Goal: Task Accomplishment & Management: Manage account settings

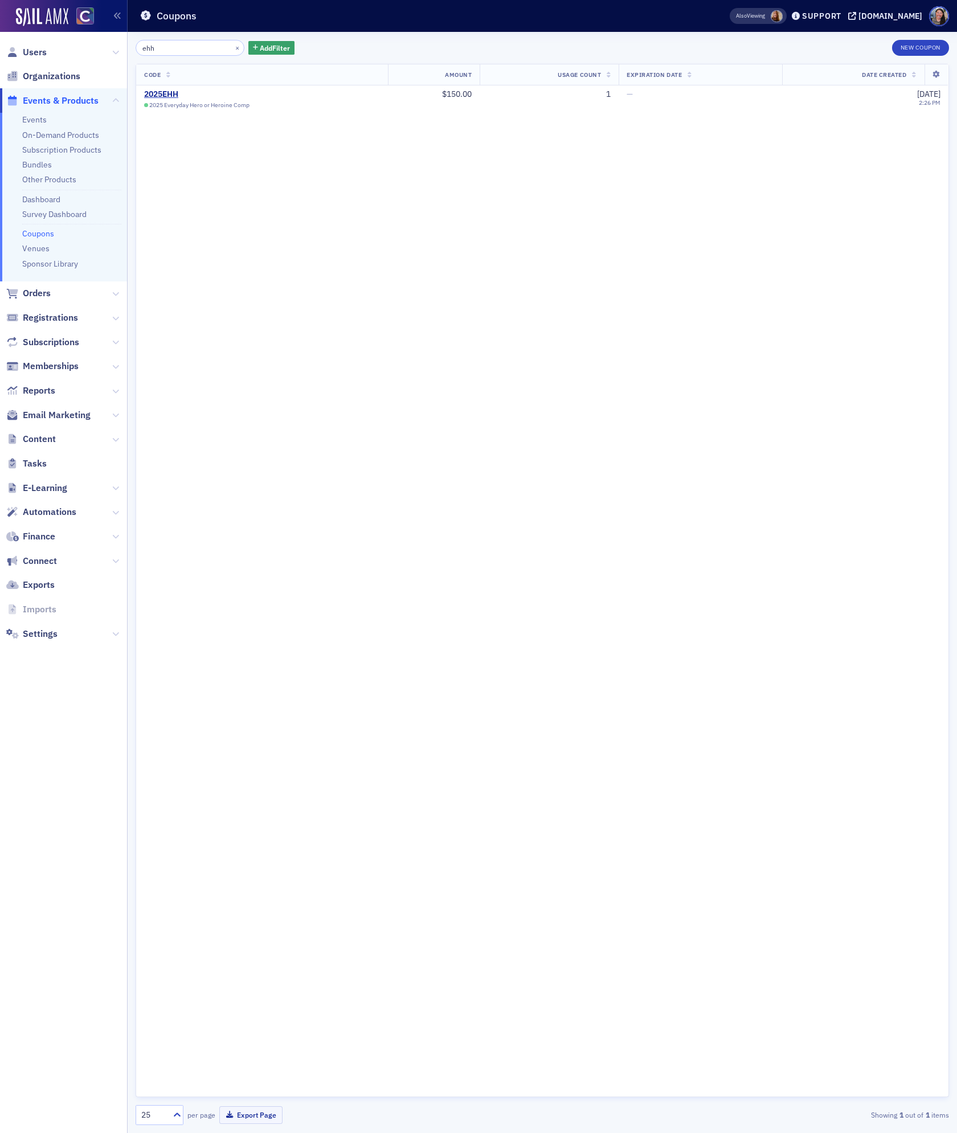
type input "ehh"
click at [44, 444] on span "Content" at bounding box center [39, 439] width 33 height 13
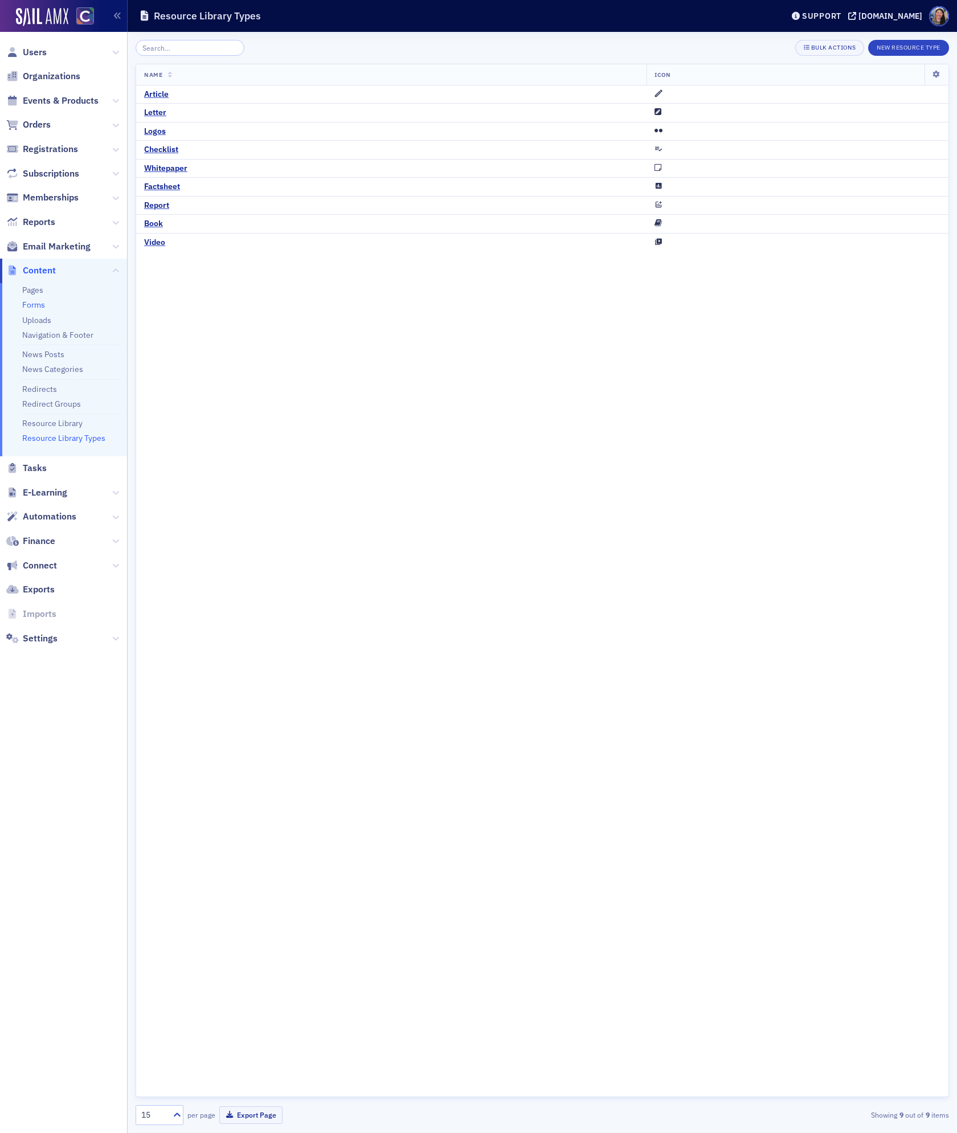
click at [40, 303] on link "Forms" at bounding box center [33, 305] width 23 height 10
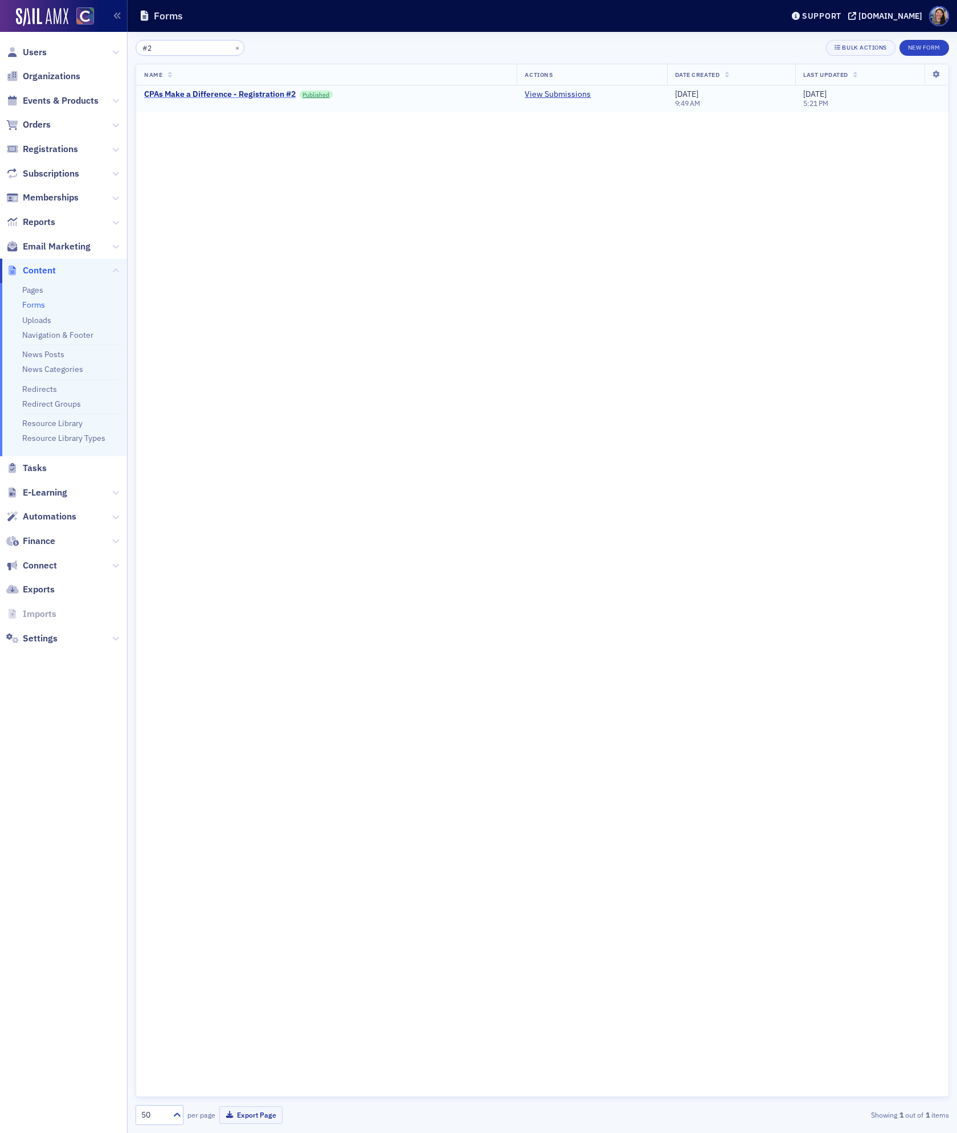
type input "#2"
click at [267, 95] on div "CPAs Make a Difference - Registration #2" at bounding box center [219, 94] width 151 height 10
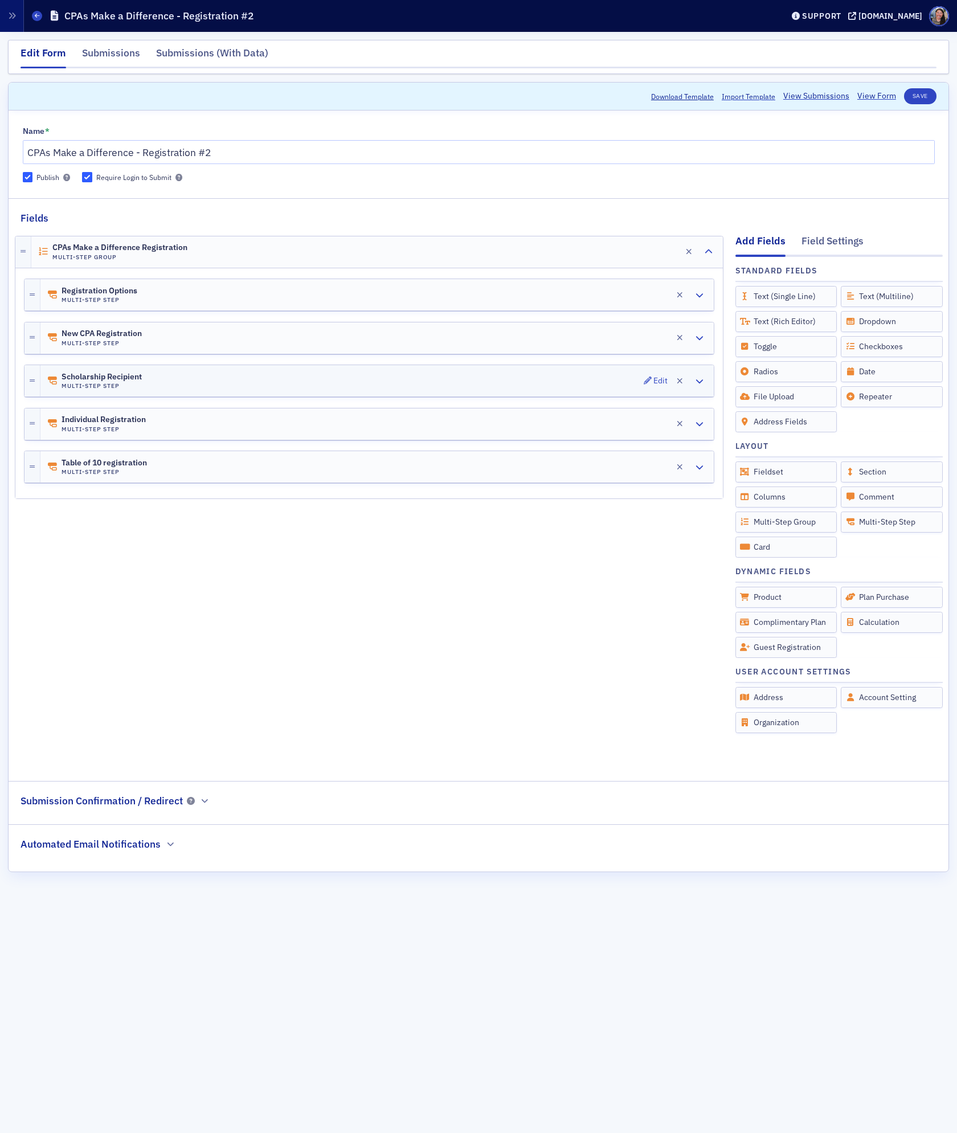
click at [249, 383] on div "Scholarship Recipient Multi-Step Step Edit" at bounding box center [376, 380] width 673 height 31
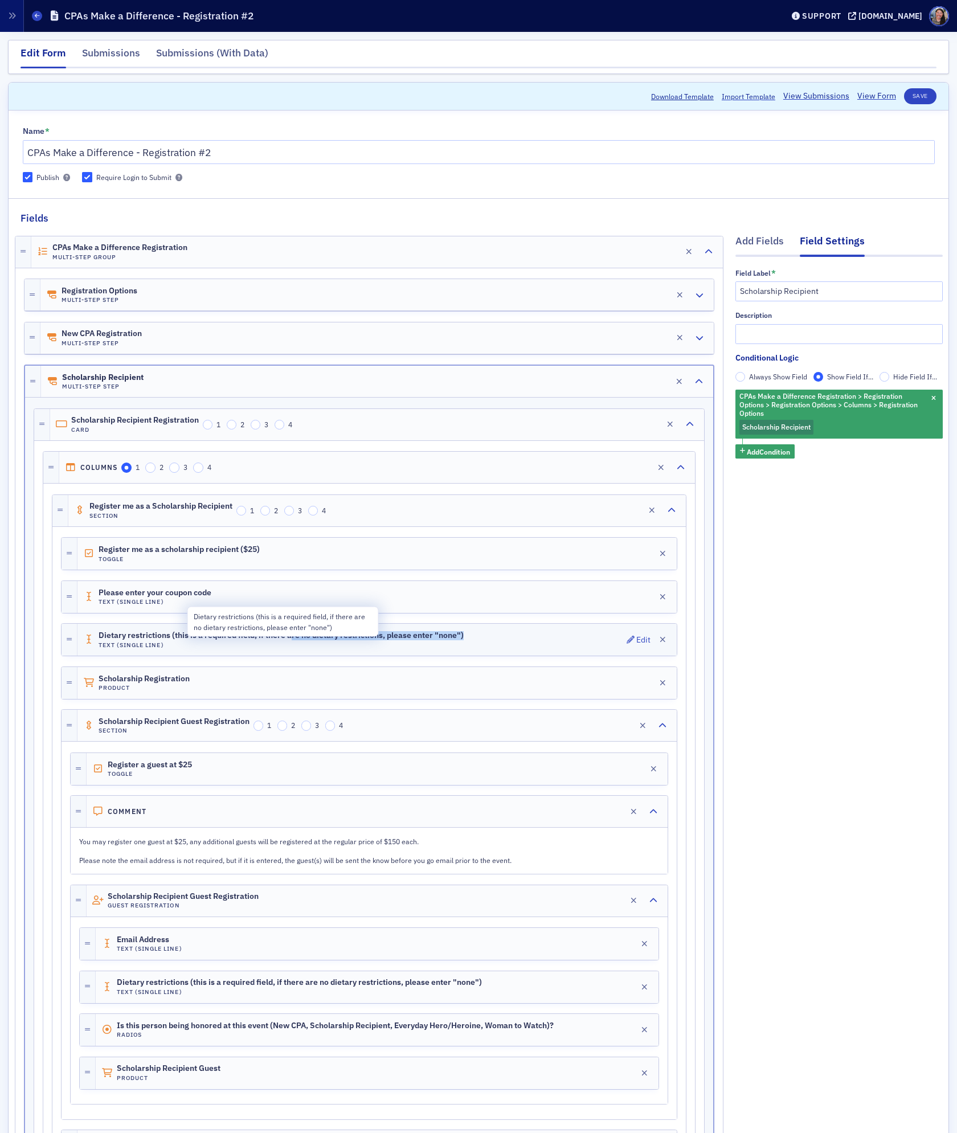
drag, startPoint x: 469, startPoint y: 639, endPoint x: 294, endPoint y: 641, distance: 174.8
click at [294, 641] on div "Dietary restrictions (this is a required field, if there are no dietary restric…" at bounding box center [376, 640] width 599 height 32
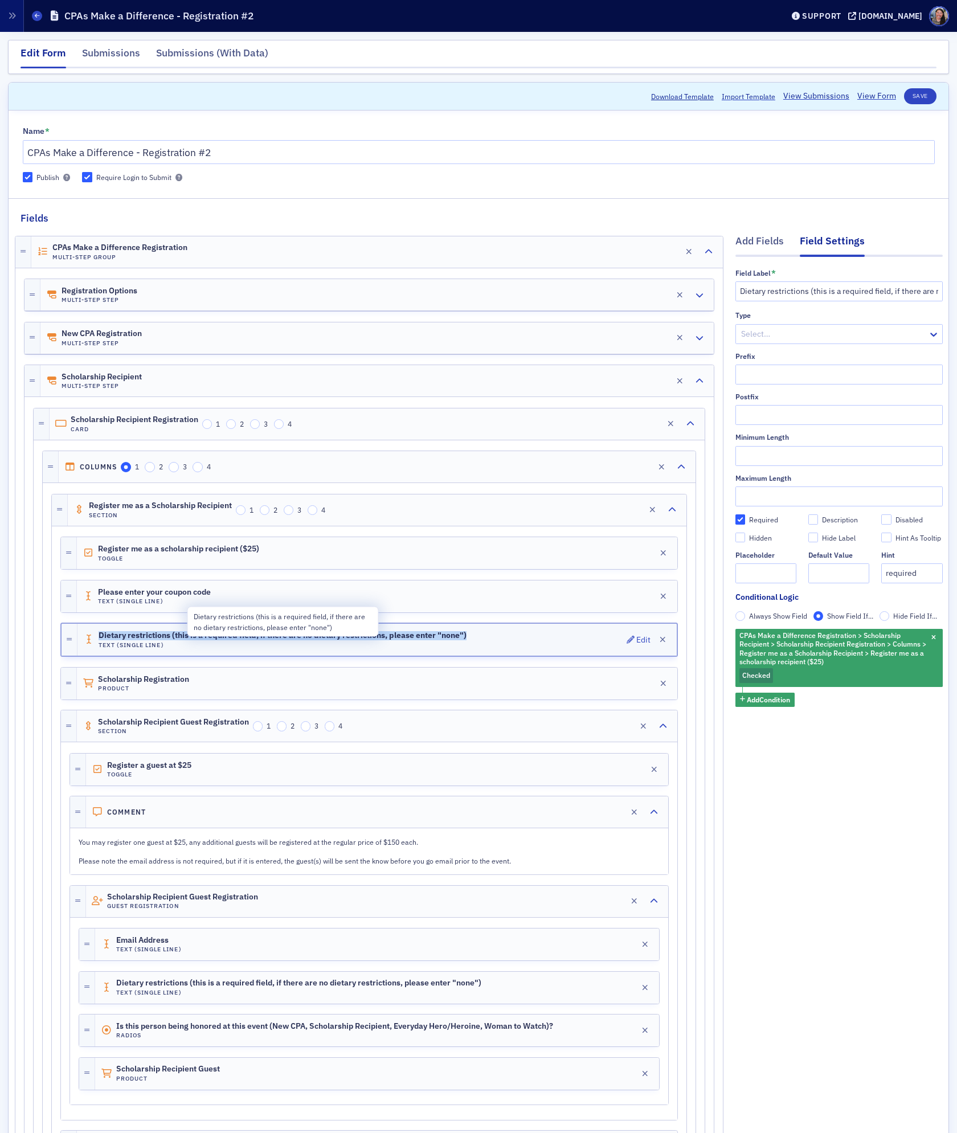
copy span "Dietary restrictions (this is a required field, if there are no dietary restric…"
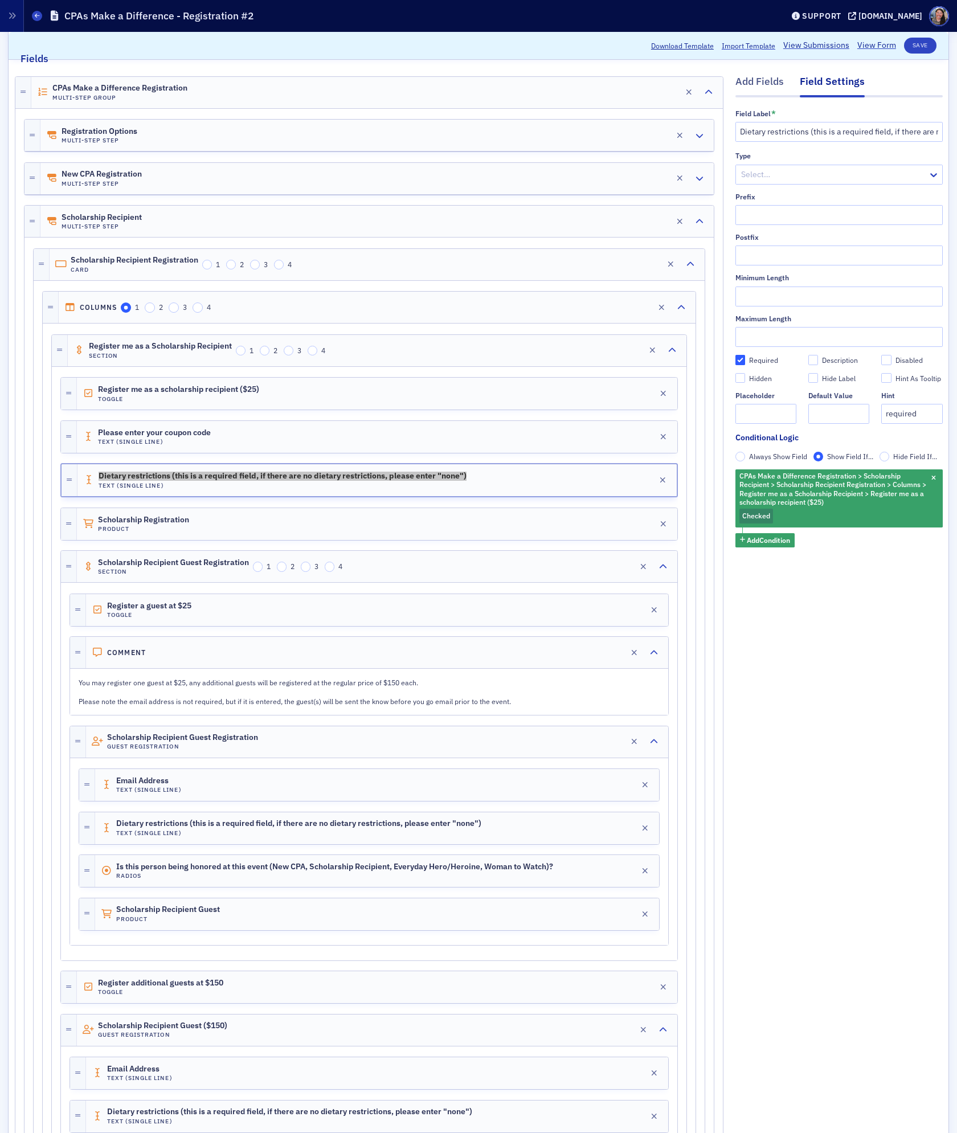
scroll to position [161, 0]
click at [172, 686] on p "You may register one guest at $25, any additional guests will be registered at …" at bounding box center [369, 681] width 581 height 10
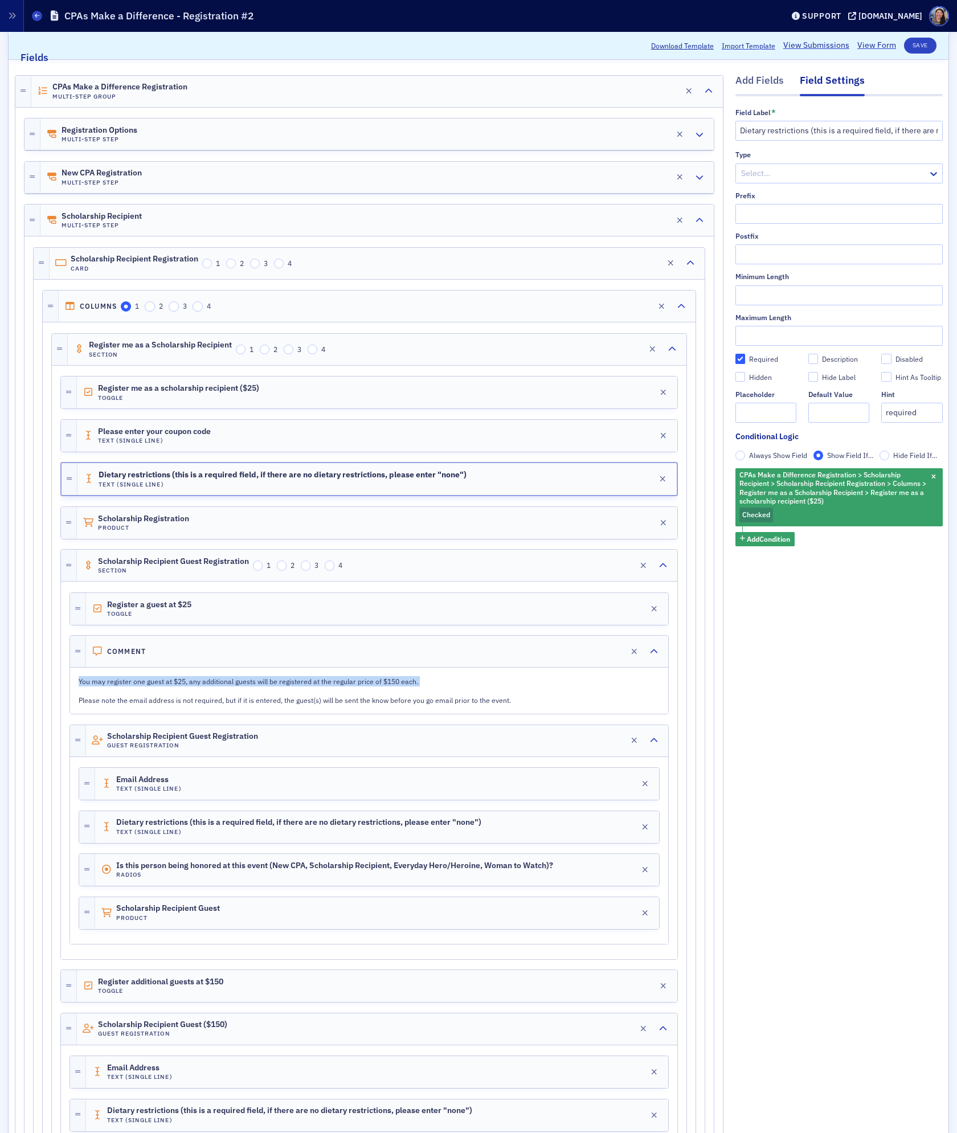
click at [172, 686] on p "You may register one guest at $25, any additional guests will be registered at …" at bounding box center [369, 681] width 581 height 10
drag, startPoint x: 517, startPoint y: 707, endPoint x: 80, endPoint y: 690, distance: 437.6
click at [80, 690] on div "You may register one guest at $25, any additional guests will be registered at …" at bounding box center [369, 690] width 597 height 45
copy div "You may register one guest at $25, any additional guests will be registered at …"
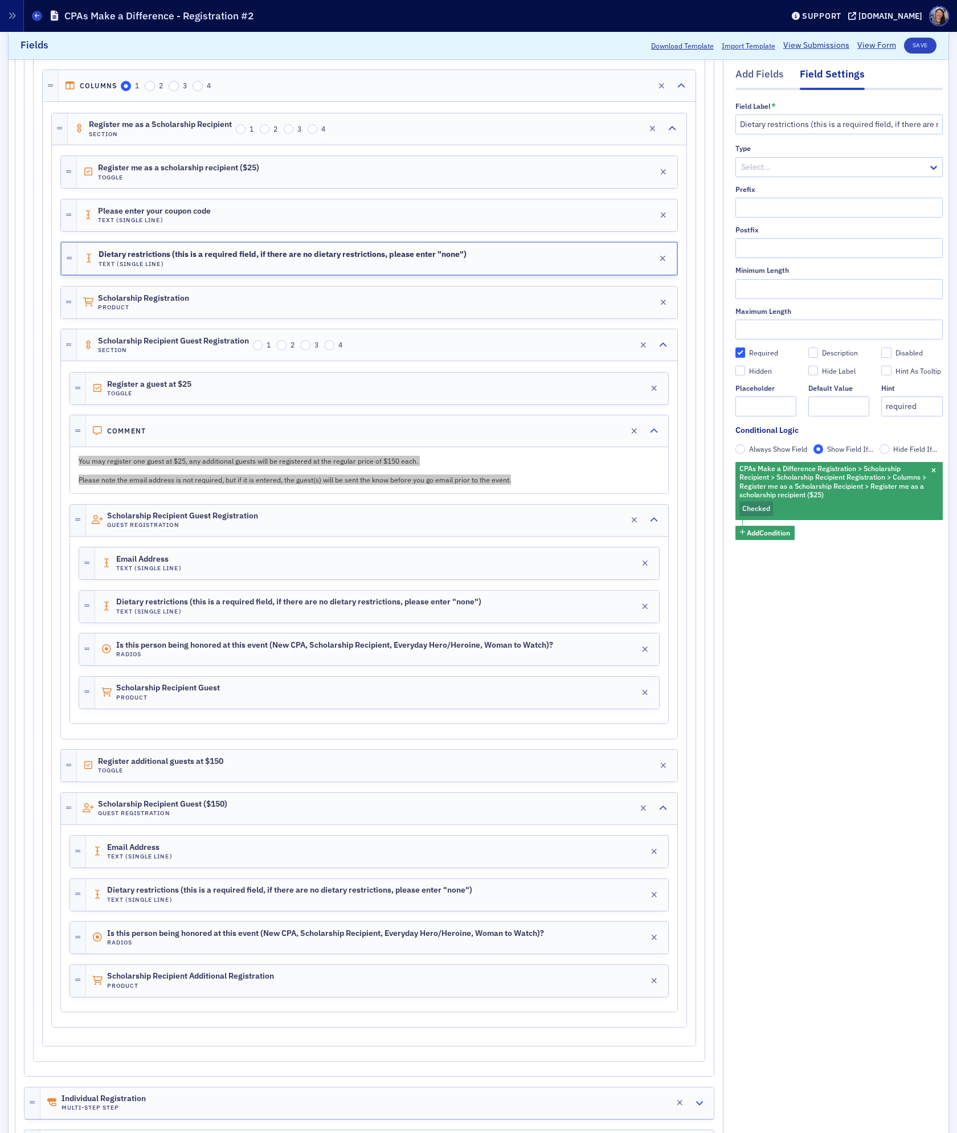
scroll to position [382, 0]
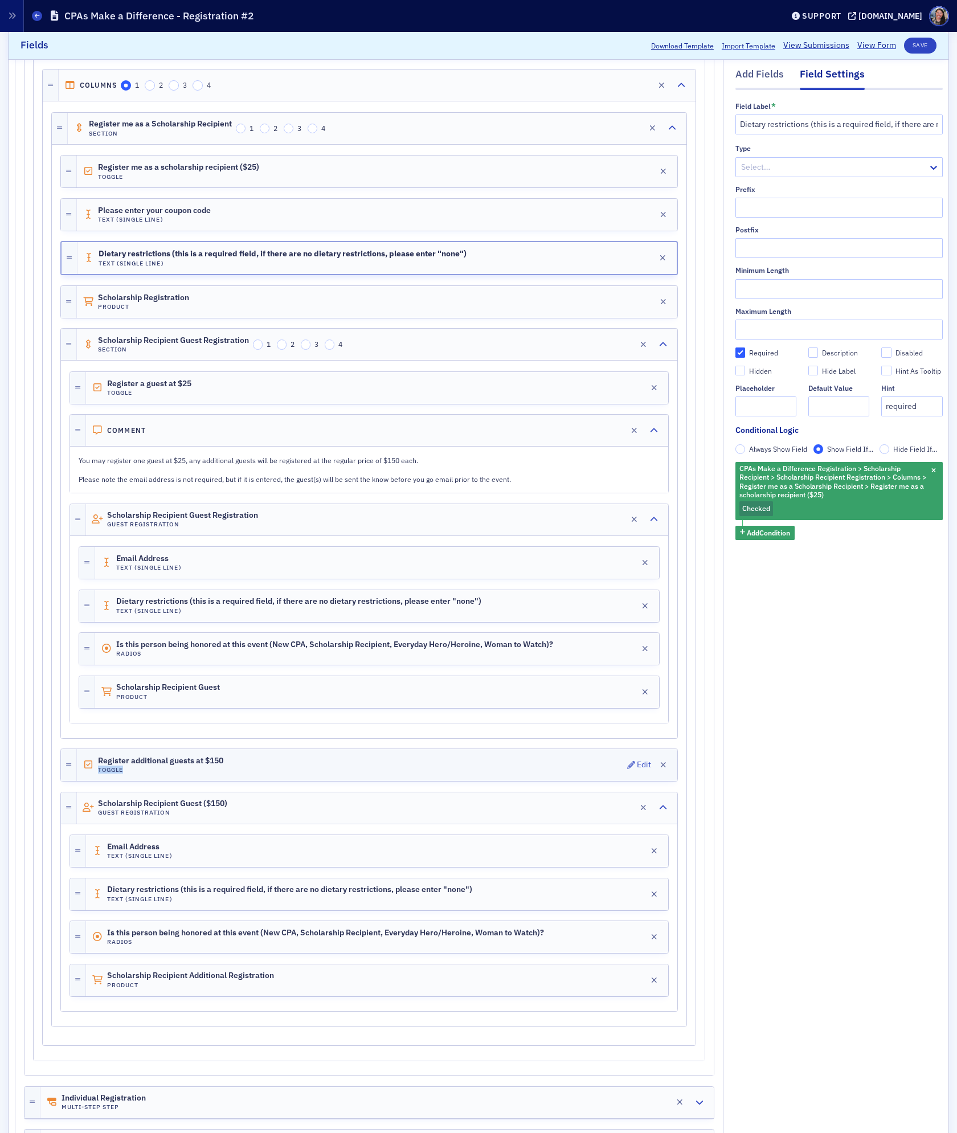
click at [265, 778] on div "Register additional guests at $150 Toggle Edit" at bounding box center [377, 765] width 600 height 32
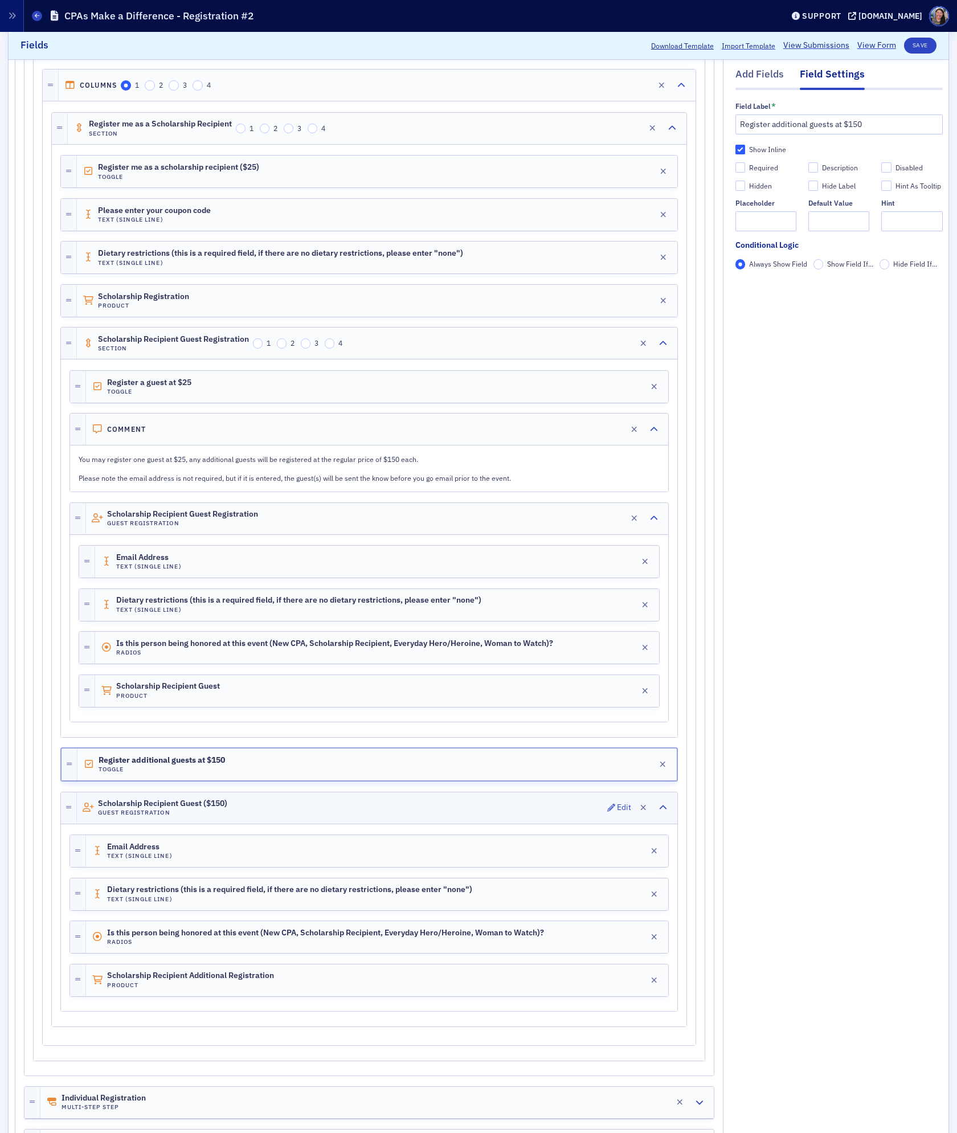
click at [256, 819] on div "Scholarship Recipient Guest ($150) Guest Registration Edit" at bounding box center [377, 807] width 600 height 31
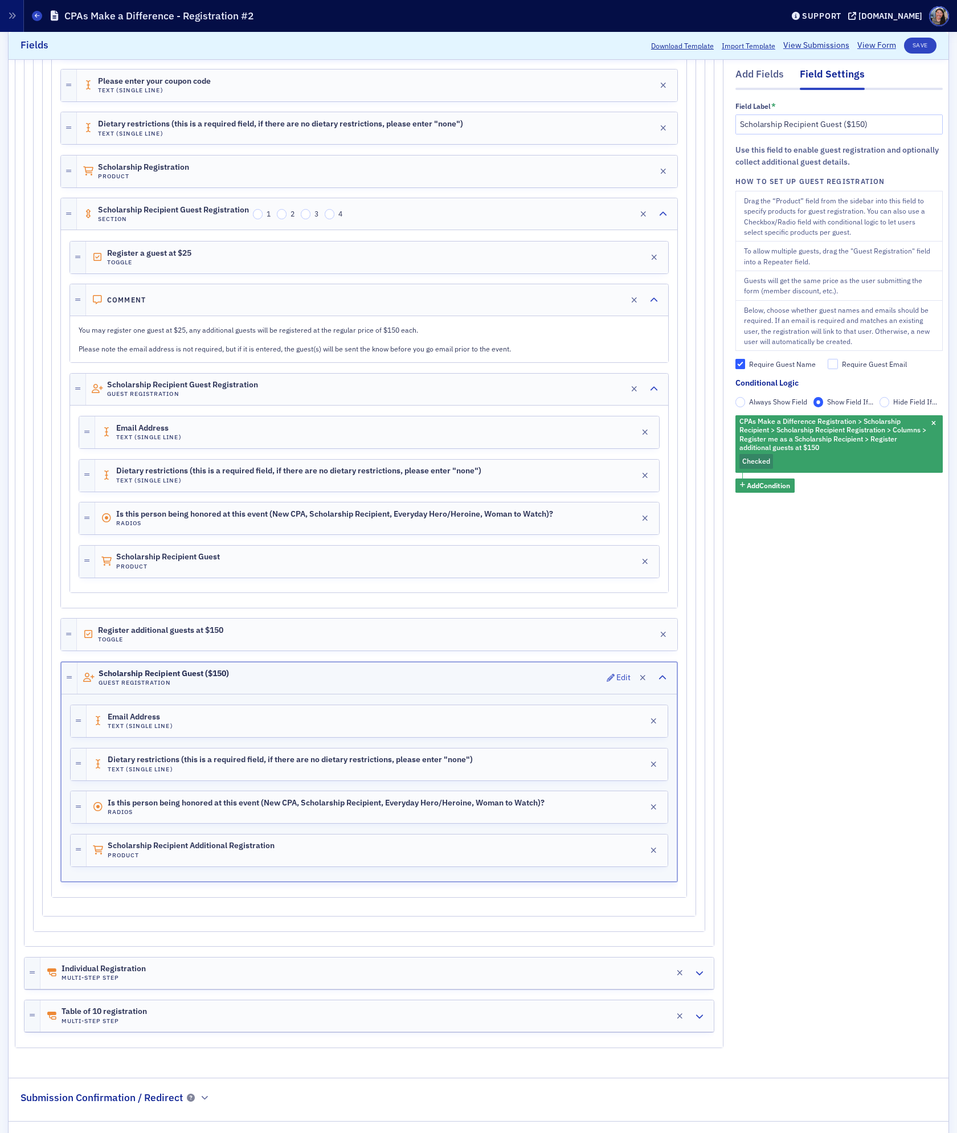
scroll to position [512, 0]
click at [316, 985] on div "Individual Registration Multi-Step Step Edit" at bounding box center [376, 970] width 673 height 31
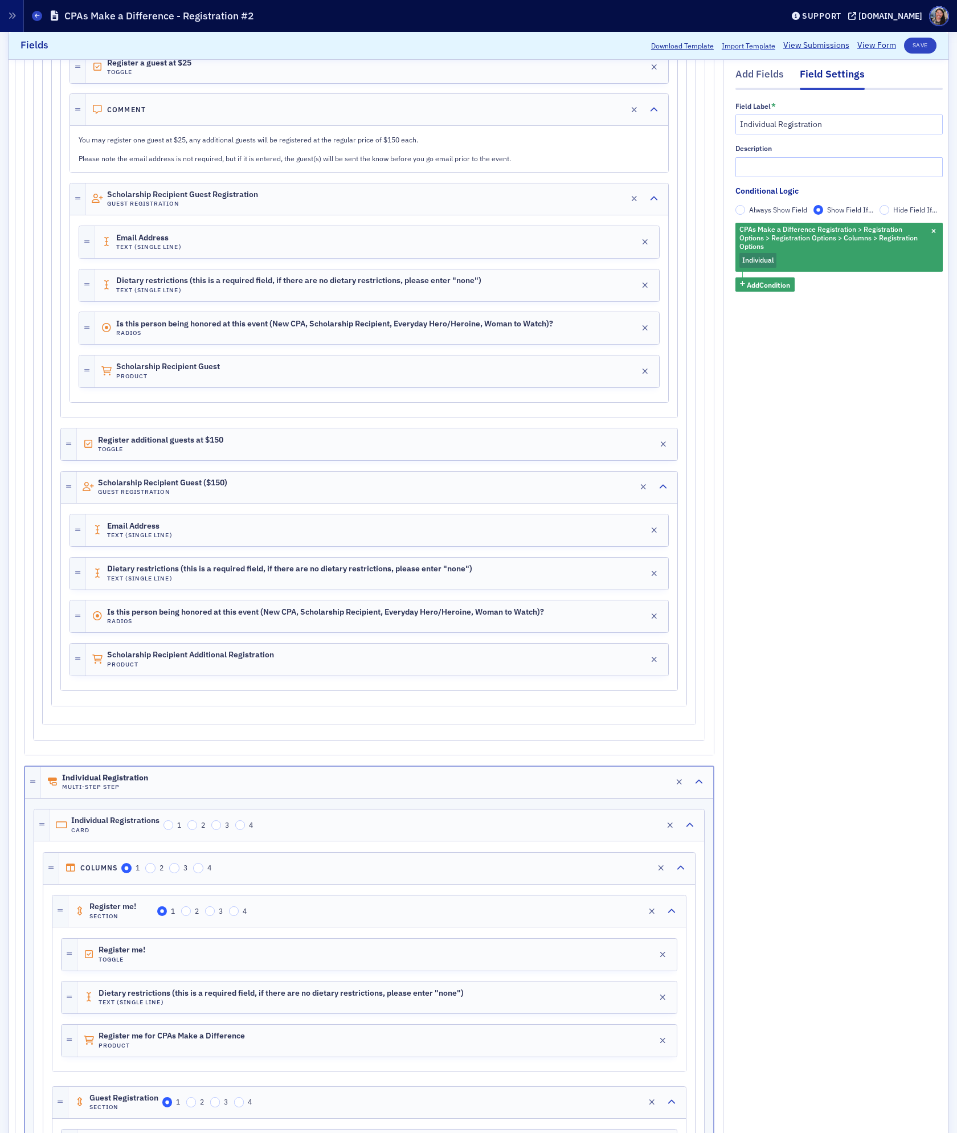
scroll to position [605, 0]
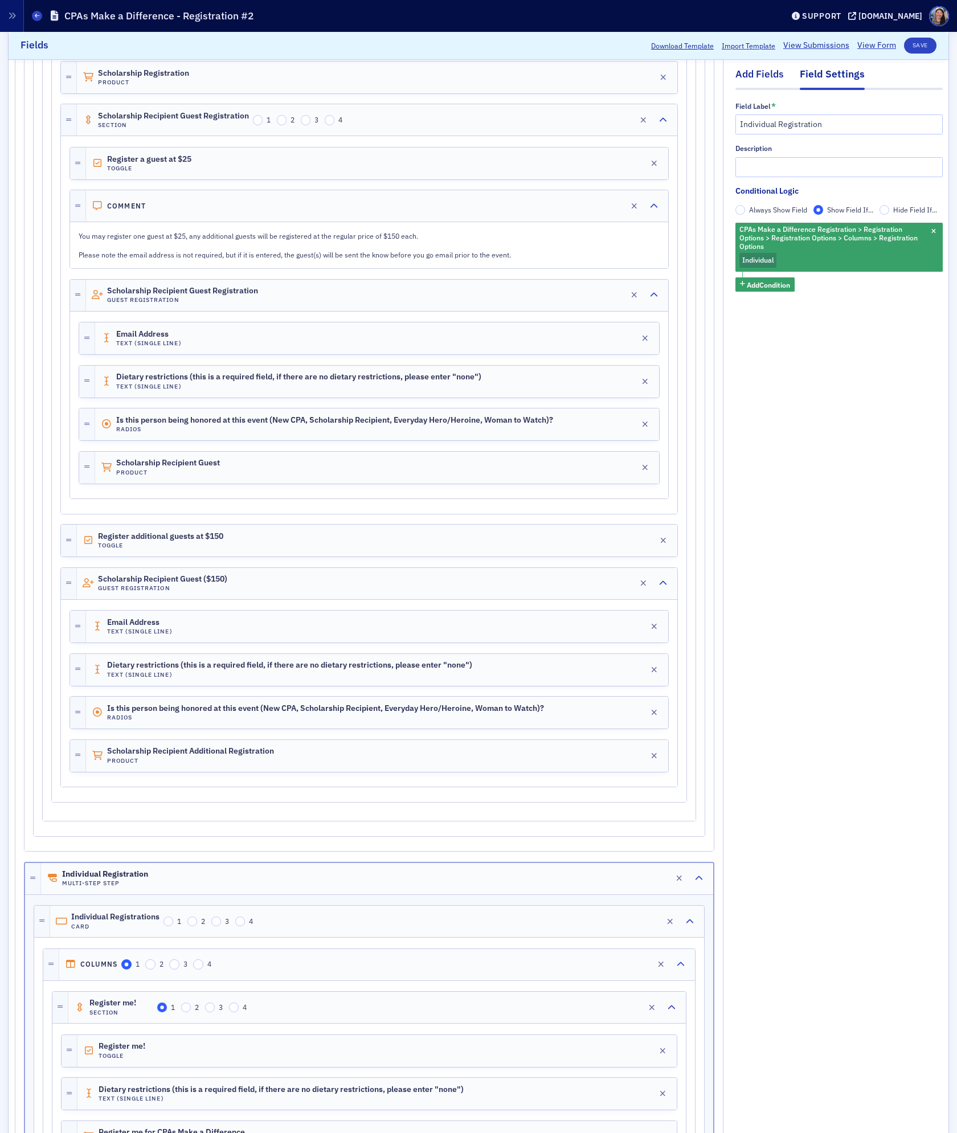
click at [761, 73] on div "Add Fields" at bounding box center [759, 77] width 48 height 21
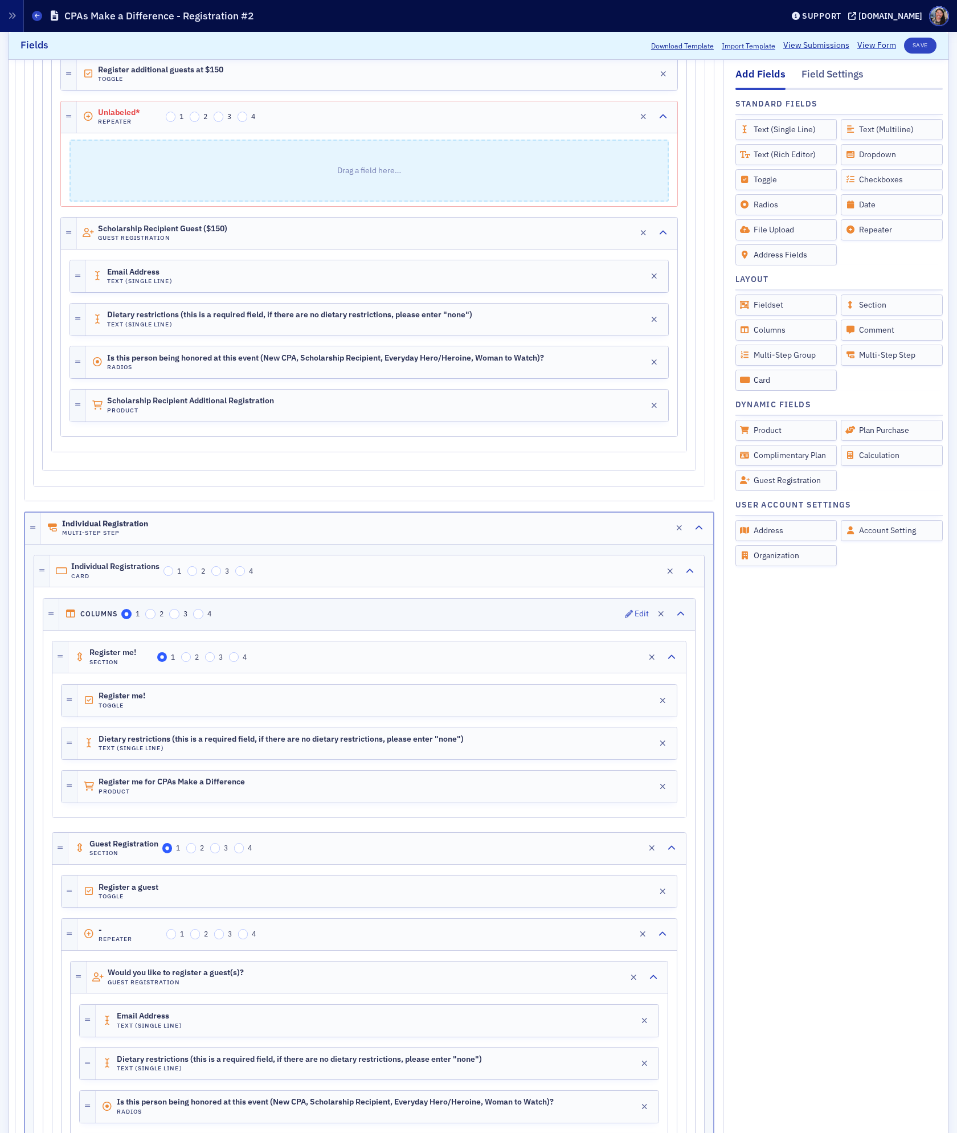
scroll to position [1075, 0]
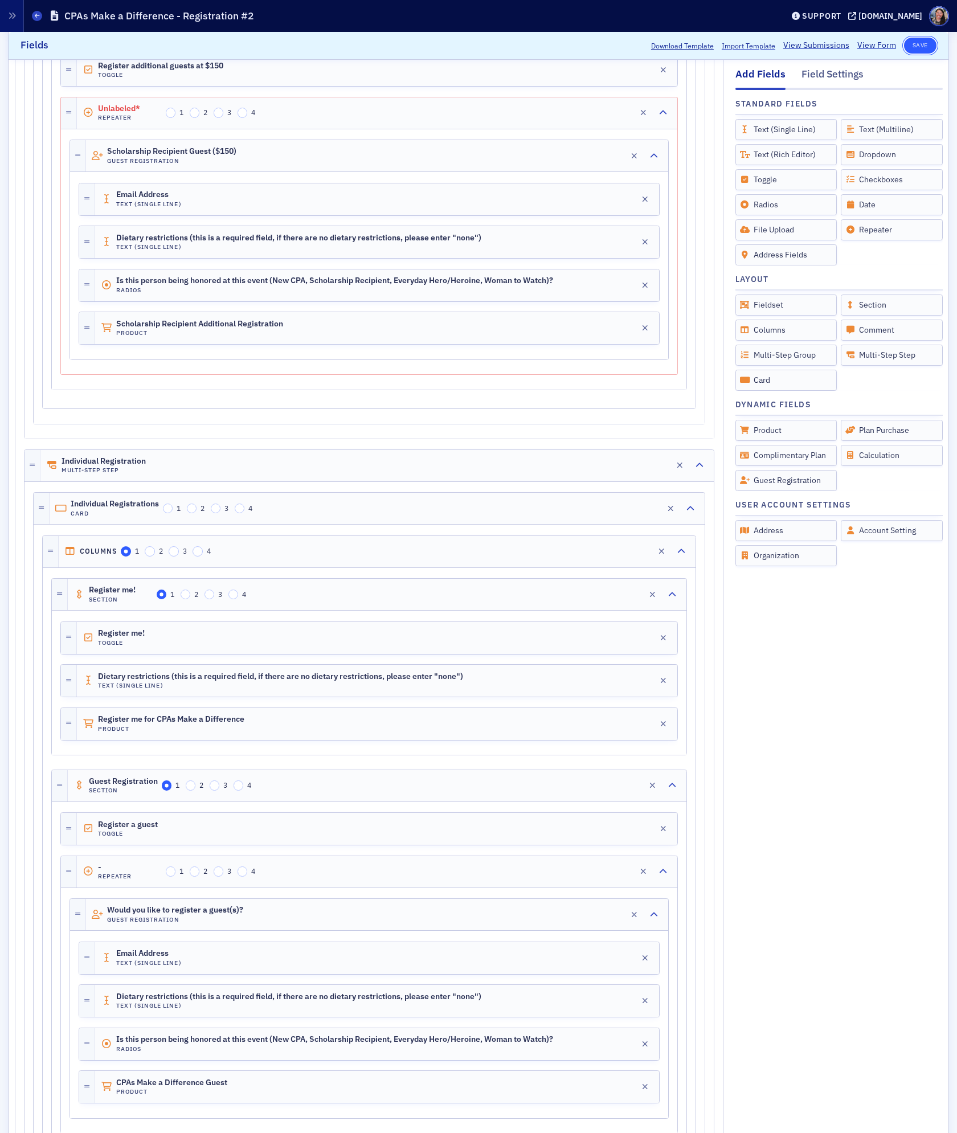
click at [919, 44] on button "Save" at bounding box center [920, 46] width 32 height 16
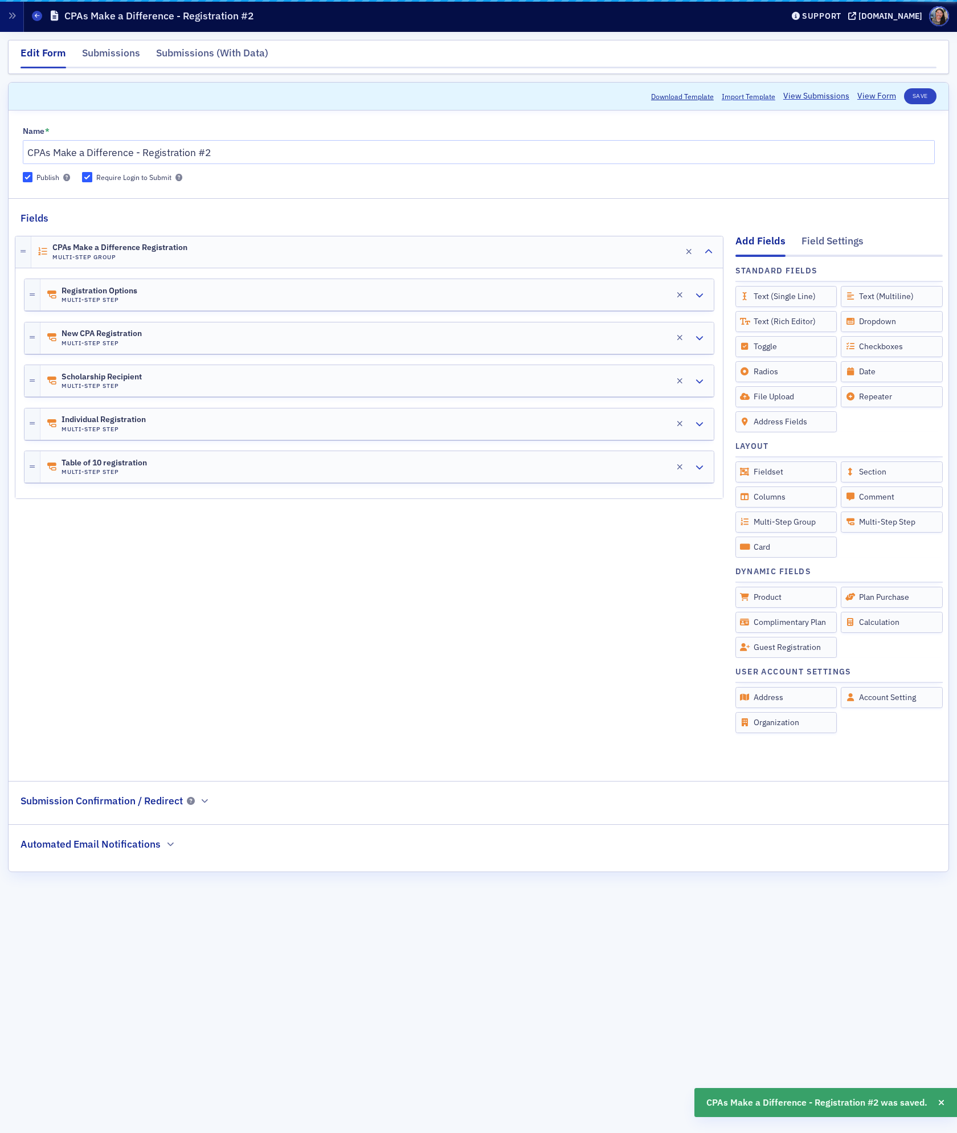
scroll to position [0, 0]
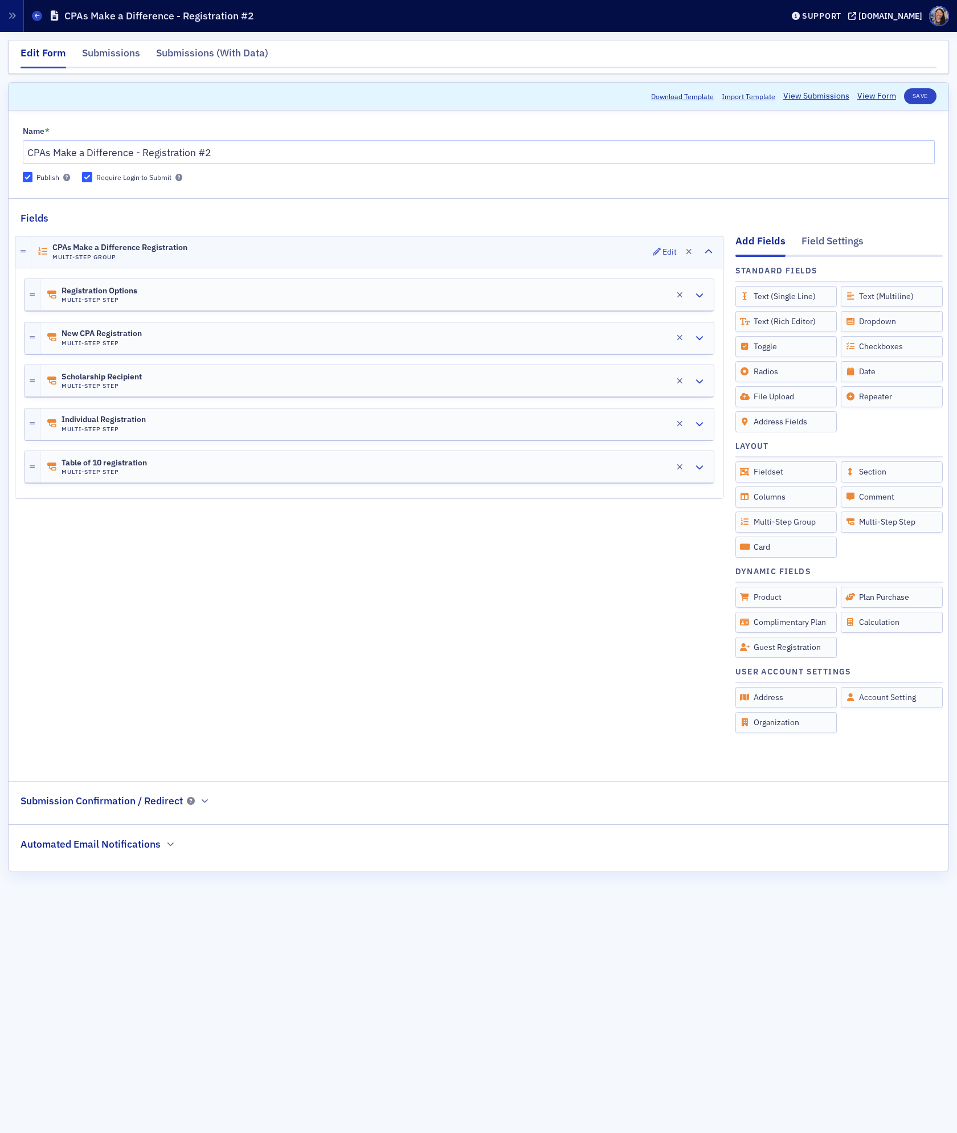
click at [293, 250] on div "CPAs Make a Difference Registration Multi-Step Group Edit" at bounding box center [376, 251] width 691 height 31
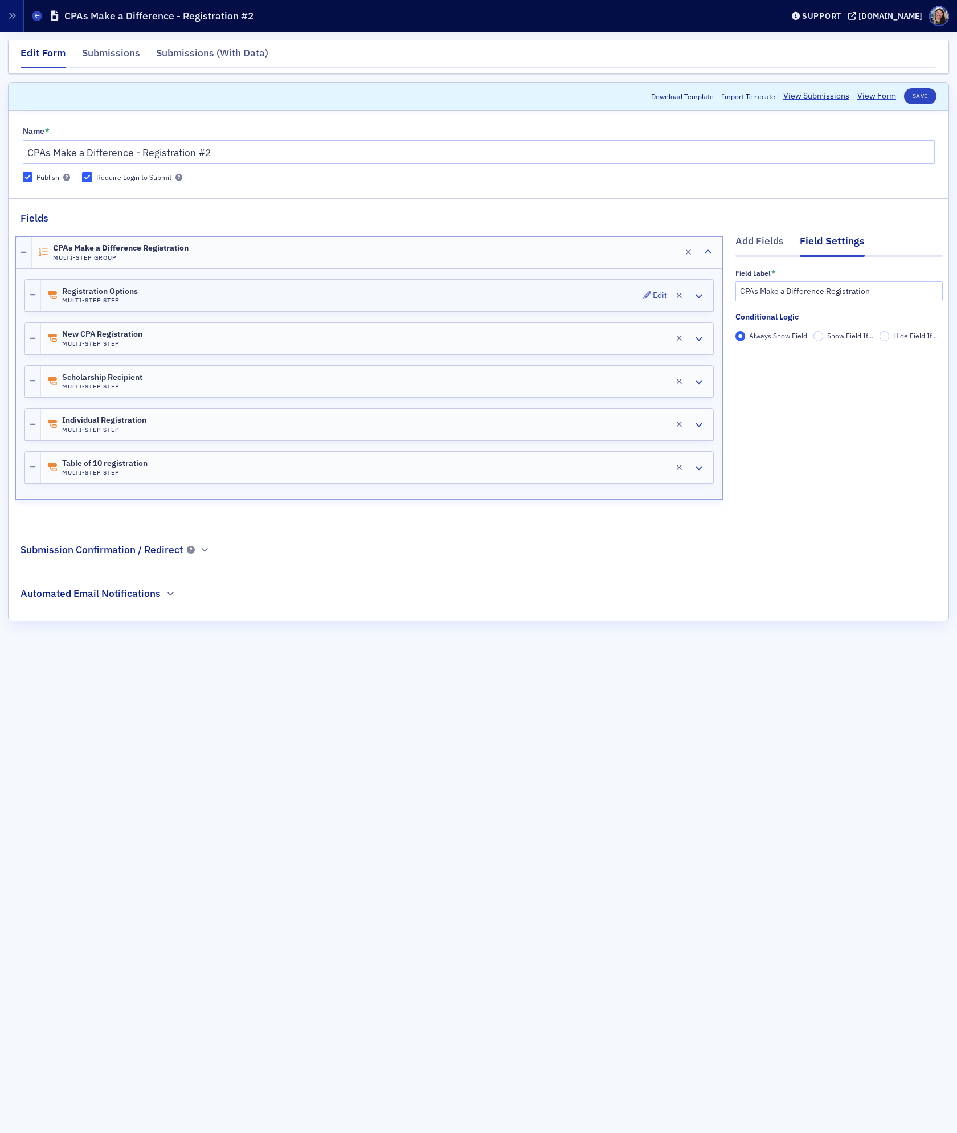
click at [290, 293] on div "Registration Options Multi-Step Step Edit" at bounding box center [377, 295] width 672 height 31
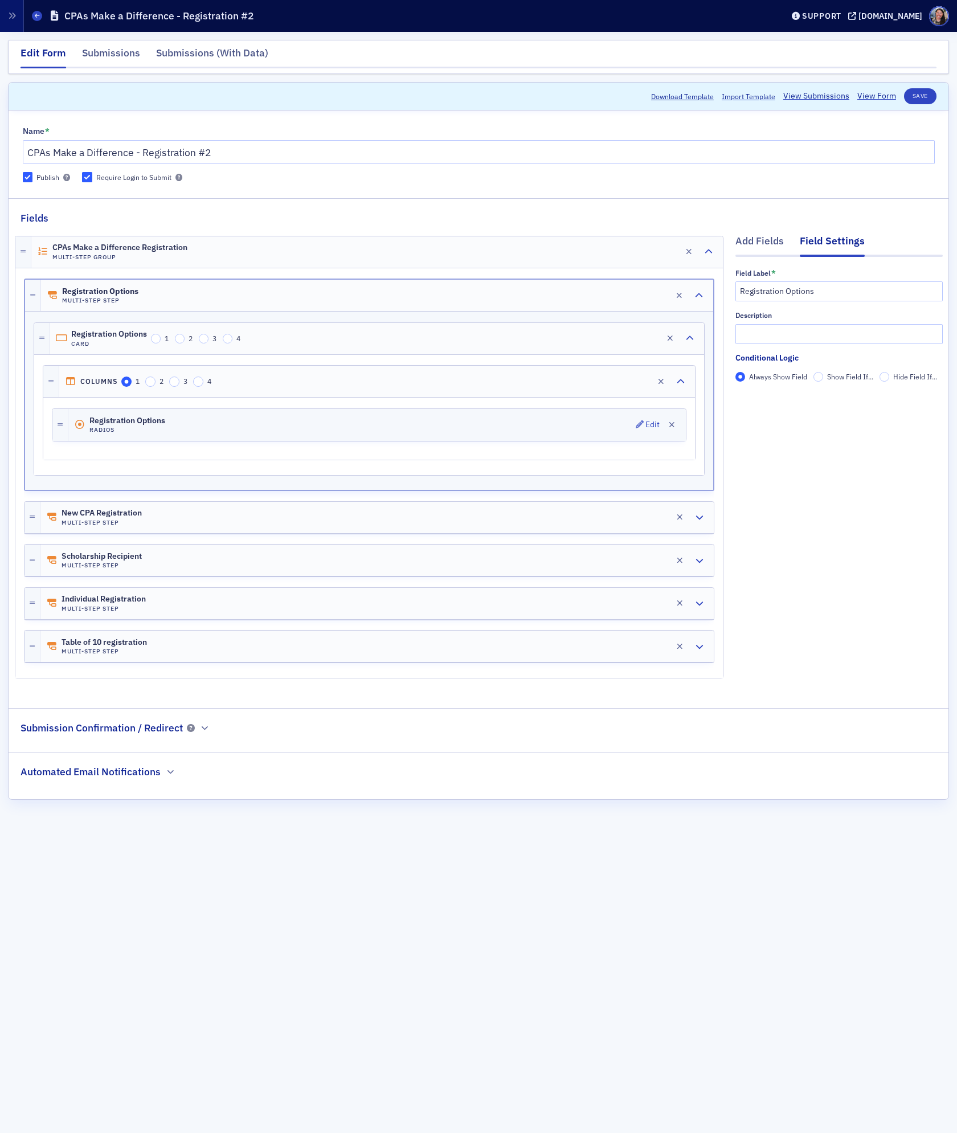
click at [200, 421] on div "Registration Options Radios Edit" at bounding box center [376, 425] width 617 height 32
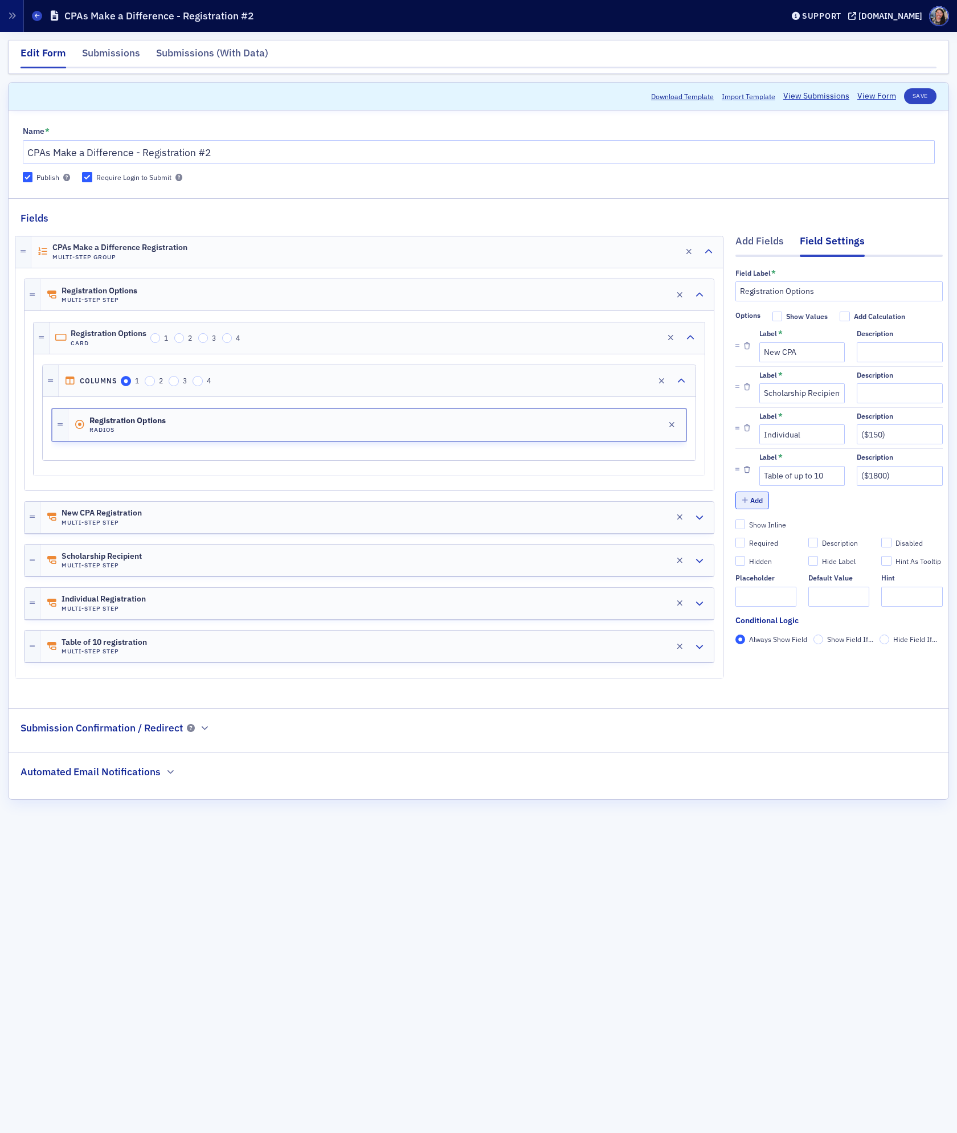
click at [758, 503] on button "Add" at bounding box center [752, 500] width 34 height 18
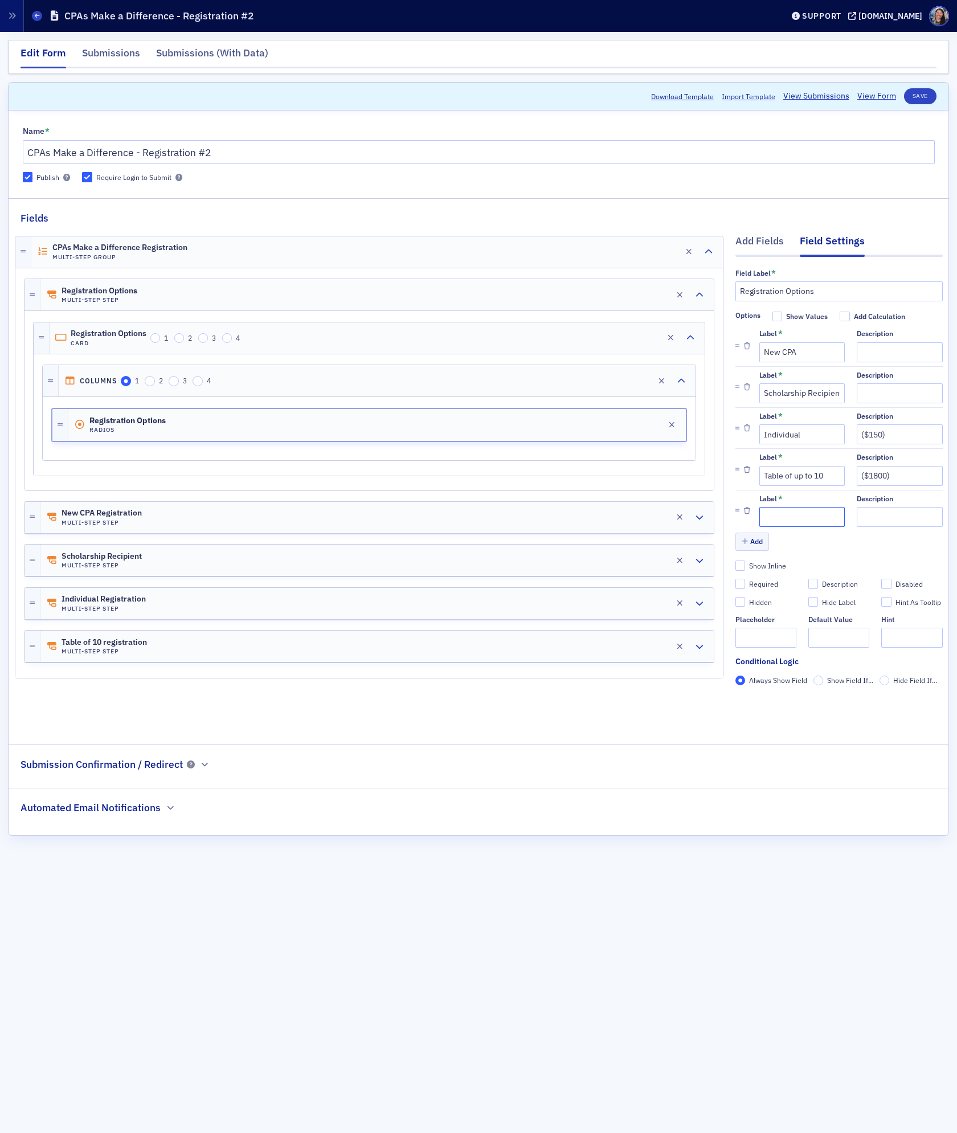
click at [788, 518] on input "Label *" at bounding box center [801, 517] width 85 height 20
type input "Honoree"
drag, startPoint x: 736, startPoint y: 511, endPoint x: 745, endPoint y: 410, distance: 101.2
click at [745, 410] on div "Label * New CPA Description Label * Scholarship Recipient Description Label * I…" at bounding box center [838, 428] width 207 height 206
click at [926, 101] on button "Save" at bounding box center [920, 96] width 32 height 16
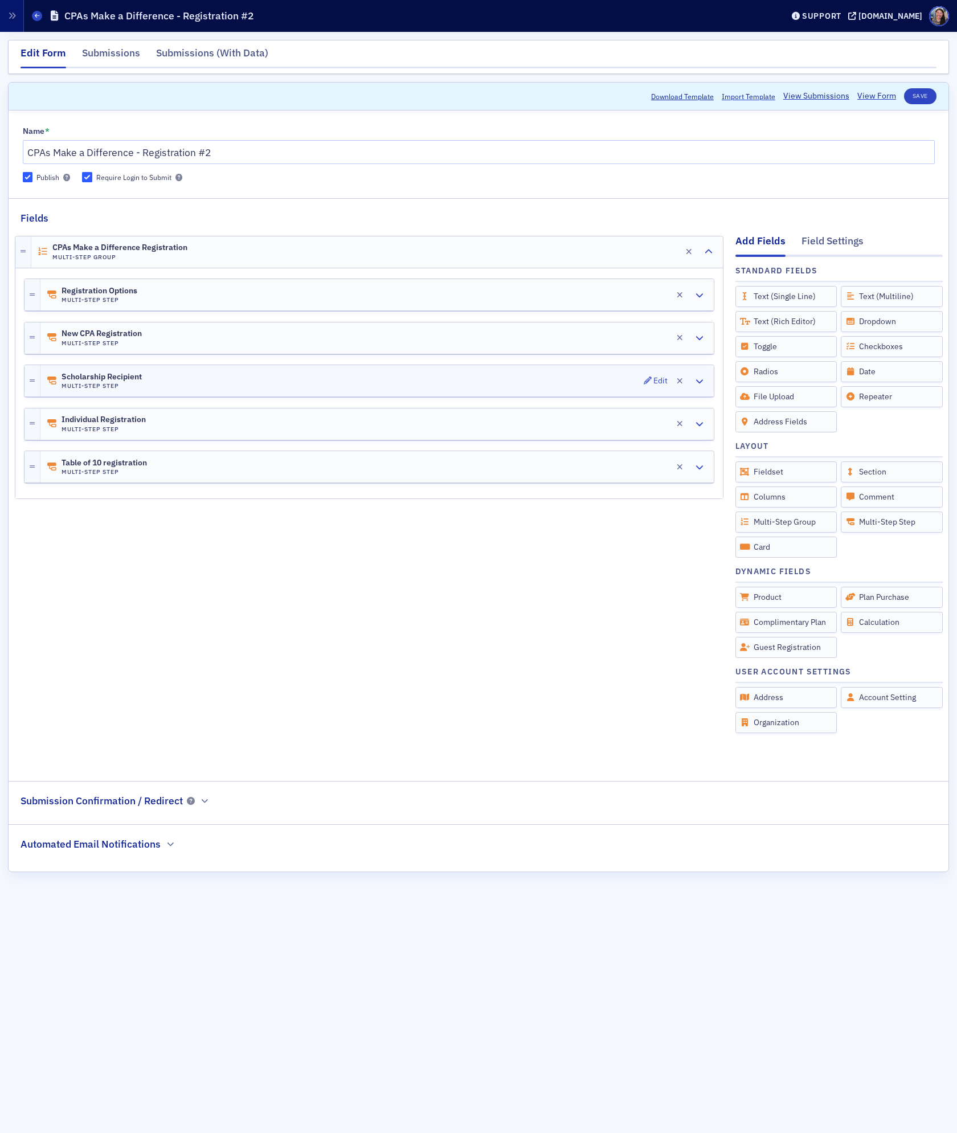
click at [175, 375] on div "Scholarship Recipient Multi-Step Step Edit" at bounding box center [376, 380] width 673 height 31
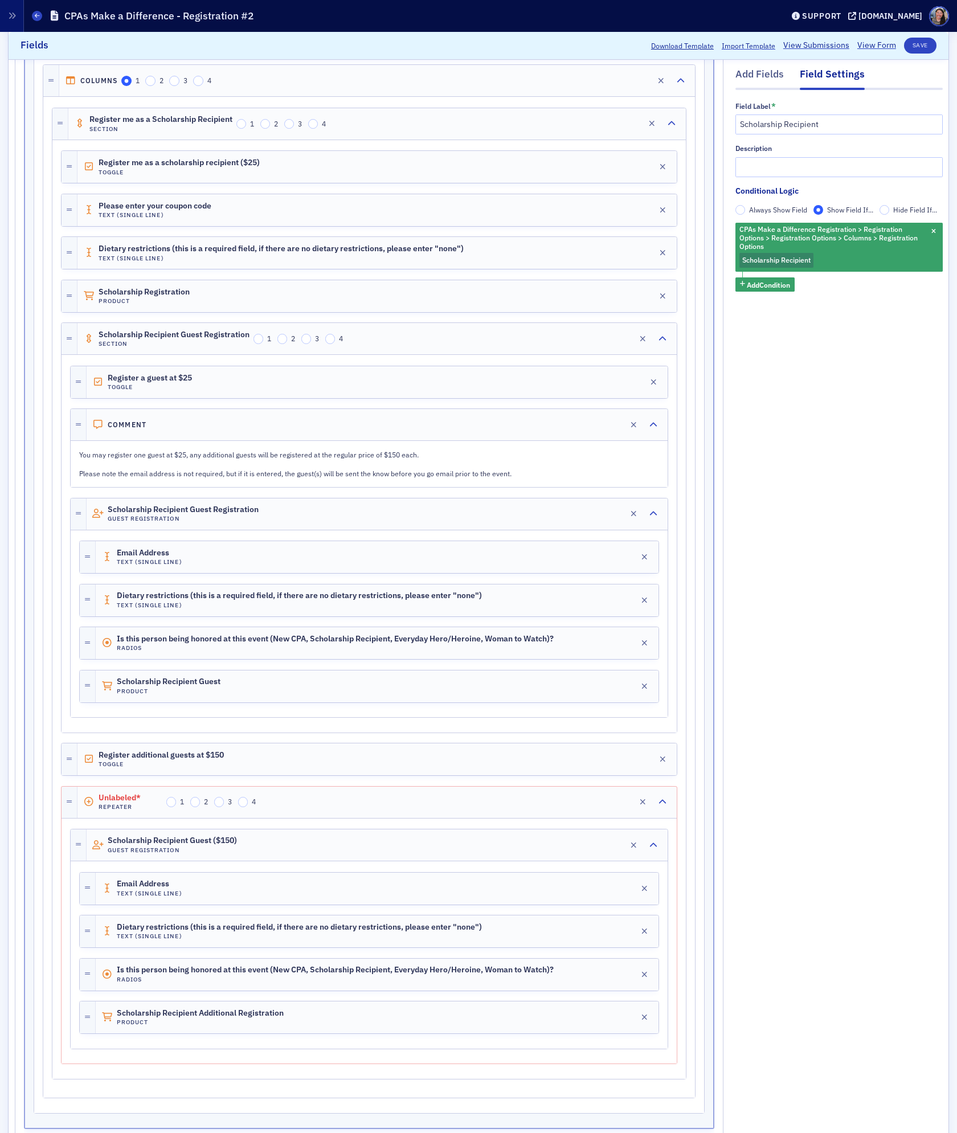
scroll to position [388, 0]
click at [829, 125] on input "Scholarship Recipient" at bounding box center [838, 124] width 207 height 20
click at [355, 812] on div "Unlabeled* Repeater 1 2 3 4 Edit" at bounding box center [376, 800] width 599 height 31
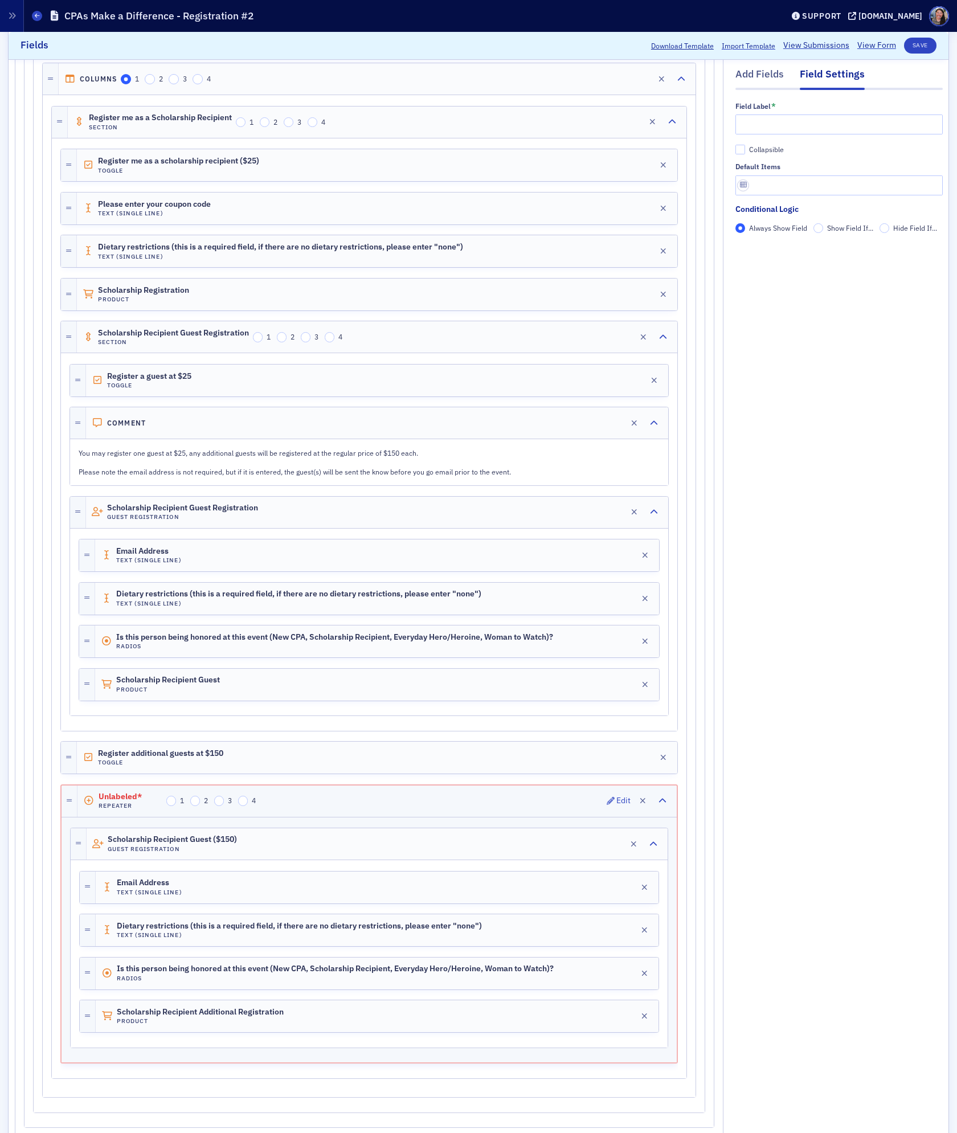
click at [355, 810] on div "Unlabeled* Repeater 1 2 3 4 Edit" at bounding box center [376, 800] width 599 height 31
click at [786, 125] on input "text" at bounding box center [838, 124] width 207 height 20
type input "Scholarship guest"
click at [921, 46] on button "Save" at bounding box center [920, 46] width 32 height 16
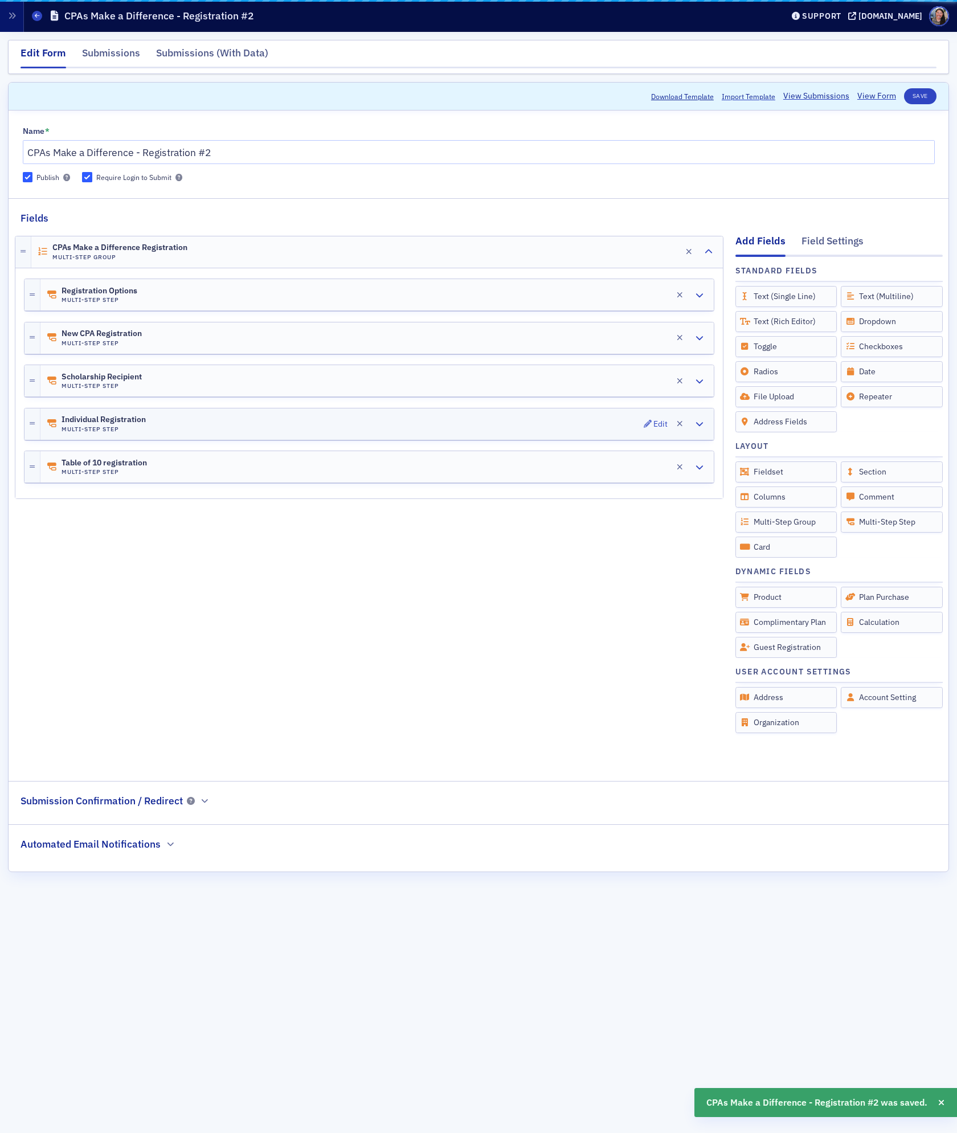
scroll to position [0, 0]
click at [875, 96] on link "View Form" at bounding box center [876, 96] width 39 height 12
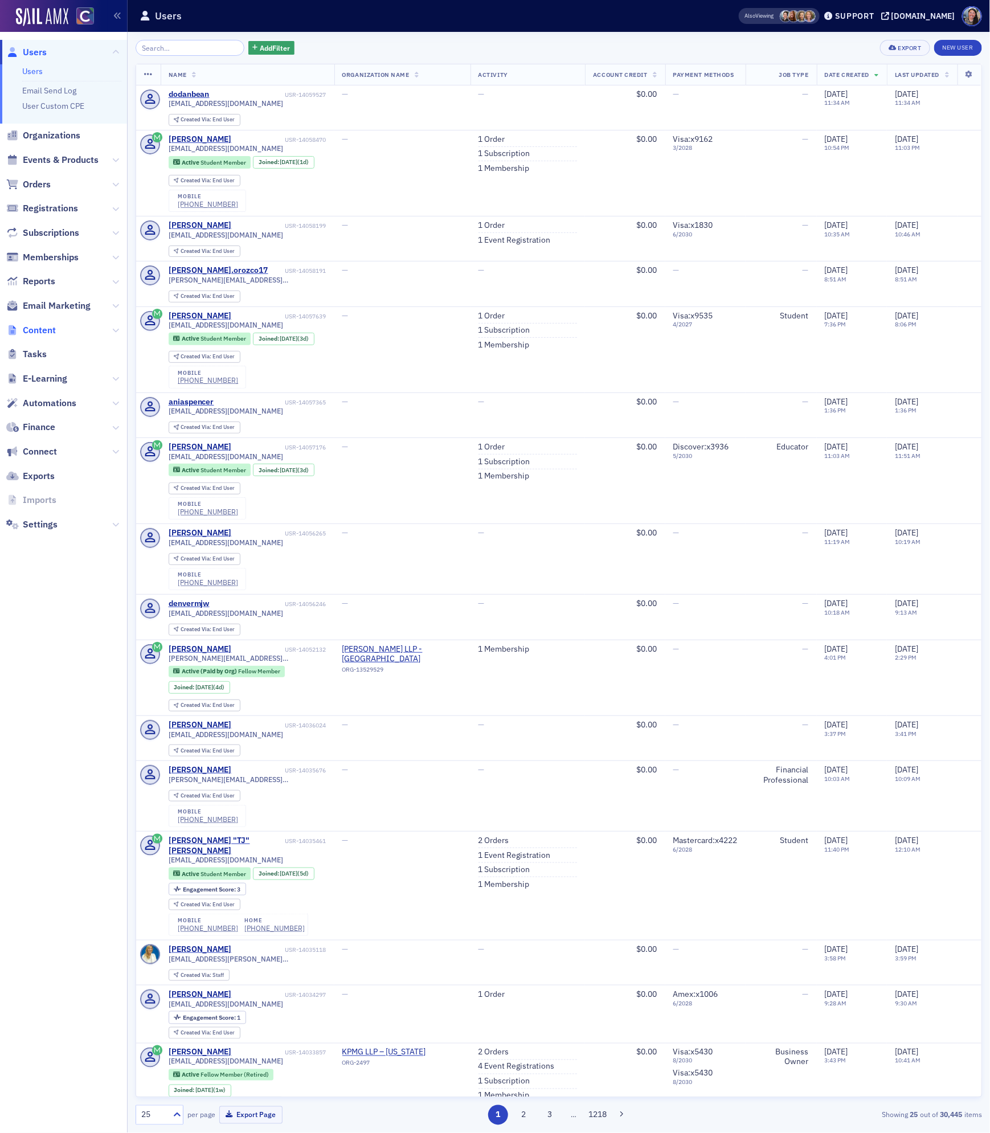
click at [42, 331] on span "Content" at bounding box center [39, 330] width 33 height 13
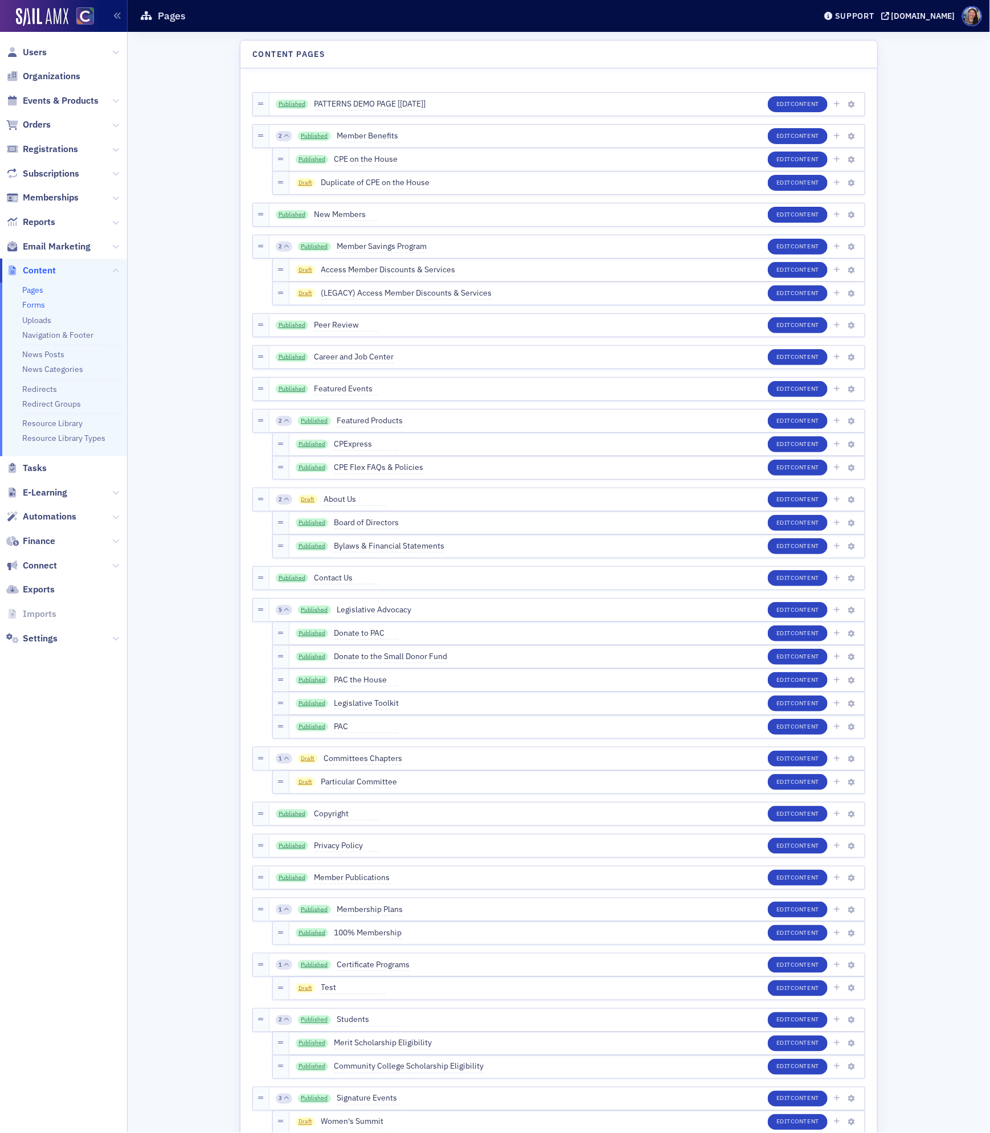
click at [31, 303] on link "Forms" at bounding box center [33, 305] width 23 height 10
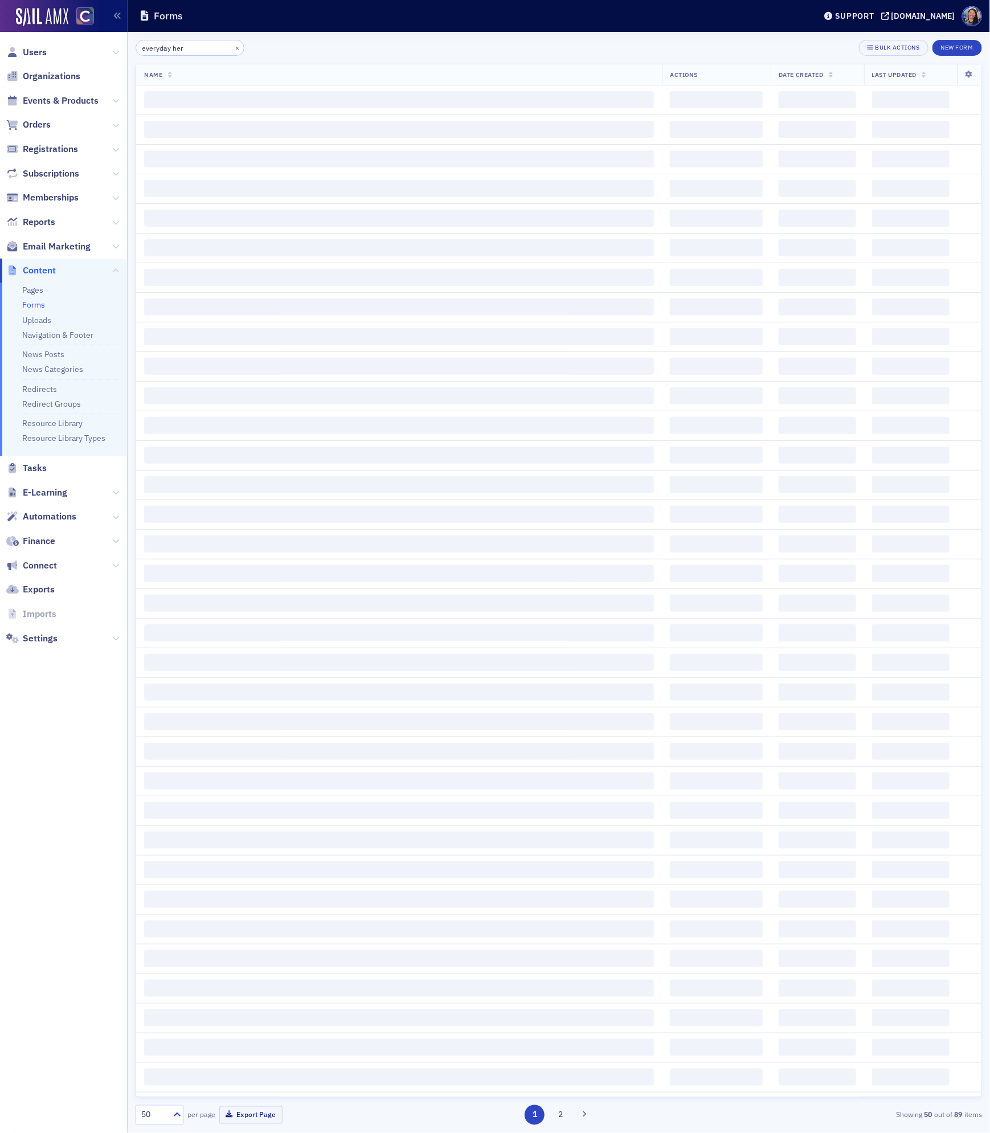
type input "everyday hero"
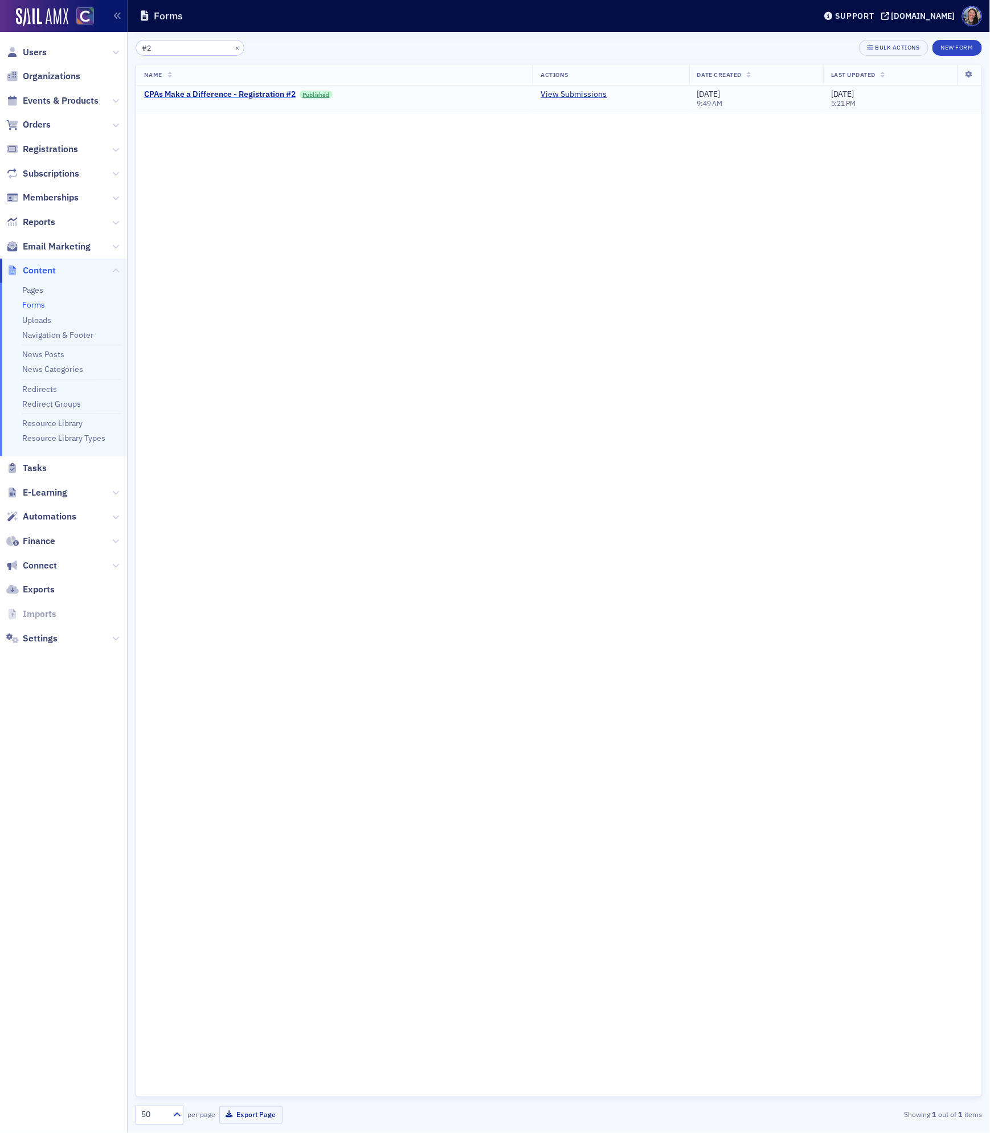
type input "#2"
click at [214, 89] on div "CPAs Make a Difference - Registration #2" at bounding box center [219, 94] width 151 height 10
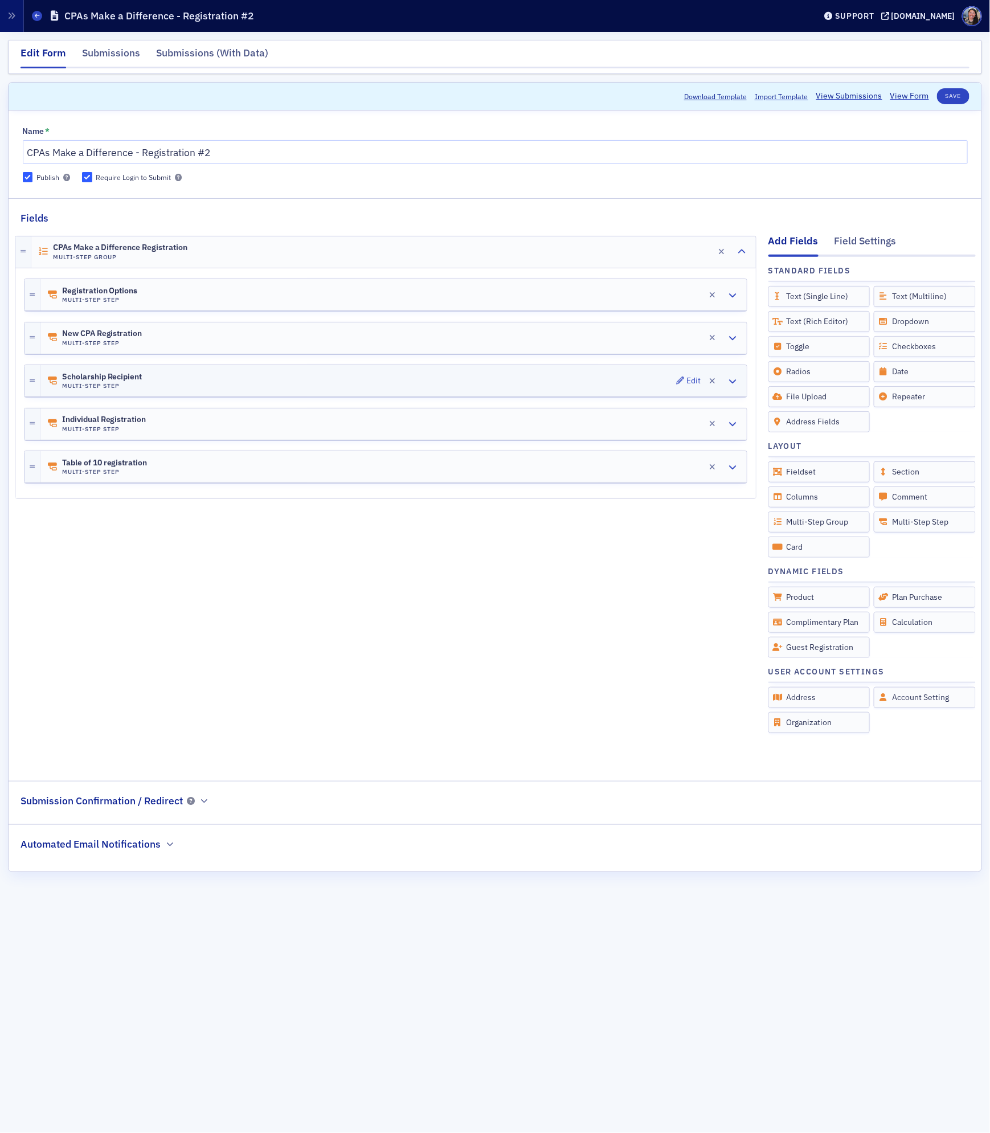
click at [421, 386] on div "Scholarship Recipient Multi-Step Step Edit" at bounding box center [393, 380] width 706 height 31
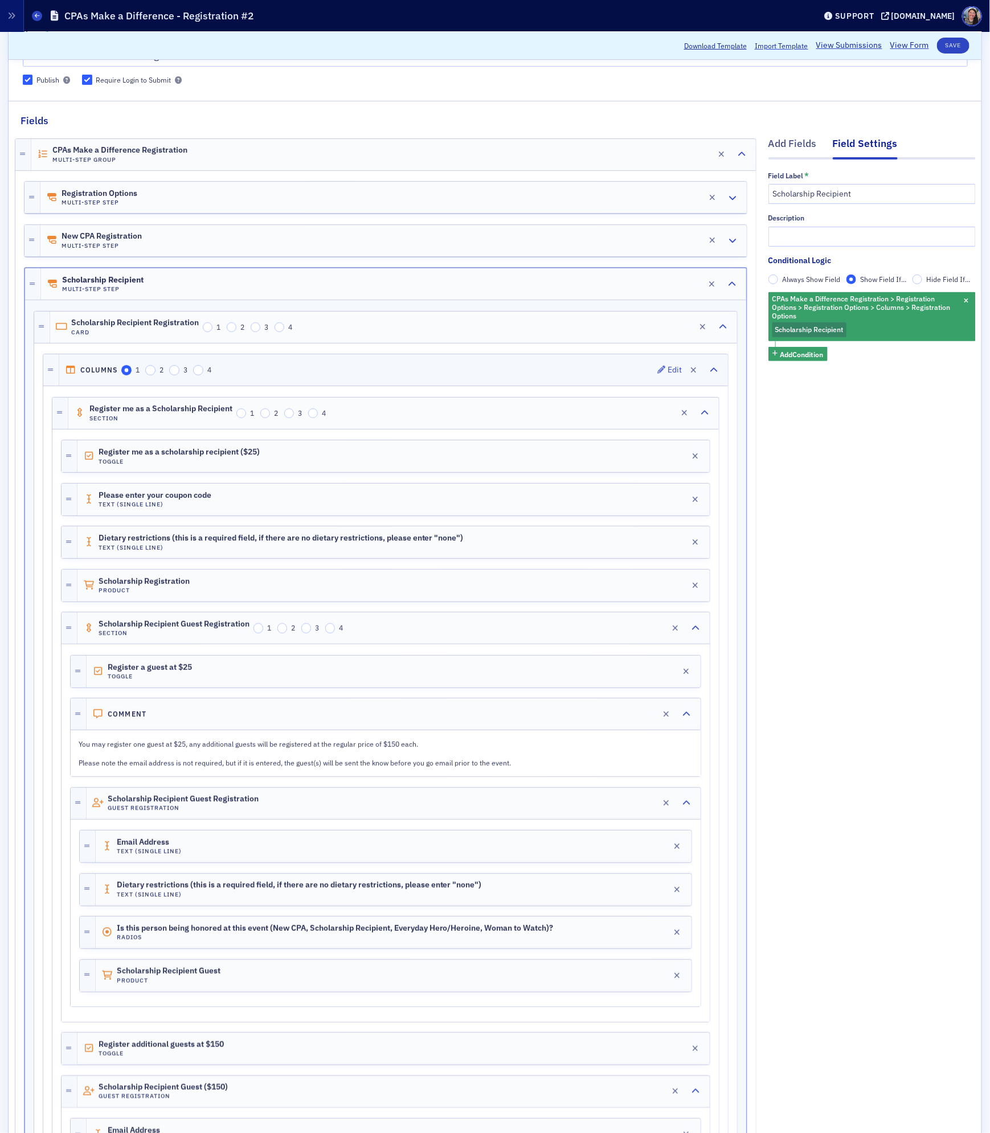
scroll to position [99, 0]
click at [678, 329] on div "Edit" at bounding box center [683, 325] width 14 height 6
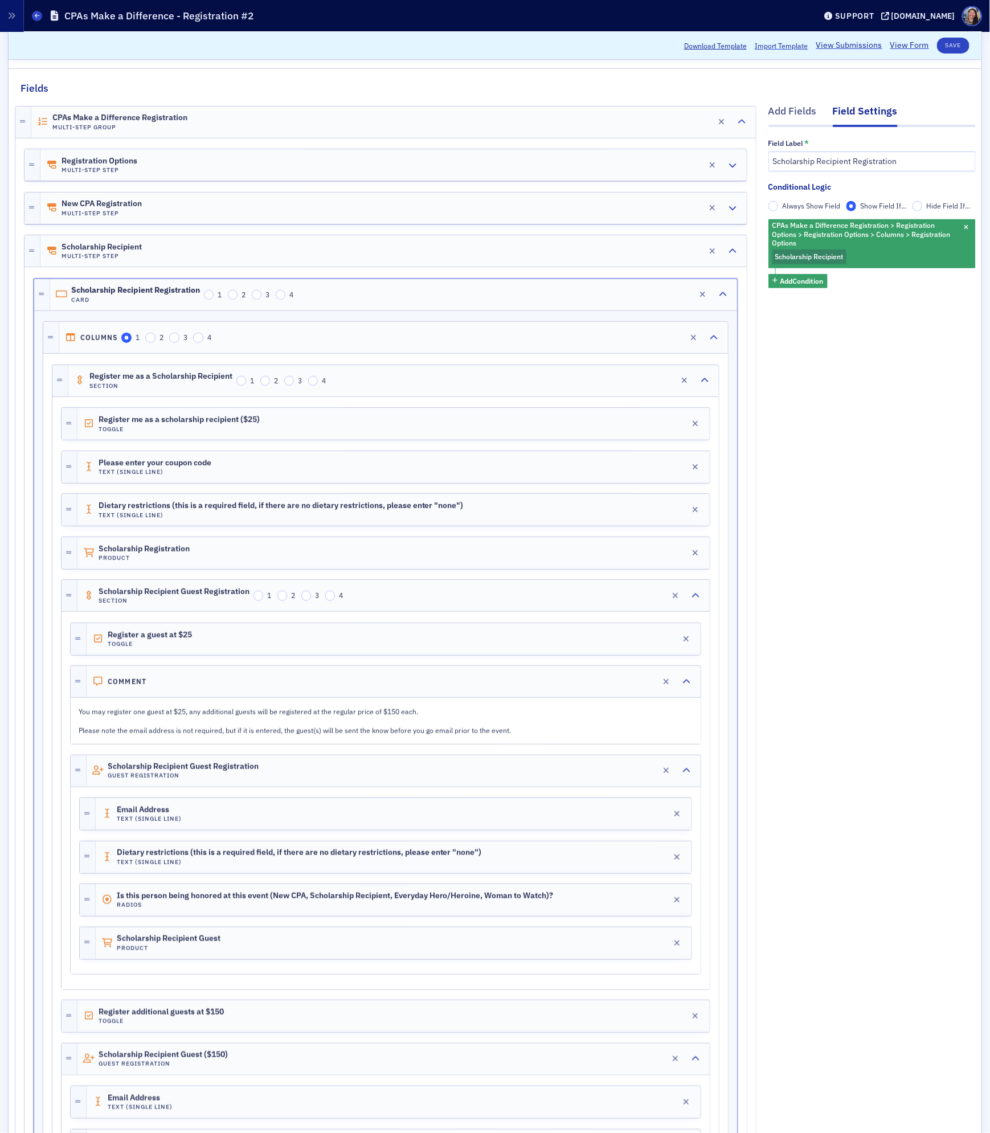
scroll to position [0, 0]
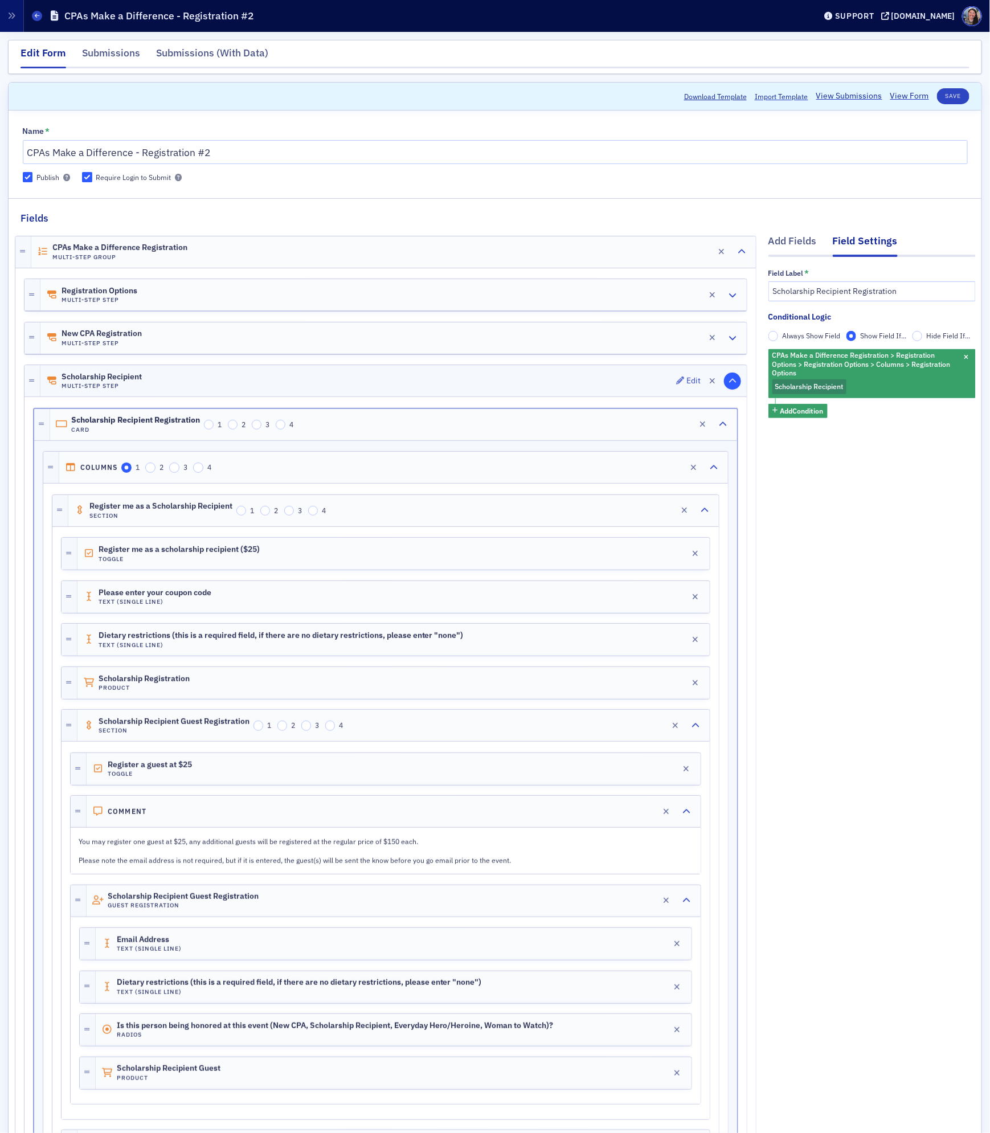
click at [729, 384] on icon "button" at bounding box center [732, 381] width 8 height 8
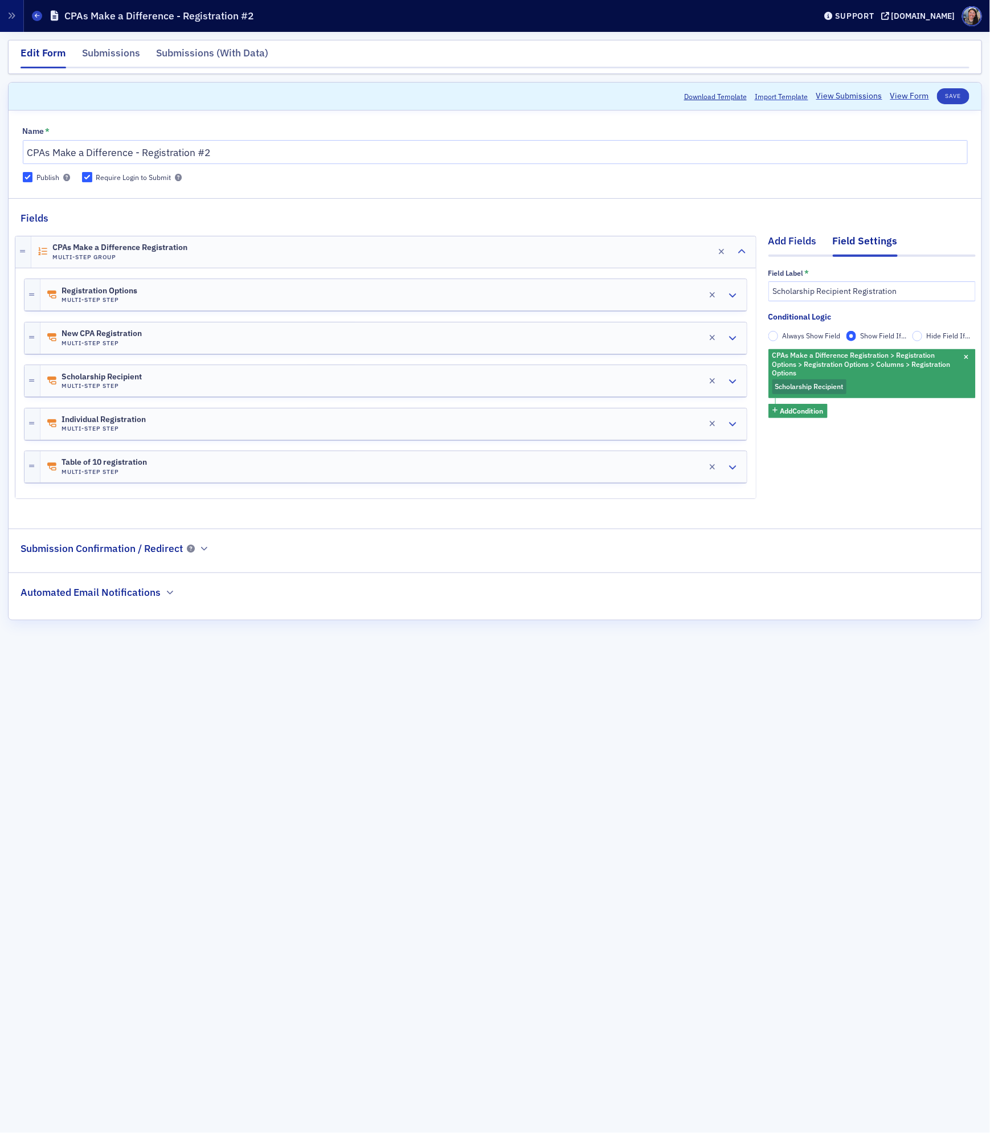
click at [807, 244] on div "Add Fields" at bounding box center [792, 243] width 48 height 21
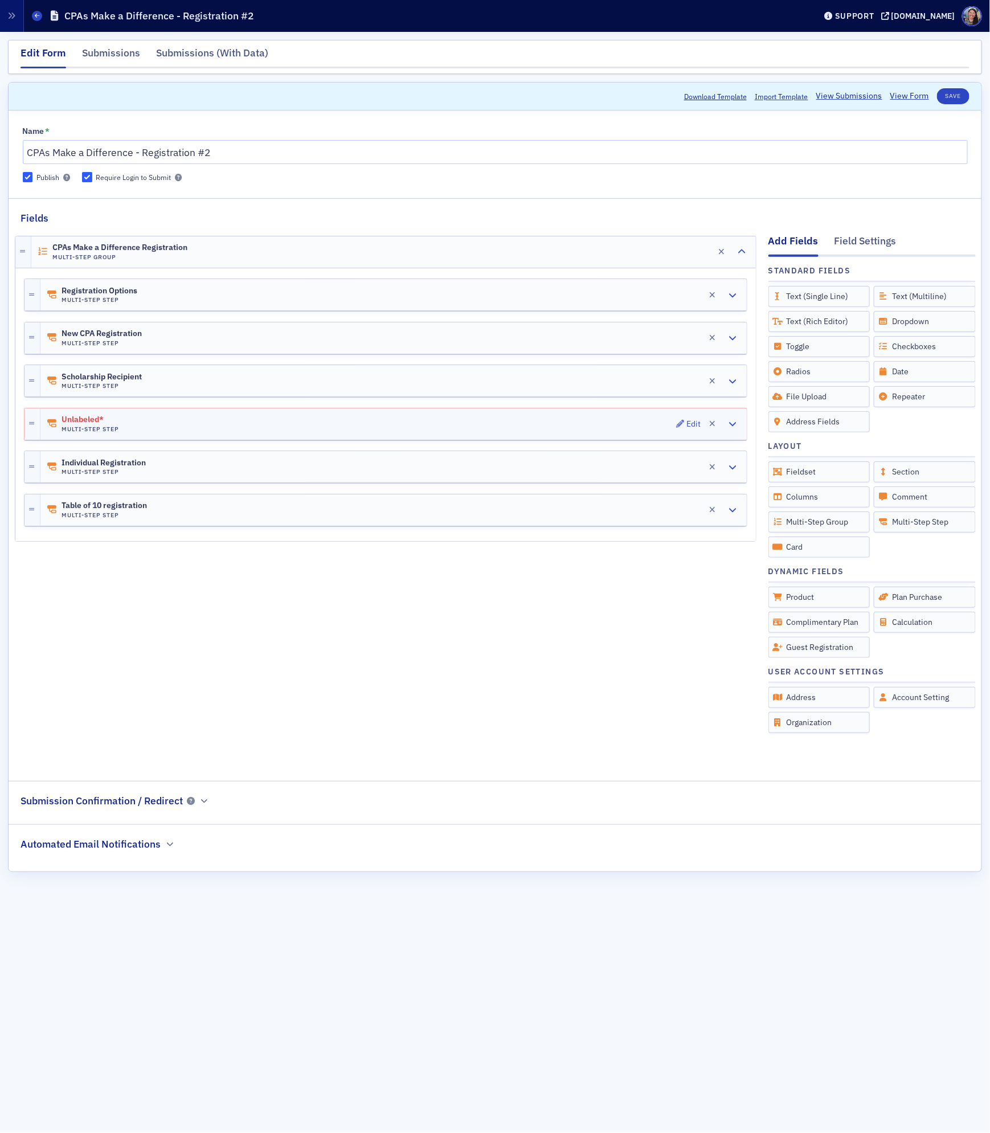
click at [360, 420] on div "Unlabeled* Multi-Step Step Edit" at bounding box center [393, 423] width 706 height 31
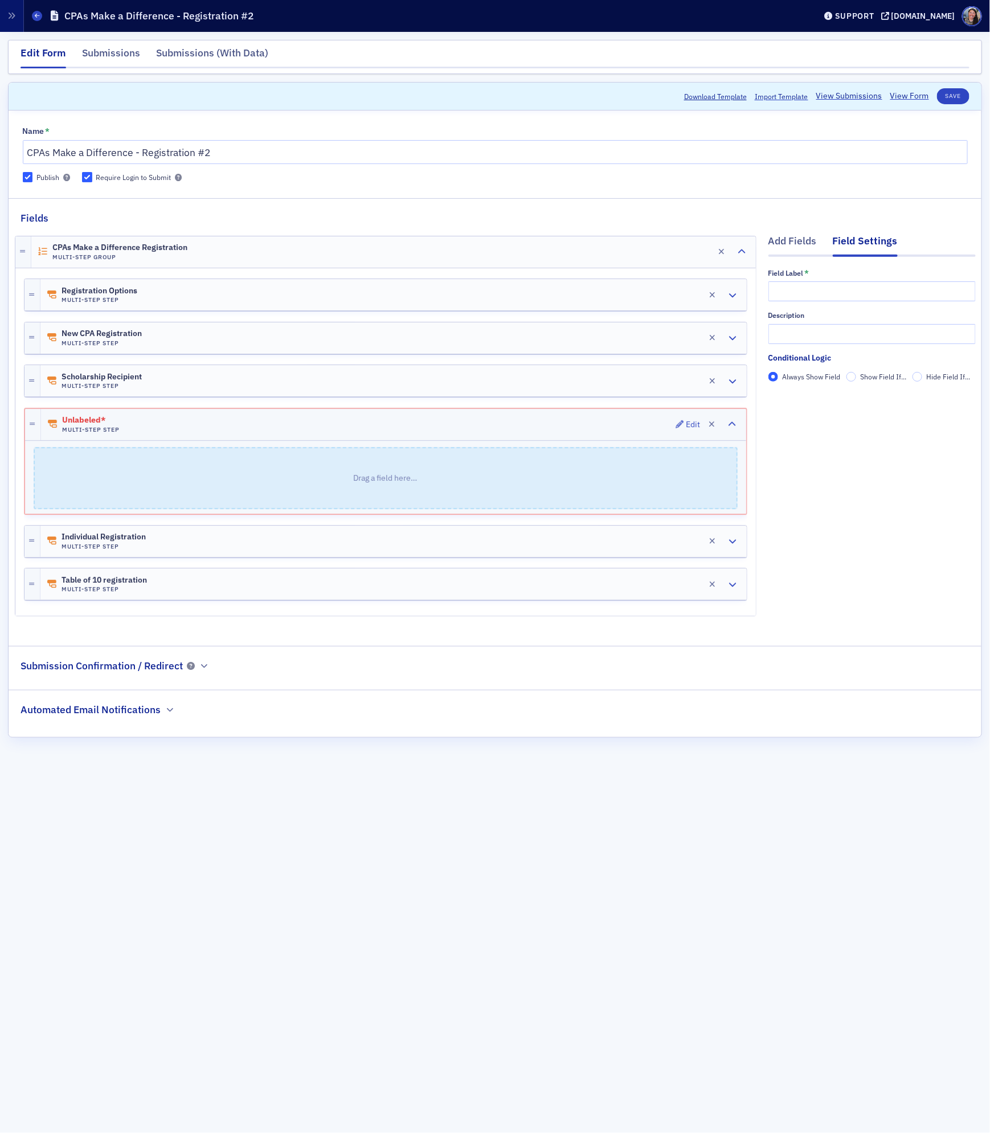
click at [187, 425] on div "Unlabeled* Multi-Step Step Edit" at bounding box center [393, 424] width 705 height 31
click at [77, 420] on span "Unlabeled*" at bounding box center [94, 420] width 64 height 9
click at [811, 278] on div "Field Label *" at bounding box center [871, 285] width 207 height 32
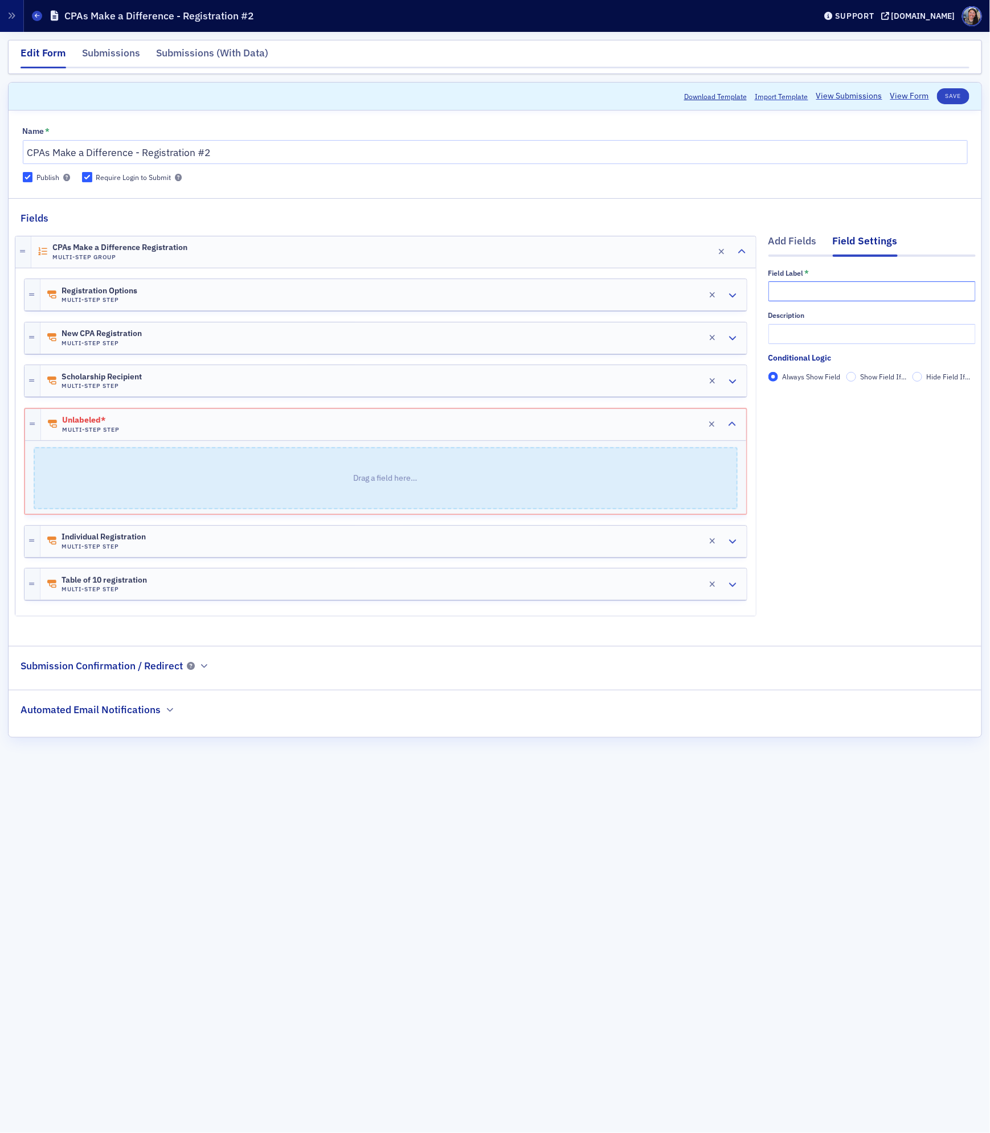
click at [807, 288] on input "text" at bounding box center [871, 291] width 207 height 20
type input "Honoree (Everyday Hero/Heroine, Woman to Watch)"
click at [270, 465] on p "Drag a field here…" at bounding box center [386, 478] width 702 height 60
click at [799, 240] on div "Add Fields" at bounding box center [792, 243] width 48 height 21
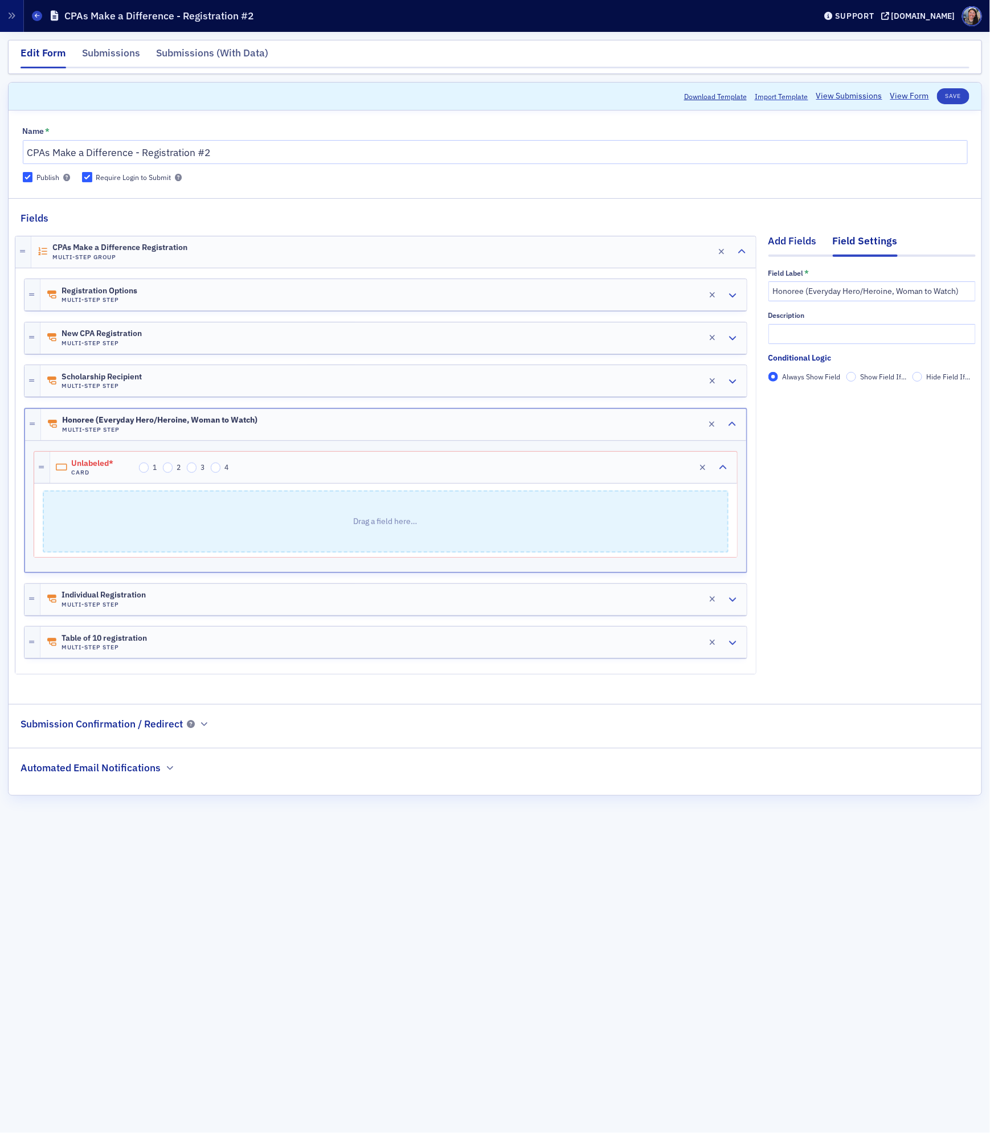
click at [789, 240] on div "Add Fields" at bounding box center [792, 243] width 48 height 21
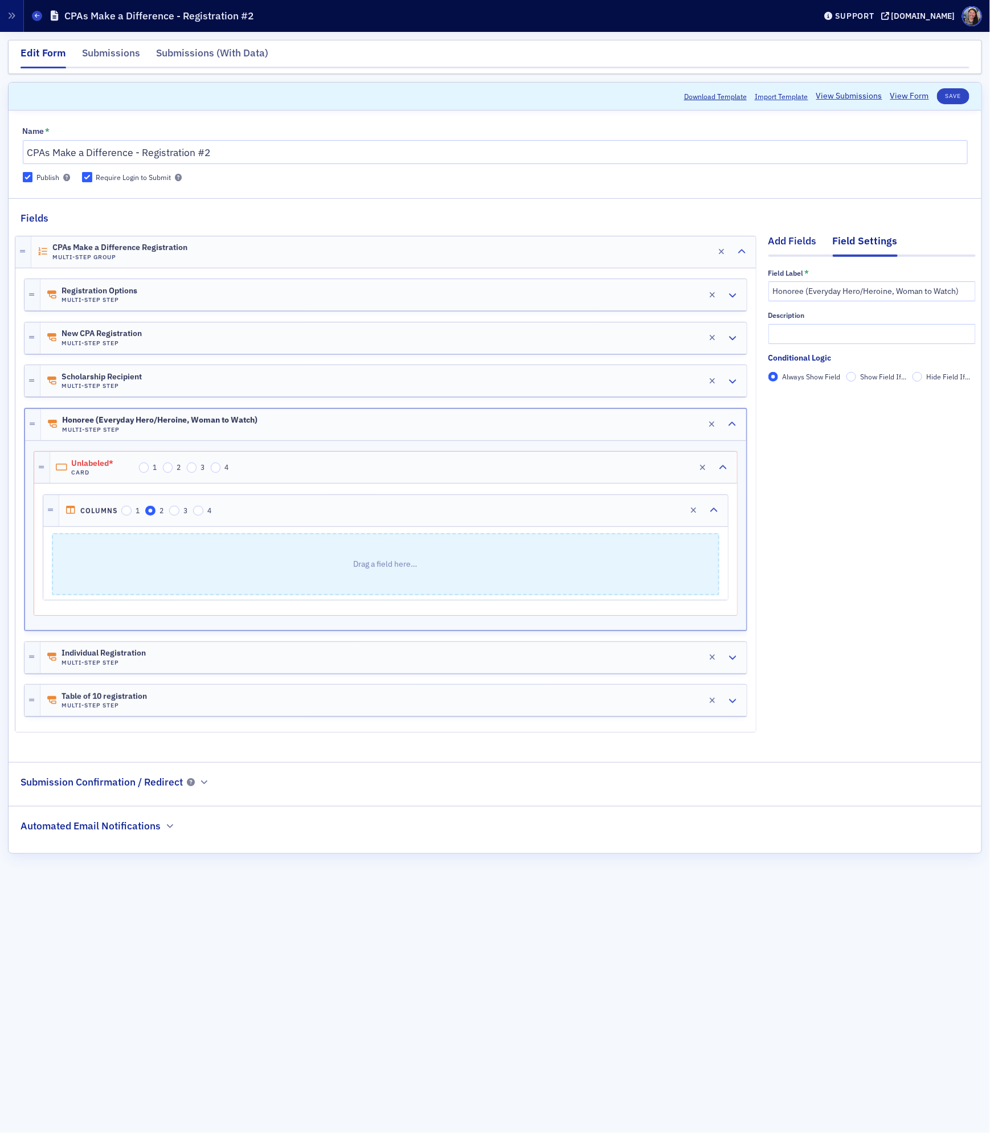
click at [794, 245] on div "Add Fields" at bounding box center [792, 243] width 48 height 21
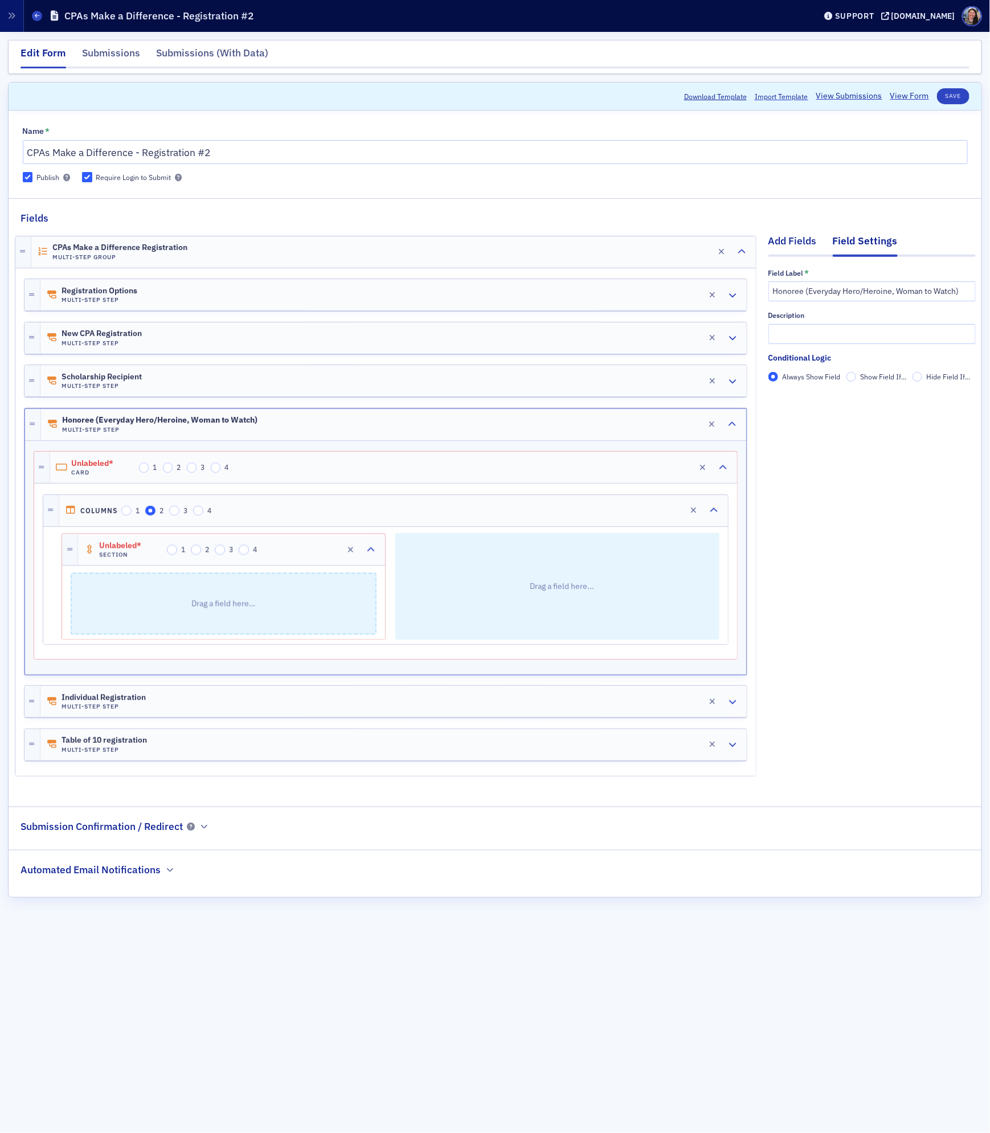
click at [788, 249] on div "Add Fields" at bounding box center [792, 243] width 48 height 21
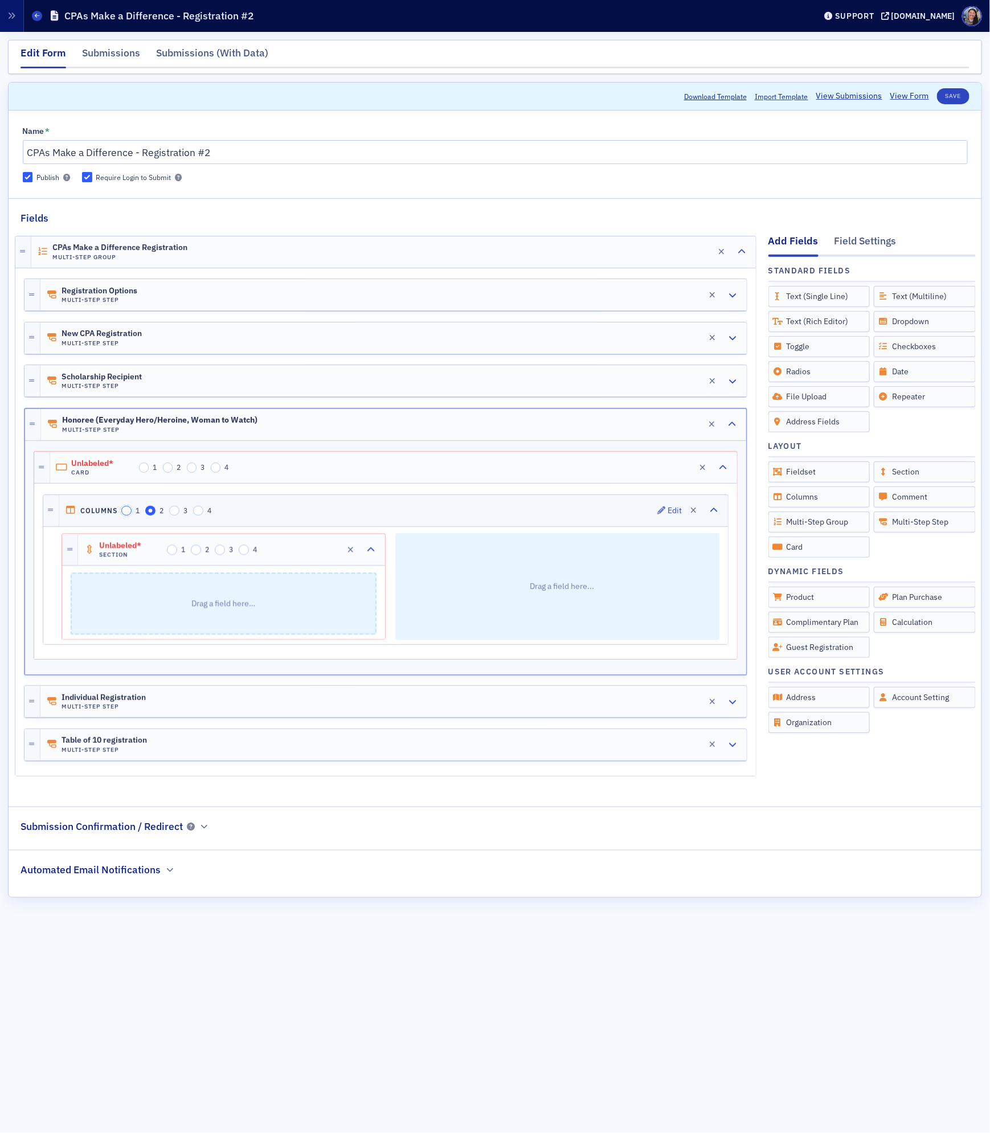
click at [128, 514] on input "1" at bounding box center [126, 511] width 10 height 10
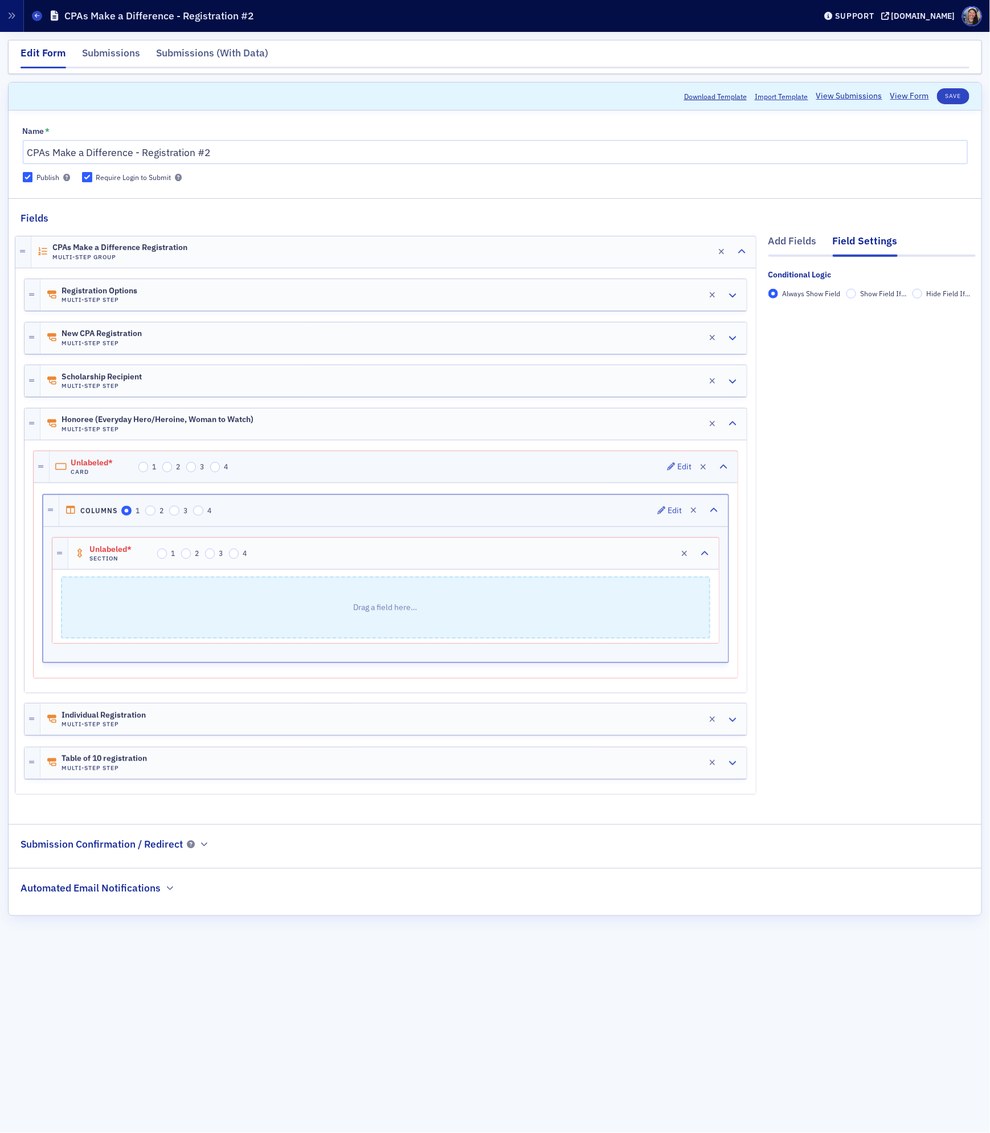
click at [311, 461] on div "Unlabeled* Card 1 2 3 4 Edit" at bounding box center [394, 466] width 688 height 31
click at [789, 293] on input "text" at bounding box center [871, 291] width 207 height 20
type input "Honoree Registration"
click at [311, 425] on div "Honoree (Everyday Hero/Heroine, Woman to Watch) Multi-Step Step Edit" at bounding box center [393, 423] width 706 height 31
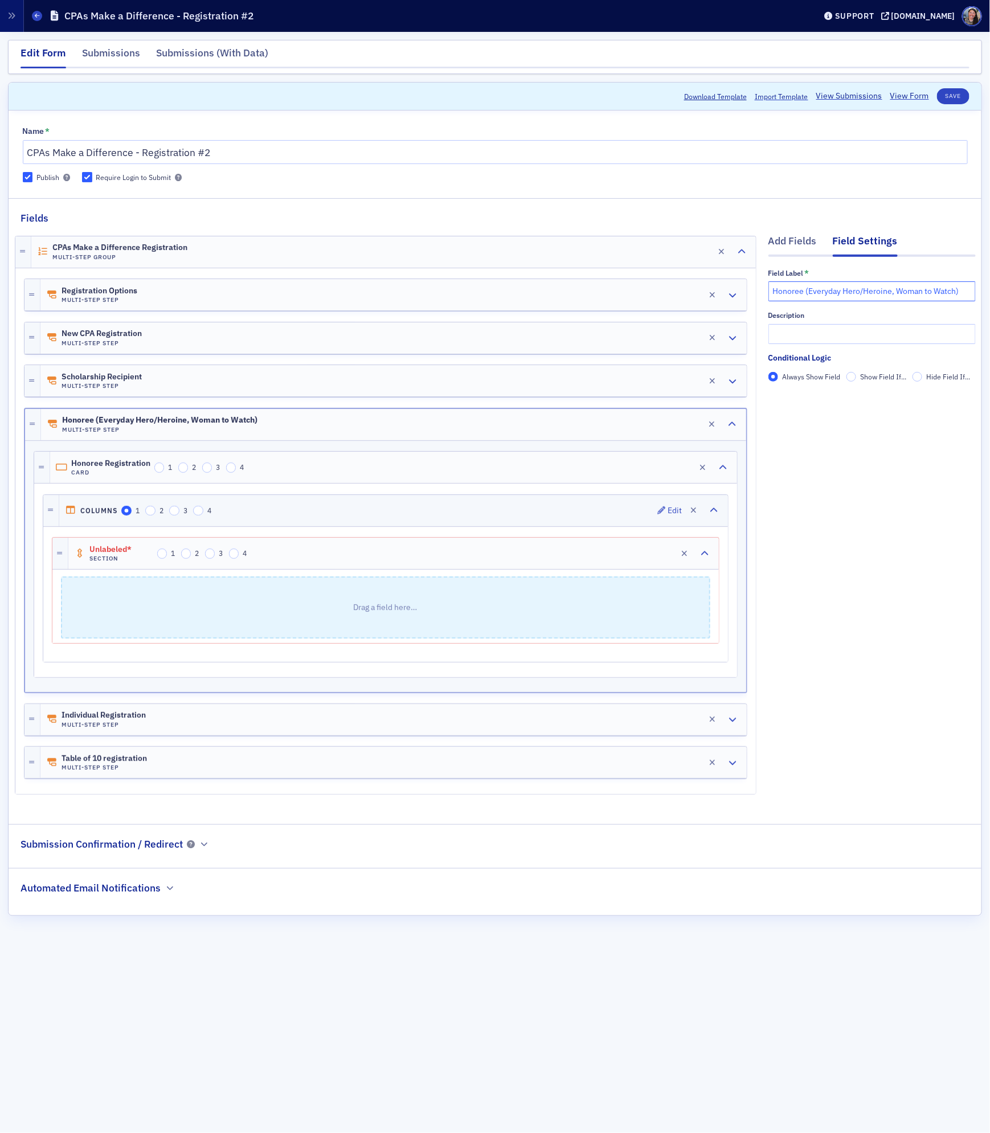
click at [964, 292] on input "Honoree (Everyday Hero/Heroine, Woman to Watch)" at bounding box center [871, 291] width 207 height 20
type input "Honoree (Everyday Hero/Heroine, Woman to Watch) Registration"
click at [907, 487] on div "Add Fields Field Settings Field Label * Honoree (Everyday Hero/Heroine, Woman t…" at bounding box center [871, 516] width 207 height 583
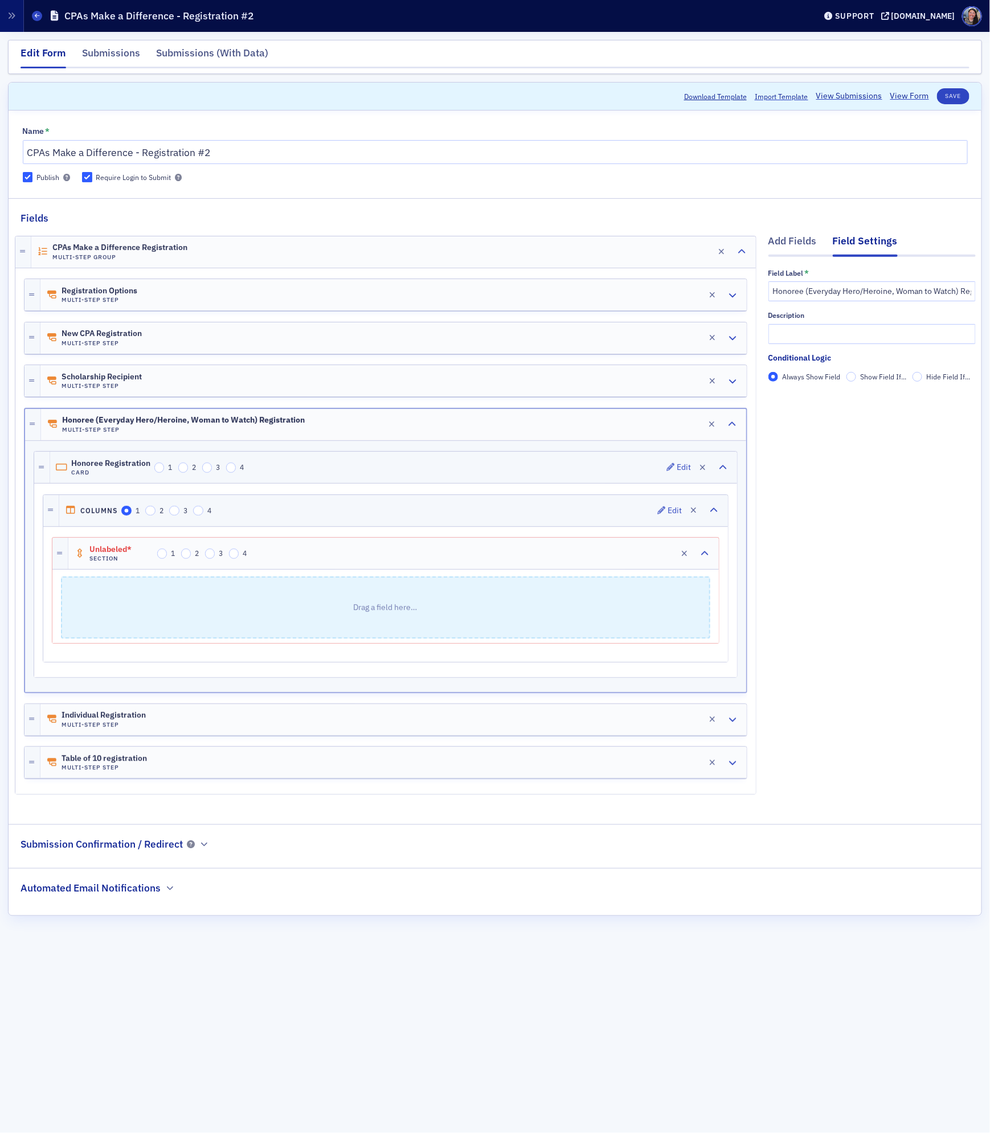
click at [289, 473] on div "Honoree Registration Card 1 2 3 4 Edit" at bounding box center [393, 467] width 687 height 31
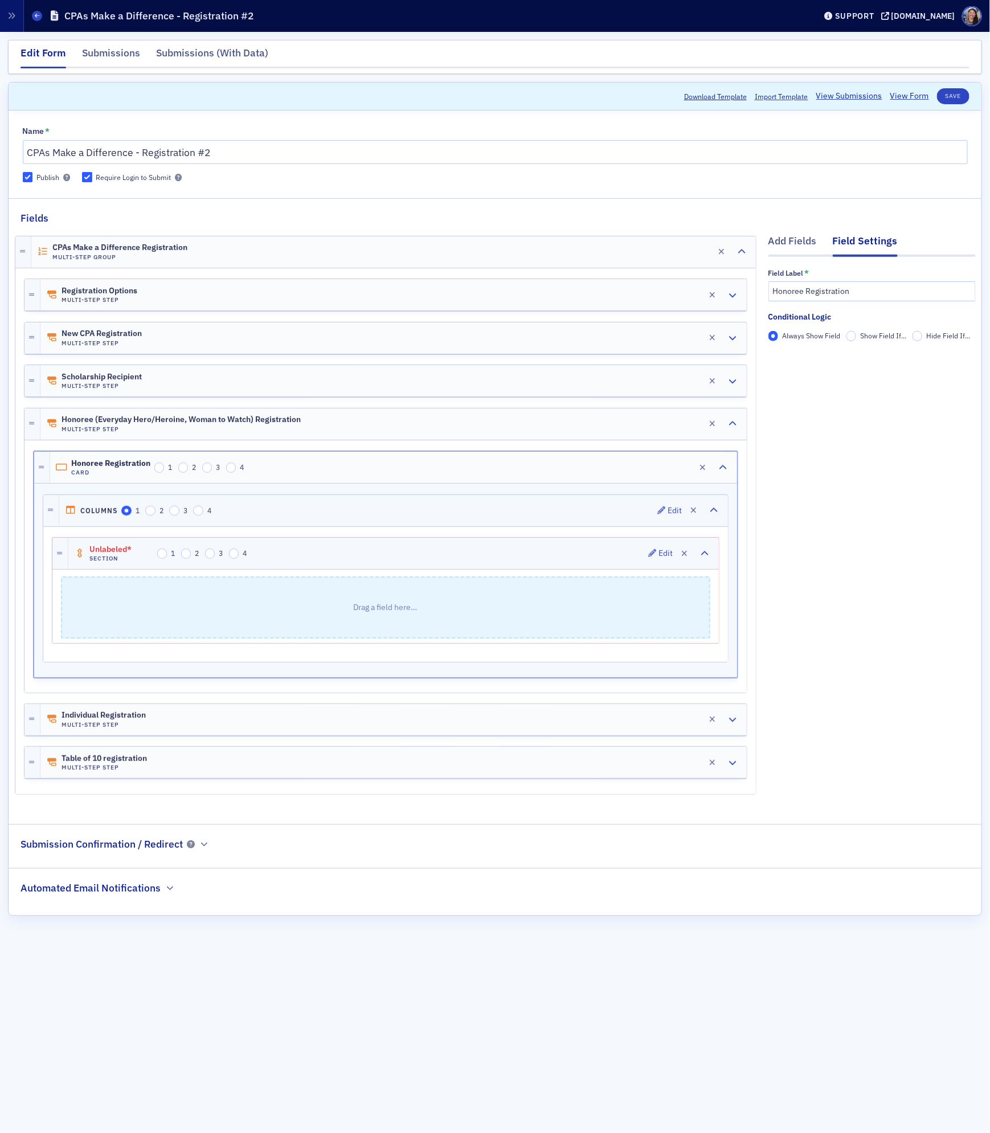
click at [288, 563] on div "Unlabeled* Section 1 2 3 4 Edit" at bounding box center [393, 553] width 650 height 31
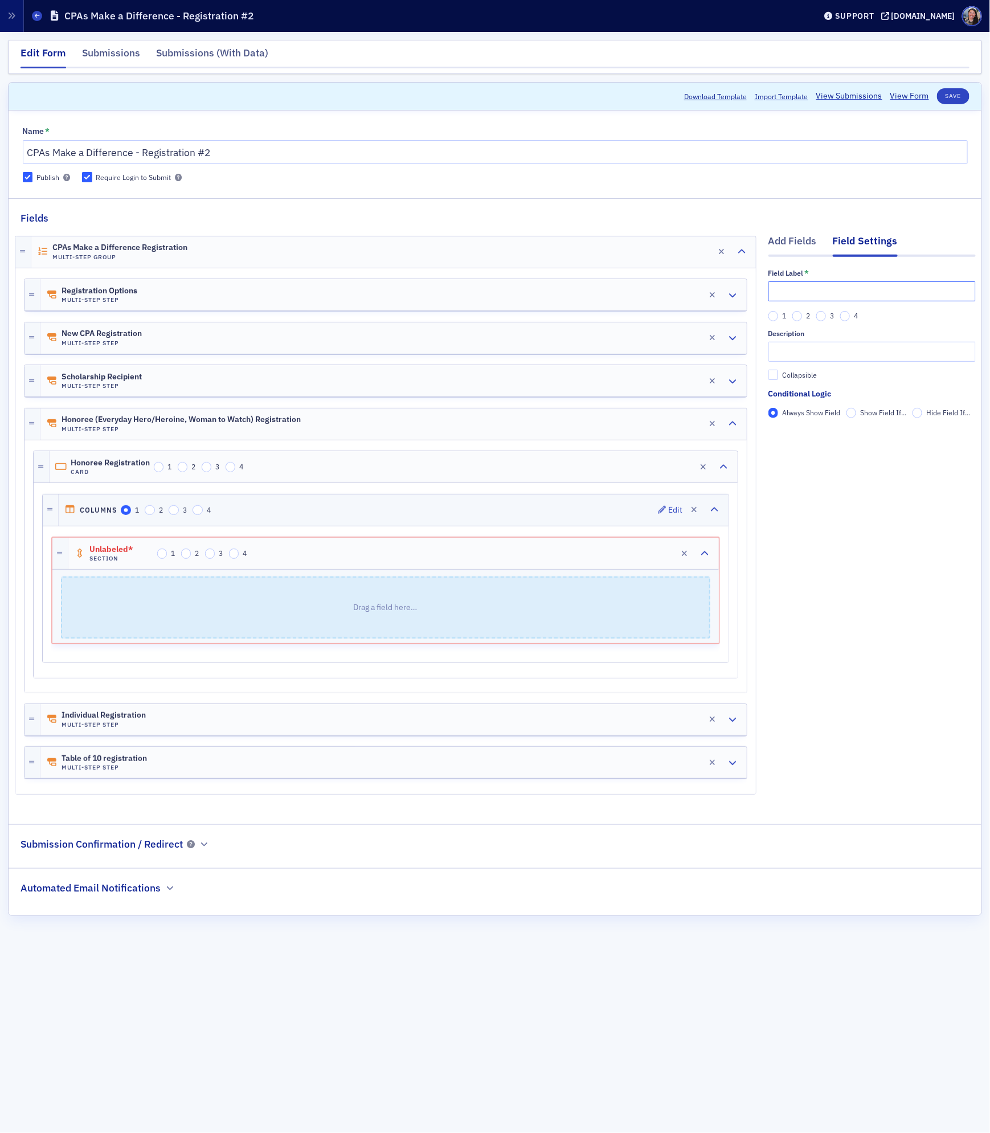
click at [802, 289] on input "text" at bounding box center [871, 291] width 207 height 20
type input "Register me as an honoree"
click at [351, 473] on div "Honoree Registration Card 1 2 3 4 Edit" at bounding box center [394, 466] width 688 height 31
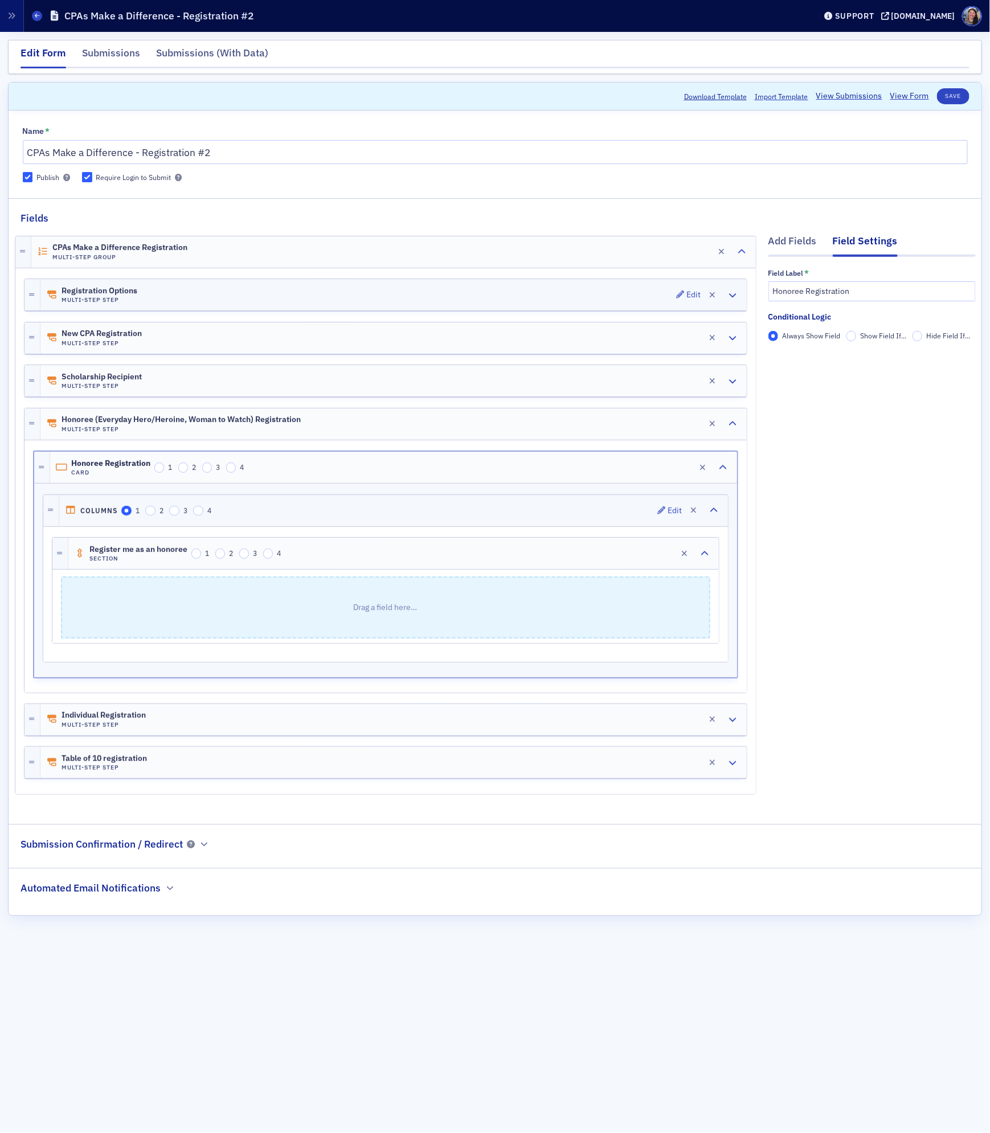
click at [229, 296] on div "Registration Options Multi-Step Step Edit" at bounding box center [393, 294] width 706 height 31
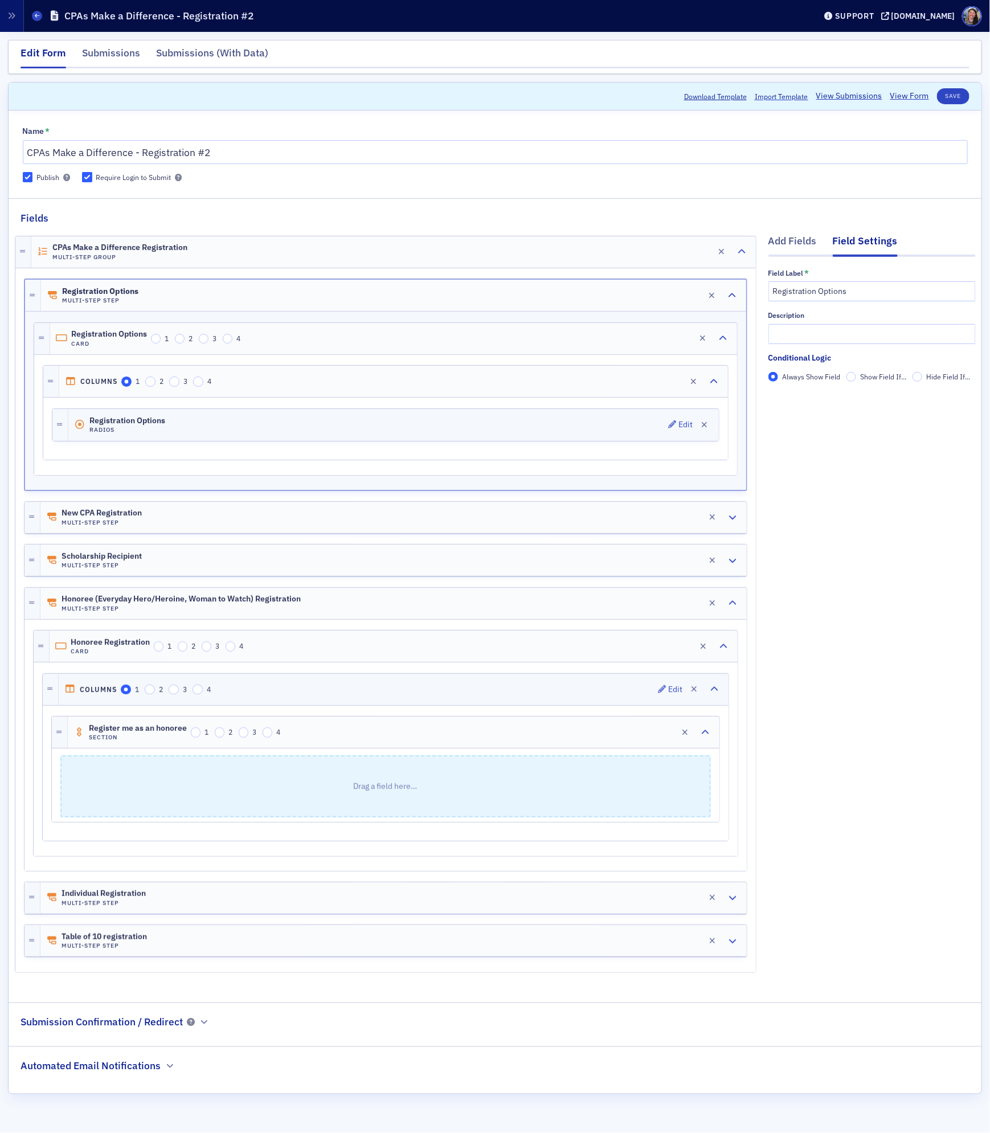
click at [207, 428] on div "Registration Options Radios Edit" at bounding box center [393, 425] width 650 height 32
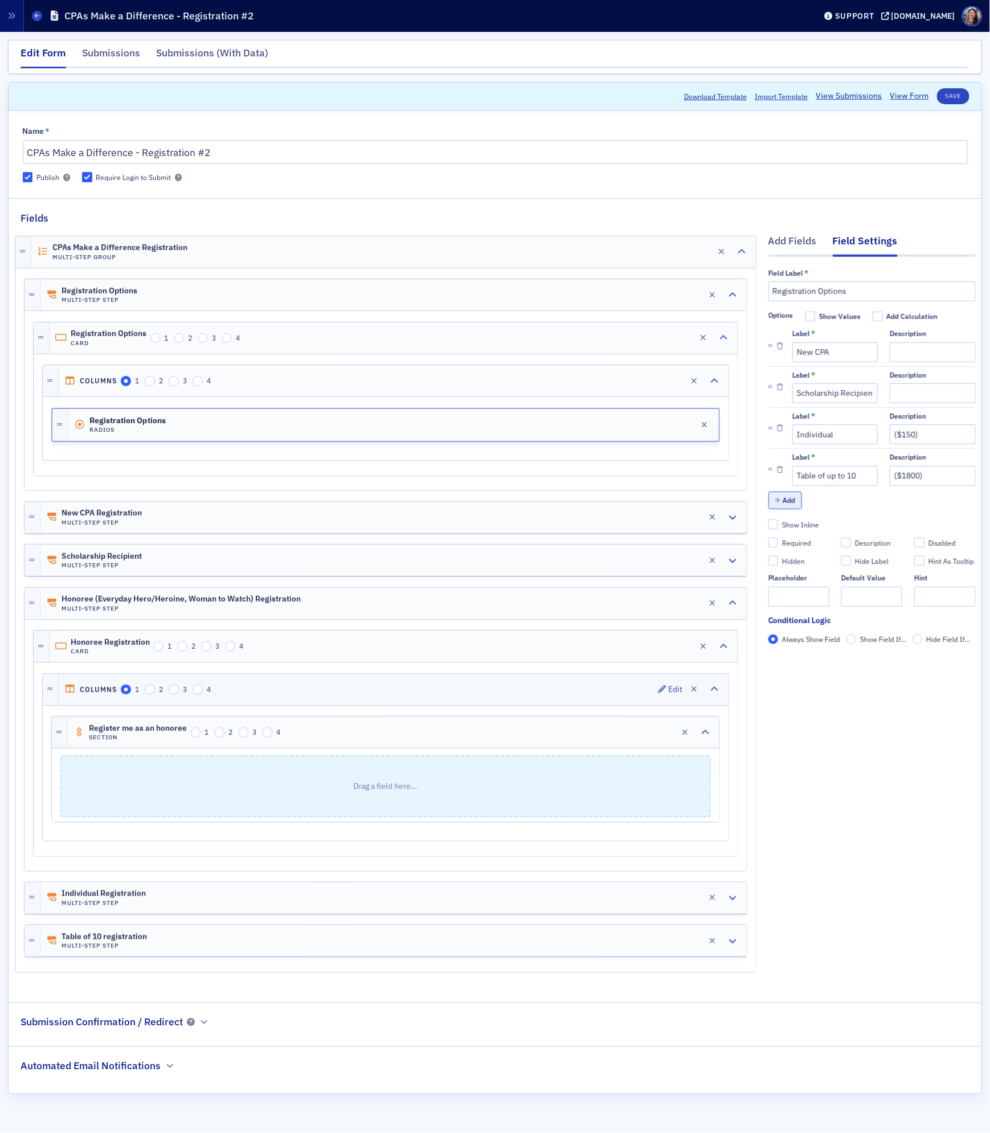
click at [791, 504] on button "Add" at bounding box center [785, 500] width 34 height 18
click at [826, 515] on input "Label *" at bounding box center [834, 517] width 85 height 20
type input "Honoree"
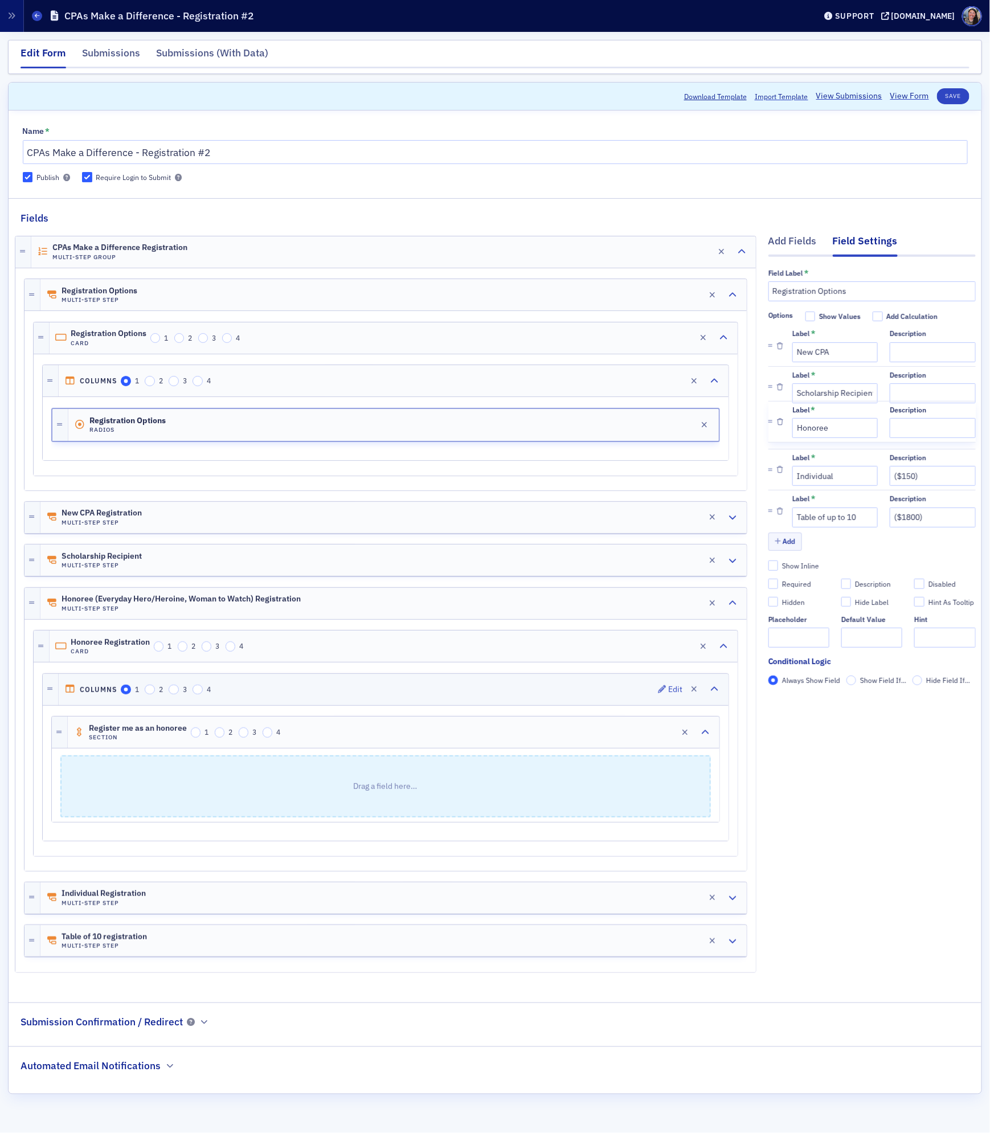
drag, startPoint x: 767, startPoint y: 512, endPoint x: 770, endPoint y: 415, distance: 96.8
click at [770, 415] on div "Label * New CPA Description Label * Scholarship Recipient Description Label * I…" at bounding box center [871, 428] width 207 height 206
click at [889, 821] on div "Add Fields Field Settings Field Label * Registration Options Options Show Value…" at bounding box center [871, 605] width 207 height 761
click at [350, 612] on div "Honoree (Everyday Hero/Heroine, Woman to Watch) Registration Multi-Step Step Ed…" at bounding box center [393, 603] width 706 height 31
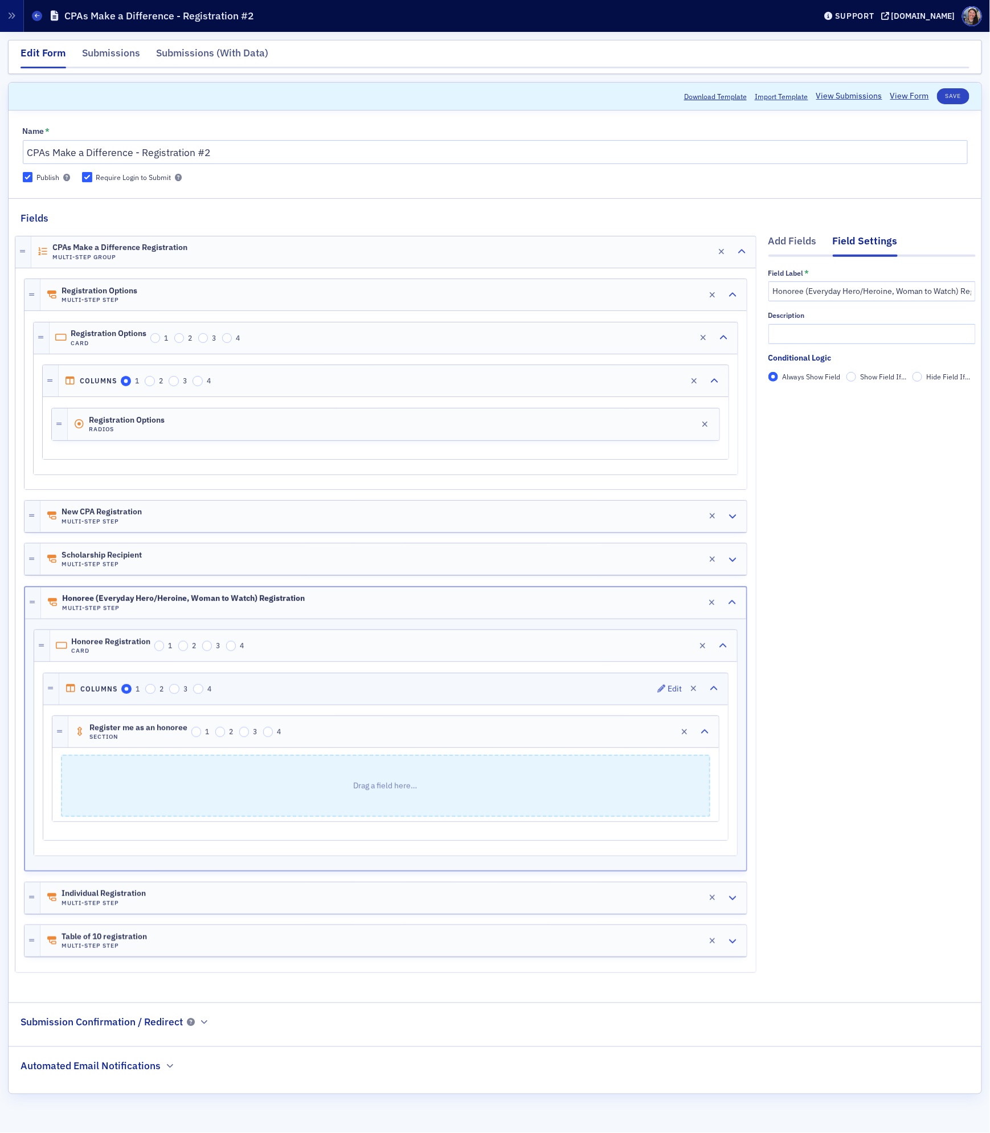
click at [858, 378] on label "Show Field If..." at bounding box center [876, 377] width 60 height 10
click at [856, 378] on input "Show Field If..." at bounding box center [851, 377] width 10 height 10
click at [822, 401] on span "Add Condition" at bounding box center [801, 396] width 43 height 10
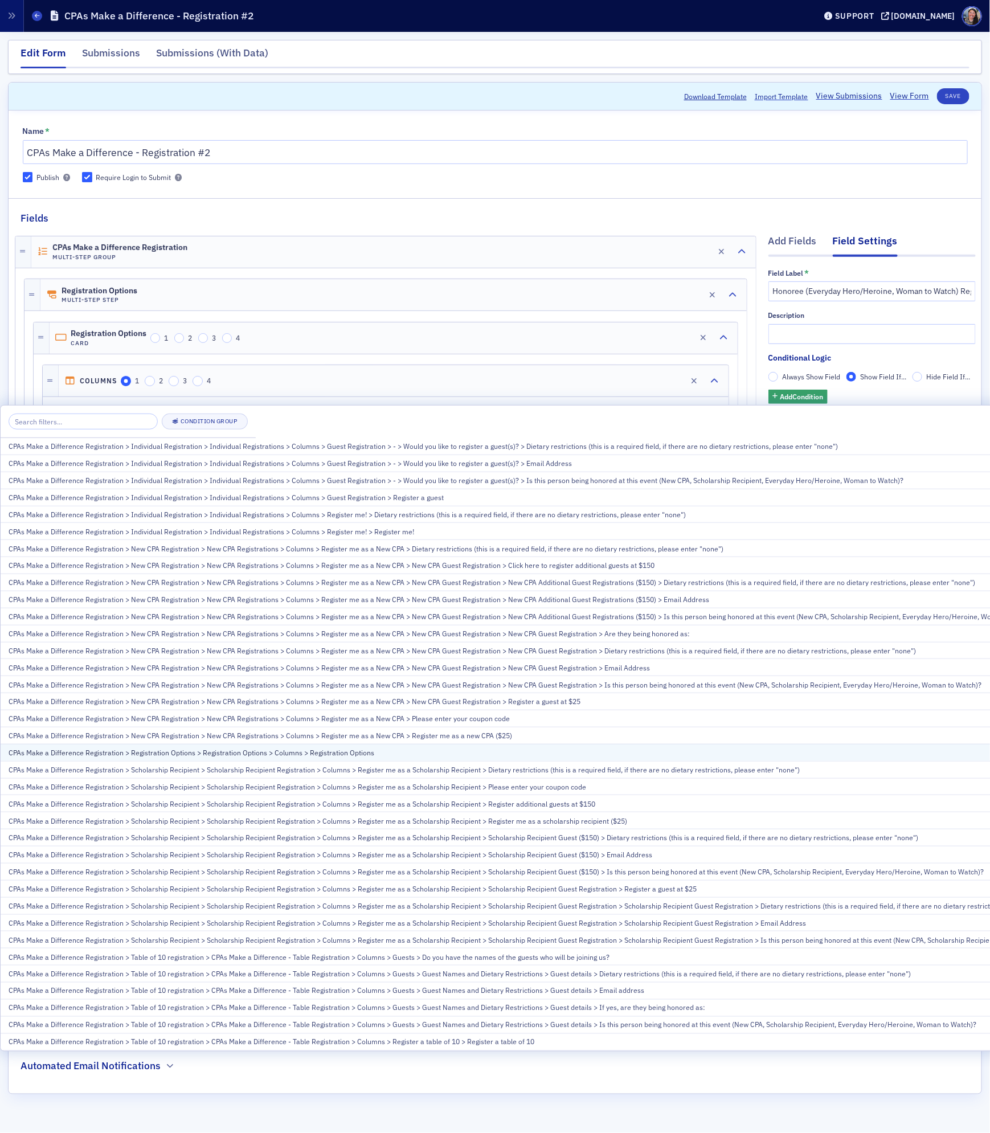
click at [583, 752] on div "CPAs Make a Difference Registration > Registration Options > Registration Optio…" at bounding box center [573, 752] width 1129 height 10
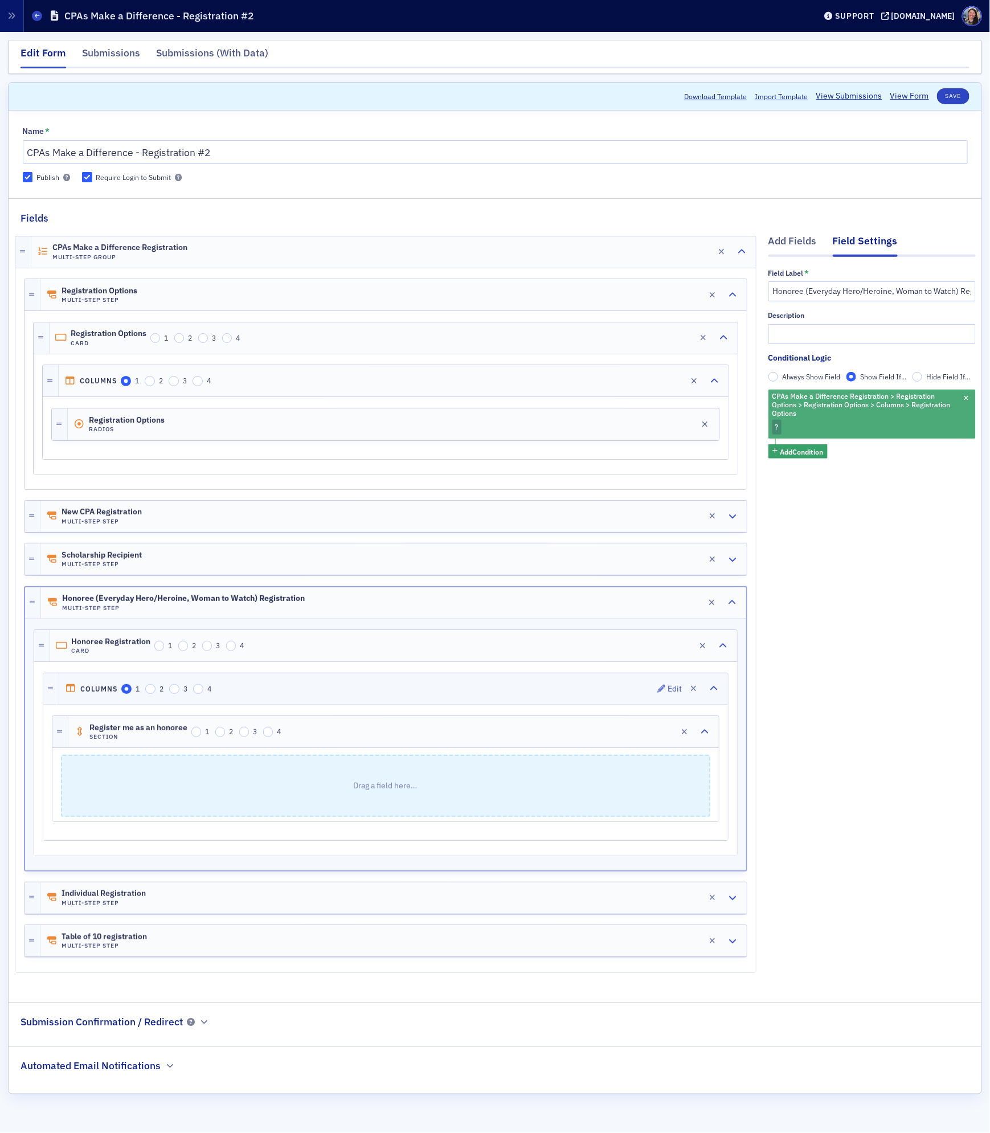
click at [785, 429] on div "CPAs Make a Difference Registration > Registration Options > Registration Optio…" at bounding box center [871, 413] width 207 height 49
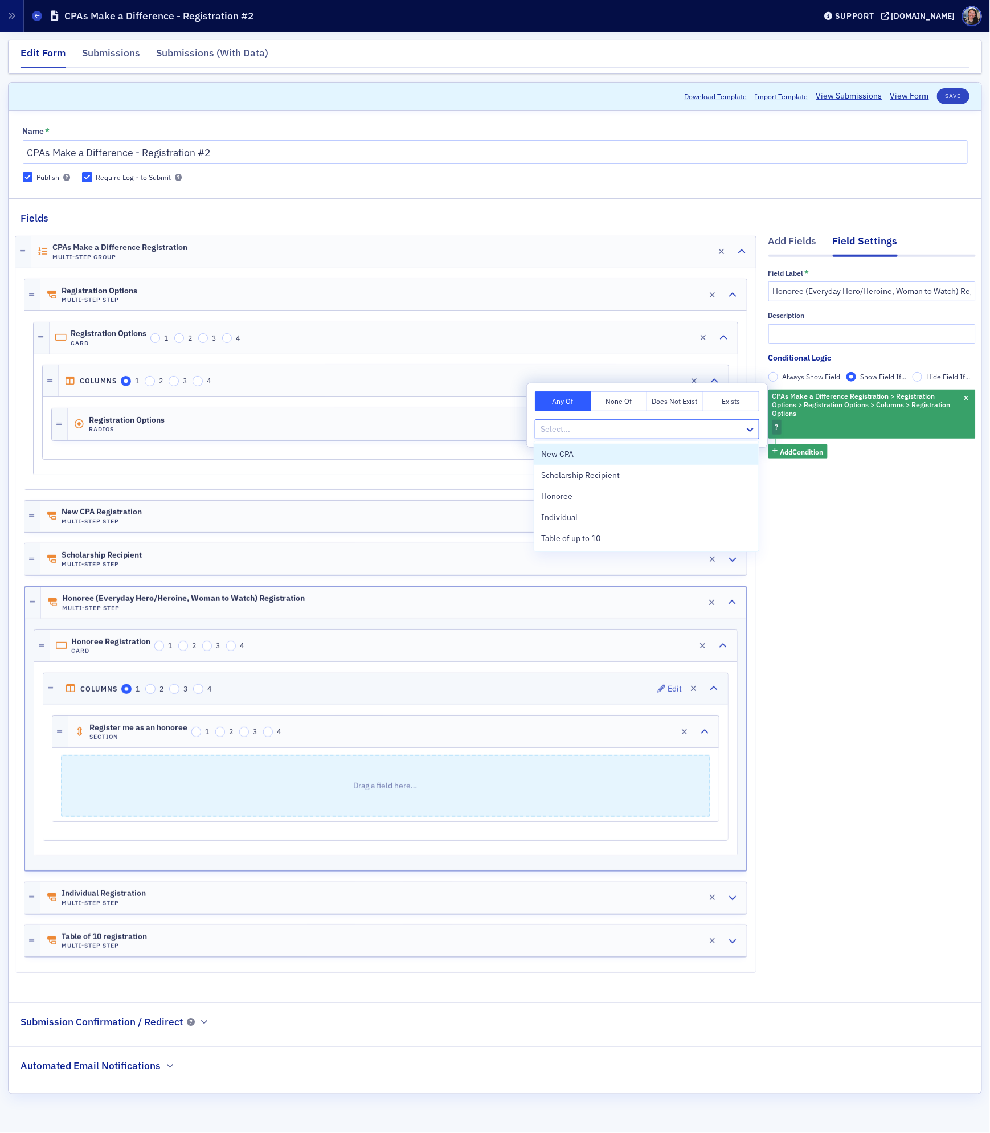
click at [632, 424] on div at bounding box center [641, 429] width 204 height 14
click at [564, 495] on span "Honoree" at bounding box center [556, 496] width 31 height 12
click at [864, 569] on div "Add Fields Field Settings Field Label * Honoree (Everyday Hero/Heroine, Woman t…" at bounding box center [871, 605] width 207 height 761
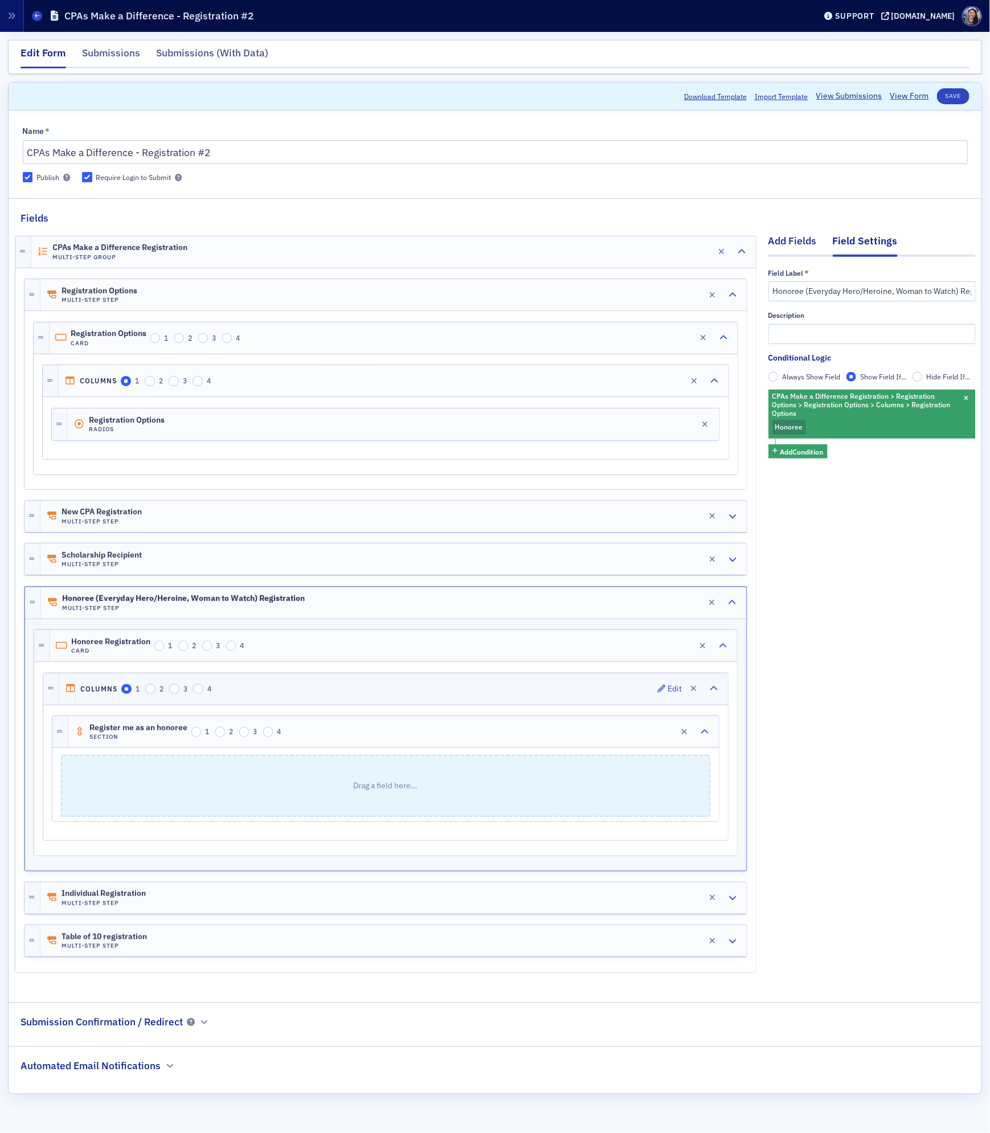
click at [795, 240] on div "Add Fields" at bounding box center [792, 243] width 48 height 21
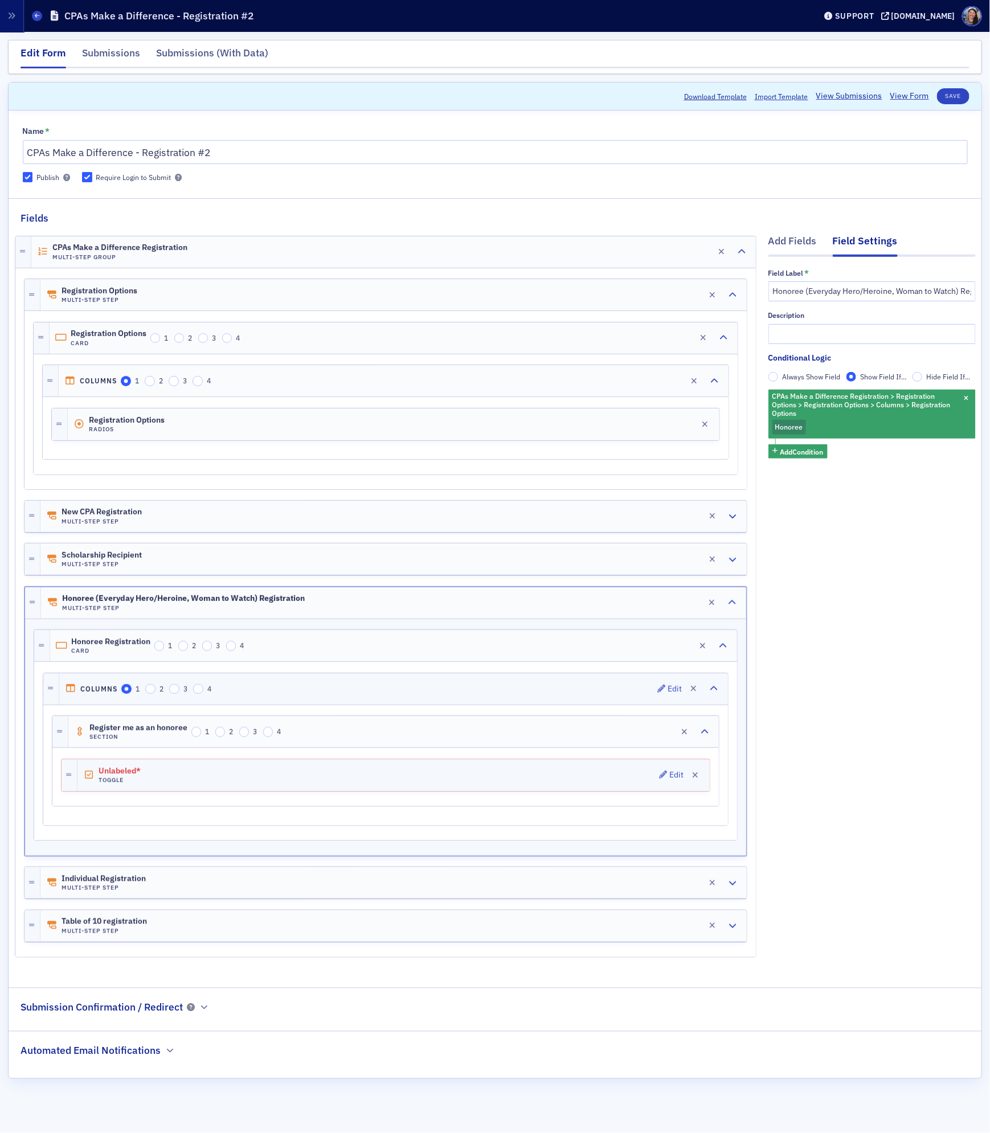
click at [196, 783] on div "Unlabeled* Toggle Edit" at bounding box center [393, 775] width 632 height 32
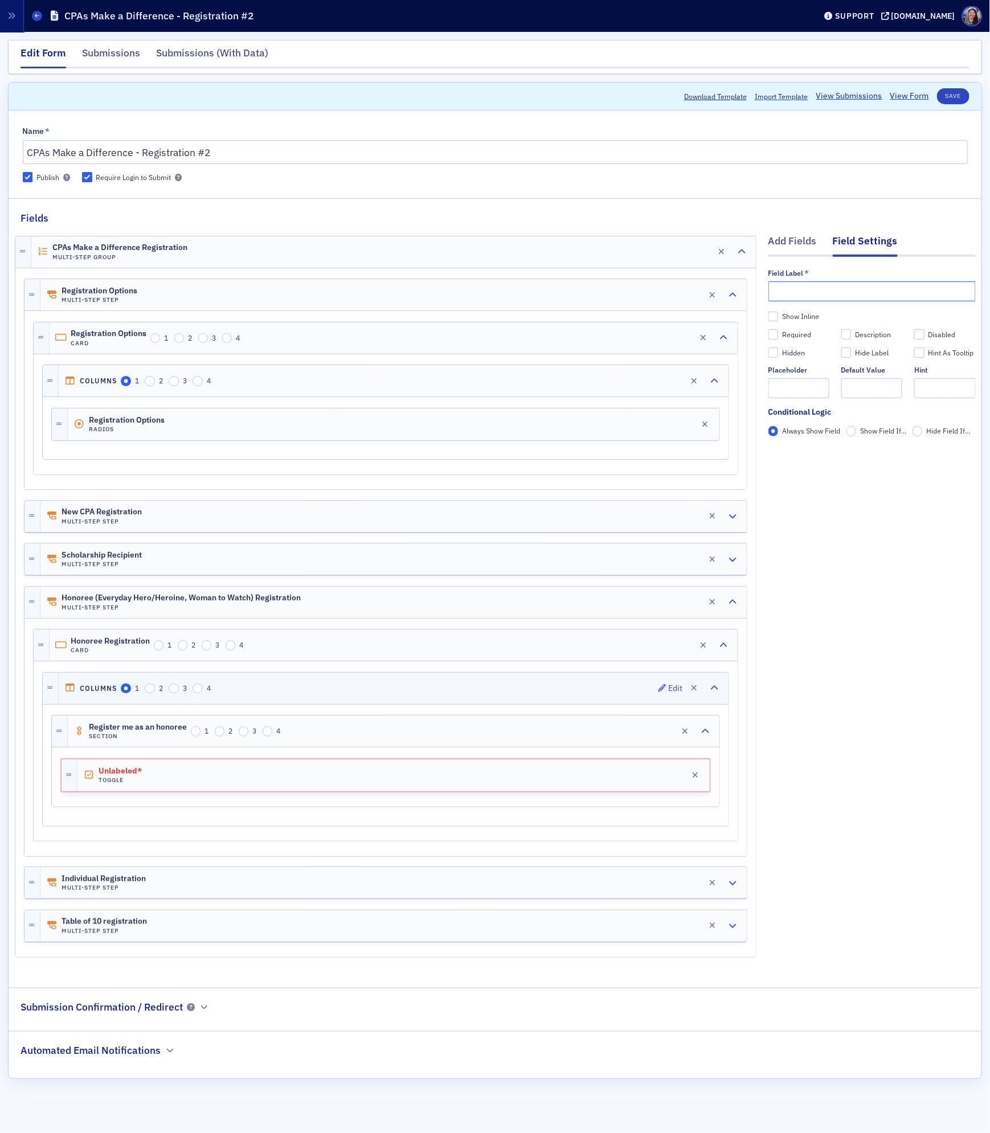
click at [801, 297] on input "text" at bounding box center [871, 291] width 207 height 20
type input "Register me as an honoree"
click at [773, 317] on input "Show Inline" at bounding box center [773, 316] width 10 height 10
checkbox input "true"
click at [785, 242] on div "Add Fields" at bounding box center [792, 243] width 48 height 21
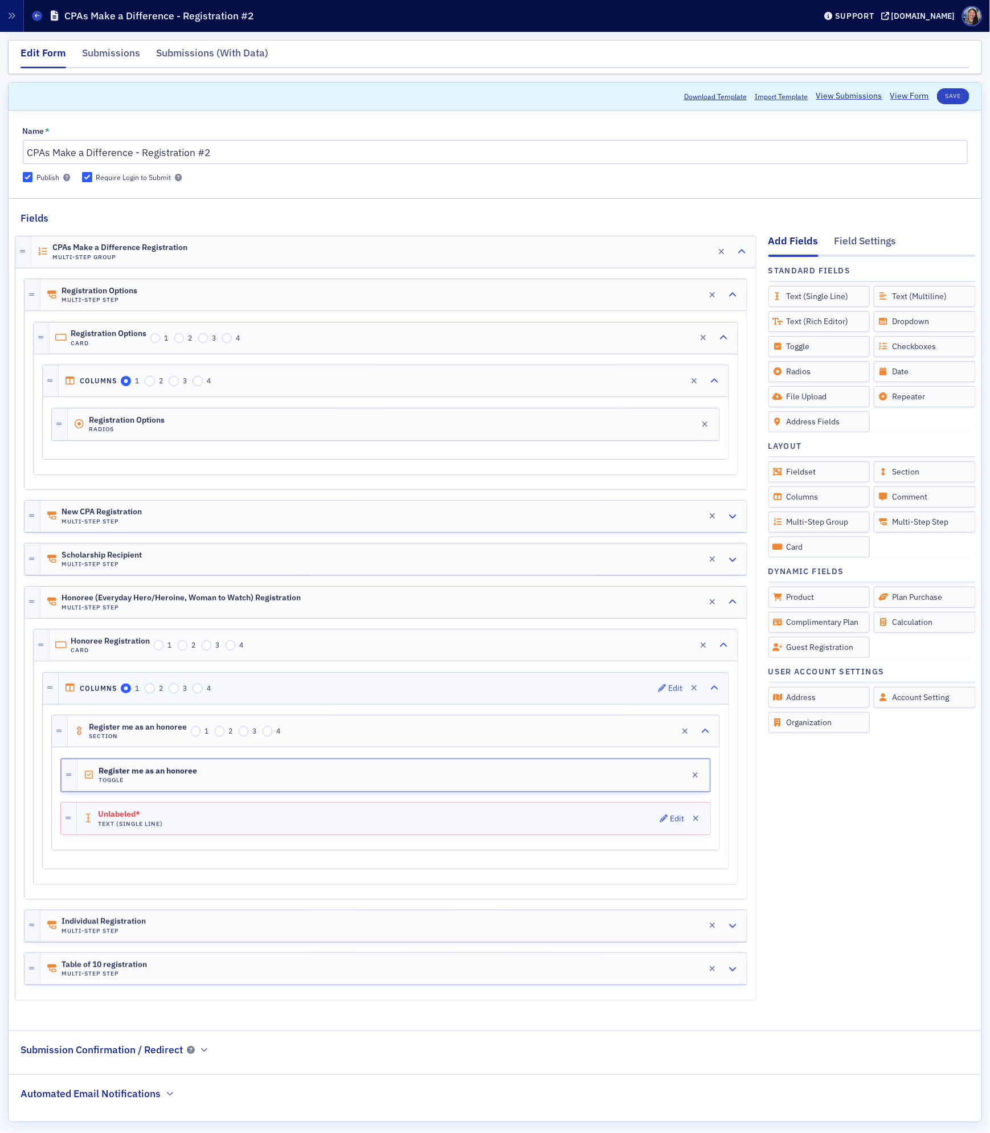
click at [307, 826] on div "Unlabeled* Text (Single Line) Edit" at bounding box center [393, 818] width 633 height 32
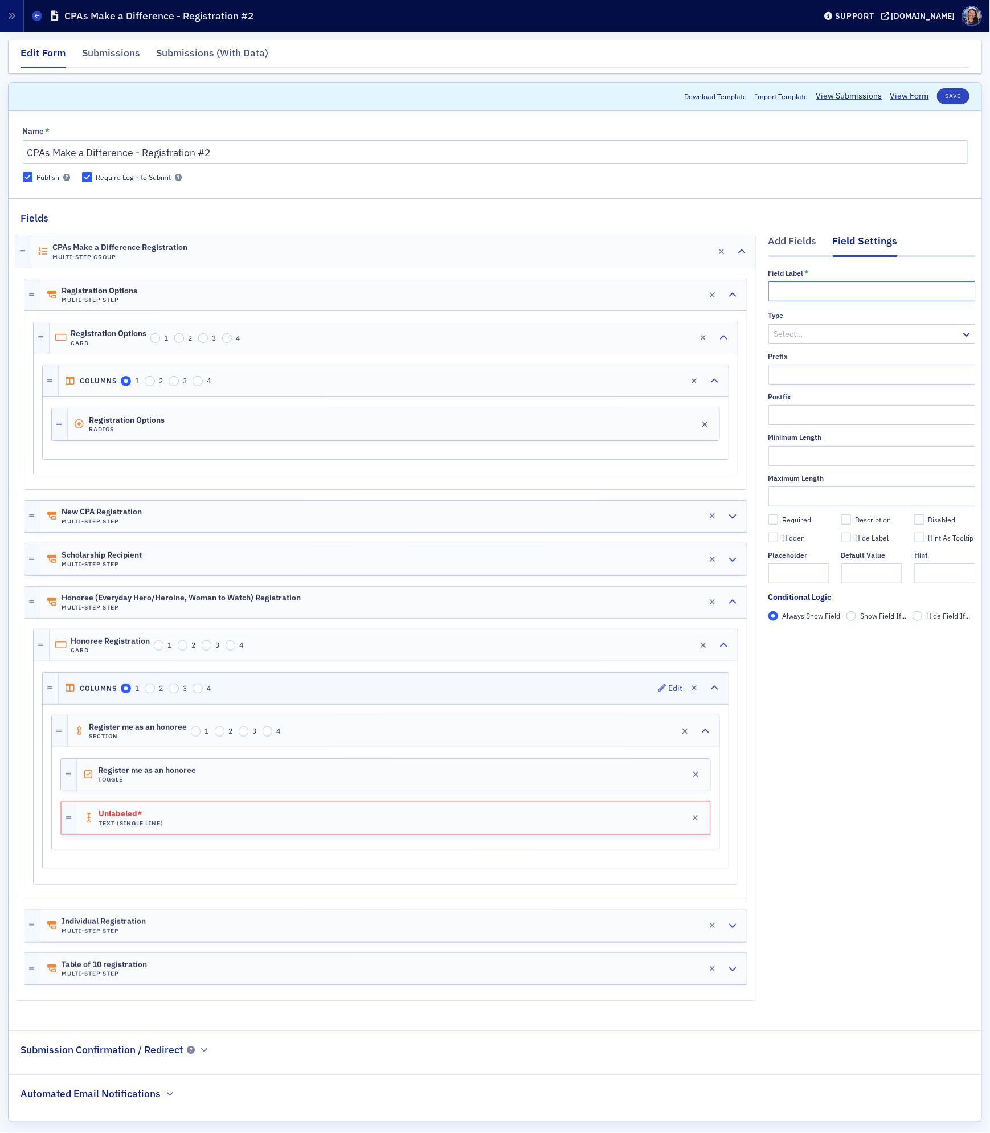
click at [812, 292] on input "text" at bounding box center [871, 291] width 207 height 20
type input "Please enter your coupon code"
click at [806, 522] on div "Required" at bounding box center [796, 520] width 29 height 10
click at [778, 522] on input "Required" at bounding box center [773, 519] width 10 height 10
checkbox input "true"
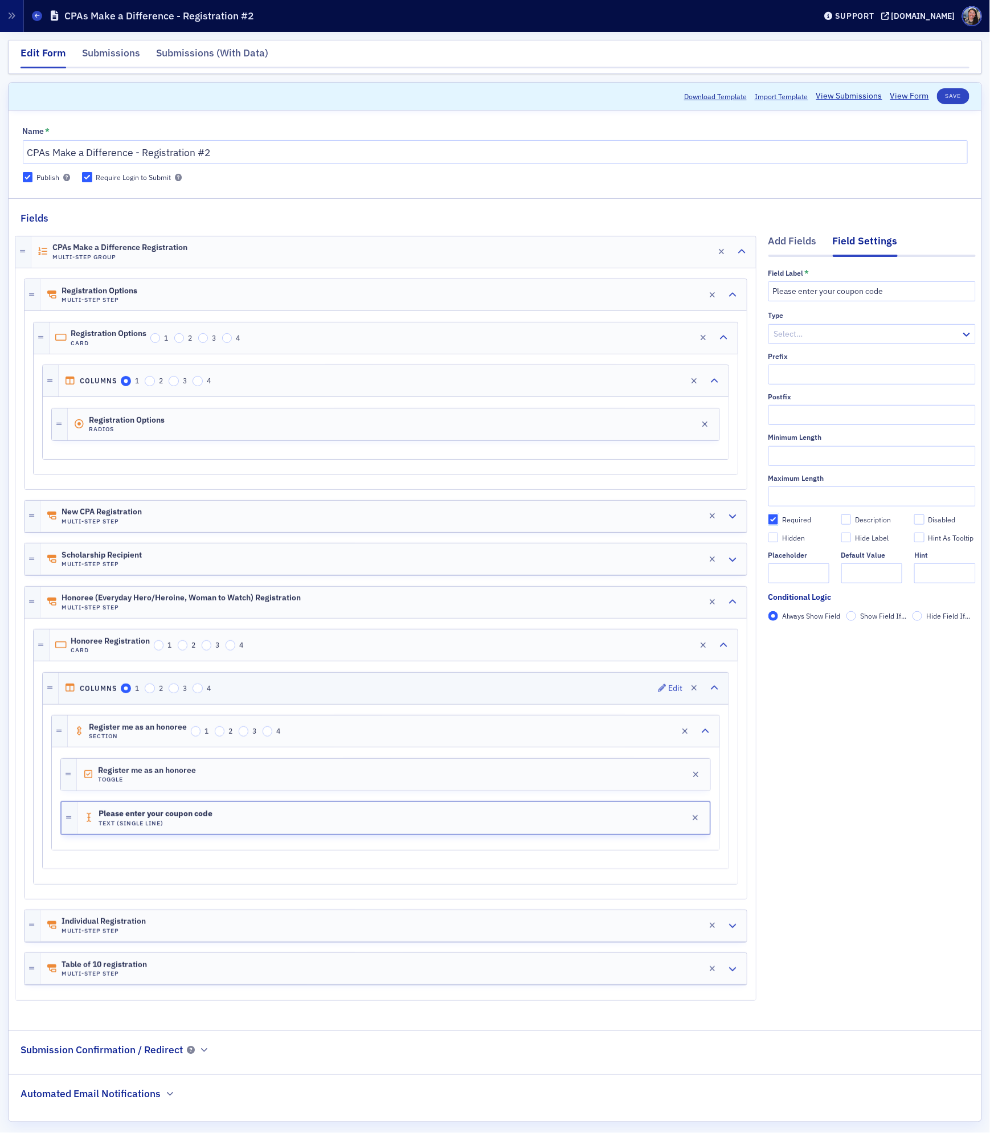
type input "required"
click at [789, 239] on div "Add Fields" at bounding box center [792, 243] width 48 height 21
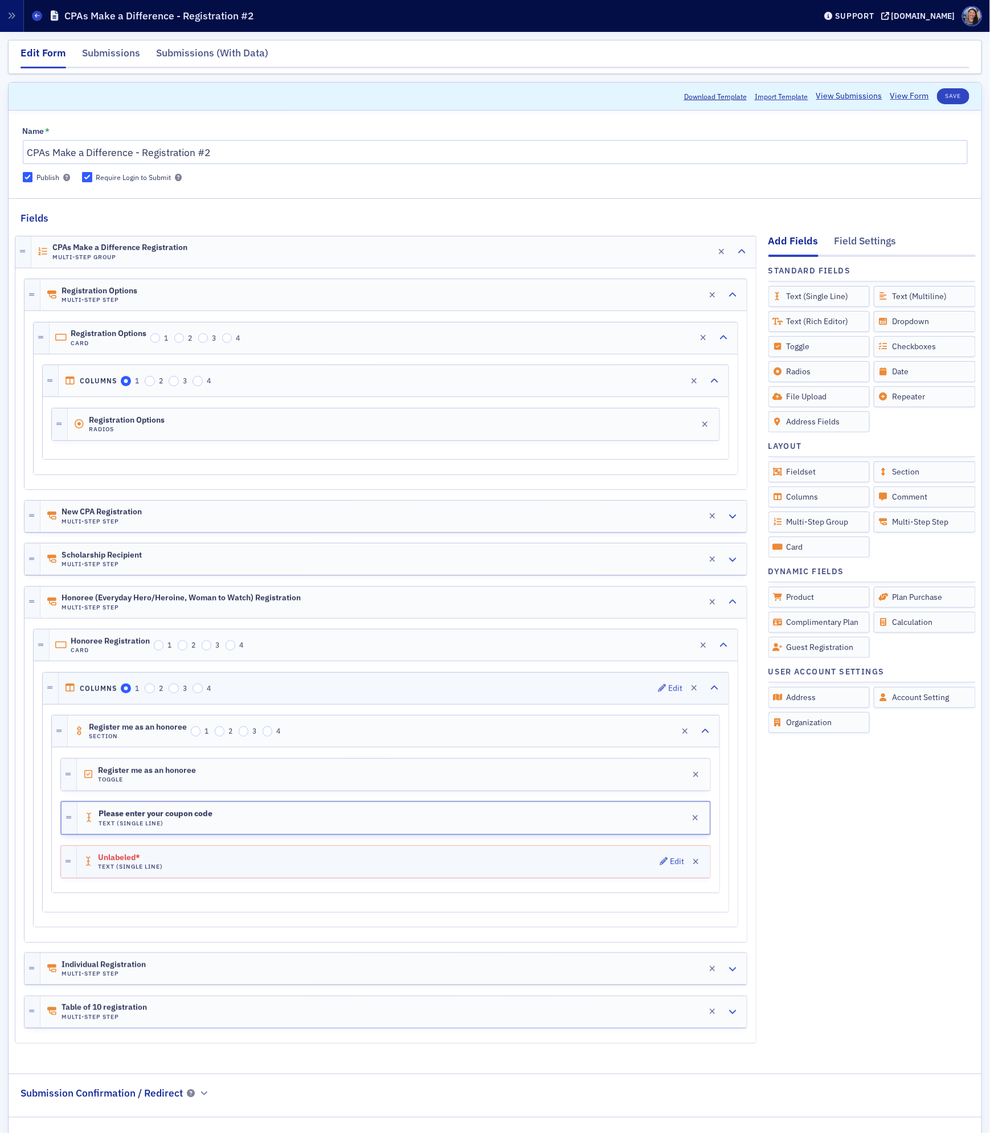
click at [318, 875] on div "Unlabeled* Text (Single Line) Edit" at bounding box center [393, 862] width 633 height 32
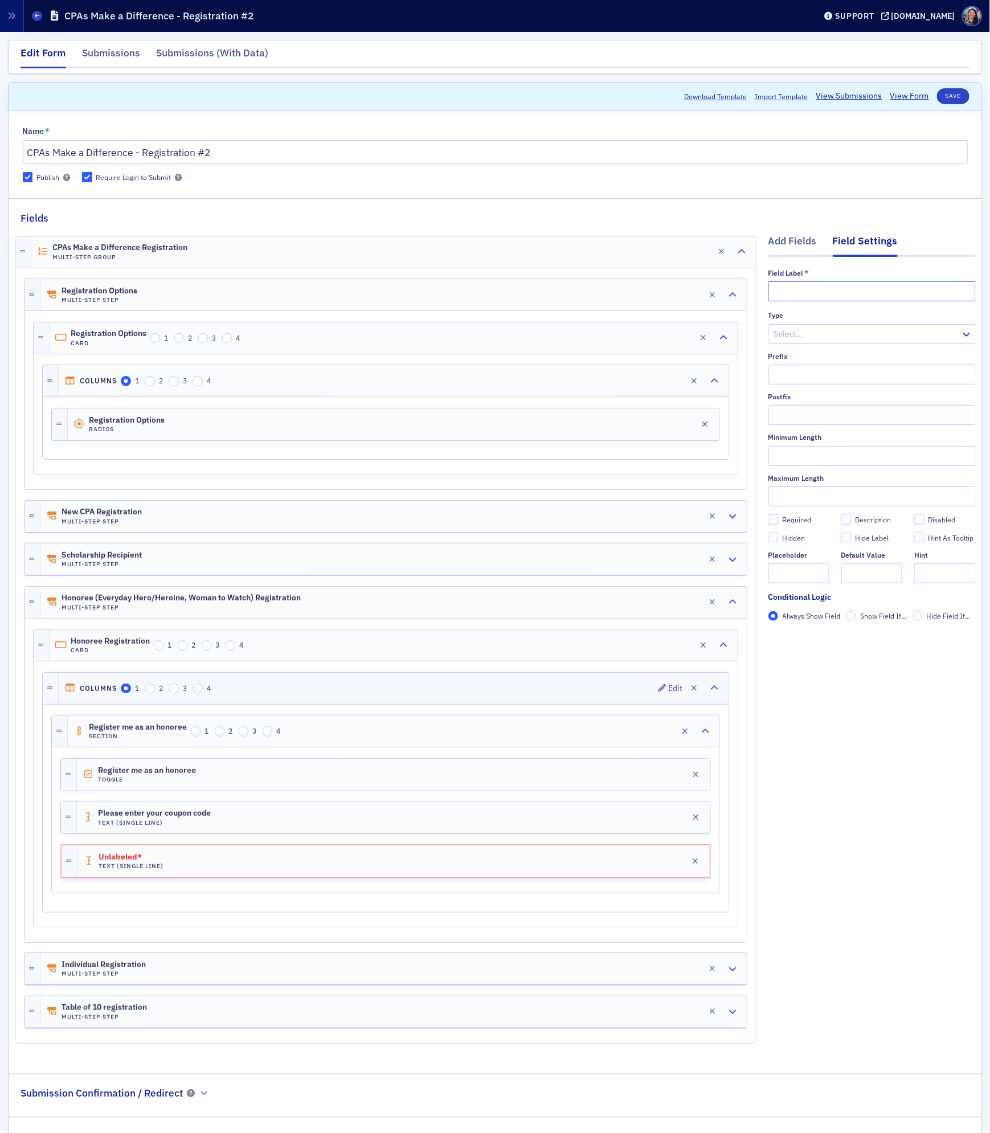
click at [903, 296] on input "text" at bounding box center [871, 291] width 207 height 20
paste input "Dietary restrictions (this is a required field, if there are no dietary restric…"
type input "Dietary restrictions (this is a required field, if there are no dietary restric…"
click at [800, 523] on div "Required" at bounding box center [796, 520] width 29 height 10
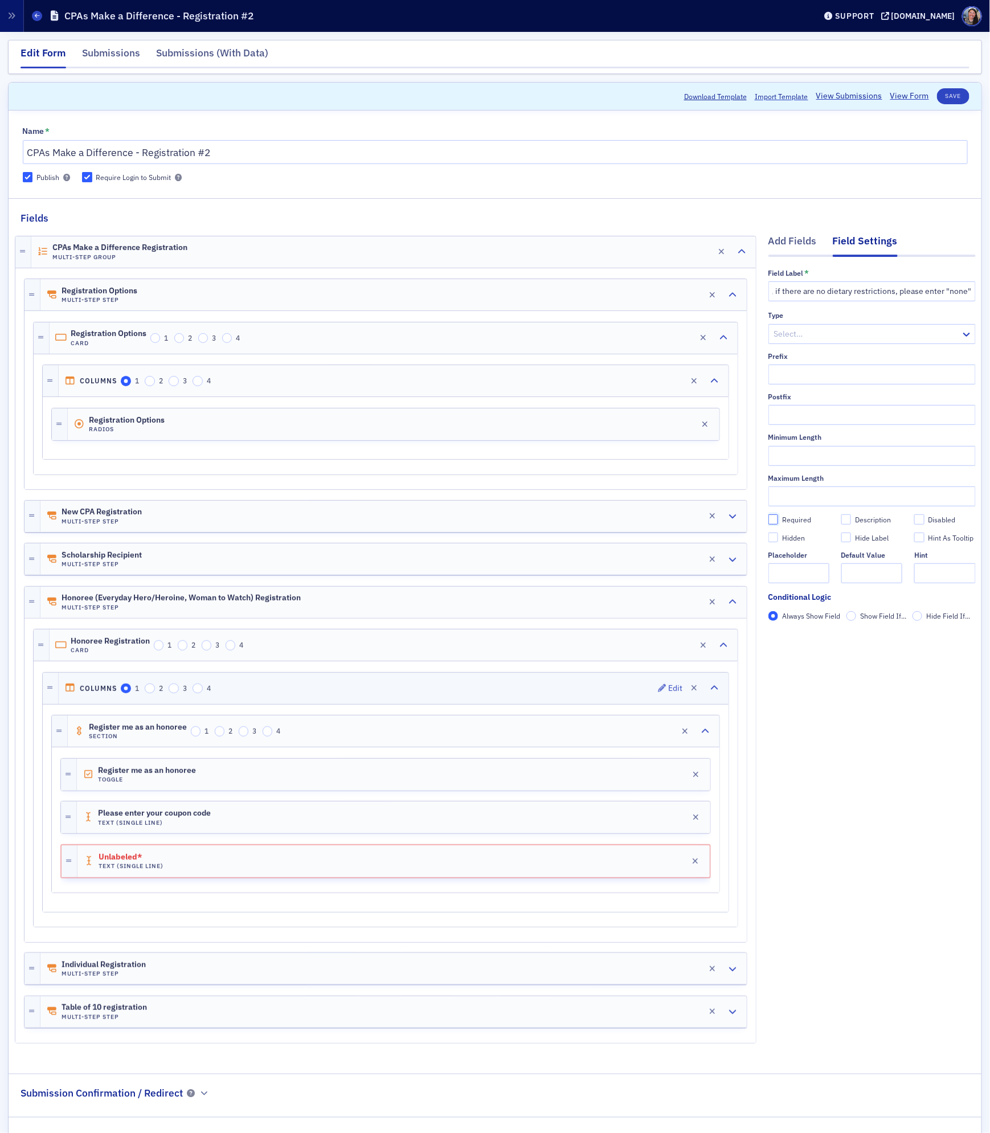
click at [778, 523] on input "Required" at bounding box center [773, 519] width 10 height 10
checkbox input "true"
type input "required"
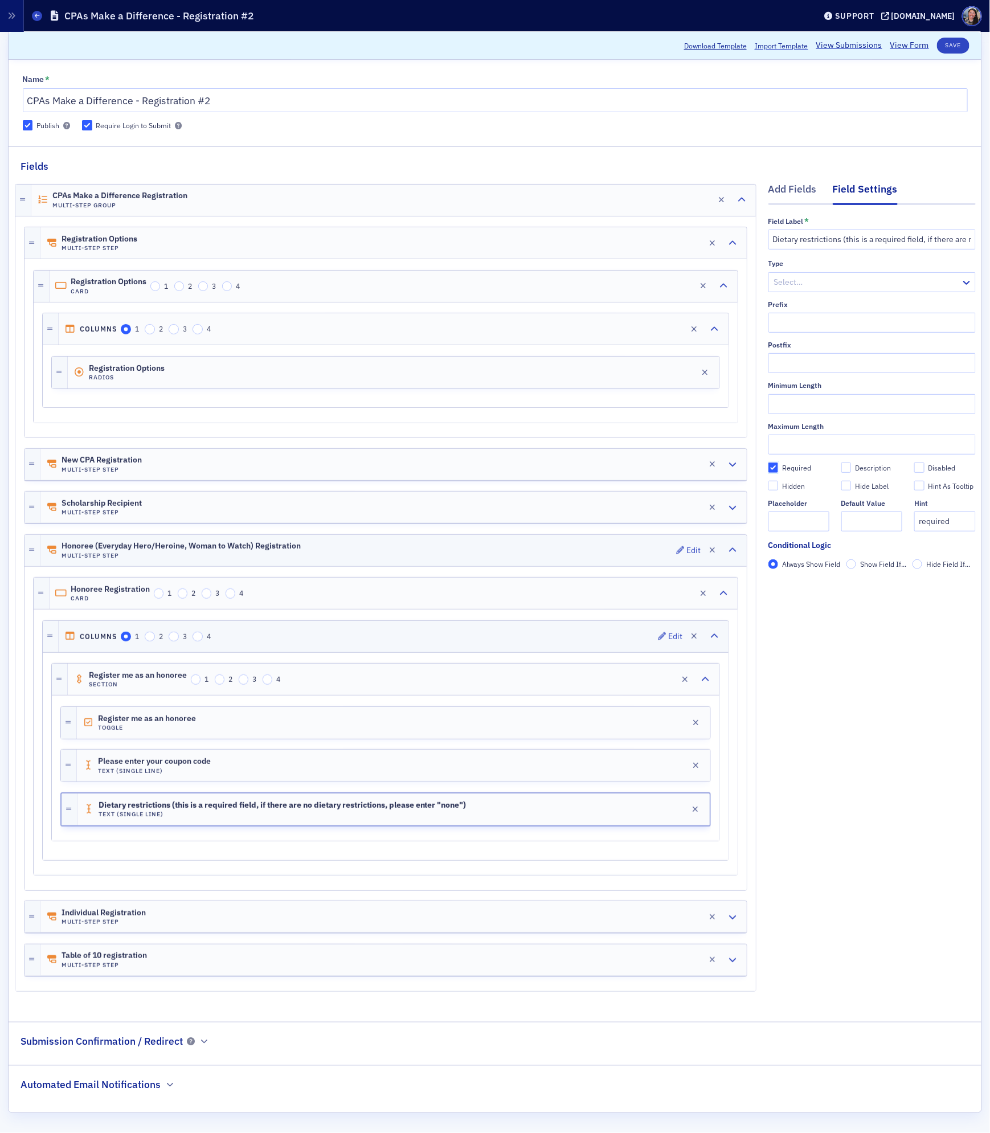
scroll to position [65, 0]
click at [797, 182] on div "Add Fields" at bounding box center [792, 192] width 48 height 21
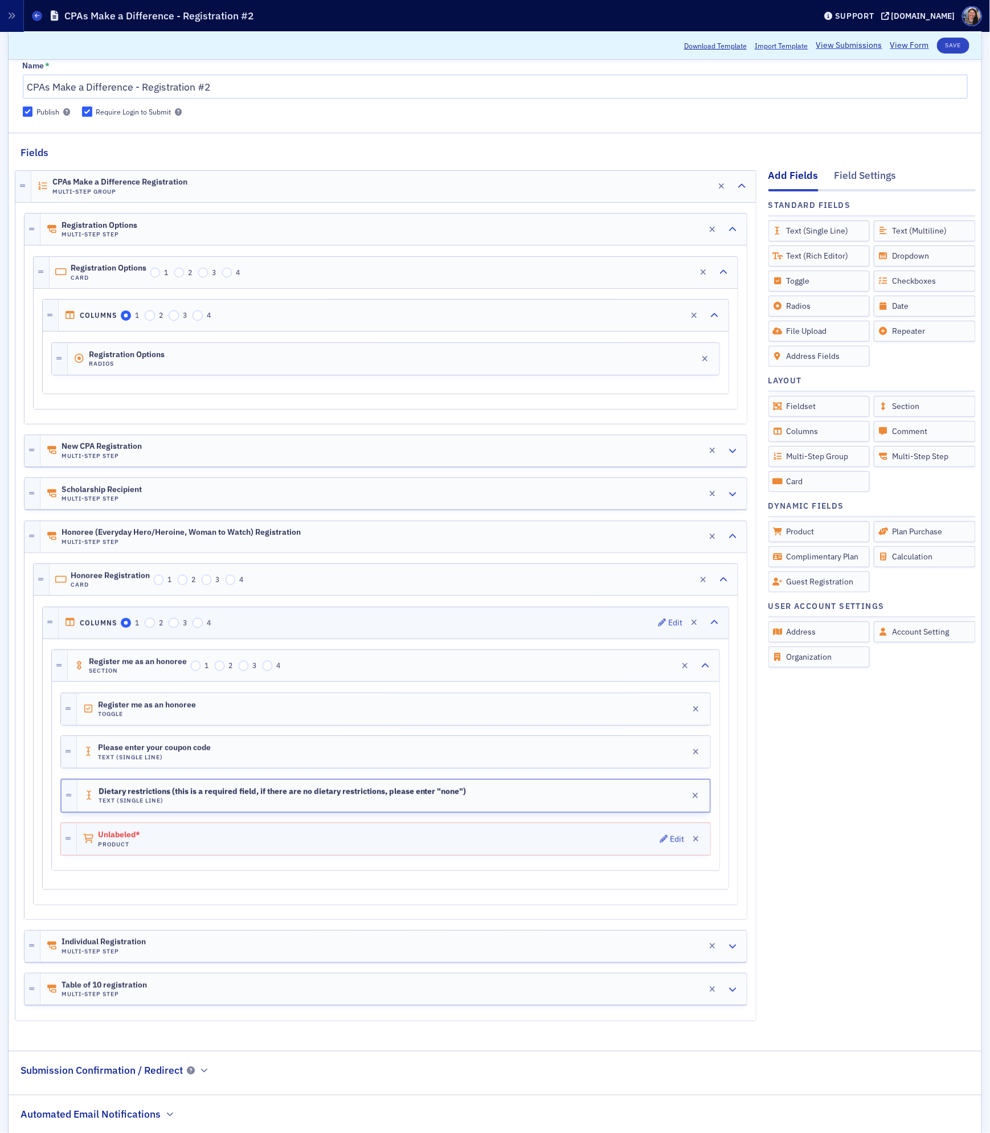
click at [410, 845] on div "Unlabeled* Product Edit" at bounding box center [393, 839] width 633 height 32
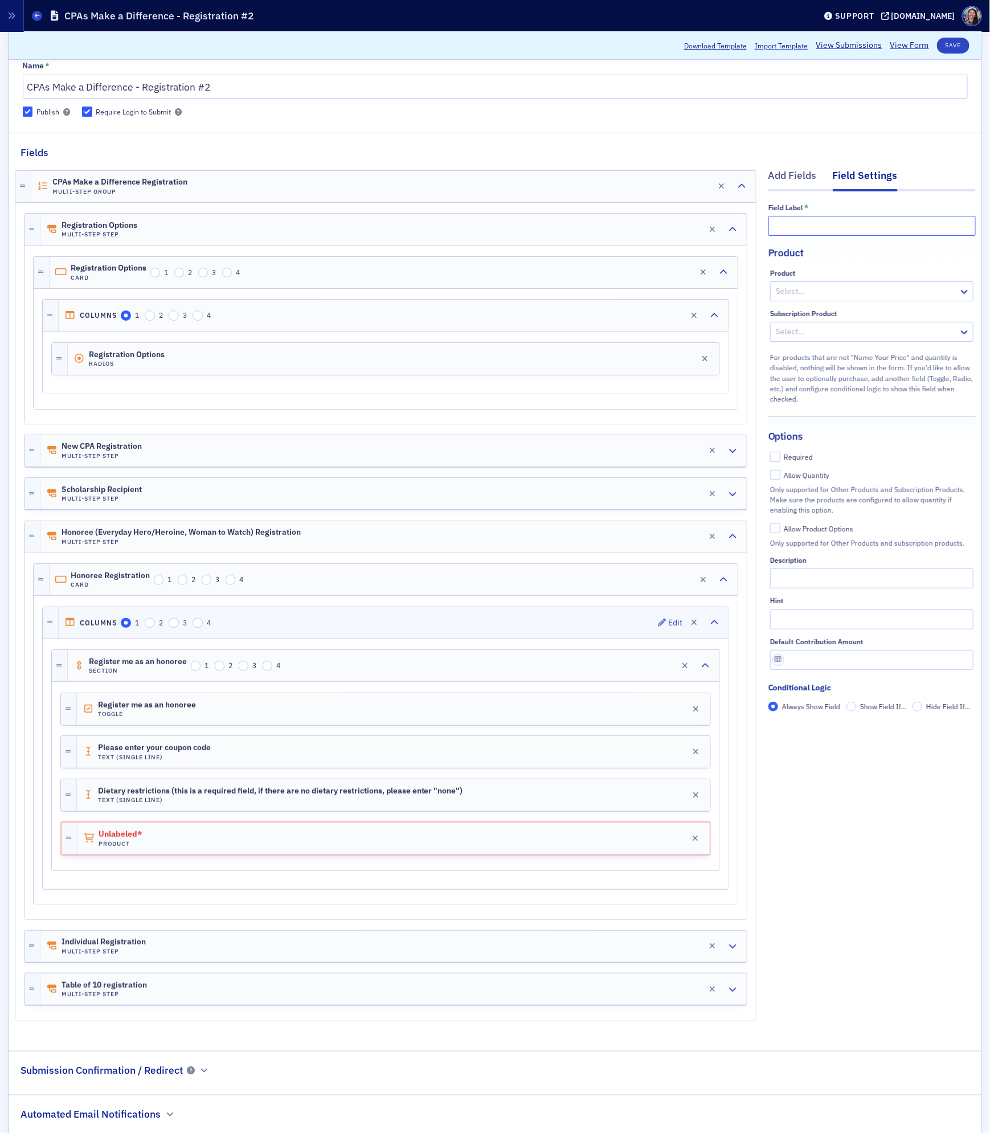
click at [848, 225] on input "text" at bounding box center [871, 226] width 207 height 20
paste input "CPAs Make a Difference Celebration 2025 - Honoree Registrations"
type input "CPAs Make a Difference Celebration 2025 - Honoree Registrations"
click at [814, 287] on div at bounding box center [865, 291] width 183 height 14
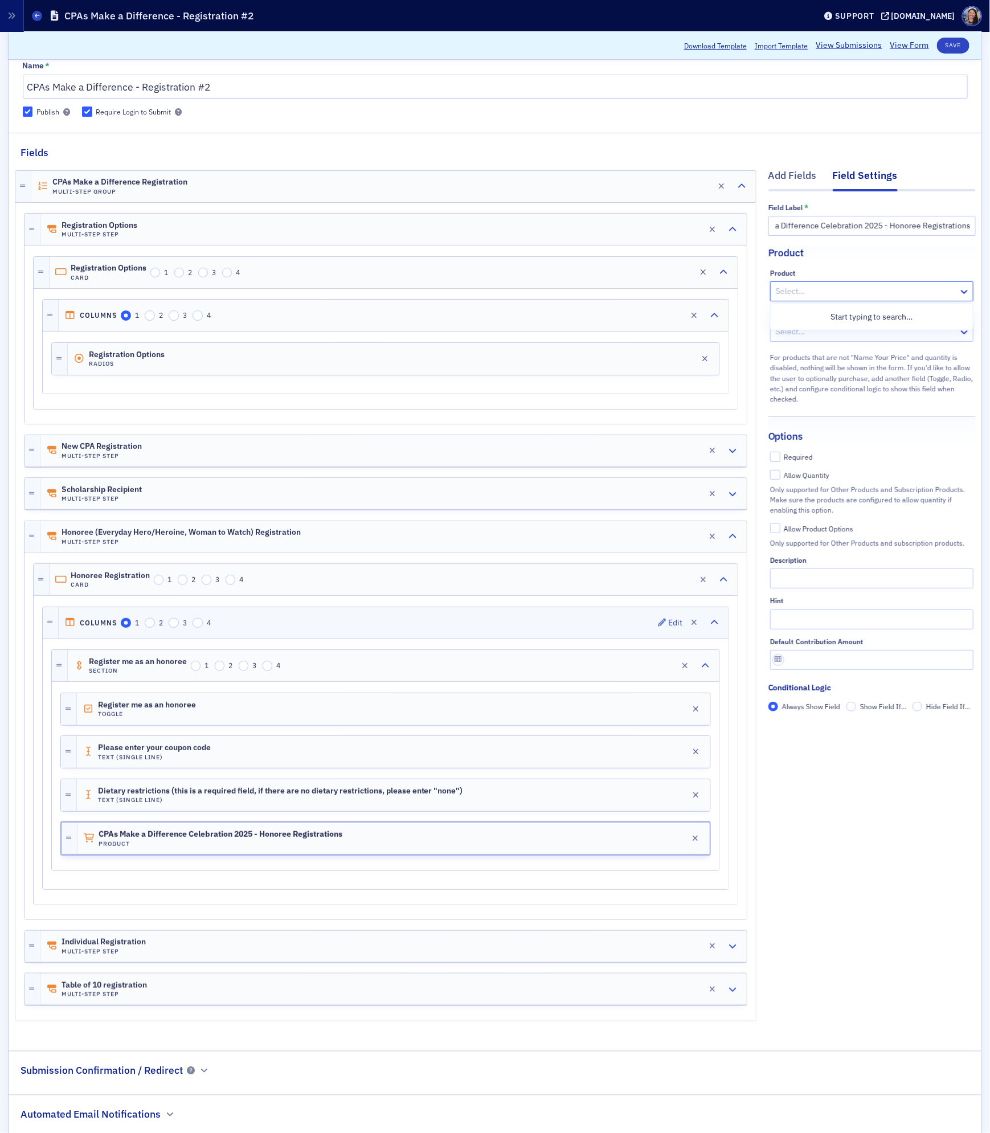
scroll to position [0, 0]
paste input "CPAs Make a Difference Celebration 2025 - Honoree Registrations"
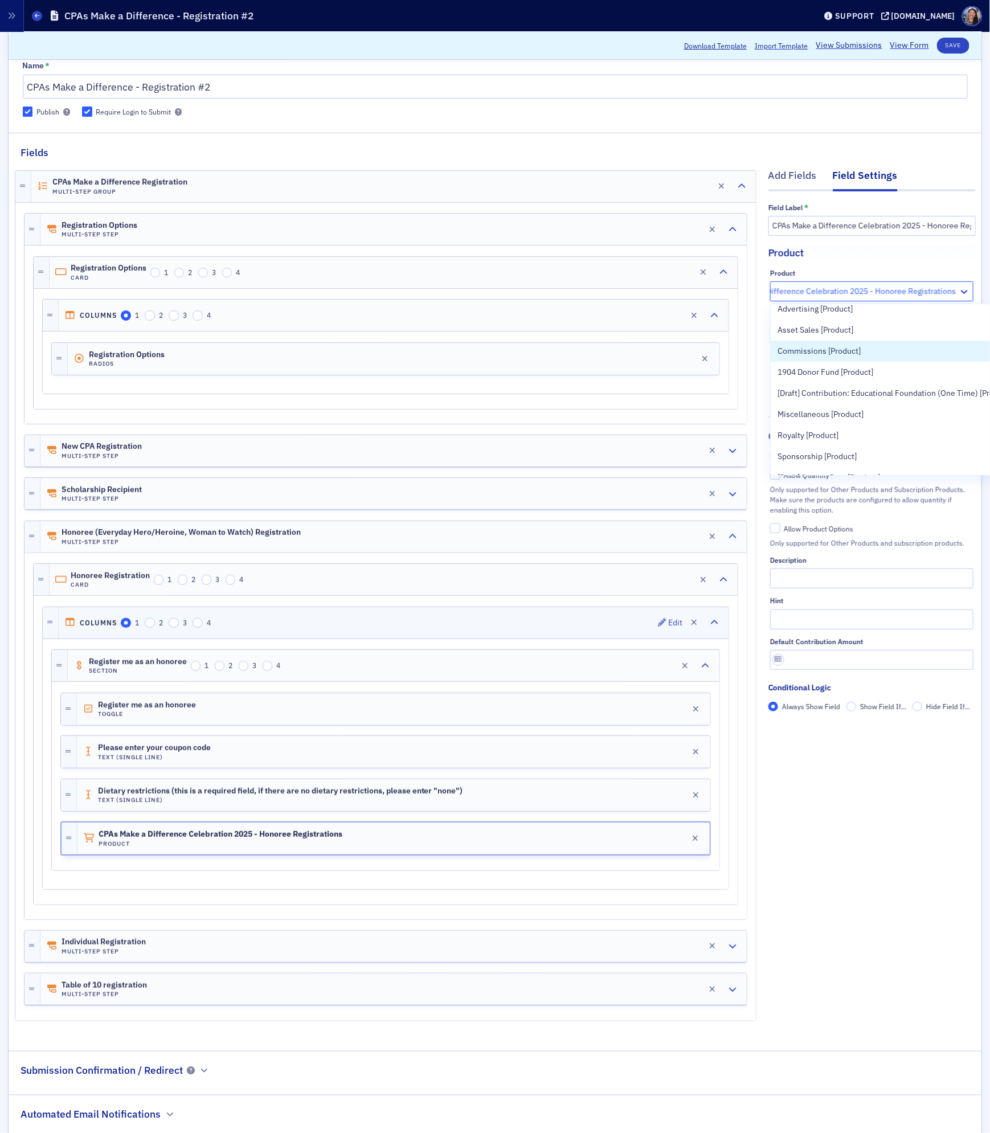
scroll to position [460, 0]
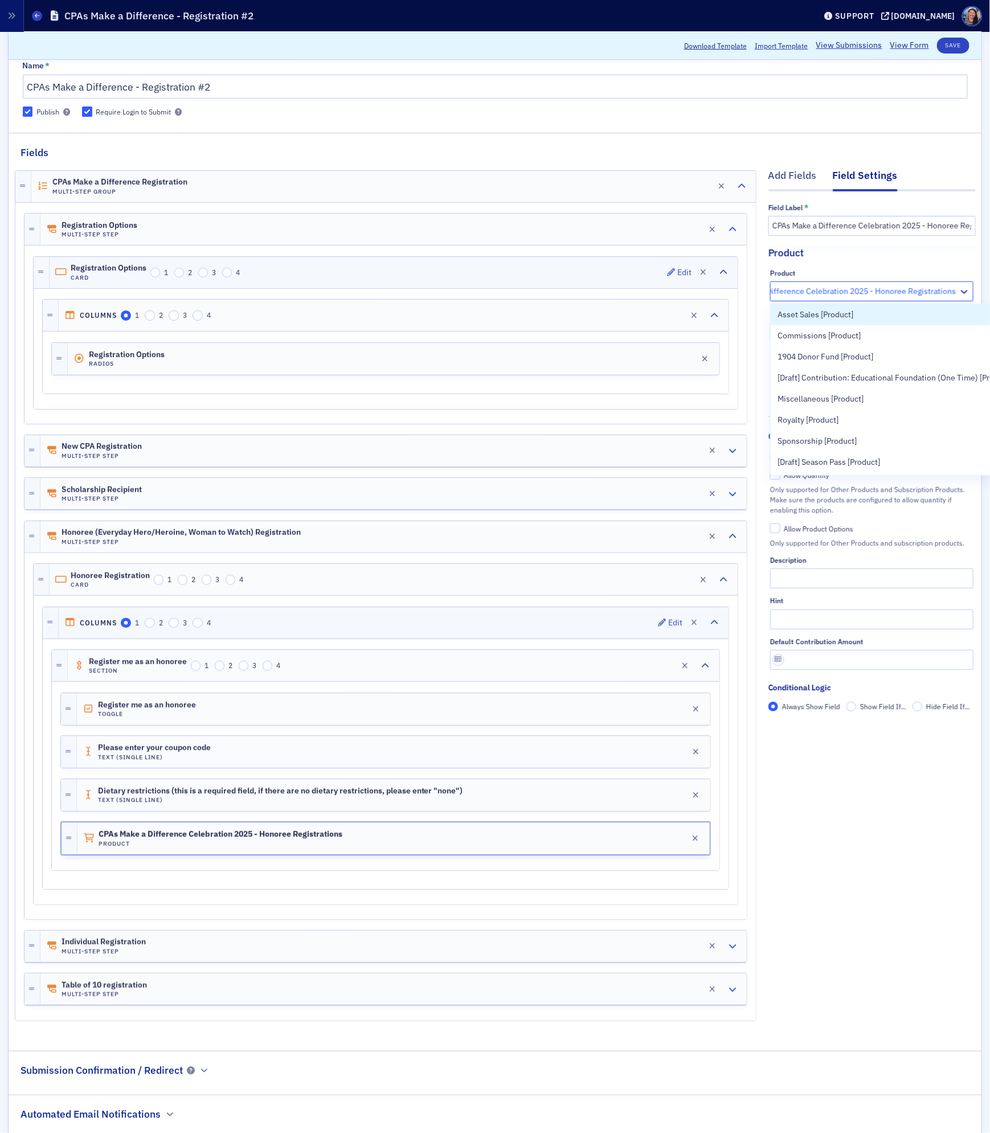
drag, startPoint x: 873, startPoint y: 292, endPoint x: 444, endPoint y: 260, distance: 430.0
click at [444, 260] on div "Add Fields Field Settings Field Label * CPAs Make a Difference Celebration 2025…" at bounding box center [495, 597] width 961 height 875
type input "Honoree Registrations"
click at [863, 313] on span "CPAs Make a Difference Celebration 2025 - Honoree Registrations [11/13/2025 5:0…" at bounding box center [924, 317] width 294 height 12
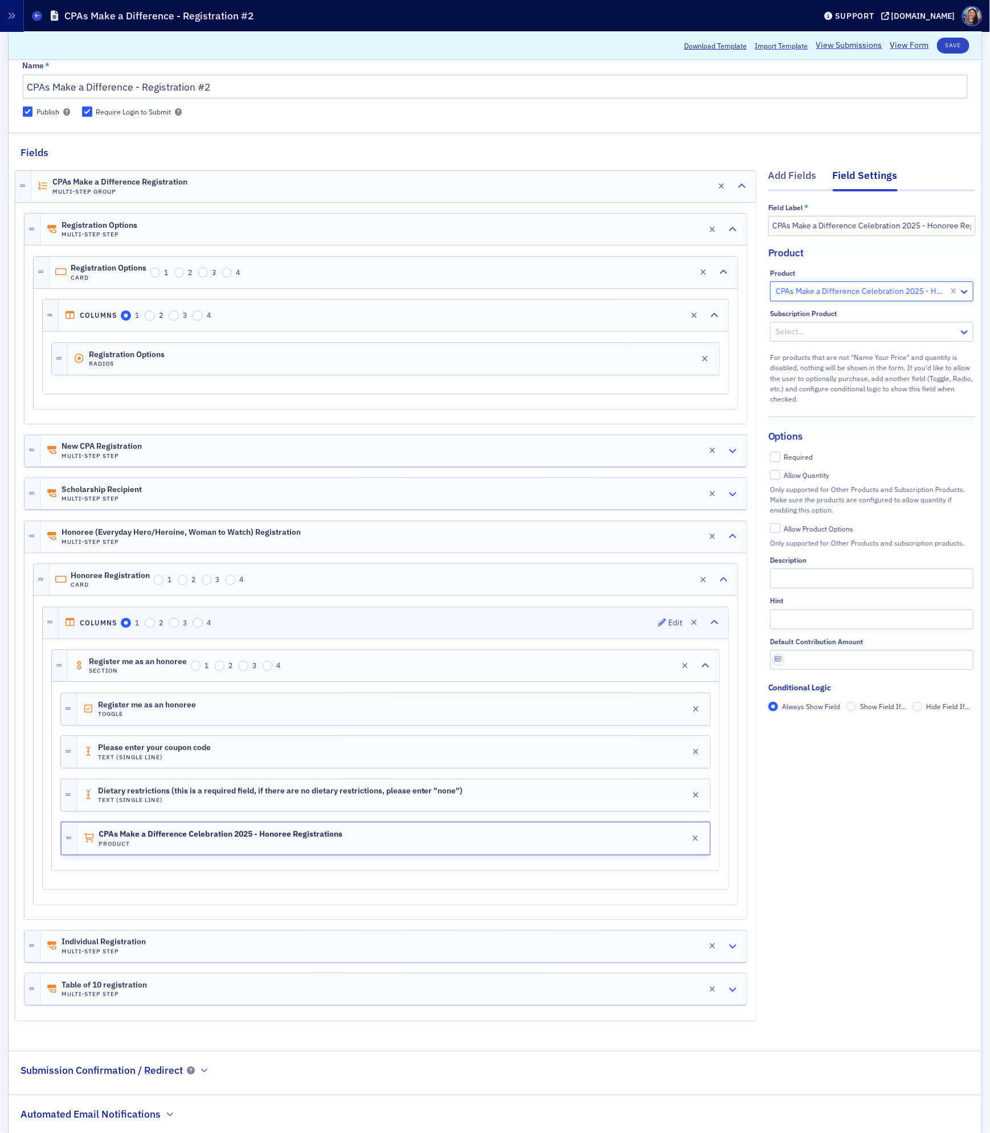
click at [789, 457] on div "Required" at bounding box center [798, 457] width 29 height 10
click at [780, 457] on input "Required" at bounding box center [775, 457] width 10 height 10
checkbox input "true"
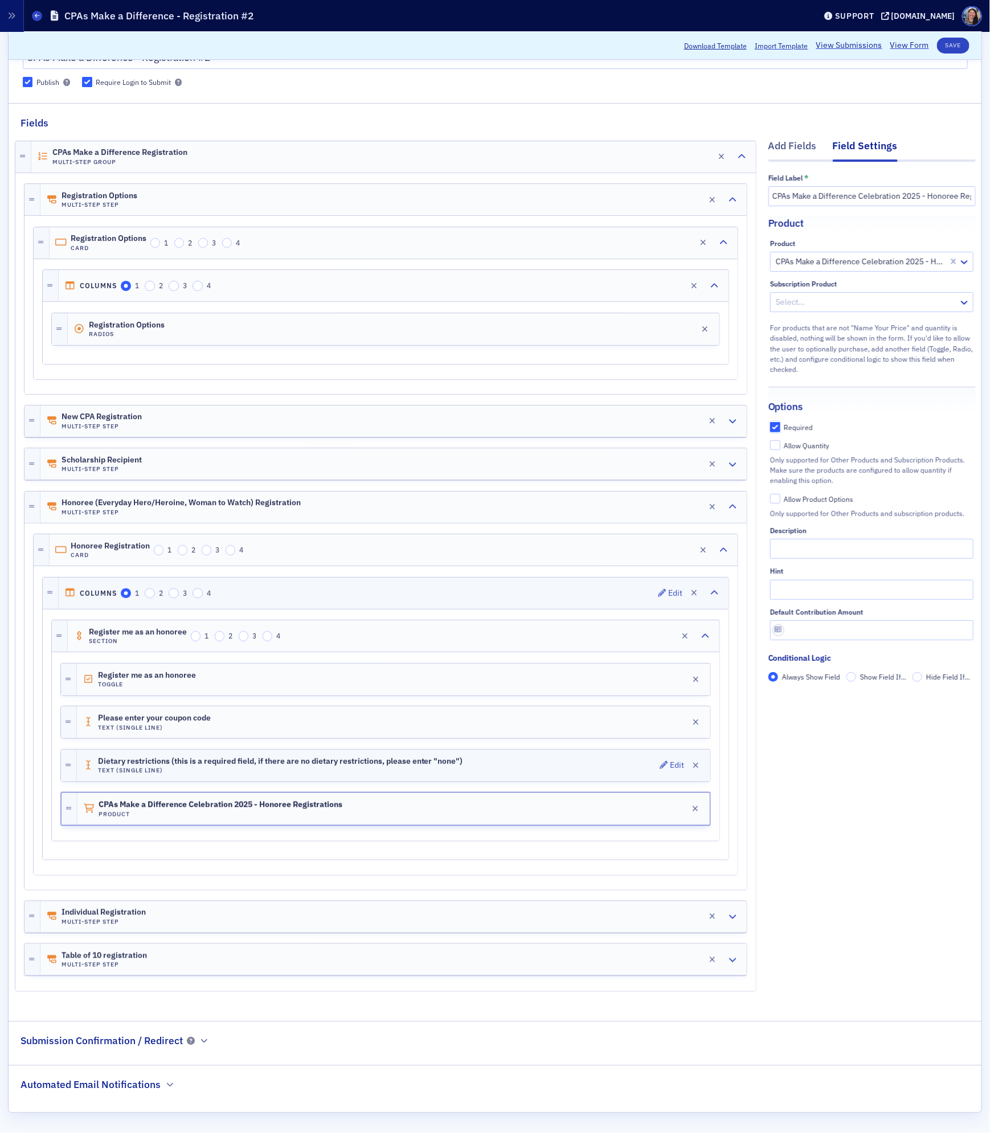
scroll to position [109, 0]
click at [789, 138] on div "Add Fields" at bounding box center [792, 148] width 48 height 21
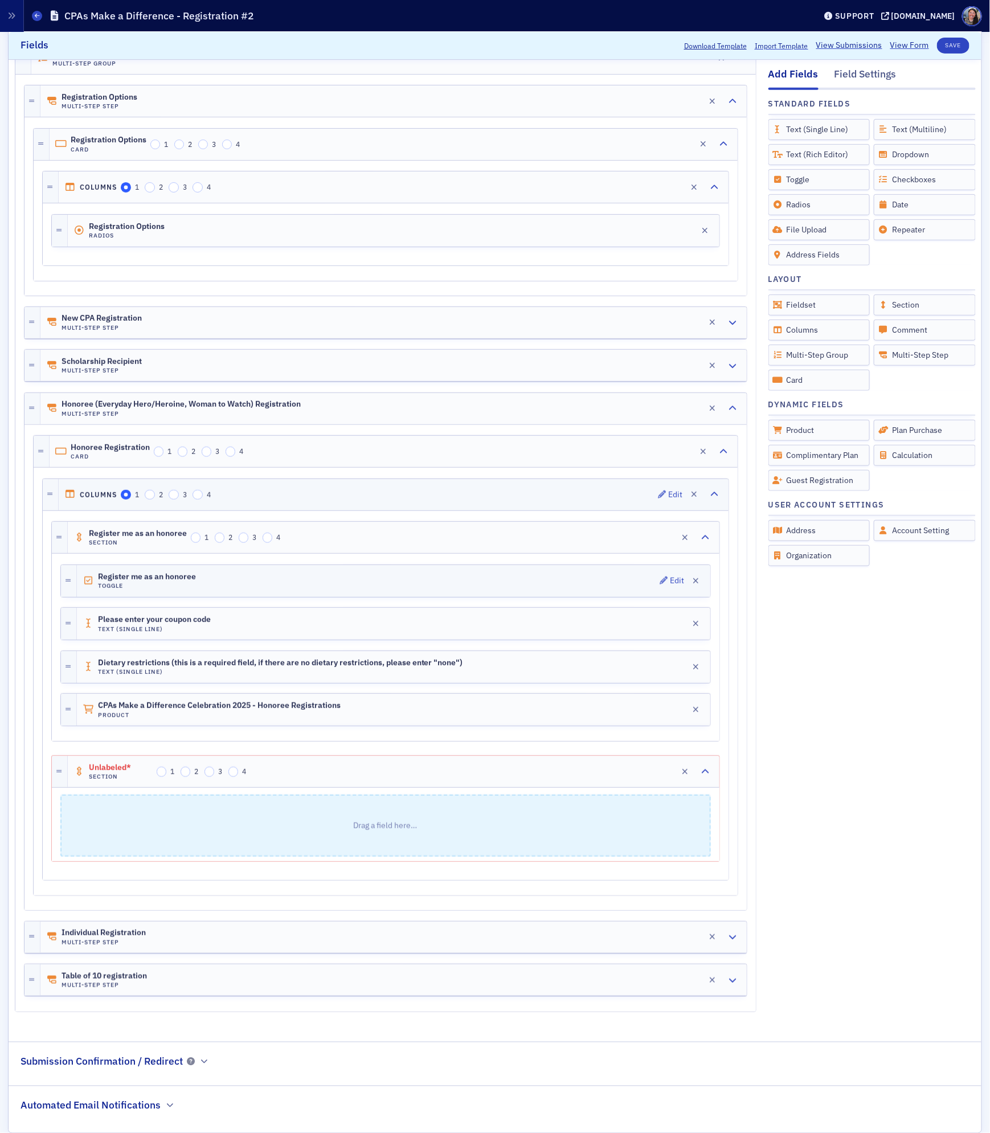
scroll to position [195, 0]
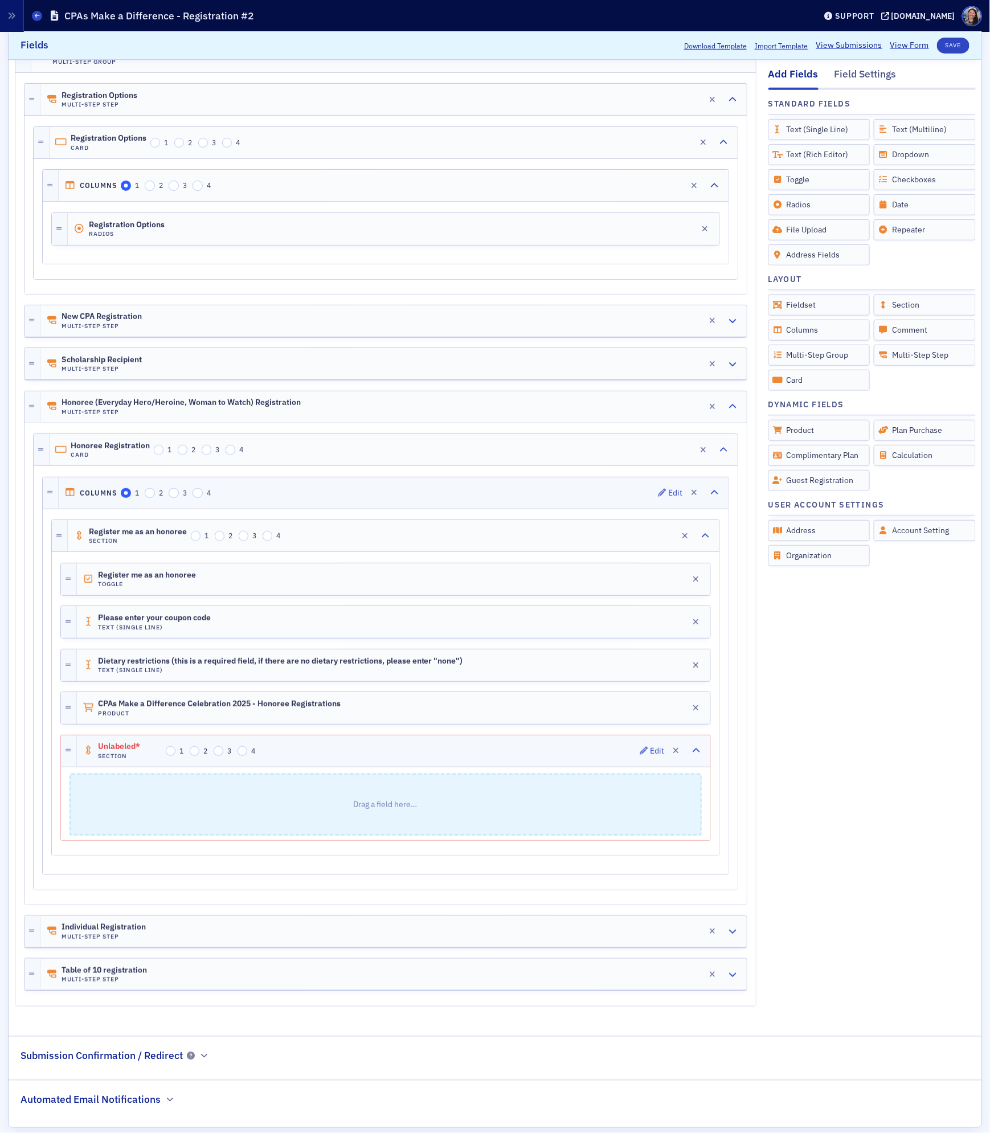
click at [126, 751] on div "Unlabeled* Section 1 2 3 4 Edit" at bounding box center [393, 750] width 633 height 31
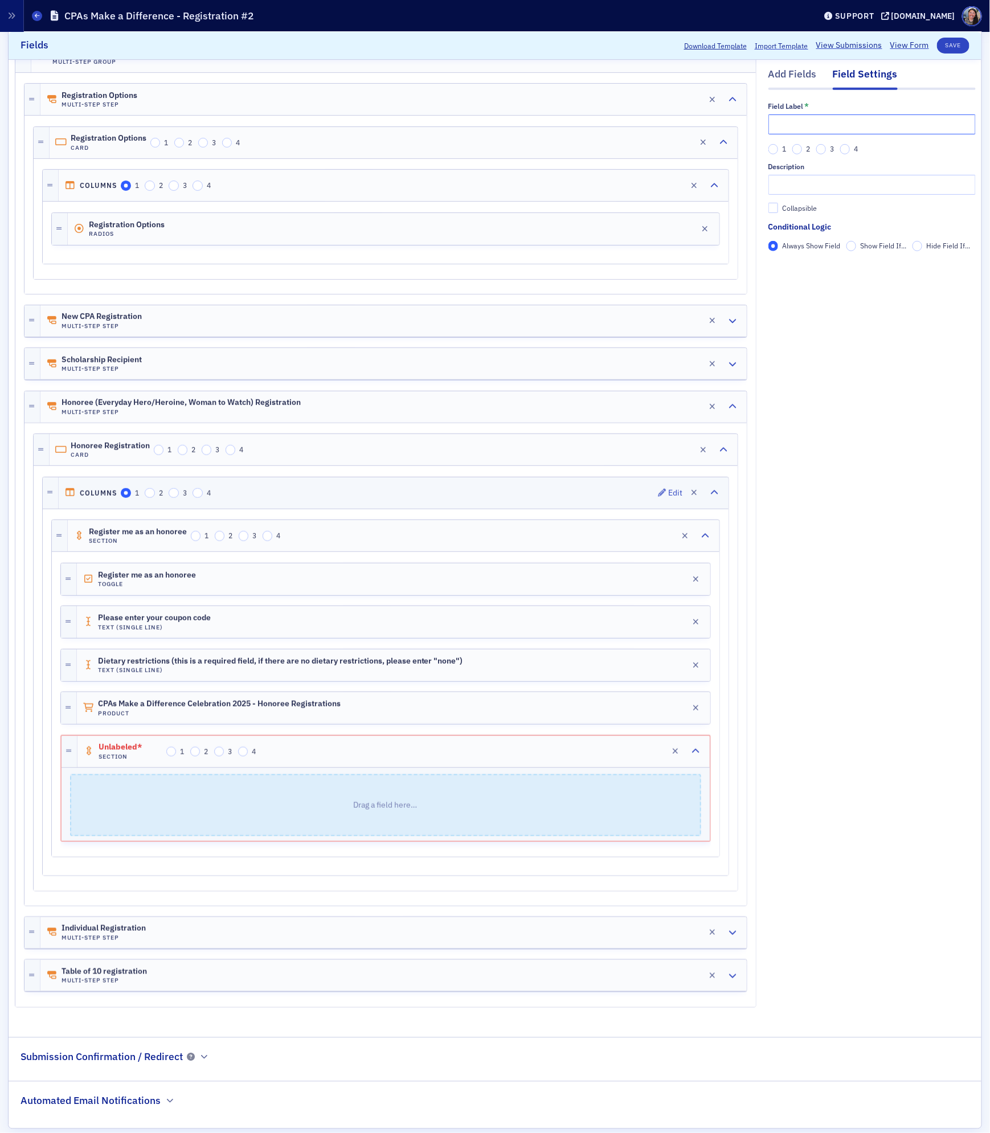
click at [830, 119] on input "text" at bounding box center [871, 124] width 207 height 20
click at [834, 323] on div "Add Fields Field Settings Field Label * Register a Guest Complimentary 1 2 3 4 …" at bounding box center [871, 525] width 207 height 991
click at [823, 128] on input "Register a Guest Complimentary" at bounding box center [871, 124] width 207 height 20
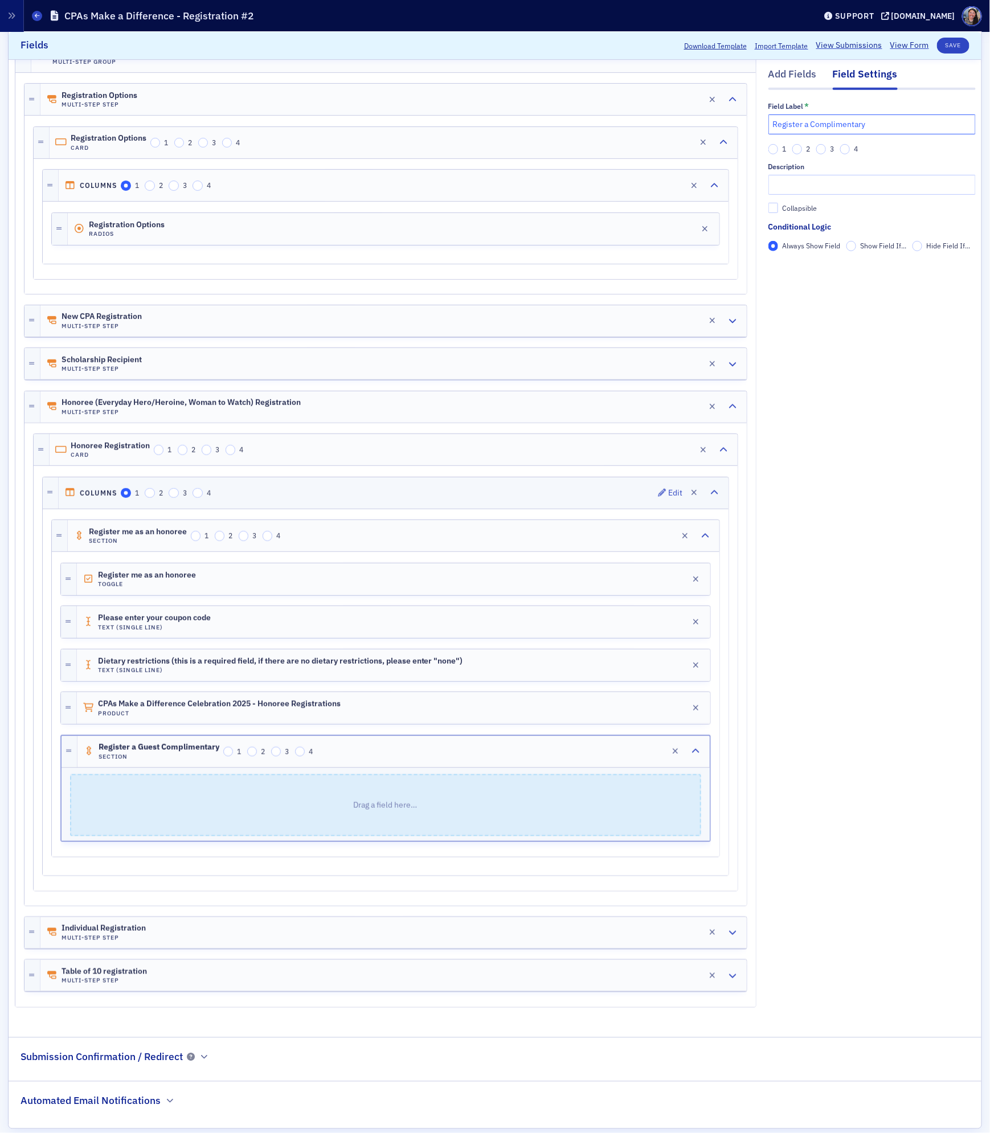
paste input "Guest"
drag, startPoint x: 810, startPoint y: 125, endPoint x: 868, endPoint y: 124, distance: 58.7
click at [868, 124] on input "Register a Complimentary Guest" at bounding box center [871, 124] width 207 height 20
click at [926, 127] on input "Register a Complimentary Guest" at bounding box center [871, 124] width 207 height 20
type input "Register a Complimentary Guest"
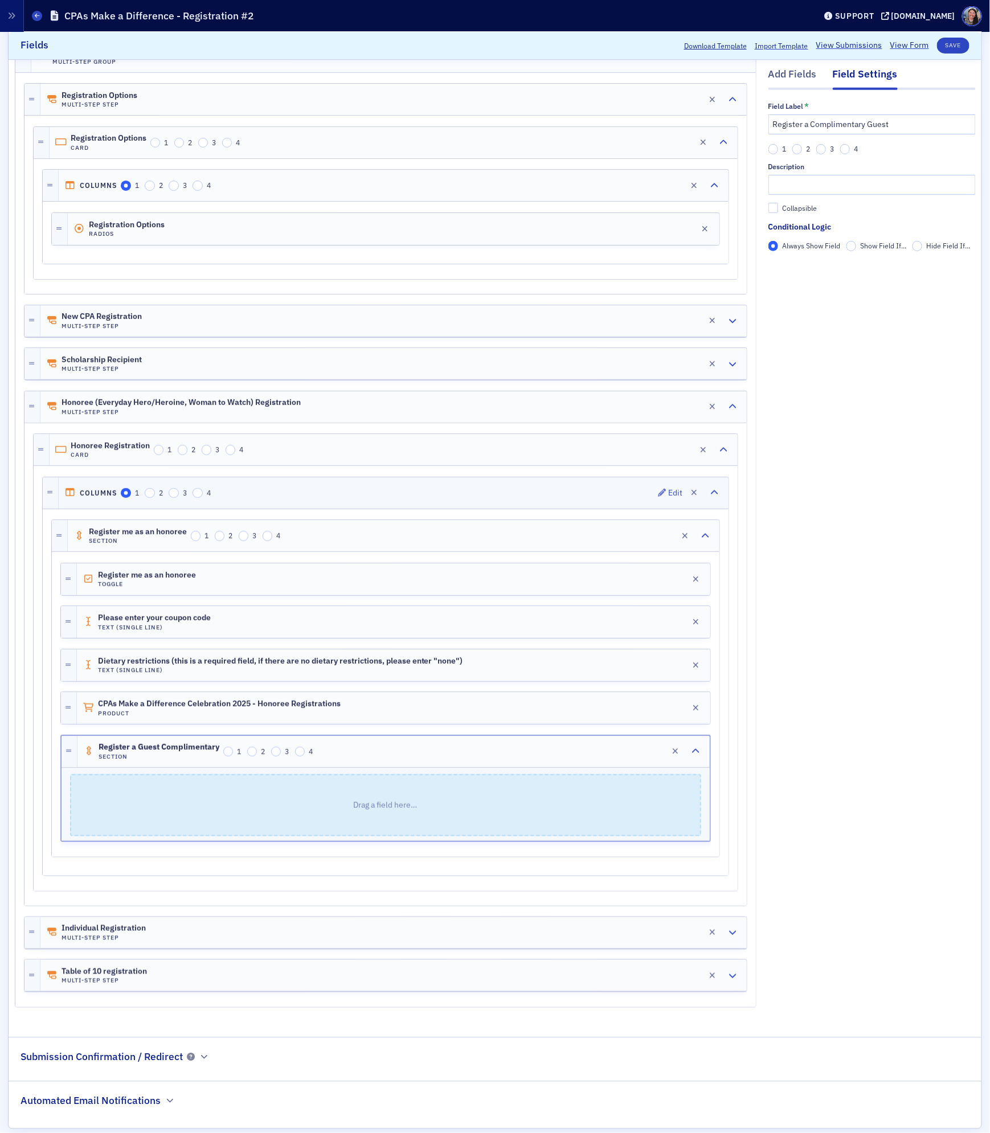
click at [797, 432] on div "Add Fields Field Settings Field Label * Register a Complimentary Guest 1 2 3 4 …" at bounding box center [871, 525] width 207 height 991
click at [800, 70] on div "Add Fields" at bounding box center [792, 77] width 48 height 21
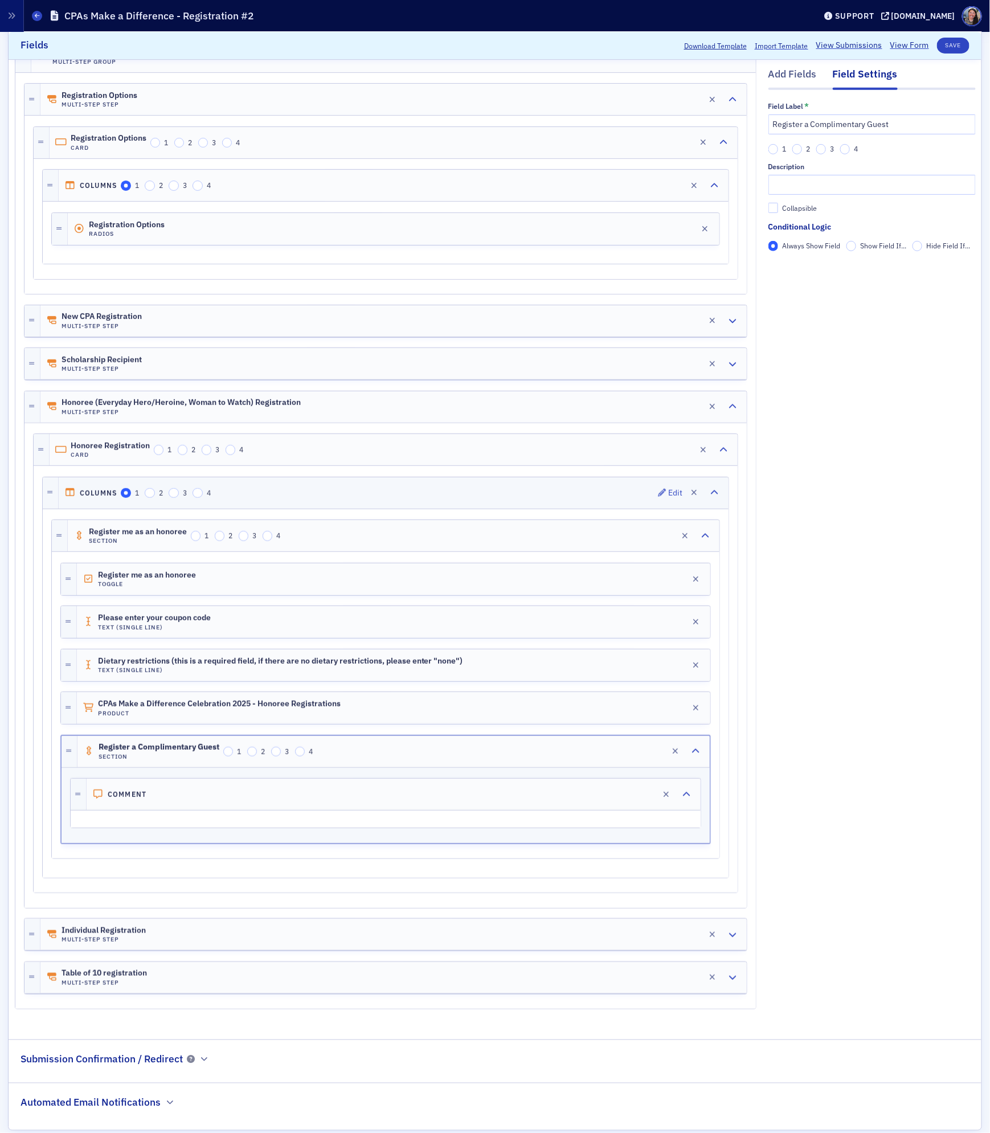
click at [144, 827] on div at bounding box center [385, 819] width 629 height 16
click at [141, 798] on h4 "Comment" at bounding box center [127, 794] width 39 height 9
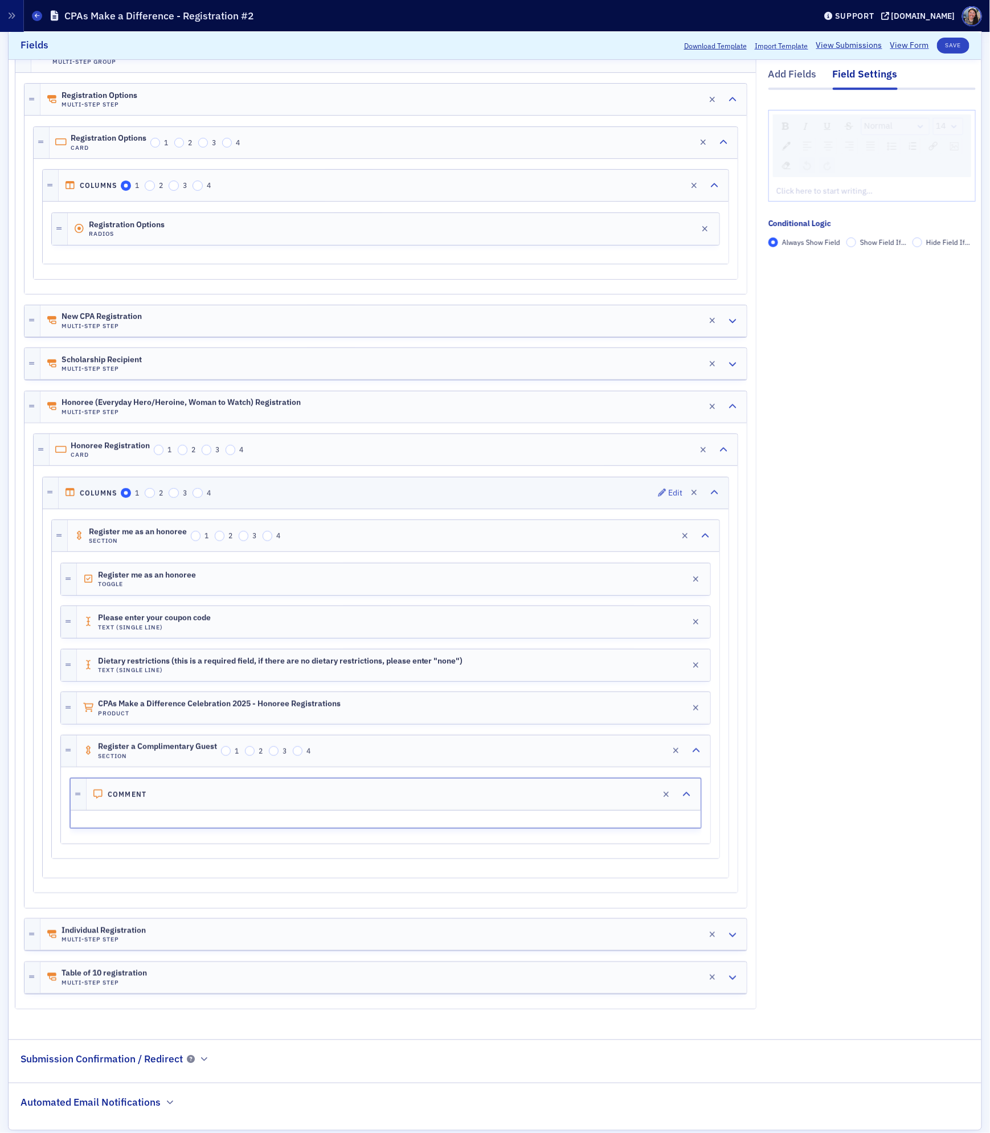
click at [865, 181] on div "Click here to start writing…" at bounding box center [872, 191] width 206 height 20
click at [855, 192] on div "rdw-editor" at bounding box center [872, 191] width 190 height 12
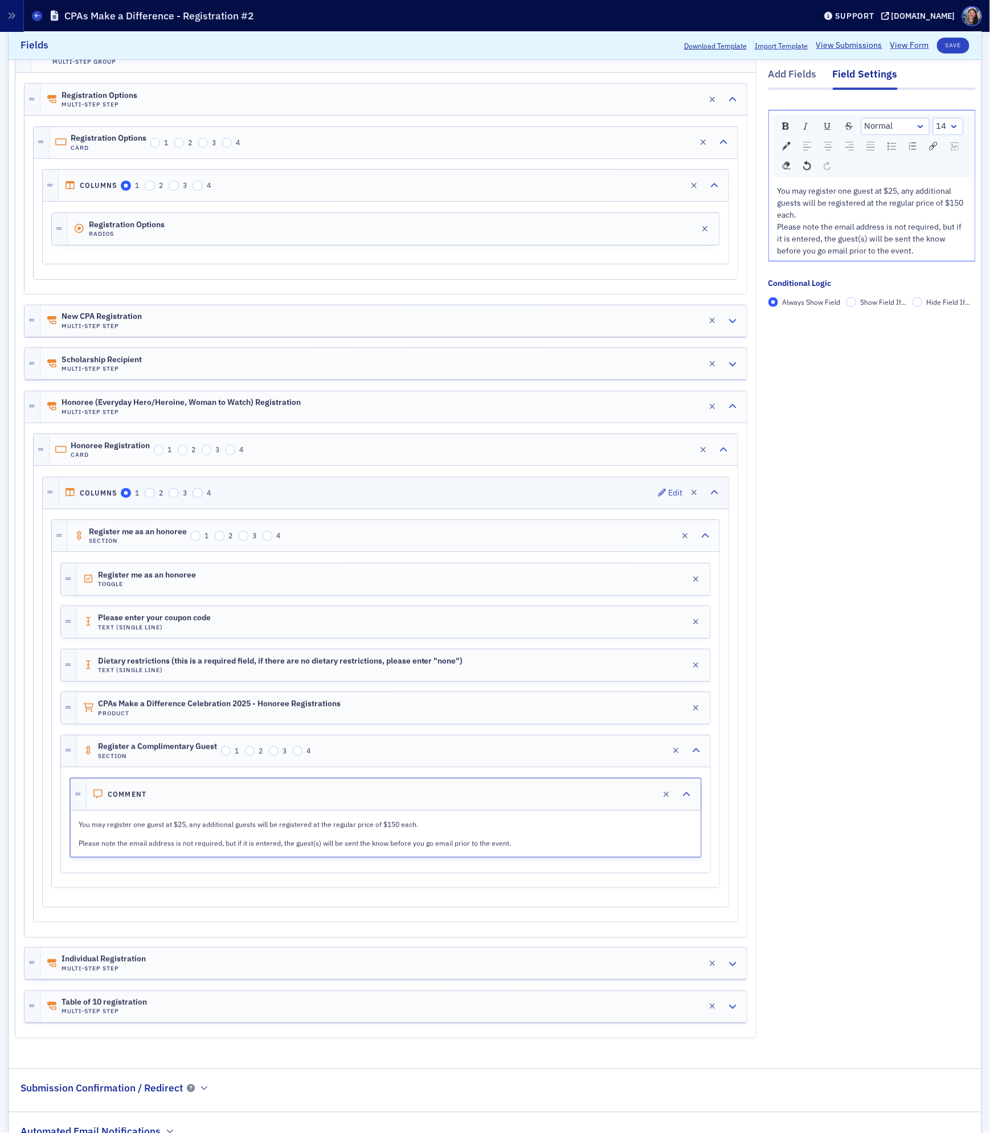
click at [893, 186] on span "You may register one guest at $25, any additional guests will be registered at …" at bounding box center [871, 203] width 188 height 34
click at [876, 457] on div "Add Fields Field Settings Normal 14 You may register one guest at no charge, an…" at bounding box center [871, 541] width 207 height 1022
click at [790, 73] on div "Add Fields" at bounding box center [792, 77] width 48 height 21
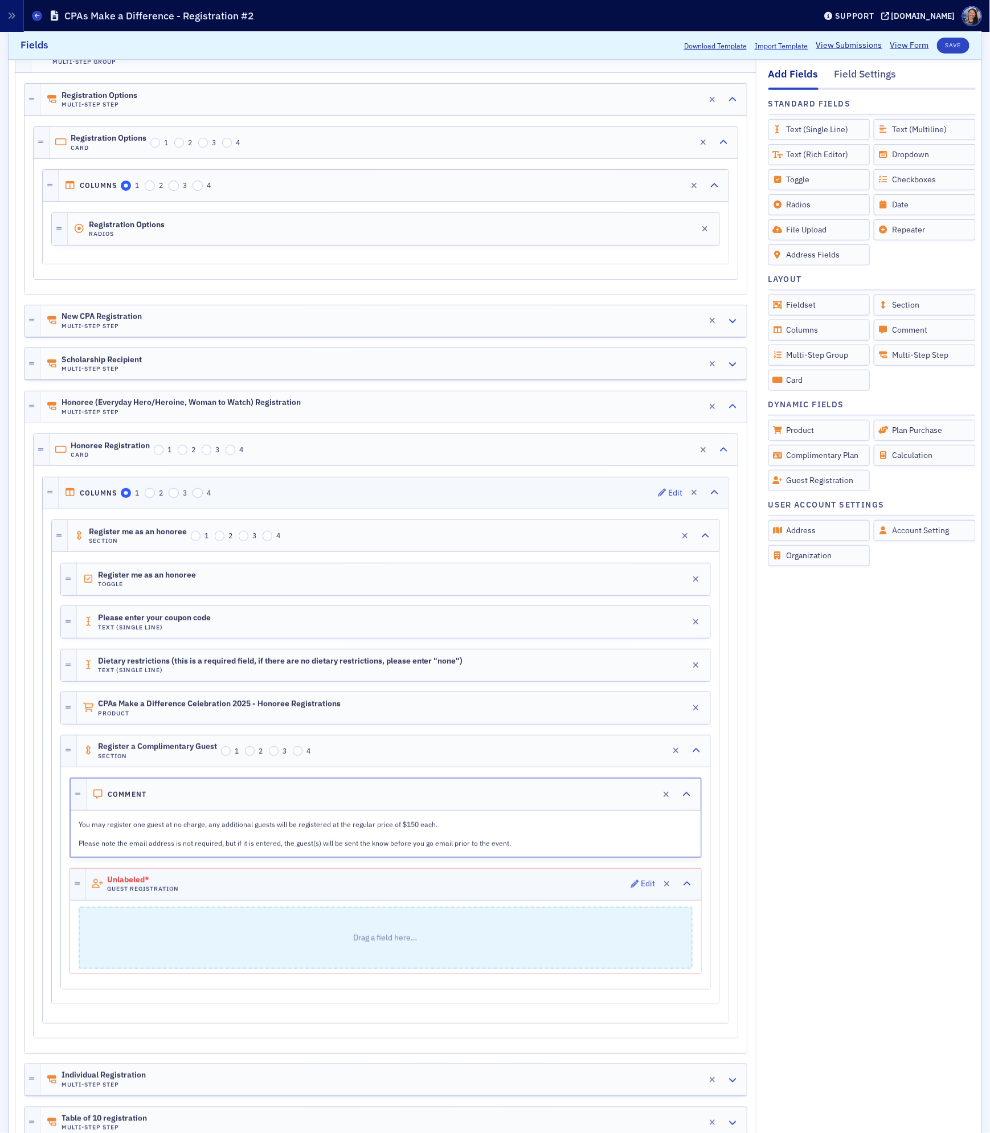
click at [382, 897] on div "Unlabeled* Guest Registration Edit" at bounding box center [393, 883] width 615 height 31
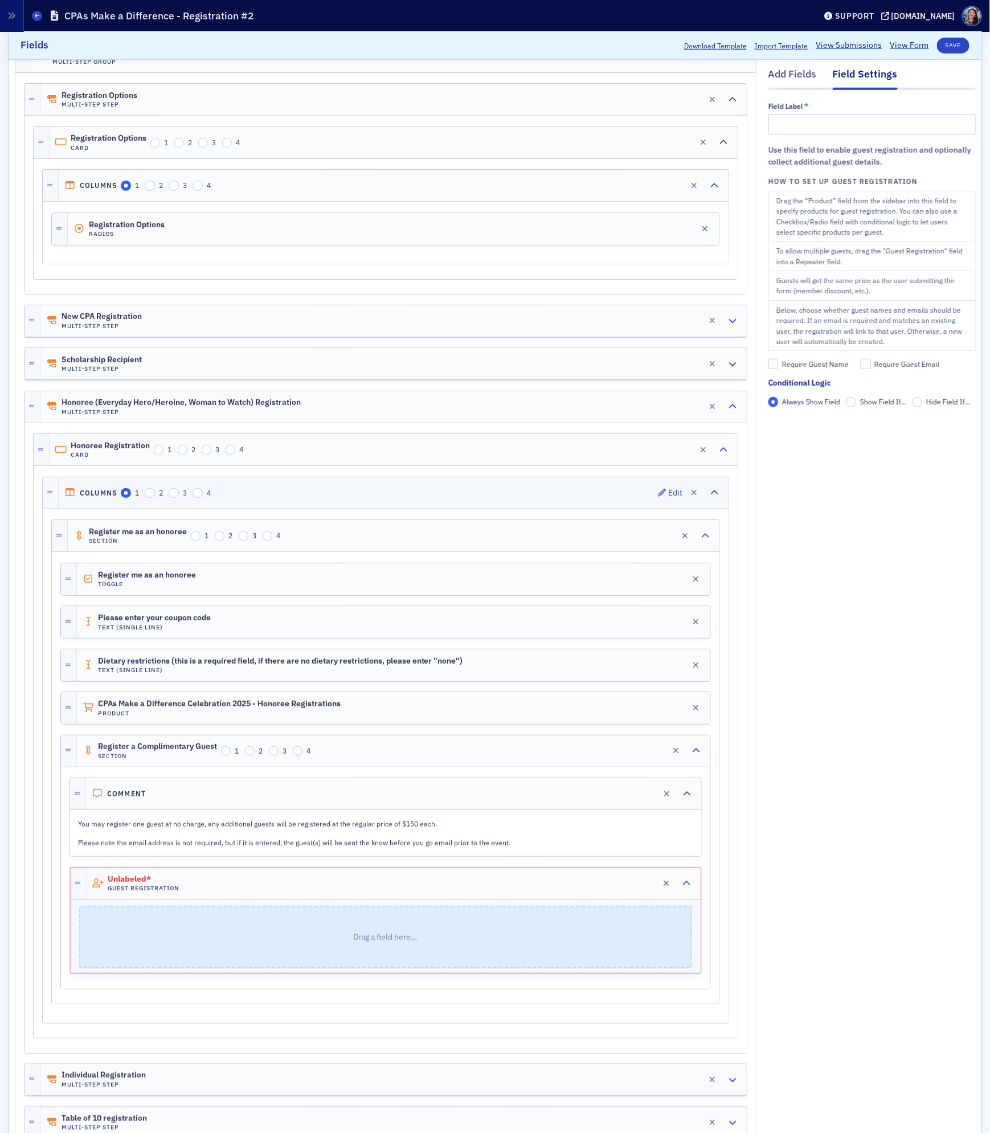
click at [814, 368] on div "Require Guest Name" at bounding box center [815, 365] width 67 height 10
click at [778, 368] on input "Require Guest Name" at bounding box center [773, 364] width 10 height 10
checkbox input "true"
click at [823, 120] on input "text" at bounding box center [871, 124] width 207 height 20
type input "Complimentary Guest Registration"
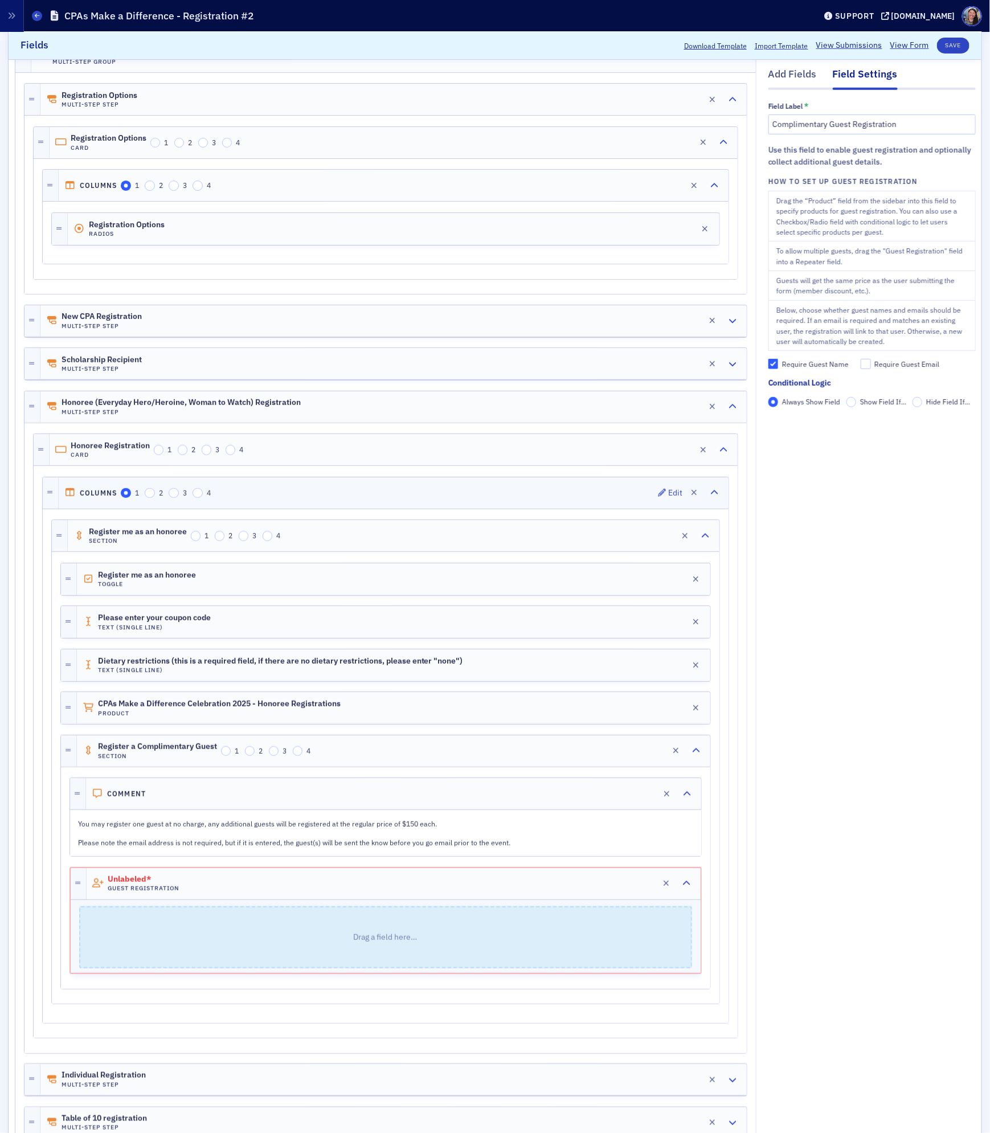
click at [845, 567] on div "Add Fields Field Settings Field Label * Complimentary Guest Registration Use th…" at bounding box center [871, 599] width 207 height 1138
click at [880, 128] on input "Complimentary Guest Registration" at bounding box center [871, 124] width 207 height 20
click at [864, 554] on div "Add Fields Field Settings Field Label * Complimentary Guest Registration Use th…" at bounding box center [871, 599] width 207 height 1138
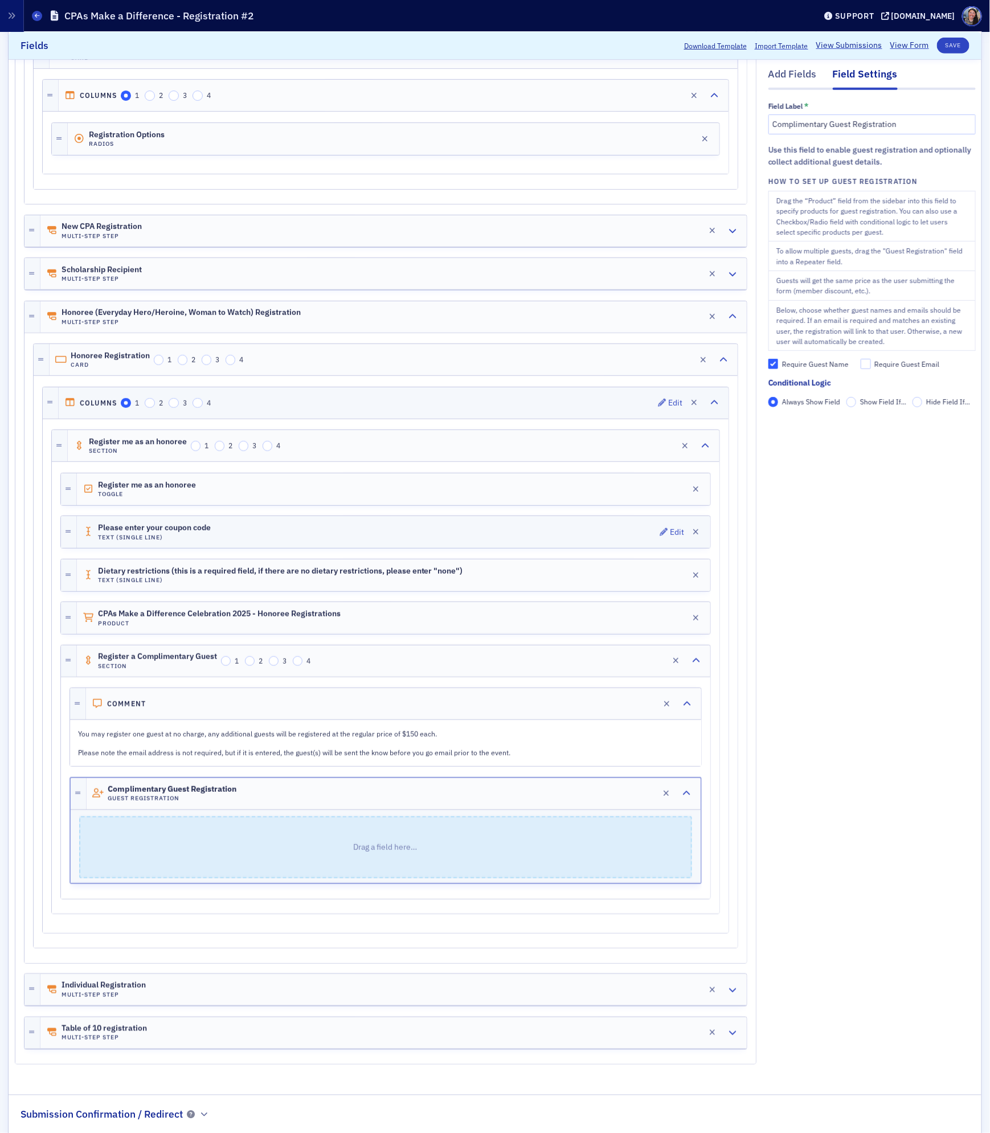
scroll to position [334, 0]
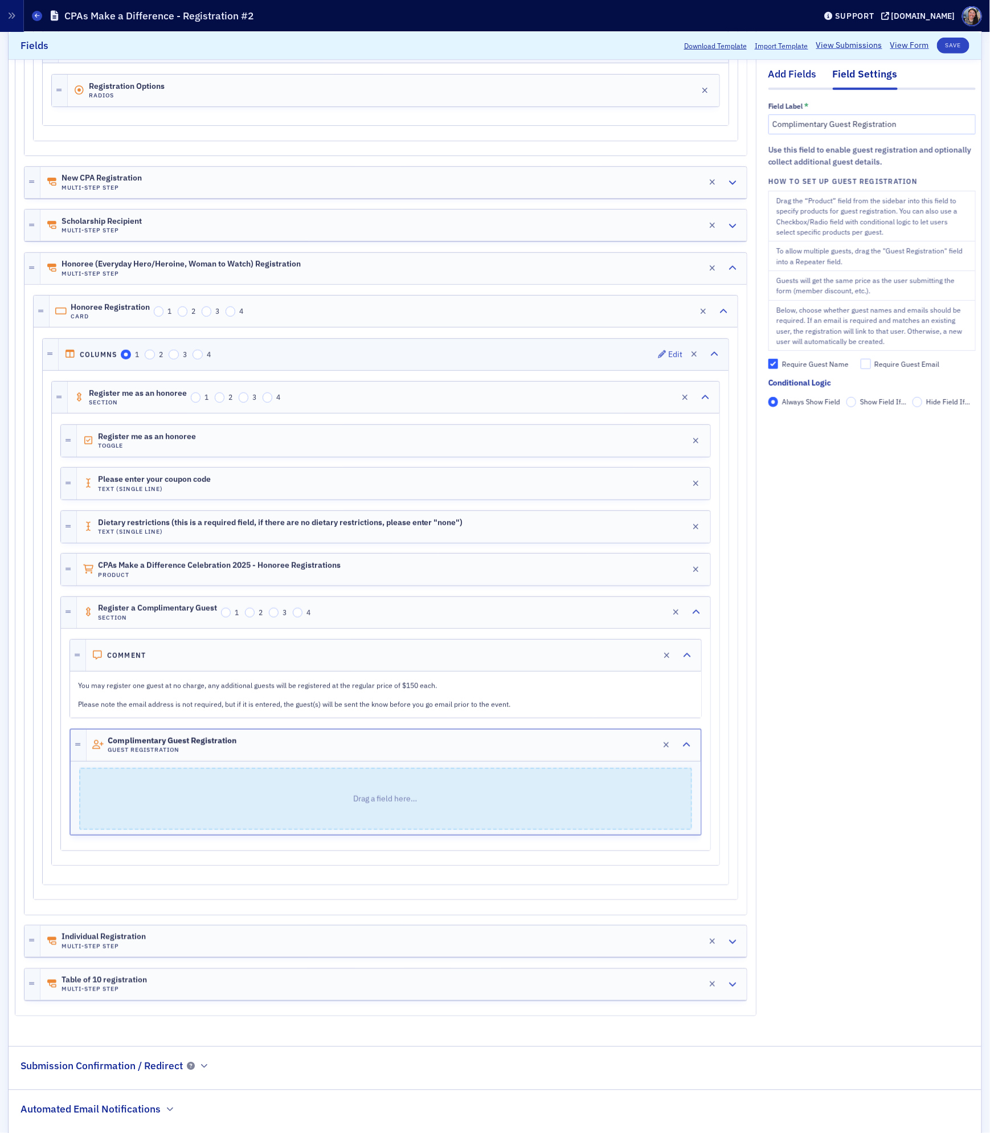
click at [787, 83] on div "Add Fields" at bounding box center [792, 77] width 48 height 21
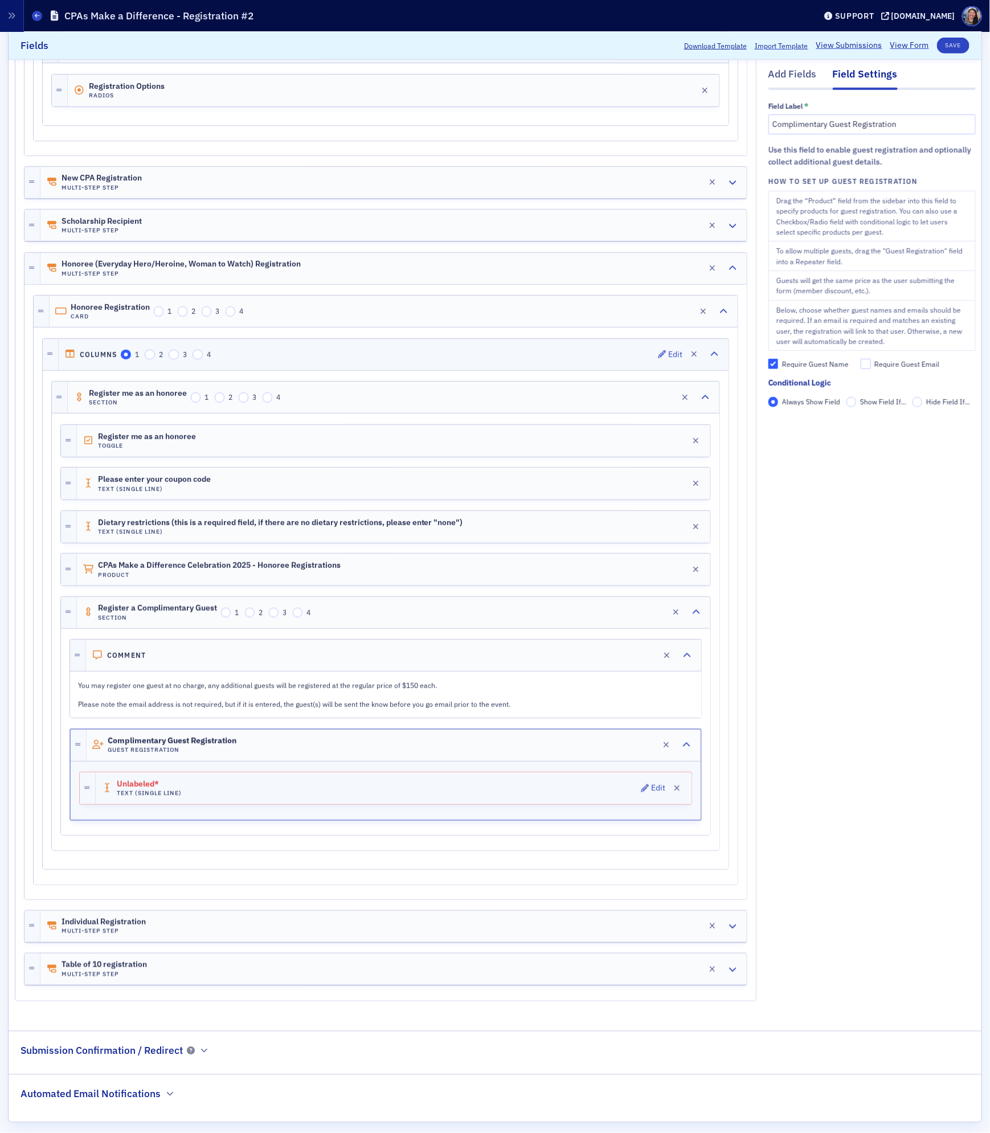
click at [171, 789] on span "Unlabeled*" at bounding box center [149, 784] width 64 height 9
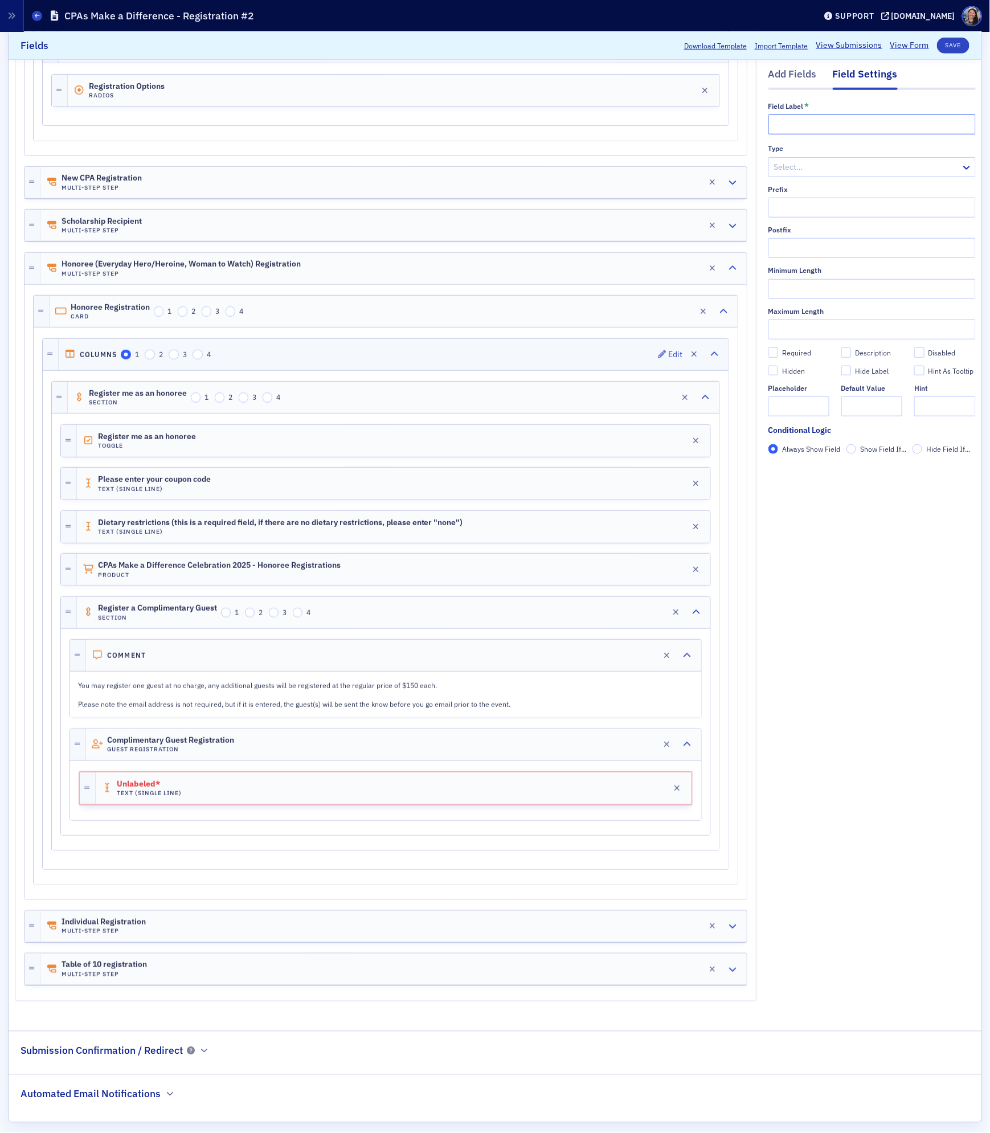
click at [818, 129] on input "text" at bounding box center [871, 124] width 207 height 20
type input "Email Address"
click at [793, 72] on div "Add Fields" at bounding box center [792, 77] width 48 height 21
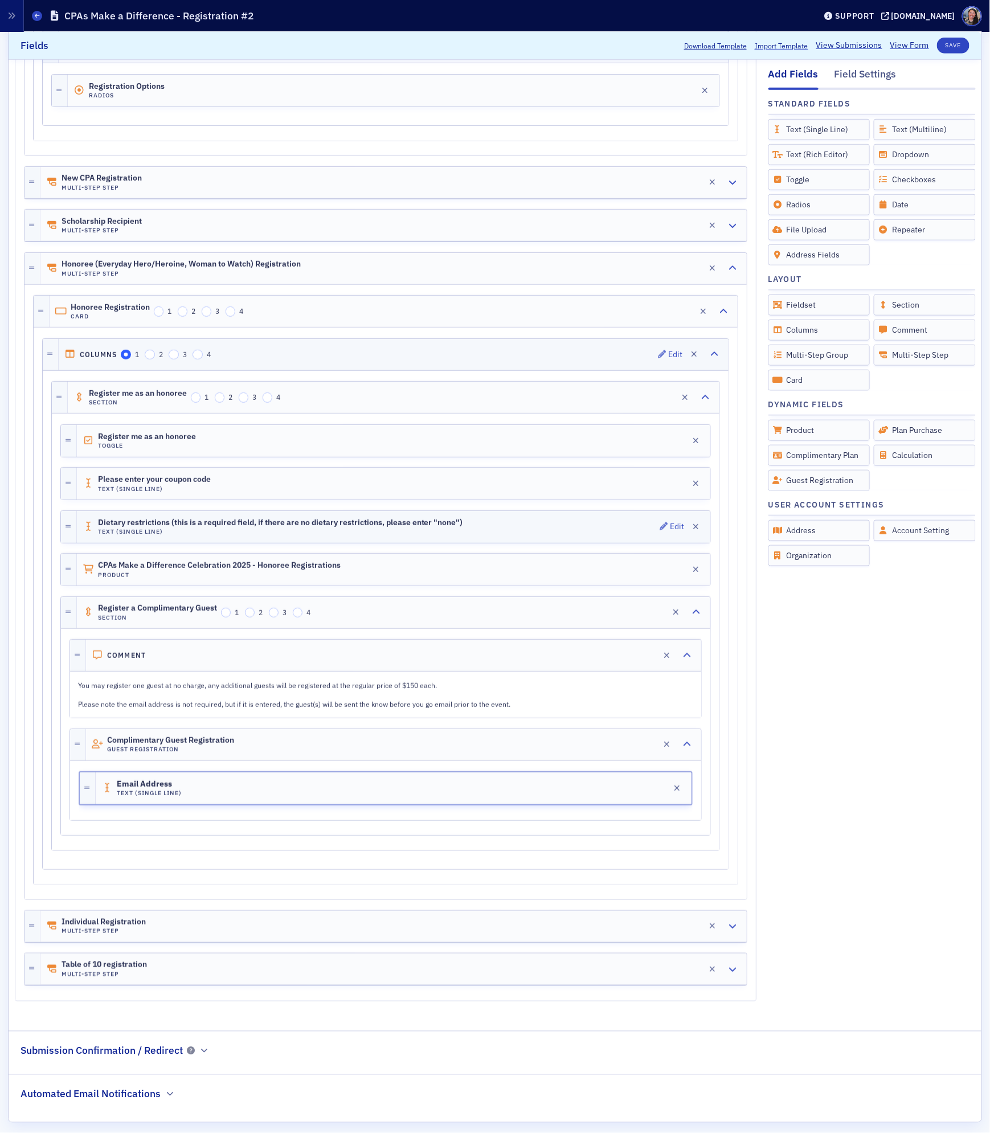
click at [289, 527] on span "Dietary restrictions (this is a required field, if there are no dietary restric…" at bounding box center [280, 522] width 365 height 9
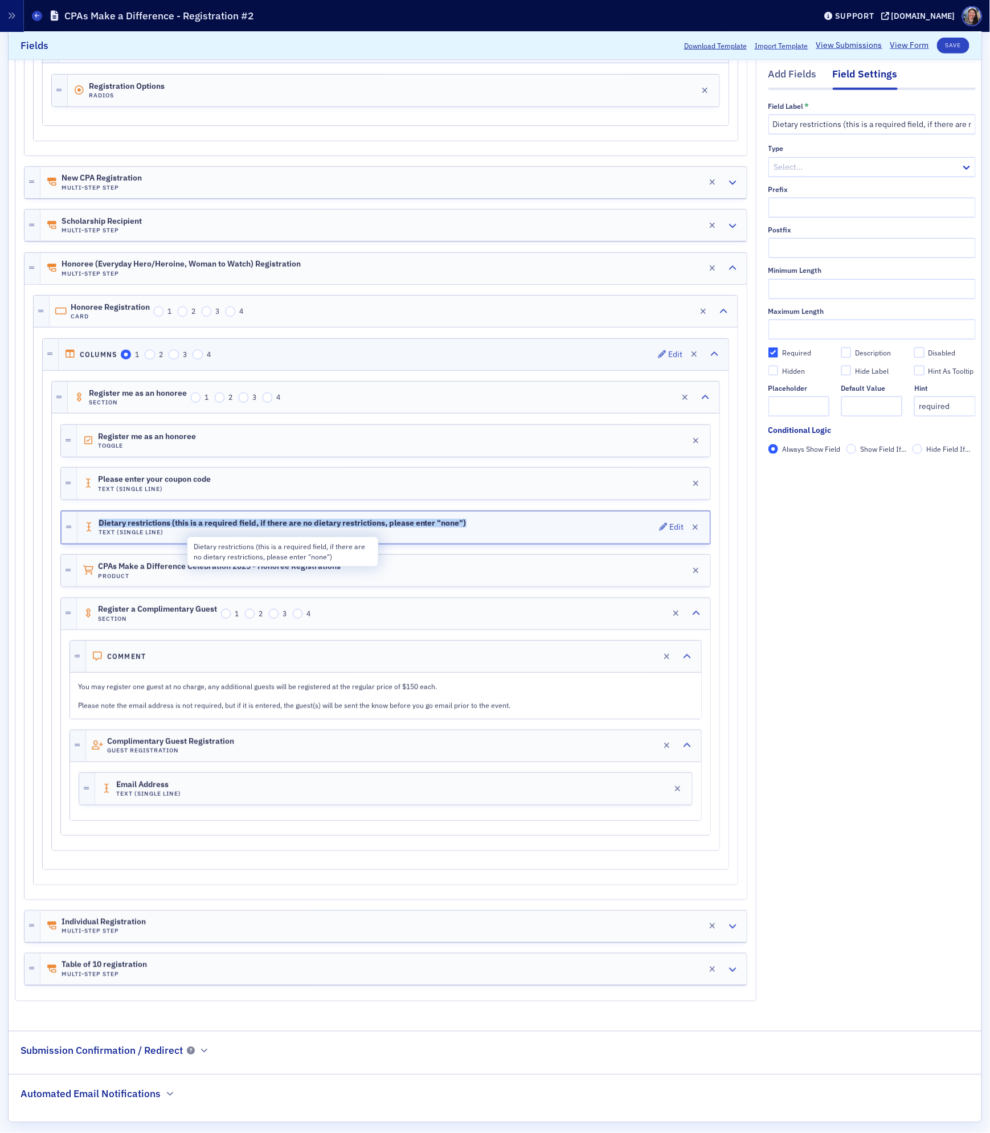
click at [289, 528] on span "Dietary restrictions (this is a required field, if there are no dietary restric…" at bounding box center [283, 523] width 368 height 9
copy span "Dietary restrictions (this is a required field, if there are no dietary restric…"
click at [797, 69] on div "Add Fields" at bounding box center [792, 77] width 48 height 21
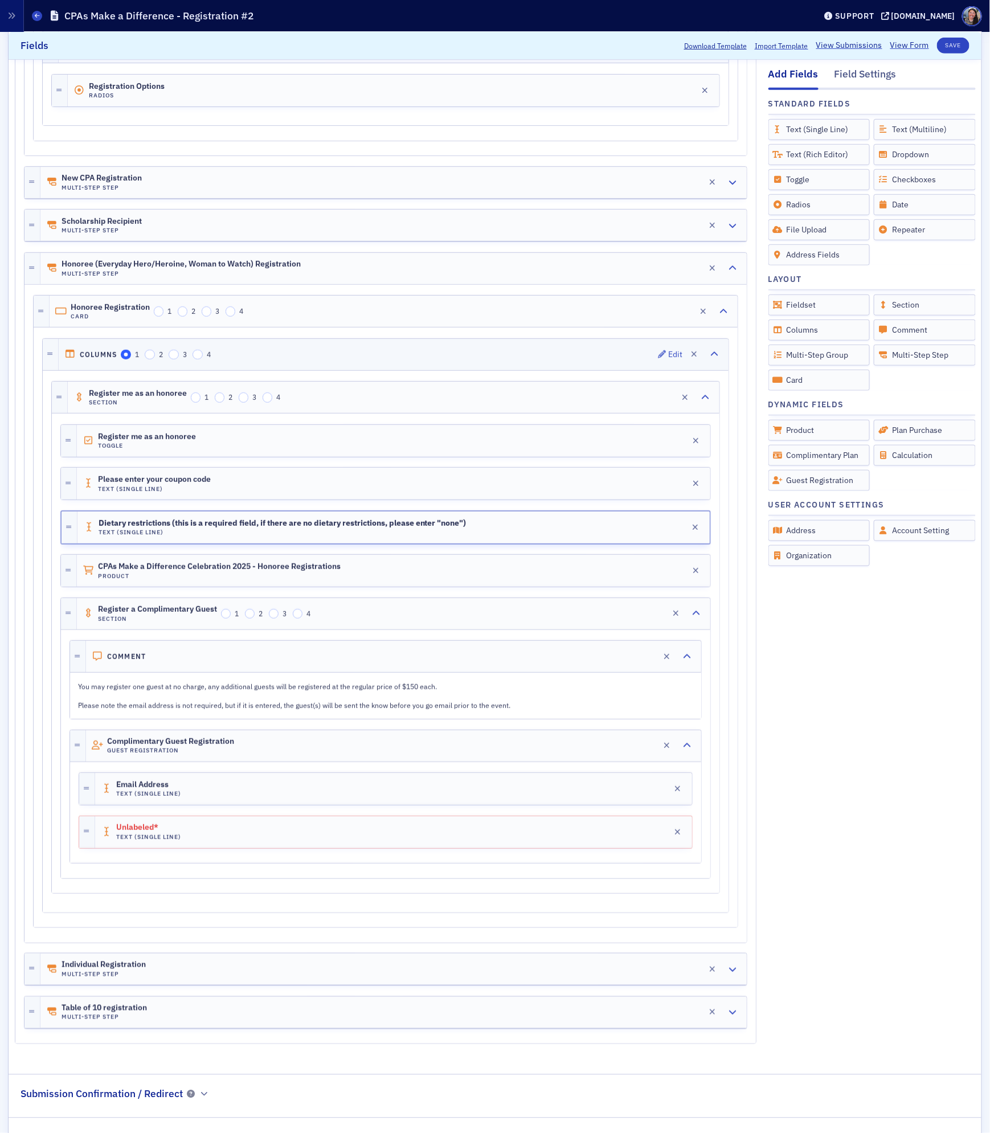
click at [402, 848] on div "Unlabeled* Text (Single Line) Edit" at bounding box center [386, 831] width 614 height 33
click at [401, 846] on div "Unlabeled* Text (Single Line) Edit" at bounding box center [393, 832] width 597 height 32
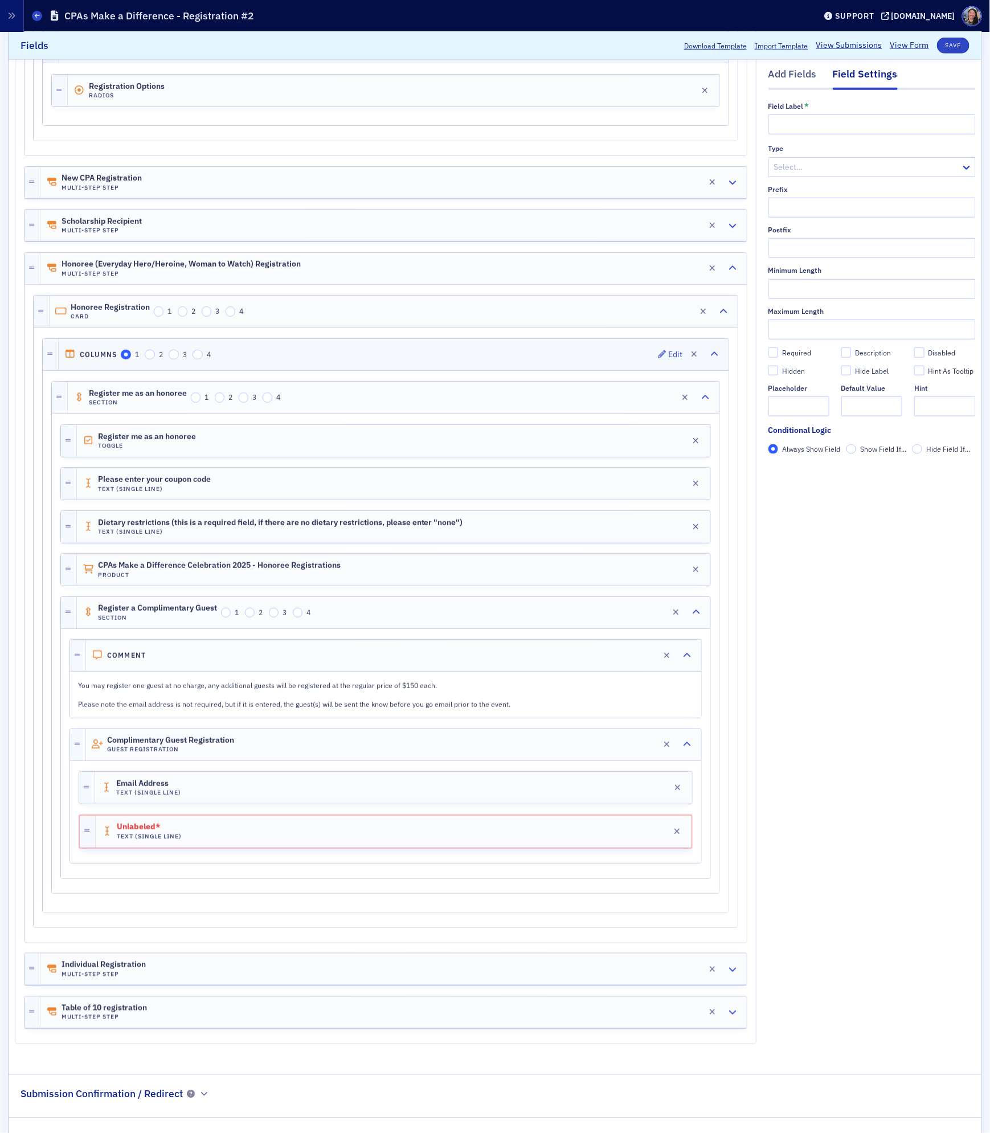
click at [860, 113] on div "Field Label *" at bounding box center [871, 118] width 207 height 32
click at [858, 122] on input "text" at bounding box center [871, 124] width 207 height 20
paste input "Dietary restrictions (this is a required field, if there are no dietary restric…"
type input "Dietary restrictions (this is a required field, if there are no dietary restric…"
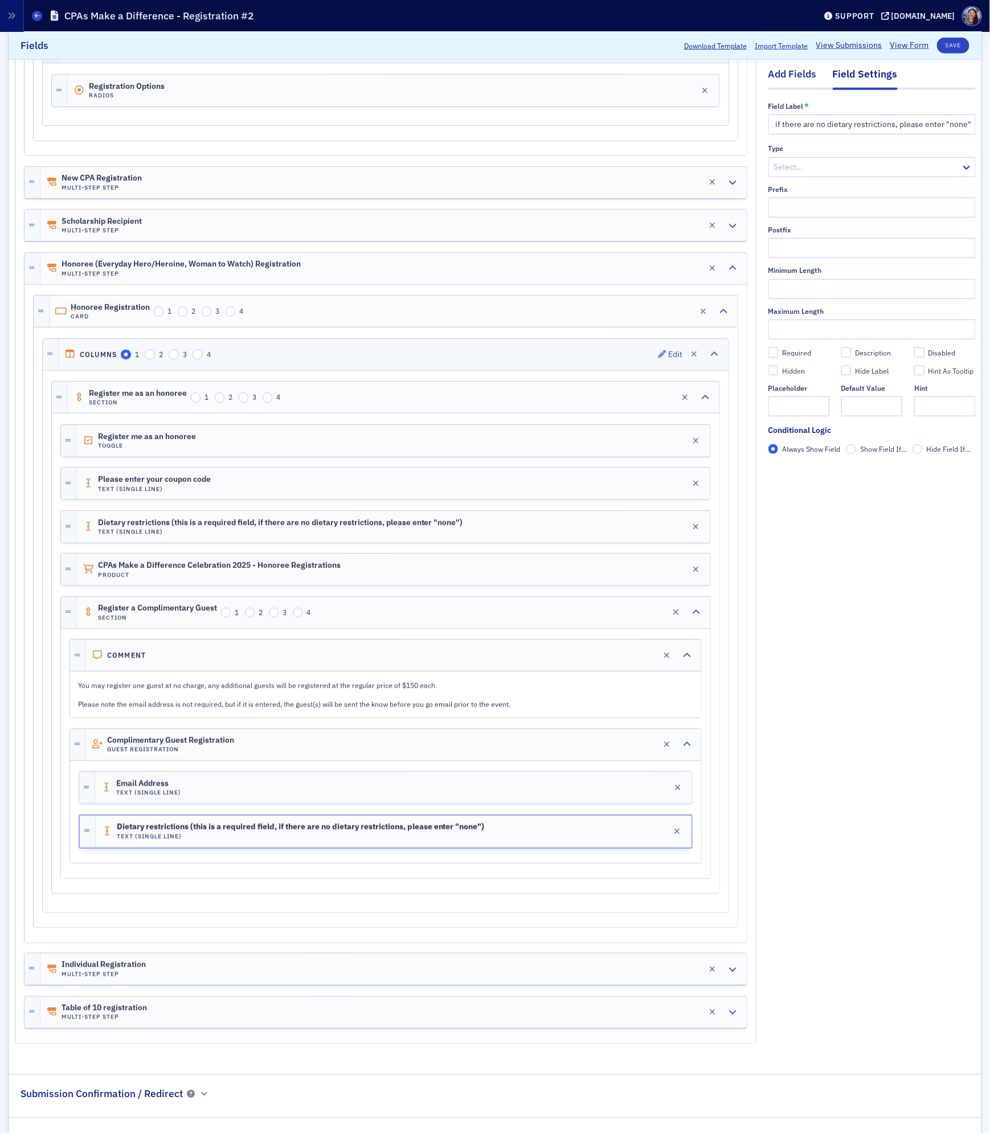
scroll to position [0, 0]
click at [786, 69] on div "Add Fields" at bounding box center [792, 77] width 48 height 21
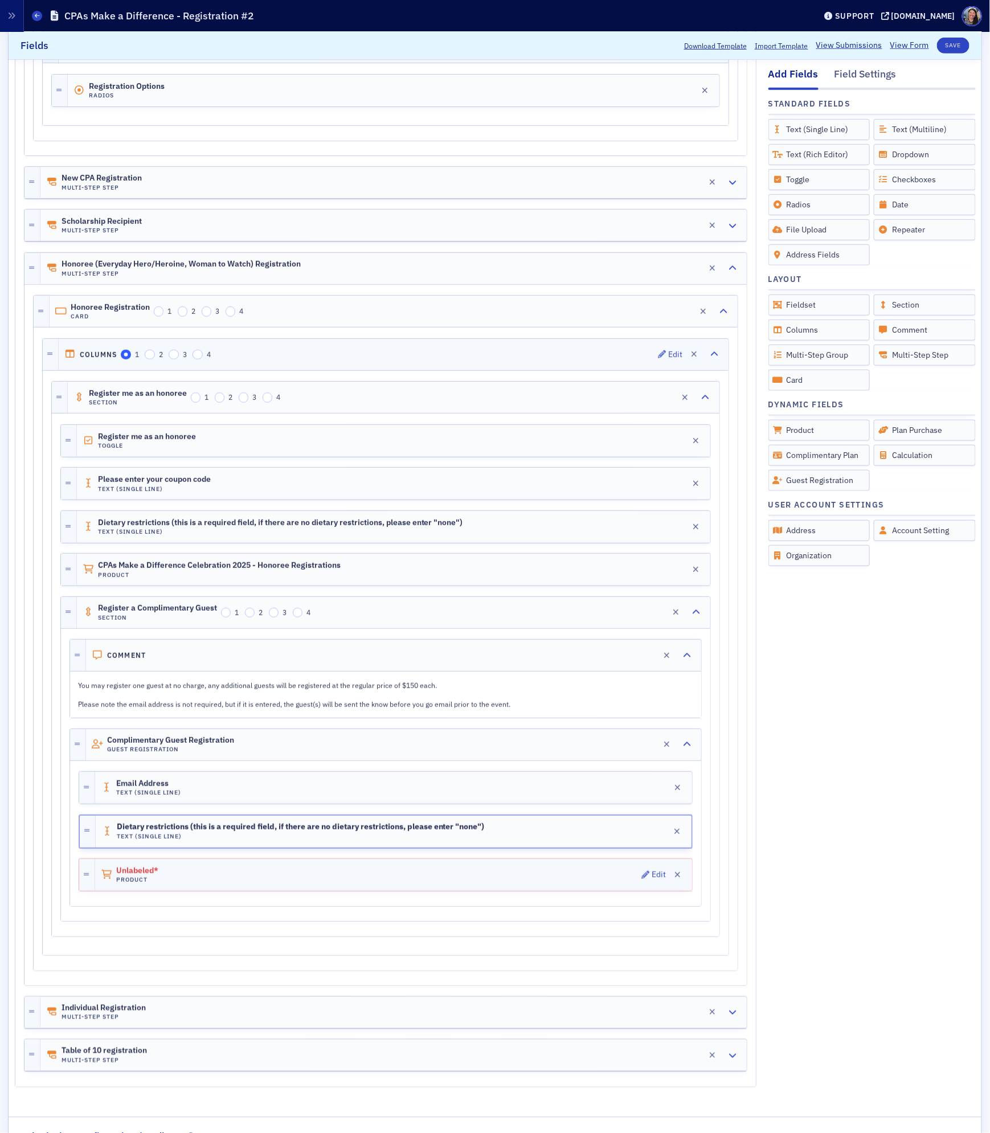
click at [388, 891] on div "Unlabeled* Product Edit" at bounding box center [393, 875] width 597 height 32
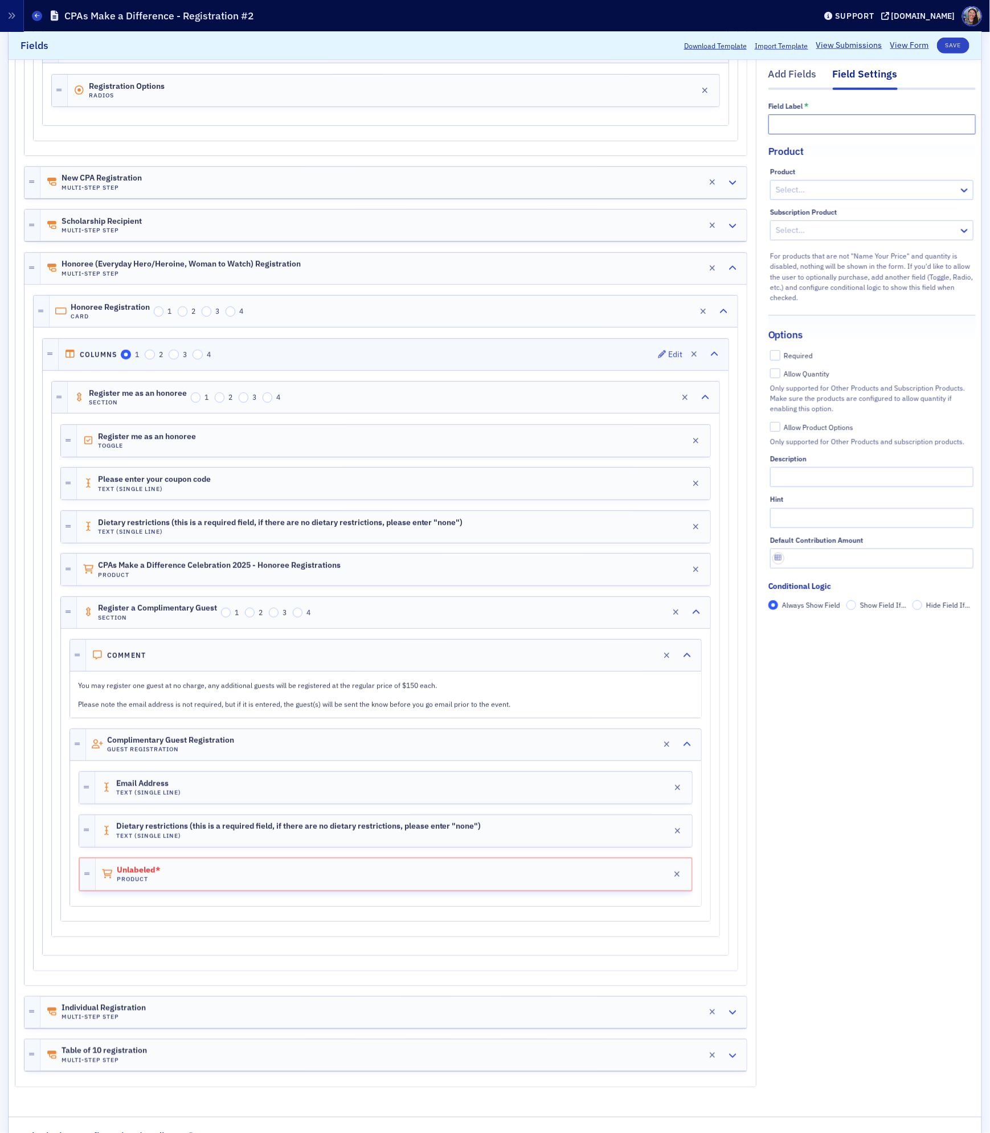
click at [832, 128] on input "text" at bounding box center [871, 124] width 207 height 20
type input "Honoree Guest"
click at [873, 187] on div at bounding box center [865, 190] width 183 height 14
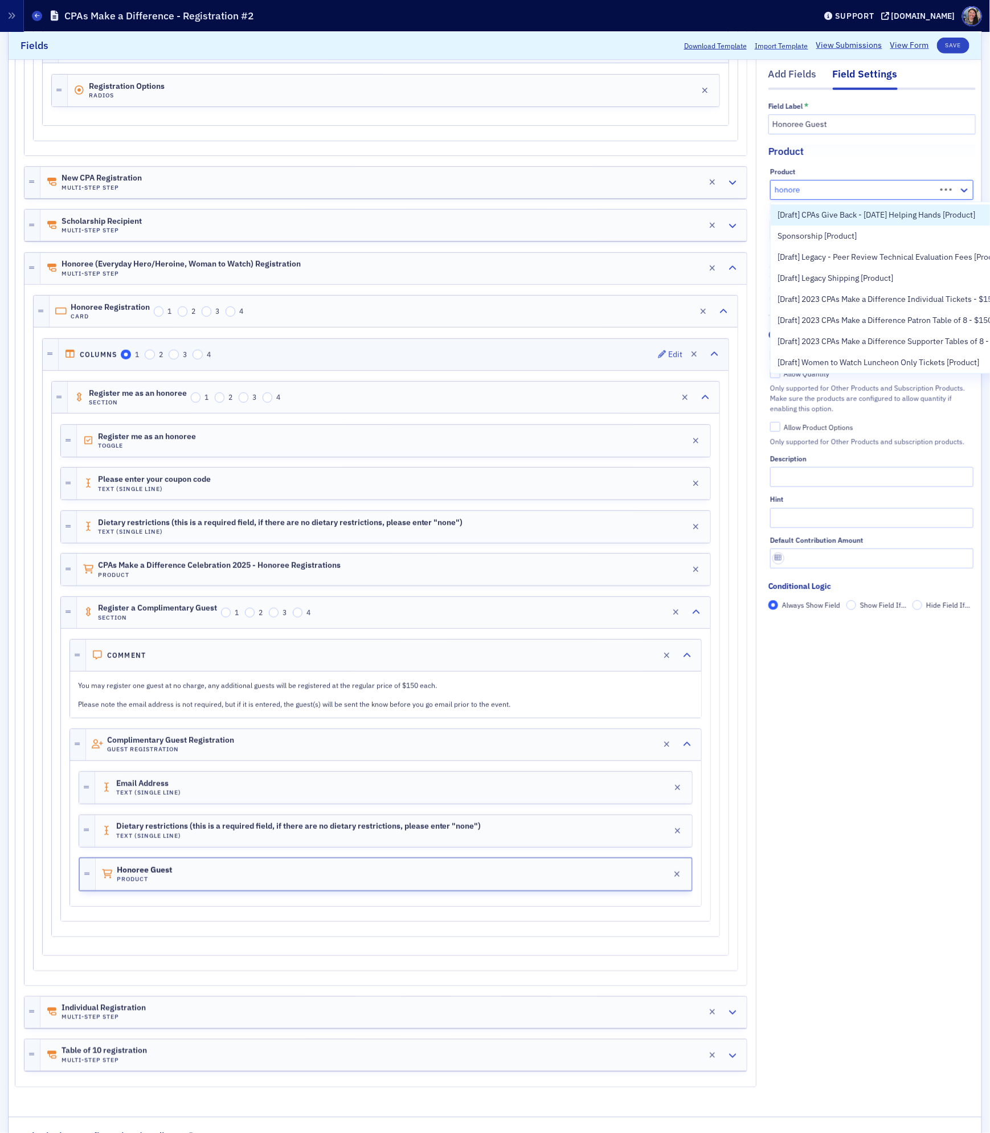
type input "honoree"
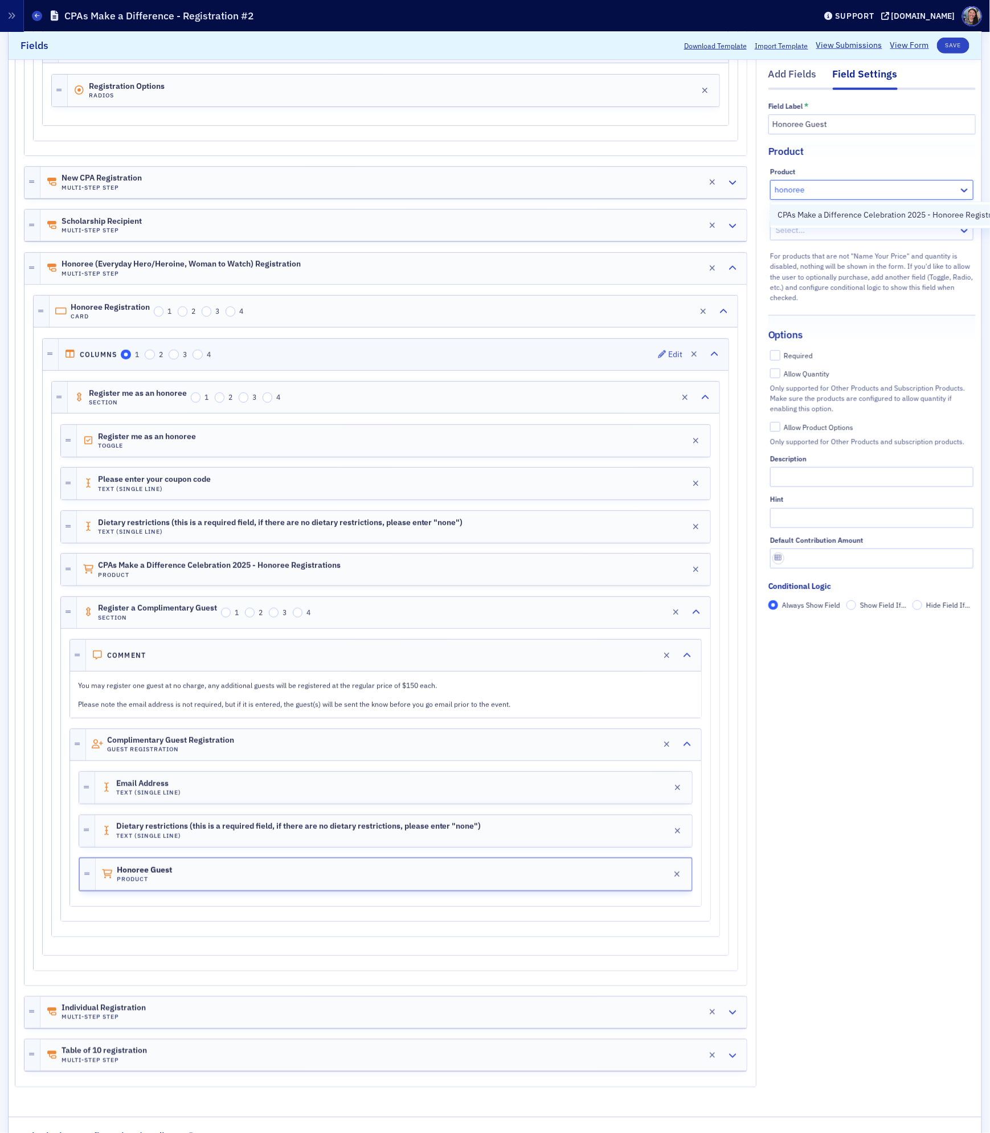
click at [832, 214] on span "CPAs Make a Difference Celebration 2025 - Honoree Registrations [[DATE] 5:00pm]" at bounding box center [924, 215] width 294 height 12
click at [802, 351] on div "Required" at bounding box center [798, 356] width 29 height 10
click at [780, 351] on input "Required" at bounding box center [775, 355] width 10 height 10
checkbox input "true"
click at [949, 40] on button "Save" at bounding box center [953, 46] width 32 height 16
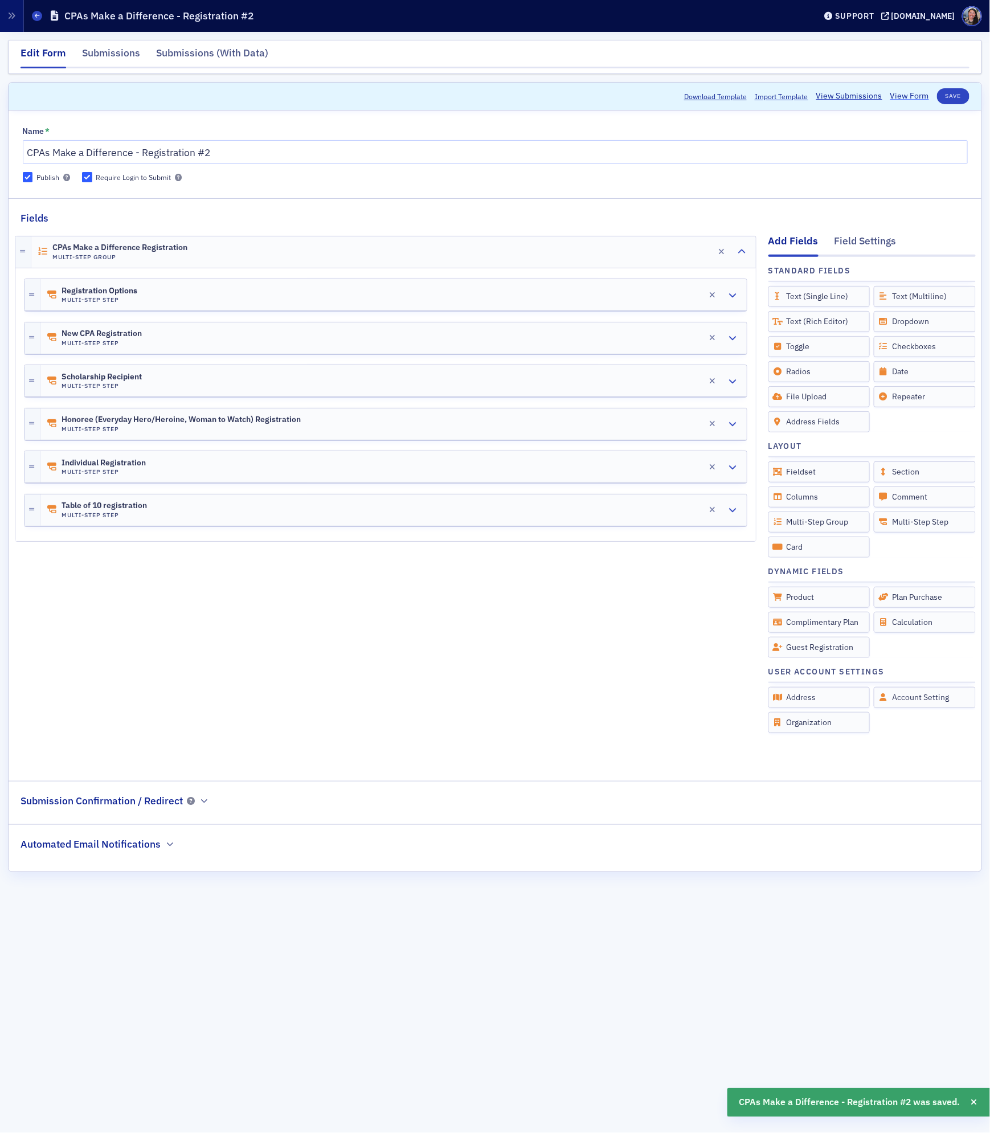
click at [914, 94] on link "View Form" at bounding box center [909, 96] width 39 height 12
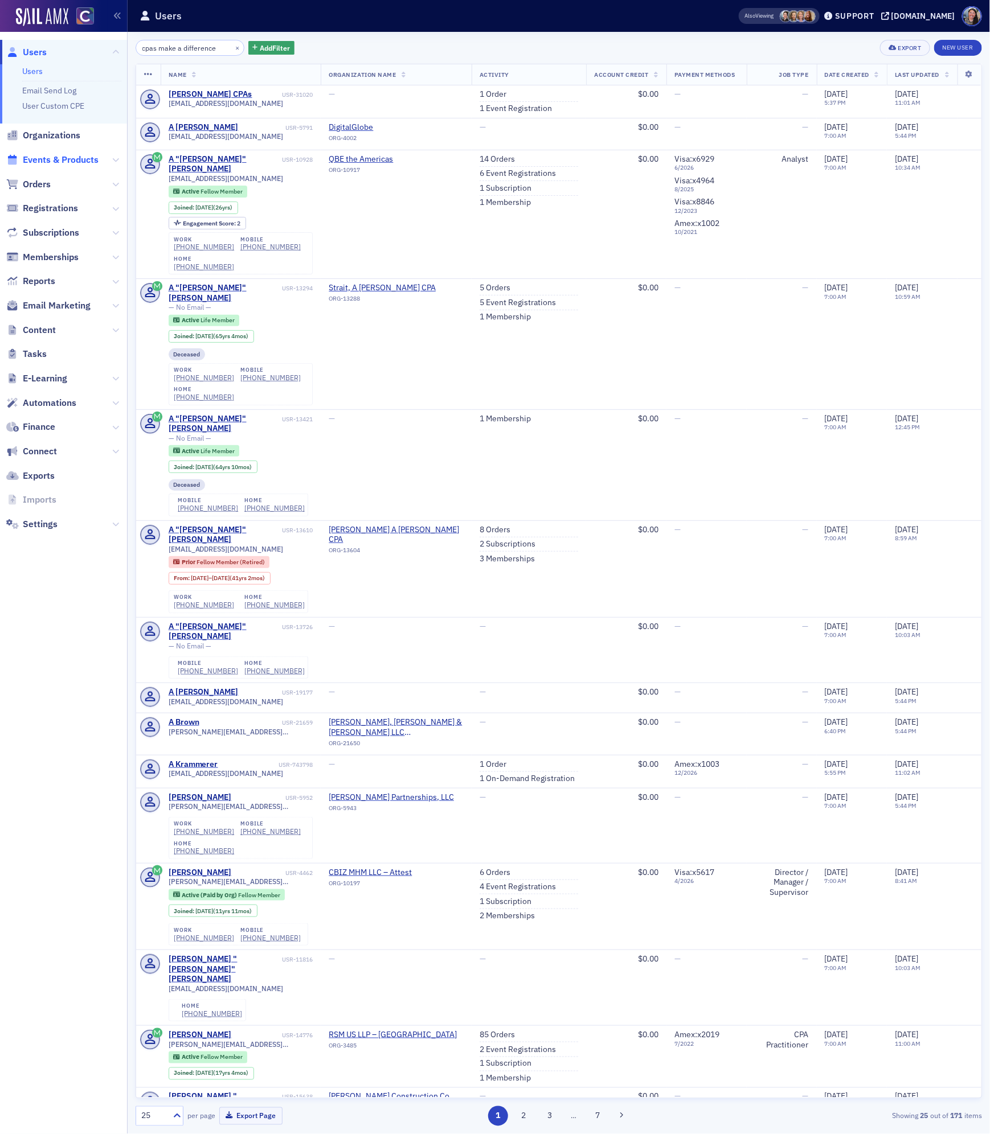
type input "cpas make a difference"
click at [73, 156] on span "Events & Products" at bounding box center [61, 160] width 76 height 13
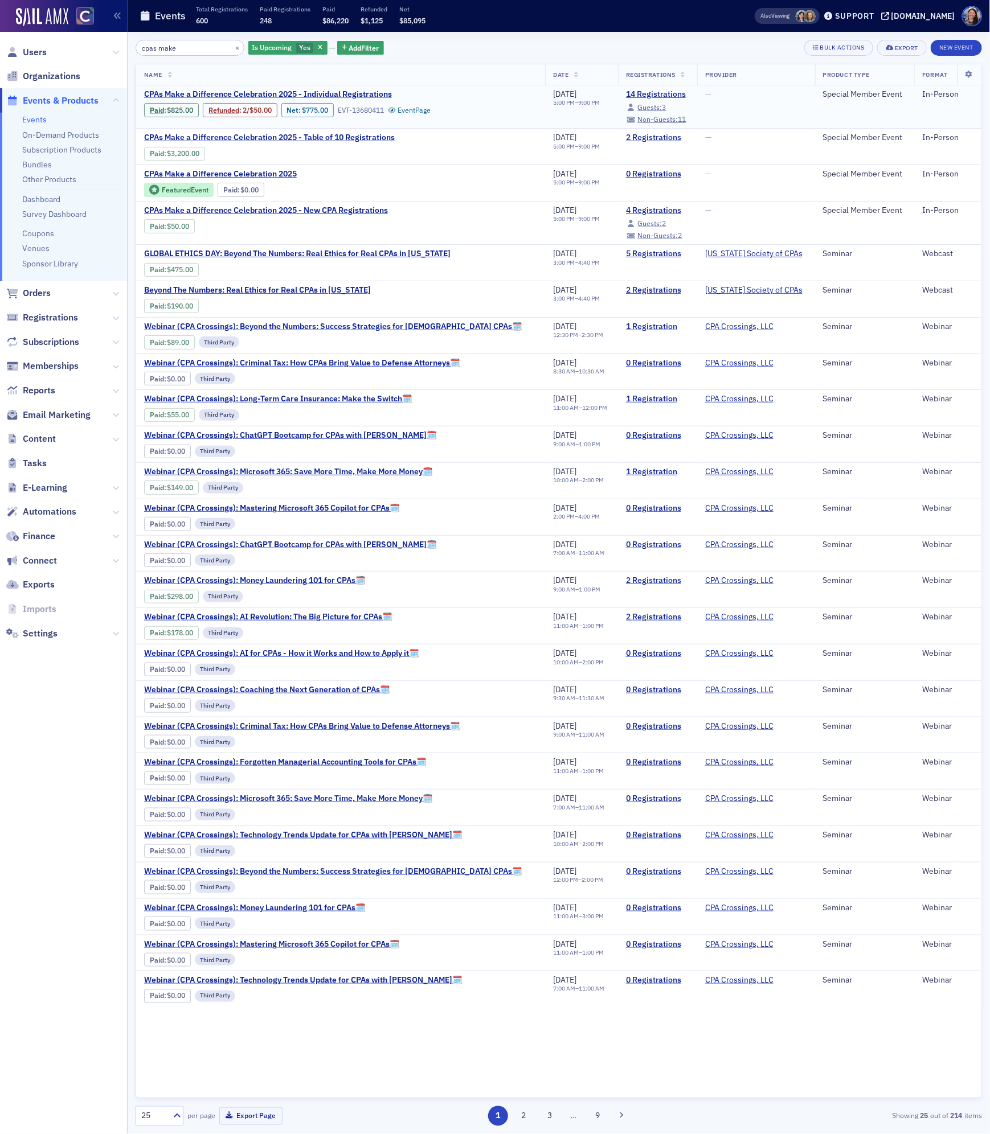
type input "cpas make"
click at [231, 95] on span "CPAs Make a Difference Celebration 2025 - Individual Registrations" at bounding box center [268, 94] width 248 height 10
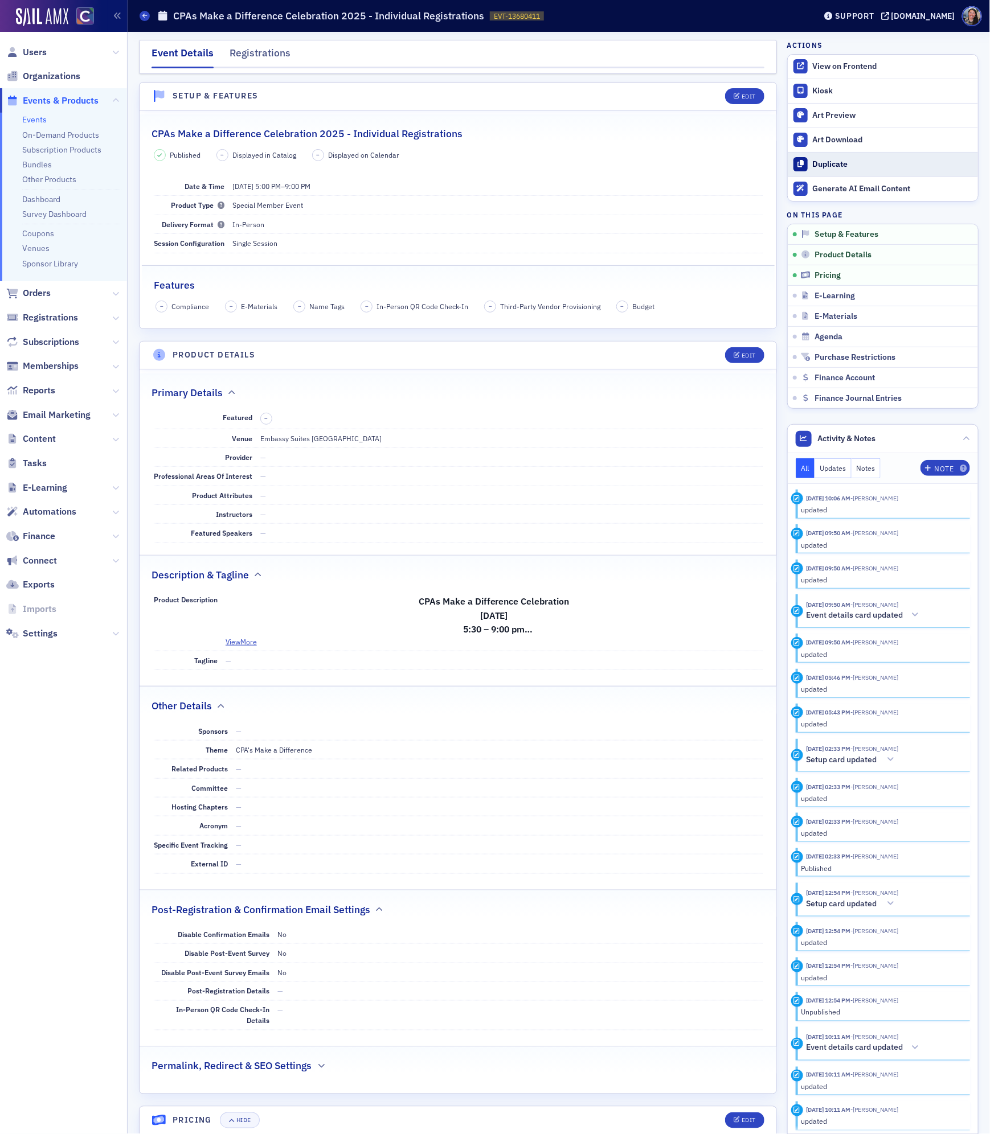
click at [822, 161] on div "Duplicate" at bounding box center [892, 164] width 159 height 10
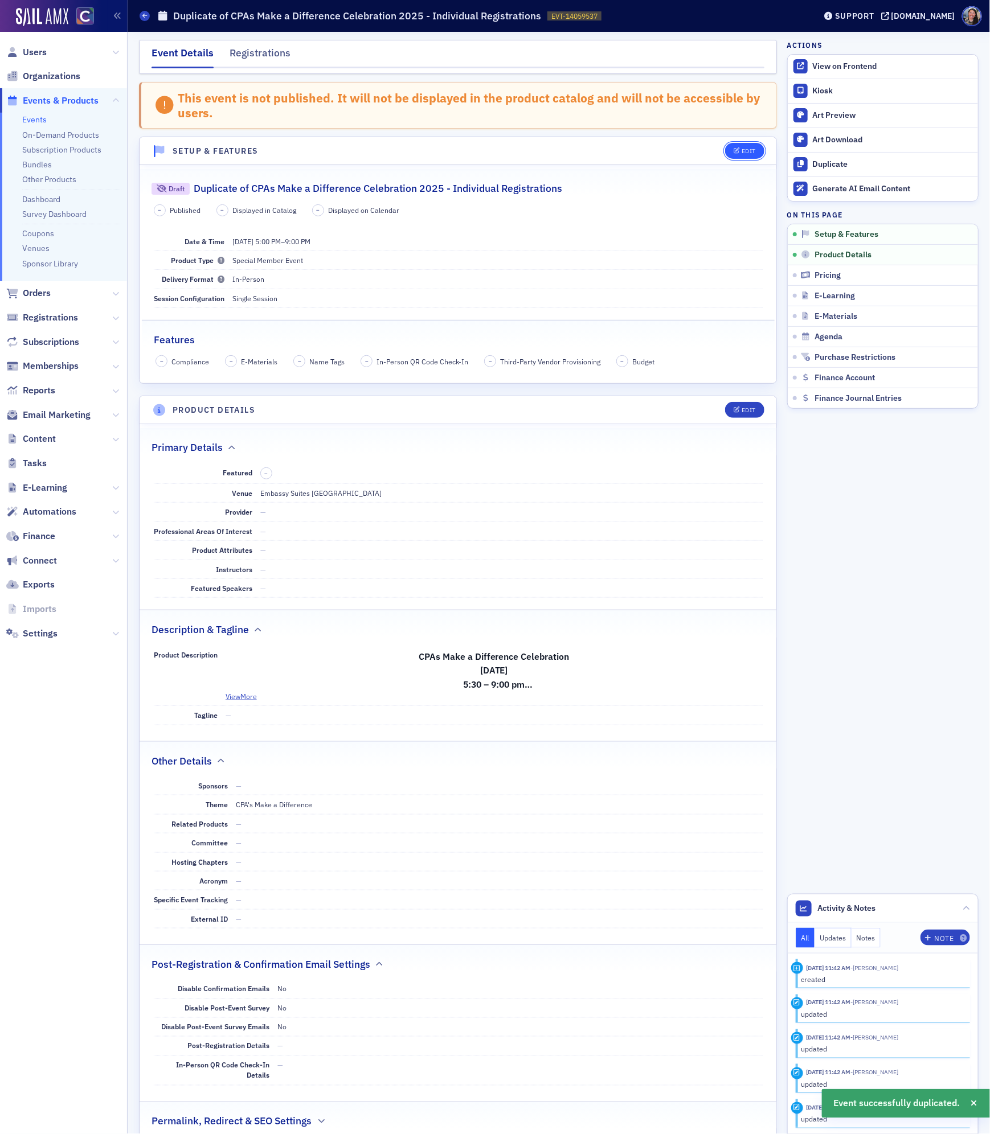
click at [748, 146] on button "Edit" at bounding box center [744, 151] width 39 height 16
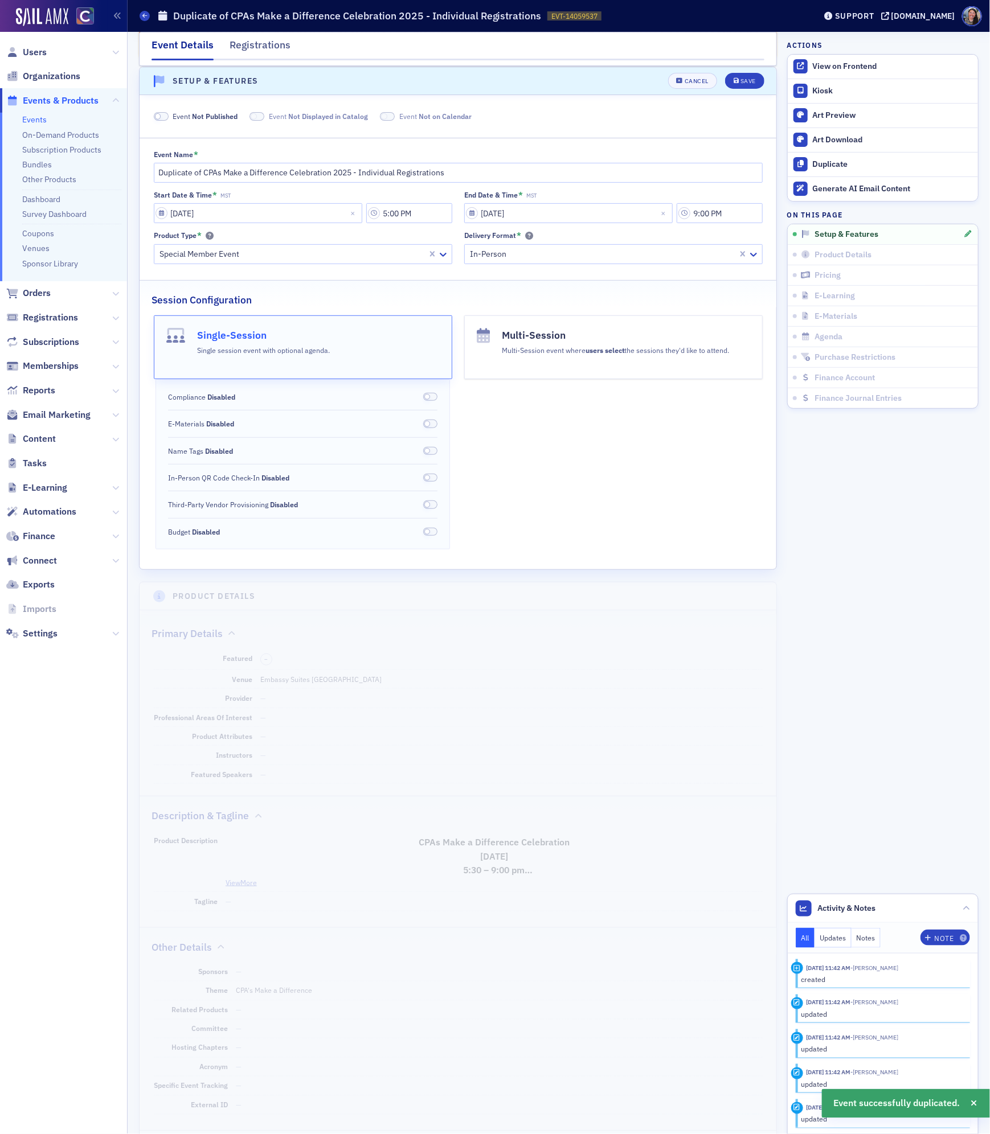
scroll to position [72, 0]
click at [362, 173] on input "Duplicate of CPAs Make a Difference Celebration 2025 - Individual Registrations" at bounding box center [458, 171] width 609 height 20
drag, startPoint x: 204, startPoint y: 173, endPoint x: -27, endPoint y: 166, distance: 231.3
click at [0, 166] on html "Users Organizations Events & Products Events On-Demand Products Subscription Pr…" at bounding box center [495, 567] width 990 height 1134
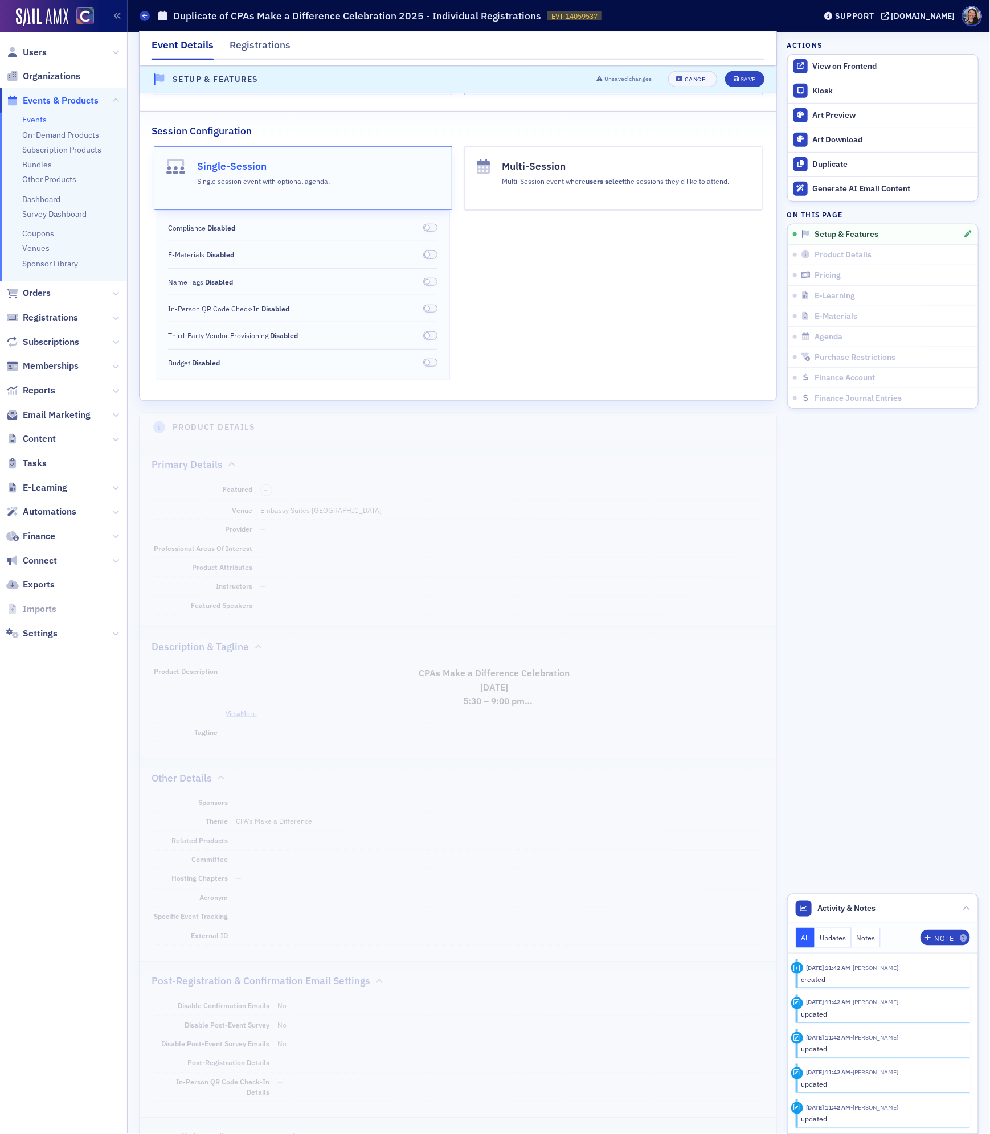
scroll to position [244, 0]
type input "CPAs Make a Difference Celebration 2025 - Honoree Registrations"
click at [753, 77] on div "Save" at bounding box center [747, 80] width 15 height 6
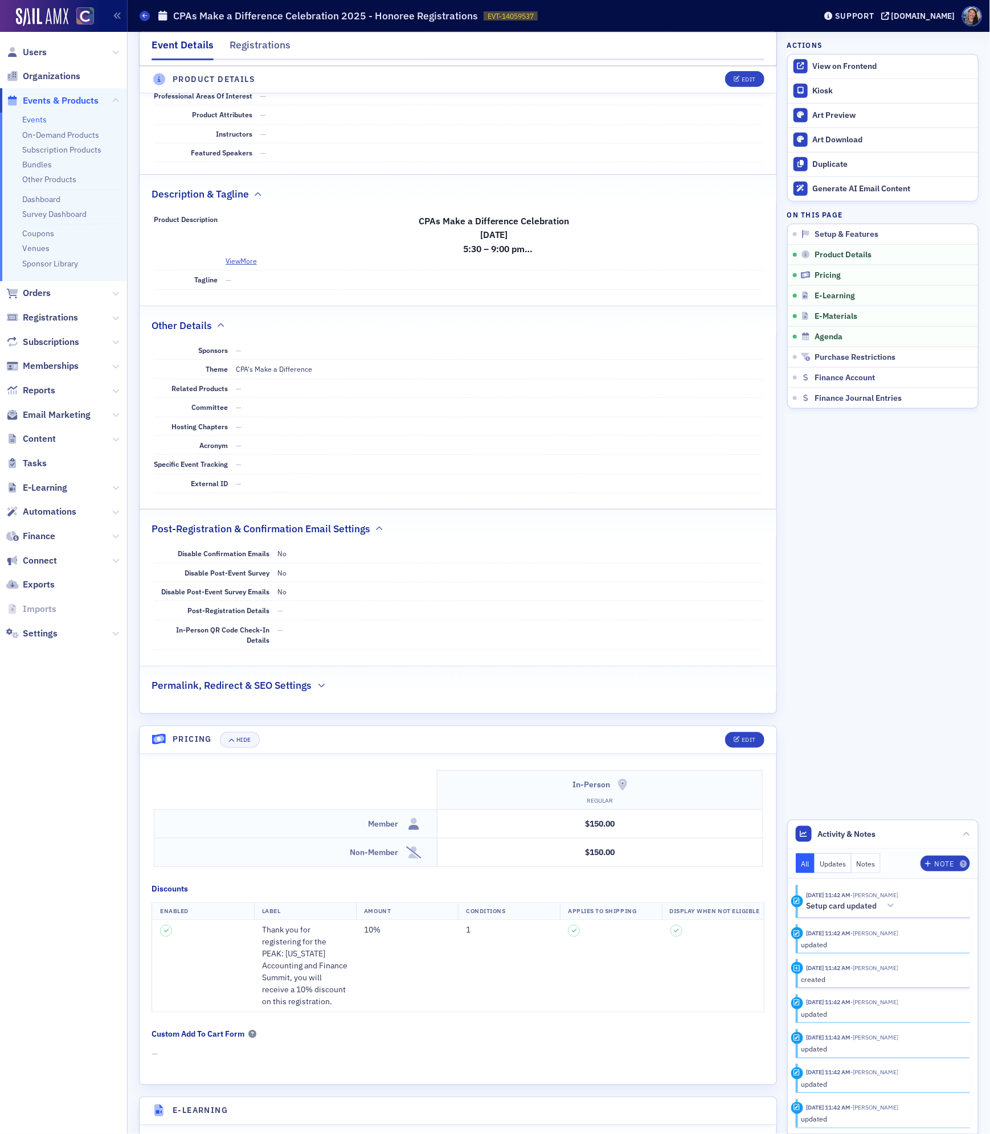
scroll to position [868, 0]
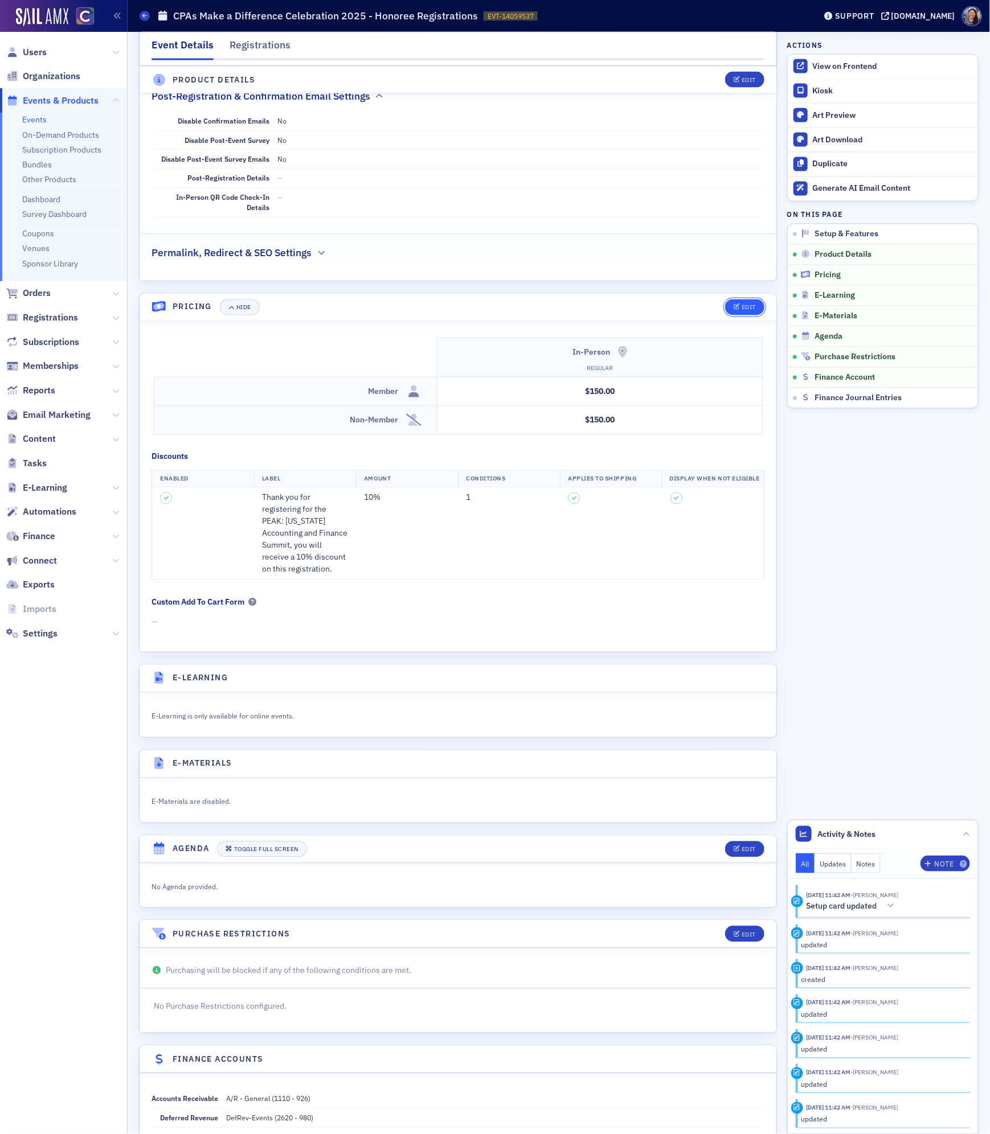
click at [730, 315] on button "Edit" at bounding box center [744, 308] width 39 height 16
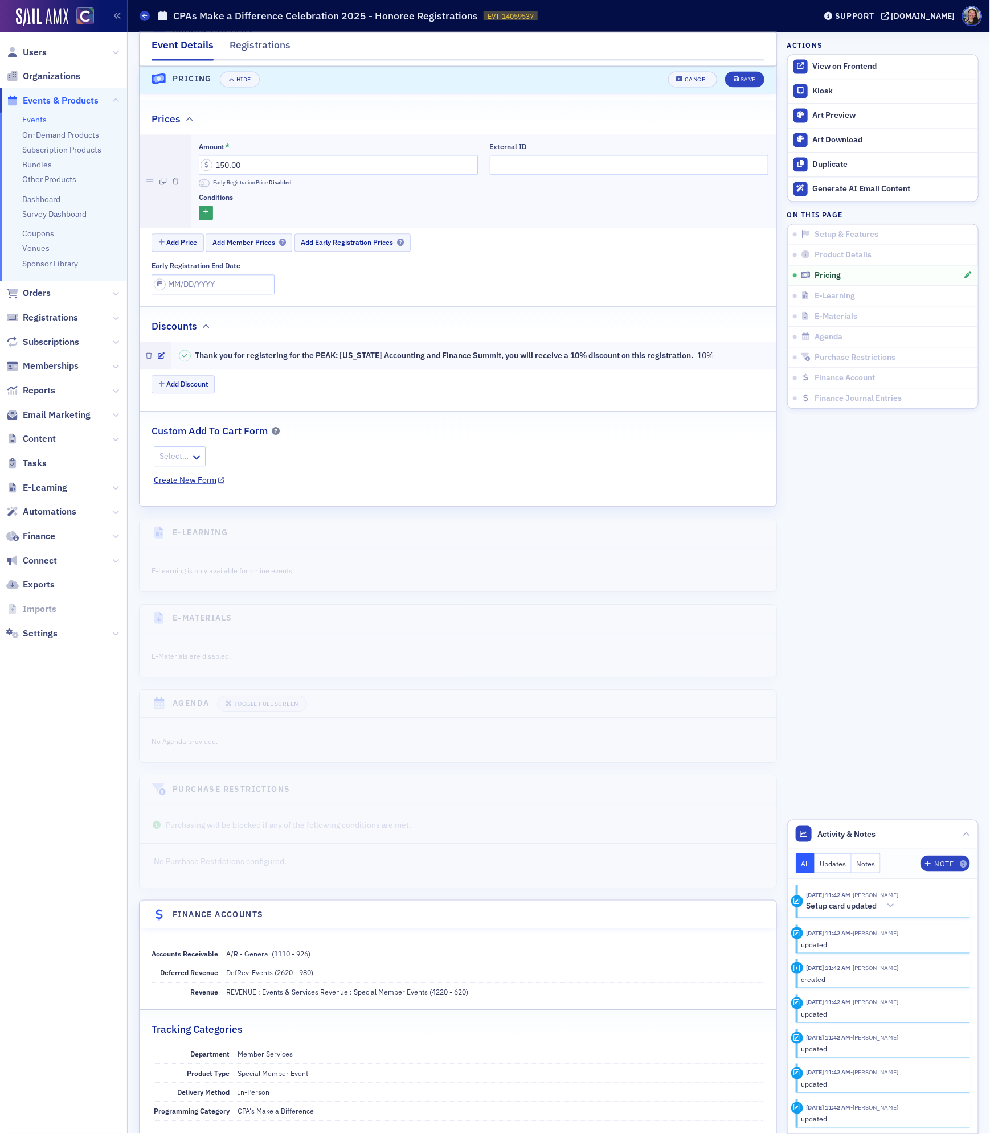
scroll to position [1104, 0]
click at [374, 171] on input "150.00" at bounding box center [338, 163] width 279 height 20
type input "0.00"
click at [750, 81] on div "Save" at bounding box center [747, 80] width 15 height 6
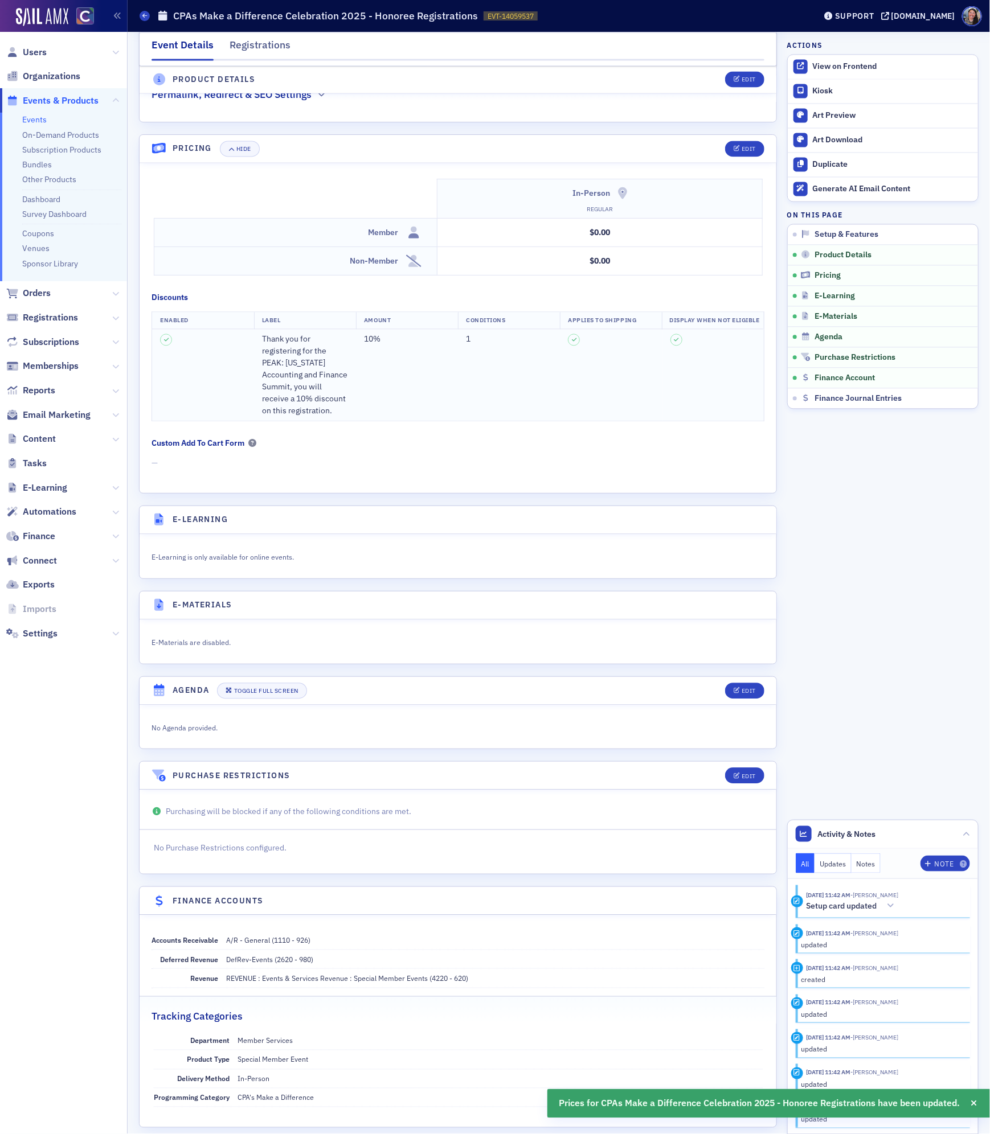
scroll to position [1022, 0]
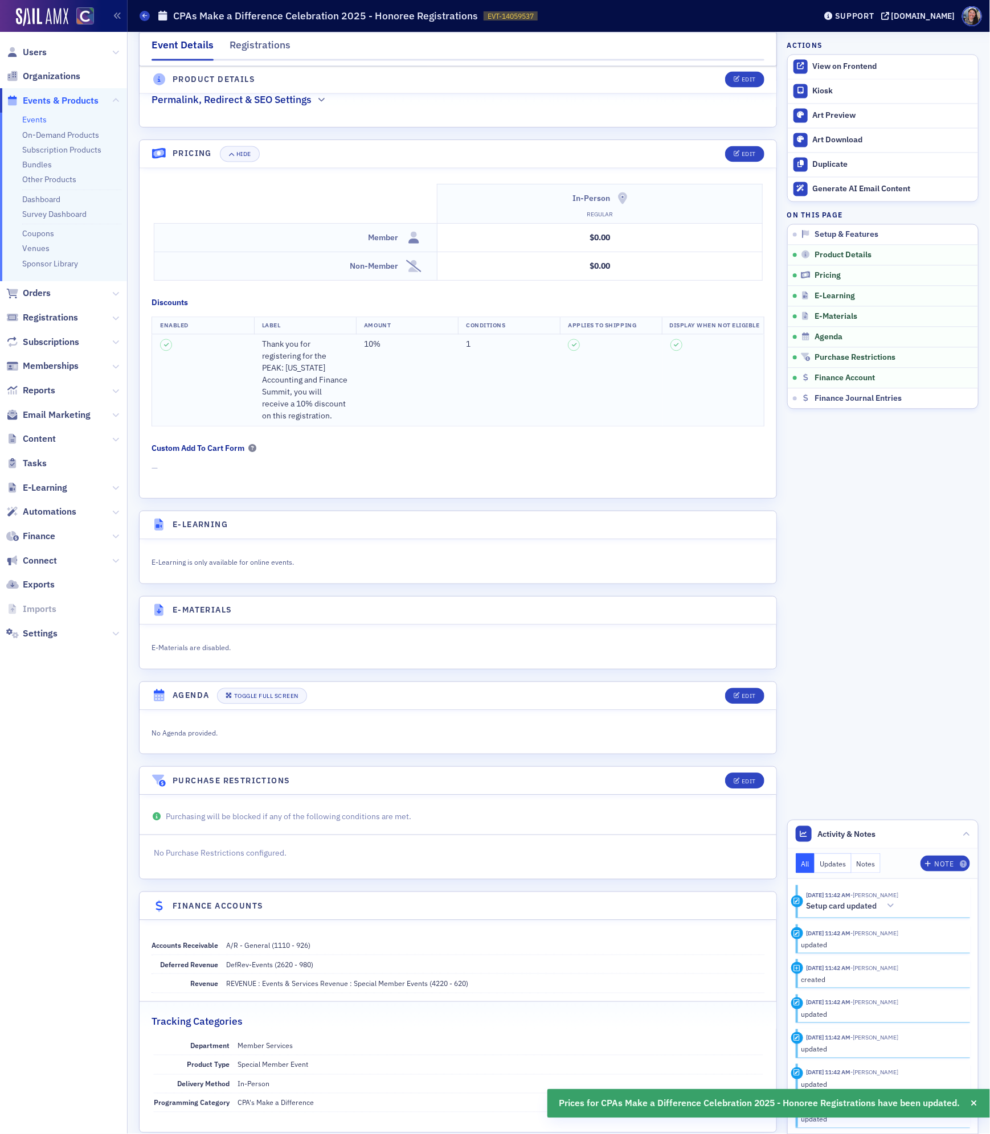
click at [411, 419] on td "10%" at bounding box center [407, 380] width 102 height 92
click at [750, 157] on div "Edit" at bounding box center [748, 154] width 14 height 6
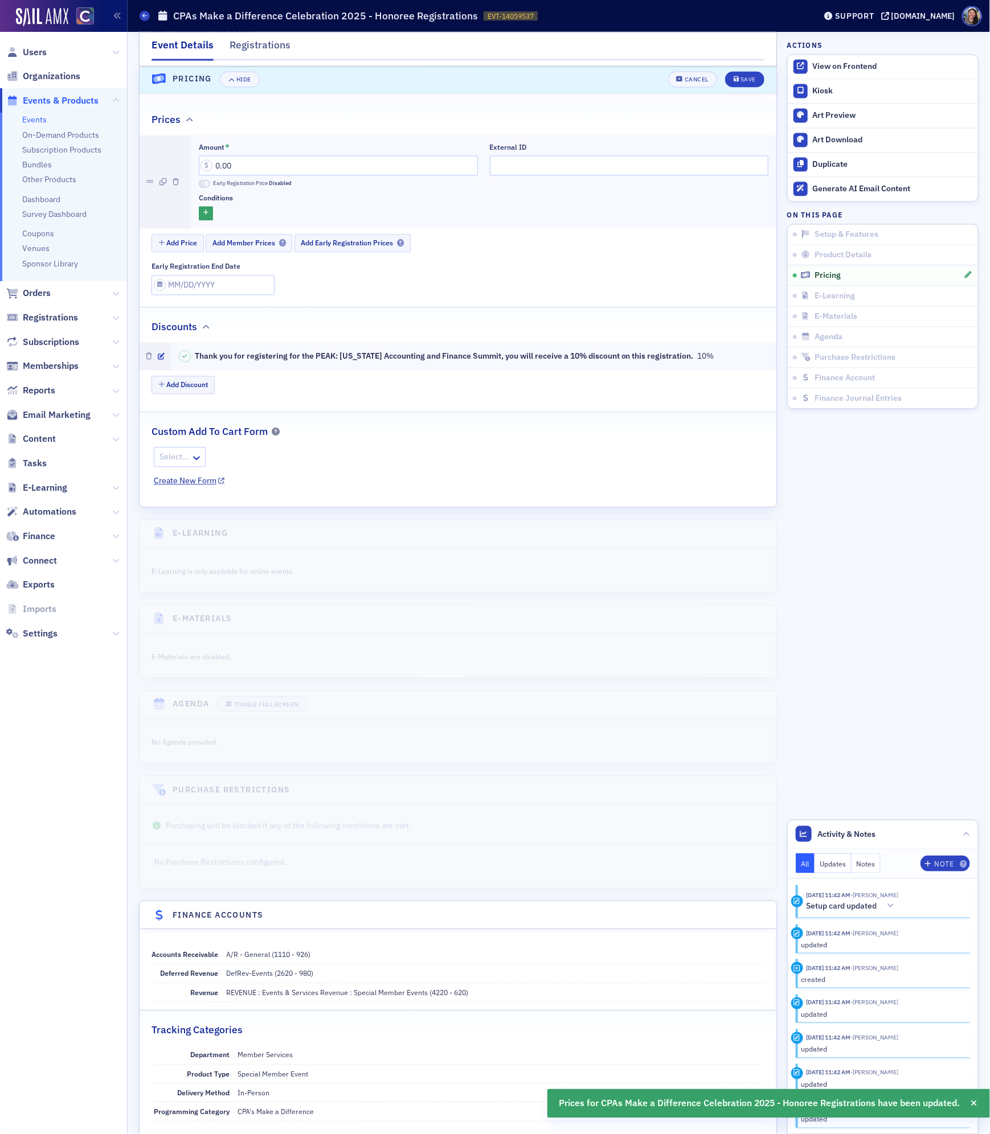
scroll to position [1104, 0]
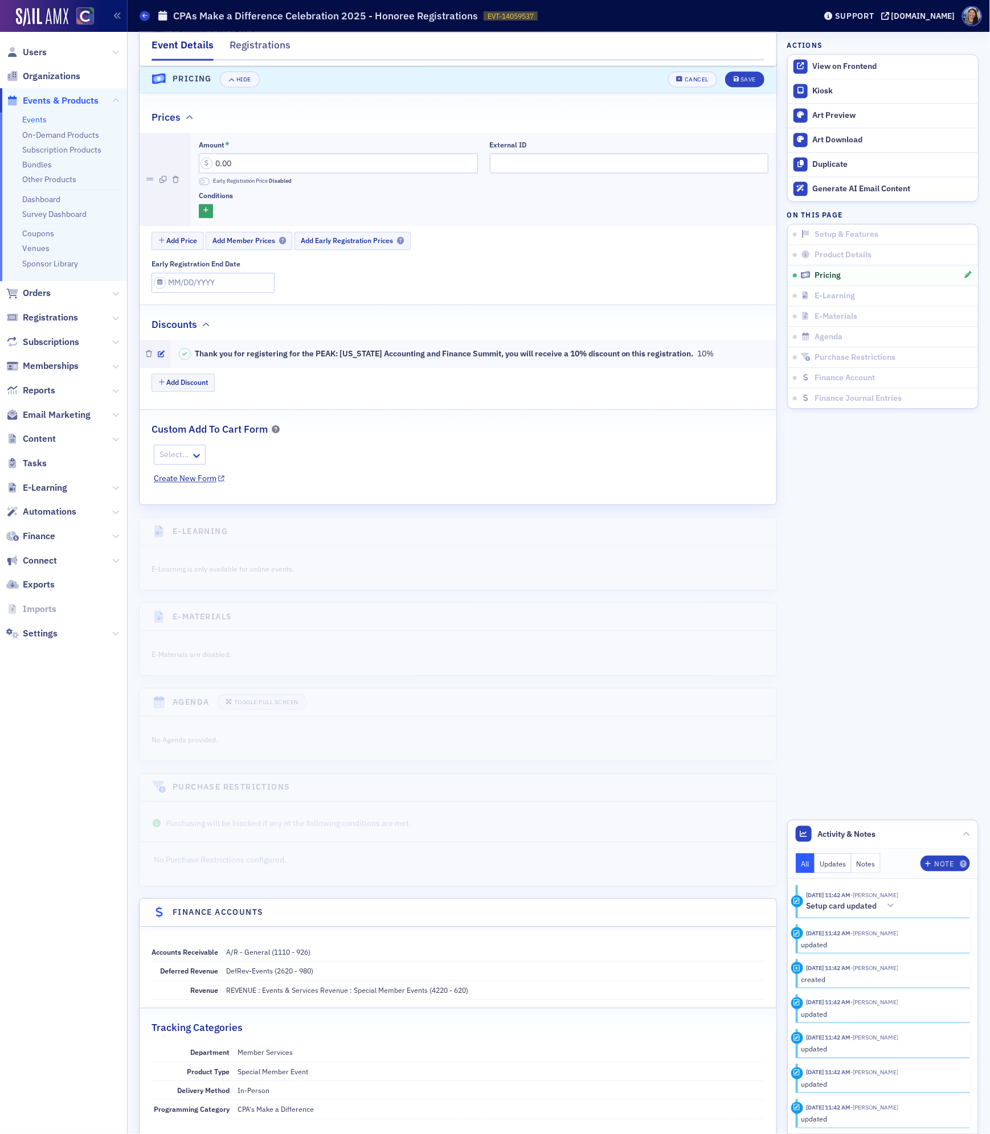
click at [153, 363] on div at bounding box center [155, 354] width 31 height 28
click at [149, 358] on icon "button" at bounding box center [149, 354] width 6 height 7
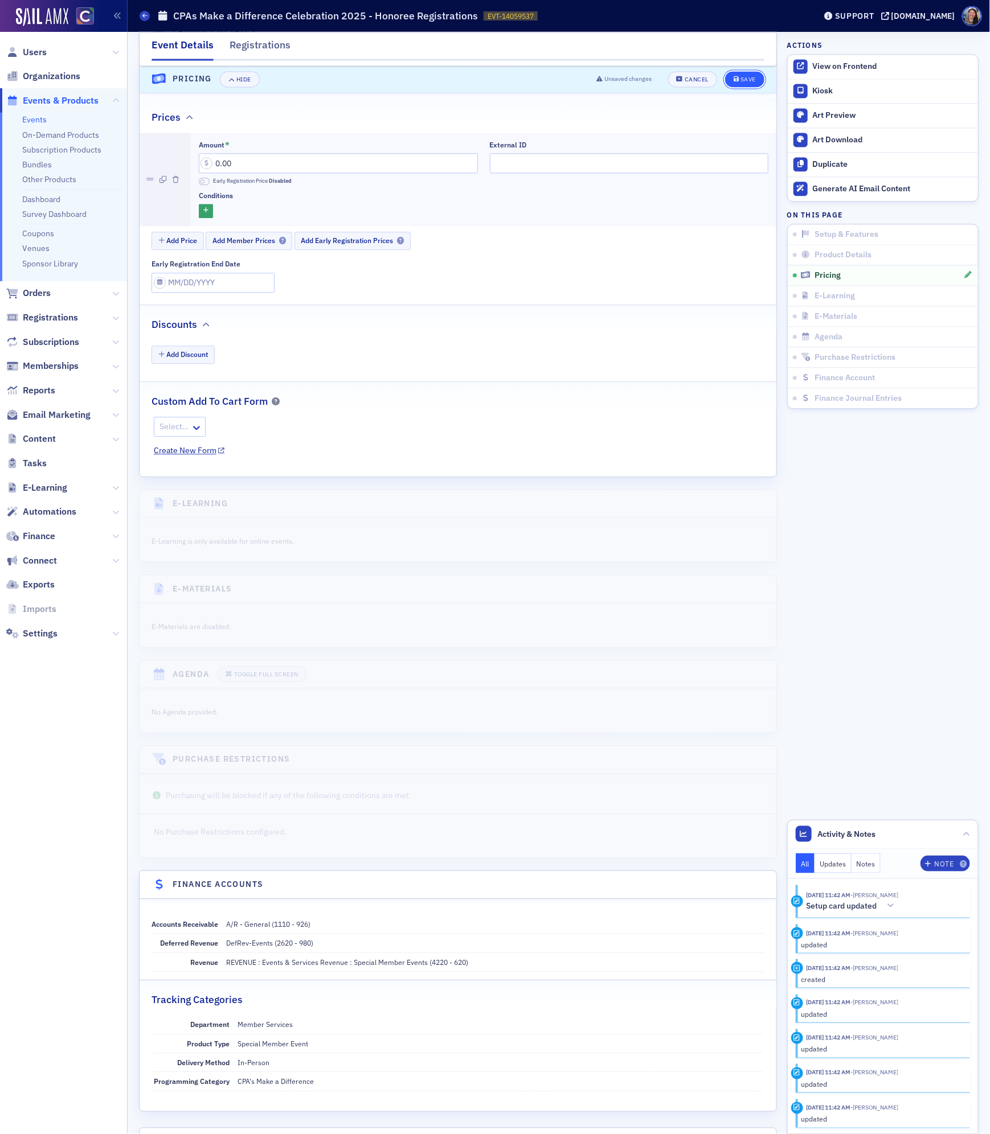
click at [741, 83] on div "Save" at bounding box center [747, 80] width 15 height 6
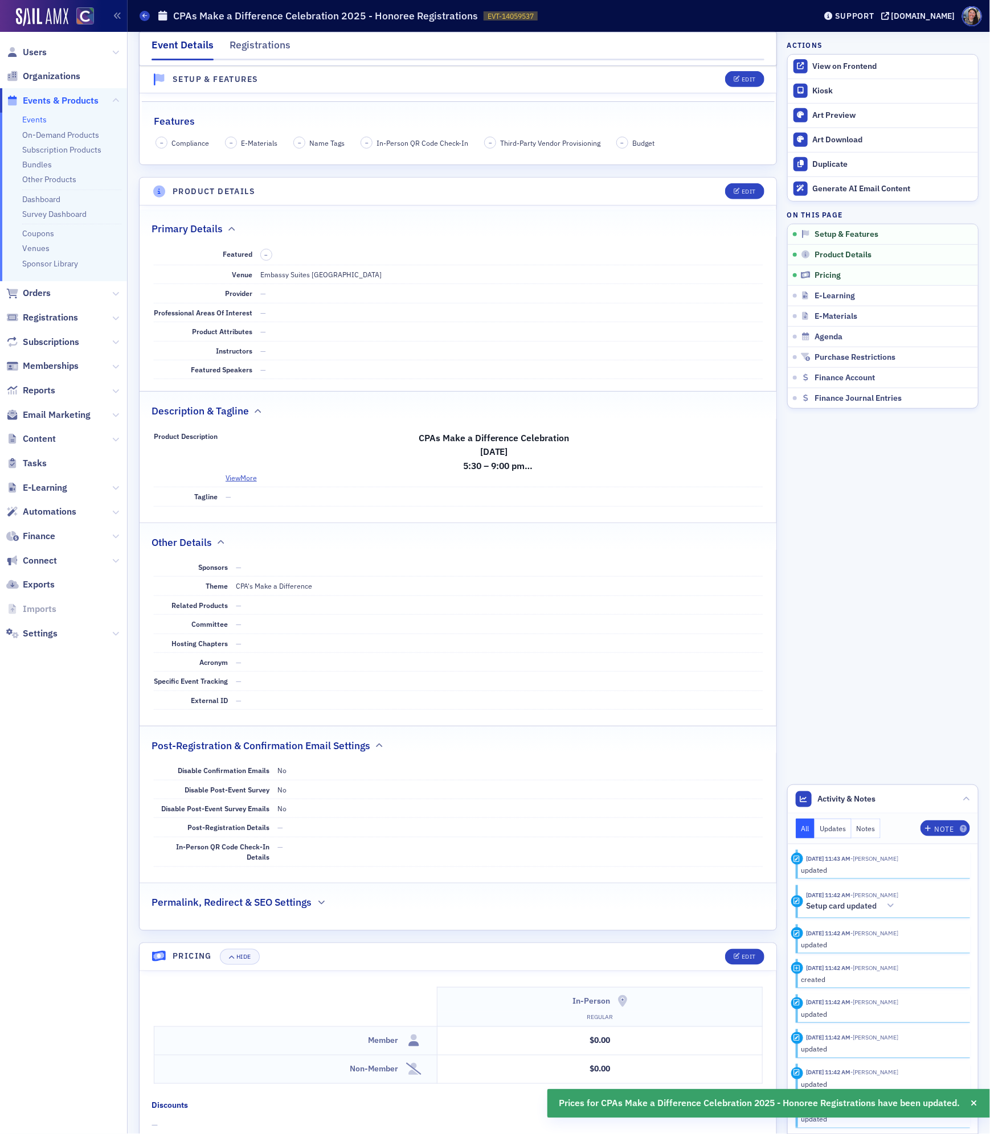
scroll to position [0, 0]
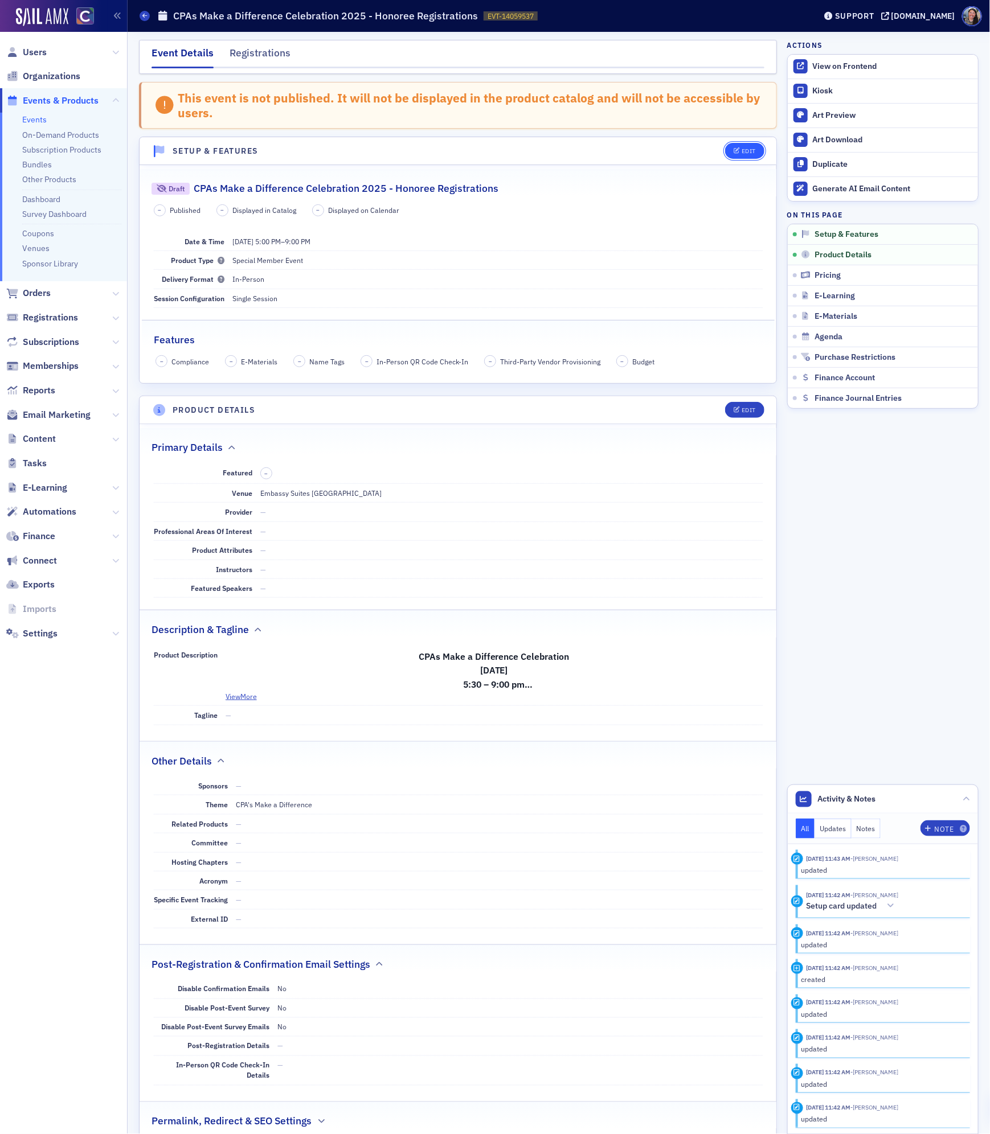
click at [751, 155] on button "Edit" at bounding box center [744, 151] width 39 height 16
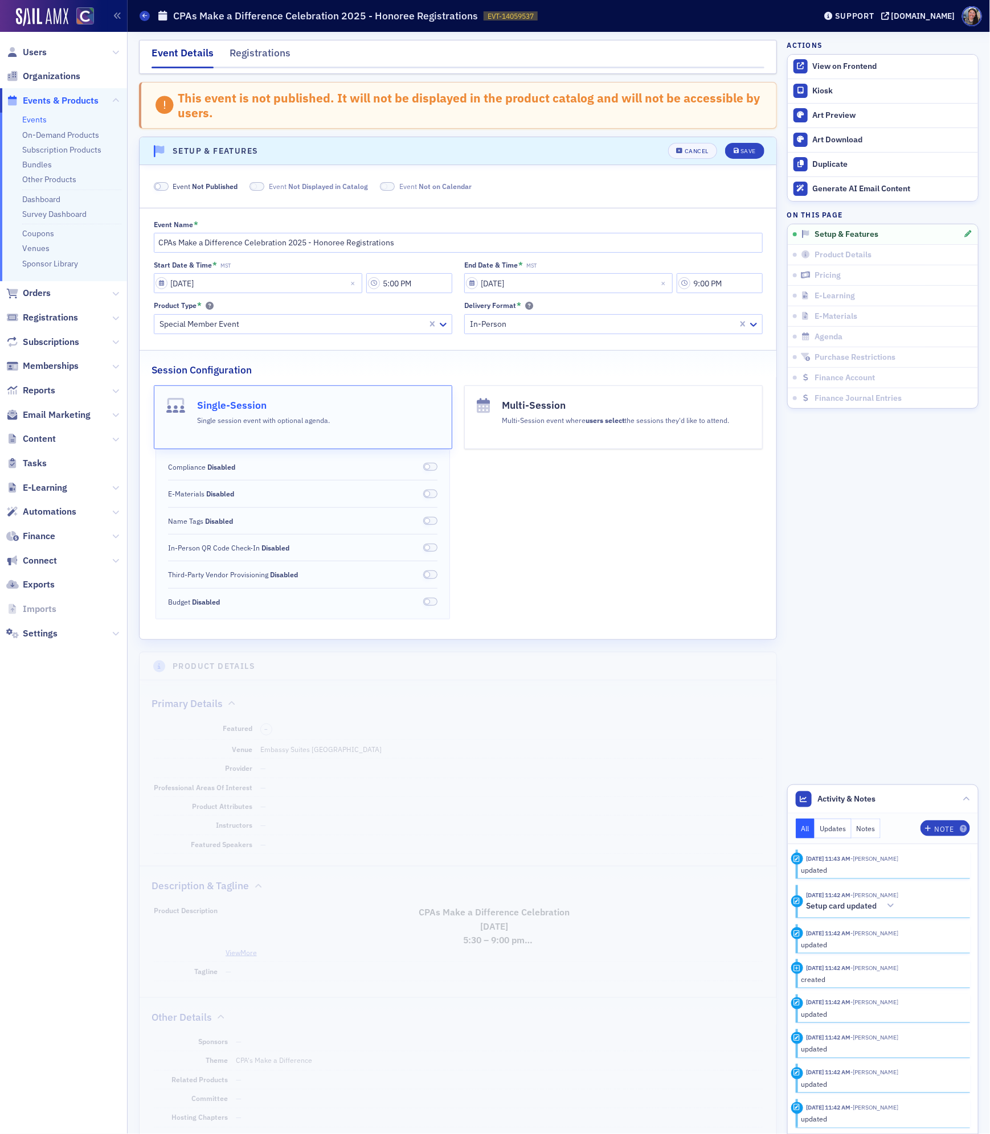
scroll to position [72, 0]
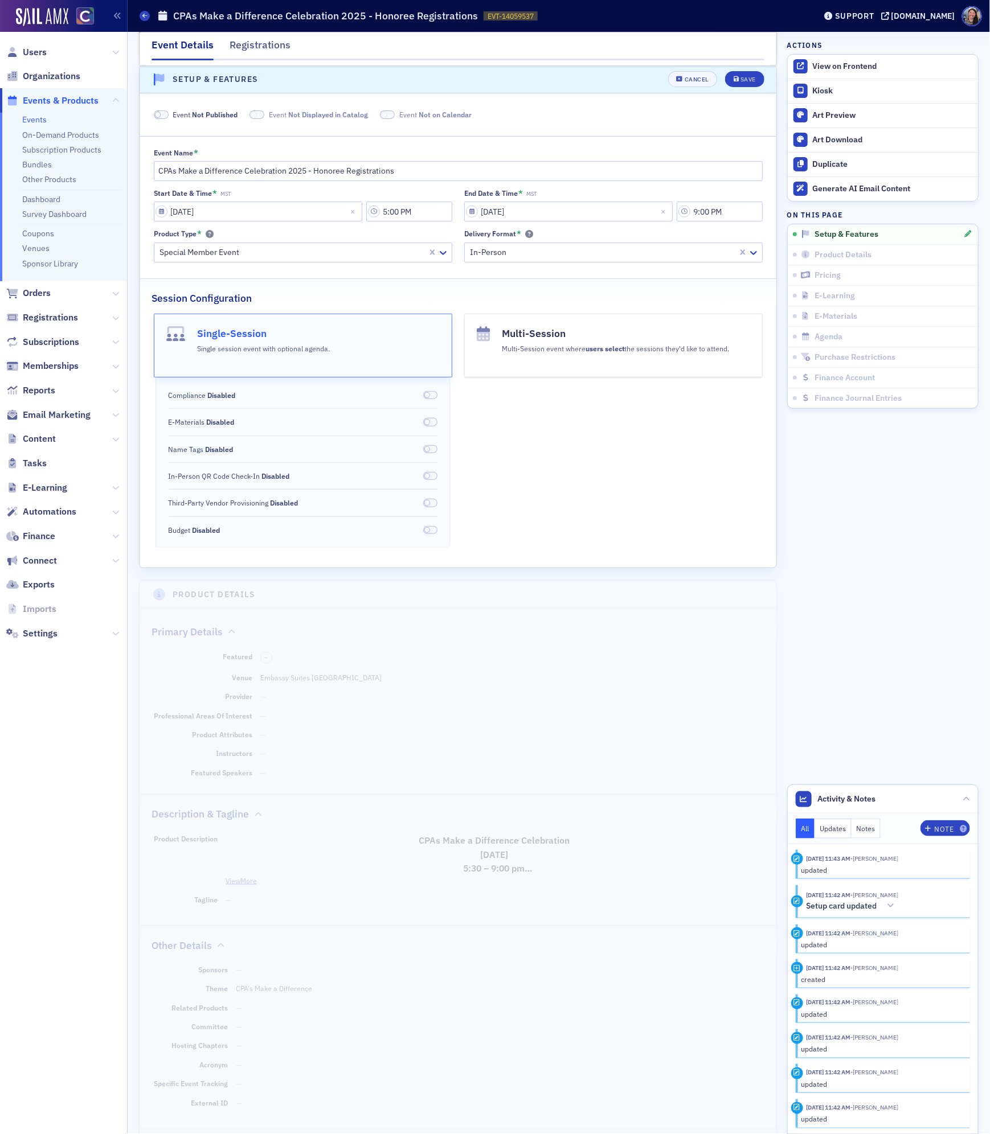
click at [212, 118] on span "Not Published" at bounding box center [215, 114] width 46 height 9
click at [752, 75] on button "Save" at bounding box center [744, 80] width 39 height 16
click at [412, 171] on input "CPAs Make a Difference Celebration 2025 - Honoree Registrations" at bounding box center [458, 171] width 609 height 20
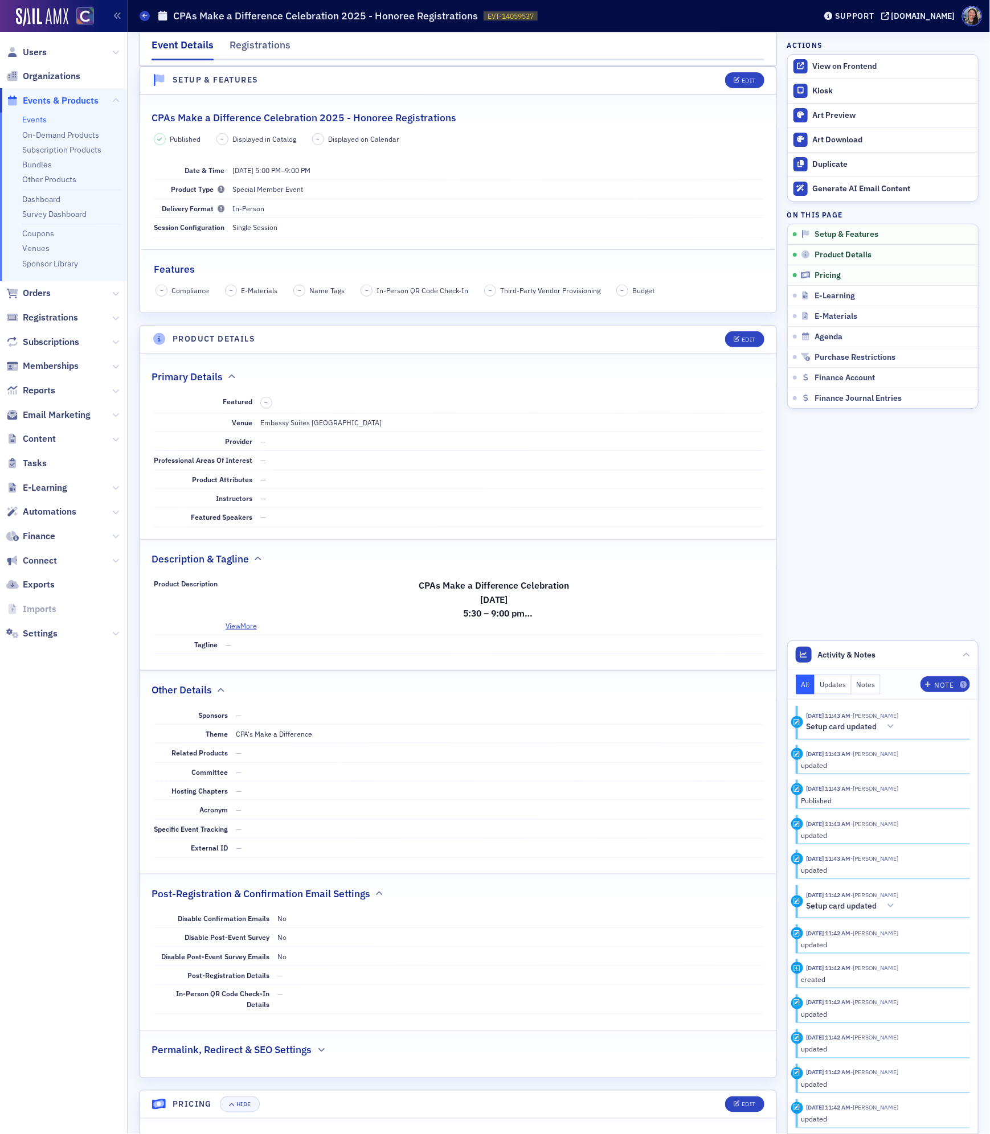
click at [406, 123] on h2 "CPAs Make a Difference Celebration 2025 - Honoree Registrations" at bounding box center [303, 117] width 305 height 15
copy h2 "CPAs Make a Difference Celebration 2025 - Honoree Registrations"
click at [31, 230] on link "Coupons" at bounding box center [38, 233] width 32 height 10
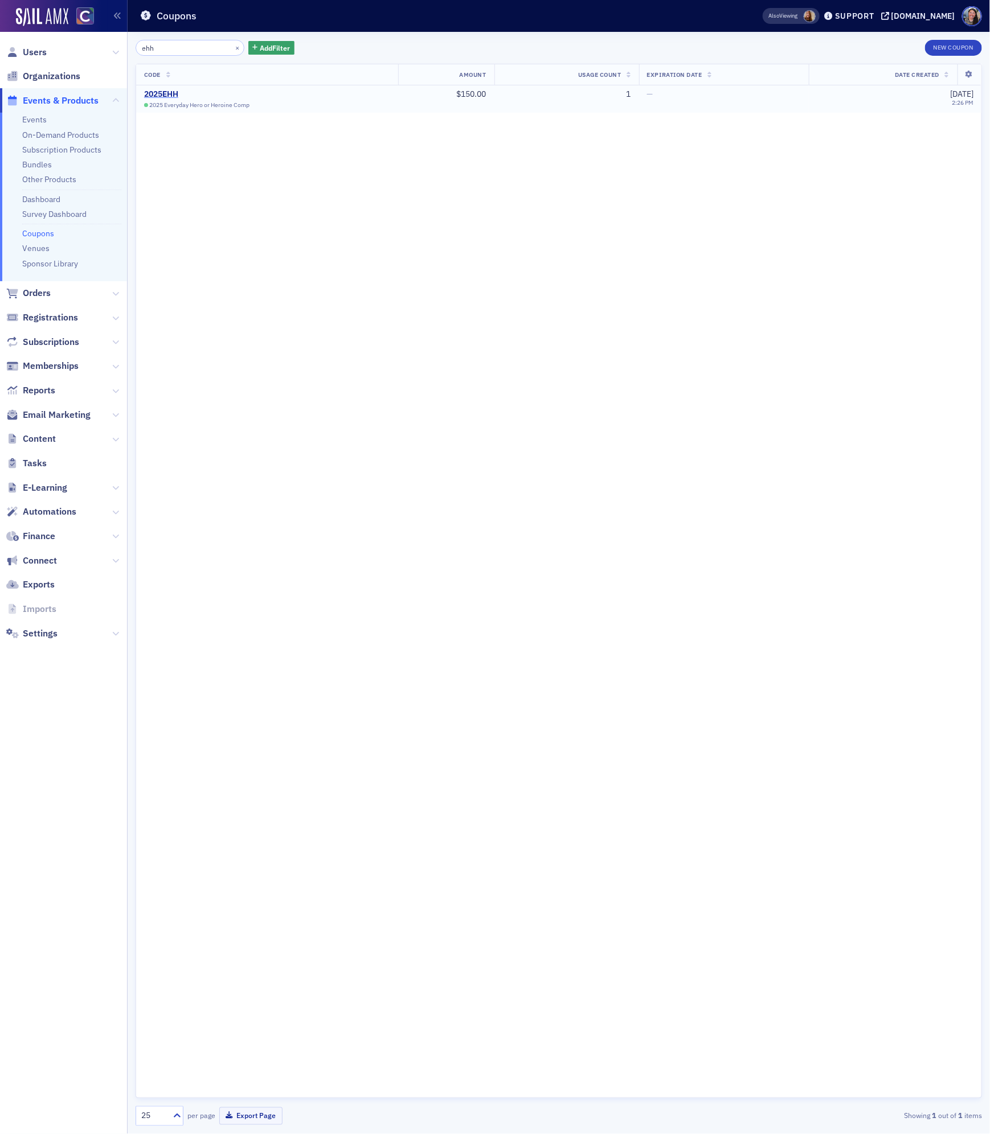
type input "ehh"
click at [166, 96] on div "2025EHH" at bounding box center [198, 94] width 109 height 10
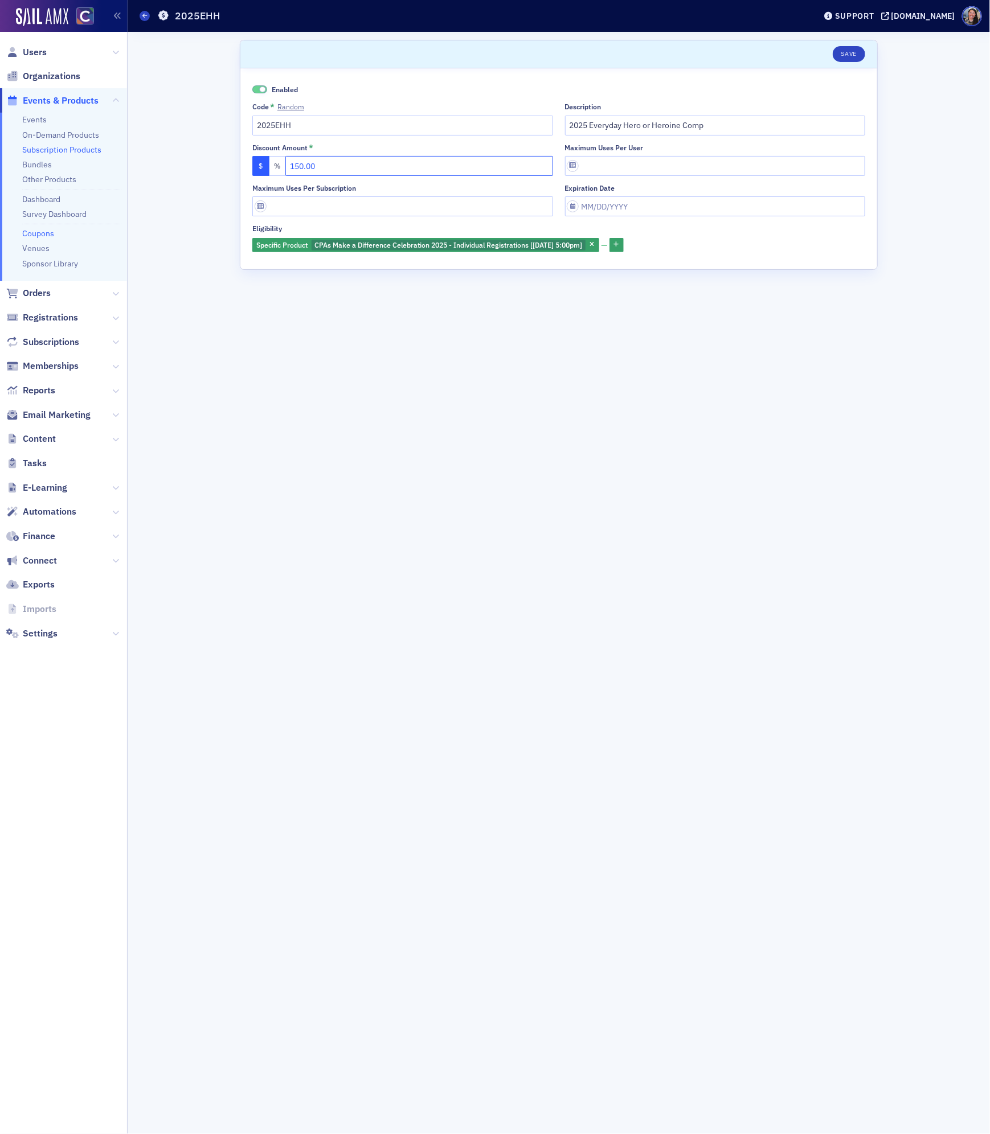
drag, startPoint x: 362, startPoint y: 169, endPoint x: 91, endPoint y: 147, distance: 271.3
click at [91, 147] on div "Users Organizations Events & Products Events On-Demand Products Subscription Pr…" at bounding box center [495, 567] width 990 height 1134
type input "0.00"
click at [613, 125] on input "2025 Everyday Hero or Heroine Comp" at bounding box center [715, 126] width 301 height 20
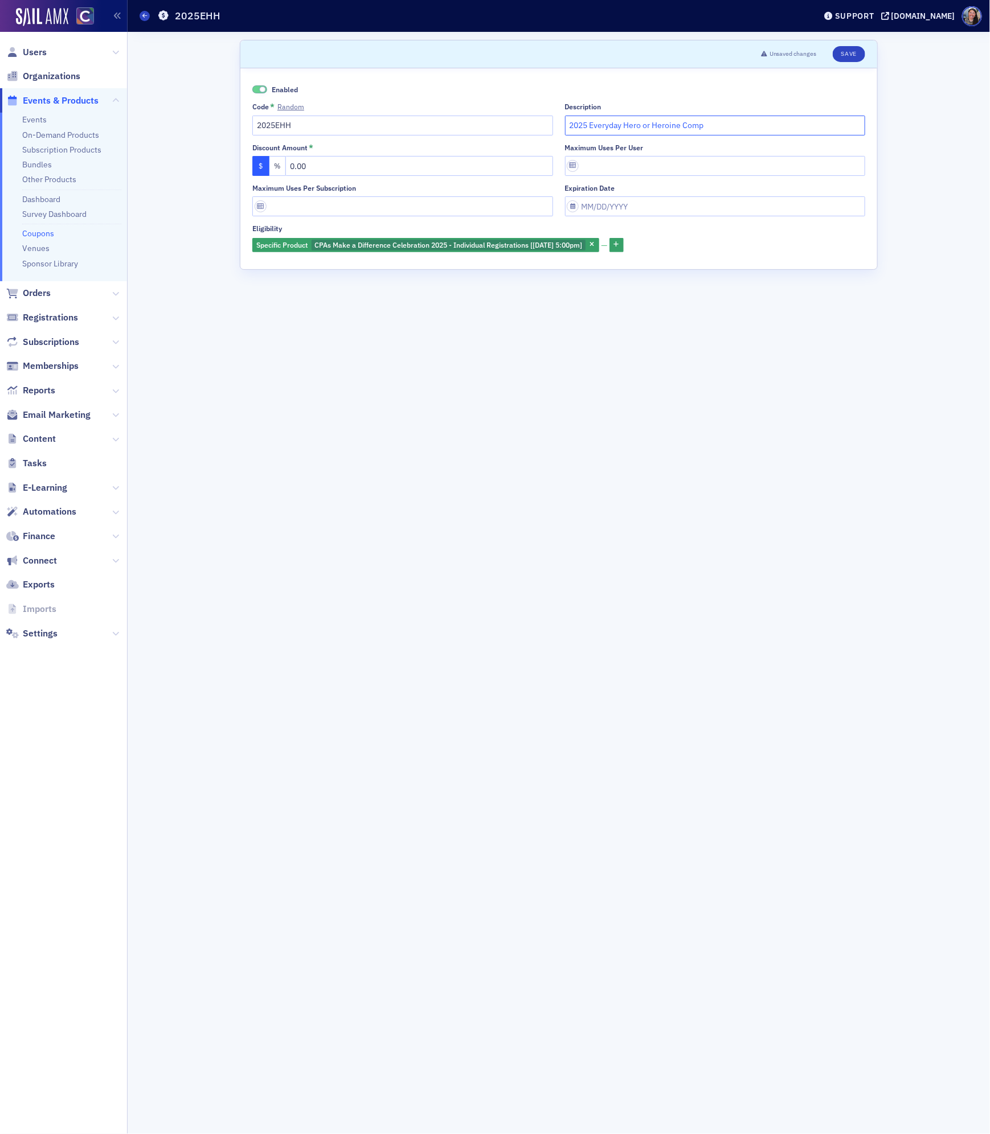
click at [613, 125] on input "2025 Everyday Hero or Heroine Comp" at bounding box center [715, 126] width 301 height 20
paste input "$125/person New CPA Gala Discount applied during registration."
click at [585, 127] on input "$125/person New CPA Gala Discount applied during registration." at bounding box center [715, 126] width 301 height 20
click at [610, 122] on input "$150/person New CPA Gala Discount applied during registration." at bounding box center [715, 126] width 301 height 20
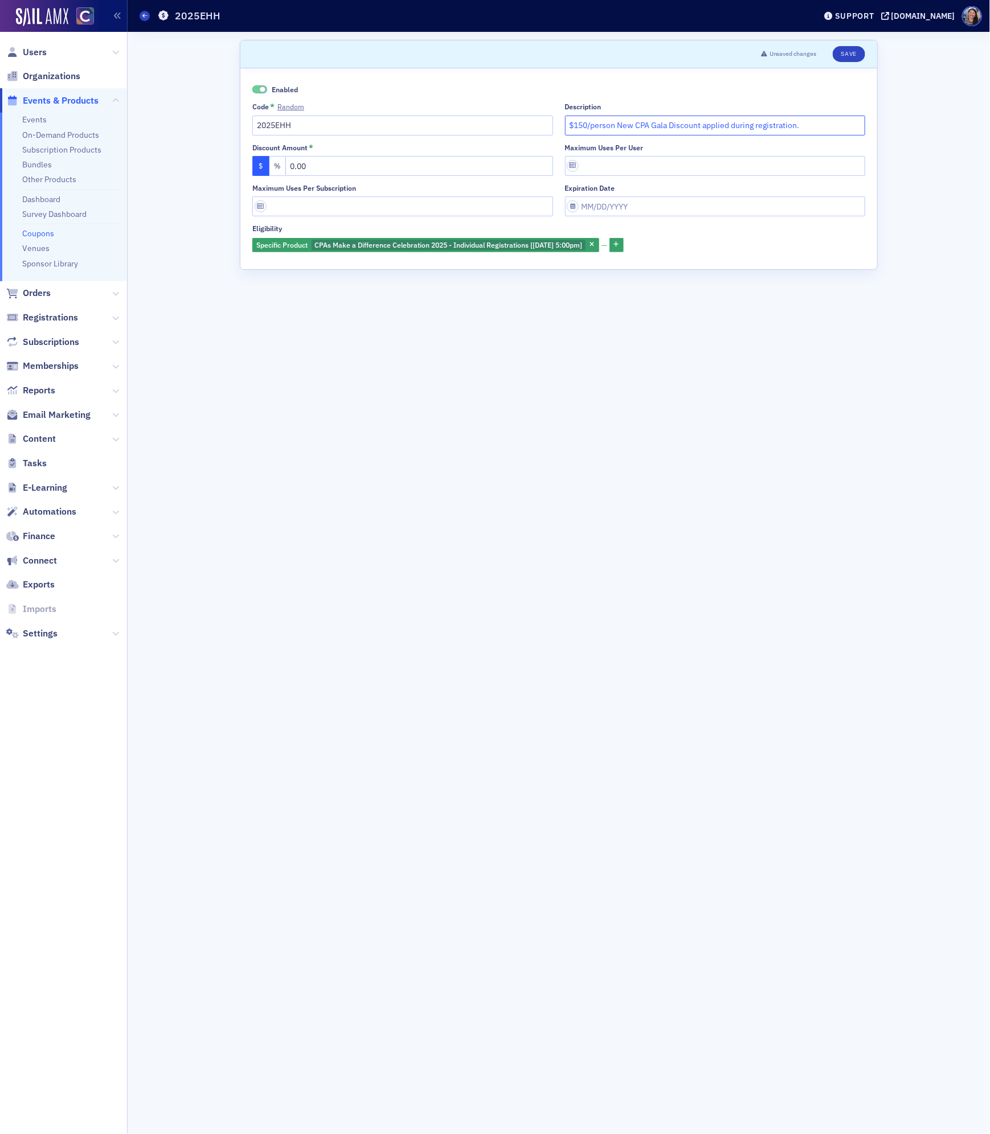
click at [637, 128] on input "$150/person New CPA Gala Discount applied during registration." at bounding box center [715, 126] width 301 height 20
drag, startPoint x: 844, startPoint y: 122, endPoint x: 495, endPoint y: 120, distance: 349.1
click at [495, 120] on div "Enabled Code * Random 2025EHH Description $150/person New CPA Gala Discount app…" at bounding box center [558, 168] width 613 height 169
type input "Honoree discount applied in registration"
click at [594, 247] on icon "button" at bounding box center [592, 245] width 5 height 6
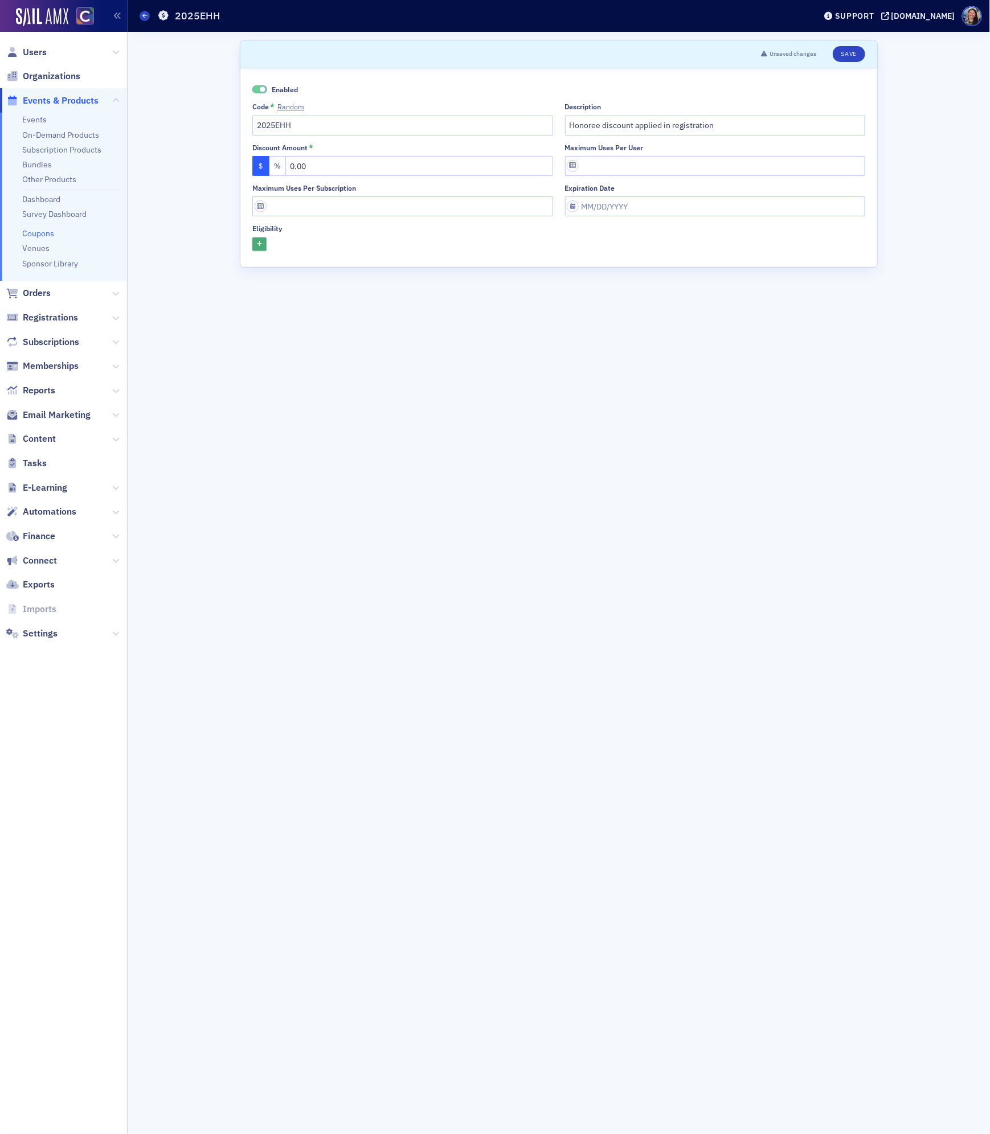
click at [259, 244] on icon "button" at bounding box center [259, 244] width 5 height 6
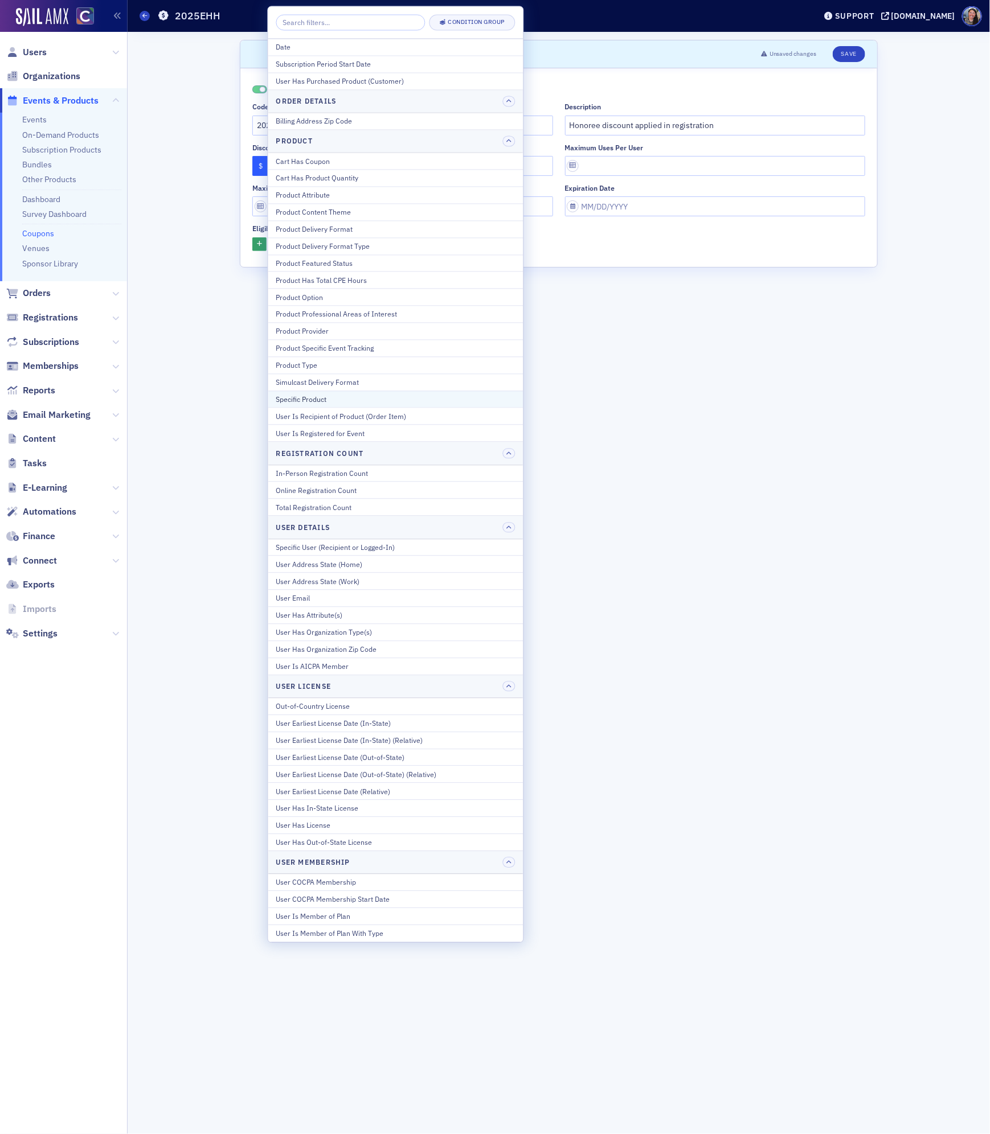
click at [355, 404] on div "Specific Product" at bounding box center [395, 399] width 239 height 10
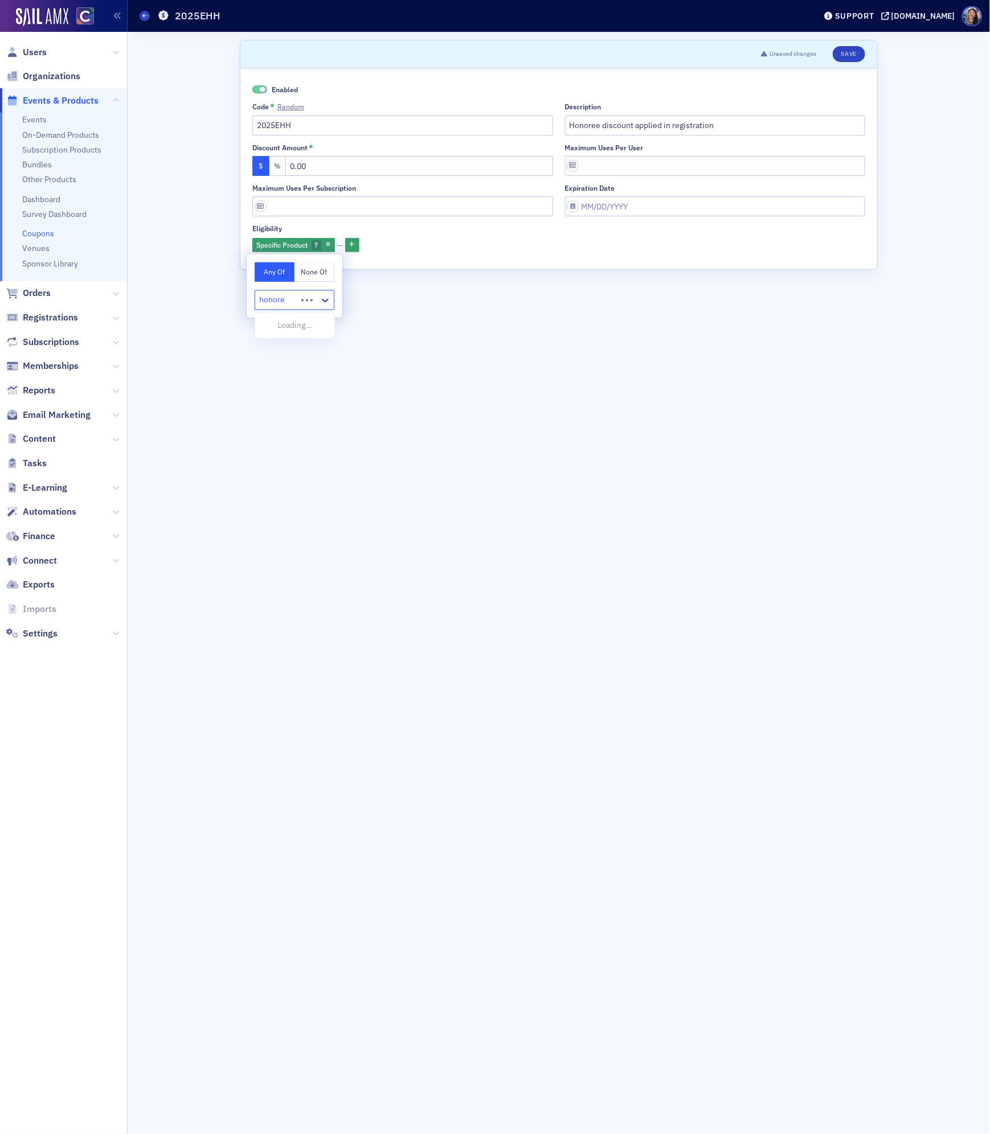
type input "honoree"
click at [397, 323] on span "CPAs Make a Difference Celebration 2025 - Honoree Registrations [[DATE] 5:00pm]" at bounding box center [409, 325] width 294 height 12
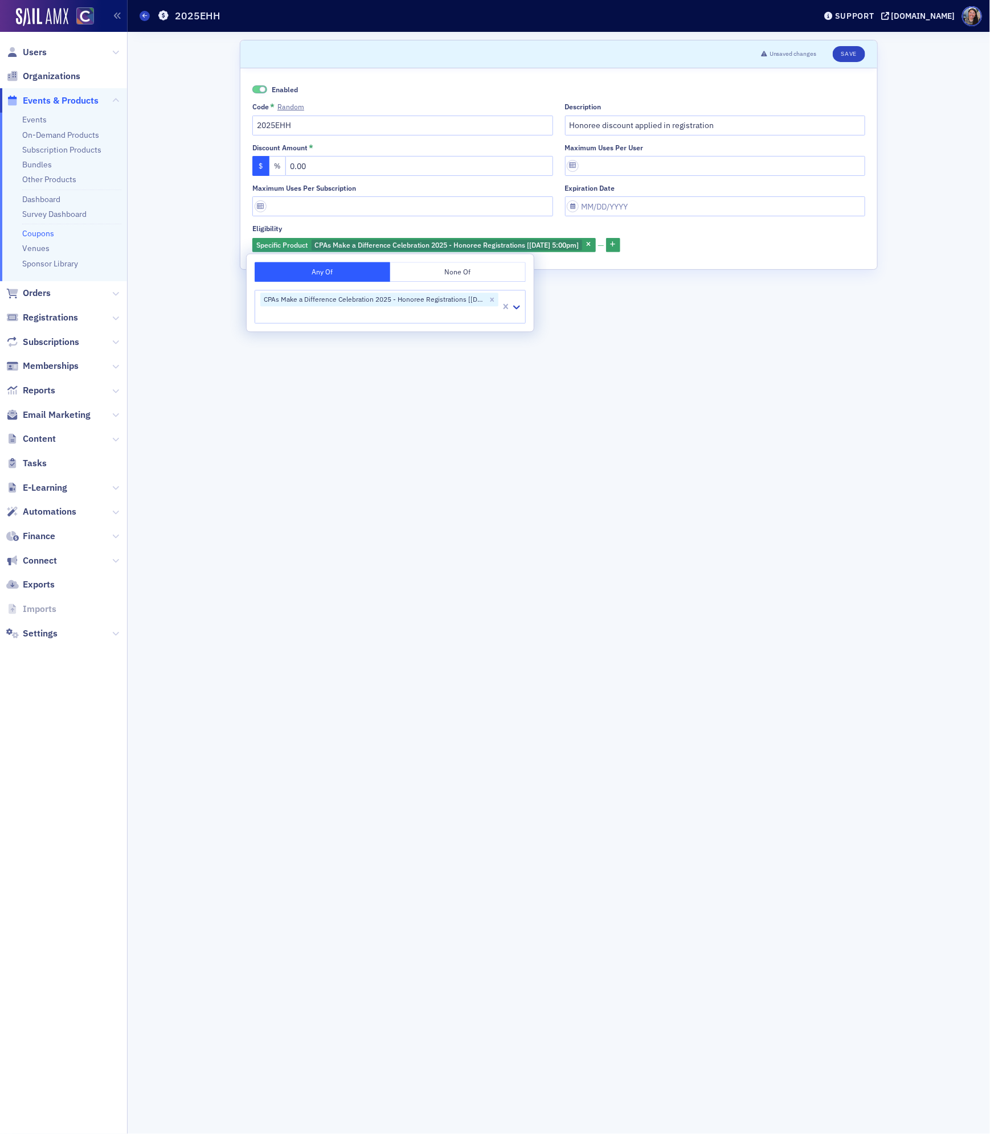
click at [642, 290] on form "Scroll to Unsaved changes Save Enabled Code * Random 2025EHH Description Honore…" at bounding box center [559, 583] width 638 height 1086
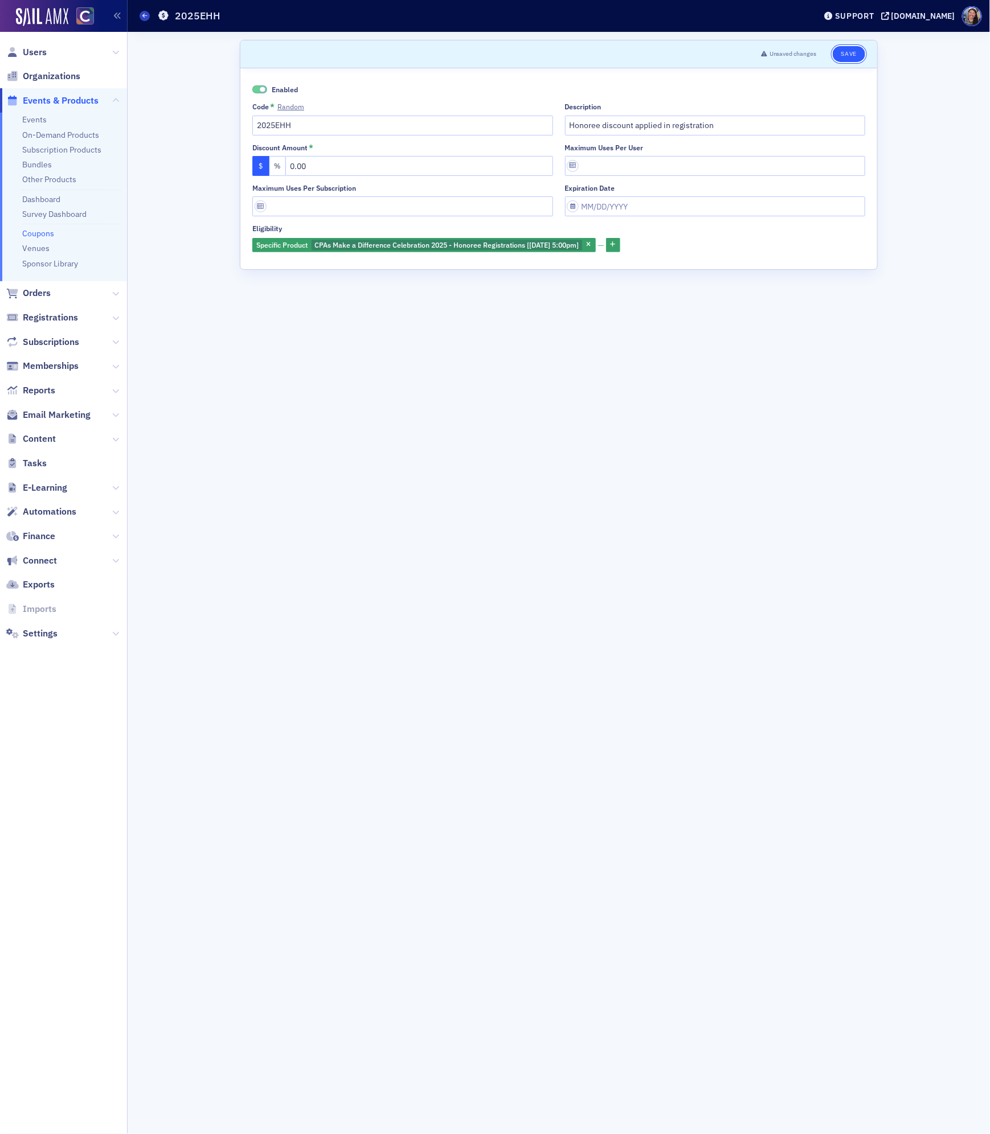
click at [854, 51] on button "Save" at bounding box center [848, 54] width 32 height 16
click at [143, 22] on div "Coupons 2025EHH" at bounding box center [469, 16] width 659 height 22
click at [148, 20] on link "Coupons" at bounding box center [145, 16] width 10 height 10
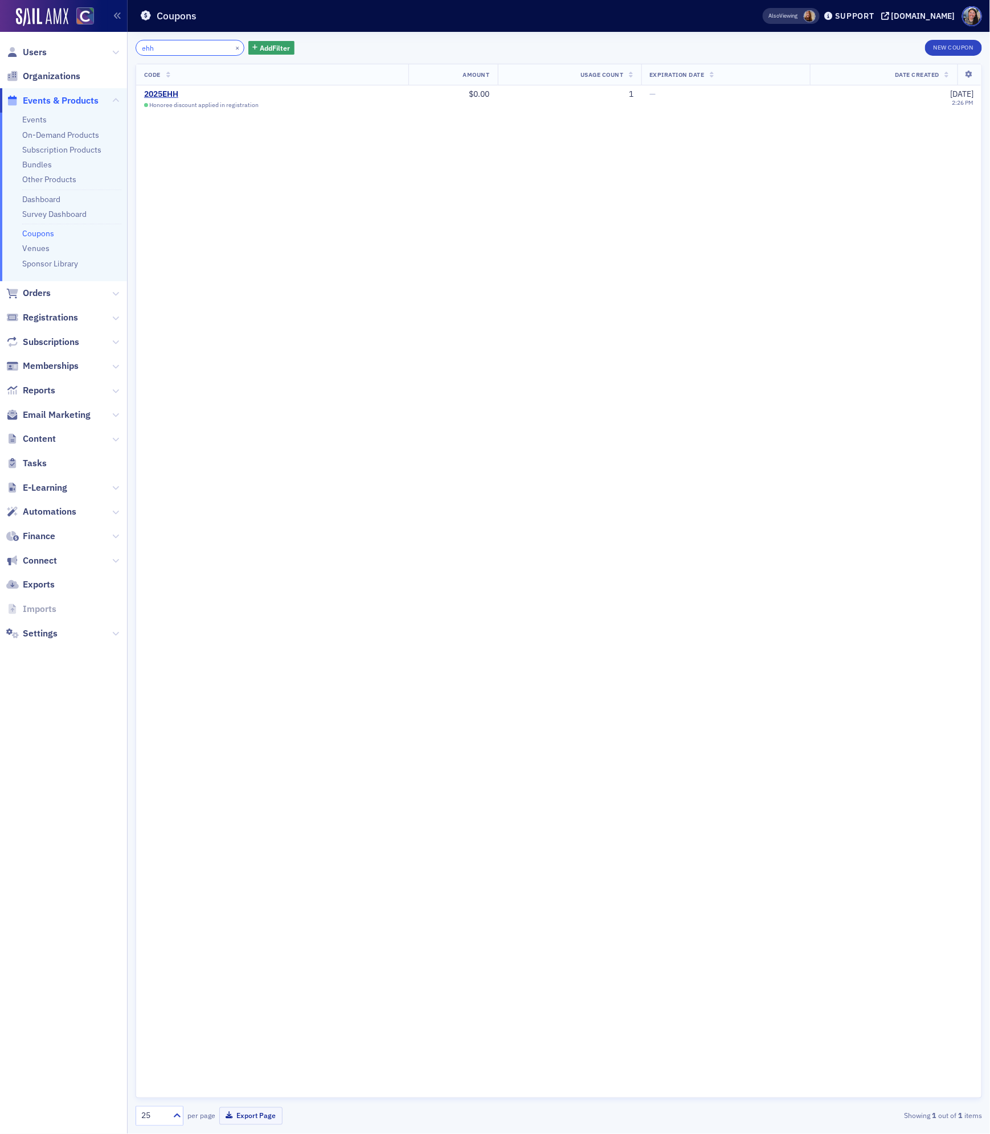
drag, startPoint x: 191, startPoint y: 56, endPoint x: -7, endPoint y: 20, distance: 200.7
click at [0, 20] on html "Users Organizations Events & Products Events On-Demand Products Subscription Pr…" at bounding box center [495, 567] width 990 height 1134
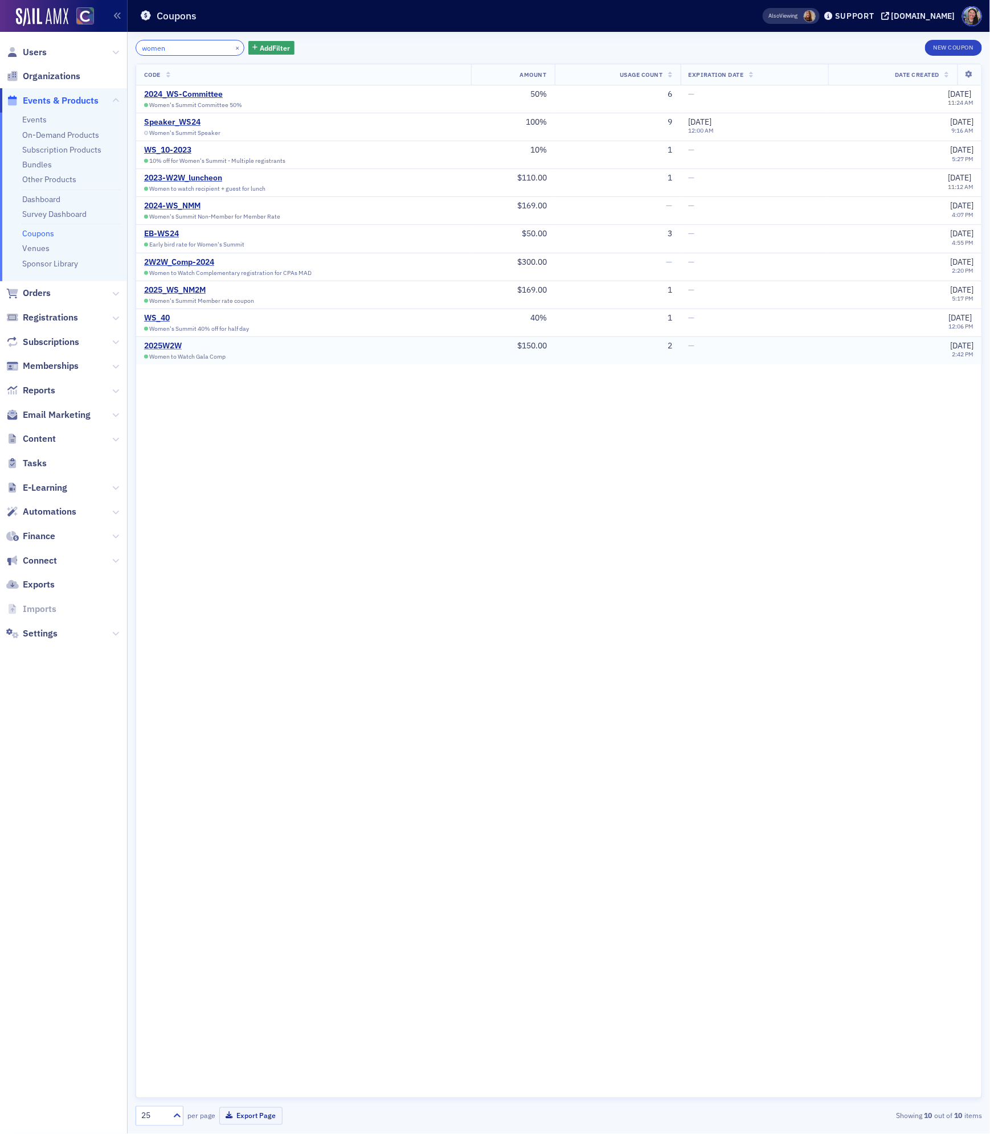
type input "women"
click at [174, 348] on div "2025W2W" at bounding box center [198, 346] width 109 height 10
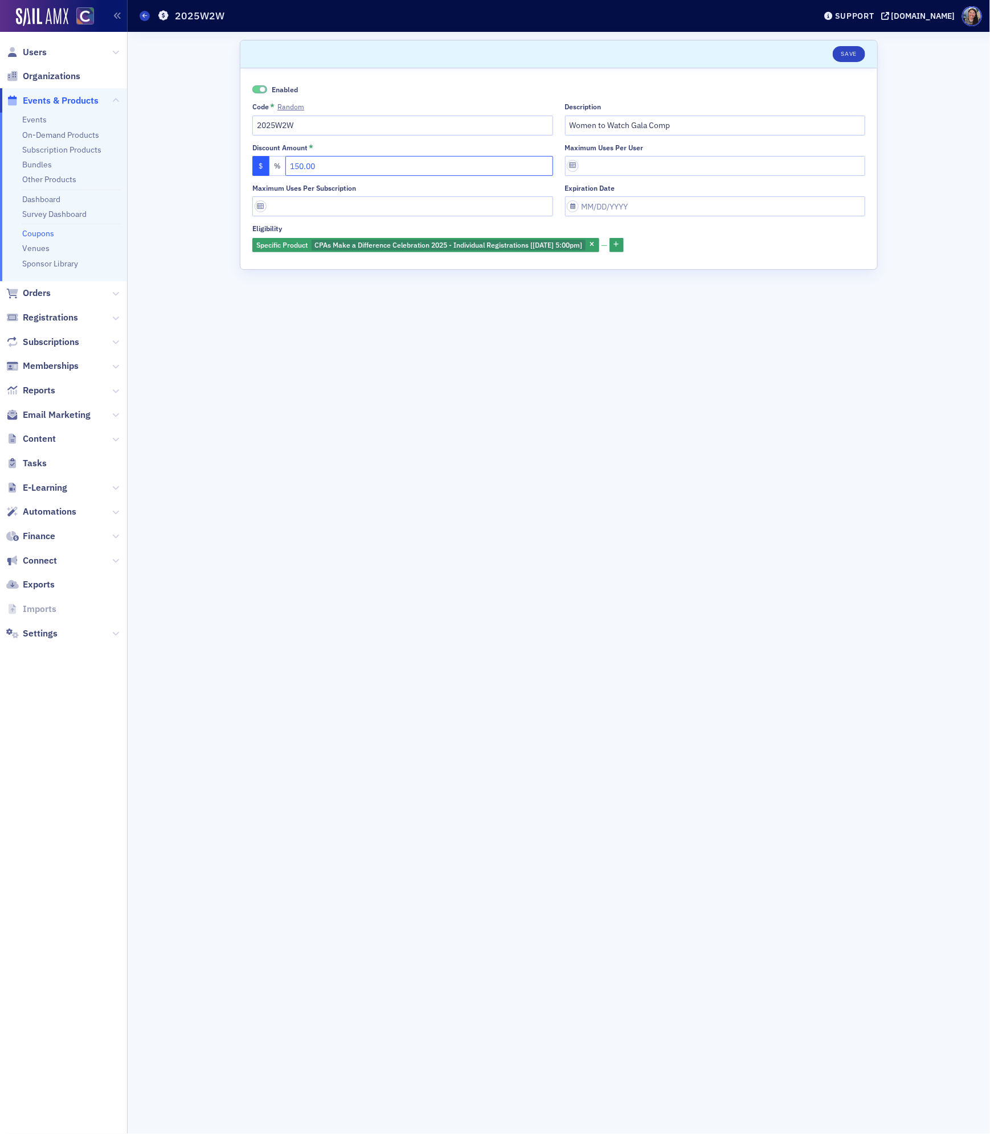
drag, startPoint x: 348, startPoint y: 167, endPoint x: 125, endPoint y: 155, distance: 224.1
click at [125, 155] on div "Users Organizations Events & Products Events On-Demand Products Subscription Pr…" at bounding box center [495, 567] width 990 height 1134
type input "0.00"
click at [749, 116] on input "Women to Watch Gala Comp" at bounding box center [715, 126] width 301 height 20
click at [749, 125] on input "Women to Watch Gala Comp" at bounding box center [715, 126] width 301 height 20
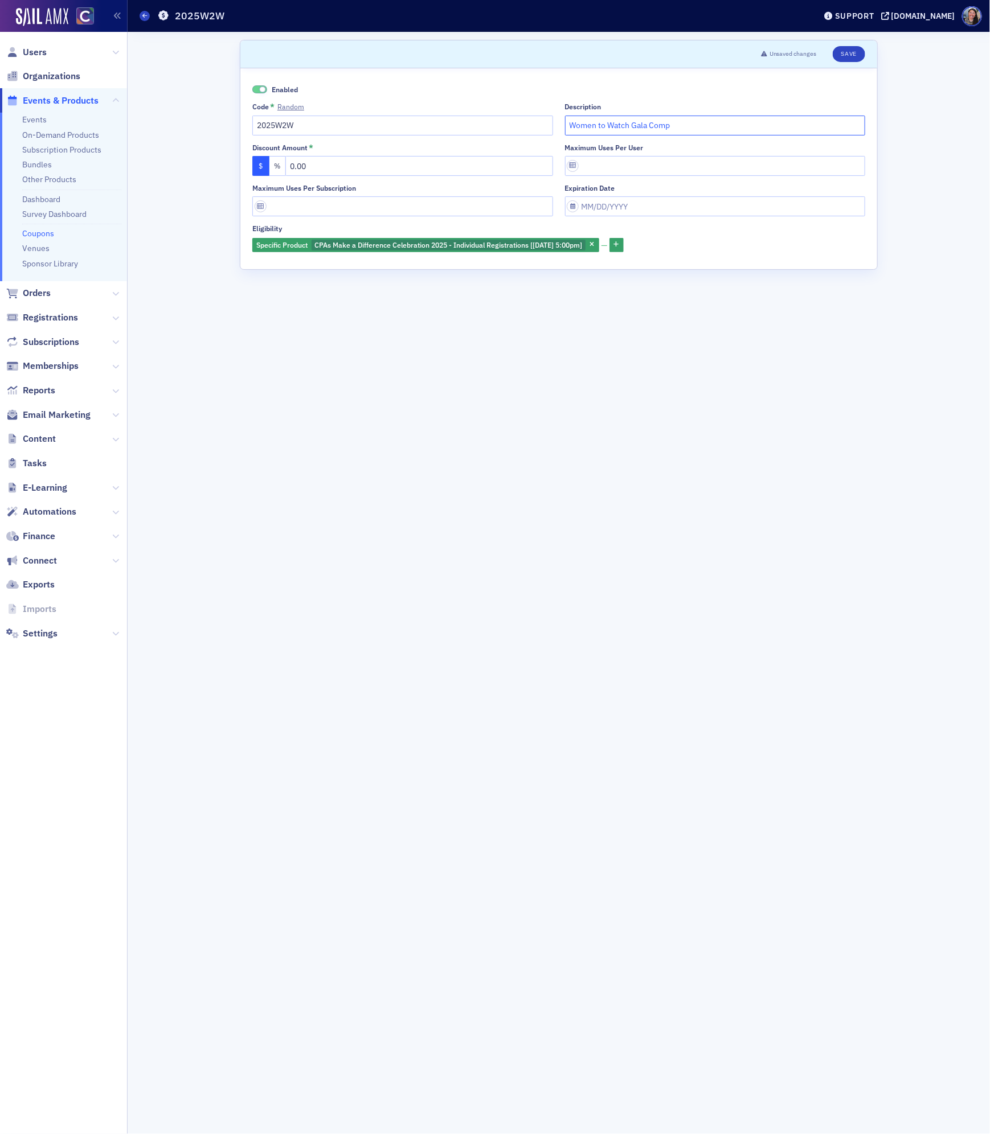
click at [749, 125] on input "Women to Watch Gala Comp" at bounding box center [715, 126] width 301 height 20
click at [749, 124] on input "Women to Watch Gala Comp" at bounding box center [715, 126] width 301 height 20
type input "Discount applied during registration"
click at [594, 243] on icon "button" at bounding box center [592, 245] width 5 height 6
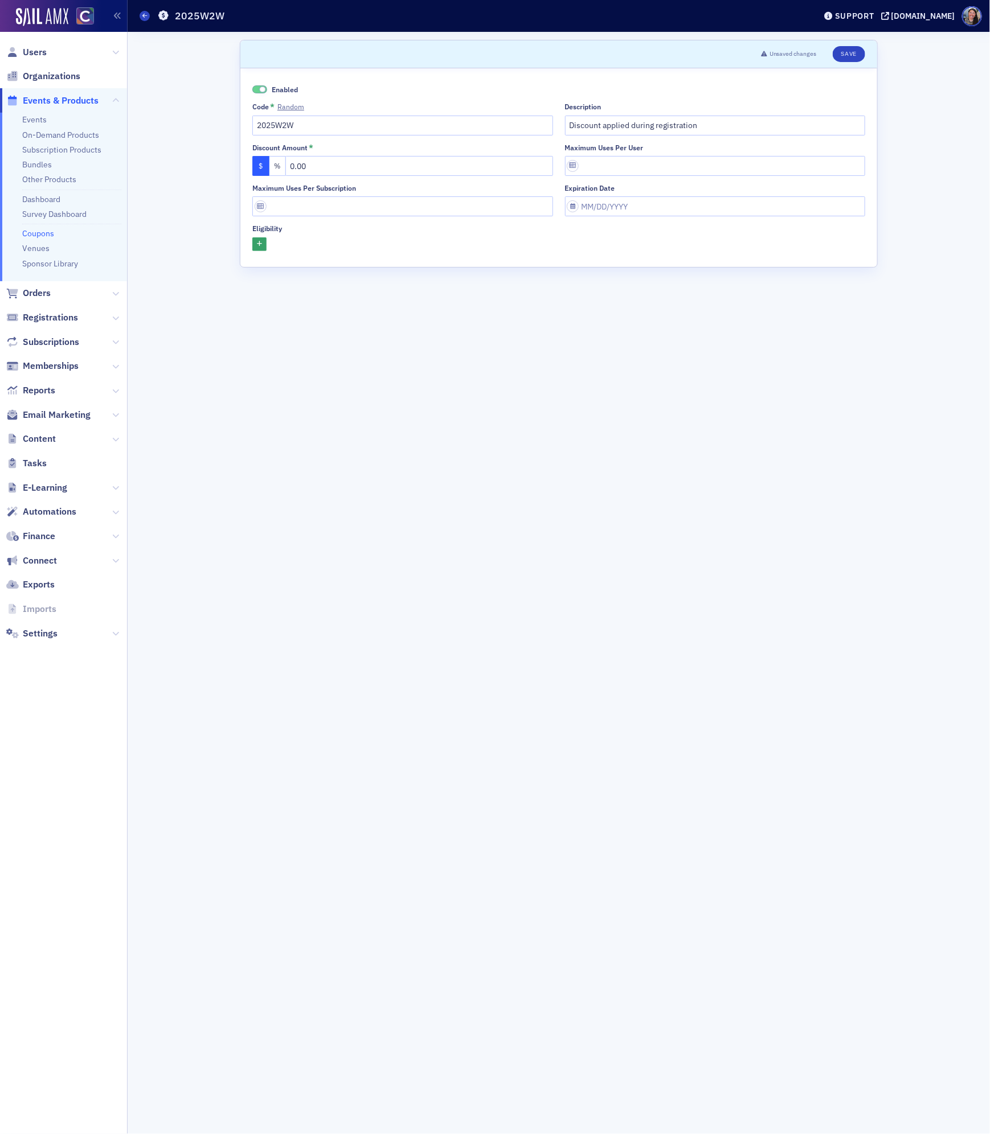
click at [268, 242] on div at bounding box center [558, 244] width 613 height 14
click at [260, 244] on icon "button" at bounding box center [259, 244] width 5 height 6
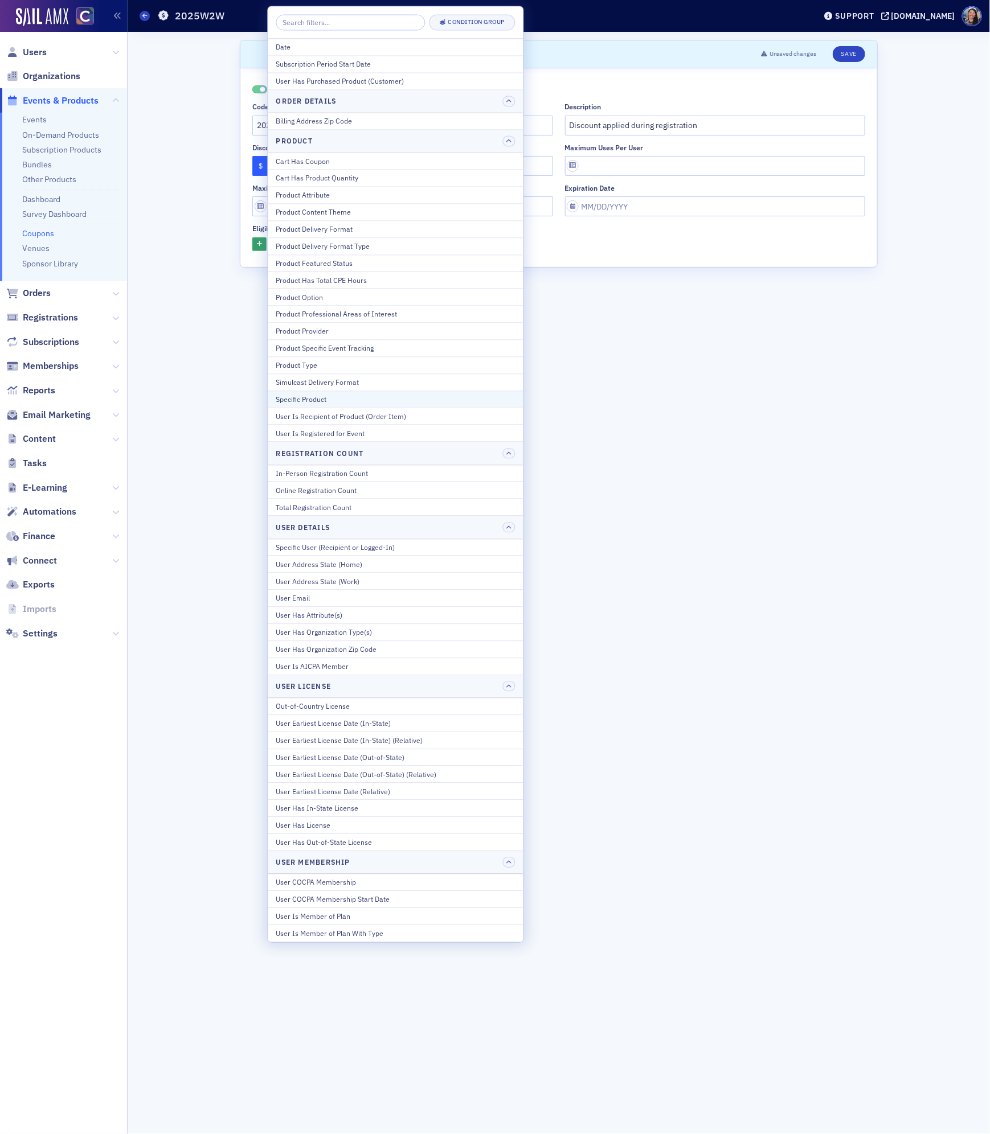
click at [349, 404] on div "Specific Product" at bounding box center [395, 399] width 239 height 10
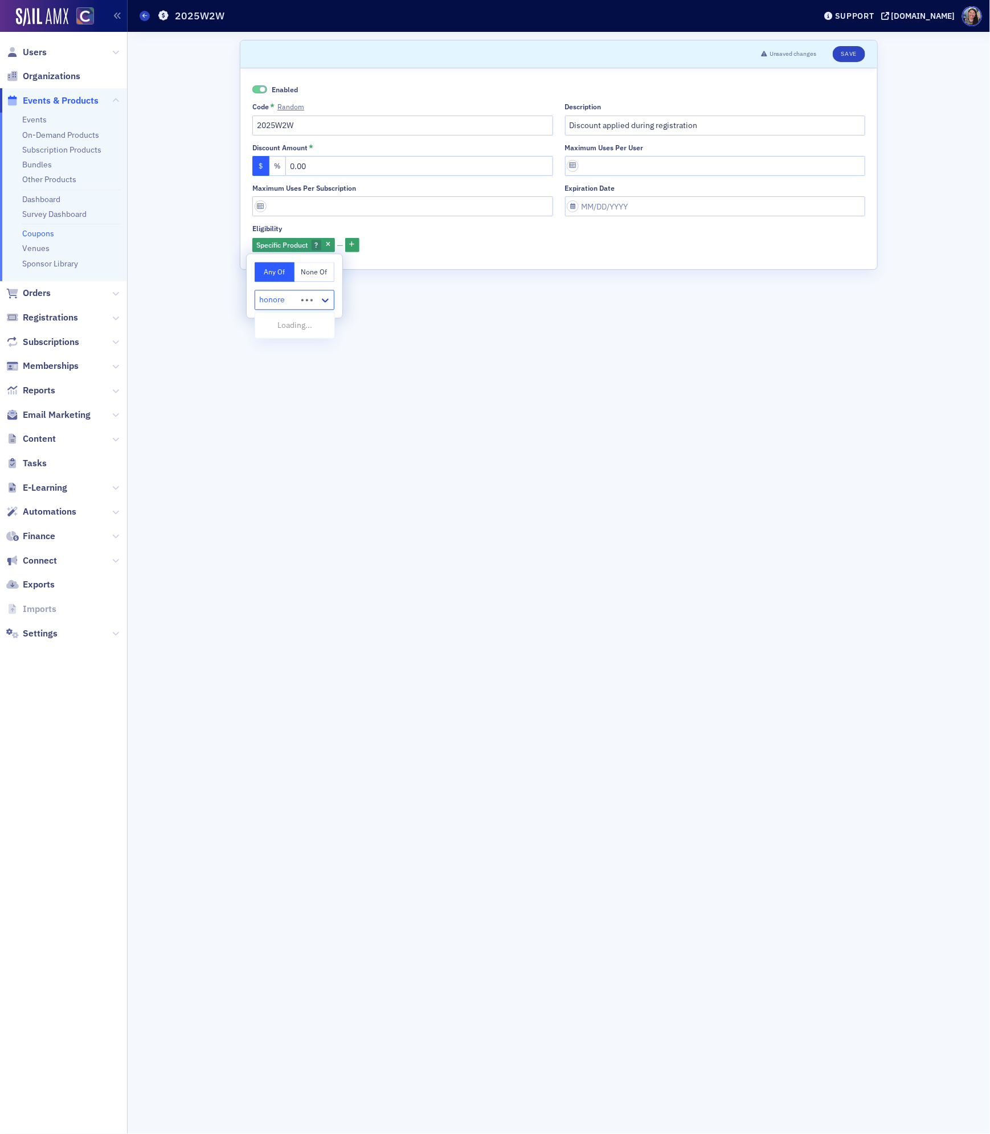
type input "honoree"
click at [350, 320] on span "CPAs Make a Difference Celebration 2025 - Honoree Registrations [[DATE] 5:00pm]" at bounding box center [409, 325] width 294 height 12
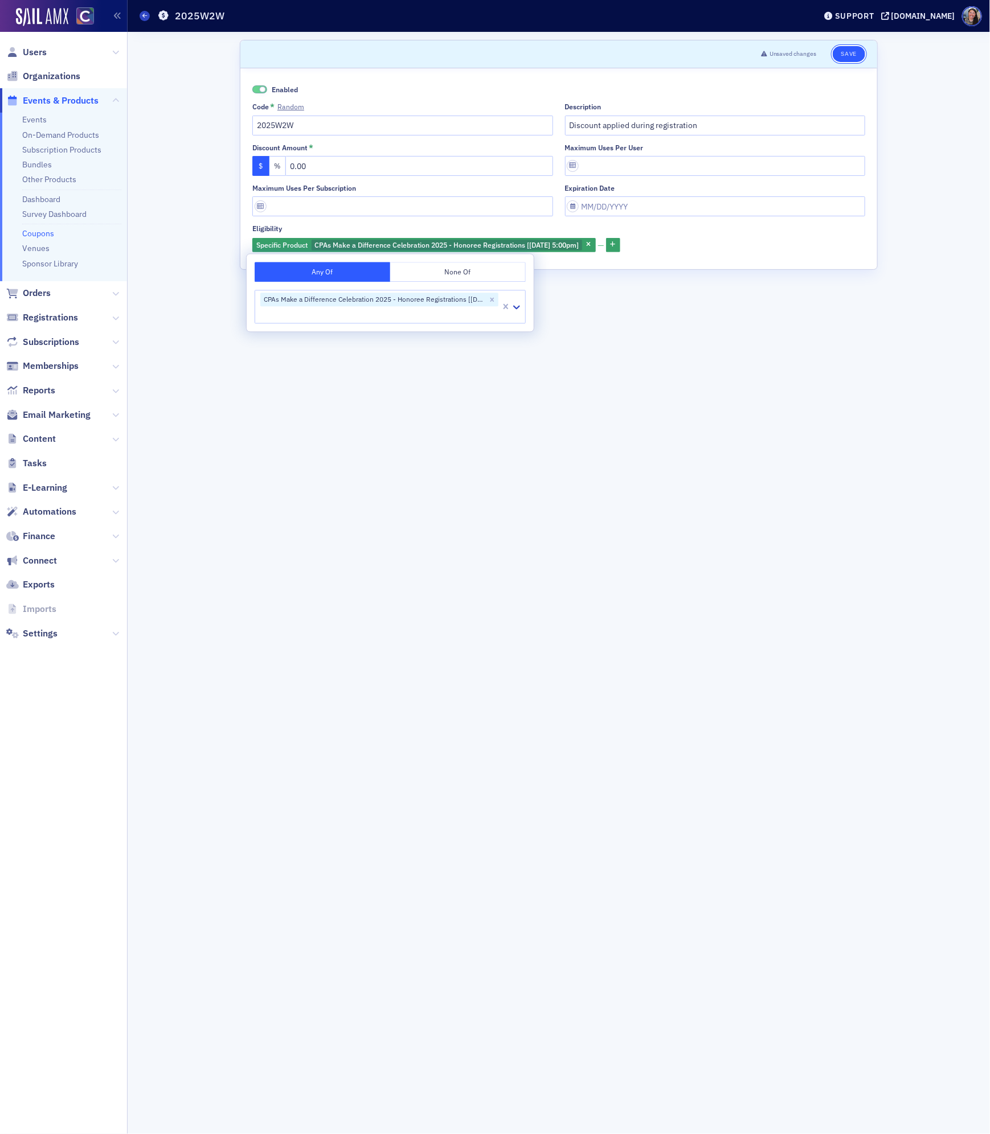
click at [847, 51] on button "Save" at bounding box center [848, 54] width 32 height 16
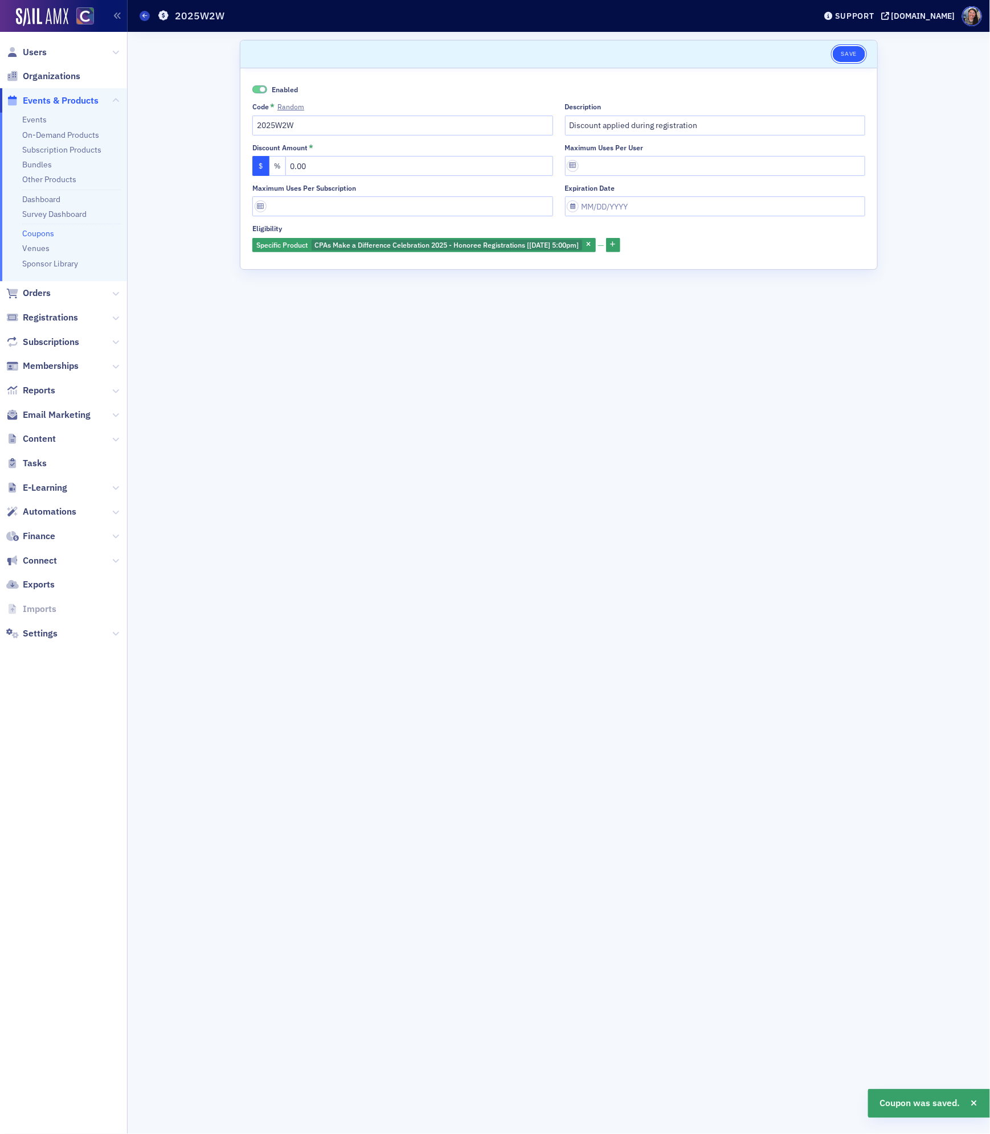
click at [854, 54] on button "Save" at bounding box center [848, 54] width 32 height 16
click at [847, 53] on button "Save" at bounding box center [848, 54] width 32 height 16
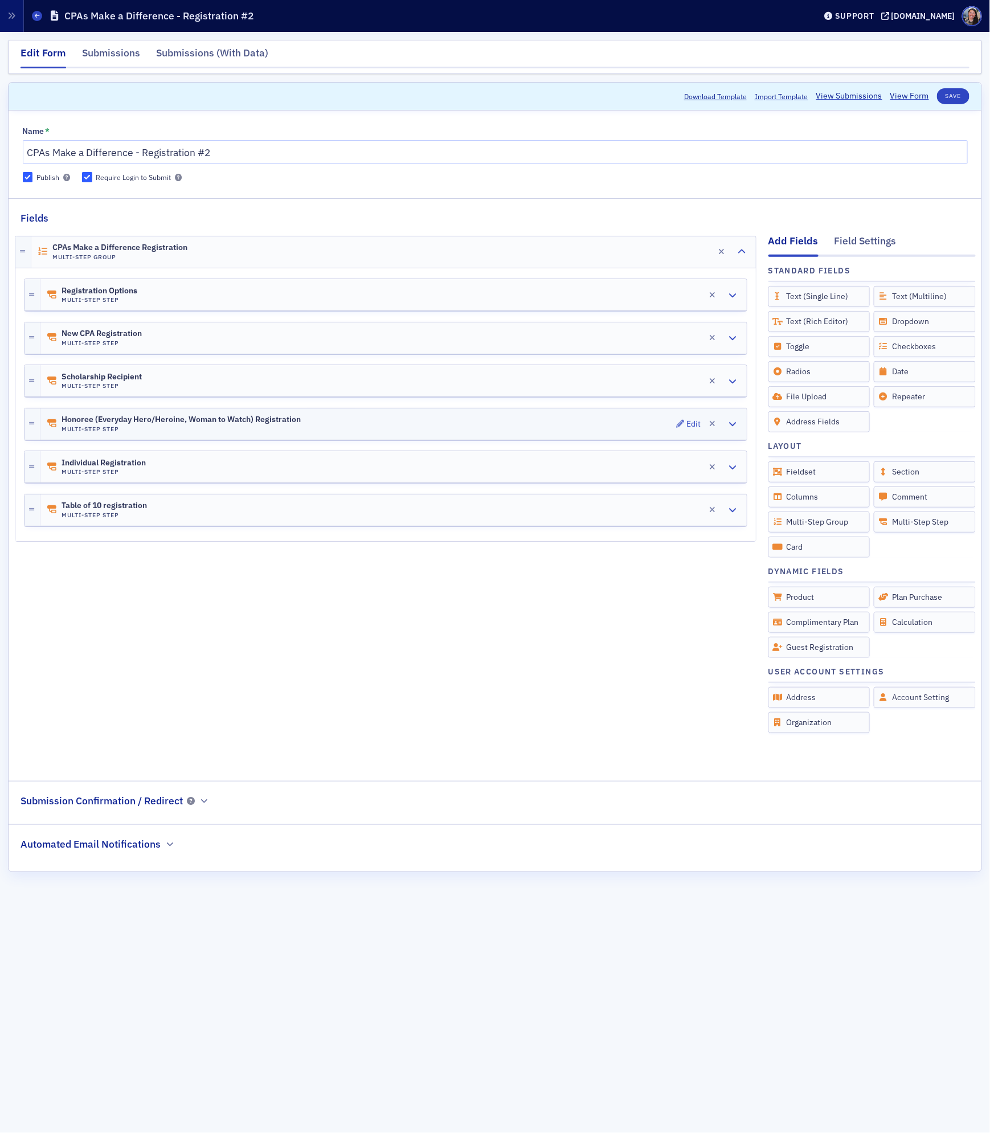
click at [341, 423] on div "Honoree (Everyday Hero/Heroine, Woman to Watch) Registration Multi-Step Step Ed…" at bounding box center [393, 423] width 706 height 31
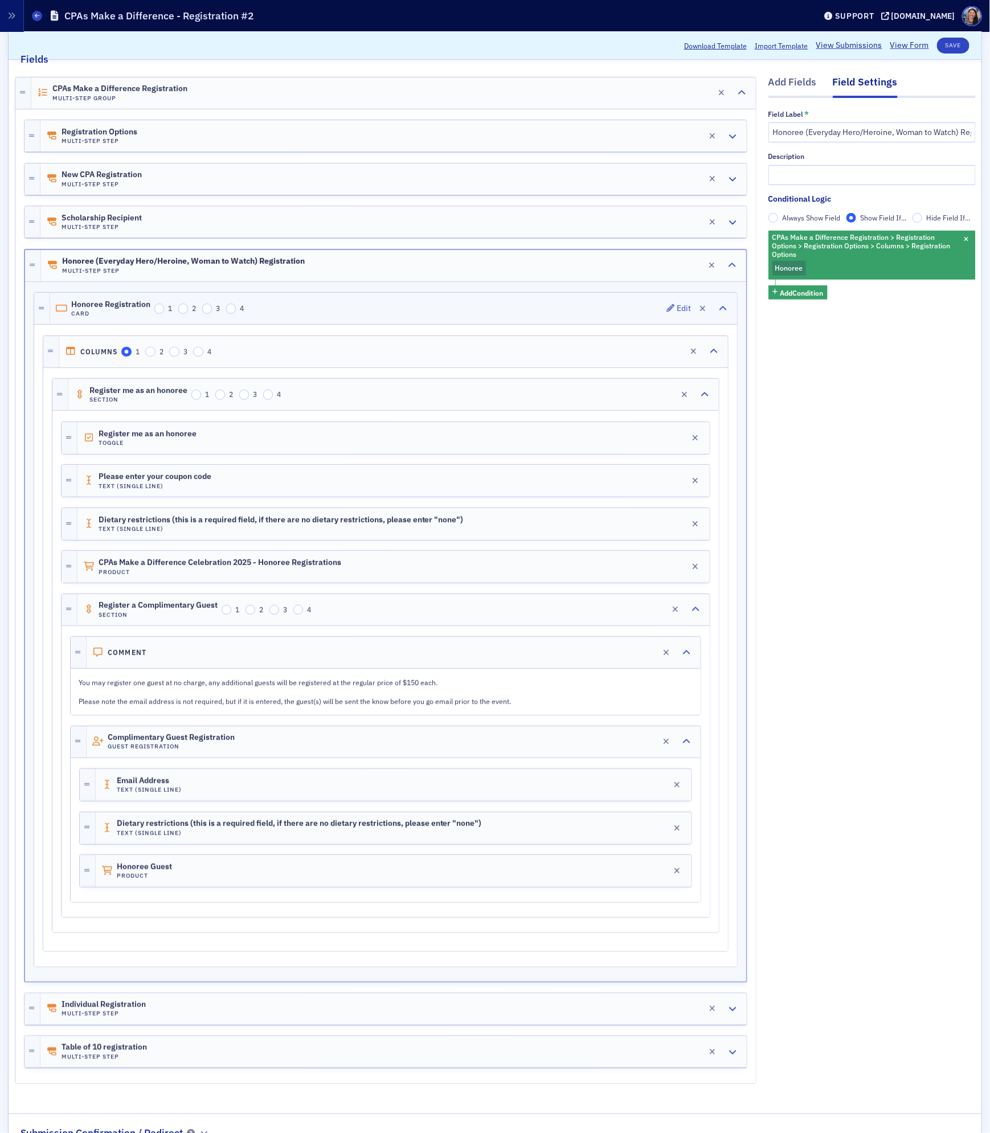
scroll to position [266, 0]
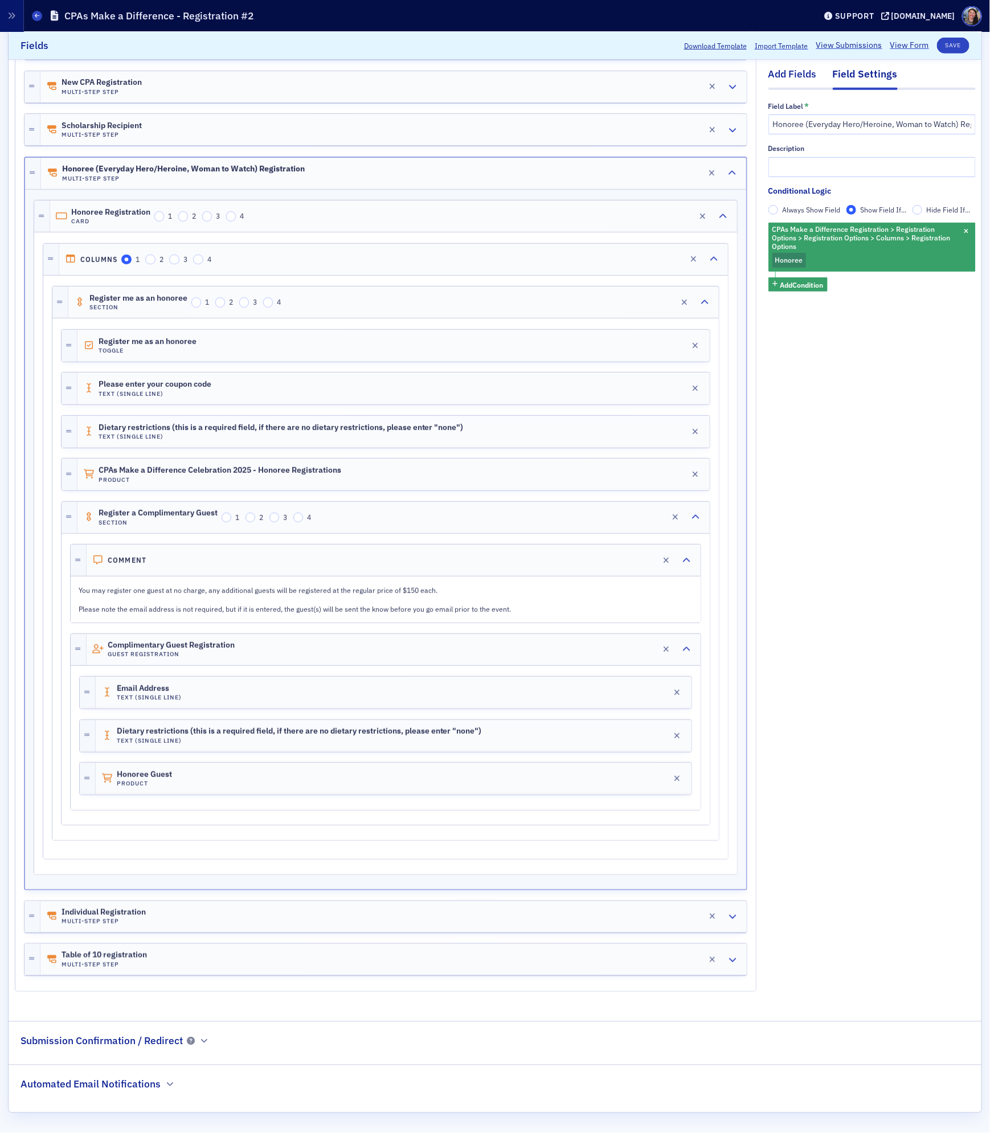
click at [789, 75] on div "Add Fields" at bounding box center [792, 77] width 48 height 21
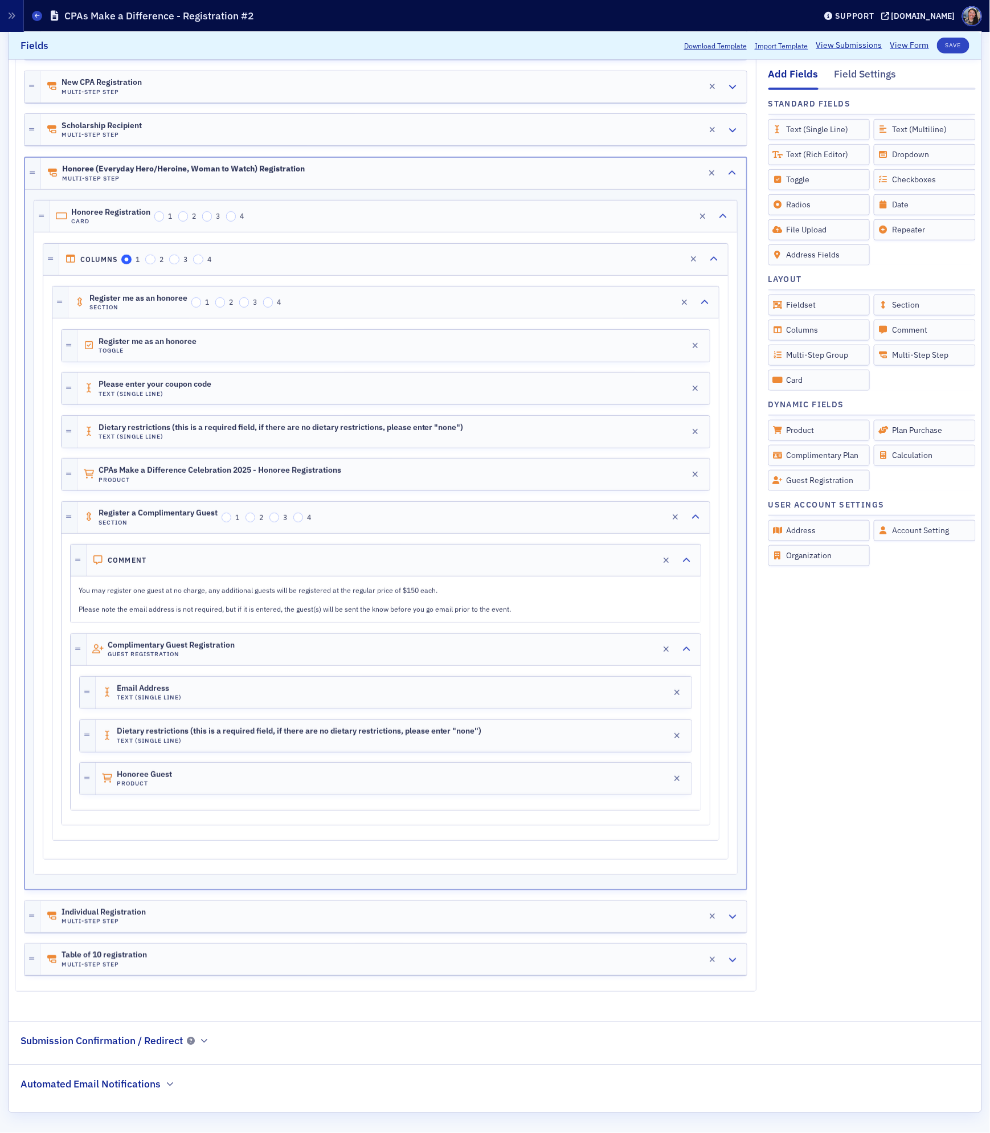
click at [79, 832] on div "Register me as an honoree Toggle Edit Please enter your coupon code Text (Singl…" at bounding box center [385, 578] width 666 height 521
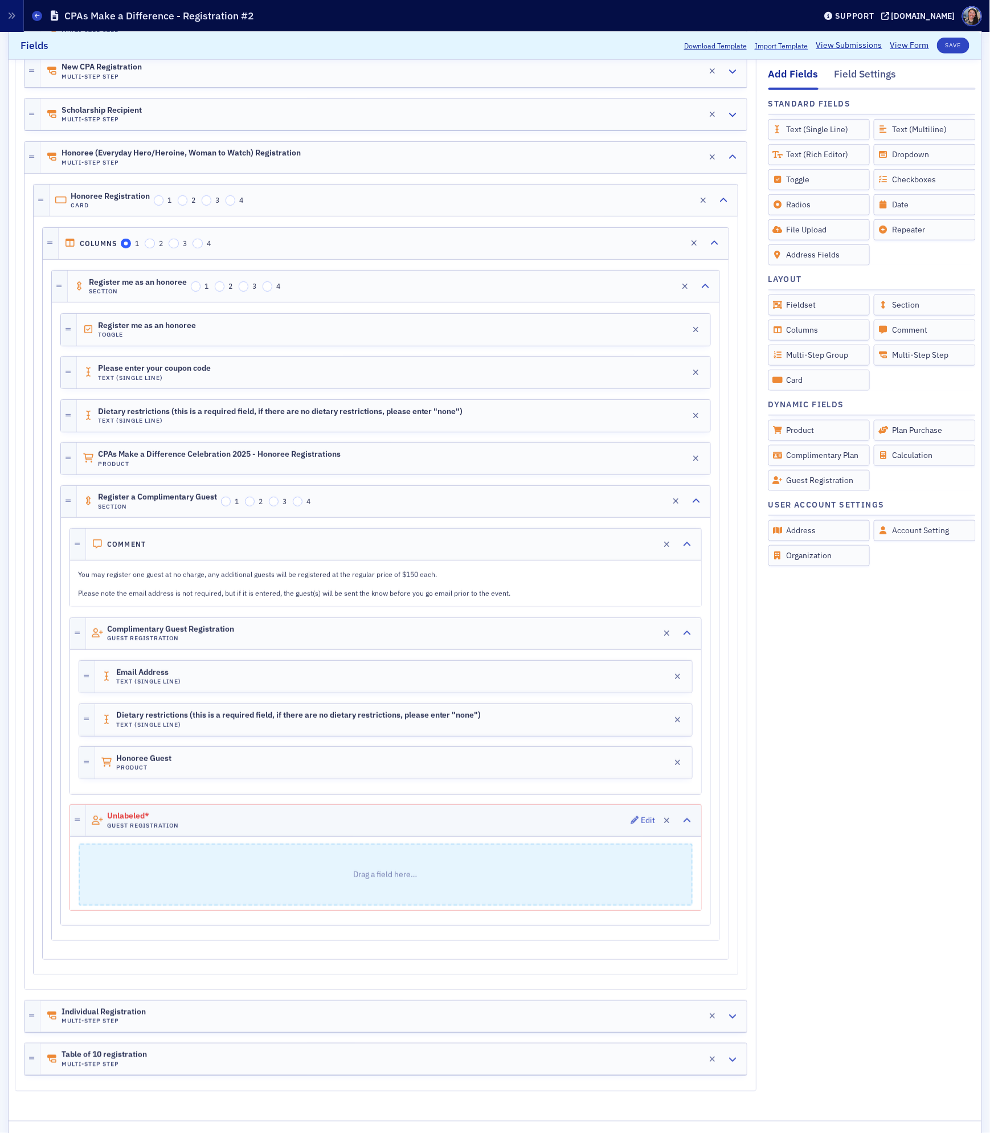
click at [164, 819] on div "Unlabeled* Guest Registration Edit" at bounding box center [393, 820] width 615 height 31
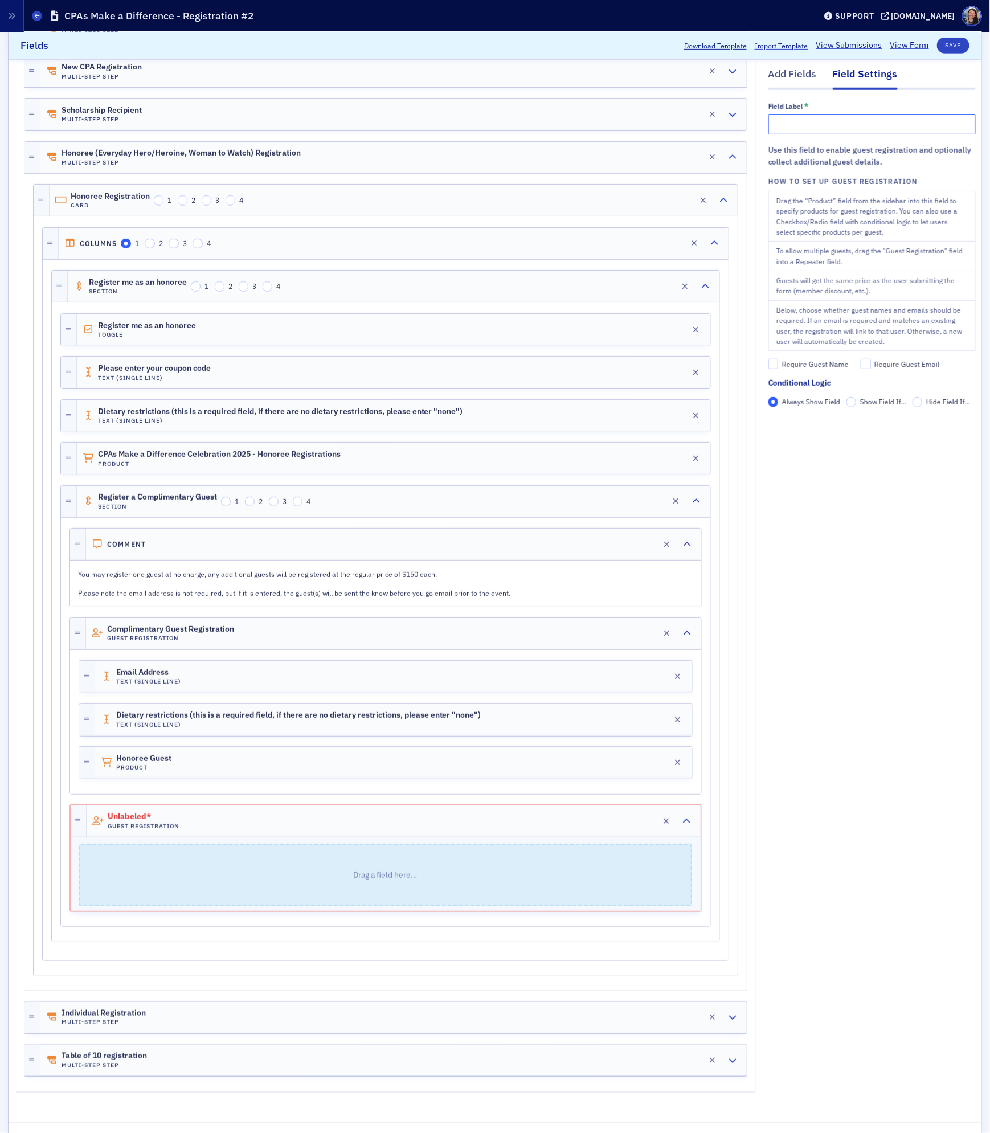
click at [854, 124] on input "text" at bounding box center [871, 124] width 207 height 20
type input "Register Additional Guests at $150"
click at [809, 366] on div "Require Guest Name" at bounding box center [815, 365] width 67 height 10
click at [778, 366] on input "Require Guest Name" at bounding box center [773, 364] width 10 height 10
checkbox input "true"
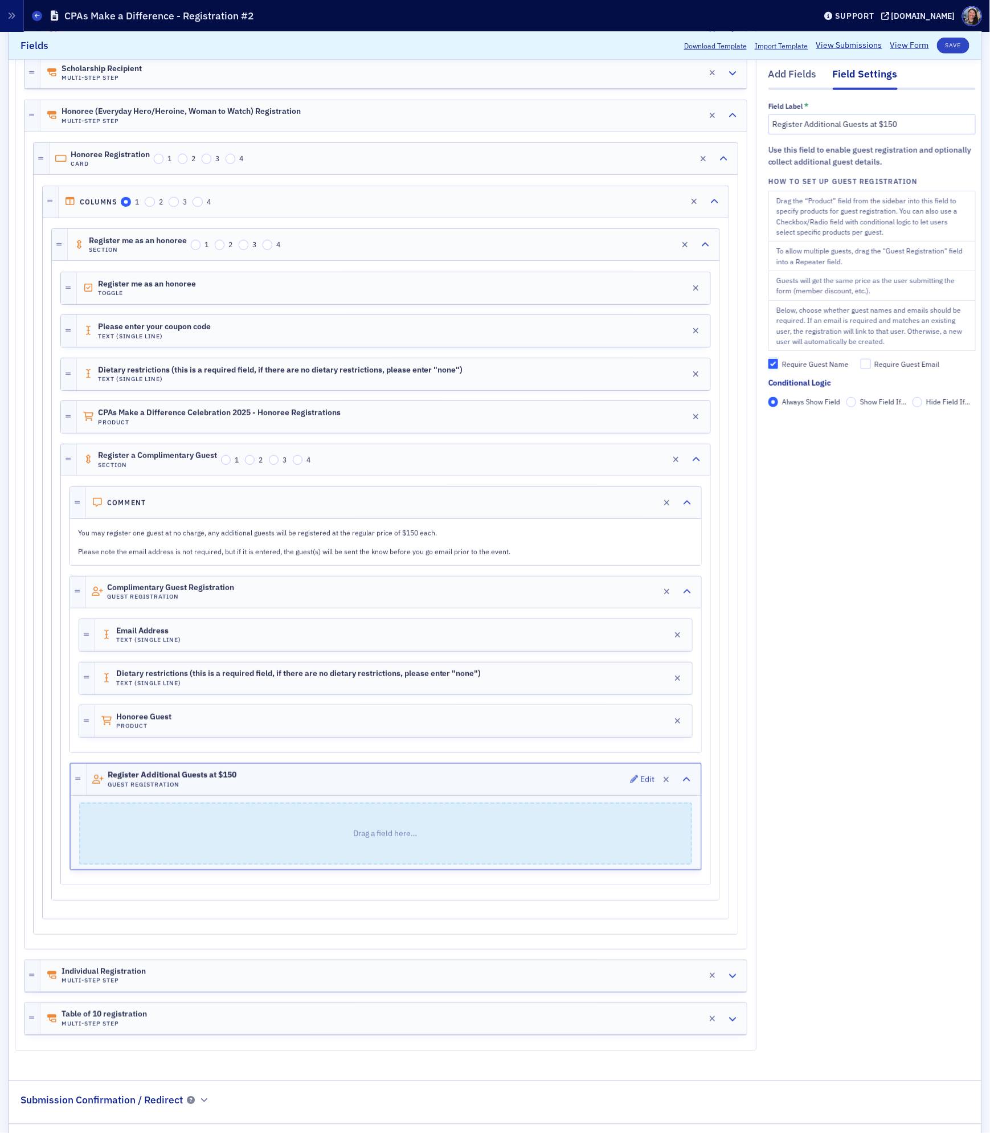
scroll to position [314, 0]
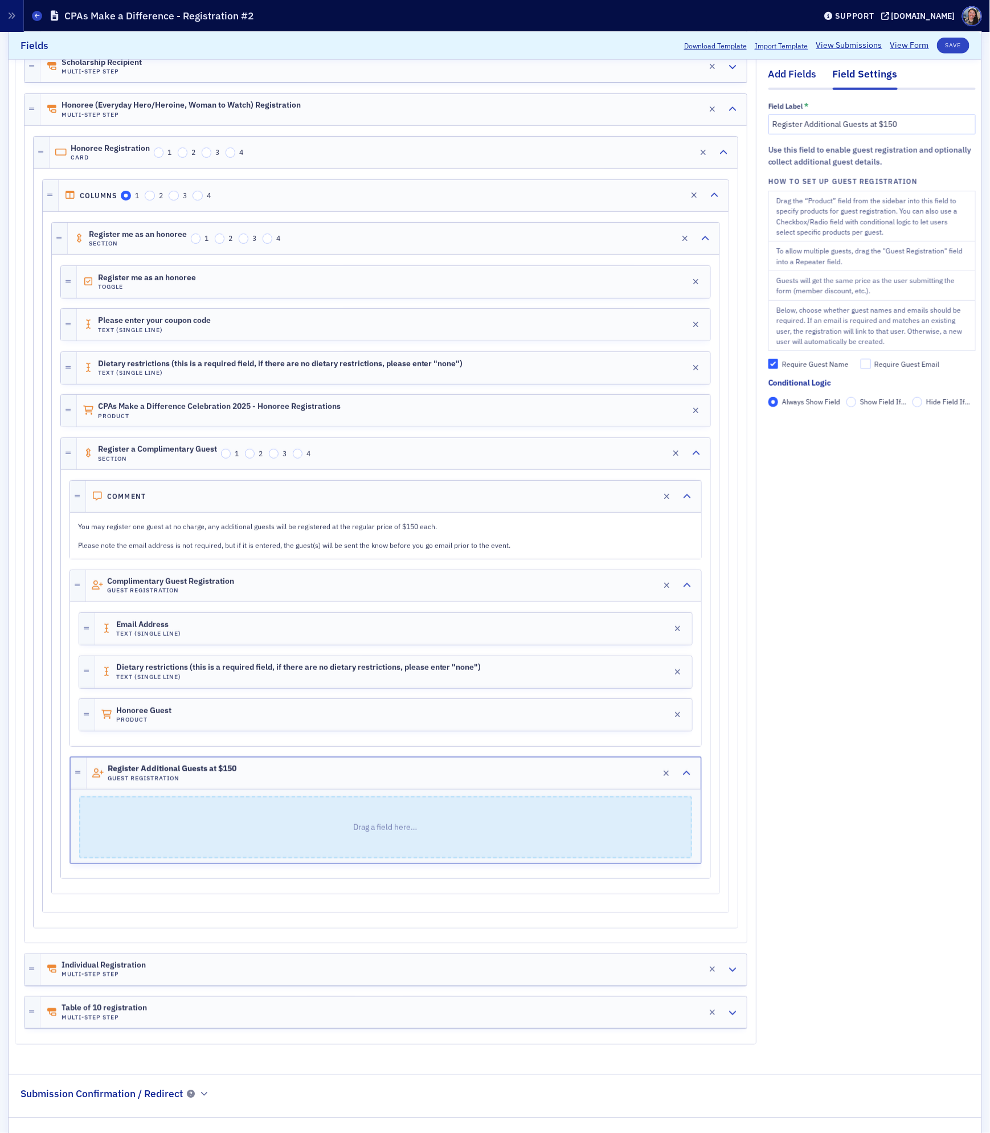
click at [788, 79] on div "Add Fields" at bounding box center [792, 77] width 48 height 21
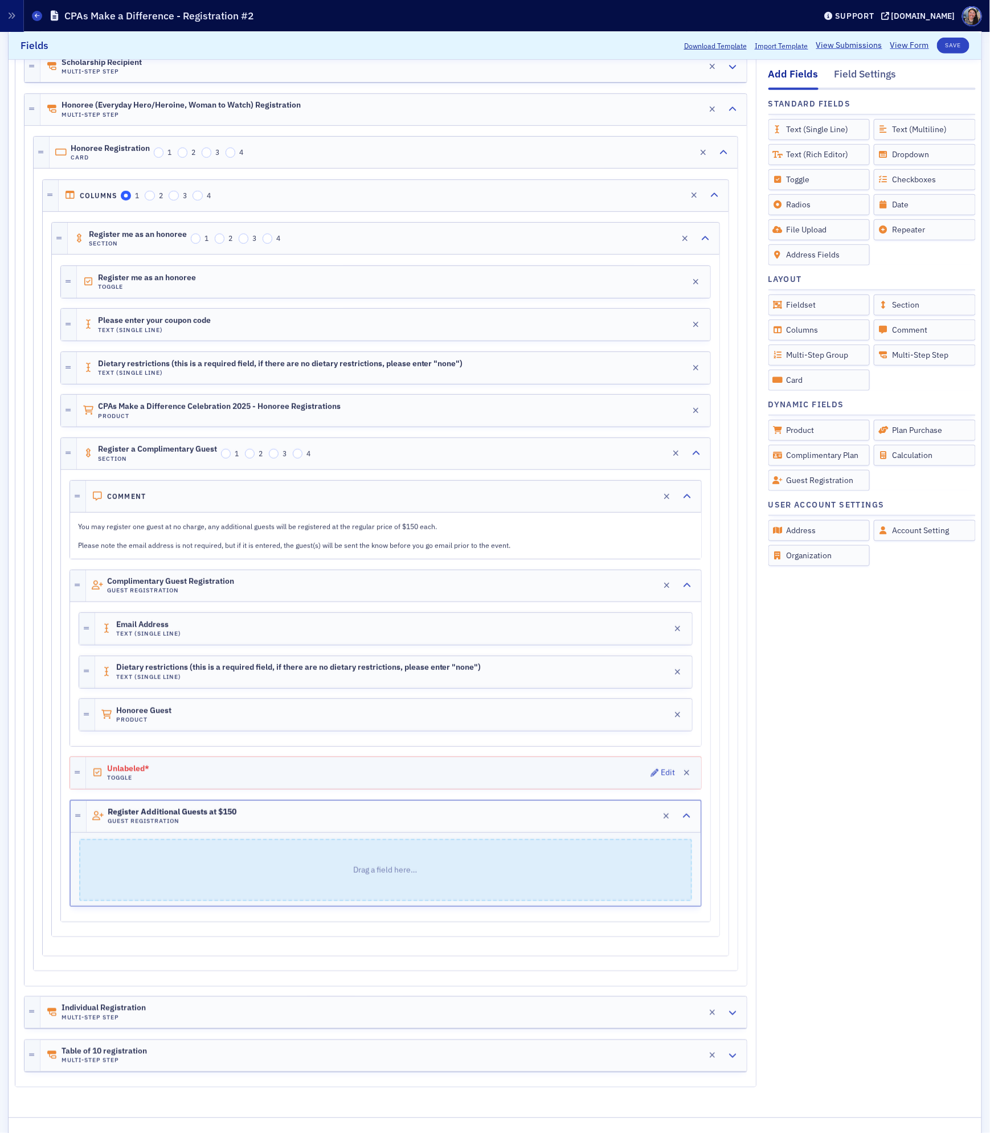
click at [159, 781] on h4 "Toggle" at bounding box center [139, 777] width 64 height 7
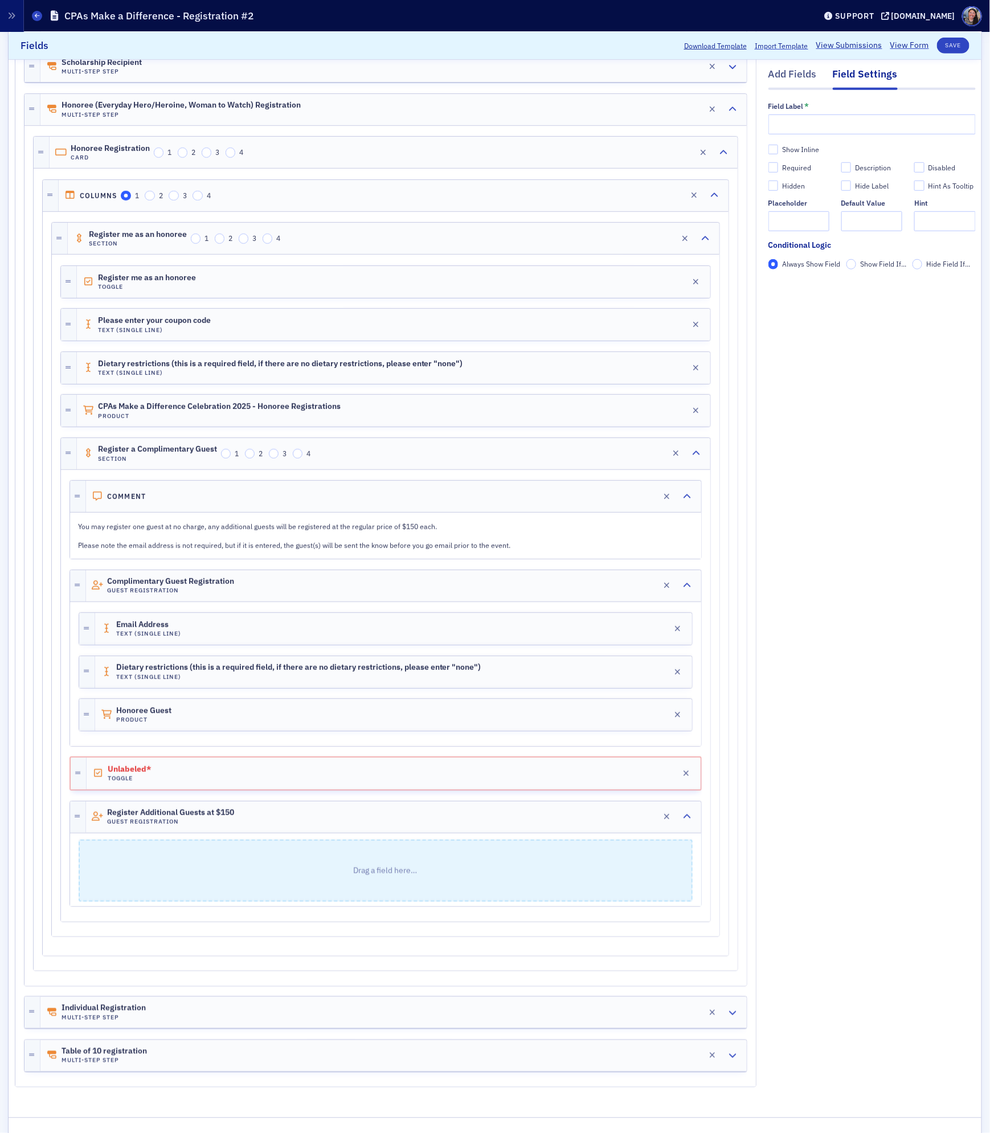
click at [822, 110] on div "Field Label *" at bounding box center [871, 118] width 207 height 32
click at [811, 125] on input "text" at bounding box center [871, 124] width 207 height 20
drag, startPoint x: 887, startPoint y: 122, endPoint x: 408, endPoint y: 120, distance: 478.9
click at [410, 120] on div "Add Fields Field Settings Field Label * Register additional guests? Show Inline…" at bounding box center [495, 506] width 961 height 1190
type input "Register additional guests?"
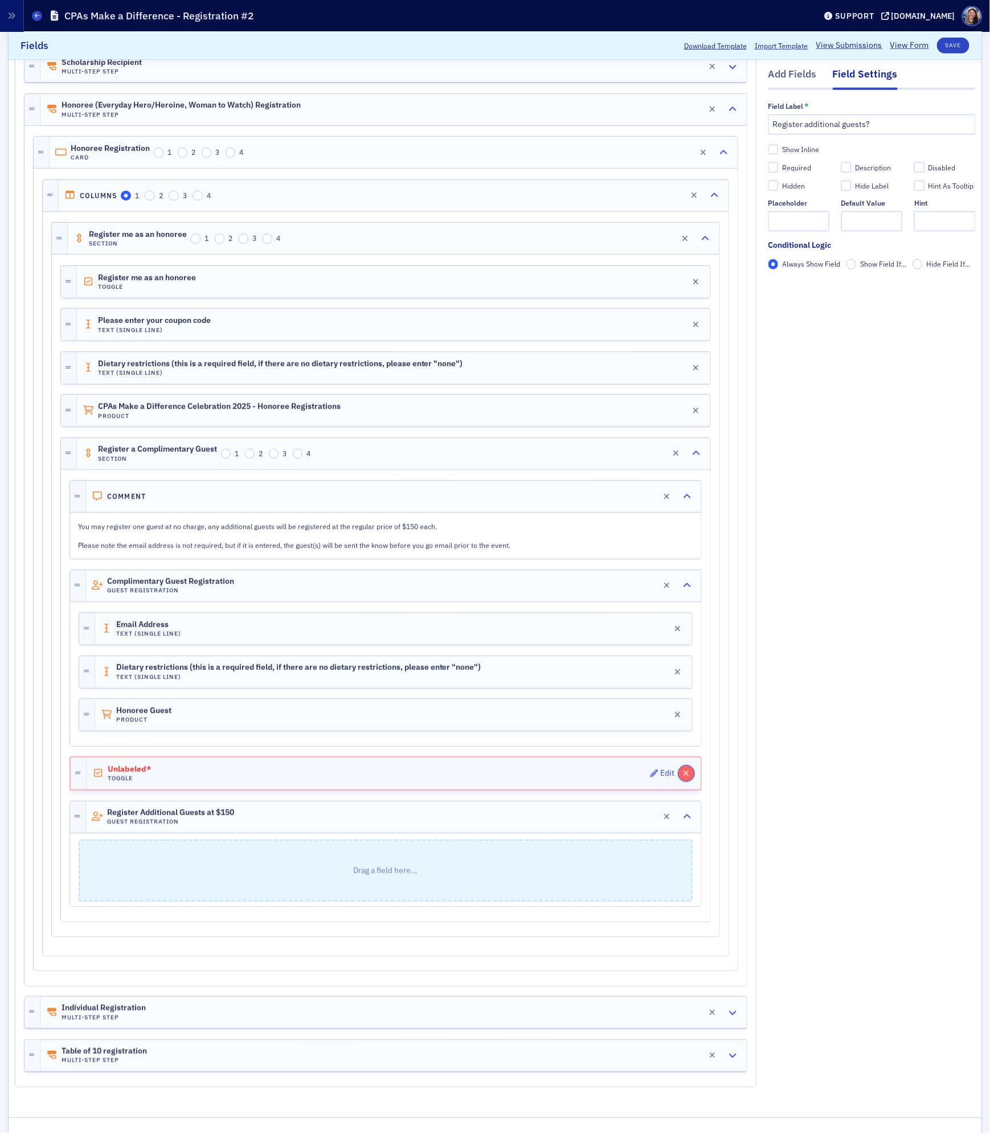
click at [684, 777] on icon "button" at bounding box center [686, 773] width 6 height 8
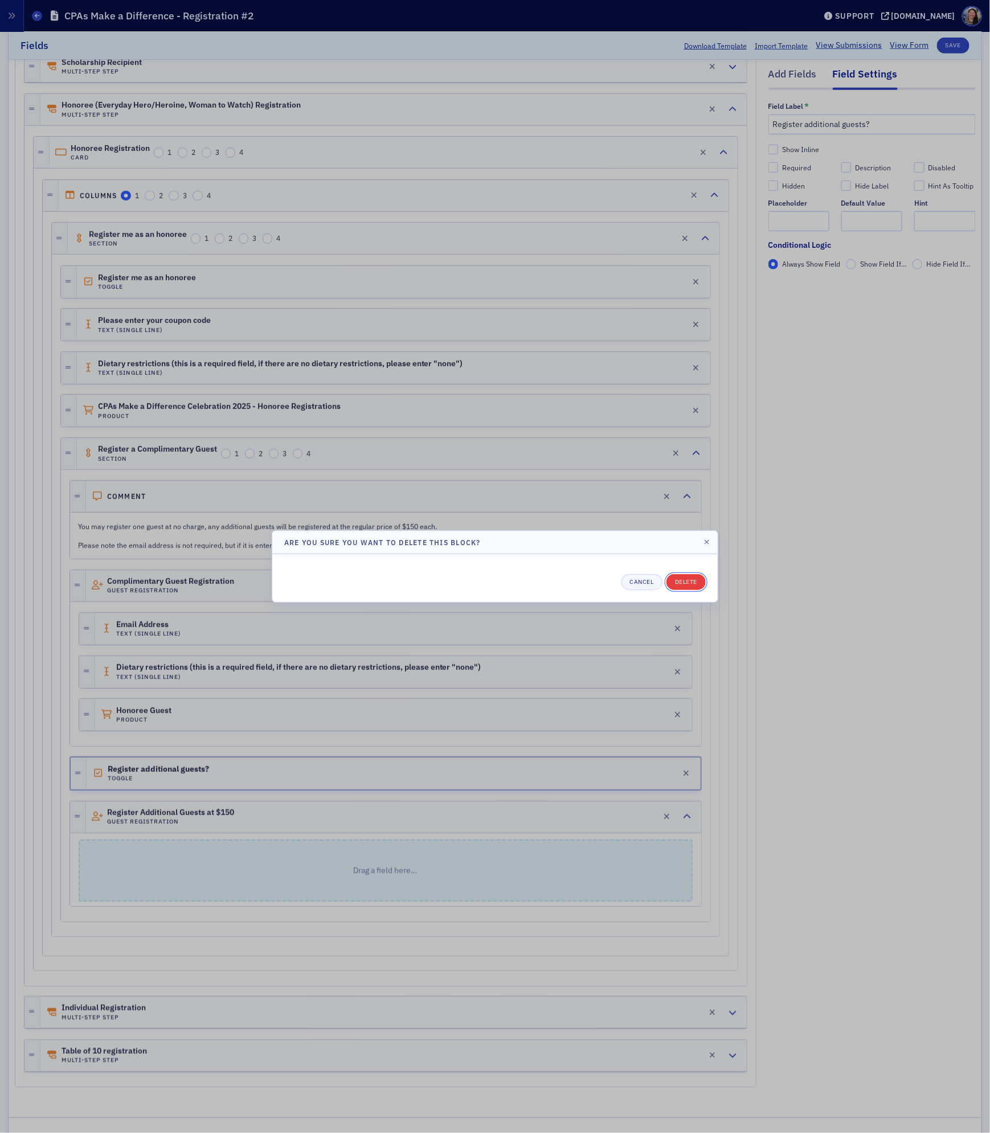
click at [695, 579] on button "Delete" at bounding box center [685, 582] width 39 height 16
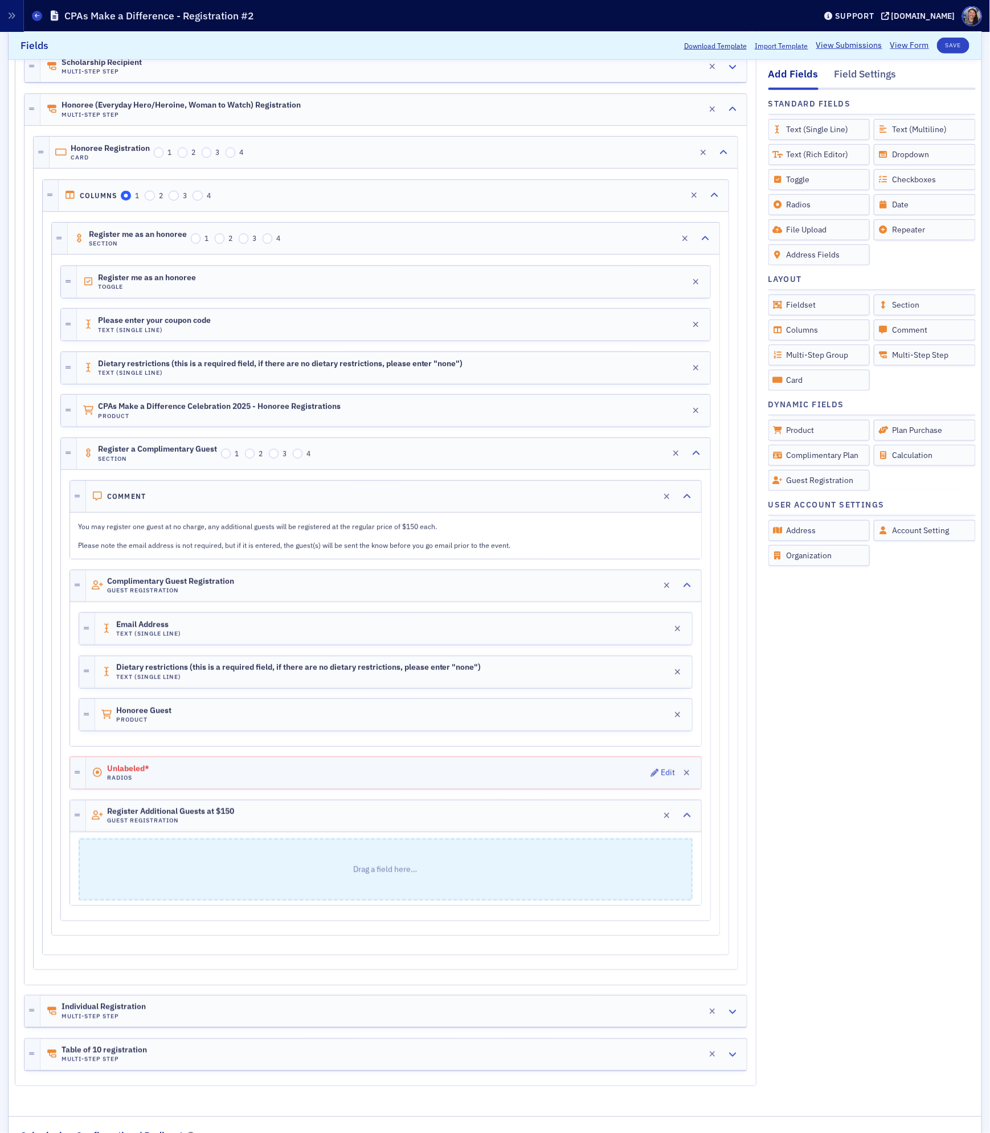
click at [215, 782] on div "Unlabeled* Radios Edit" at bounding box center [393, 773] width 615 height 32
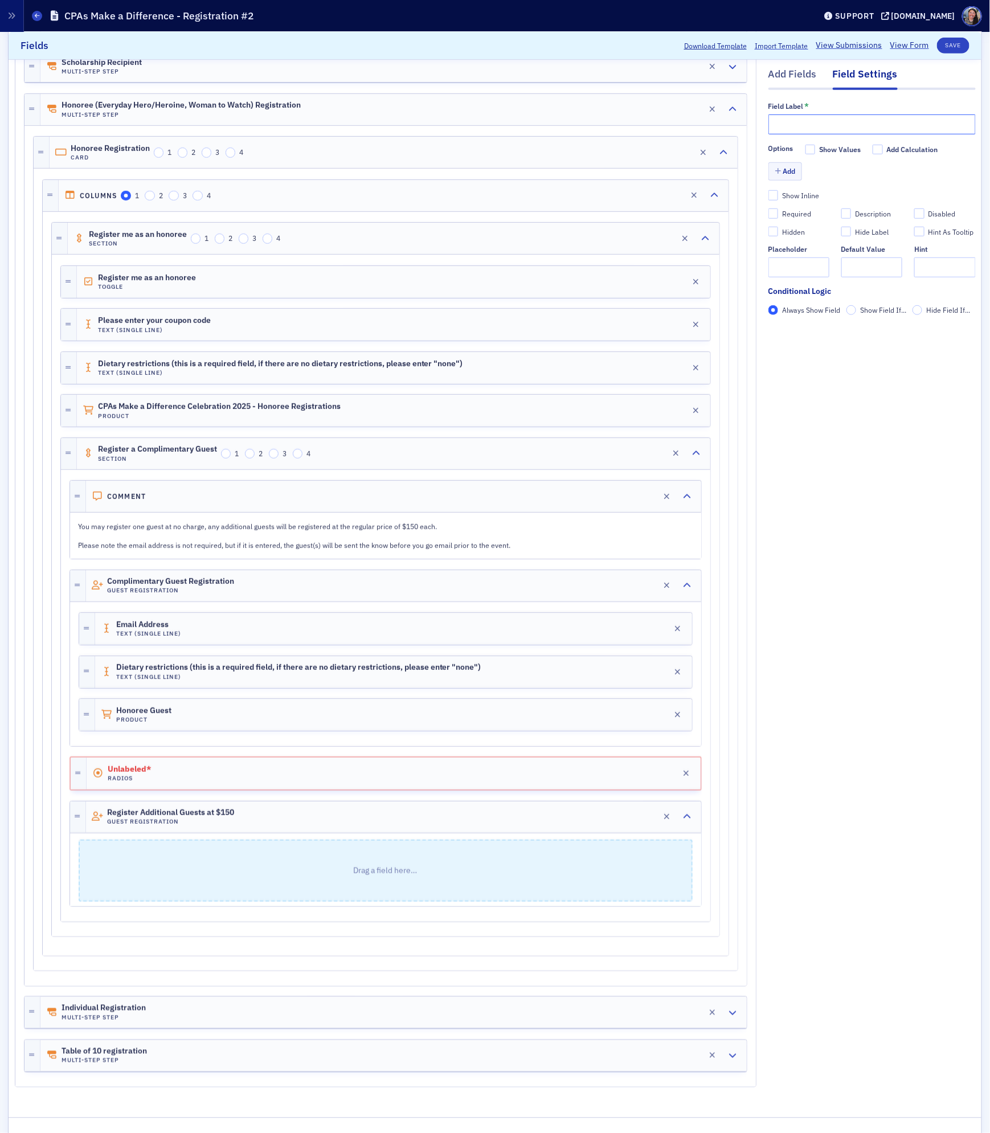
click at [855, 117] on input "text" at bounding box center [871, 124] width 207 height 20
type input "Would you like to register additional guests?"
click at [774, 159] on div "Options Show Values Add Calculation Add" at bounding box center [871, 164] width 207 height 38
click at [788, 168] on button "Add" at bounding box center [785, 172] width 34 height 18
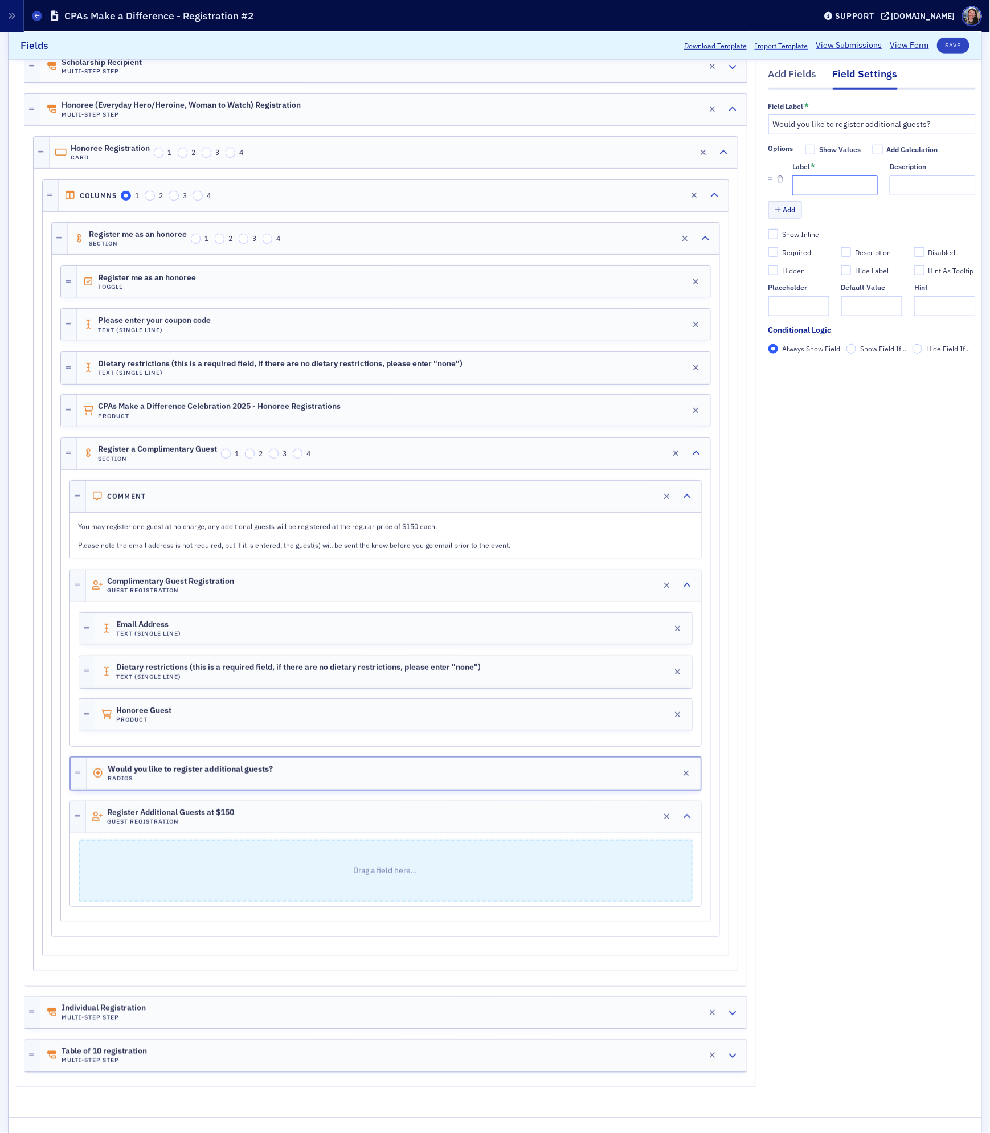
click at [812, 179] on input "Label *" at bounding box center [834, 185] width 85 height 20
type input "Yes"
click at [794, 215] on button "Add" at bounding box center [785, 210] width 34 height 18
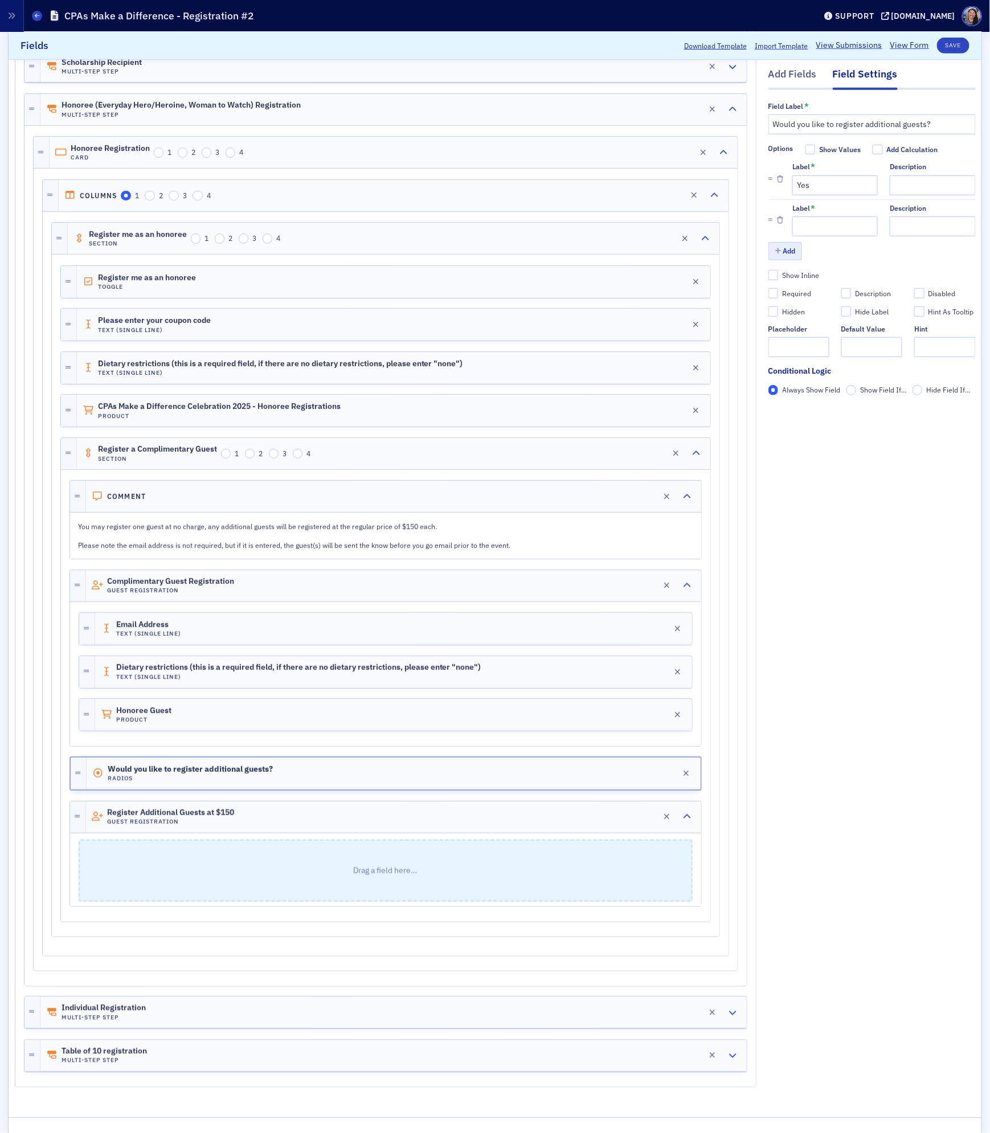
click at [818, 215] on div "Label *" at bounding box center [834, 220] width 85 height 32
click at [818, 232] on input "Label *" at bounding box center [834, 226] width 85 height 20
type input "No"
click at [908, 228] on input "Description" at bounding box center [931, 226] width 85 height 20
type input "P"
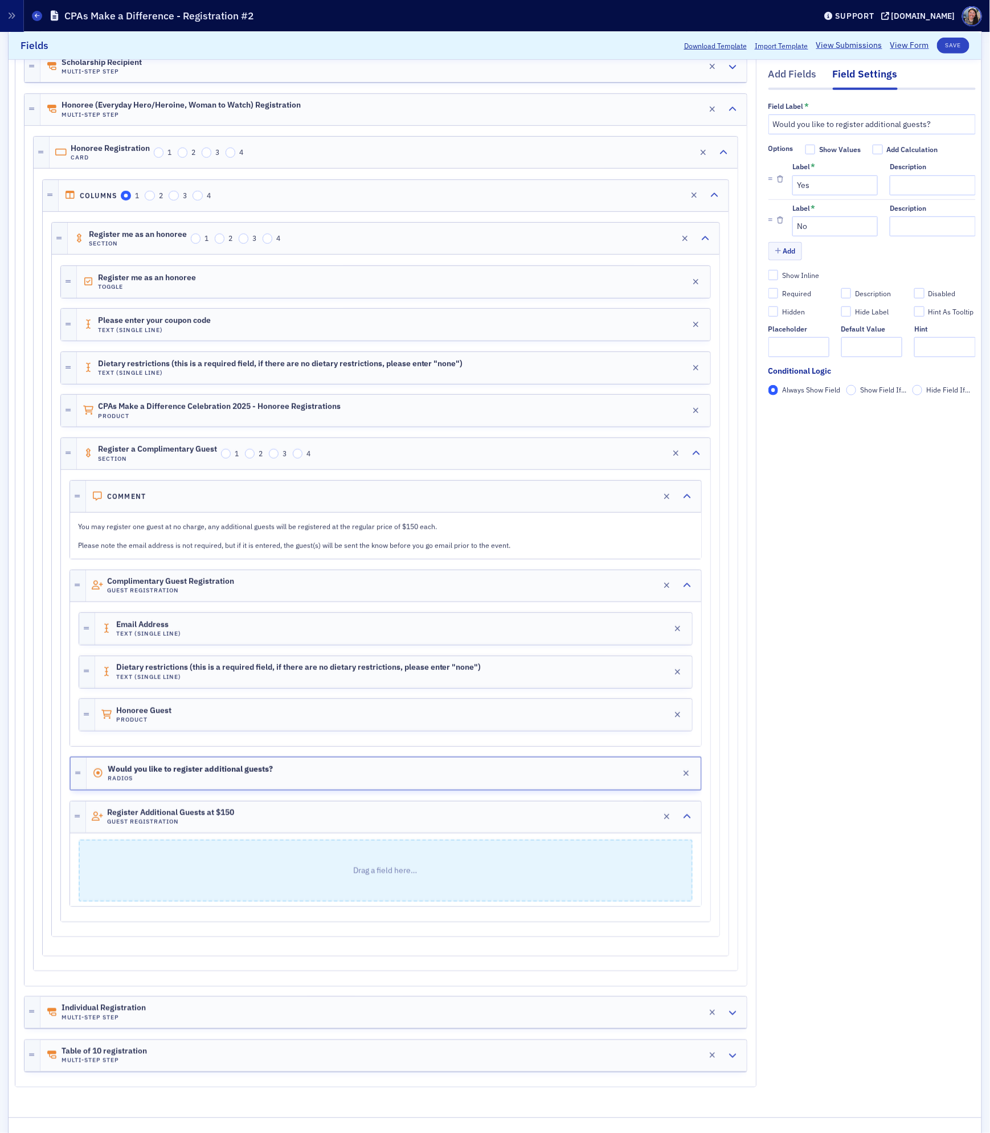
click at [481, 881] on p "Drag a field here…" at bounding box center [386, 870] width 612 height 60
click at [410, 830] on div "Register Additional Guests at $150 Guest Registration Edit" at bounding box center [393, 816] width 615 height 31
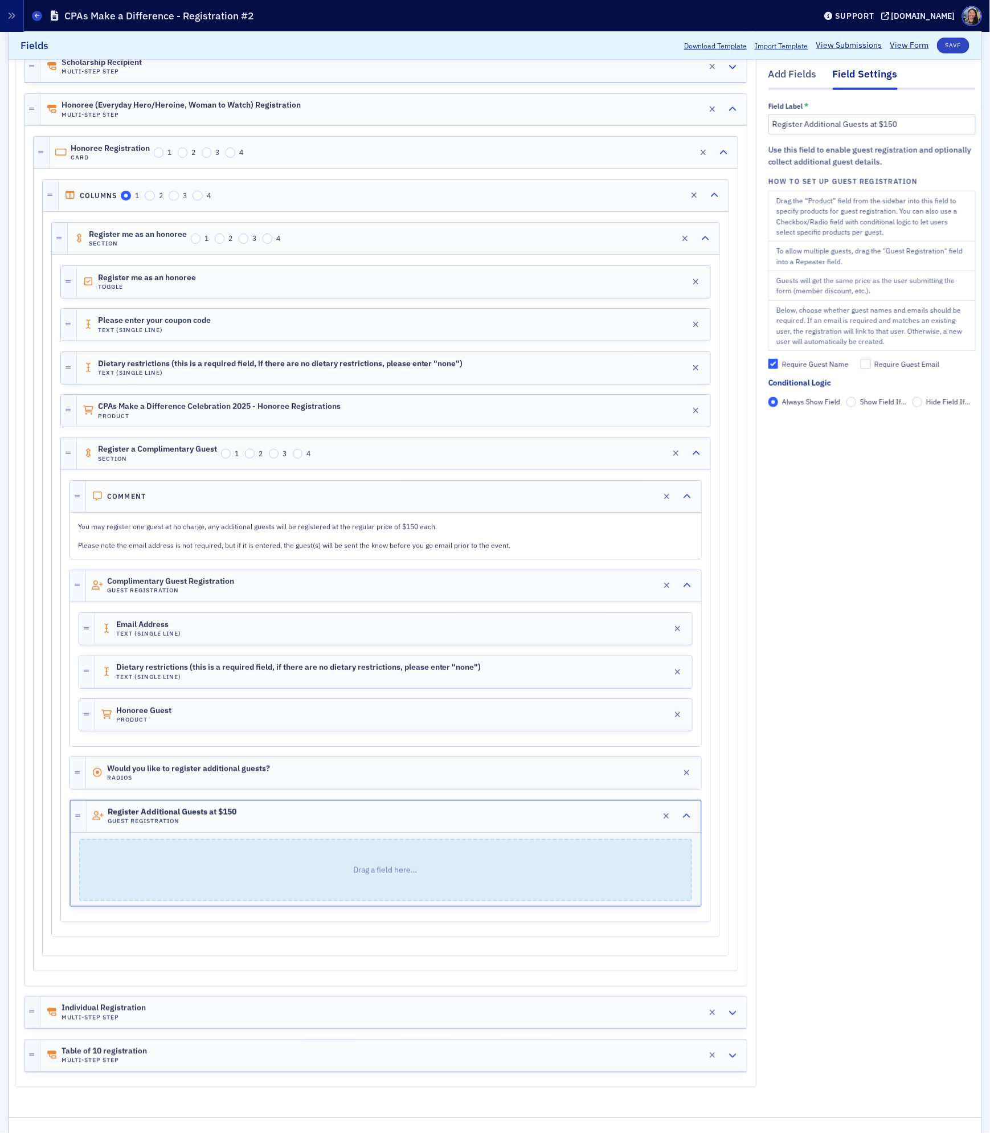
click at [864, 406] on span "Show Field If..." at bounding box center [883, 401] width 46 height 9
click at [856, 407] on input "Show Field If..." at bounding box center [851, 402] width 10 height 10
click at [792, 424] on span "Add Condition" at bounding box center [801, 422] width 43 height 10
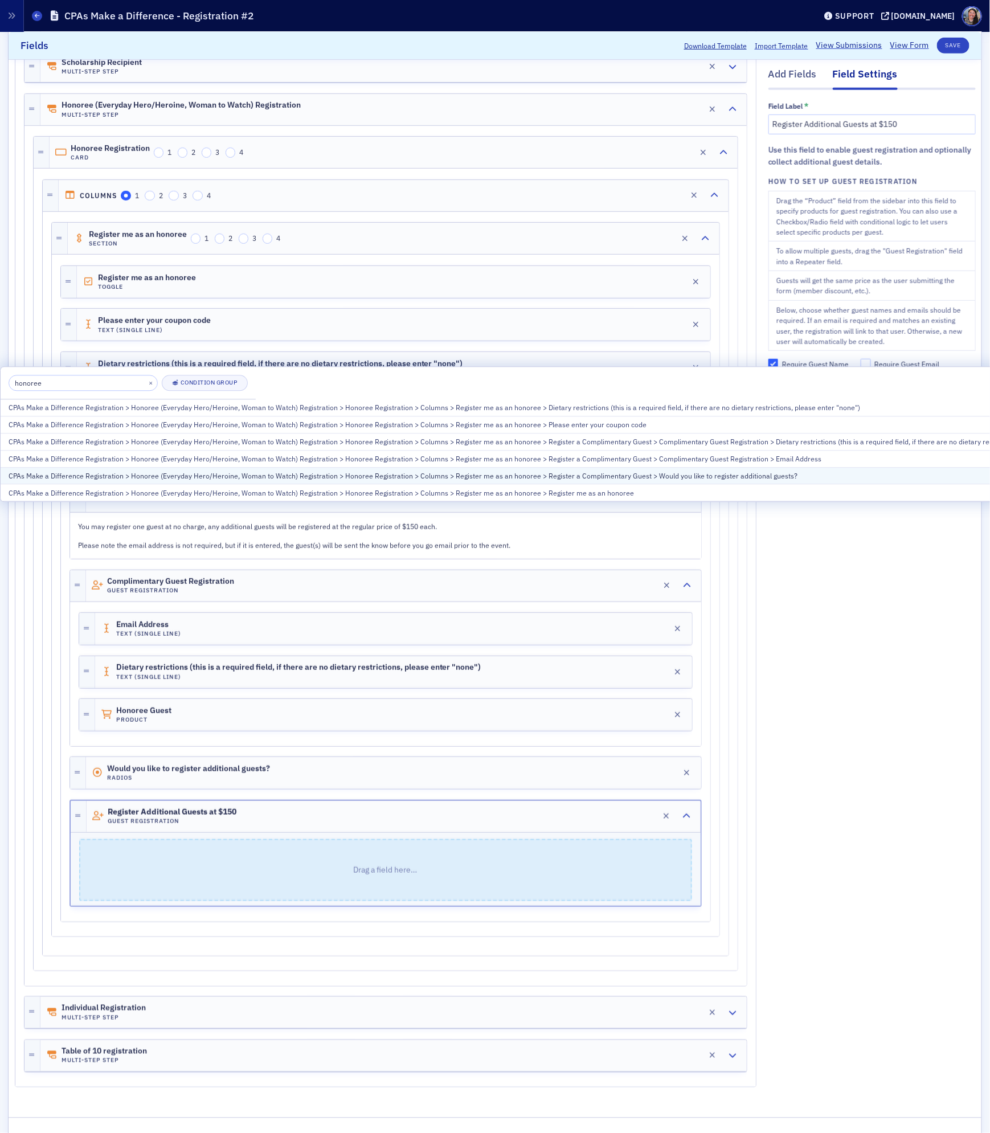
type input "honoree"
click at [745, 476] on div "CPAs Make a Difference Registration > Honoree (Everyday Hero/Heroine, Woman to …" at bounding box center [548, 475] width 1078 height 10
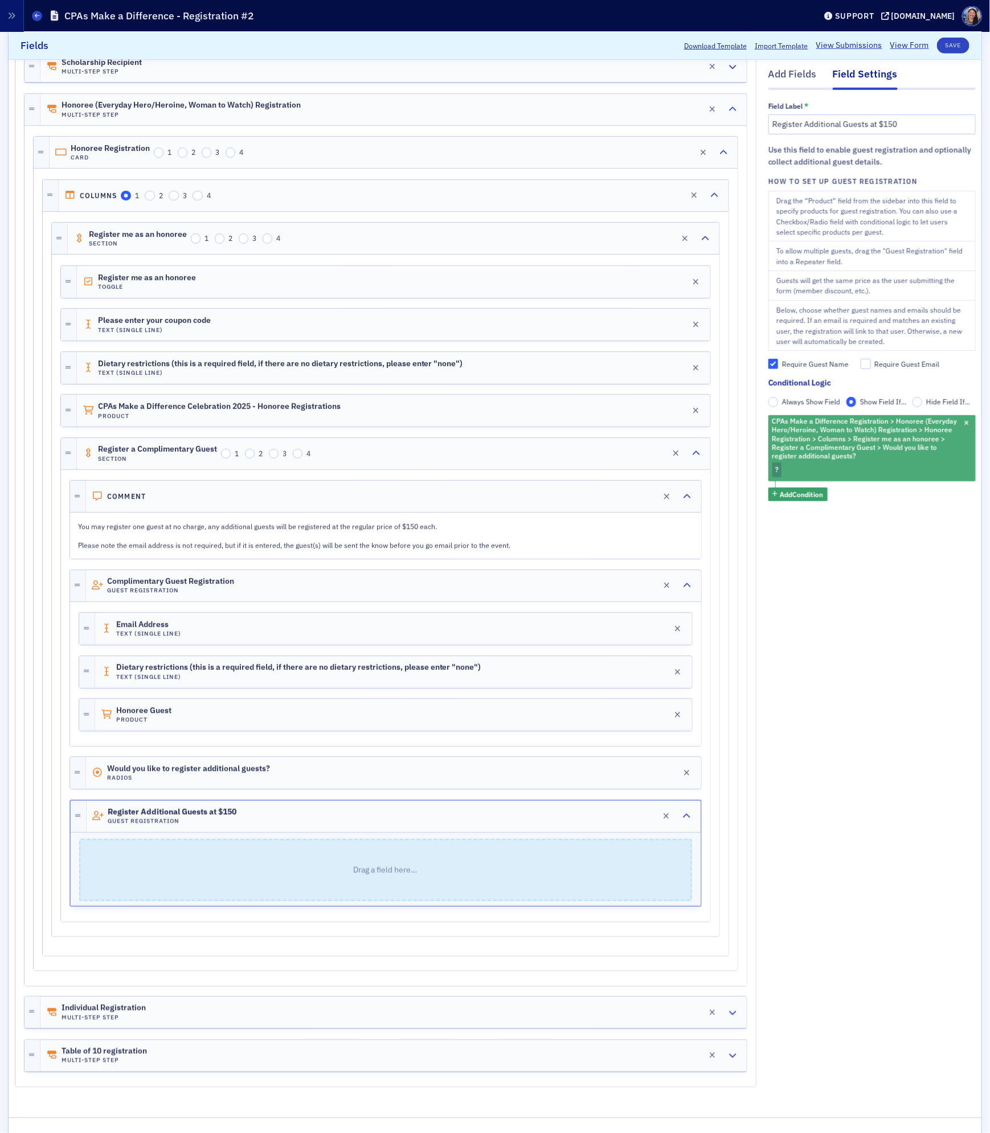
click at [800, 469] on div "CPAs Make a Difference Registration > Honoree (Everyday Hero/Heroine, Woman to …" at bounding box center [871, 448] width 207 height 66
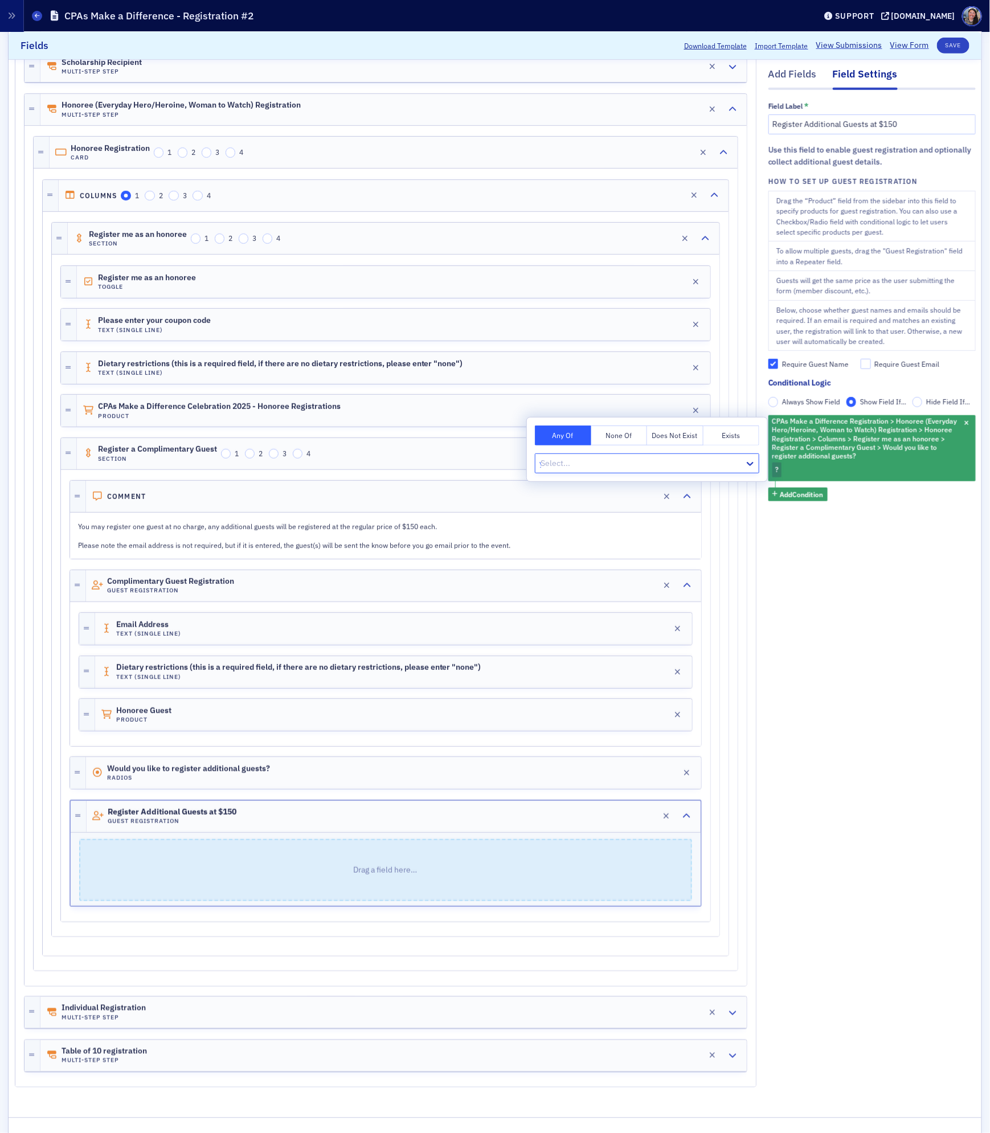
type input "yes"
click at [552, 484] on span "Yes" at bounding box center [547, 488] width 13 height 12
drag, startPoint x: 860, startPoint y: 702, endPoint x: 852, endPoint y: 697, distance: 9.5
click at [860, 702] on div "Add Fields Field Settings Field Label * Register Additional Guests at $150 Use …" at bounding box center [871, 506] width 207 height 1190
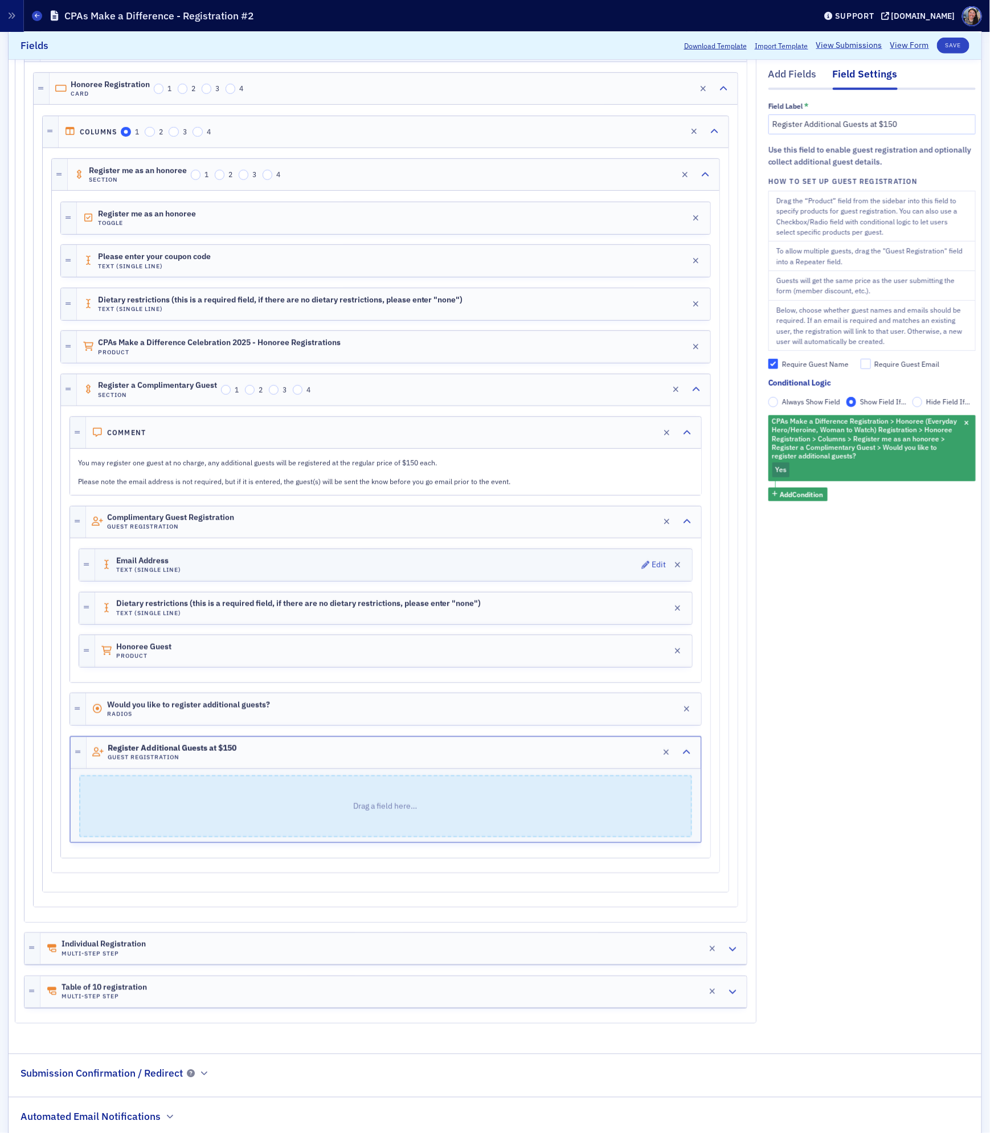
scroll to position [367, 0]
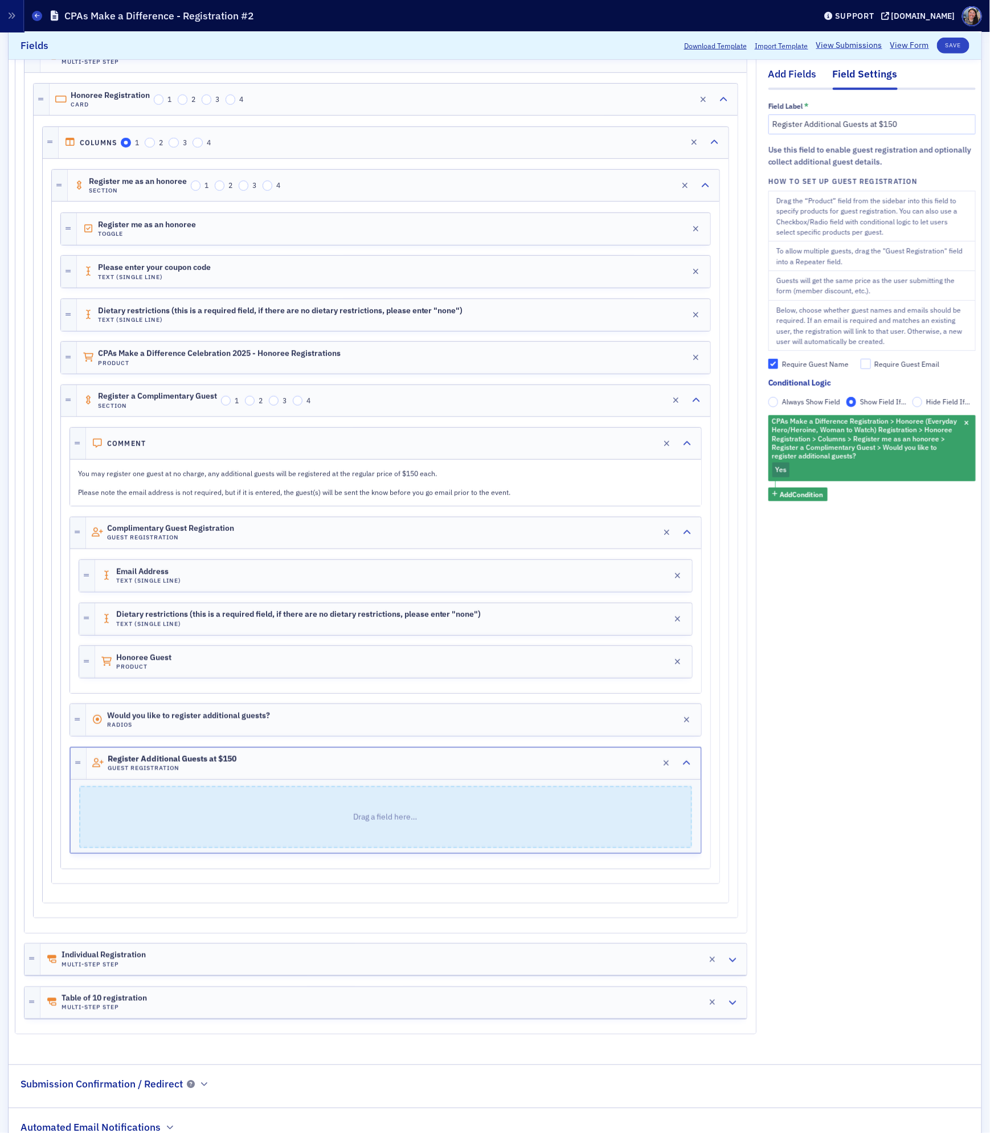
click at [795, 73] on div "Add Fields" at bounding box center [792, 77] width 48 height 21
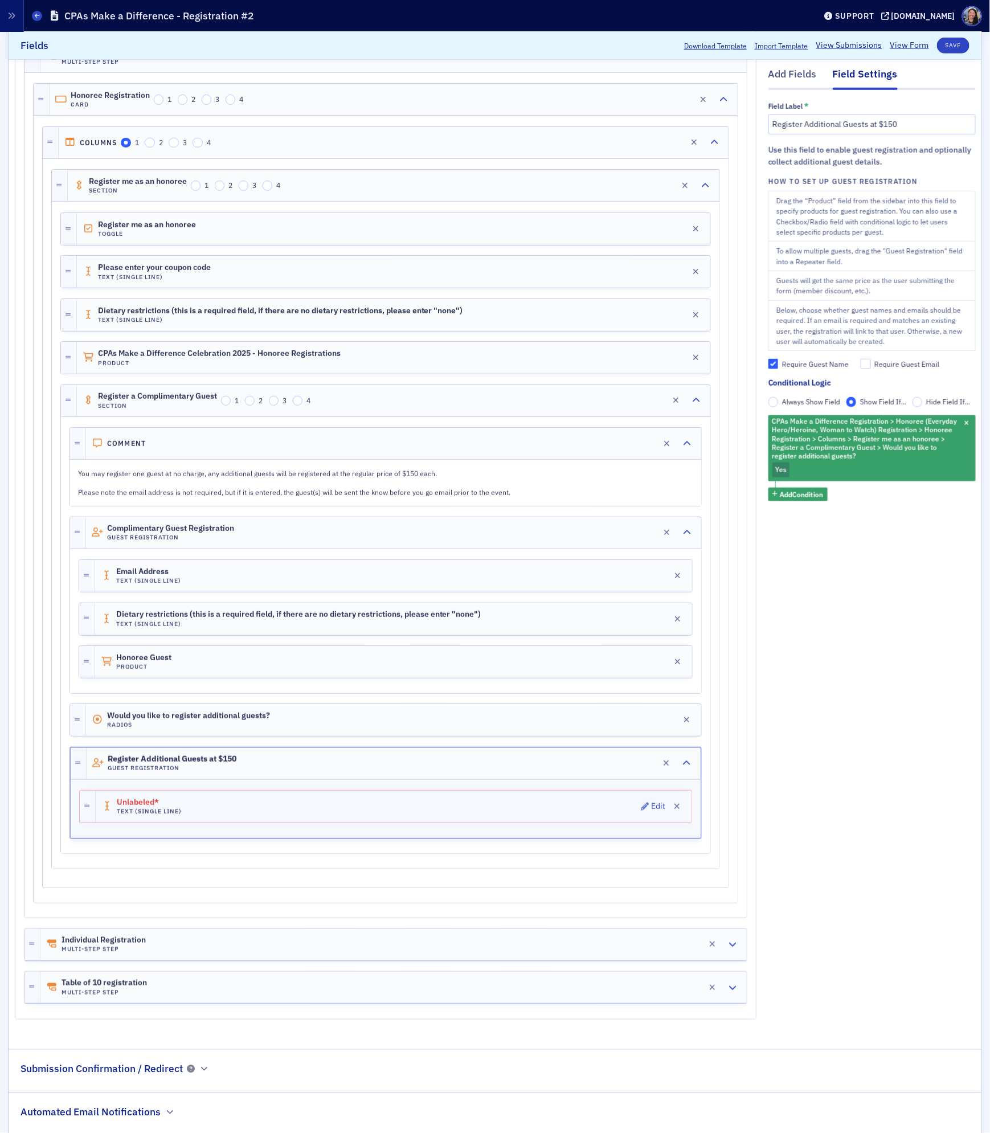
click at [297, 822] on div "Unlabeled* Text (Single Line) Edit" at bounding box center [394, 806] width 596 height 32
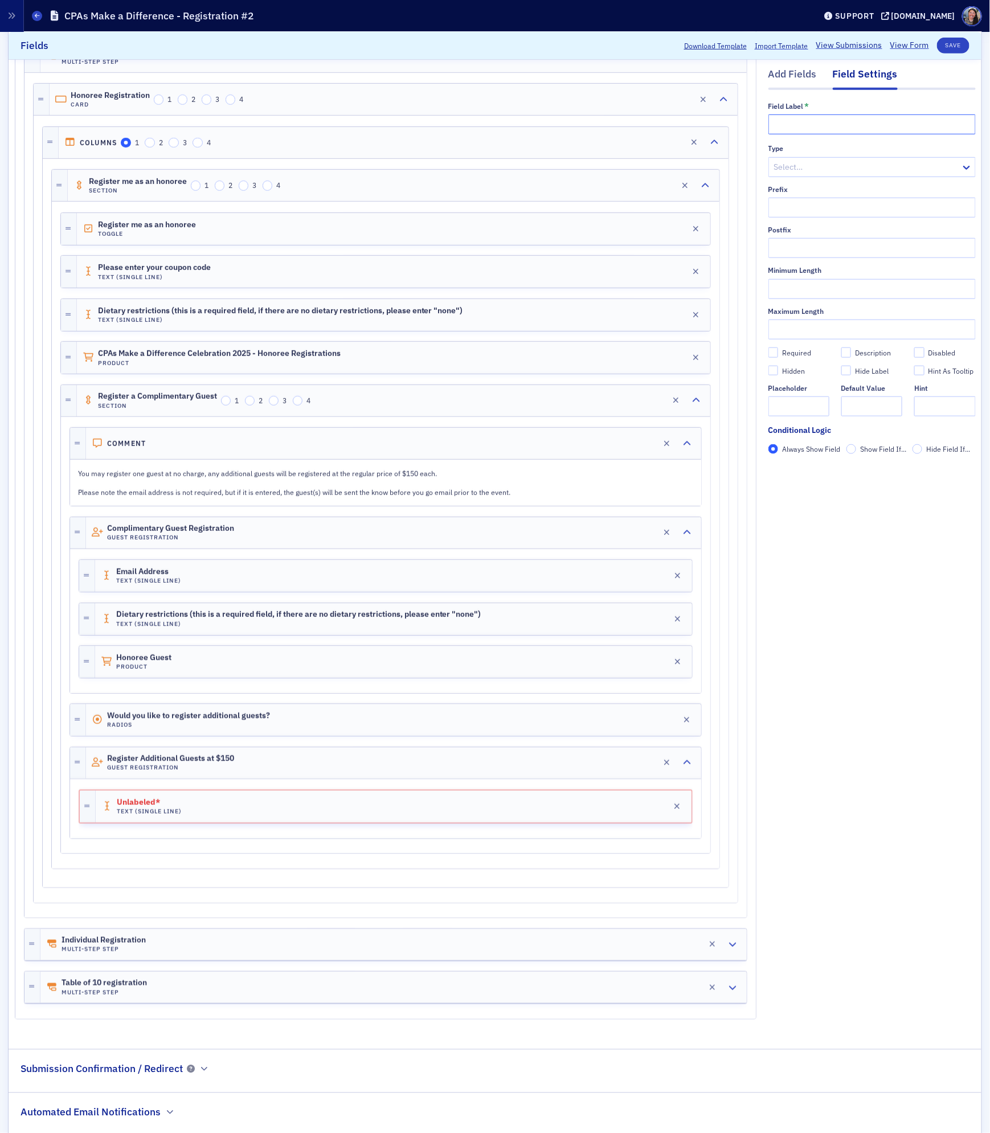
click at [811, 129] on input "text" at bounding box center [871, 124] width 207 height 20
type input "Email Address"
click at [799, 79] on div "Add Fields" at bounding box center [792, 77] width 48 height 21
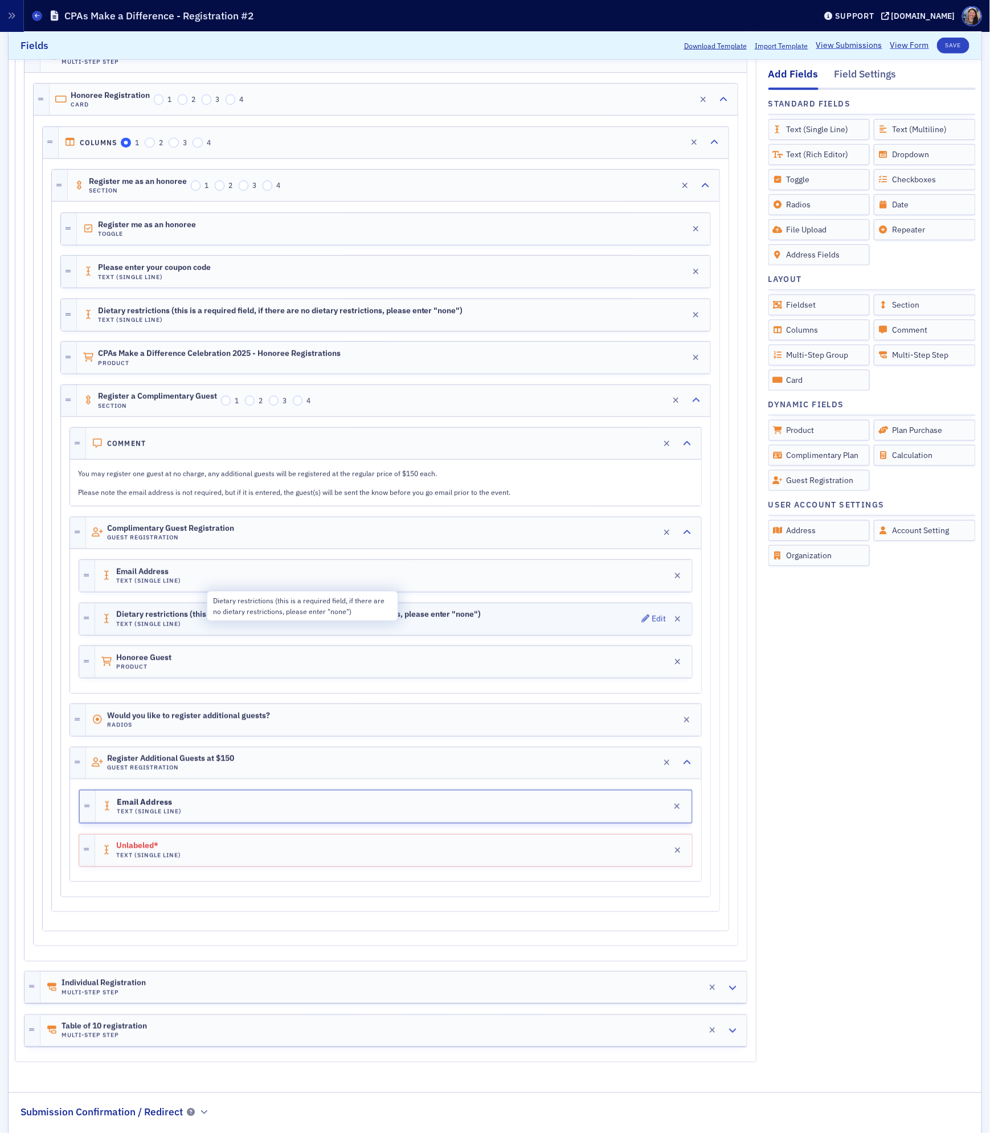
click at [249, 619] on span "Dietary restrictions (this is a required field, if there are no dietary restric…" at bounding box center [298, 614] width 365 height 9
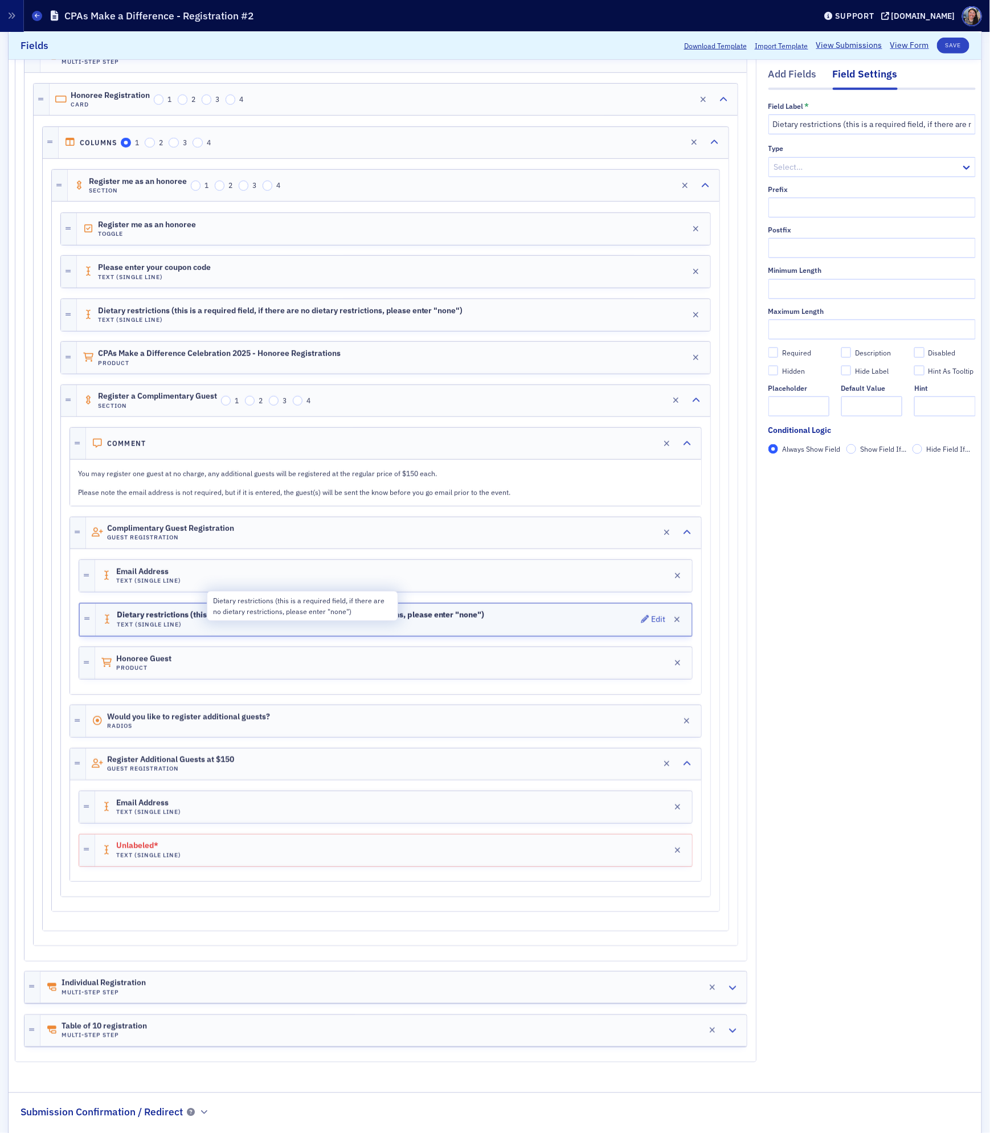
click at [249, 620] on span "Dietary restrictions (this is a required field, if there are no dietary restric…" at bounding box center [301, 614] width 368 height 9
copy span "Dietary restrictions (this is a required field, if there are no dietary restric…"
click at [203, 866] on div "Unlabeled* Text (Single Line) Edit" at bounding box center [393, 850] width 597 height 32
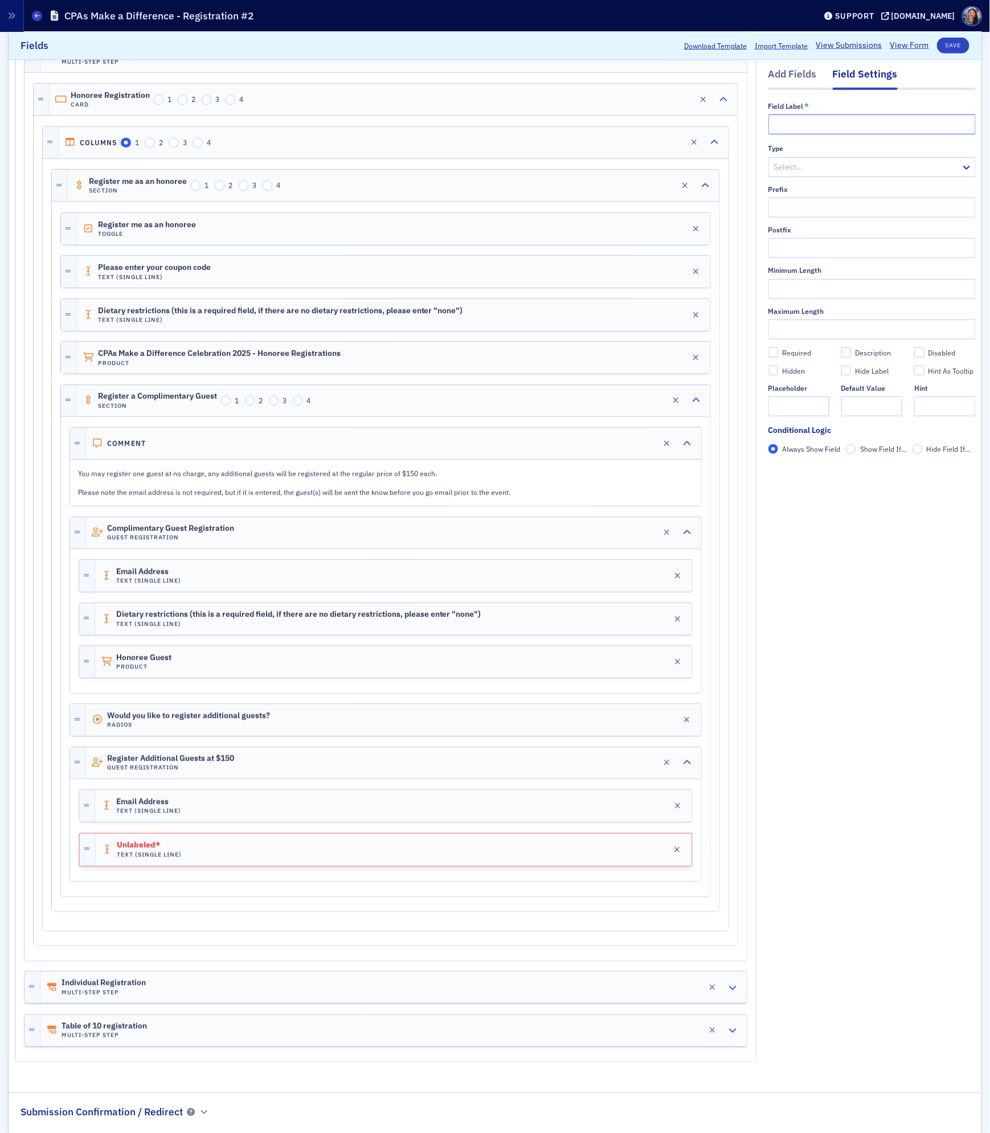
click at [826, 126] on input "text" at bounding box center [871, 124] width 207 height 20
paste input "Dietary restrictions (this is a required field, if there are no dietary restric…"
type input "Dietary restrictions (this is a required field, if there are no dietary restric…"
click at [792, 352] on div "Required" at bounding box center [796, 353] width 29 height 10
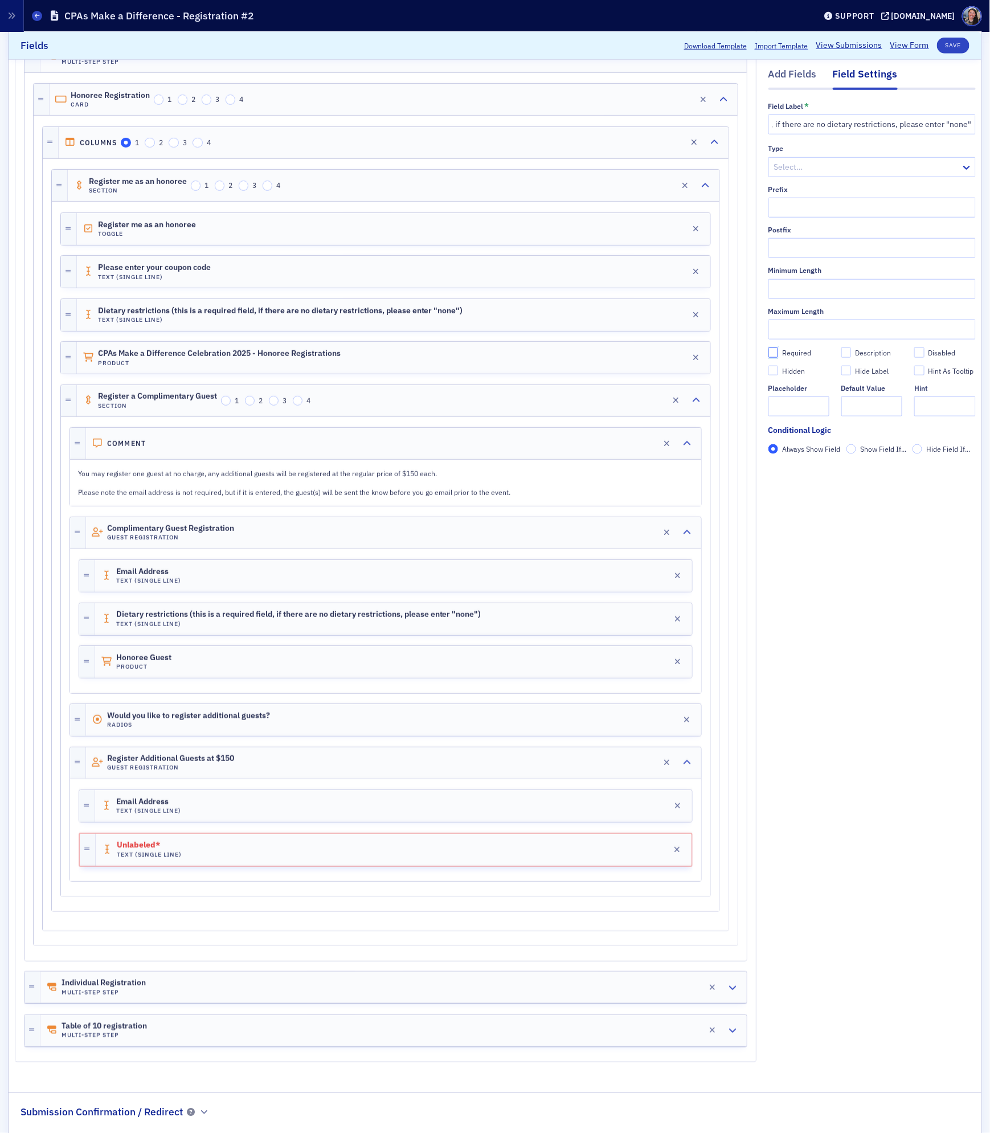
click at [778, 352] on input "Required" at bounding box center [773, 352] width 10 height 10
checkbox input "true"
type input "required"
click at [772, 79] on div "Add Fields" at bounding box center [792, 77] width 48 height 21
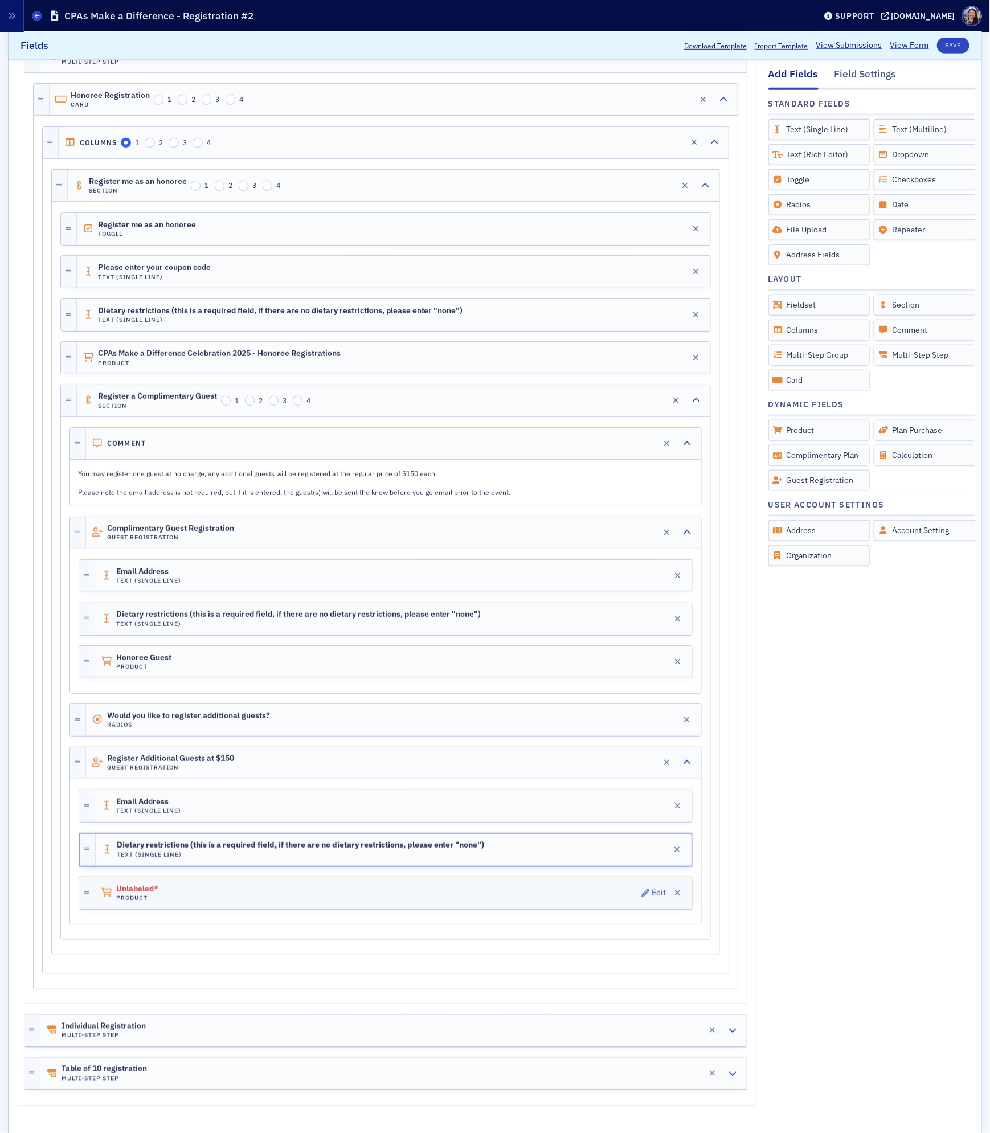
click at [341, 909] on div "Unlabeled* Product Edit" at bounding box center [393, 893] width 597 height 32
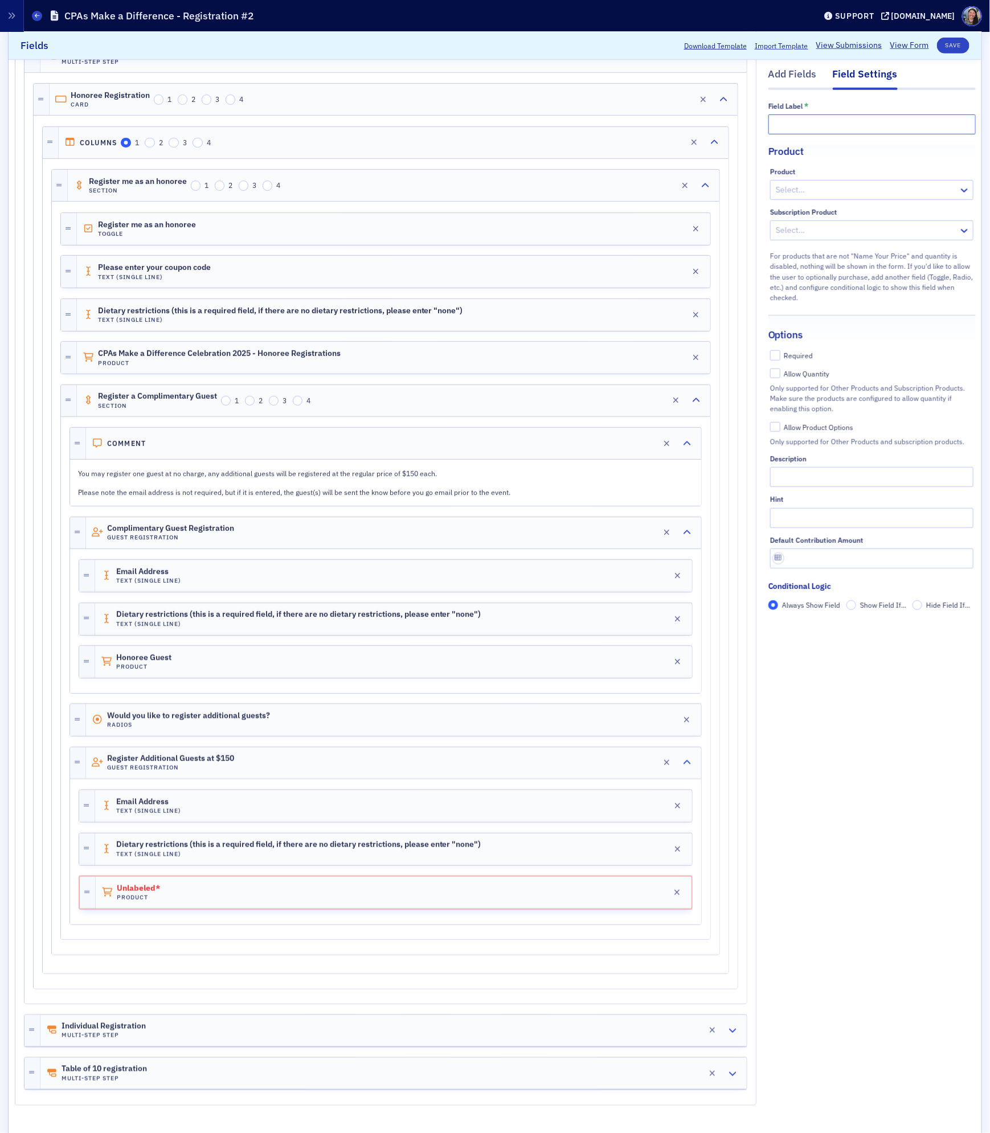
click at [818, 125] on input "text" at bounding box center [871, 124] width 207 height 20
type input "Honoree Guest at $150"
click at [823, 232] on div at bounding box center [865, 231] width 183 height 14
type input "honoree"
click at [817, 225] on div at bounding box center [865, 231] width 183 height 14
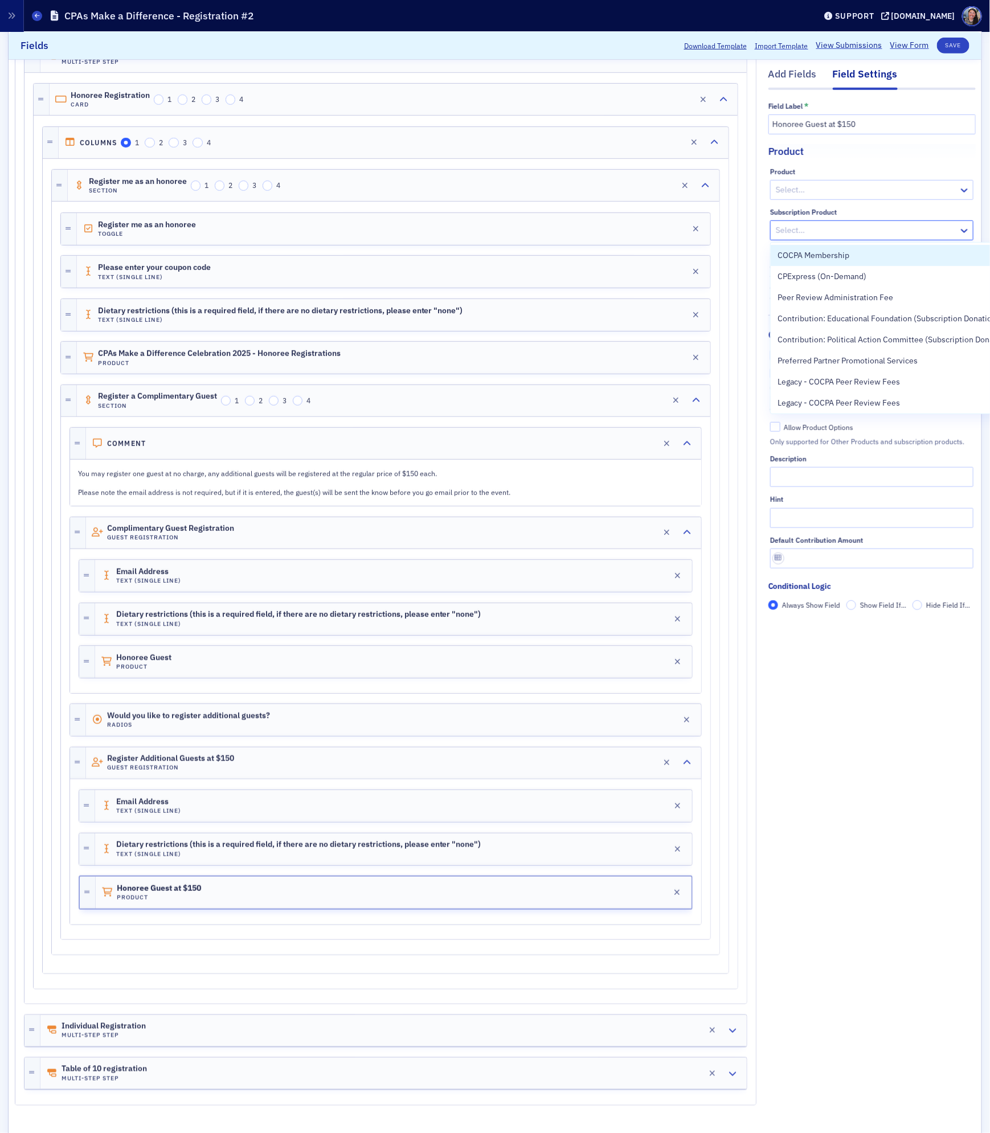
click at [817, 225] on div at bounding box center [865, 231] width 183 height 14
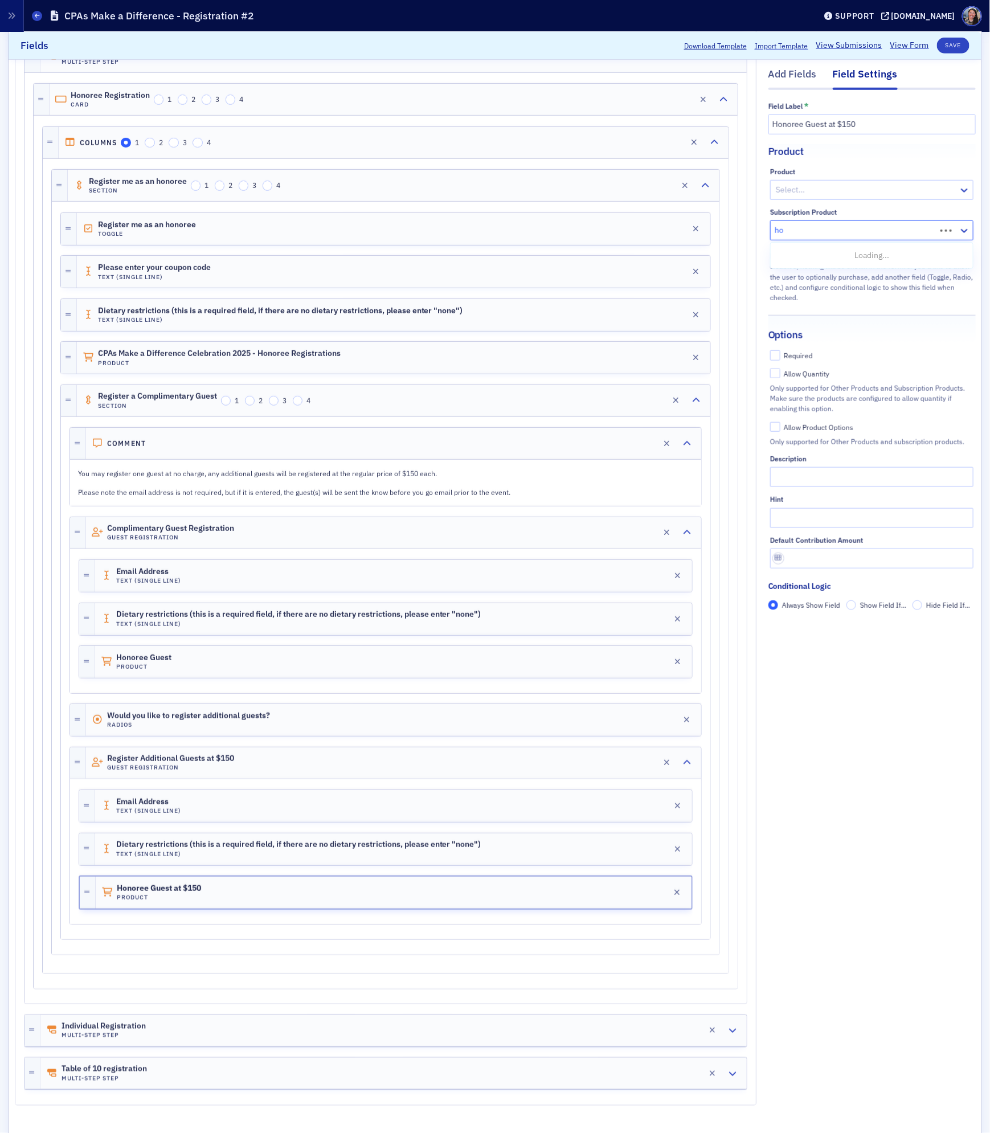
type input "h"
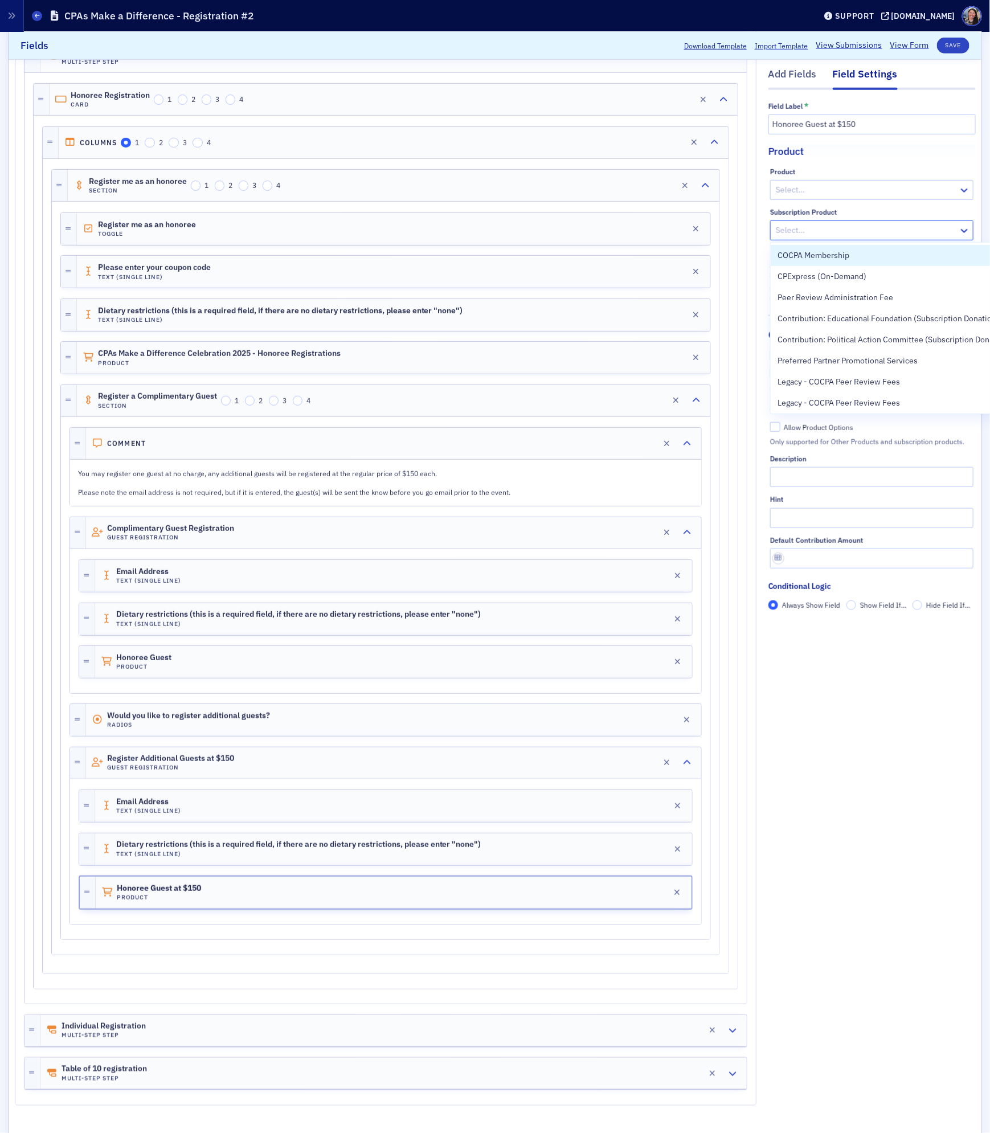
click at [826, 191] on div at bounding box center [865, 190] width 183 height 14
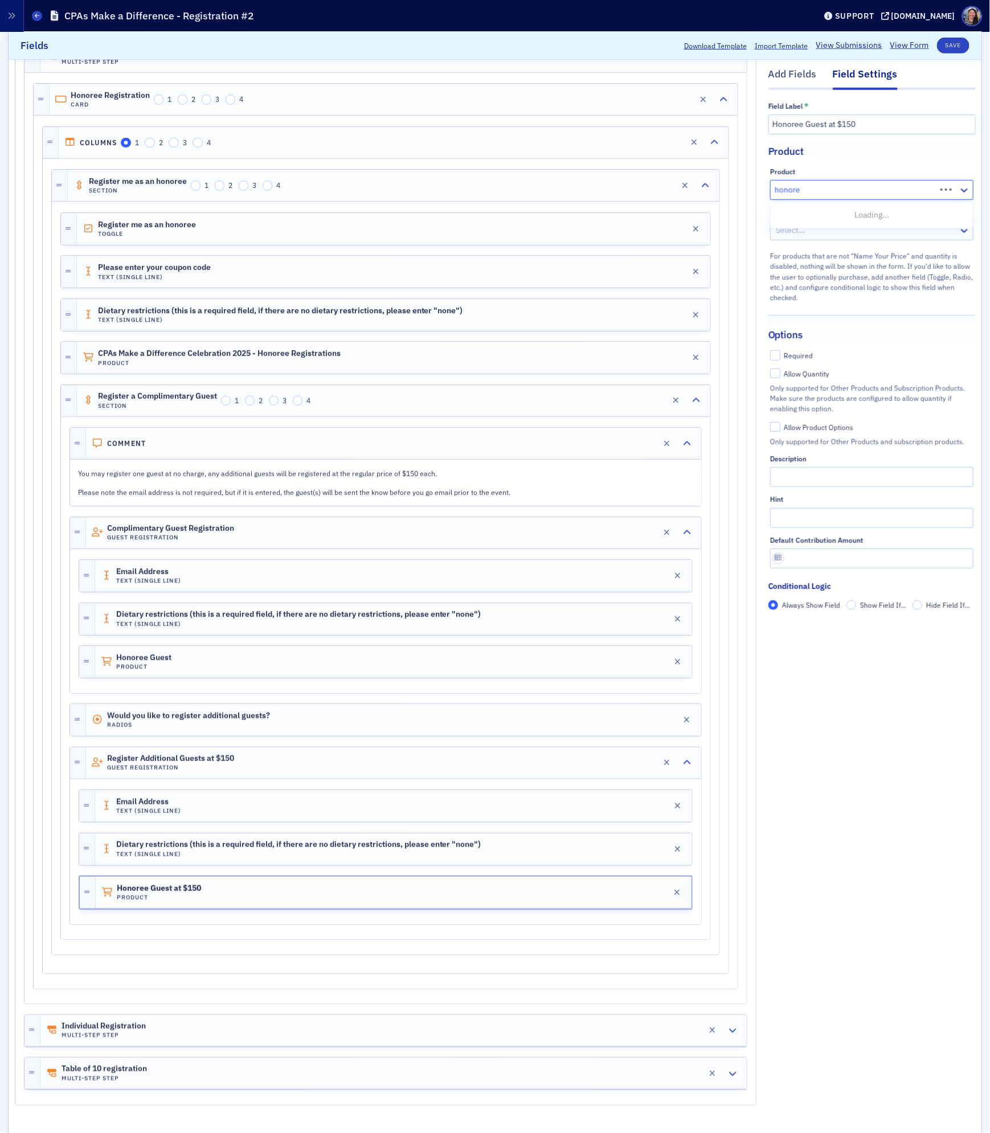
type input "honoree"
click at [824, 215] on span "CPAs Make a Difference Celebration 2025 - Honoree Registrations [11/13/2025 5:0…" at bounding box center [924, 215] width 294 height 12
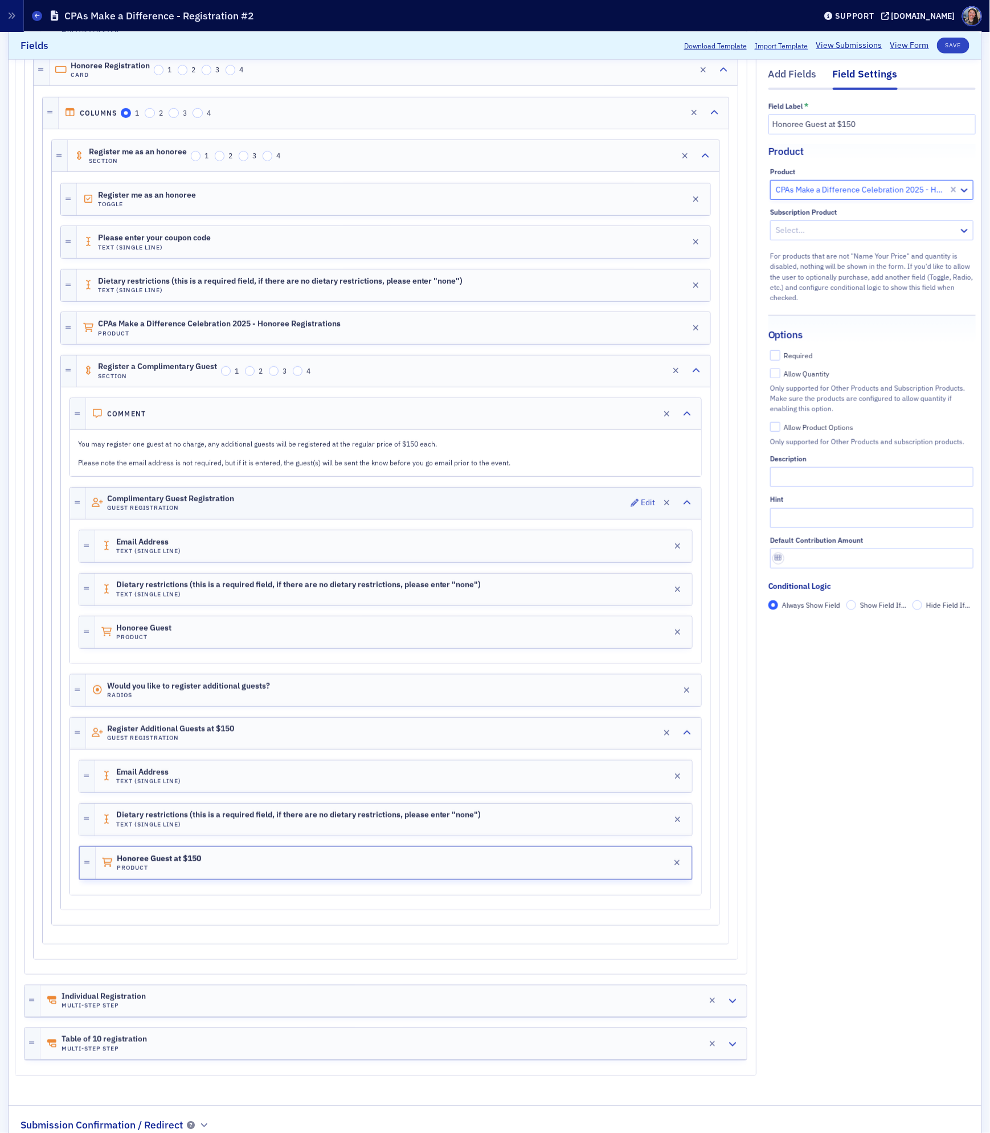
scroll to position [412, 0]
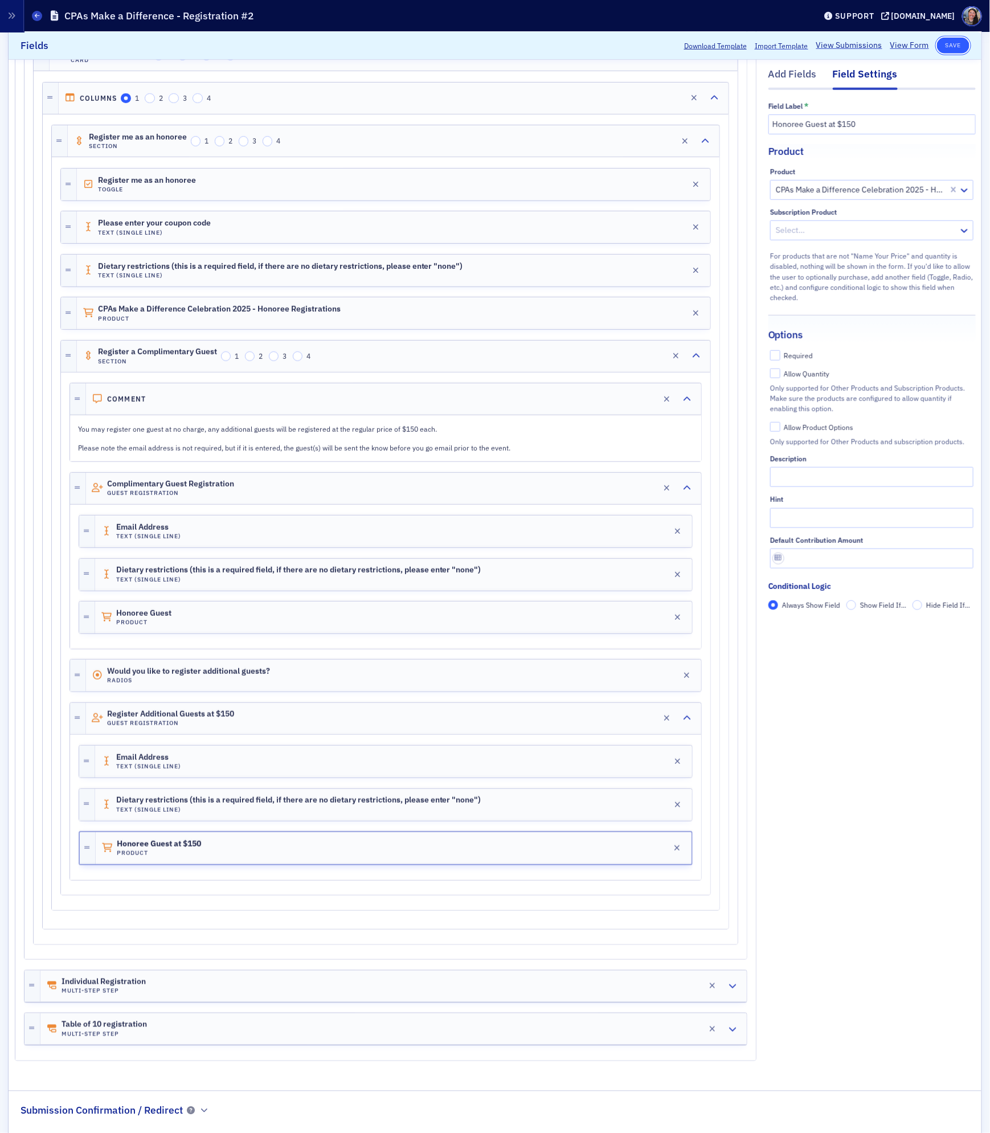
click at [959, 46] on button "Save" at bounding box center [953, 46] width 32 height 16
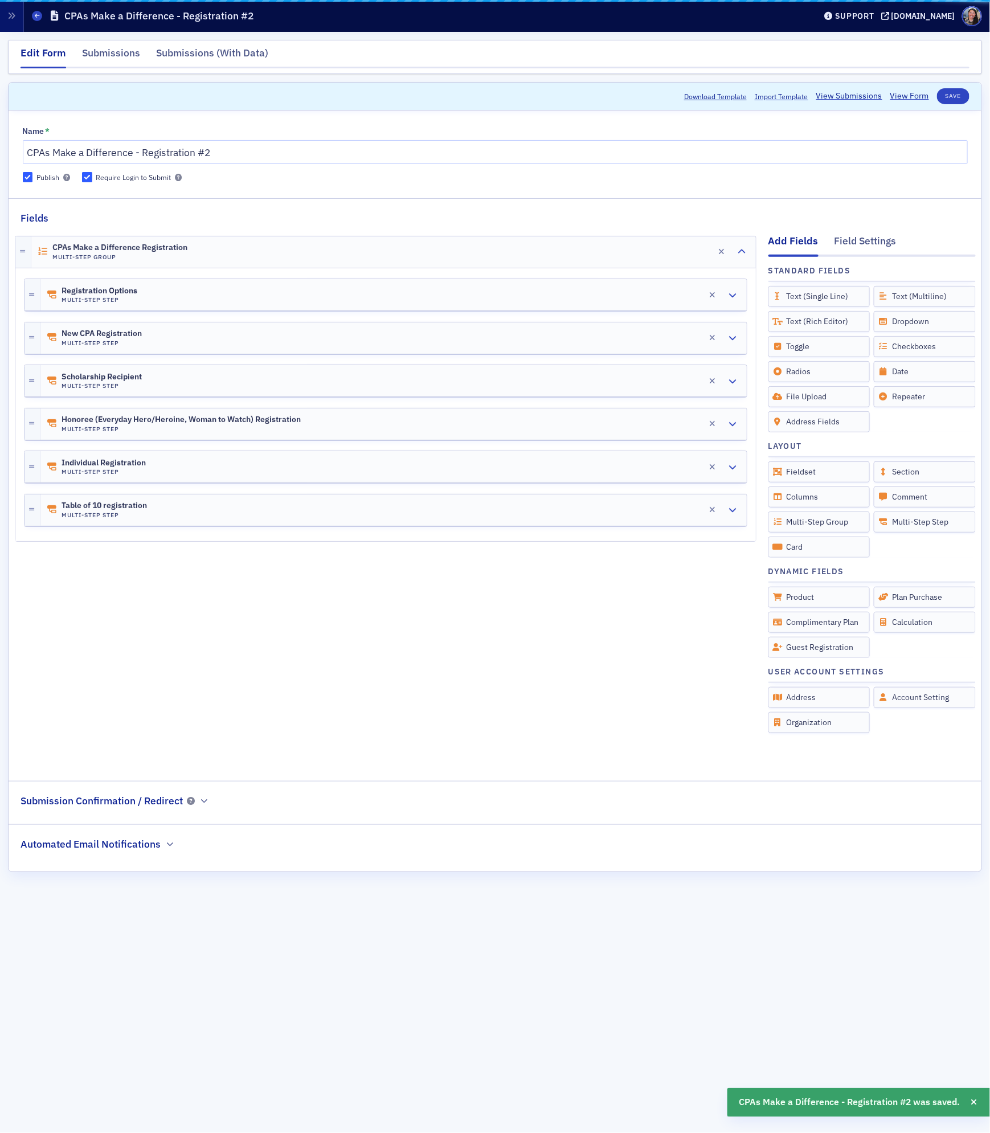
scroll to position [0, 0]
click at [912, 97] on link "View Form" at bounding box center [909, 96] width 39 height 12
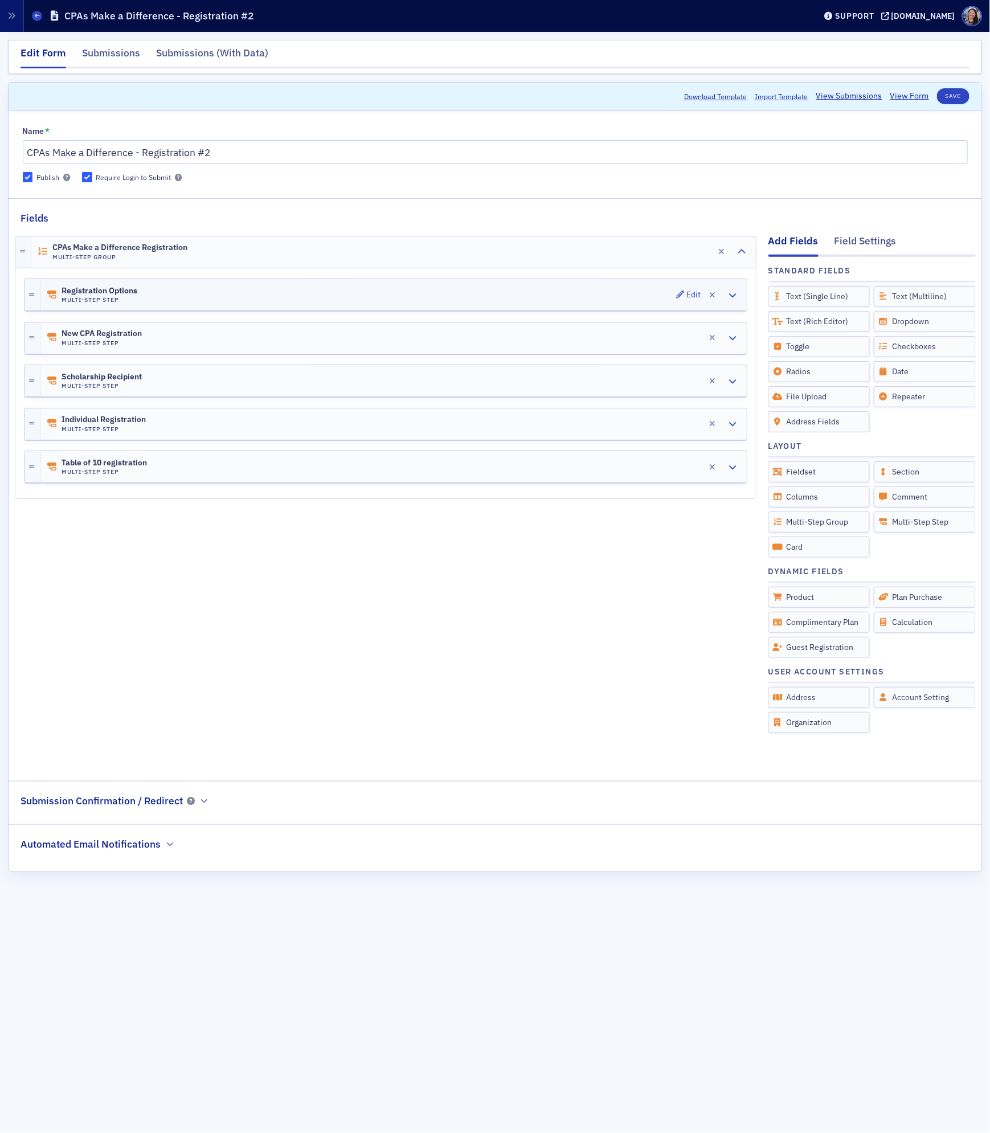
click at [296, 297] on div "Registration Options Multi-Step Step Edit" at bounding box center [393, 294] width 706 height 31
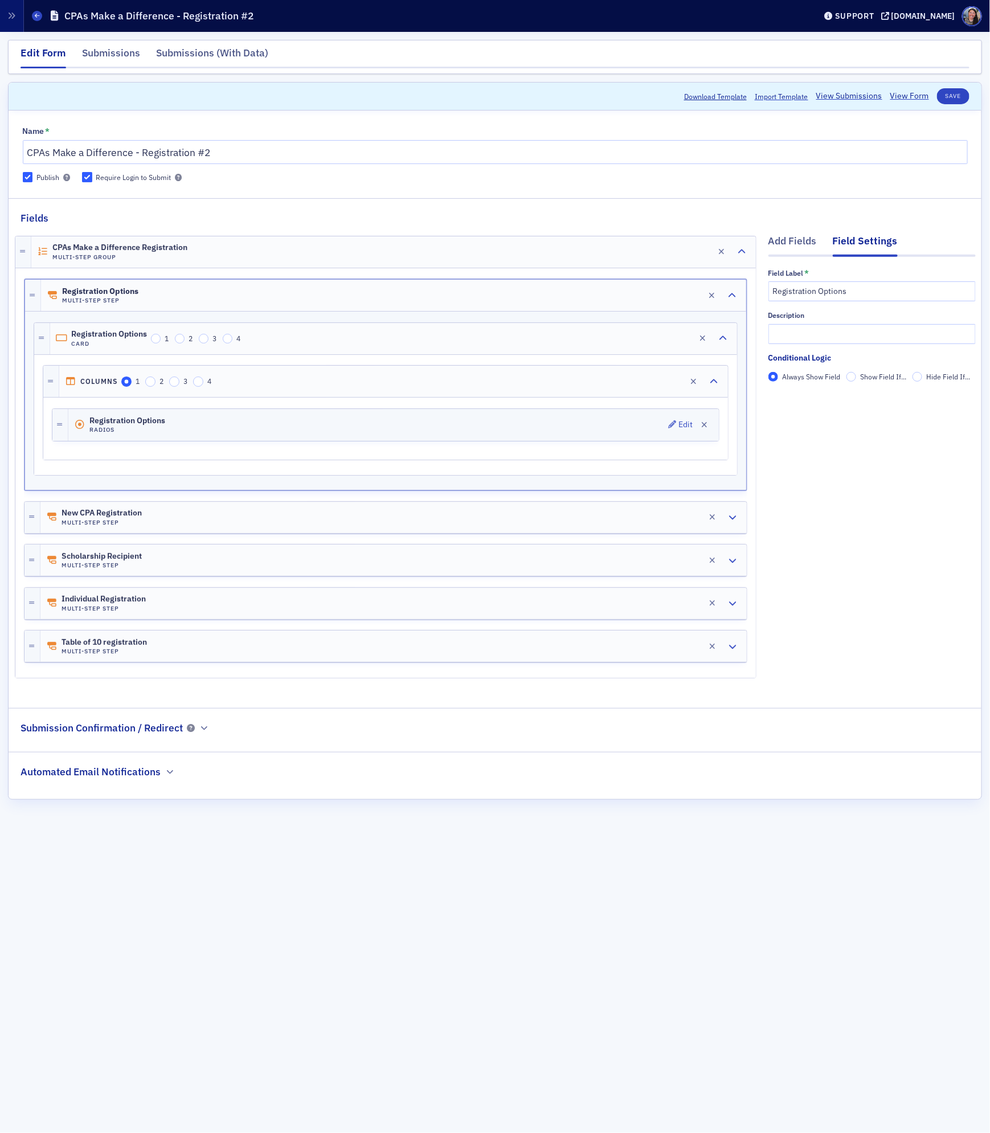
click at [249, 422] on div "Registration Options Radios Edit" at bounding box center [393, 425] width 650 height 32
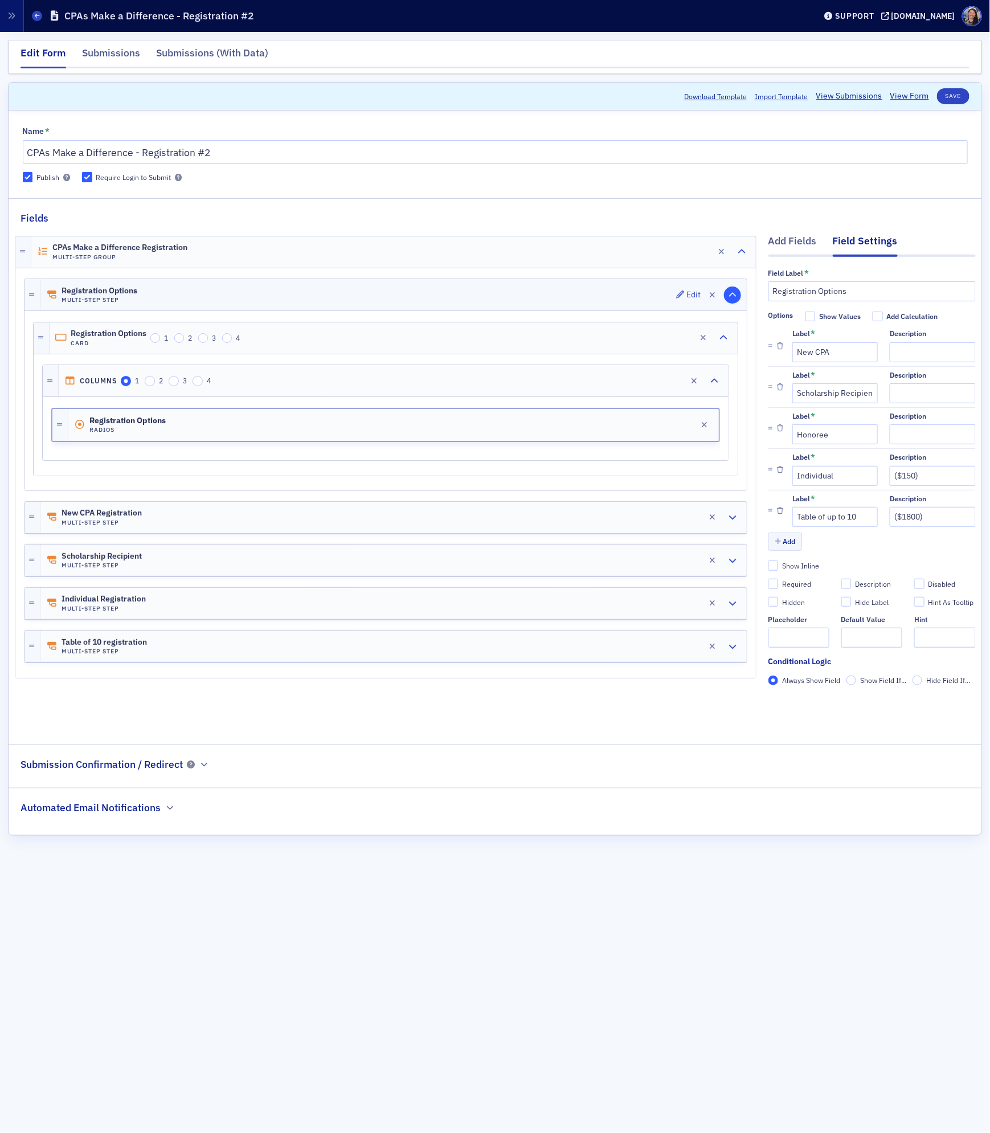
click at [729, 294] on icon "button" at bounding box center [732, 295] width 8 height 8
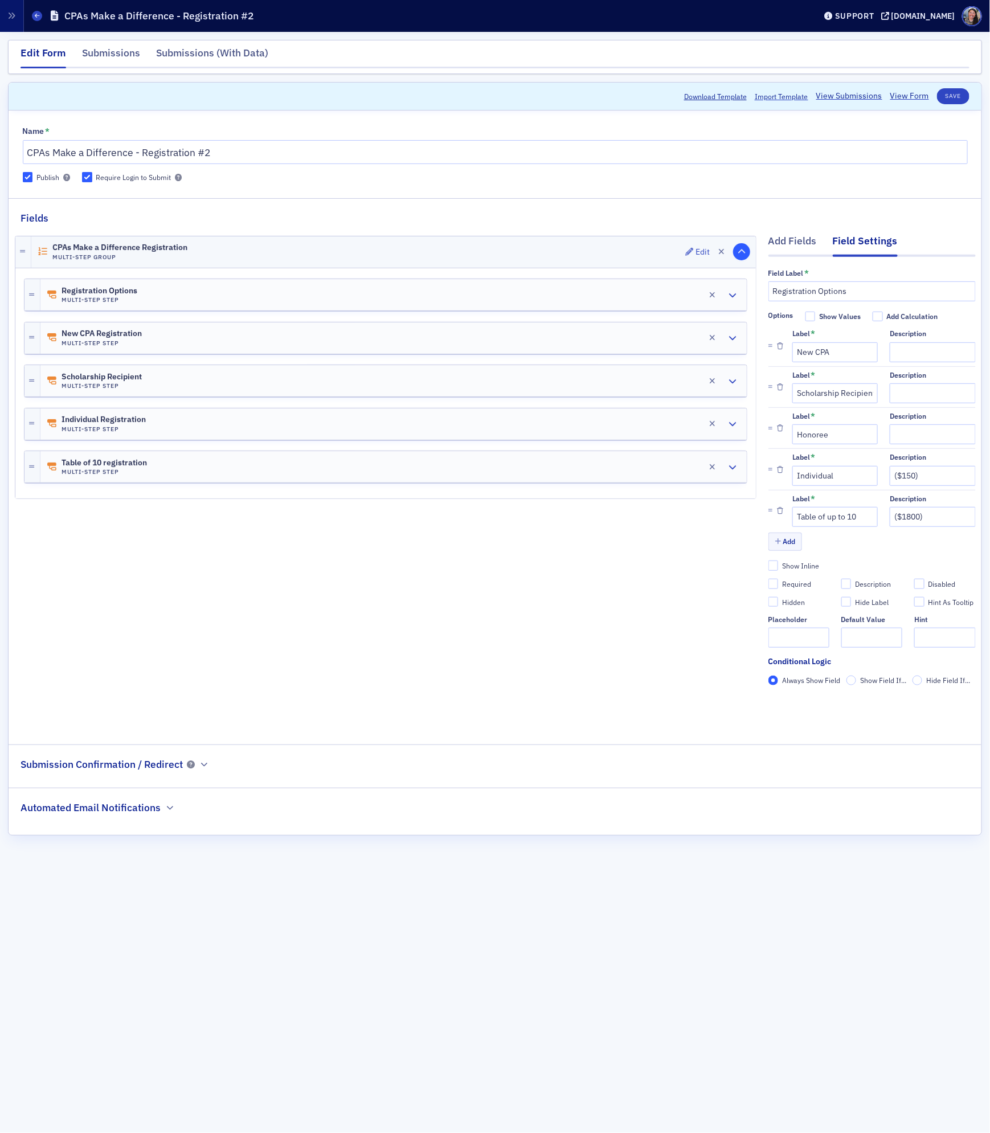
click at [741, 253] on icon "button" at bounding box center [741, 252] width 8 height 8
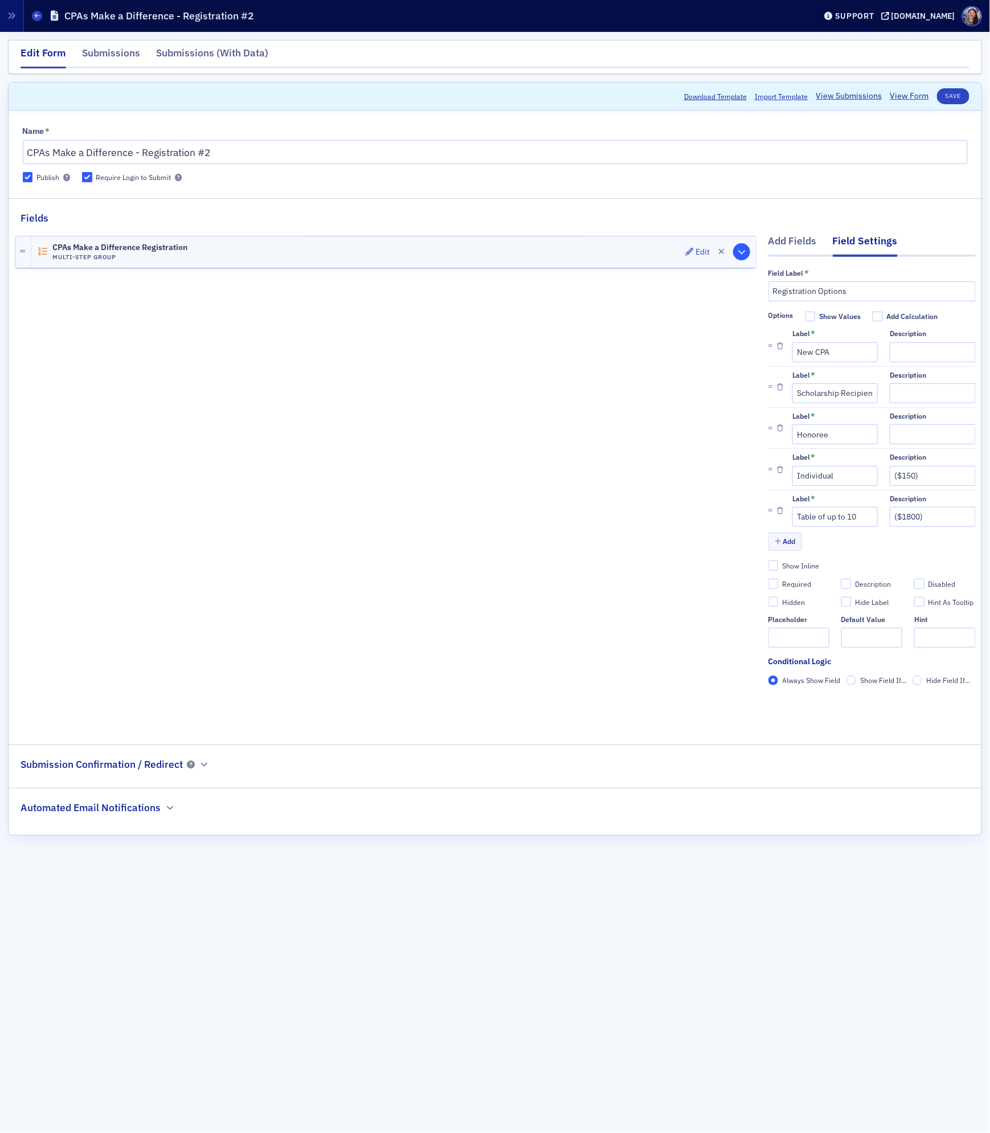
click at [741, 253] on icon "button" at bounding box center [741, 252] width 8 height 8
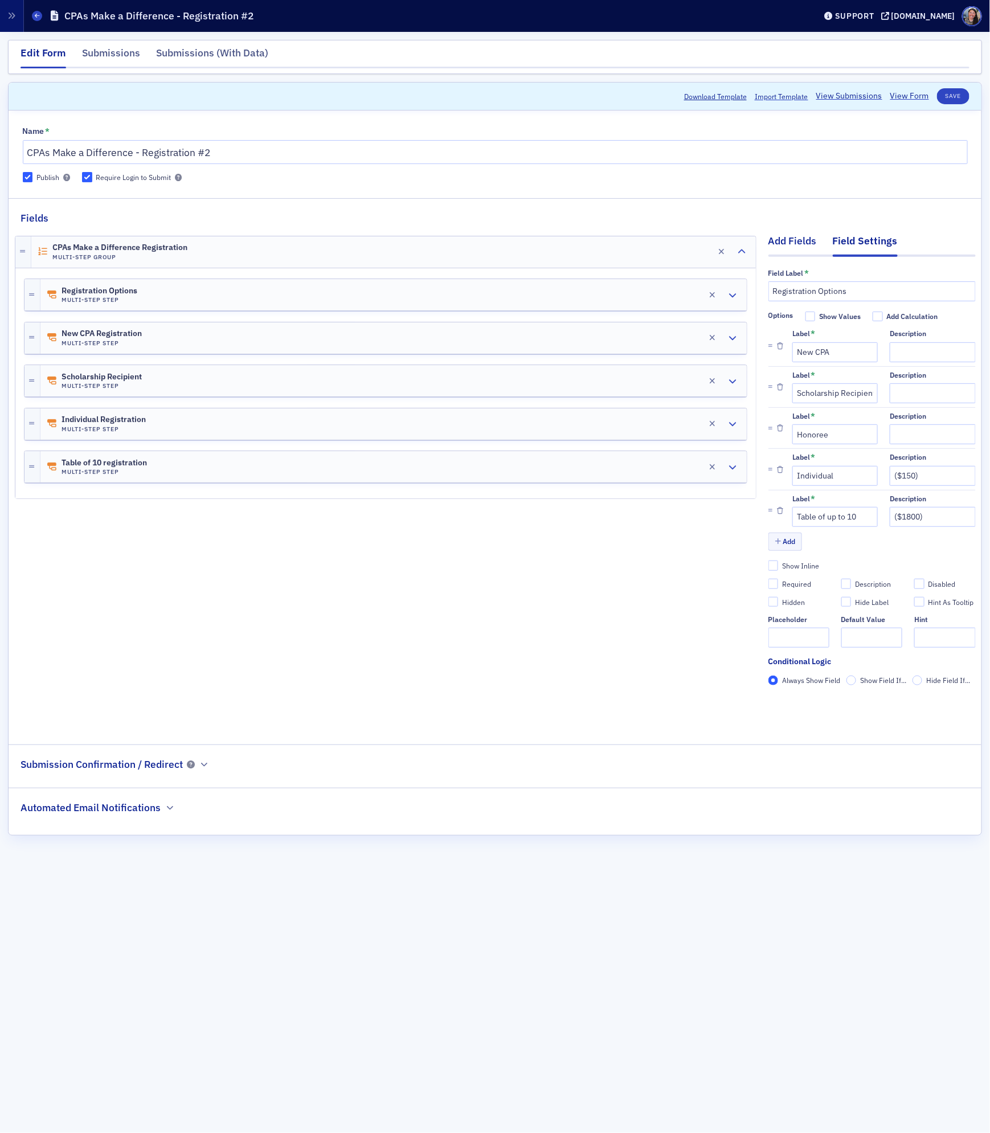
click at [807, 244] on div "Add Fields" at bounding box center [792, 243] width 48 height 21
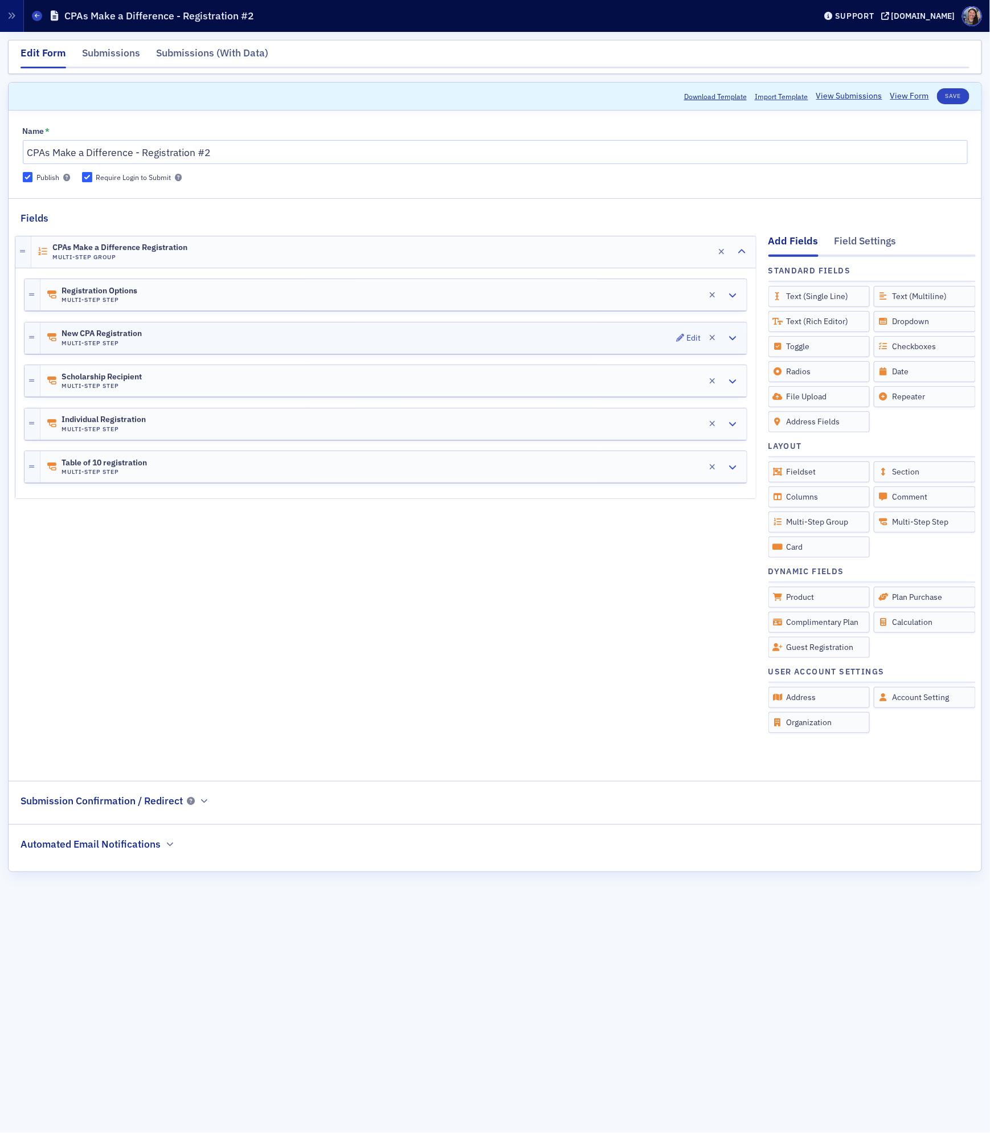
click at [181, 339] on div "New CPA Registration Multi-Step Step Edit" at bounding box center [393, 337] width 706 height 31
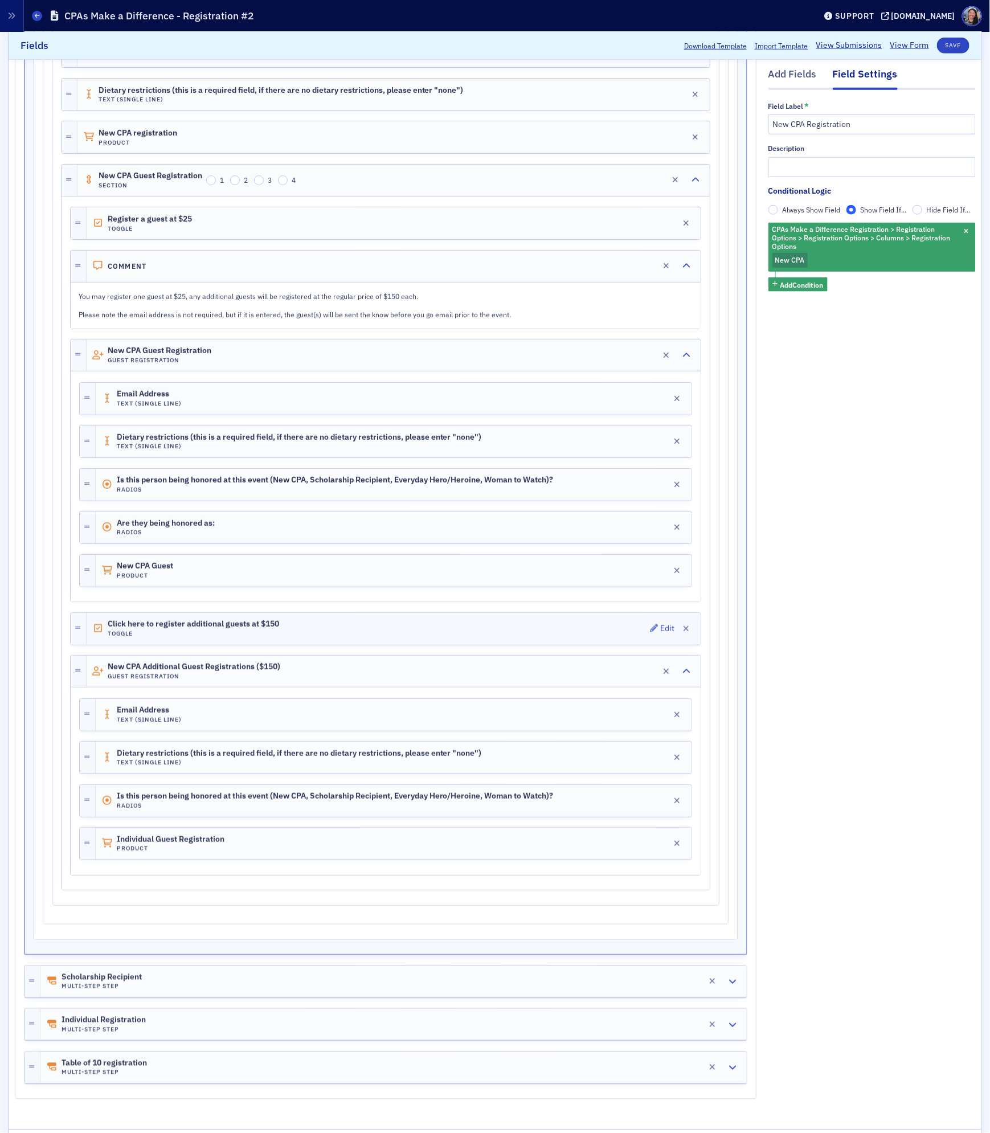
scroll to position [507, 0]
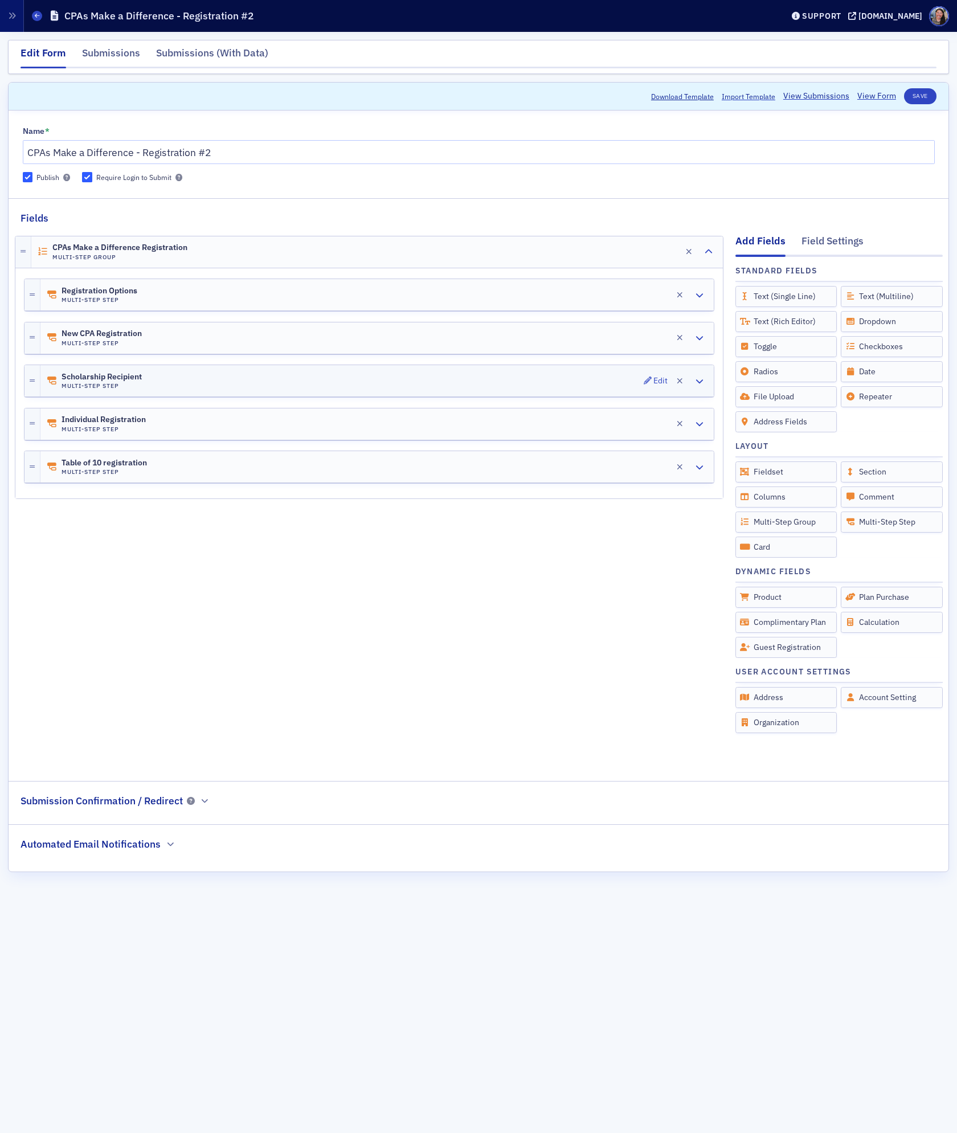
click at [343, 384] on div "Scholarship Recipient Multi-Step Step Edit" at bounding box center [376, 380] width 673 height 31
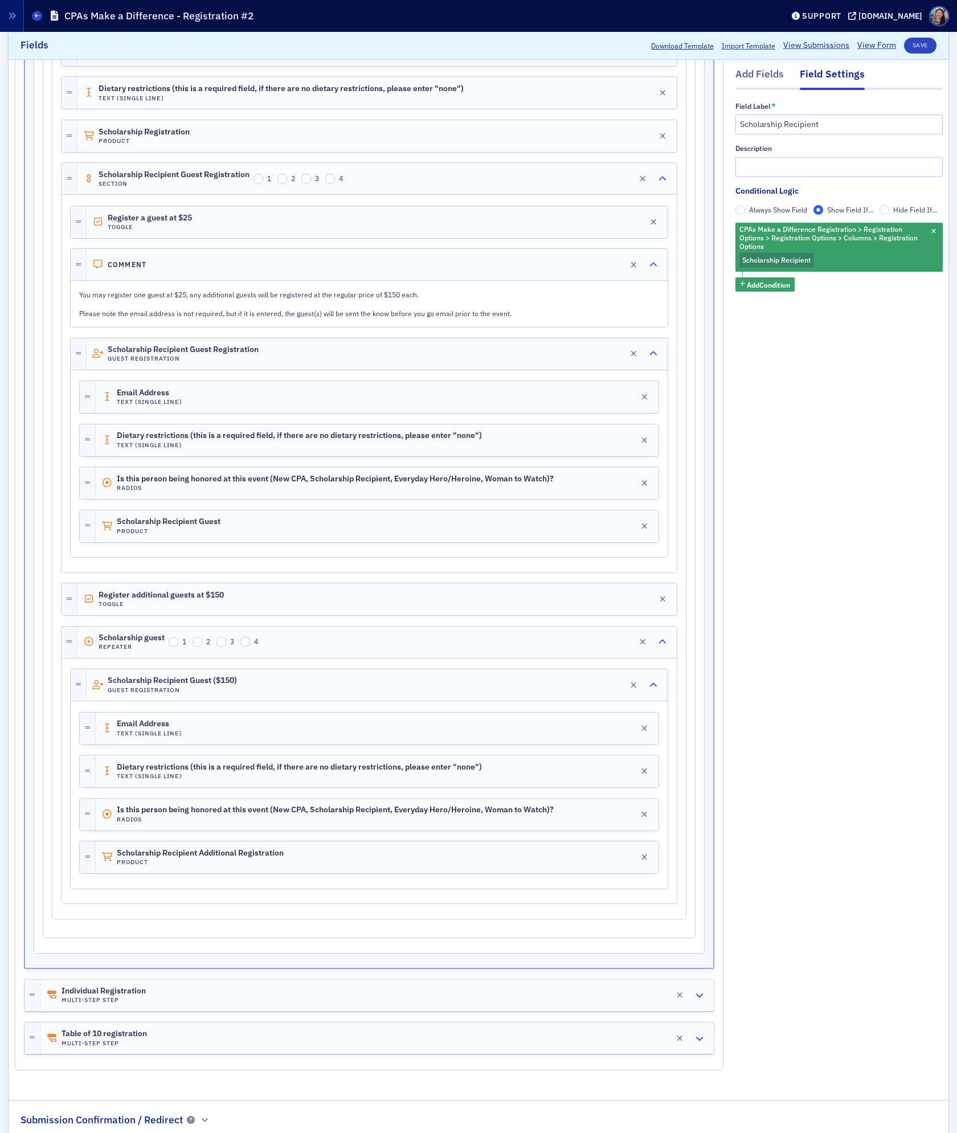
scroll to position [569, 0]
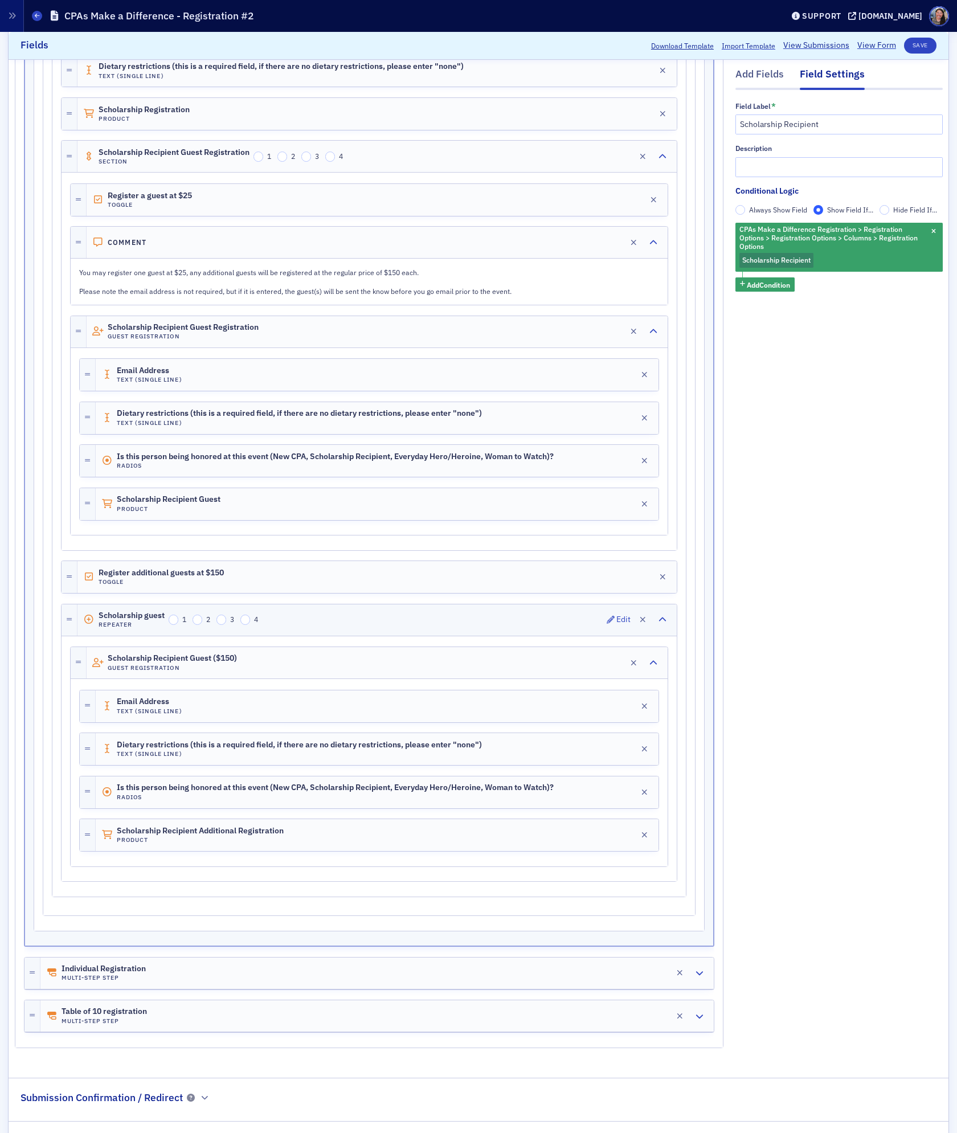
click at [329, 629] on div "Scholarship guest Repeater 1 2 3 4 Edit" at bounding box center [376, 619] width 599 height 31
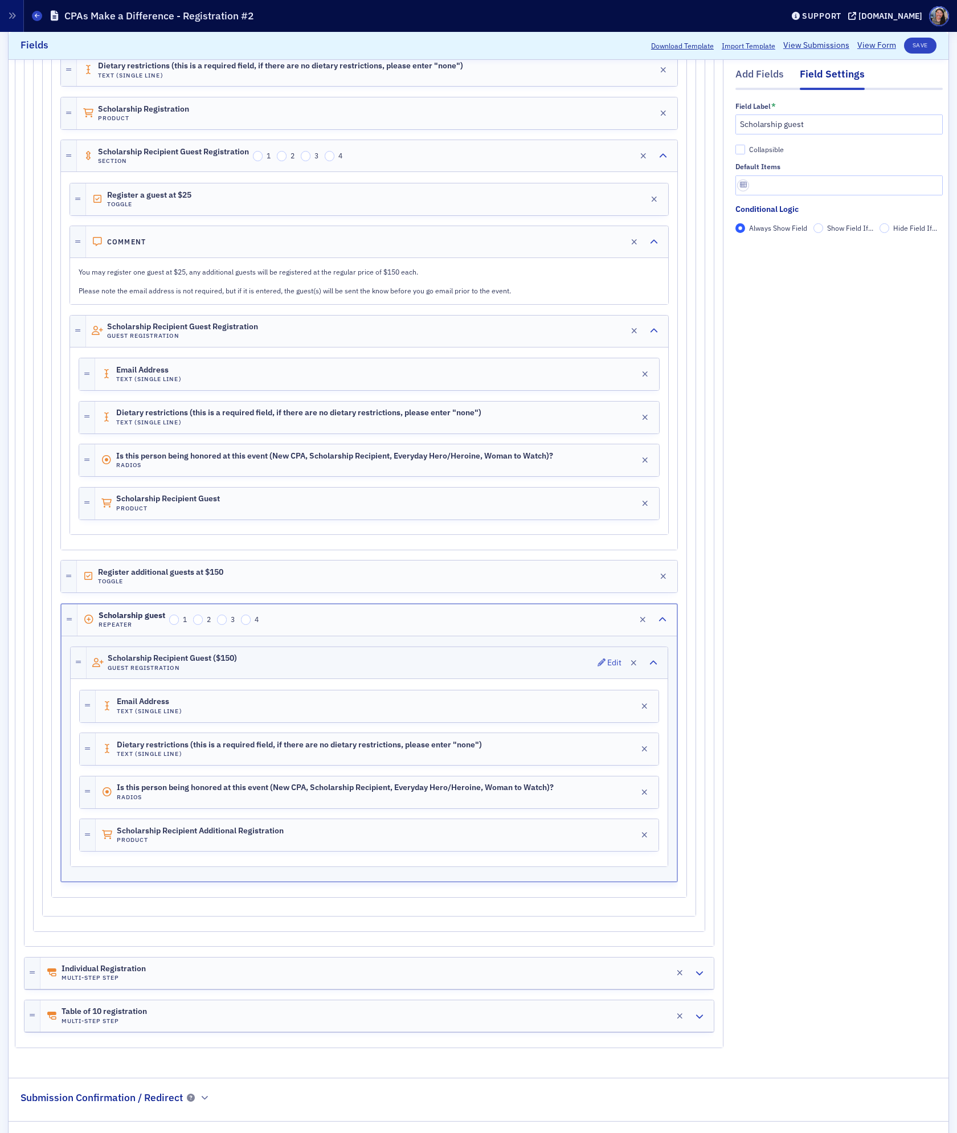
click at [335, 671] on div "Scholarship Recipient Guest ($150) Guest Registration Edit" at bounding box center [377, 662] width 581 height 31
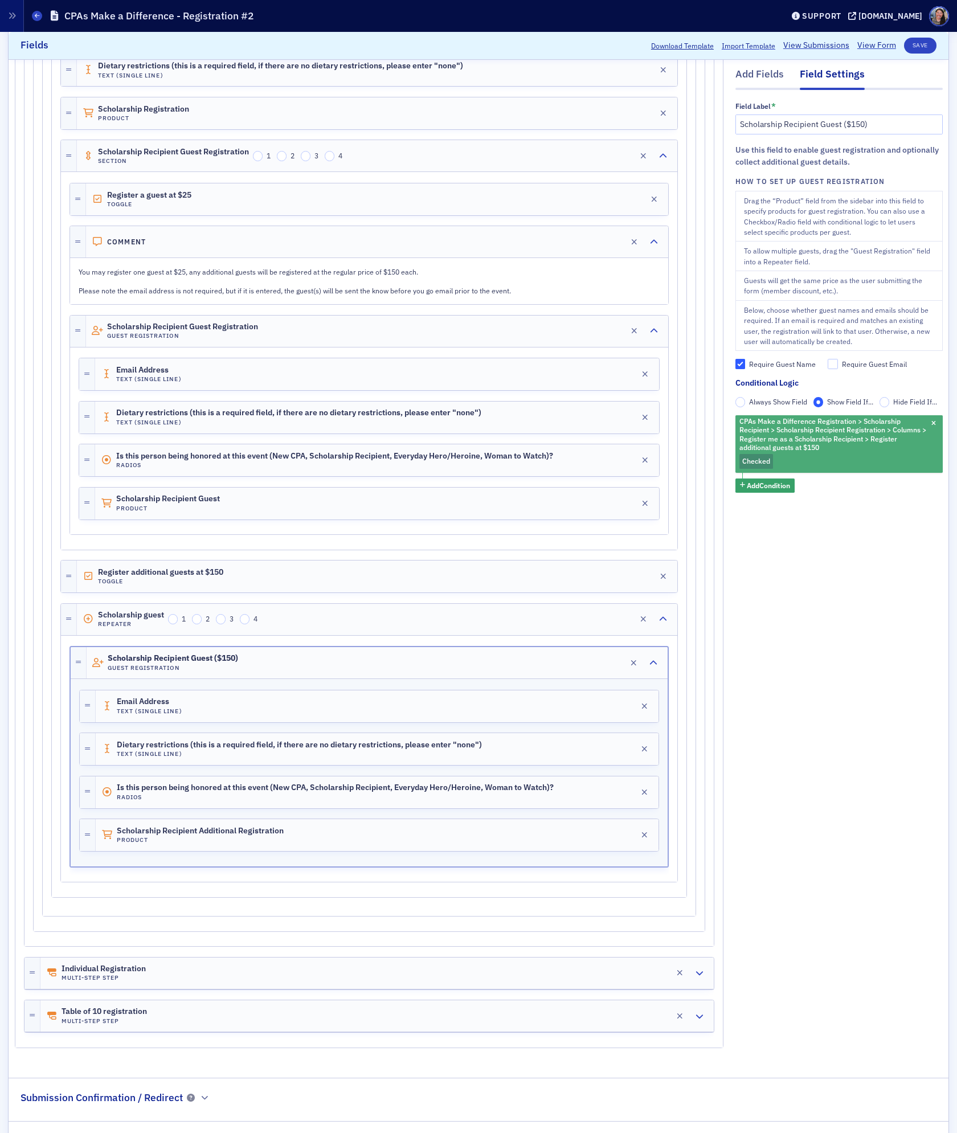
click at [934, 419] on div "CPAs Make a Difference Registration > Scholarship Recipient > Scholarship Recip…" at bounding box center [838, 444] width 207 height 58
click at [934, 422] on icon "button" at bounding box center [933, 424] width 5 height 6
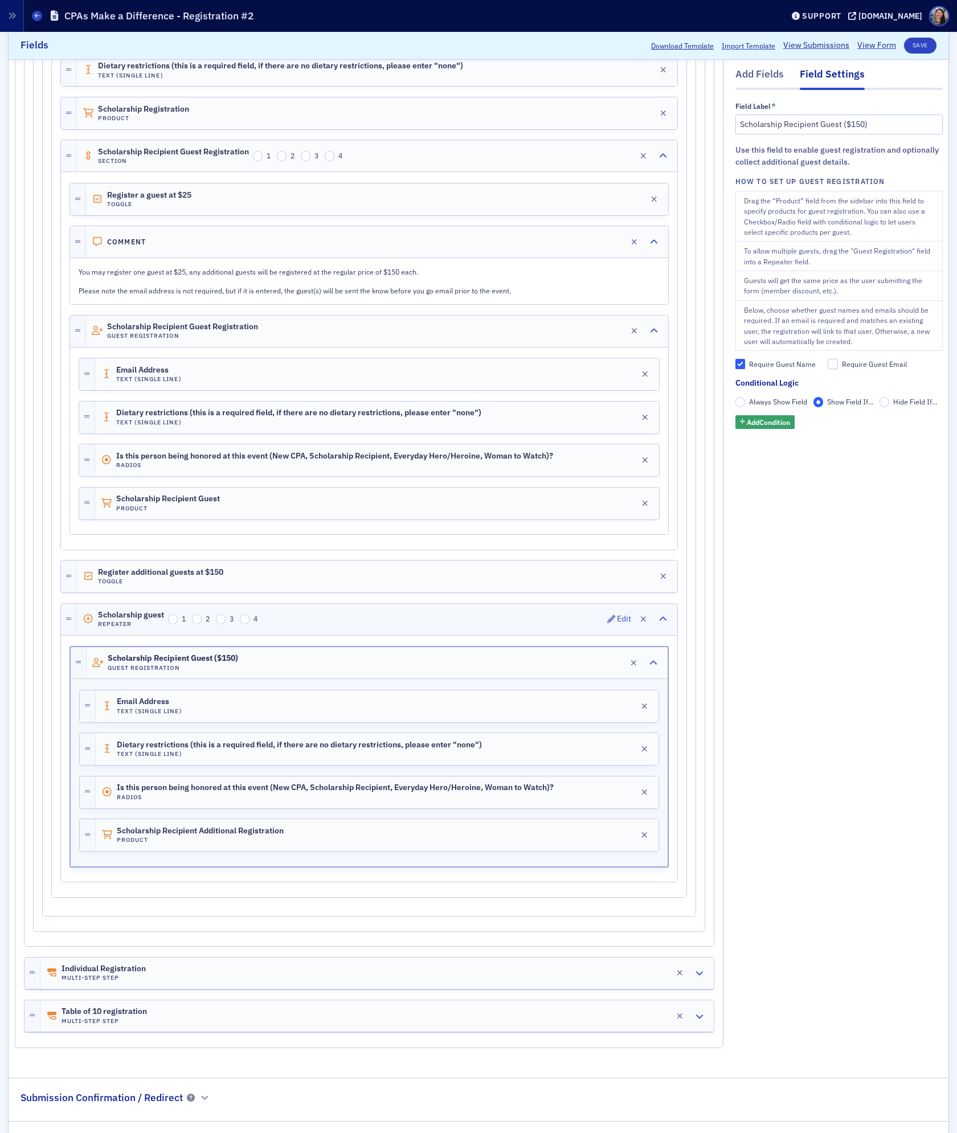
click at [387, 635] on div "Scholarship guest Repeater 1 2 3 4 Edit" at bounding box center [377, 619] width 600 height 31
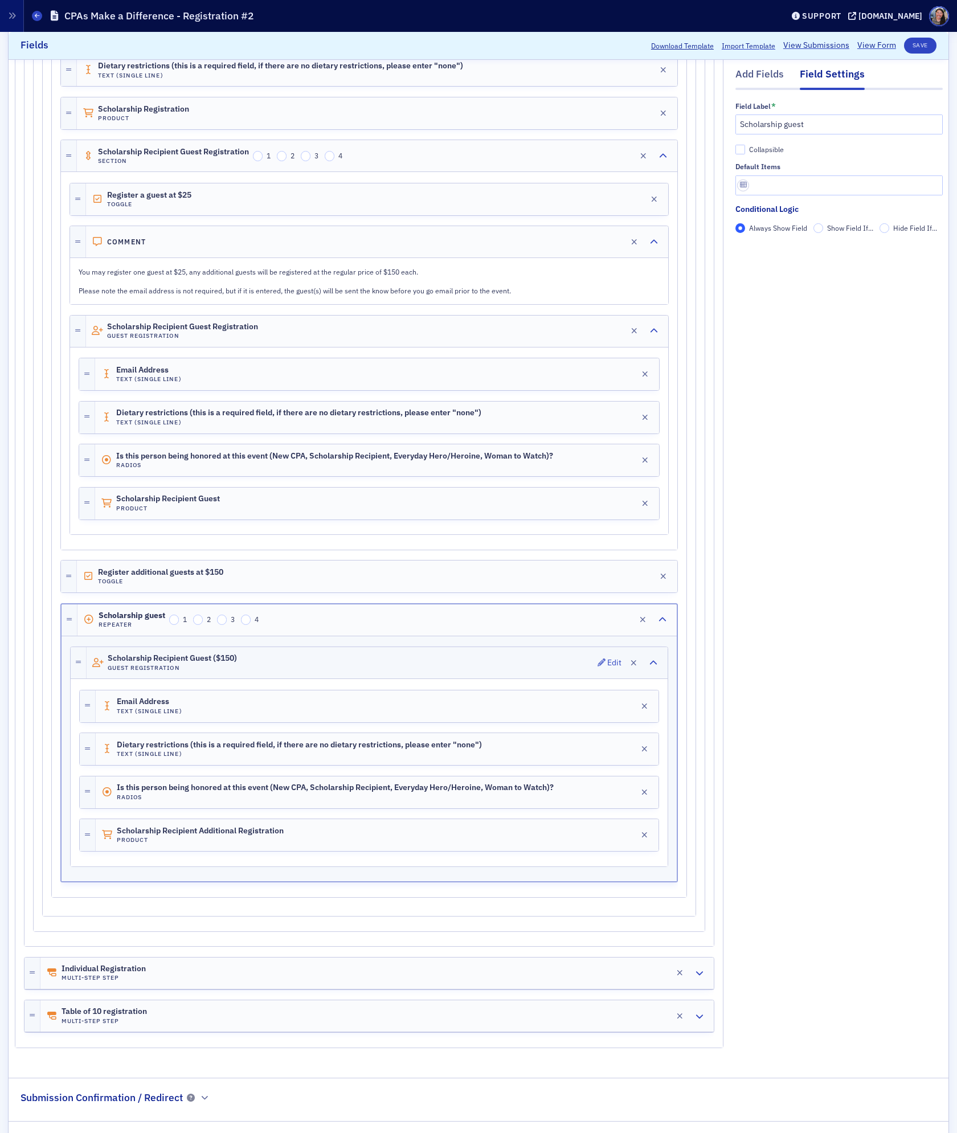
click at [430, 677] on div "Scholarship Recipient Guest ($150) Guest Registration Edit" at bounding box center [377, 662] width 581 height 31
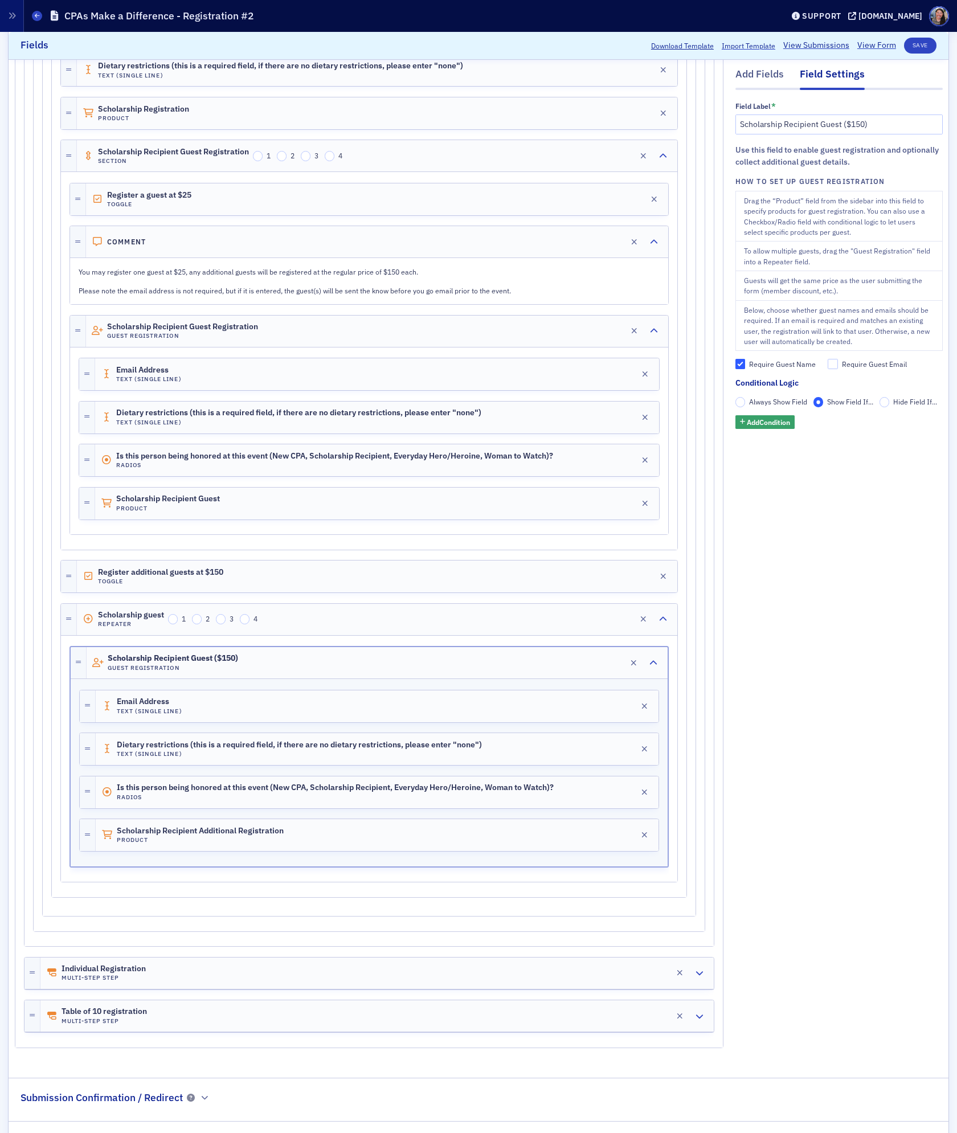
click at [773, 403] on span "Always Show Field" at bounding box center [778, 401] width 58 height 9
click at [745, 403] on input "Always Show Field" at bounding box center [740, 402] width 10 height 10
click at [382, 678] on div "Scholarship Recipient Guest ($150) Guest Registration Edit" at bounding box center [377, 662] width 581 height 31
click at [822, 403] on input "Show Field If..." at bounding box center [818, 402] width 10 height 10
click at [795, 423] on button "Add Condition" at bounding box center [765, 422] width 60 height 14
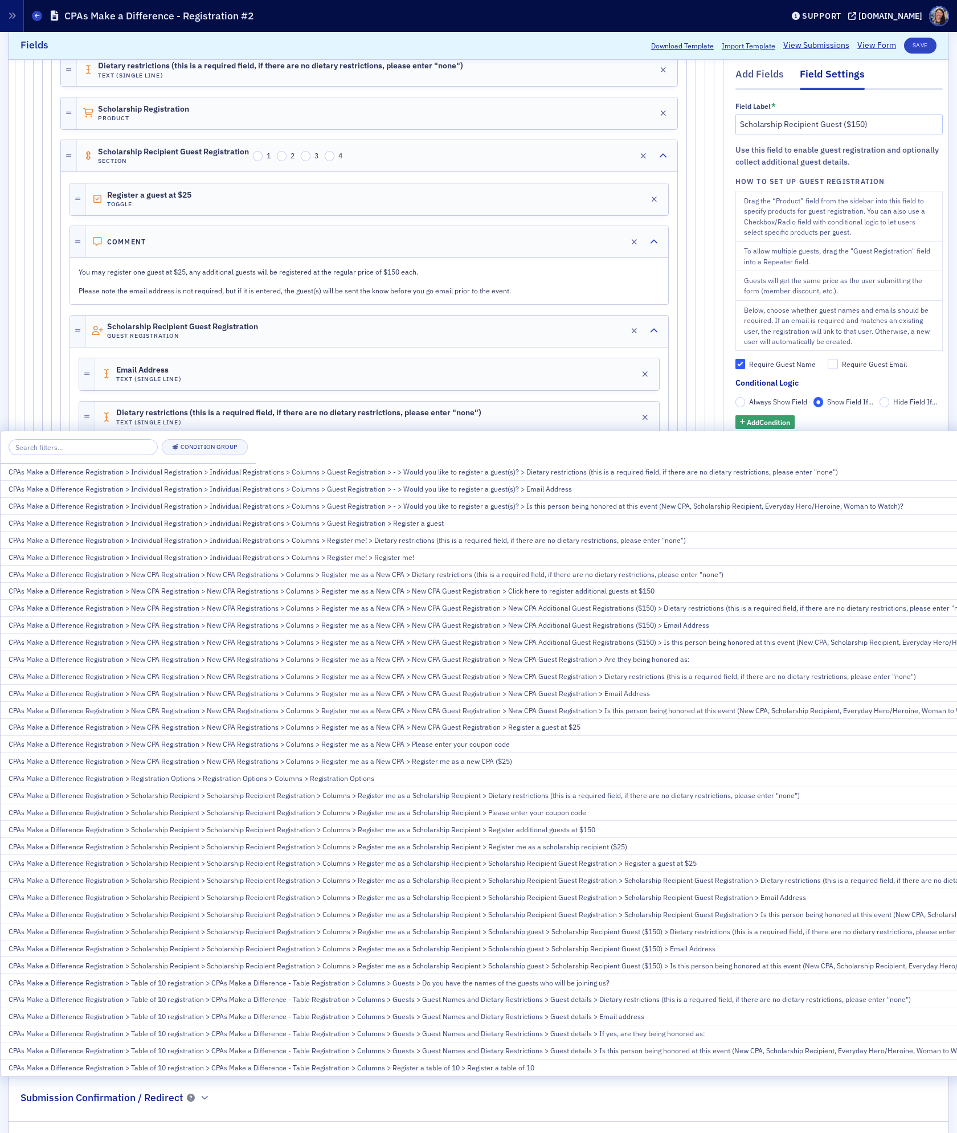
click at [836, 434] on div "Condition Group CPAs Make a Difference Registration > Individual Registration >…" at bounding box center [573, 753] width 1145 height 645
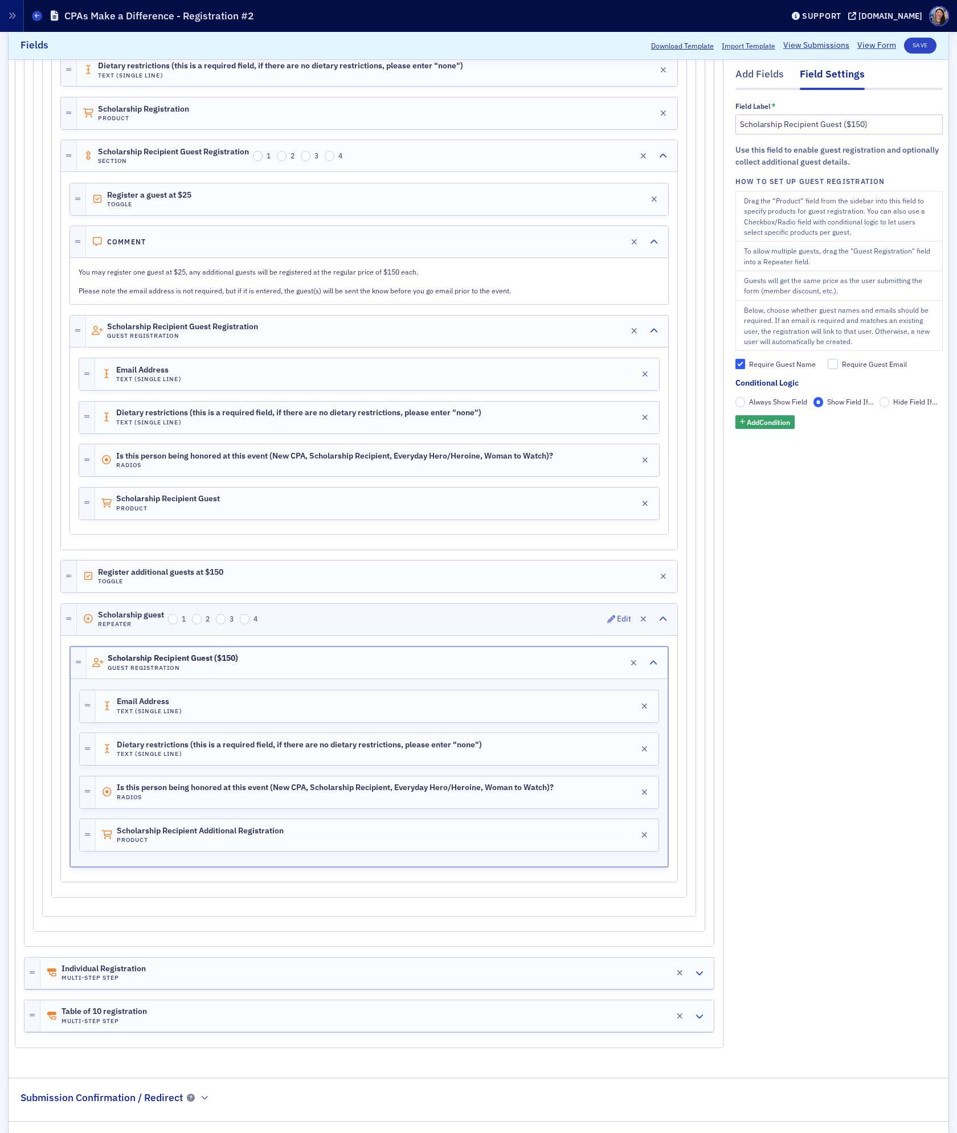
click at [316, 631] on div "Scholarship guest Repeater 1 2 3 4 Edit" at bounding box center [377, 619] width 600 height 31
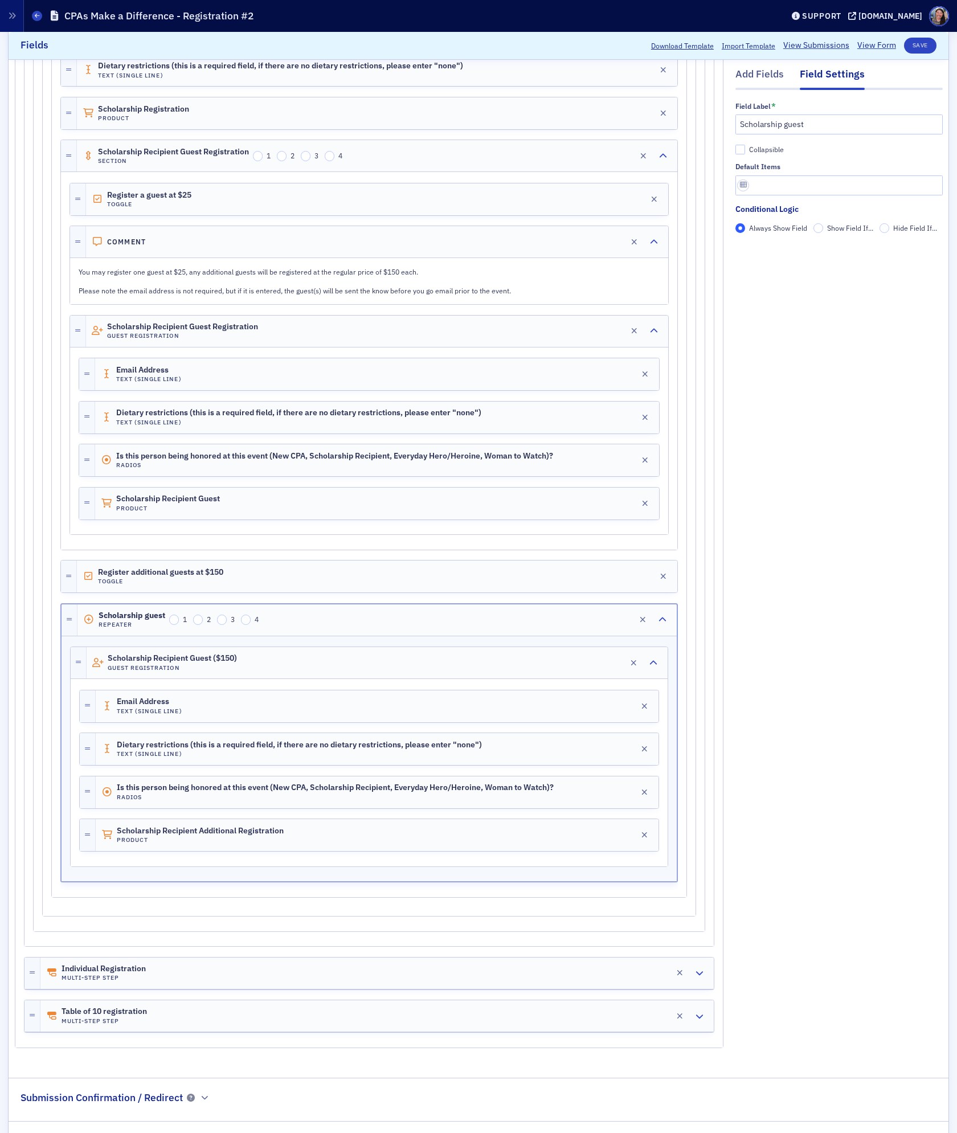
click at [835, 227] on span "Show Field If..." at bounding box center [850, 227] width 46 height 9
click at [823, 227] on input "Show Field If..." at bounding box center [818, 228] width 10 height 10
click at [778, 251] on span "Add Condition" at bounding box center [767, 248] width 43 height 10
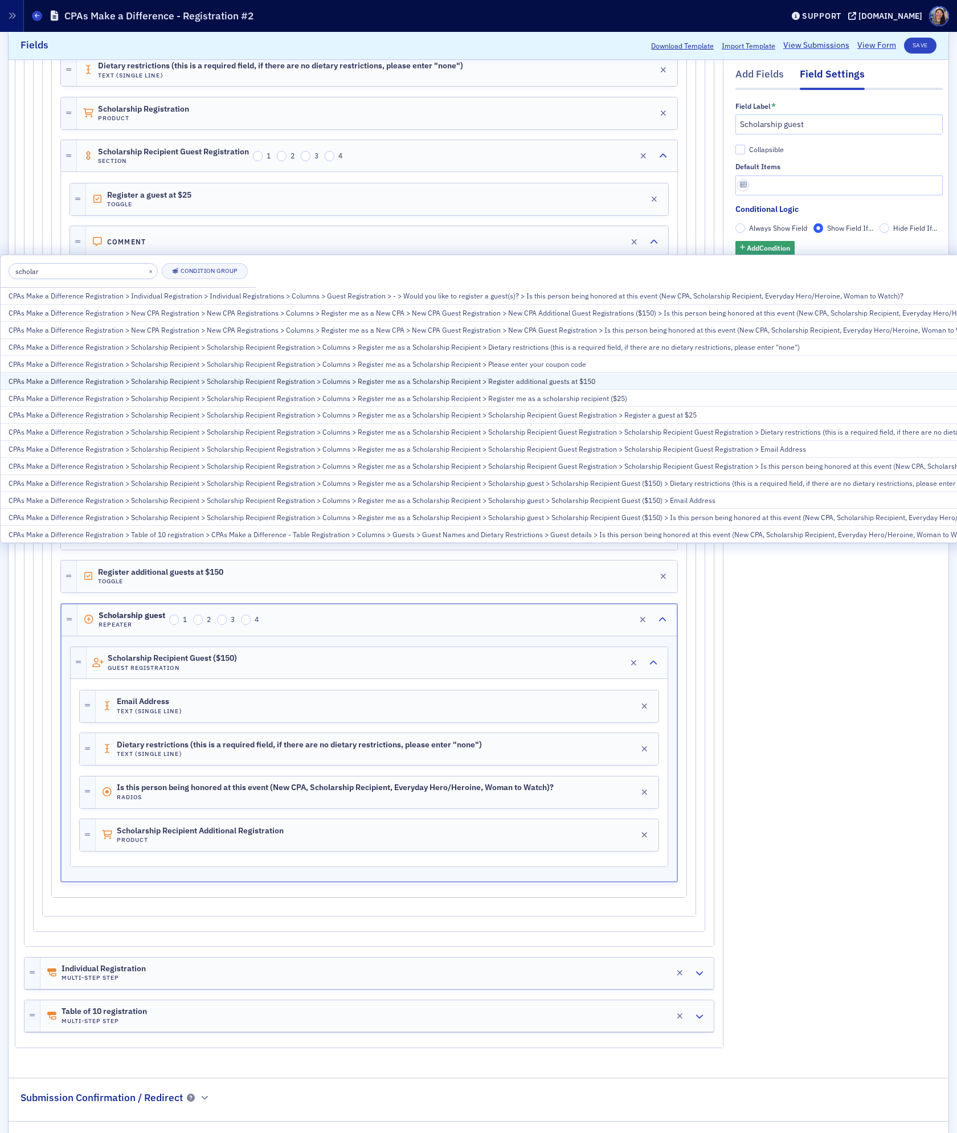
type input "scholar"
click at [684, 380] on div "CPAs Make a Difference Registration > Scholarship Recipient > Scholarship Recip…" at bounding box center [573, 381] width 1129 height 10
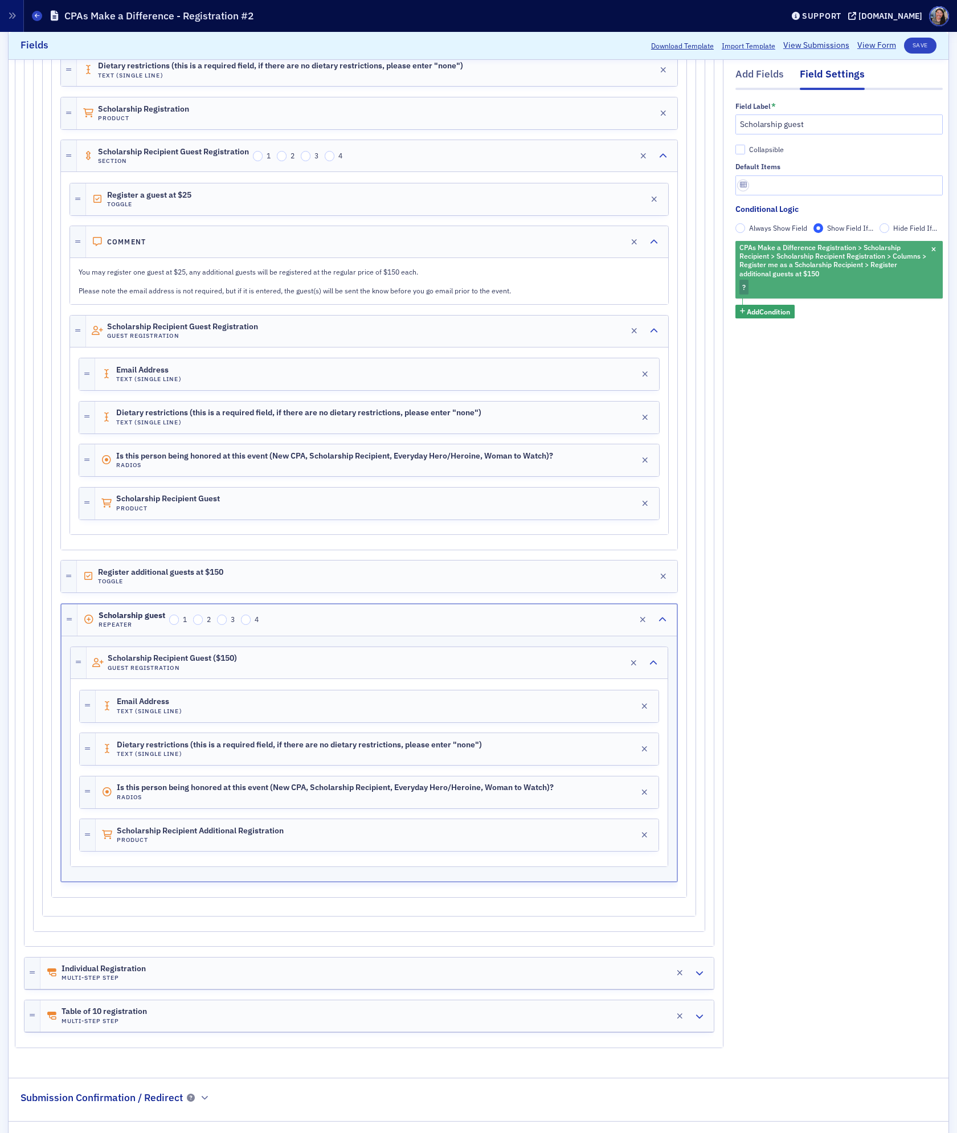
click at [753, 289] on div "CPAs Make a Difference Registration > Scholarship Recipient > Scholarship Recip…" at bounding box center [838, 270] width 207 height 58
click at [817, 313] on span "Checked" at bounding box center [817, 311] width 27 height 9
click at [801, 313] on input "Checked" at bounding box center [795, 312] width 10 height 10
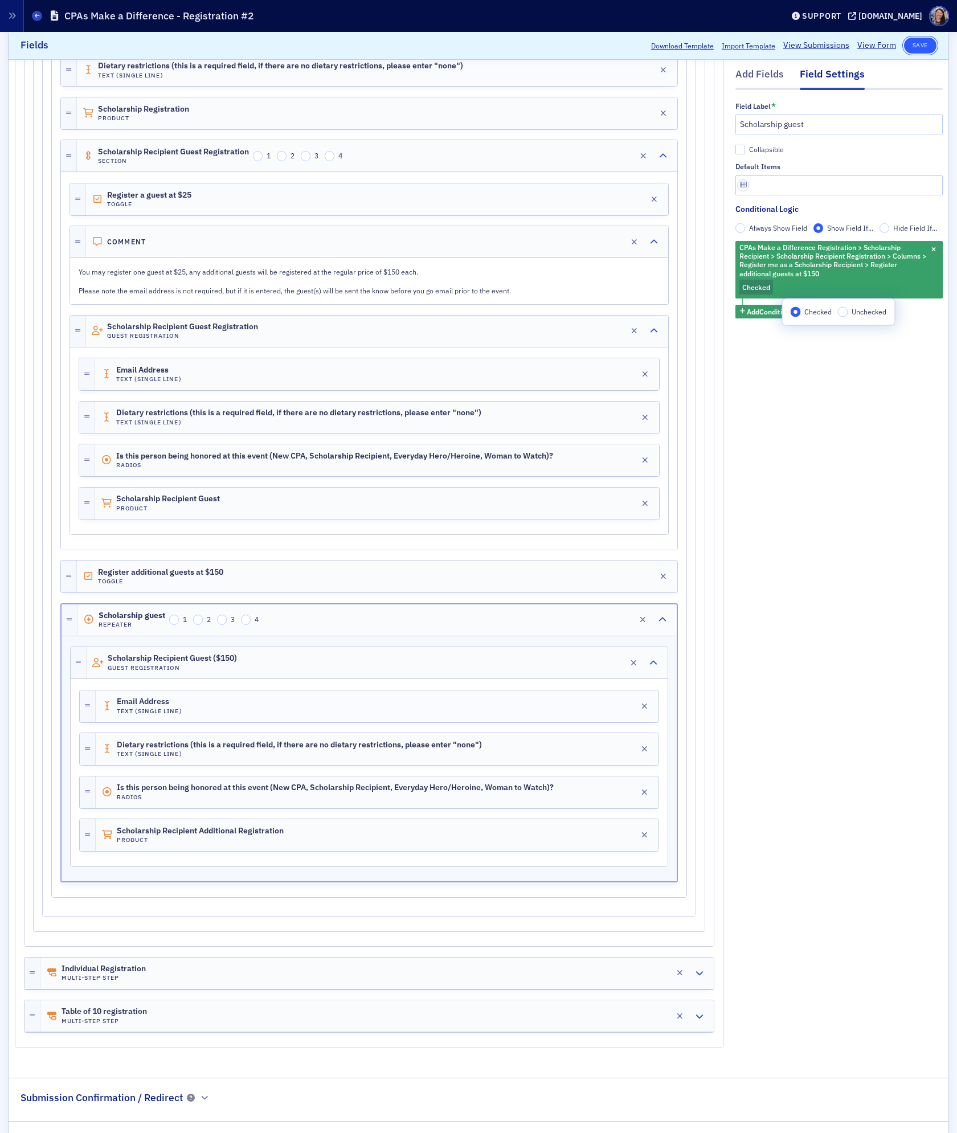
click at [912, 47] on button "Save" at bounding box center [920, 46] width 32 height 16
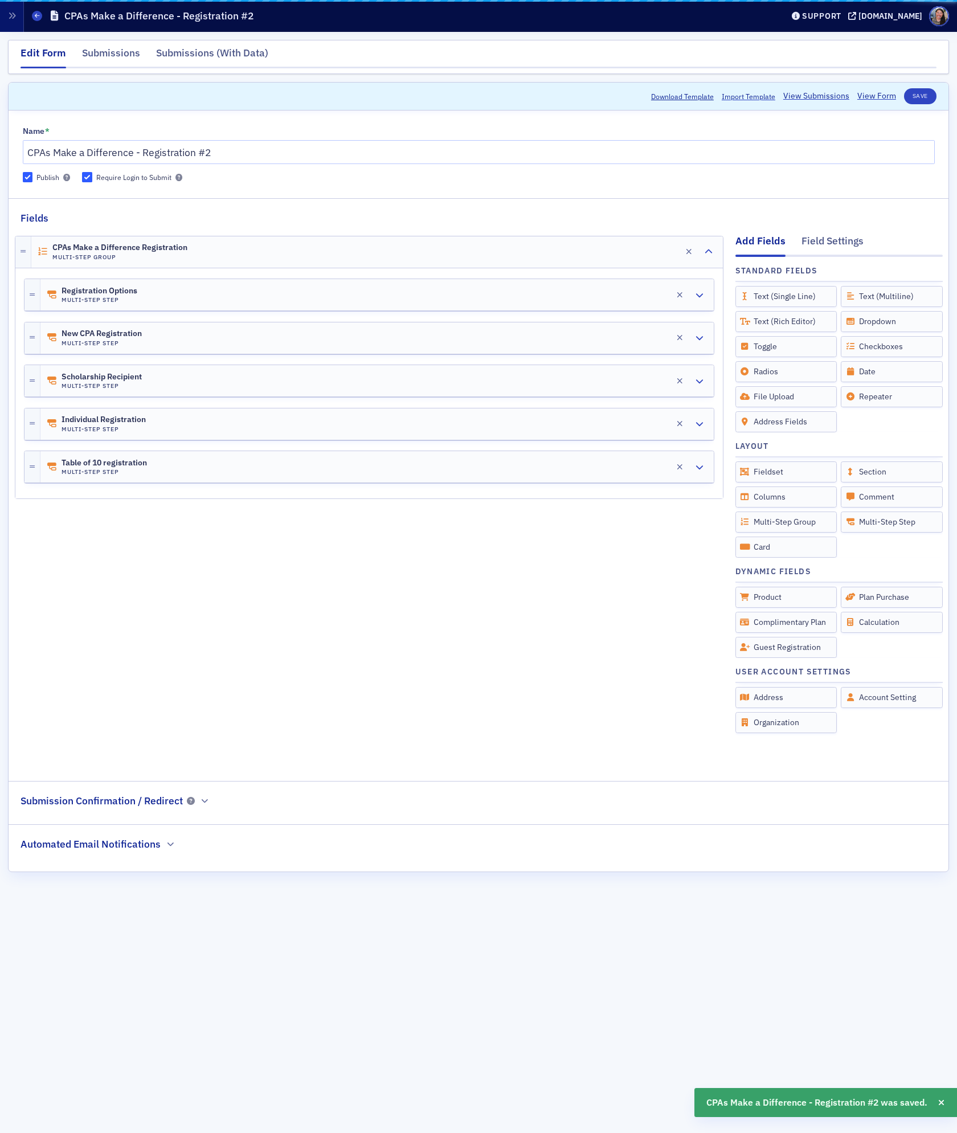
scroll to position [0, 0]
click at [863, 93] on link "View Form" at bounding box center [876, 96] width 39 height 12
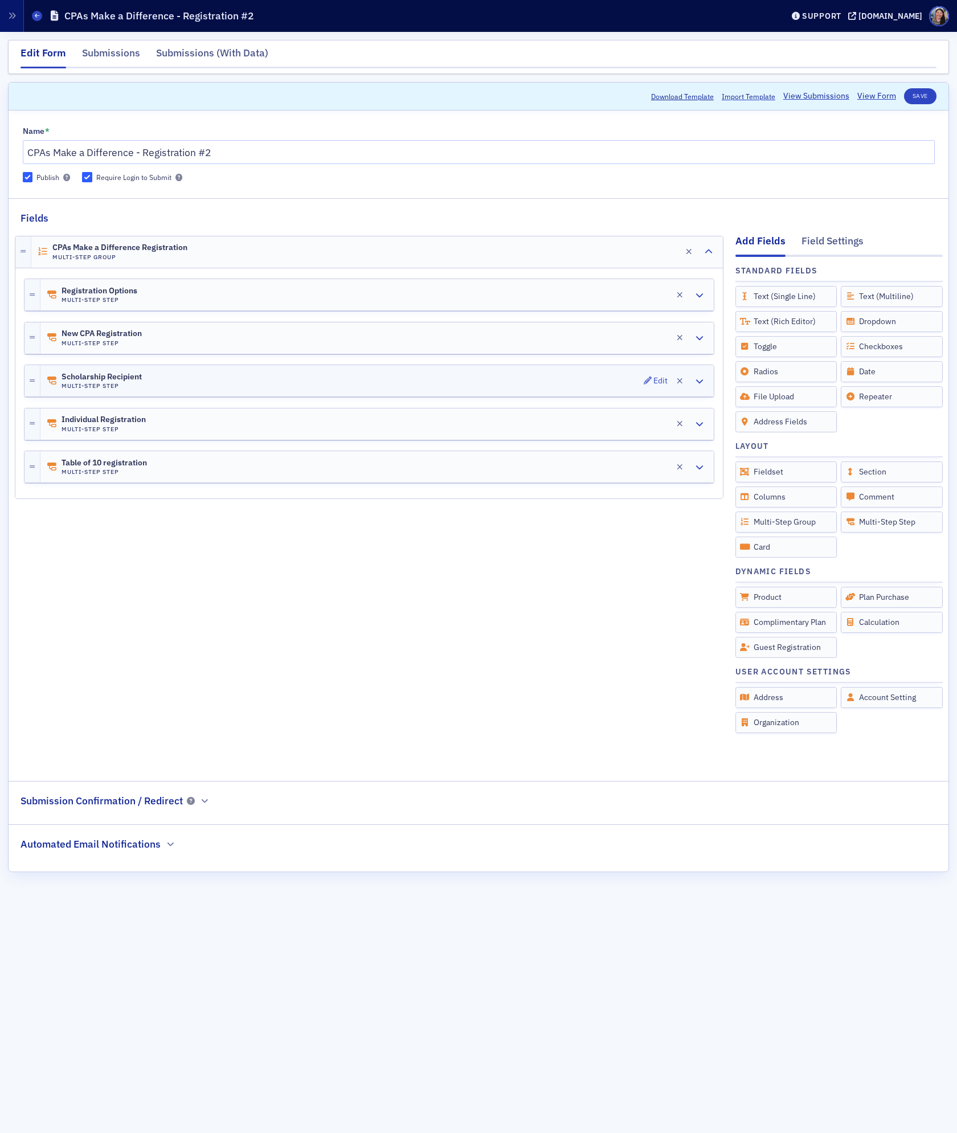
click at [167, 383] on div "Scholarship Recipient Multi-Step Step Edit" at bounding box center [376, 380] width 673 height 31
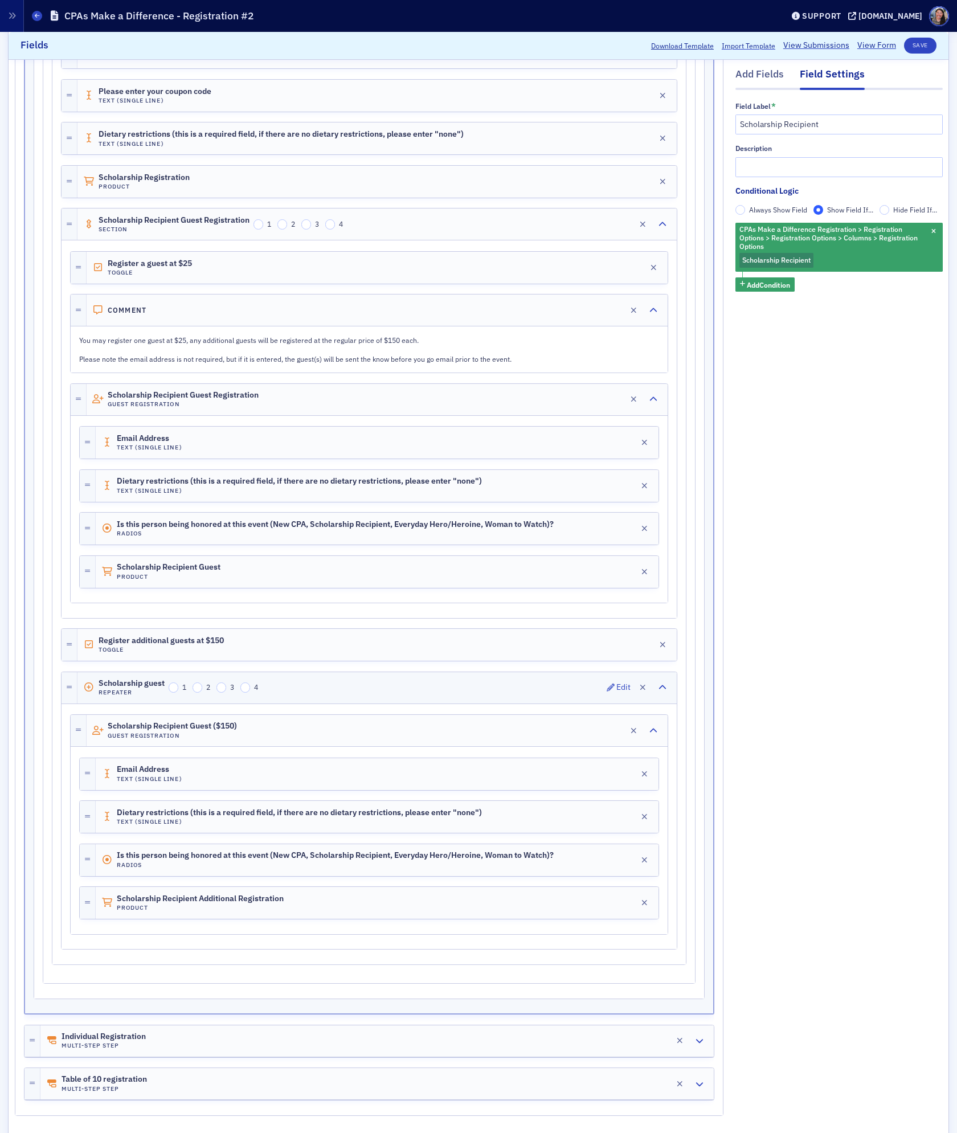
scroll to position [504, 0]
click at [307, 700] on div "Scholarship guest Repeater 1 2 3 4 Edit" at bounding box center [376, 684] width 599 height 31
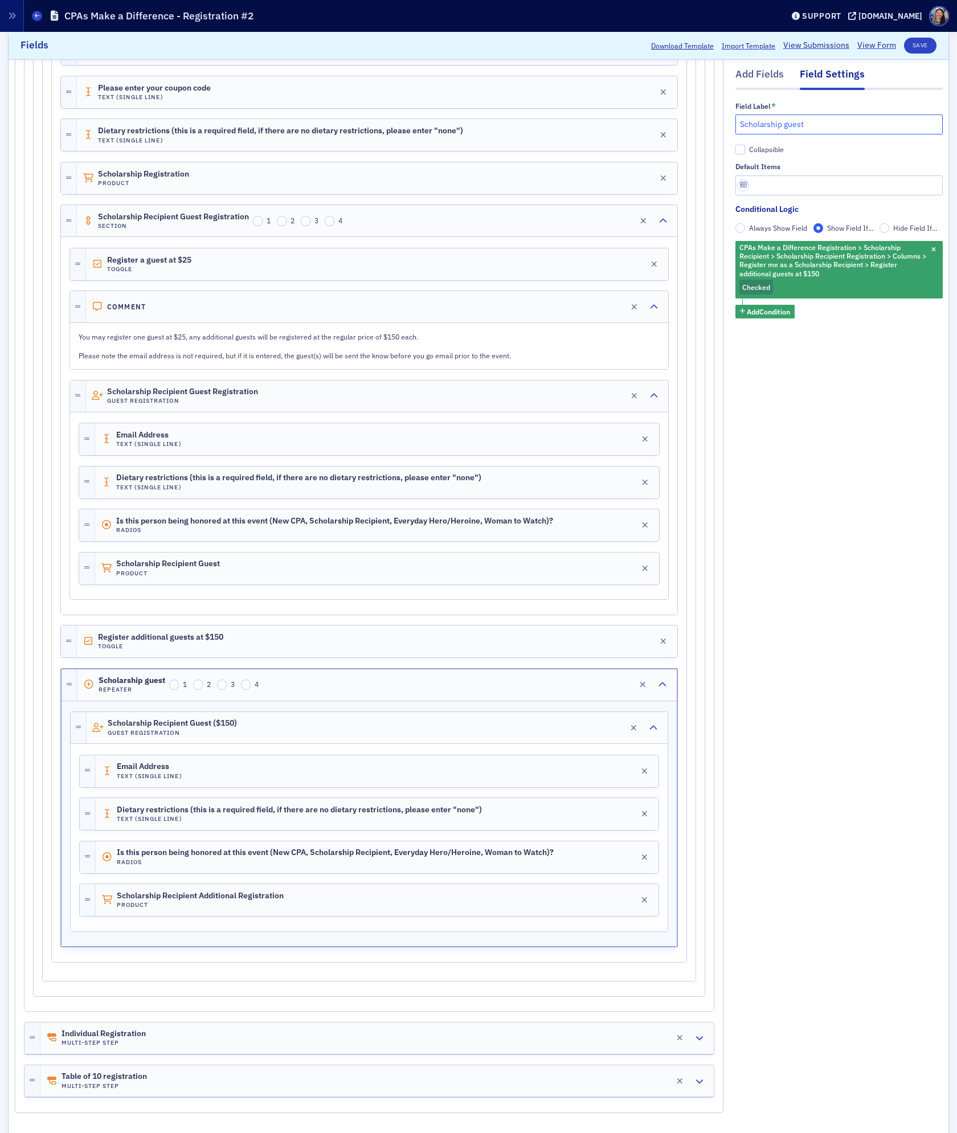
click at [843, 127] on input "Scholarship guest" at bounding box center [838, 124] width 207 height 20
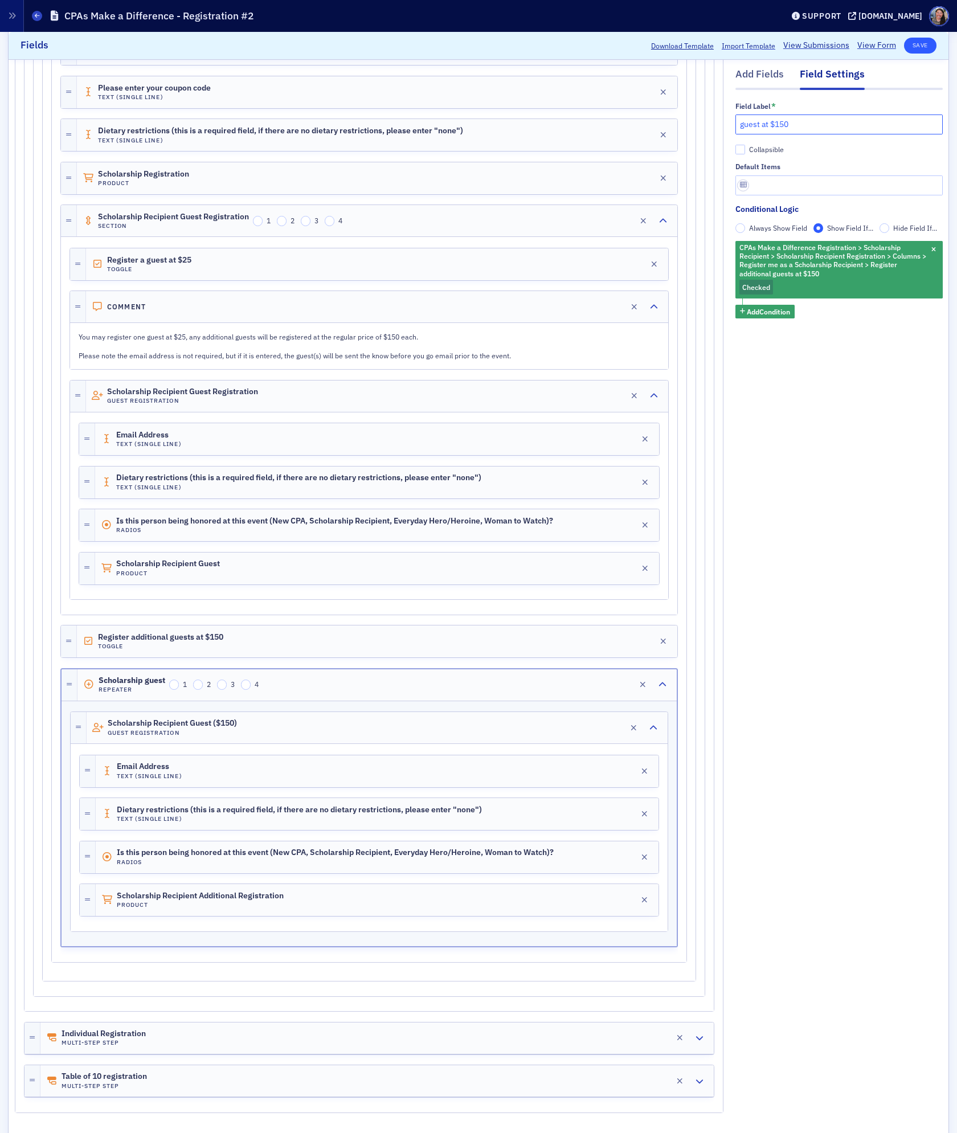
type input "guest at $150"
click at [921, 43] on button "Save" at bounding box center [920, 46] width 32 height 16
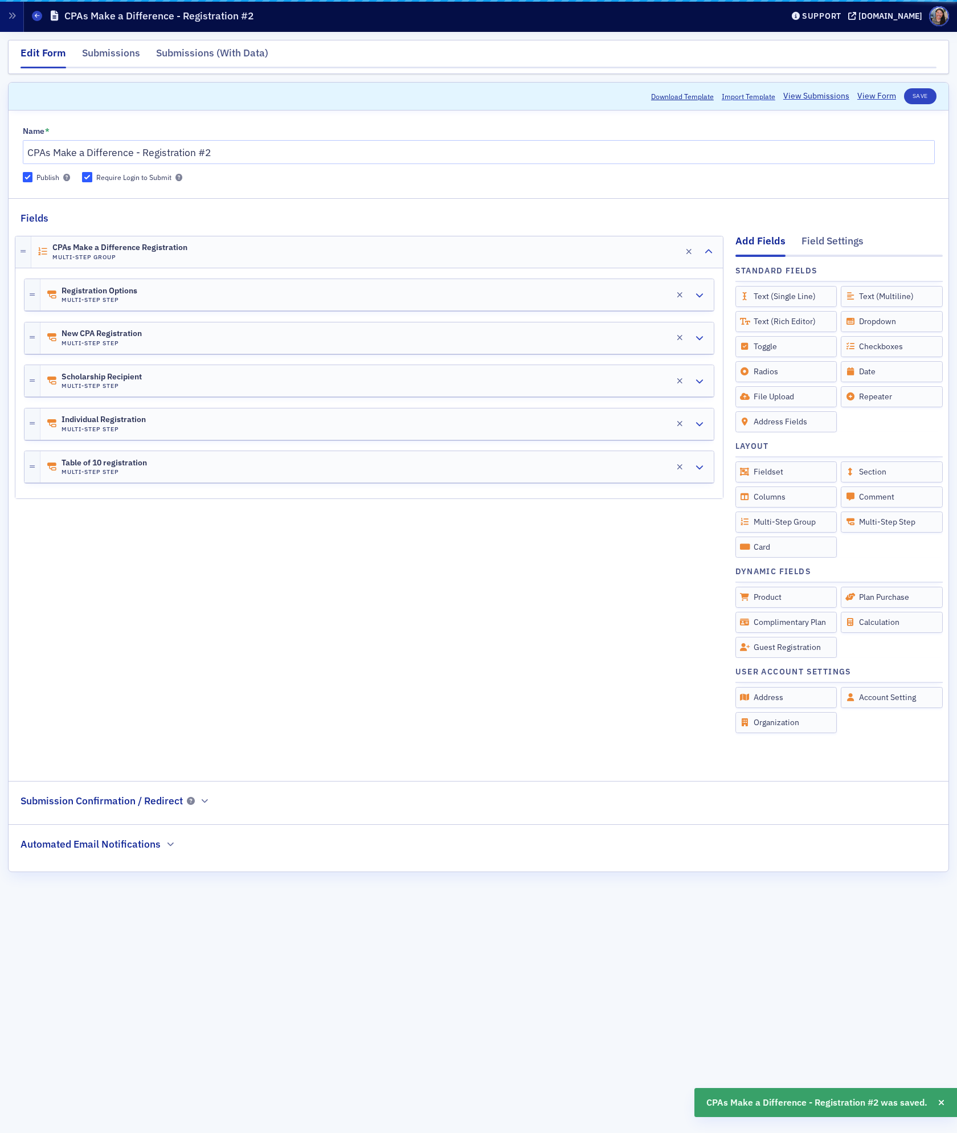
scroll to position [0, 0]
click at [247, 333] on div "New CPA Registration Multi-Step Step Edit" at bounding box center [376, 337] width 673 height 31
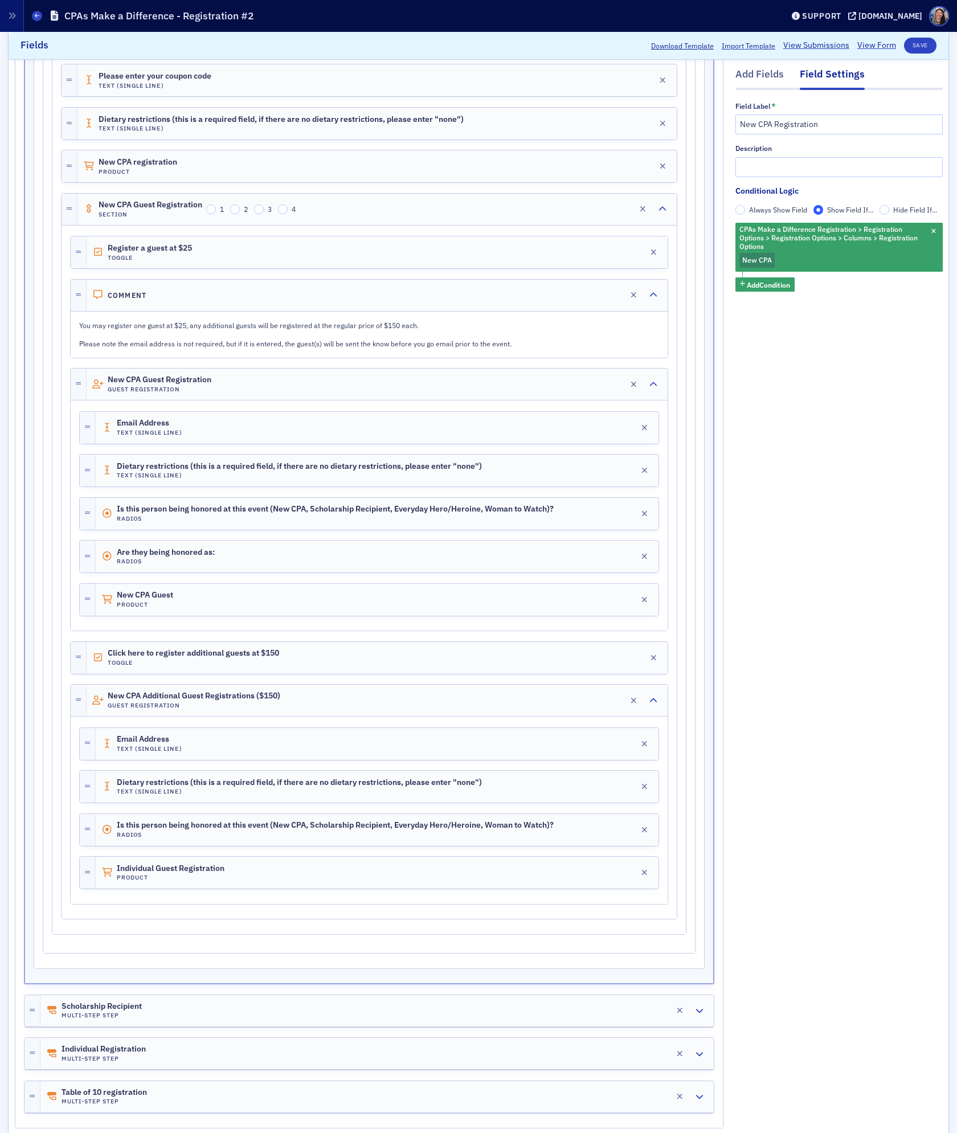
scroll to position [627, 0]
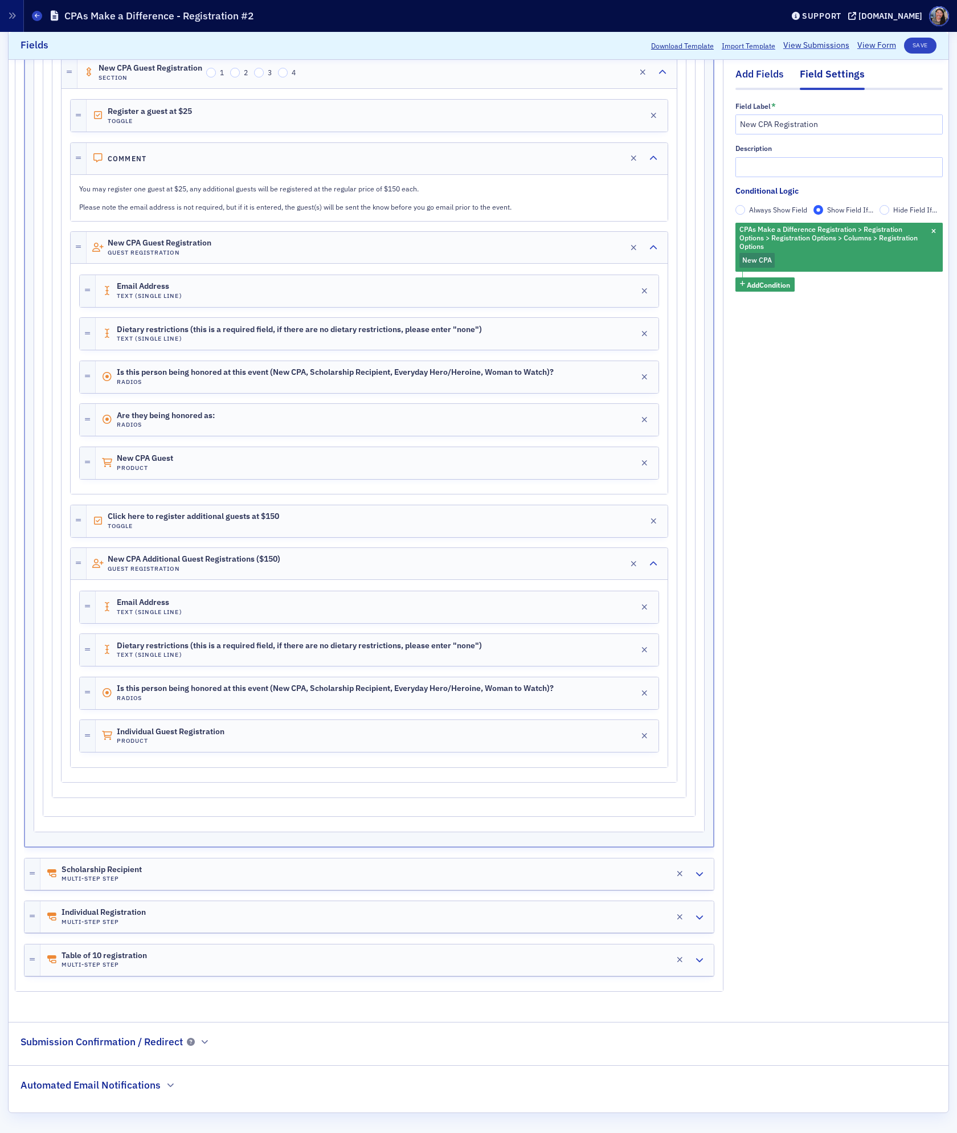
click at [768, 75] on div "Add Fields" at bounding box center [759, 77] width 48 height 21
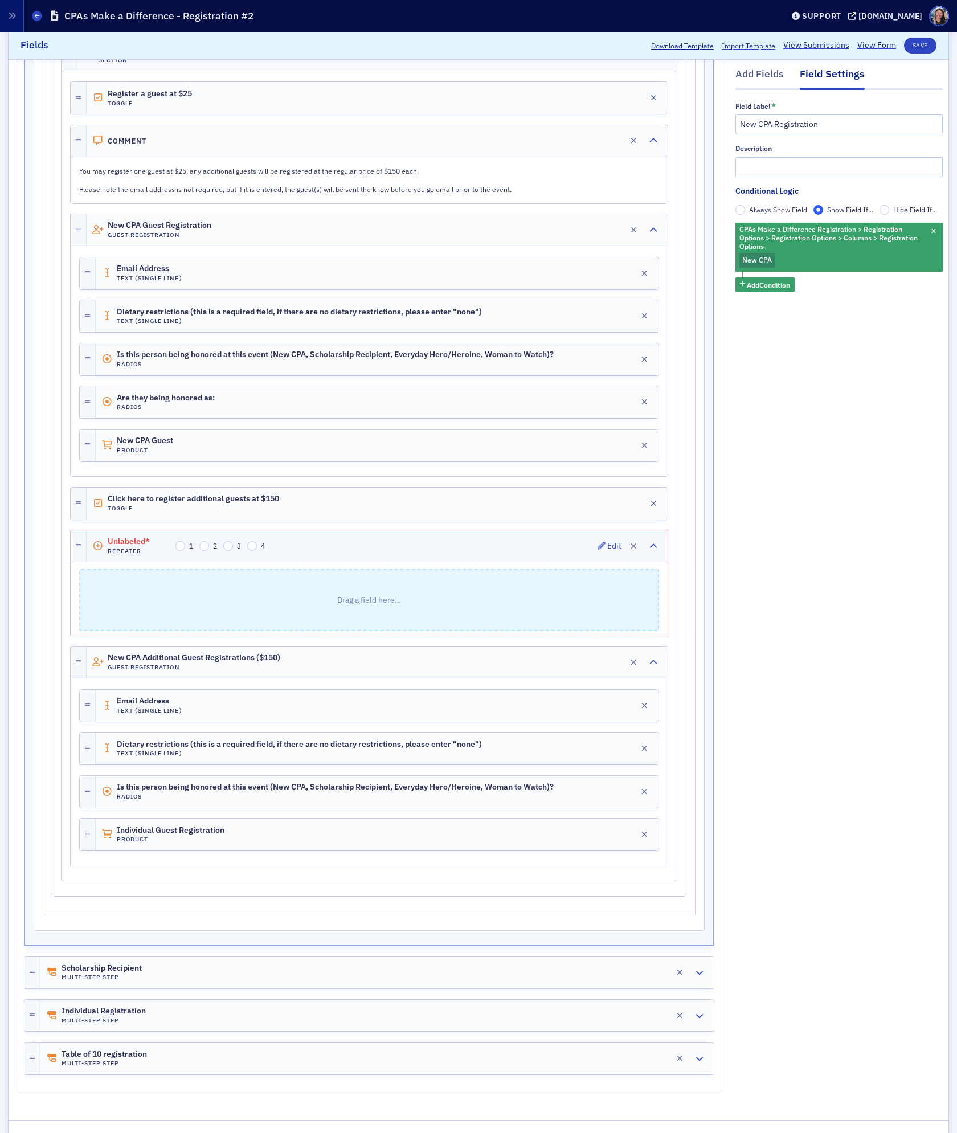
click at [140, 546] on span "Unlabeled*" at bounding box center [140, 541] width 64 height 9
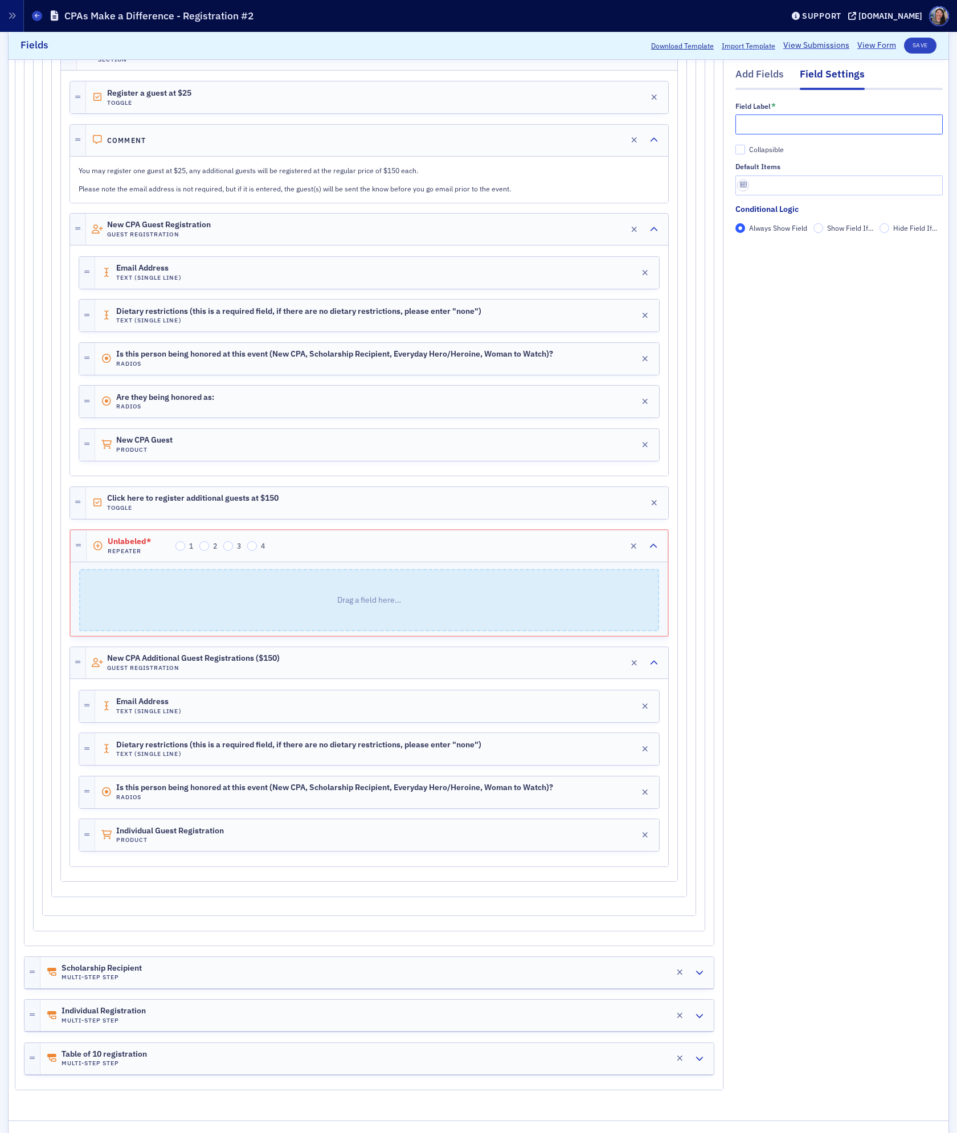
click at [782, 117] on input "text" at bounding box center [838, 124] width 207 height 20
type input "Add guest at $150"
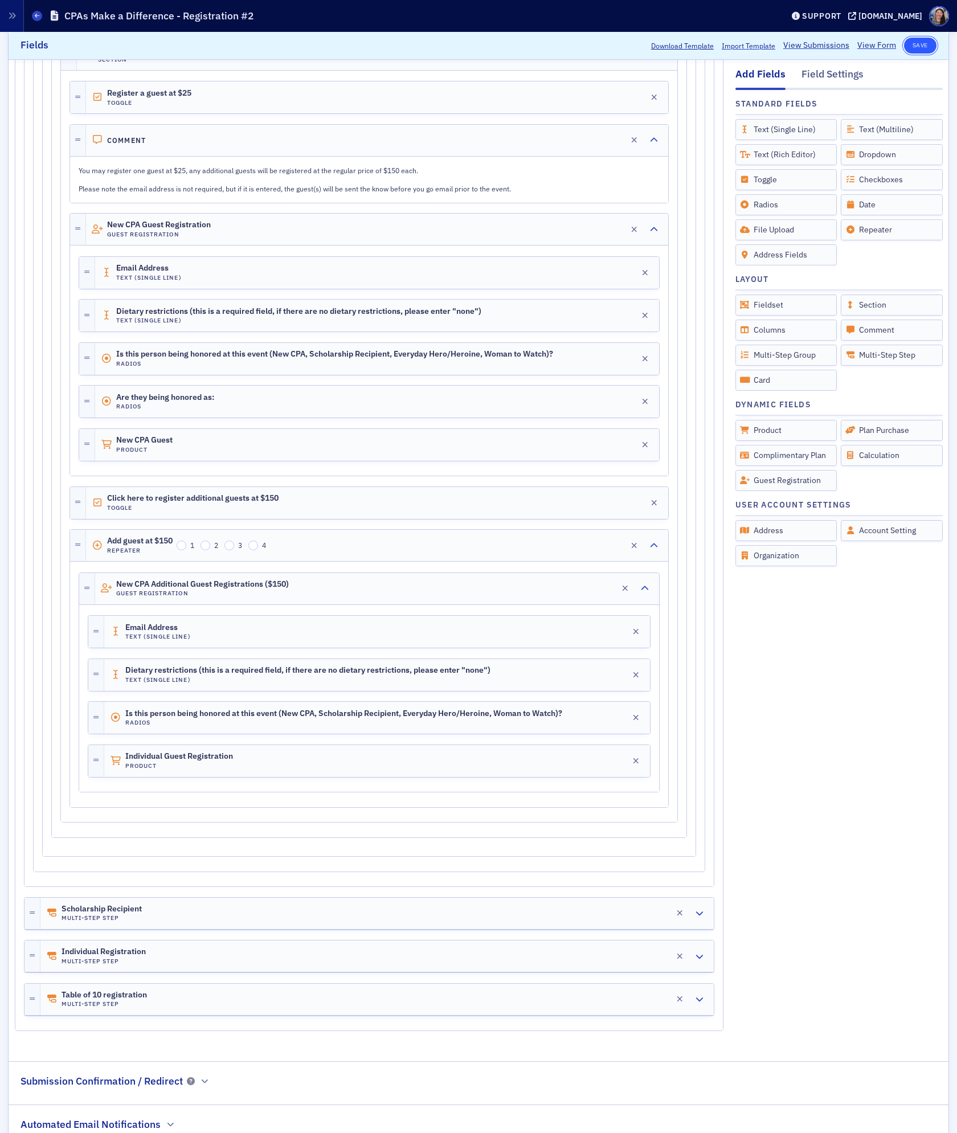
click at [925, 42] on button "Save" at bounding box center [920, 46] width 32 height 16
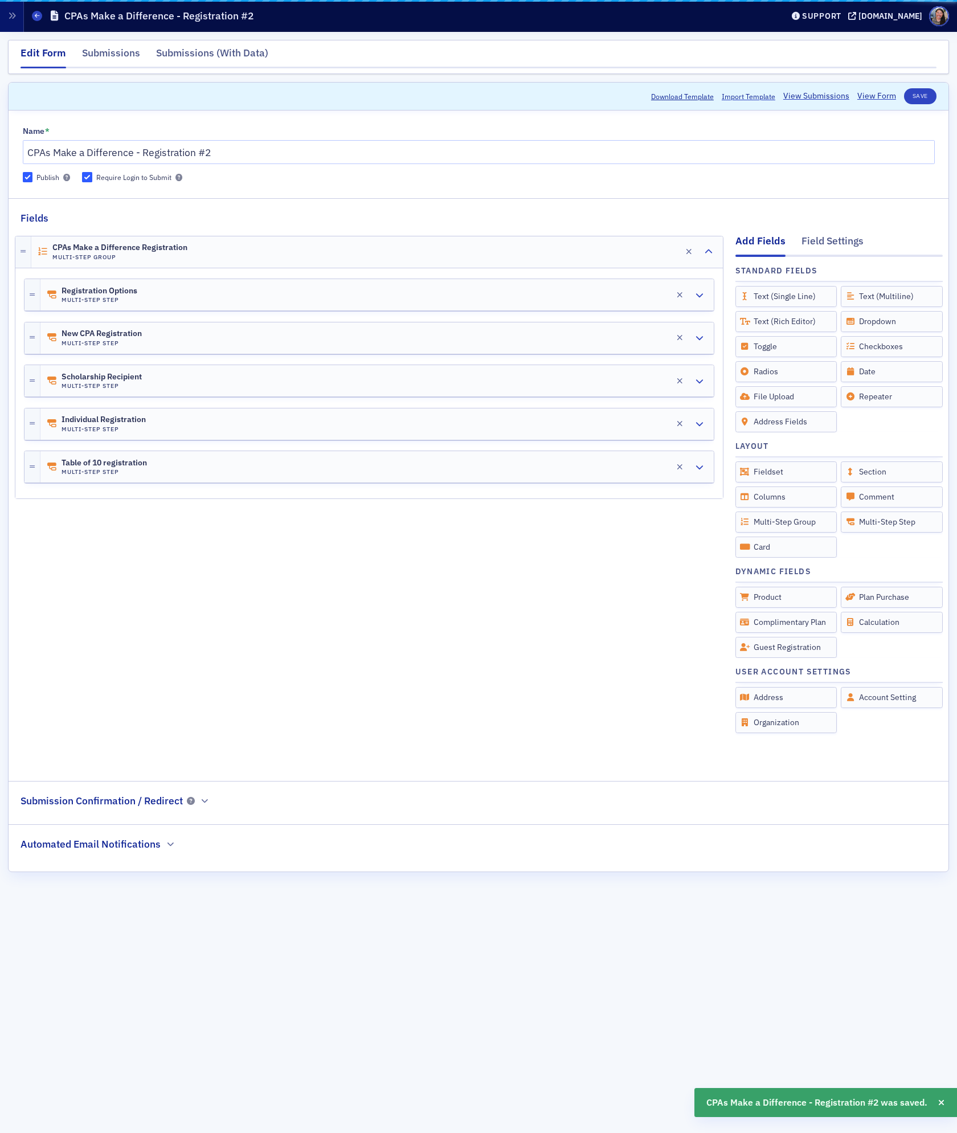
scroll to position [0, 0]
click at [872, 92] on link "View Form" at bounding box center [876, 96] width 39 height 12
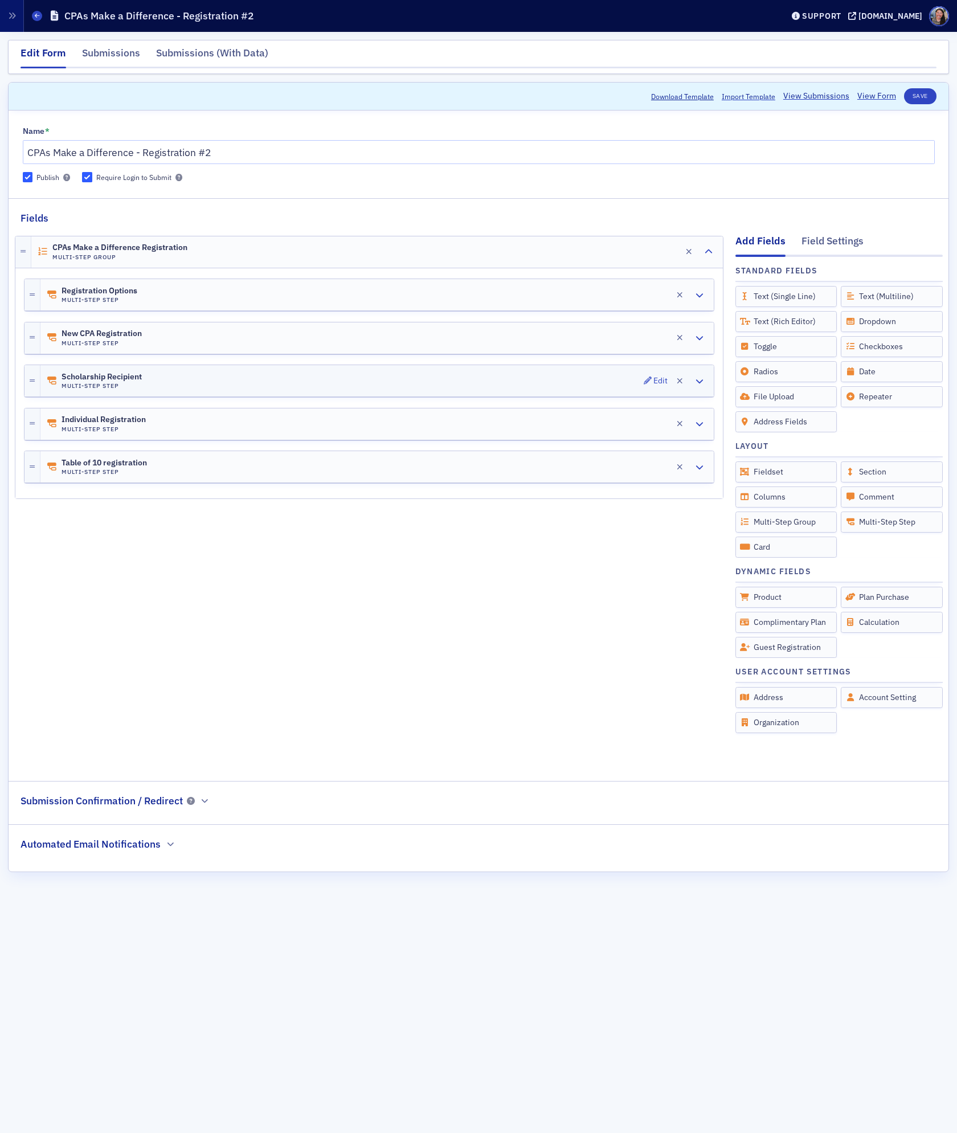
click at [217, 382] on div "Scholarship Recipient Multi-Step Step Edit" at bounding box center [376, 380] width 673 height 31
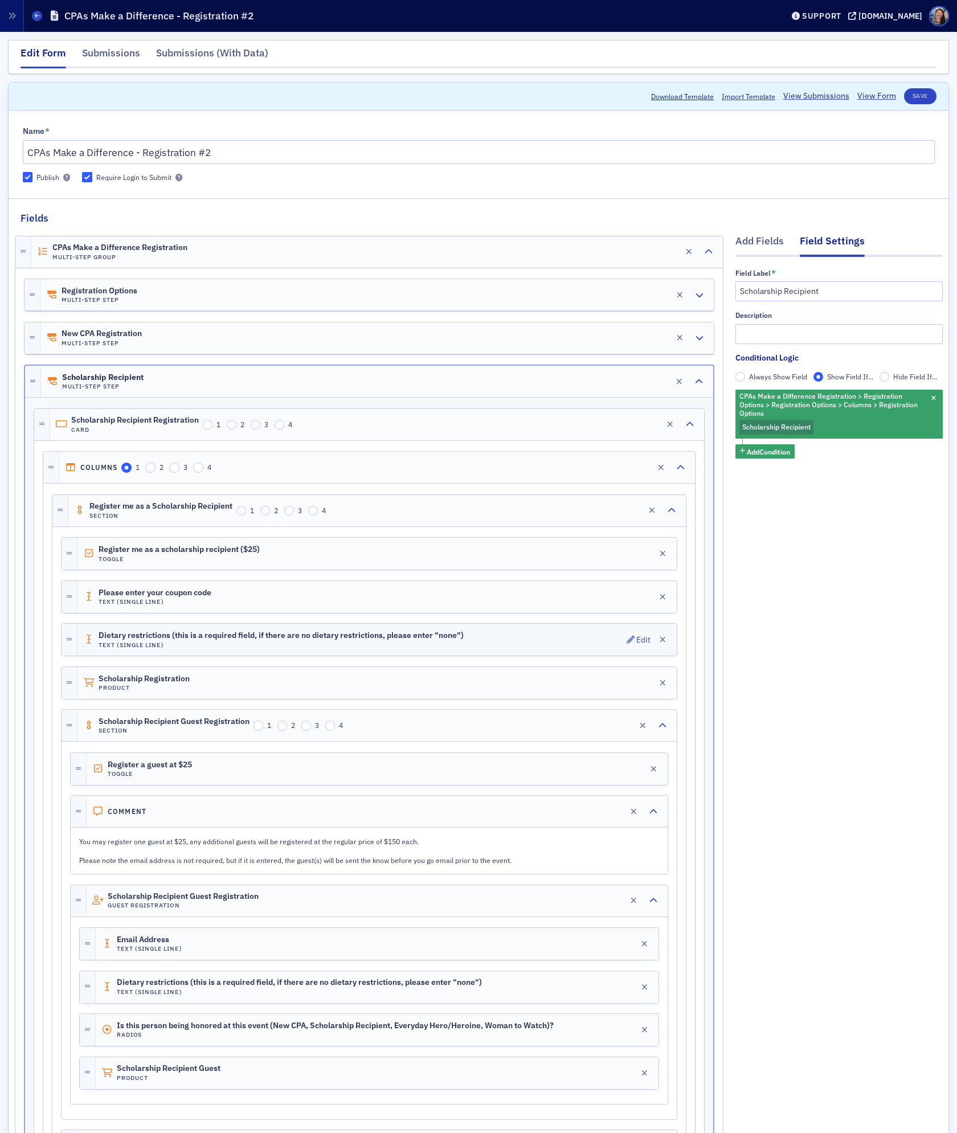
click at [356, 640] on span "Dietary restrictions (this is a required field, if there are no dietary restric…" at bounding box center [281, 635] width 365 height 9
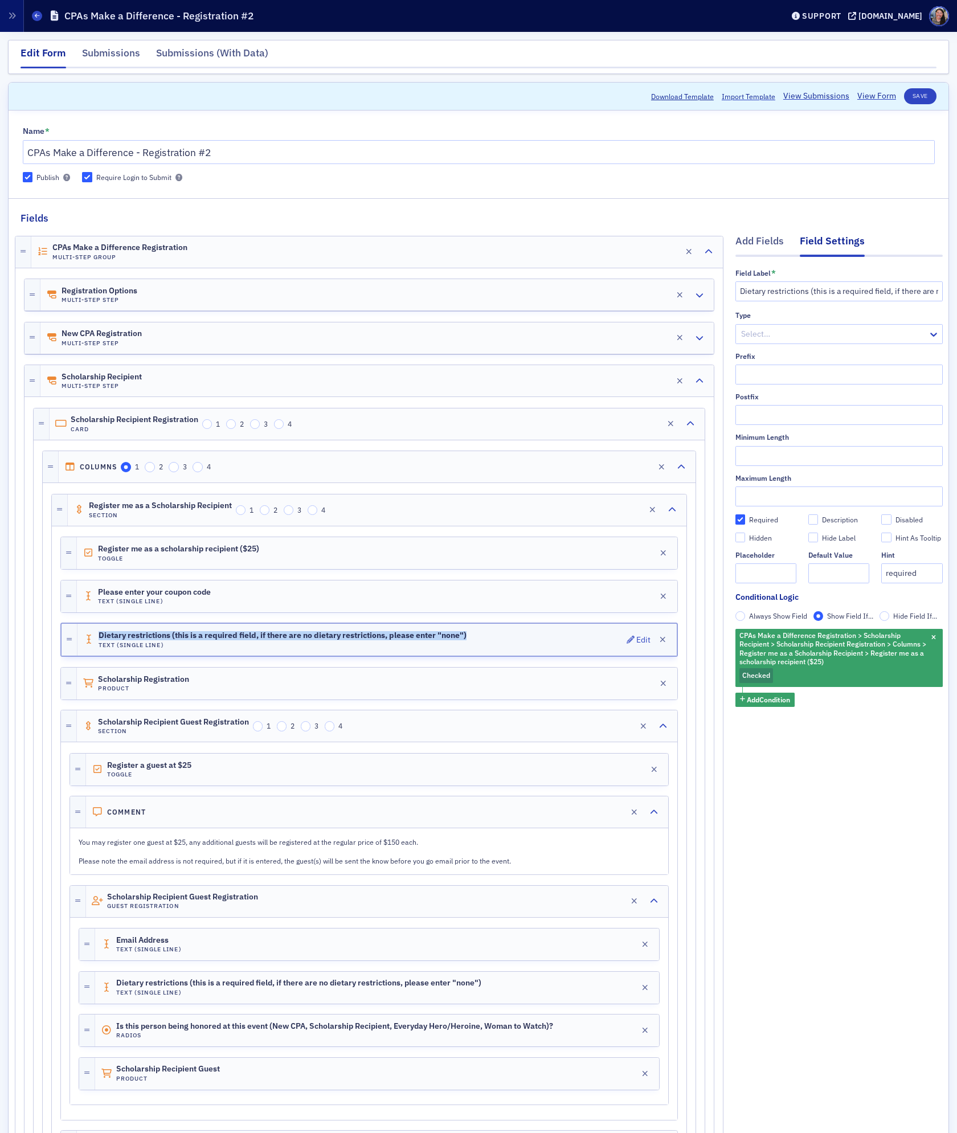
click at [356, 640] on span "Dietary restrictions (this is a required field, if there are no dietary restric…" at bounding box center [283, 635] width 368 height 9
copy span "Dietary restrictions (this is a required field, if there are no dietary restric…"
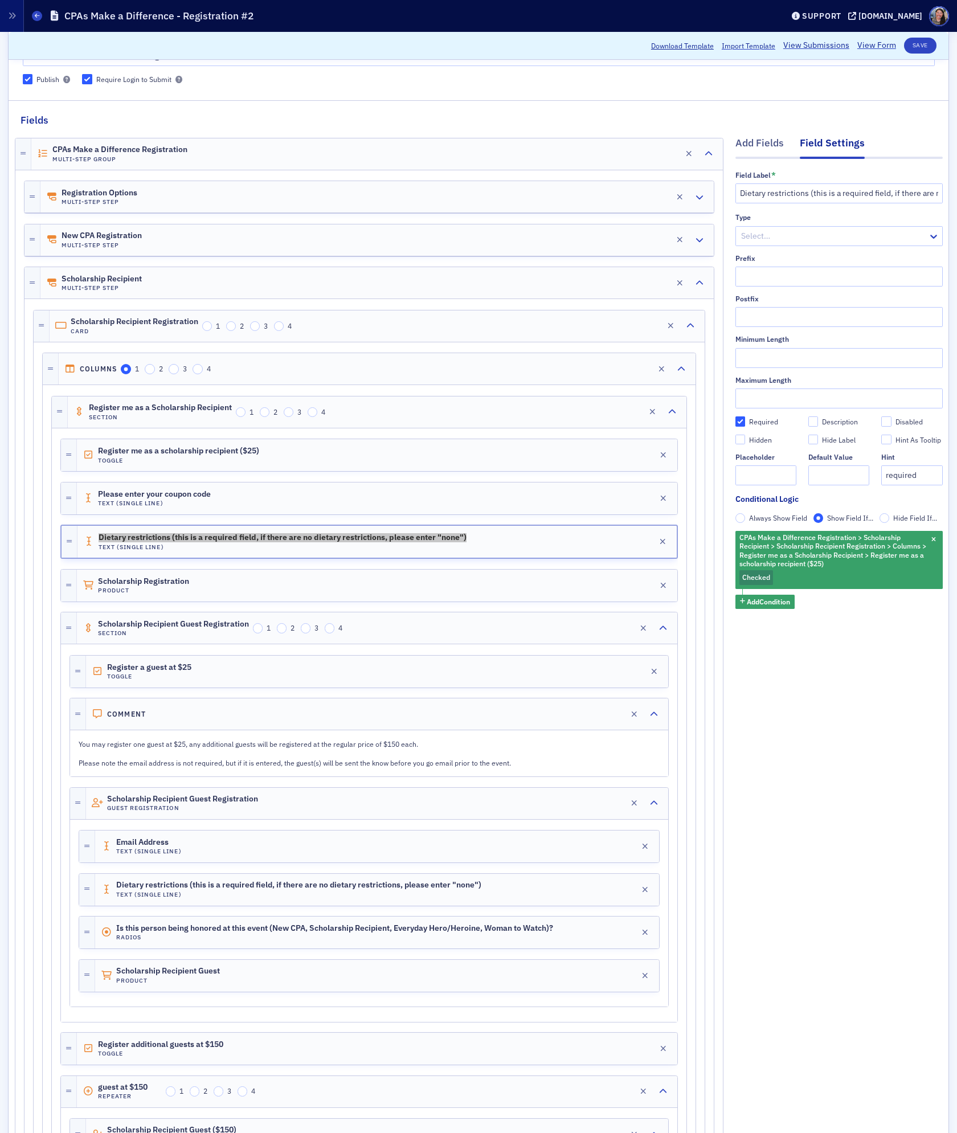
scroll to position [106, 0]
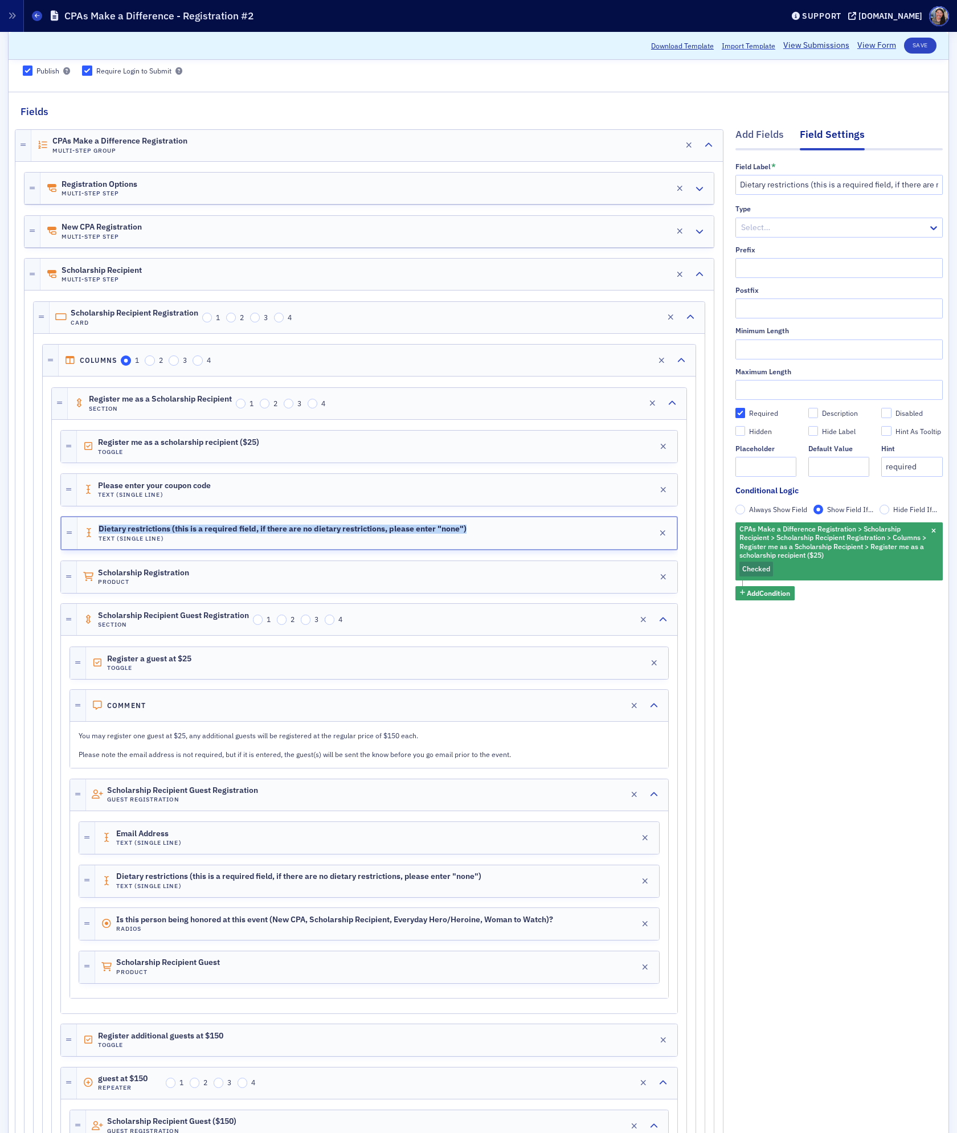
click at [200, 756] on p "Please note the email address is not required, but if it is entered, the guest(…" at bounding box center [369, 754] width 581 height 10
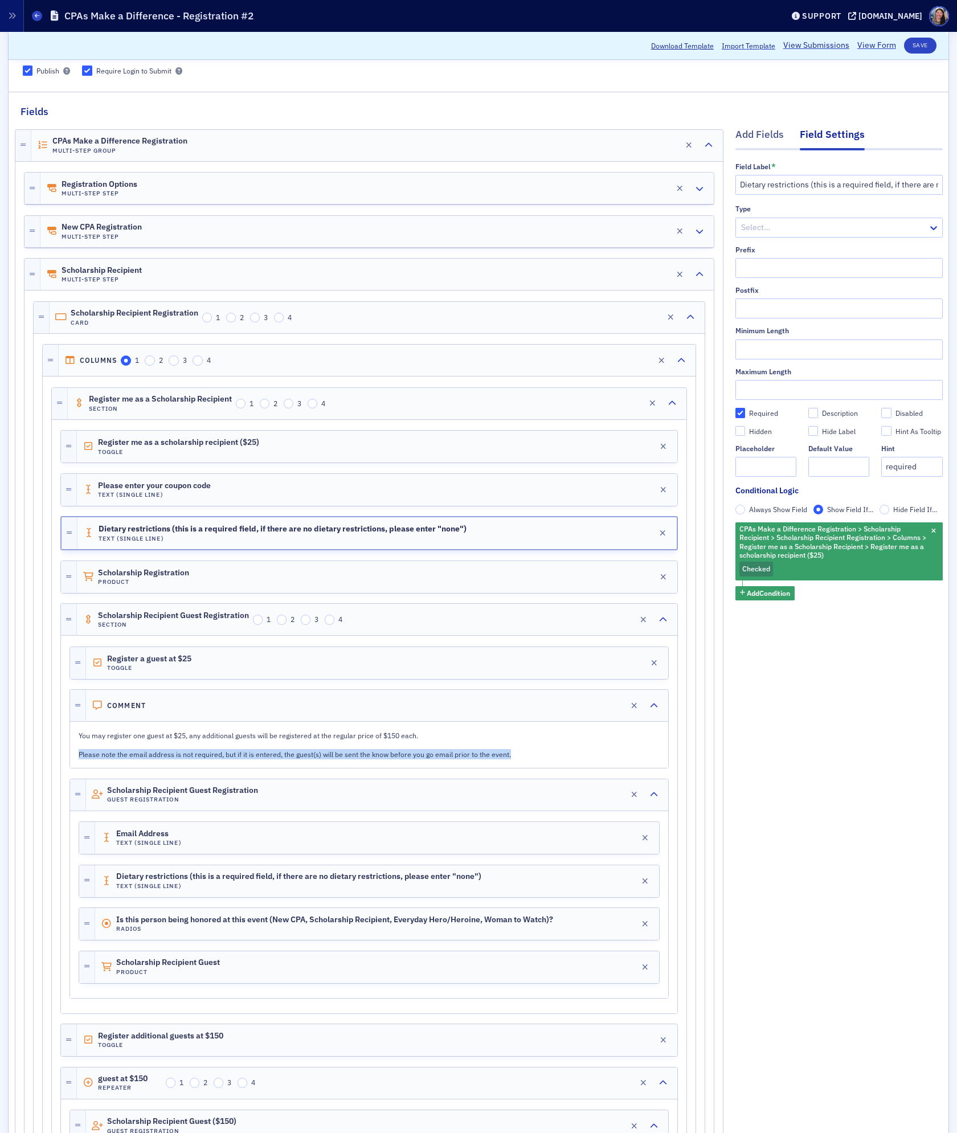
click at [200, 756] on p "Please note the email address is not required, but if it is entered, the guest(…" at bounding box center [369, 754] width 581 height 10
click at [333, 759] on p "Please note the email address is not required, but if it is entered, the guest(…" at bounding box center [369, 754] width 581 height 10
drag, startPoint x: 547, startPoint y: 764, endPoint x: 149, endPoint y: 725, distance: 400.0
click at [149, 725] on div "Comment Edit You may register one guest at $25, any additional guests will be r…" at bounding box center [368, 728] width 599 height 79
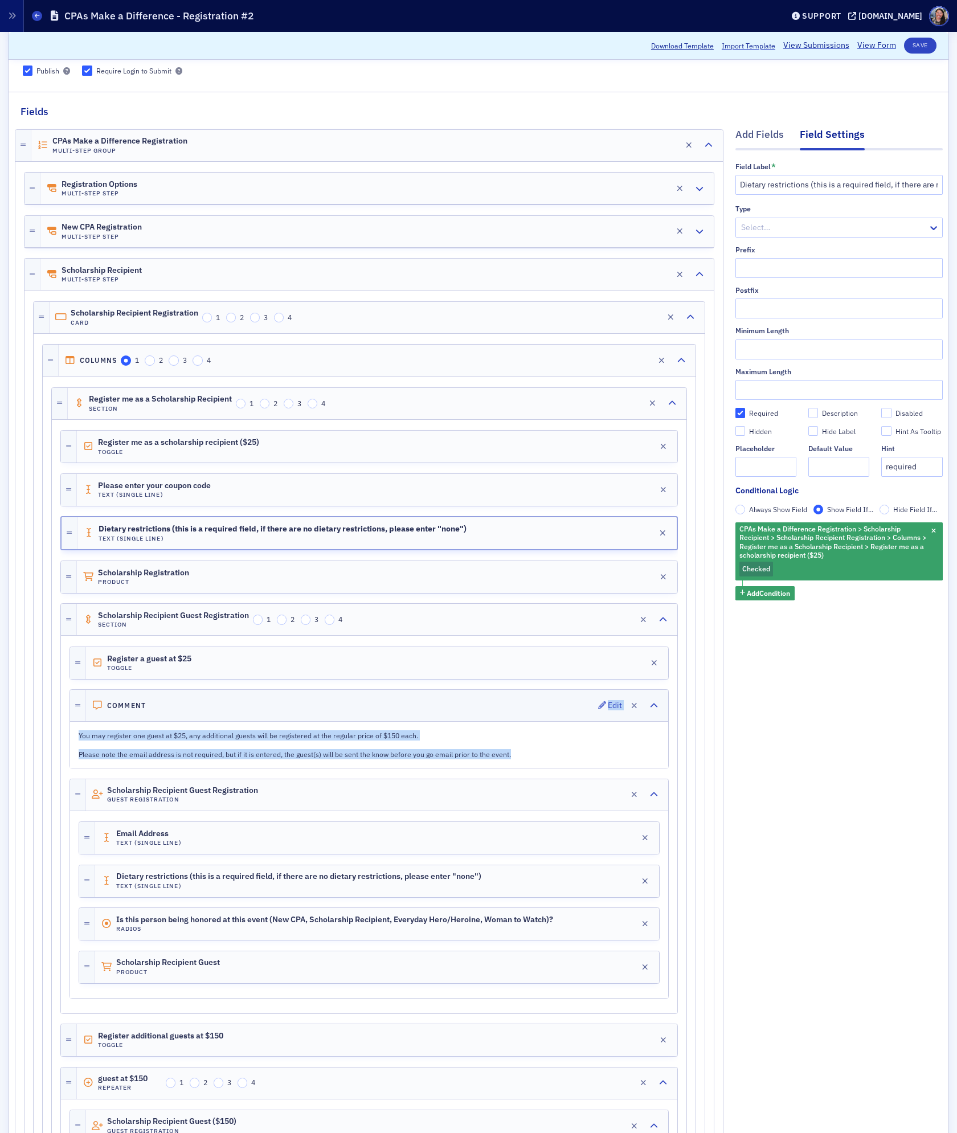
copy div "Edit You may register one guest at $25, any additional guests will be registere…"
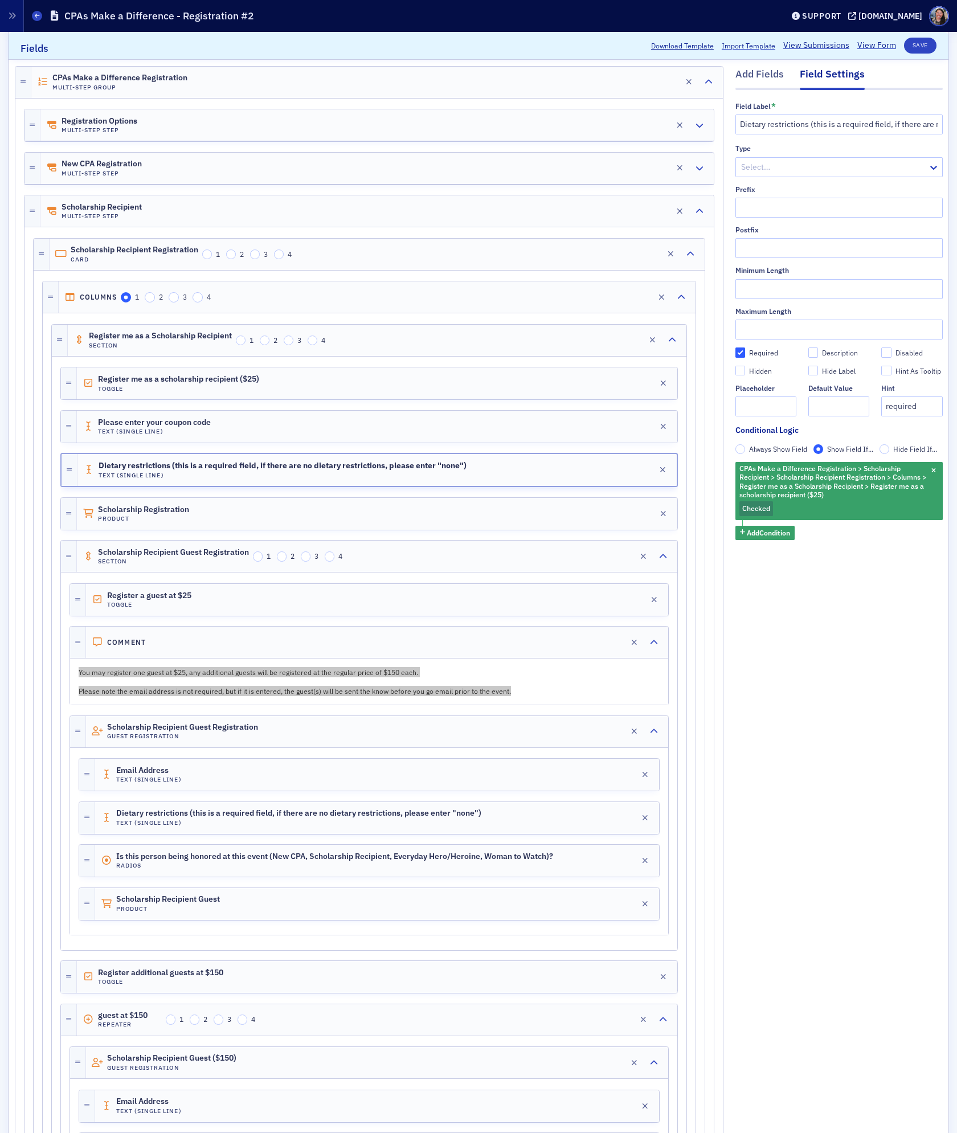
scroll to position [178, 0]
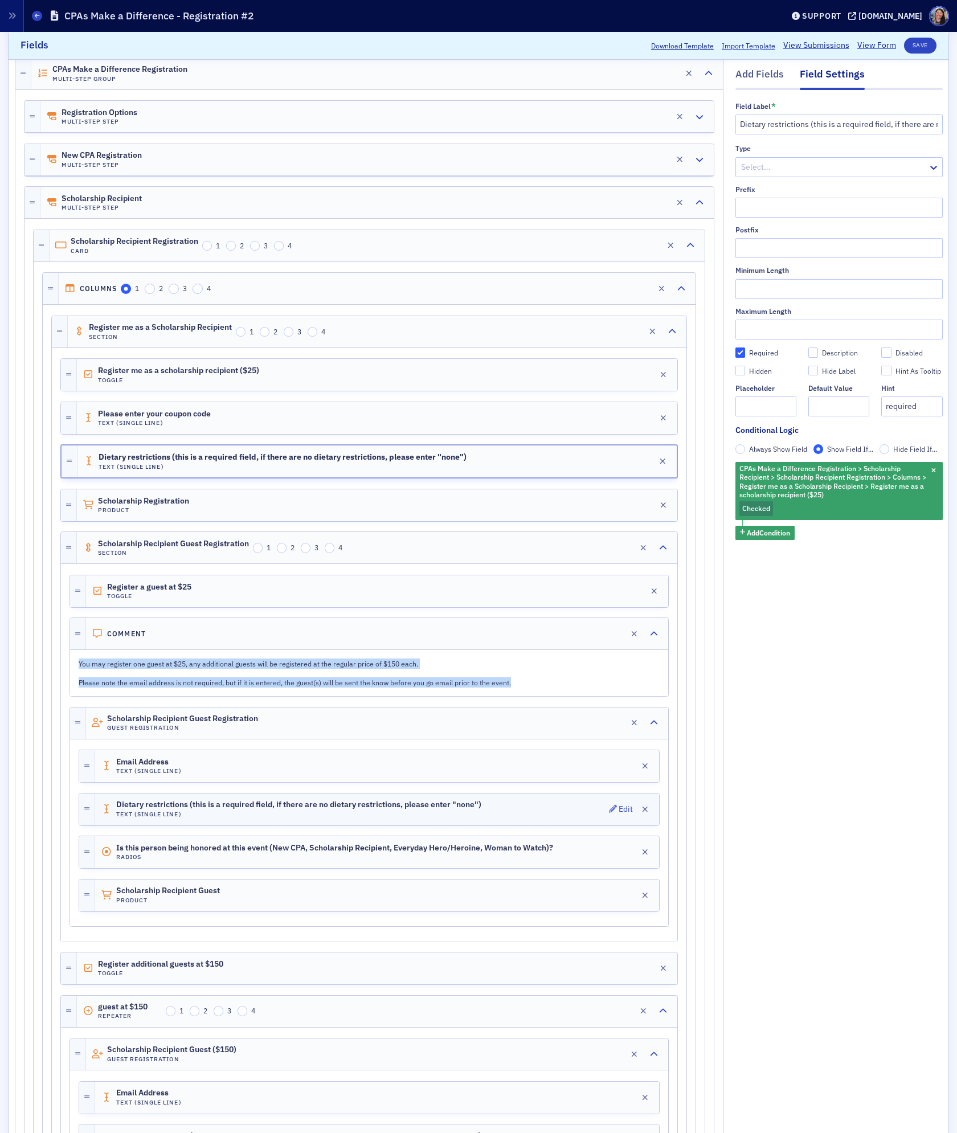
click at [289, 809] on span "Dietary restrictions (this is a required field, if there are no dietary restric…" at bounding box center [298, 804] width 365 height 9
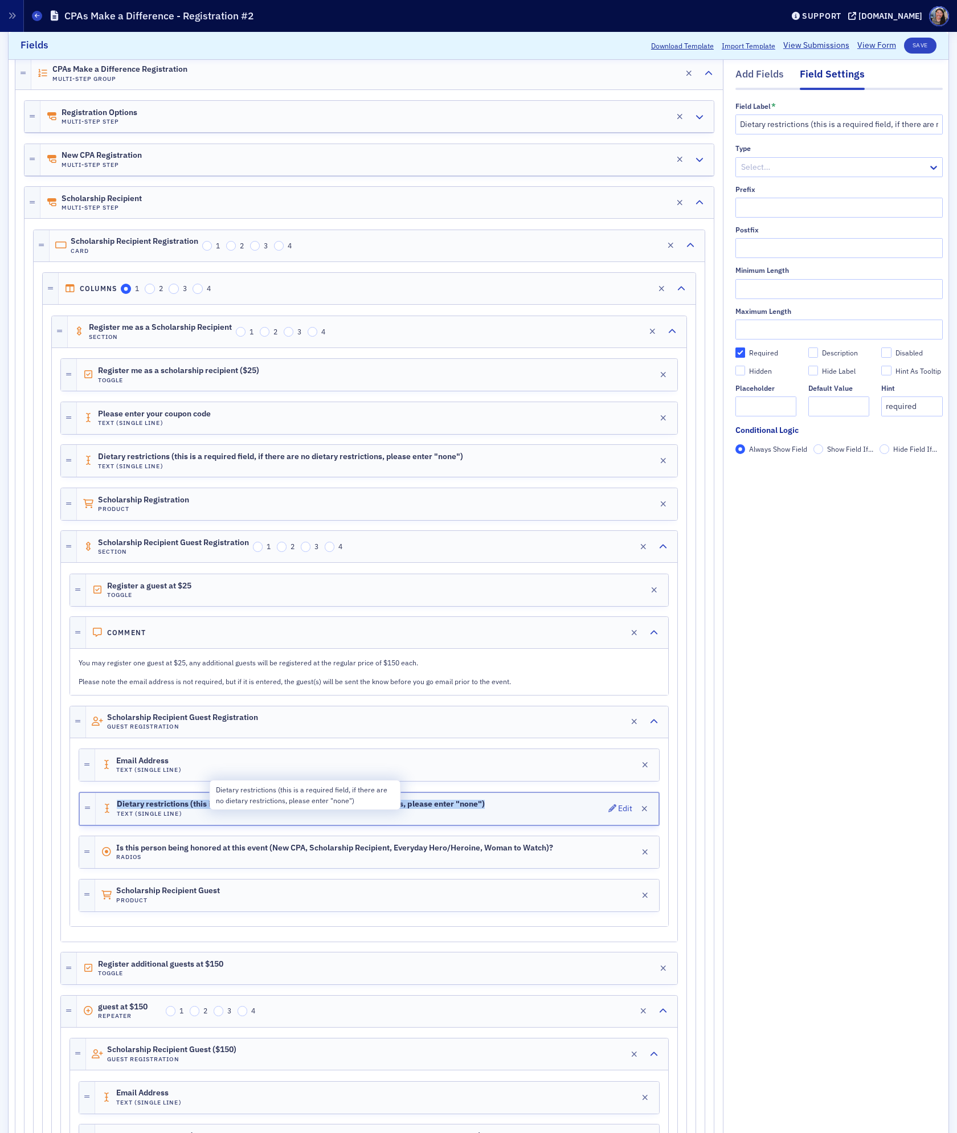
copy span "Dietary restrictions (this is a required field, if there are no dietary restric…"
click at [174, 852] on span "Is this person being honored at this event (New CPA, Scholarship Recipient, Eve…" at bounding box center [334, 847] width 437 height 9
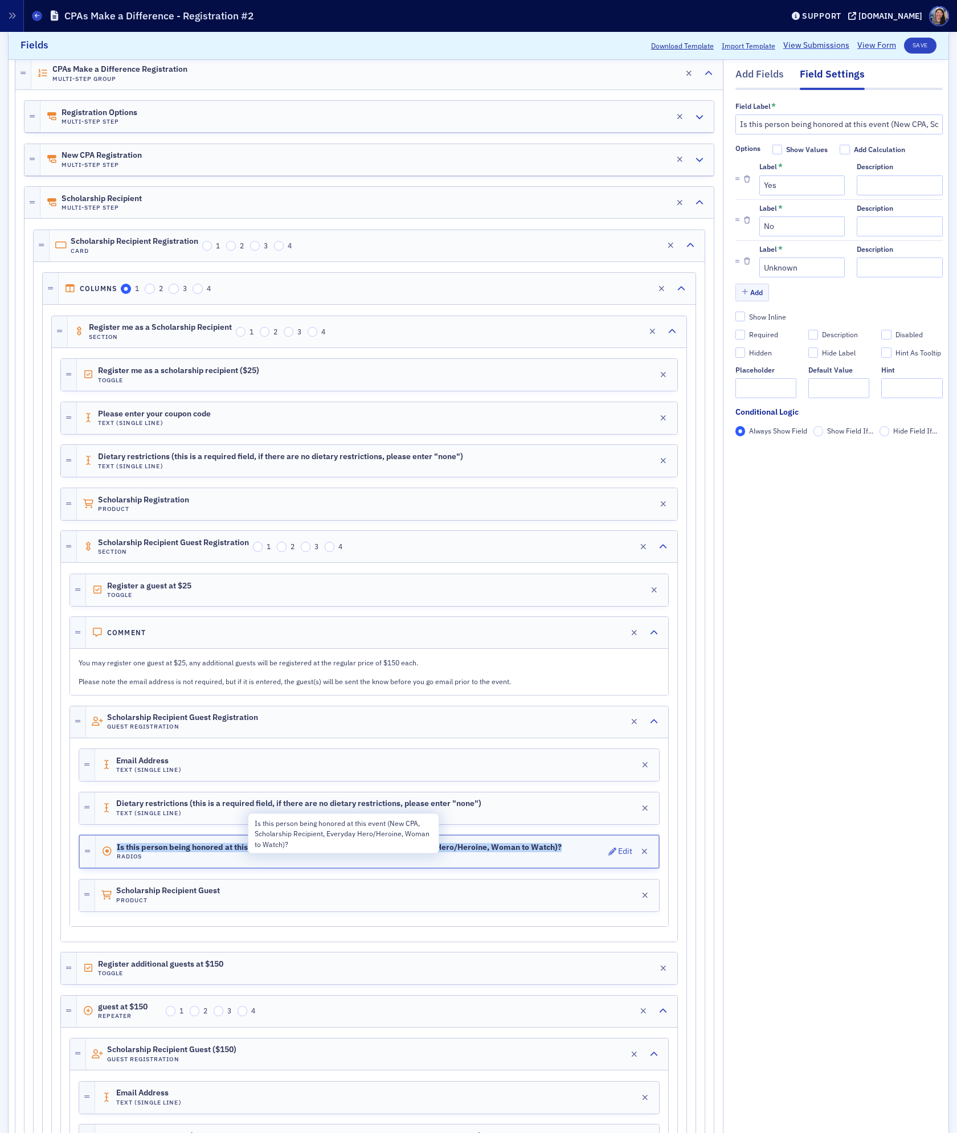
copy span "Is this person being honored at this event (New CPA, Scholarship Recipient, Eve…"
click at [583, 863] on div "Is this person being honored at this event (New CPA, Scholarship Recipient, Eve…" at bounding box center [377, 851] width 563 height 32
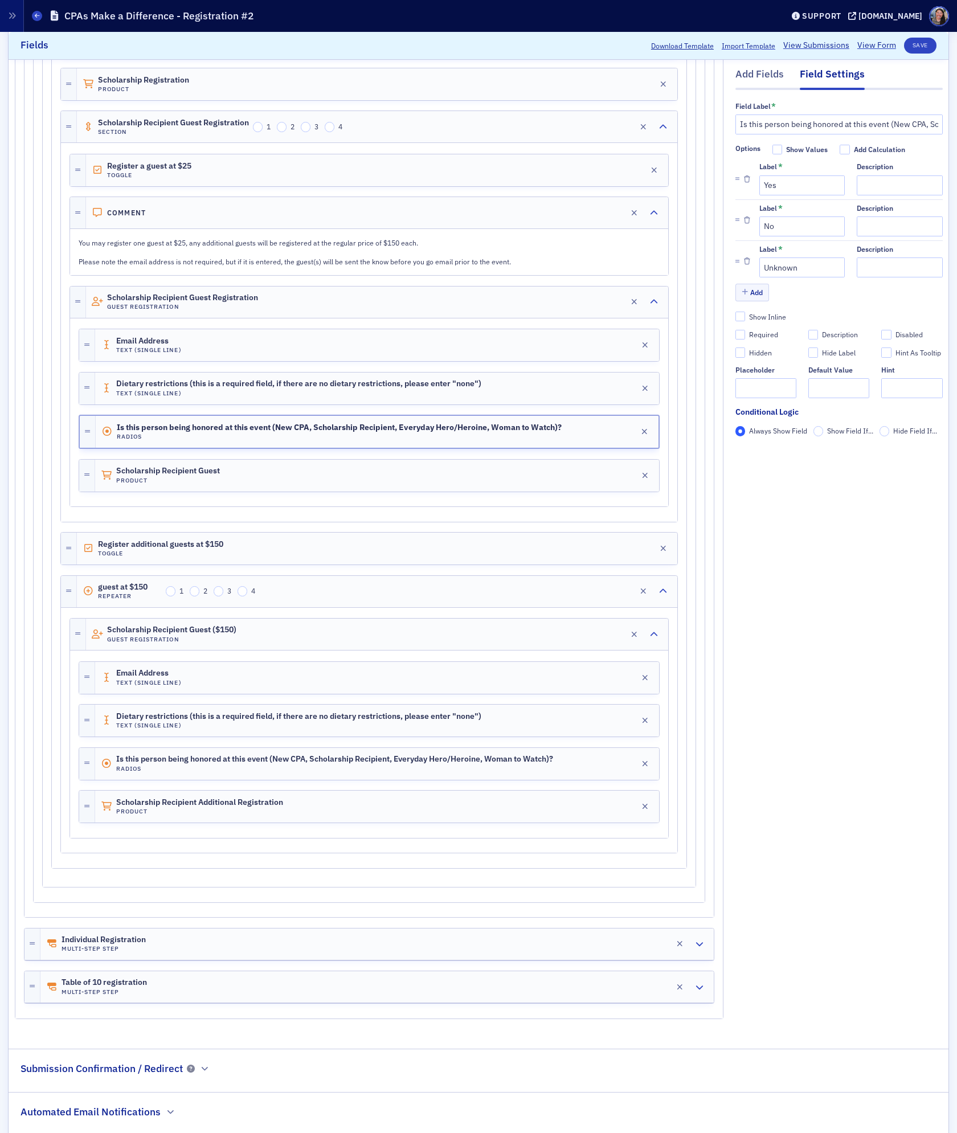
scroll to position [617, 0]
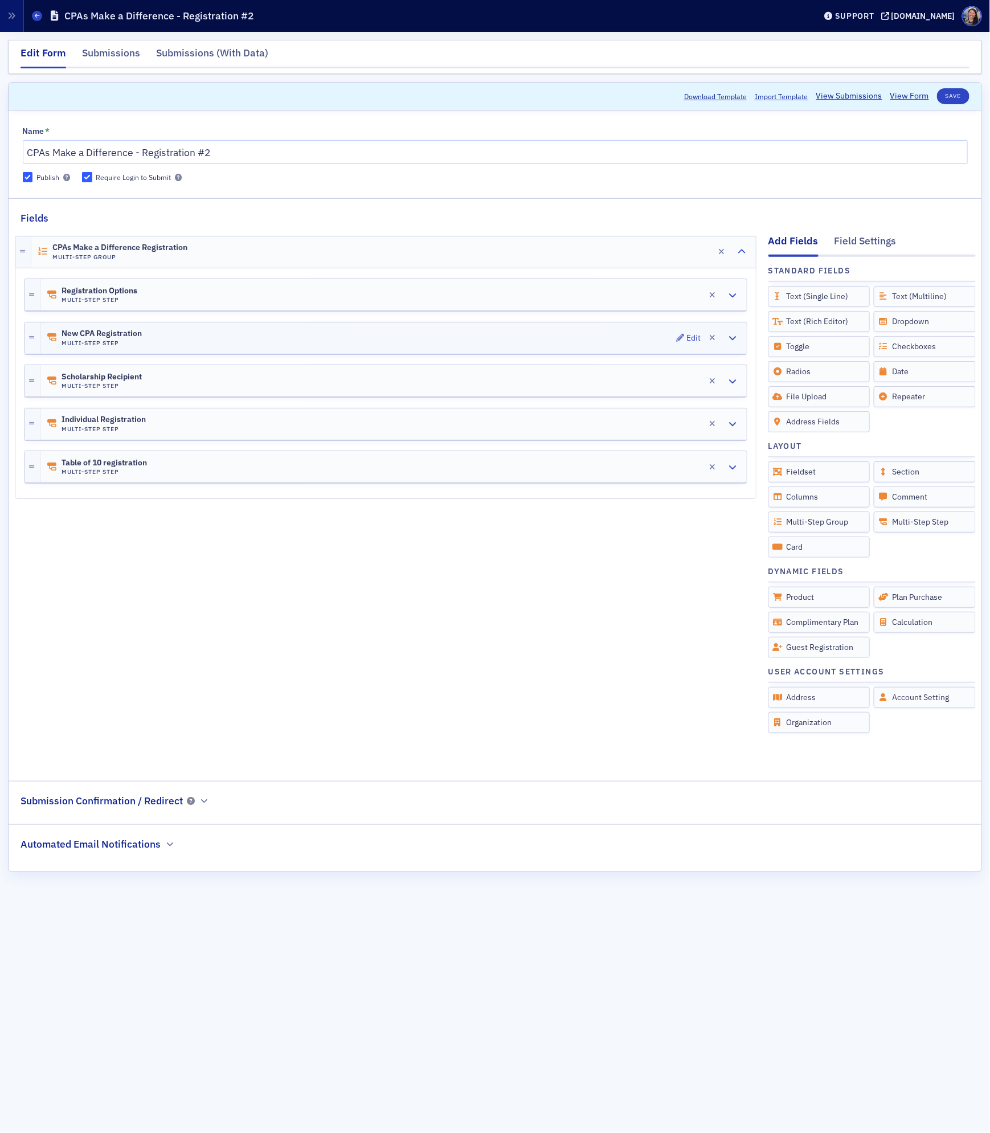
click at [195, 342] on div "New CPA Registration Multi-Step Step Edit" at bounding box center [393, 337] width 706 height 31
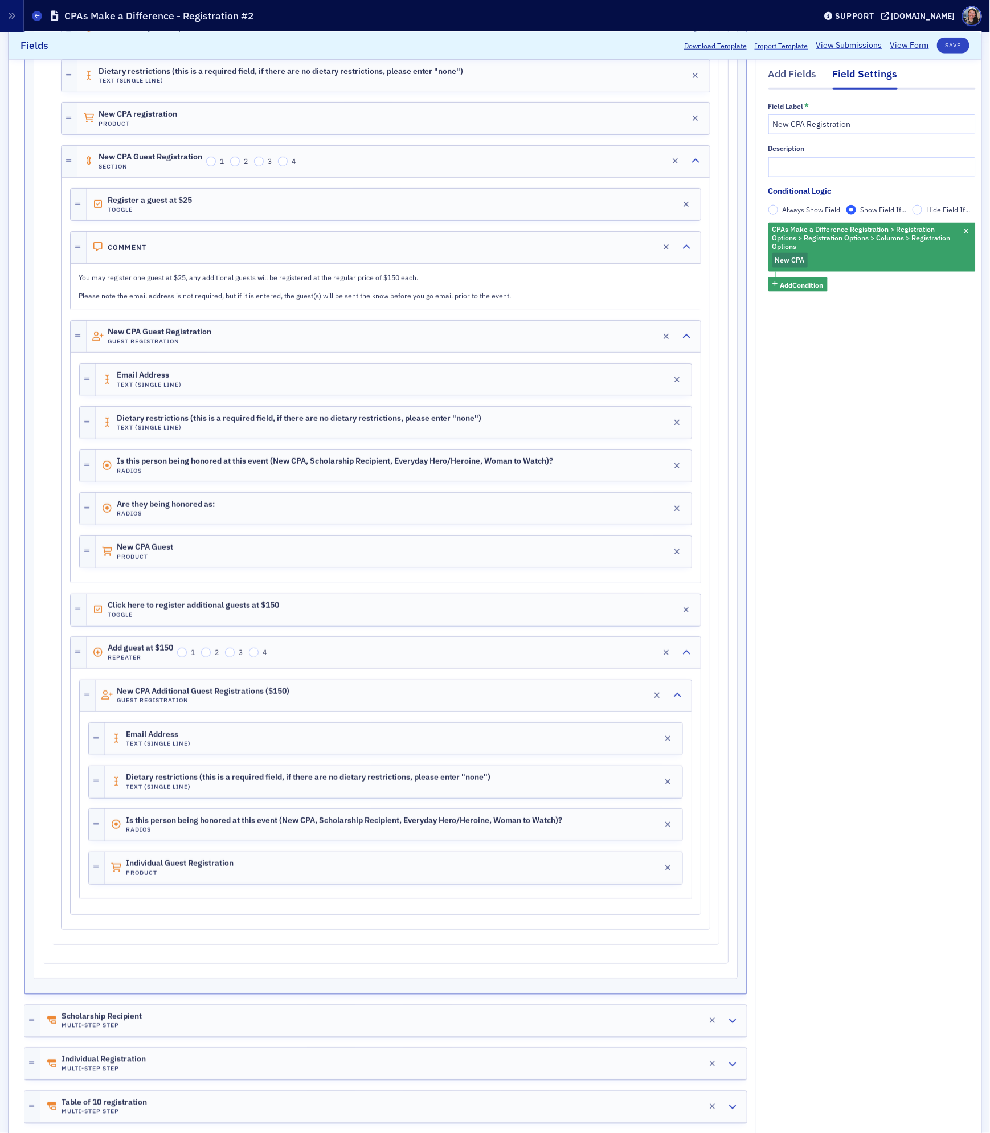
scroll to position [526, 0]
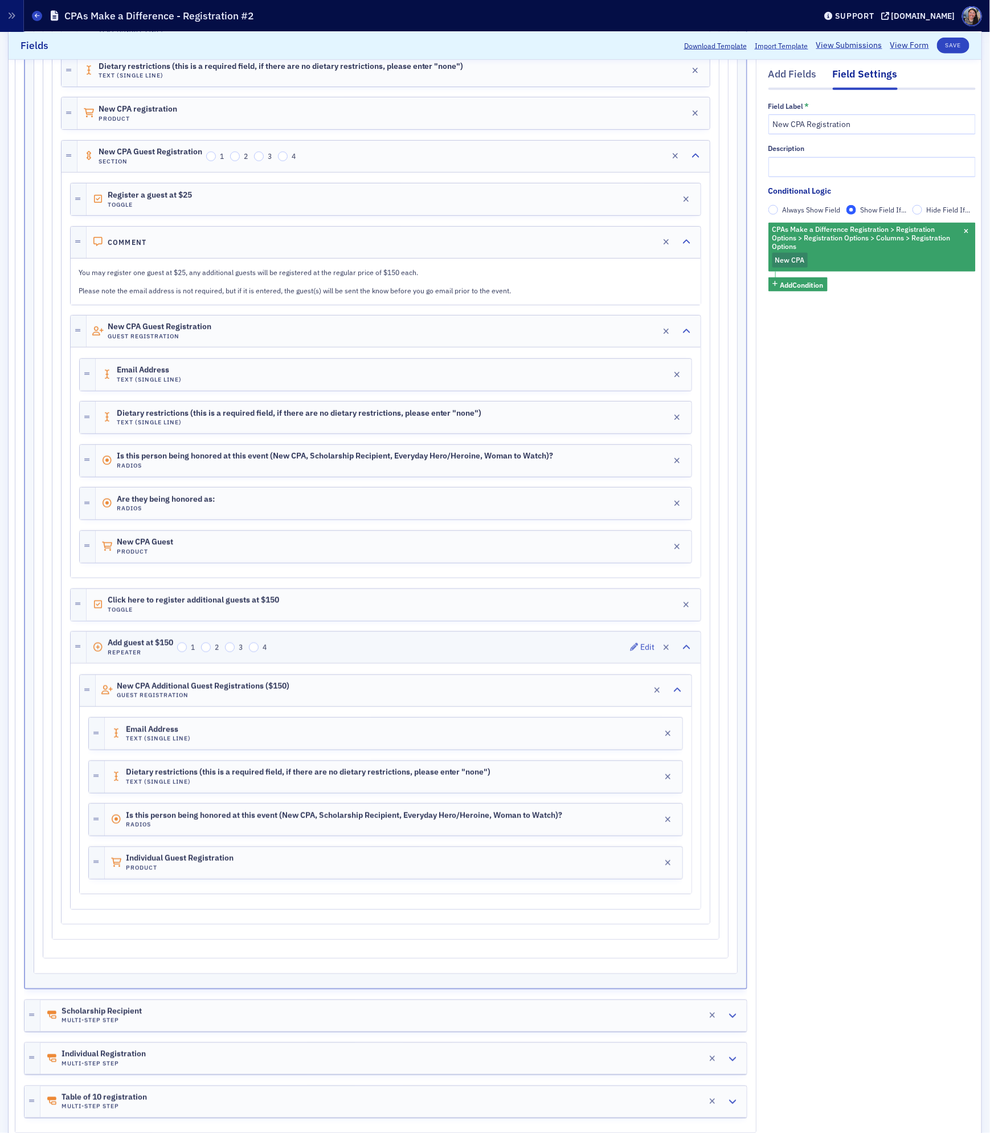
click at [337, 662] on div "Add guest at $150 Repeater 1 2 3 4 Edit" at bounding box center [394, 646] width 614 height 31
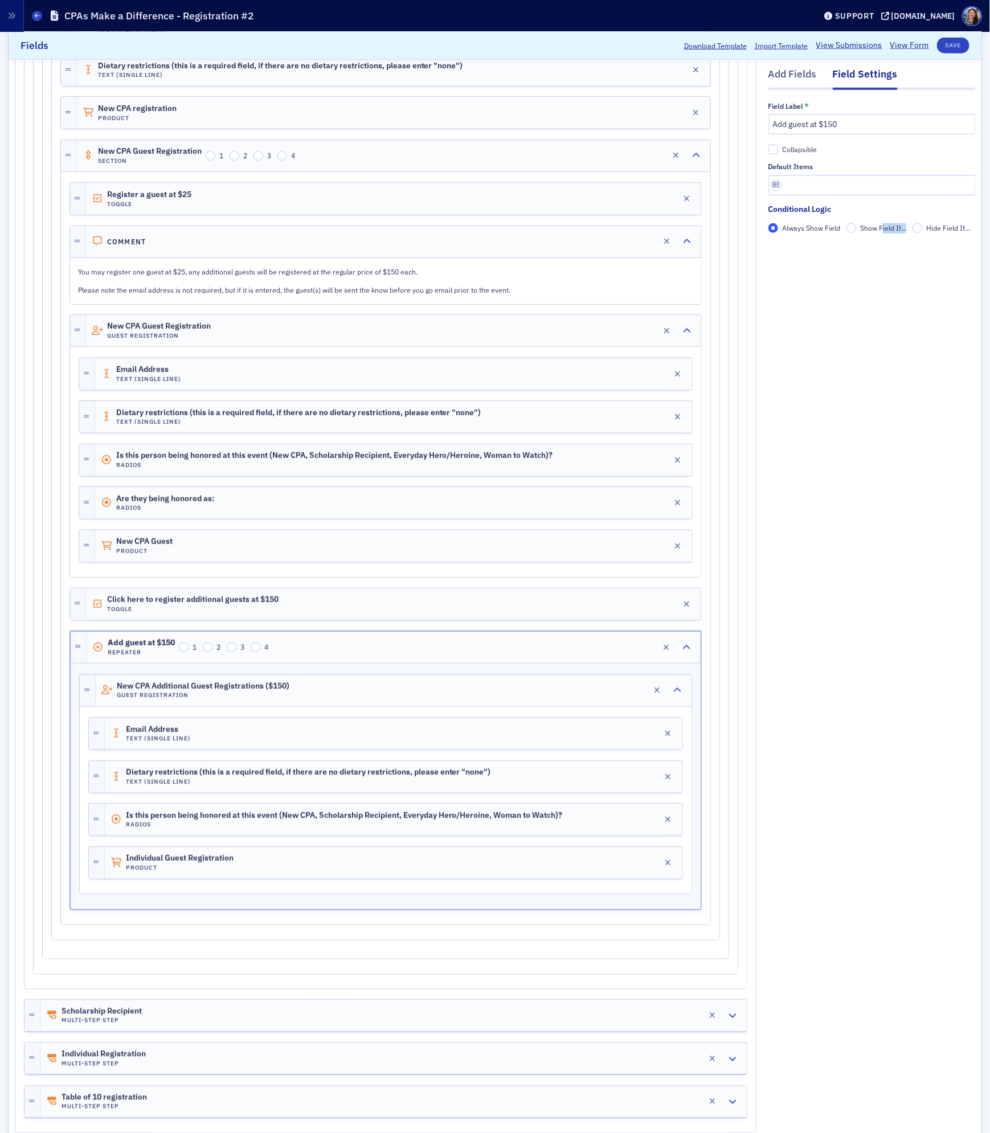
click at [883, 233] on fieldset "Conditional Logic Always Show Field Show Field If... Hide Field If..." at bounding box center [871, 222] width 207 height 38
click at [850, 229] on input "Show Field If..." at bounding box center [851, 228] width 10 height 10
click at [819, 249] on span "Add Condition" at bounding box center [801, 248] width 43 height 10
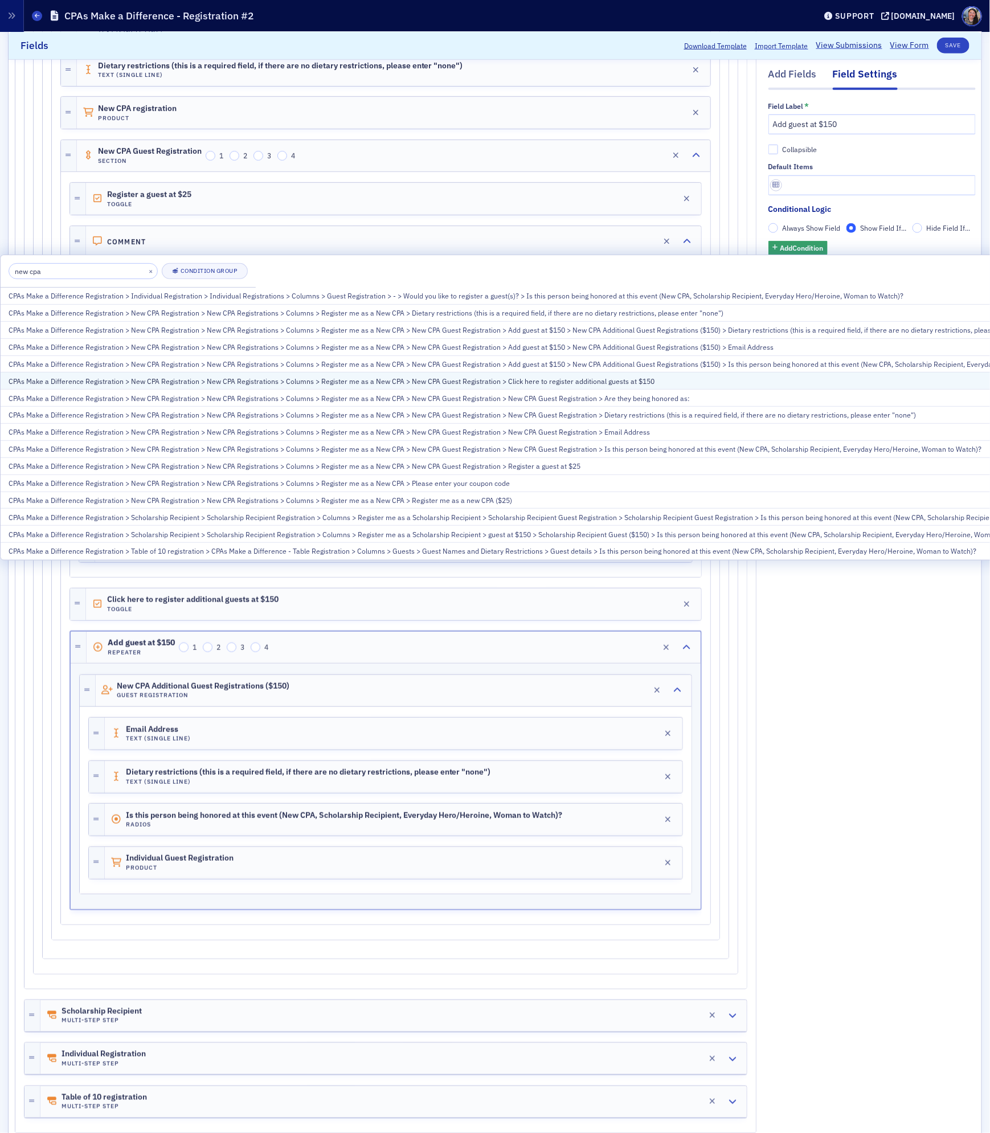
type input "new cpa"
click at [704, 382] on div "CPAs Make a Difference Registration > New CPA Registration > New CPA Registrati…" at bounding box center [573, 381] width 1129 height 10
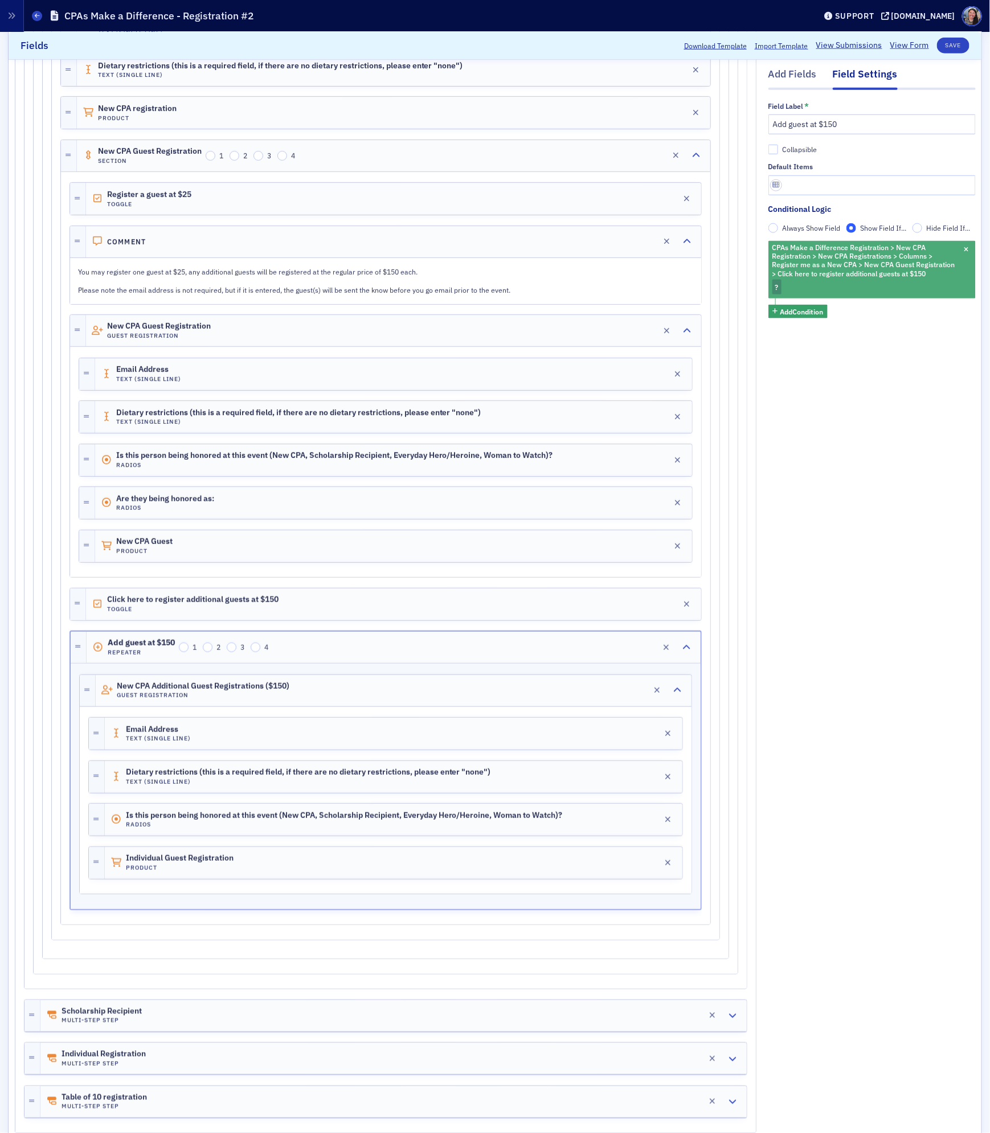
click at [794, 275] on span "CPAs Make a Difference Registration > New CPA Registration > New CPA Registrati…" at bounding box center [863, 260] width 183 height 35
click at [855, 313] on span "Checked" at bounding box center [851, 311] width 27 height 9
click at [834, 313] on input "Checked" at bounding box center [828, 312] width 10 height 10
click at [955, 48] on button "Save" at bounding box center [953, 46] width 32 height 16
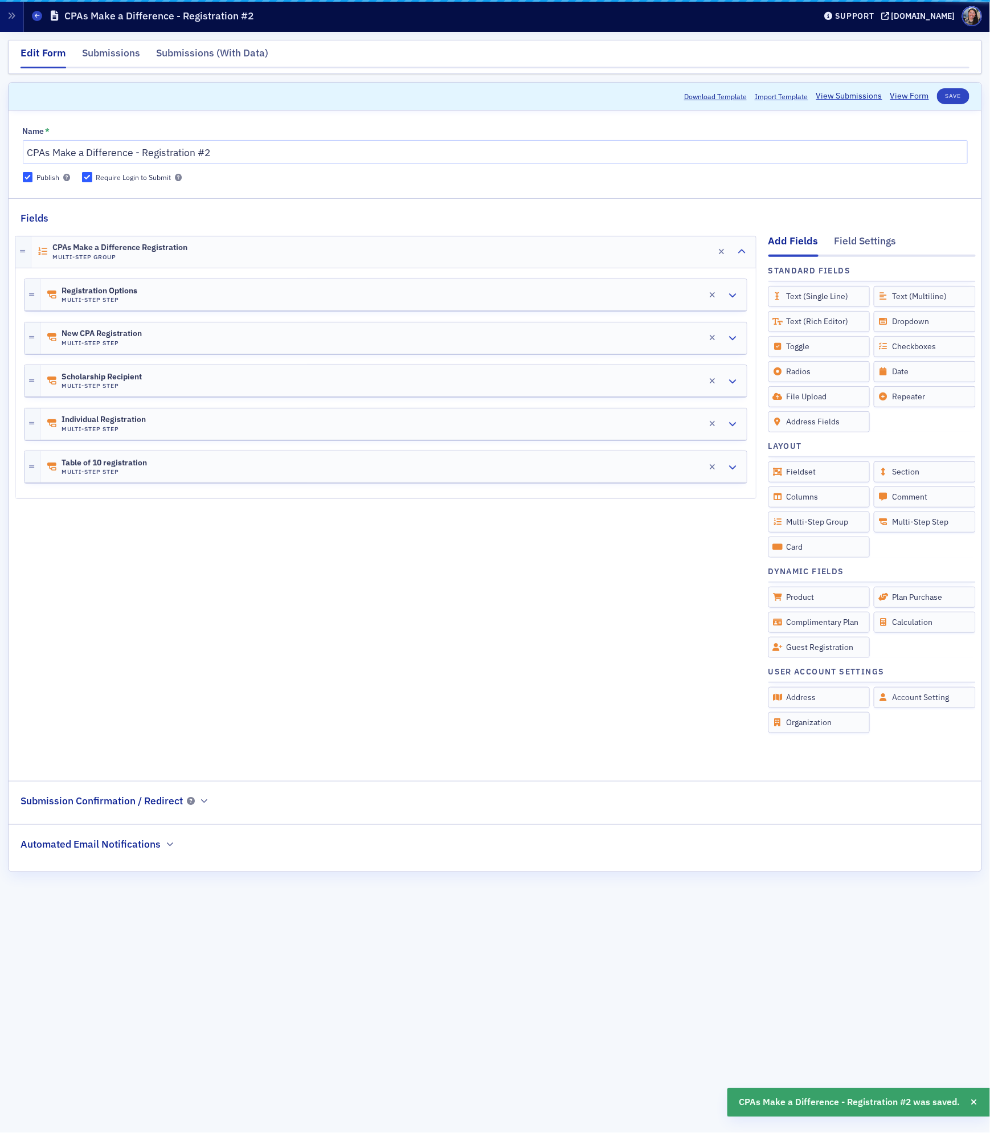
scroll to position [0, 0]
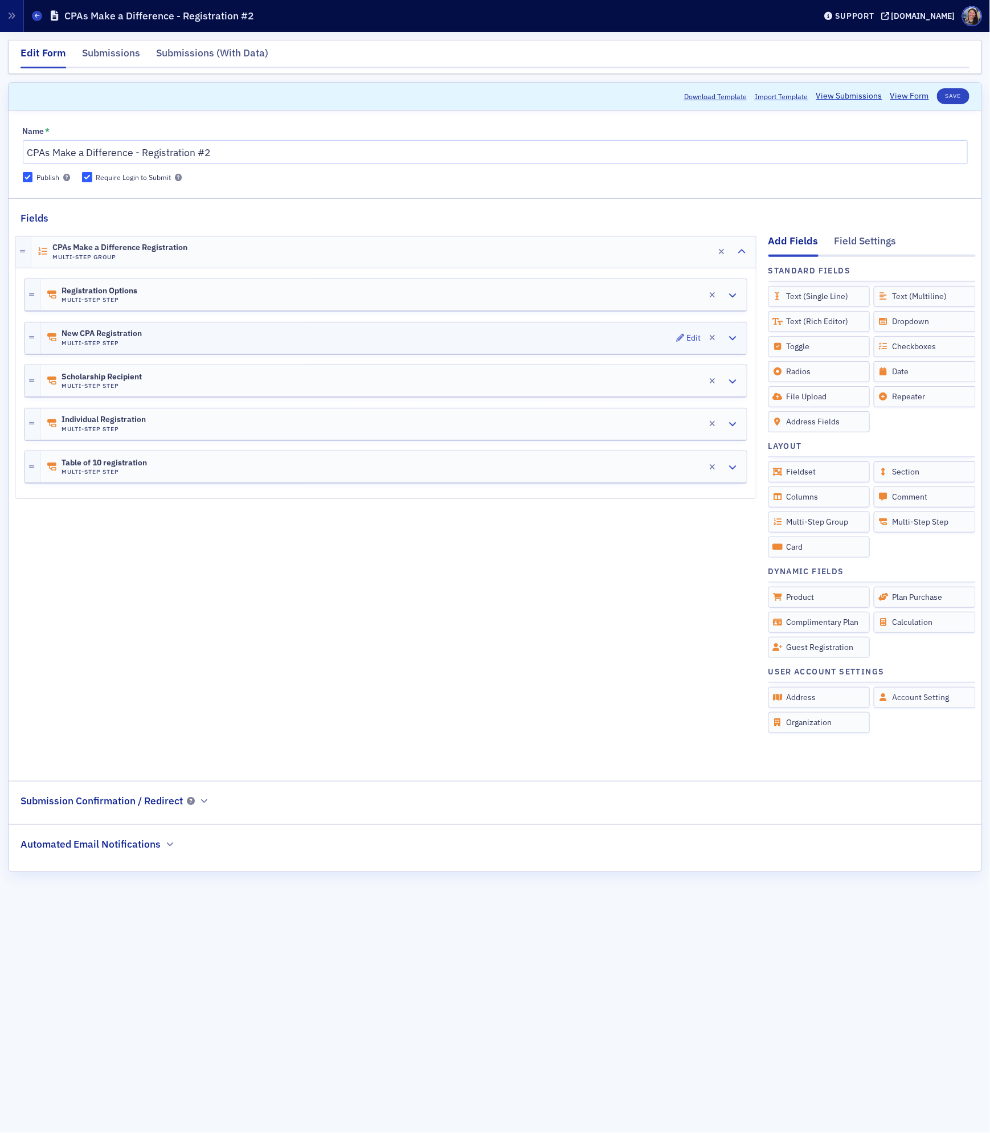
click at [157, 338] on div "New CPA Registration Multi-Step Step Edit" at bounding box center [393, 337] width 706 height 31
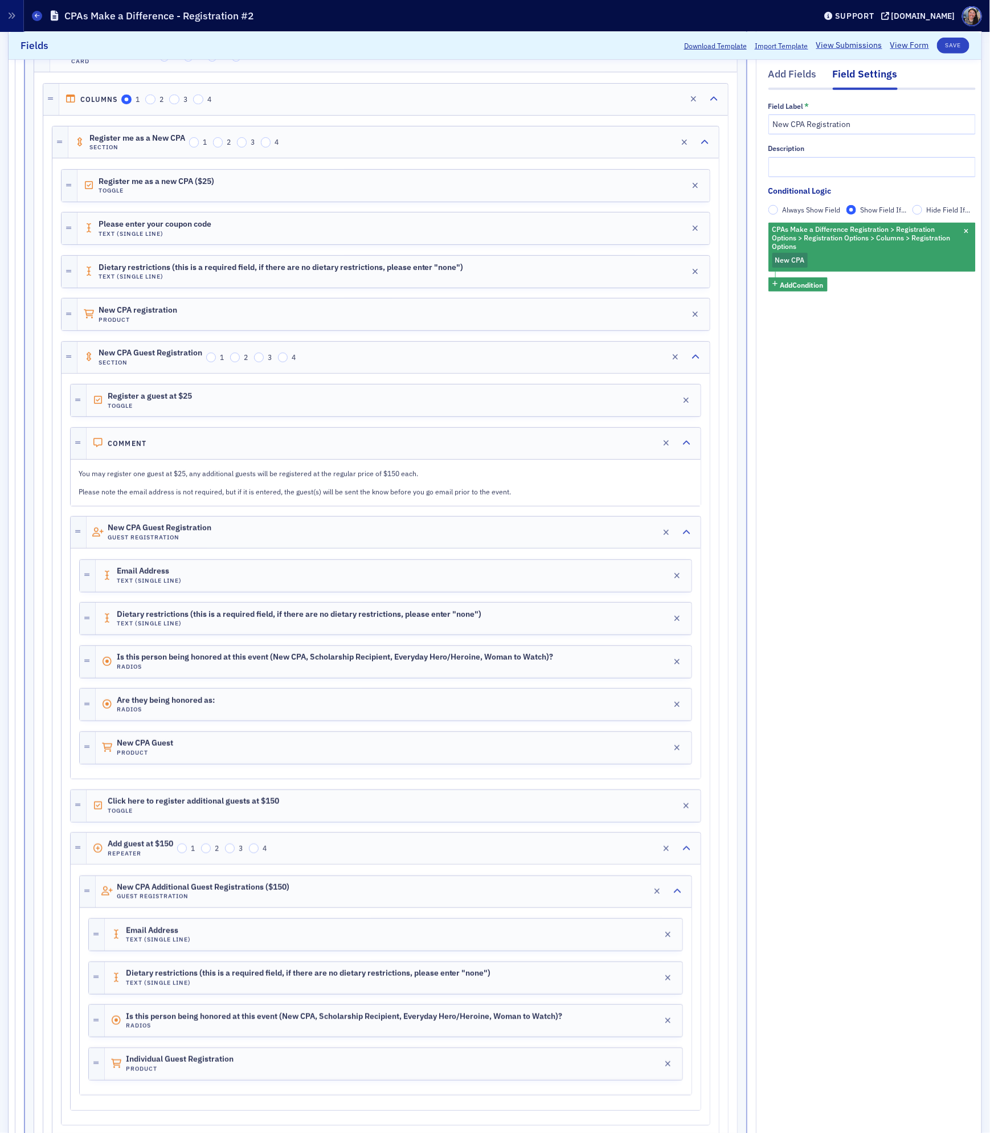
scroll to position [326, 0]
click at [346, 859] on div "Add guest at $150 Repeater 1 2 3 4 Edit" at bounding box center [394, 846] width 614 height 31
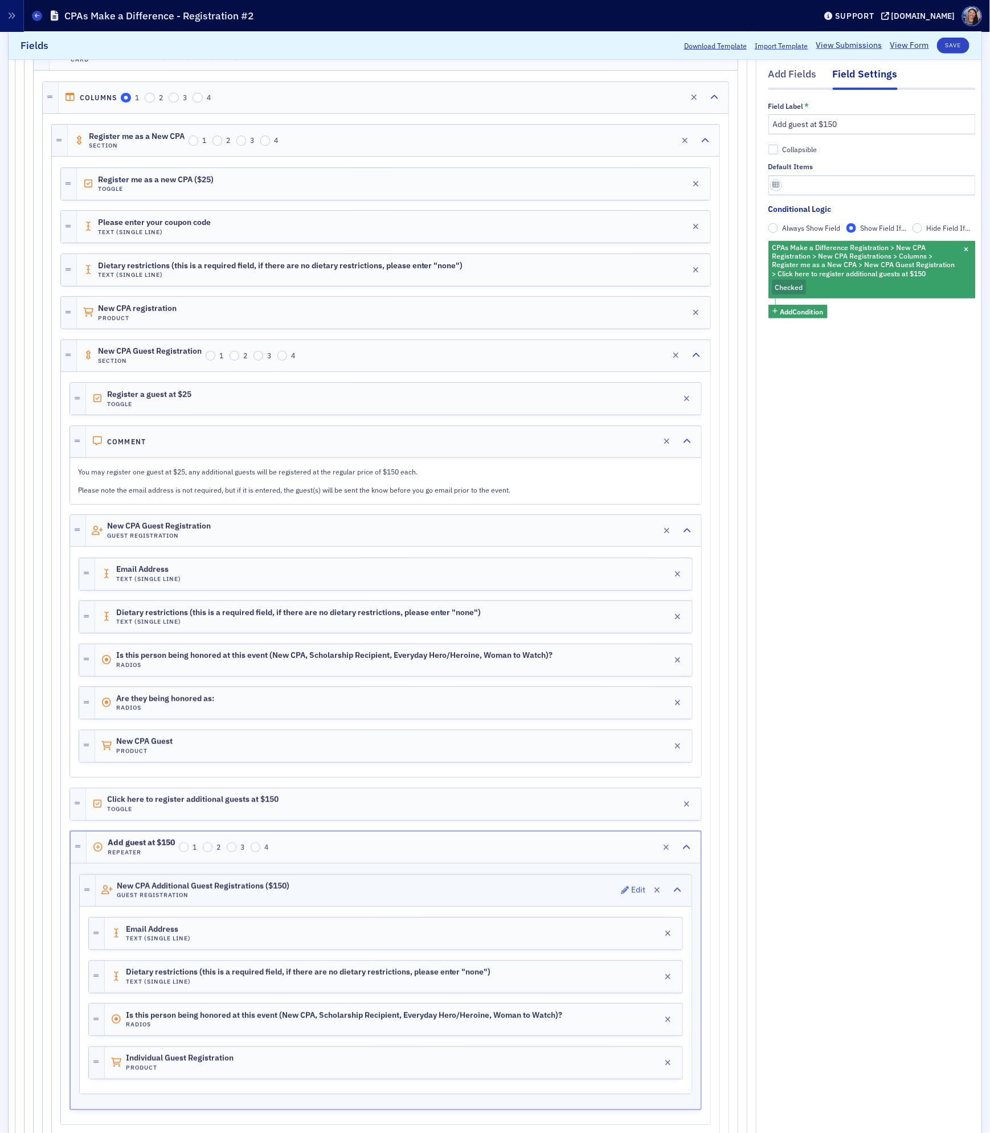
click at [353, 905] on div "New CPA Additional Guest Registrations ($150) Guest Registration Edit" at bounding box center [394, 890] width 596 height 31
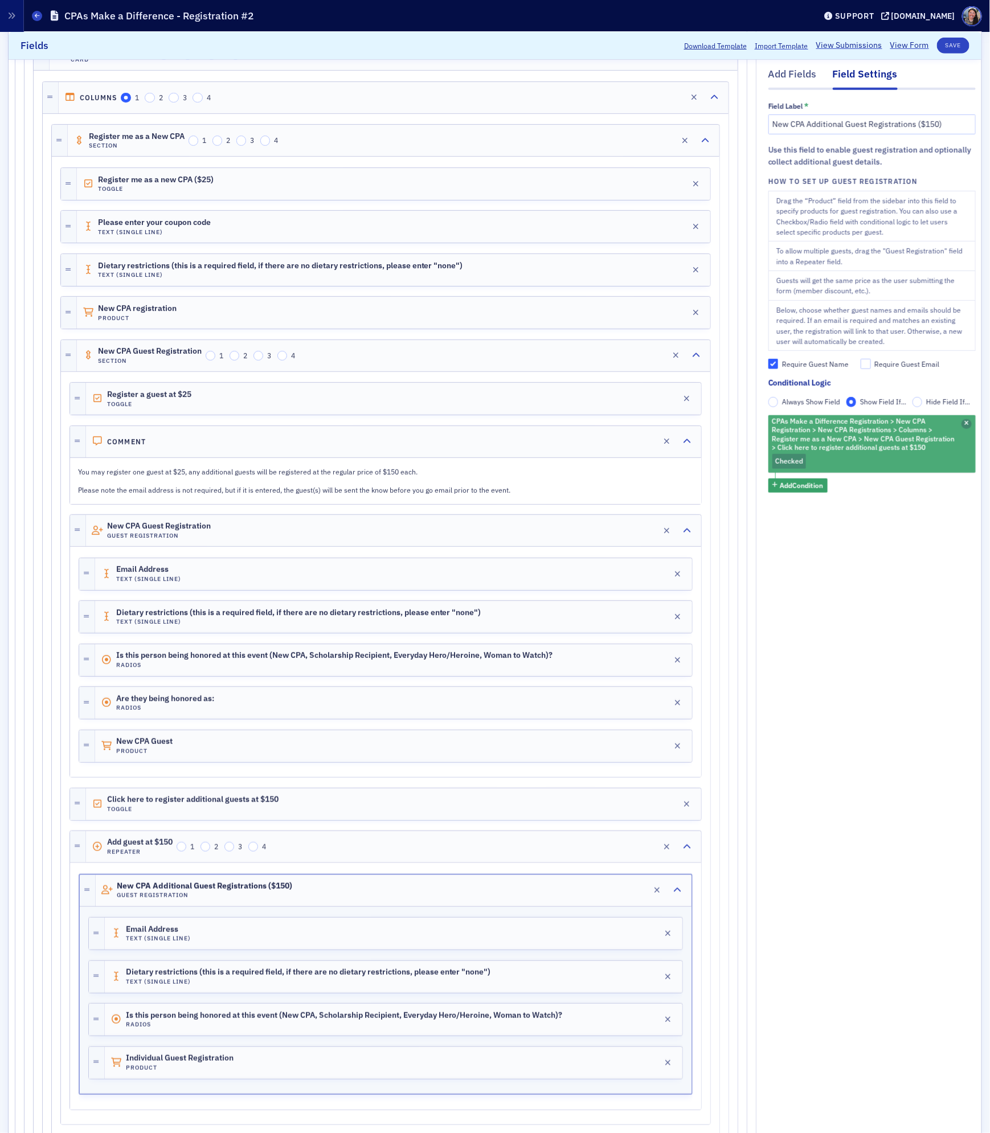
click at [964, 423] on icon "button" at bounding box center [966, 424] width 5 height 6
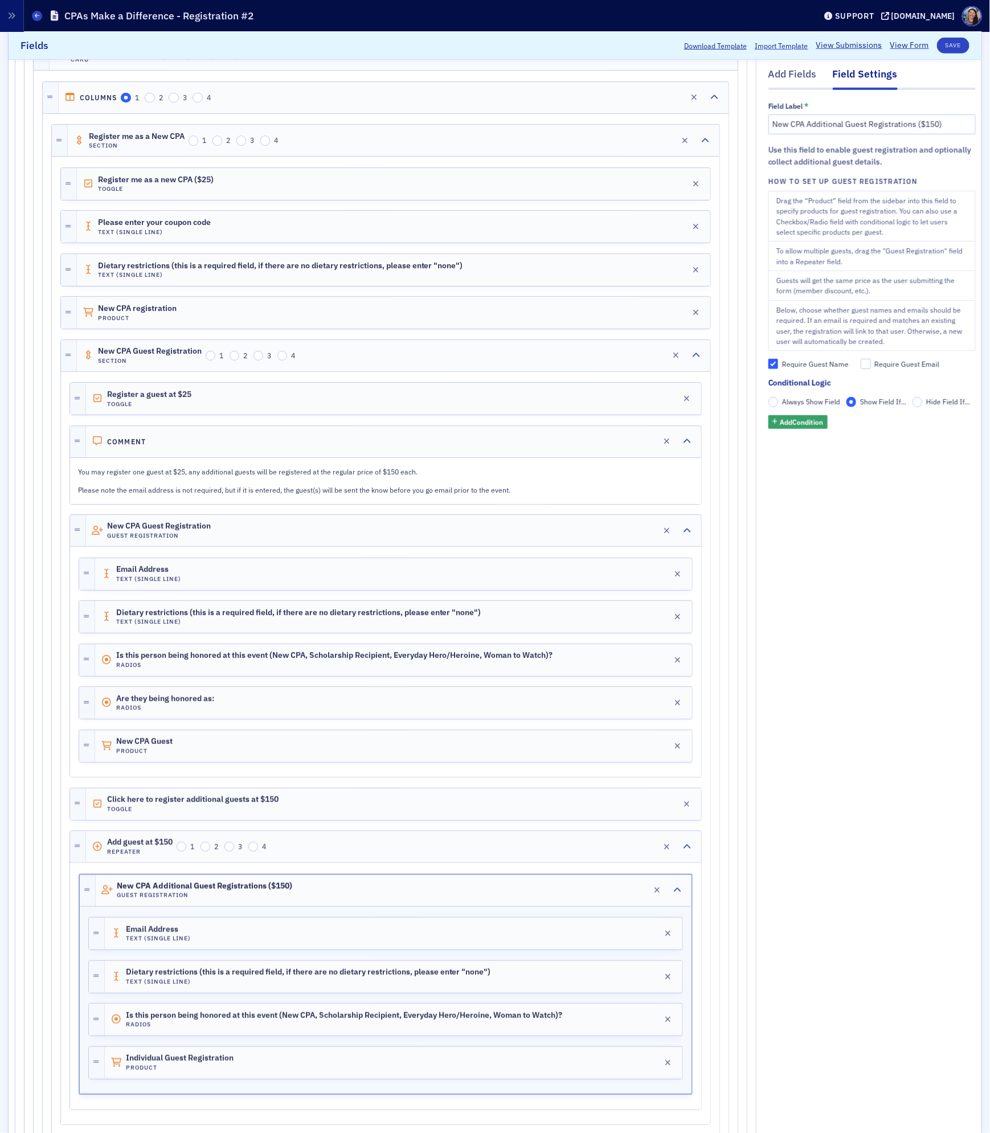
click at [790, 401] on span "Always Show Field" at bounding box center [811, 401] width 58 height 9
click at [778, 401] on input "Always Show Field" at bounding box center [773, 402] width 10 height 10
click at [949, 49] on button "Save" at bounding box center [953, 46] width 32 height 16
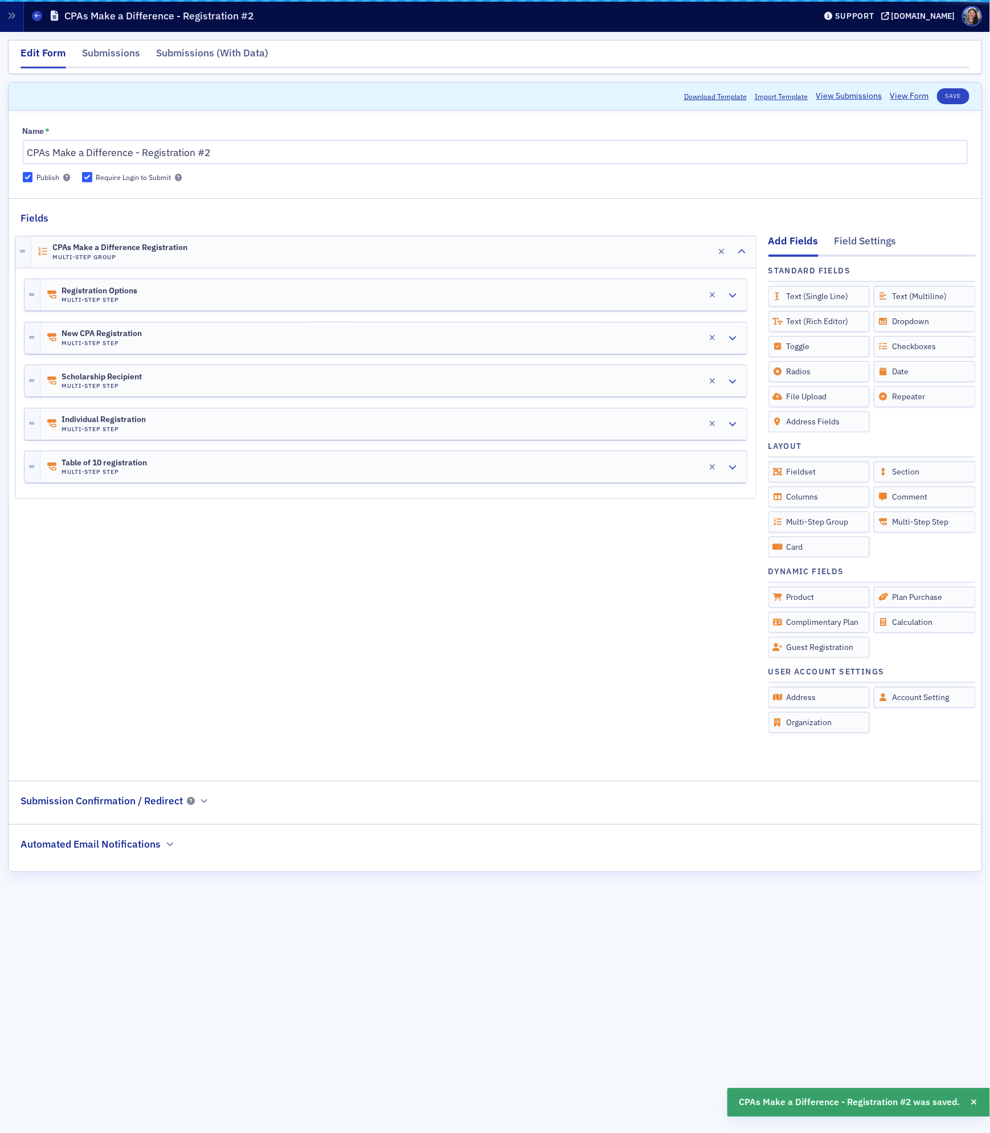
scroll to position [0, 0]
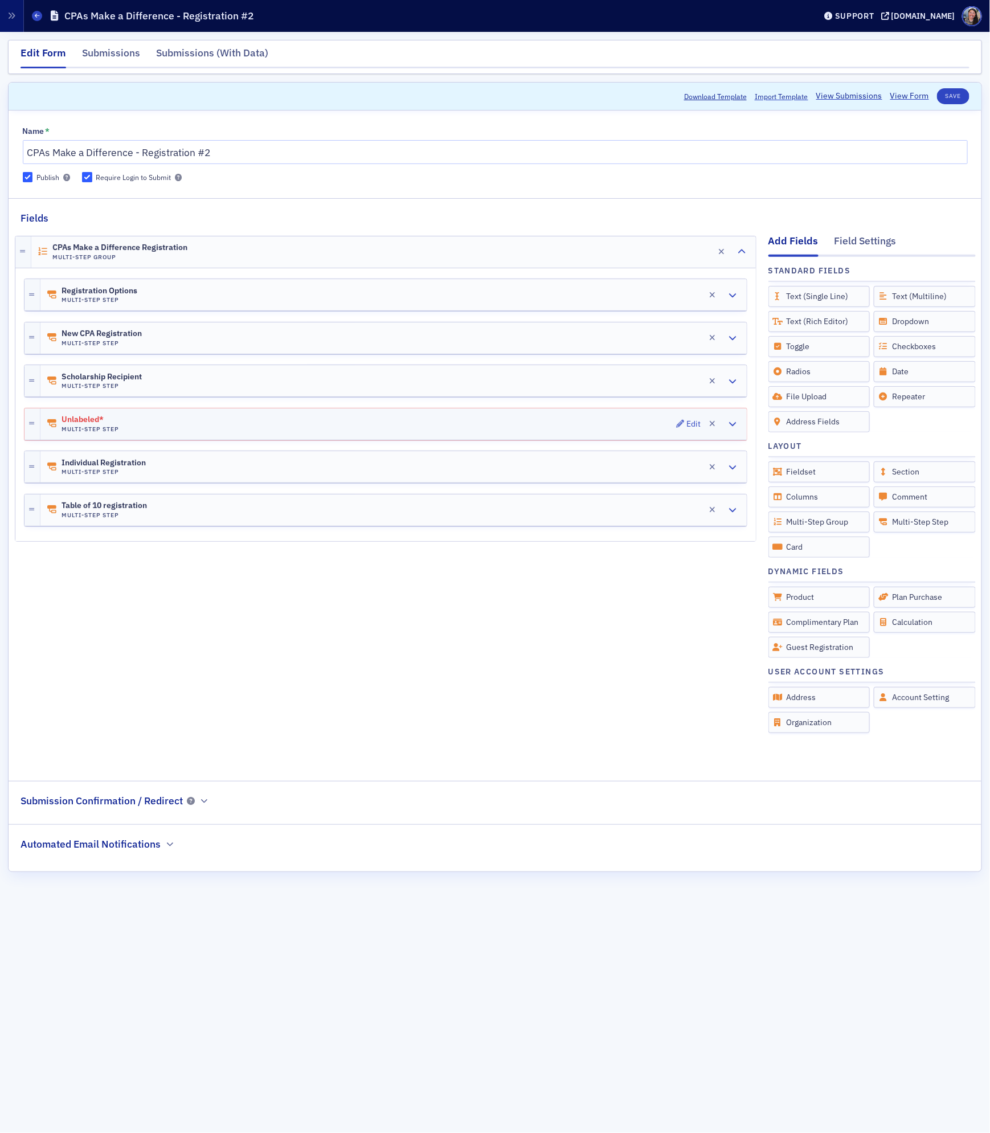
click at [293, 422] on div "Unlabeled* Multi-Step Step Edit" at bounding box center [393, 423] width 706 height 31
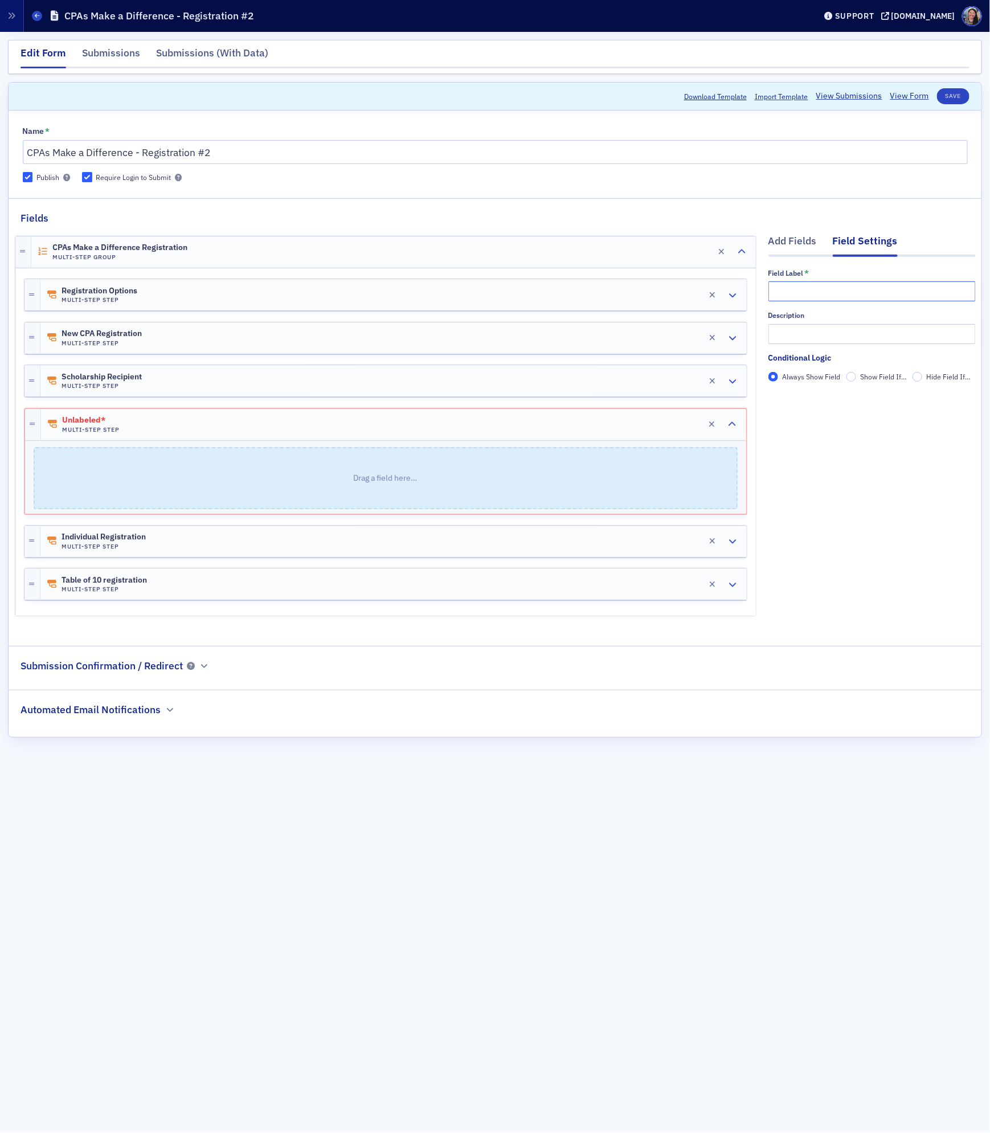
click at [866, 289] on input "text" at bounding box center [871, 291] width 207 height 20
type input "Honoree Registration (Everyday Hero/Heroine, Woman to Watch)"
click at [850, 379] on input "Show Field If..." at bounding box center [851, 377] width 10 height 10
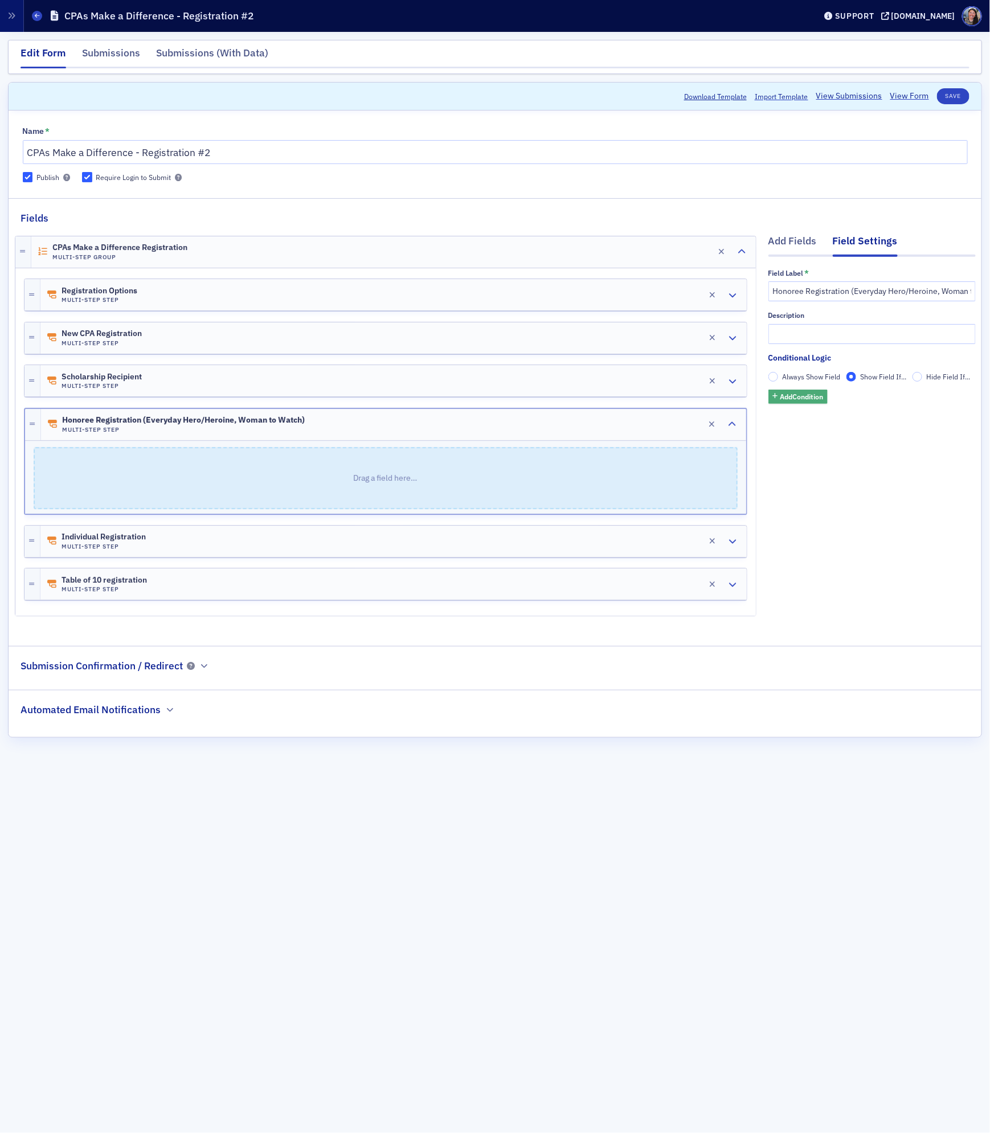
click at [813, 396] on span "Add Condition" at bounding box center [801, 396] width 43 height 10
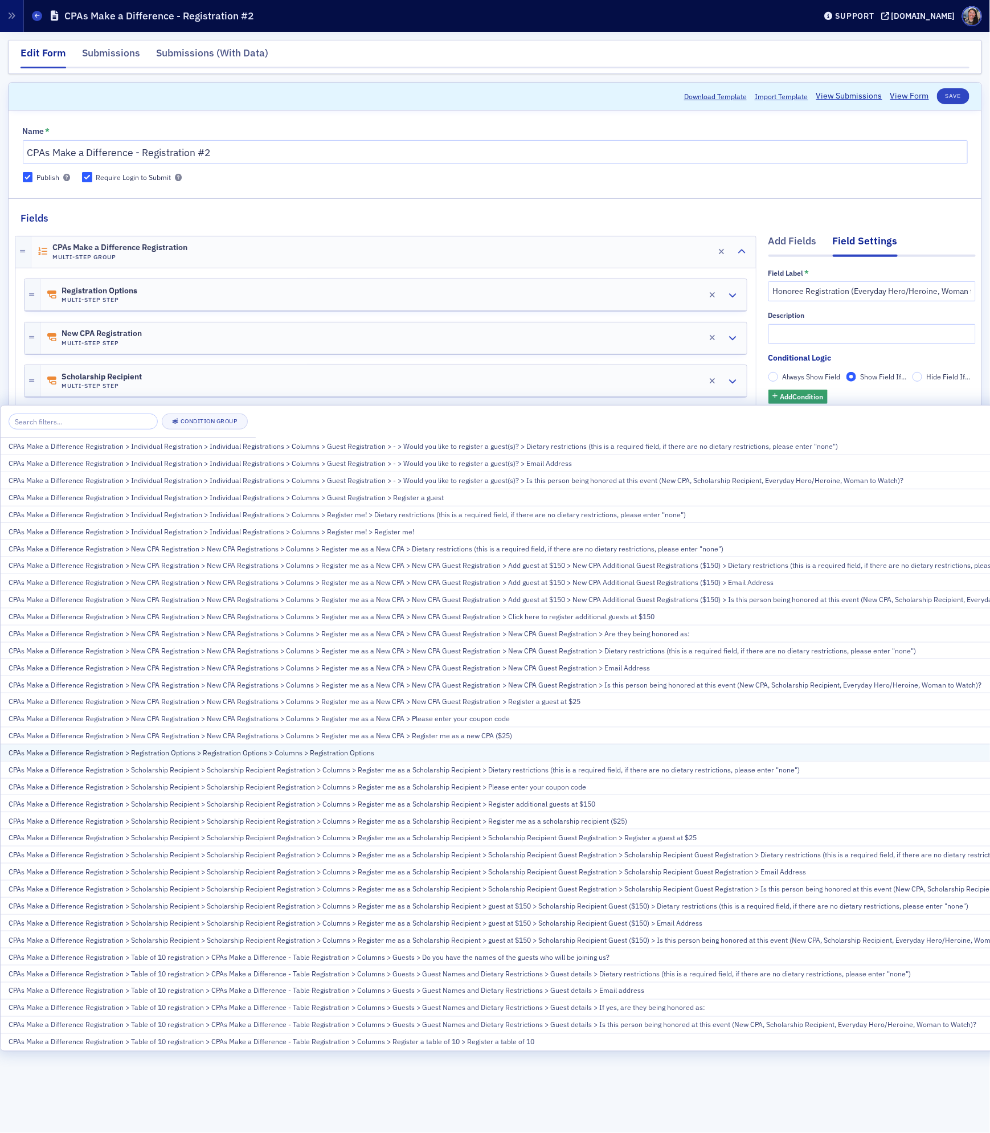
click at [429, 757] on div "CPAs Make a Difference Registration > Registration Options > Registration Optio…" at bounding box center [573, 752] width 1129 height 10
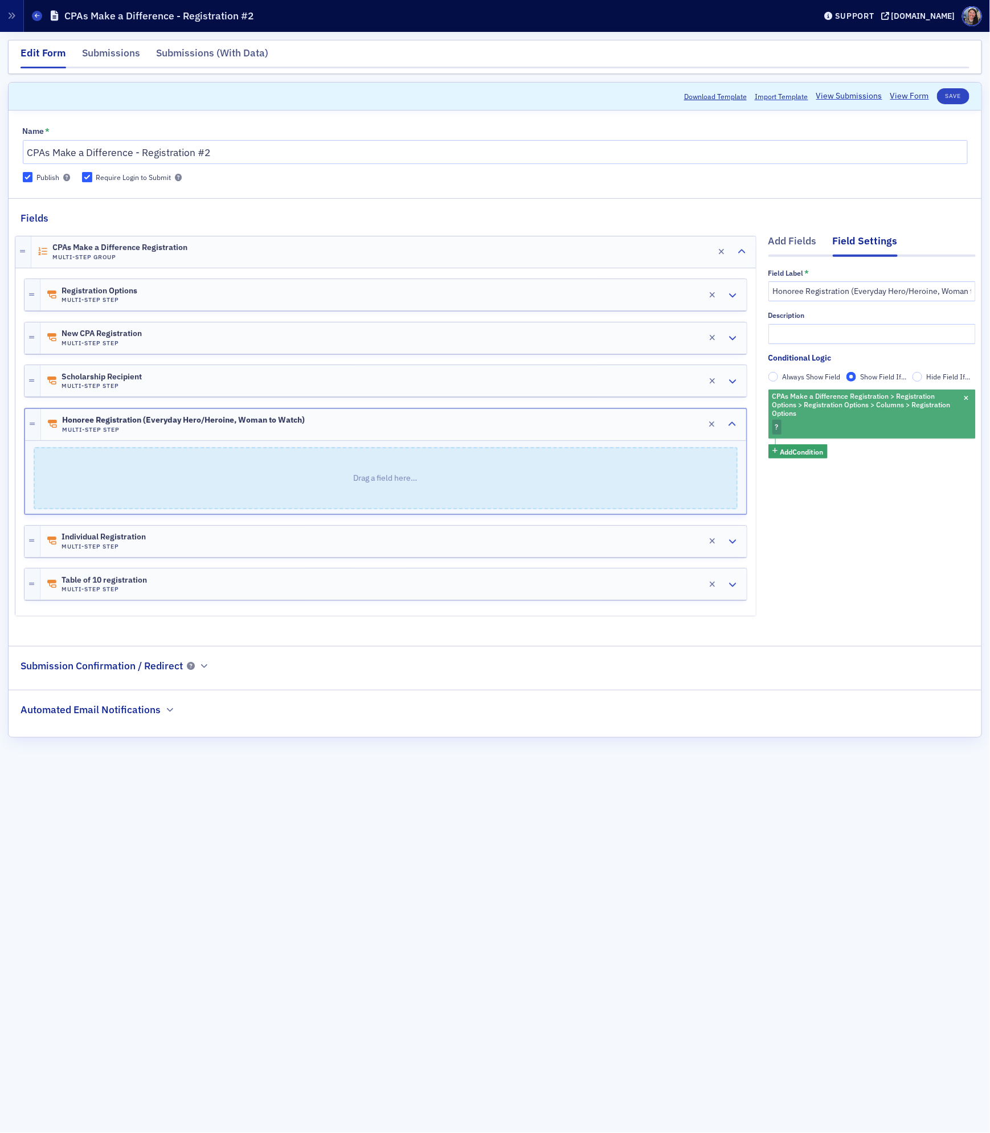
click at [789, 426] on div "CPAs Make a Difference Registration > Registration Options > Registration Optio…" at bounding box center [871, 413] width 207 height 49
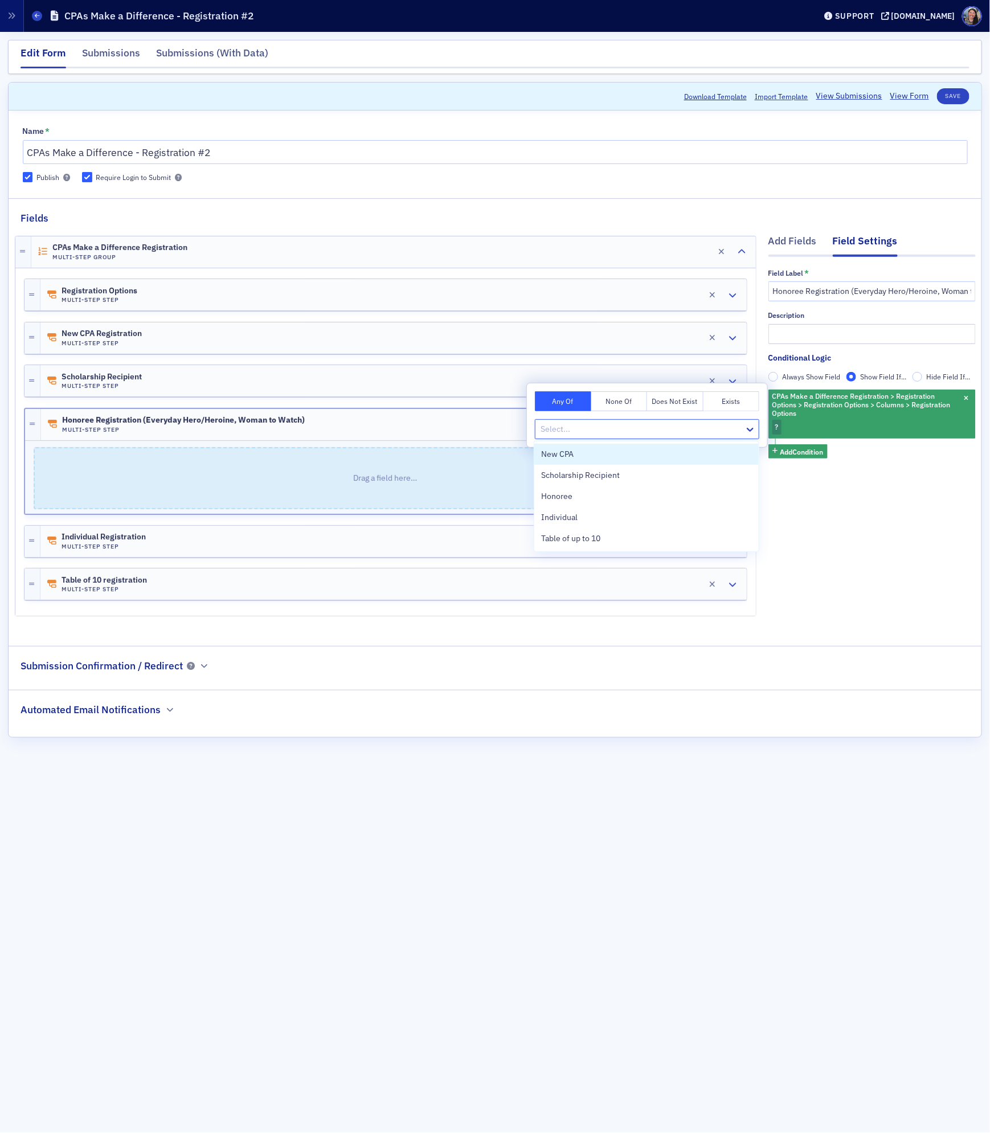
click at [666, 426] on div at bounding box center [641, 429] width 204 height 14
click at [574, 498] on div "Honoree" at bounding box center [646, 496] width 211 height 12
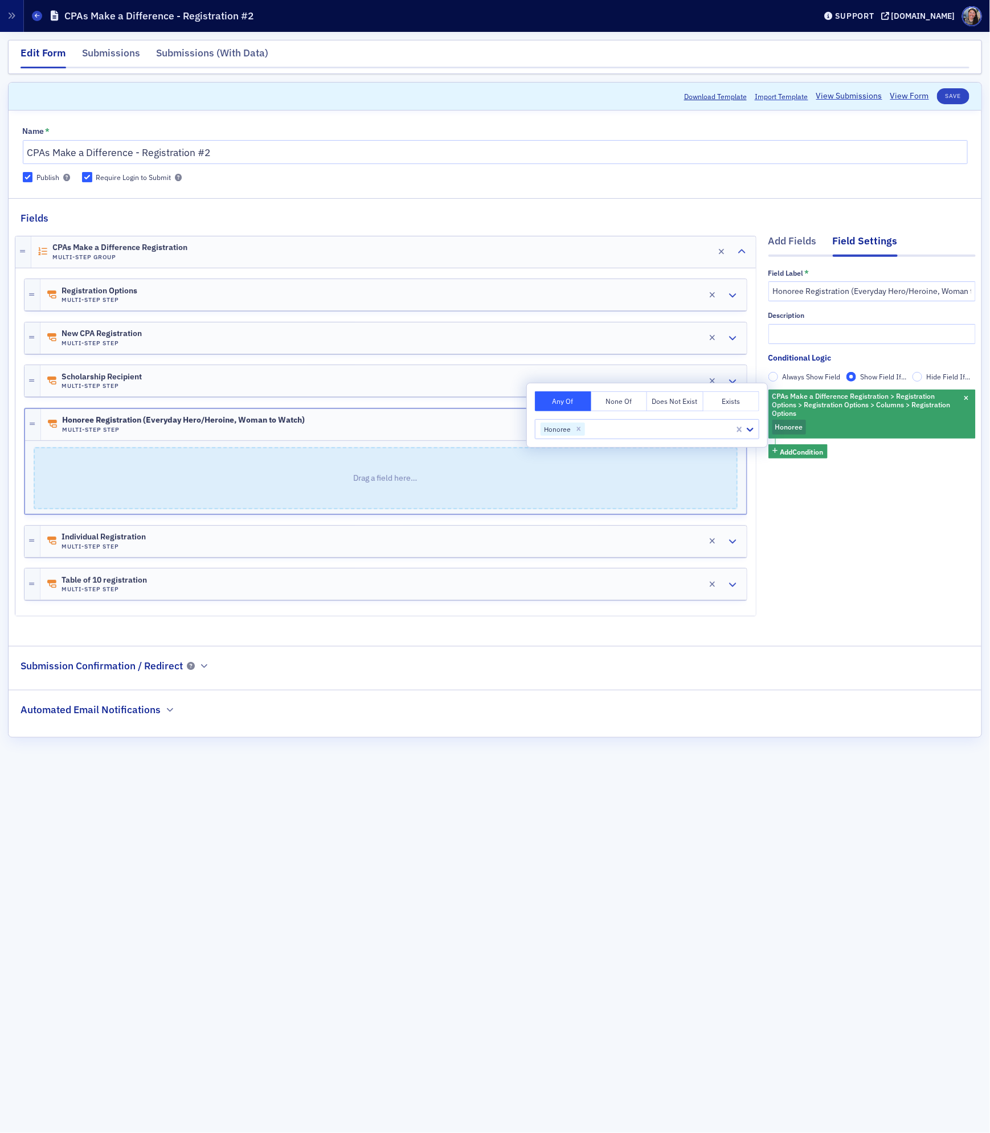
click at [910, 506] on div "Add Fields Field Settings Field Label * Honoree Registration (Everyday Hero/Her…" at bounding box center [871, 427] width 207 height 404
click at [953, 95] on button "Save" at bounding box center [953, 96] width 32 height 16
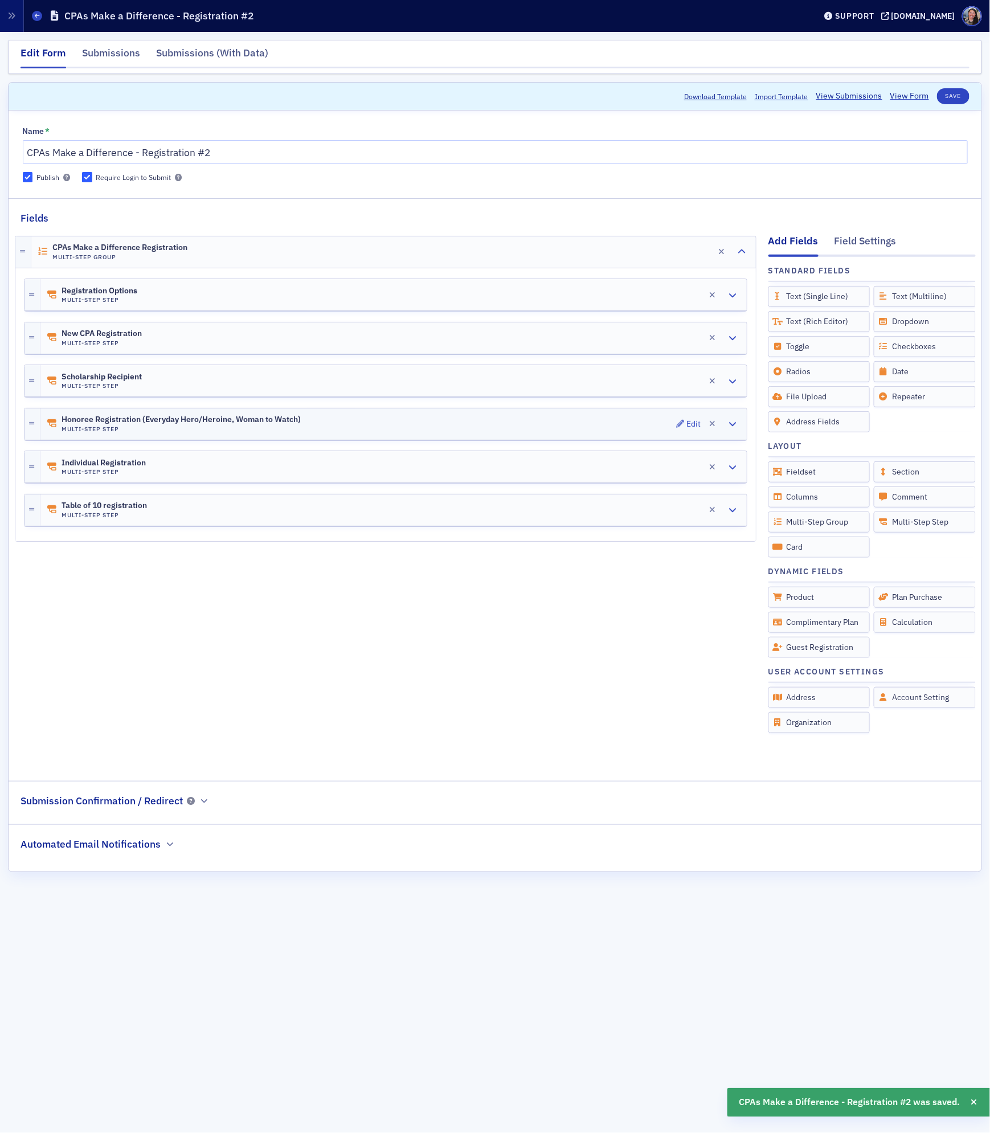
click at [345, 429] on div "Honoree Registration (Everyday Hero/Heroine, Woman to Watch) Multi-Step Step Ed…" at bounding box center [393, 423] width 706 height 31
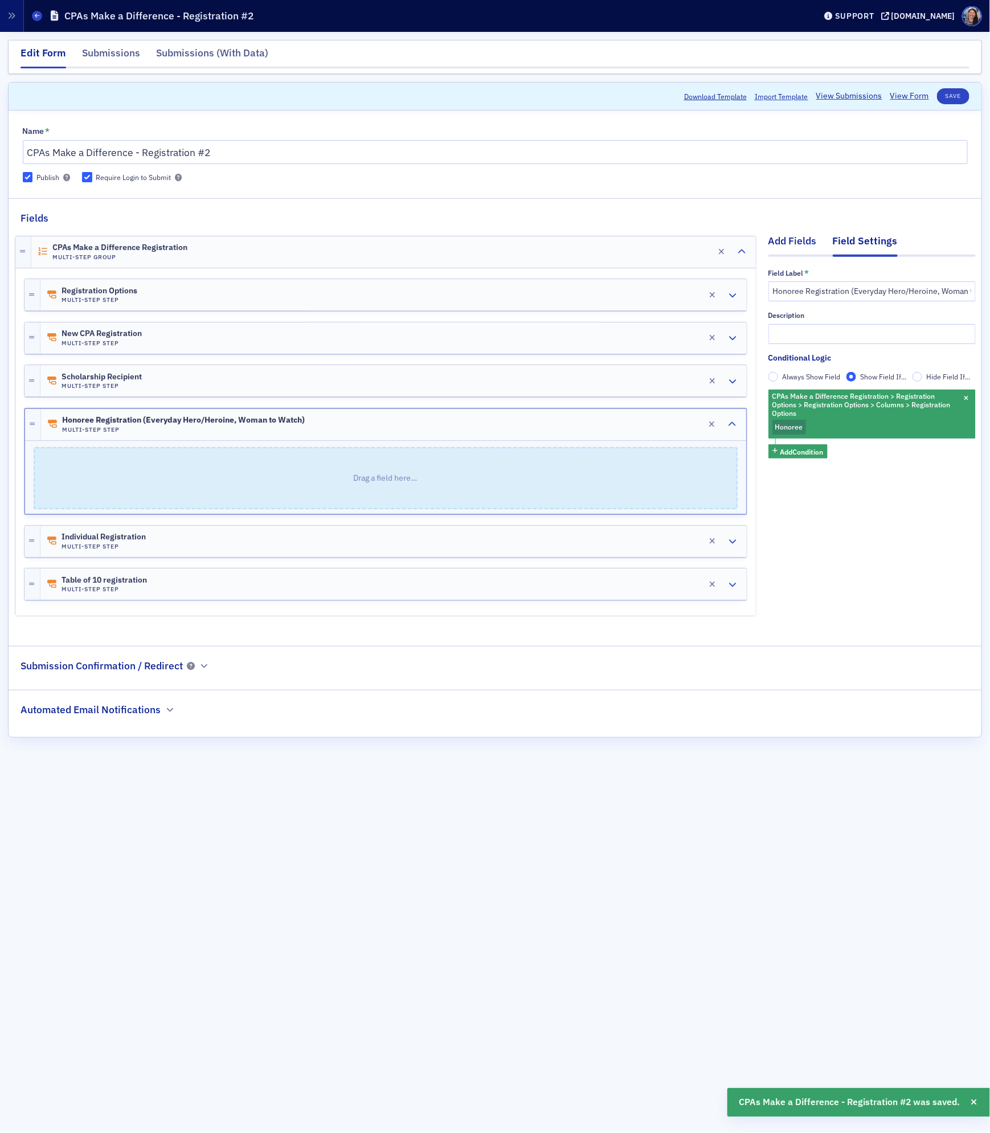
click at [795, 242] on div "Add Fields" at bounding box center [792, 243] width 48 height 21
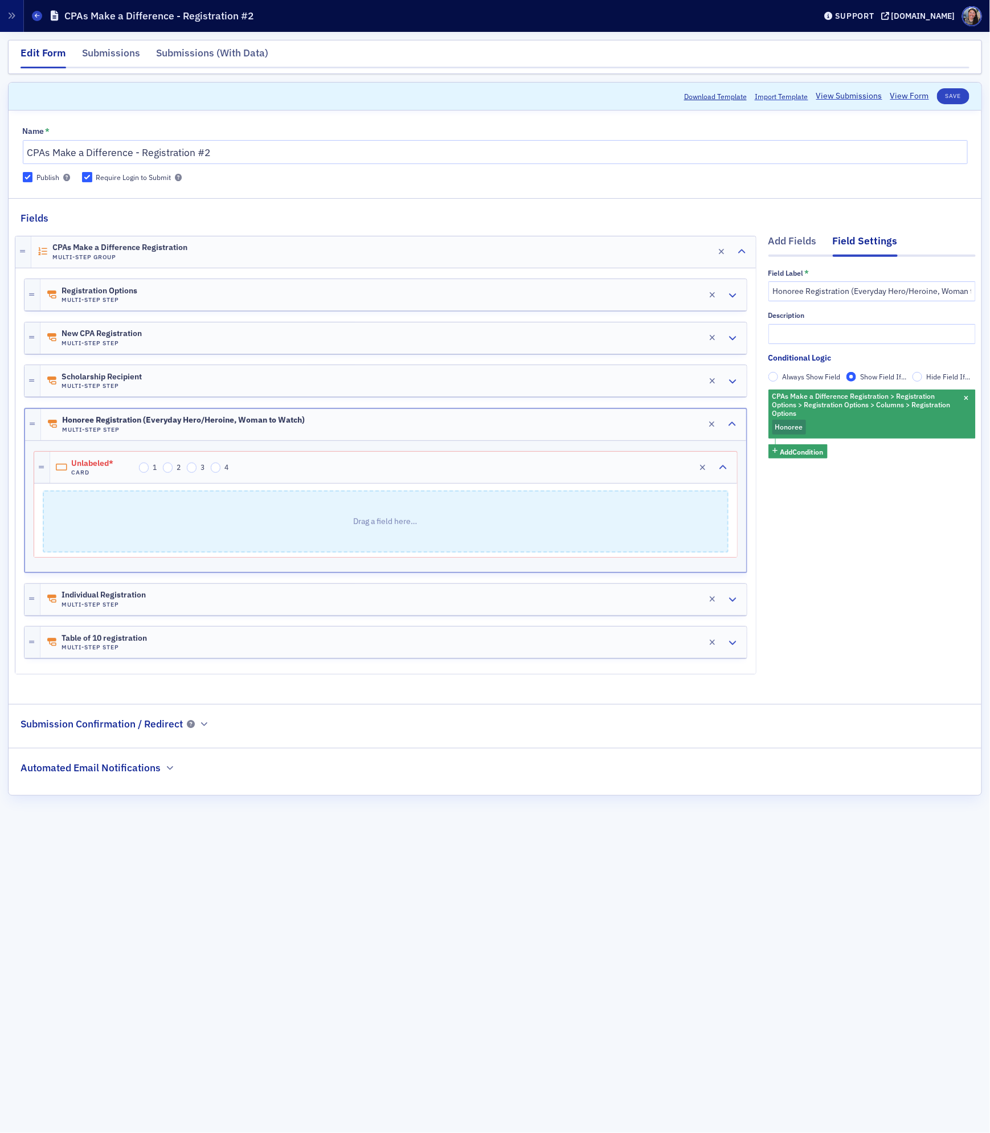
click at [637, 507] on p "Drag a field here…" at bounding box center [385, 521] width 683 height 60
click at [330, 477] on div "Unlabeled* Card 1 2 3 4 Edit" at bounding box center [393, 467] width 687 height 31
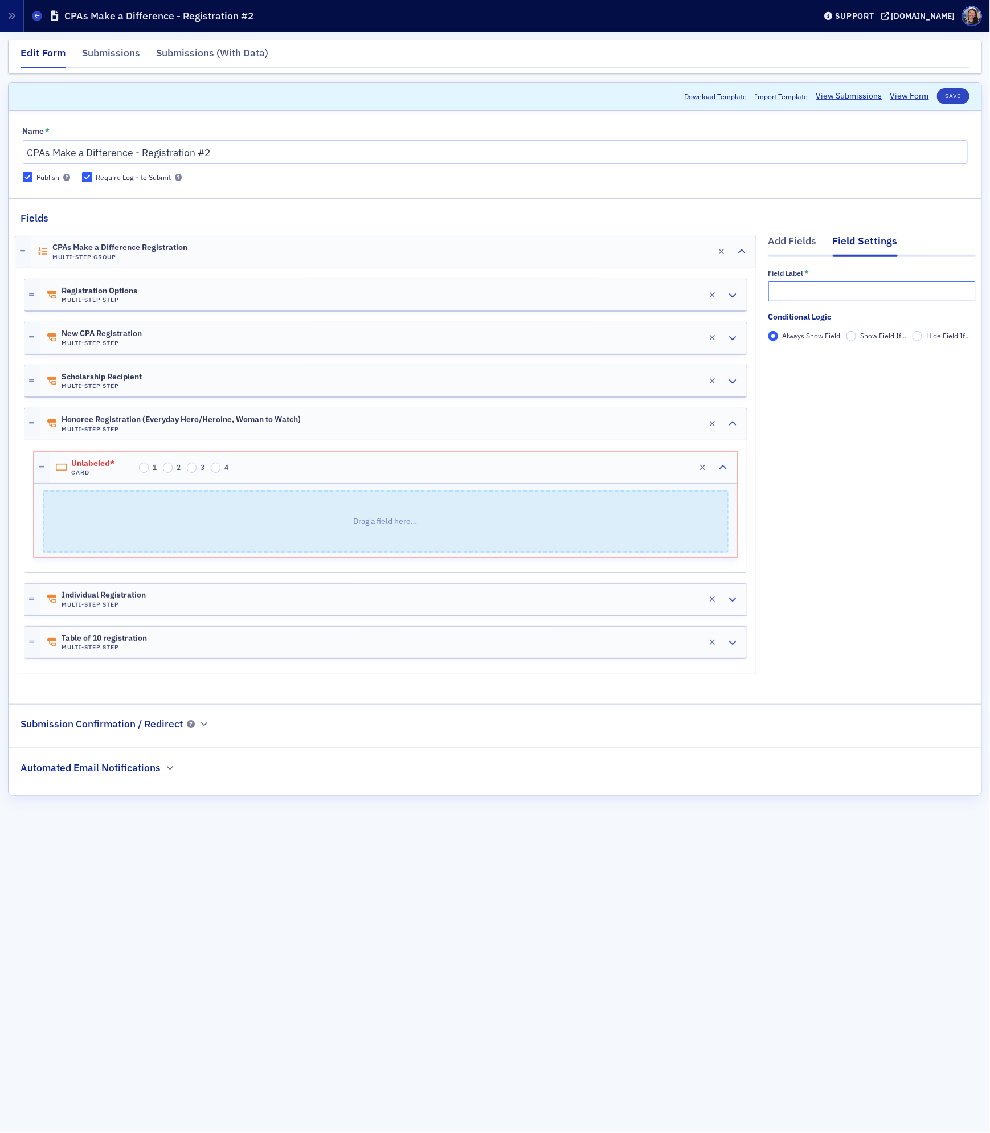
click at [829, 289] on input "text" at bounding box center [871, 291] width 207 height 20
type input "Honoree Regisration"
click at [871, 449] on div "Add Fields Field Settings Field Label * Honoree Regisration Conditional Logic A…" at bounding box center [871, 456] width 207 height 462
click at [786, 235] on div "Add Fields" at bounding box center [792, 243] width 48 height 21
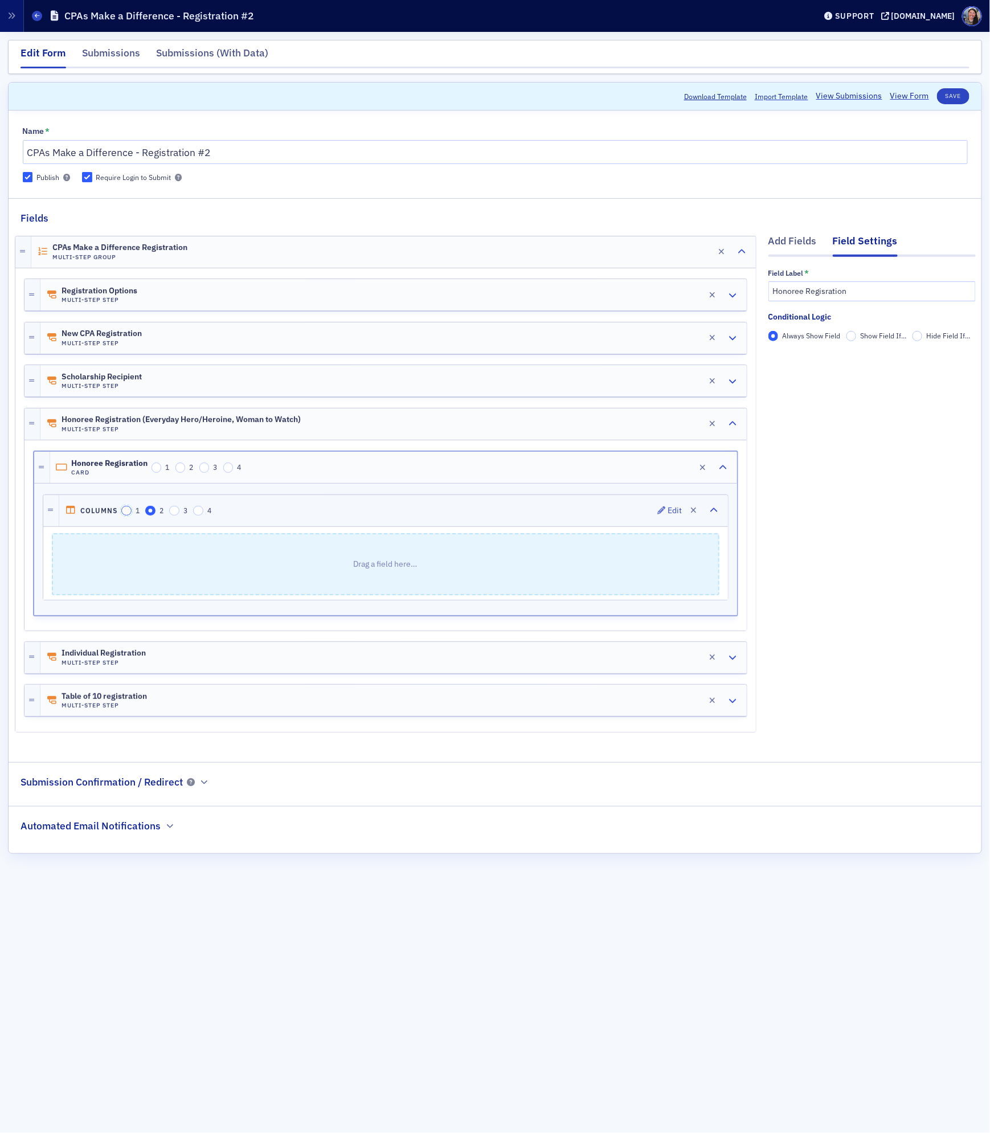
click at [131, 516] on input "1" at bounding box center [126, 511] width 10 height 10
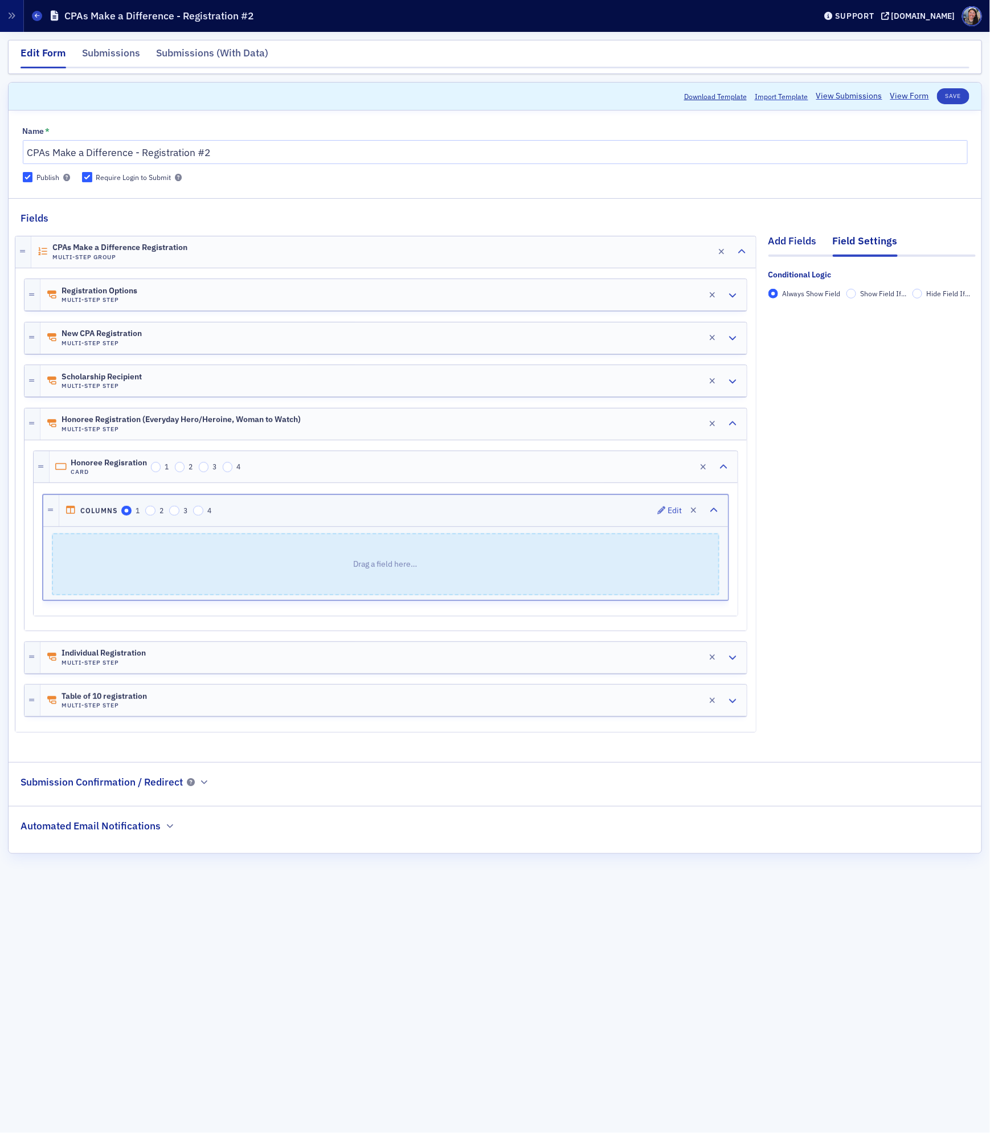
click at [785, 239] on div "Add Fields" at bounding box center [792, 243] width 48 height 21
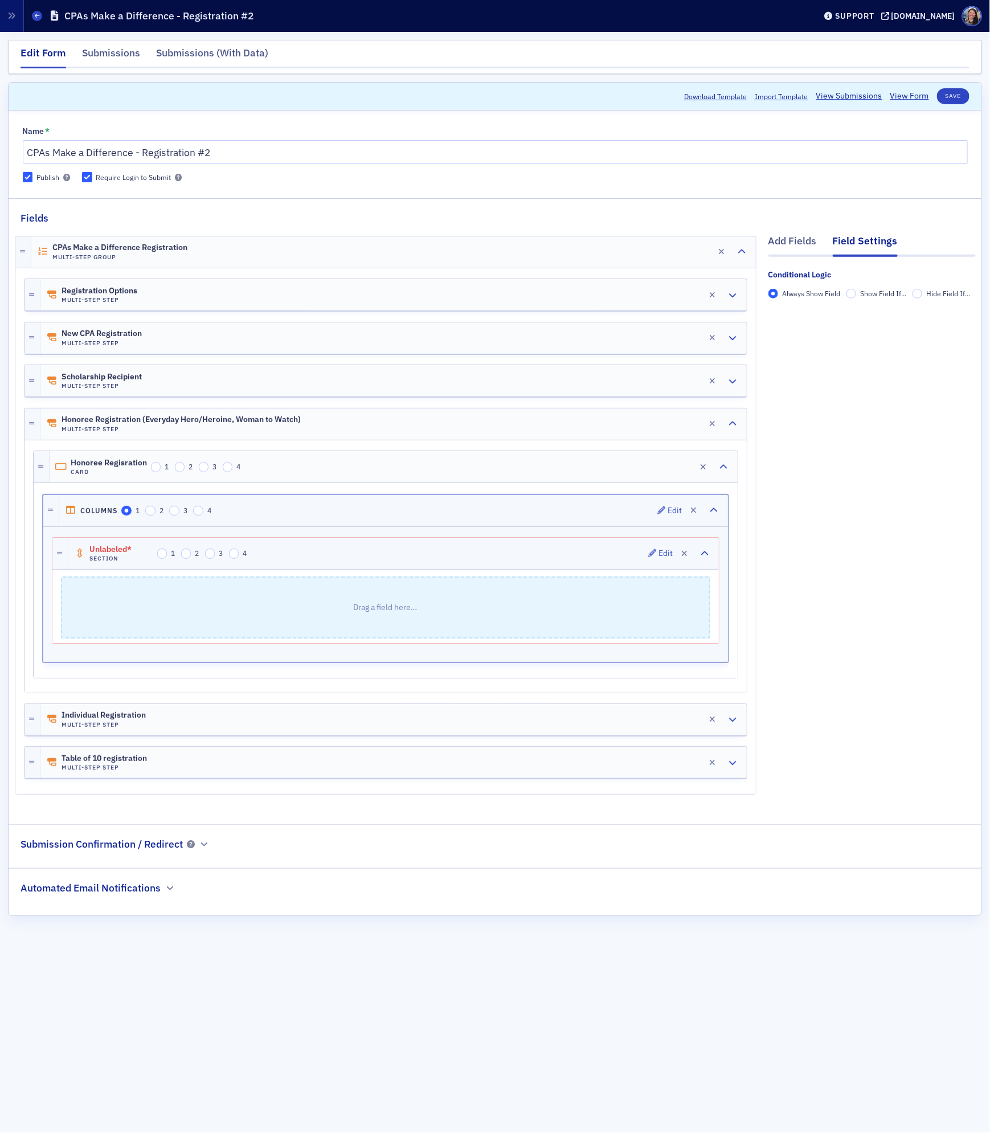
click at [478, 556] on div "Unlabeled* Section 1 2 3 4 Edit" at bounding box center [393, 553] width 650 height 31
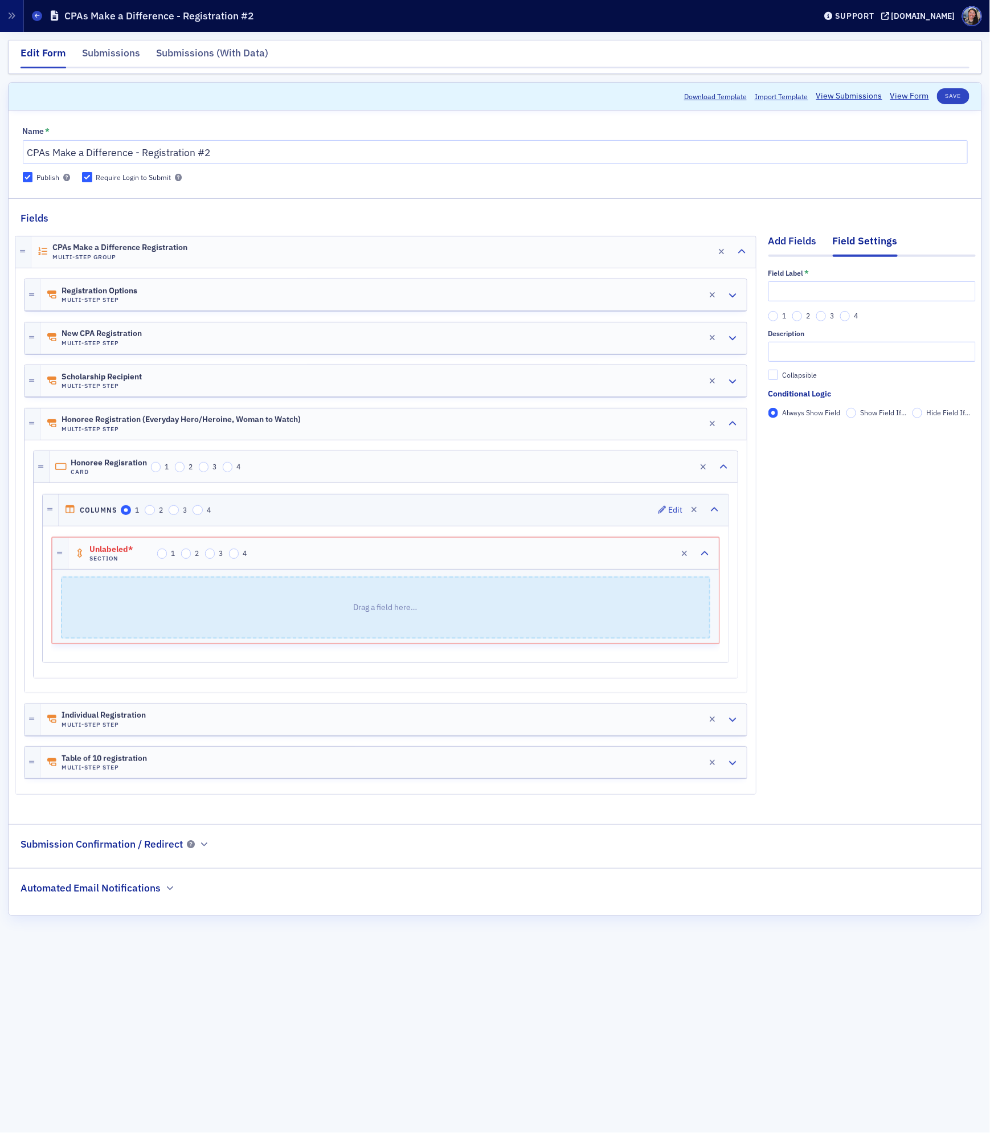
click at [805, 240] on div "Add Fields" at bounding box center [792, 243] width 48 height 21
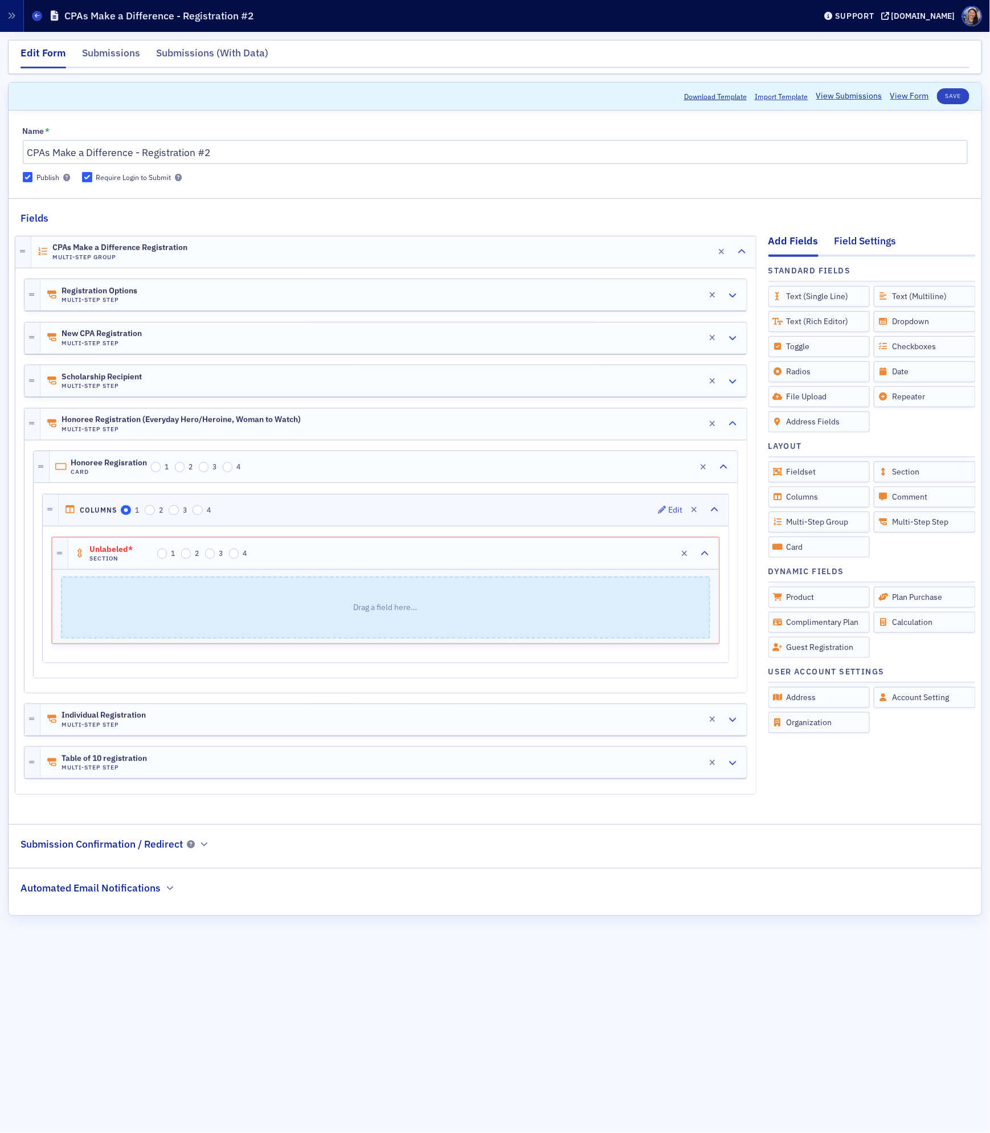
click at [842, 248] on div "Field Settings" at bounding box center [865, 243] width 62 height 21
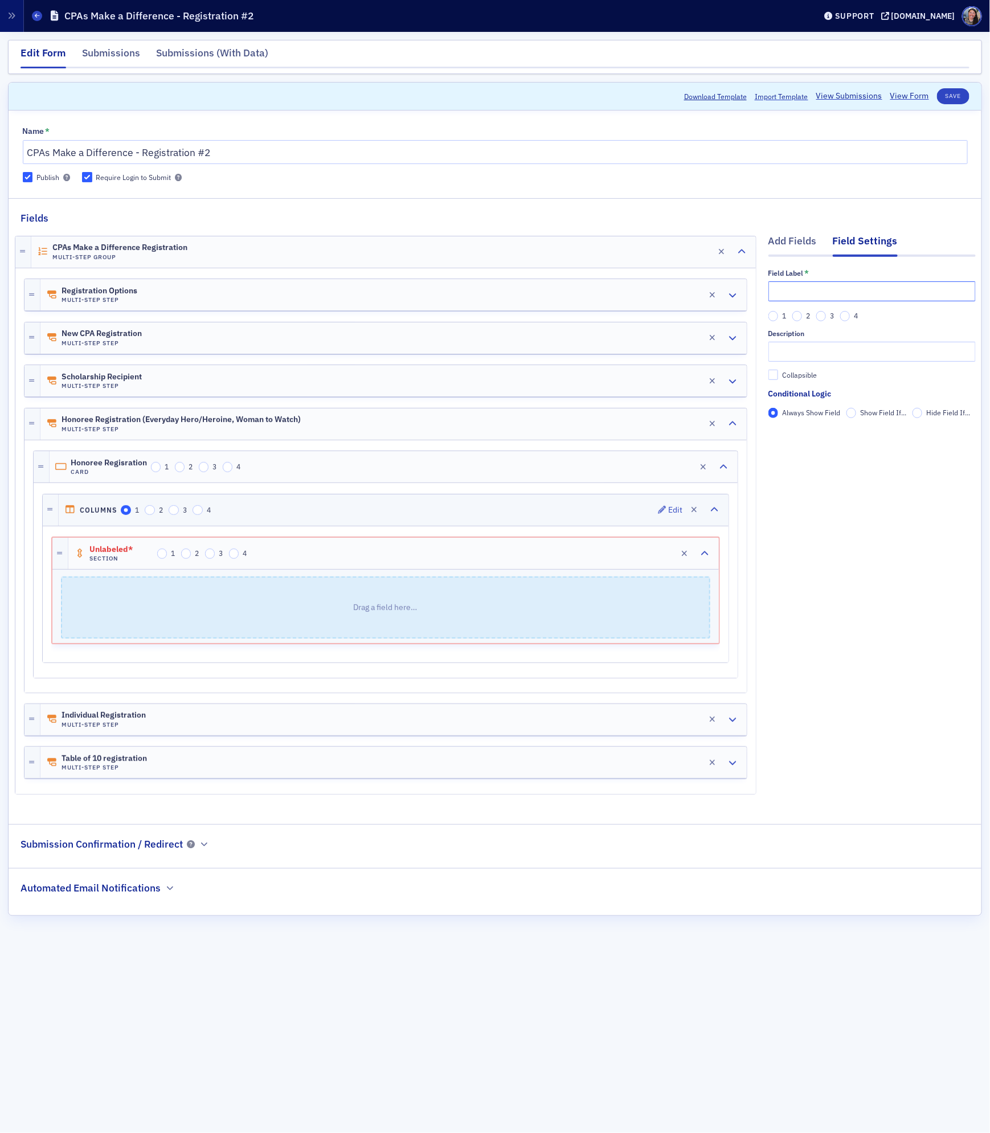
click at [829, 289] on input "text" at bounding box center [871, 291] width 207 height 20
click at [143, 553] on span "Register Honoree" at bounding box center [121, 549] width 65 height 9
click at [816, 288] on input "Register Honoree" at bounding box center [871, 291] width 207 height 20
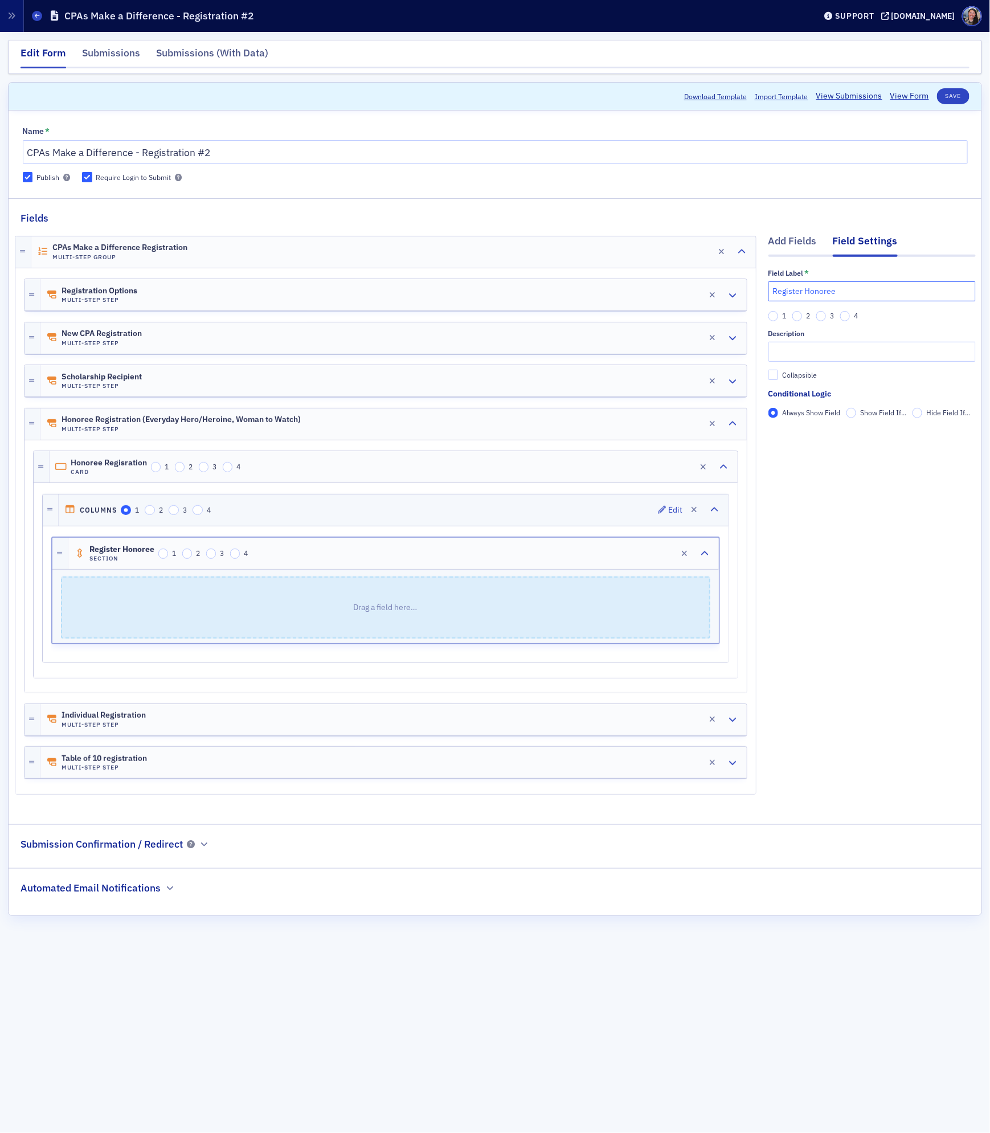
click at [816, 288] on input "Register Honoree" at bounding box center [871, 291] width 207 height 20
type input "Honoree Registration"
click at [471, 606] on p "Drag a field here…" at bounding box center [385, 607] width 647 height 60
click at [822, 290] on input "Honoree Registration" at bounding box center [871, 291] width 207 height 20
click at [792, 246] on div "Add Fields" at bounding box center [792, 243] width 48 height 21
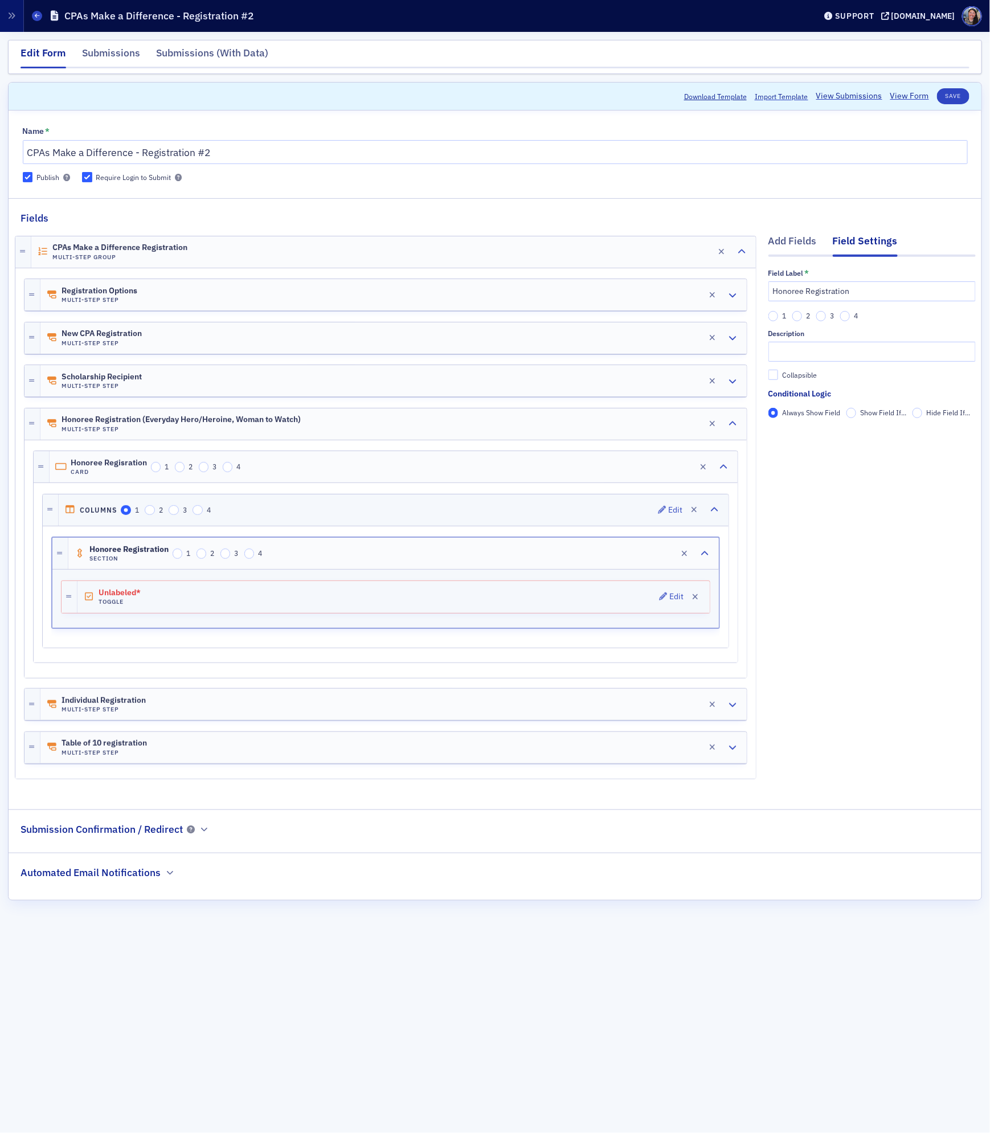
click at [391, 601] on div "Unlabeled* Toggle Edit" at bounding box center [393, 597] width 632 height 32
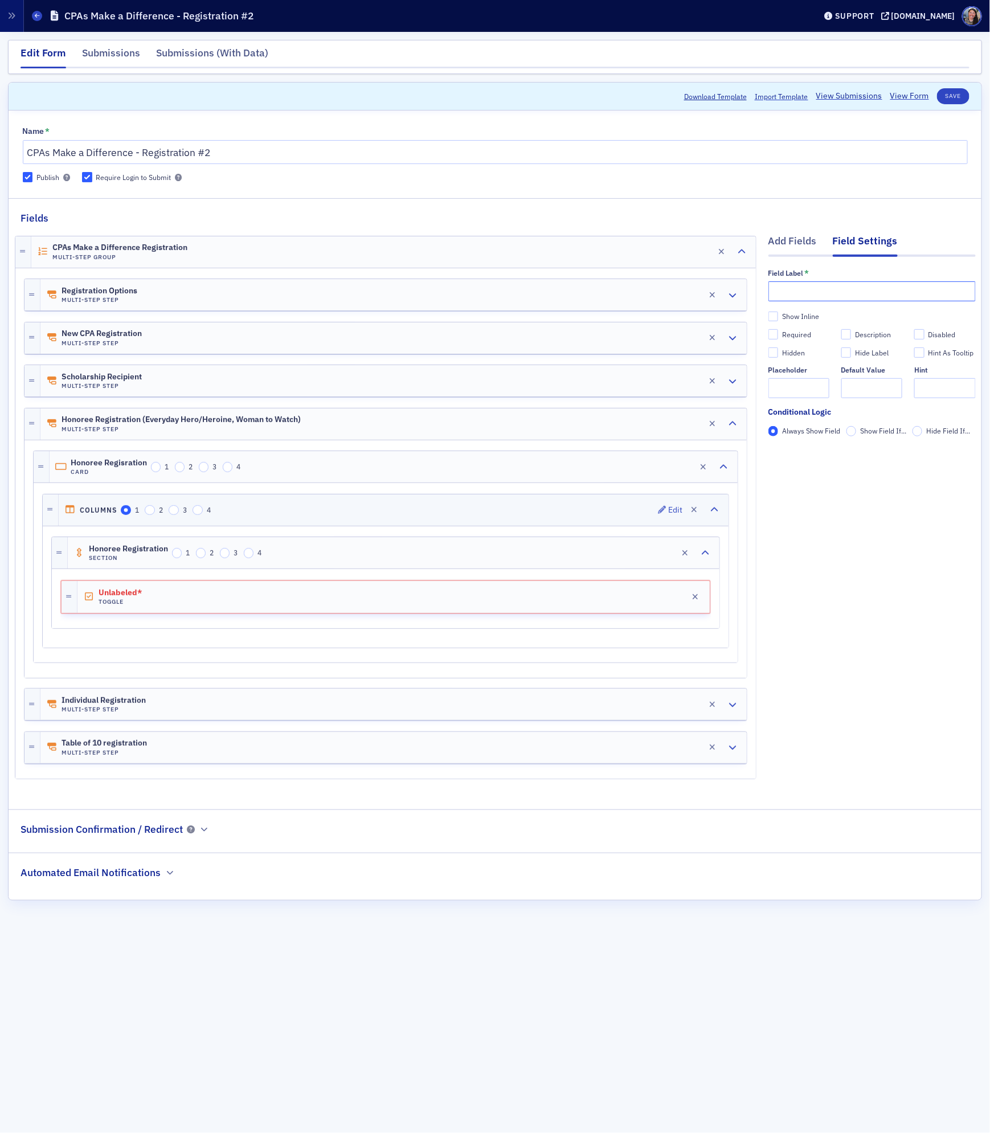
click at [797, 290] on input "text" at bounding box center [871, 291] width 207 height 20
type input "Register me as an honoree"
click at [782, 318] on div "Show Inline" at bounding box center [800, 316] width 37 height 10
click at [778, 318] on input "Show Inline" at bounding box center [773, 316] width 10 height 10
checkbox input "true"
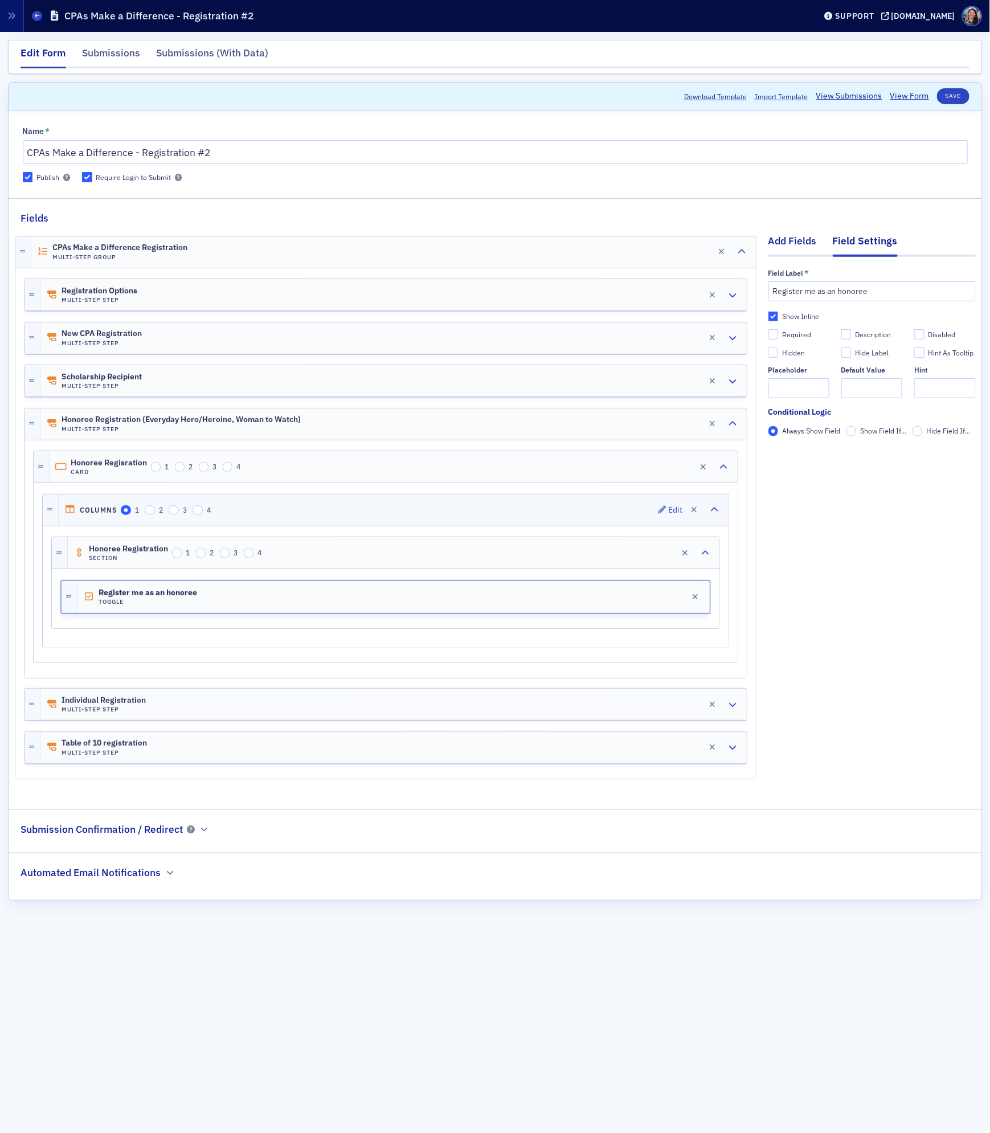
click at [793, 245] on div "Add Fields" at bounding box center [792, 243] width 48 height 21
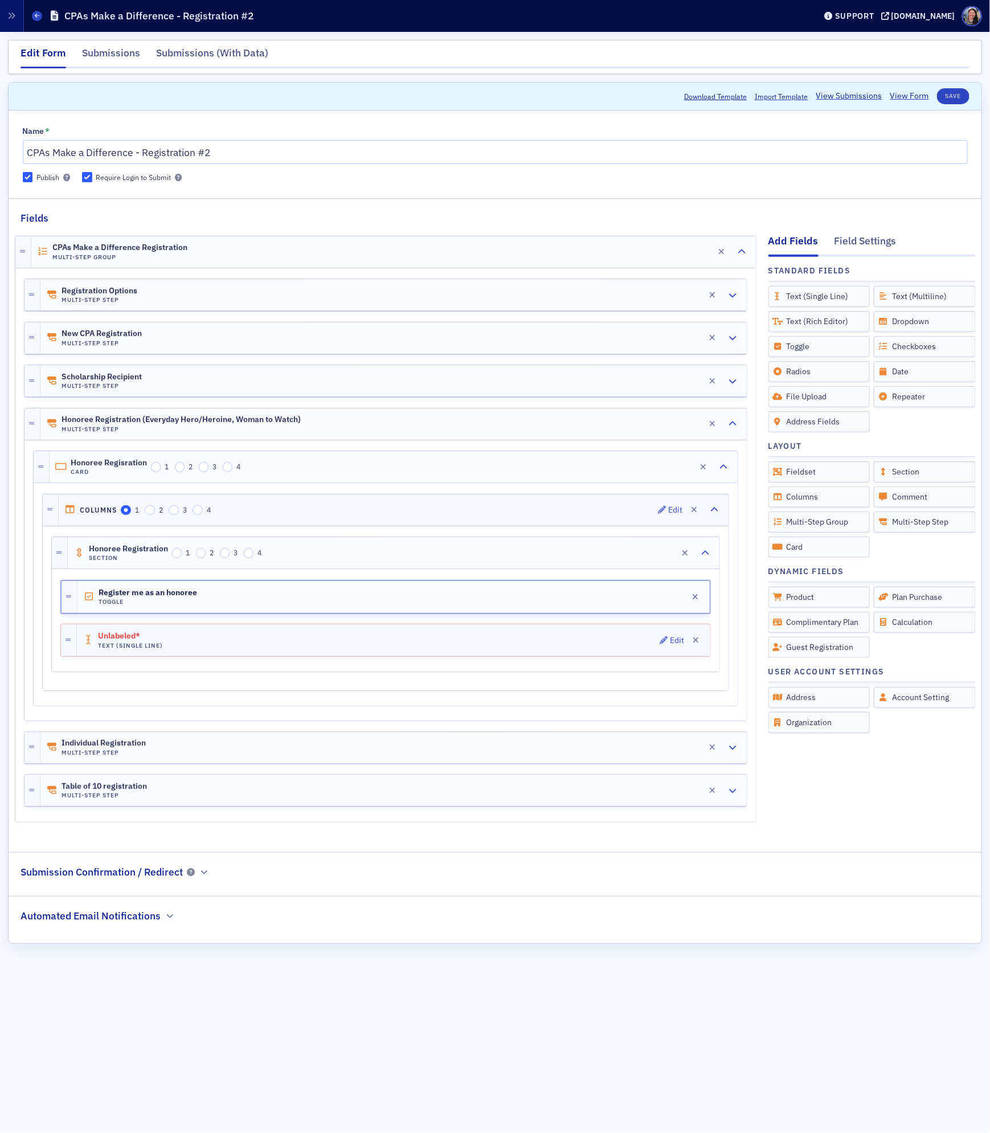
click at [492, 647] on div "Unlabeled* Text (Single Line) Edit" at bounding box center [393, 640] width 633 height 32
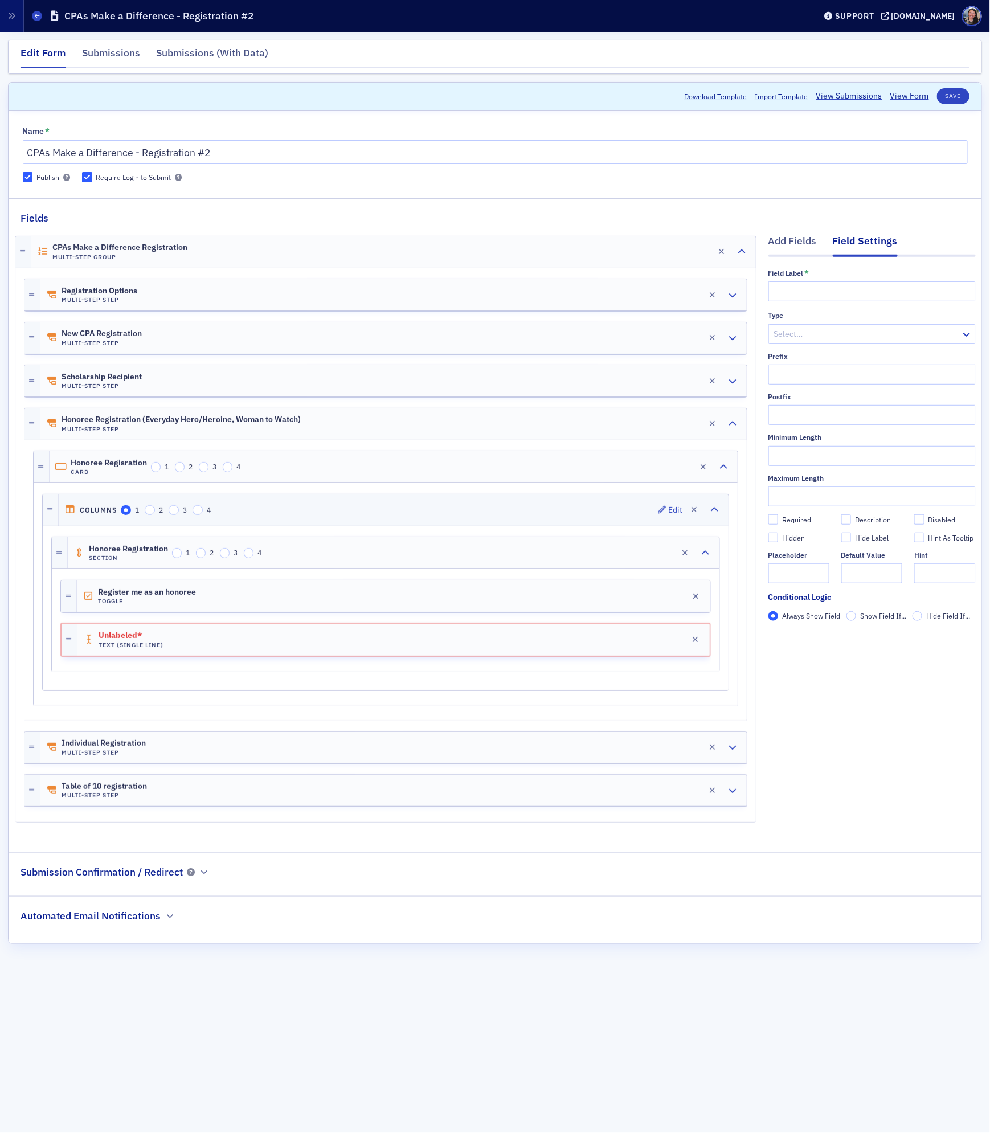
click at [846, 278] on div "Field Label *" at bounding box center [871, 285] width 207 height 32
click at [837, 305] on div "Field Label * Type Select… Prefix Postfix Minimum Length Maximum Length Require…" at bounding box center [871, 449] width 207 height 360
click at [837, 294] on input "text" at bounding box center [871, 291] width 207 height 20
type input "Please enter your coupon code"
click at [926, 712] on div "Add Fields Field Settings Field Label * Please enter your coupon code Type Sele…" at bounding box center [871, 530] width 207 height 610
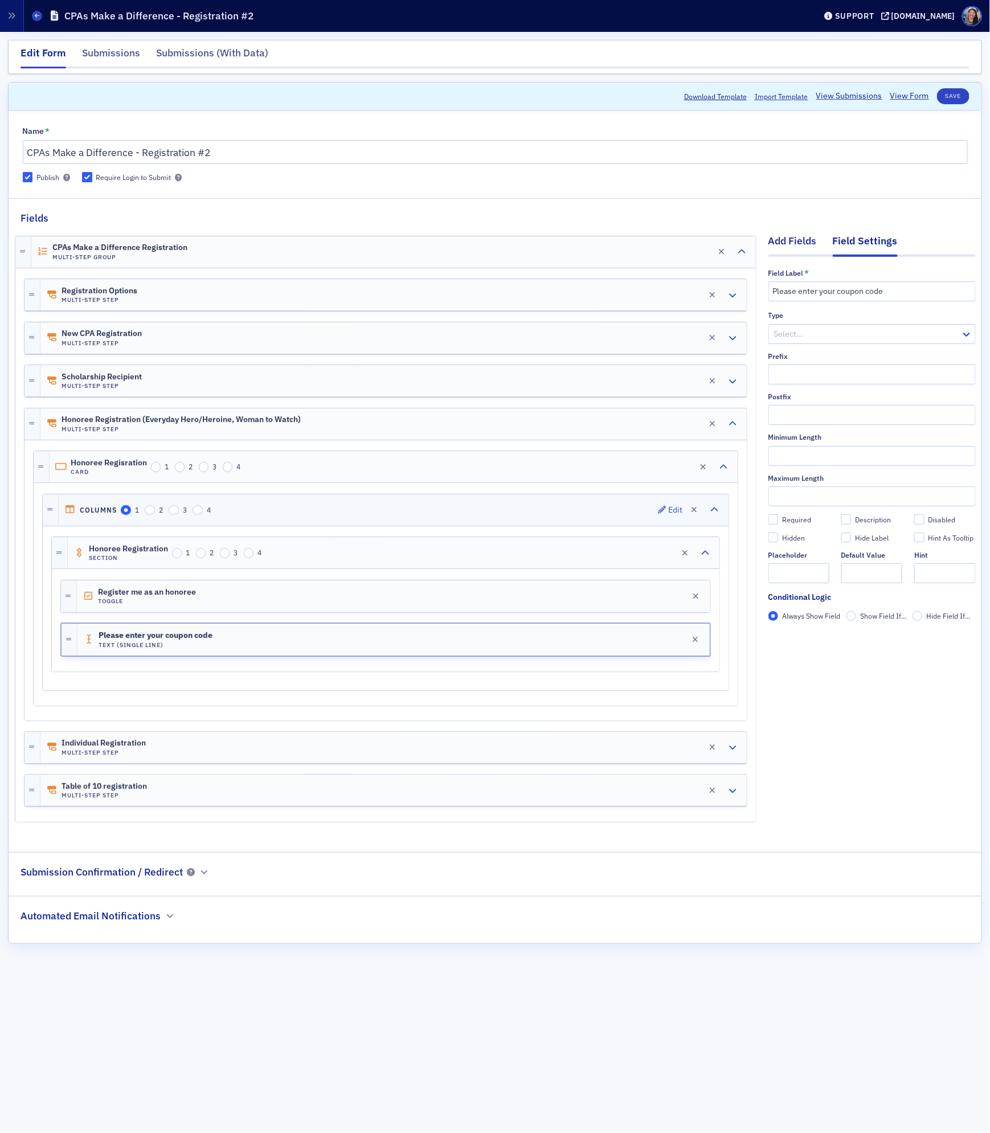
click at [798, 237] on div "Add Fields" at bounding box center [792, 243] width 48 height 21
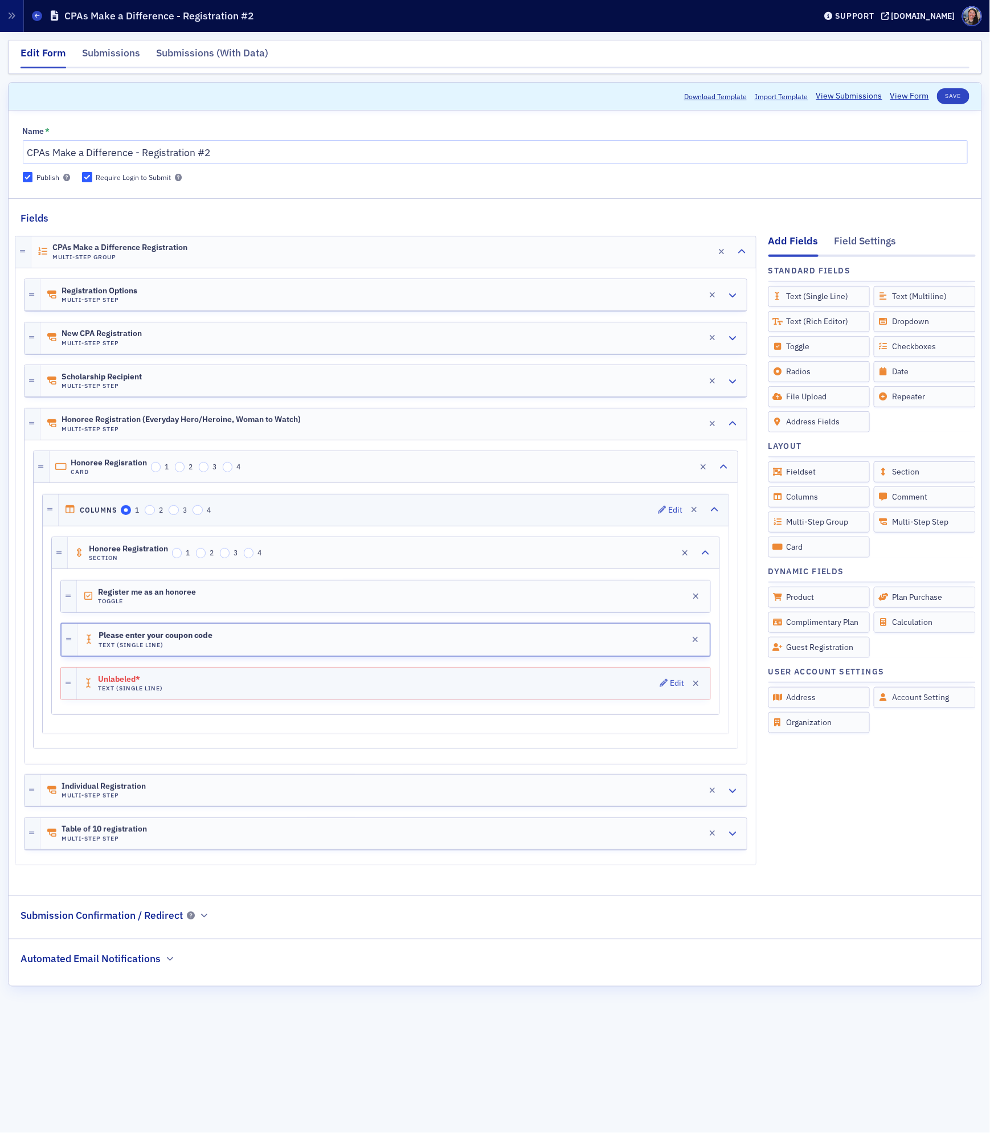
click at [511, 690] on div "Unlabeled* Text (Single Line) Edit" at bounding box center [393, 683] width 633 height 32
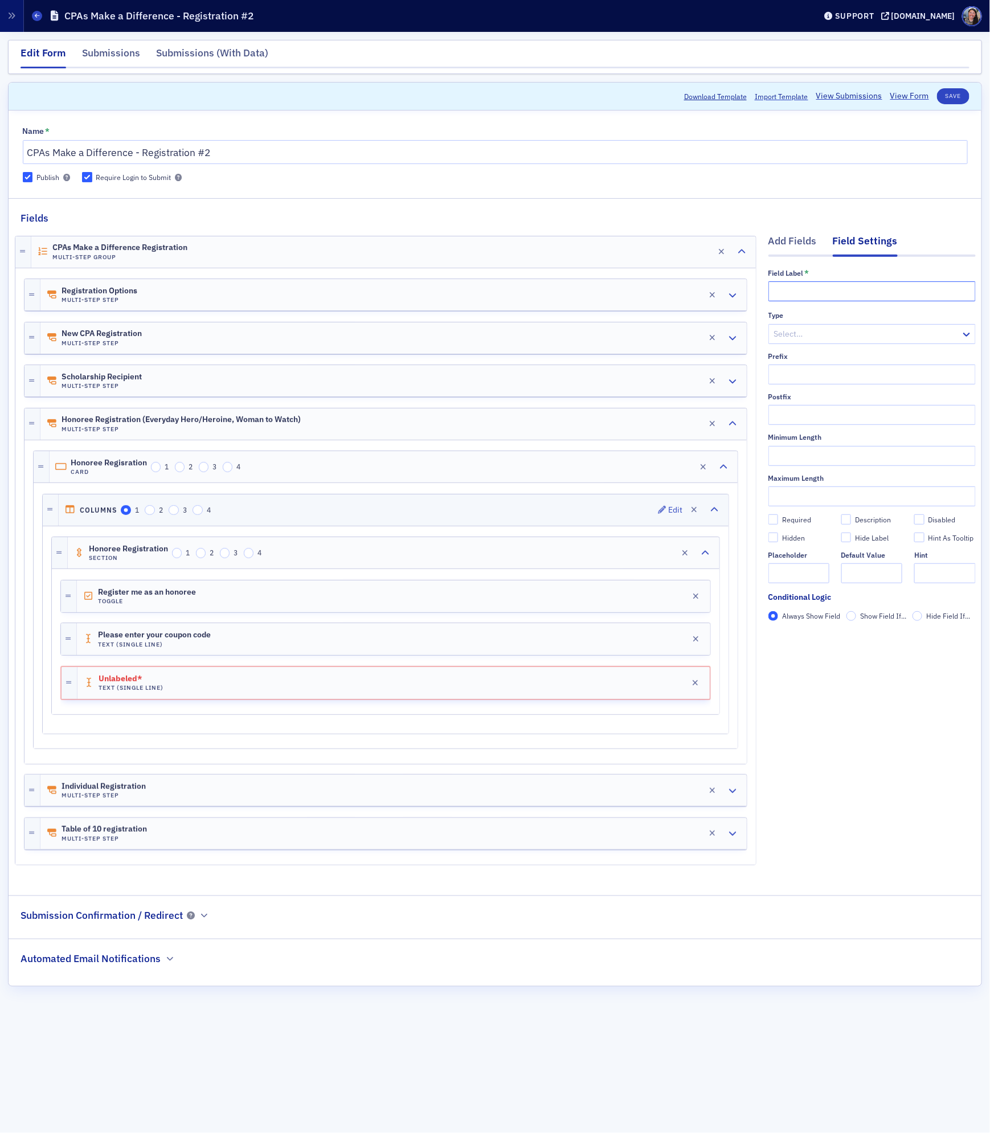
click at [787, 298] on input "text" at bounding box center [871, 291] width 207 height 20
paste input "Dietary restrictions (this is a required field, if there are no dietary restric…"
type input "Dietary restrictions (this is a required field, if there are no dietary restric…"
click at [795, 515] on div "Required" at bounding box center [796, 520] width 29 height 10
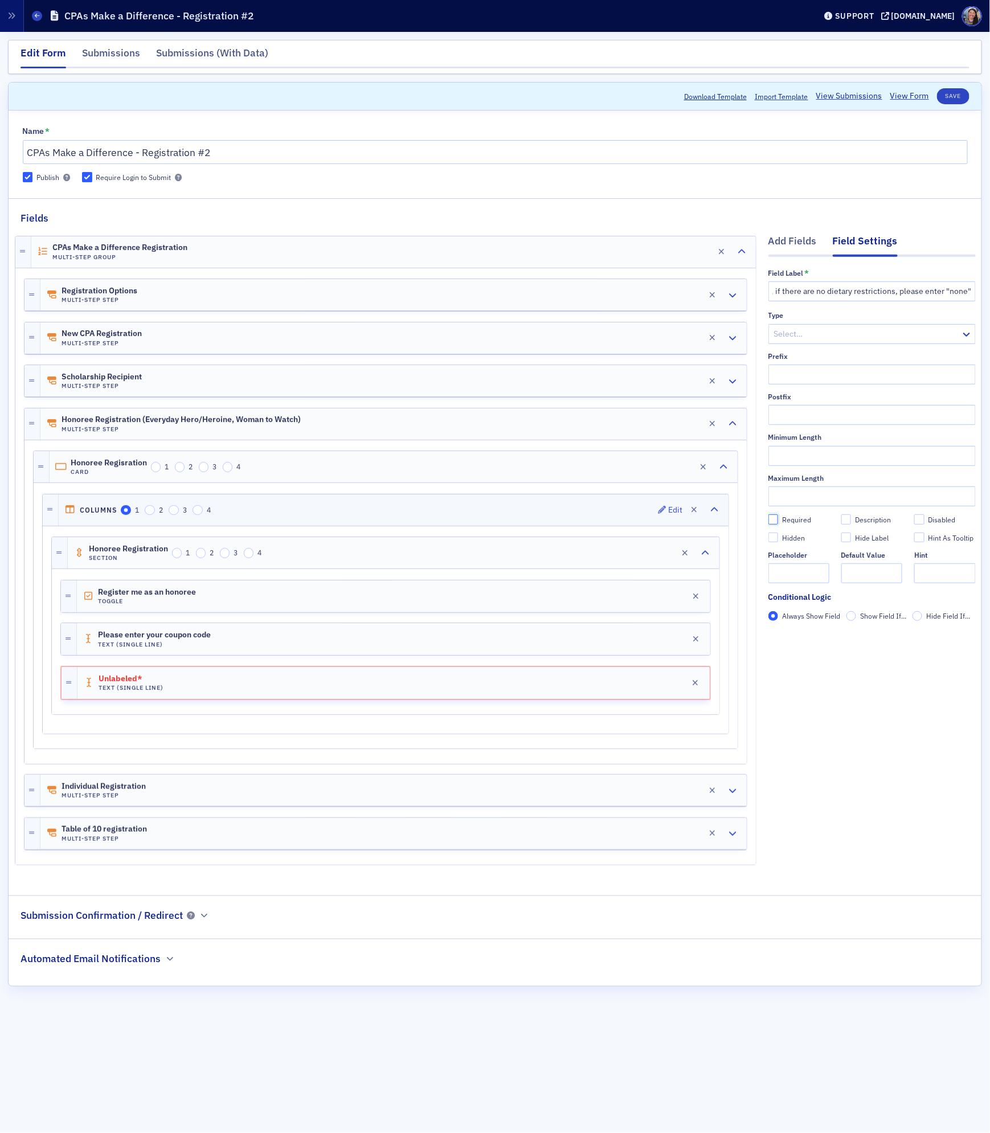
click at [778, 515] on input "Required" at bounding box center [773, 519] width 10 height 10
checkbox input "true"
type input "required"
click at [493, 638] on div "Please enter your coupon code Text (Single Line) Edit" at bounding box center [393, 639] width 633 height 32
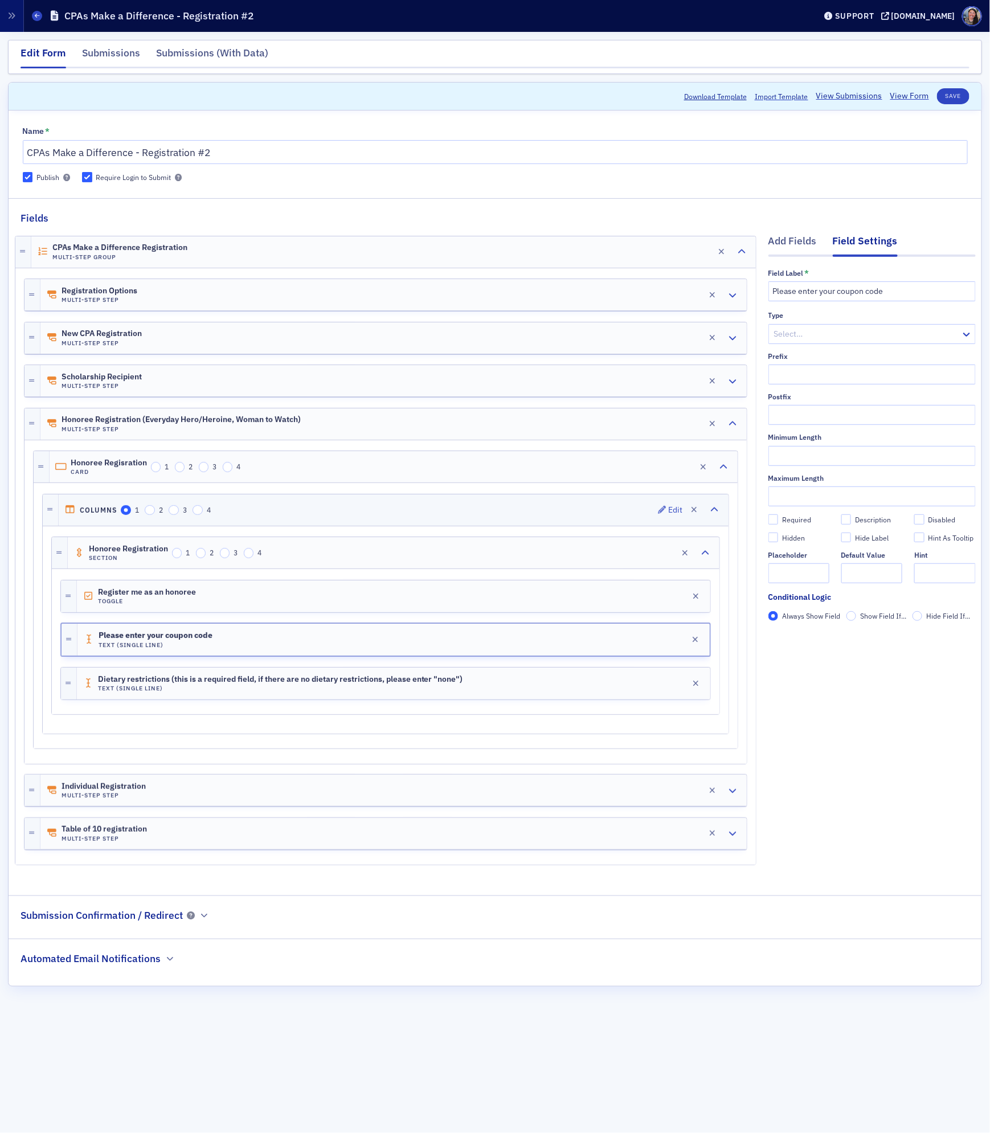
click at [793, 523] on div "Required" at bounding box center [796, 520] width 29 height 10
click at [778, 523] on input "Required" at bounding box center [773, 519] width 10 height 10
checkbox input "true"
type input "required"
click at [776, 241] on div "Add Fields" at bounding box center [792, 243] width 48 height 21
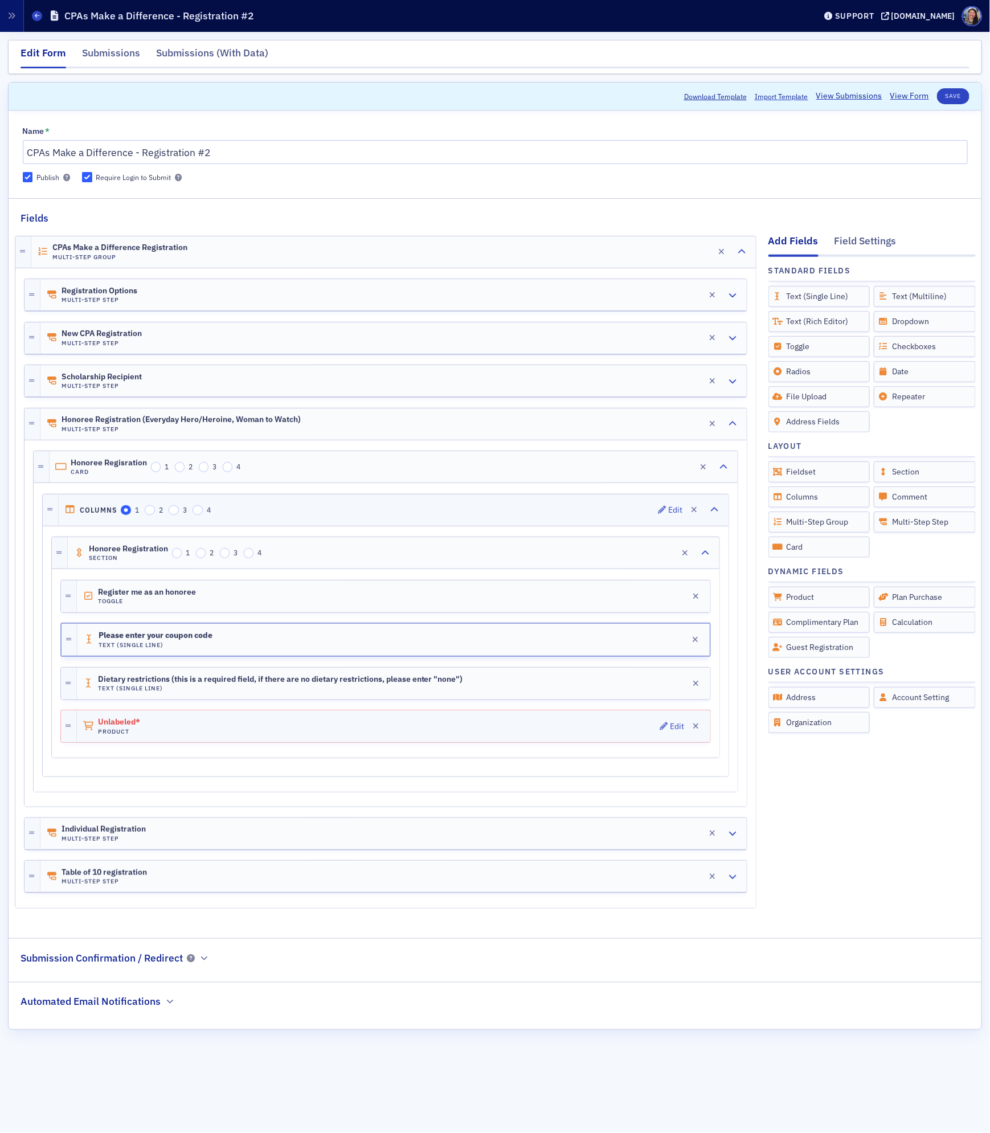
click at [515, 725] on div "Unlabeled* Product Edit" at bounding box center [393, 726] width 633 height 32
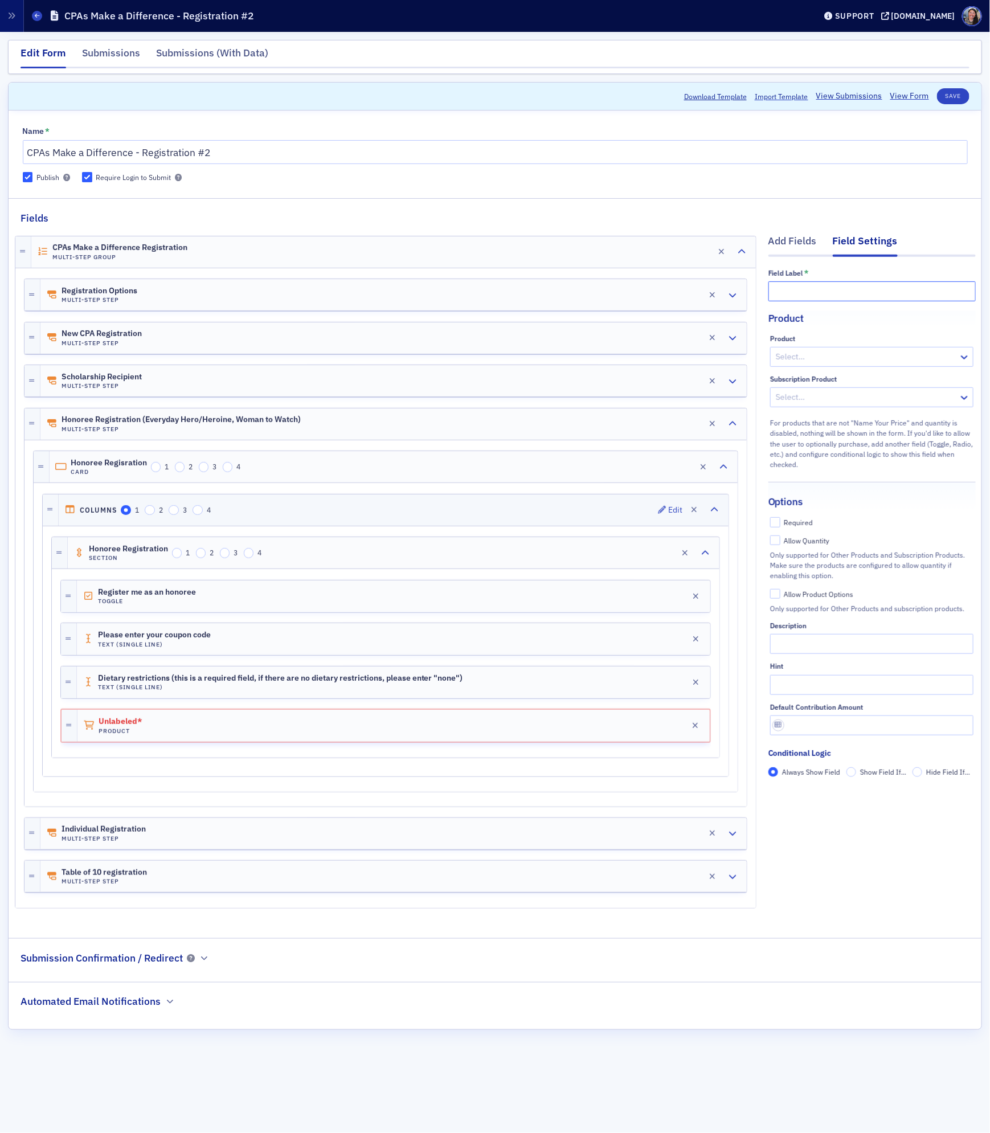
click at [858, 294] on input "text" at bounding box center [871, 291] width 207 height 20
type input "Honoree registration"
click at [863, 359] on div at bounding box center [865, 357] width 183 height 14
type input "honoree regi"
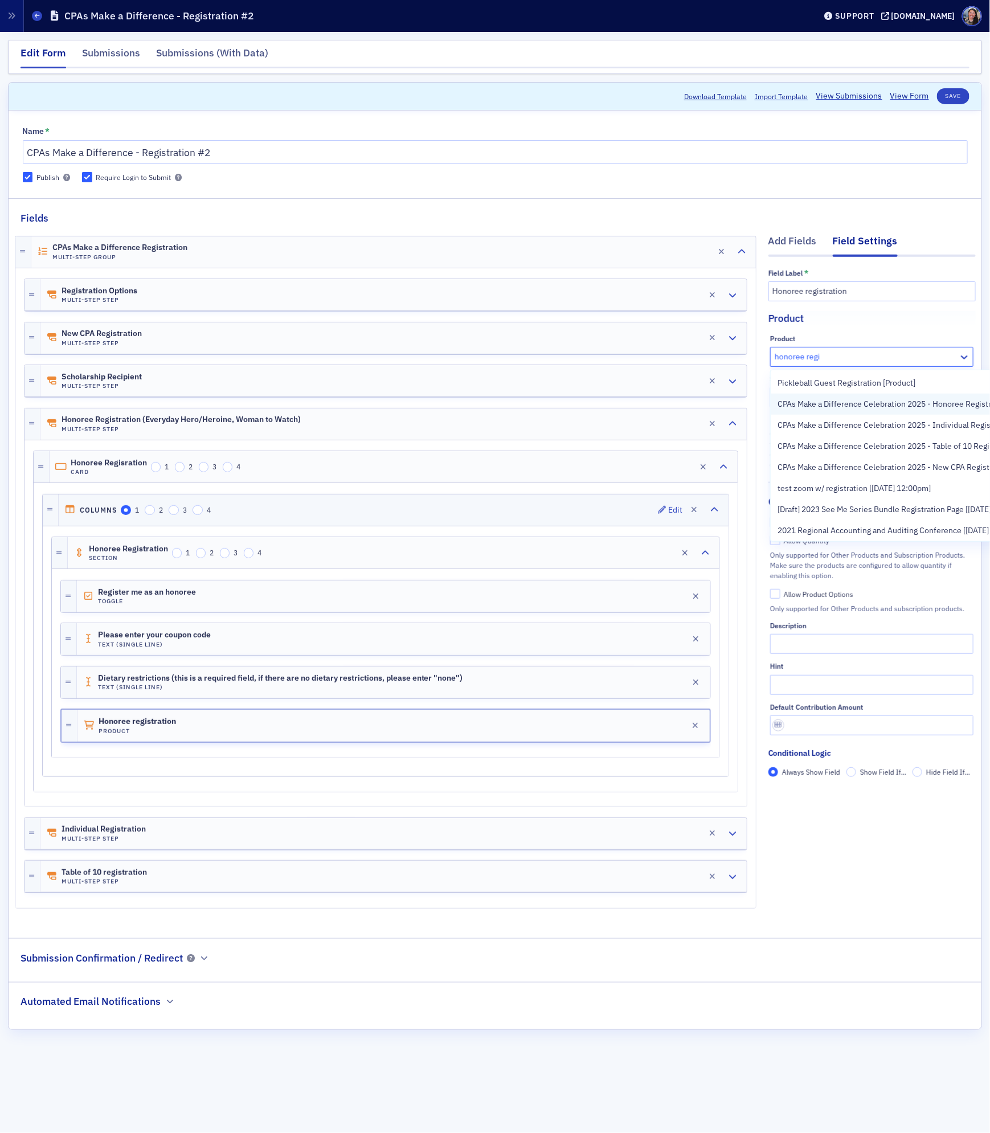
click at [861, 402] on span "CPAs Make a Difference Celebration 2025 - Honoree Registrations [[DATE] 5:00pm]" at bounding box center [924, 404] width 294 height 12
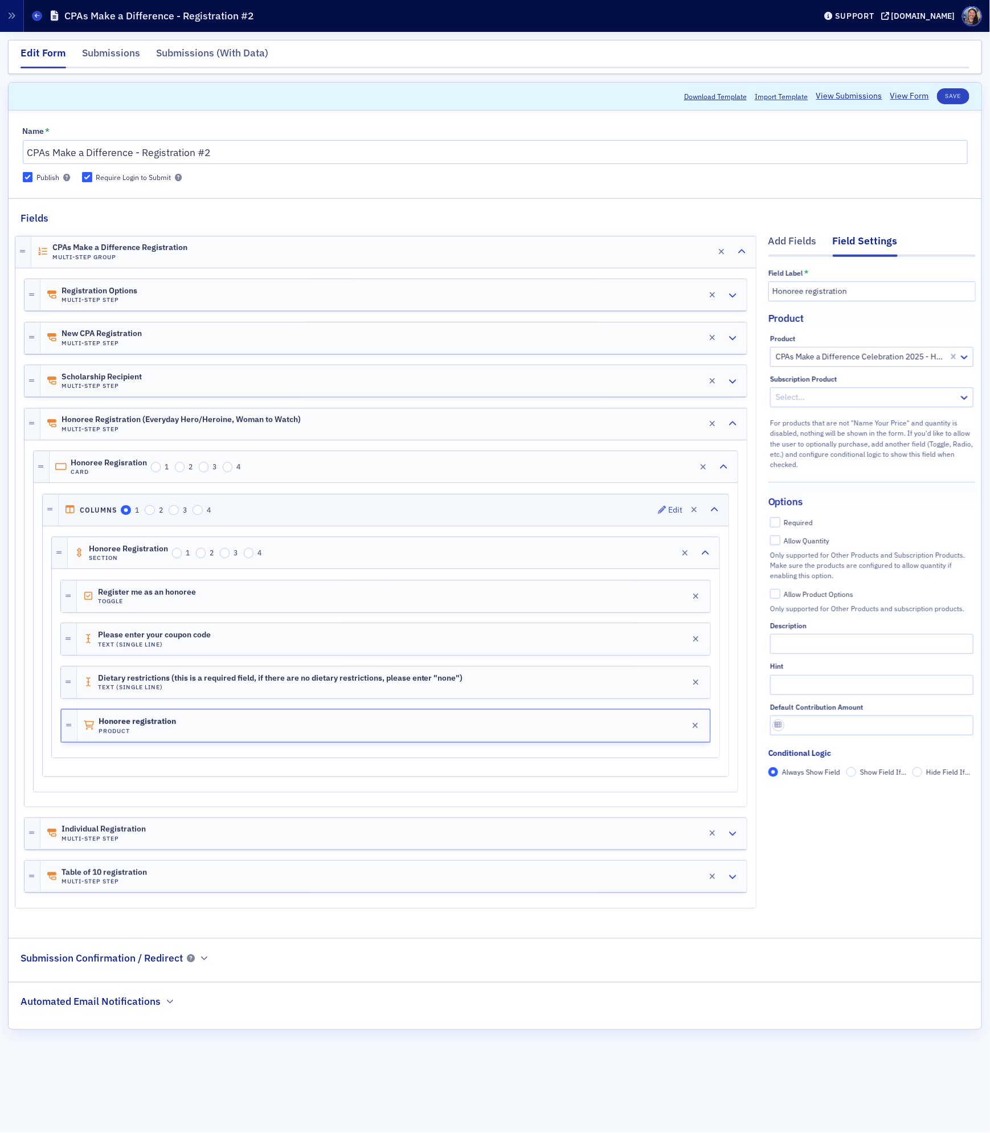
click at [803, 519] on div "Required" at bounding box center [798, 523] width 29 height 10
click at [780, 519] on input "Required" at bounding box center [775, 522] width 10 height 10
checkbox input "true"
click at [950, 100] on button "Save" at bounding box center [953, 96] width 32 height 16
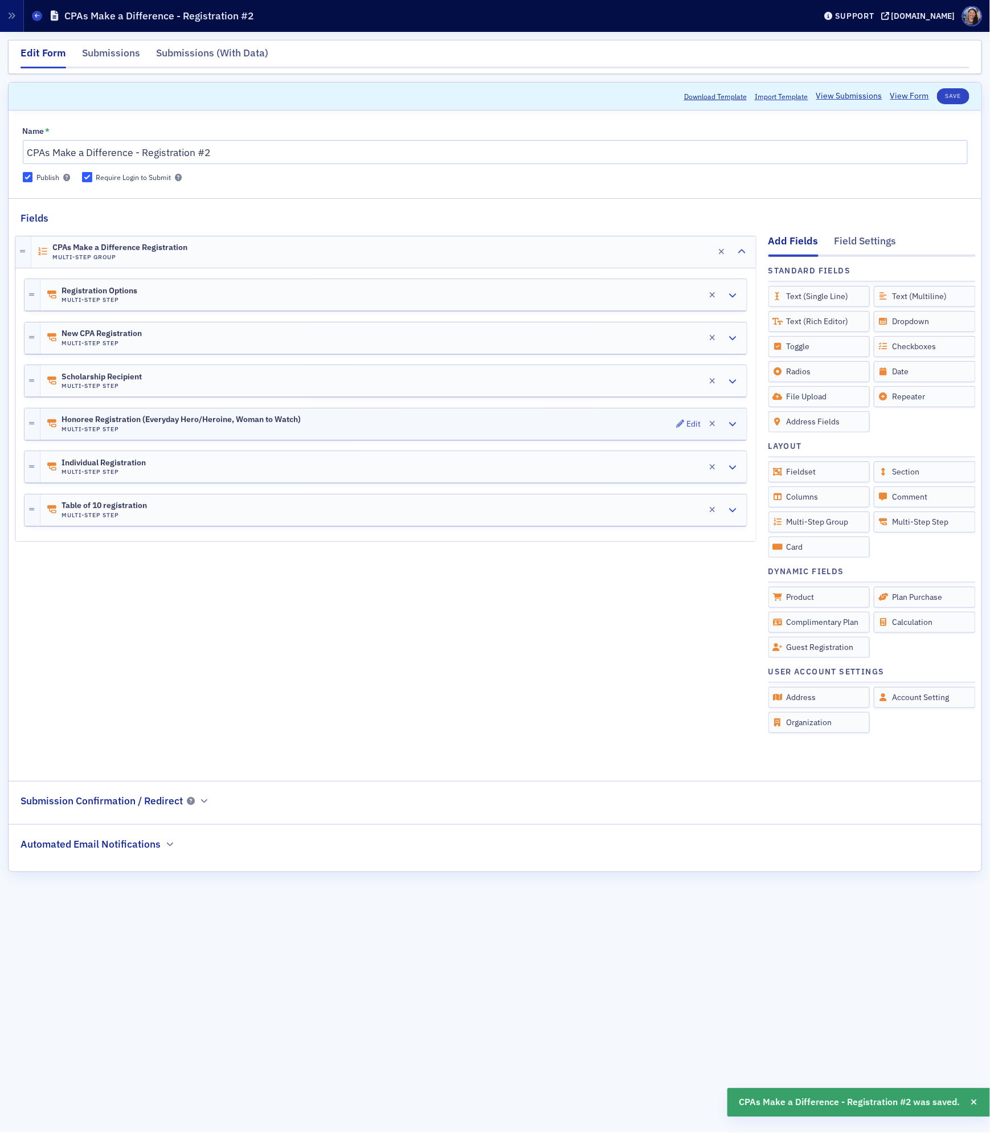
click at [392, 433] on div "Honoree Registration (Everyday Hero/Heroine, Woman to Watch) Multi-Step Step Ed…" at bounding box center [393, 423] width 706 height 31
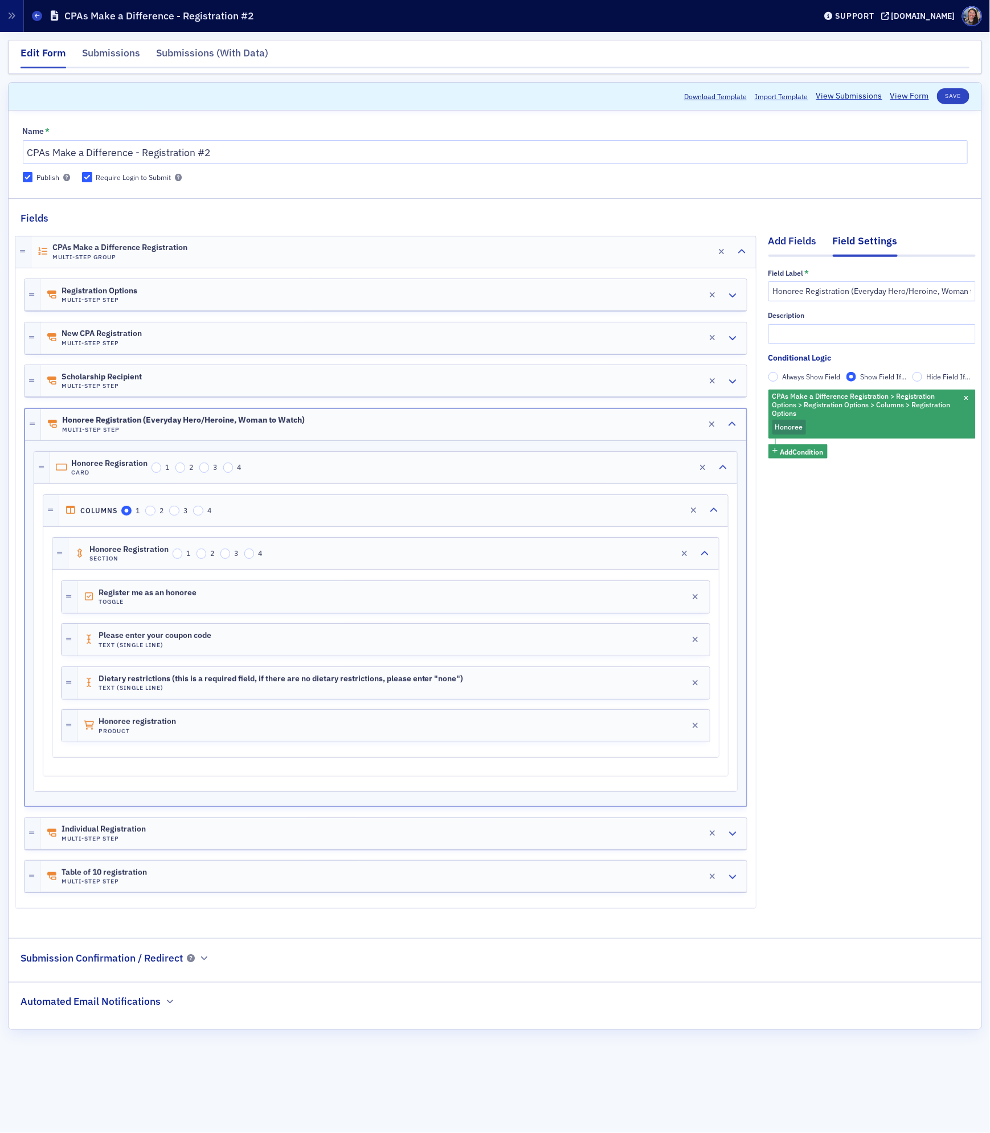
click at [793, 243] on div "Add Fields" at bounding box center [792, 243] width 48 height 21
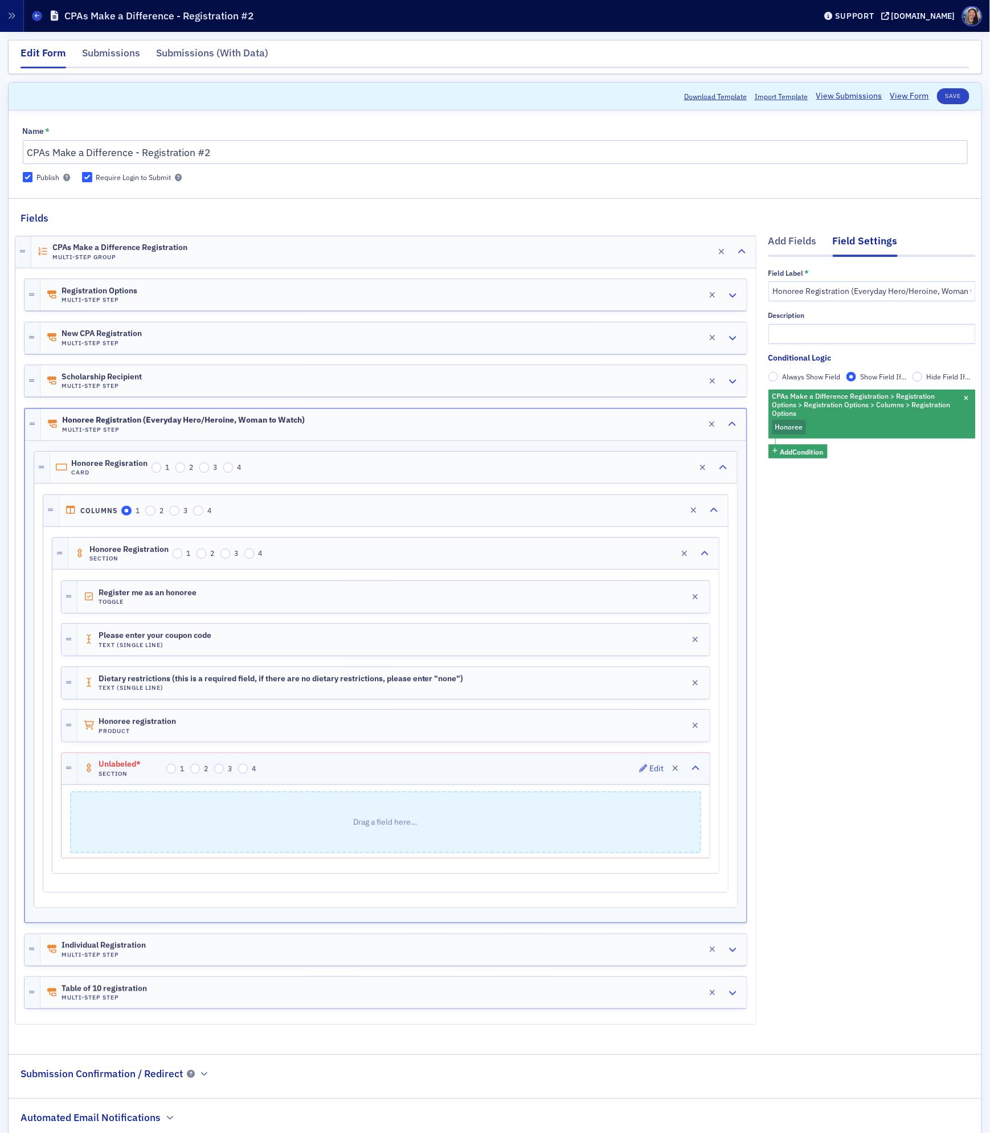
click at [114, 769] on span "Unlabeled*" at bounding box center [131, 764] width 64 height 9
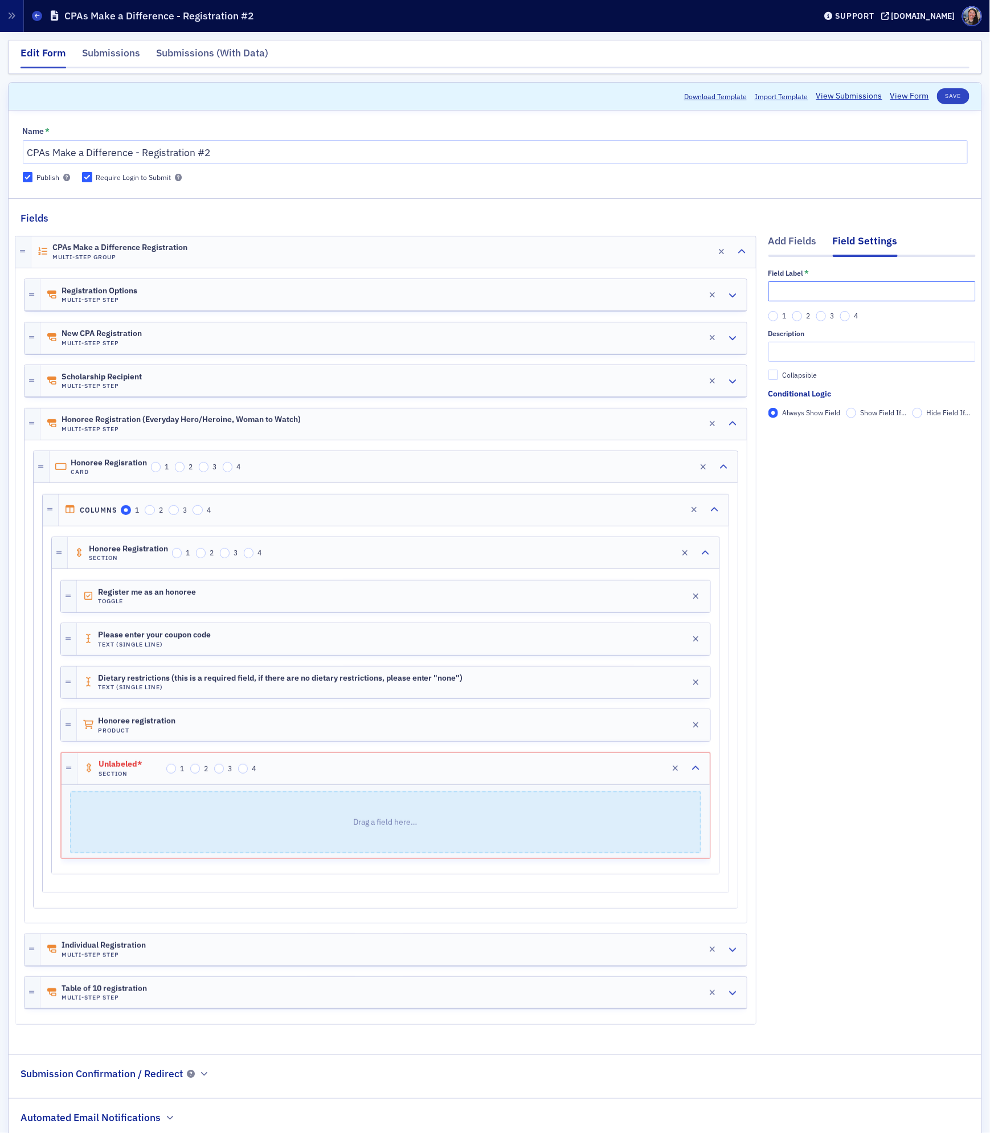
click at [781, 285] on input "text" at bounding box center [871, 291] width 207 height 20
type input "Honoree Complimentary Guest Registration"
click at [793, 244] on div "Add Fields" at bounding box center [792, 243] width 48 height 21
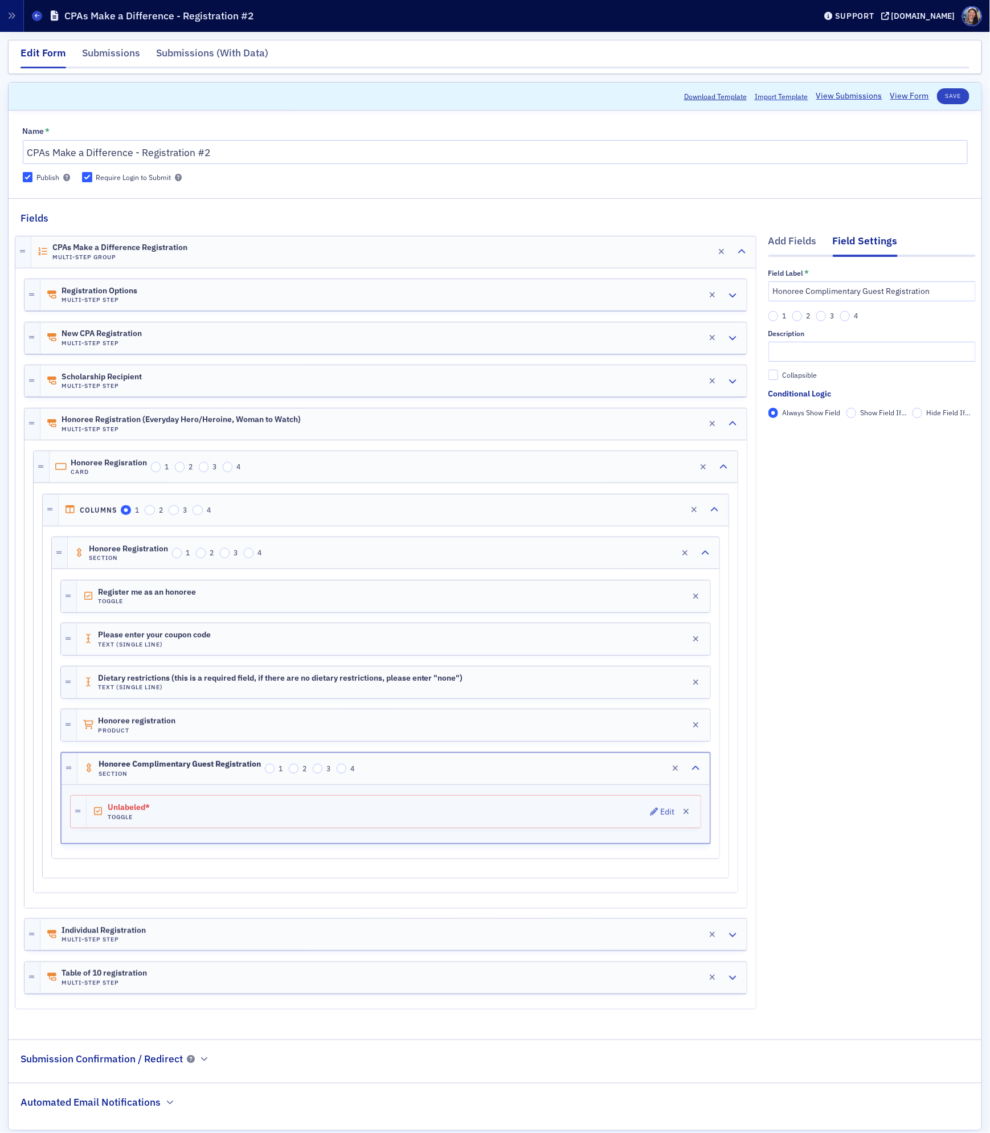
click at [389, 821] on div "Unlabeled* Toggle Edit" at bounding box center [394, 811] width 614 height 32
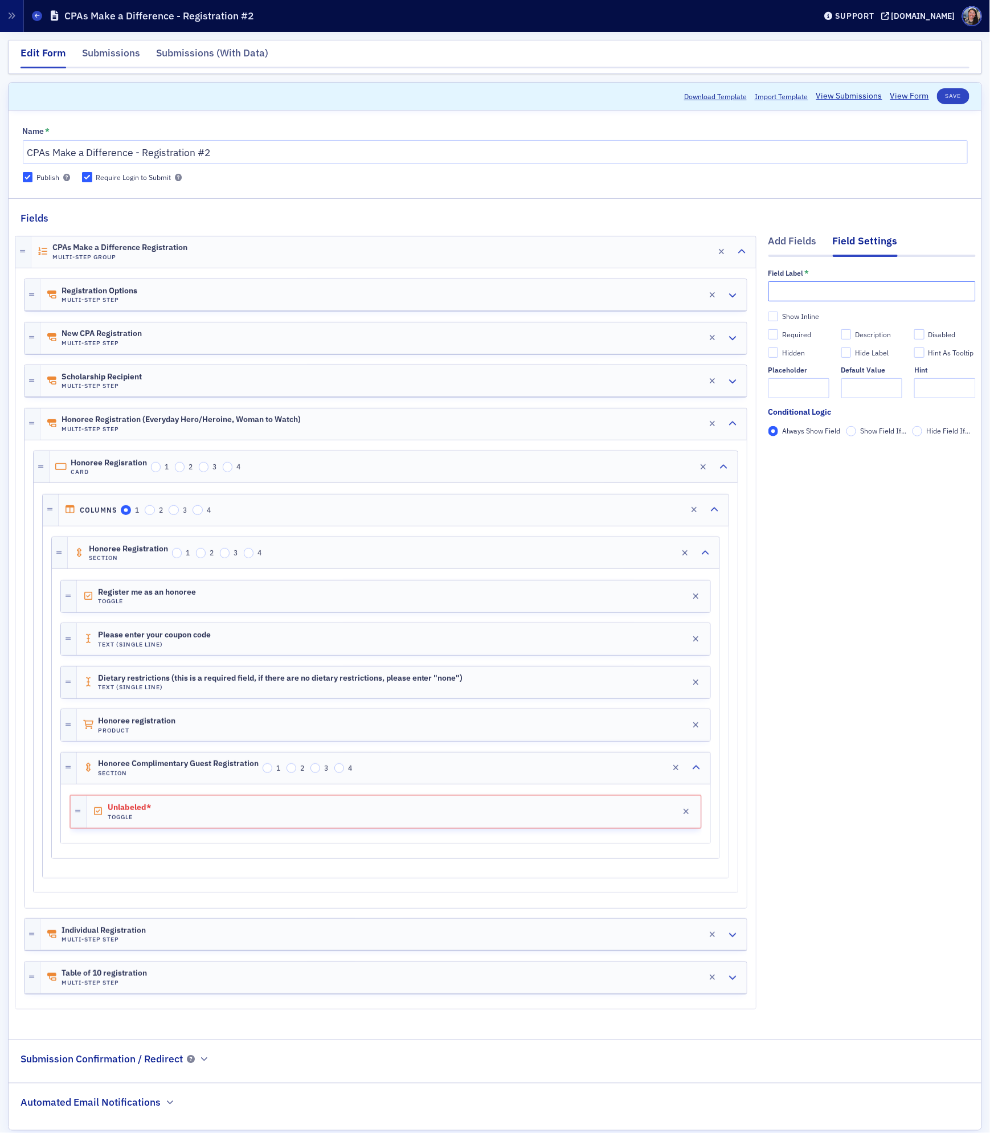
click at [818, 296] on input "text" at bounding box center [871, 291] width 207 height 20
type input "Register a guest complimentary"
click at [779, 317] on label "Show Inline" at bounding box center [871, 316] width 207 height 10
click at [778, 317] on input "Show Inline" at bounding box center [773, 316] width 10 height 10
checkbox input "true"
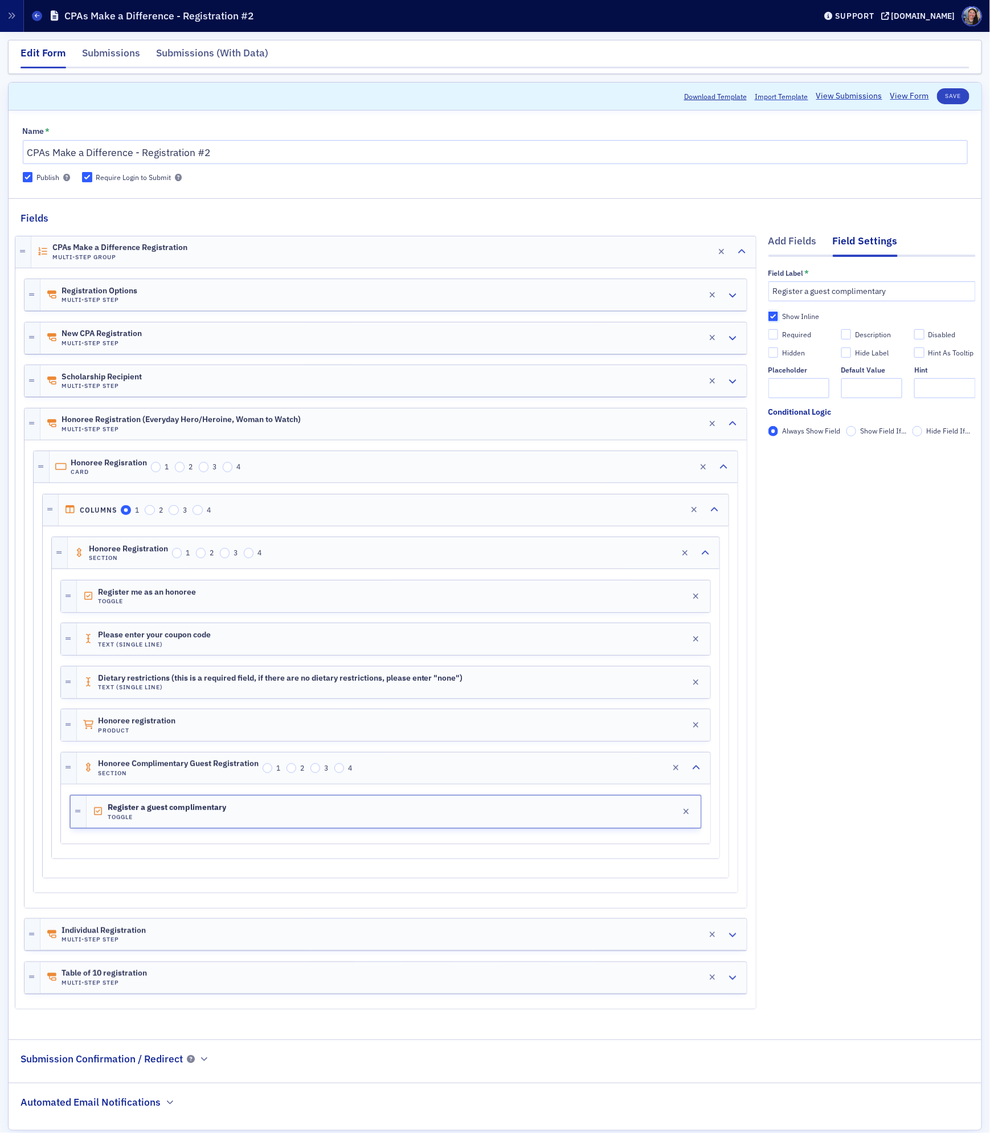
scroll to position [30, 0]
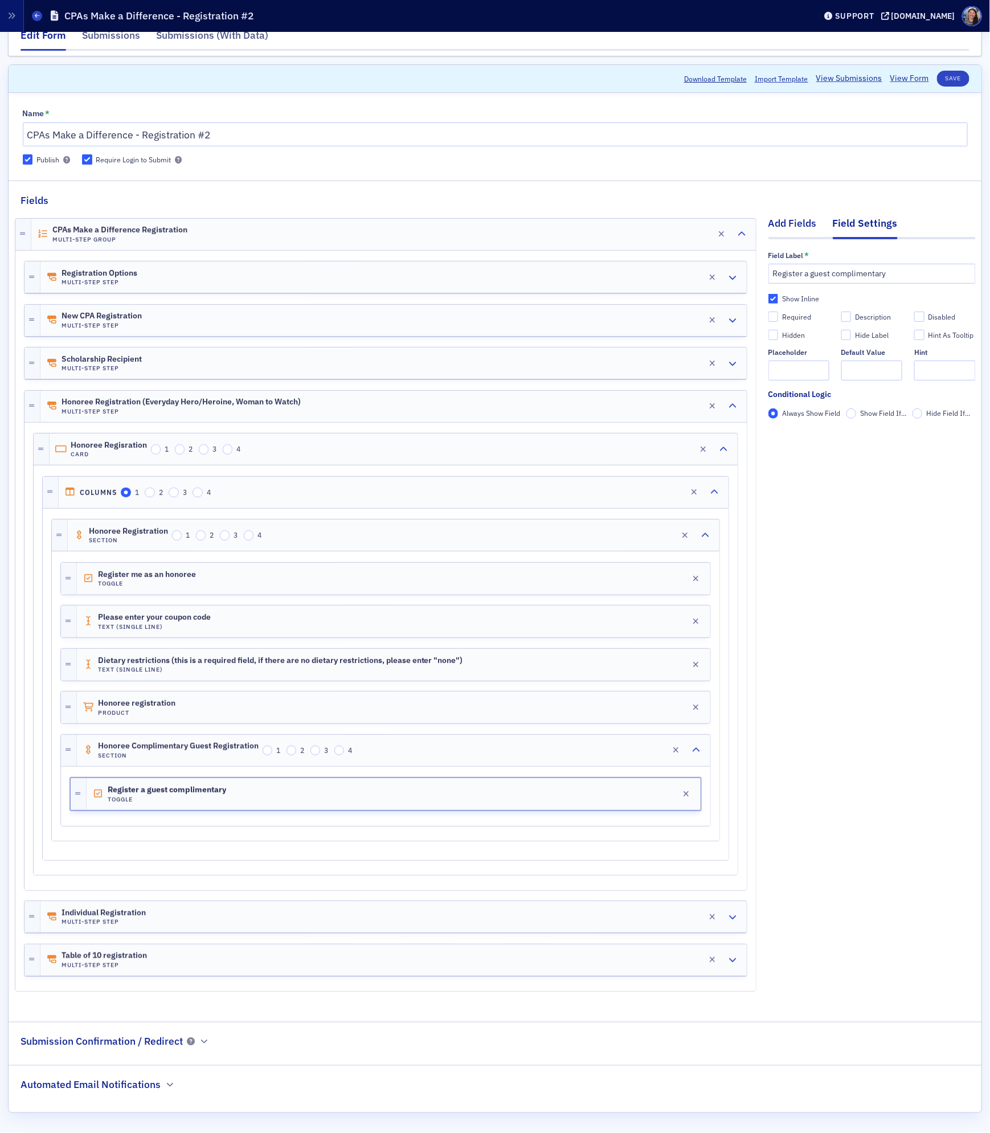
click at [798, 216] on div "Add Fields" at bounding box center [792, 226] width 48 height 21
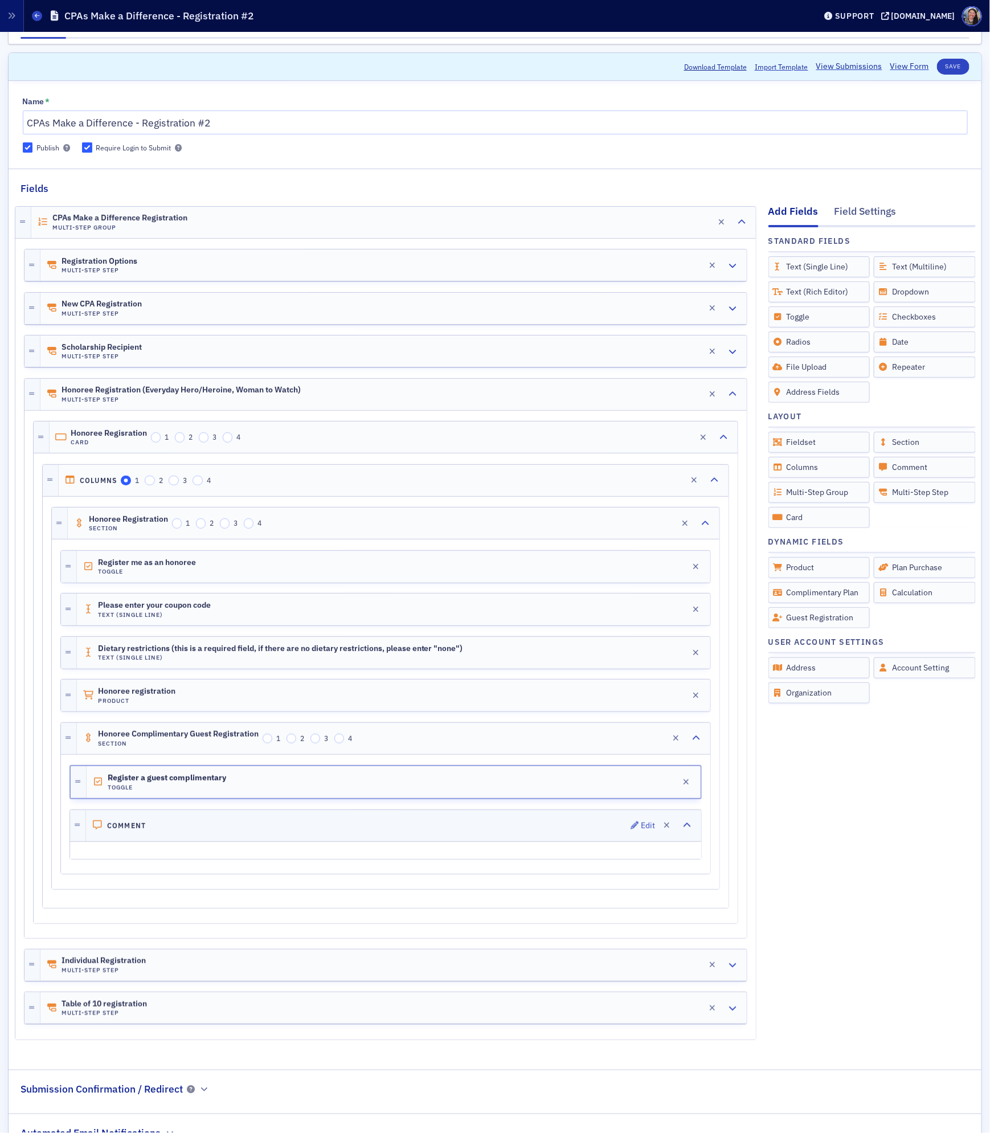
click at [141, 838] on div "Comment Edit" at bounding box center [393, 825] width 615 height 31
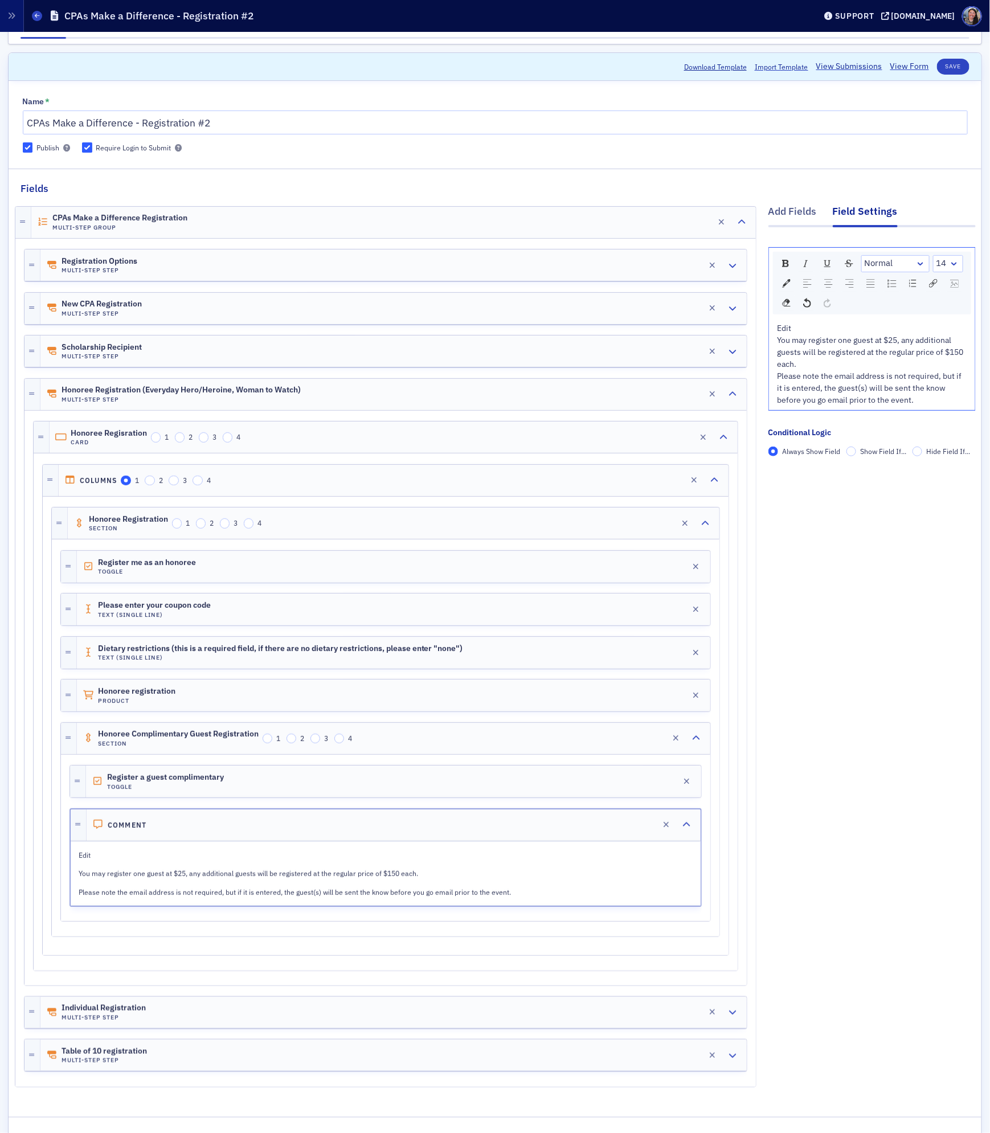
click at [810, 324] on div "Edit" at bounding box center [872, 328] width 190 height 12
click at [811, 324] on div "Edit" at bounding box center [872, 328] width 190 height 12
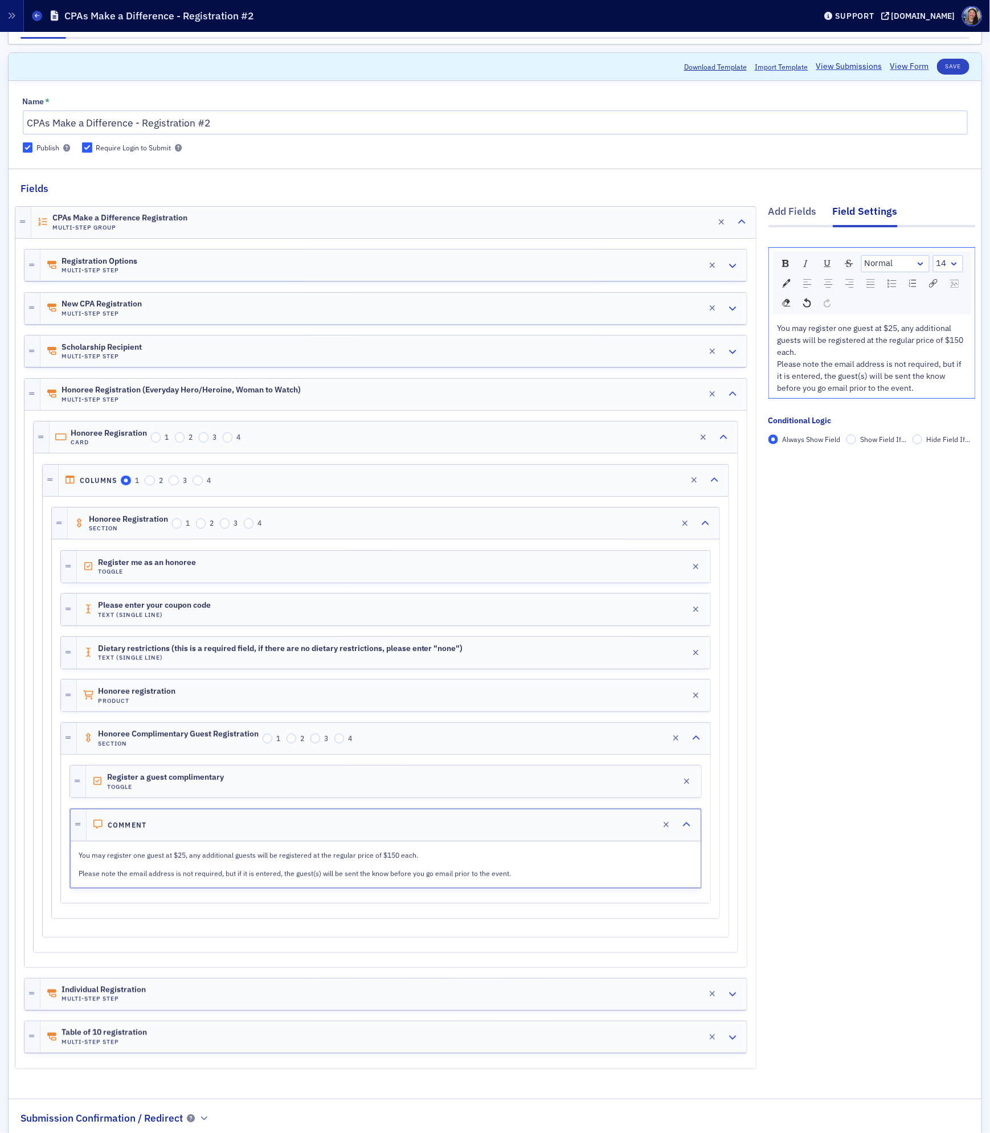
drag, startPoint x: 878, startPoint y: 329, endPoint x: 899, endPoint y: 329, distance: 21.1
click at [878, 329] on span "You may register one guest at $25, any additional guests will be registered at …" at bounding box center [871, 340] width 188 height 34
click at [883, 363] on span "Please note the email address is not required, but if it is entered, the guest(…" at bounding box center [870, 376] width 186 height 34
click at [957, 68] on button "Save" at bounding box center [953, 67] width 32 height 16
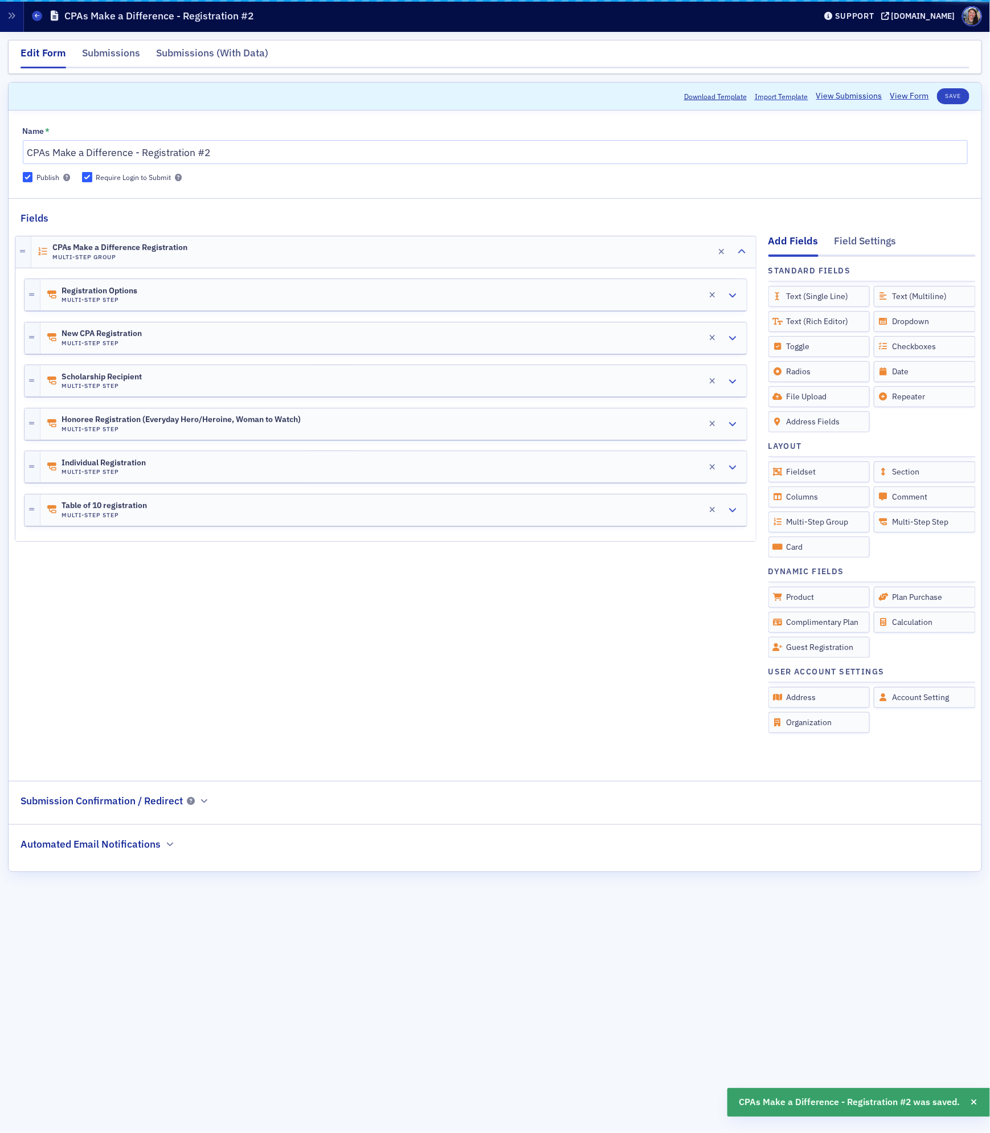
scroll to position [0, 0]
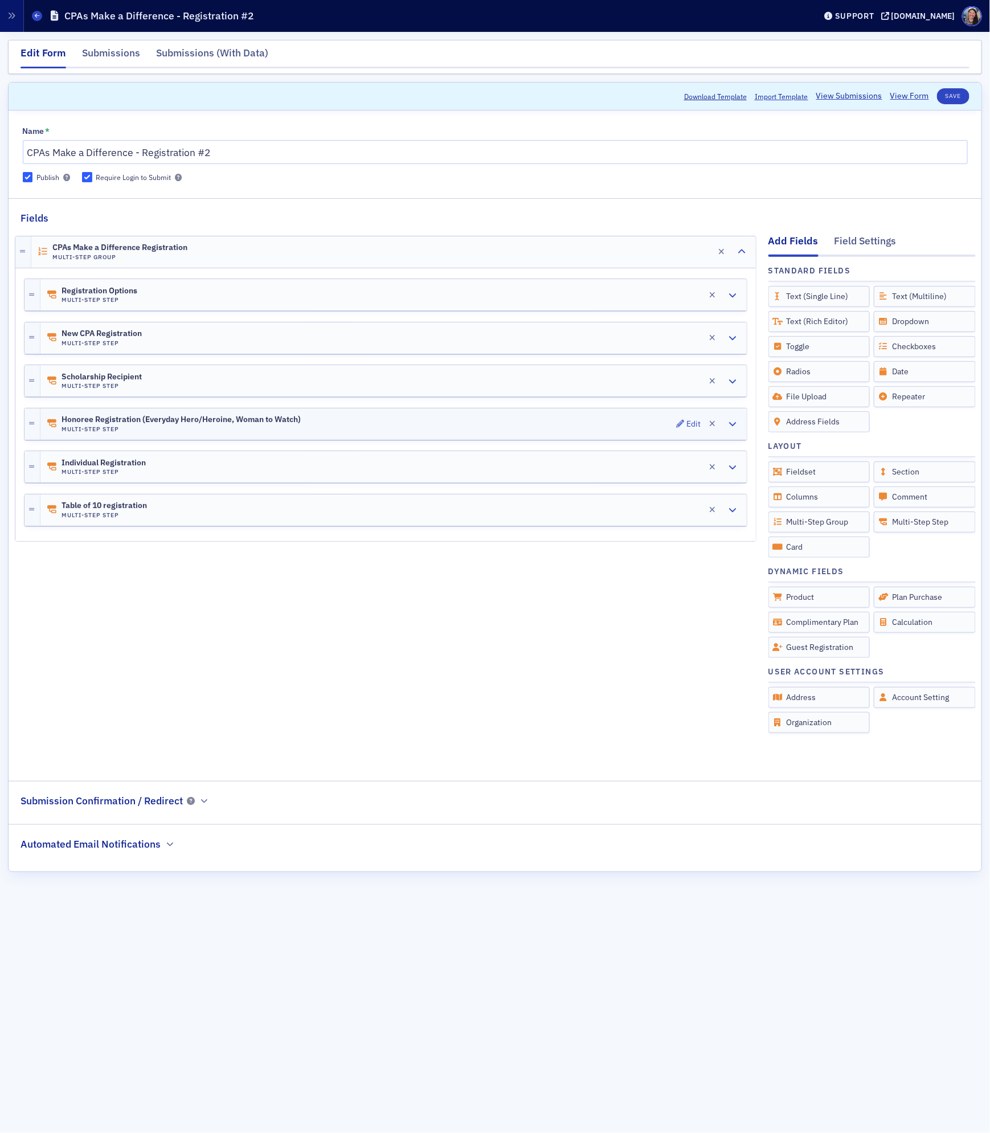
click at [361, 430] on div "Honoree Registration (Everyday Hero/Heroine, Woman to Watch) Multi-Step Step Ed…" at bounding box center [393, 423] width 706 height 31
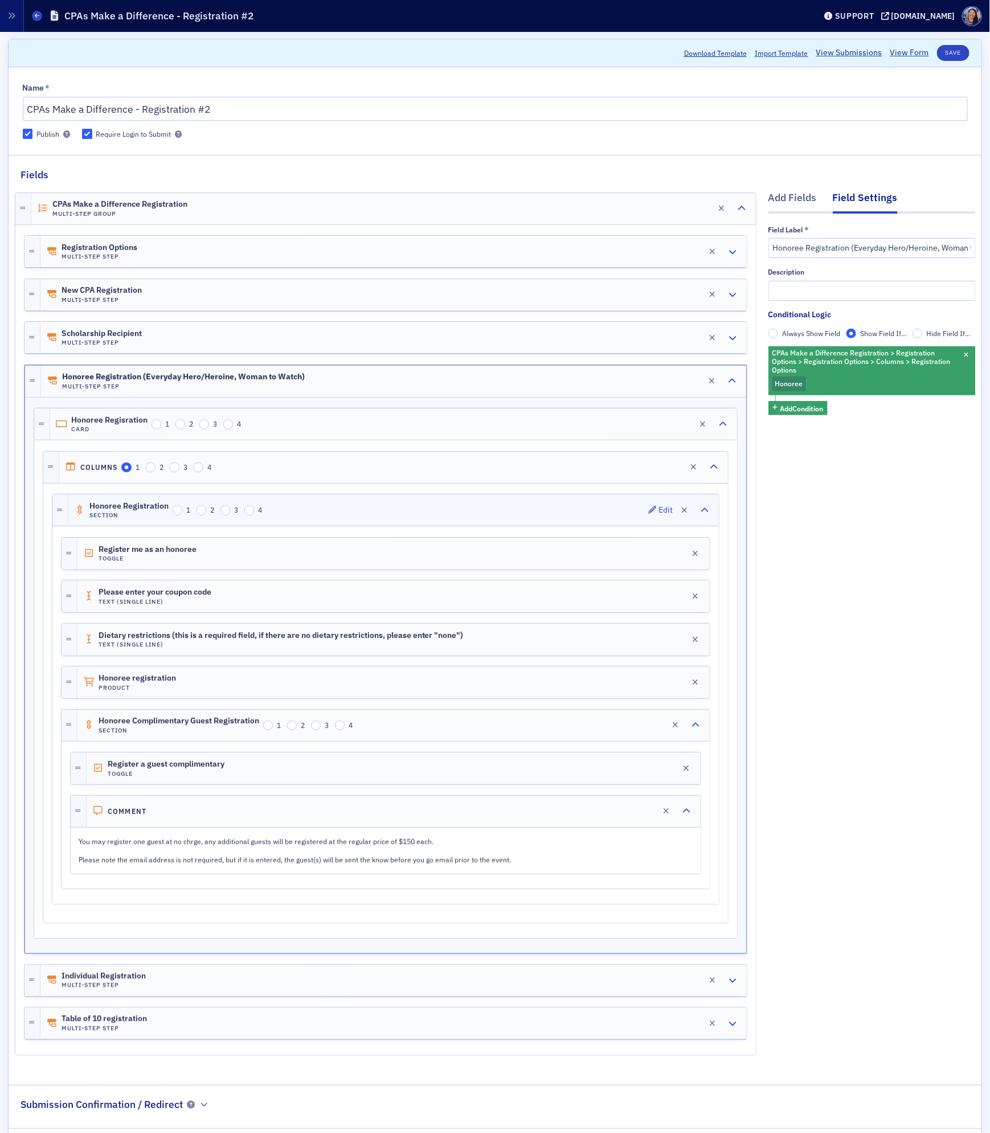
scroll to position [120, 0]
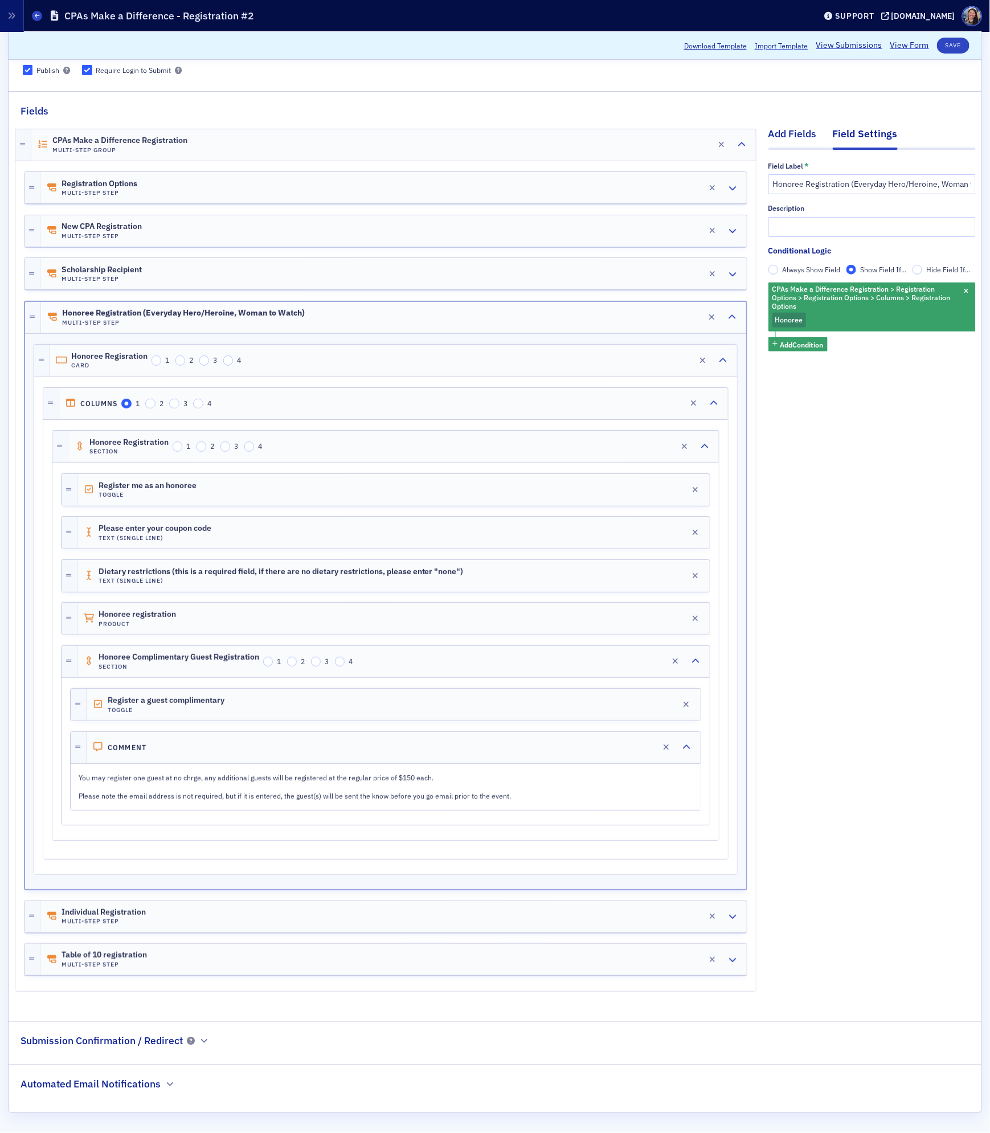
click at [788, 128] on div "Add Fields" at bounding box center [792, 136] width 48 height 21
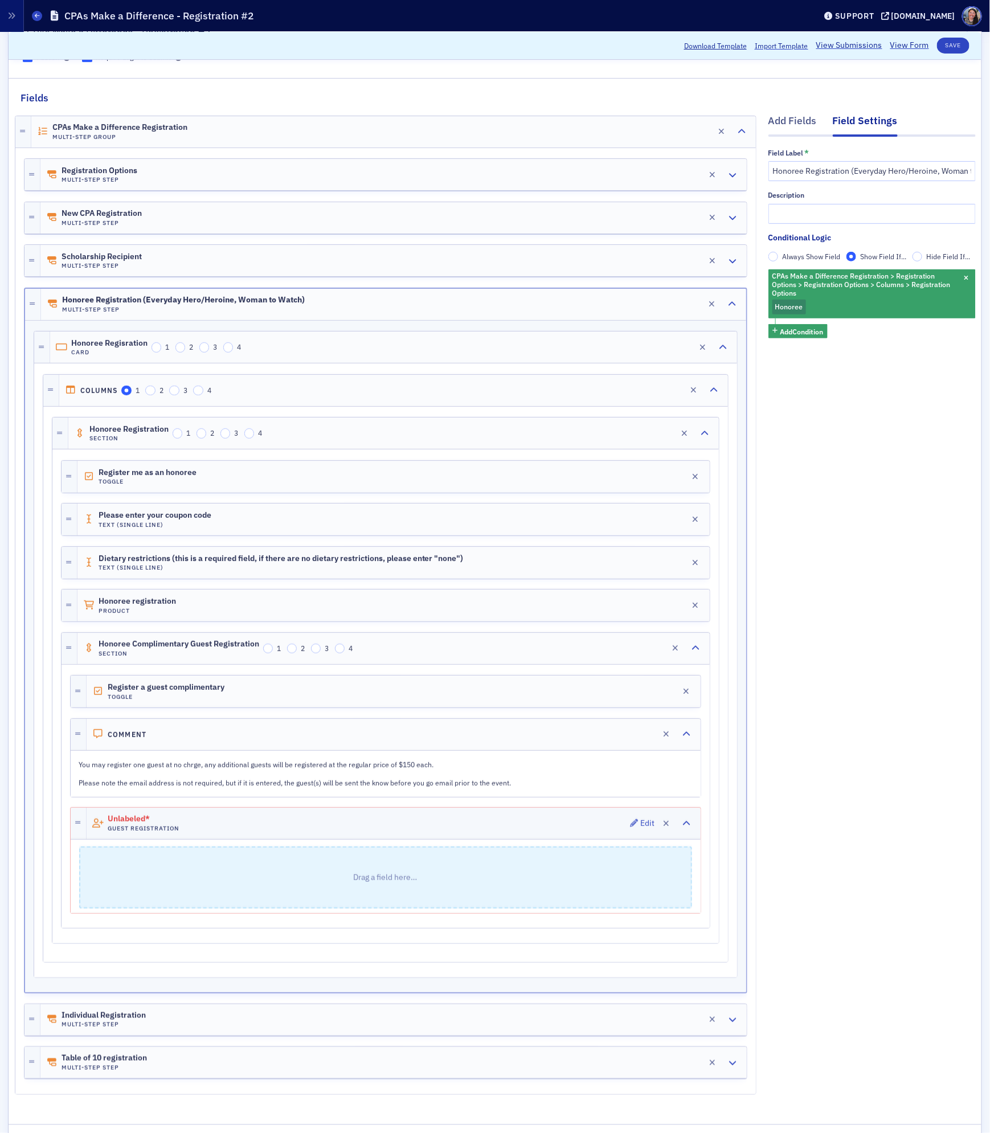
click at [400, 839] on div "Unlabeled* Guest Registration Edit" at bounding box center [394, 822] width 614 height 31
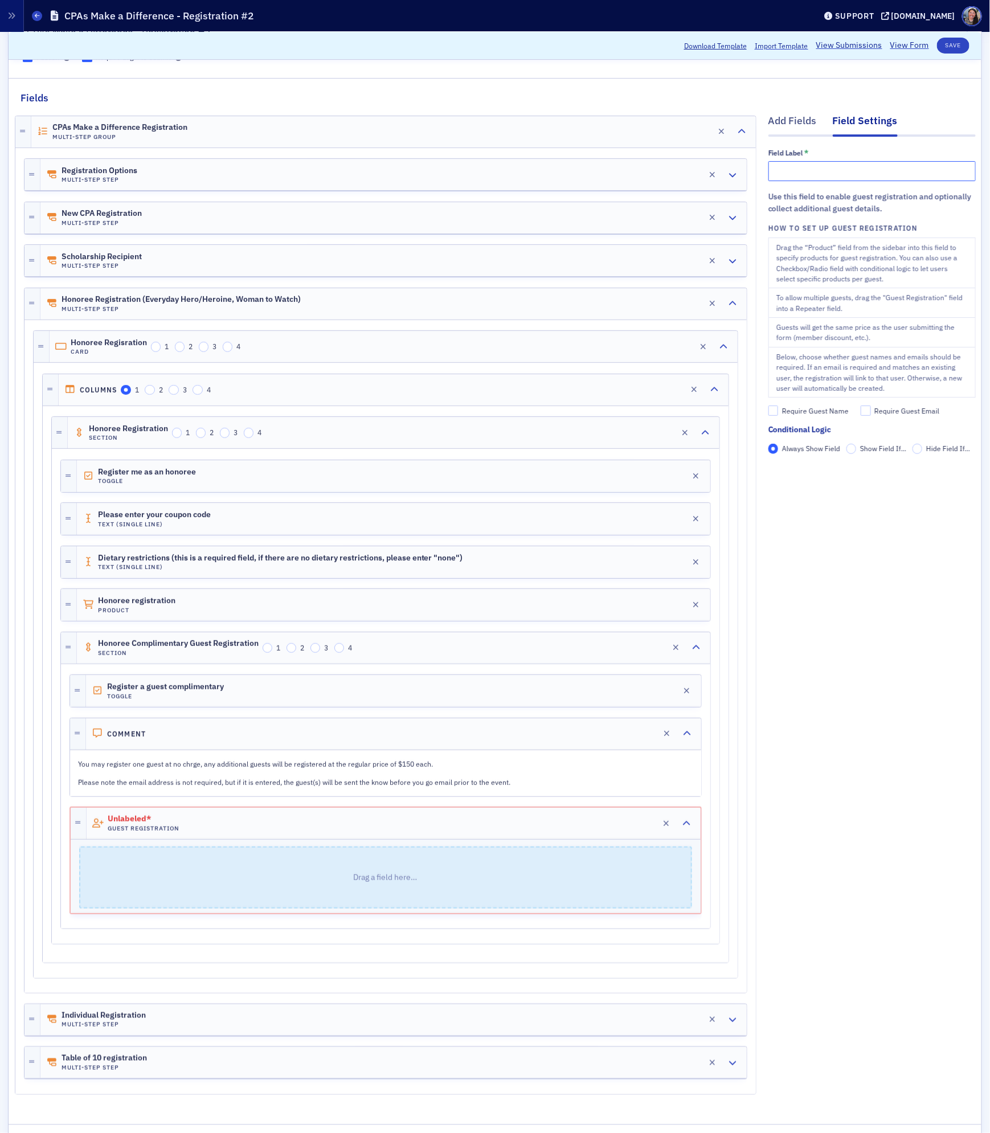
click at [819, 179] on input "text" at bounding box center [871, 171] width 207 height 20
type input "Honoree Complimentary Registration"
click at [872, 527] on div "Add Fields Field Settings Field Label * Honoree Complimentary Registration Use …" at bounding box center [871, 606] width 207 height 1003
click at [791, 122] on div "Add Fields" at bounding box center [792, 123] width 48 height 21
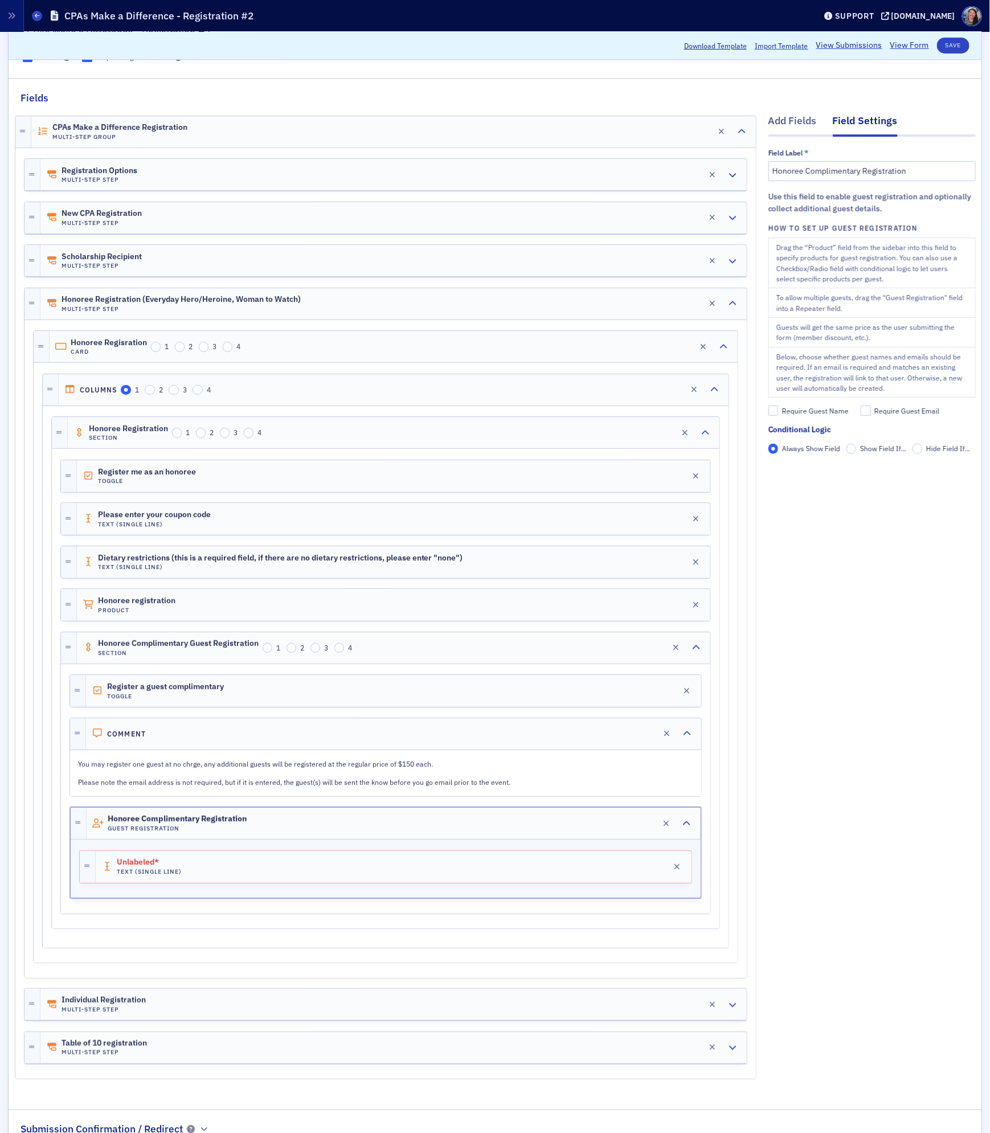
click at [490, 875] on div "Unlabeled* Text (Single Line) Edit" at bounding box center [394, 867] width 596 height 32
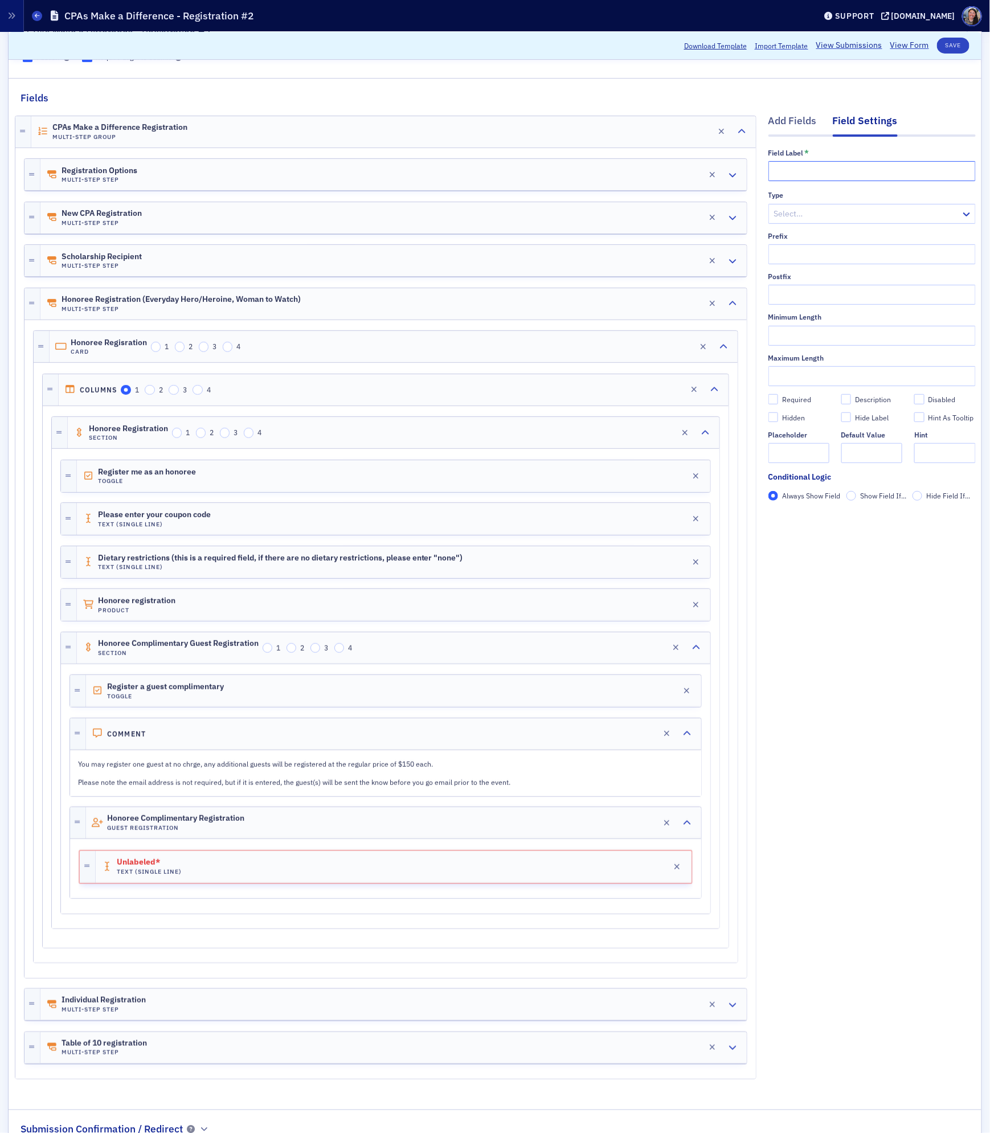
click at [825, 170] on input "text" at bounding box center [871, 171] width 207 height 20
type input "Email address"
click at [805, 127] on div "Add Fields" at bounding box center [792, 123] width 48 height 21
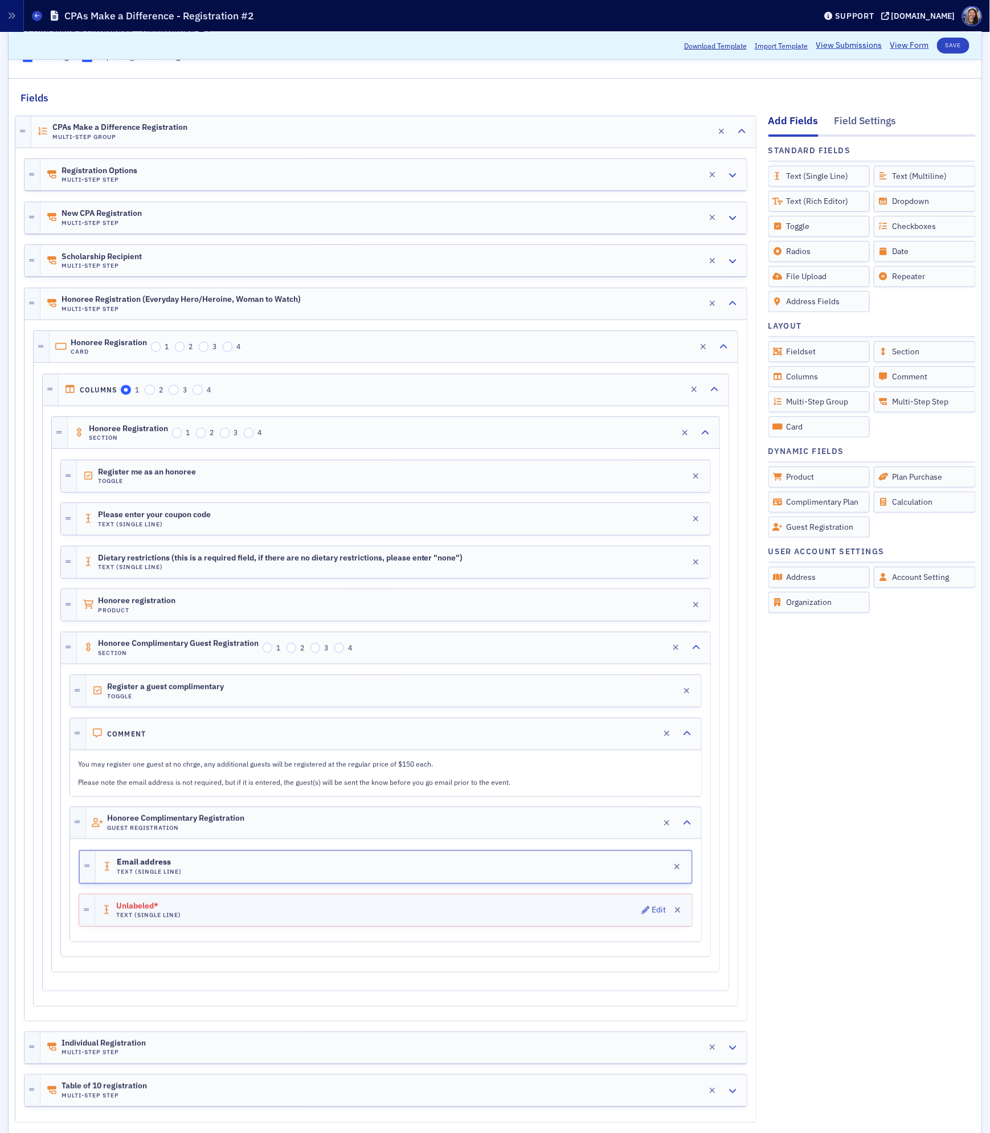
click at [333, 923] on div "Unlabeled* Text (Single Line) Edit" at bounding box center [393, 910] width 597 height 32
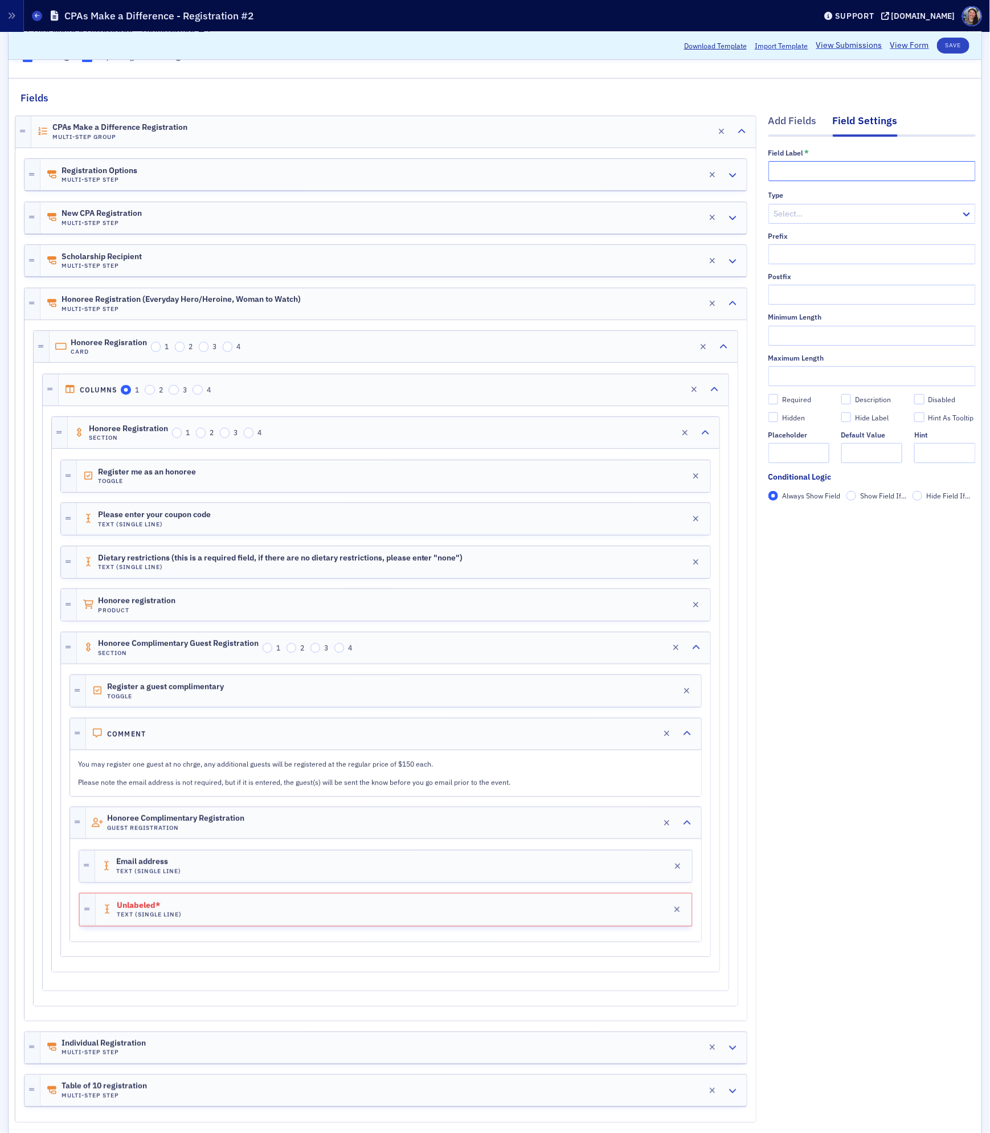
click at [868, 169] on input "text" at bounding box center [871, 171] width 207 height 20
paste input "Dietary restrictions (this is a required field, if there are no dietary restric…"
type input "Dietary restrictions (this is a required field, if there are no dietary restric…"
click at [795, 400] on div "Required" at bounding box center [796, 400] width 29 height 10
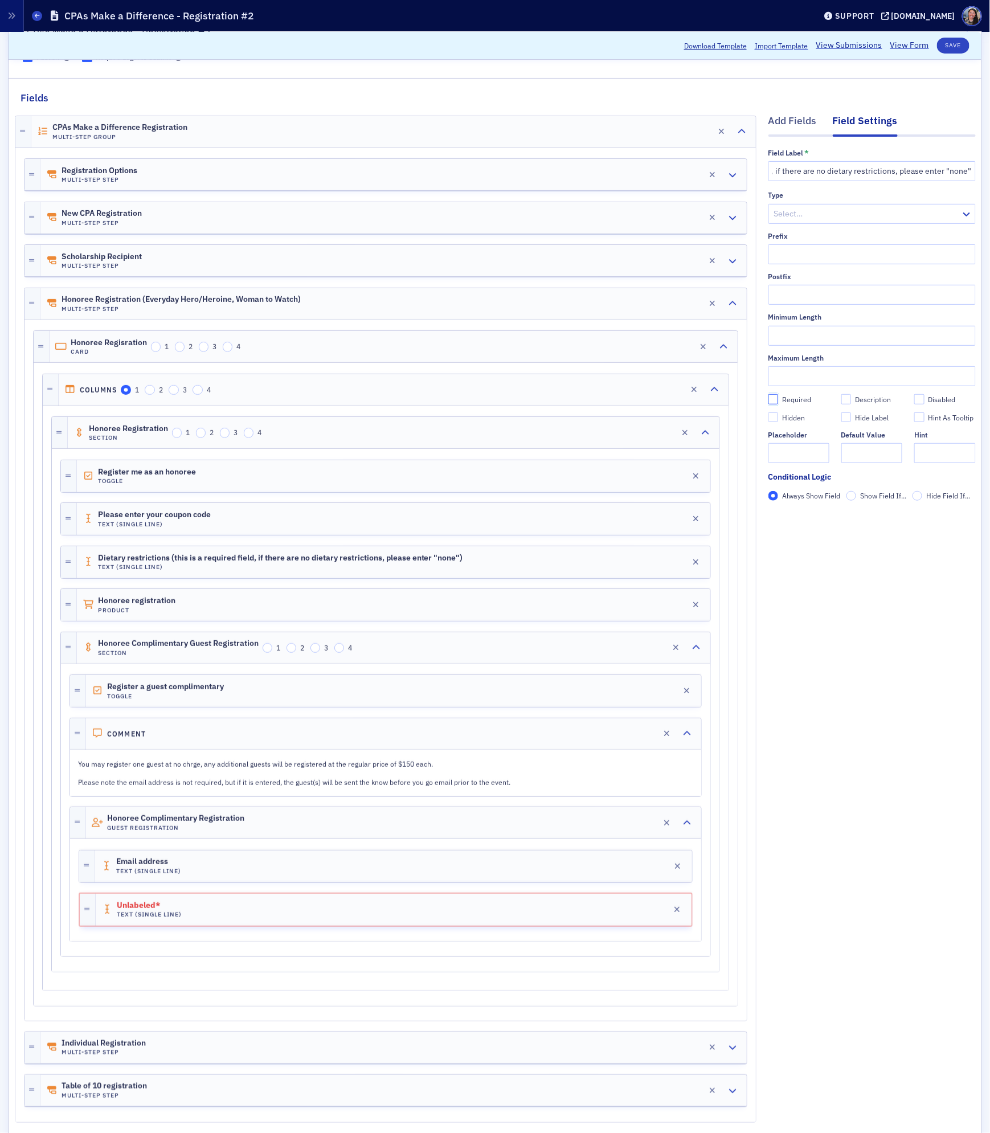
click at [778, 400] on input "Required" at bounding box center [773, 399] width 10 height 10
checkbox input "true"
type input "required"
click at [798, 120] on div "Add Fields" at bounding box center [792, 123] width 48 height 21
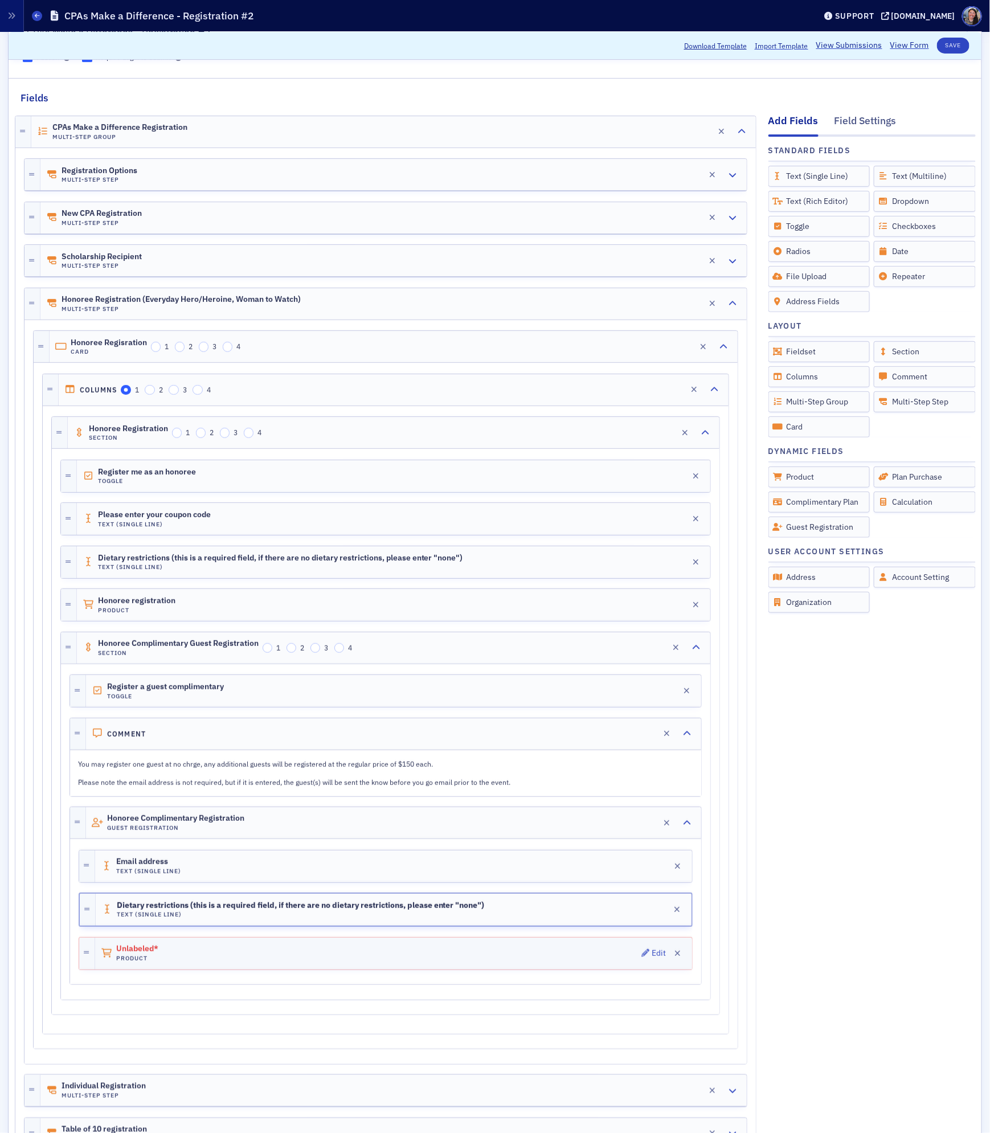
click at [427, 962] on div "Unlabeled* Product Edit" at bounding box center [393, 953] width 597 height 32
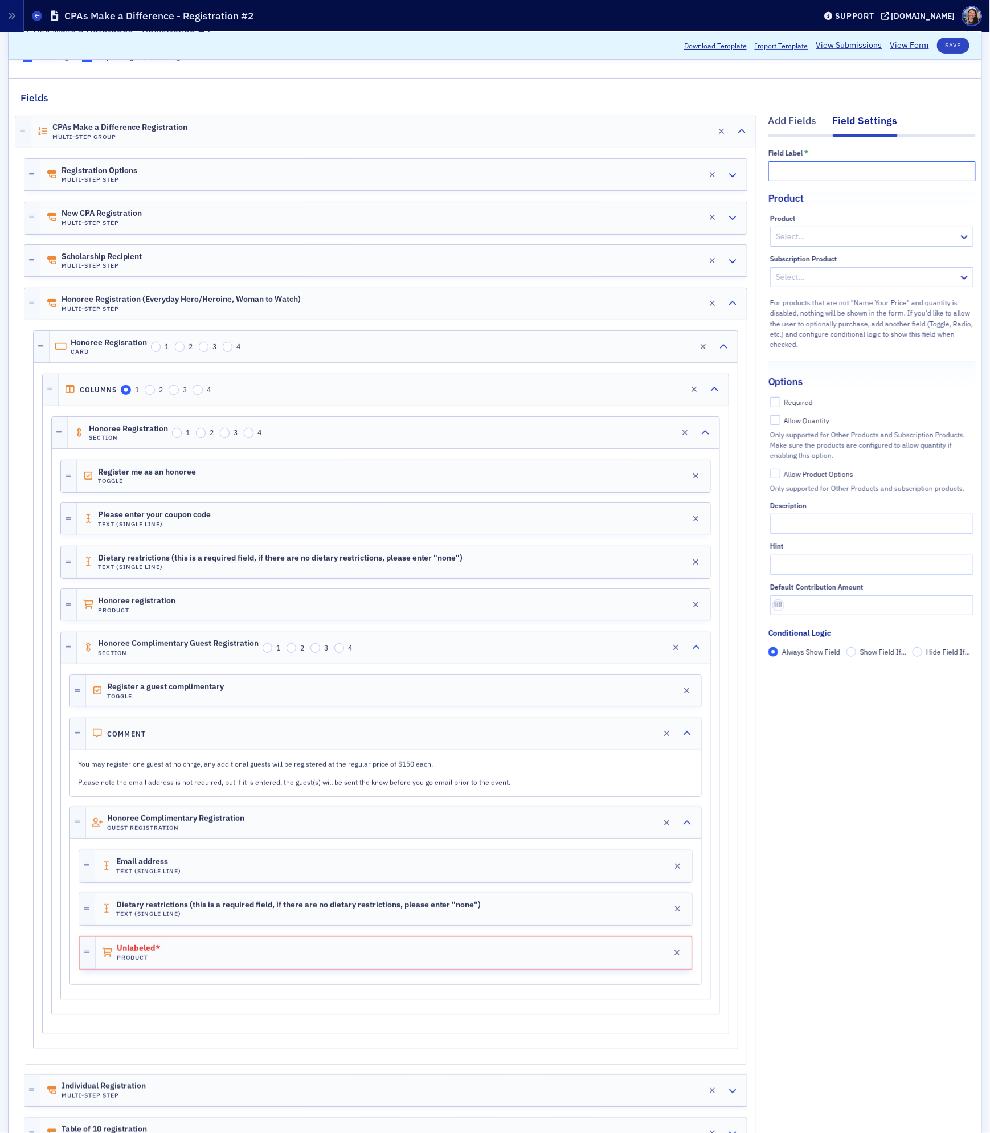
click at [844, 172] on input "text" at bounding box center [871, 171] width 207 height 20
click at [792, 124] on div "Add Fields" at bounding box center [792, 123] width 48 height 21
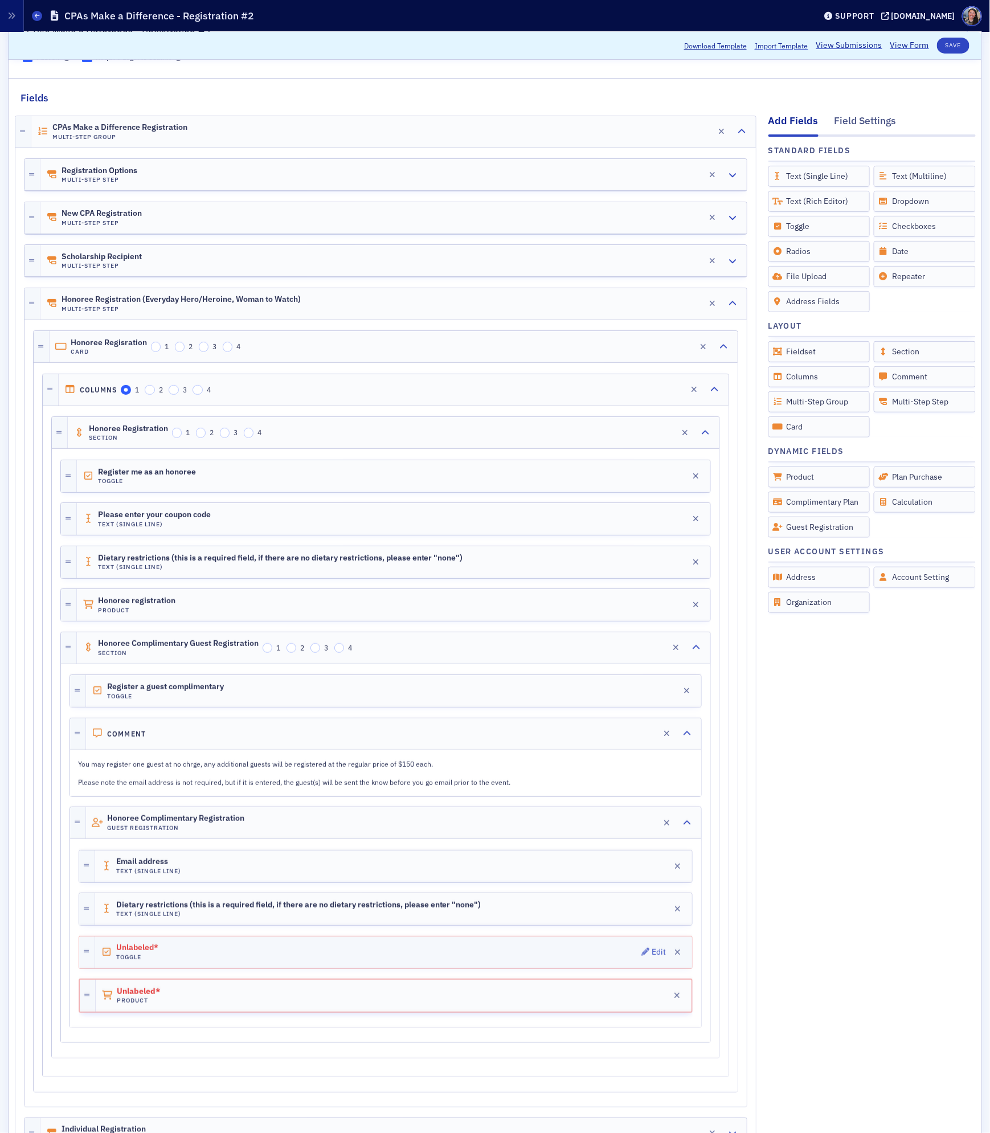
click at [341, 958] on div "Unlabeled* Toggle Edit" at bounding box center [393, 952] width 597 height 32
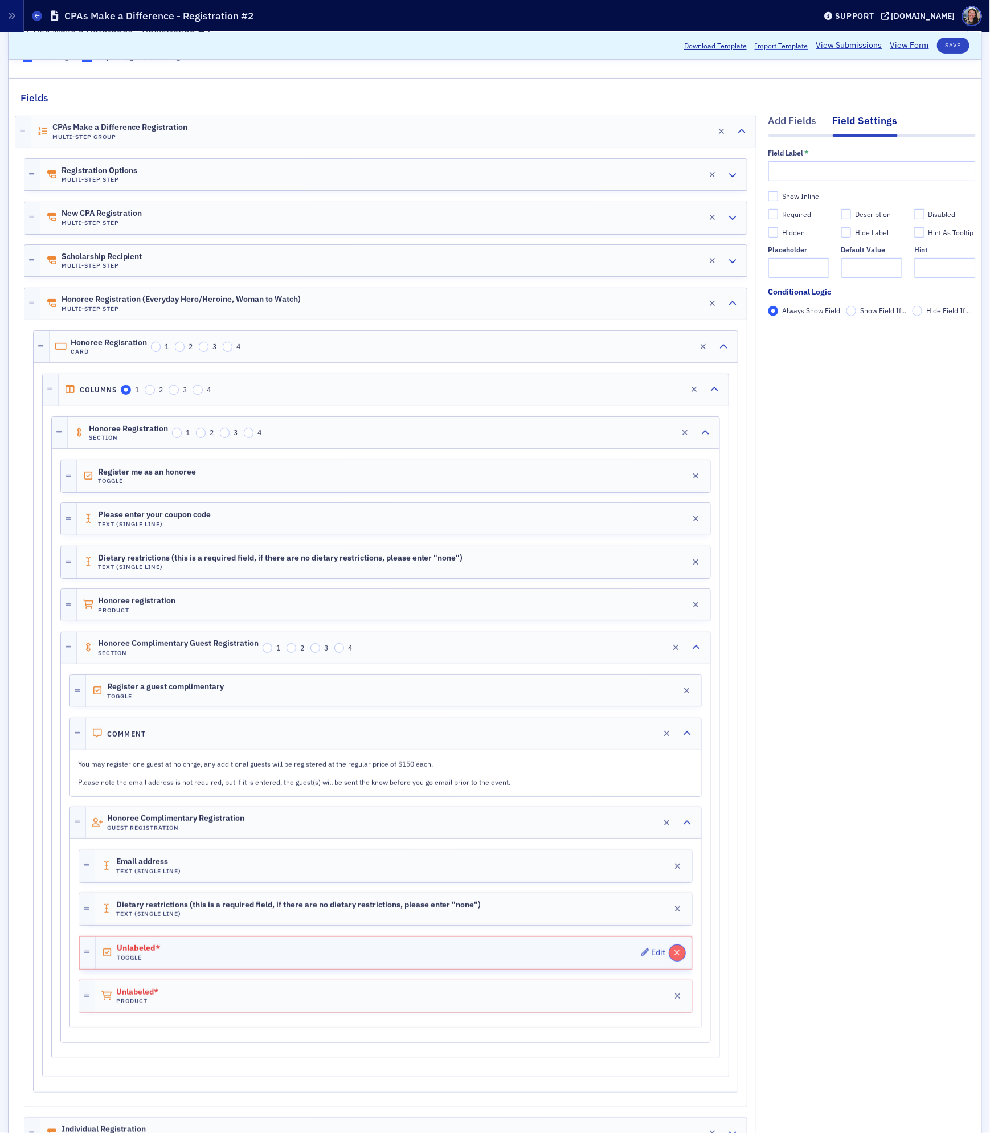
click at [674, 957] on icon "button" at bounding box center [677, 953] width 6 height 8
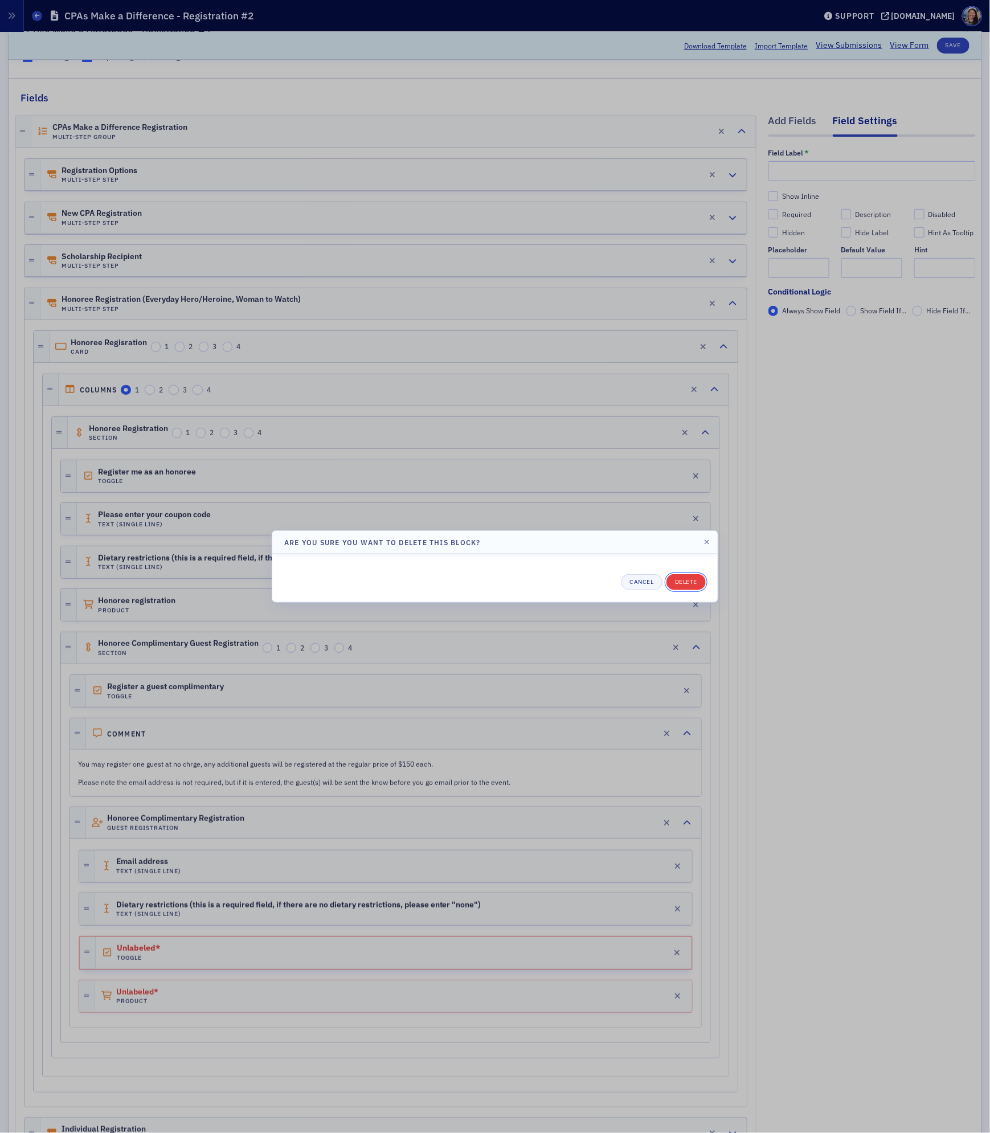
click at [687, 574] on button "Delete" at bounding box center [685, 582] width 39 height 16
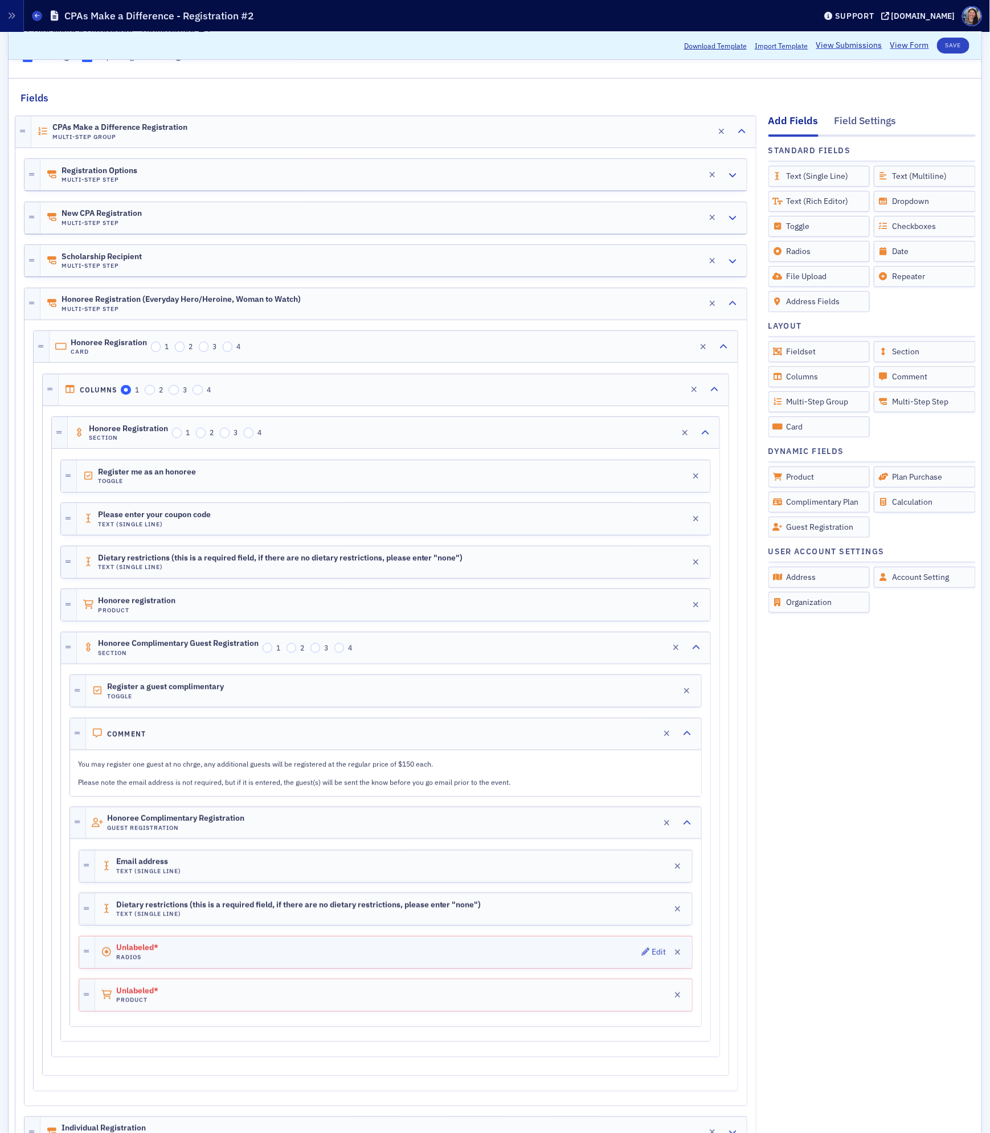
click at [484, 955] on div "Unlabeled* Radios Edit" at bounding box center [393, 952] width 597 height 32
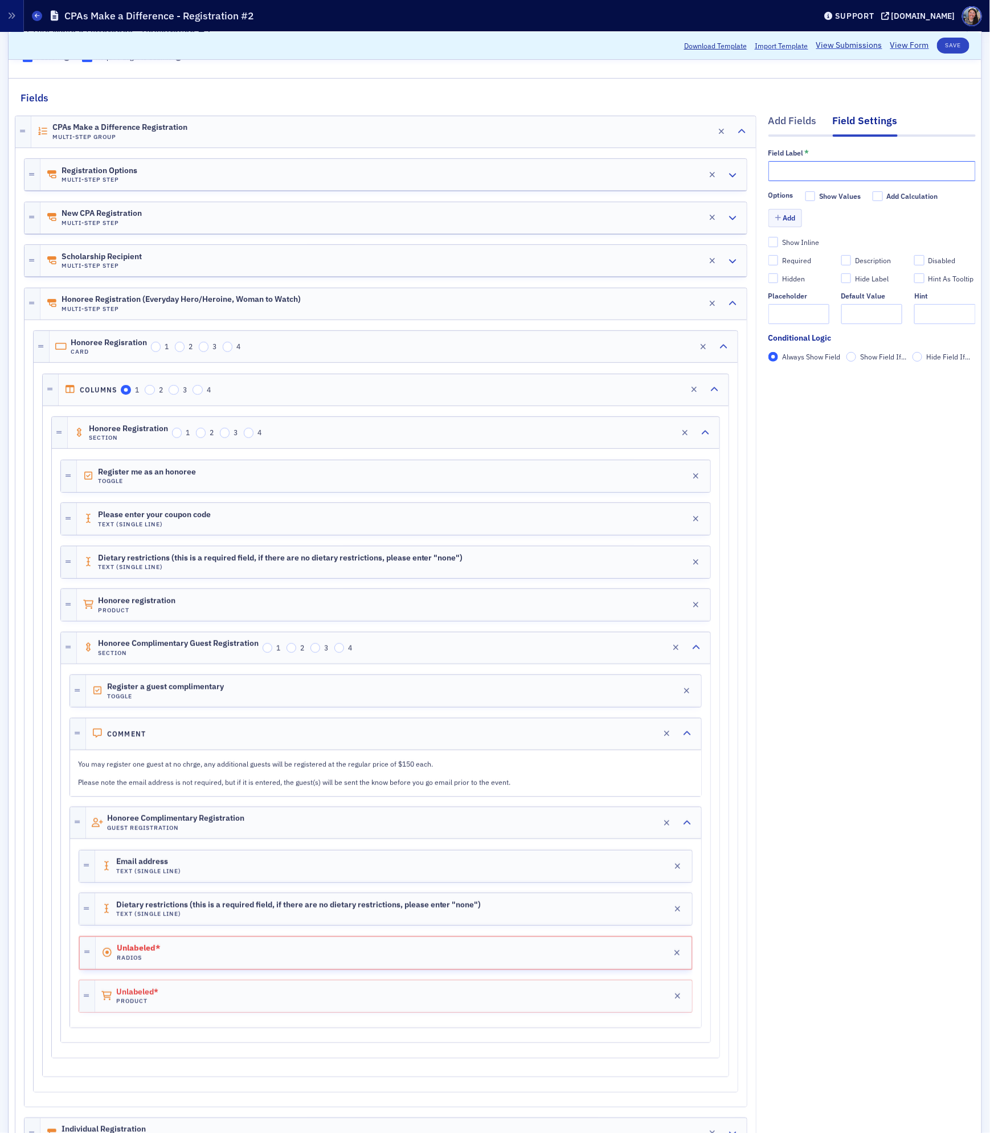
click at [895, 171] on input "text" at bounding box center [871, 171] width 207 height 20
paste input "Is this person being honored at this event (New CPA, Scholarship Recipient, Eve…"
type input "Is this person being honored at this event (New CPA, Scholarship Recipient, Eve…"
click at [793, 219] on button "Add" at bounding box center [785, 218] width 34 height 18
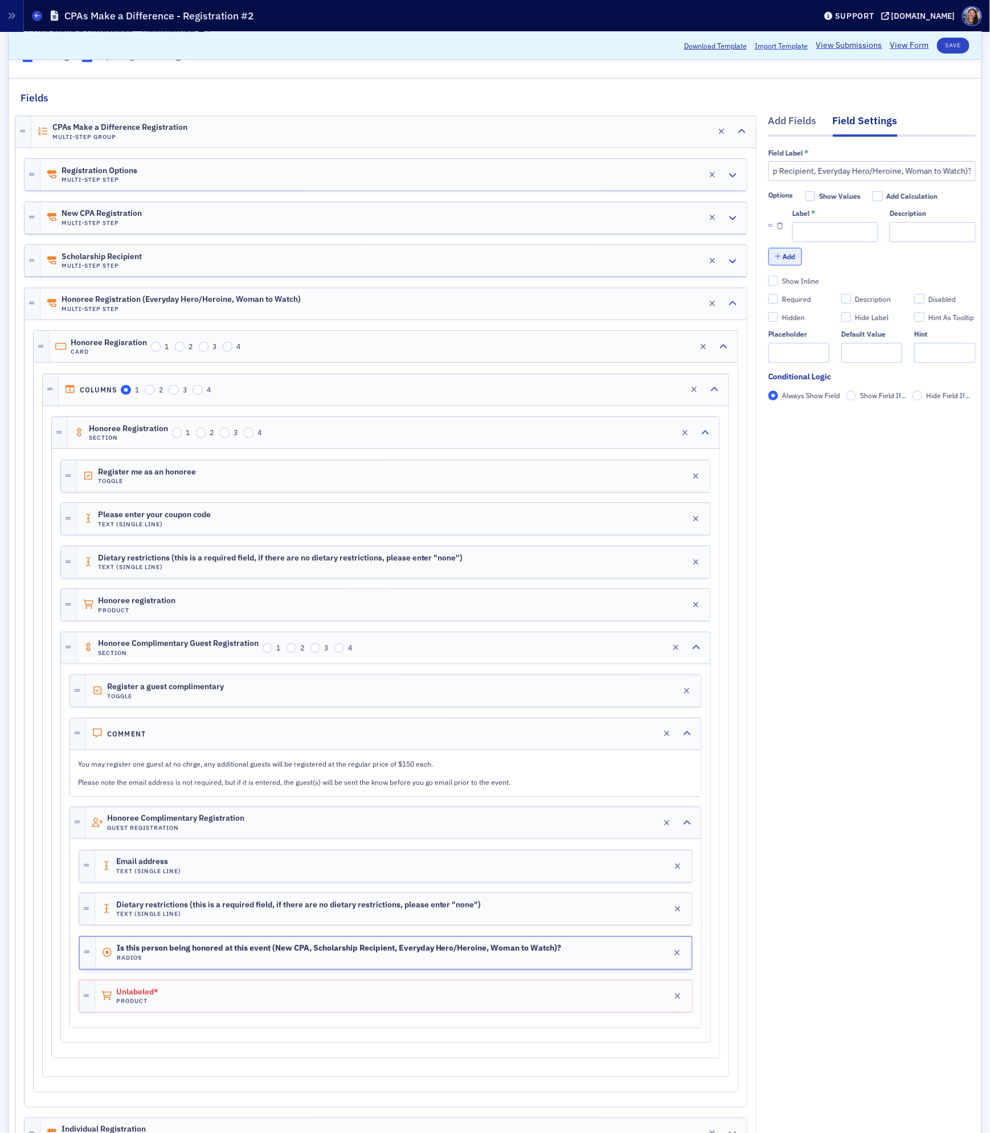
scroll to position [0, 0]
click at [822, 233] on input "Label *" at bounding box center [834, 232] width 85 height 20
type input "Yes"
click at [773, 259] on button "Add" at bounding box center [785, 257] width 34 height 18
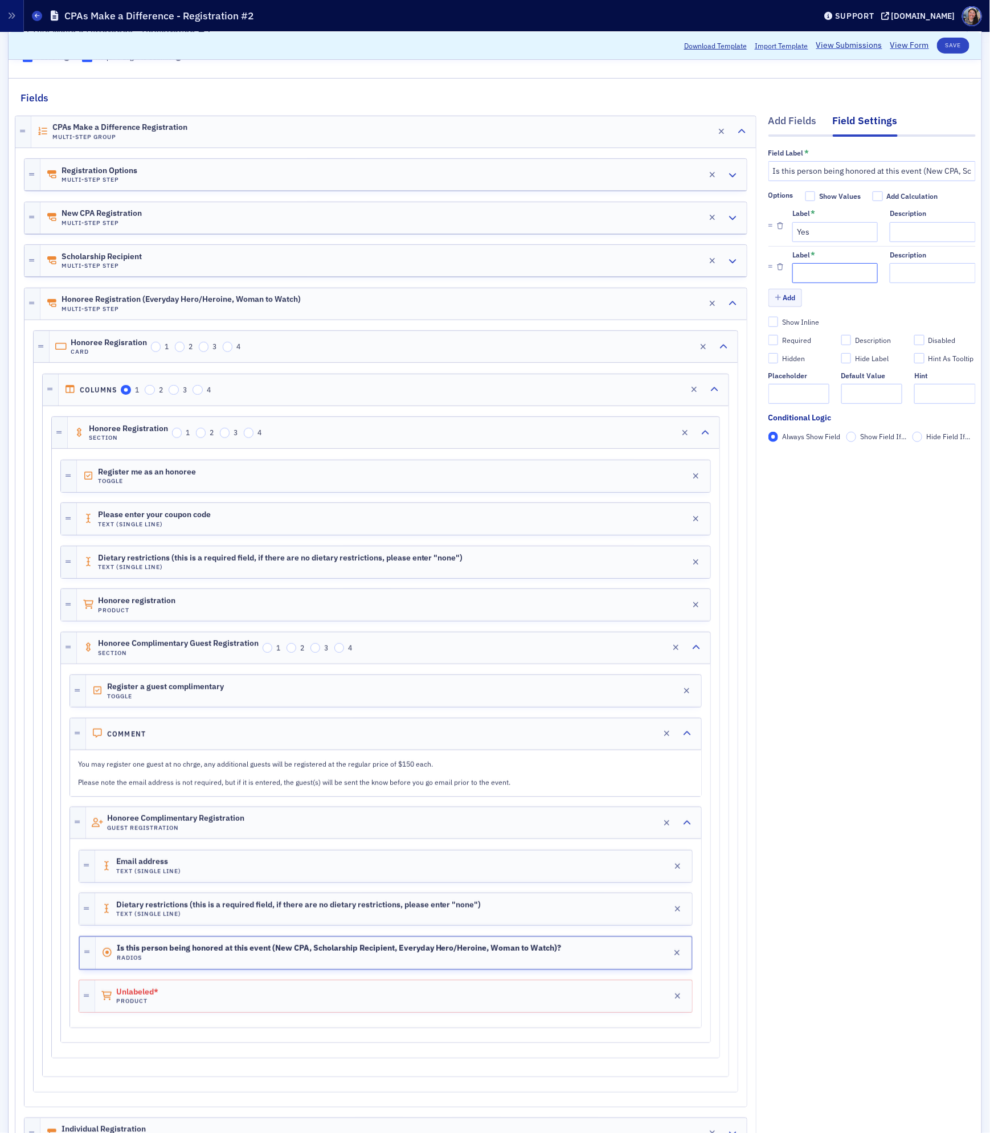
click at [815, 276] on input "Label *" at bounding box center [834, 273] width 85 height 20
type input "No"
click at [789, 298] on button "Add" at bounding box center [785, 298] width 34 height 18
click at [814, 315] on input "Label *" at bounding box center [834, 314] width 85 height 20
type input "Unknown"
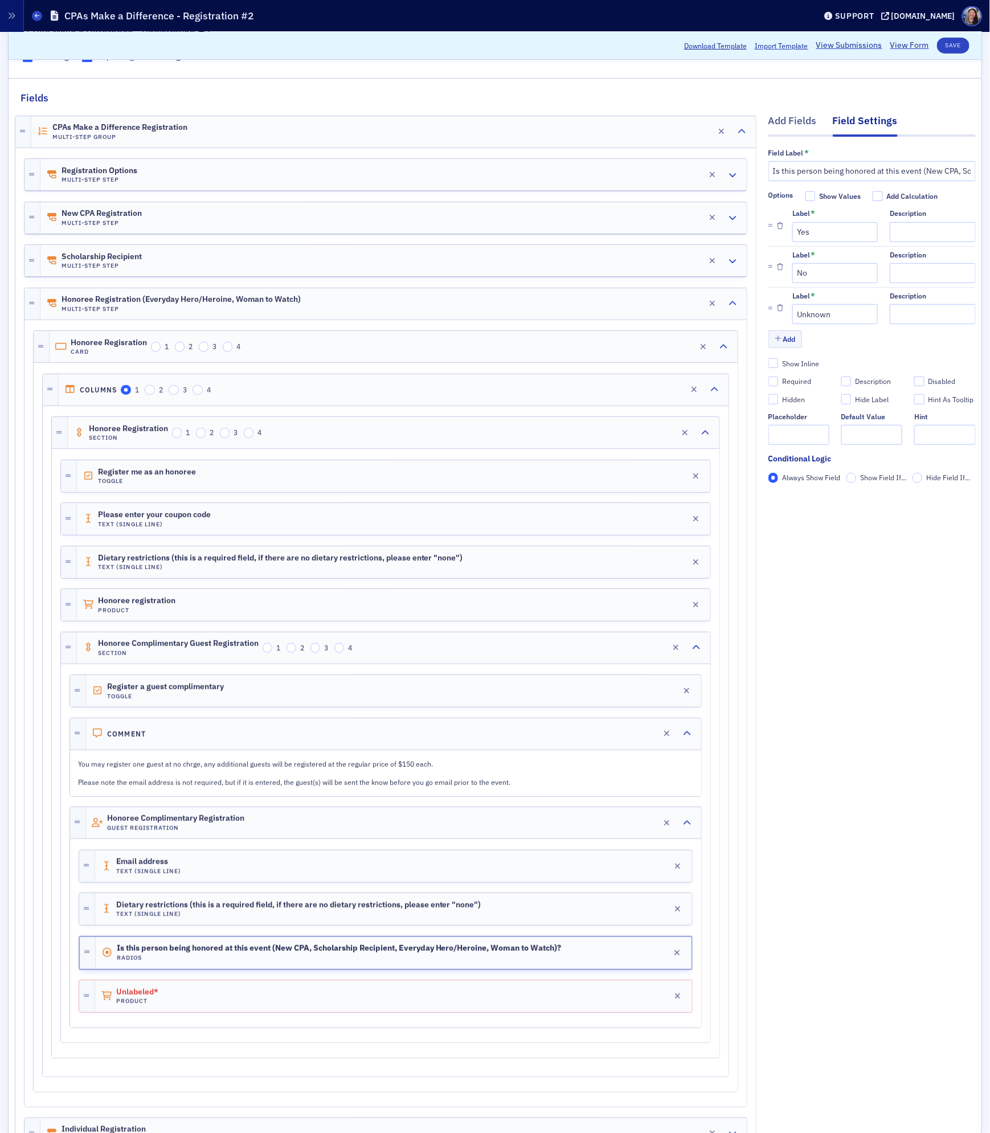
click at [852, 811] on div "Add Fields Field Settings Field Label * Is this person being honored at this ev…" at bounding box center [871, 663] width 207 height 1117
click at [823, 229] on input "Yes" at bounding box center [834, 232] width 85 height 20
type input "N"
type input "Yes"
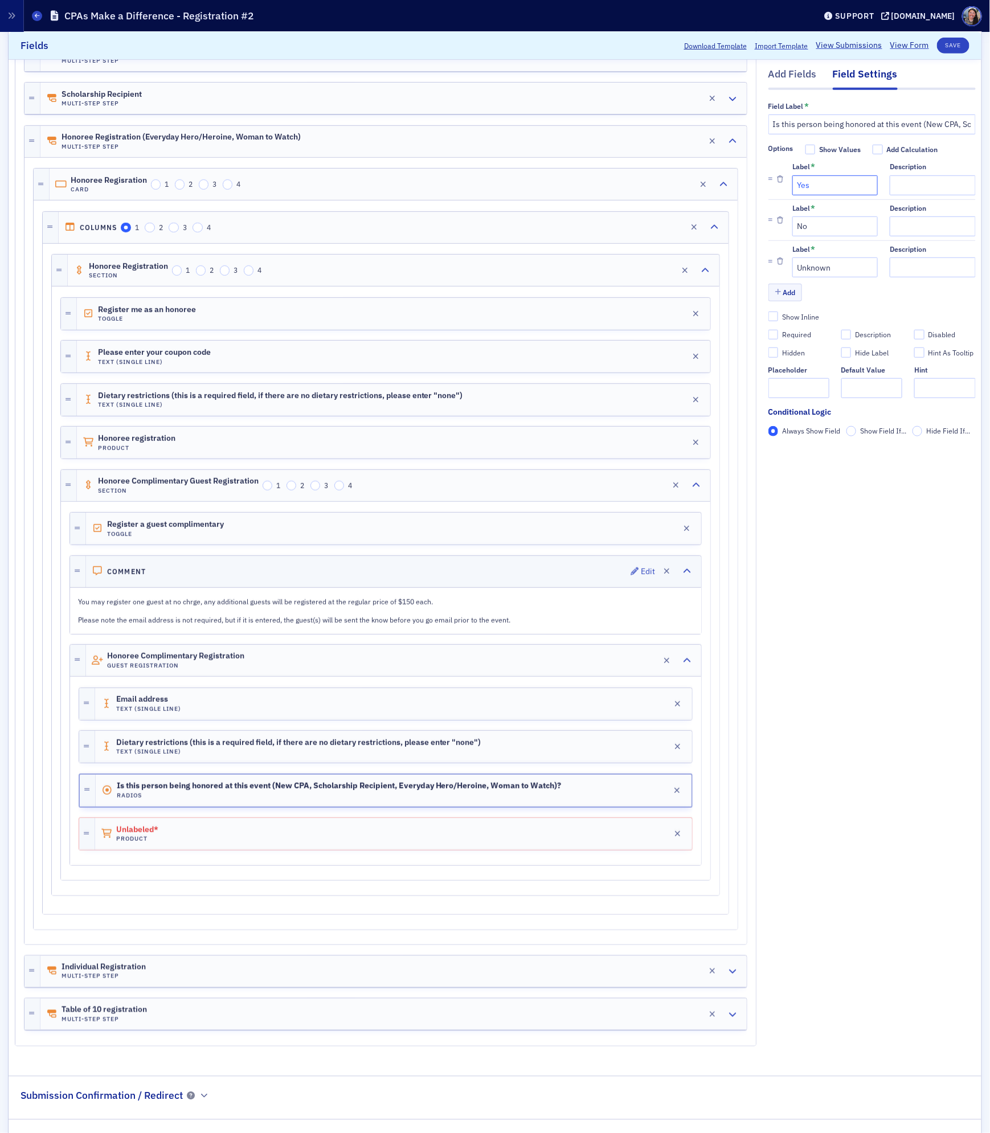
scroll to position [302, 0]
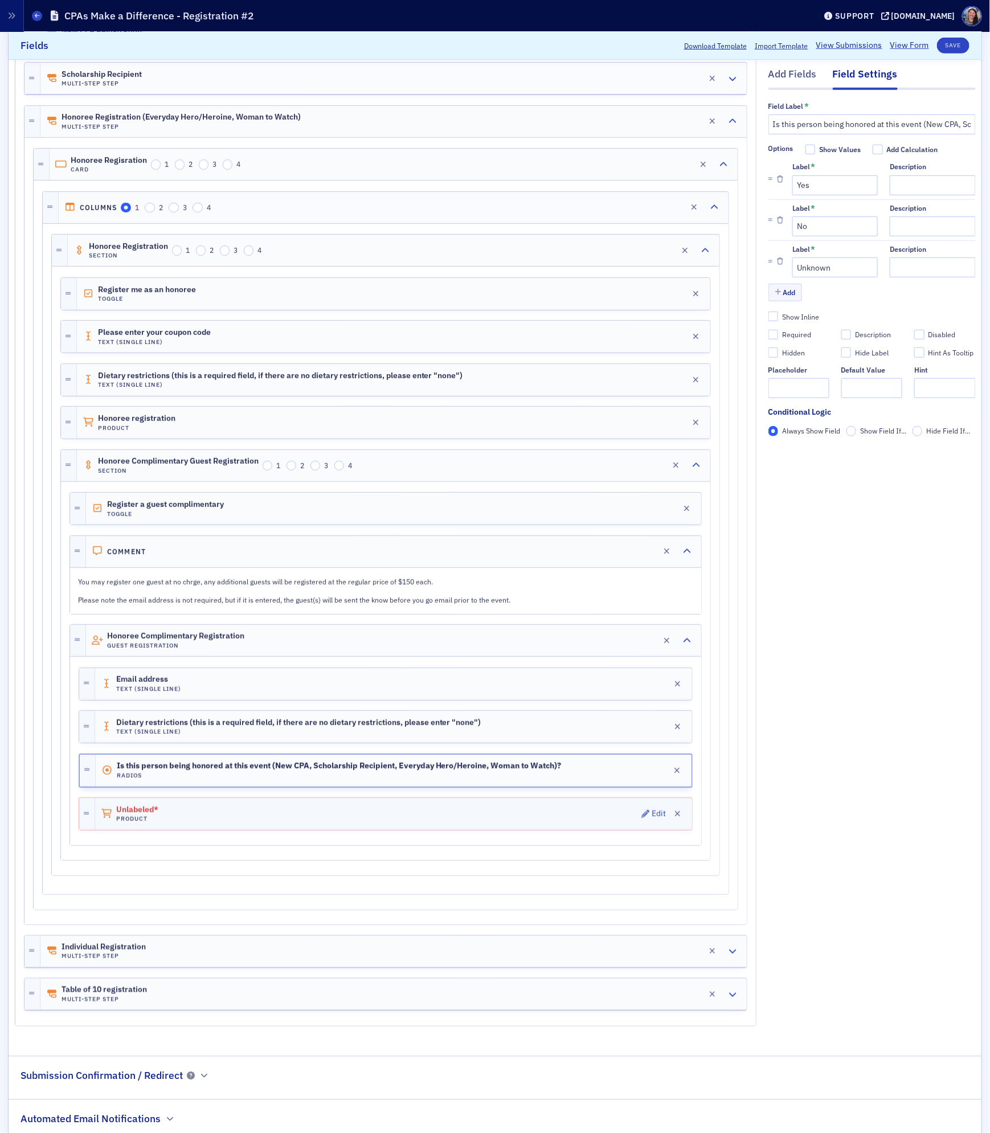
click at [196, 818] on div "Unlabeled* Product Edit" at bounding box center [393, 814] width 597 height 32
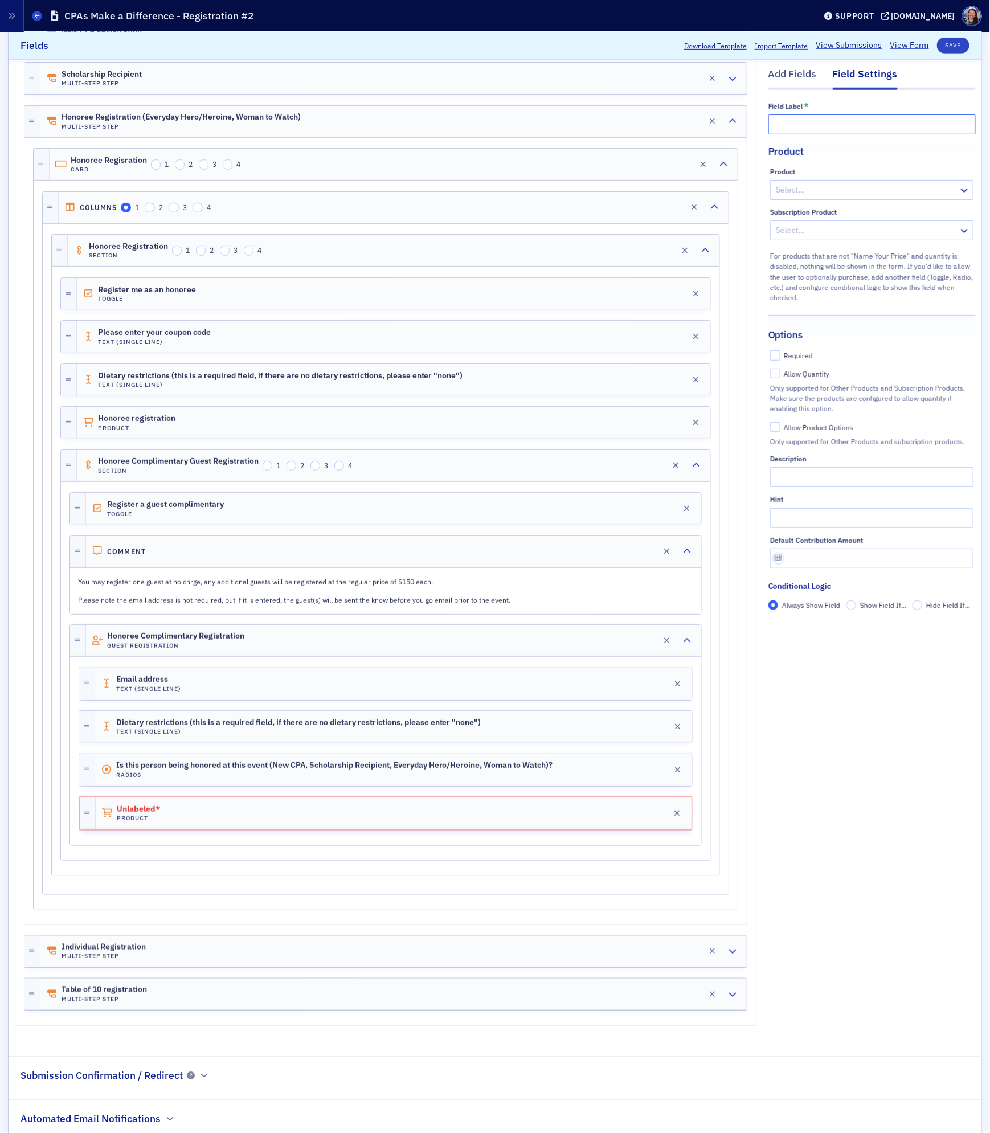
click at [843, 128] on input "text" at bounding box center [871, 124] width 207 height 20
type input "Honoree Guest Registration"
click at [802, 187] on div at bounding box center [865, 190] width 183 height 14
type input "honoree"
click at [302, 1132] on span "CPAs Make a Difference Celebration 2025 - Honoree Registrations [[DATE] 5:00pm]" at bounding box center [154, 1148] width 294 height 12
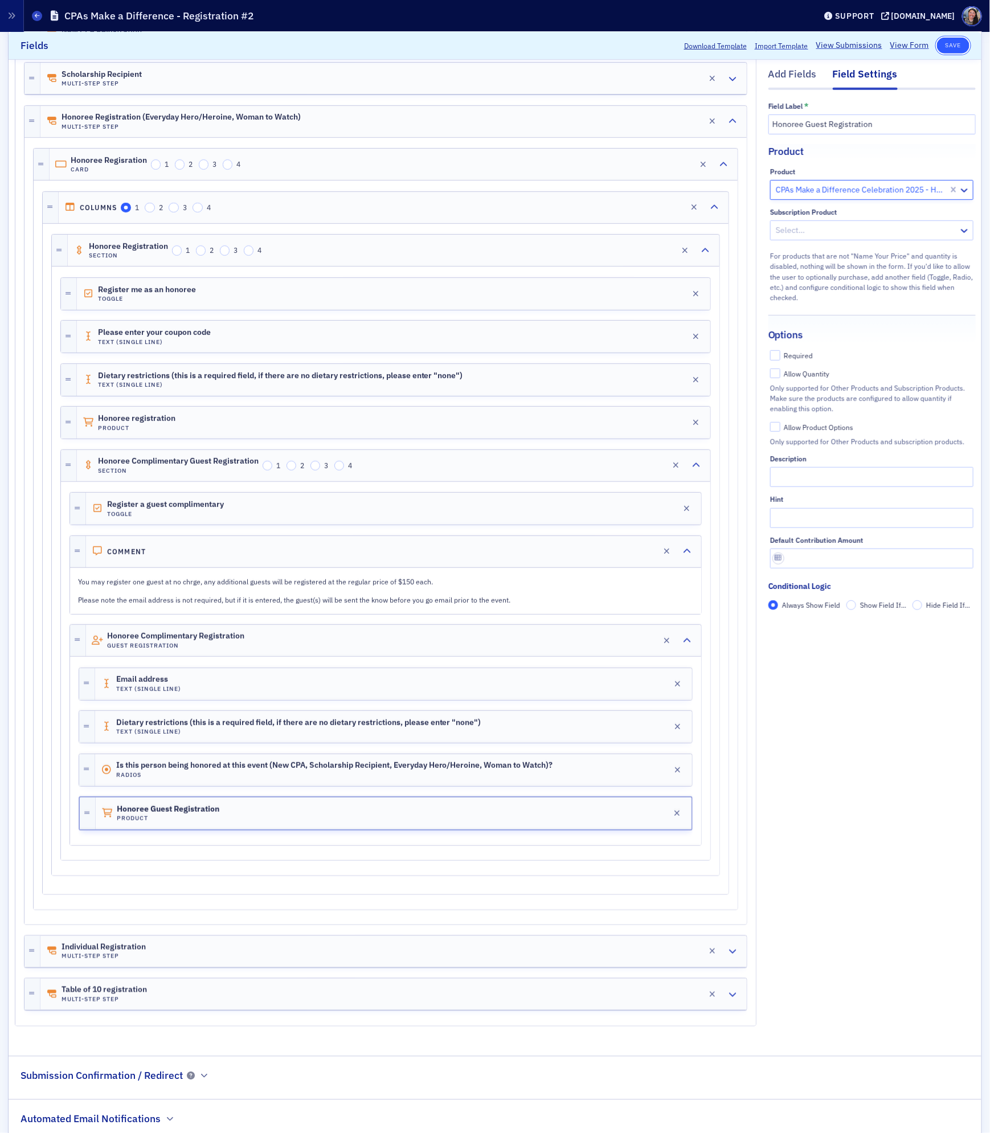
click at [956, 43] on button "Save" at bounding box center [953, 46] width 32 height 16
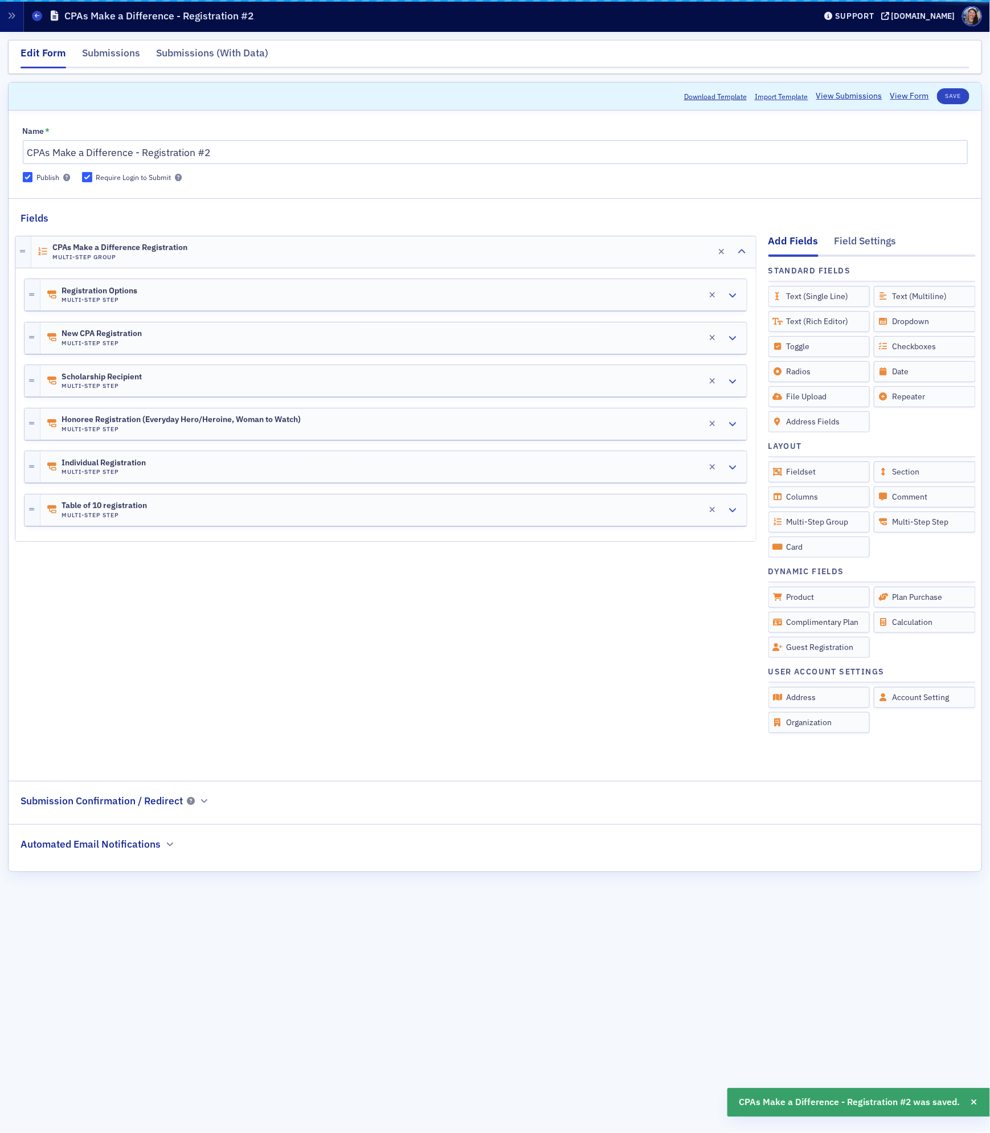
scroll to position [0, 0]
click at [261, 346] on div "New CPA Registration Multi-Step Step Edit" at bounding box center [393, 337] width 706 height 31
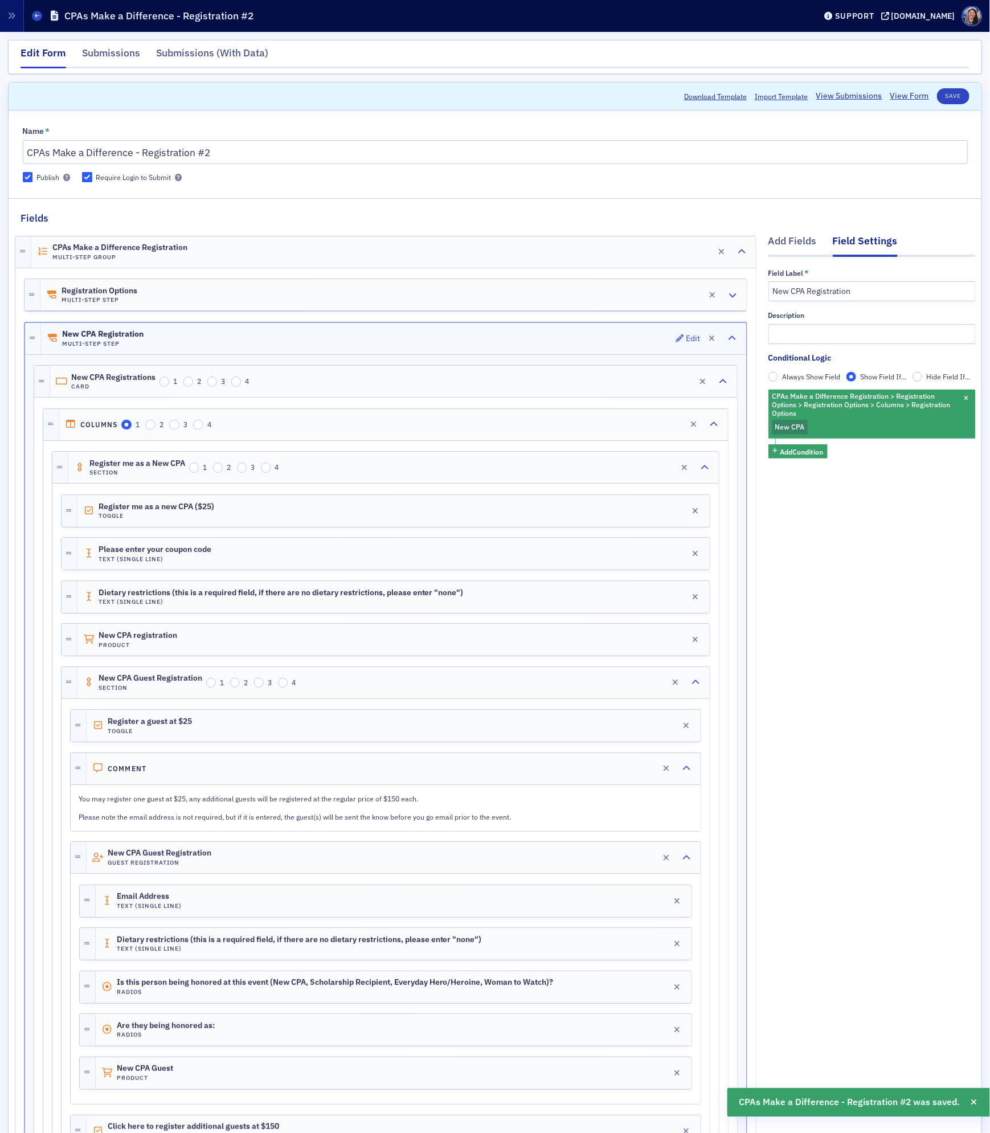
click at [303, 337] on div "New CPA Registration Multi-Step Step Edit" at bounding box center [393, 338] width 705 height 31
click at [313, 335] on div "New CPA Registration Multi-Step Step Edit" at bounding box center [393, 338] width 705 height 31
click at [721, 382] on icon "button" at bounding box center [723, 382] width 8 height 8
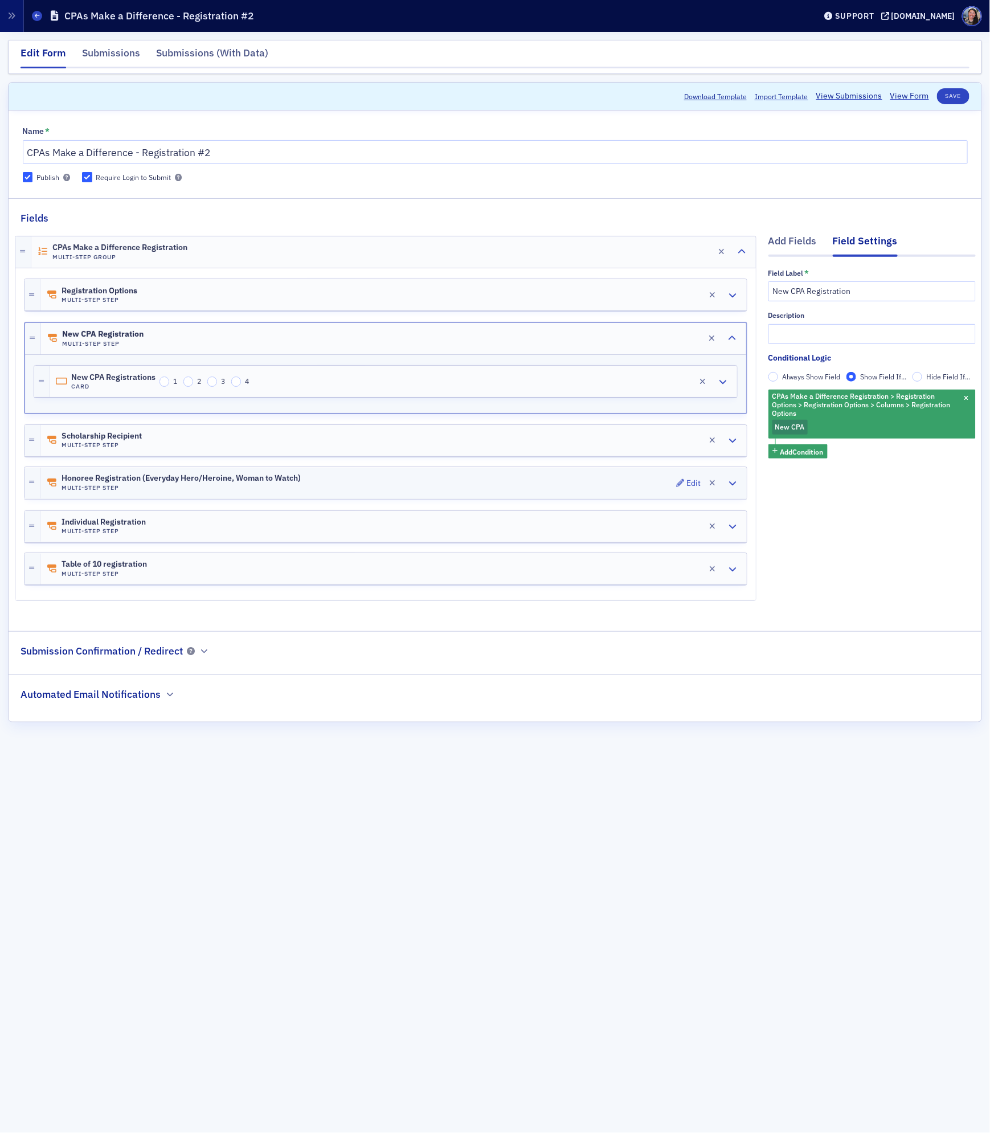
click at [375, 471] on div "Honoree Registration (Everyday Hero/Heroine, Woman to Watch) Multi-Step Step Ed…" at bounding box center [393, 482] width 706 height 31
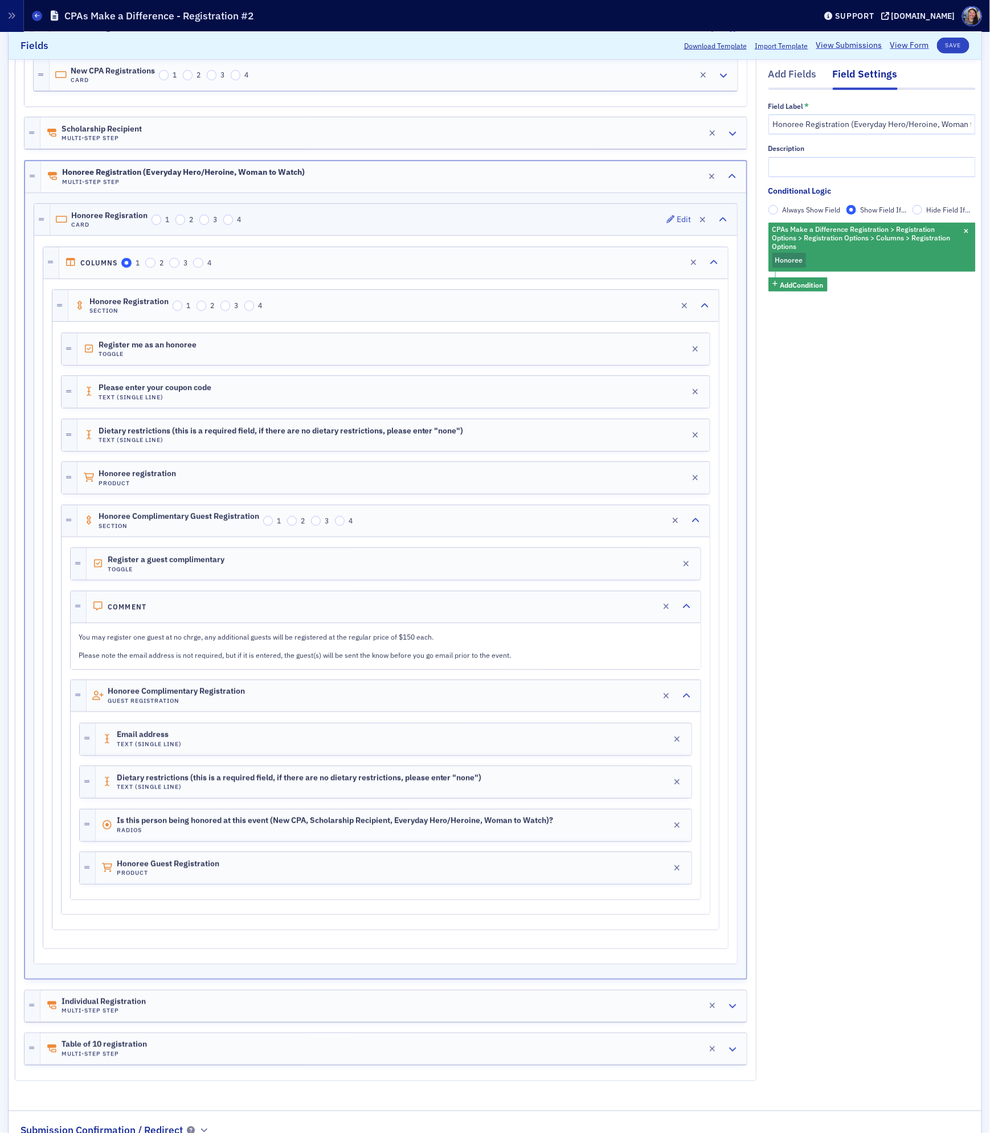
scroll to position [412, 0]
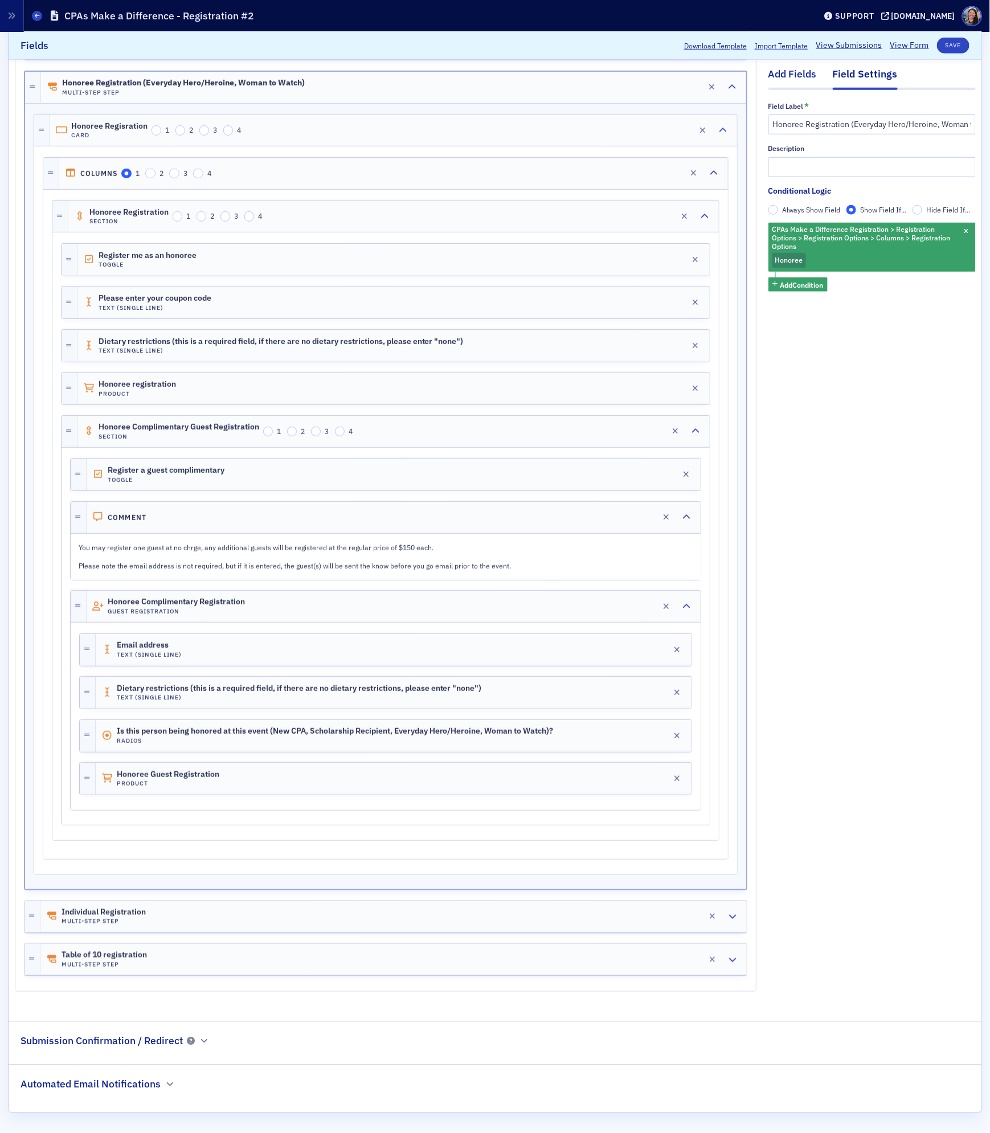
click at [802, 75] on div "Add Fields" at bounding box center [792, 77] width 48 height 21
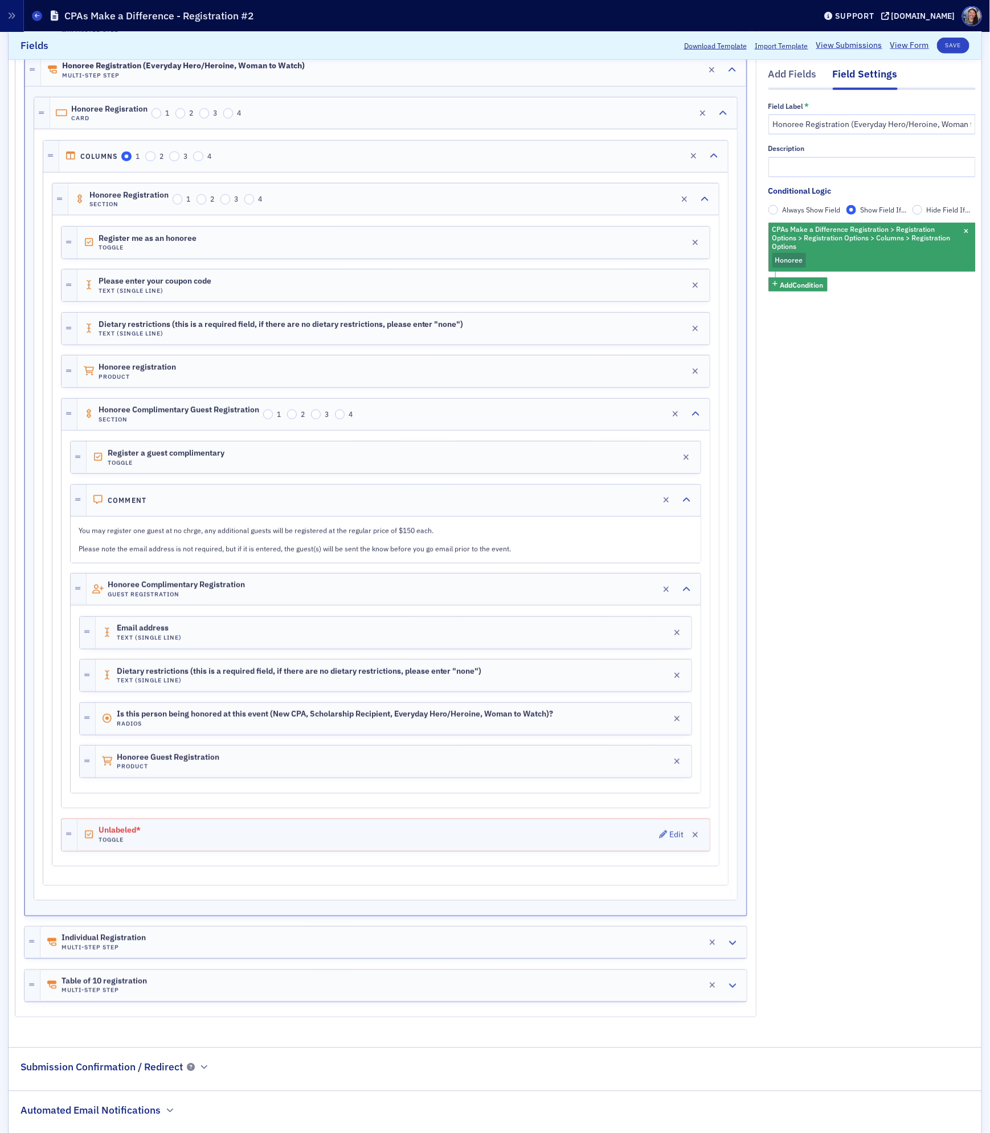
click at [196, 851] on div "Unlabeled* Toggle Edit" at bounding box center [393, 835] width 632 height 32
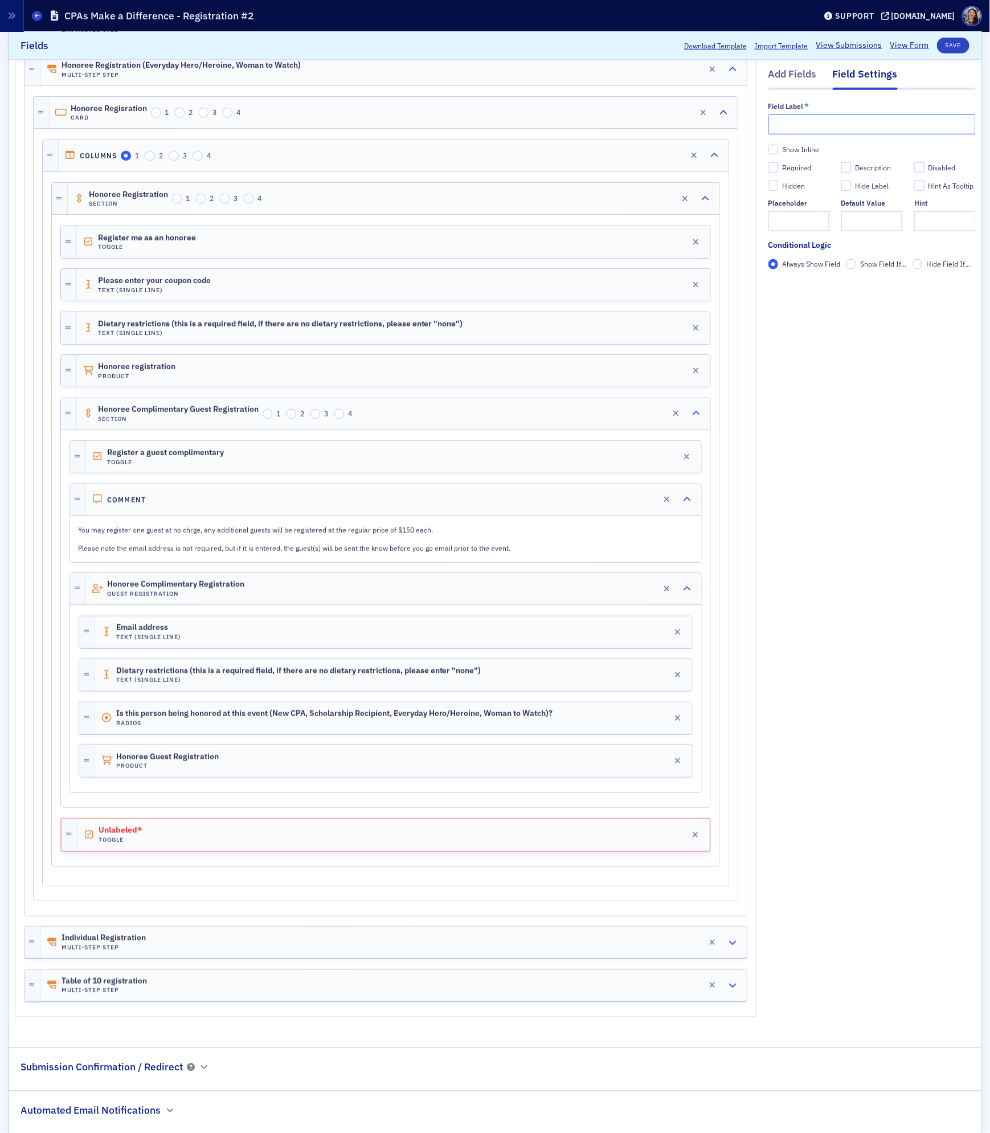
click at [899, 121] on input "text" at bounding box center [871, 124] width 207 height 20
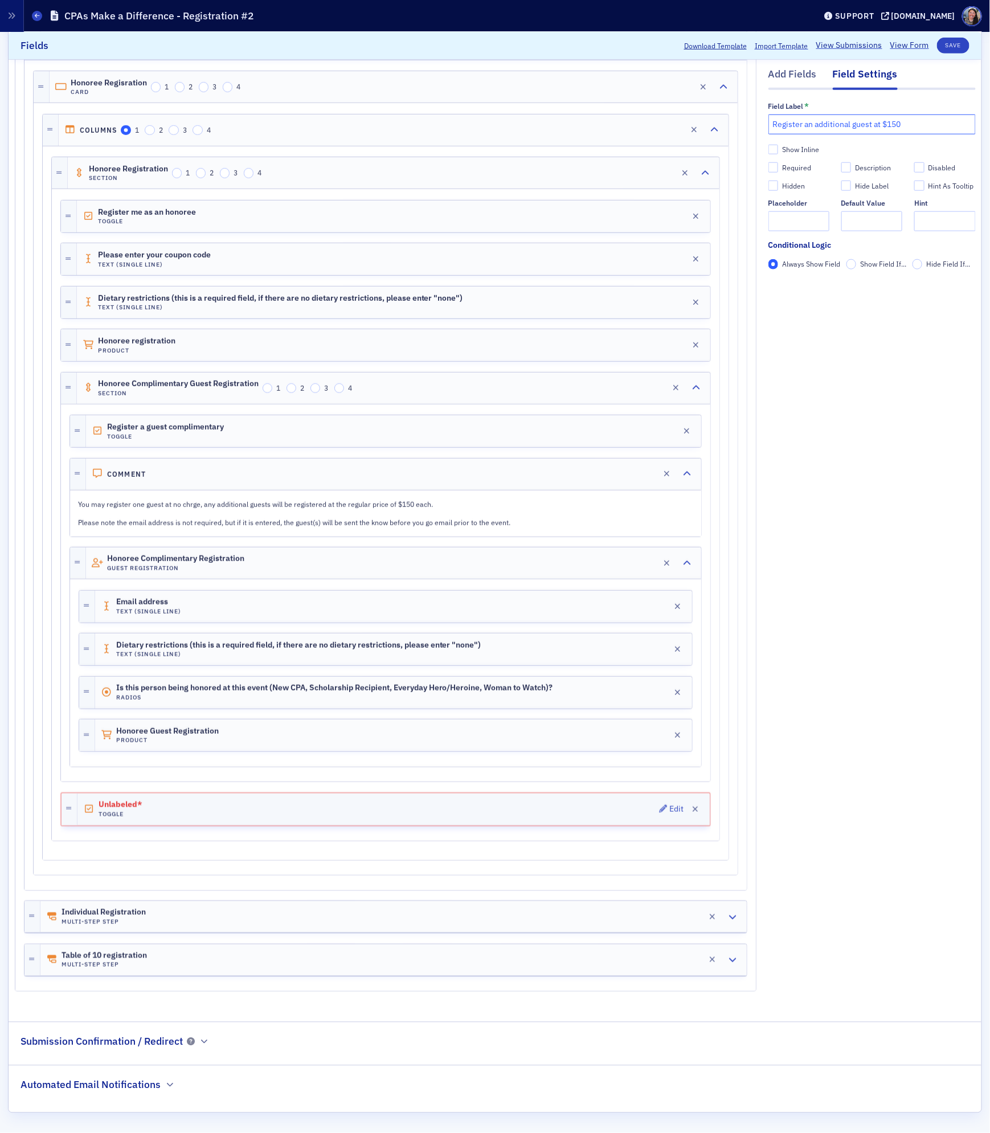
type input "Register an additional guest at $150"
click at [334, 800] on div "Unlabeled* Toggle Edit" at bounding box center [393, 809] width 632 height 32
click at [787, 79] on div "Add Fields" at bounding box center [792, 77] width 48 height 21
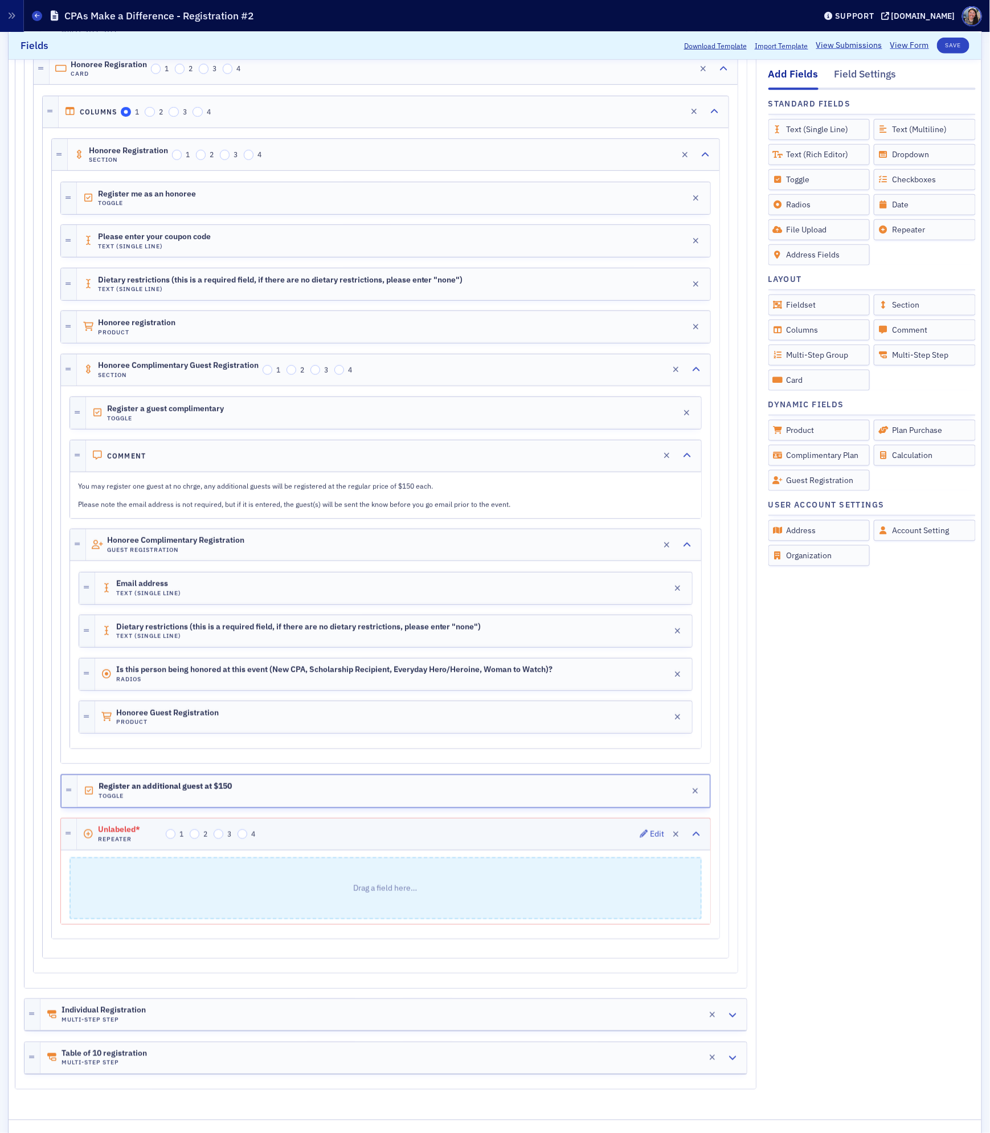
click at [337, 846] on div "Unlabeled* Repeater 1 2 3 4 Edit" at bounding box center [393, 833] width 633 height 31
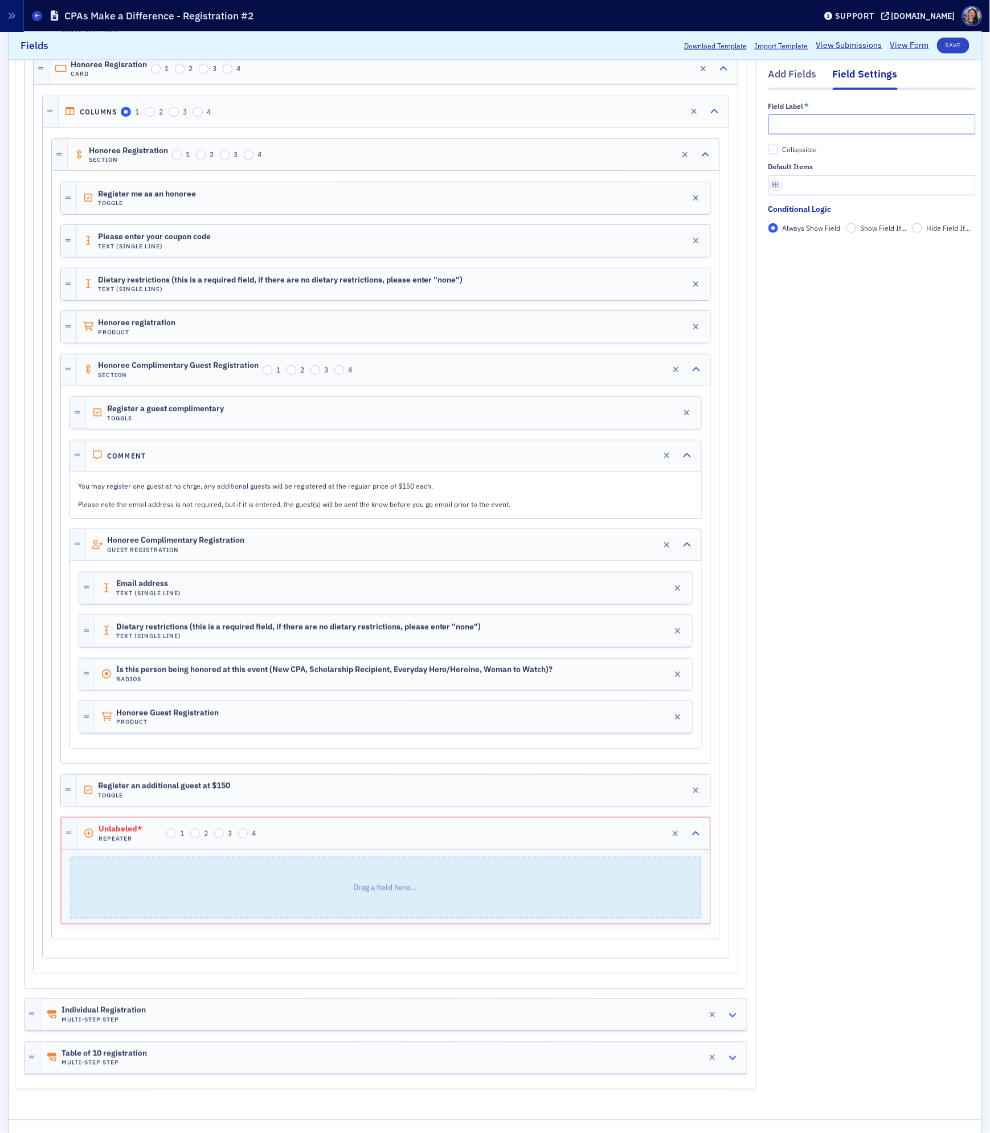
click at [815, 125] on input "text" at bounding box center [871, 124] width 207 height 20
drag, startPoint x: 814, startPoint y: 121, endPoint x: 556, endPoint y: 119, distance: 257.9
click at [618, 119] on div "Add Fields Field Settings Field Label * Additional Guests at $150 Collapsible D…" at bounding box center [495, 436] width 961 height 1334
type input "Guests at $150"
click at [341, 837] on div "Guests at $150 Repeater 1 2 3 4 Edit" at bounding box center [393, 833] width 632 height 31
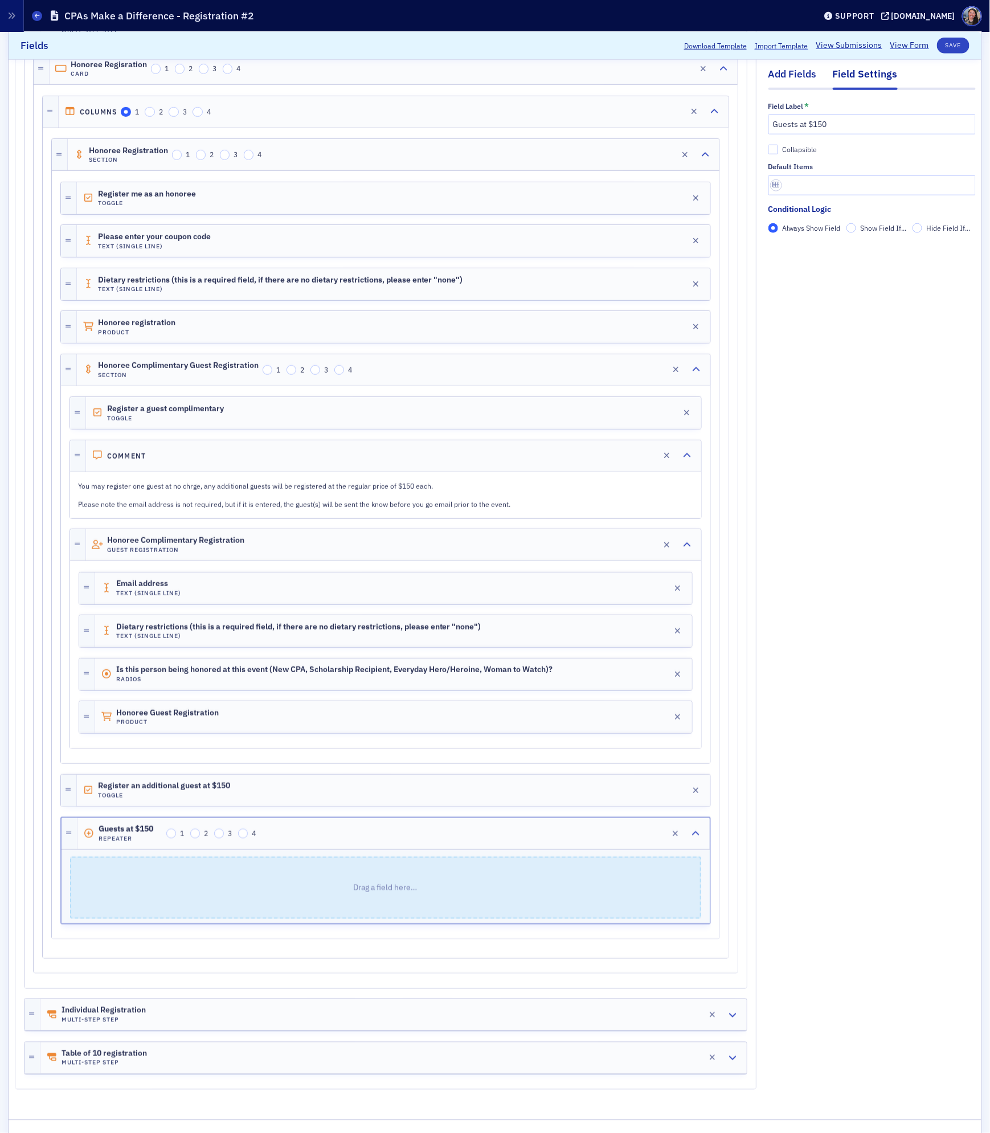
click at [794, 74] on div "Add Fields" at bounding box center [792, 77] width 48 height 21
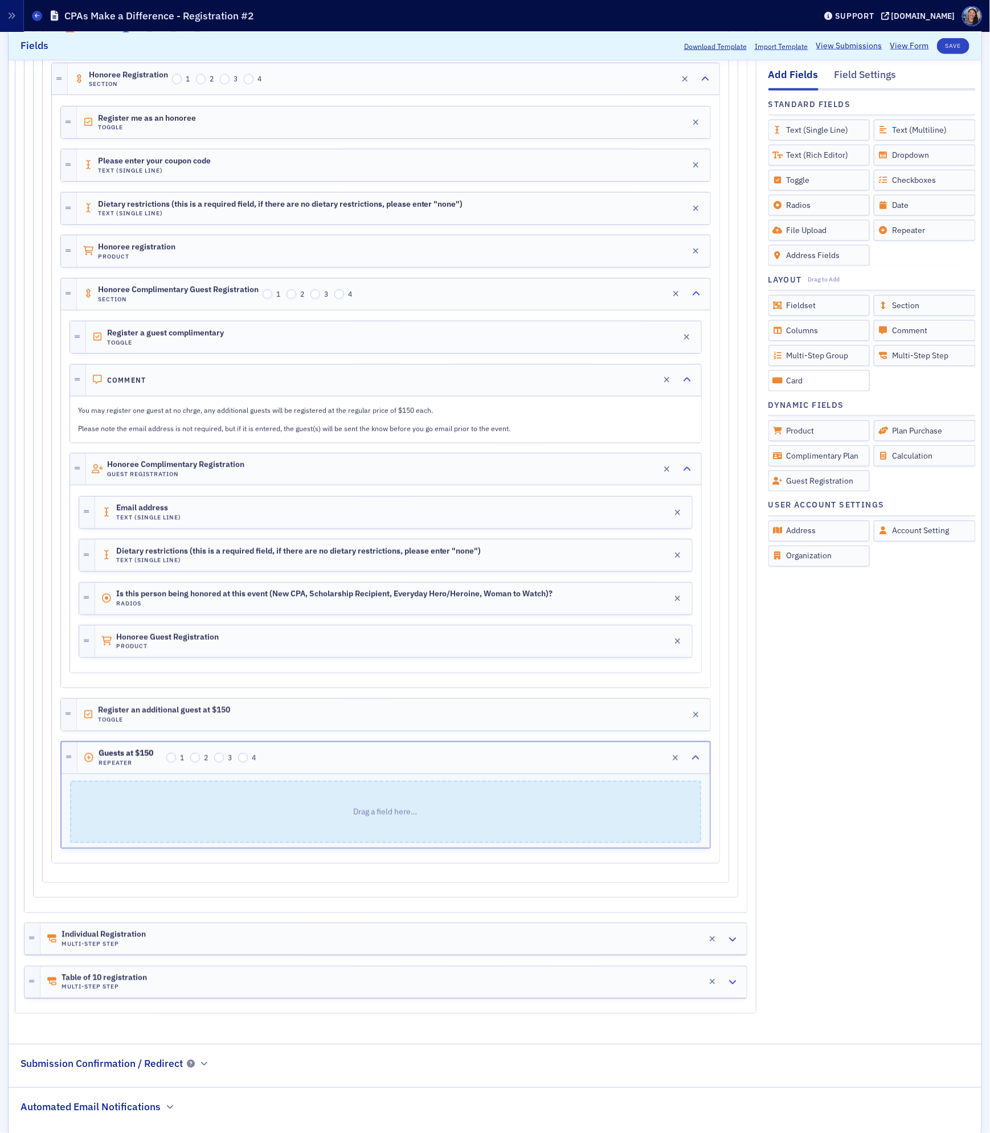
scroll to position [534, 0]
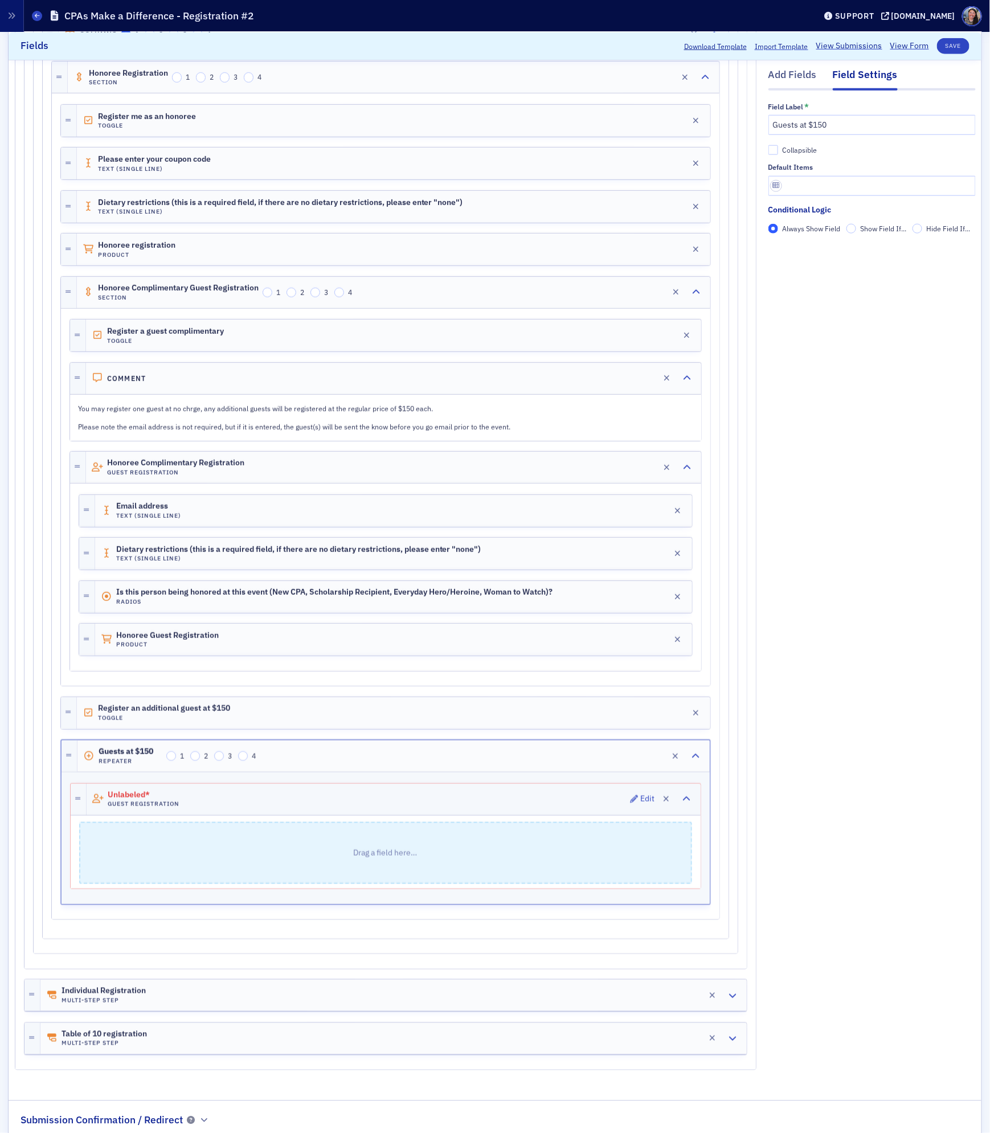
click at [253, 810] on div "Unlabeled* Guest Registration Edit" at bounding box center [394, 799] width 614 height 31
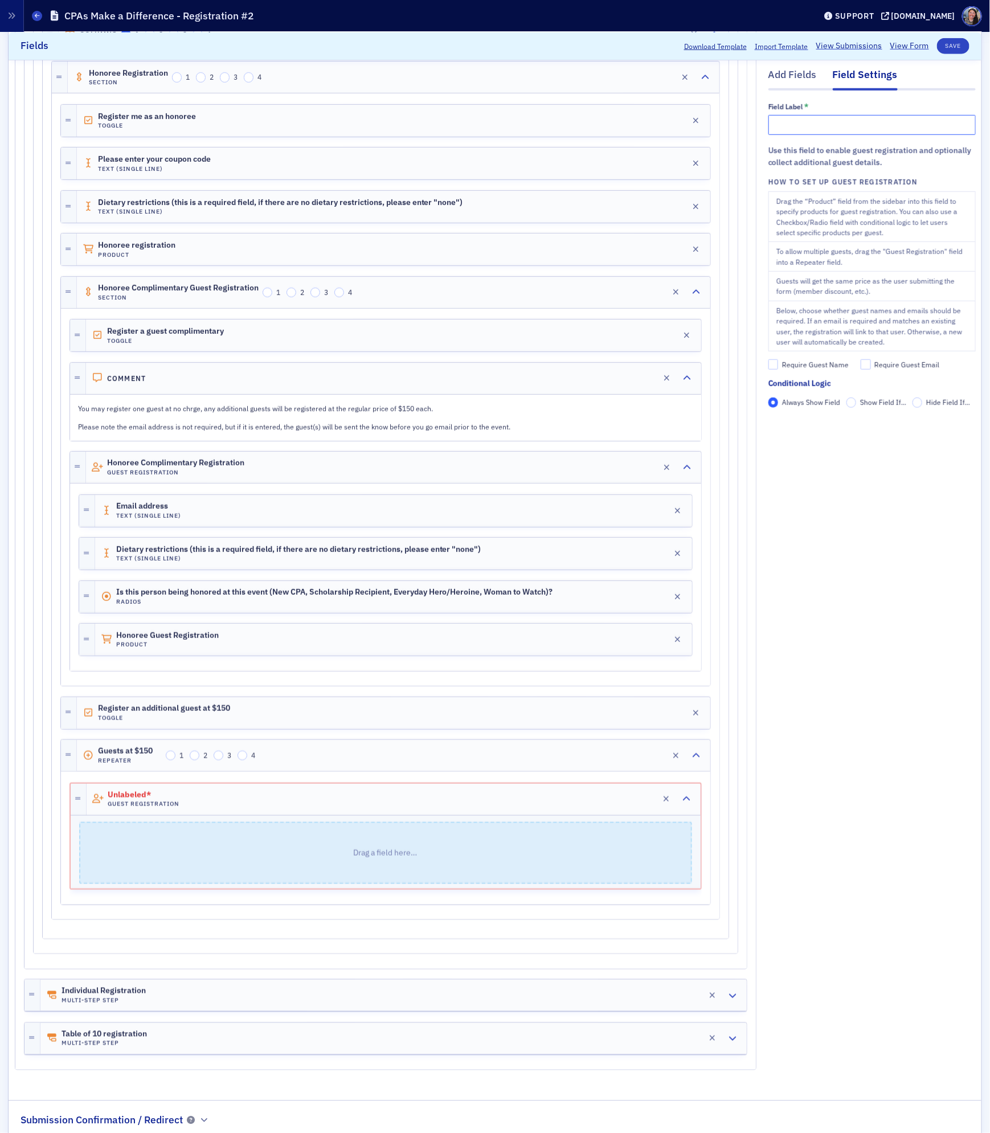
click at [795, 124] on input "text" at bounding box center [871, 124] width 207 height 20
type input "Honoree Guest ($150)"
click at [797, 364] on div "Require Guest Name" at bounding box center [815, 365] width 67 height 10
click at [778, 364] on input "Require Guest Name" at bounding box center [773, 364] width 10 height 10
checkbox input "true"
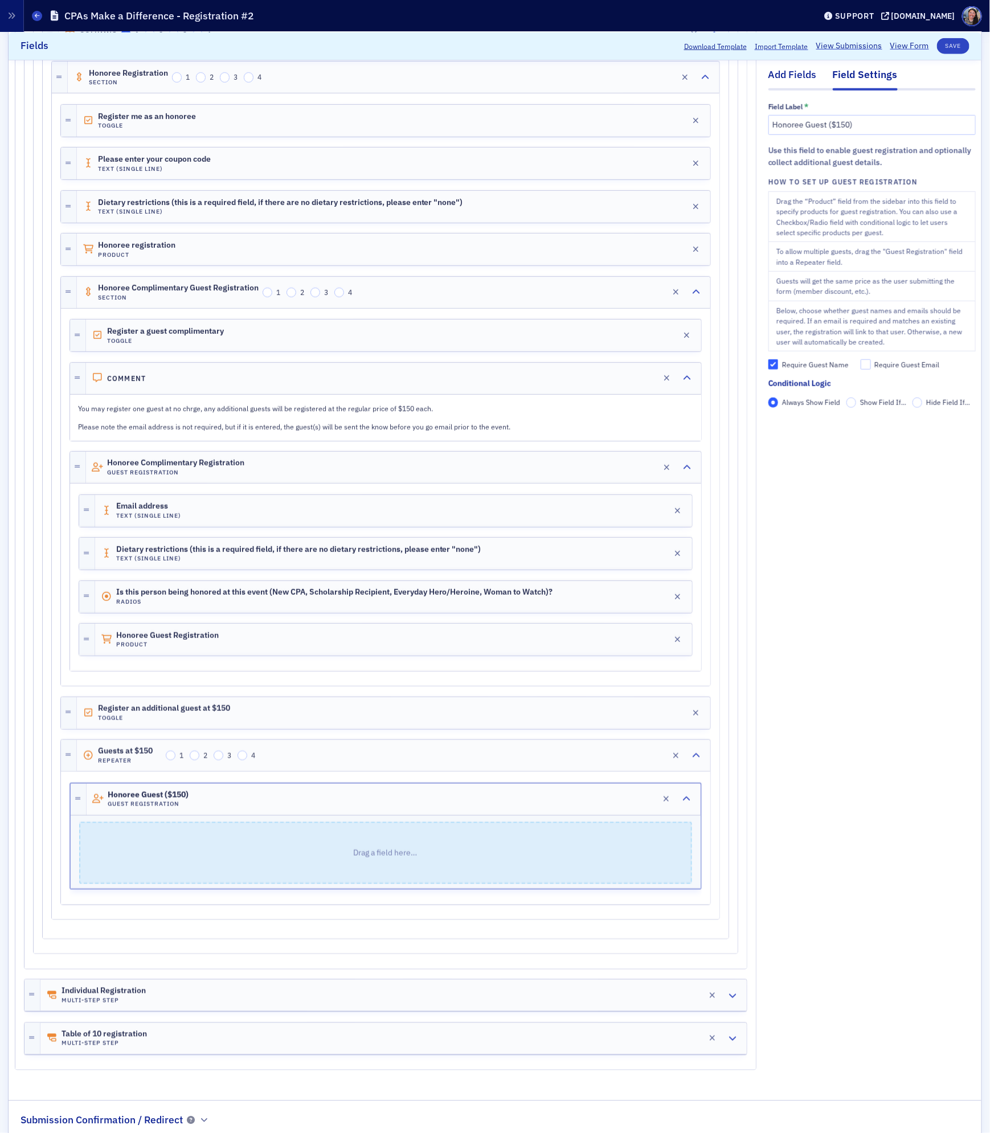
click at [787, 76] on div "Add Fields" at bounding box center [792, 77] width 48 height 21
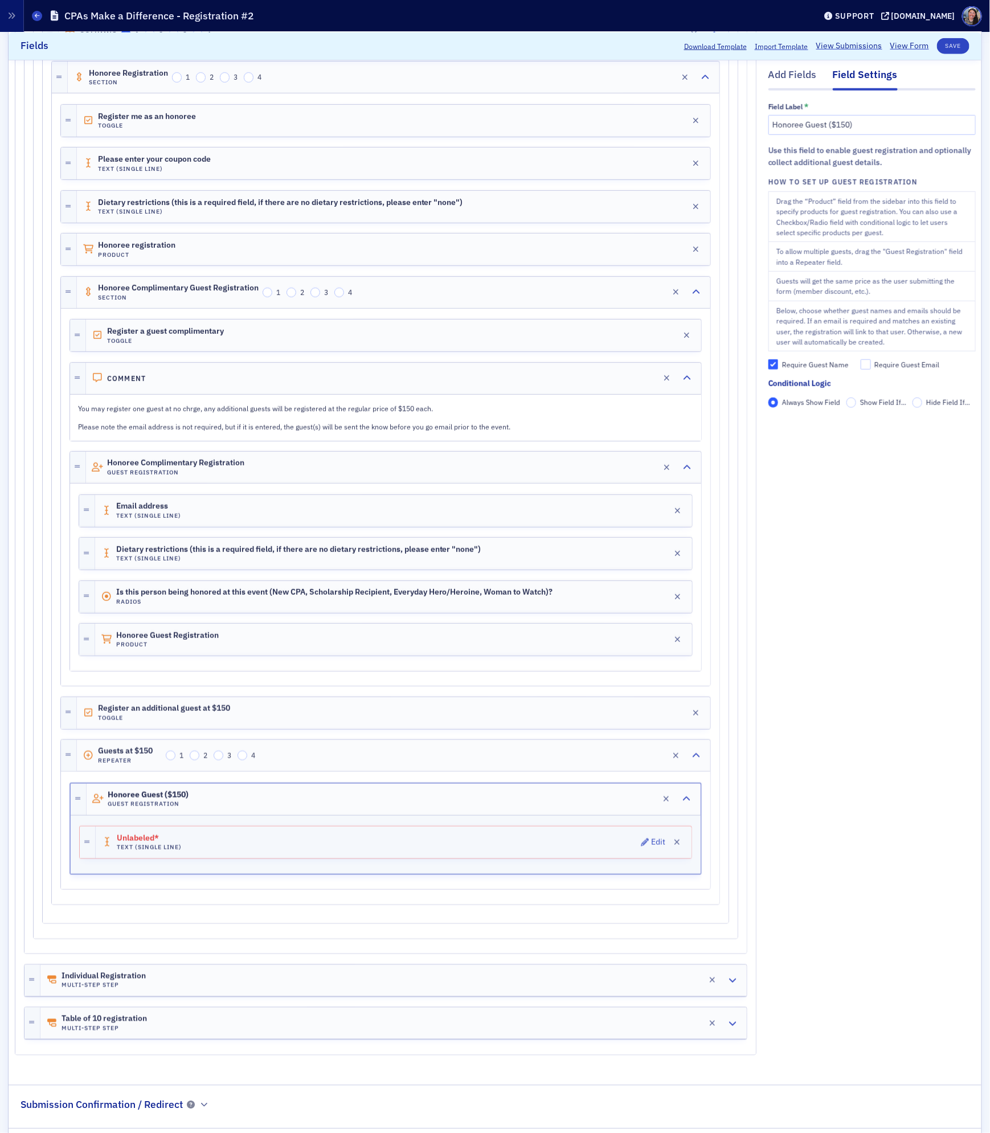
click at [536, 852] on div "Unlabeled* Text (Single Line) Edit" at bounding box center [394, 842] width 596 height 32
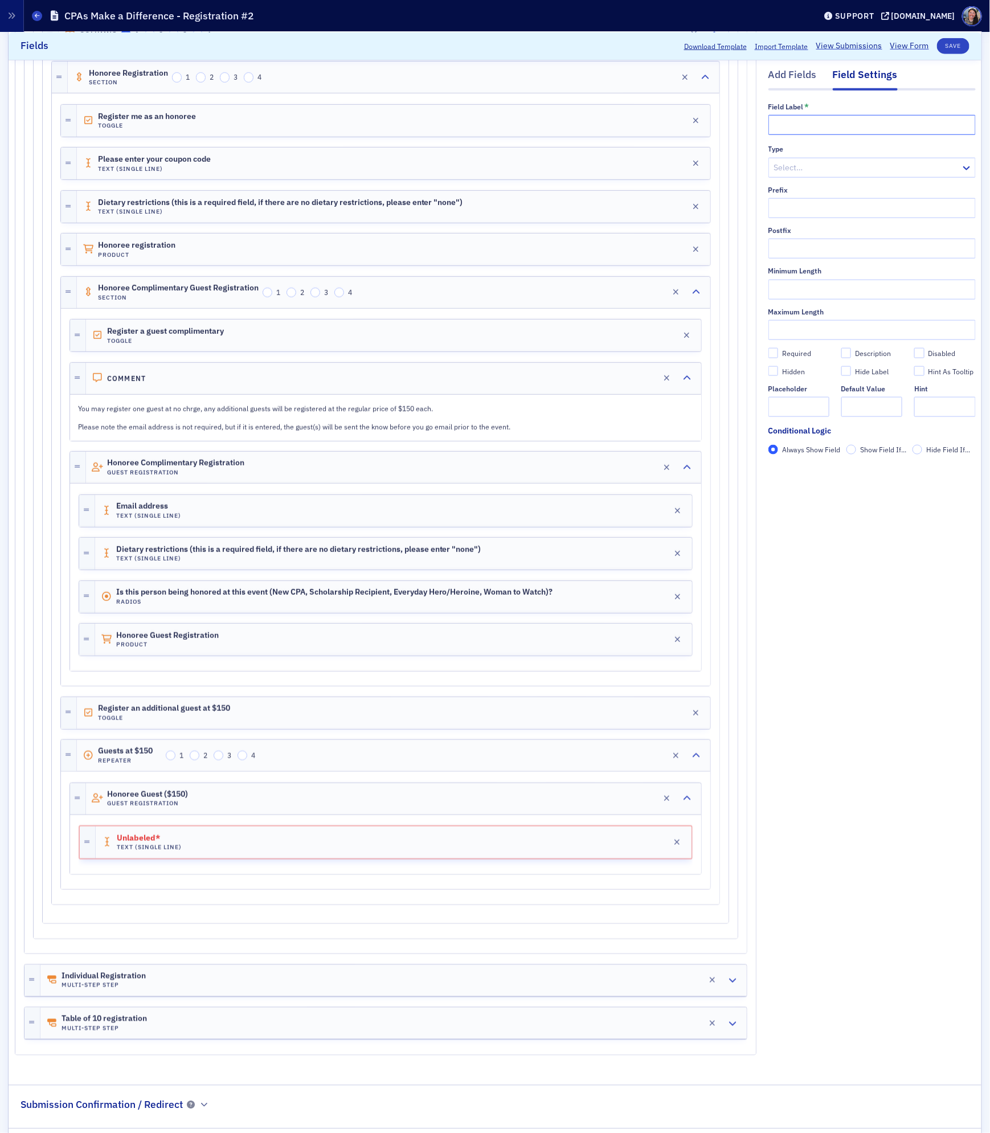
click at [839, 126] on input "text" at bounding box center [871, 124] width 207 height 20
type input "Email Address"
click at [787, 68] on div "Add Fields" at bounding box center [792, 77] width 48 height 21
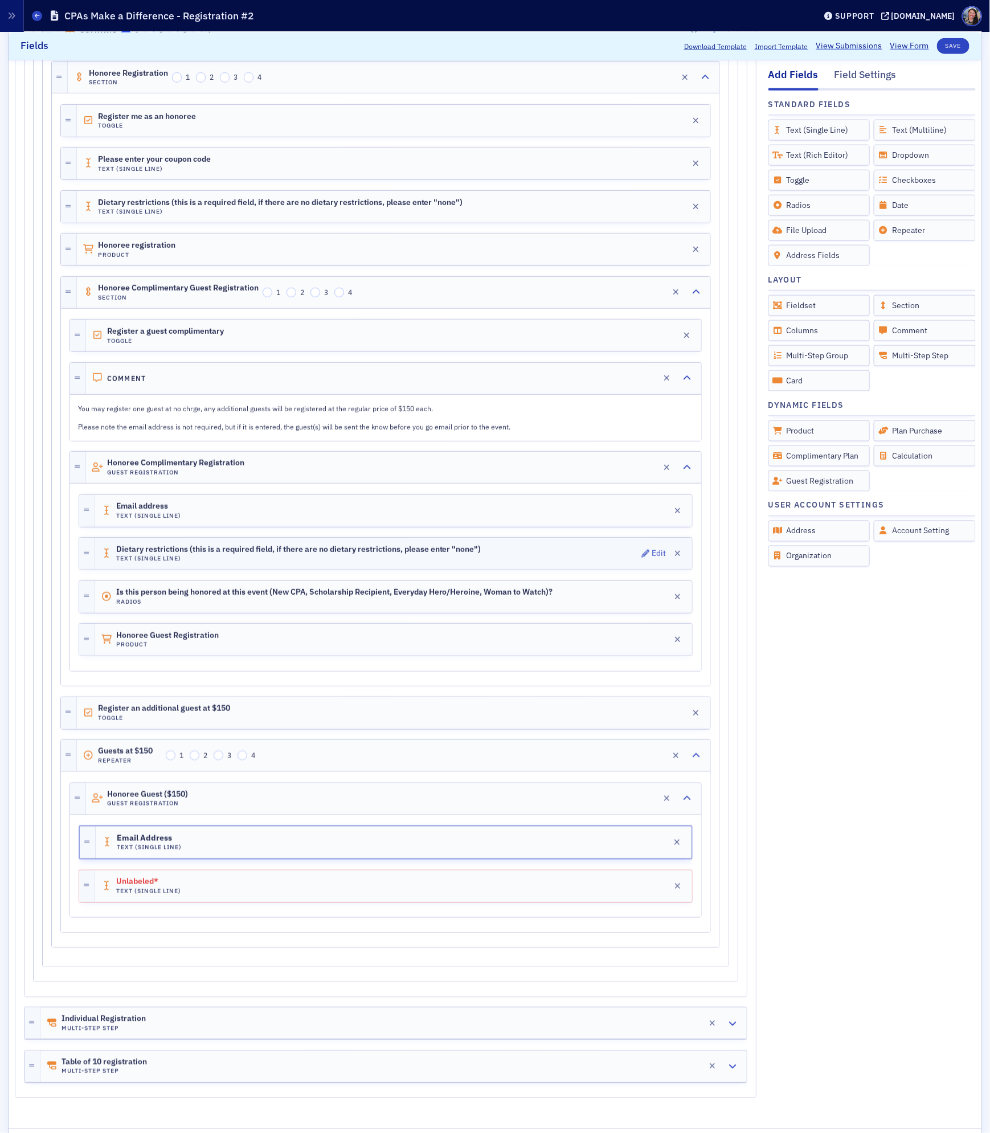
click at [281, 554] on span "Dietary restrictions (this is a required field, if there are no dietary restric…" at bounding box center [298, 549] width 365 height 9
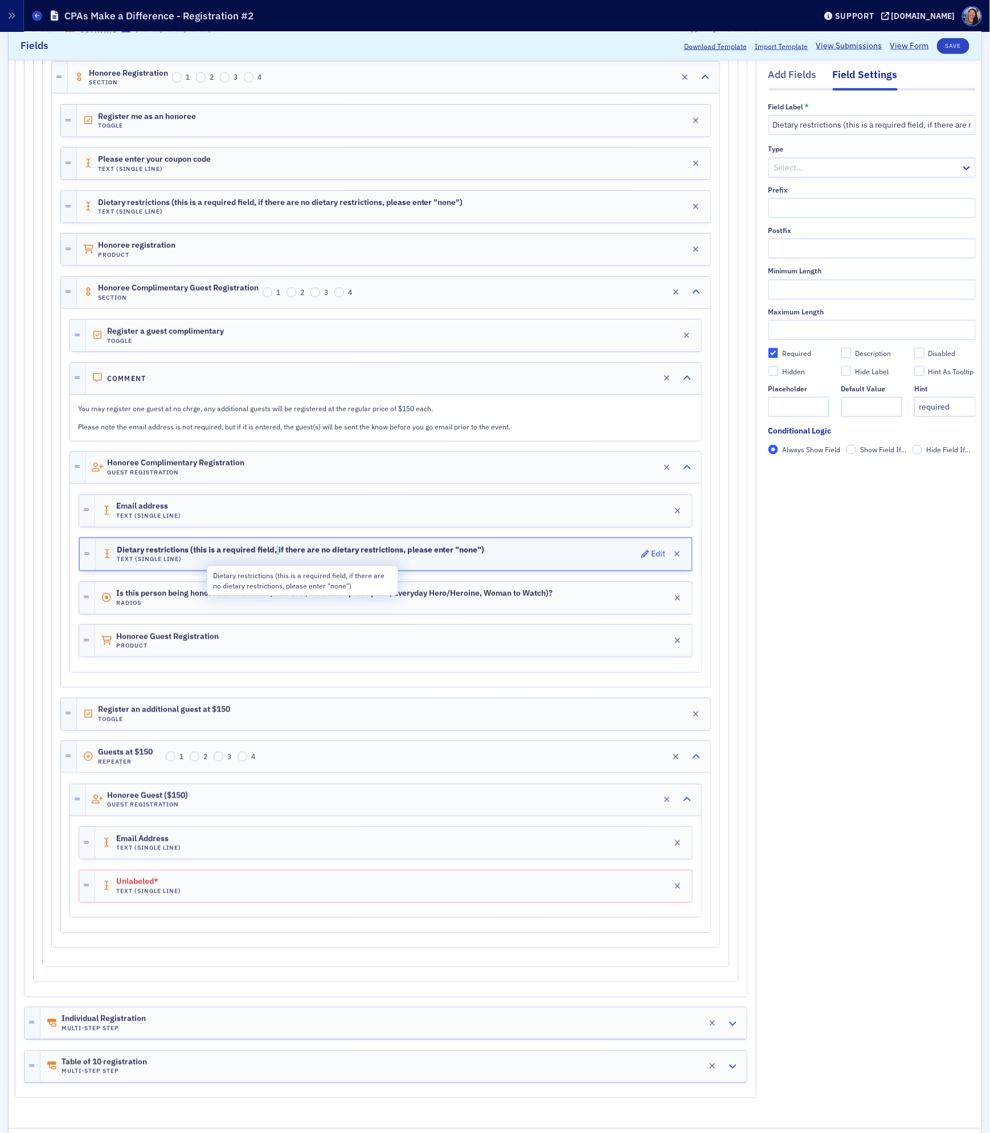
click at [281, 555] on span "Dietary restrictions (this is a required field, if there are no dietary restric…" at bounding box center [301, 549] width 368 height 9
copy span "Dietary restrictions (this is a required field, if there are no dietary restric…"
click at [220, 896] on div "Unlabeled* Text (Single Line) Edit" at bounding box center [393, 886] width 597 height 32
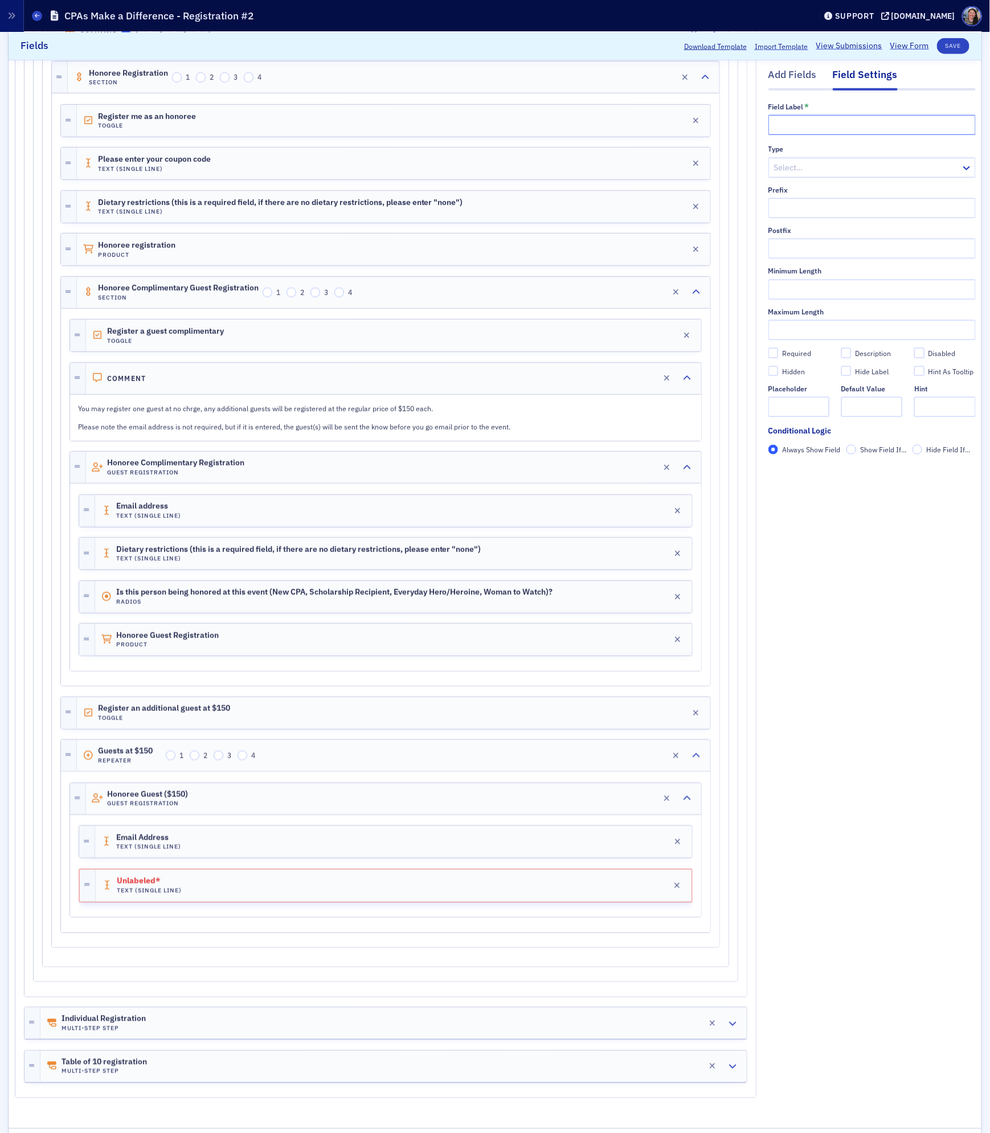
click at [783, 130] on input "text" at bounding box center [871, 124] width 207 height 20
paste input "Dietary restrictions (this is a required field, if there are no dietary restric…"
type input "Dietary restrictions (this is a required field, if there are no dietary restric…"
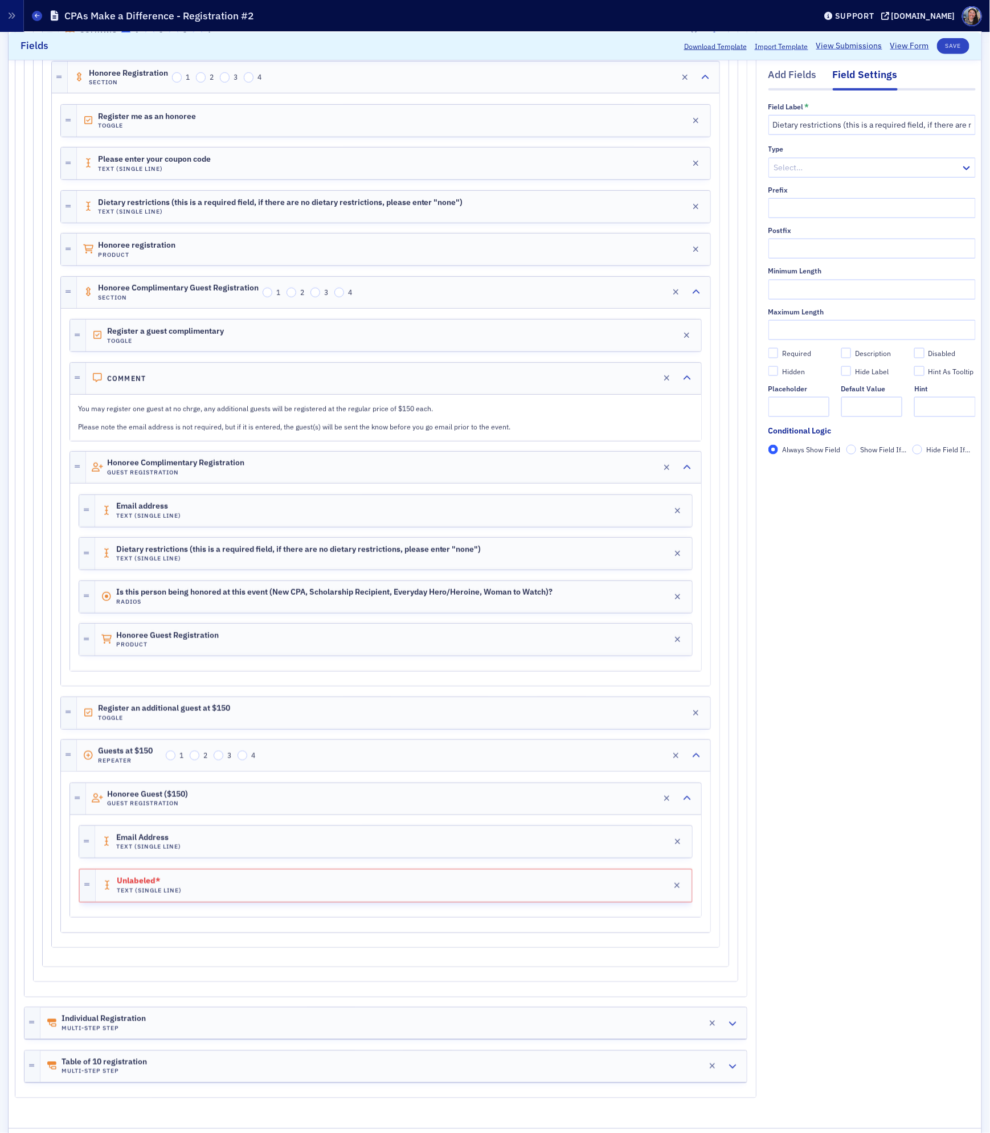
click at [788, 348] on div "Required" at bounding box center [796, 353] width 29 height 10
click at [778, 348] on input "Required" at bounding box center [773, 352] width 10 height 10
checkbox input "true"
type input "required"
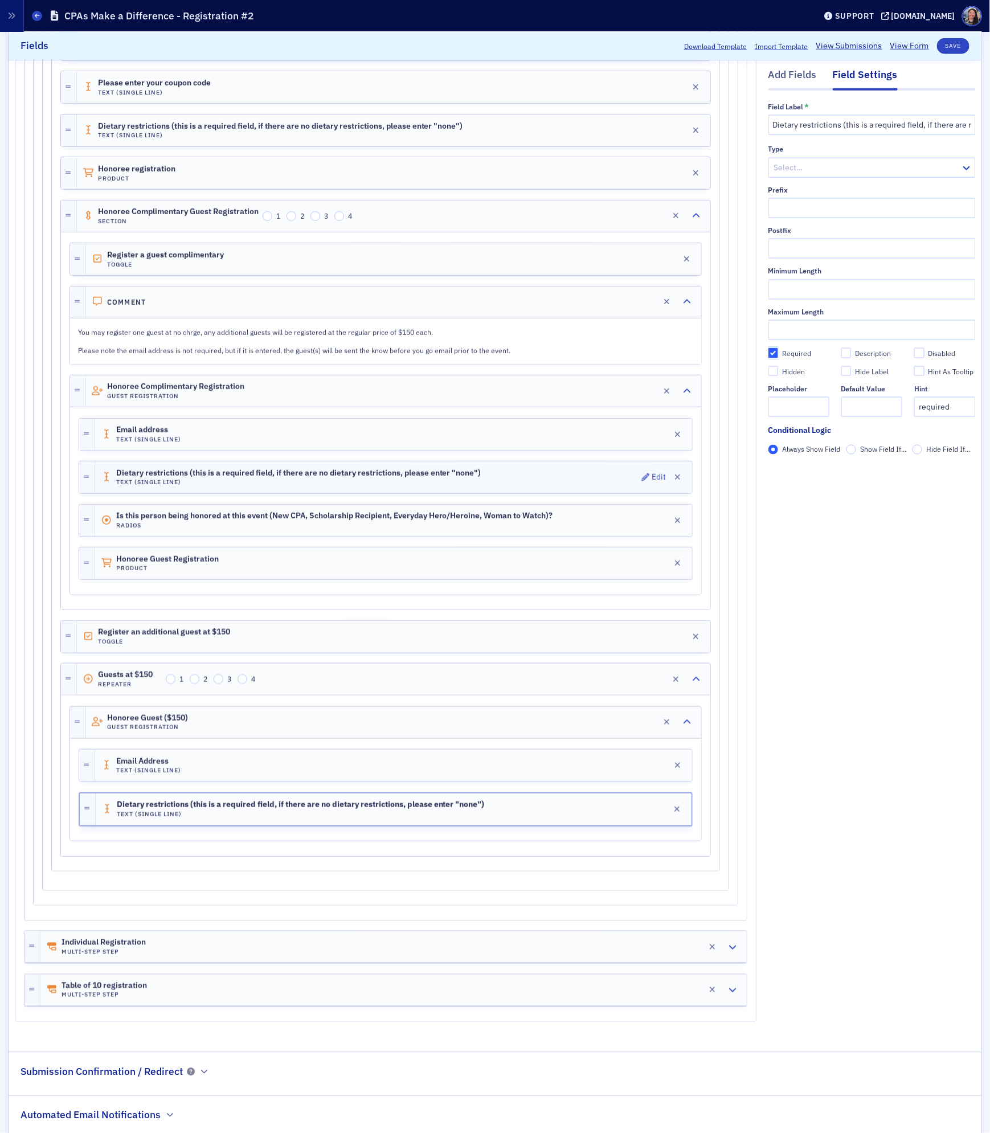
scroll to position [610, 0]
click at [793, 65] on div "Add Fields Field Settings Field Label * Dietary restrictions (this is a require…" at bounding box center [871, 278] width 207 height 438
click at [789, 75] on div "Add Fields" at bounding box center [792, 77] width 48 height 21
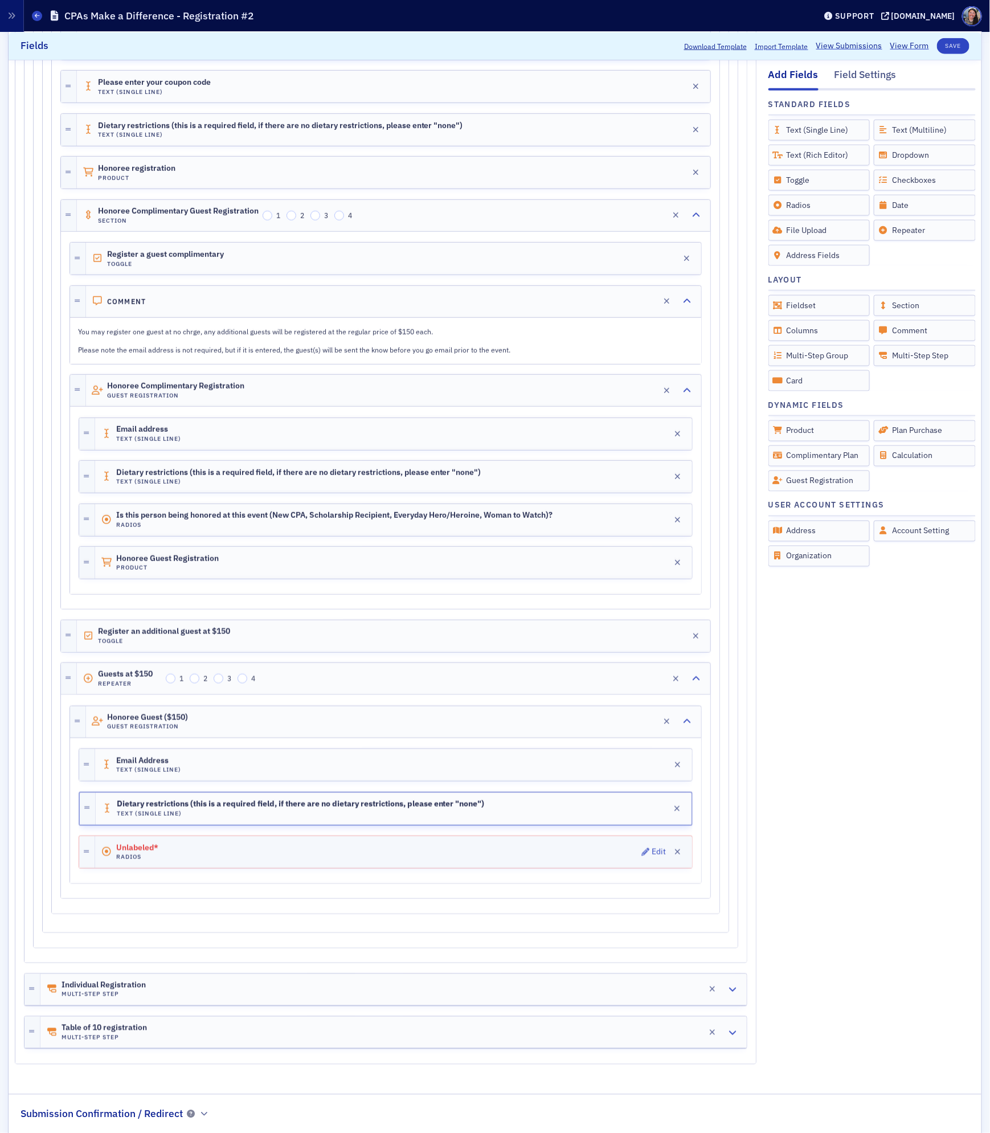
click at [276, 868] on div "Unlabeled* Radios Edit" at bounding box center [393, 852] width 597 height 32
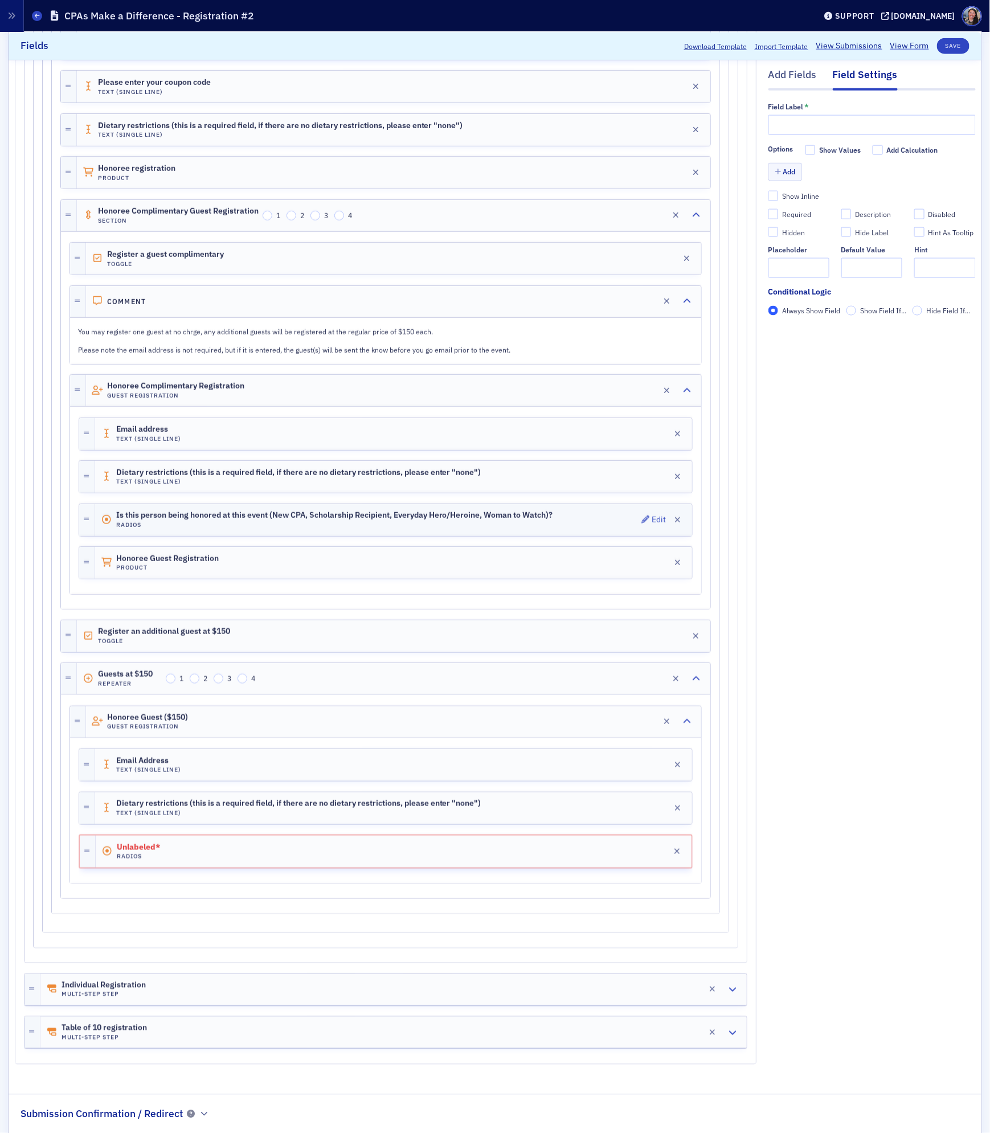
click at [348, 520] on span "Is this person being honored at this event (New CPA, Scholarship Recipient, Eve…" at bounding box center [334, 515] width 437 height 9
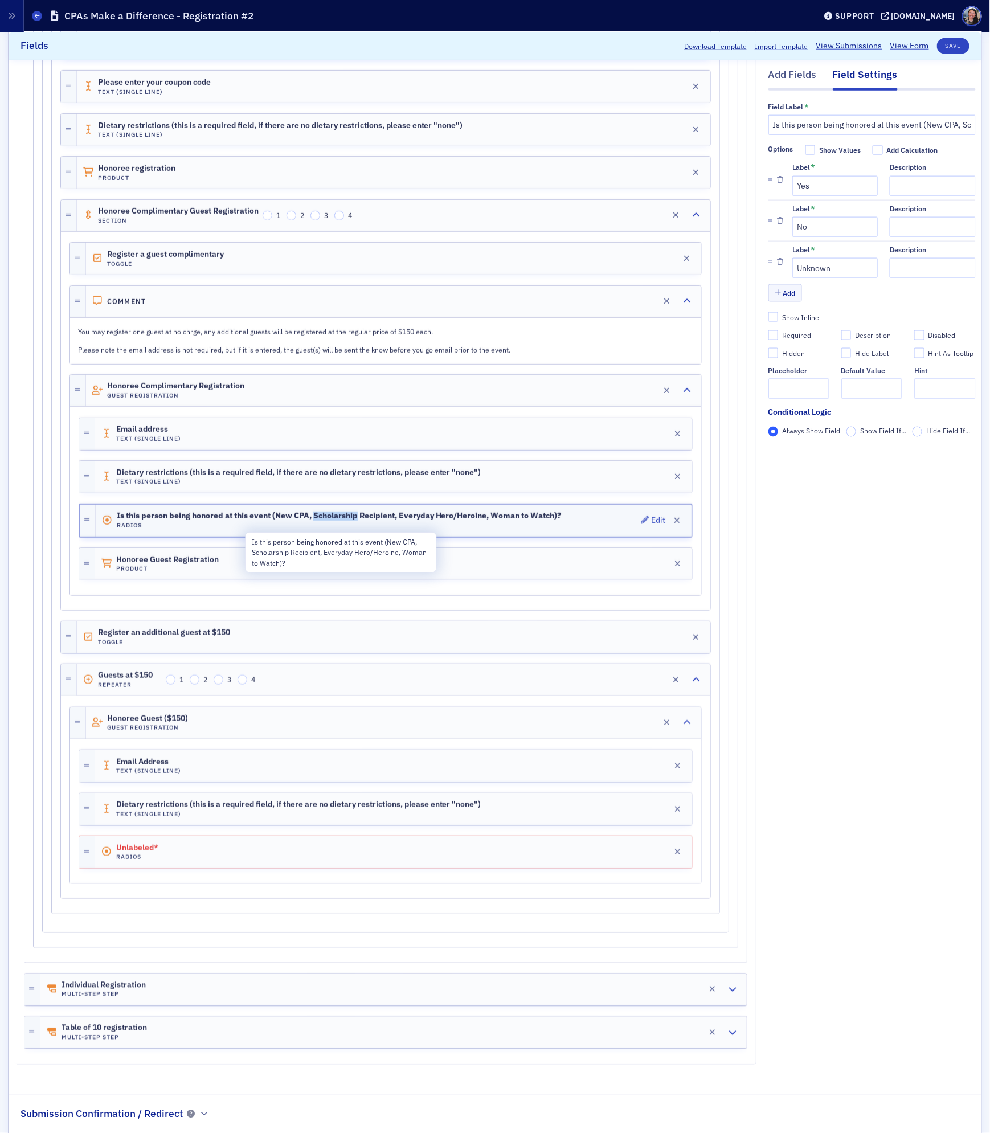
click at [348, 520] on span "Is this person being honored at this event (New CPA, Scholarship Recipient, Eve…" at bounding box center [339, 515] width 445 height 9
copy span "Is this person being honored at this event (New CPA, Scholarship Recipient, Eve…"
click at [394, 868] on div "Unlabeled* Radios Edit" at bounding box center [393, 852] width 597 height 32
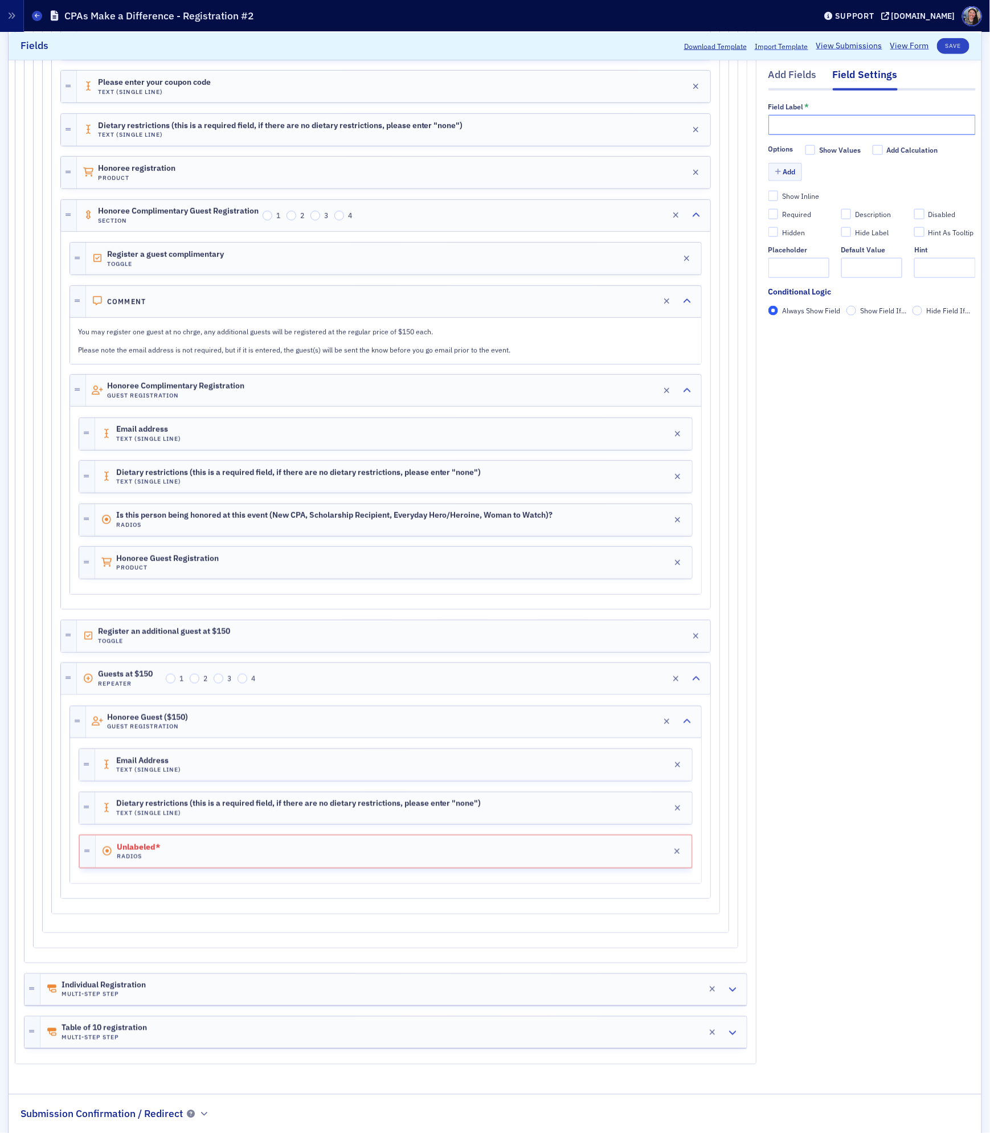
click at [785, 125] on input "text" at bounding box center [871, 124] width 207 height 20
paste input "Is this person being honored at this event (New CPA, Scholarship Recipient, Eve…"
type input "Is this person being honored at this event (New CPA, Scholarship Recipient, Eve…"
click at [781, 173] on button "Add" at bounding box center [785, 172] width 34 height 18
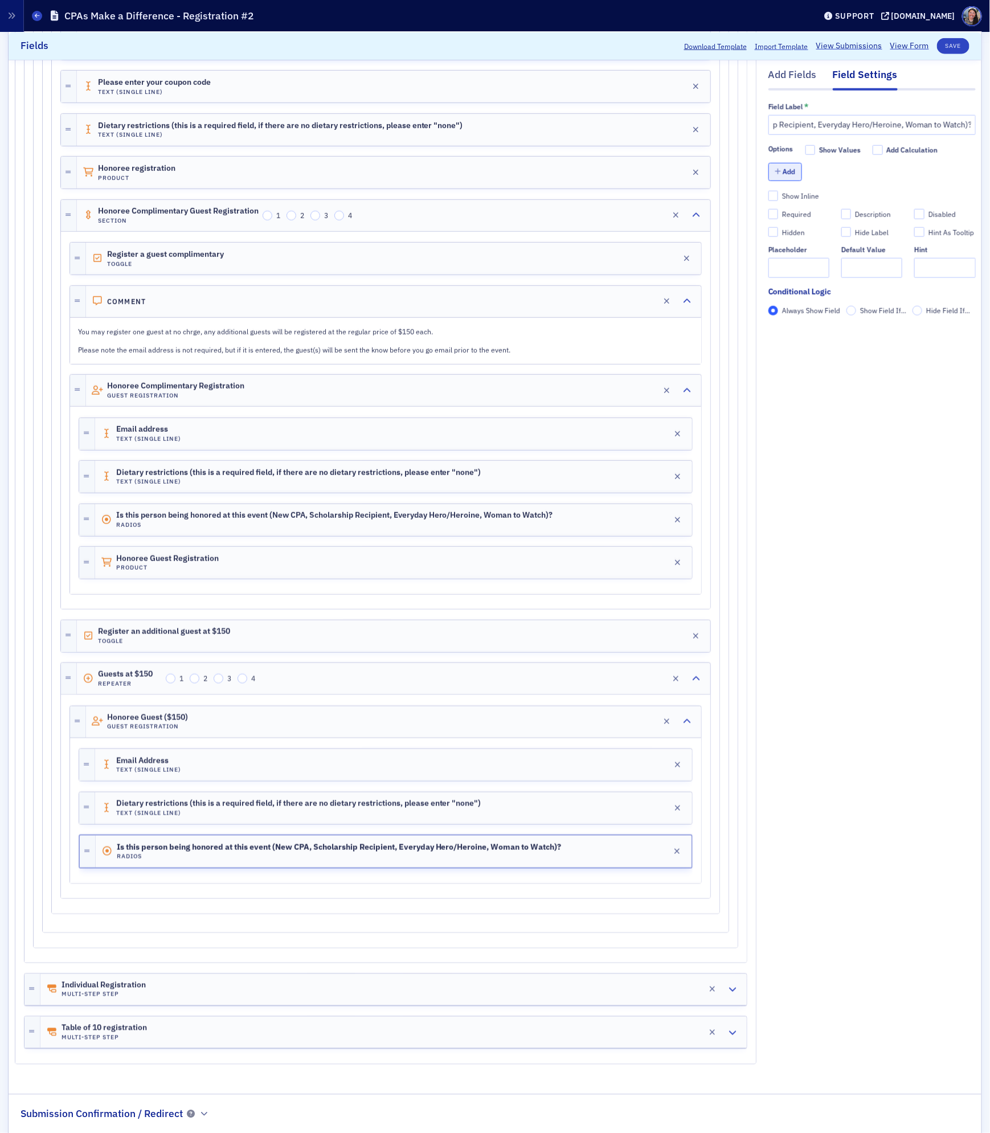
scroll to position [0, 0]
click at [810, 187] on input "Label *" at bounding box center [834, 185] width 85 height 20
type input "Yes"
click at [786, 211] on button "Add" at bounding box center [785, 210] width 34 height 18
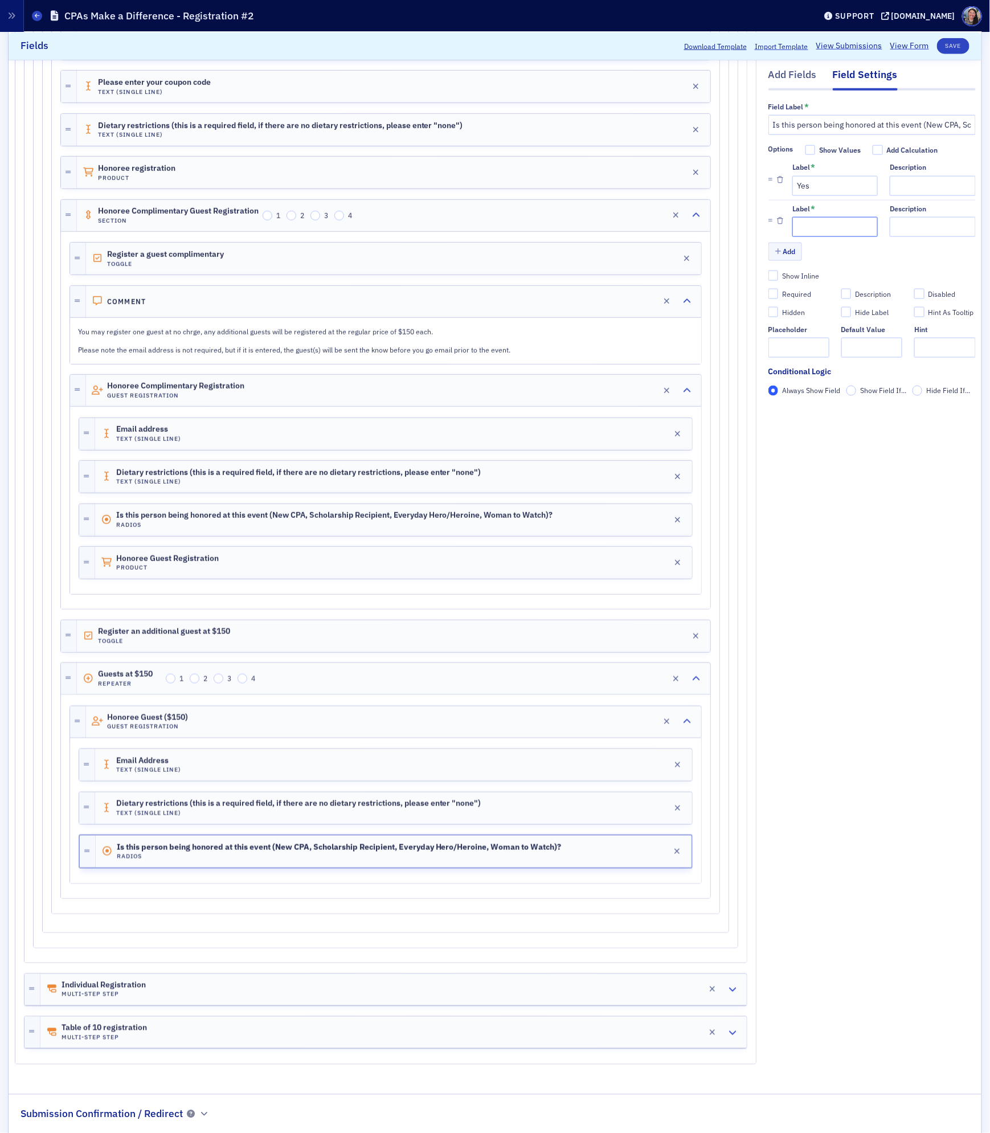
click at [814, 226] on input "Label *" at bounding box center [834, 226] width 85 height 20
type input "No"
click at [787, 252] on button "Add" at bounding box center [785, 252] width 34 height 18
click at [807, 267] on input "Label *" at bounding box center [834, 267] width 85 height 20
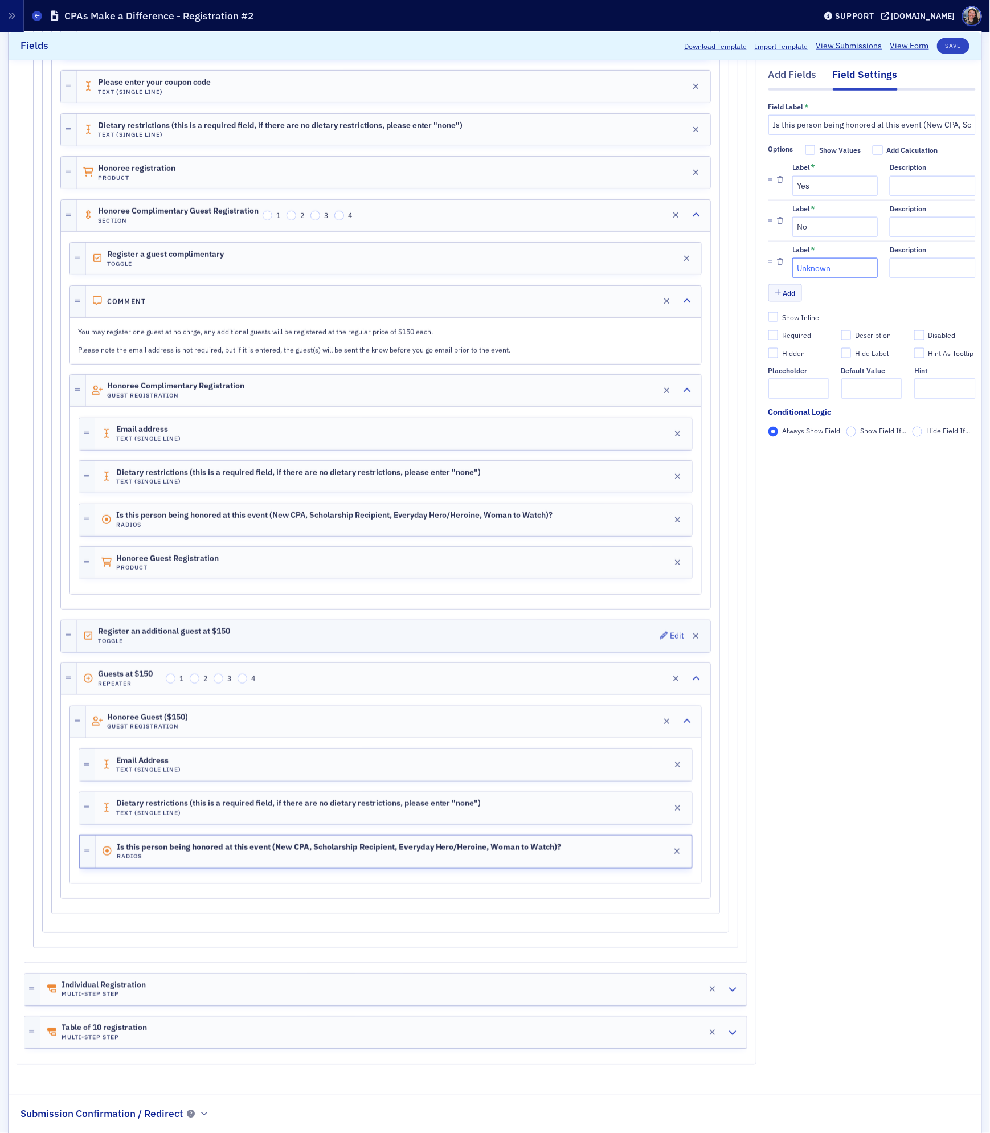
type input "Unknown"
click at [401, 650] on div "Register an additional guest at $150 Toggle Edit" at bounding box center [393, 636] width 633 height 32
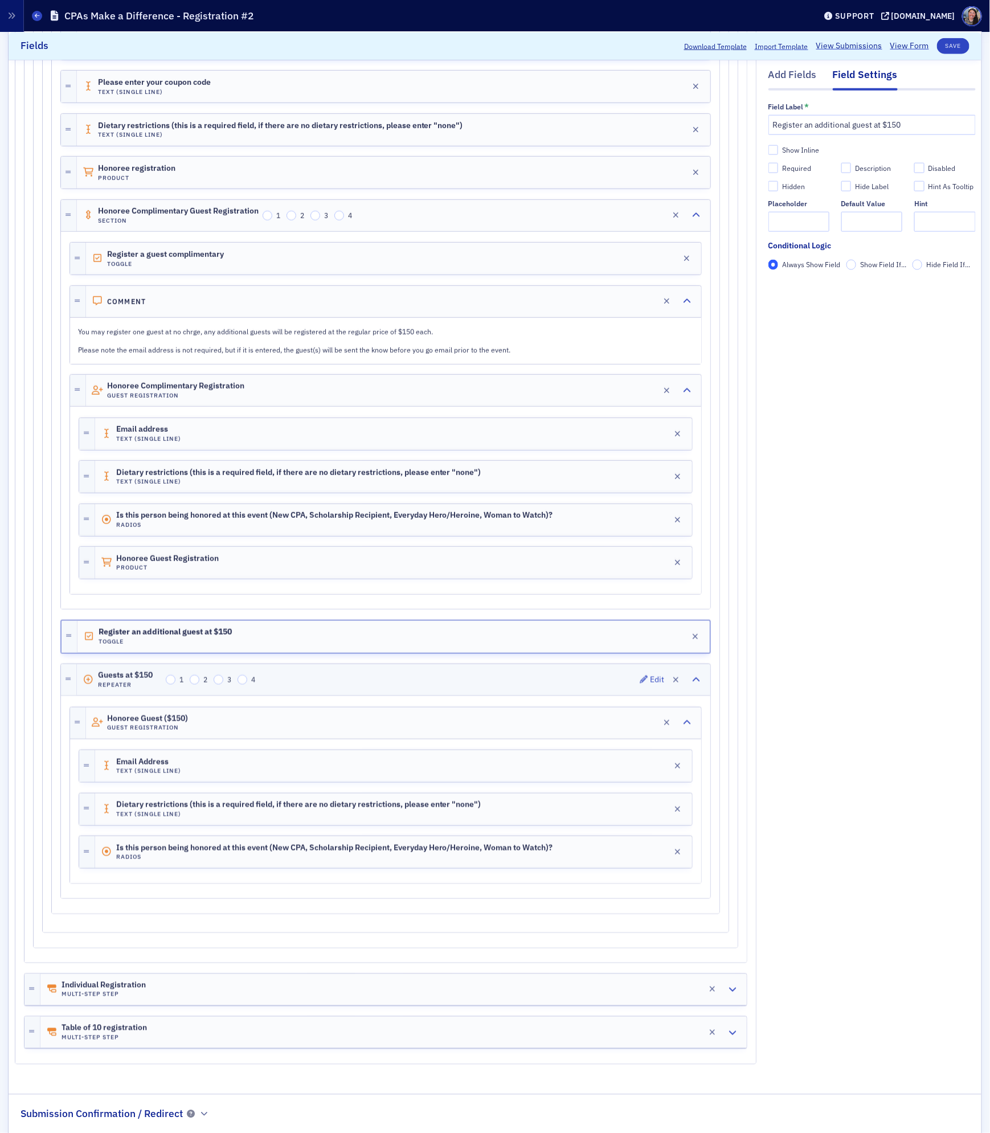
click at [391, 692] on div "Guests at $150 Repeater 1 2 3 4 Edit" at bounding box center [393, 679] width 633 height 31
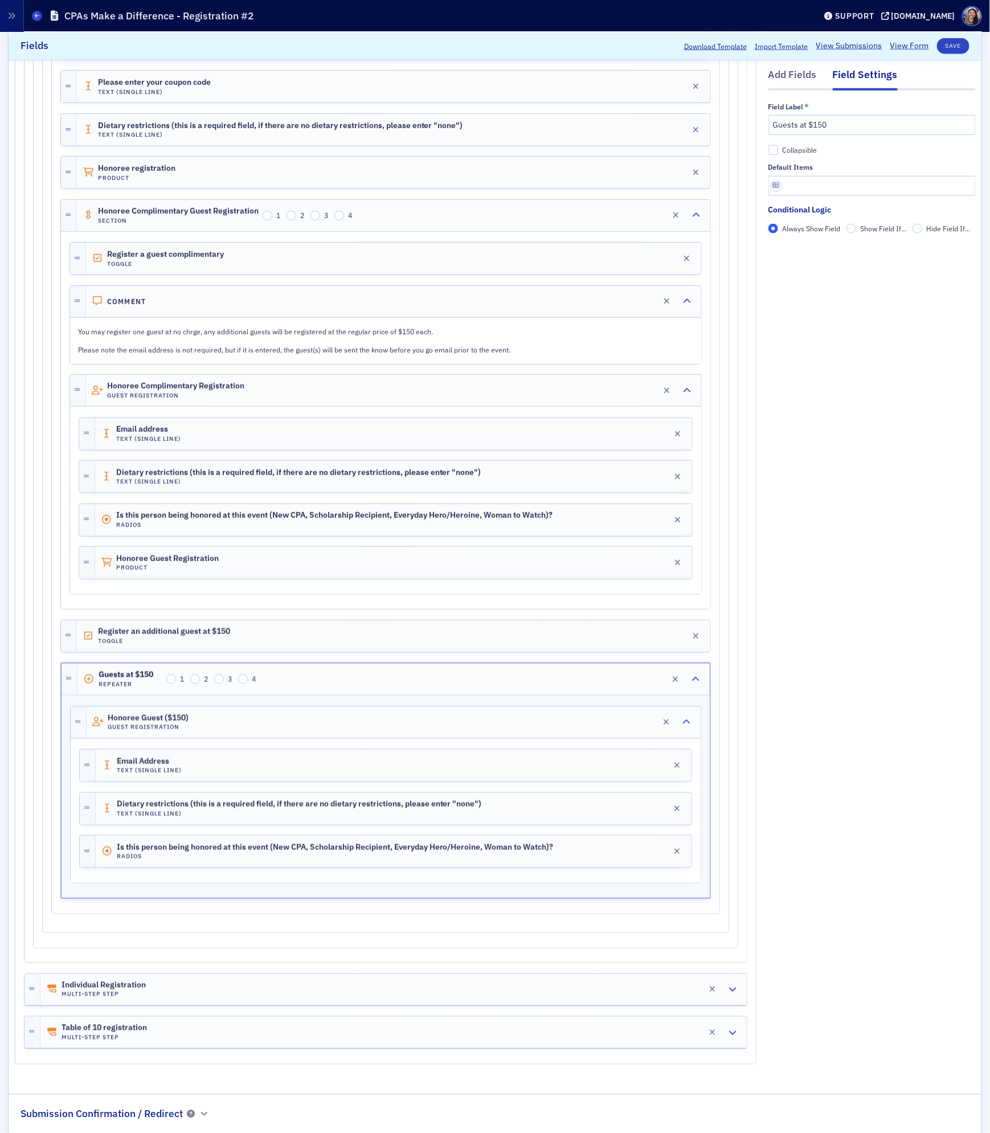
click at [867, 228] on span "Show Field If..." at bounding box center [883, 227] width 46 height 9
click at [856, 228] on input "Show Field If..." at bounding box center [851, 228] width 10 height 10
click at [811, 250] on span "Add Condition" at bounding box center [801, 248] width 43 height 10
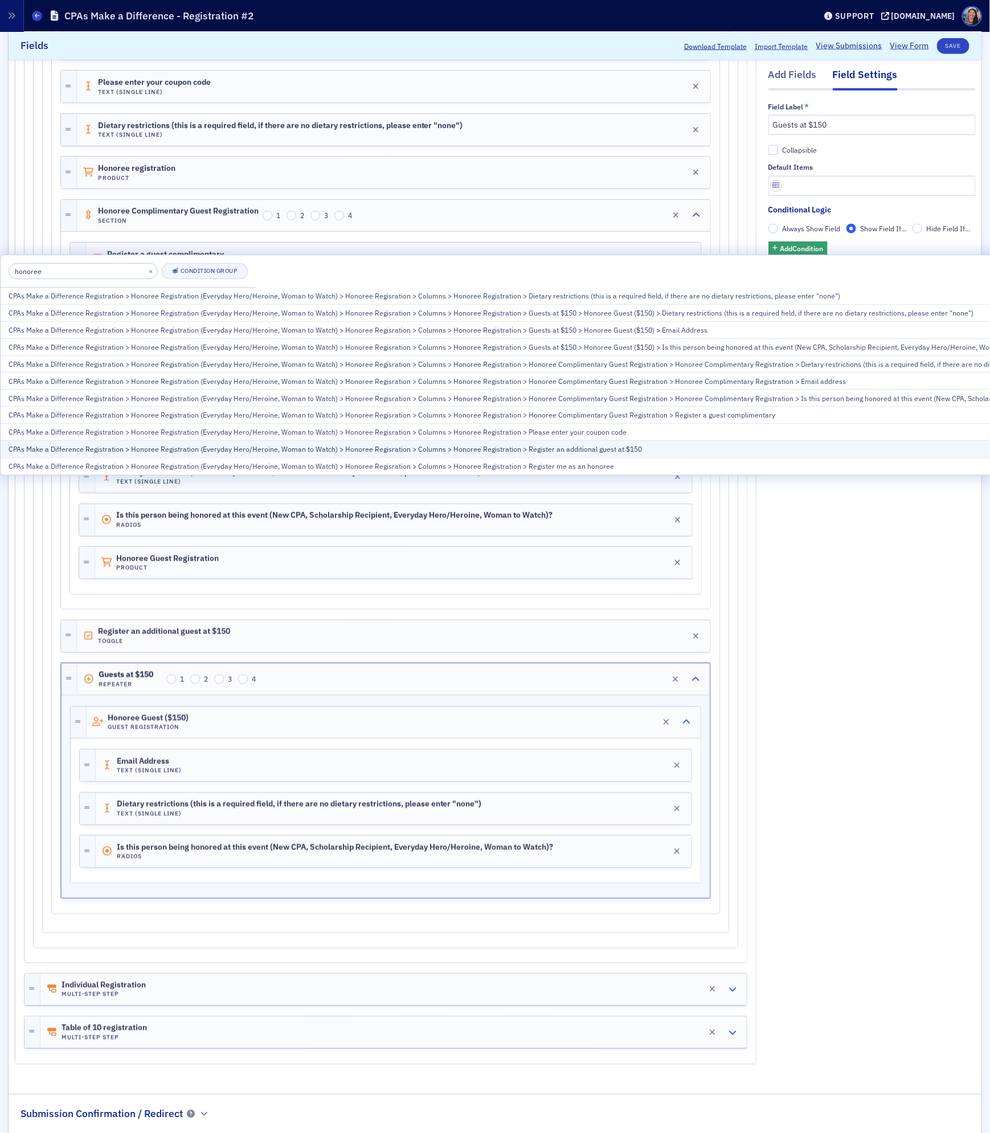
type input "honoree"
click at [669, 449] on div "CPAs Make a Difference Registration > Honoree Registration (Everyday Hero/Heroi…" at bounding box center [593, 449] width 1169 height 10
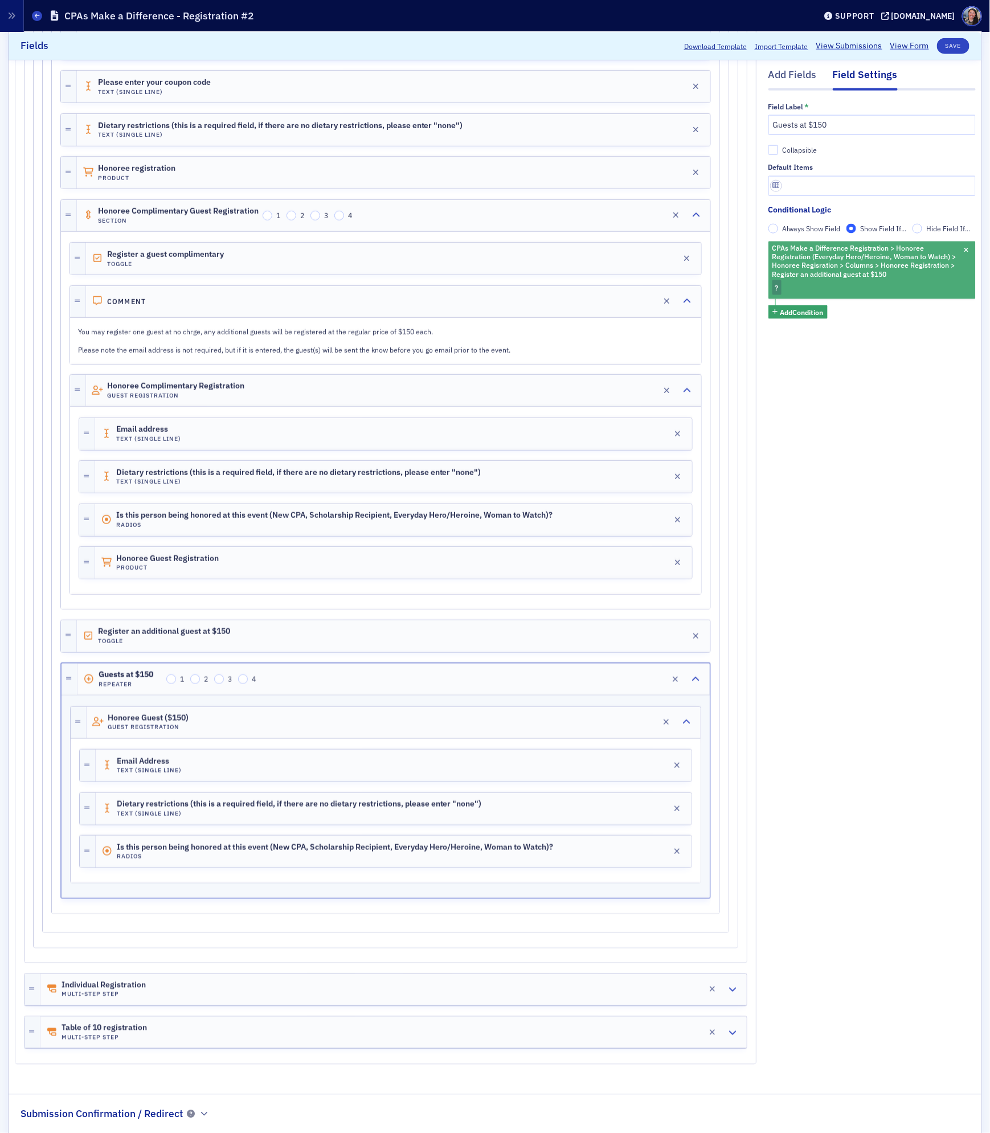
click at [777, 293] on span "?" at bounding box center [777, 287] width 10 height 15
click at [838, 317] on div "Checked Unchecked" at bounding box center [871, 312] width 112 height 26
click at [838, 313] on span "Checked" at bounding box center [851, 311] width 27 height 9
click at [834, 313] on input "Checked" at bounding box center [828, 312] width 10 height 10
click at [951, 39] on button "Save" at bounding box center [953, 46] width 32 height 16
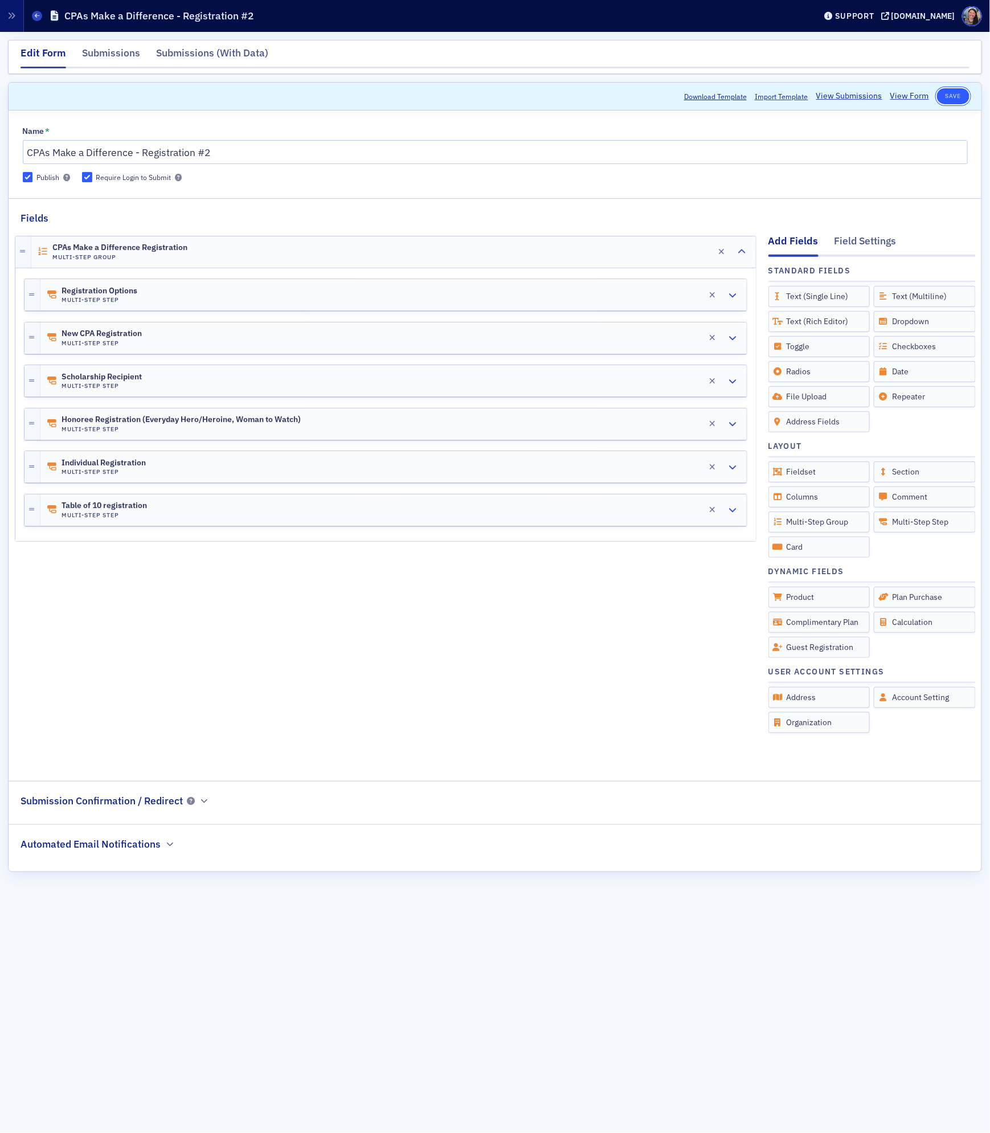
click at [949, 96] on button "Save" at bounding box center [953, 96] width 32 height 16
click at [909, 94] on link "View Form" at bounding box center [909, 96] width 39 height 12
click at [228, 347] on div "New CPA Registration Multi-Step Step Edit" at bounding box center [393, 337] width 706 height 31
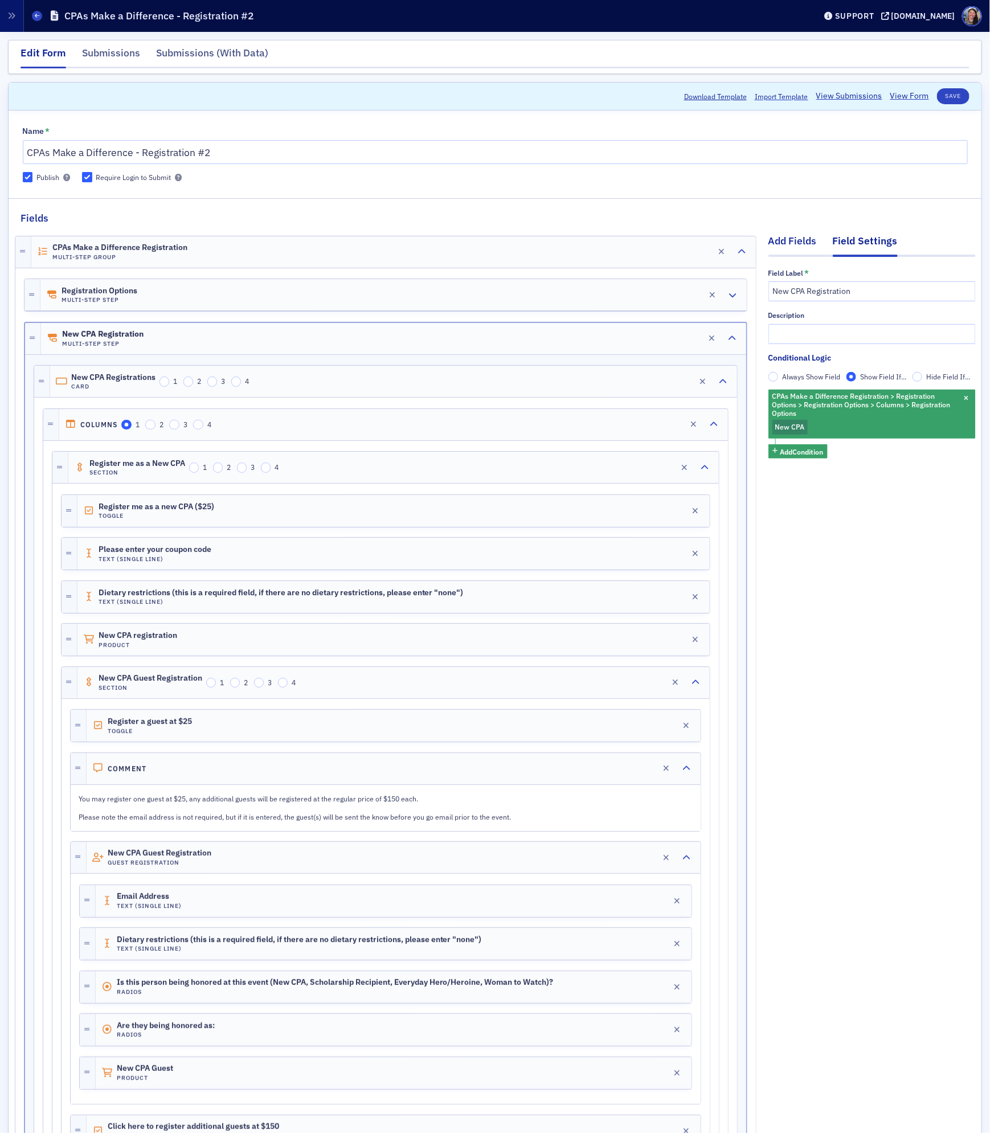
click at [785, 238] on div "Add Fields" at bounding box center [792, 243] width 48 height 21
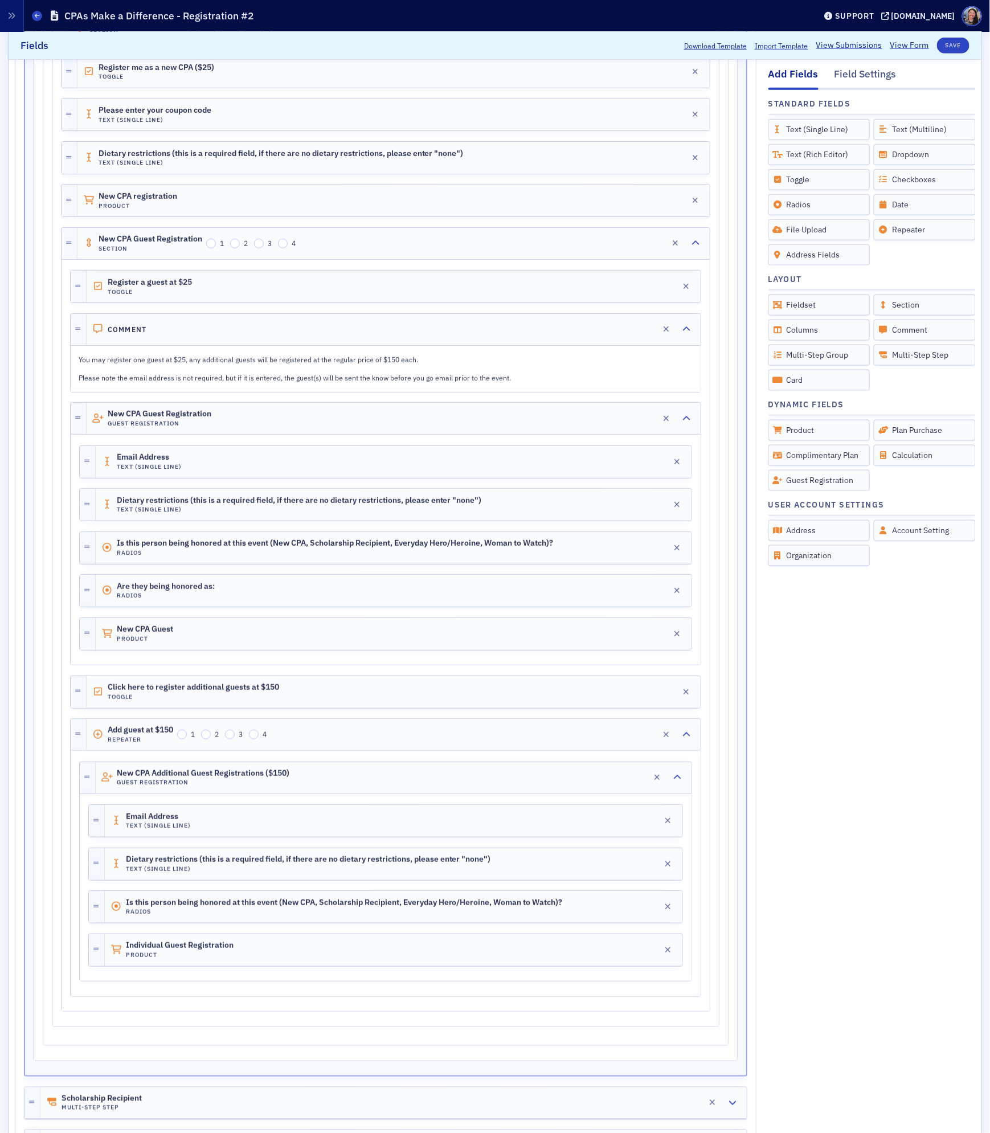
scroll to position [441, 0]
drag, startPoint x: 907, startPoint y: 231, endPoint x: 896, endPoint y: 239, distance: 12.6
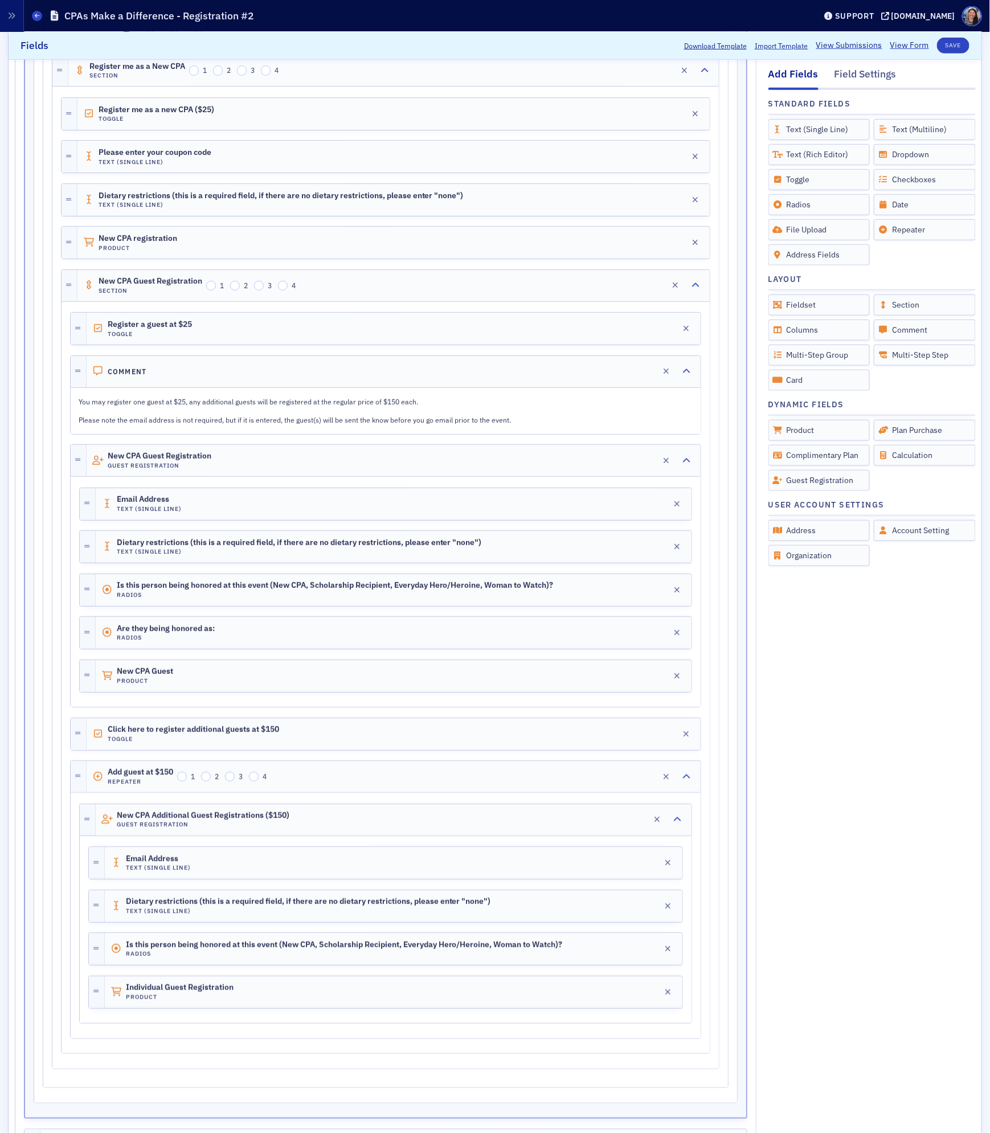
scroll to position [733, 0]
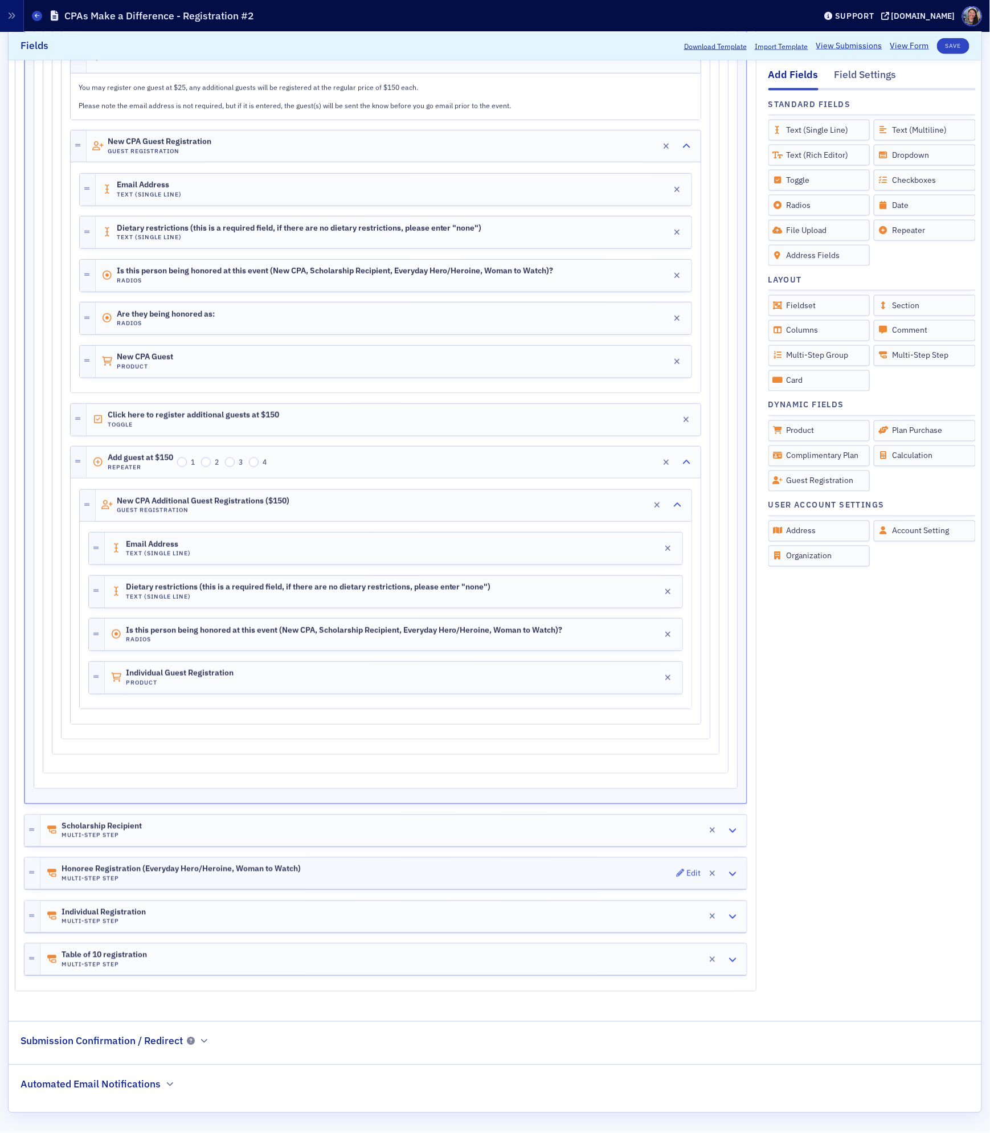
click at [329, 871] on div "Honoree Registration (Everyday Hero/Heroine, Woman to Watch) Multi-Step Step Ed…" at bounding box center [393, 873] width 706 height 31
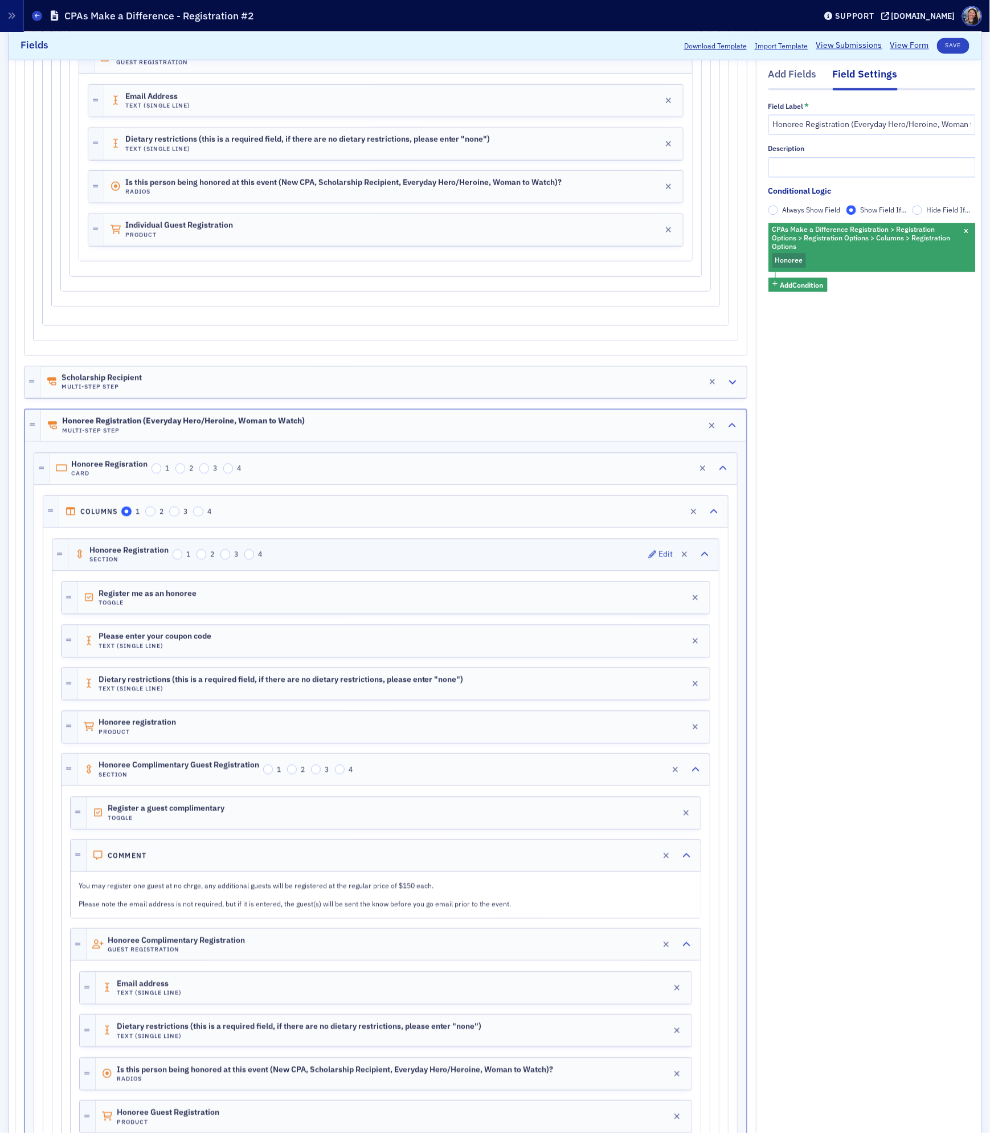
scroll to position [1167, 0]
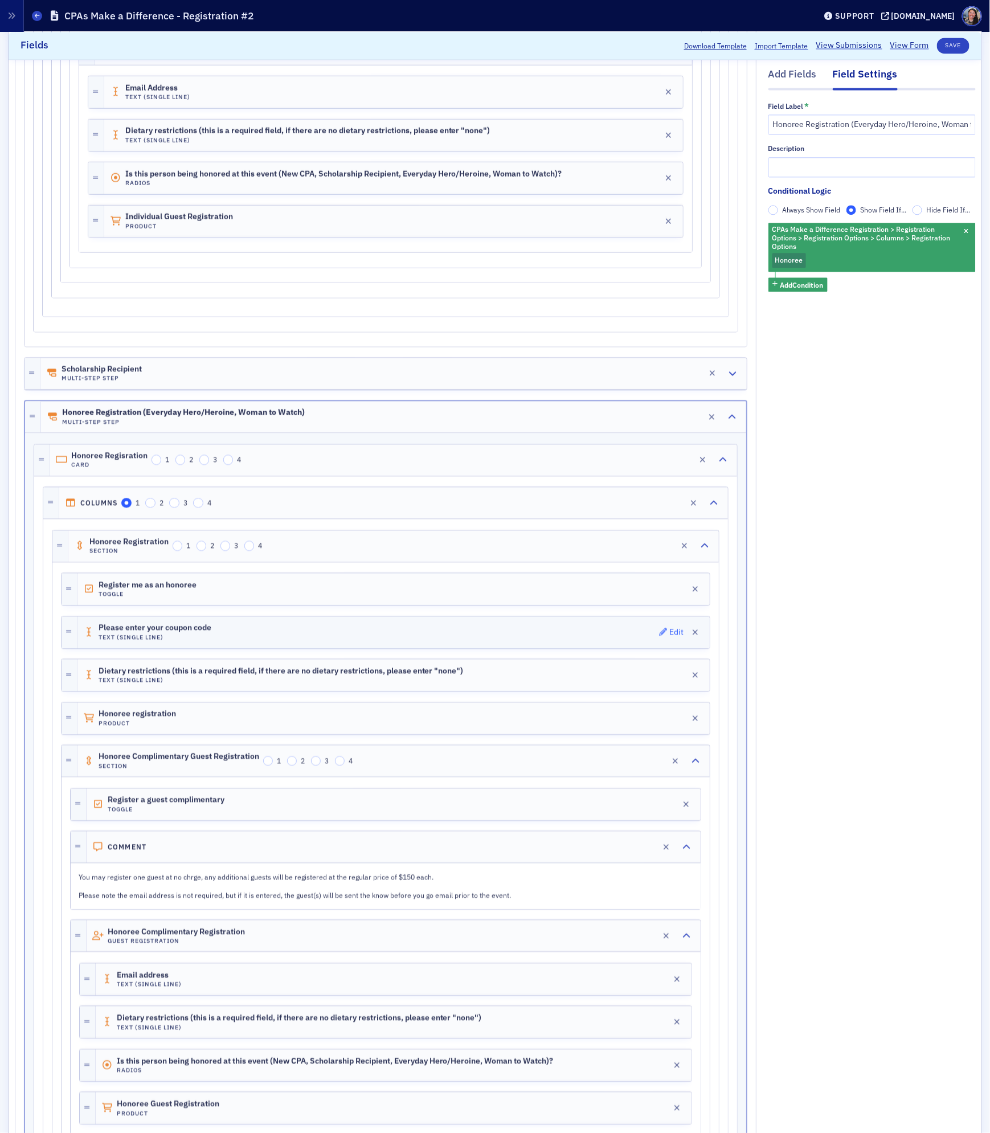
click at [659, 635] on icon "button" at bounding box center [663, 631] width 8 height 8
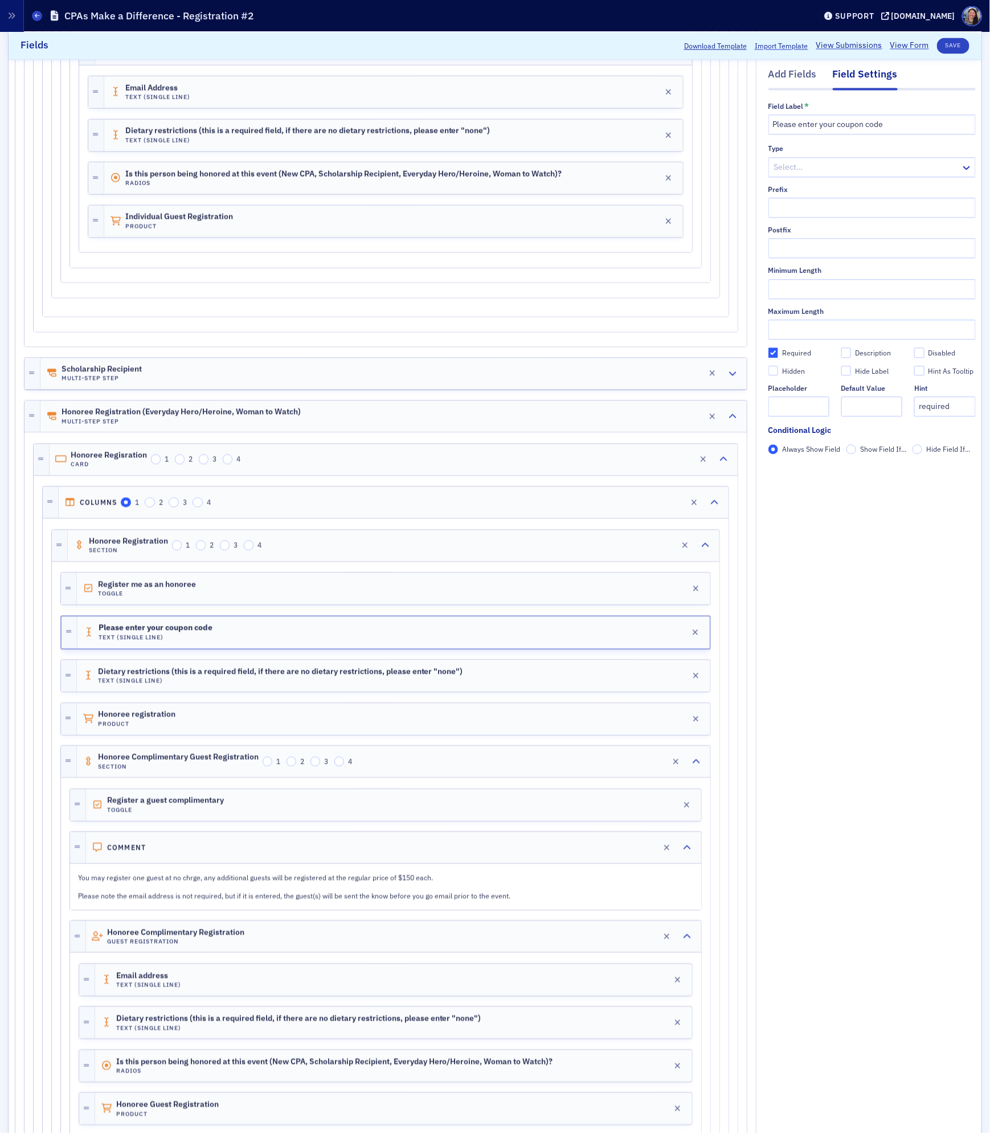
click at [862, 446] on span "Show Field If..." at bounding box center [883, 448] width 46 height 9
click at [856, 446] on input "Show Field If..." at bounding box center [851, 449] width 10 height 10
click at [810, 465] on span "Add Condition" at bounding box center [801, 469] width 43 height 10
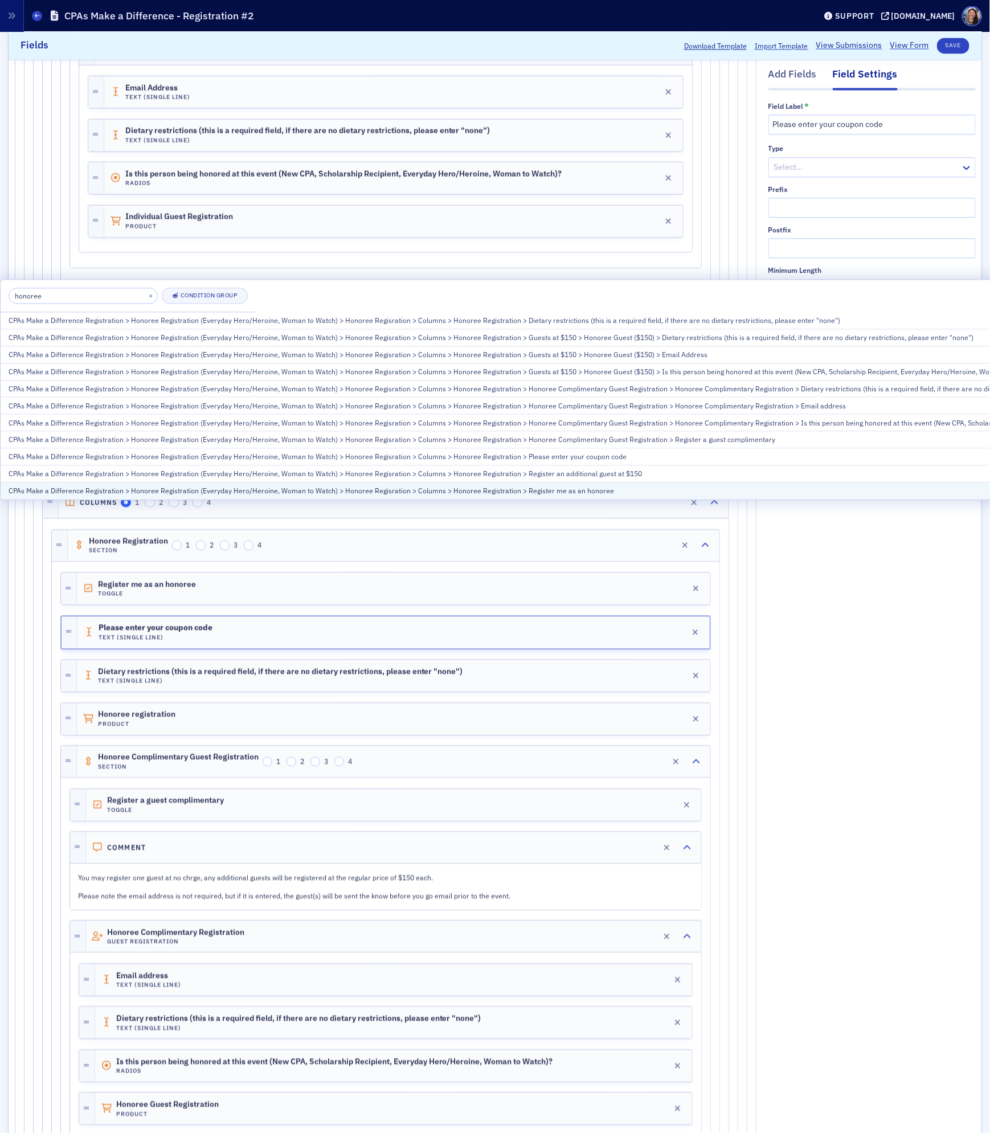
type input "honoree"
click at [636, 491] on div "CPAs Make a Difference Registration > Honoree Registration (Everyday Hero/Heroi…" at bounding box center [593, 491] width 1169 height 10
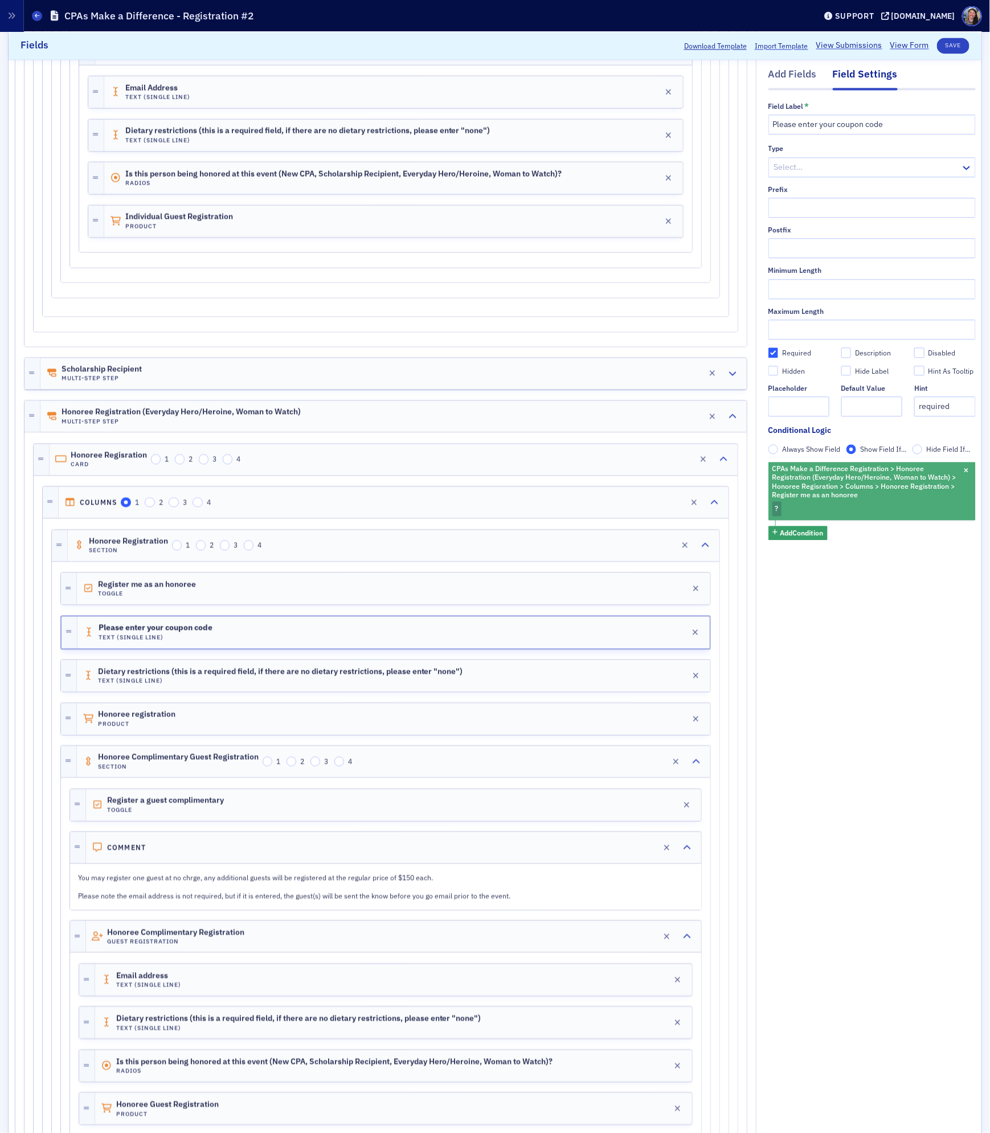
click at [805, 512] on div "CPAs Make a Difference Registration > Honoree Registration (Everyday Hero/Heroi…" at bounding box center [871, 491] width 207 height 58
click at [691, 489] on span "Checked" at bounding box center [690, 489] width 27 height 9
click at [674, 489] on input "Checked" at bounding box center [668, 490] width 10 height 10
click at [523, 691] on div "Dietary restrictions (this is a required field, if there are no dietary restric…" at bounding box center [393, 675] width 633 height 32
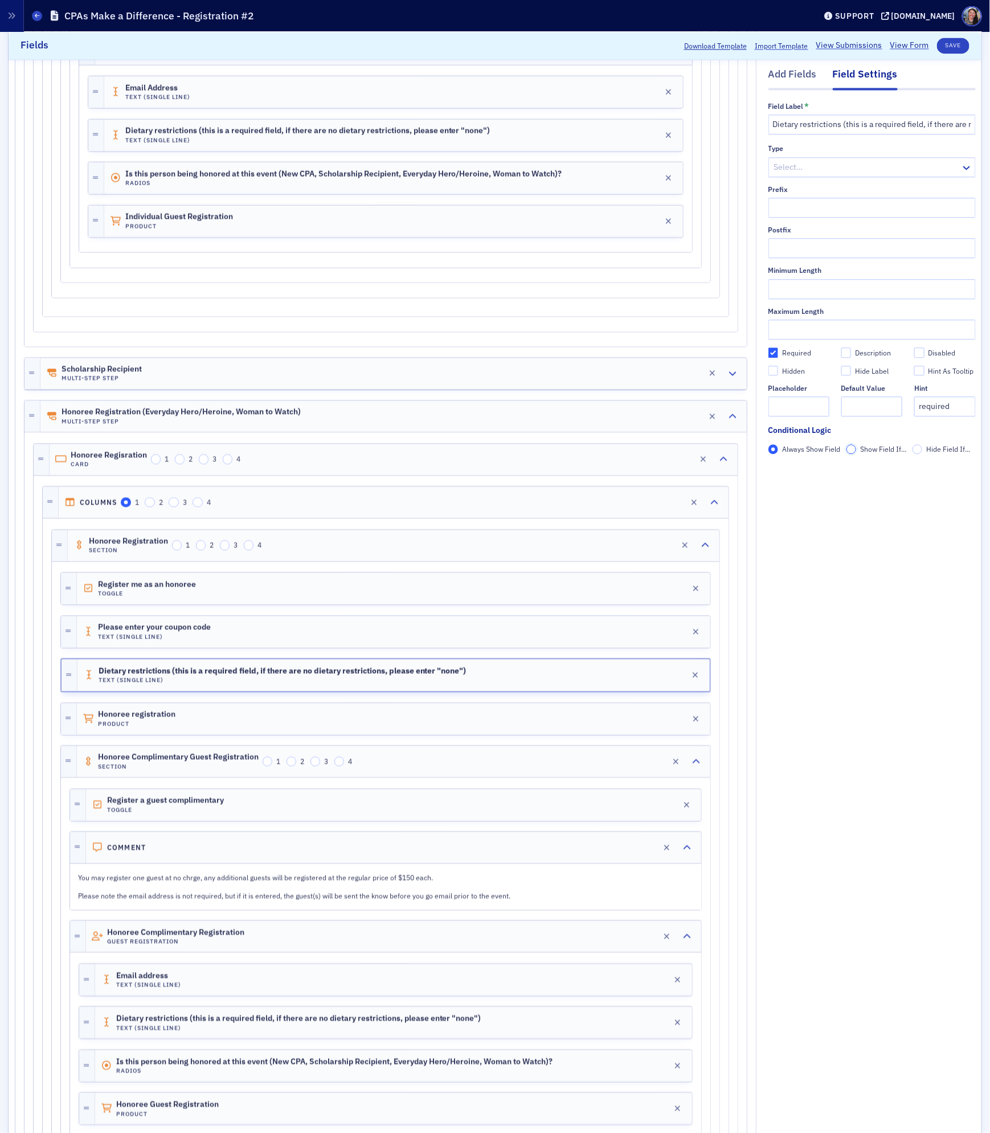
click at [850, 447] on input "Show Field If..." at bounding box center [851, 449] width 10 height 10
click at [802, 469] on span "Add Condition" at bounding box center [801, 469] width 43 height 10
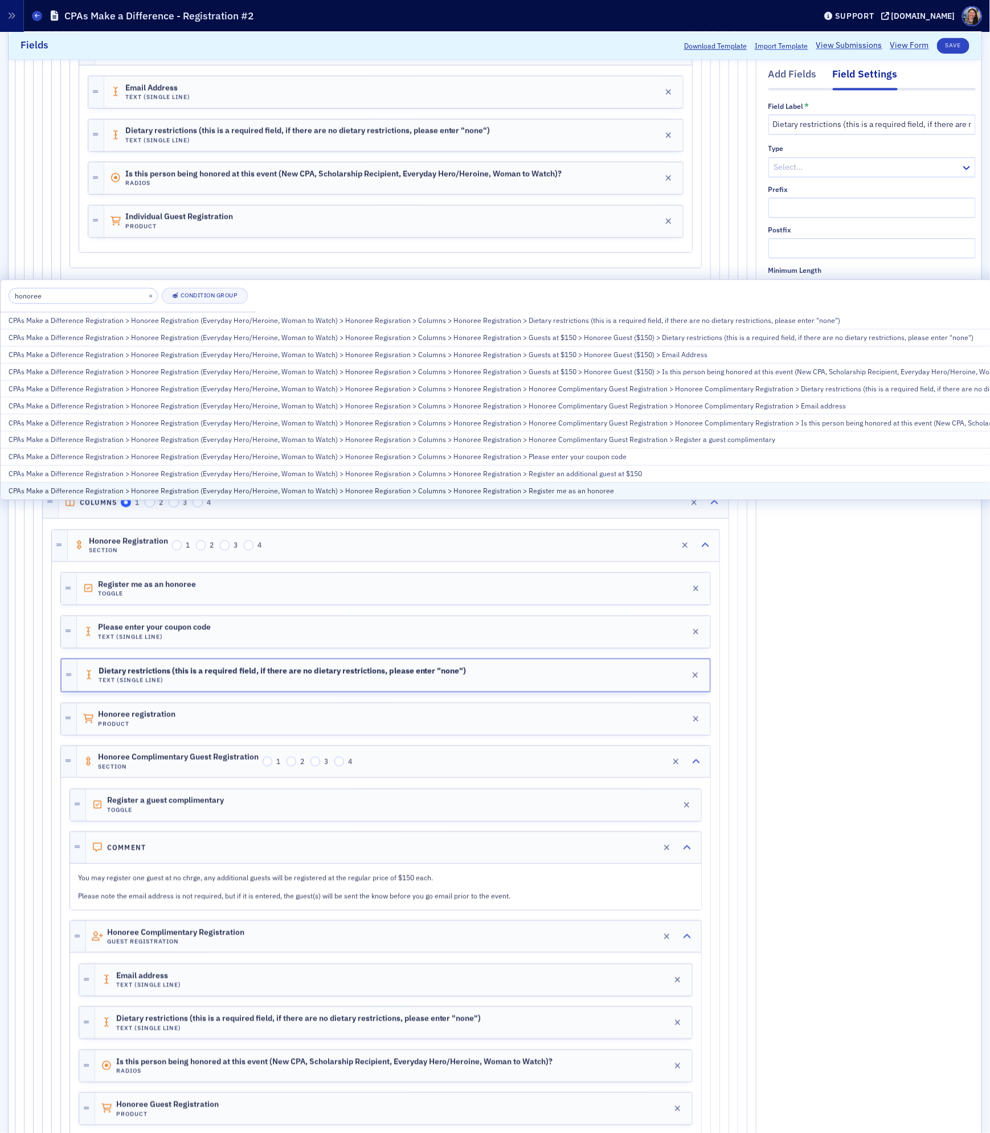
type input "honoree"
click at [624, 494] on div "CPAs Make a Difference Registration > Honoree Registration (Everyday Hero/Heroi…" at bounding box center [593, 491] width 1169 height 10
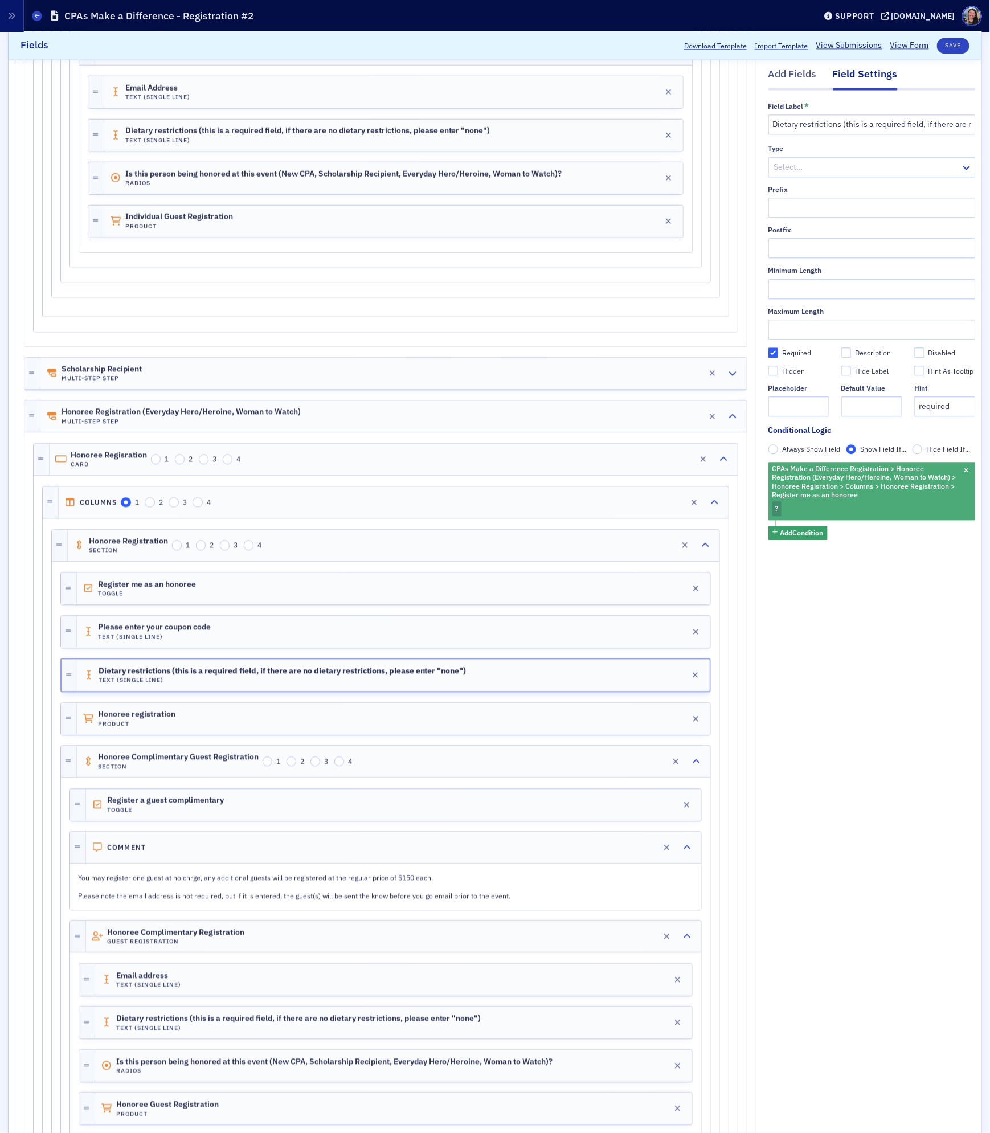
click at [787, 506] on div "CPAs Make a Difference Registration > Honoree Registration (Everyday Hero/Heroi…" at bounding box center [871, 491] width 207 height 58
click at [684, 490] on span "Checked" at bounding box center [690, 489] width 27 height 9
click at [674, 490] on input "Checked" at bounding box center [668, 490] width 10 height 10
click at [808, 601] on div "Add Fields Field Settings Field Label * Dietary restrictions (this is a require…" at bounding box center [871, 340] width 207 height 2564
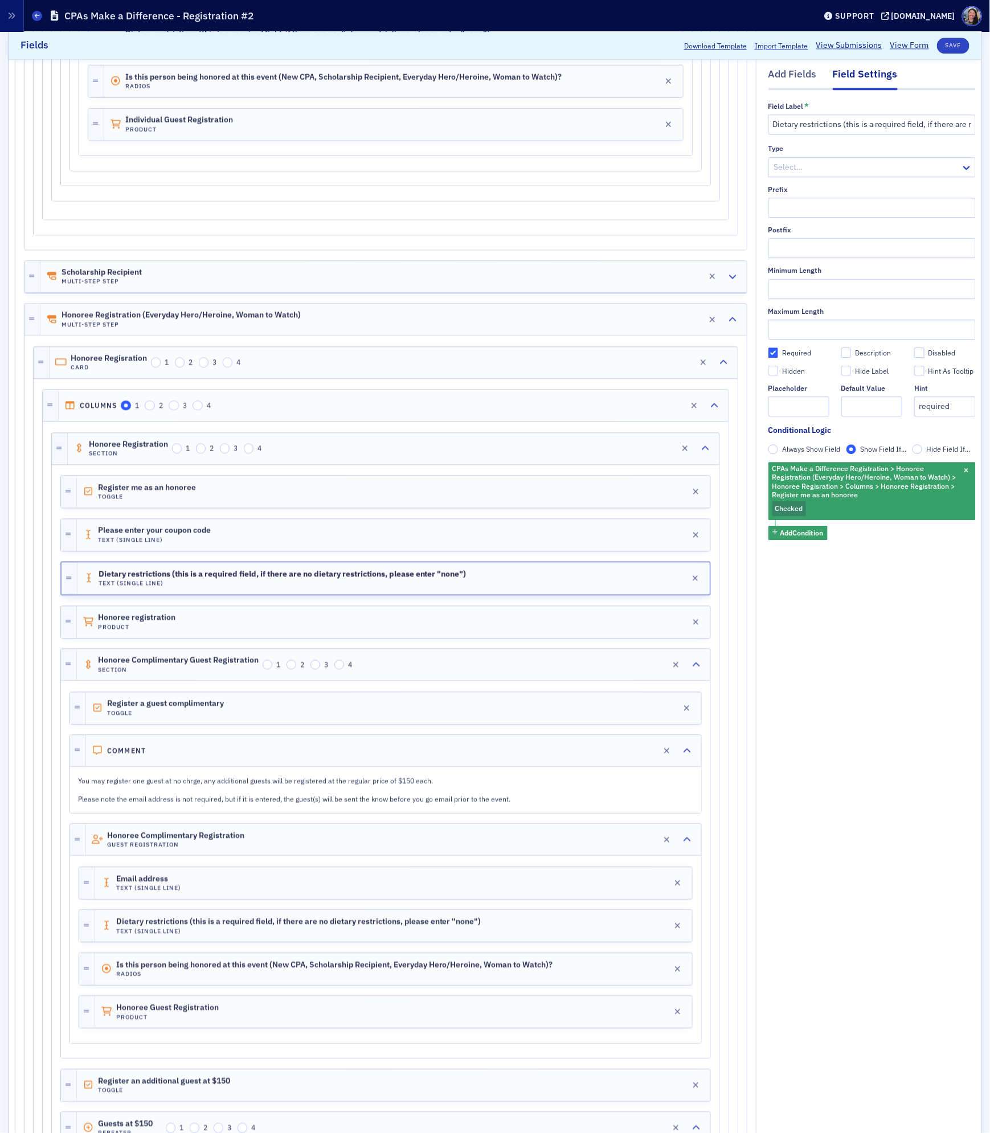
scroll to position [1265, 0]
click at [426, 765] on div "Comment Edit" at bounding box center [393, 749] width 615 height 31
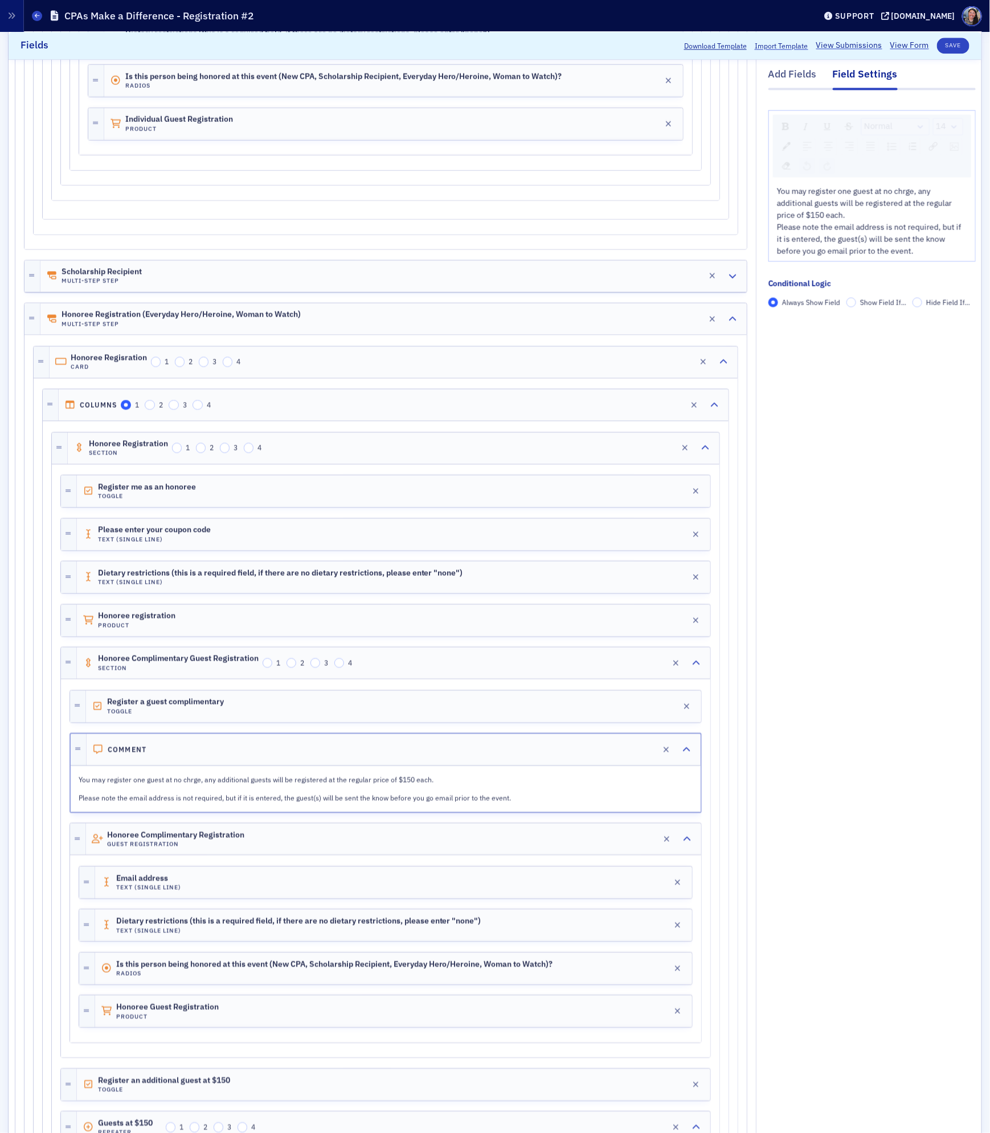
click at [864, 300] on span "Show Field If..." at bounding box center [883, 301] width 46 height 9
click at [856, 300] on input "Show Field If..." at bounding box center [851, 302] width 10 height 10
click at [801, 325] on span "Add Condition" at bounding box center [801, 322] width 43 height 10
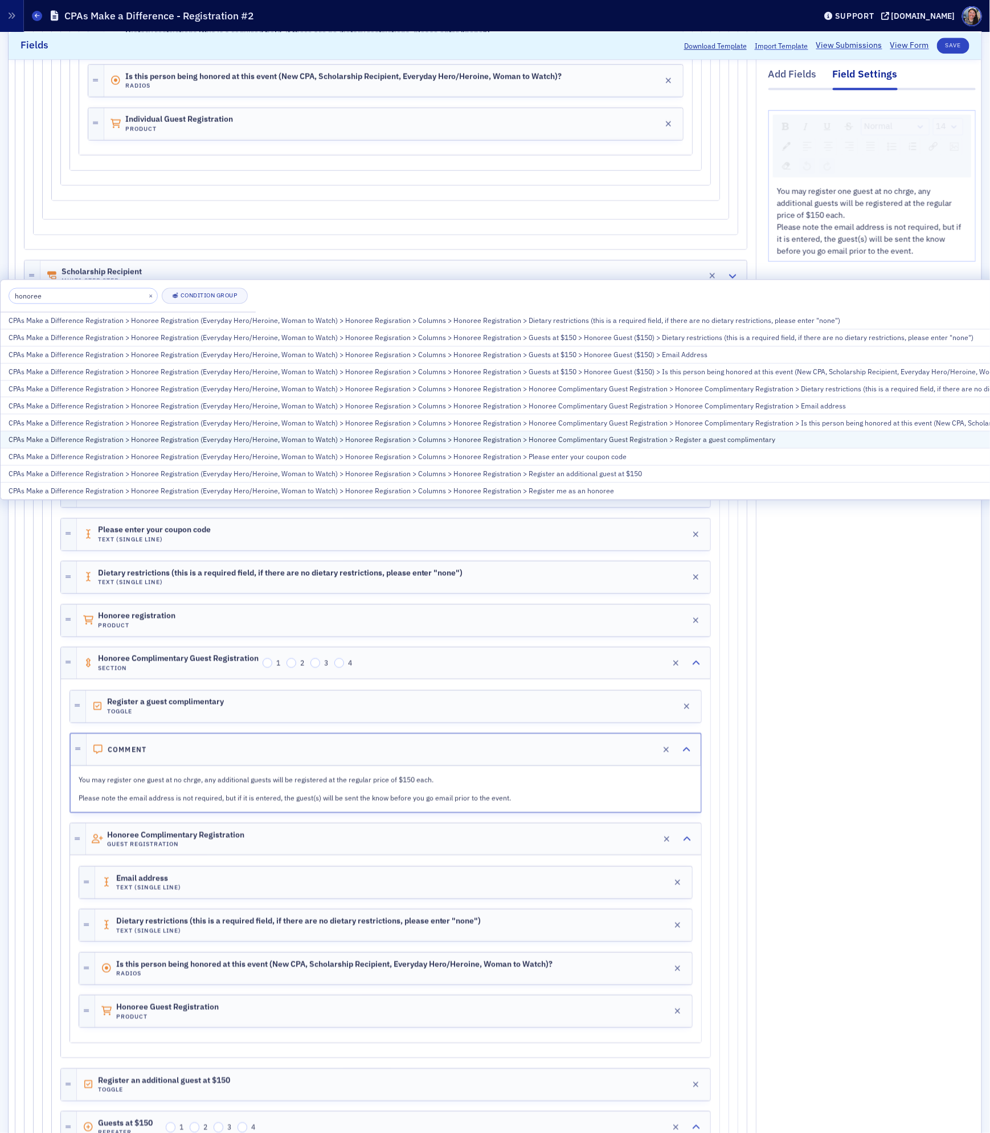
type input "honoree"
click at [605, 444] on div "CPAs Make a Difference Registration > Honoree Registration (Everyday Hero/Heroi…" at bounding box center [593, 439] width 1169 height 10
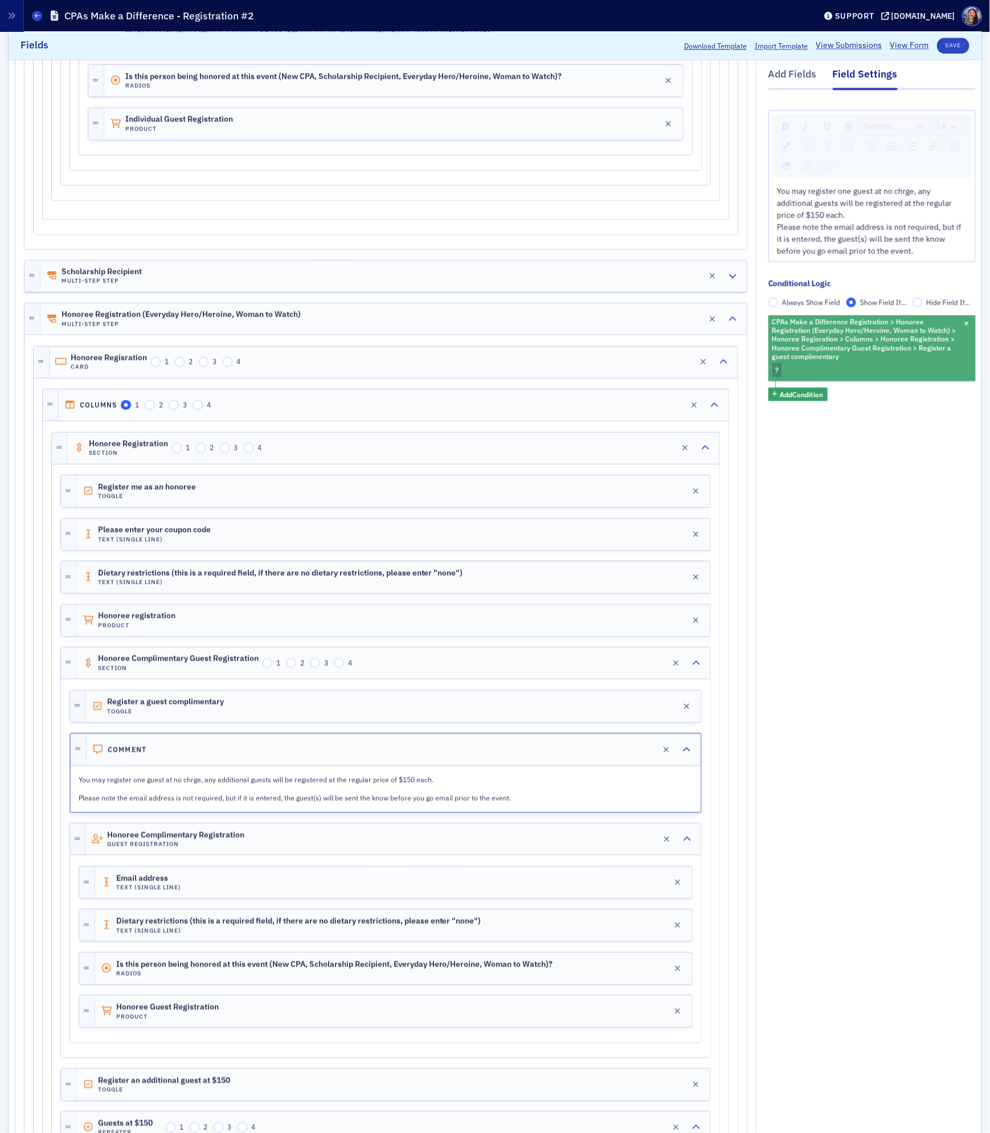
click at [796, 374] on div "CPAs Make a Difference Registration > Honoree Registration (Everyday Hero/Heroi…" at bounding box center [871, 348] width 207 height 66
click at [852, 394] on span "Checked" at bounding box center [851, 395] width 27 height 9
click at [834, 394] on input "Checked" at bounding box center [828, 396] width 10 height 10
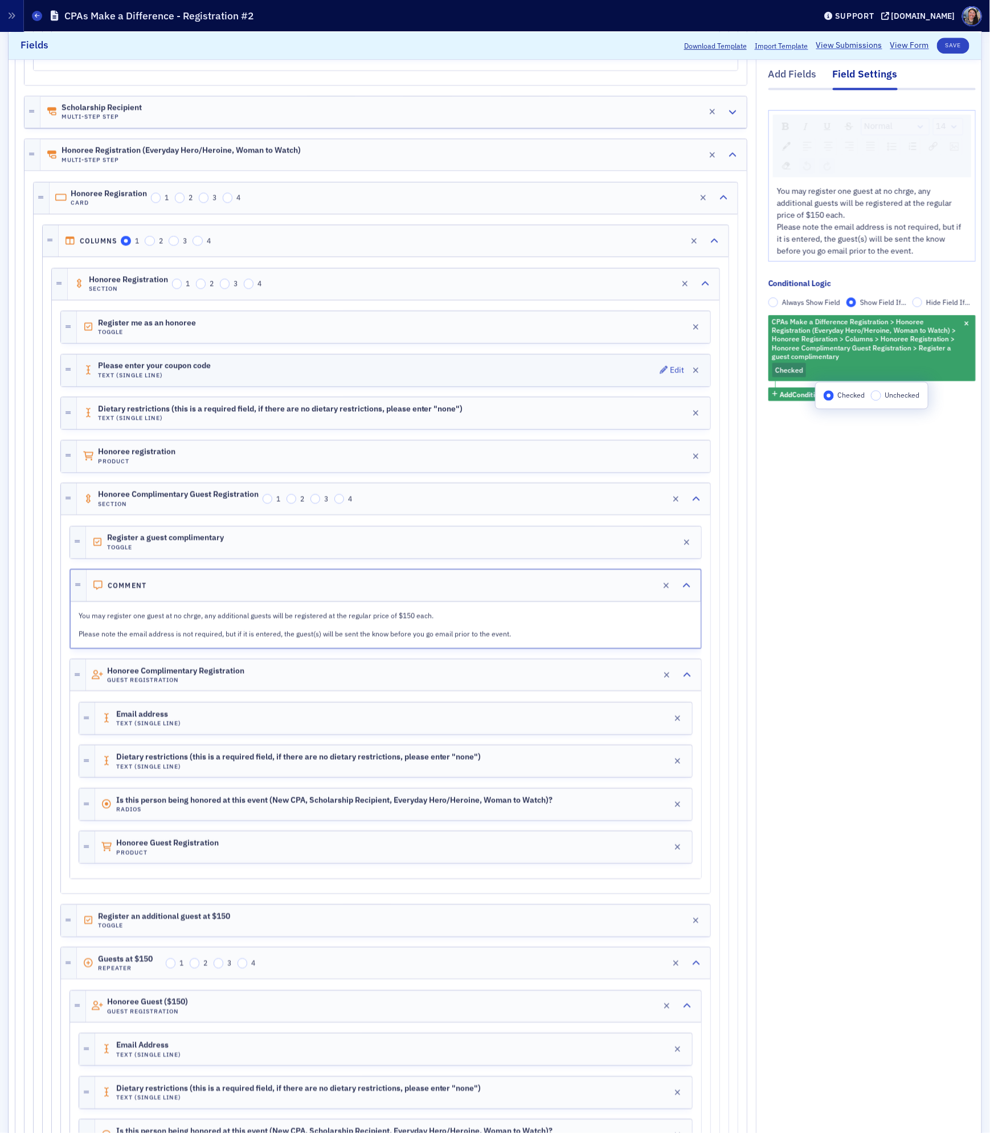
scroll to position [1437, 0]
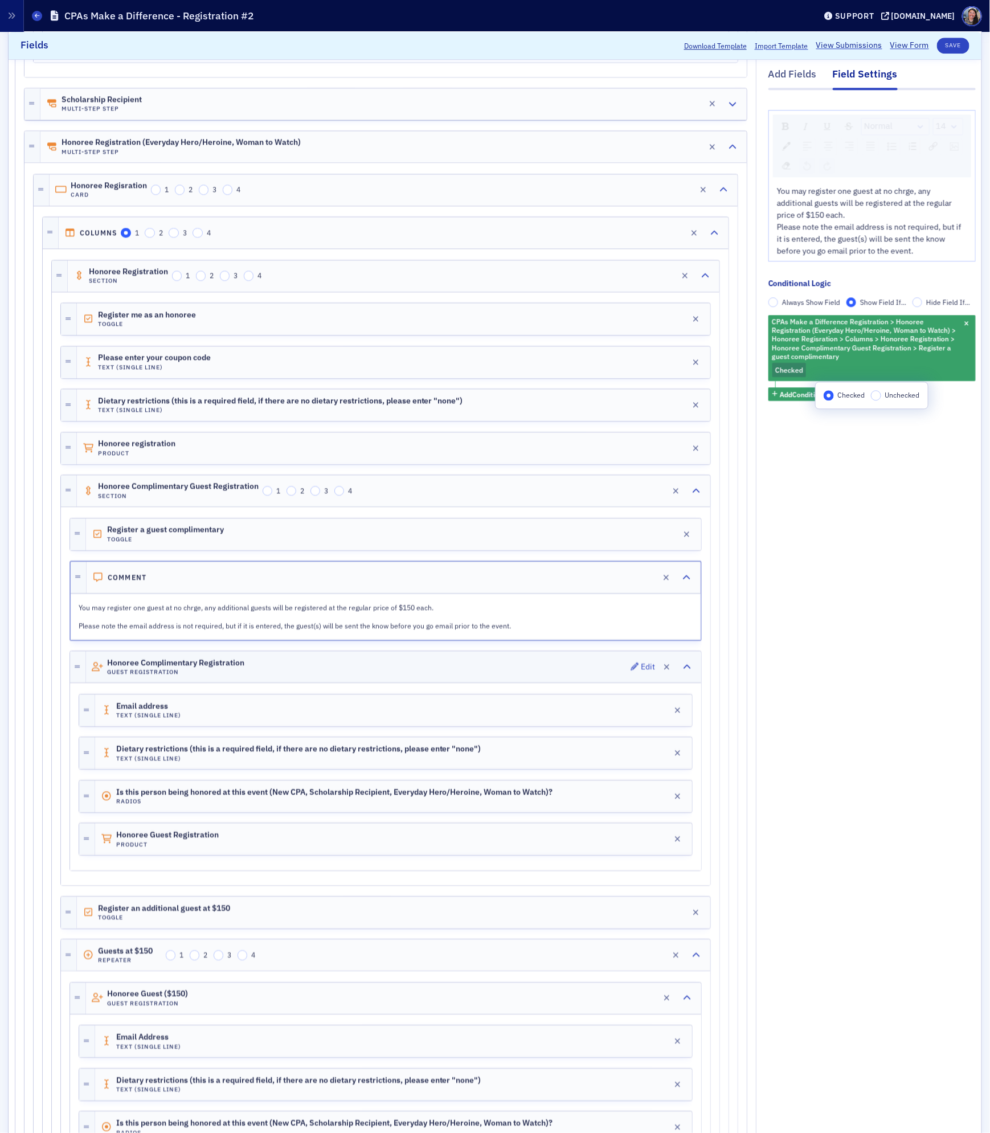
click at [411, 682] on div "Honoree Complimentary Registration Guest Registration Edit" at bounding box center [393, 666] width 615 height 31
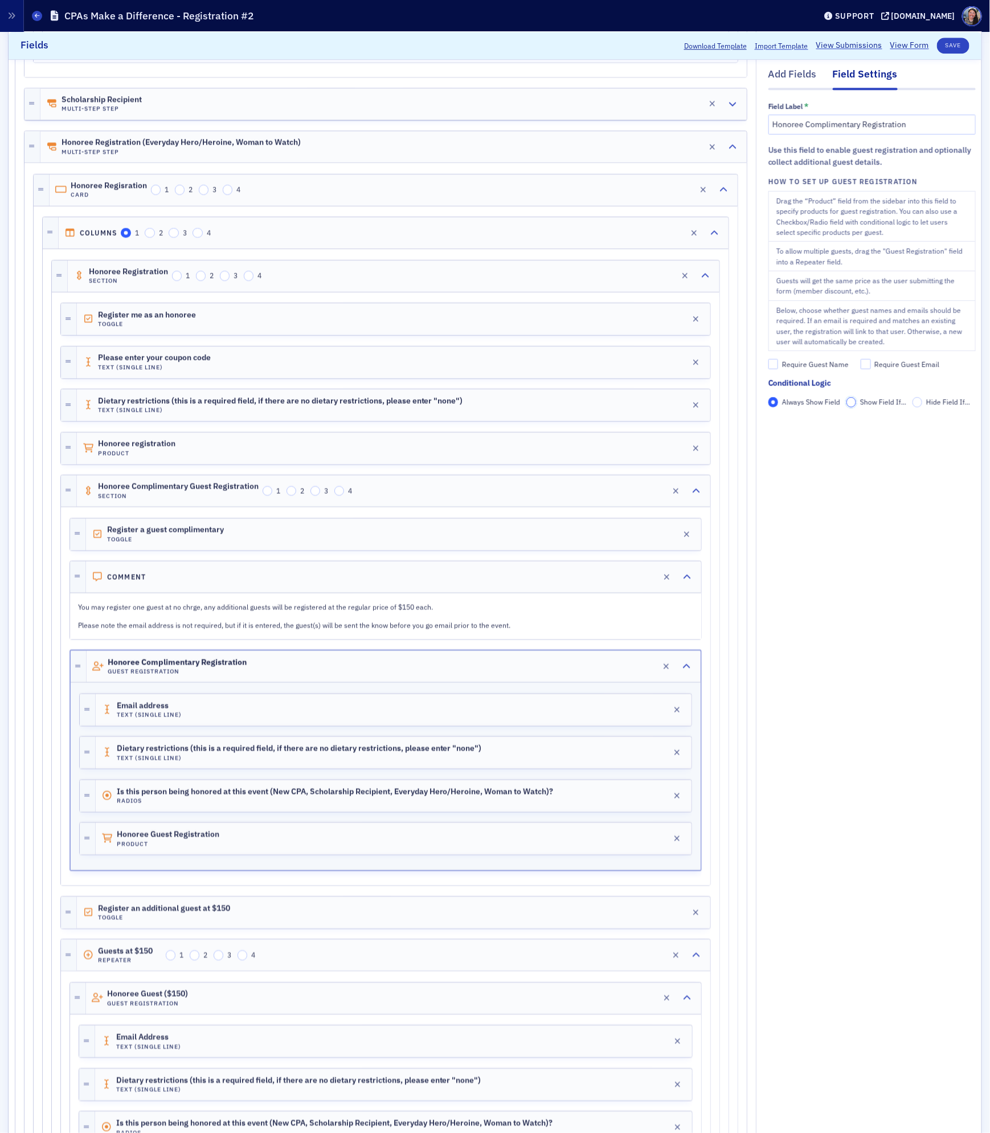
click at [852, 403] on input "Show Field If..." at bounding box center [851, 402] width 10 height 10
click at [804, 425] on span "Add Condition" at bounding box center [801, 422] width 43 height 10
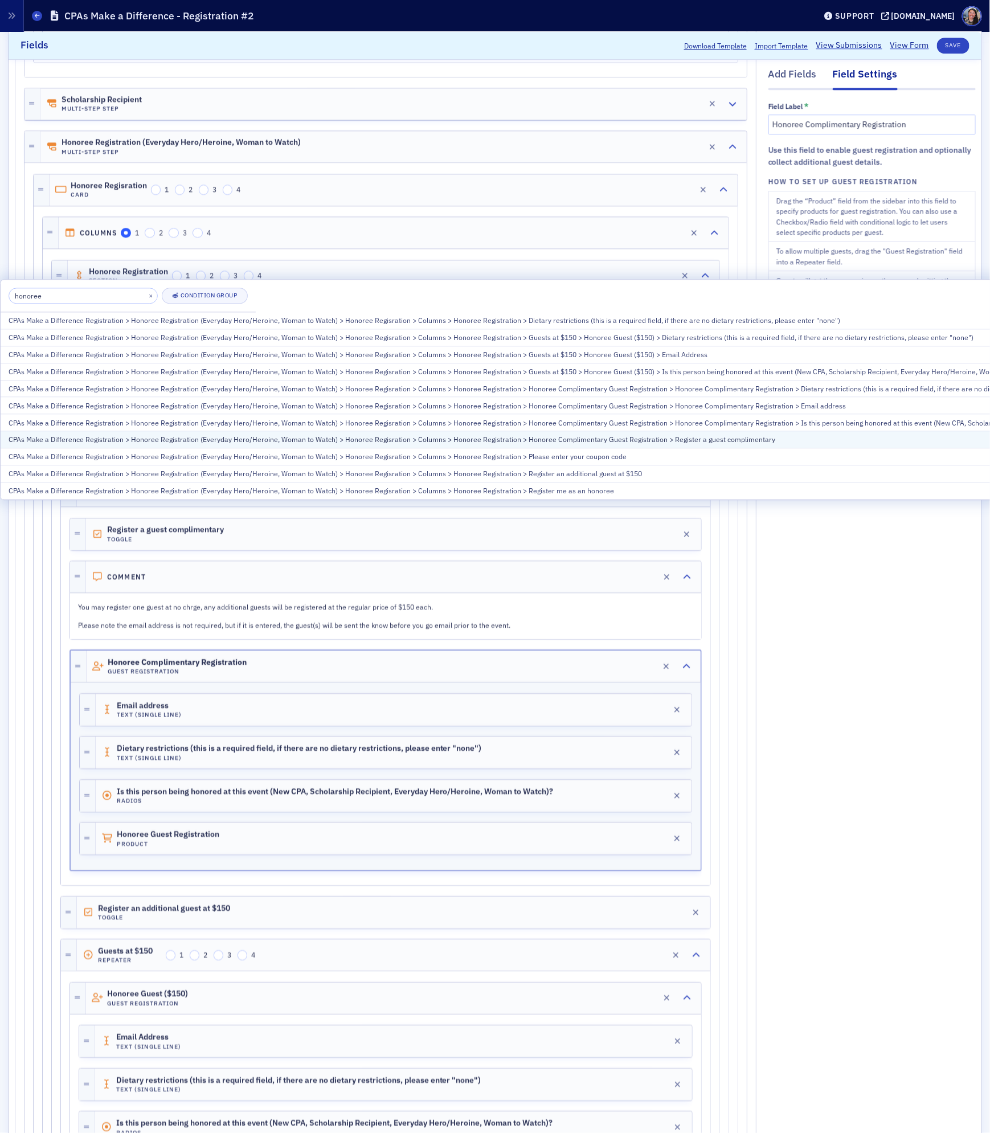
type input "honoree"
click at [553, 438] on div "CPAs Make a Difference Registration > Honoree Registration (Everyday Hero/Heroi…" at bounding box center [593, 439] width 1169 height 10
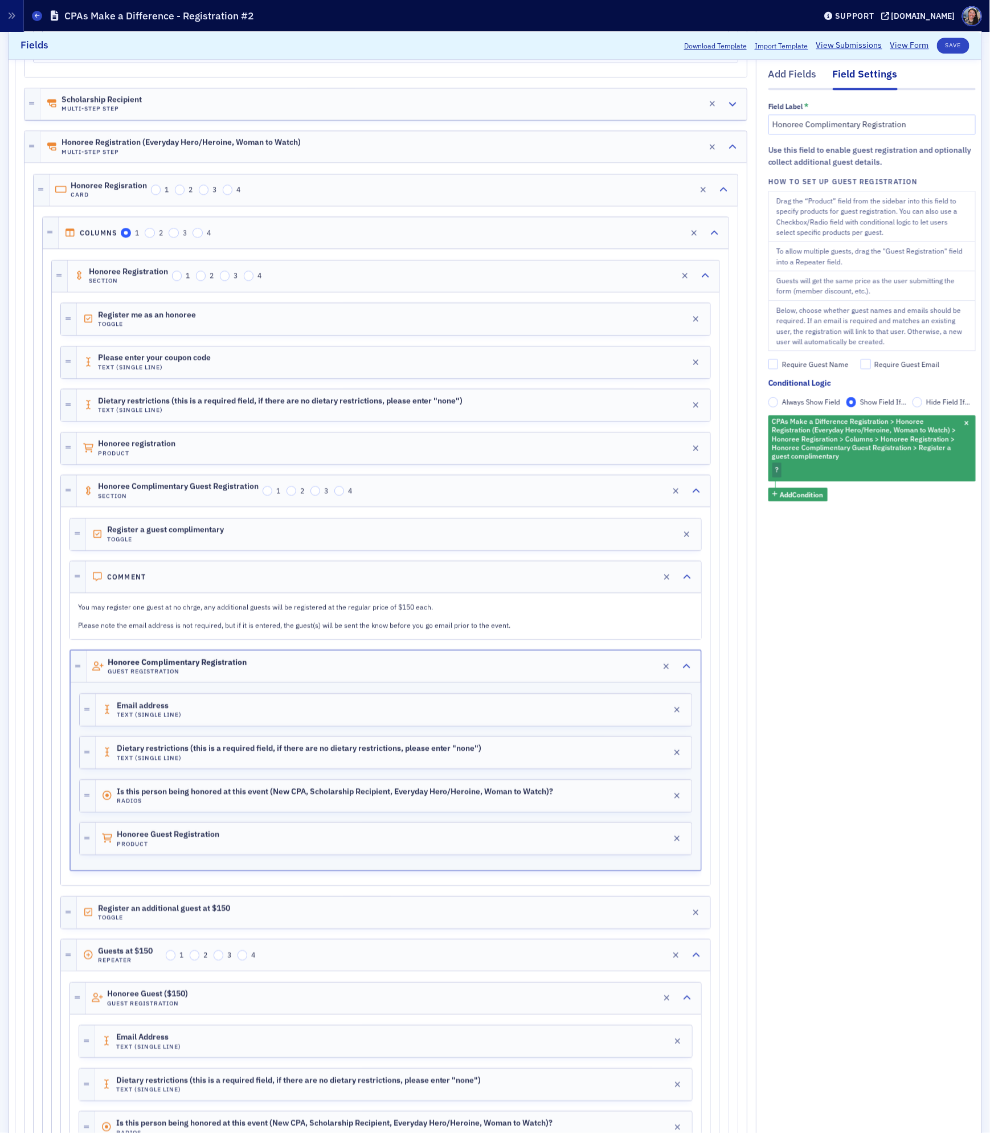
click at [829, 366] on div "Require Guest Name" at bounding box center [815, 365] width 67 height 10
click at [778, 366] on input "Require Guest Name" at bounding box center [773, 364] width 10 height 10
checkbox input "true"
click at [810, 469] on div "CPAs Make a Difference Registration > Honoree Registration (Everyday Hero/Heroi…" at bounding box center [871, 448] width 207 height 66
click at [688, 440] on div "Checked Unchecked" at bounding box center [711, 449] width 112 height 26
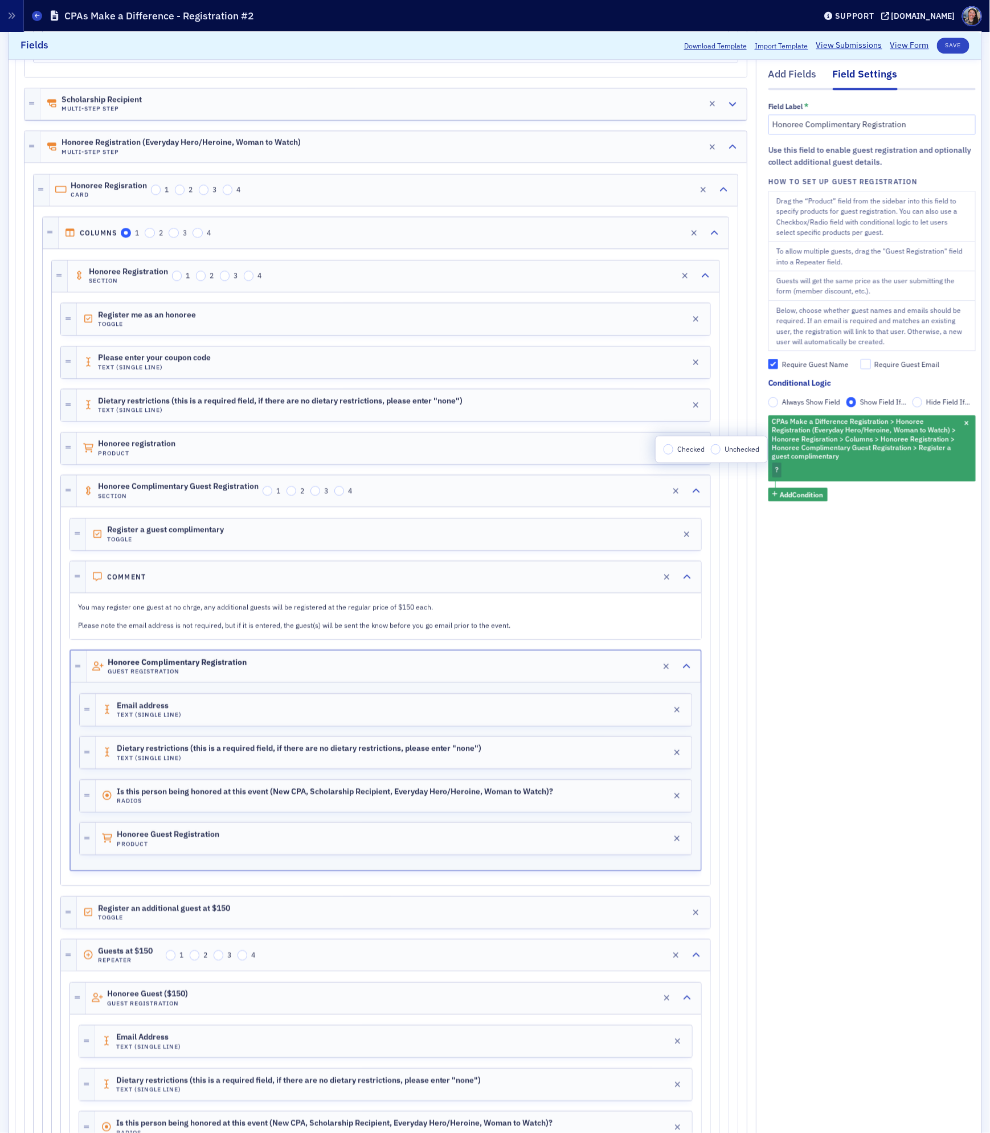
click at [686, 450] on span "Checked" at bounding box center [690, 448] width 27 height 9
click at [674, 450] on input "Checked" at bounding box center [668, 449] width 10 height 10
click at [869, 518] on div "Field Label * Honoree Complimentary Registration Use this field to enable guest…" at bounding box center [871, 317] width 207 height 454
click at [958, 45] on button "Save" at bounding box center [953, 46] width 32 height 16
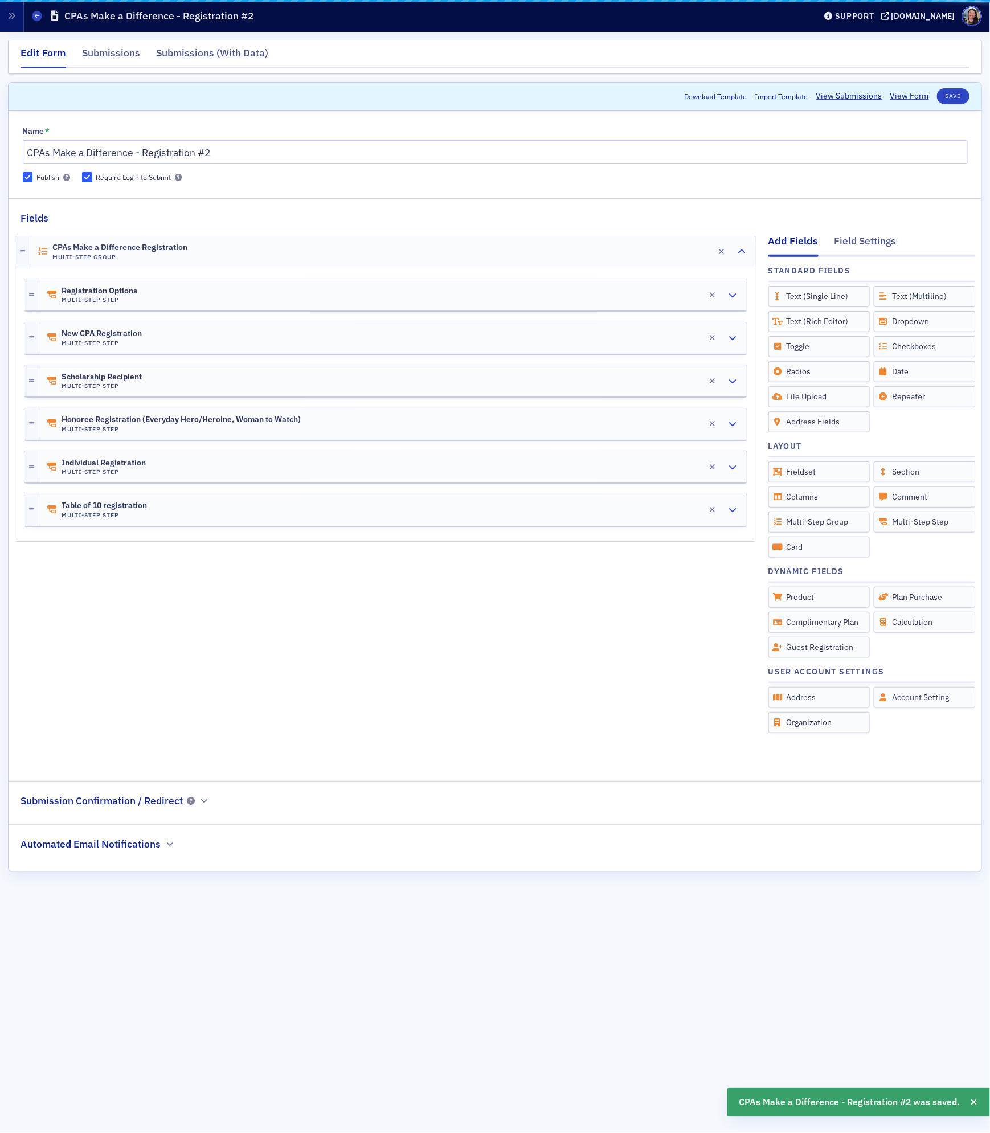
scroll to position [0, 0]
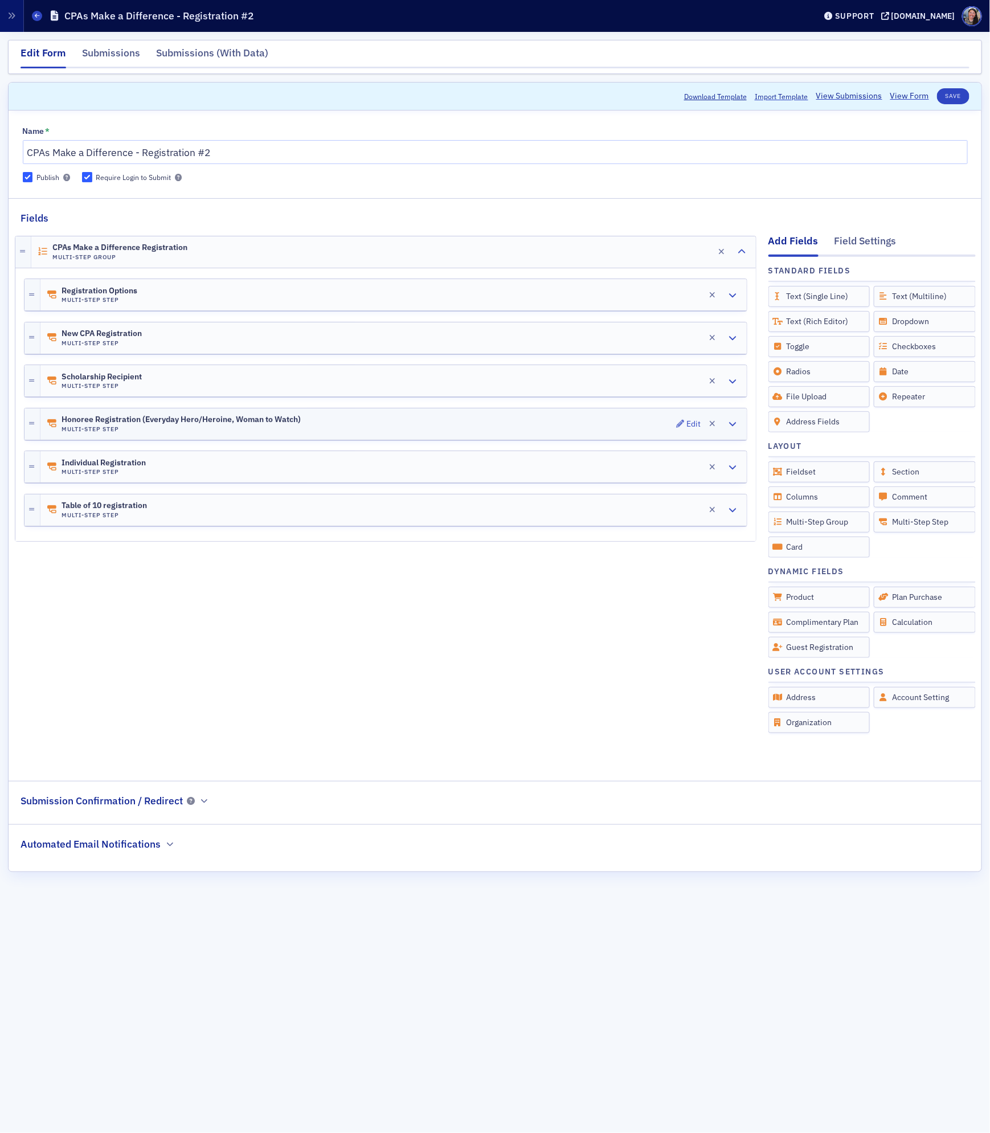
click at [171, 422] on span "Honoree Registration (Everyday Hero/Heroine, Woman to Watch)" at bounding box center [180, 419] width 239 height 9
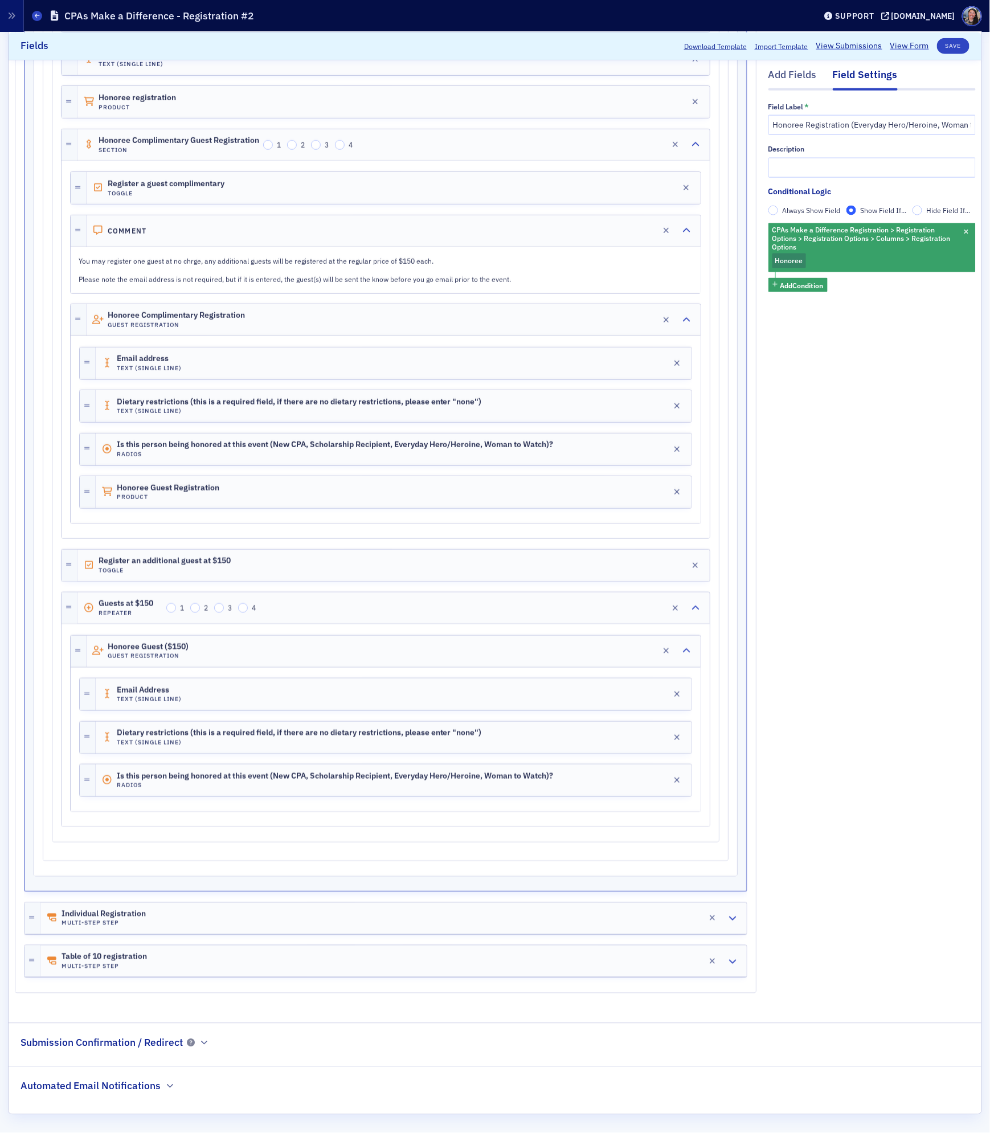
scroll to position [646, 0]
click at [786, 74] on div "Add Fields" at bounding box center [792, 77] width 48 height 21
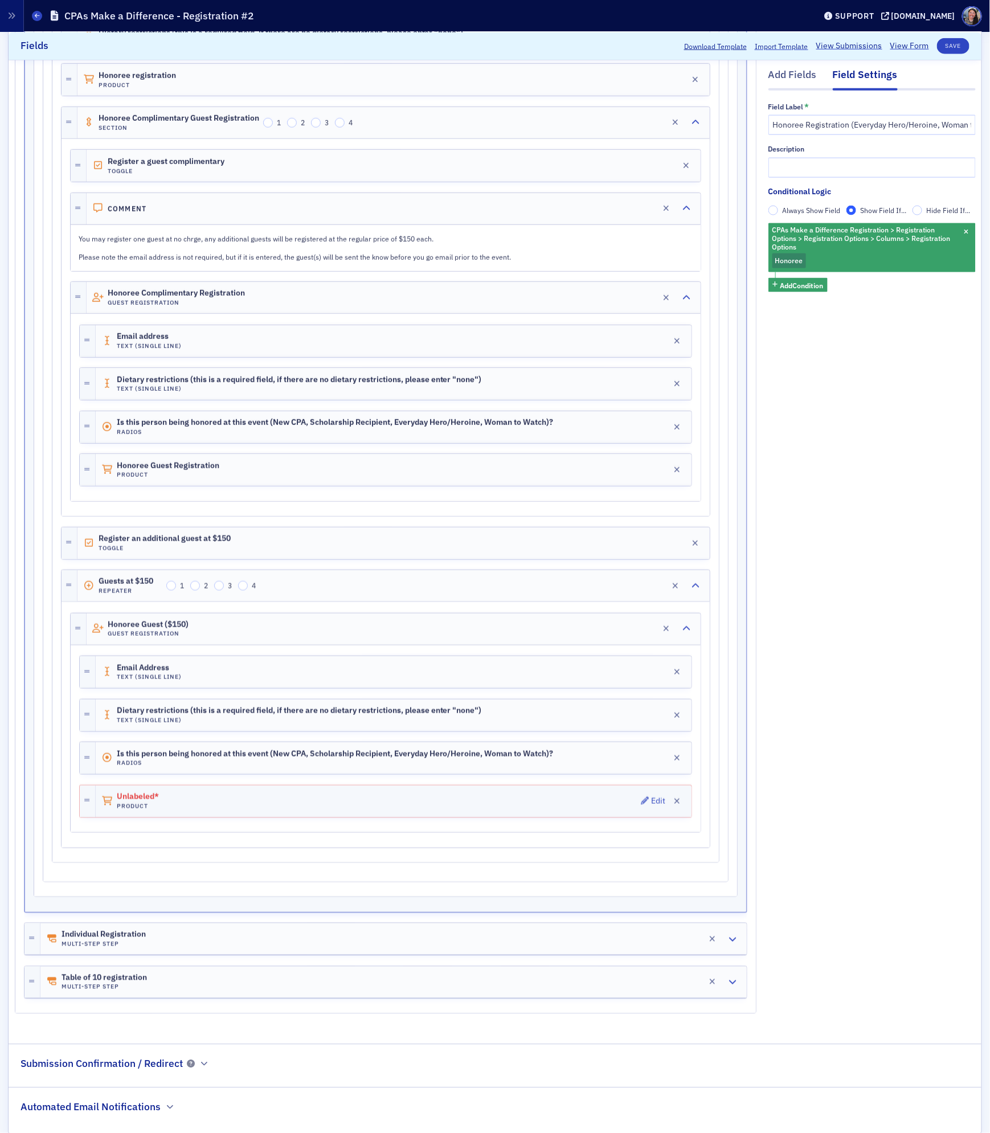
click at [458, 814] on div "Unlabeled* Product Edit" at bounding box center [394, 801] width 596 height 32
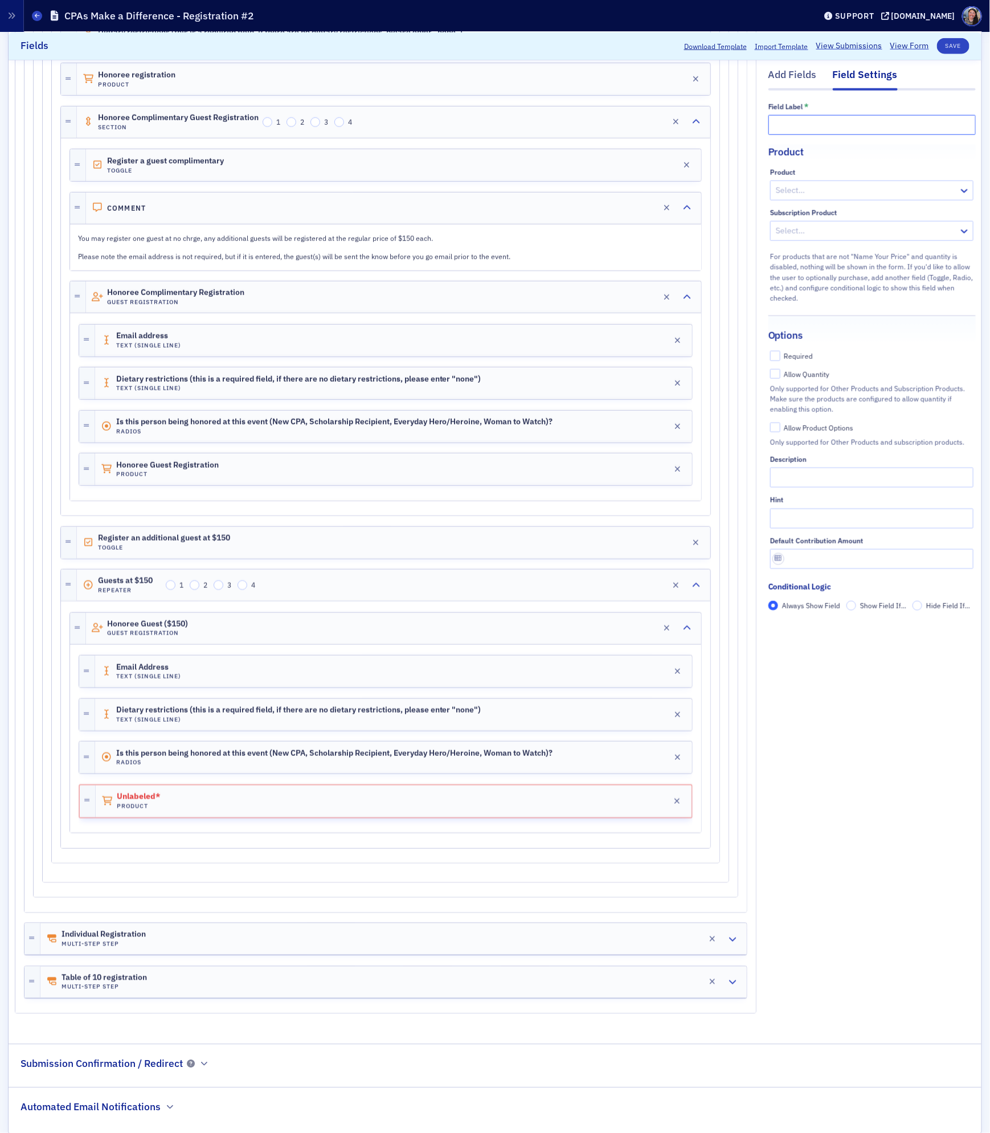
click at [821, 127] on input "text" at bounding box center [871, 124] width 207 height 20
type input "Guest Registaration"
click at [805, 192] on div at bounding box center [865, 190] width 183 height 14
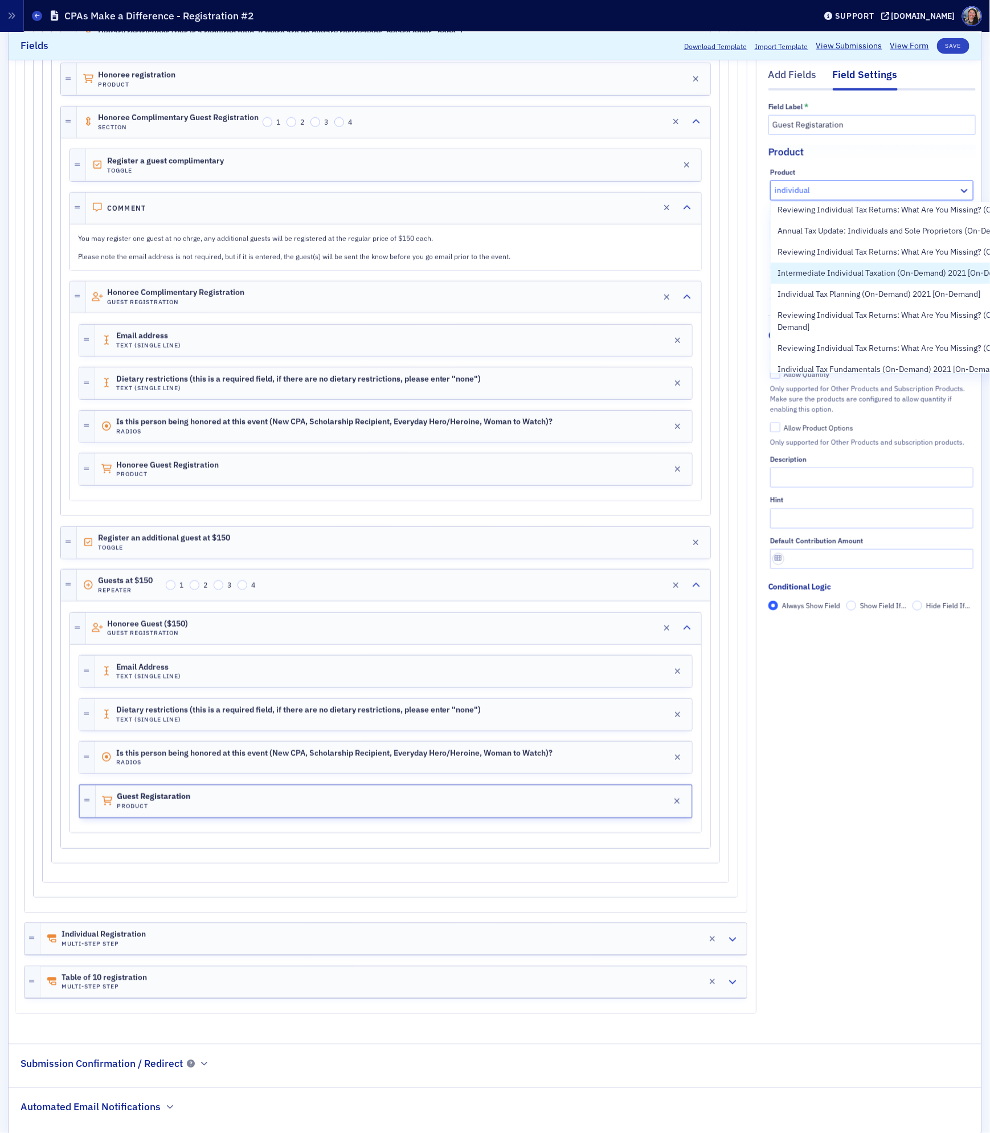
scroll to position [0, 0]
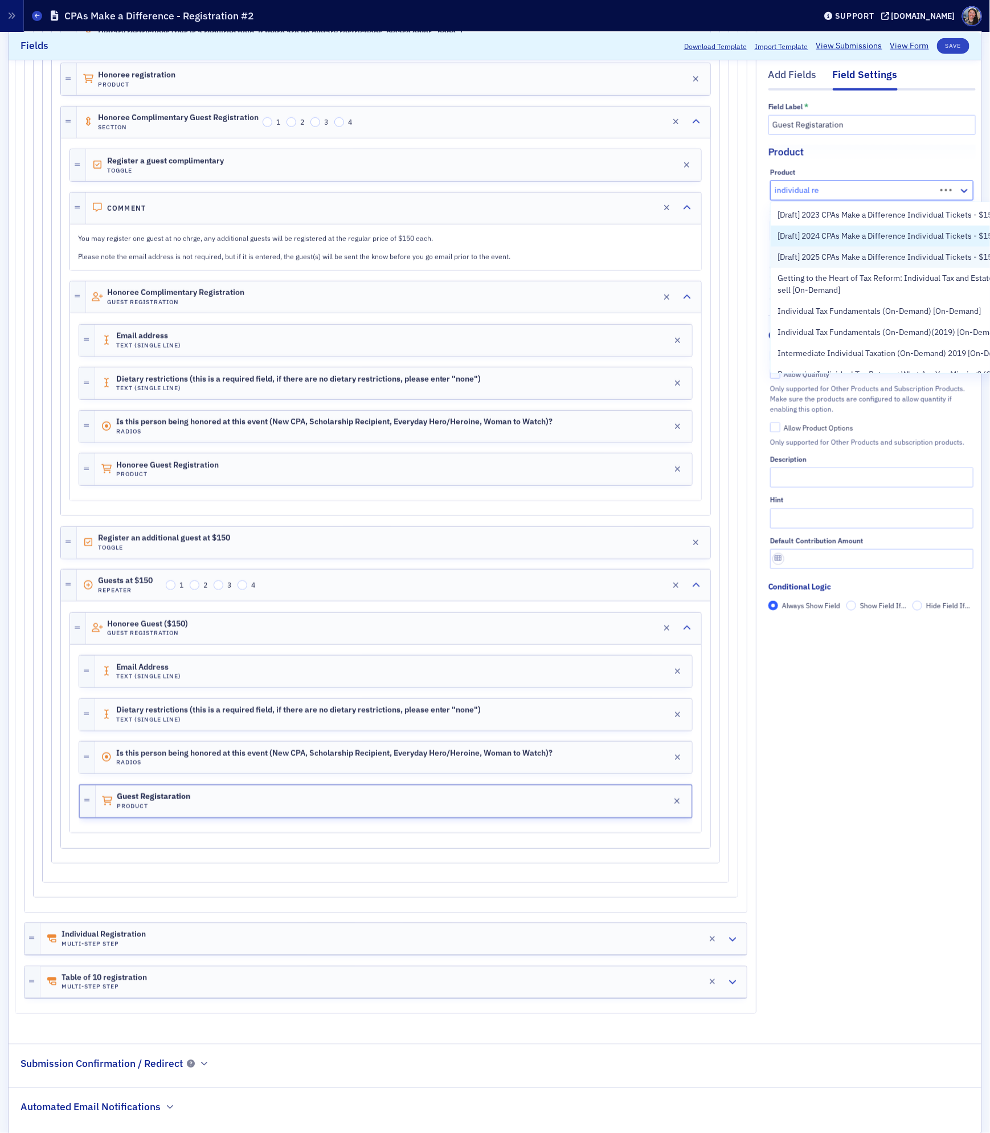
type input "individual reg"
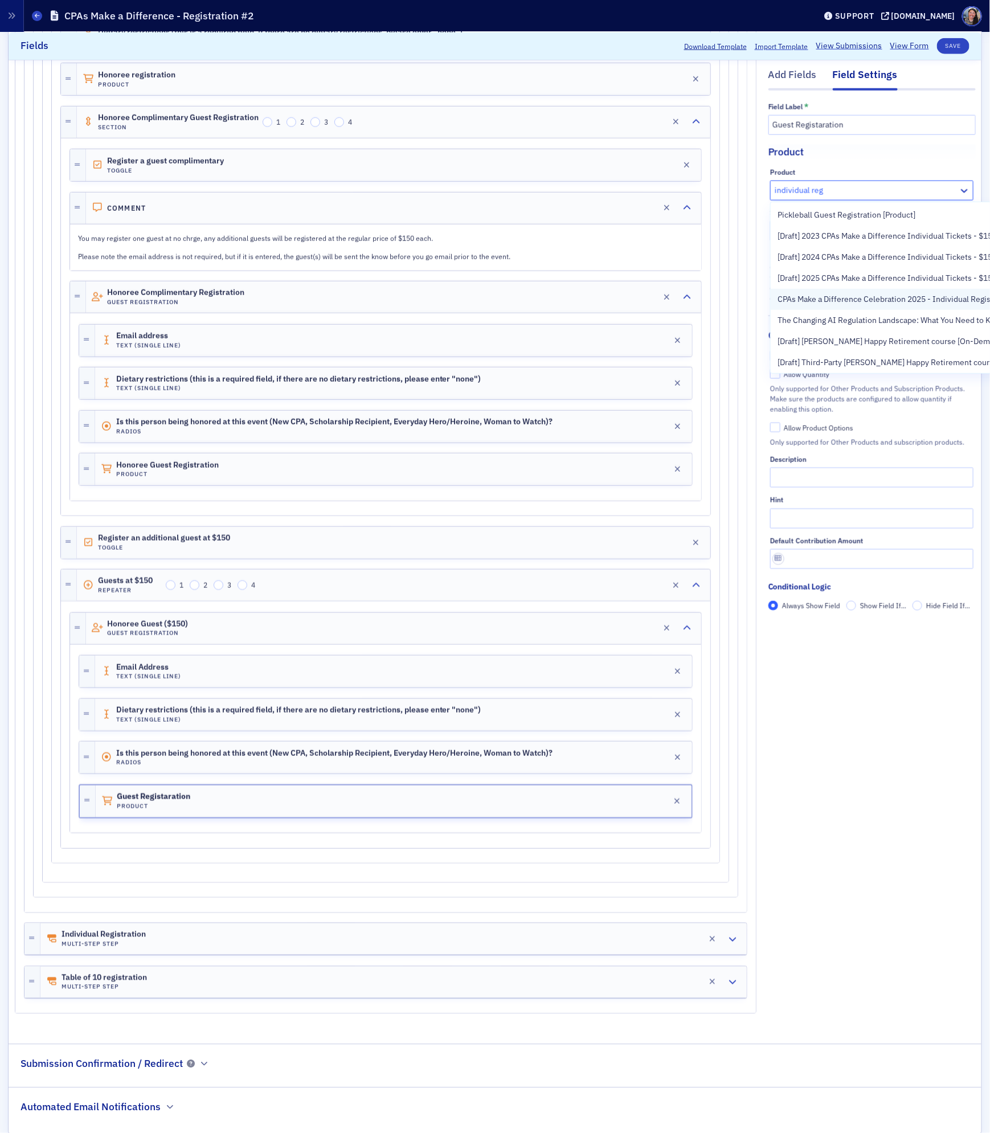
click at [834, 298] on span "CPAs Make a Difference Celebration 2025 - Individual Registrations [11/13/2025 …" at bounding box center [927, 299] width 300 height 12
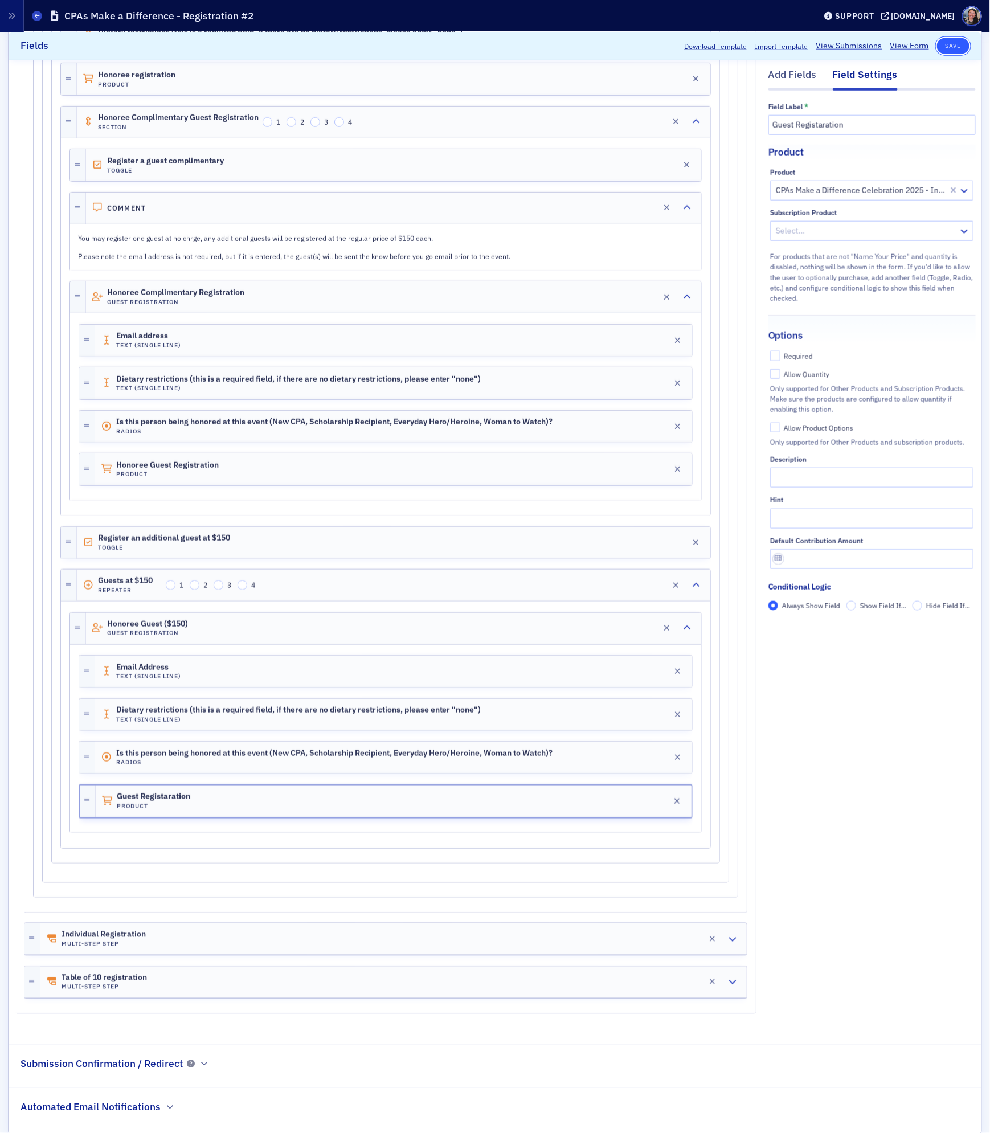
click at [954, 44] on button "Save" at bounding box center [953, 46] width 32 height 16
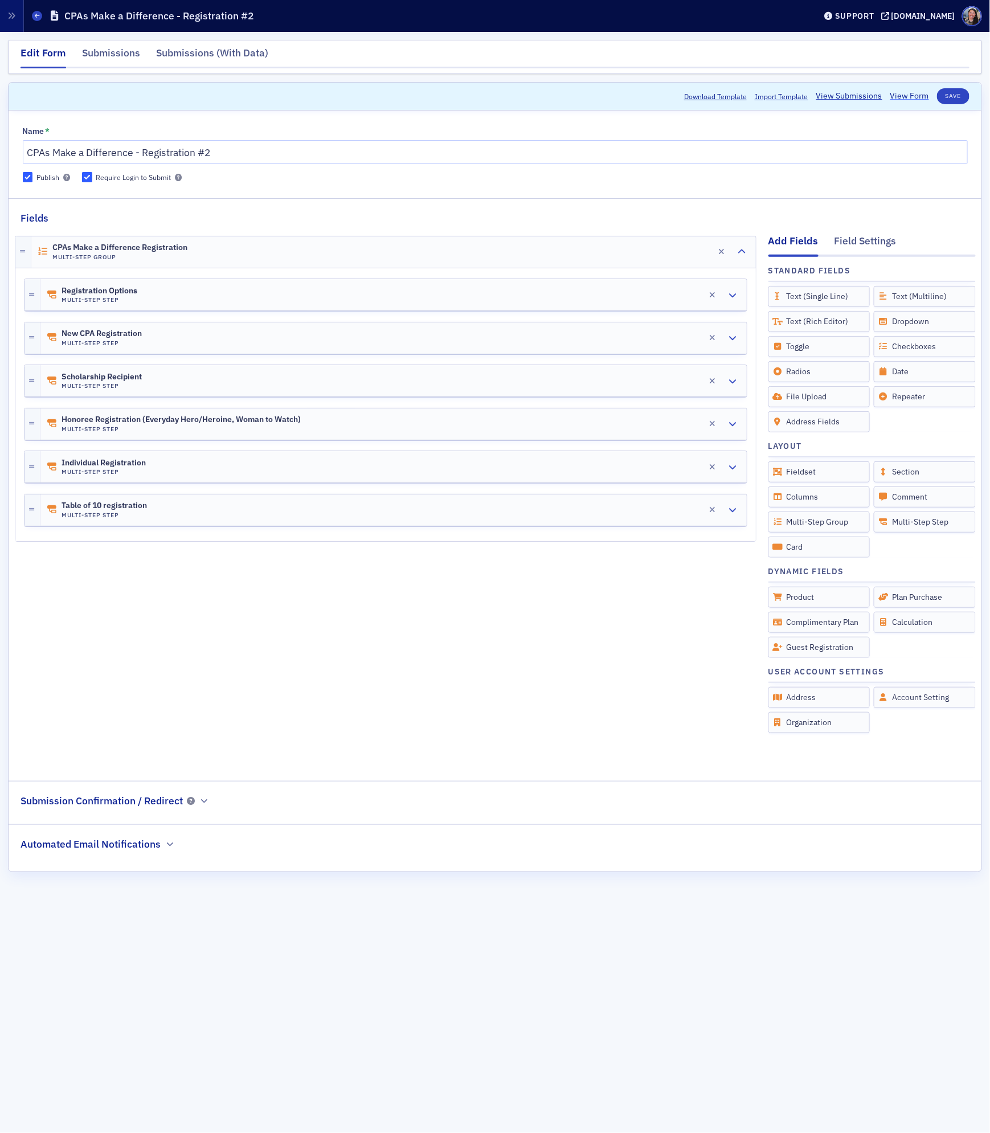
click at [913, 100] on link "View Form" at bounding box center [909, 96] width 39 height 12
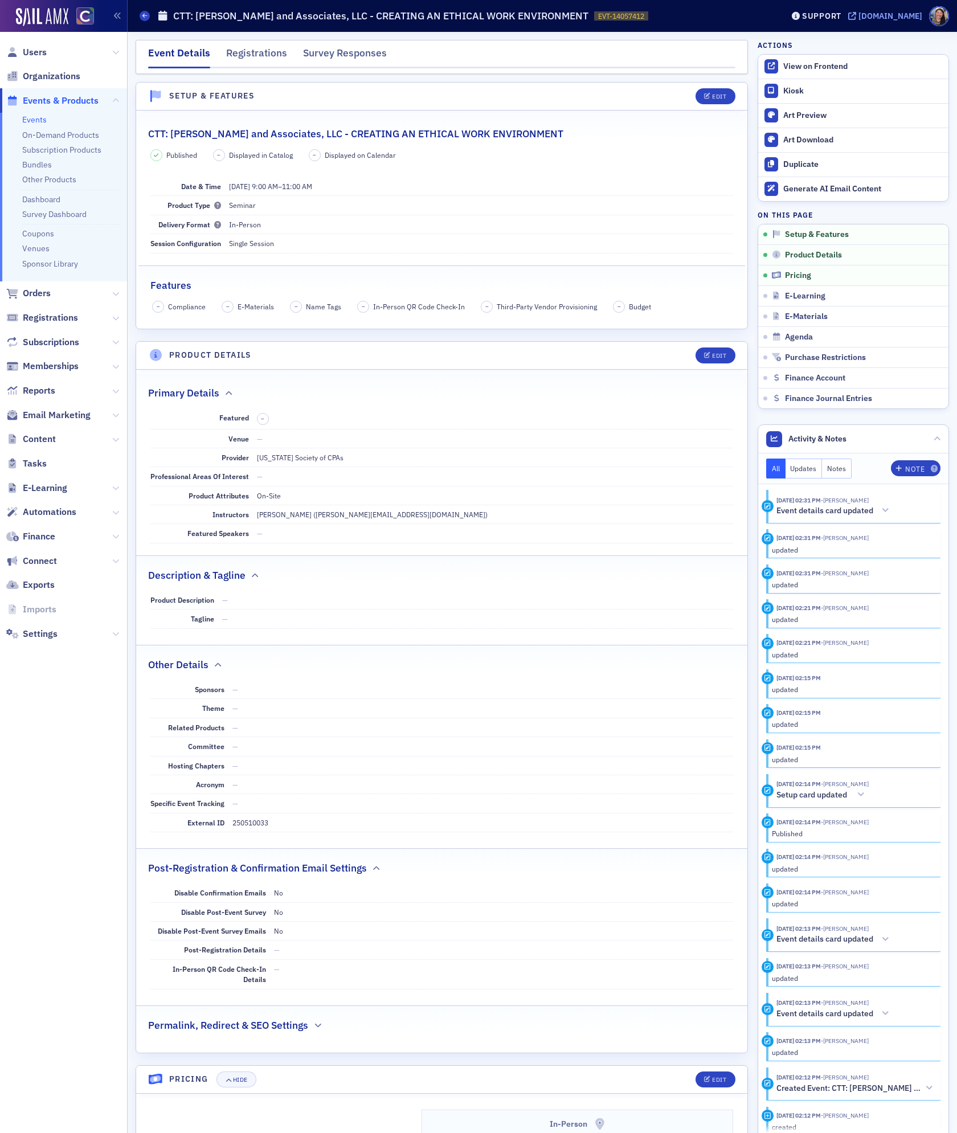
click at [896, 14] on div "[DOMAIN_NAME]" at bounding box center [890, 16] width 64 height 10
click at [42, 233] on link "Coupons" at bounding box center [38, 233] width 32 height 10
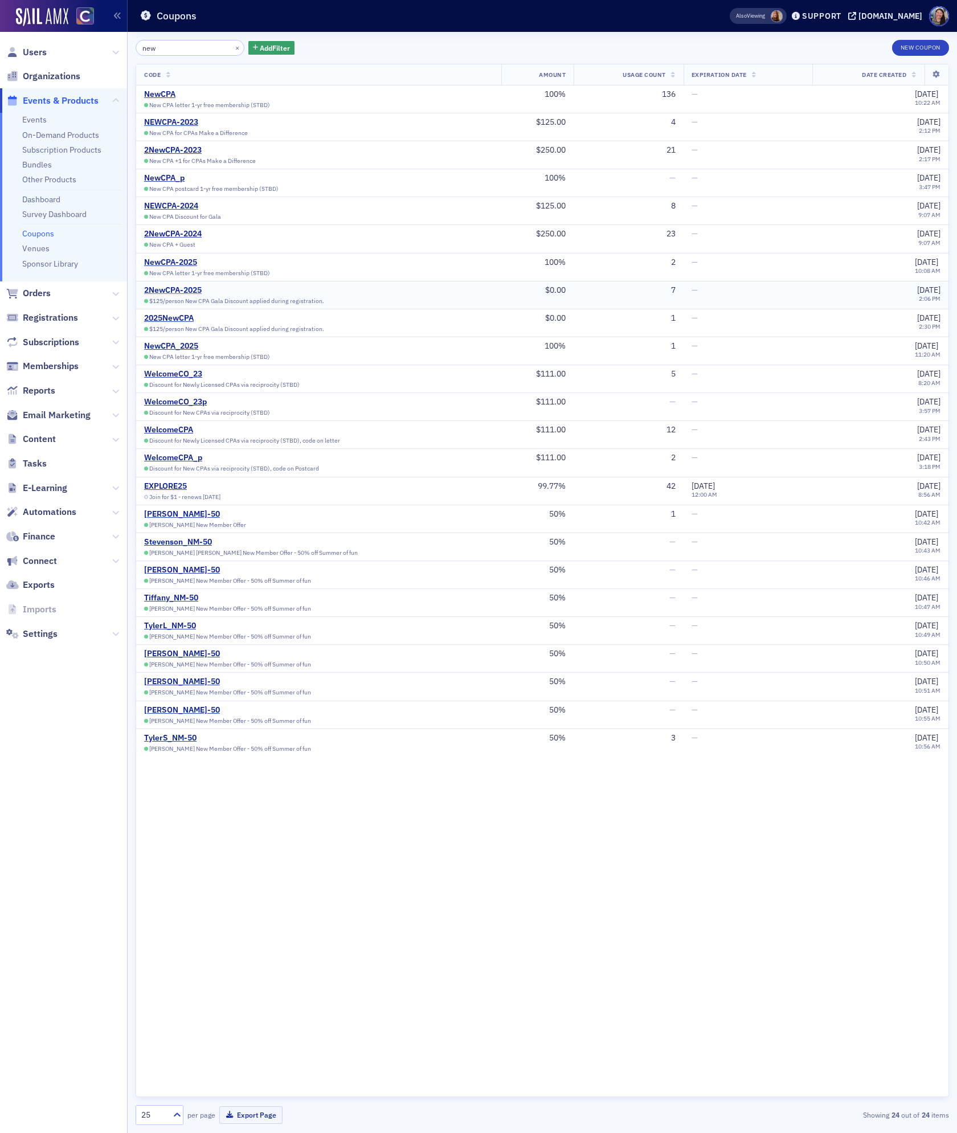
type input "new"
click at [186, 288] on div "2NewCPA-2025" at bounding box center [234, 290] width 180 height 10
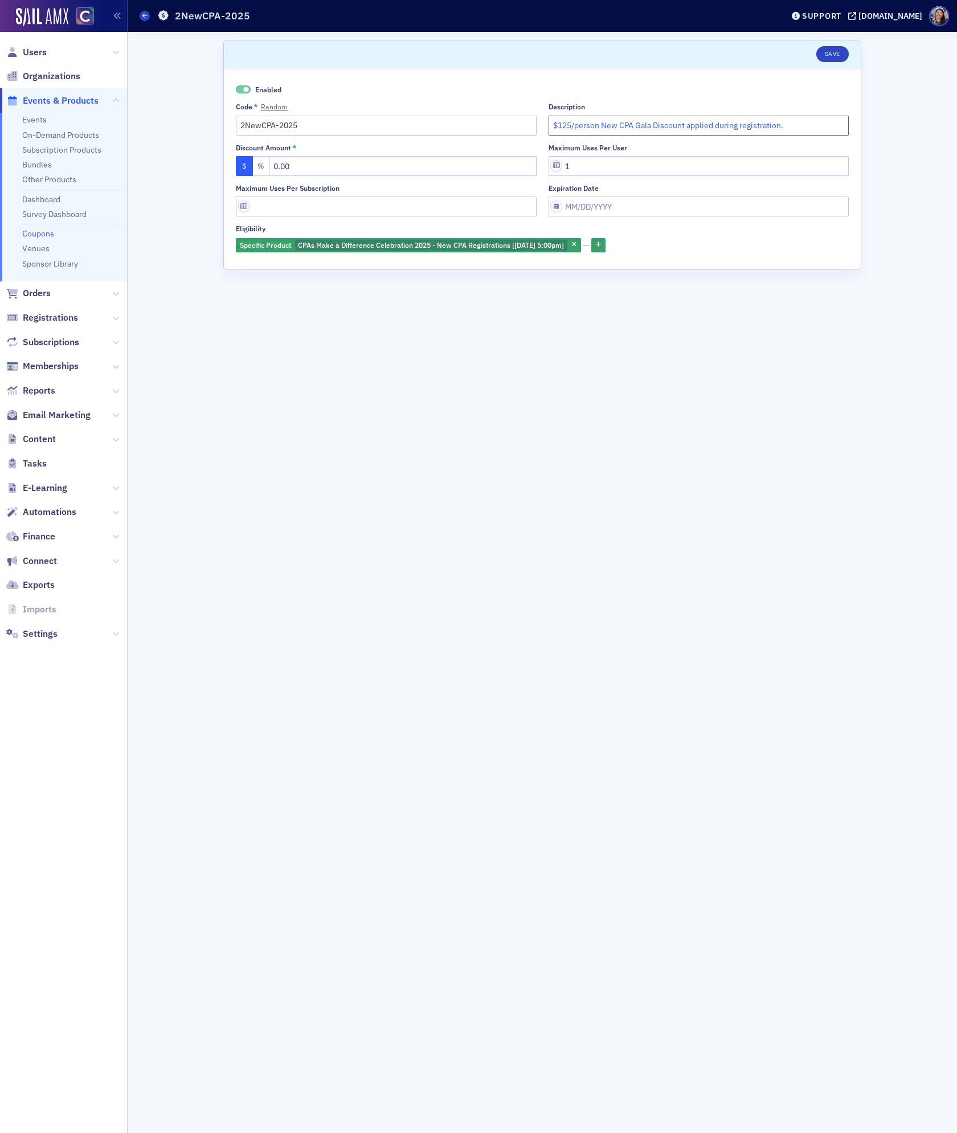
click at [649, 127] on input "$125/person New CPA Gala Discount applied during registration." at bounding box center [698, 126] width 301 height 20
click at [836, 51] on button "Save" at bounding box center [832, 54] width 32 height 16
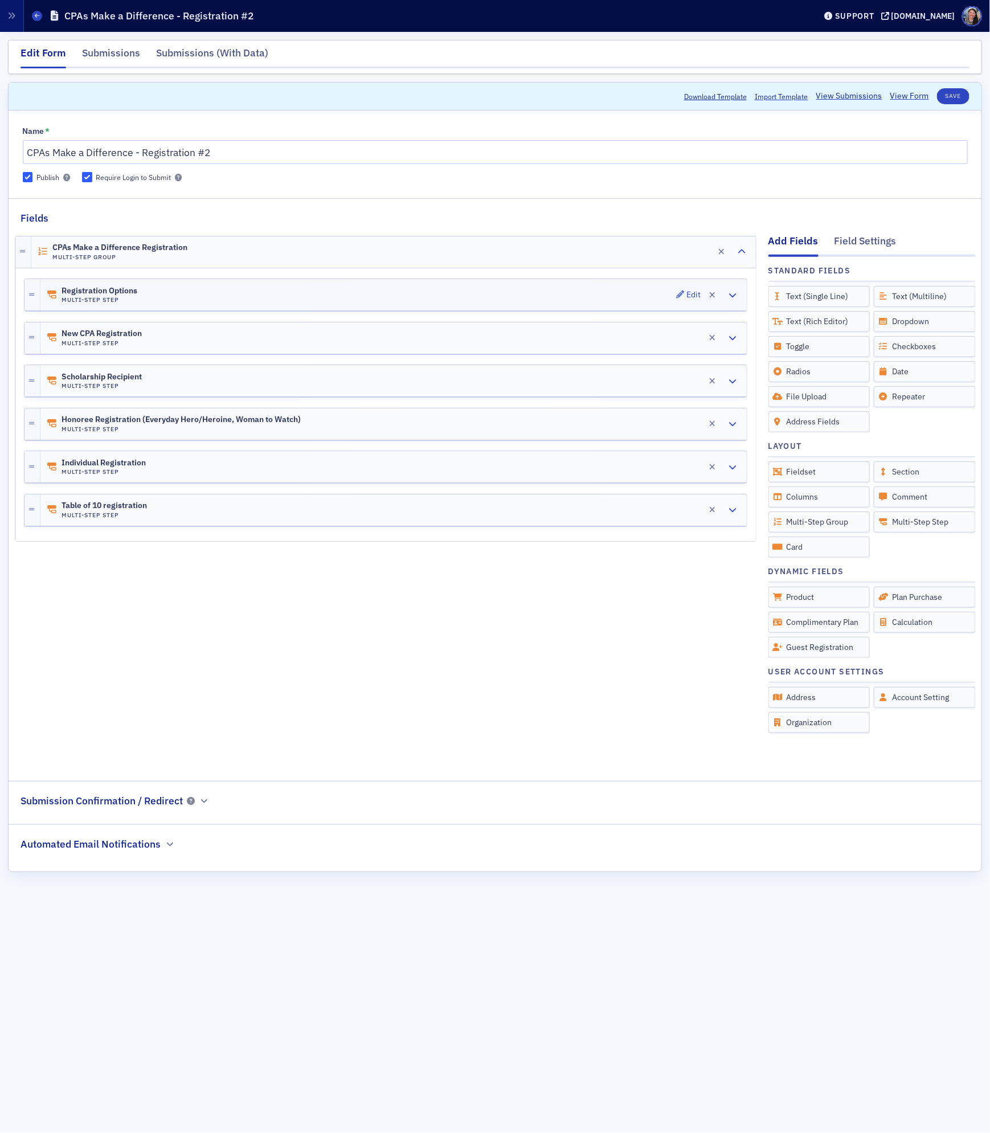
click at [246, 303] on div "Registration Options Multi-Step Step Edit" at bounding box center [393, 294] width 706 height 31
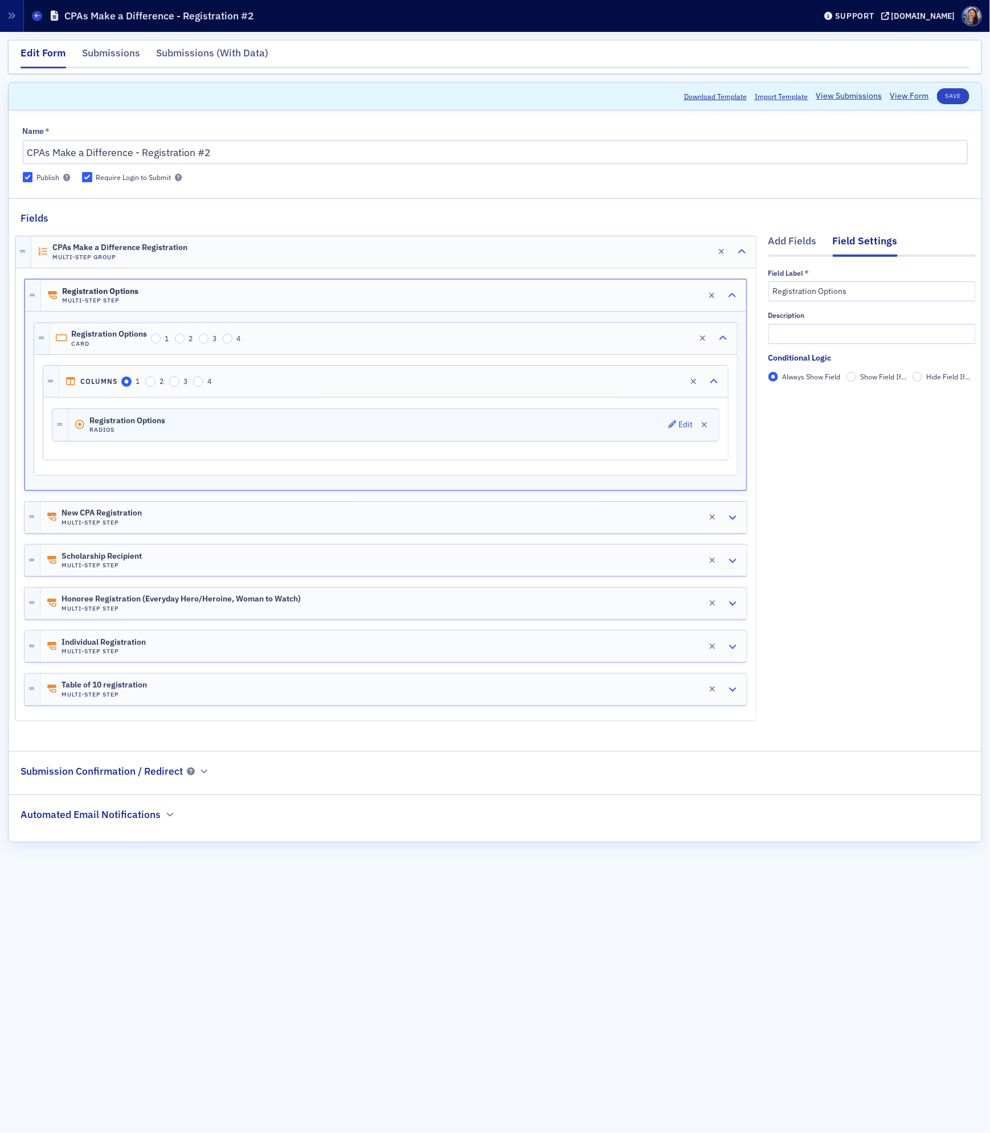
click at [268, 426] on div "Registration Options Radios Edit" at bounding box center [393, 425] width 650 height 32
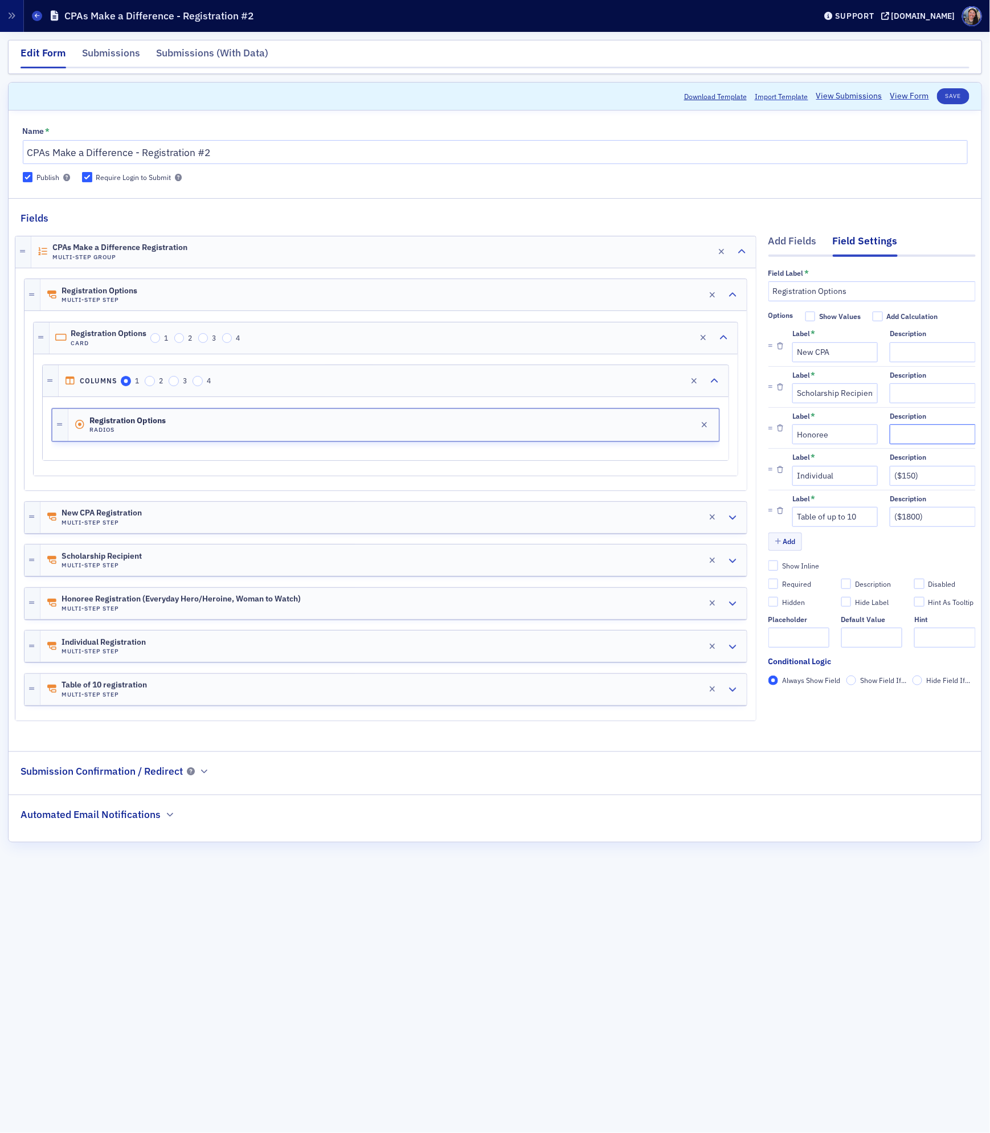
click at [911, 440] on input "Description" at bounding box center [931, 434] width 85 height 20
type input "Everyday Hero/Heroine and Woman to Watch Award Recipients)"
click at [957, 99] on button "Save" at bounding box center [953, 96] width 32 height 16
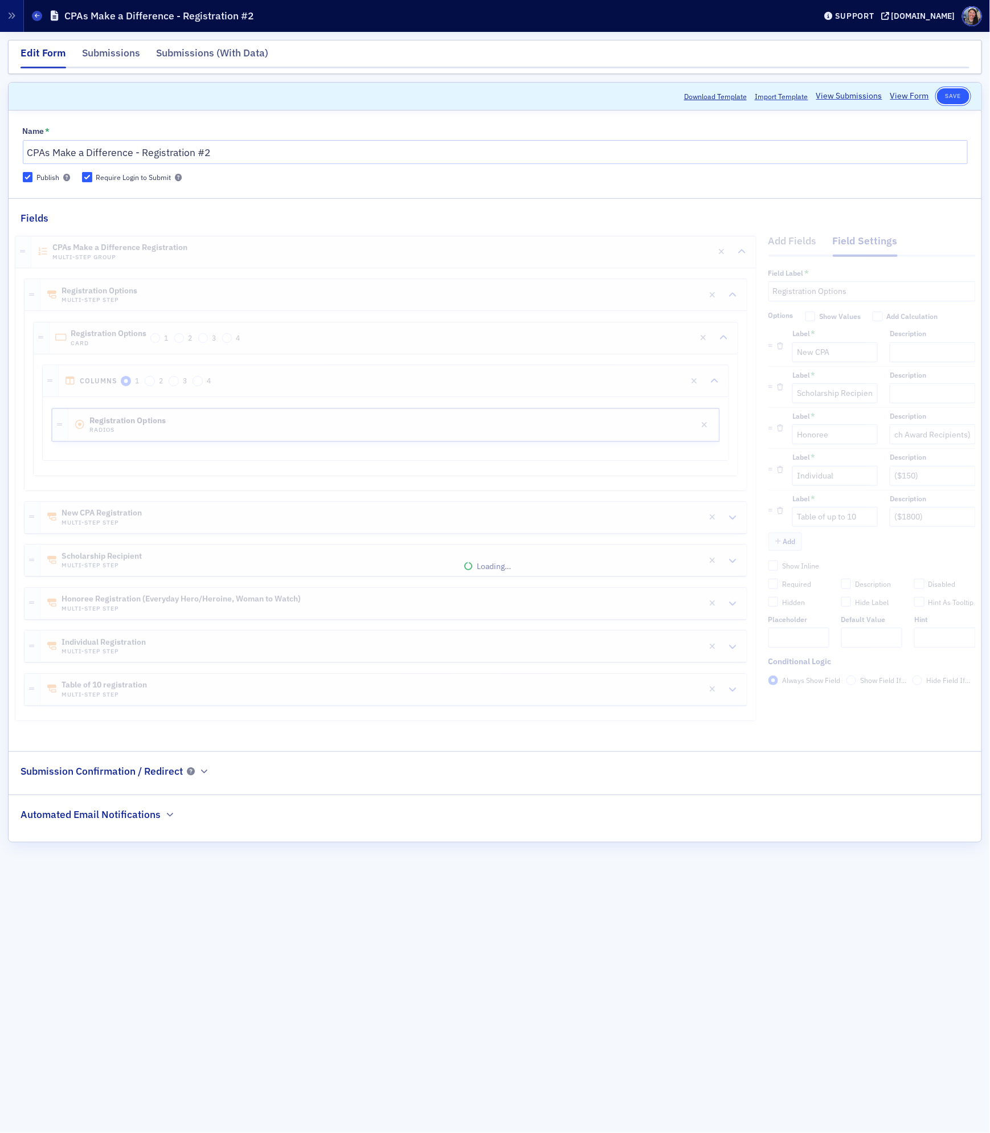
scroll to position [0, 0]
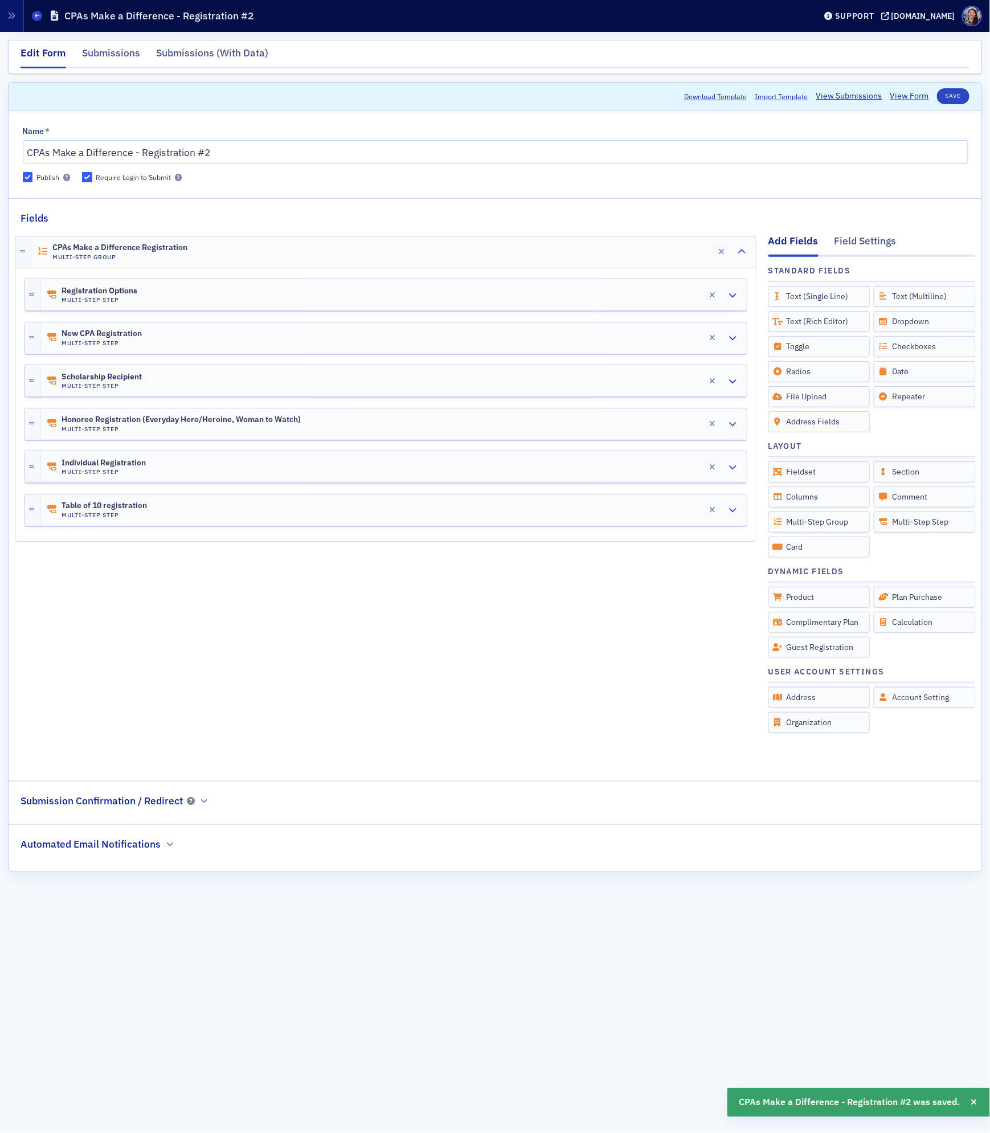
click at [912, 92] on link "View Form" at bounding box center [909, 96] width 39 height 12
click at [350, 289] on div "Registration Options Multi-Step Step Edit" at bounding box center [393, 294] width 706 height 31
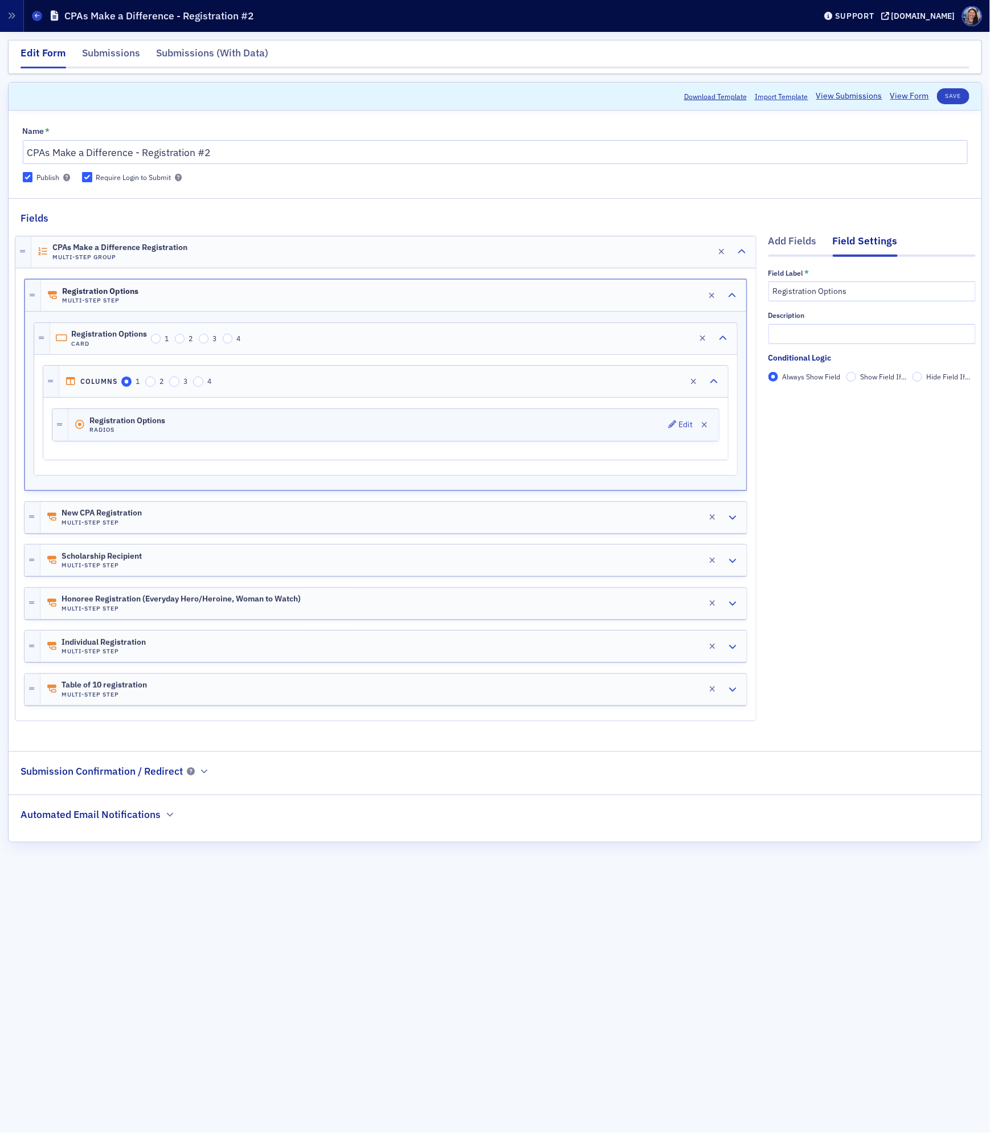
click at [321, 426] on div "Registration Options Radios Edit" at bounding box center [393, 425] width 650 height 32
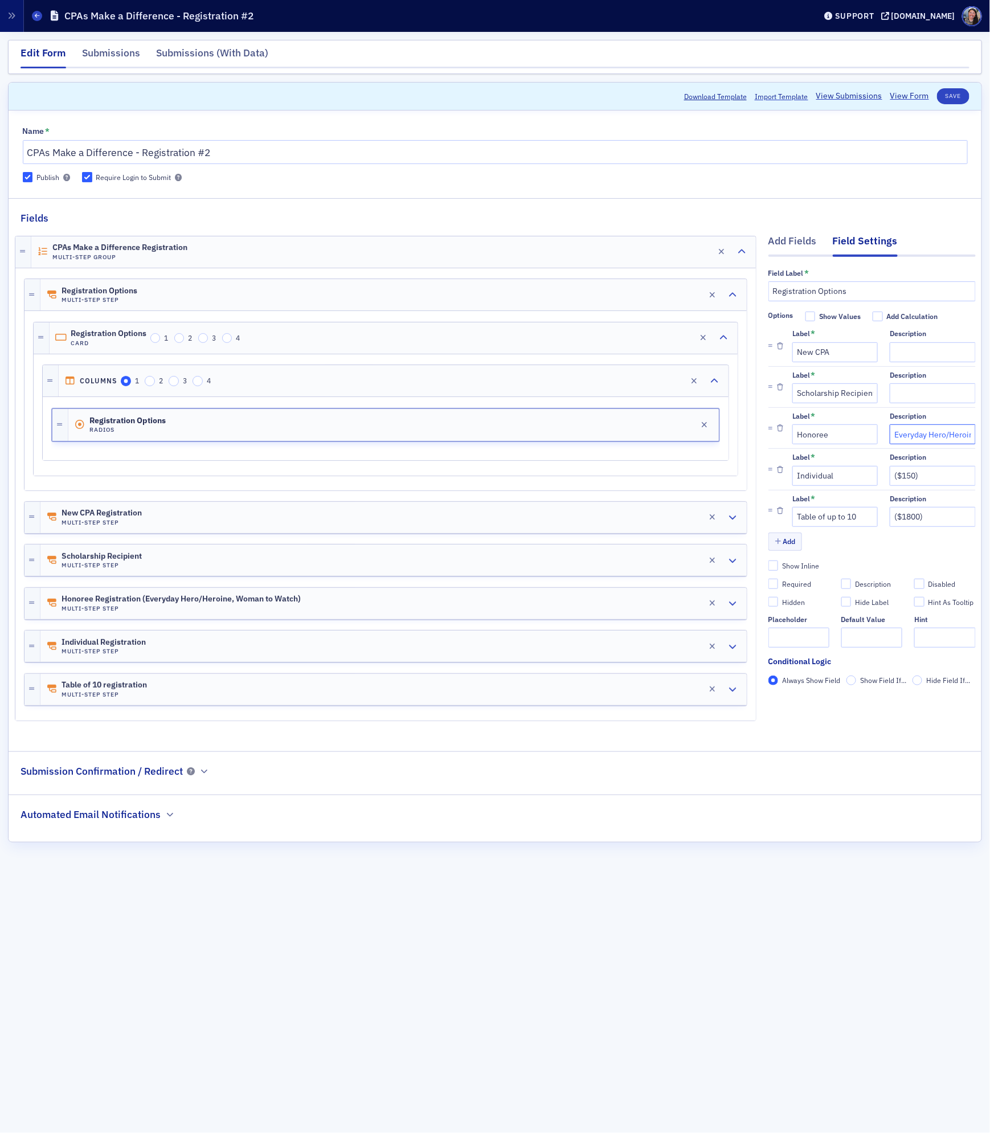
click at [909, 436] on input "Everyday Hero/Heroine and Woman to Watch Award Recipients)" at bounding box center [931, 434] width 85 height 20
click at [971, 434] on input "Everyday Hero/Heroine and Woman to Watch Award Recipients)" at bounding box center [931, 434] width 85 height 20
type input "Everyday Hero/Heroine and Woman to Watch Award Recipients"
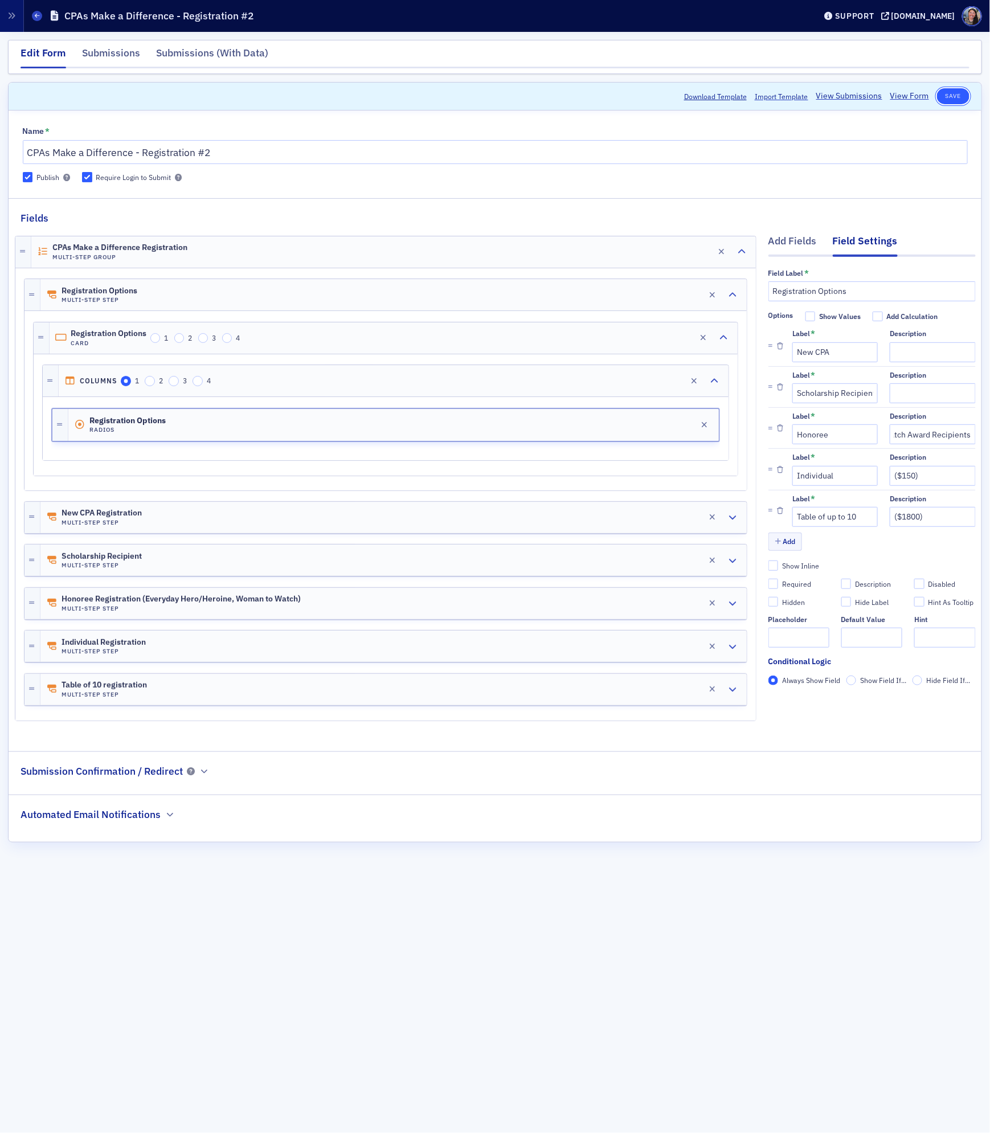
click at [945, 95] on button "Save" at bounding box center [953, 96] width 32 height 16
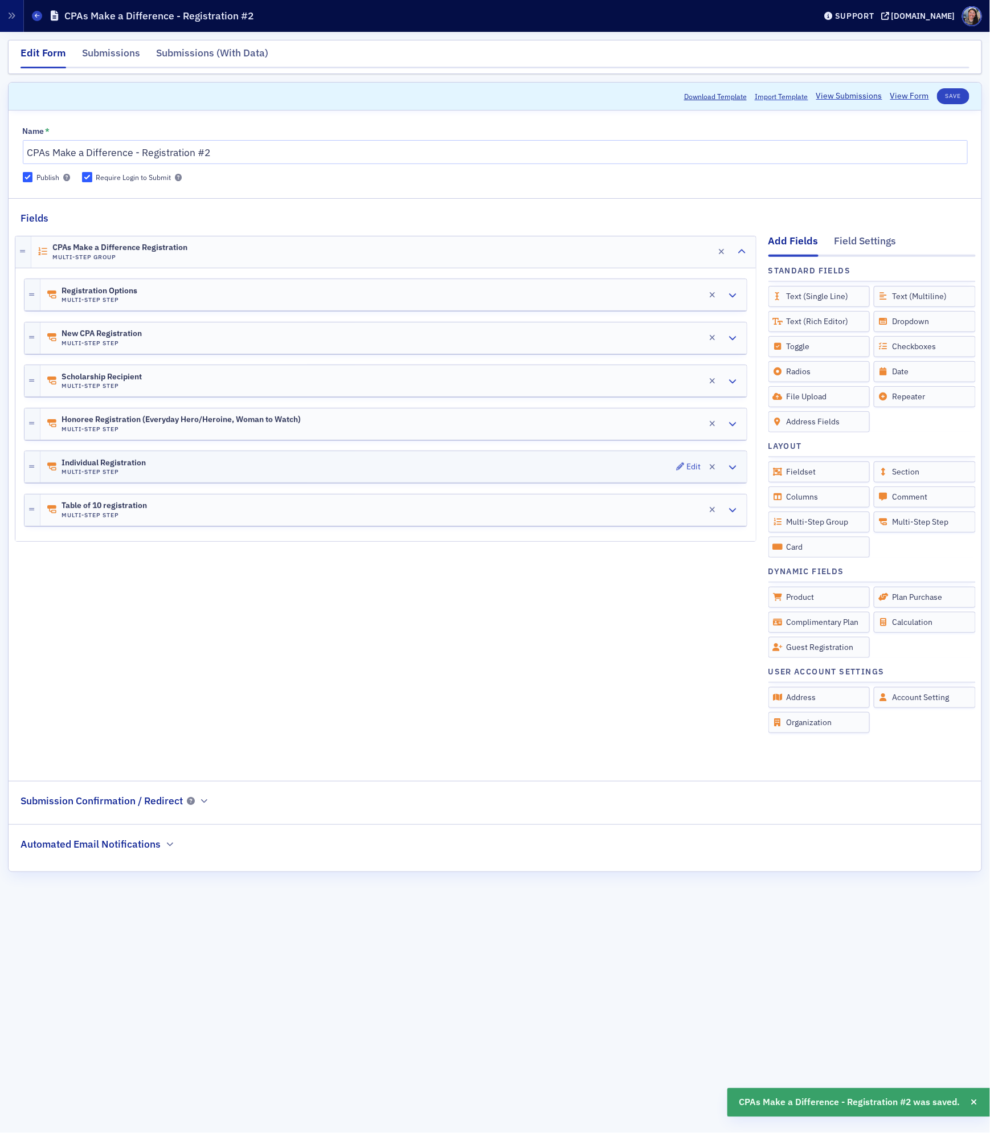
click at [310, 474] on div "Individual Registration Multi-Step Step Edit" at bounding box center [393, 466] width 706 height 31
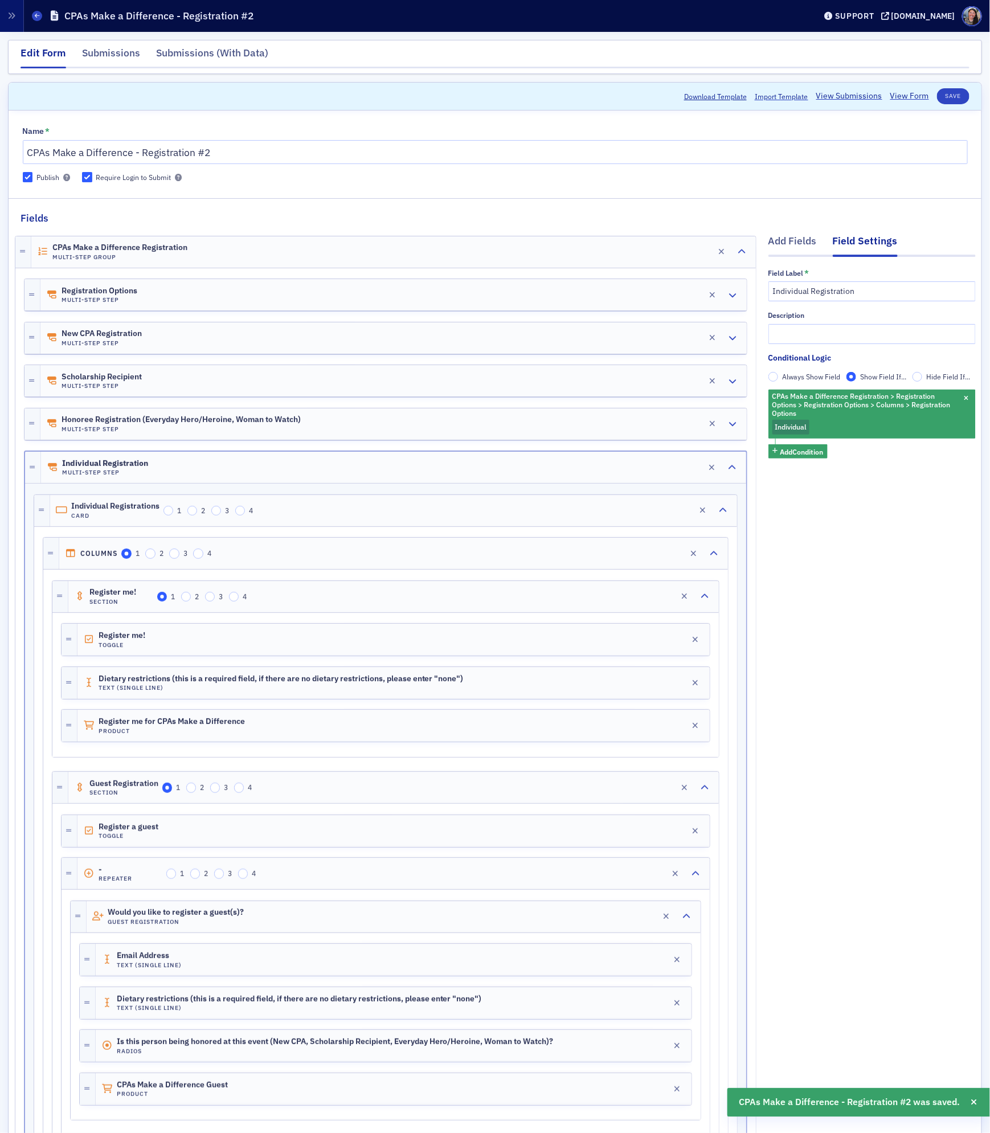
scroll to position [282, 0]
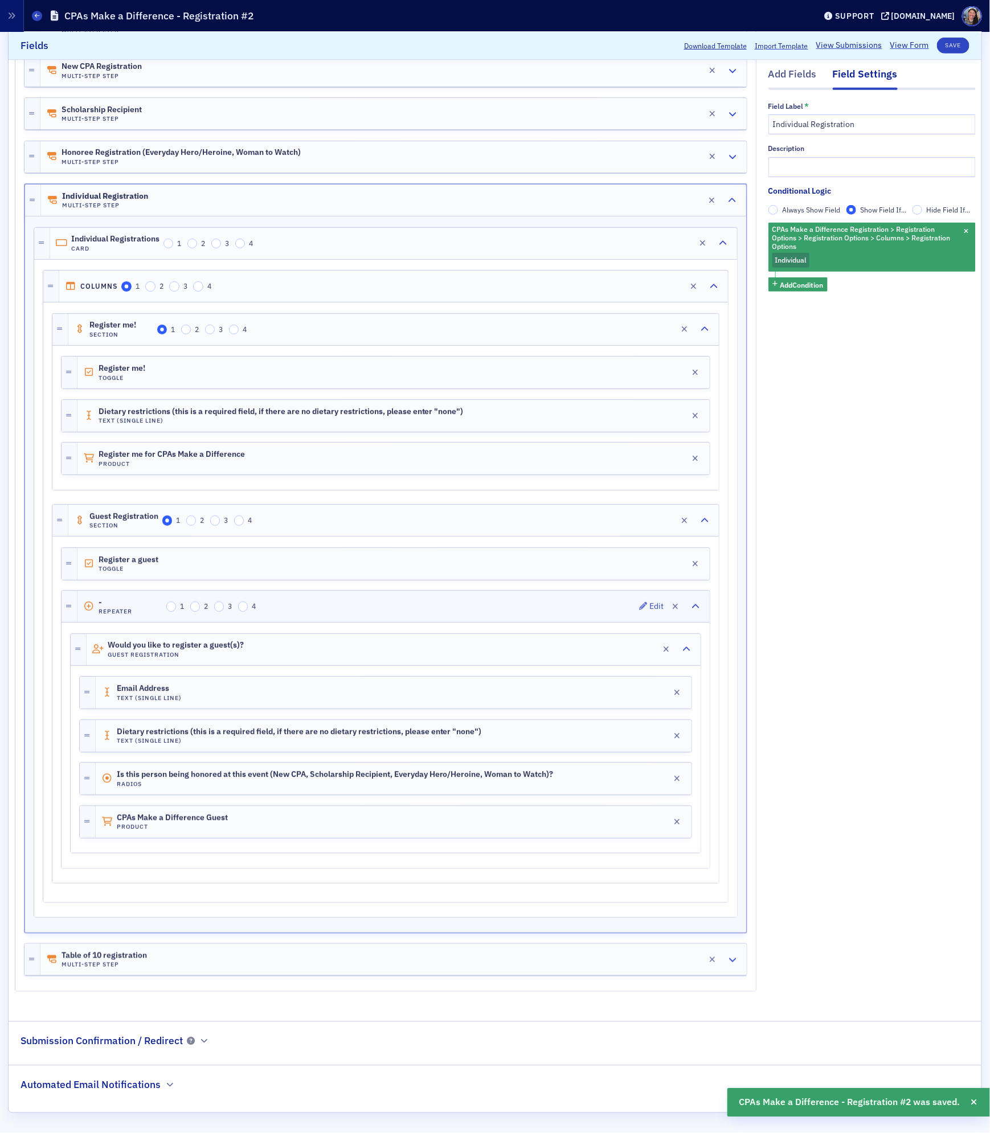
click at [147, 598] on span "-" at bounding box center [131, 602] width 64 height 9
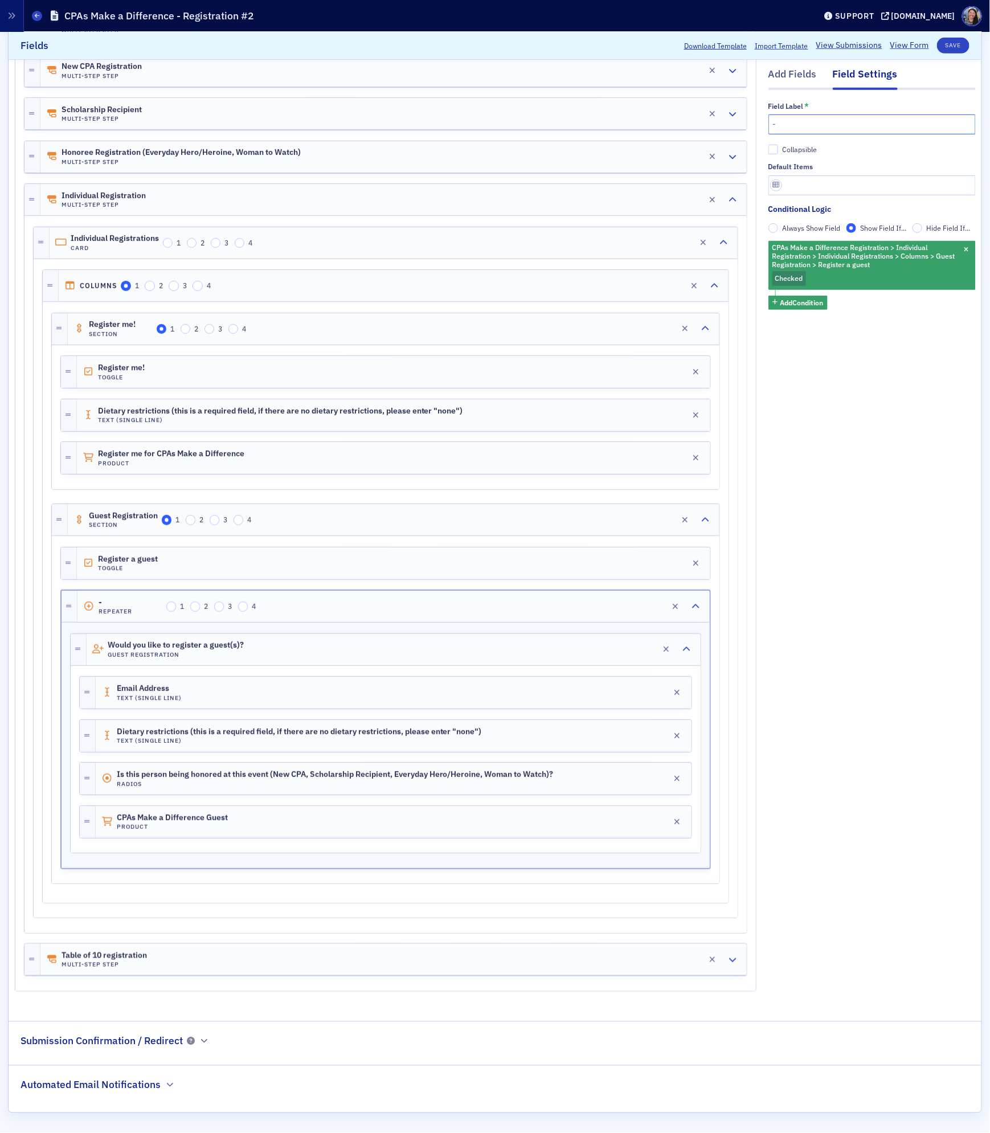
click at [878, 125] on input "-" at bounding box center [871, 124] width 207 height 20
type input "G"
click at [101, 141] on div "Honoree Registration (Everyday Hero/Heroine, Woman to Watch) Multi-Step Step Ed…" at bounding box center [393, 156] width 706 height 31
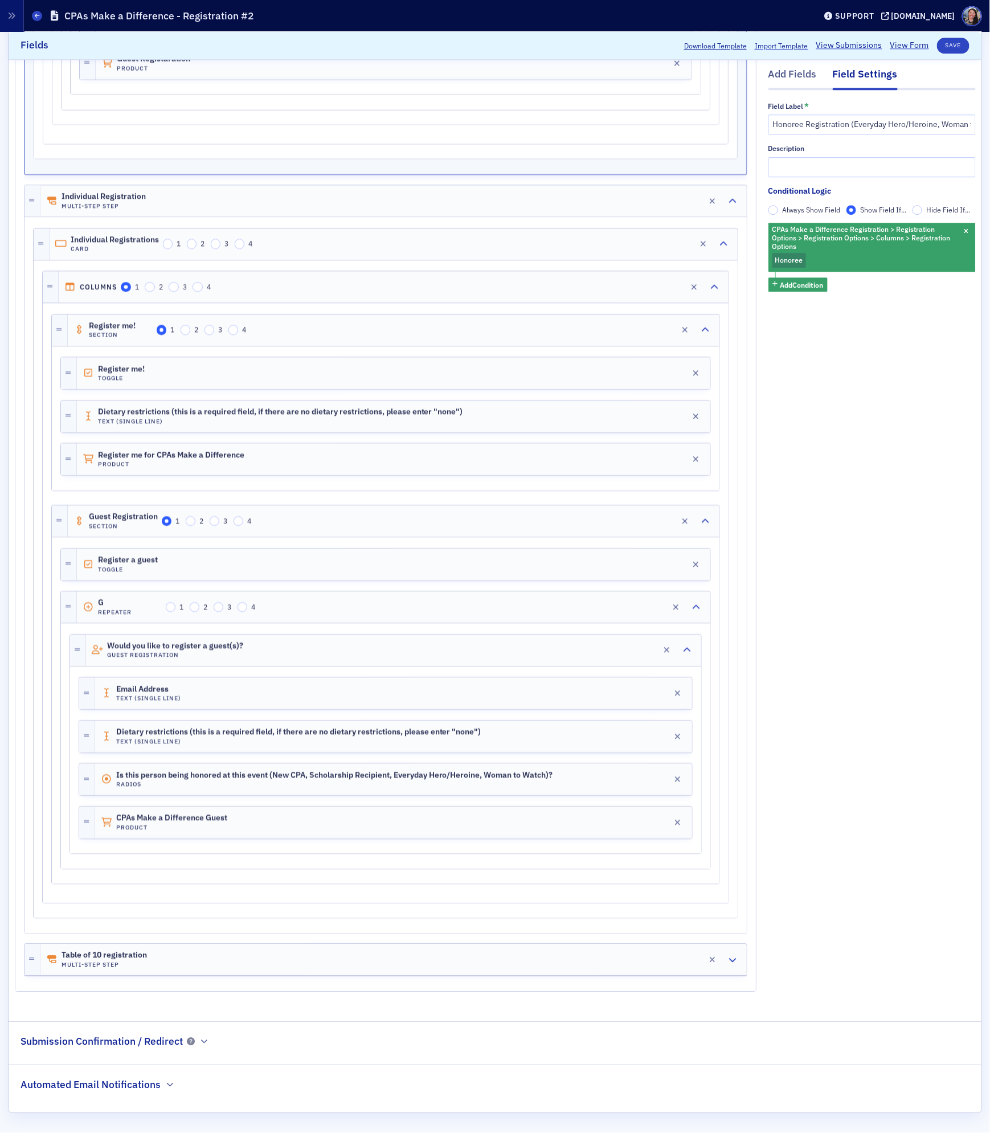
scroll to position [1416, 0]
click at [401, 596] on div "G Repeater 1 2 3 4 Edit" at bounding box center [393, 606] width 633 height 31
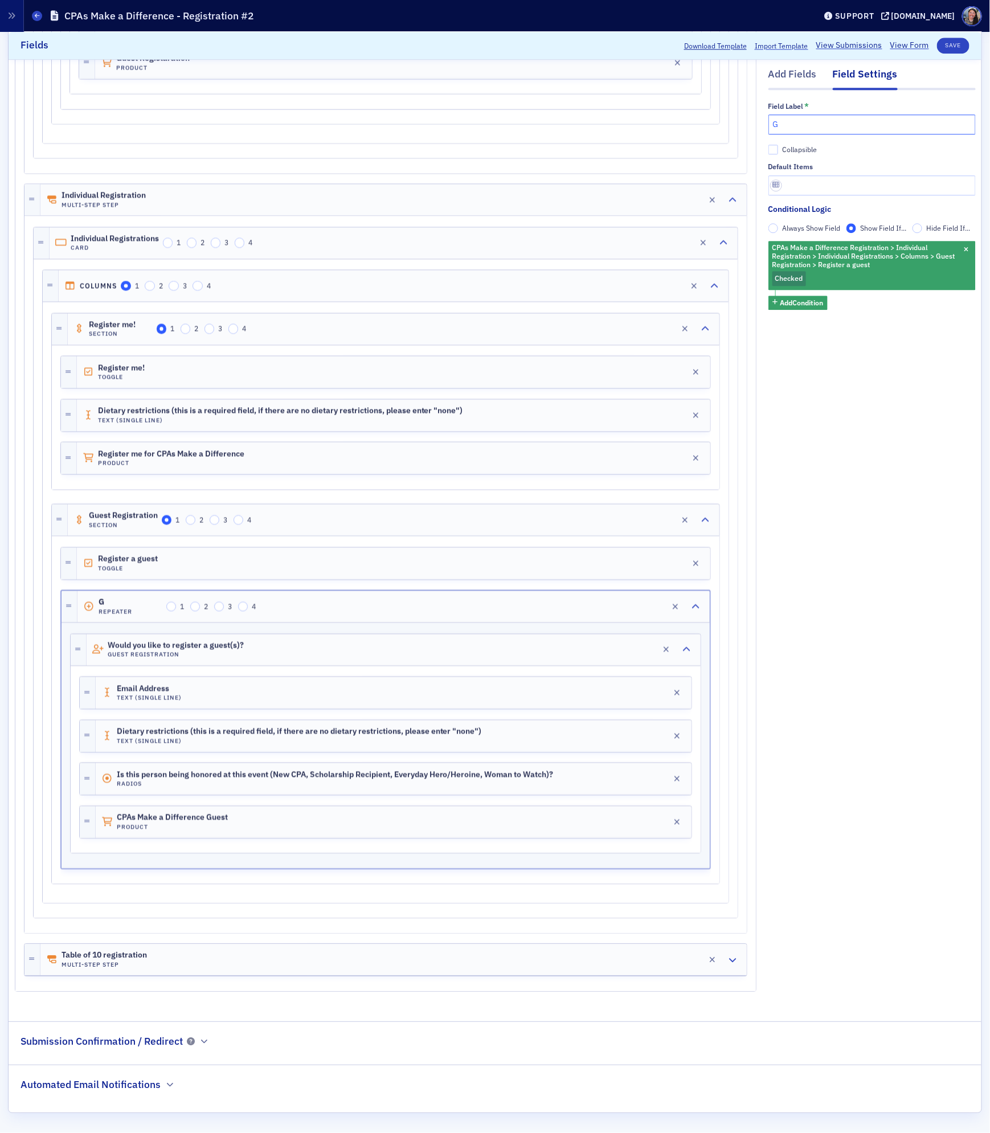
click at [810, 120] on input "G" at bounding box center [871, 124] width 207 height 20
type input "Guest at $150"
click at [952, 44] on button "Save" at bounding box center [953, 46] width 32 height 16
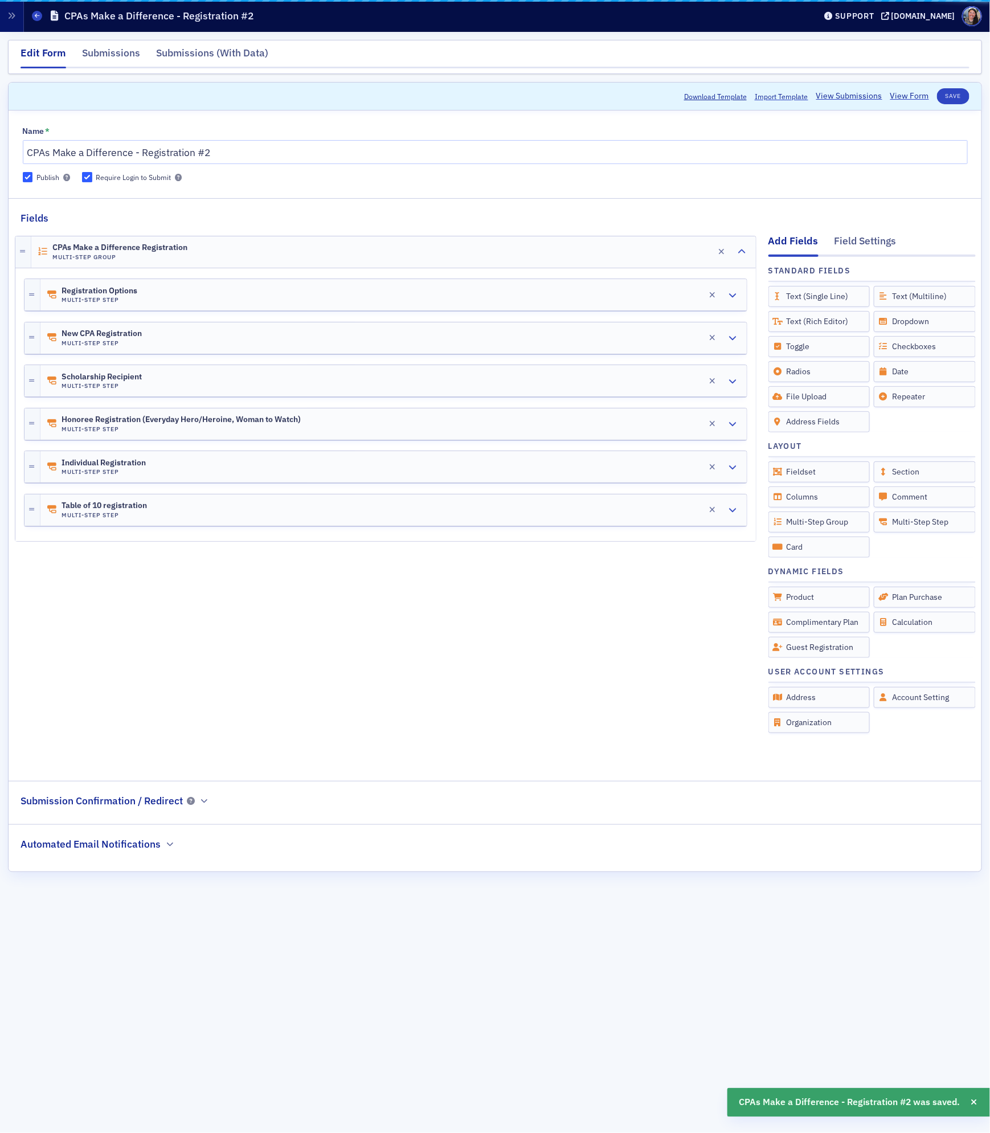
scroll to position [0, 0]
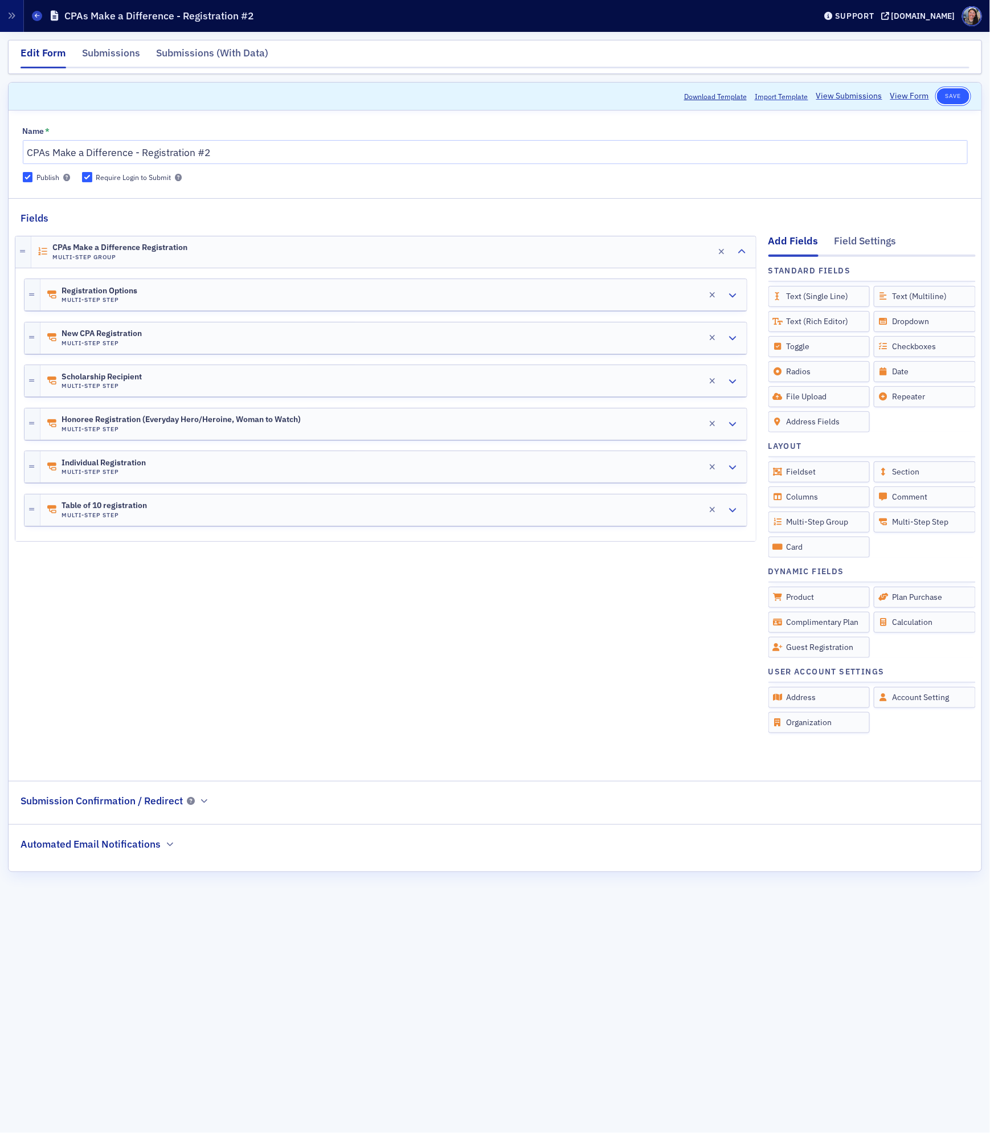
click at [952, 97] on button "Save" at bounding box center [953, 96] width 32 height 16
click at [36, 21] on div "Forms CPAs Make a Difference - Registration #2" at bounding box center [425, 16] width 786 height 22
click at [38, 16] on icon at bounding box center [37, 15] width 5 height 5
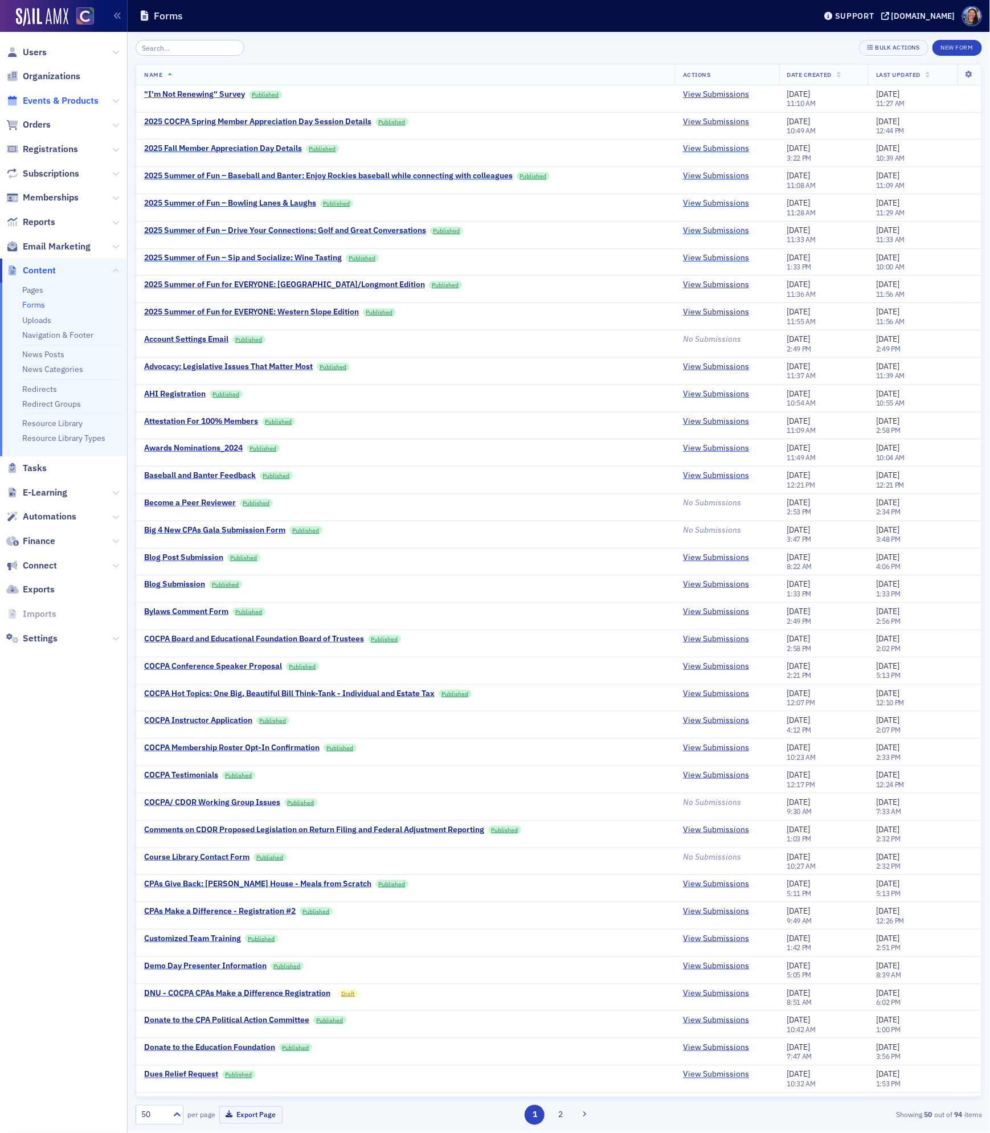
click at [60, 101] on span "Events & Products" at bounding box center [61, 101] width 76 height 13
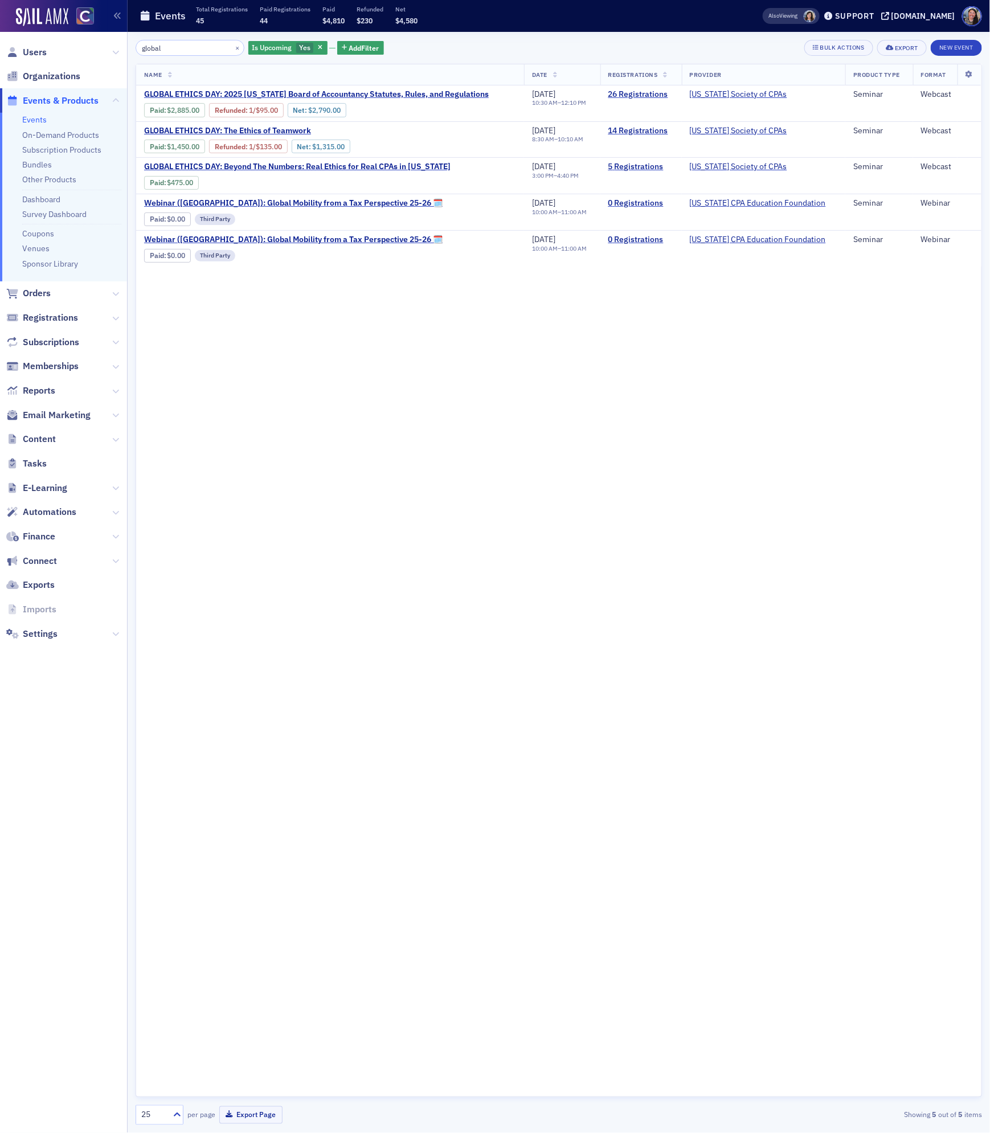
type input "global"
click at [349, 50] on span "Add Filter" at bounding box center [364, 48] width 30 height 10
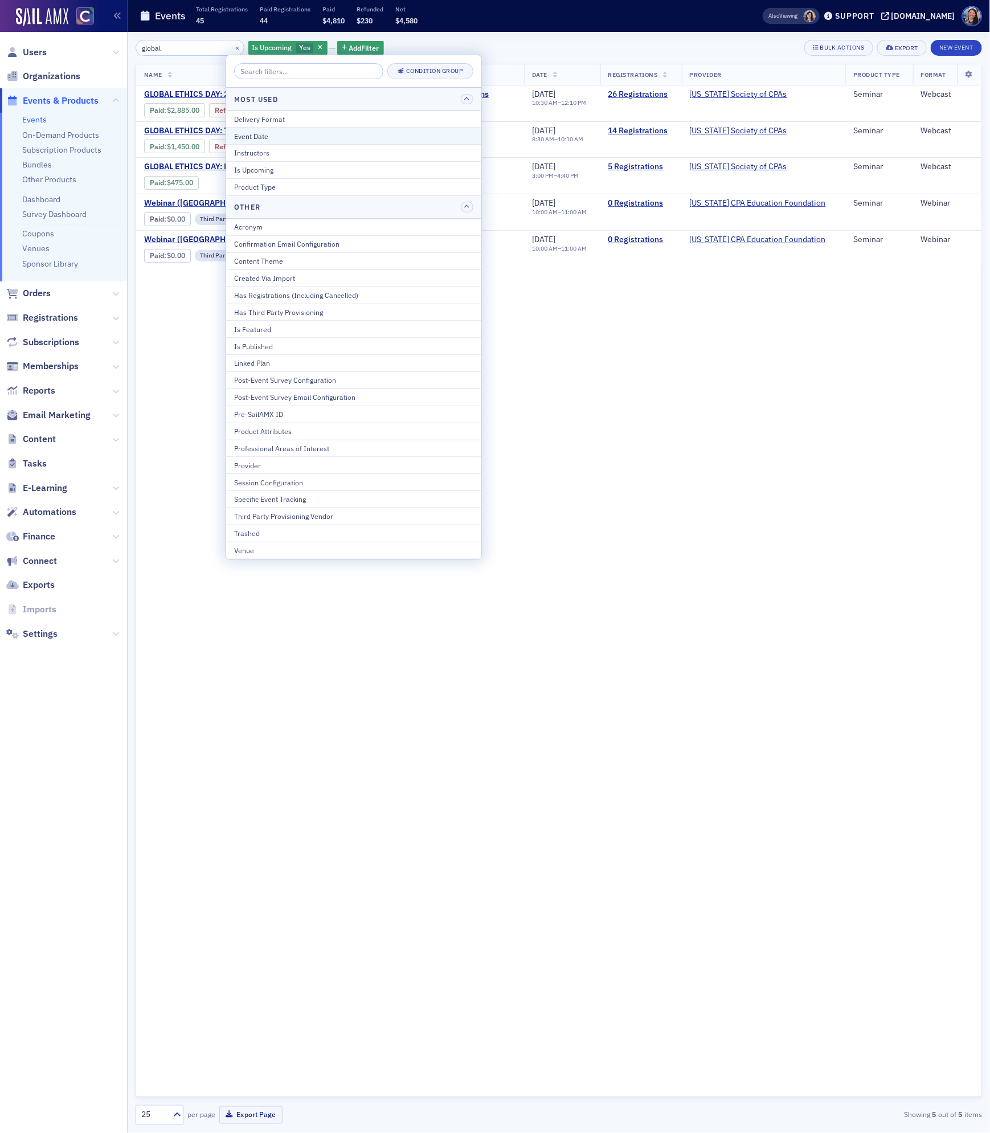
click at [277, 133] on div "Event Date" at bounding box center [353, 136] width 239 height 10
select select "8"
select select "2025"
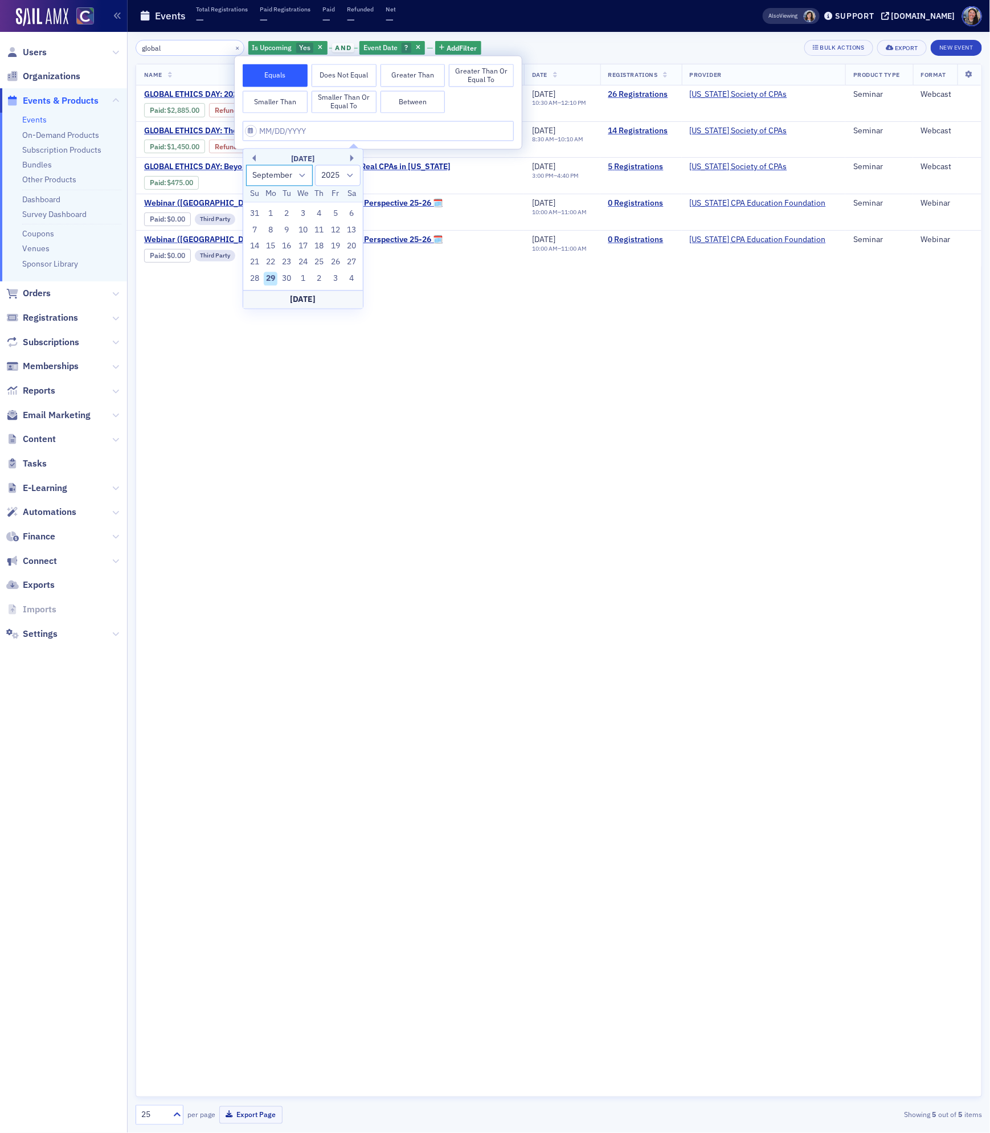
click at [302, 175] on select "January February March April May June July August September October November De…" at bounding box center [279, 175] width 67 height 21
select select "9"
click at [246, 165] on select "January February March April May June July August September October November De…" at bounding box center [279, 175] width 67 height 21
click at [303, 246] on div "15" at bounding box center [303, 247] width 14 height 14
type input "[DATE]"
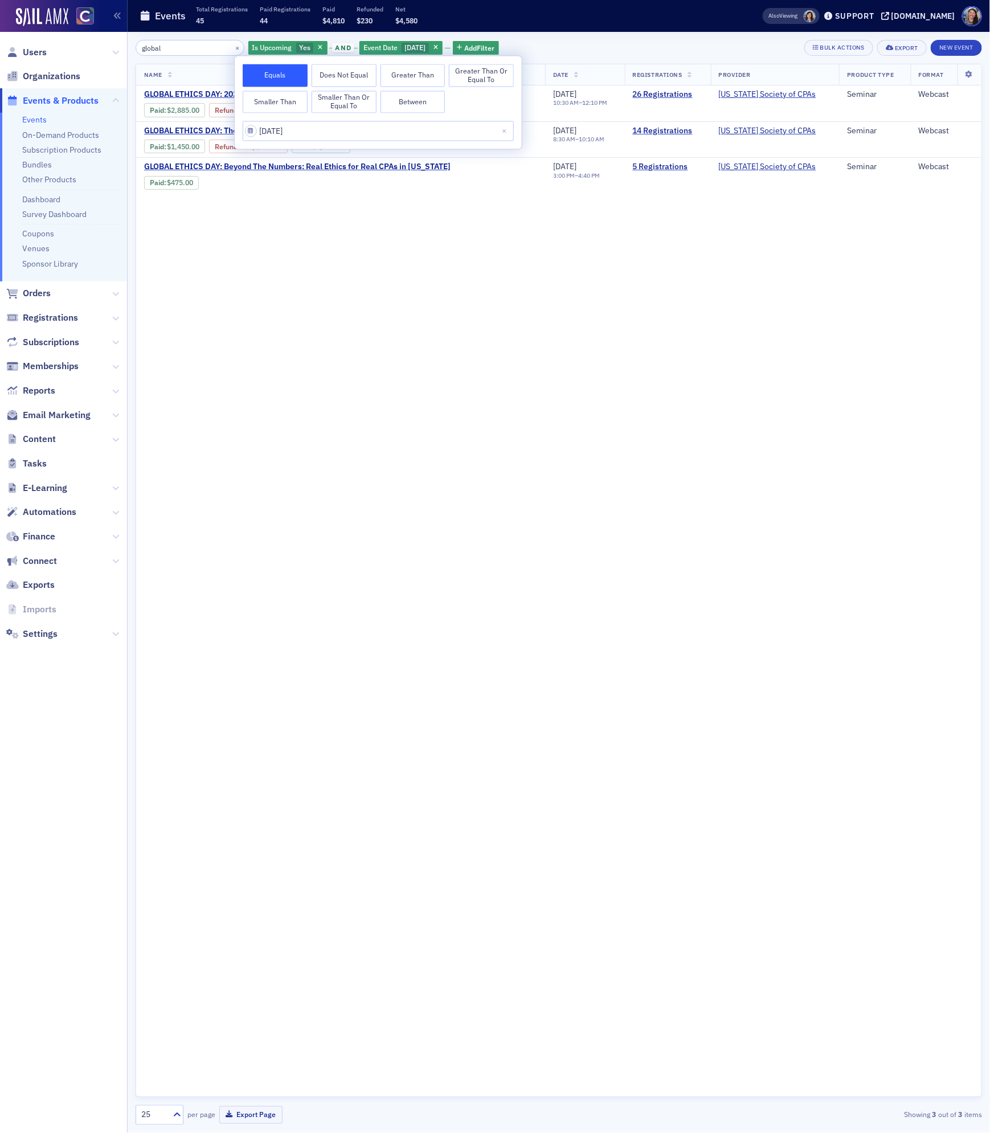
click at [321, 301] on div "Name Date Registrations Provider Product Type Format GLOBAL ETHICS DAY: 2025 Co…" at bounding box center [559, 580] width 846 height 1033
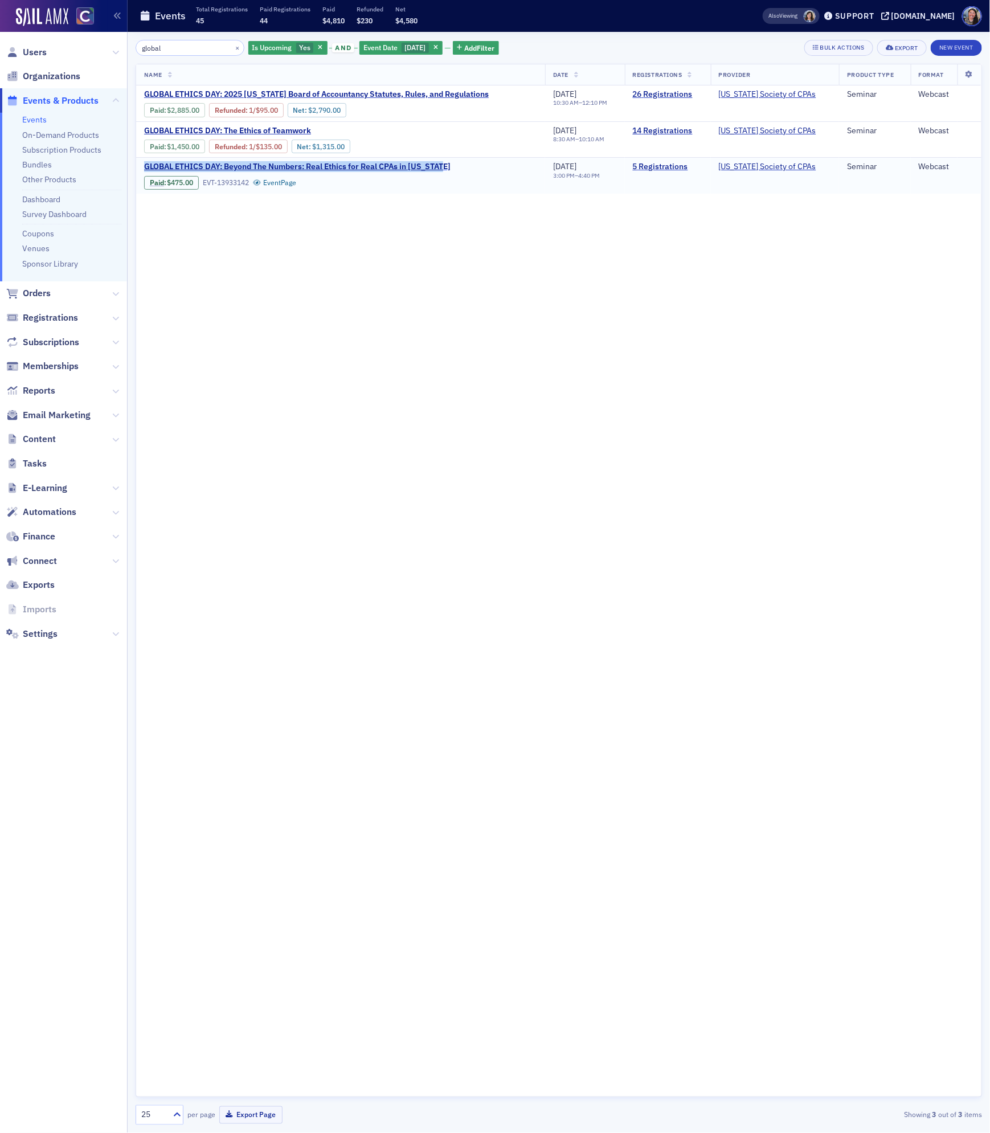
copy span "GLOBAL ETHICS DAY: Beyond The Numbers: Real Ethics for Real CPAs in Colorado"
click at [443, 423] on div "Name Date Registrations Provider Product Type Format GLOBAL ETHICS DAY: 2025 Co…" at bounding box center [559, 580] width 846 height 1033
click at [949, 50] on button "New Event" at bounding box center [955, 48] width 51 height 16
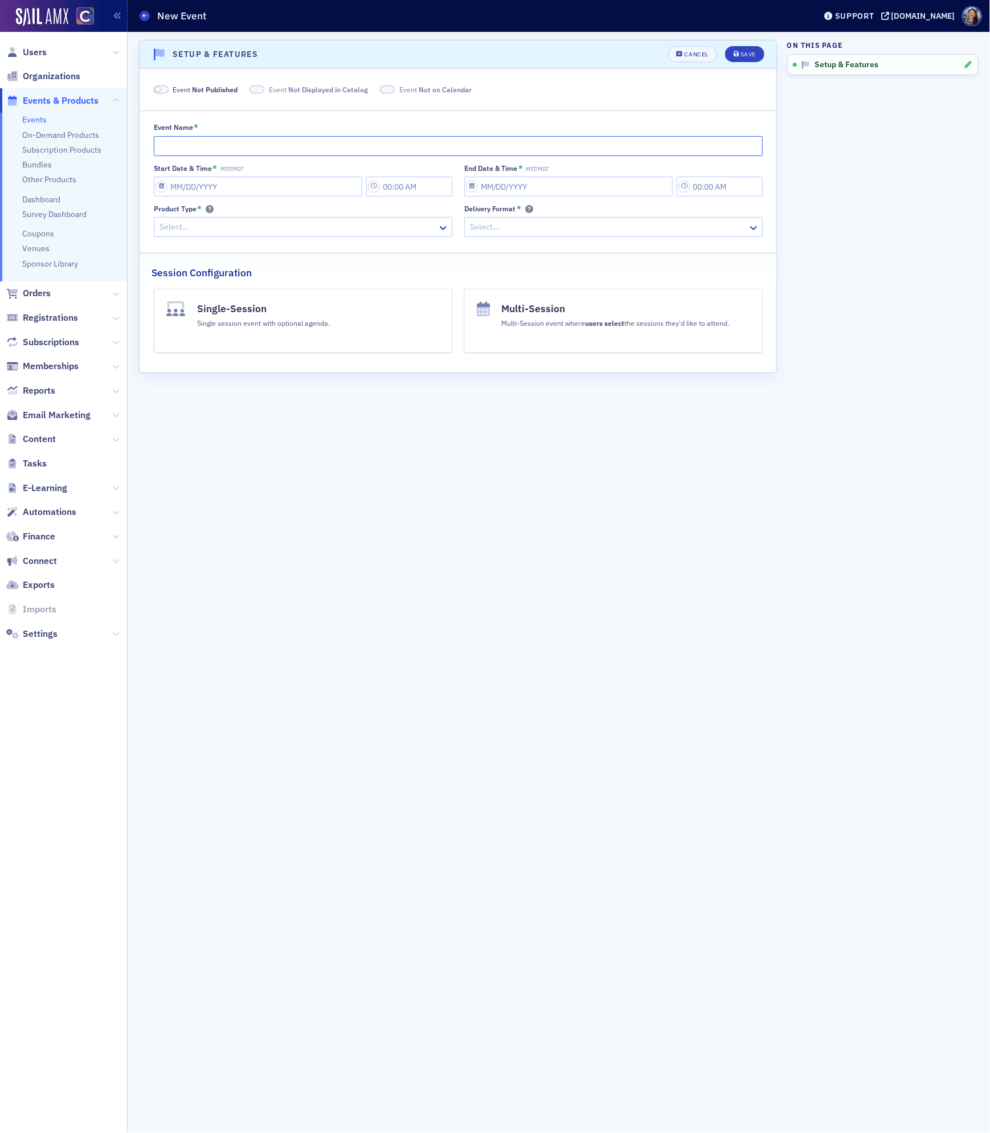
click at [325, 145] on input "Event Name *" at bounding box center [458, 146] width 609 height 20
paste input "The Changing AI Regulation Landscape: What You Need to Know"
drag, startPoint x: 219, startPoint y: 149, endPoint x: 58, endPoint y: 142, distance: 160.7
click at [58, 142] on div "Users Organizations Events & Products Events On-Demand Products Subscription Pr…" at bounding box center [495, 566] width 990 height 1133
type input "GLOBAL ETHICS DAY: The Changing AI Regulation Landscape: What You Need to Know"
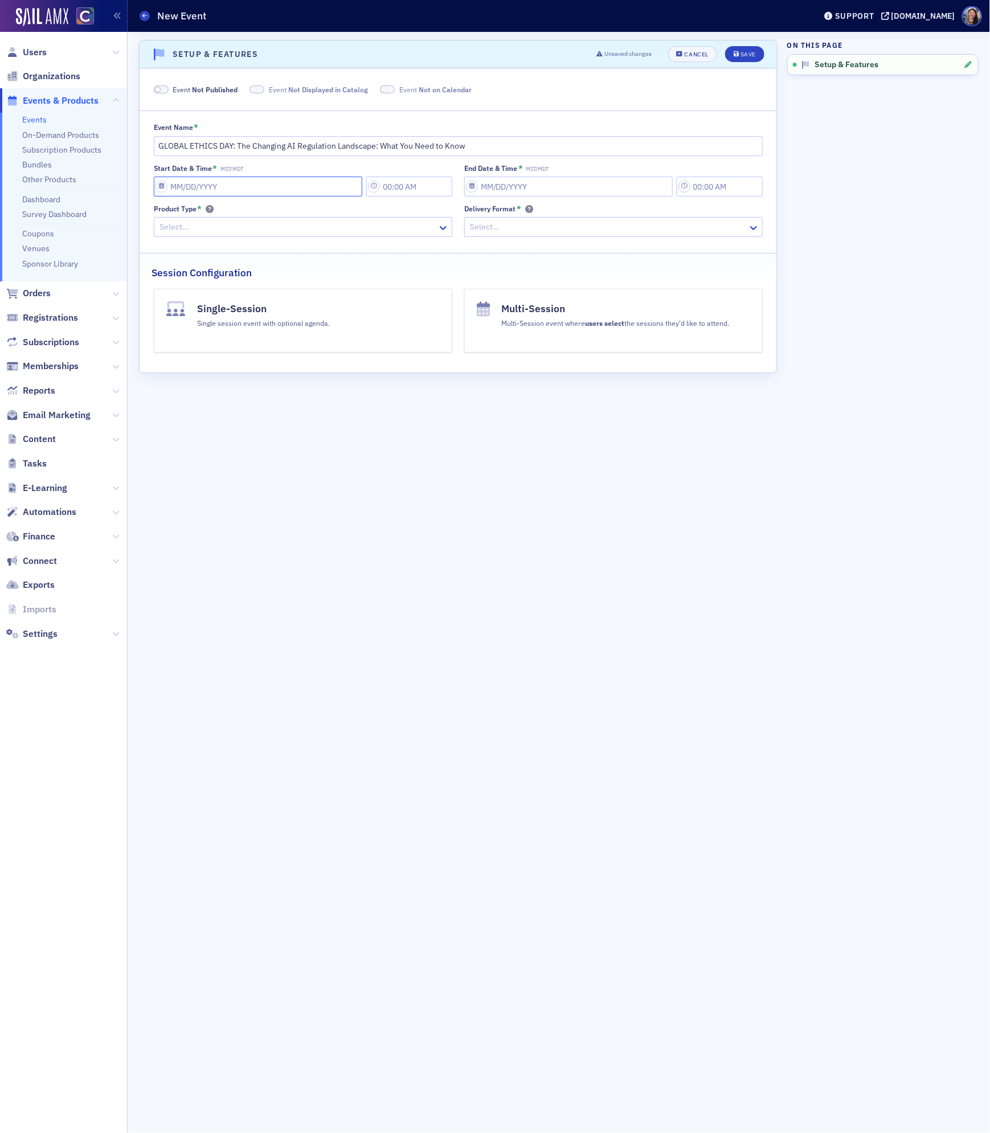
click at [284, 187] on input "Start Date & Time * MST/MDT" at bounding box center [258, 187] width 208 height 20
select select "8"
select select "2025"
type input "0"
type input "12:00 PM"
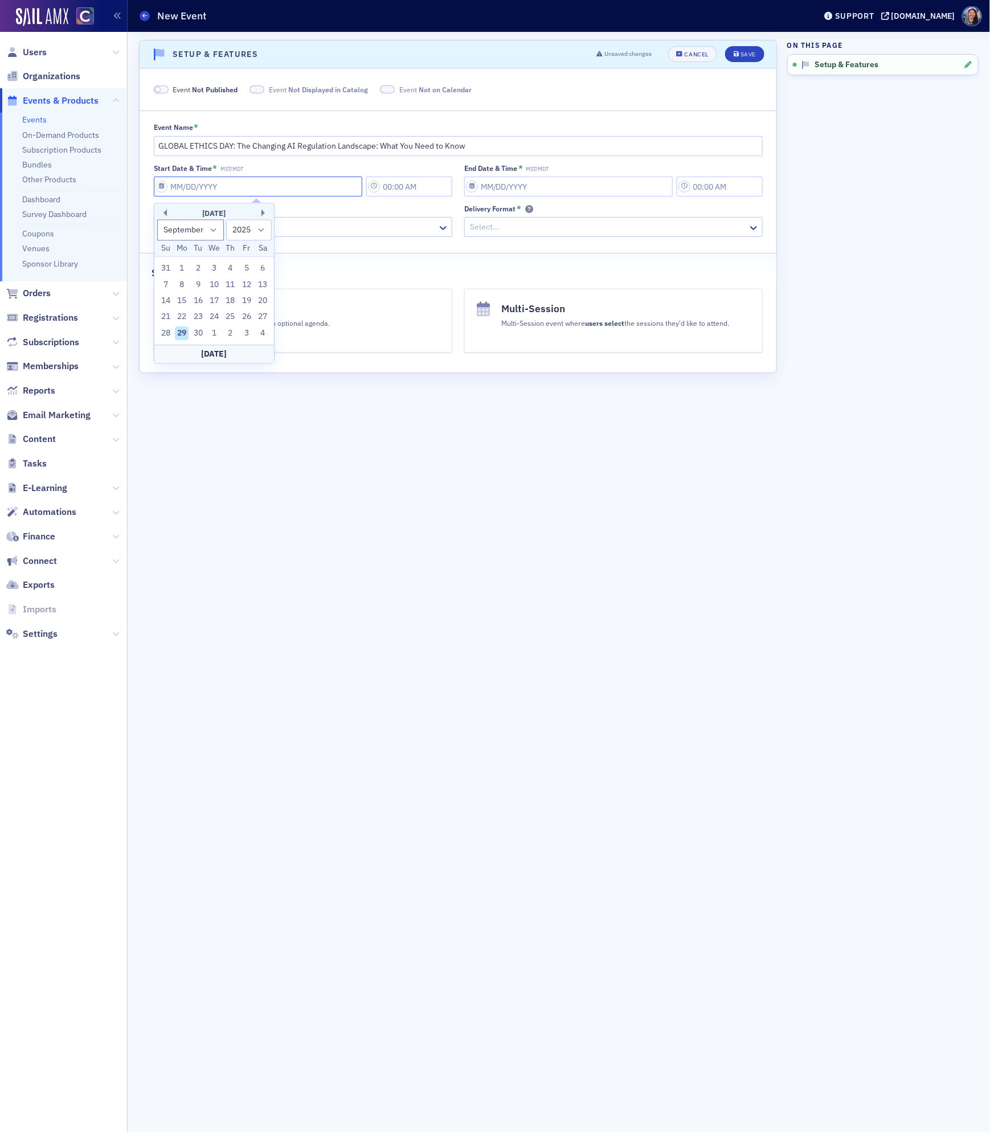
type input "01/01/2000"
type input "1:00 PM"
select select "0"
select select "2000"
type input "09"
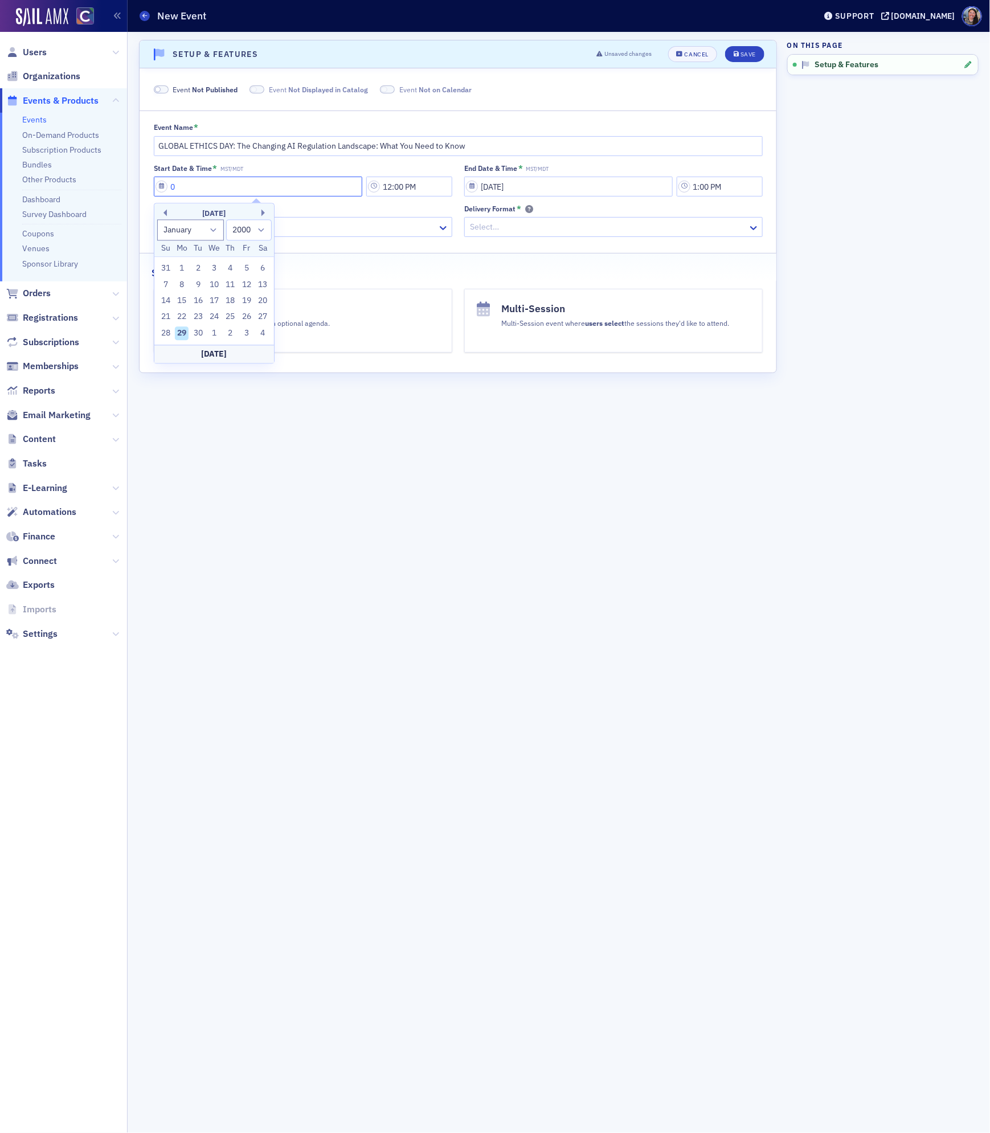
select select "8"
select select "2025"
type input "0"
select select "0"
select select "2000"
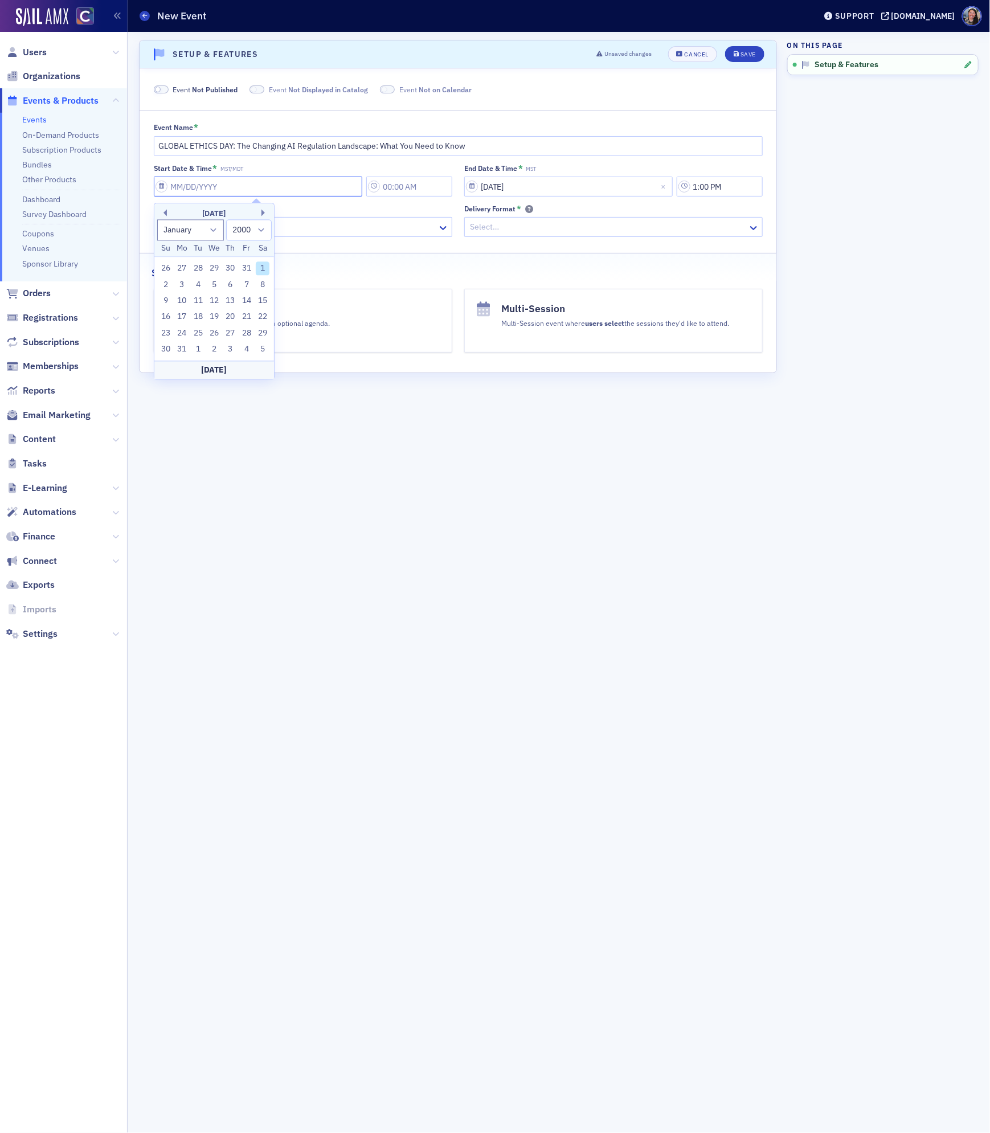
type input "1"
type input "12:00 PM"
select select "2025"
type input "10"
select select "9"
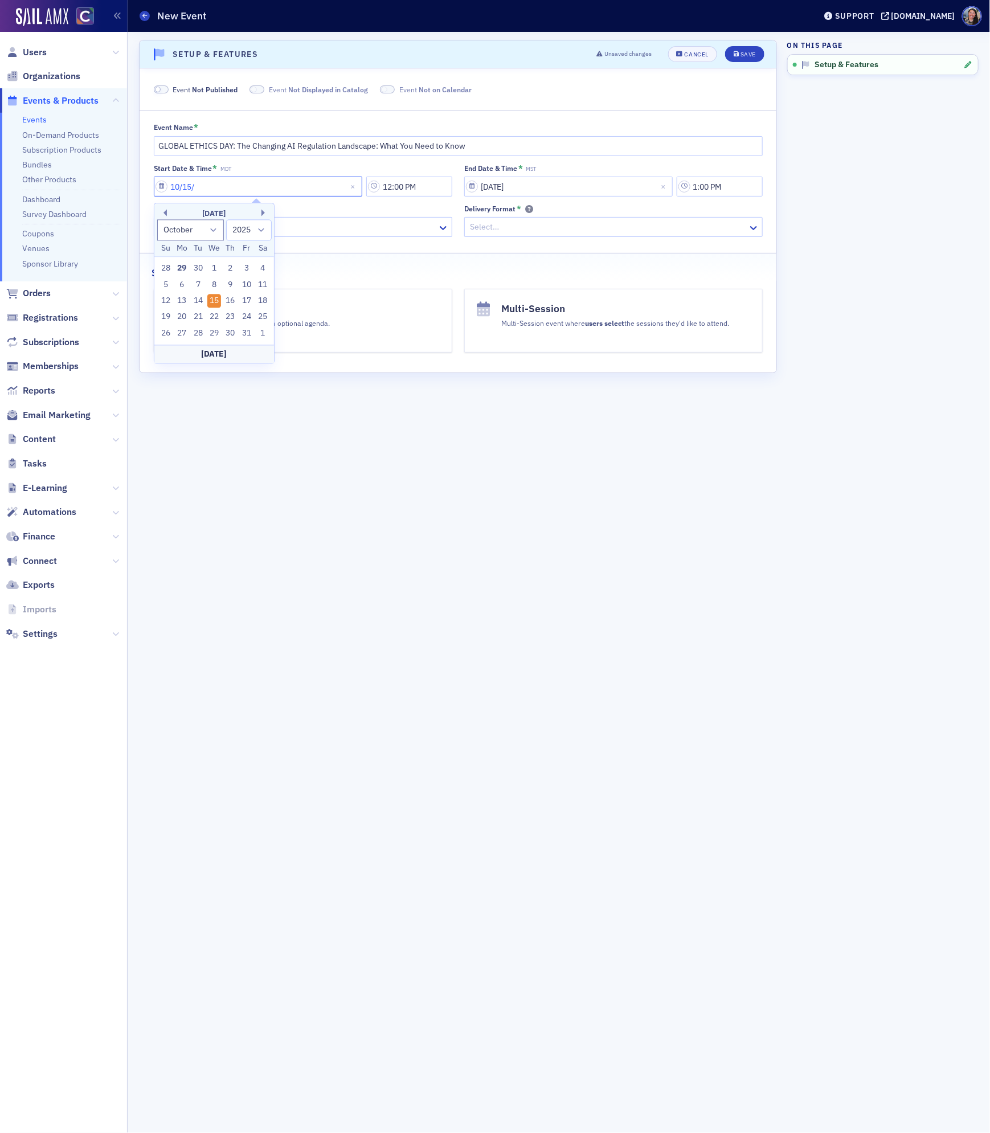
type input "10/15/2"
select select "2002"
type input "10/15/20"
select select "2020"
type input "[DATE]"
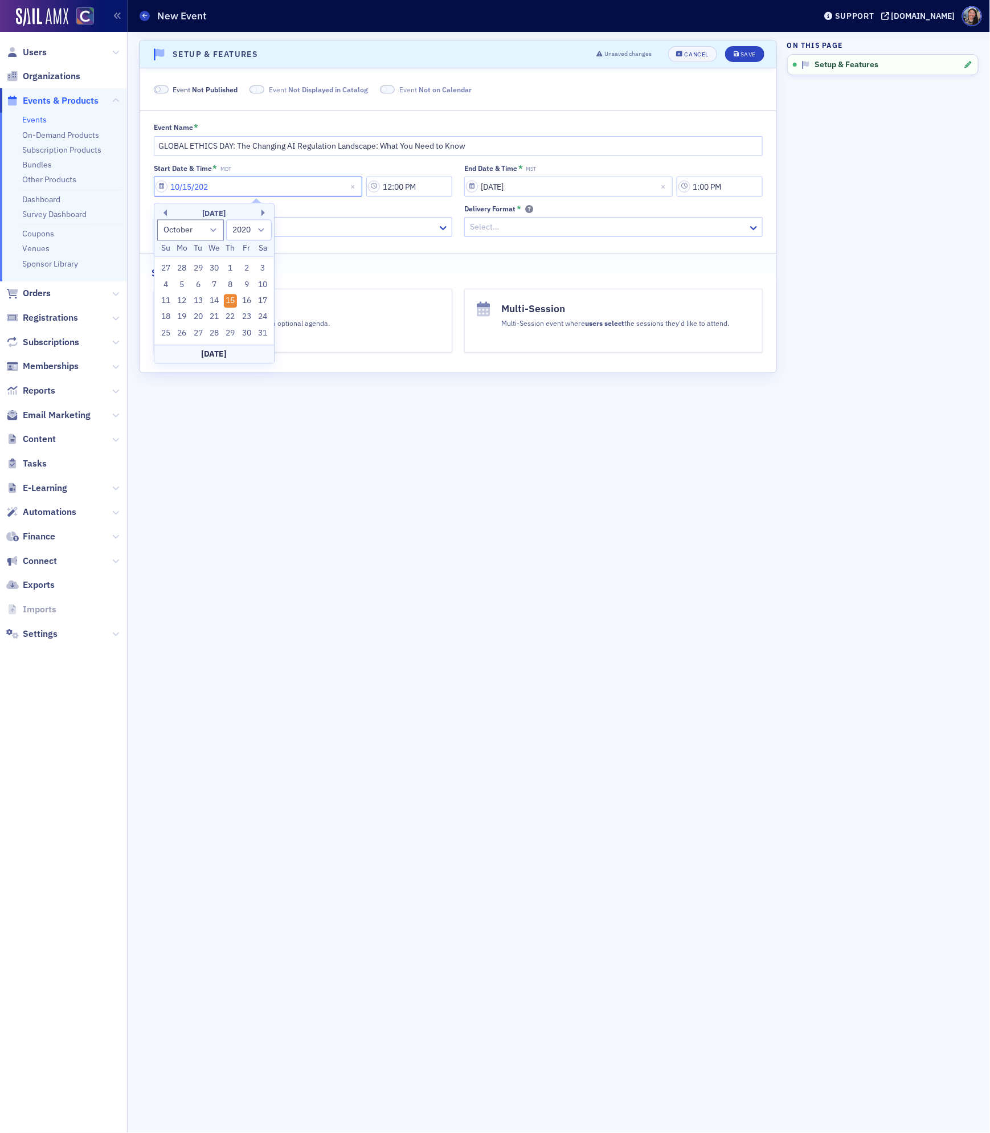
select select "2025"
type input "[DATE]"
type input "1:00 PM"
select select "2000"
type input "1"
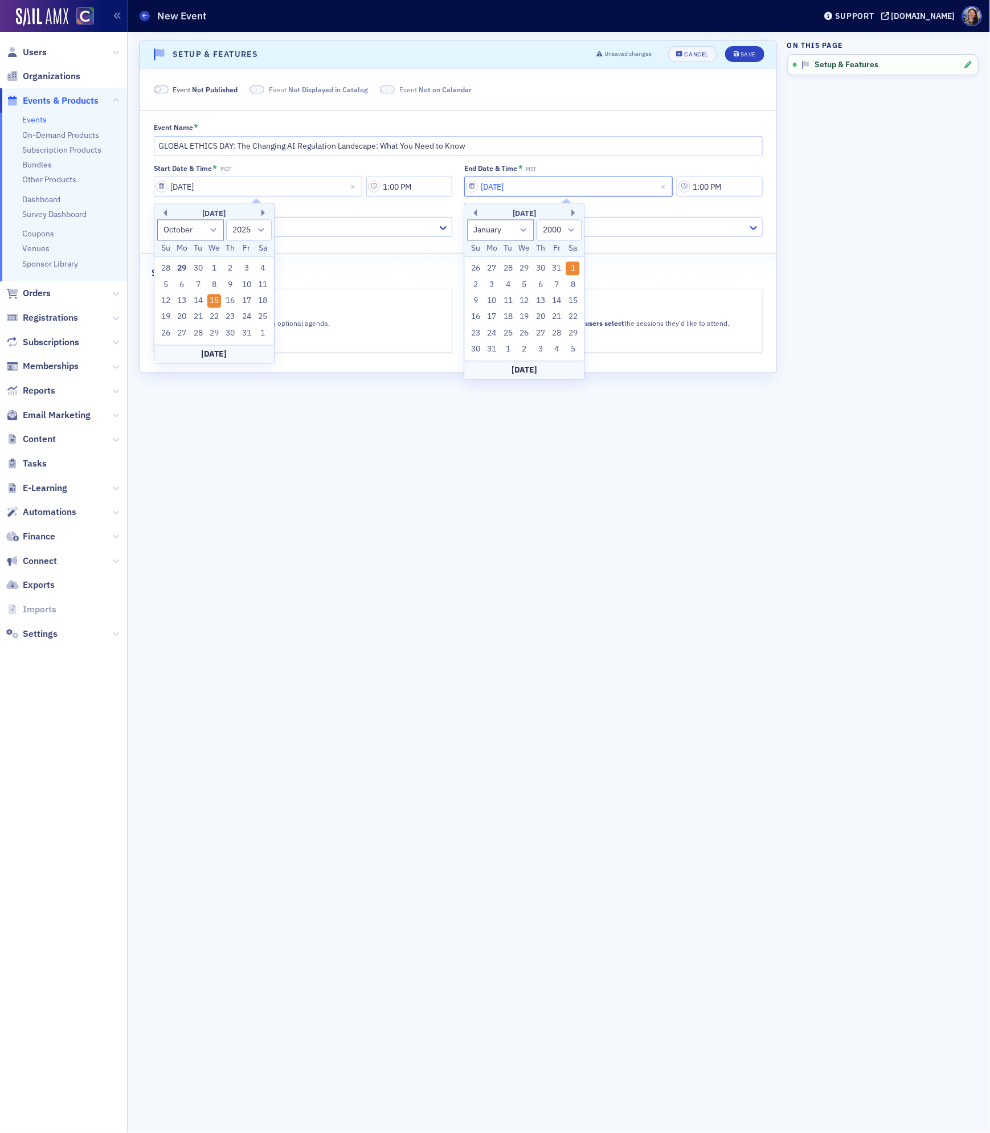
select select "2025"
type input "10"
select select "9"
type input "10/15/2"
select select "2002"
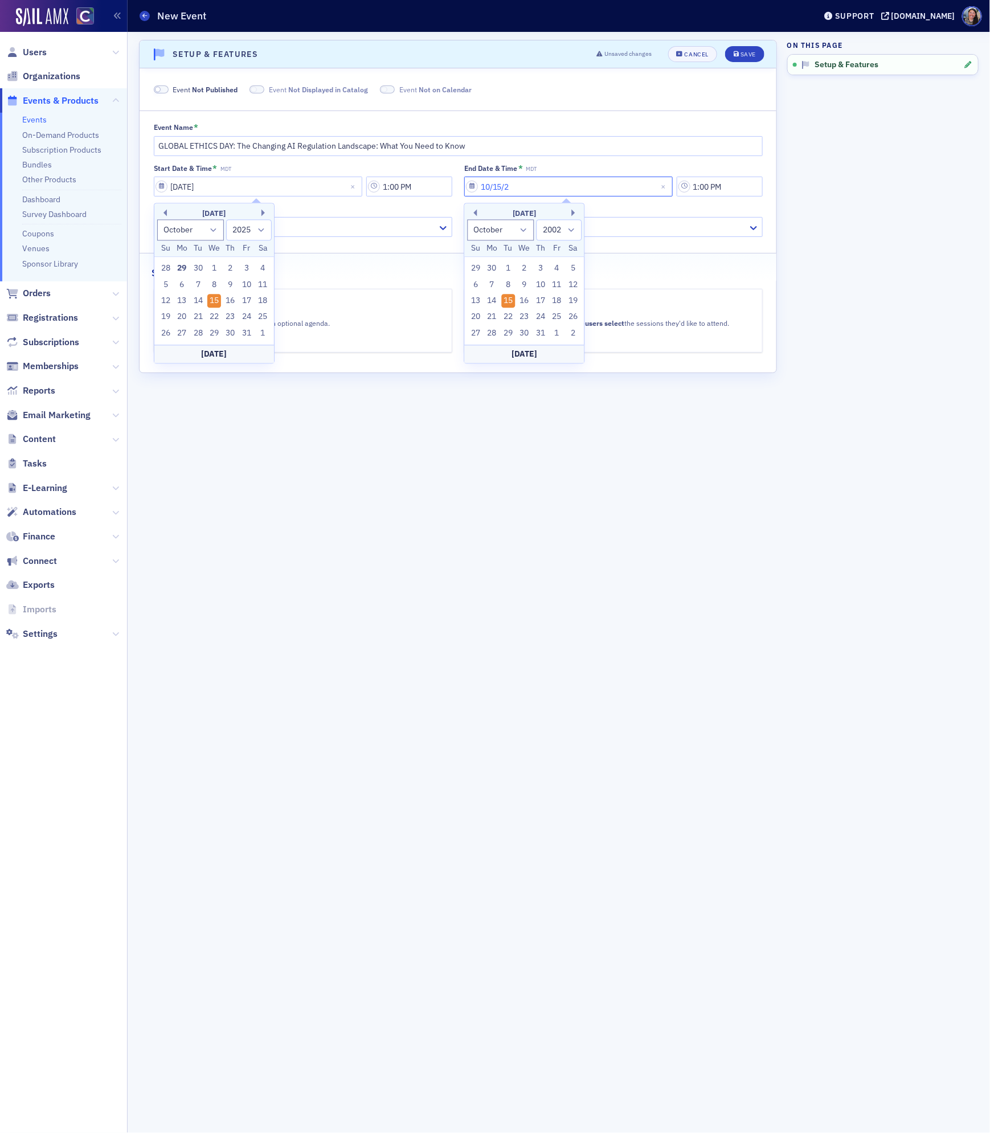
type input "10/15/20"
select select "2020"
type input "[DATE]"
select select "2025"
type input "[DATE]"
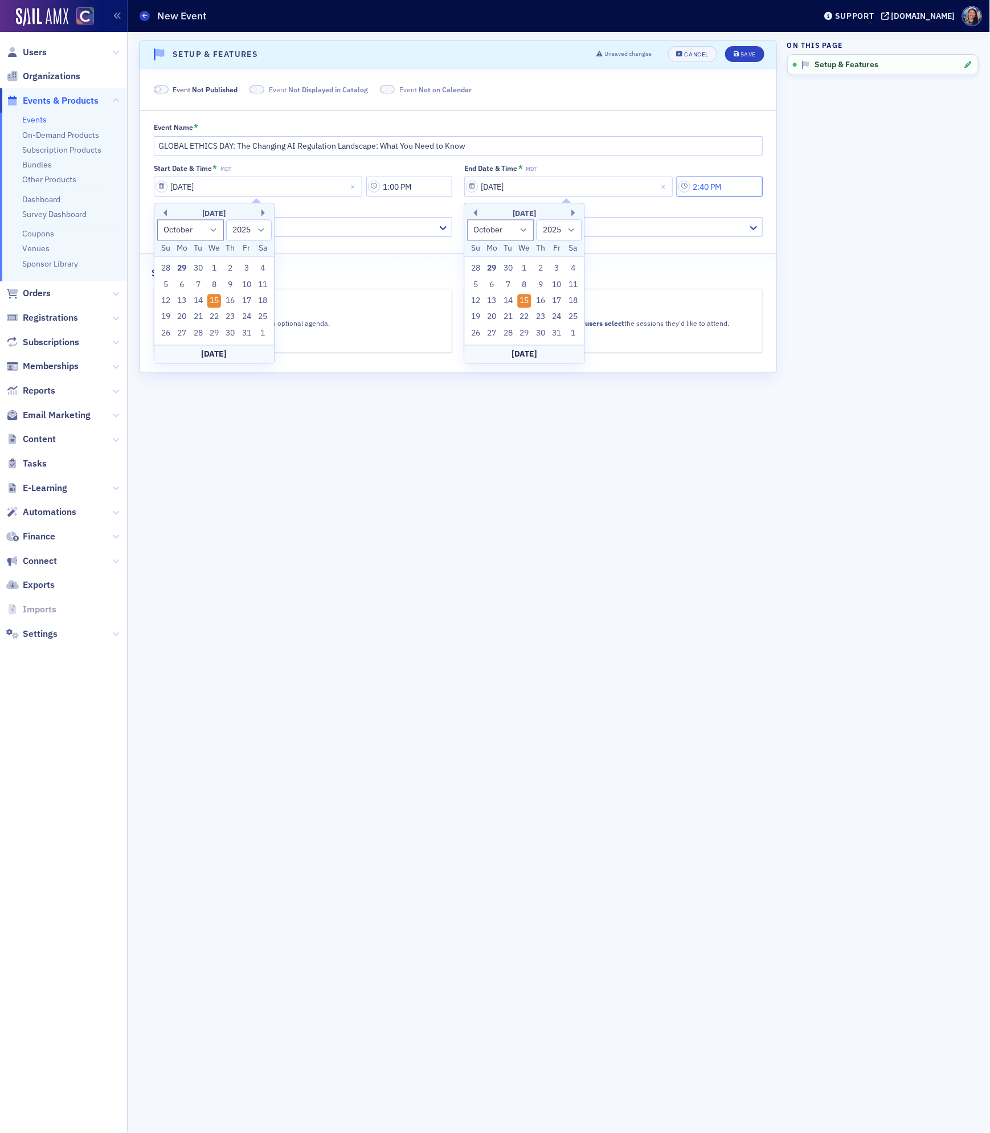
type input "2:40 PM"
click at [180, 490] on div "Scroll to Setup & Features Setup & Features Unsaved changes Cancel Save Event N…" at bounding box center [458, 582] width 638 height 1085
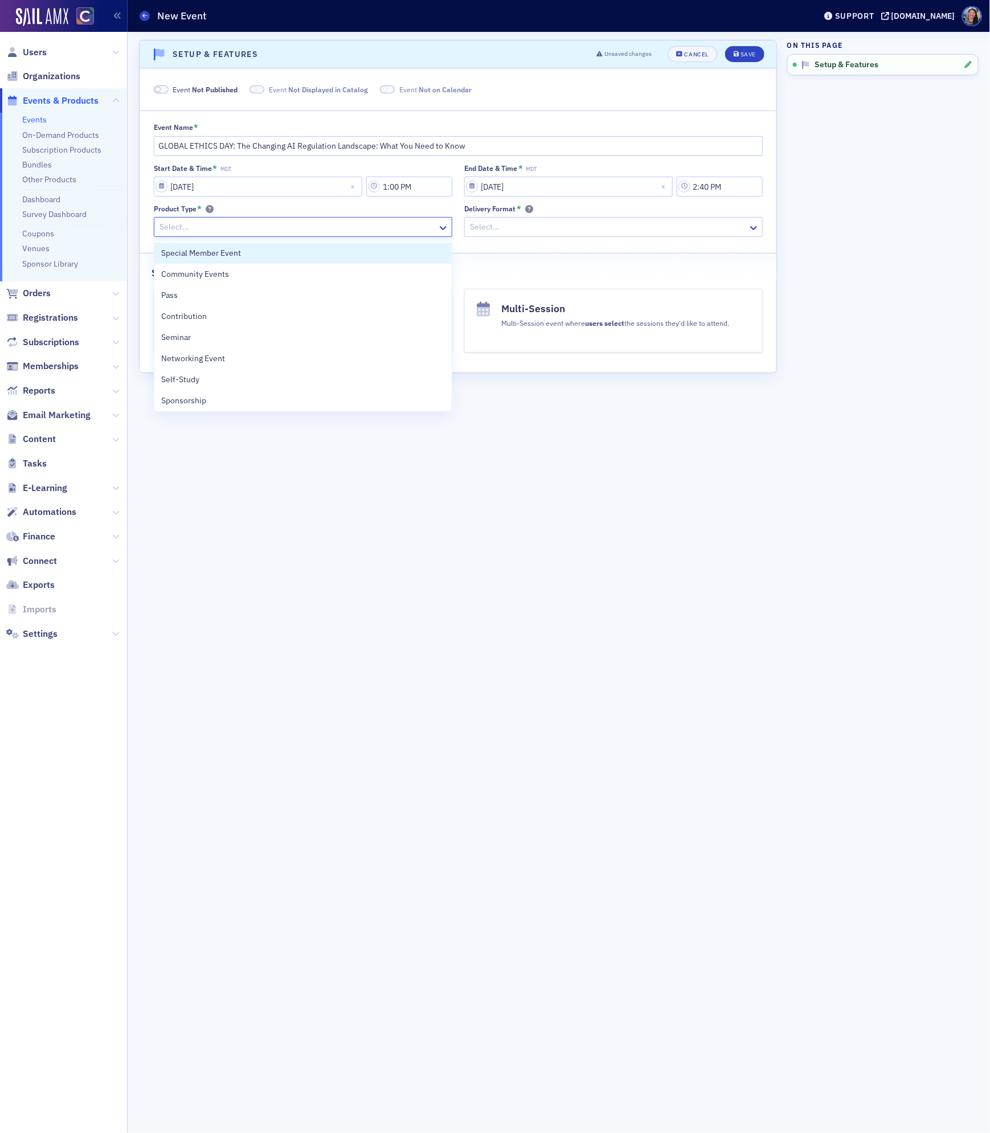
click at [331, 232] on div at bounding box center [297, 227] width 278 height 14
click at [257, 332] on div "Seminar" at bounding box center [303, 337] width 284 height 12
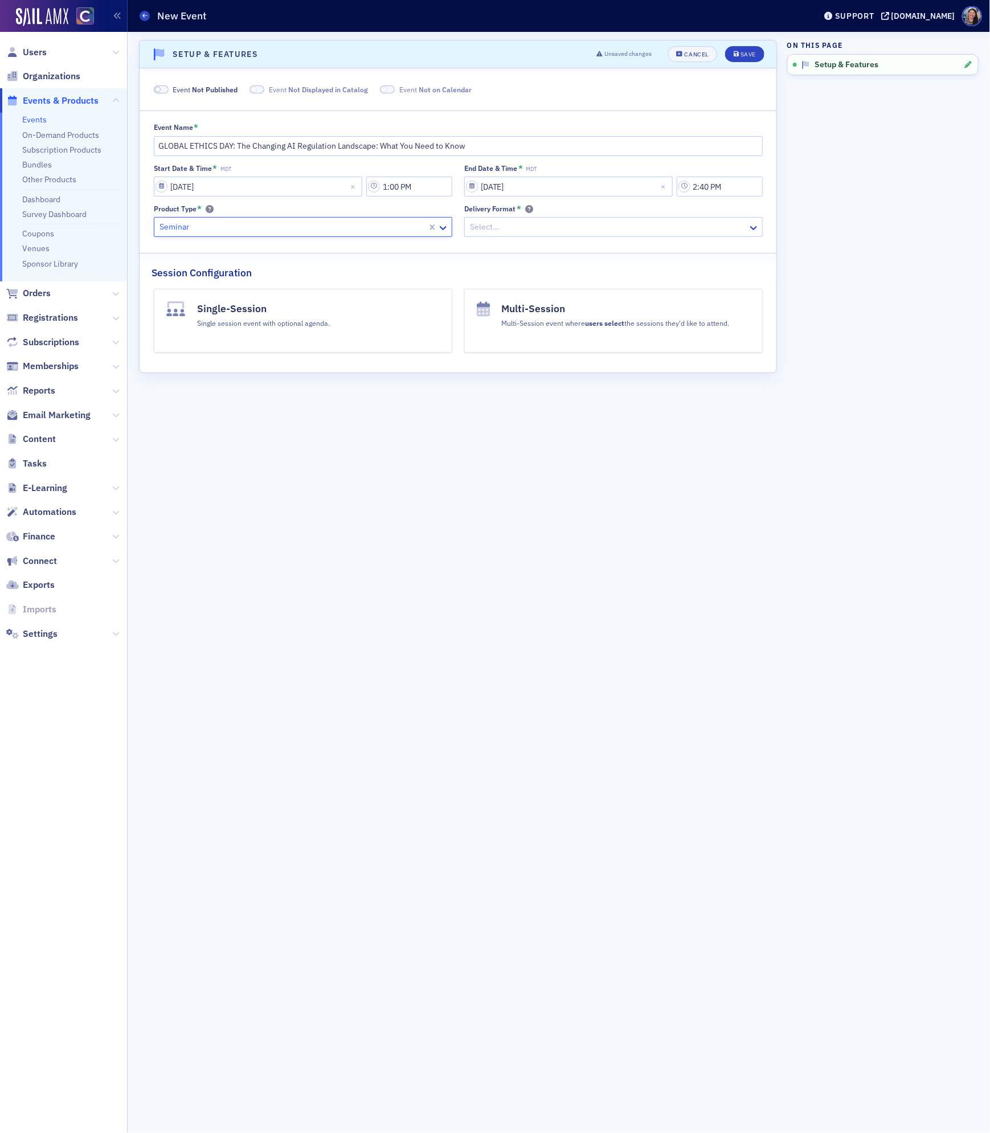
click at [539, 227] on div at bounding box center [608, 227] width 278 height 14
click at [515, 272] on div "Webcast" at bounding box center [613, 274] width 284 height 12
click at [372, 317] on button "Single-Session Single session event with optional agenda." at bounding box center [303, 321] width 298 height 64
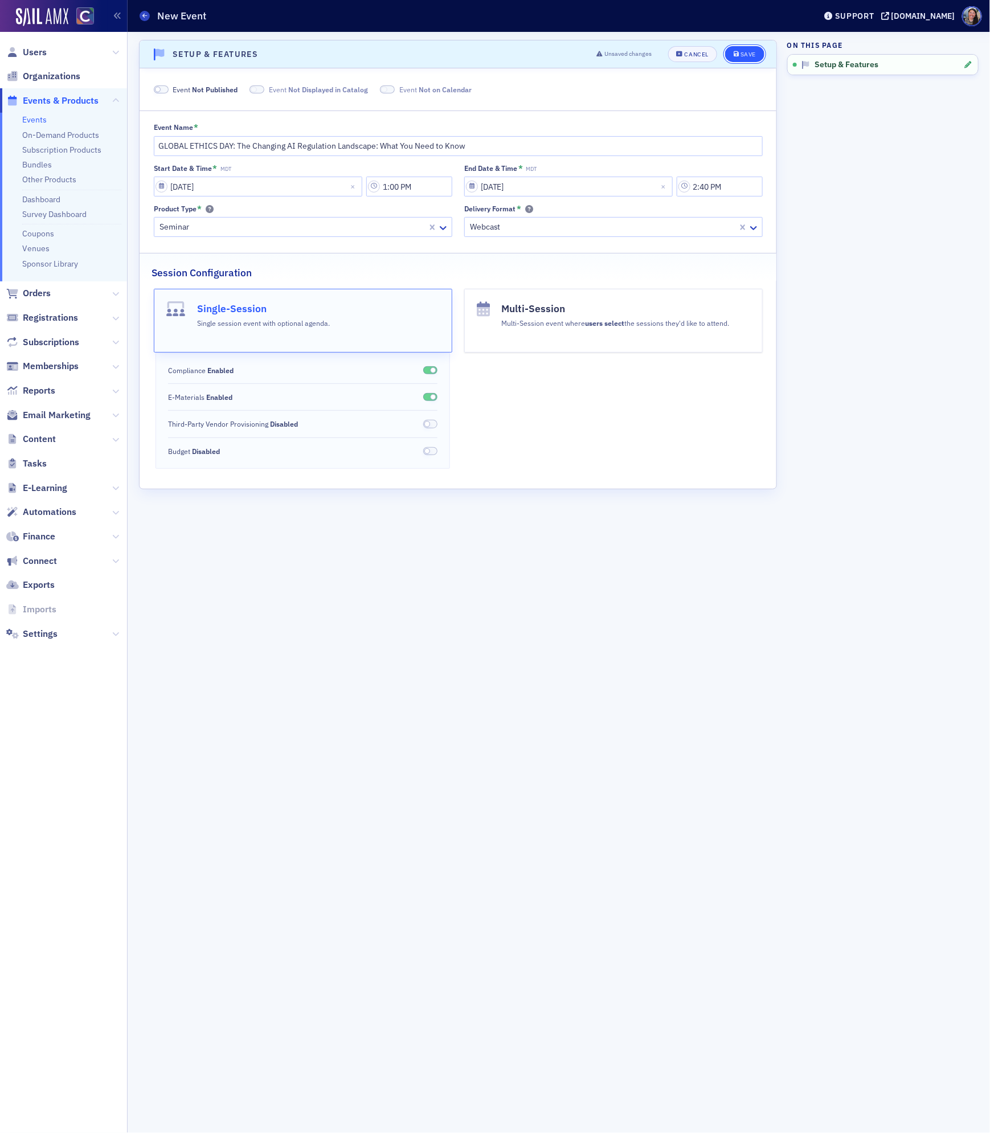
click at [747, 56] on div "Save" at bounding box center [747, 54] width 15 height 6
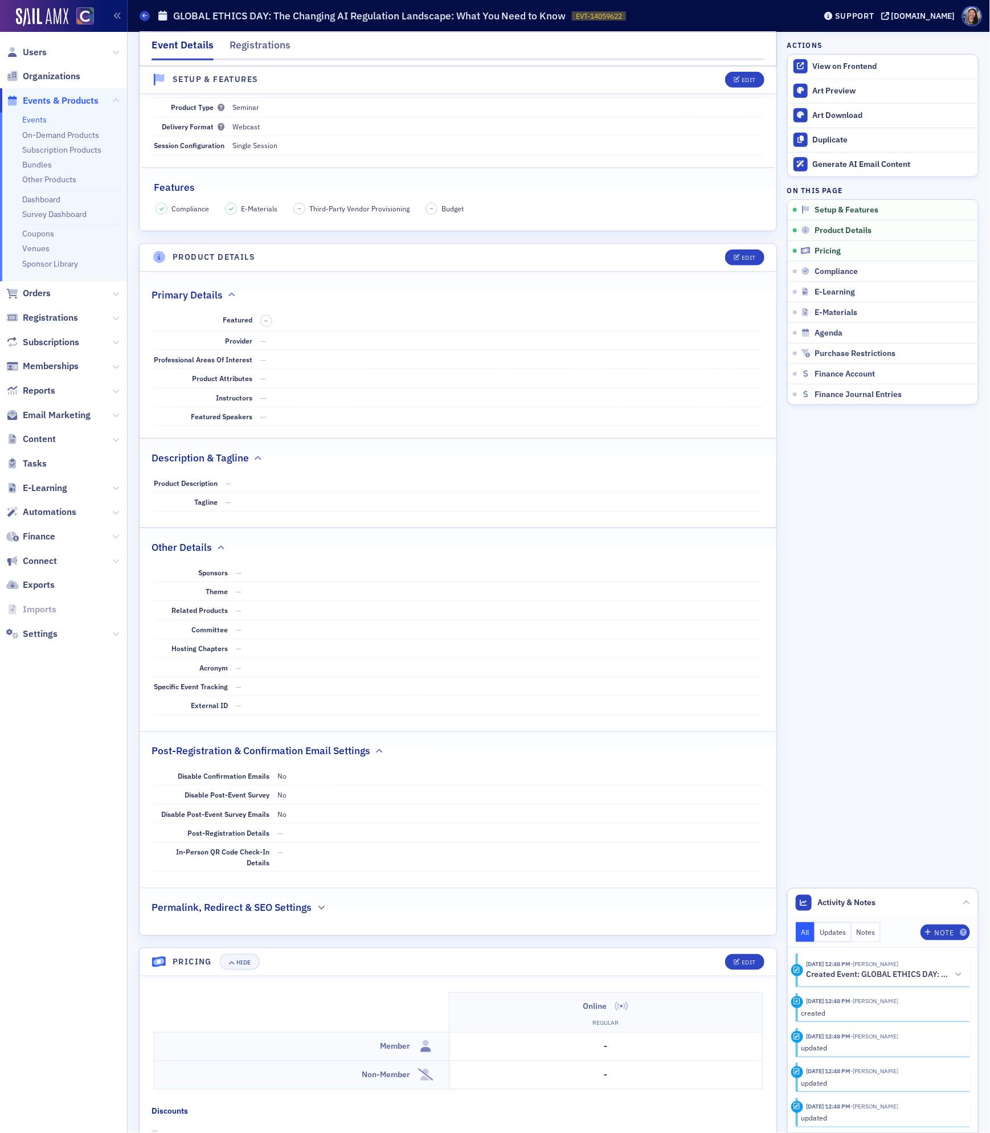
scroll to position [308, 0]
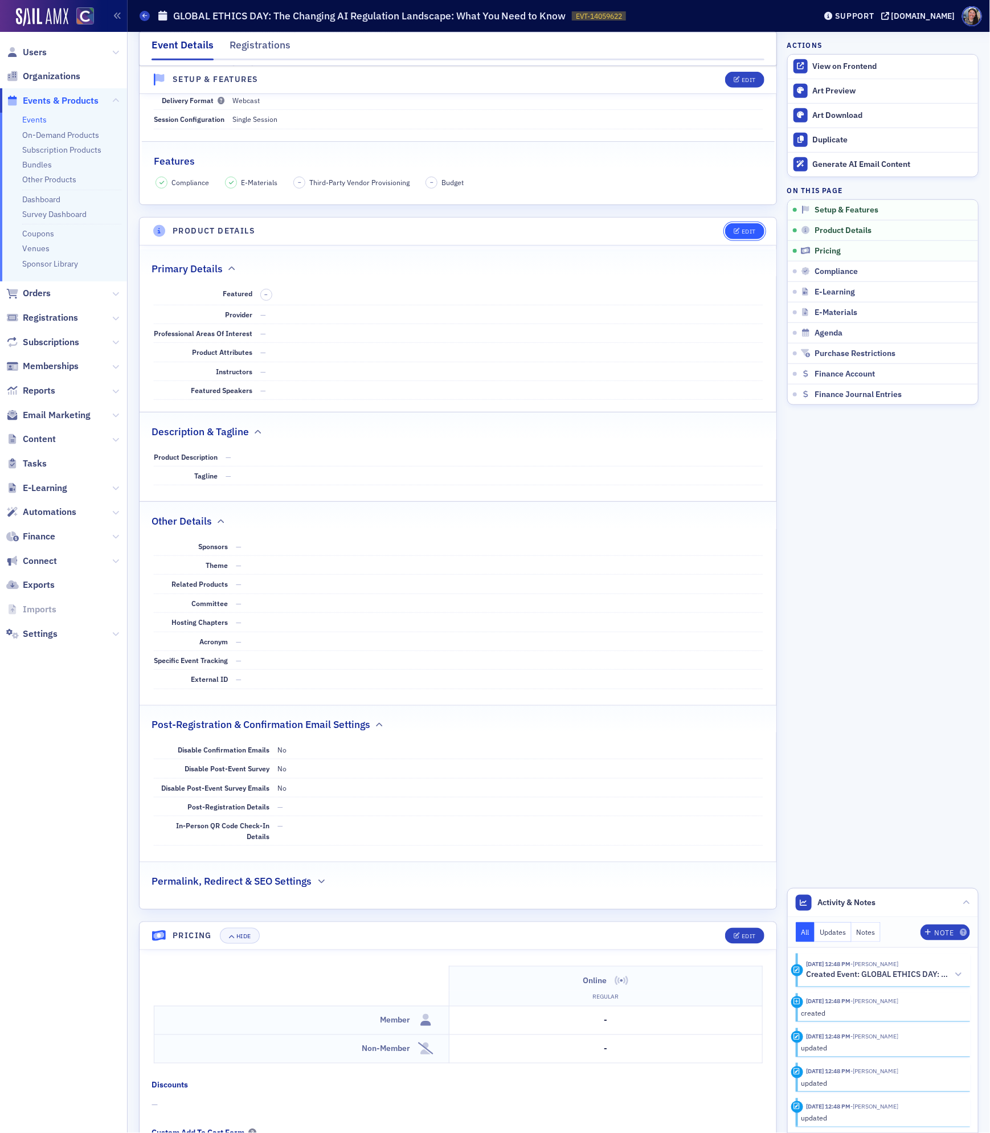
click at [737, 235] on icon "button" at bounding box center [736, 231] width 7 height 6
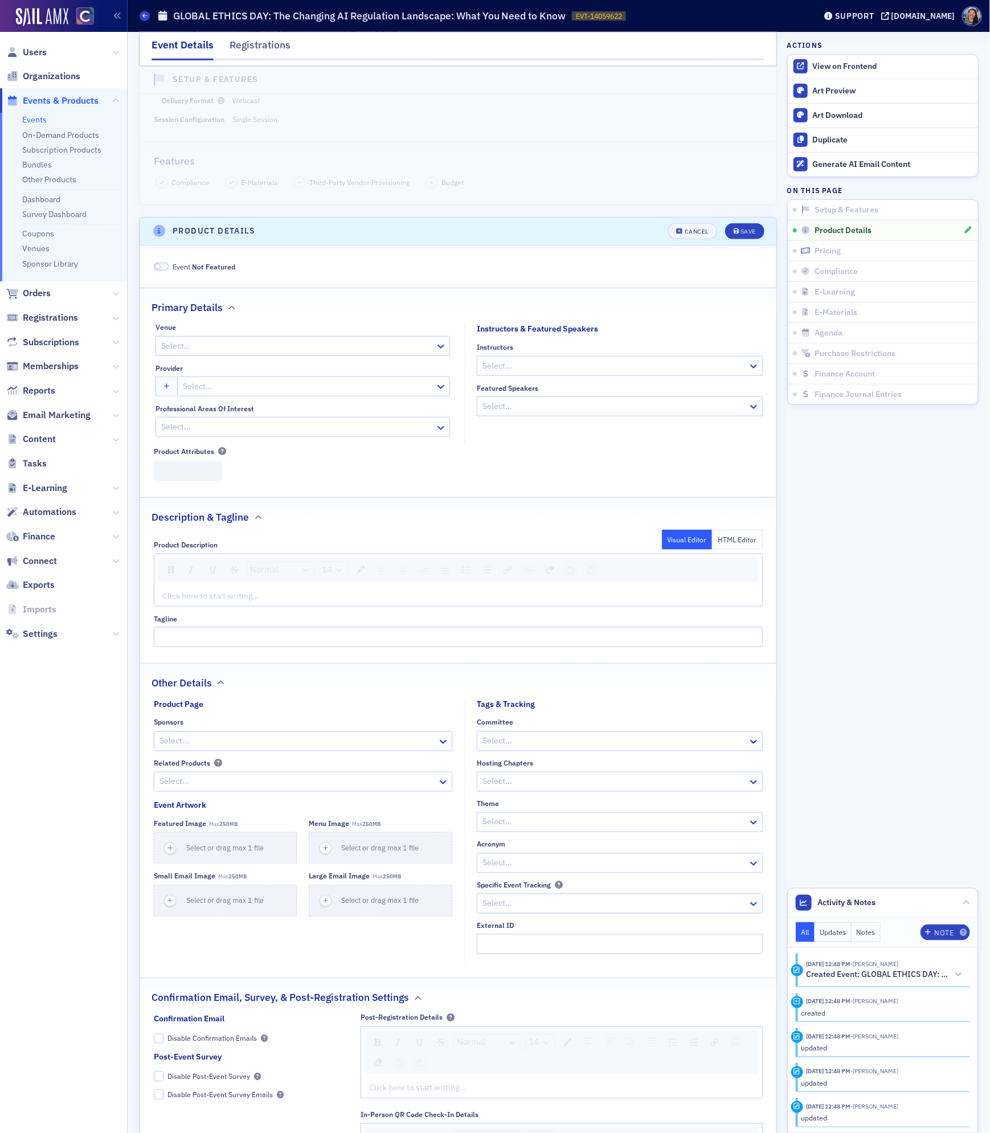
scroll to position [464, 0]
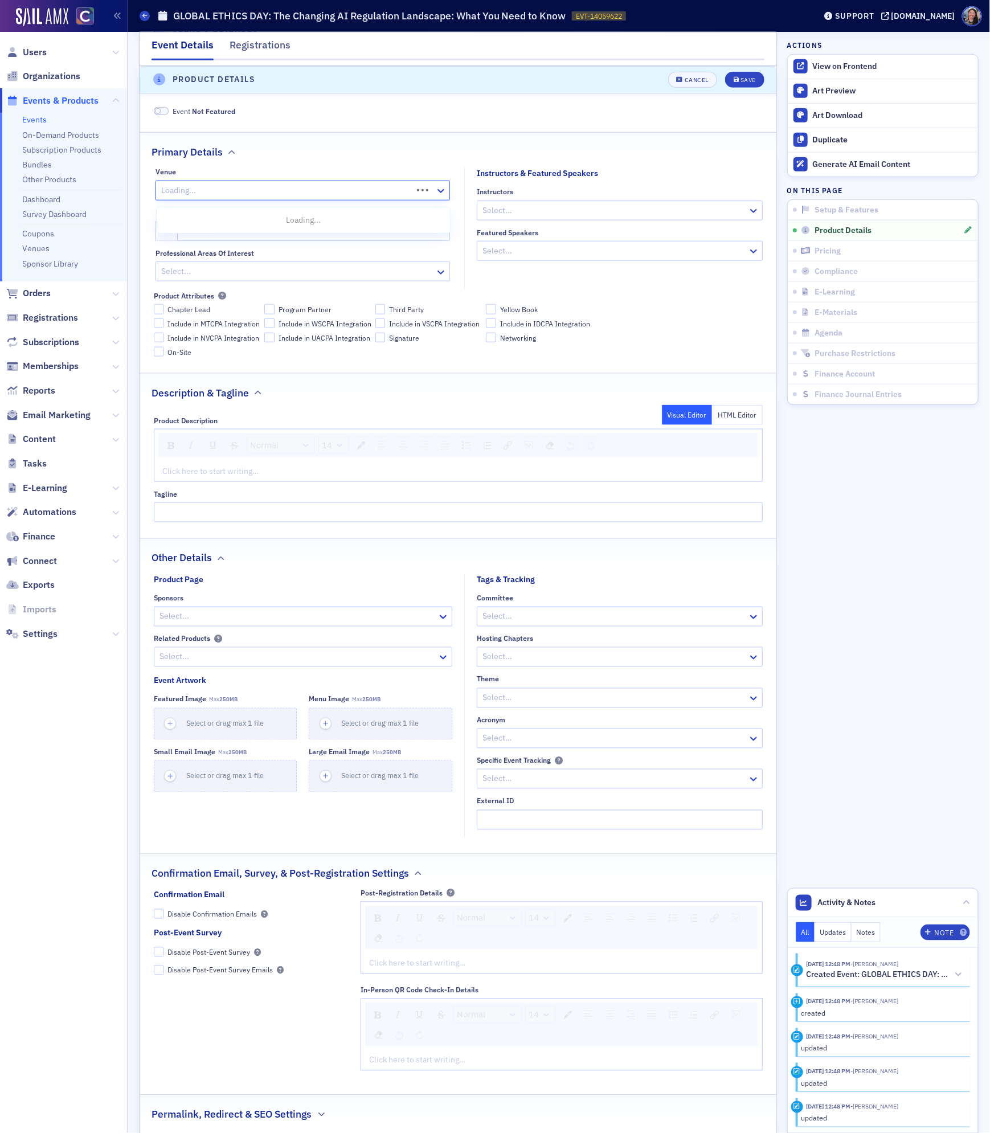
click at [210, 194] on div at bounding box center [285, 190] width 251 height 14
type input "WEB"
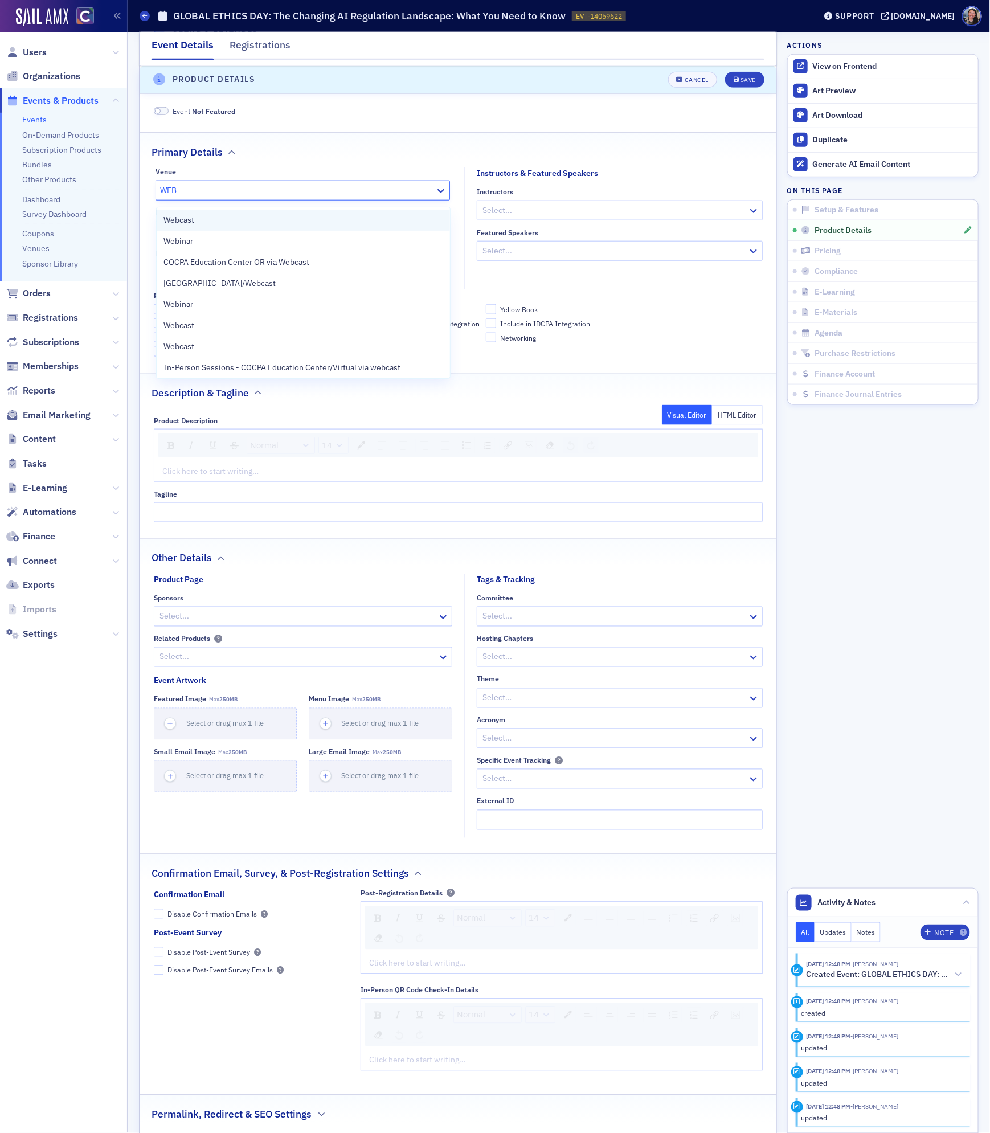
click at [202, 223] on div "Webcast" at bounding box center [303, 220] width 280 height 12
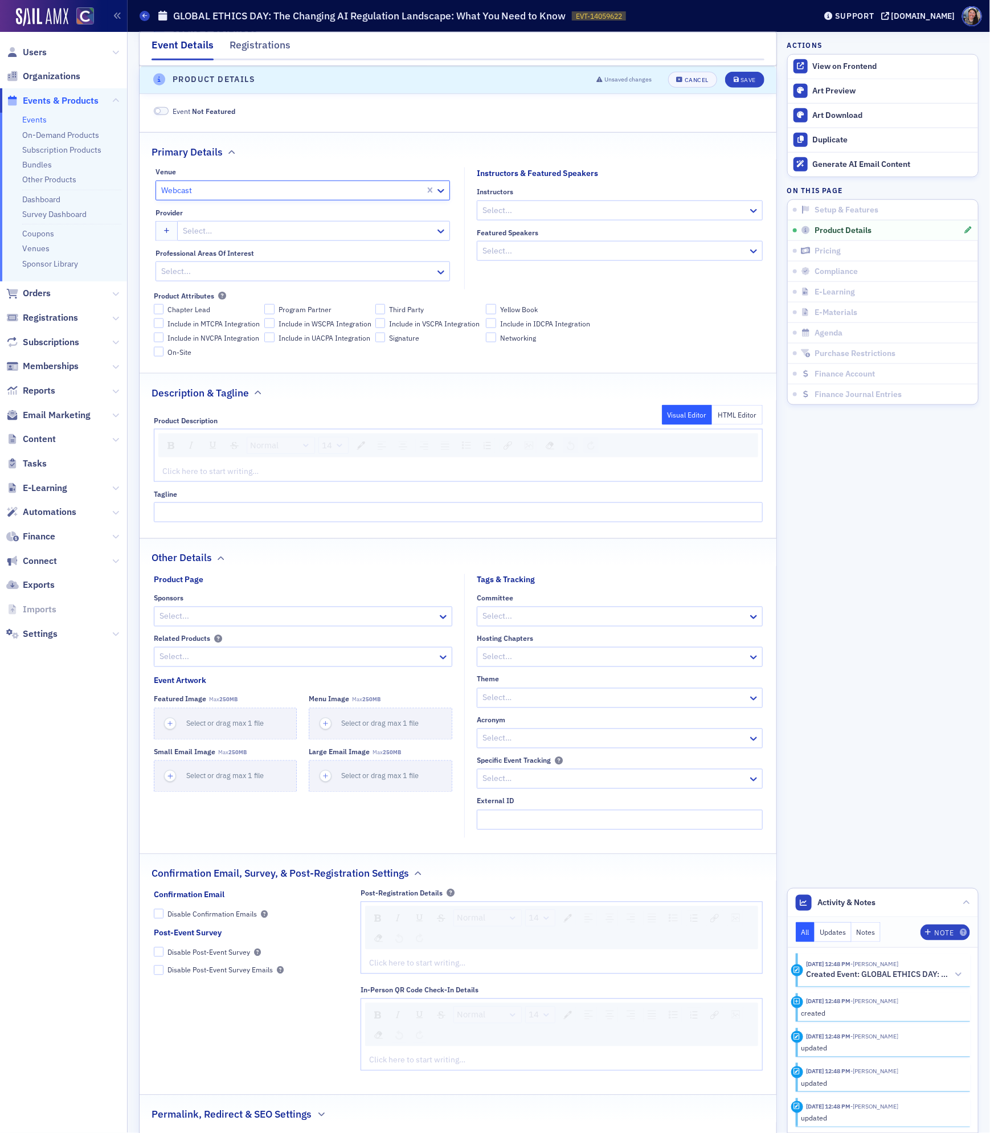
click at [201, 236] on div at bounding box center [308, 231] width 252 height 14
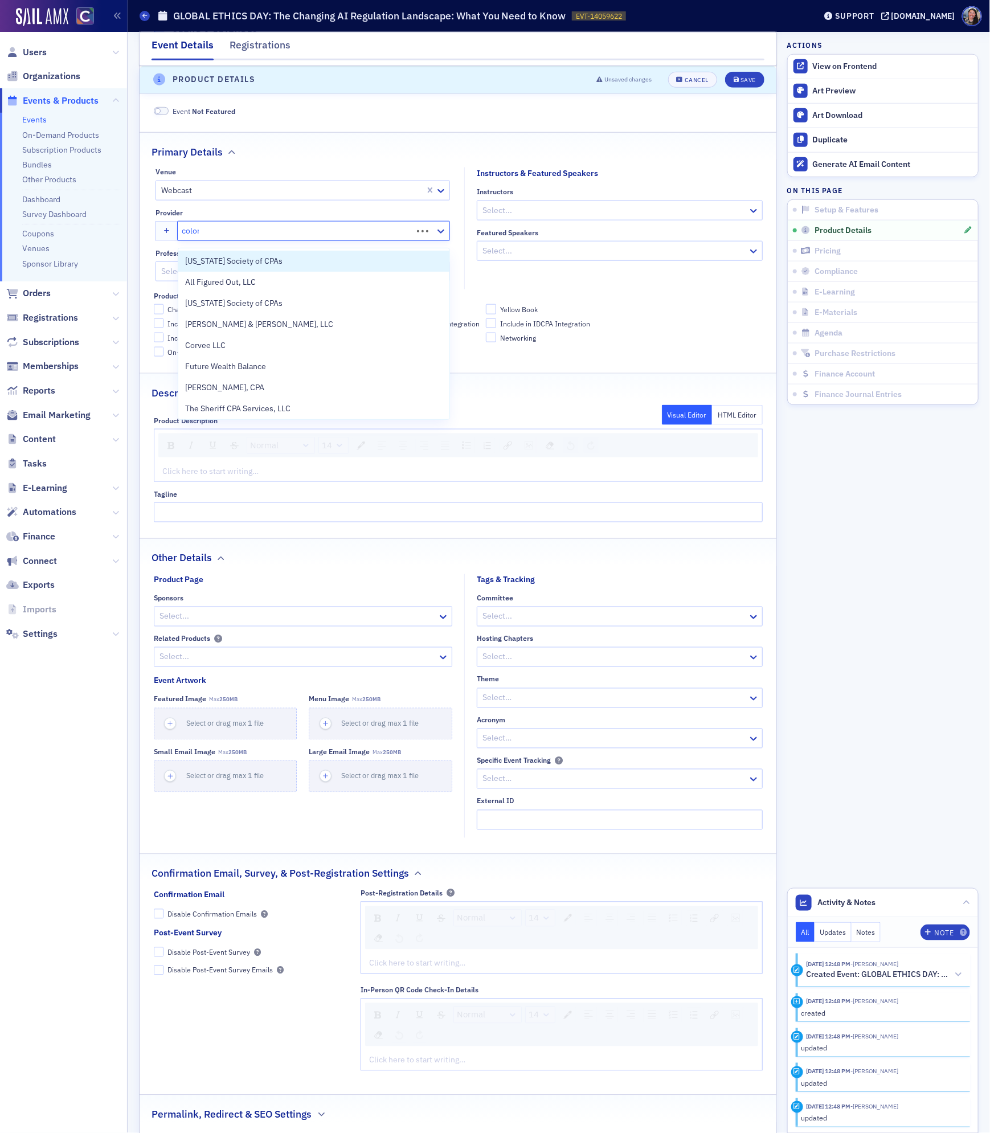
type input "colorado"
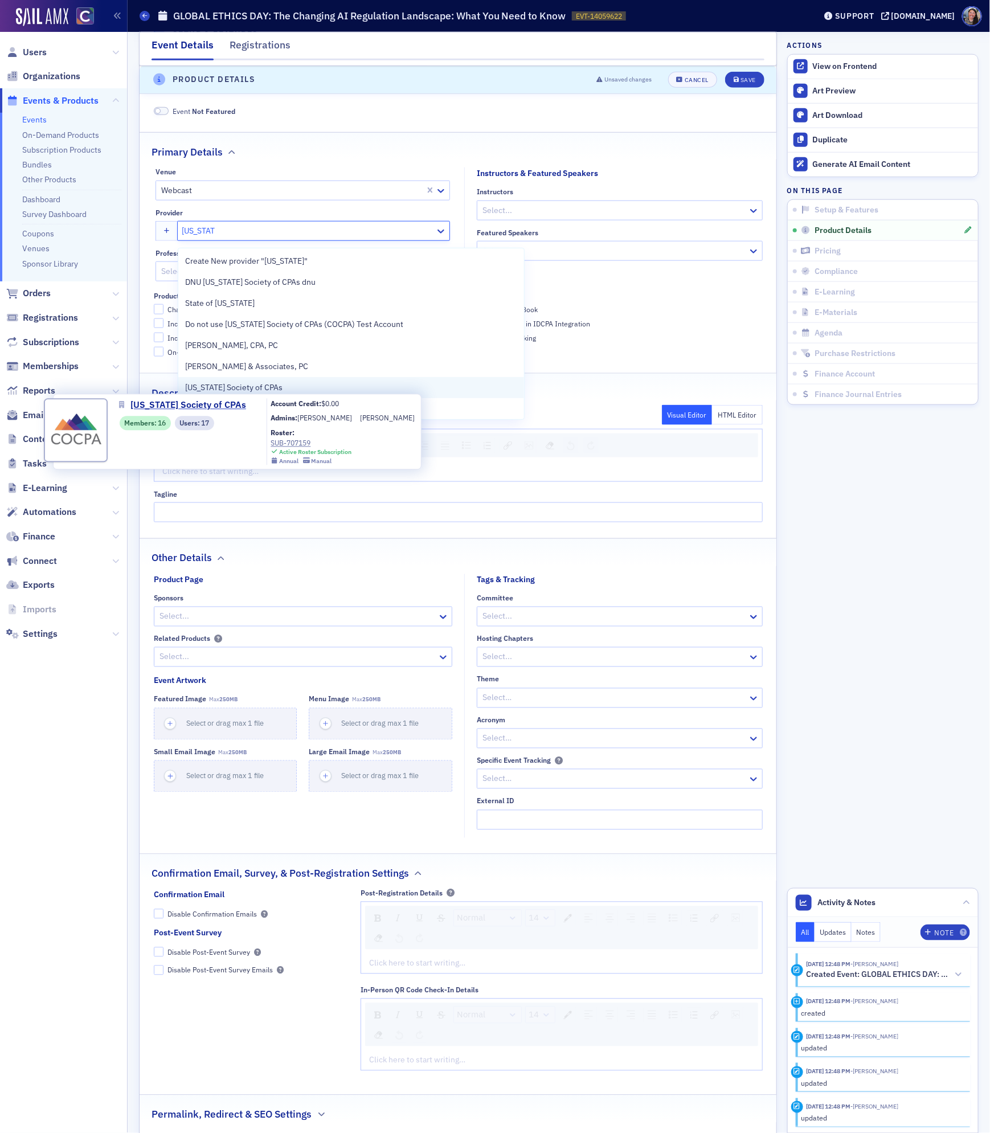
click at [217, 388] on span "[US_STATE] Society of CPAs" at bounding box center [237, 388] width 104 height 12
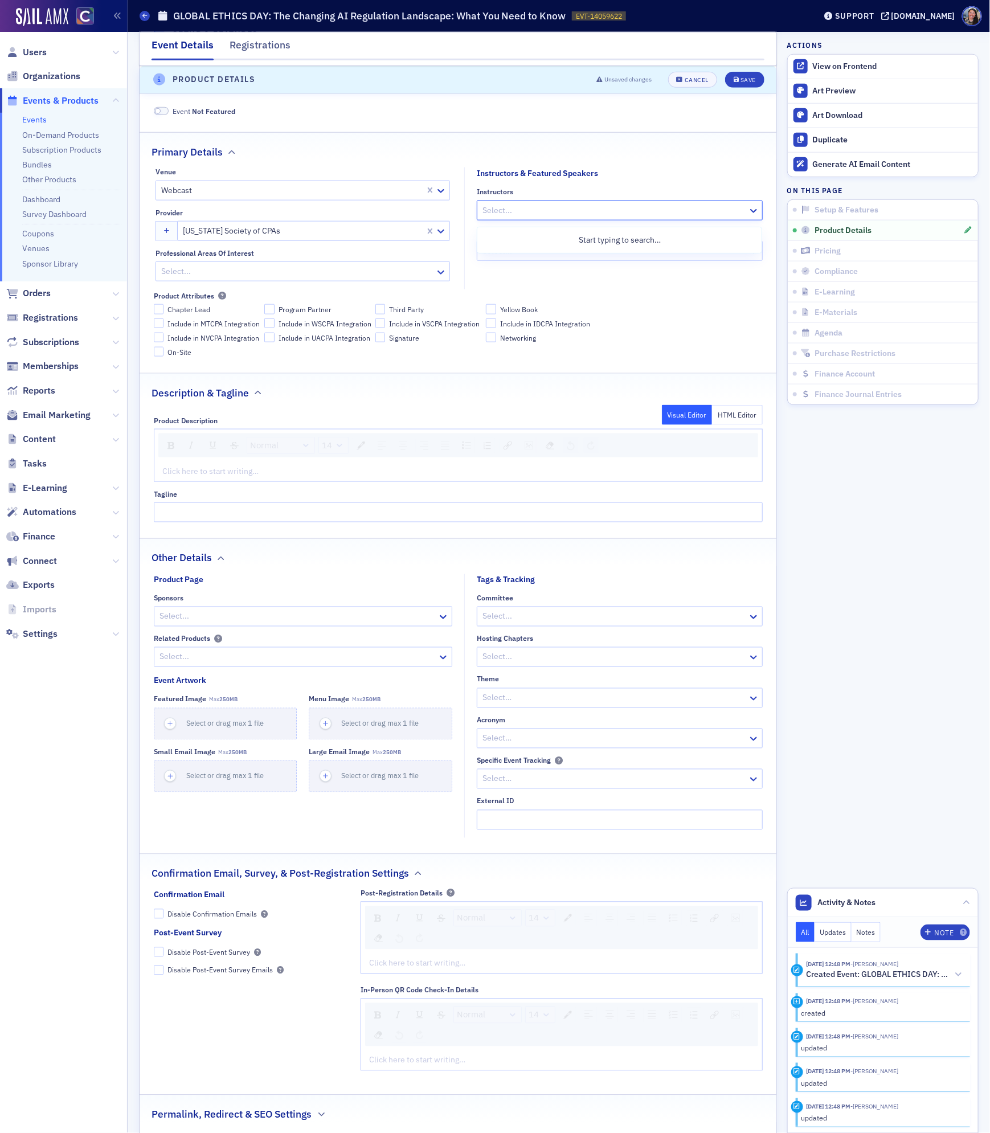
click at [513, 216] on div at bounding box center [613, 210] width 265 height 14
type input "ted vial"
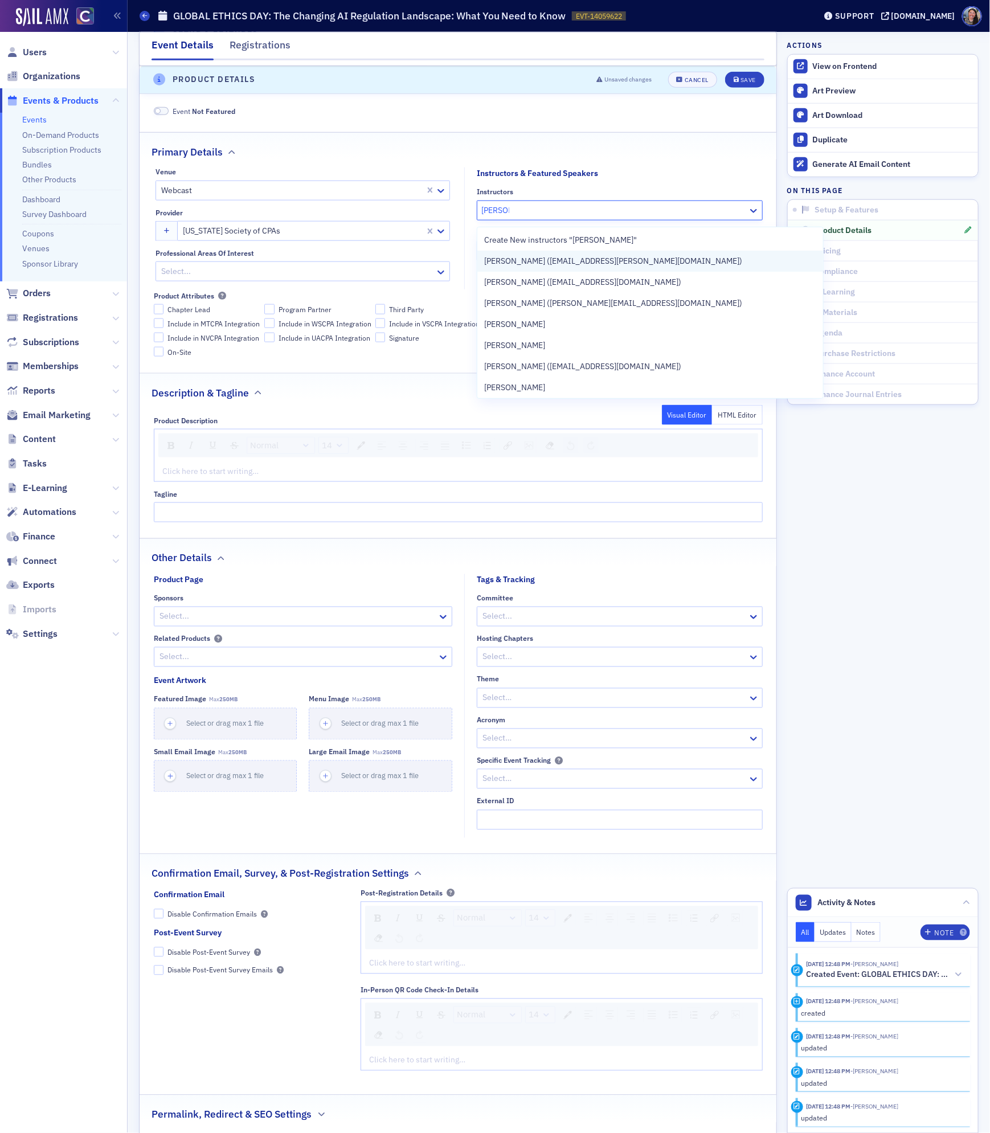
click at [514, 266] on span "Ted Vial (tvial@iliff.edu)" at bounding box center [613, 261] width 258 height 12
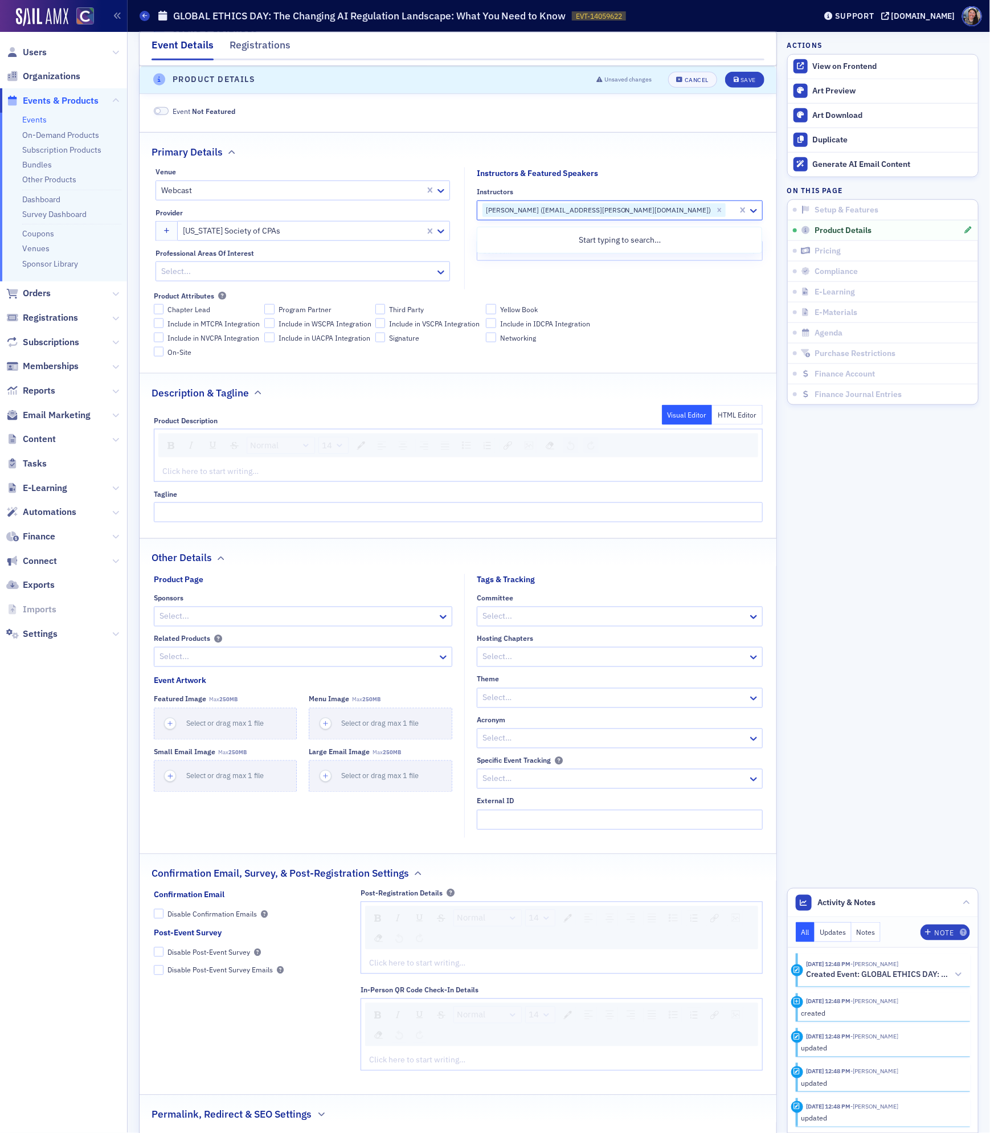
click at [360, 278] on div at bounding box center [297, 271] width 274 height 14
type input "tech"
click at [350, 300] on div "Information Technology" at bounding box center [303, 302] width 280 height 12
type input "technology"
click at [311, 324] on div "Technology" at bounding box center [303, 323] width 280 height 12
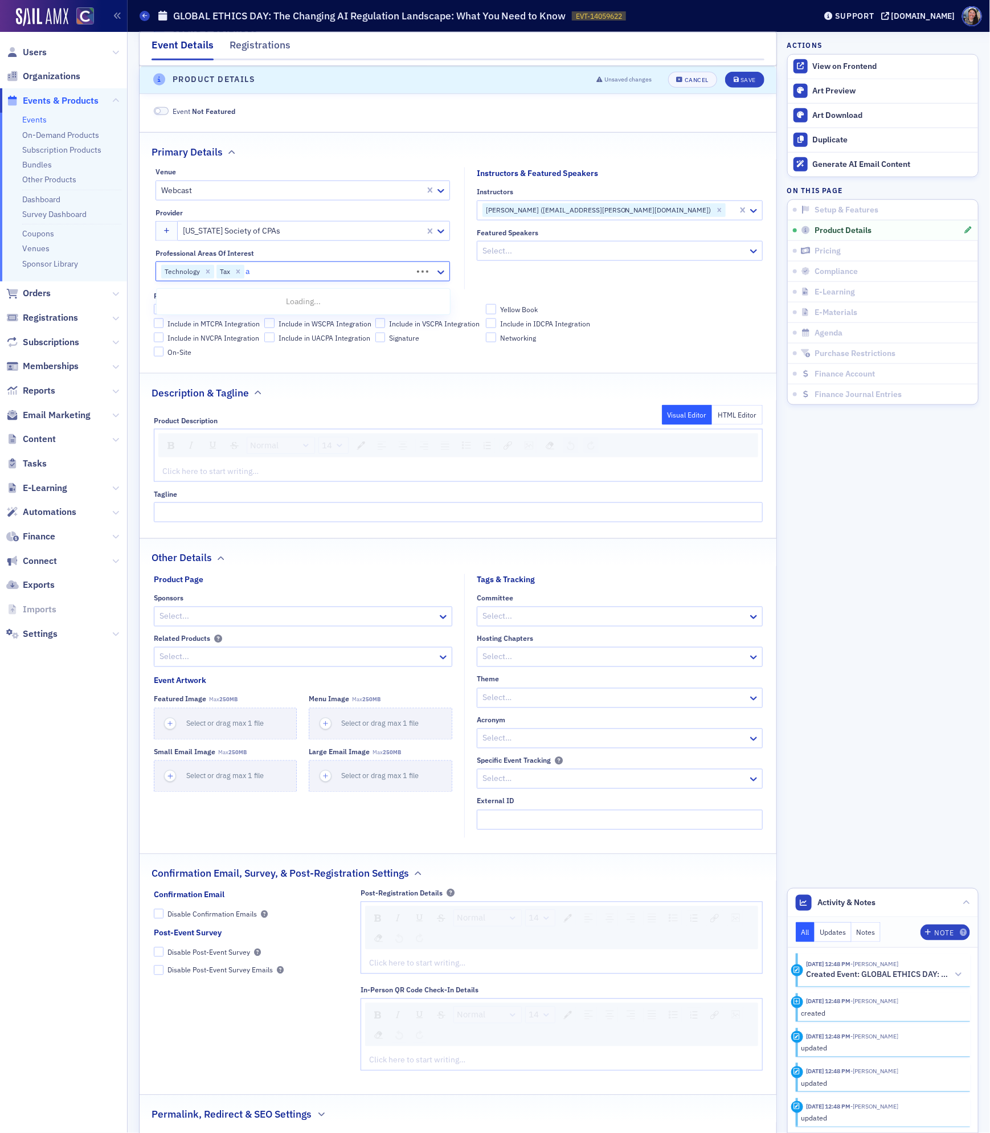
type input "ai"
click at [277, 300] on div "Artificial Intelligence (AI)" at bounding box center [303, 302] width 280 height 12
click at [542, 289] on fieldset "Instructors & Featured Speakers Instructors Ted Vial (tvial@iliff.edu) Featured…" at bounding box center [616, 228] width 305 height 122
click at [175, 477] on div "rdw-editor" at bounding box center [458, 471] width 591 height 12
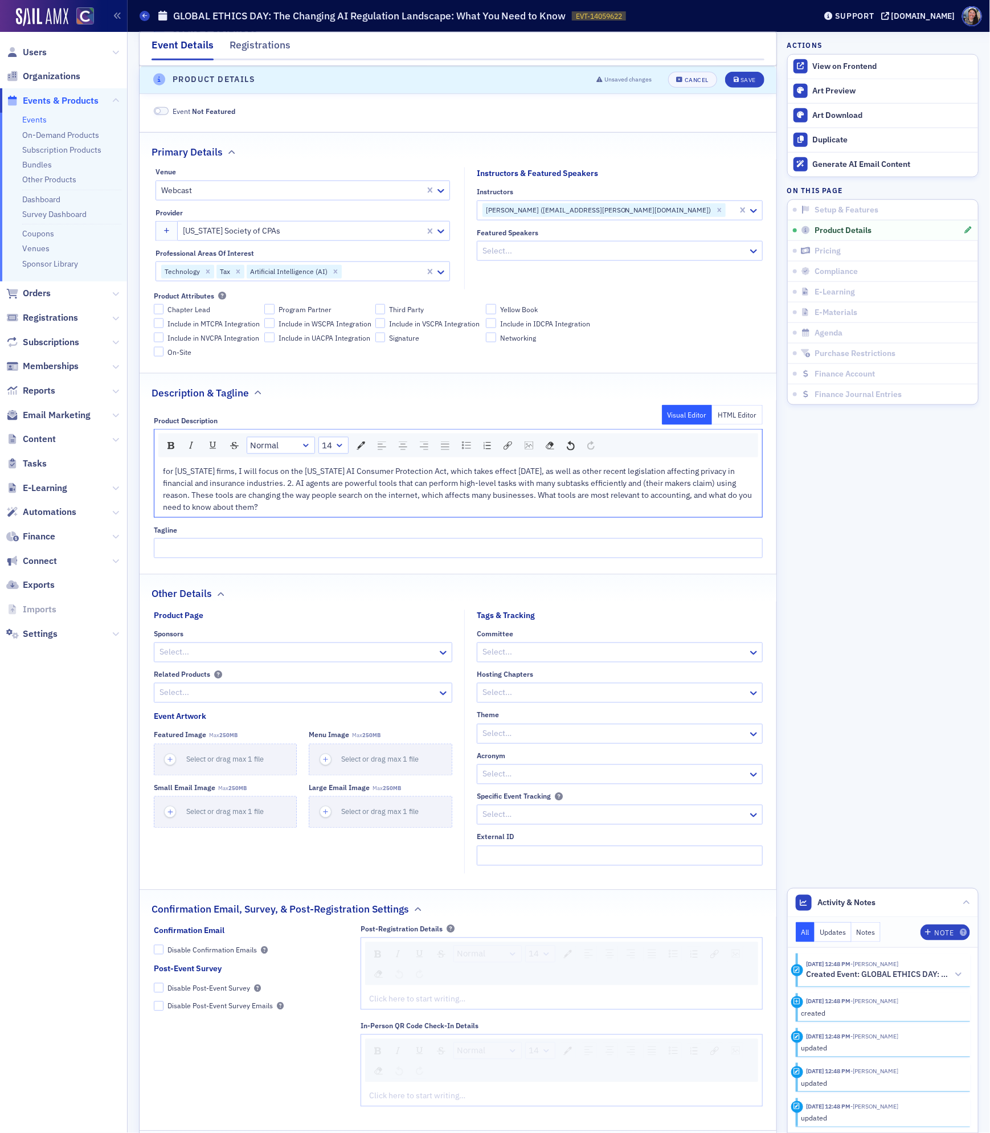
drag, startPoint x: 297, startPoint y: 487, endPoint x: 331, endPoint y: 549, distance: 70.3
click at [331, 549] on div "Product Description Visual Editor HTML Editor Normal 14 for Colorado firms, I w…" at bounding box center [458, 483] width 637 height 150
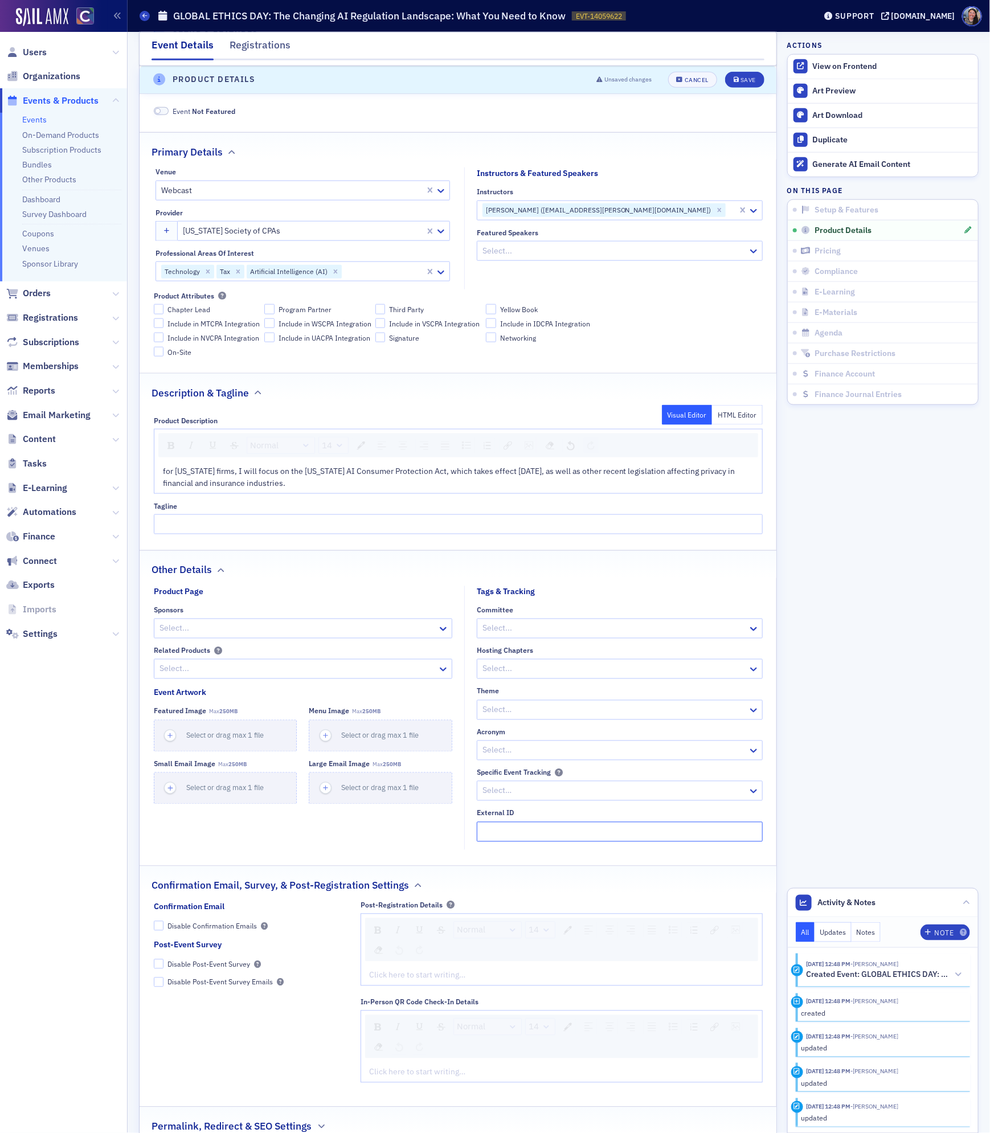
click at [570, 830] on input "External ID" at bounding box center [620, 832] width 286 height 20
click at [506, 831] on input "External ID" at bounding box center [620, 832] width 286 height 20
paste input "250614020"
type input "250614020"
click at [503, 711] on div at bounding box center [613, 710] width 265 height 14
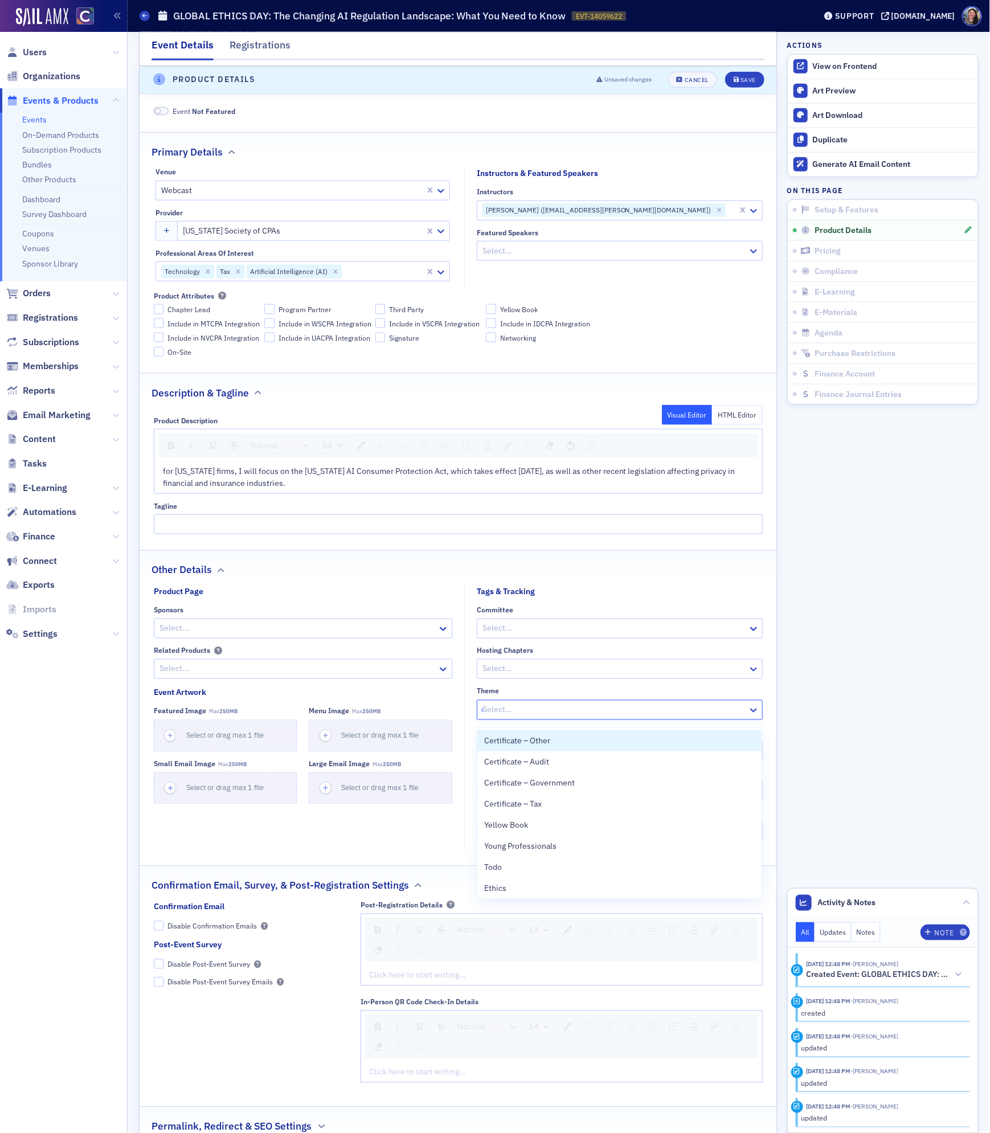
type input "et"
click at [506, 733] on div "Ethics" at bounding box center [619, 740] width 284 height 21
click at [521, 885] on div "Confirmation Email, Survey, & Post-Registration Settings" at bounding box center [457, 879] width 613 height 27
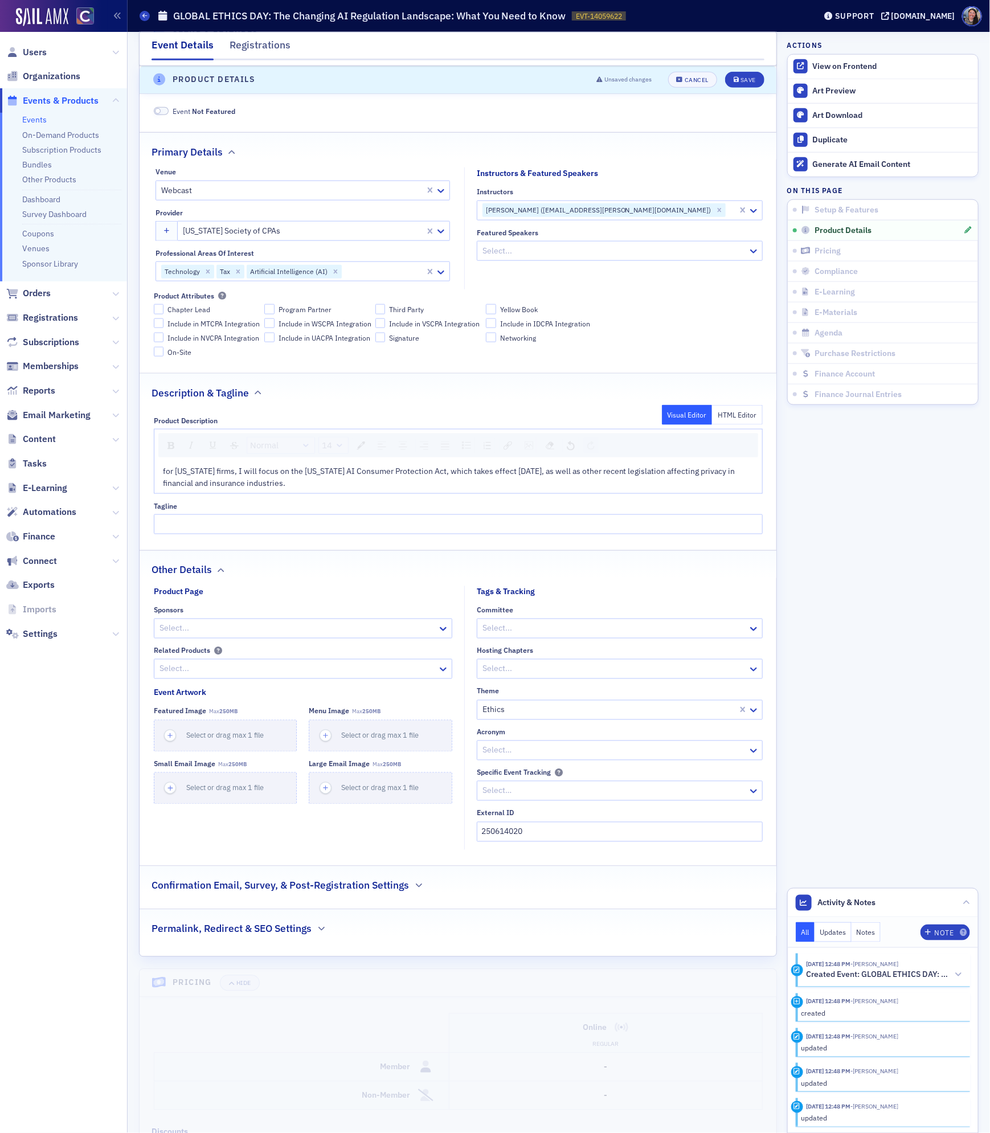
click at [521, 885] on div "Confirmation Email, Survey, & Post-Registration Settings" at bounding box center [457, 879] width 613 height 27
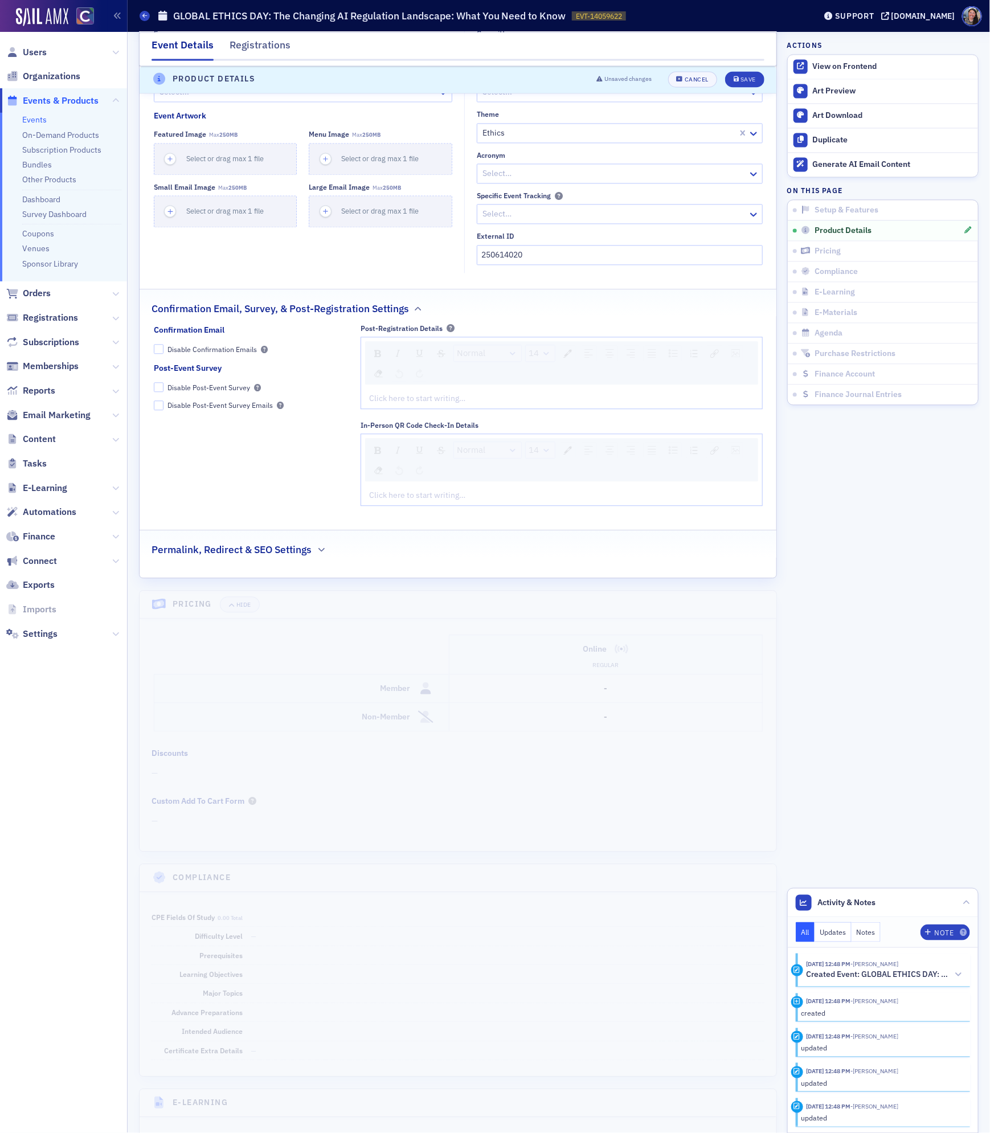
scroll to position [1085, 0]
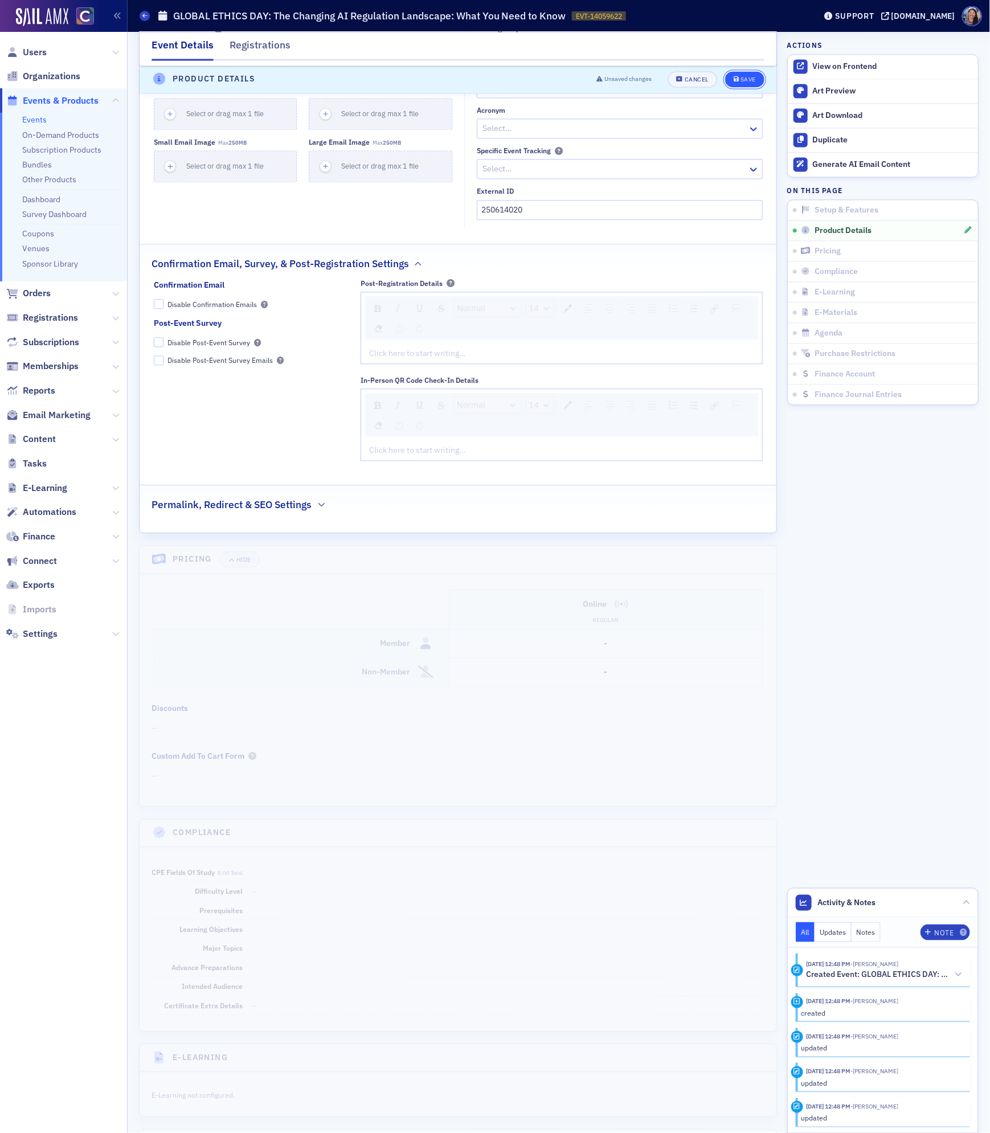
click at [743, 72] on button "Save" at bounding box center [744, 80] width 39 height 16
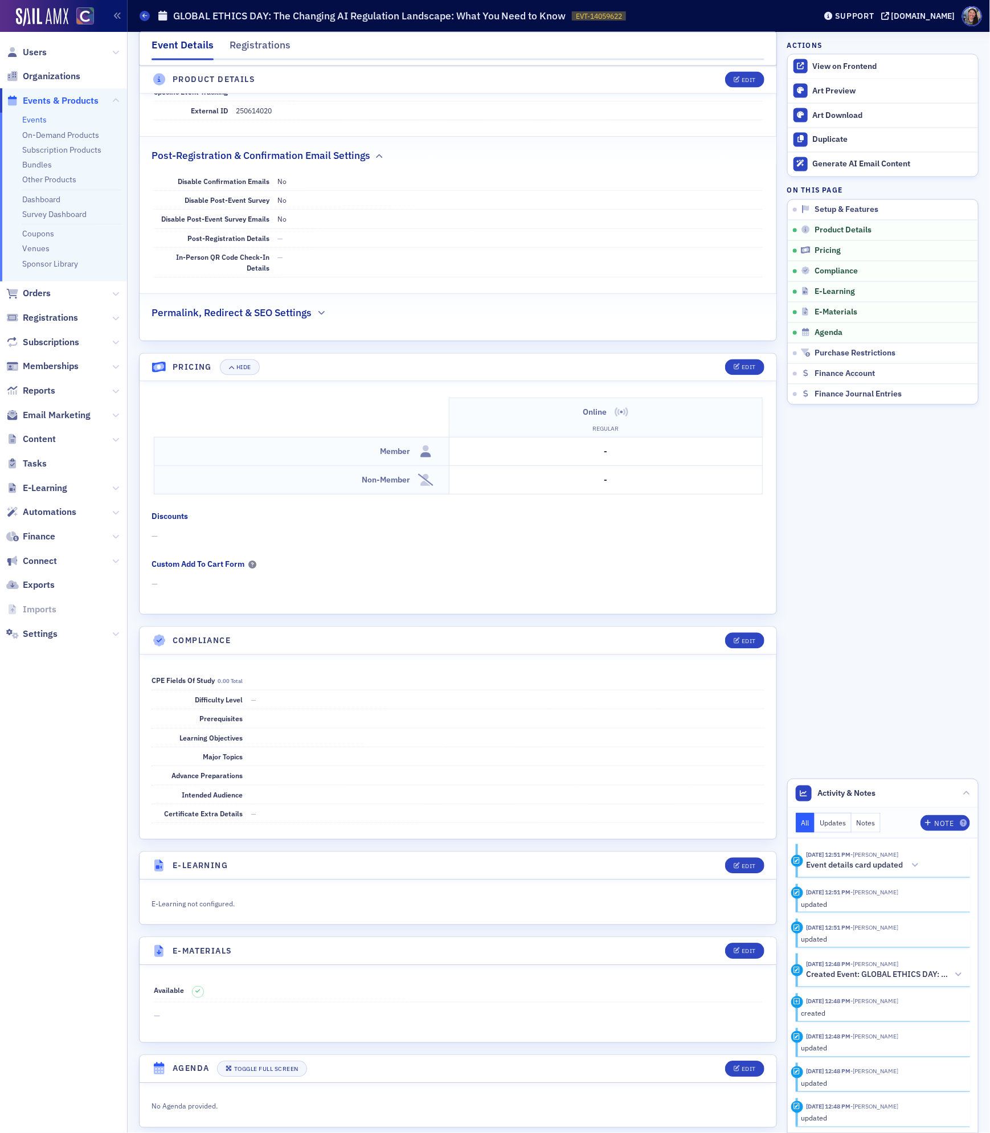
scroll to position [937, 0]
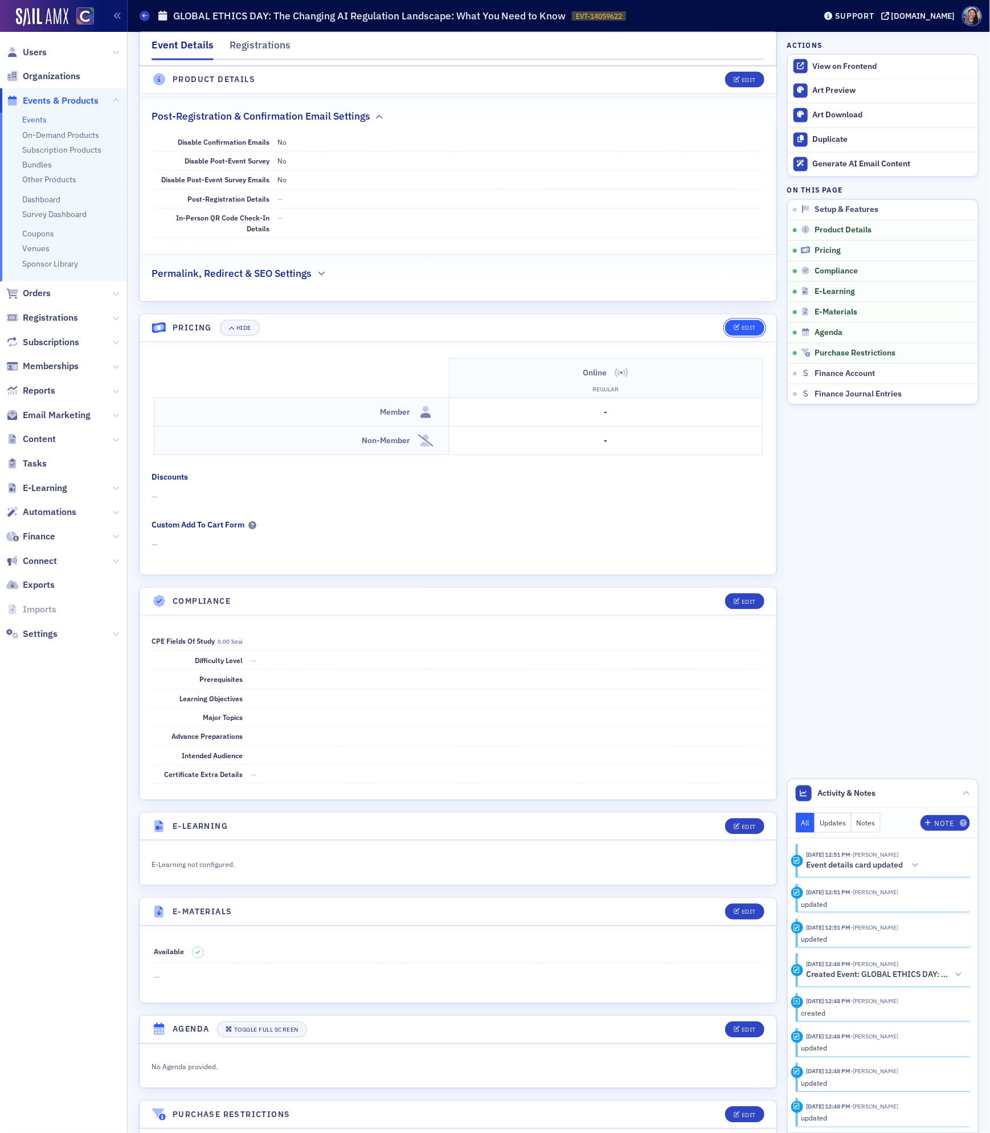
click at [752, 331] on div "Edit" at bounding box center [748, 328] width 14 height 6
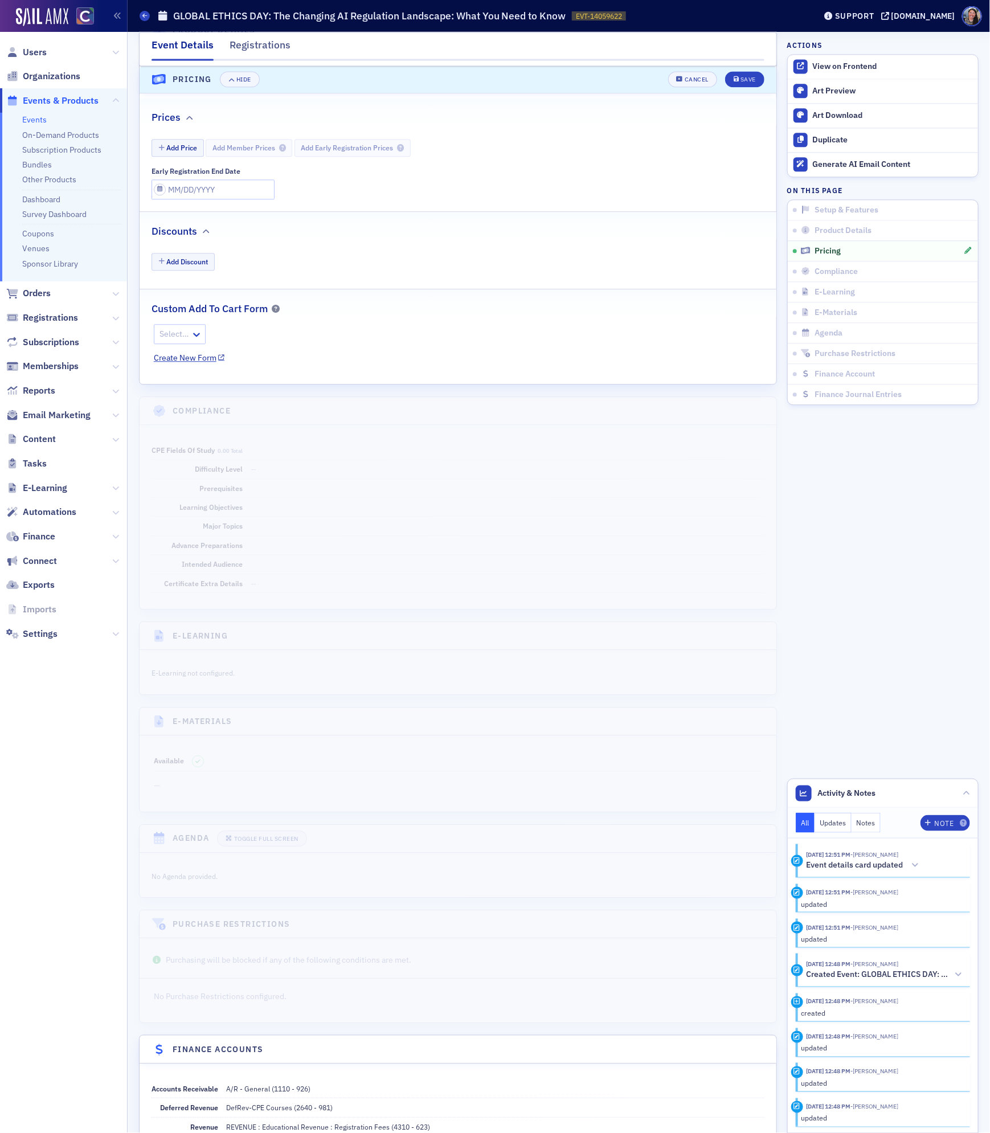
scroll to position [1196, 0]
click at [186, 153] on button "Add Price" at bounding box center [177, 145] width 52 height 18
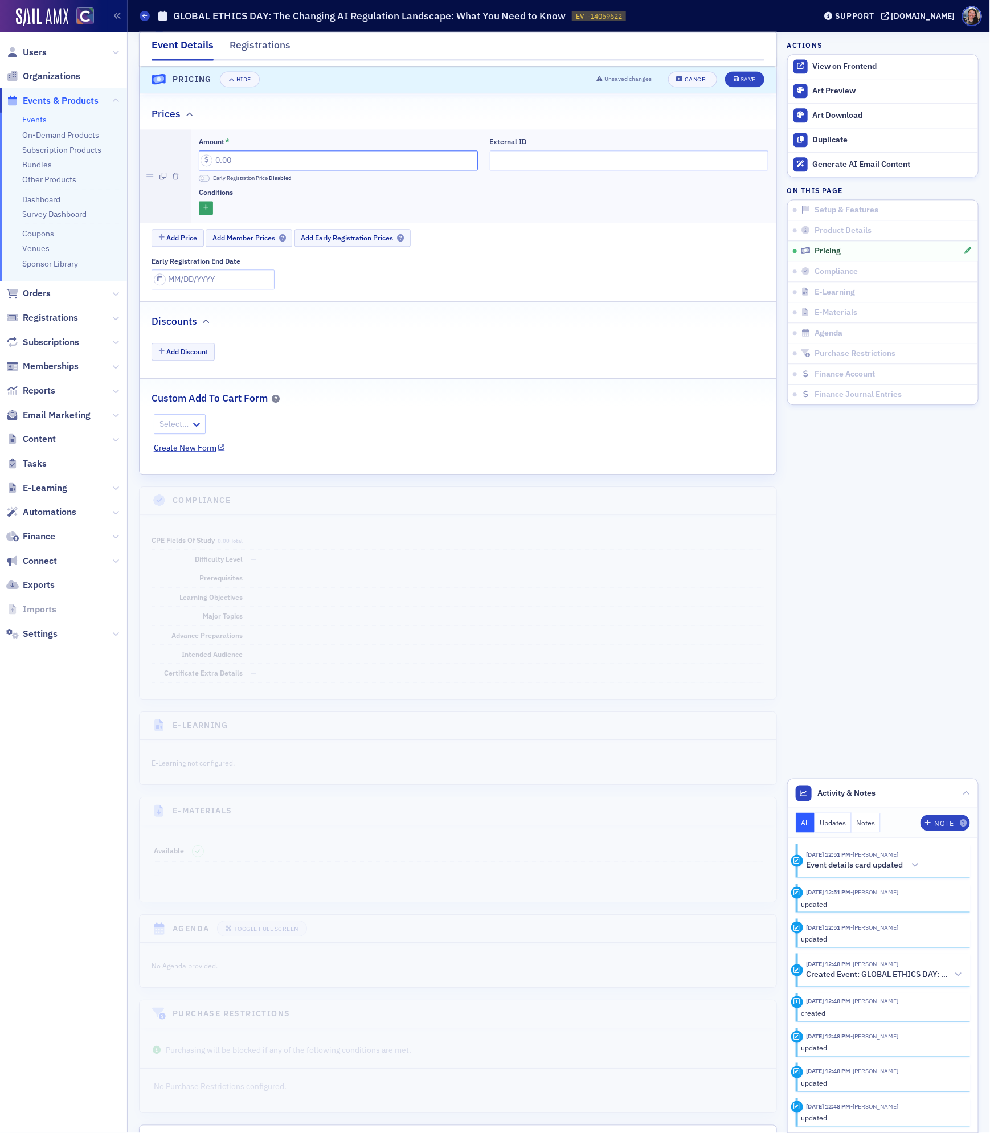
click at [274, 167] on input "Amount *" at bounding box center [338, 160] width 279 height 20
type input "95.00"
click at [526, 170] on input "External ID" at bounding box center [629, 160] width 279 height 20
paste input "250614020"
click at [523, 170] on input "250614020" at bounding box center [629, 160] width 279 height 20
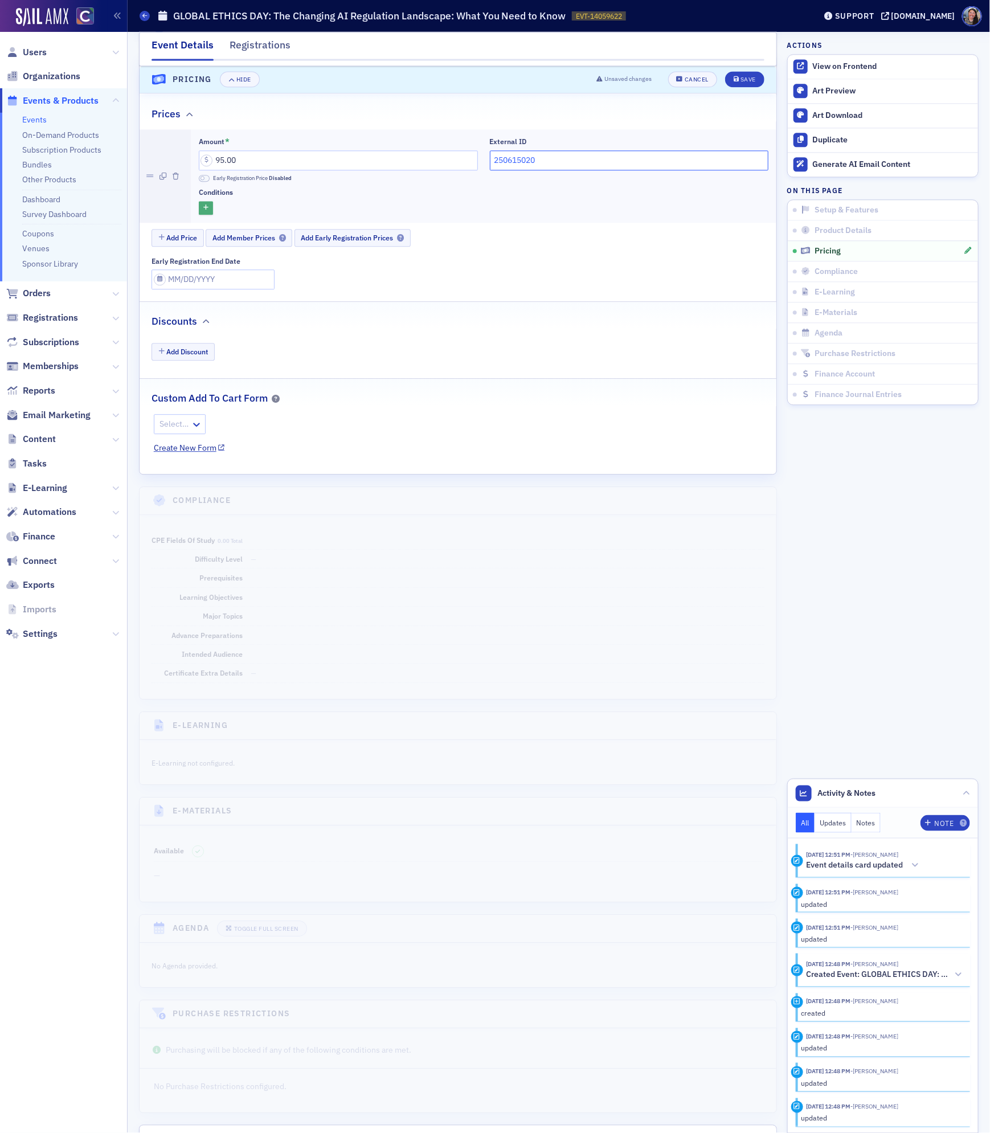
type input "250615020"
click at [210, 215] on button "button" at bounding box center [206, 208] width 14 height 14
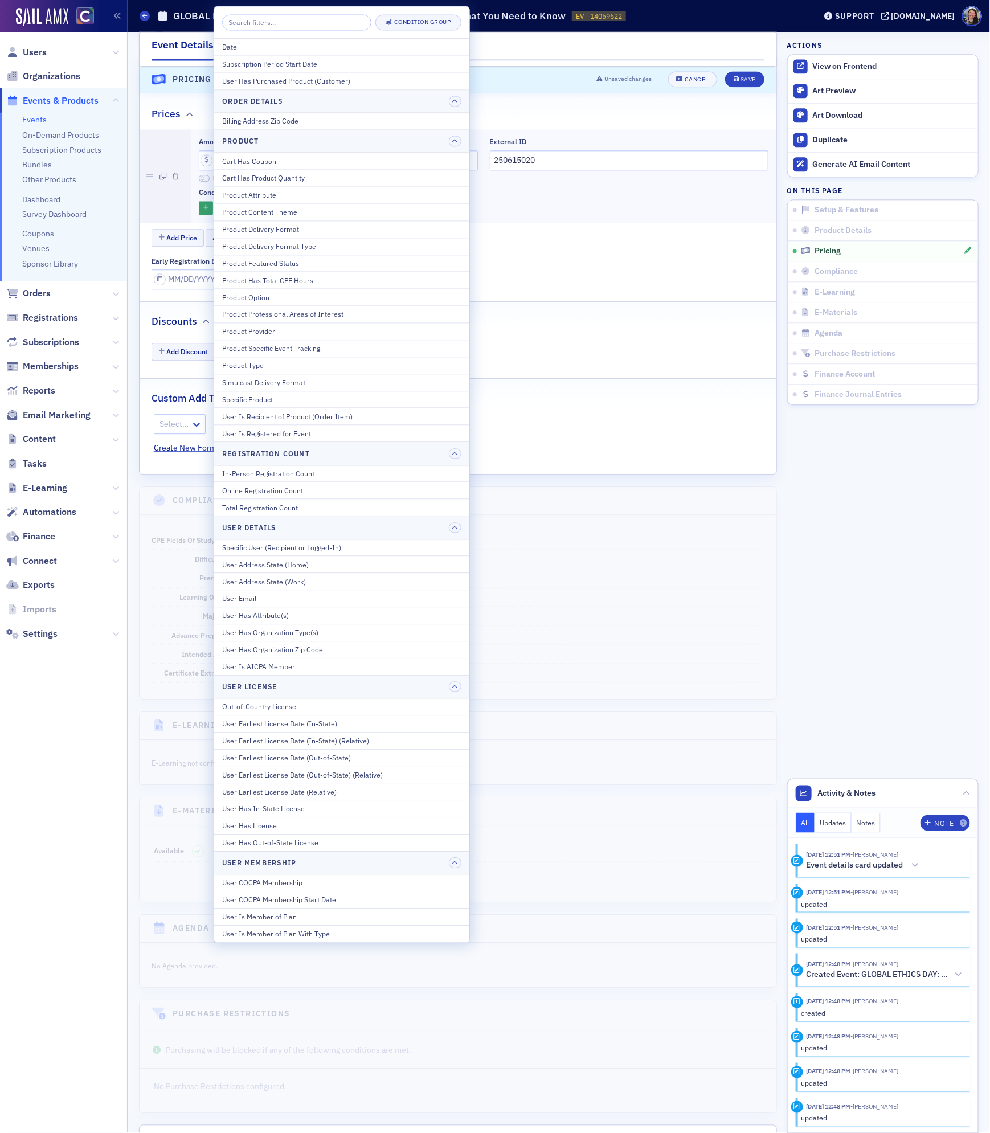
click at [536, 297] on fieldset "Prices Amount * 95.00 Early Registration Price Disabled External ID 250615020 C…" at bounding box center [458, 196] width 637 height 203
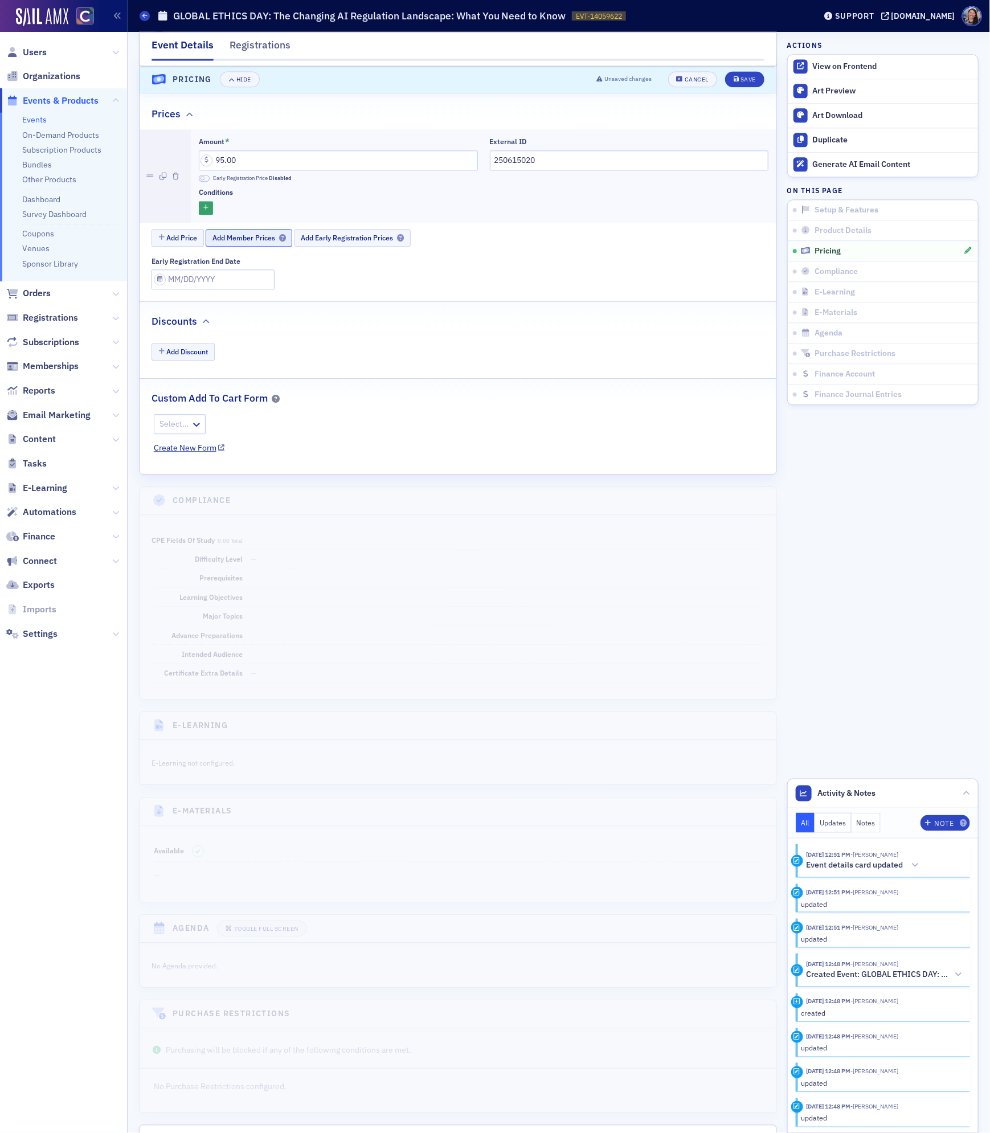
click at [252, 242] on span "Add Member Prices" at bounding box center [248, 237] width 73 height 9
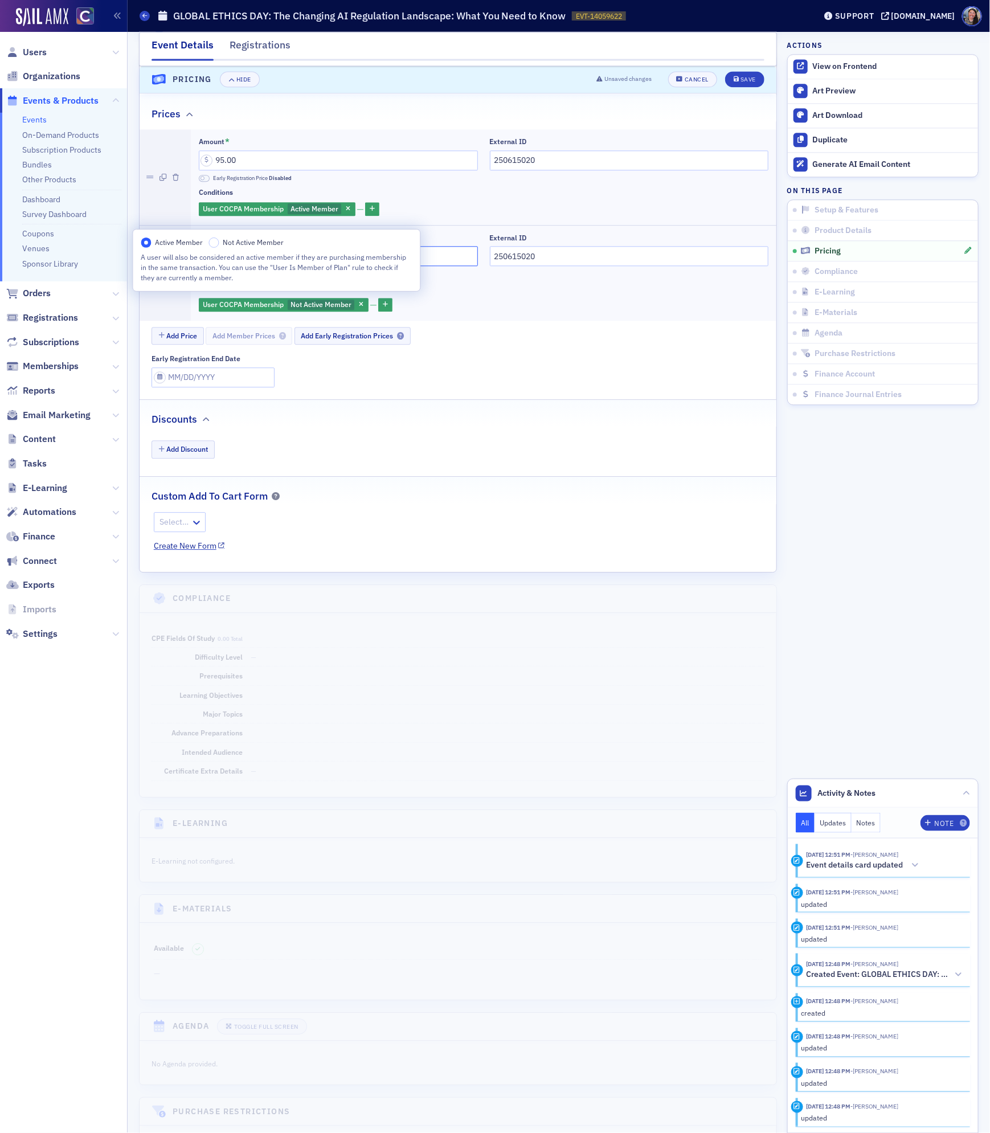
click at [443, 266] on input "95.00" at bounding box center [338, 256] width 279 height 20
drag, startPoint x: 265, startPoint y: 270, endPoint x: 9, endPoint y: 262, distance: 256.4
click at [22, 266] on div "Users Organizations Events & Products Events On-Demand Products Subscription Pr…" at bounding box center [495, 566] width 990 height 1133
type input "135.00"
click at [740, 84] on button "Save" at bounding box center [744, 80] width 39 height 16
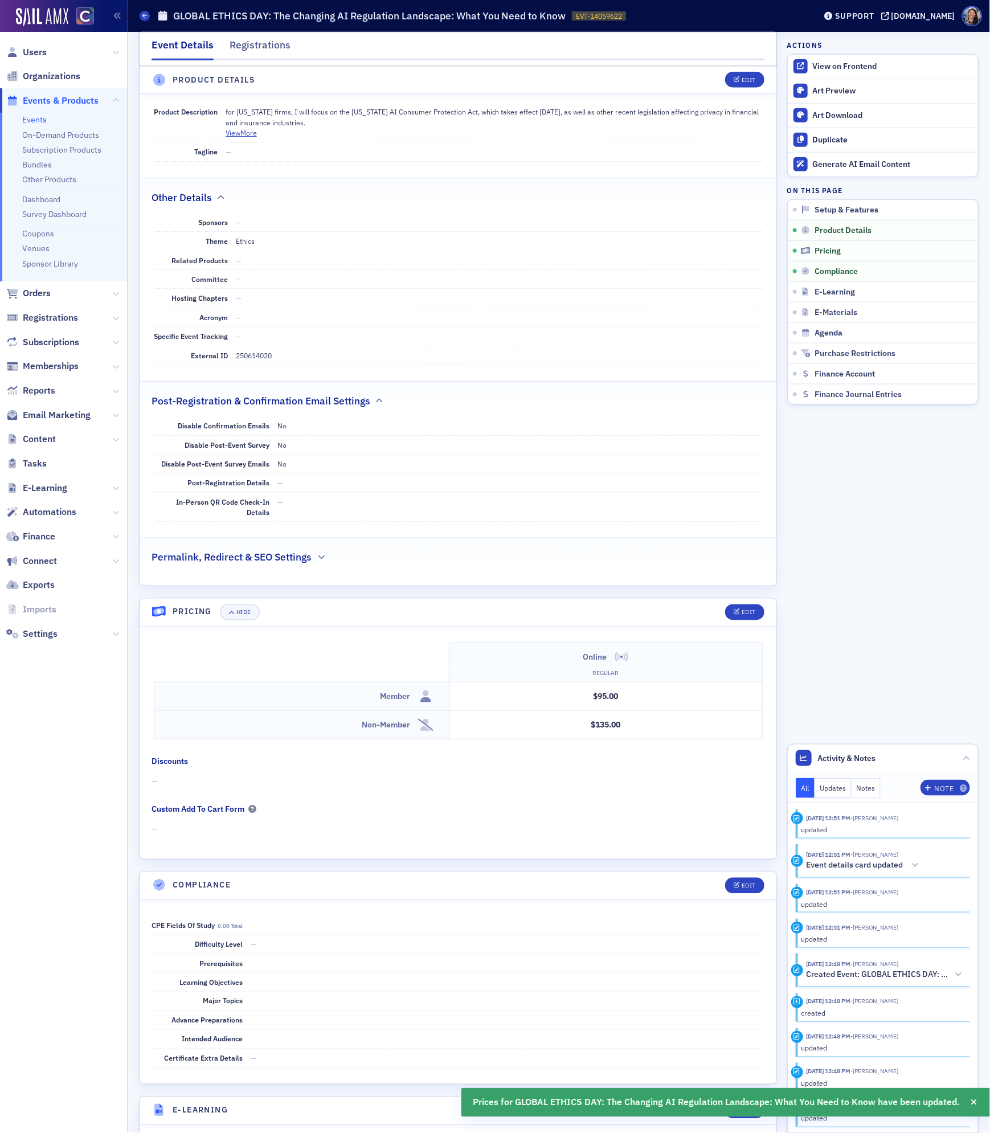
scroll to position [574, 0]
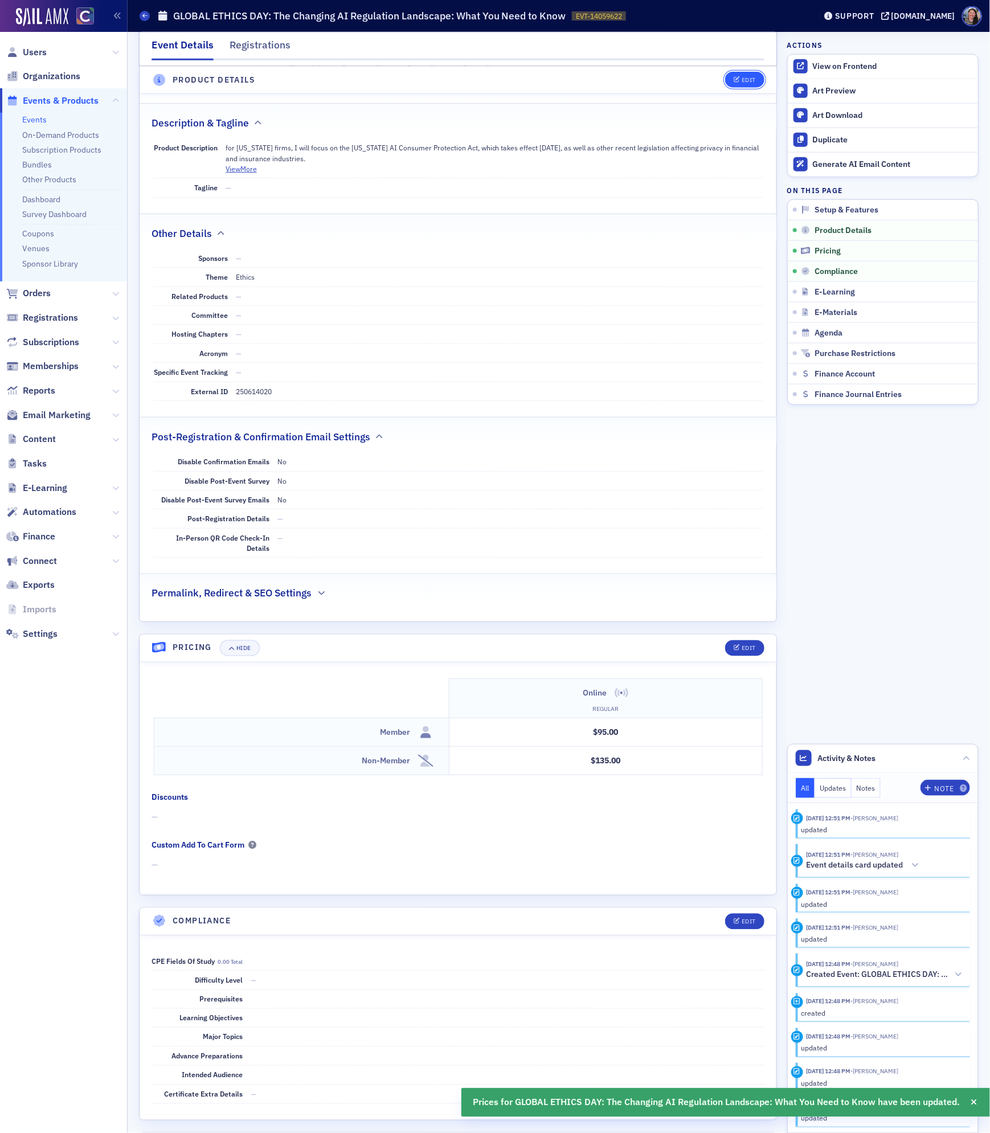
click at [739, 81] on icon "button" at bounding box center [736, 80] width 7 height 6
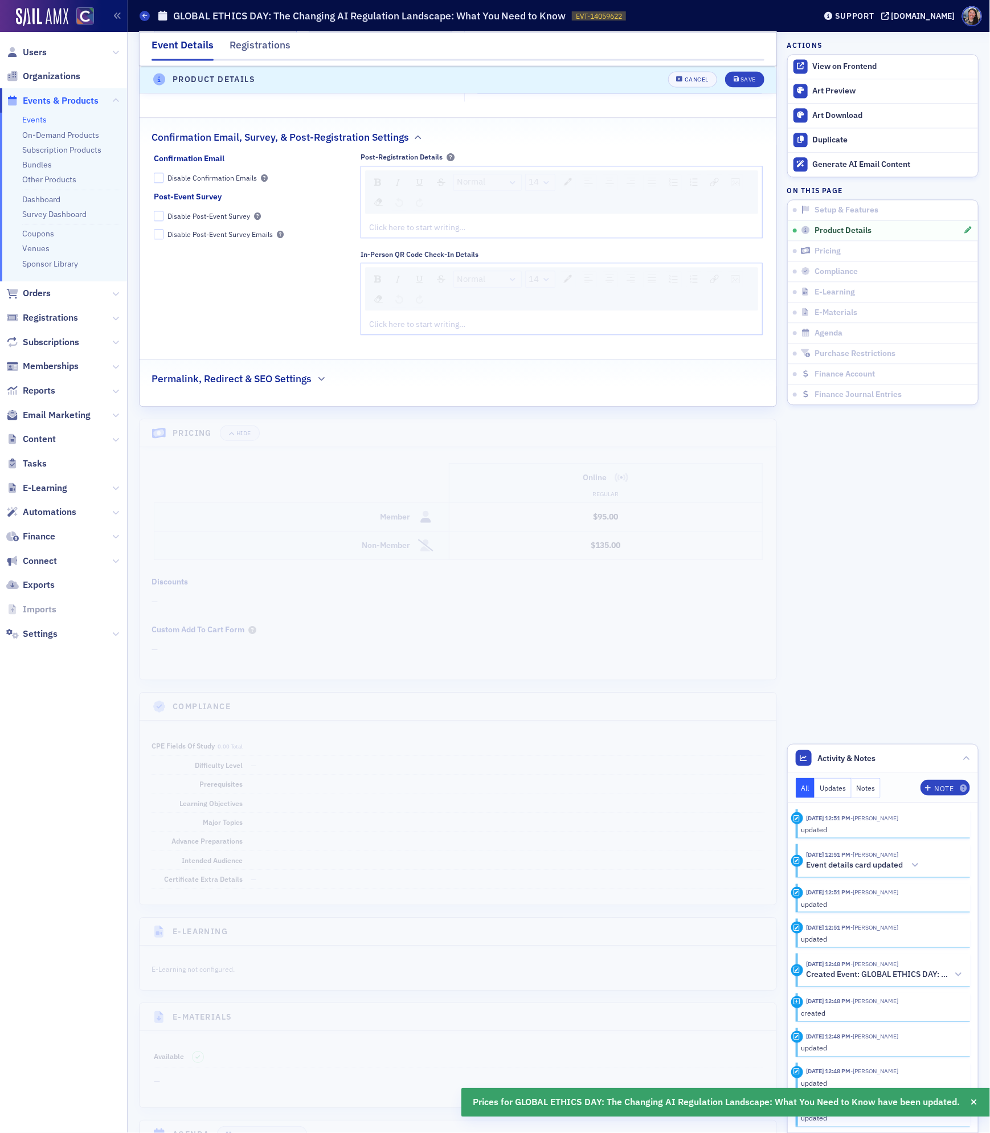
scroll to position [1088, 0]
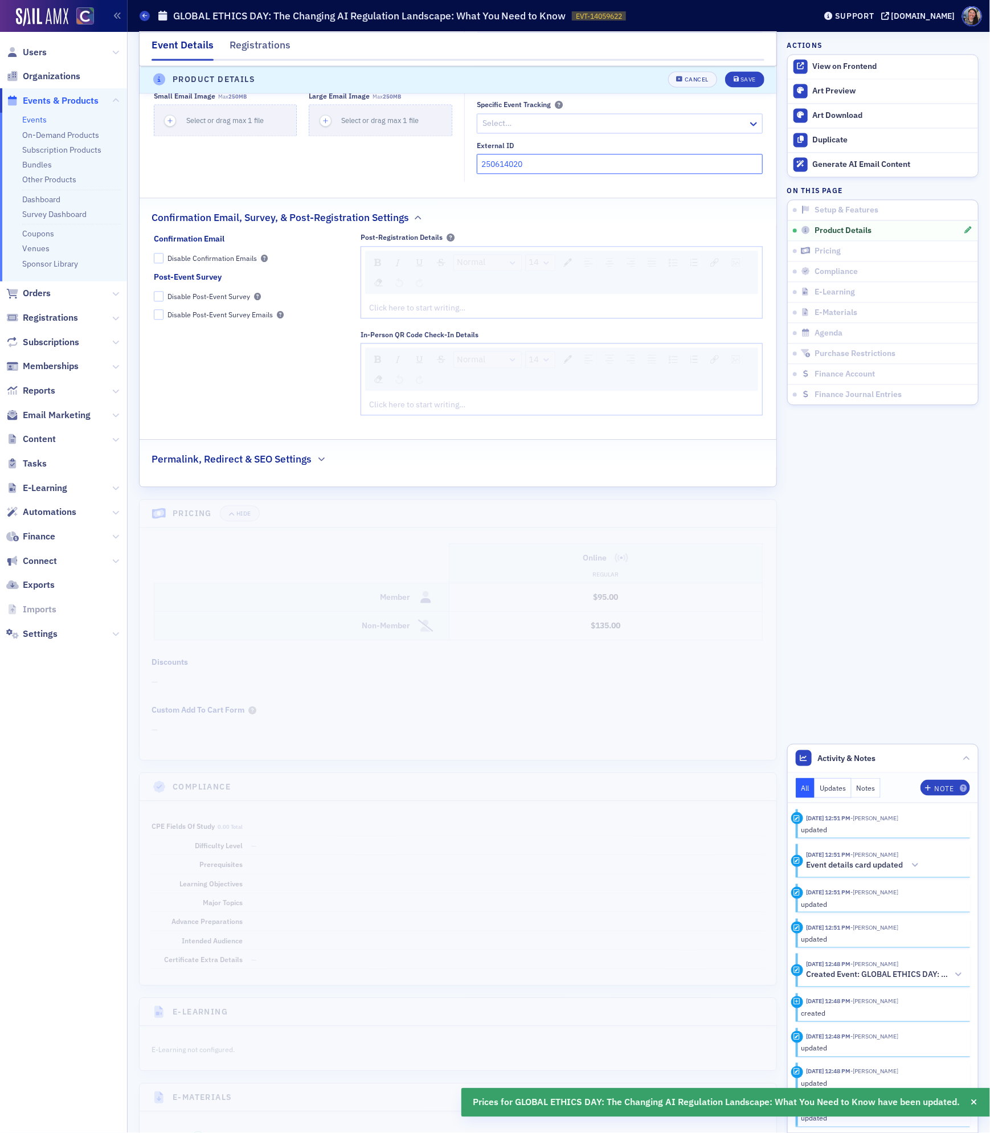
click at [508, 169] on input "250614020" at bounding box center [620, 164] width 286 height 20
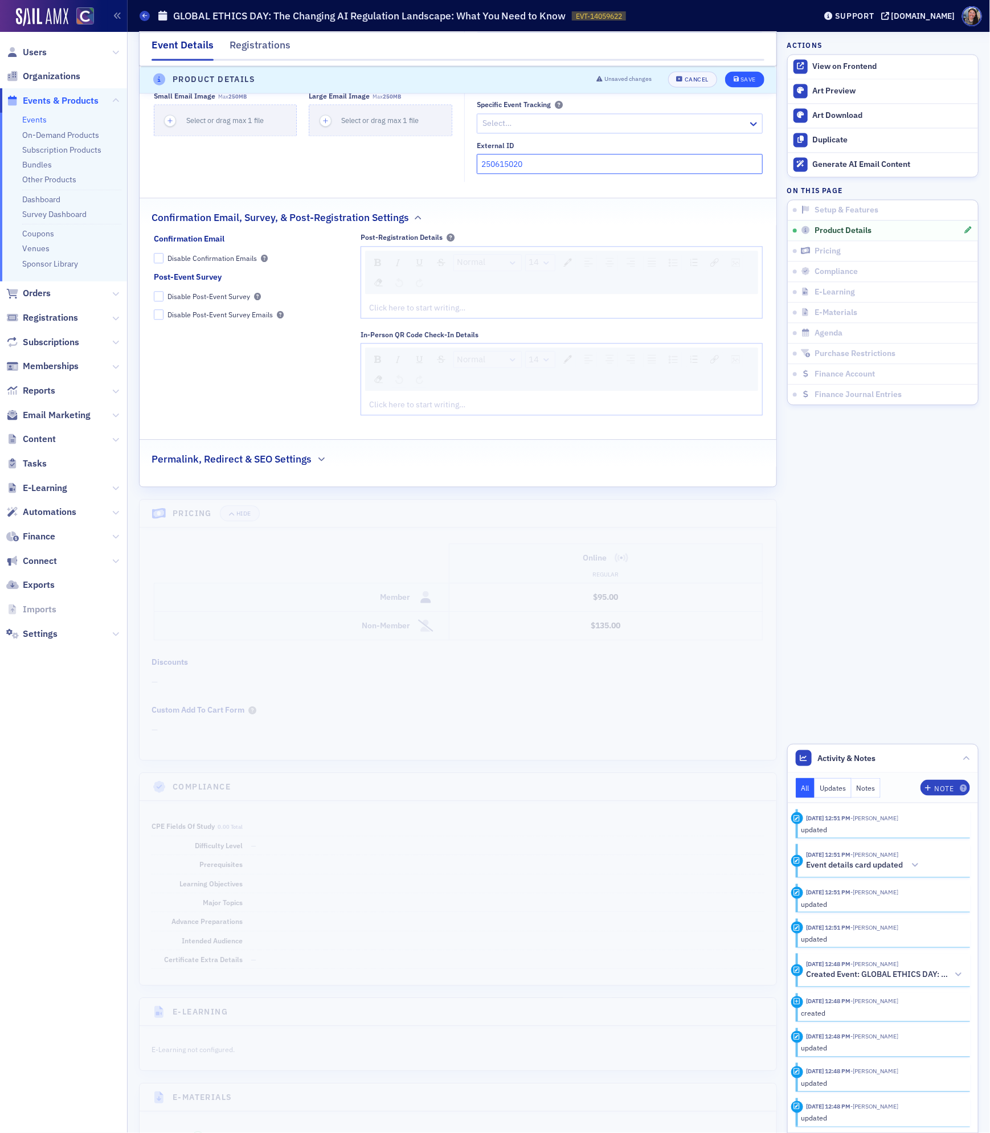
type input "250615020"
click at [759, 73] on button "Save" at bounding box center [744, 80] width 39 height 16
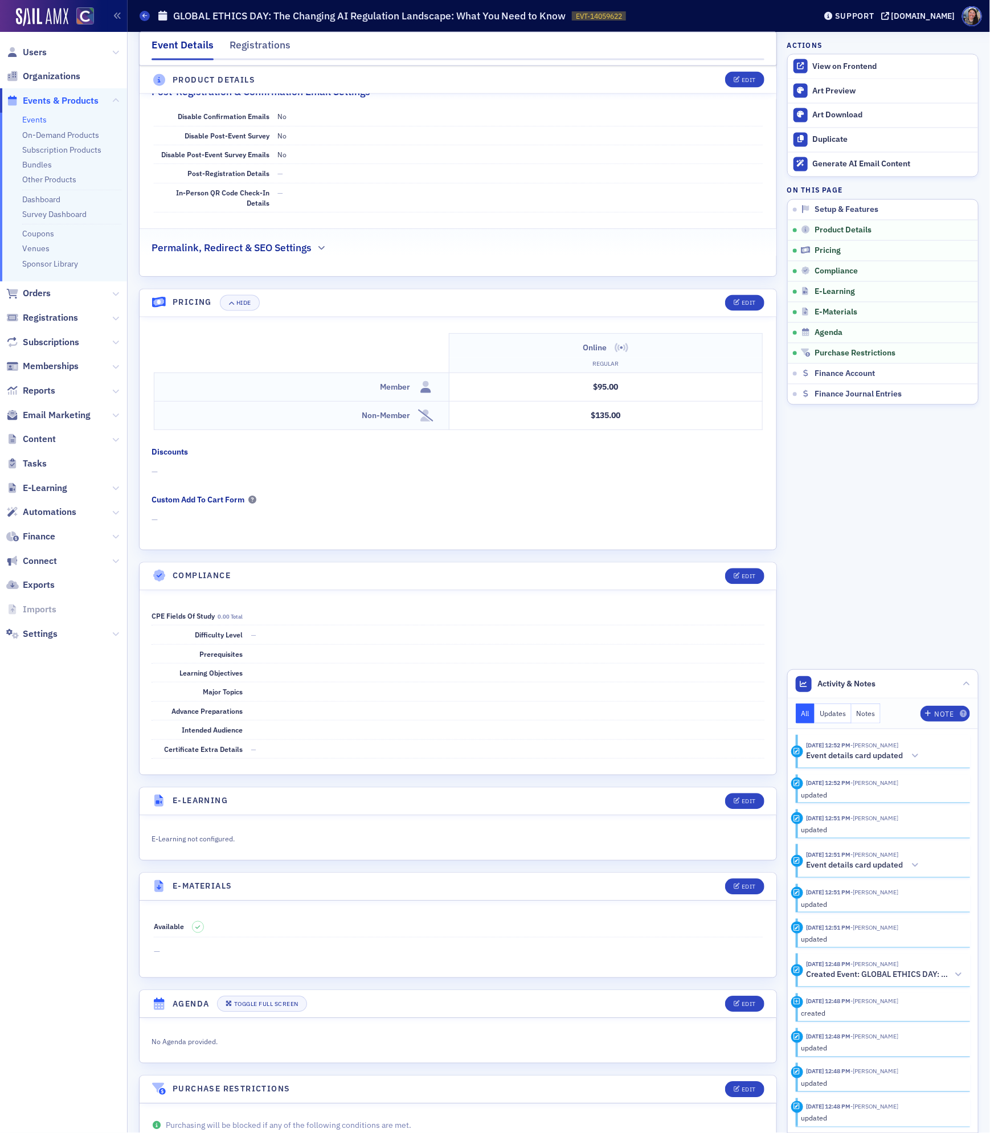
scroll to position [930, 0]
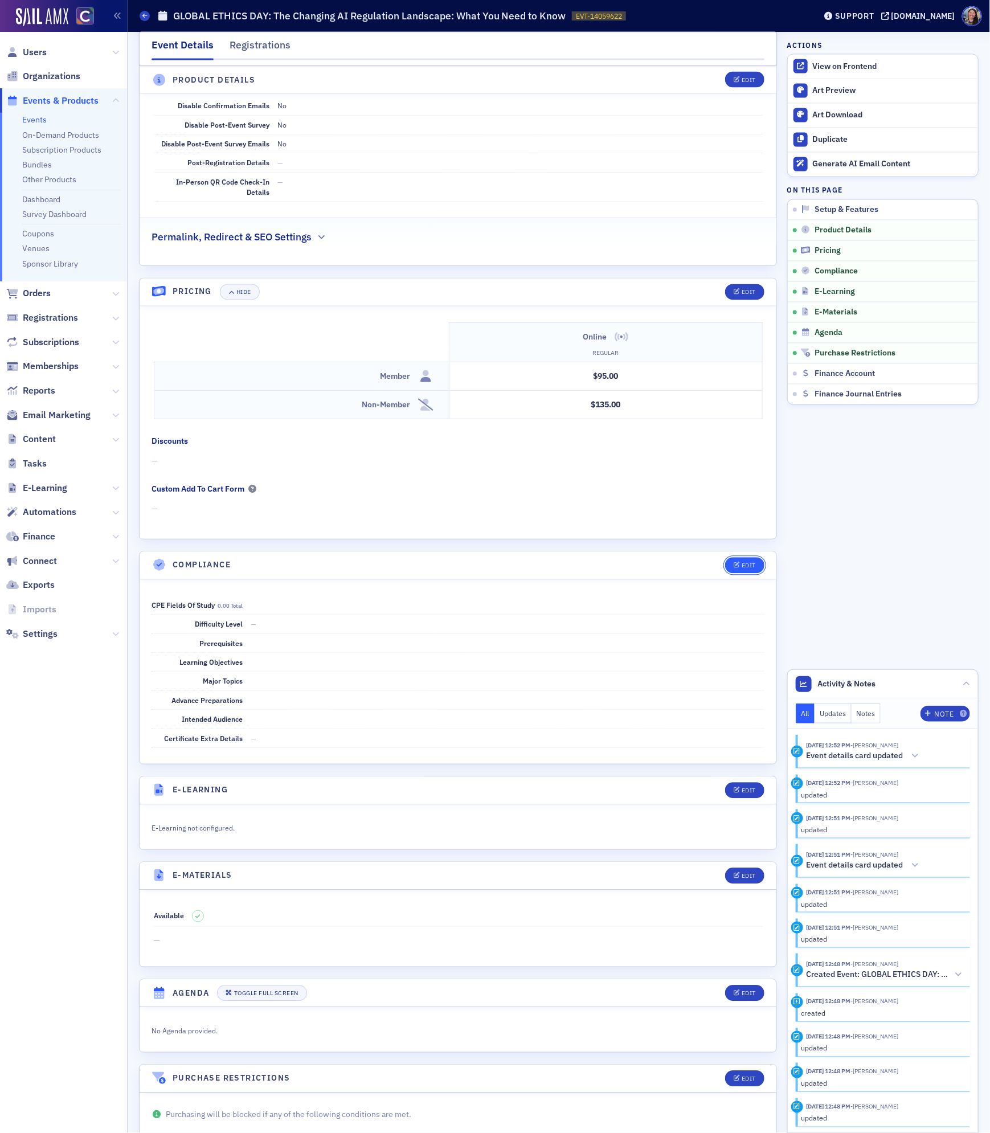
click at [735, 572] on button "Edit" at bounding box center [744, 565] width 39 height 16
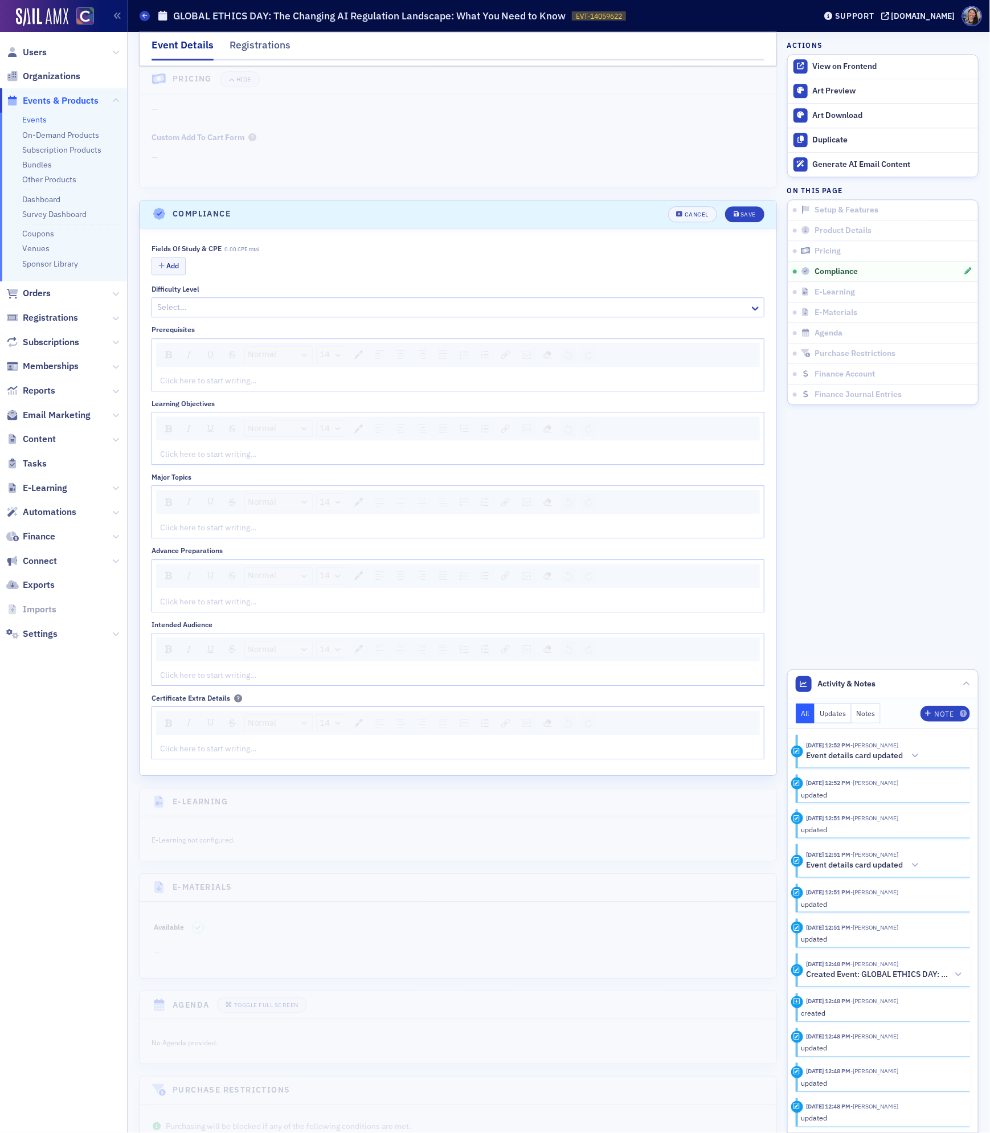
scroll to position [1295, 0]
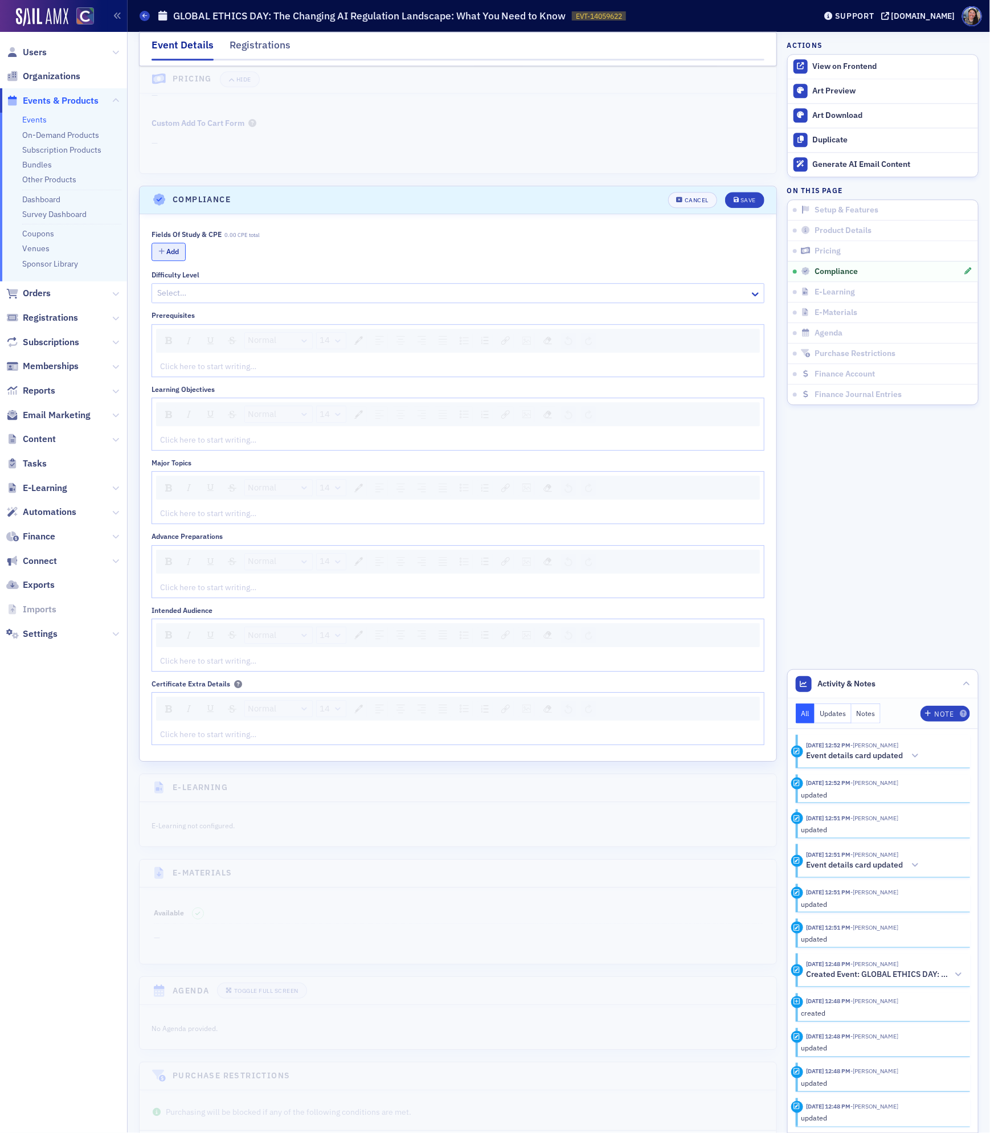
click at [173, 260] on button "Add" at bounding box center [168, 252] width 34 height 18
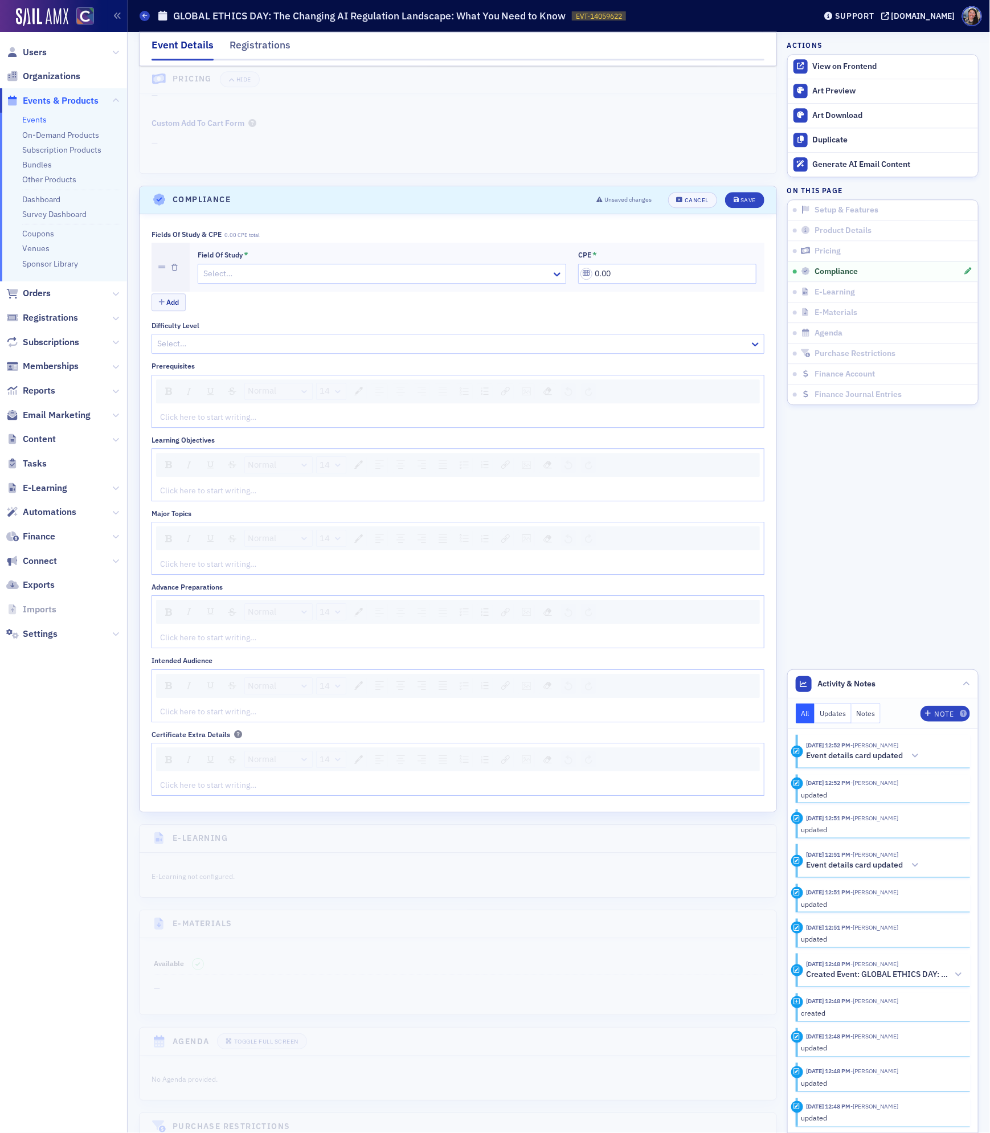
click at [219, 281] on div at bounding box center [376, 273] width 348 height 14
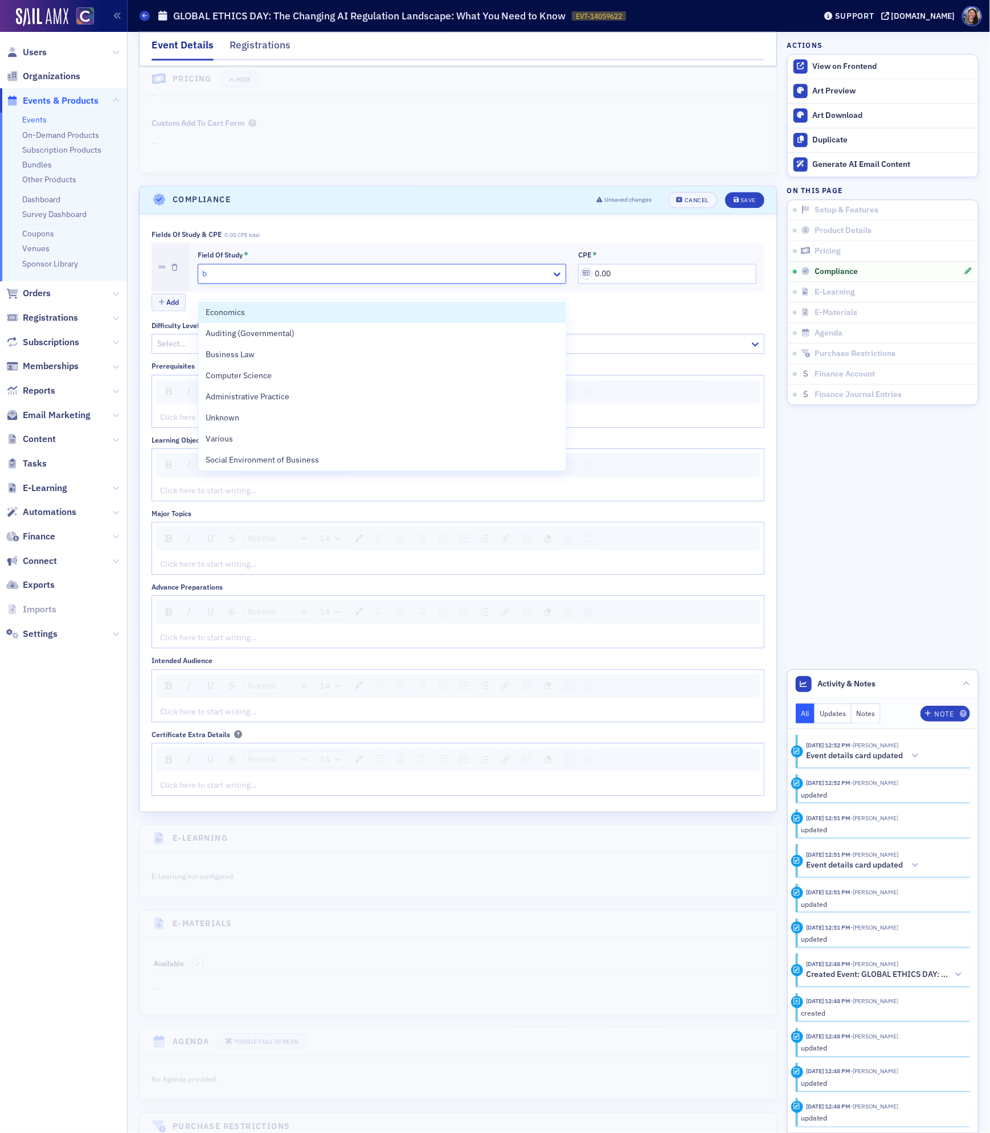
type input "be"
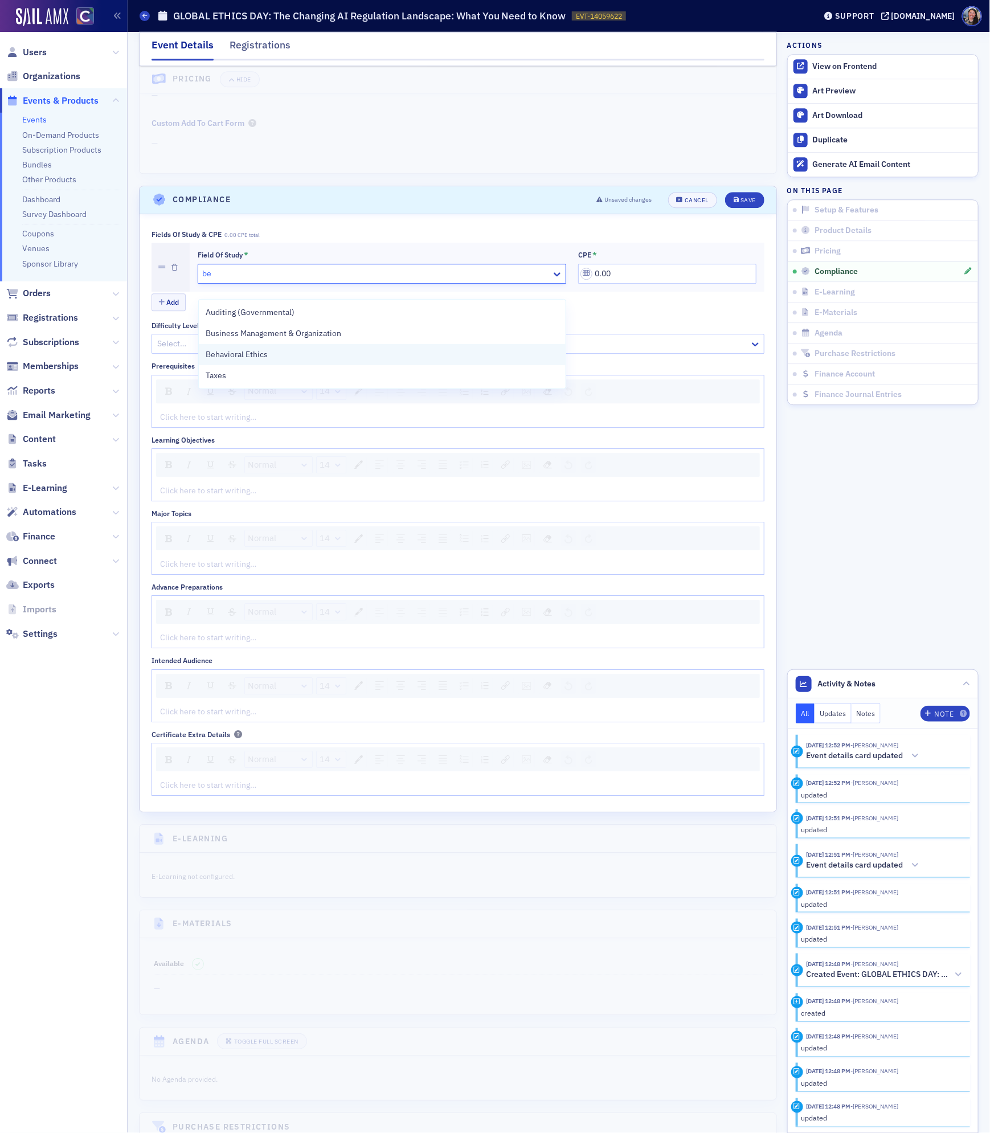
click at [231, 351] on span "Behavioral Ethics" at bounding box center [237, 354] width 62 height 12
drag, startPoint x: 636, startPoint y: 285, endPoint x: 397, endPoint y: 265, distance: 239.4
click at [402, 268] on div "Field of Study * Behavioral Ethics CPE * 0.00" at bounding box center [477, 267] width 559 height 32
type input "2.00"
click at [376, 280] on div at bounding box center [371, 273] width 338 height 14
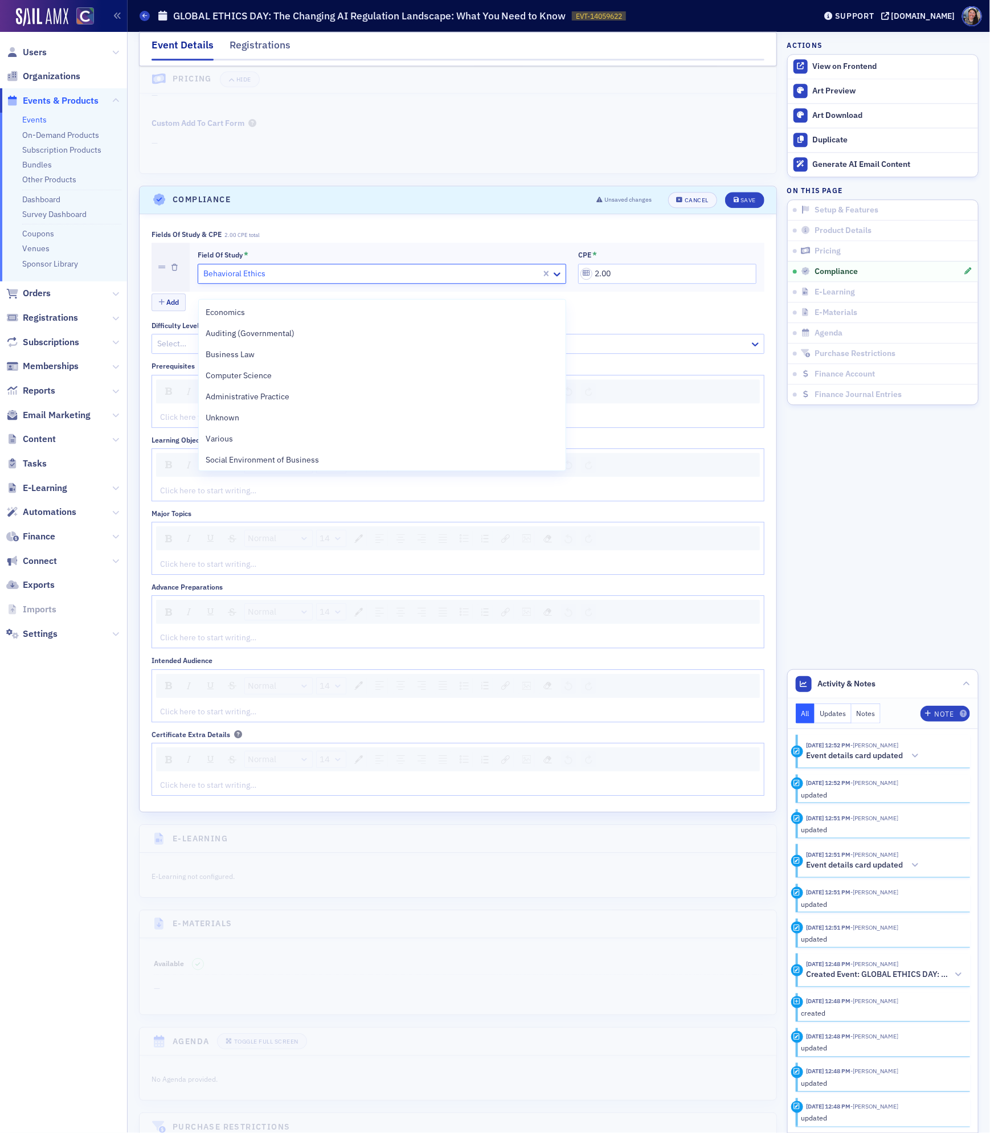
click at [376, 280] on div at bounding box center [371, 273] width 338 height 14
click at [237, 281] on div at bounding box center [371, 273] width 338 height 14
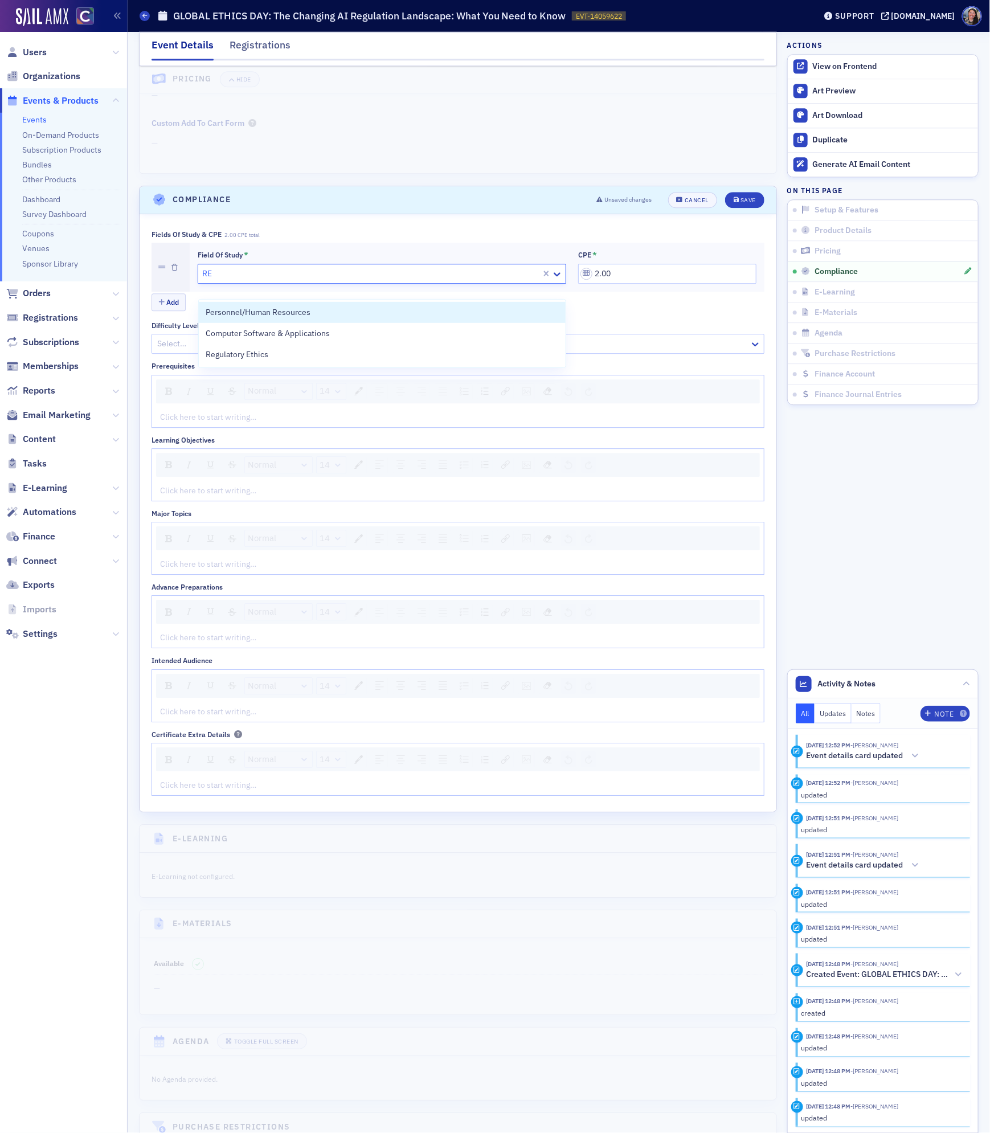
type input "REg"
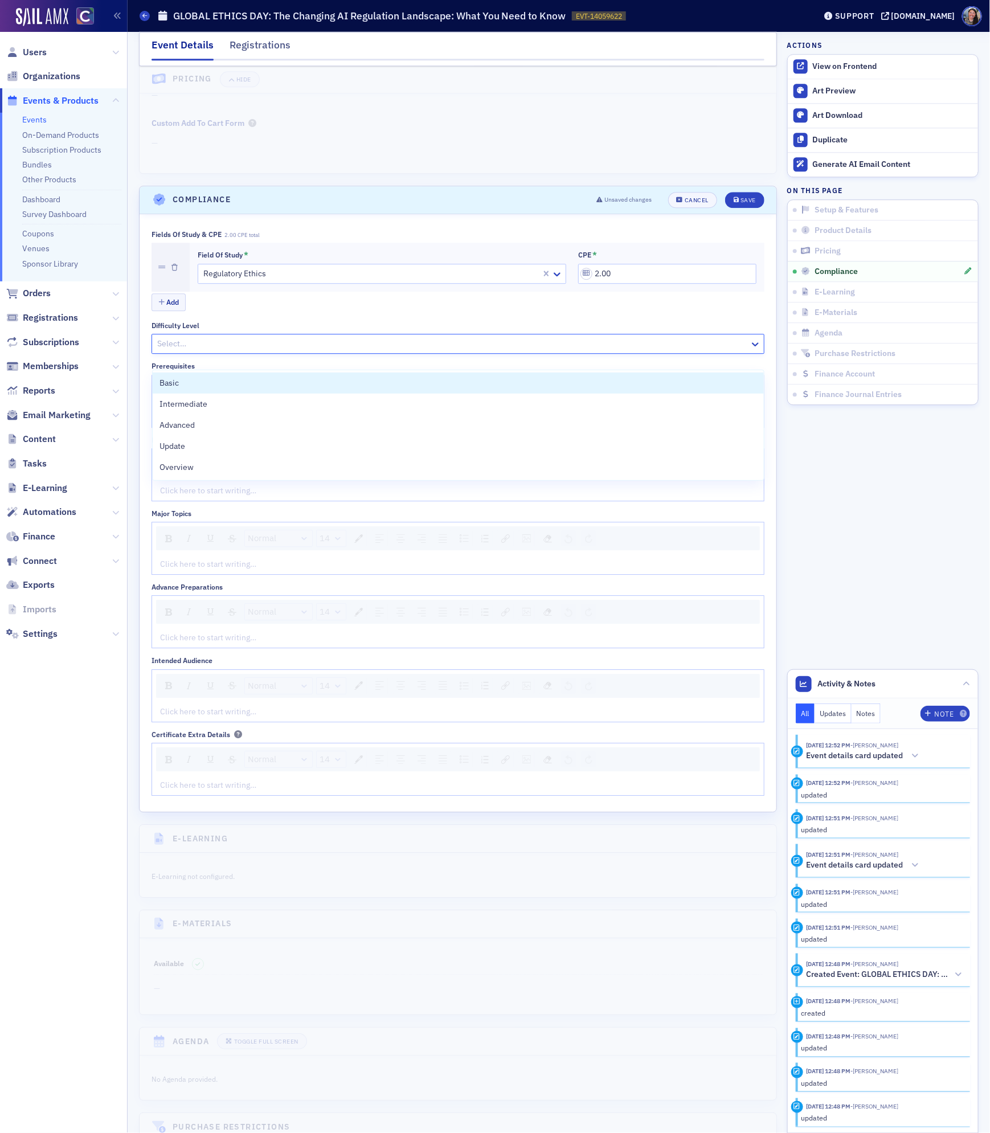
click at [179, 351] on div at bounding box center [452, 344] width 592 height 14
click at [179, 375] on div "Basic" at bounding box center [458, 382] width 611 height 21
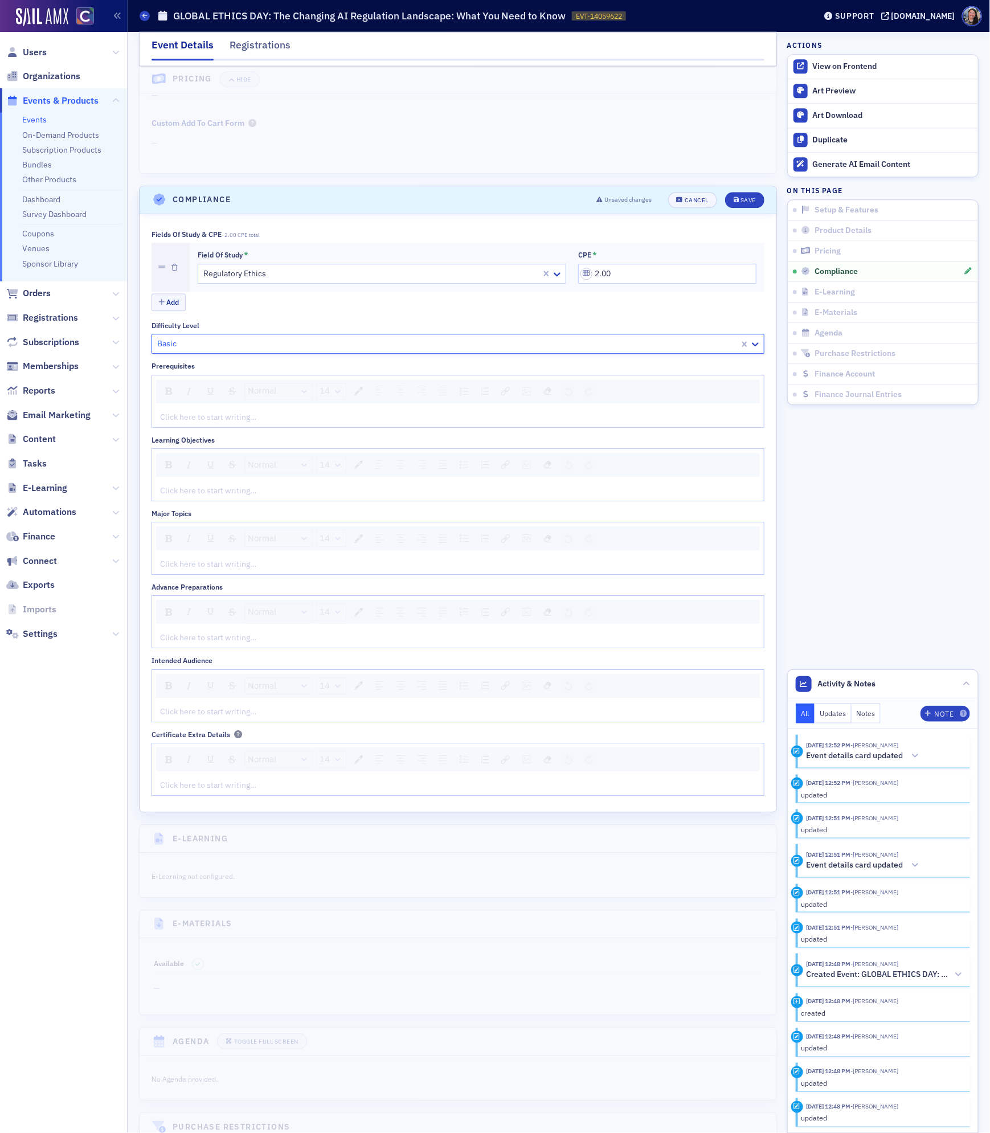
click at [171, 423] on div "rdw-editor" at bounding box center [458, 417] width 595 height 12
click at [179, 497] on div "rdw-editor" at bounding box center [458, 491] width 595 height 12
click at [273, 717] on div "rdw-editor" at bounding box center [458, 712] width 595 height 12
paste div "rdw-editor"
drag, startPoint x: 289, startPoint y: 728, endPoint x: 117, endPoint y: 712, distance: 172.8
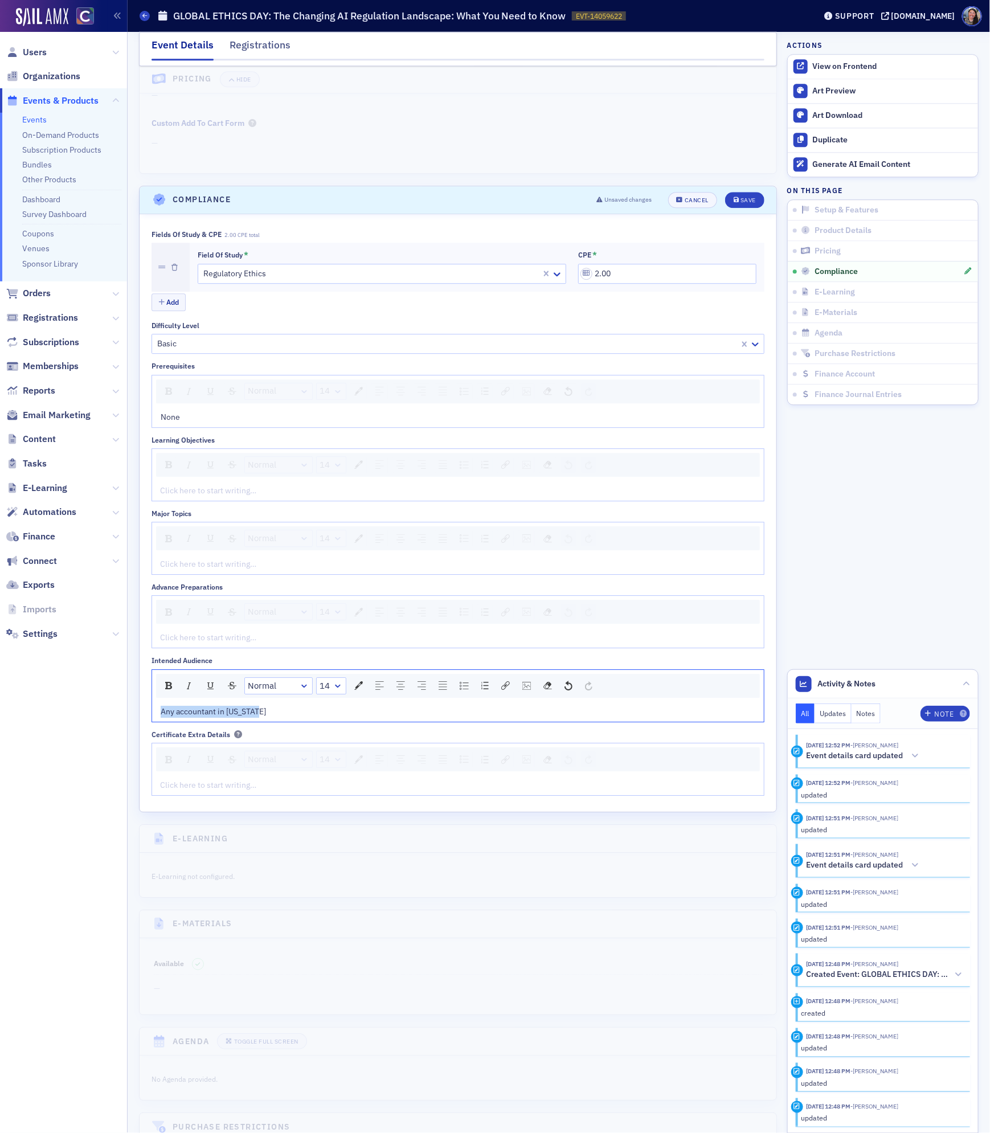
click at [118, 712] on div "Users Organizations Events & Products Events On-Demand Products Subscription Pr…" at bounding box center [495, 566] width 990 height 1133
click at [169, 570] on div "rdw-editor" at bounding box center [458, 564] width 595 height 12
drag, startPoint x: 219, startPoint y: 579, endPoint x: 496, endPoint y: 597, distance: 277.3
click at [487, 598] on div "Fields of Study & CPE 2.00 CPE total Field of Study * Regulatory Ethics CPE * 2…" at bounding box center [457, 512] width 613 height 565
click at [255, 497] on div "rdw-editor" at bounding box center [458, 491] width 595 height 12
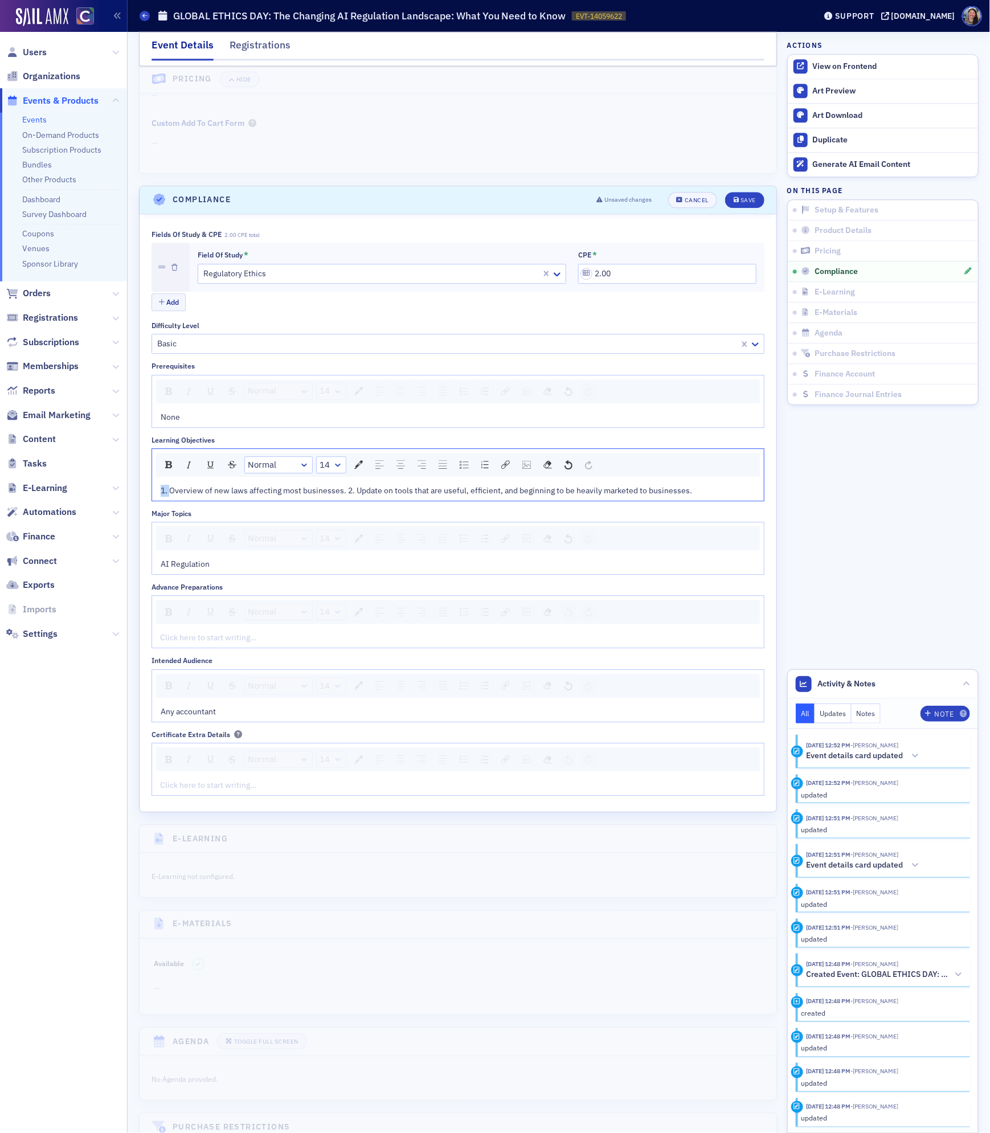
drag, startPoint x: 171, startPoint y: 507, endPoint x: 76, endPoint y: 500, distance: 95.3
click at [86, 500] on div "Users Organizations Events & Products Events On-Demand Products Subscription Pr…" at bounding box center [495, 566] width 990 height 1133
drag, startPoint x: 338, startPoint y: 507, endPoint x: 686, endPoint y: 598, distance: 360.3
click at [686, 600] on div "Fields of Study & CPE 2.00 CPE total Field of Study * Regulatory Ethics CPE * 2…" at bounding box center [457, 512] width 613 height 565
click at [219, 495] on span "Overview of new laws affecting most businesses." at bounding box center [249, 490] width 177 height 10
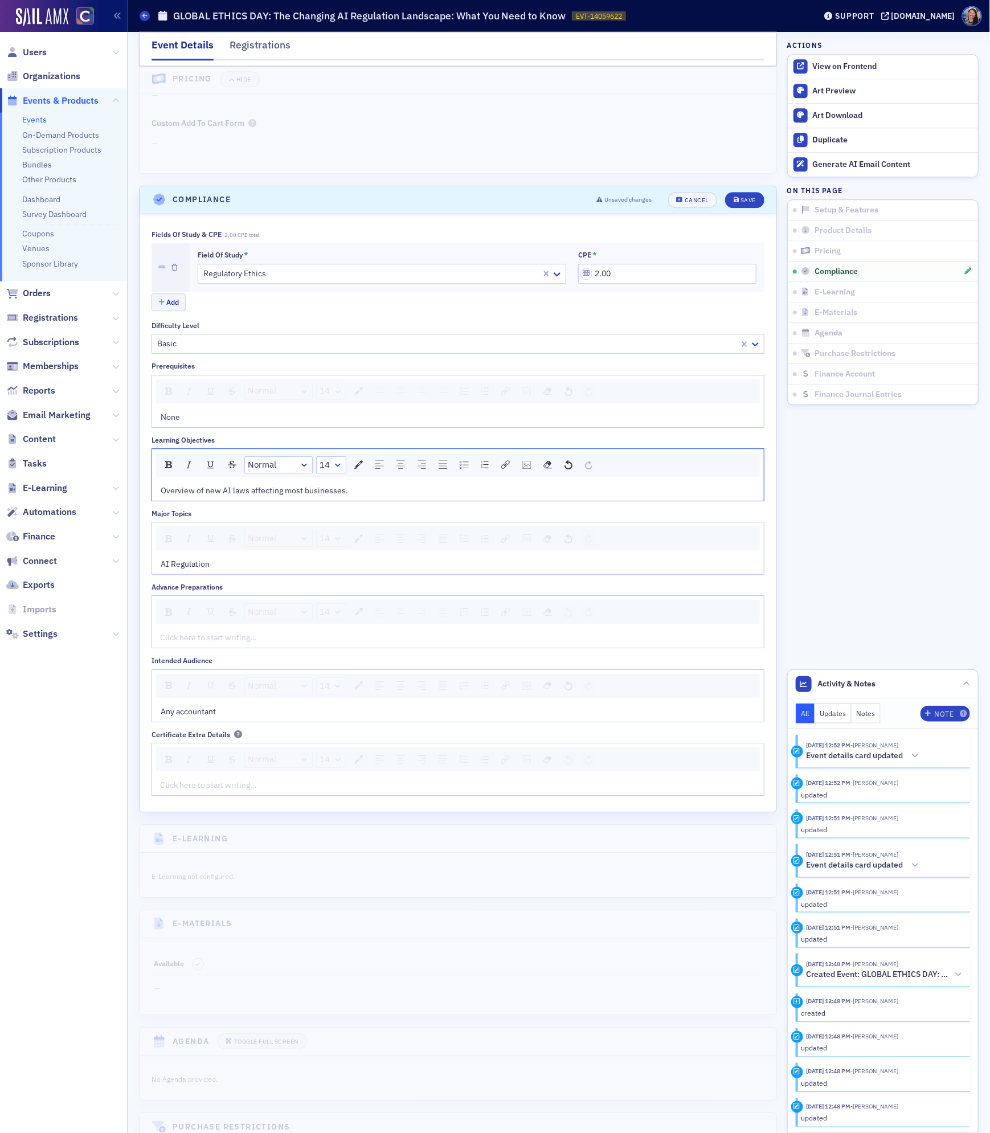
click at [234, 643] on div "rdw-editor" at bounding box center [458, 637] width 595 height 12
click at [752, 203] on div "Save" at bounding box center [747, 200] width 15 height 6
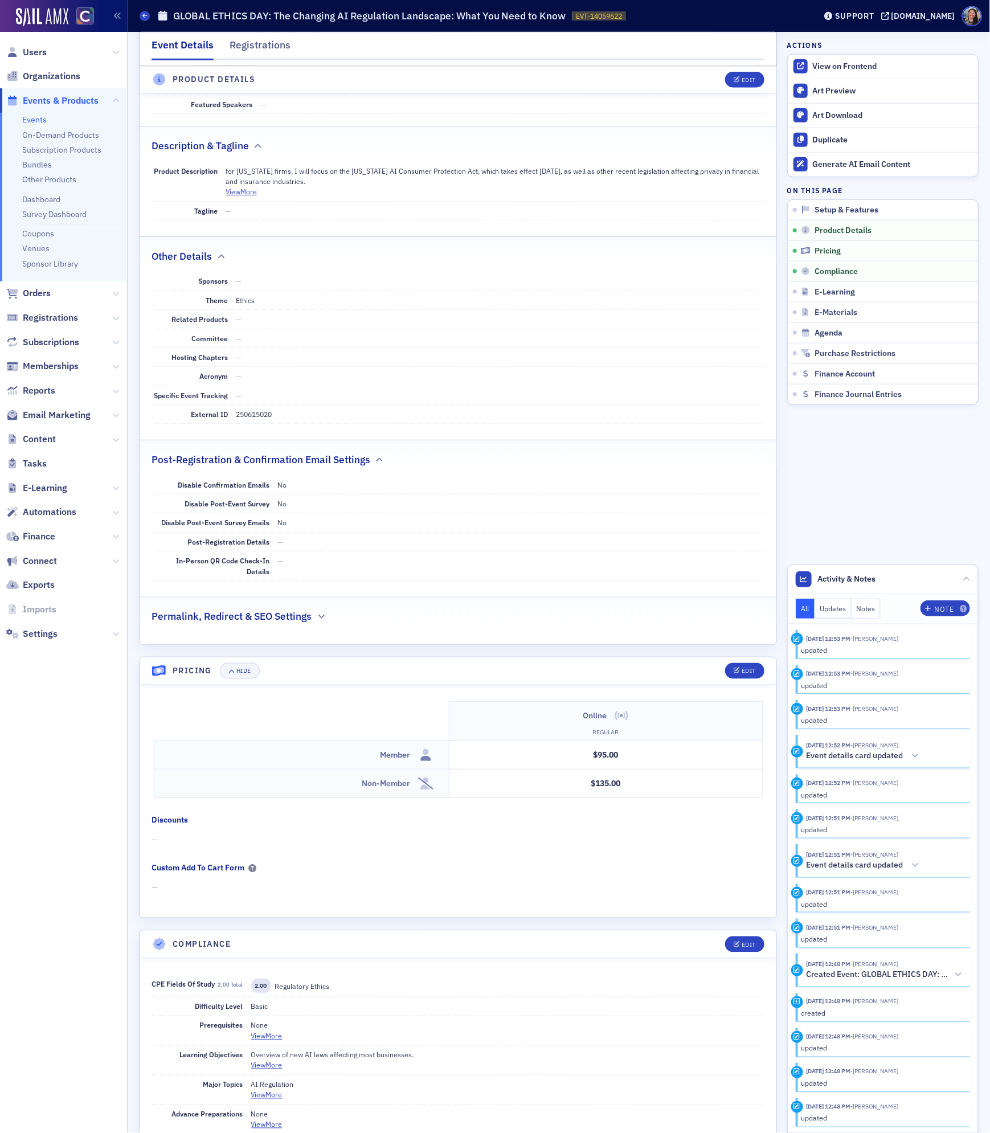
scroll to position [369, 0]
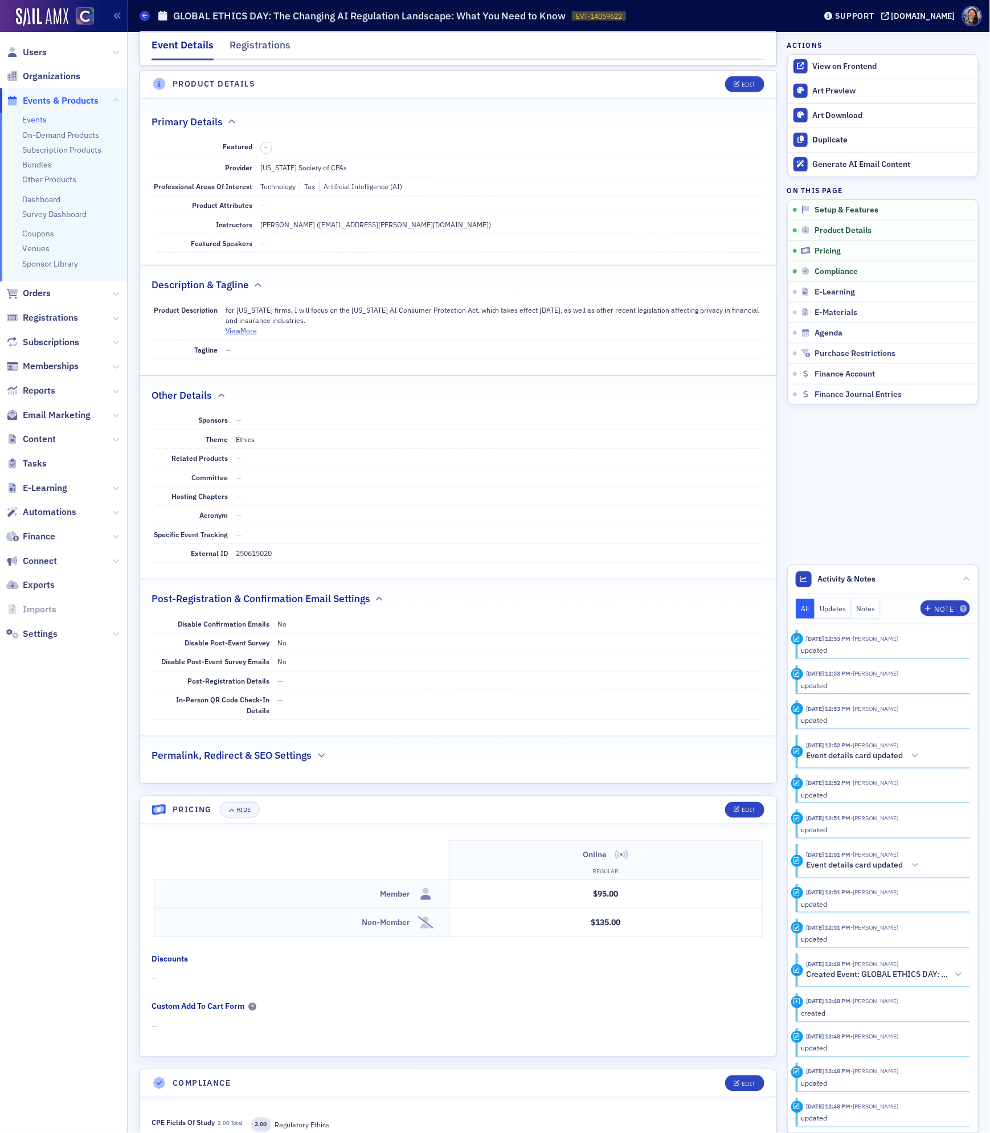
drag, startPoint x: 334, startPoint y: 327, endPoint x: 225, endPoint y: 315, distance: 108.9
click at [225, 315] on p "for Colorado firms, I will focus on the Colorado AI Consumer Protection Act, wh…" at bounding box center [493, 315] width 537 height 21
copy p "for Colorado firms, I will focus on the Colorado AI Consumer Protection Act, wh…"
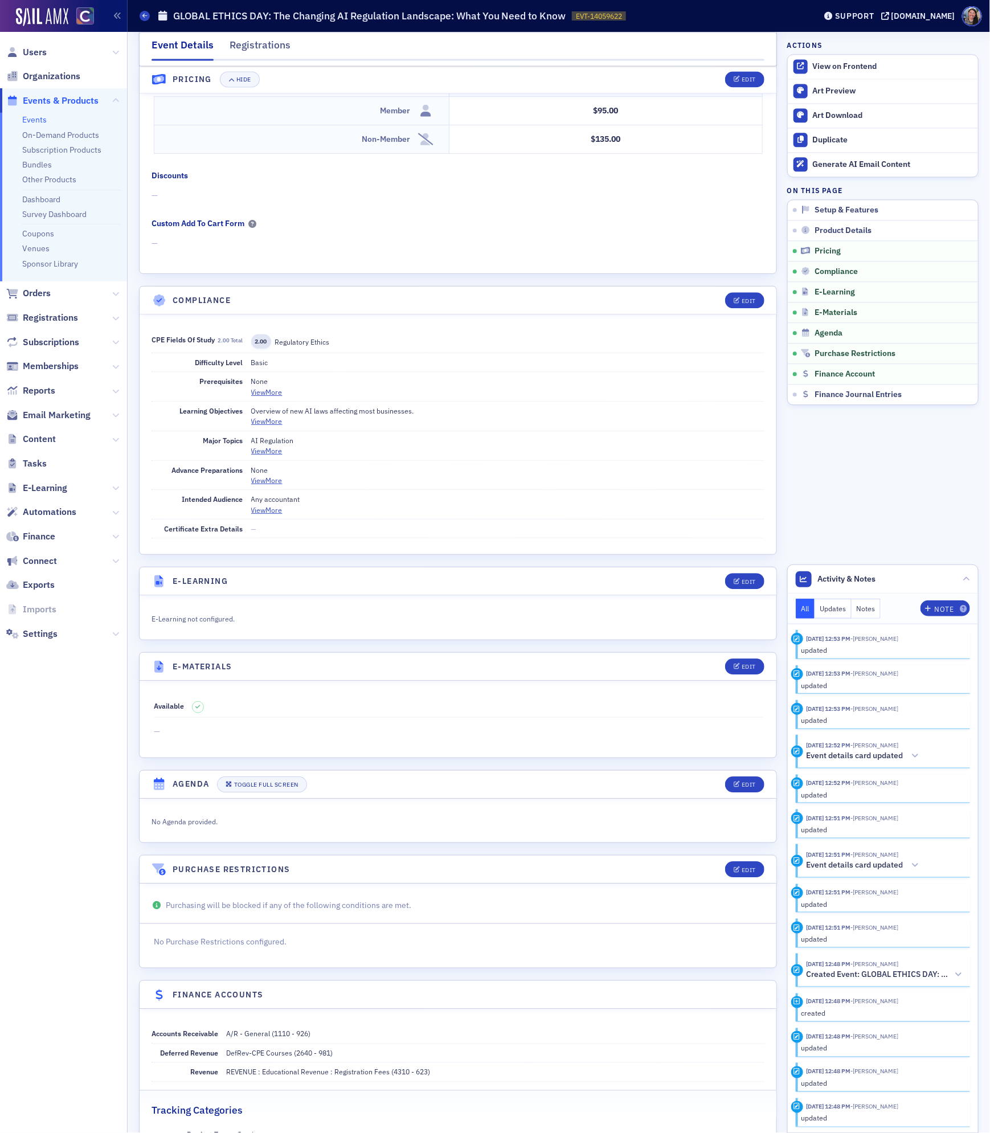
scroll to position [1155, 0]
drag, startPoint x: 428, startPoint y: 421, endPoint x: 180, endPoint y: 421, distance: 248.3
click at [180, 421] on div "Learning Objectives Overview of new AI laws affecting most businesses. View More" at bounding box center [457, 414] width 613 height 30
copy div "Learning Objectives Overview of new AI laws affecting most businesses."
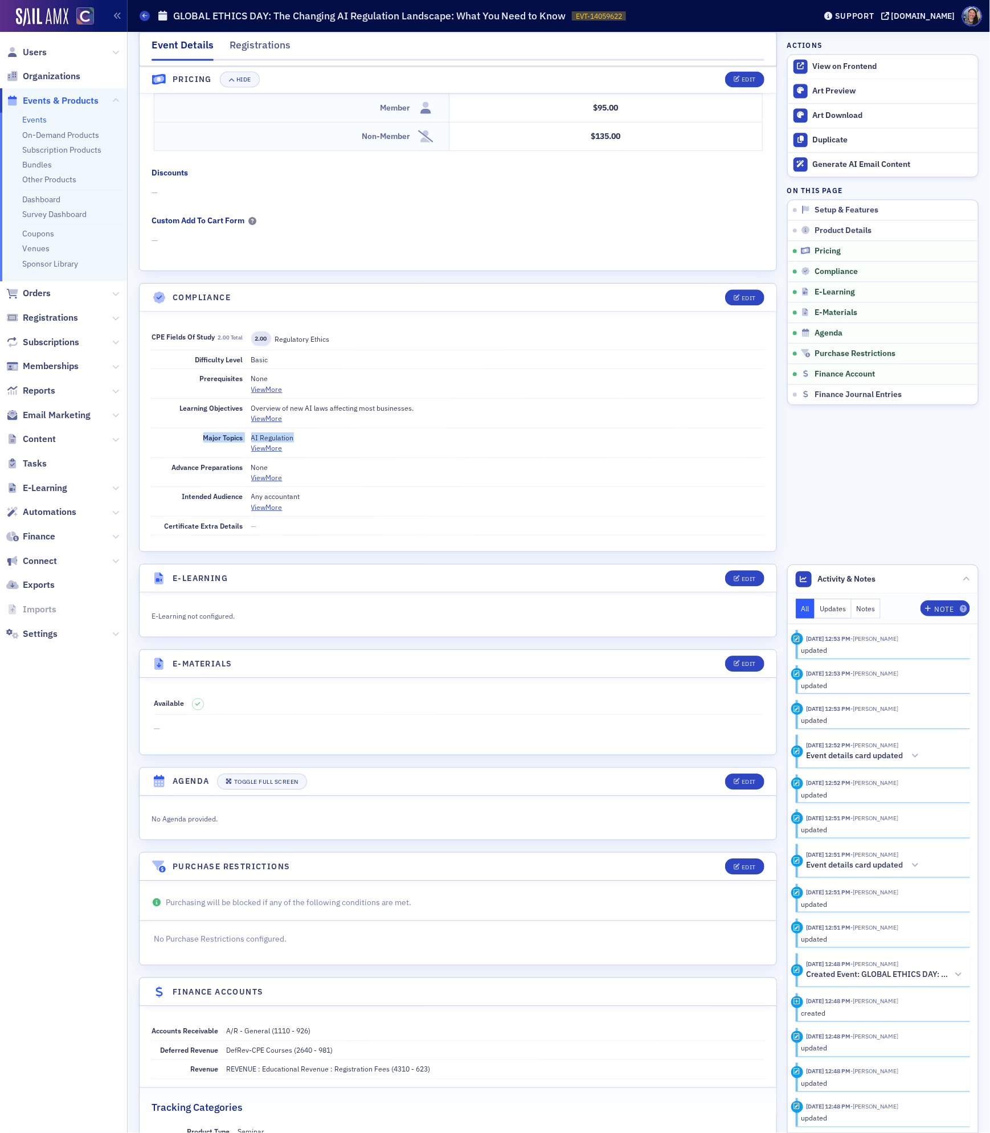
drag, startPoint x: 301, startPoint y: 452, endPoint x: 195, endPoint y: 456, distance: 106.5
click at [195, 456] on div "Major Topics AI Regulation View More" at bounding box center [457, 443] width 613 height 30
copy div "Major Topics AI Regulation"
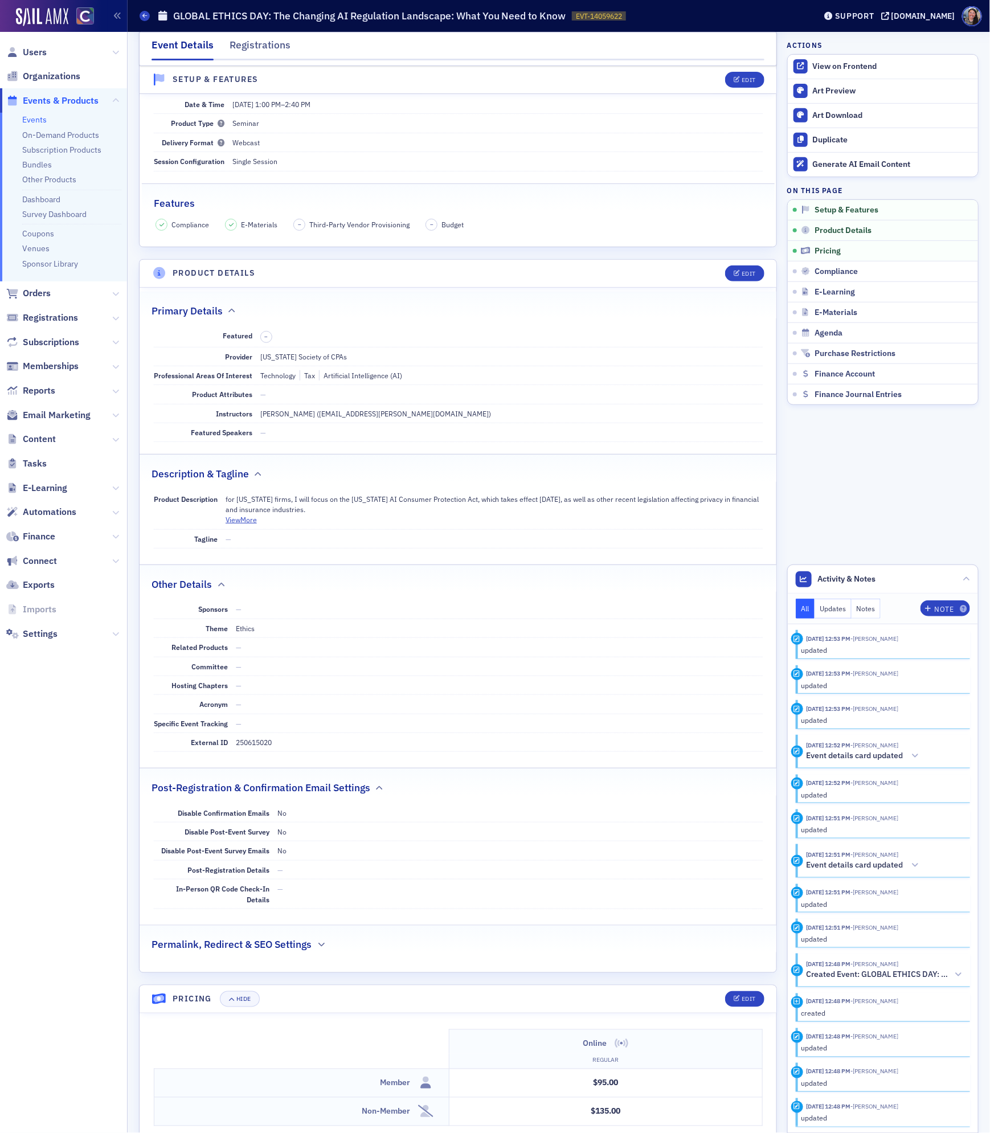
scroll to position [181, 0]
drag, startPoint x: 339, startPoint y: 516, endPoint x: 222, endPoint y: 506, distance: 118.3
click at [222, 506] on div "Product Description for Colorado firms, I will focus on the Colorado AI Consume…" at bounding box center [458, 509] width 609 height 40
copy div "for Colorado firms, I will focus on the Colorado AI Consumer Protection Act, wh…"
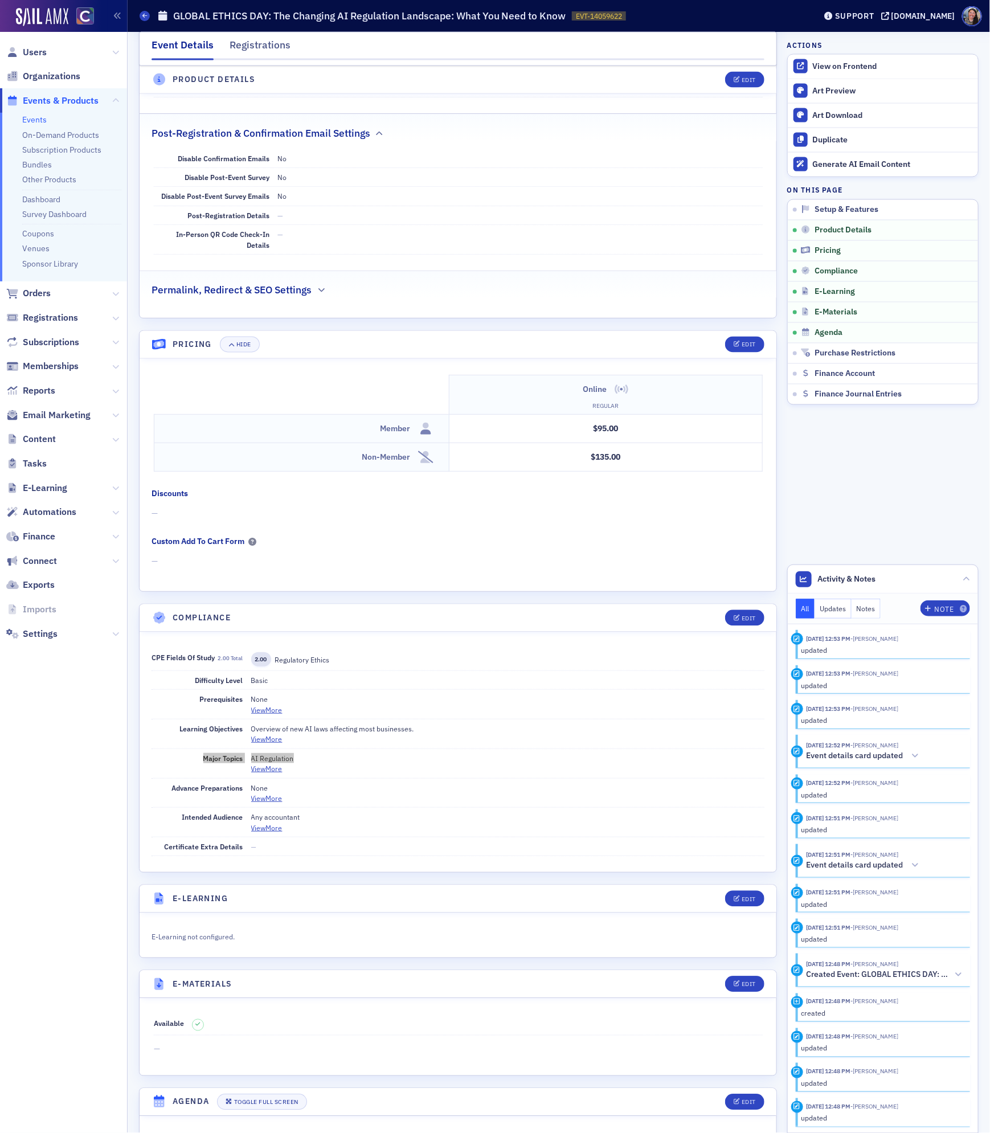
scroll to position [839, 0]
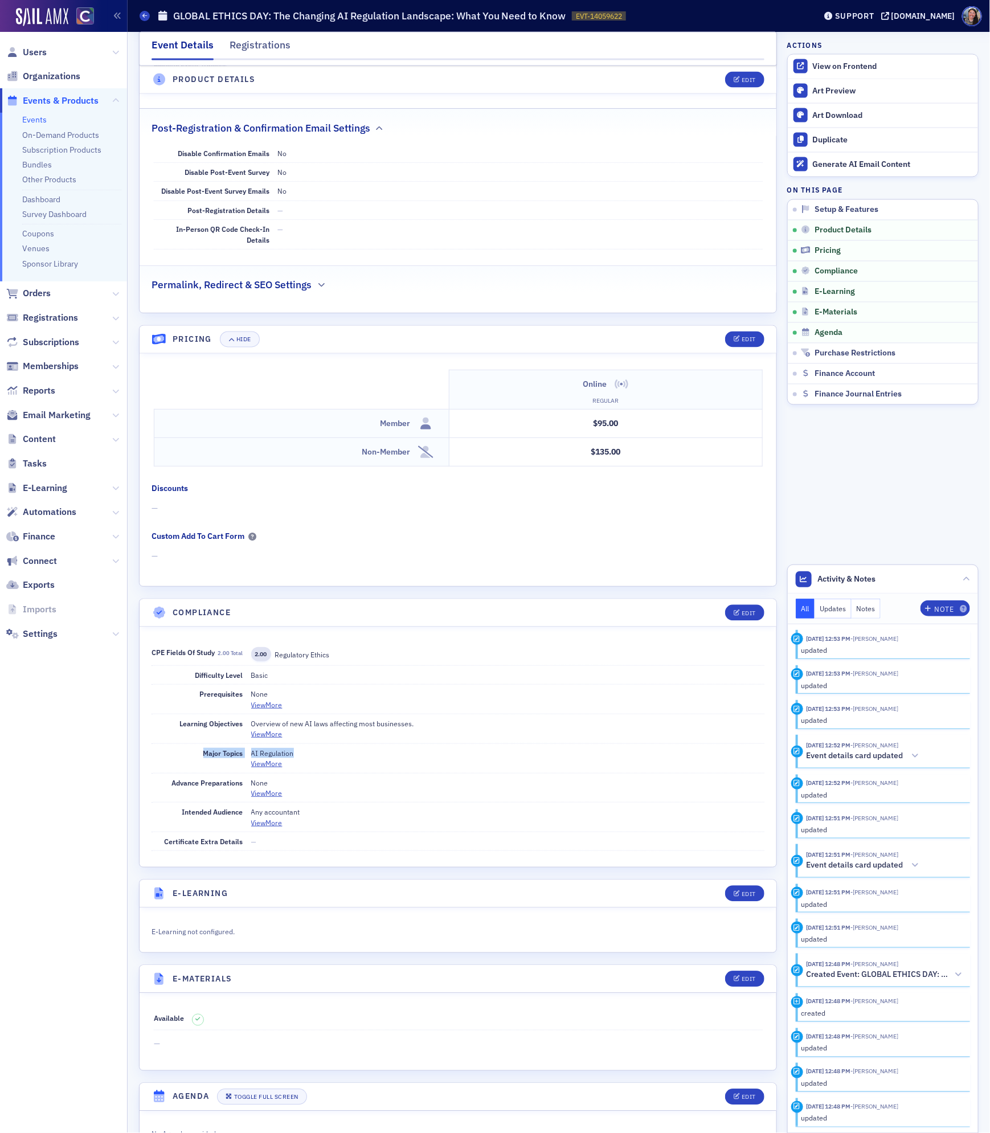
click at [371, 728] on p "Overview of new AI laws affecting most businesses." at bounding box center [508, 723] width 514 height 10
copy p "Overview of new AI laws affecting most businesses."
drag, startPoint x: 303, startPoint y: 764, endPoint x: 253, endPoint y: 764, distance: 49.5
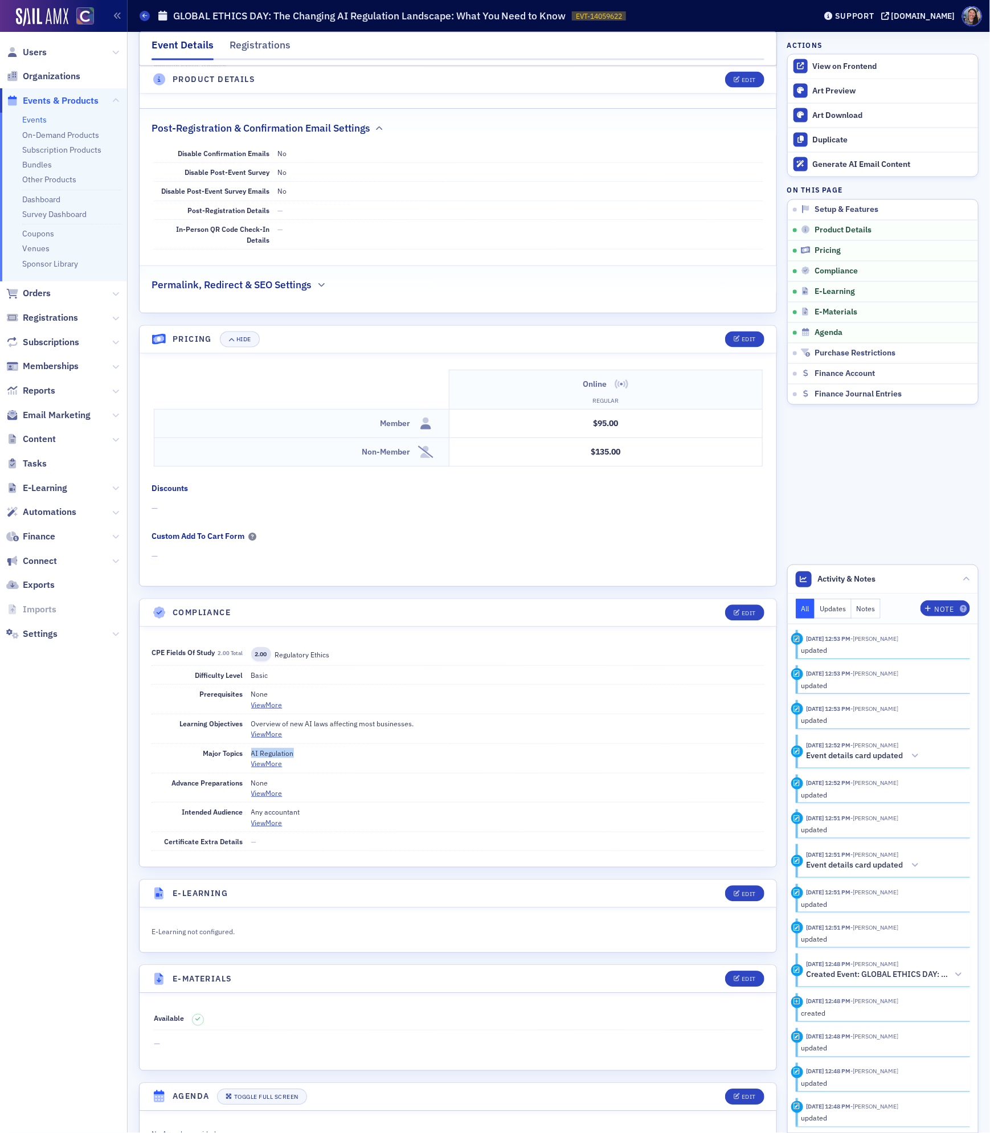
click at [253, 758] on p "AI Regulation" at bounding box center [508, 753] width 514 height 10
copy p "AI Regulation"
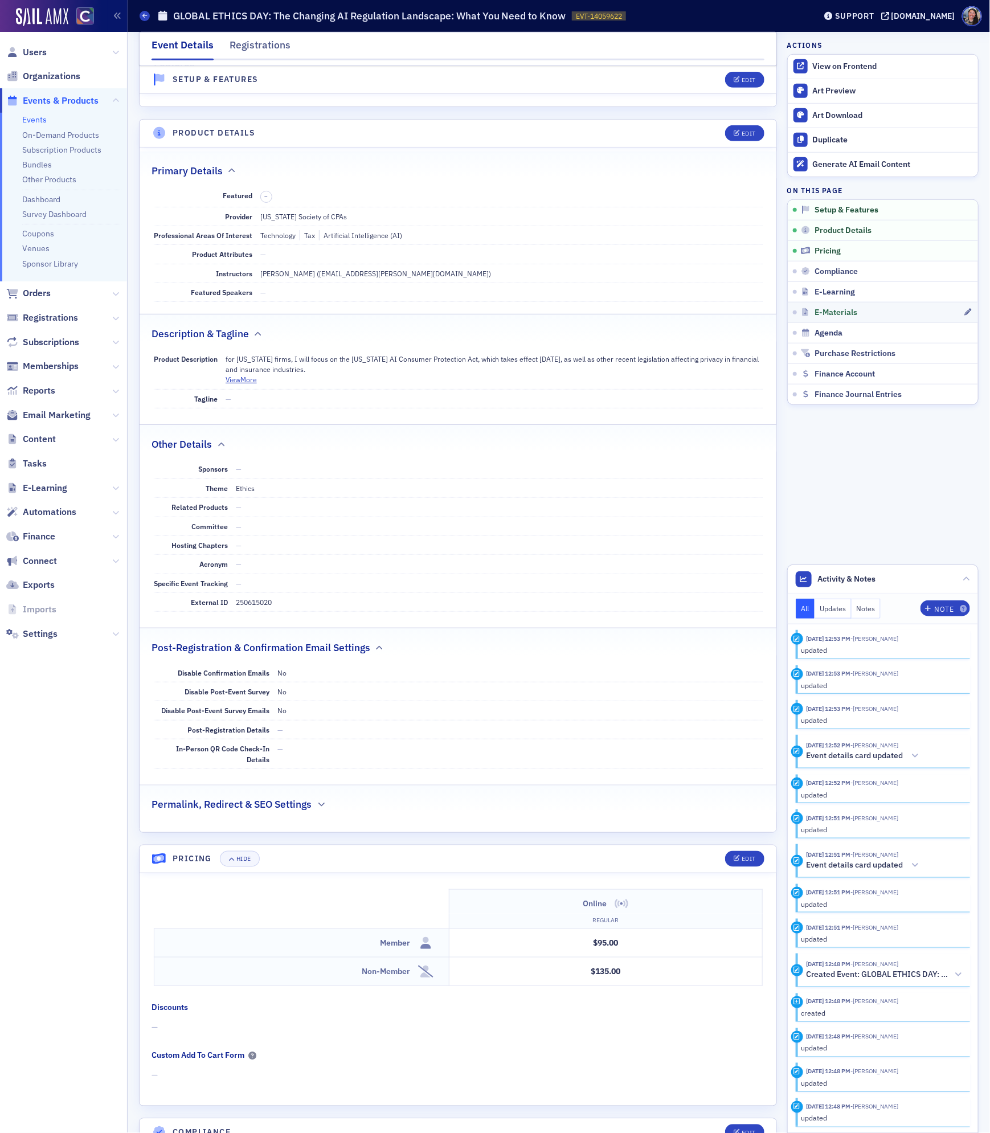
scroll to position [309, 0]
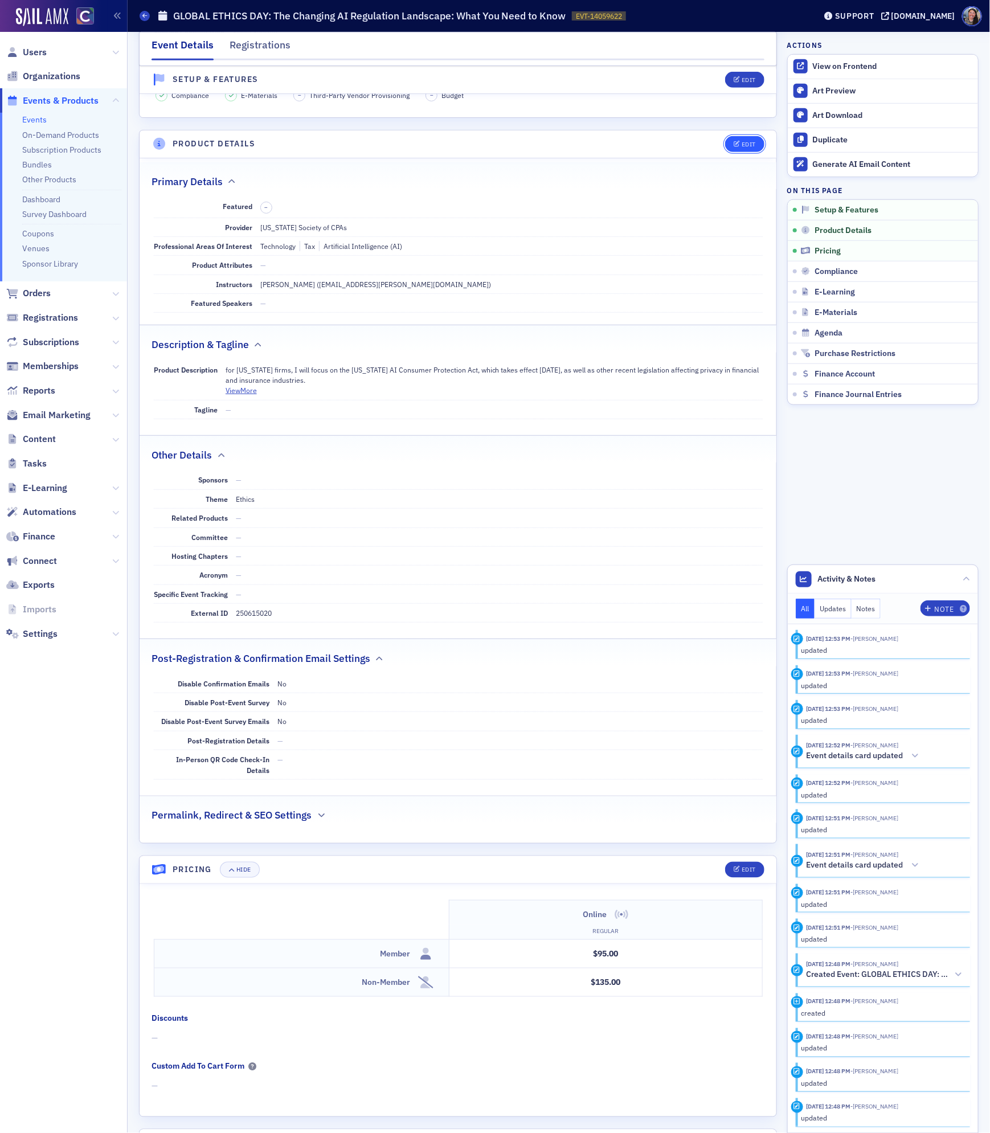
click at [737, 151] on button "Edit" at bounding box center [744, 144] width 39 height 16
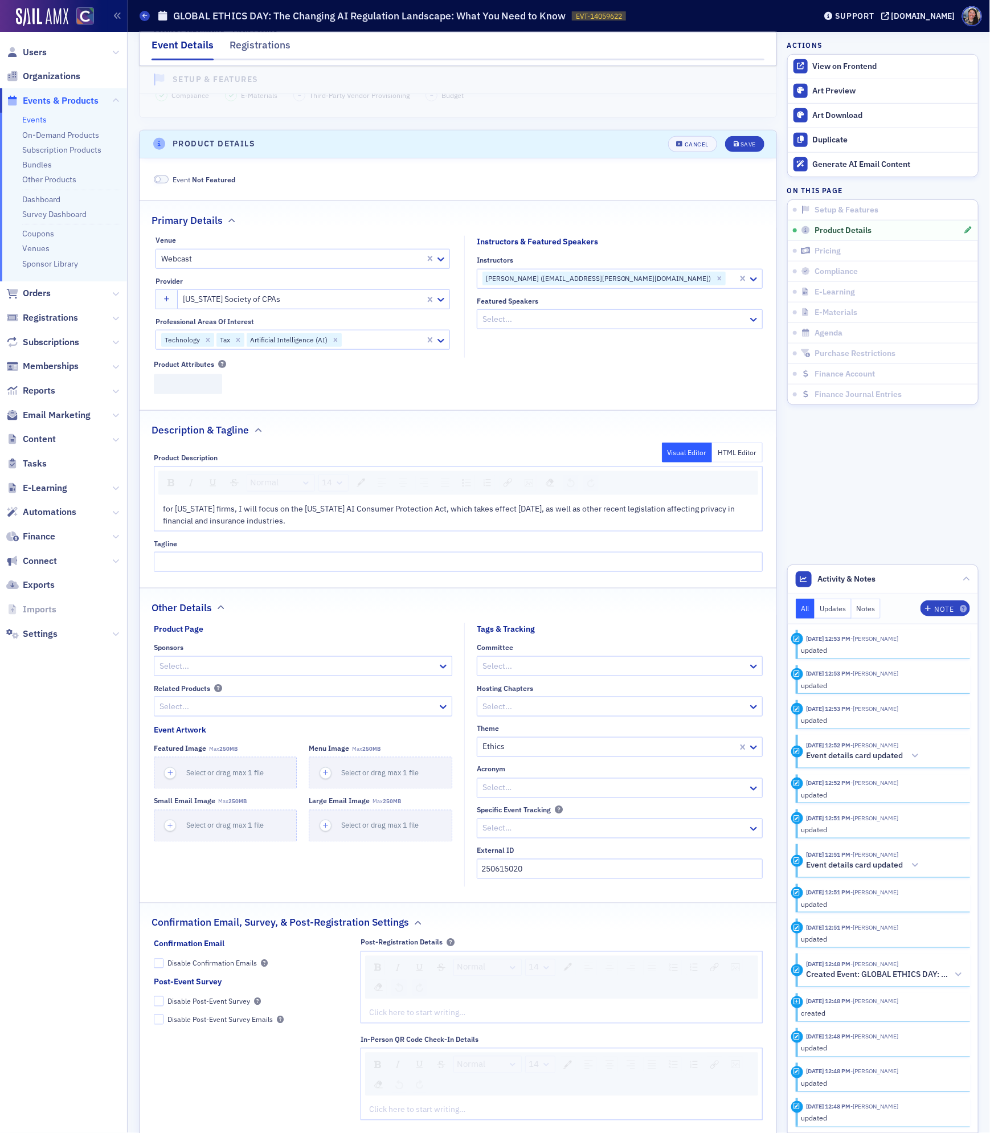
scroll to position [376, 0]
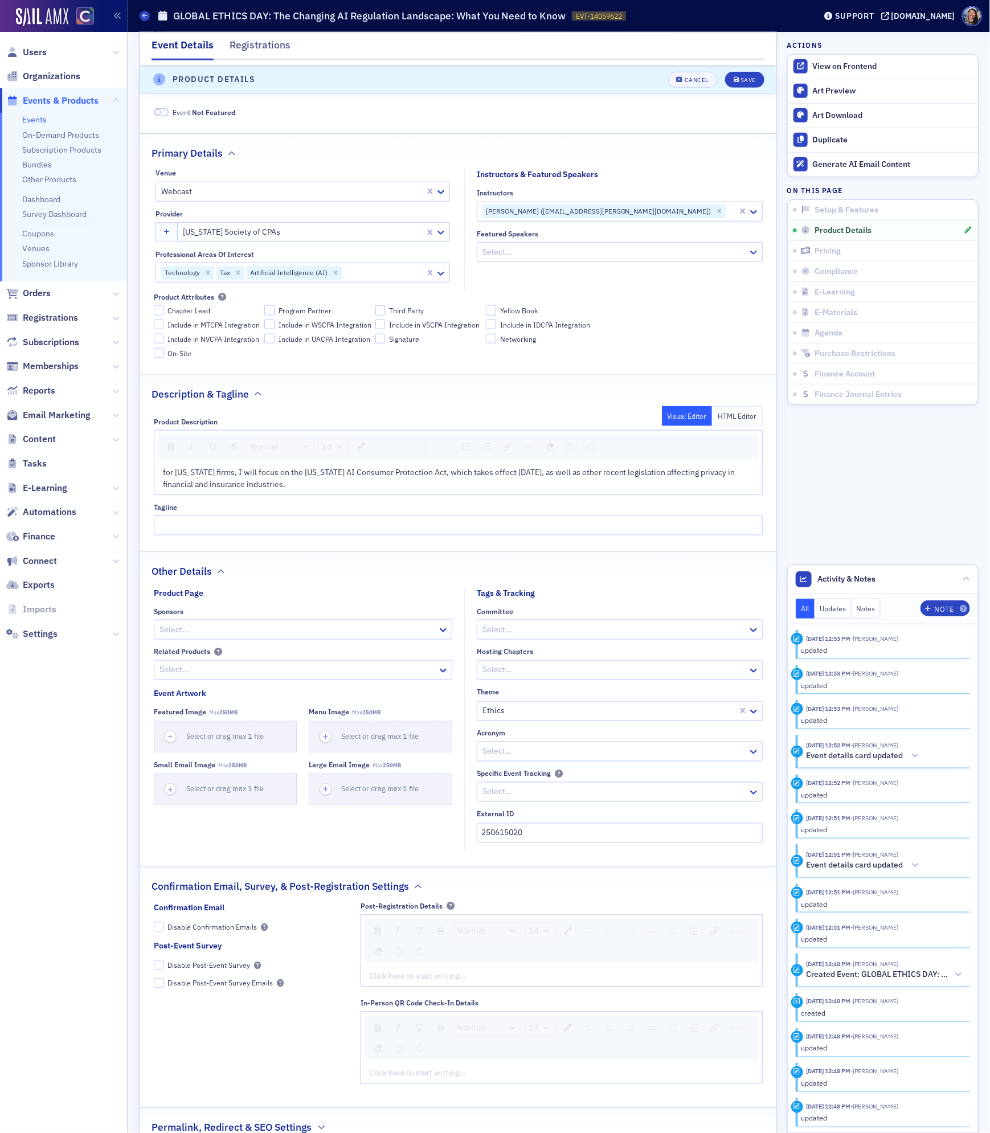
click at [276, 489] on span "for Colorado firms, I will focus on the Colorado AI Consumer Protection Act, wh…" at bounding box center [450, 478] width 574 height 22
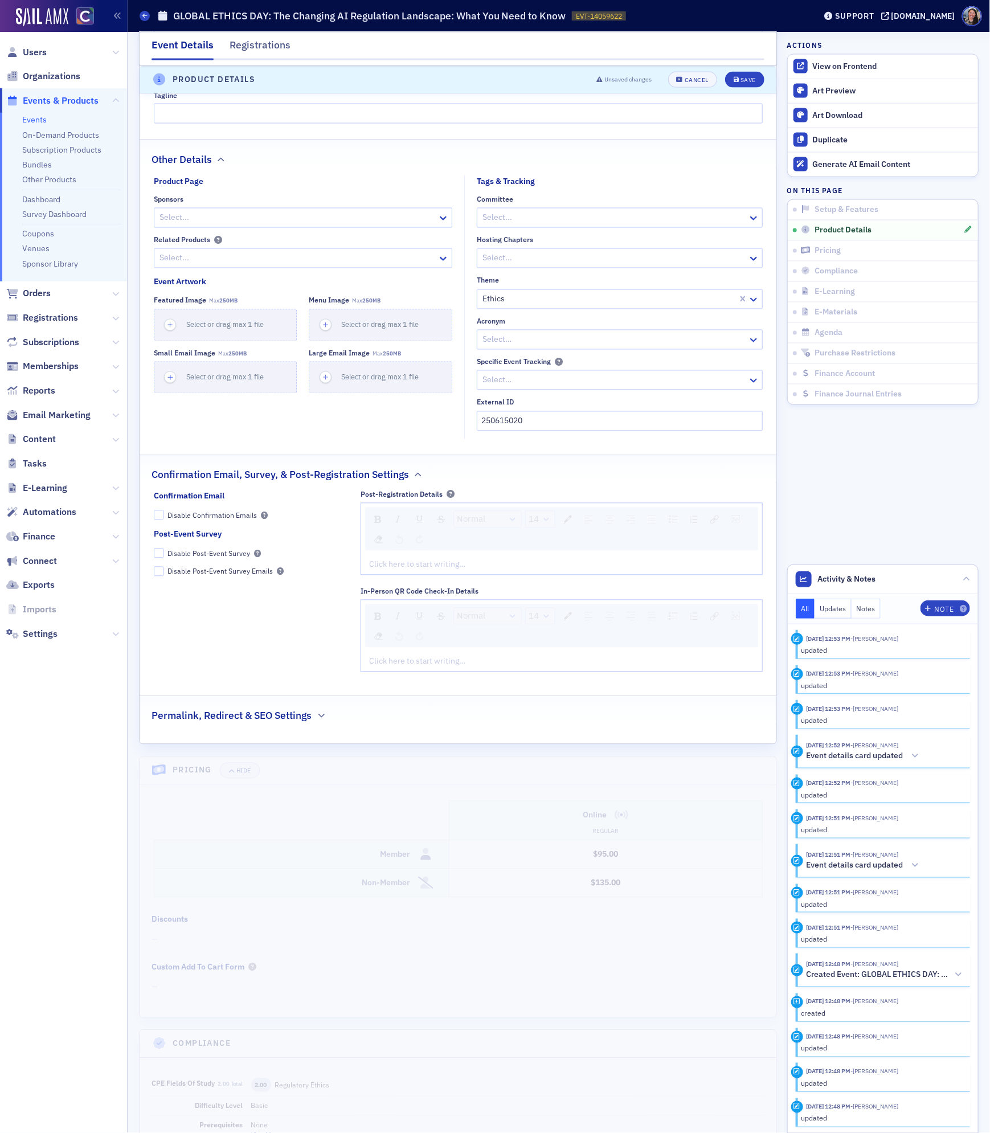
scroll to position [836, 0]
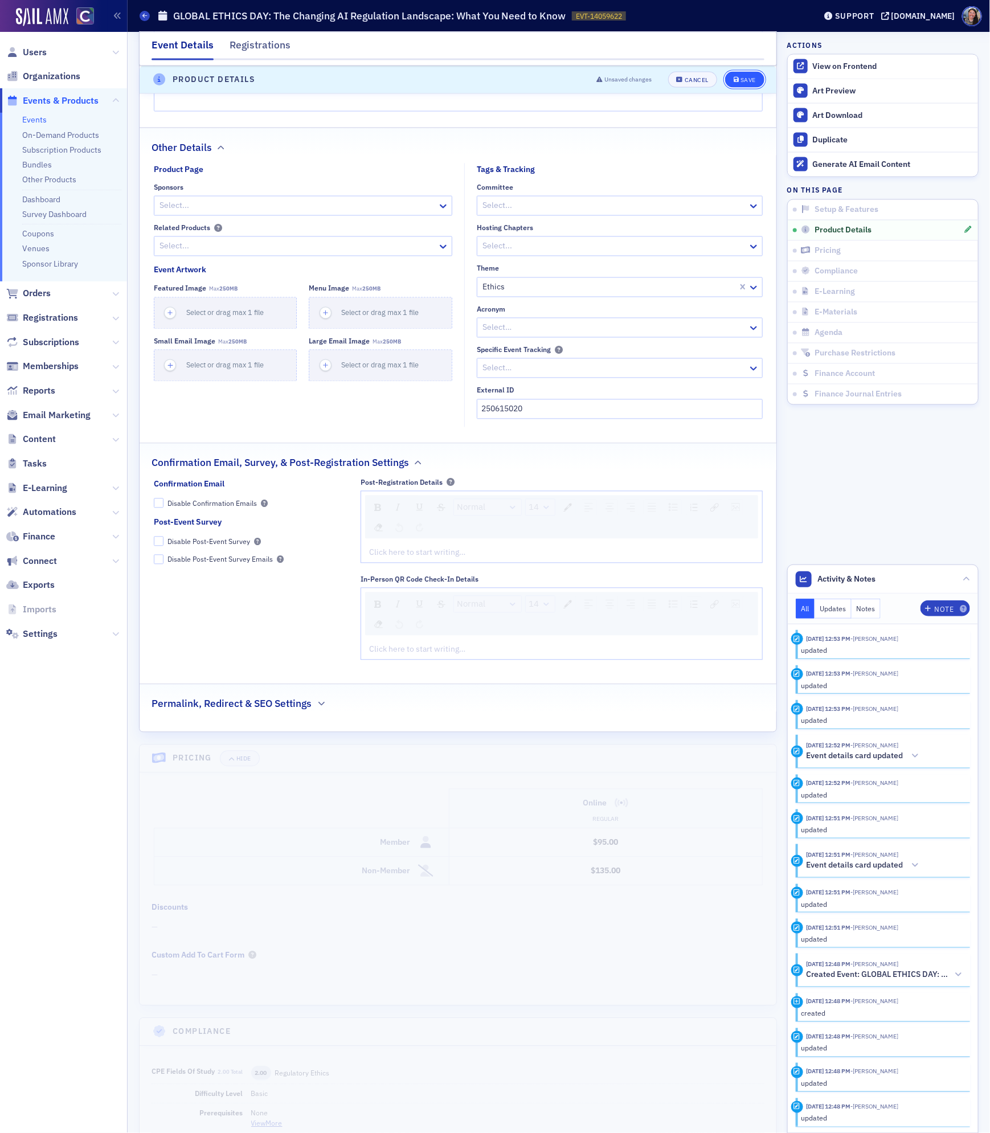
click at [748, 81] on div "Save" at bounding box center [747, 80] width 15 height 6
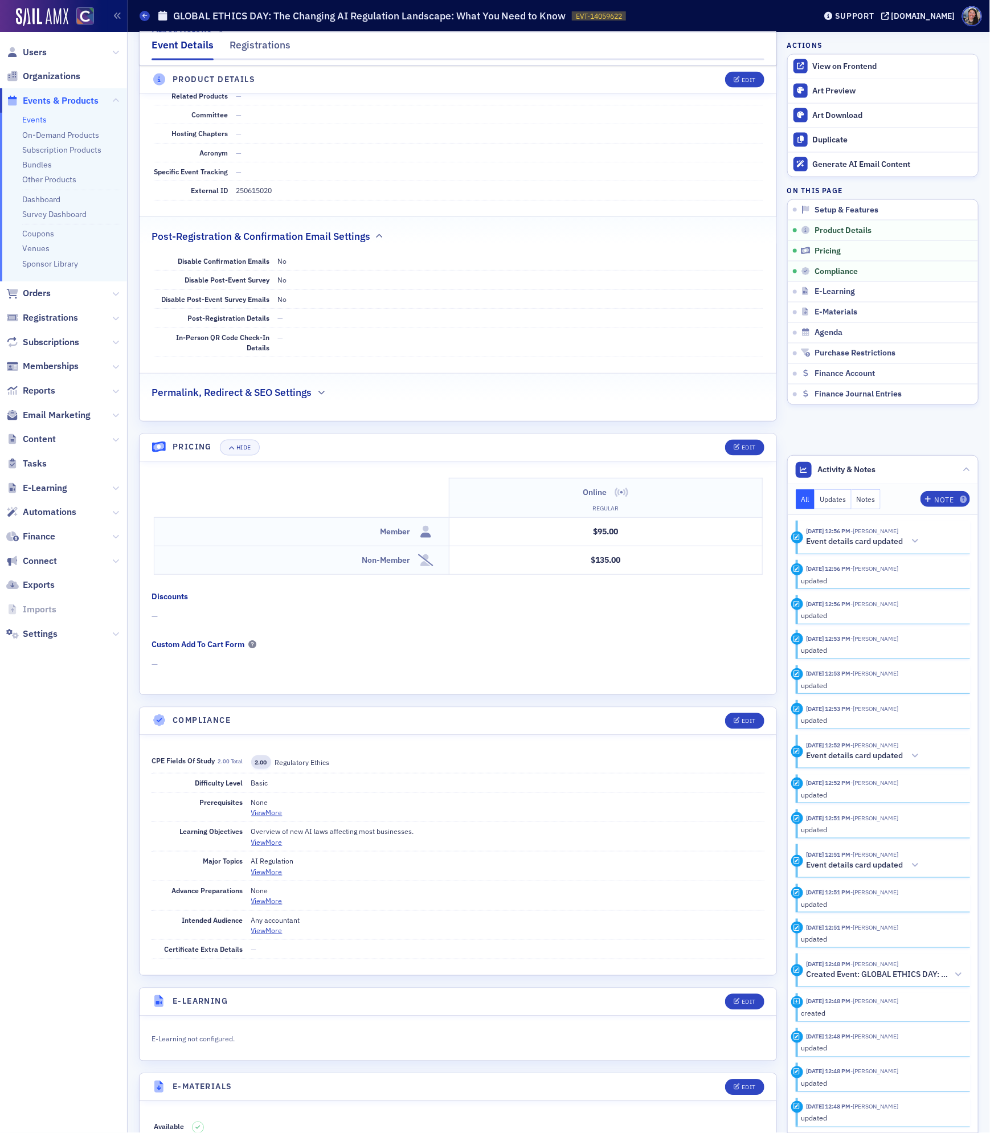
scroll to position [885, 0]
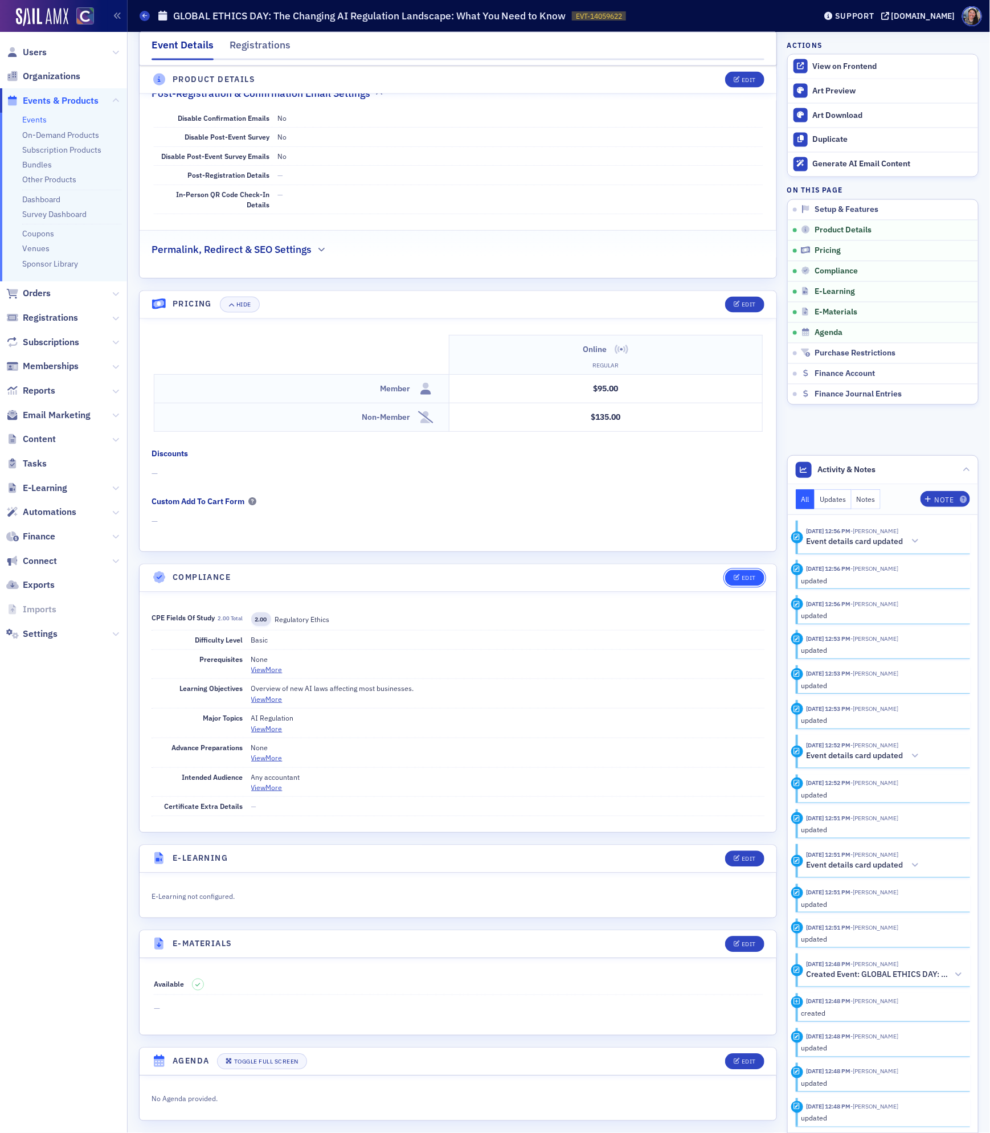
click at [733, 581] on icon "button" at bounding box center [736, 578] width 7 height 6
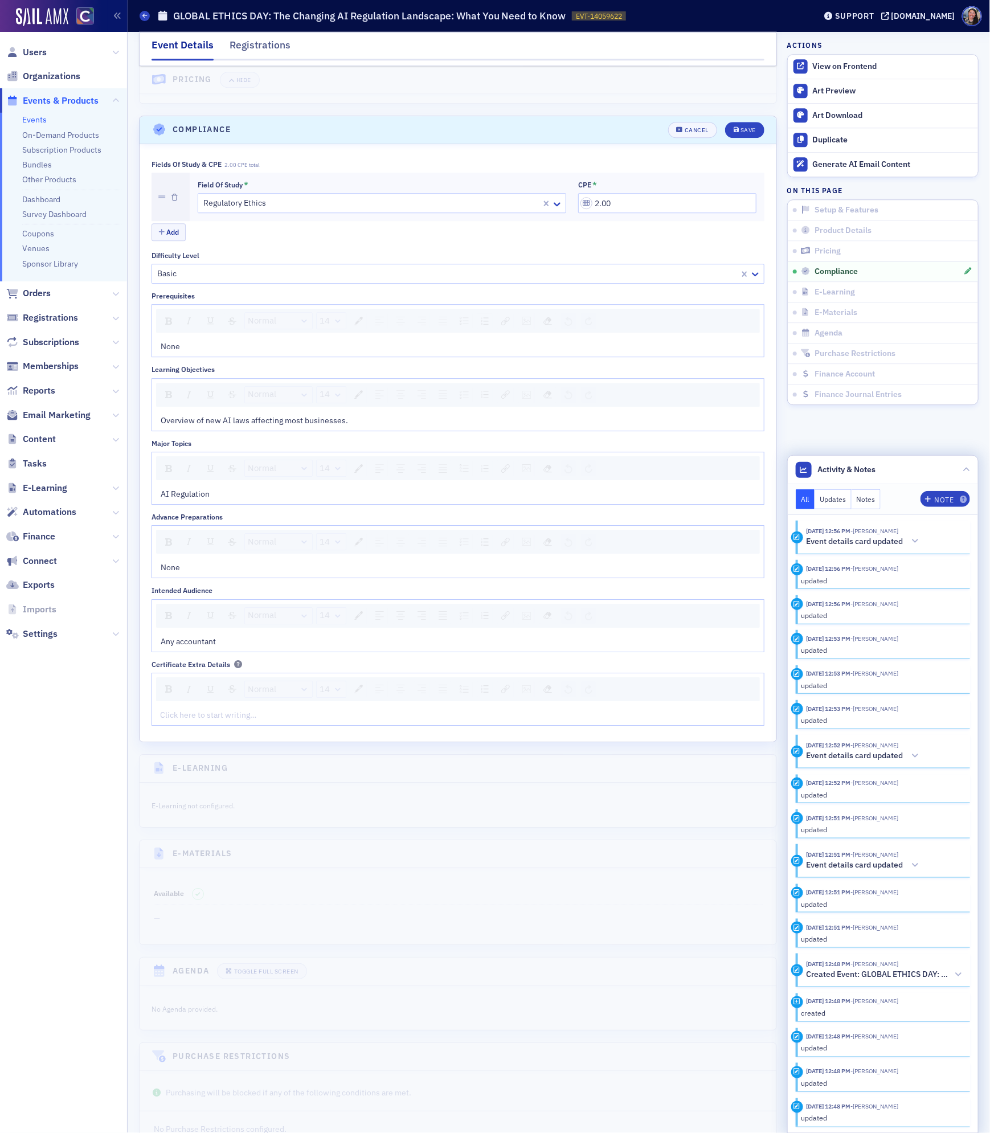
scroll to position [1338, 0]
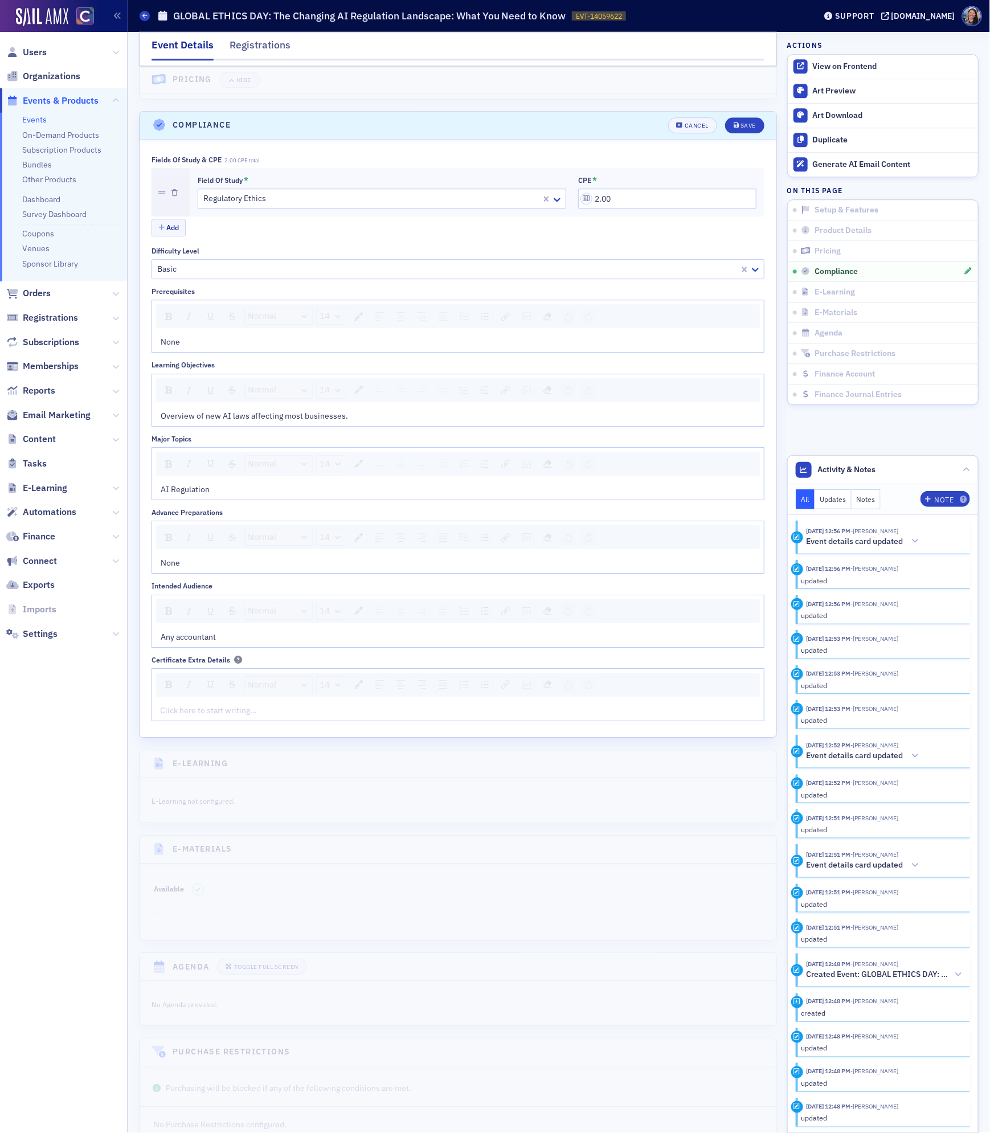
click at [229, 495] on div "AI Regulation" at bounding box center [458, 489] width 595 height 12
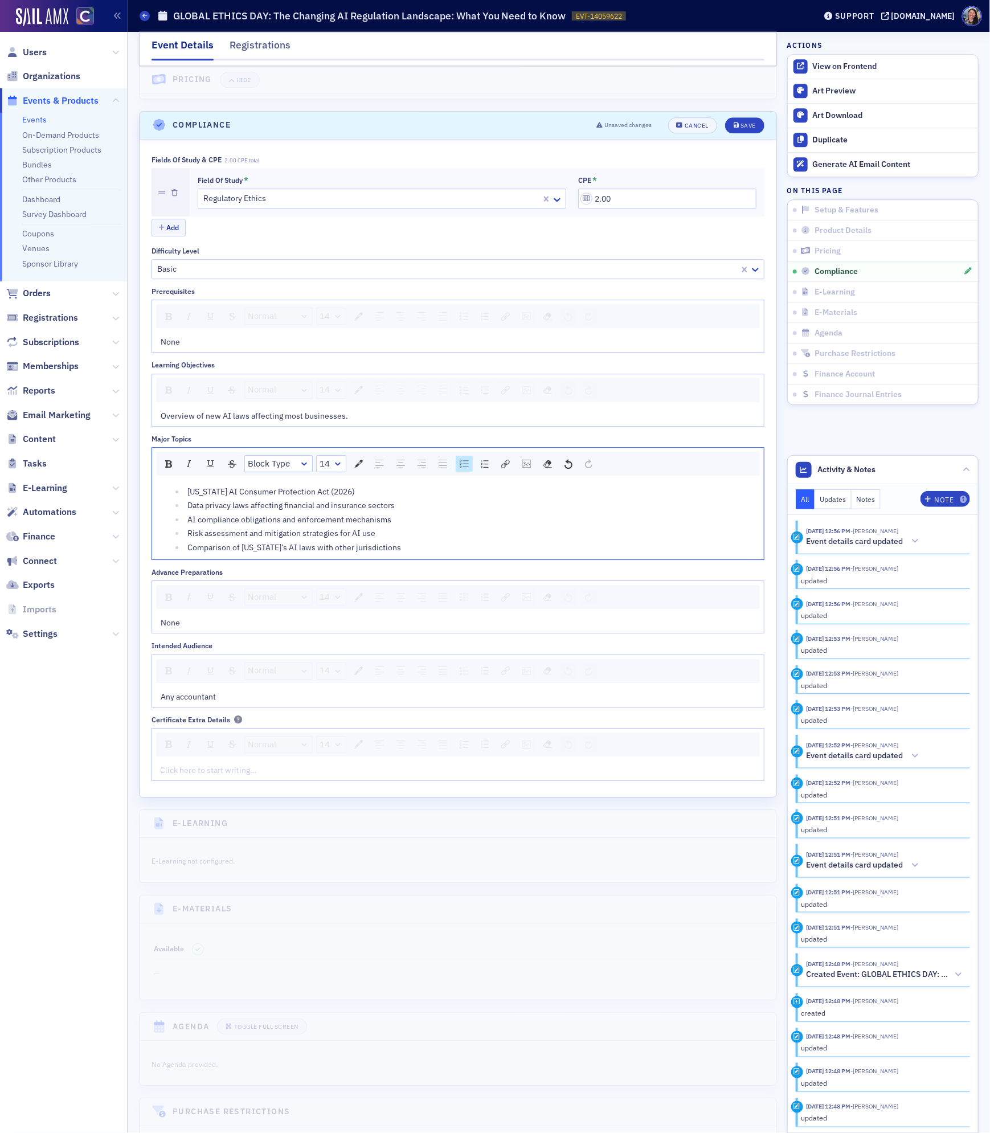
scroll to position [1340, 0]
click at [443, 420] on div "Overview of new AI laws affecting most businesses." at bounding box center [458, 414] width 595 height 12
paste div "rdw-editor"
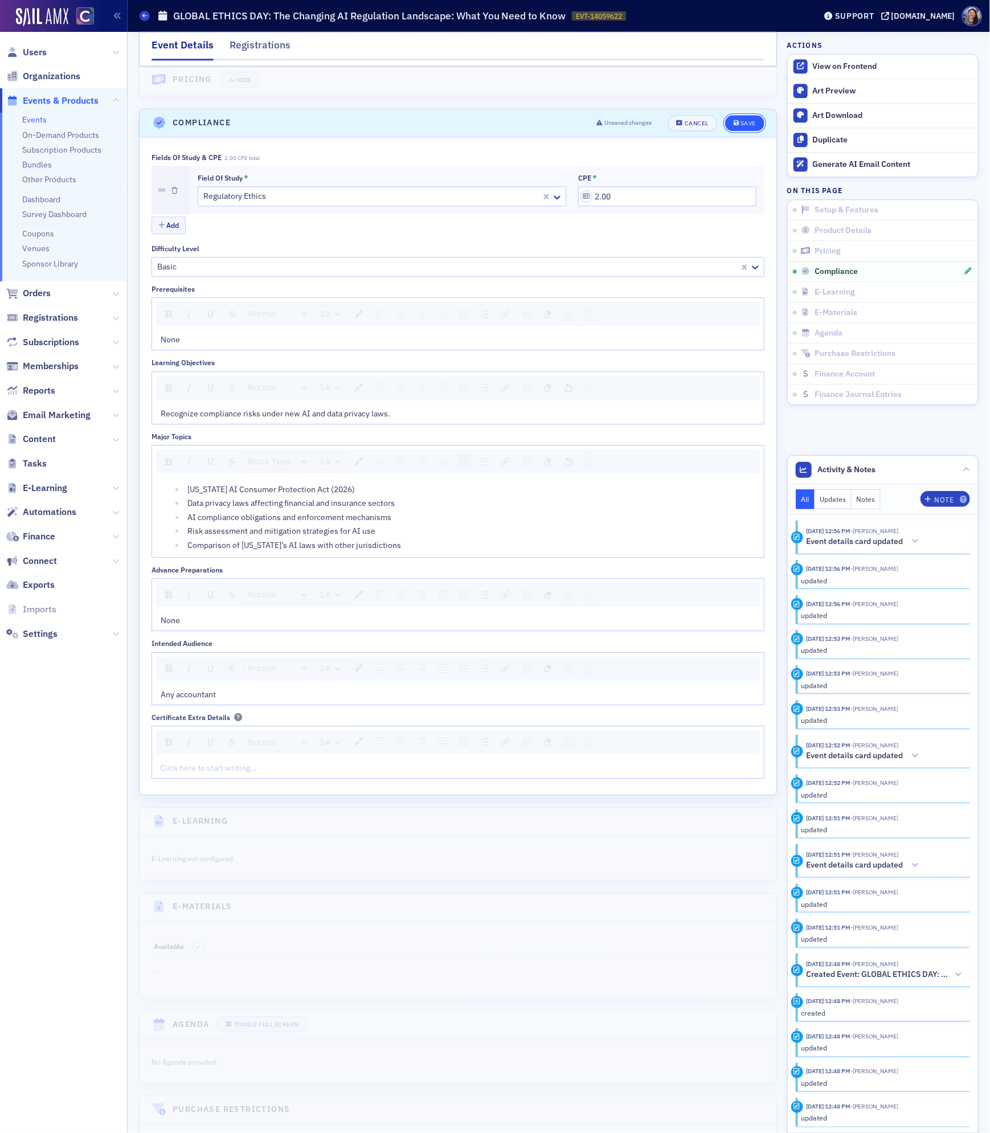
click at [740, 126] on div "Save" at bounding box center [747, 123] width 15 height 6
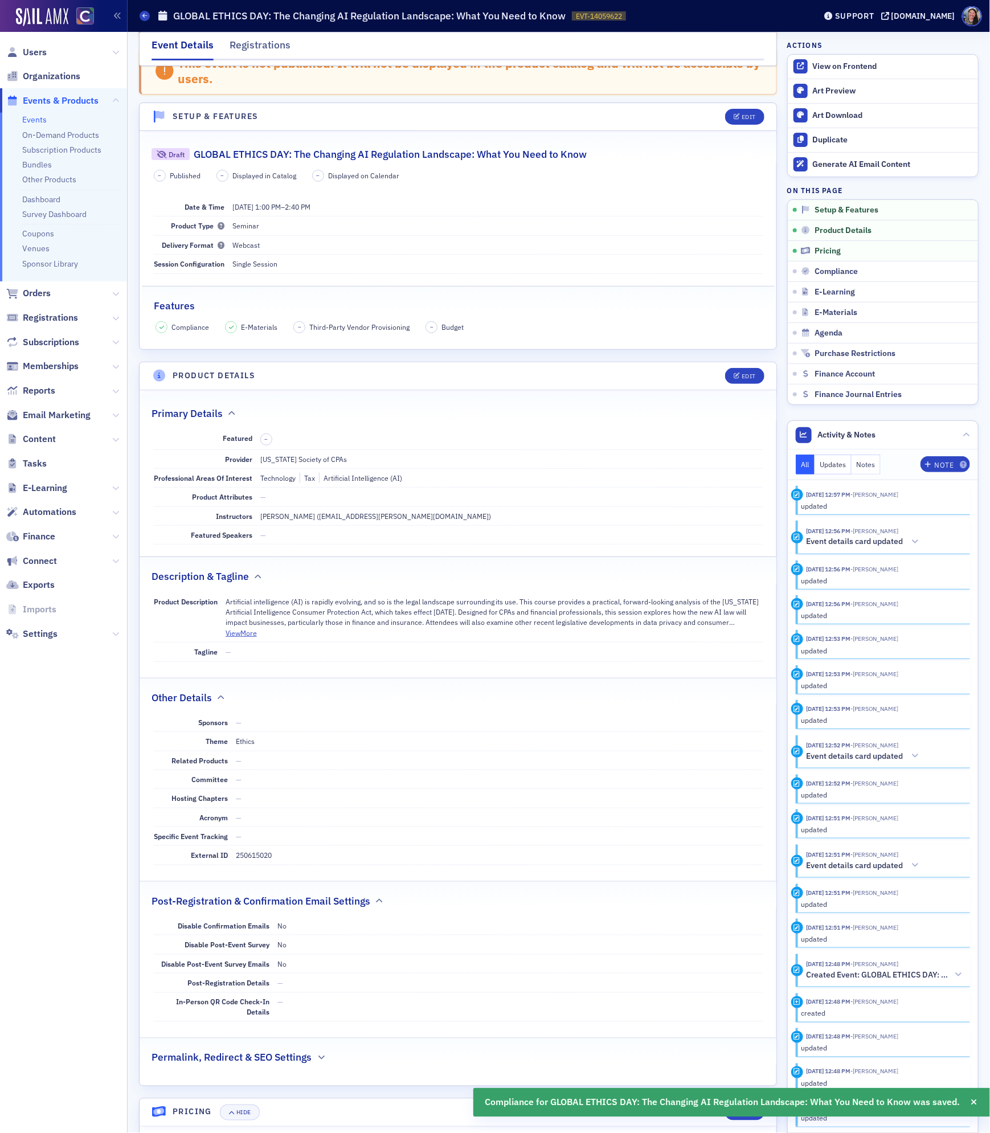
scroll to position [0, 0]
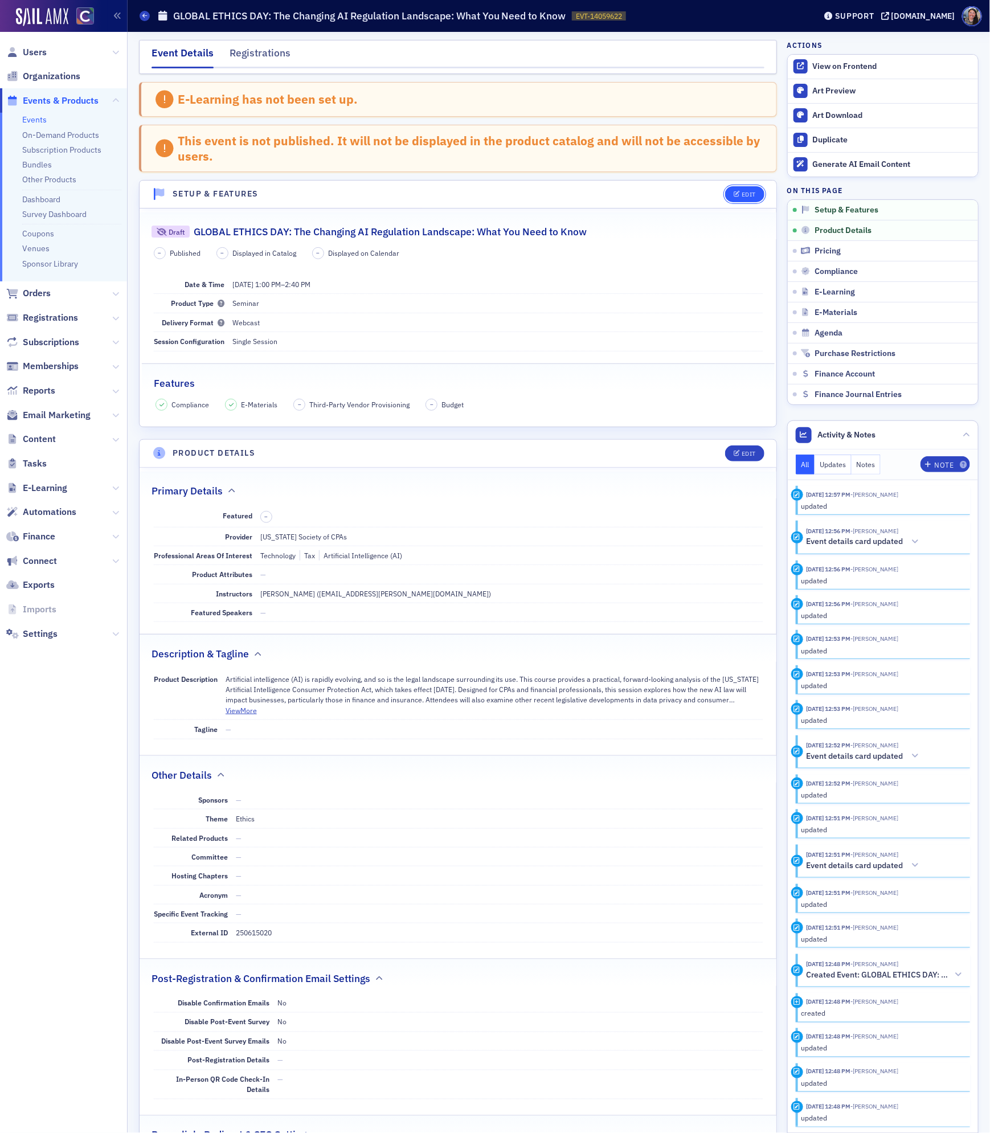
click at [744, 192] on div "Edit" at bounding box center [748, 194] width 14 height 6
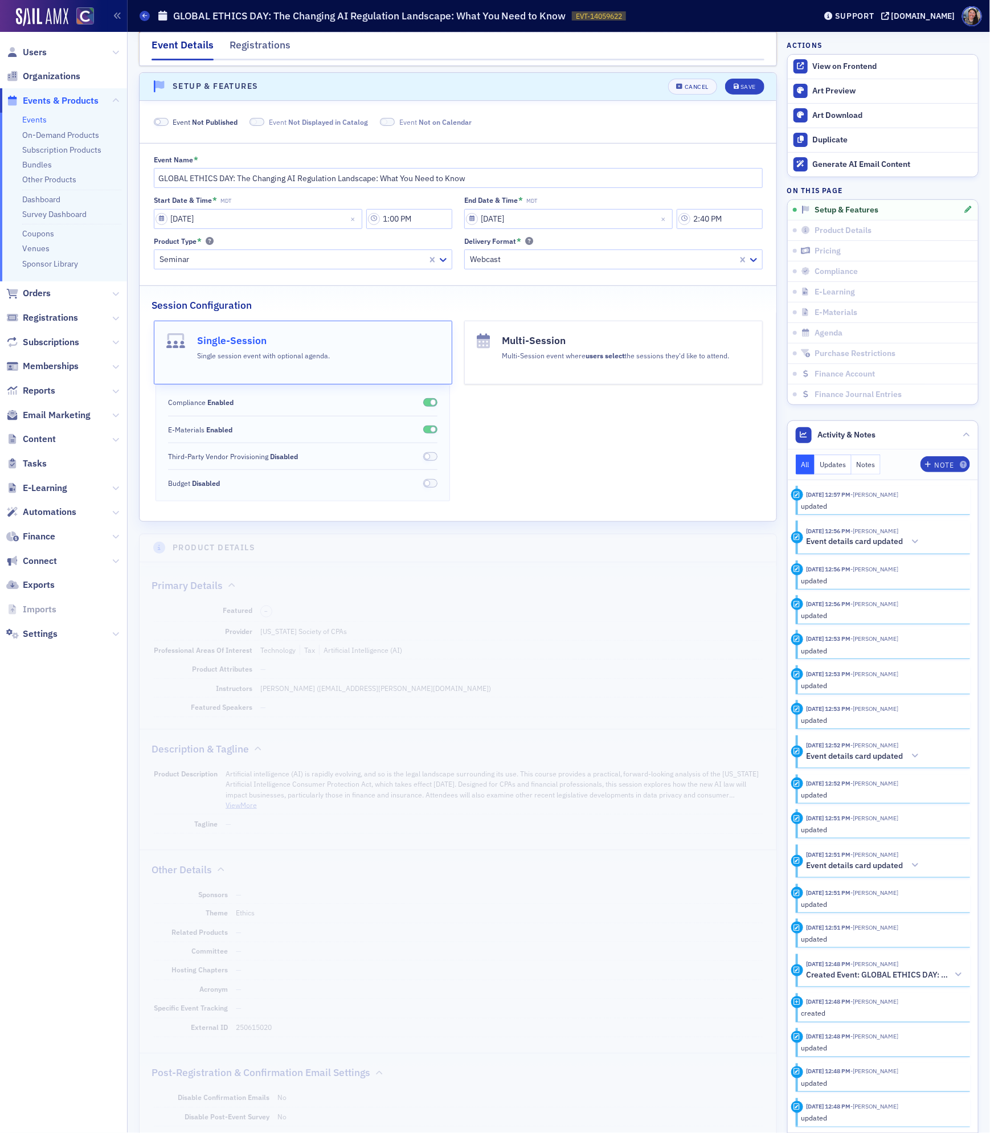
scroll to position [115, 0]
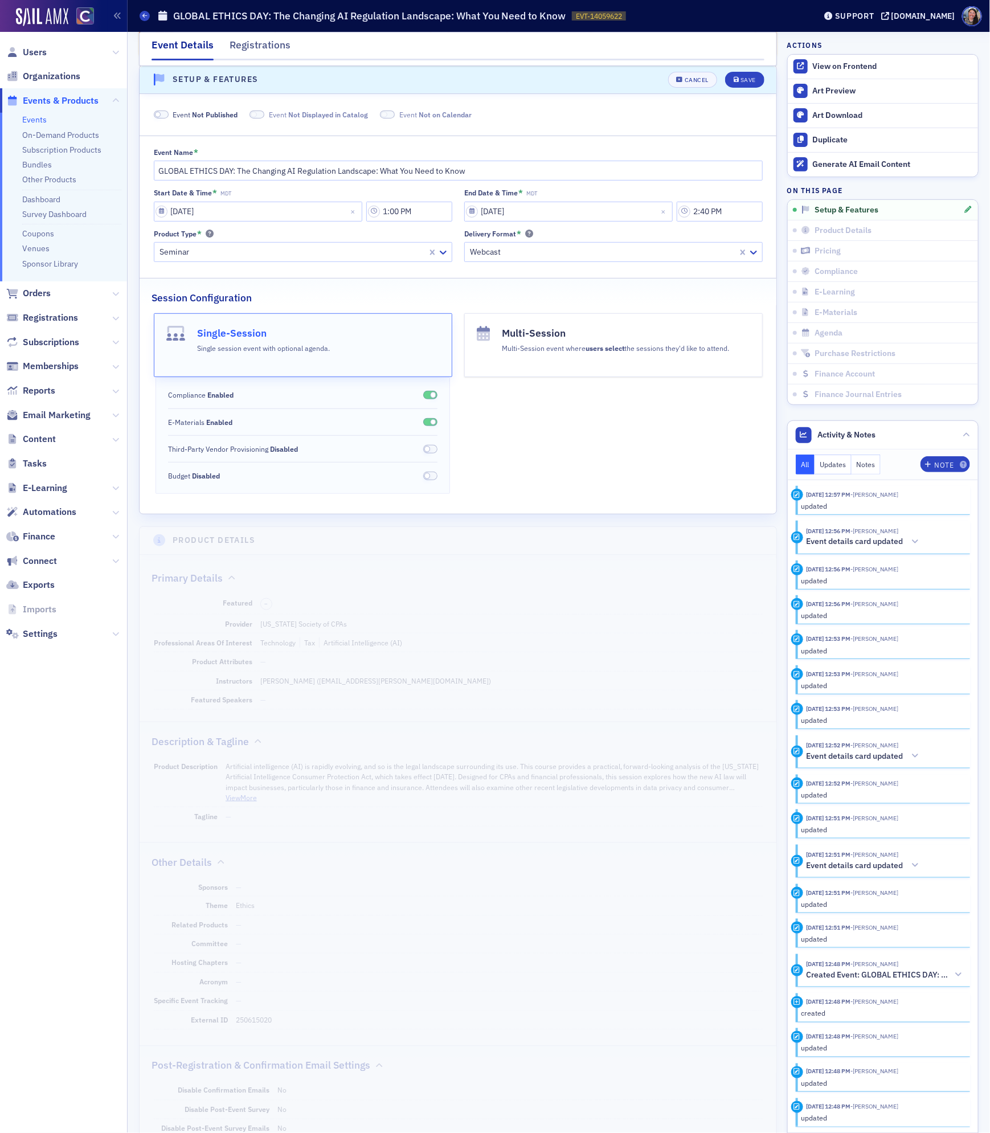
click at [188, 115] on span "Event Not Published" at bounding box center [205, 114] width 65 height 10
click at [747, 77] on div "Save" at bounding box center [747, 80] width 15 height 6
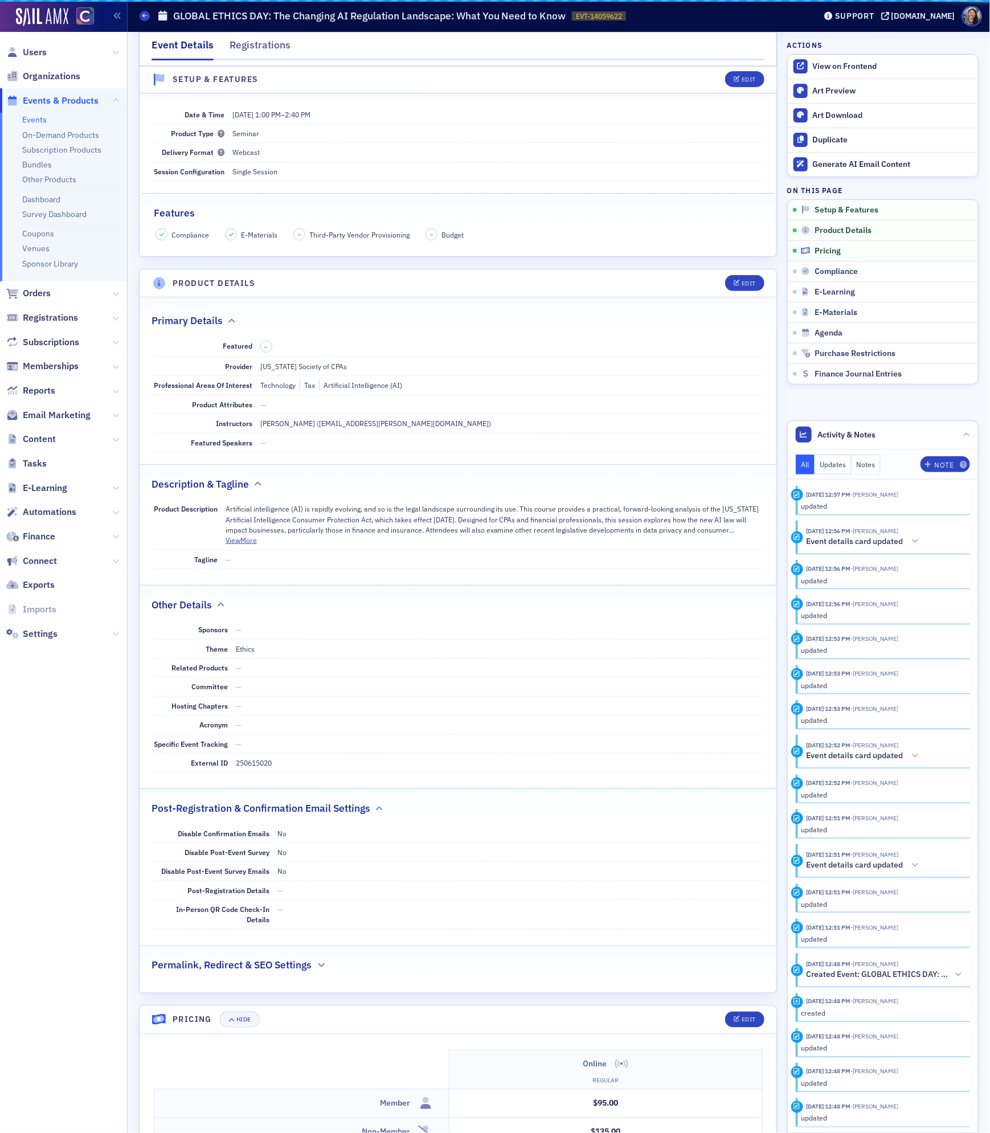
scroll to position [60, 0]
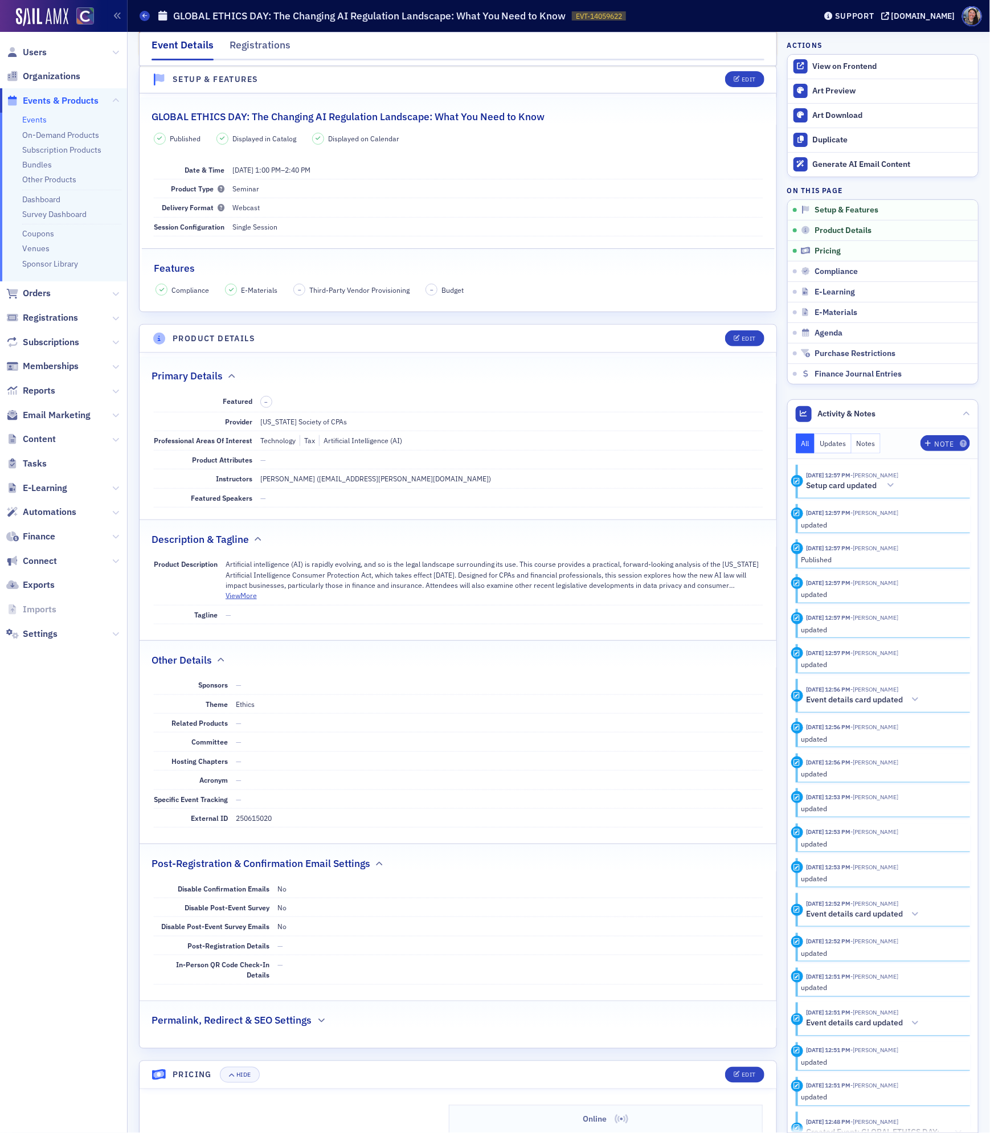
click at [305, 174] on span "10/15/2025 1:00 PM – 2:40 PM" at bounding box center [271, 169] width 78 height 9
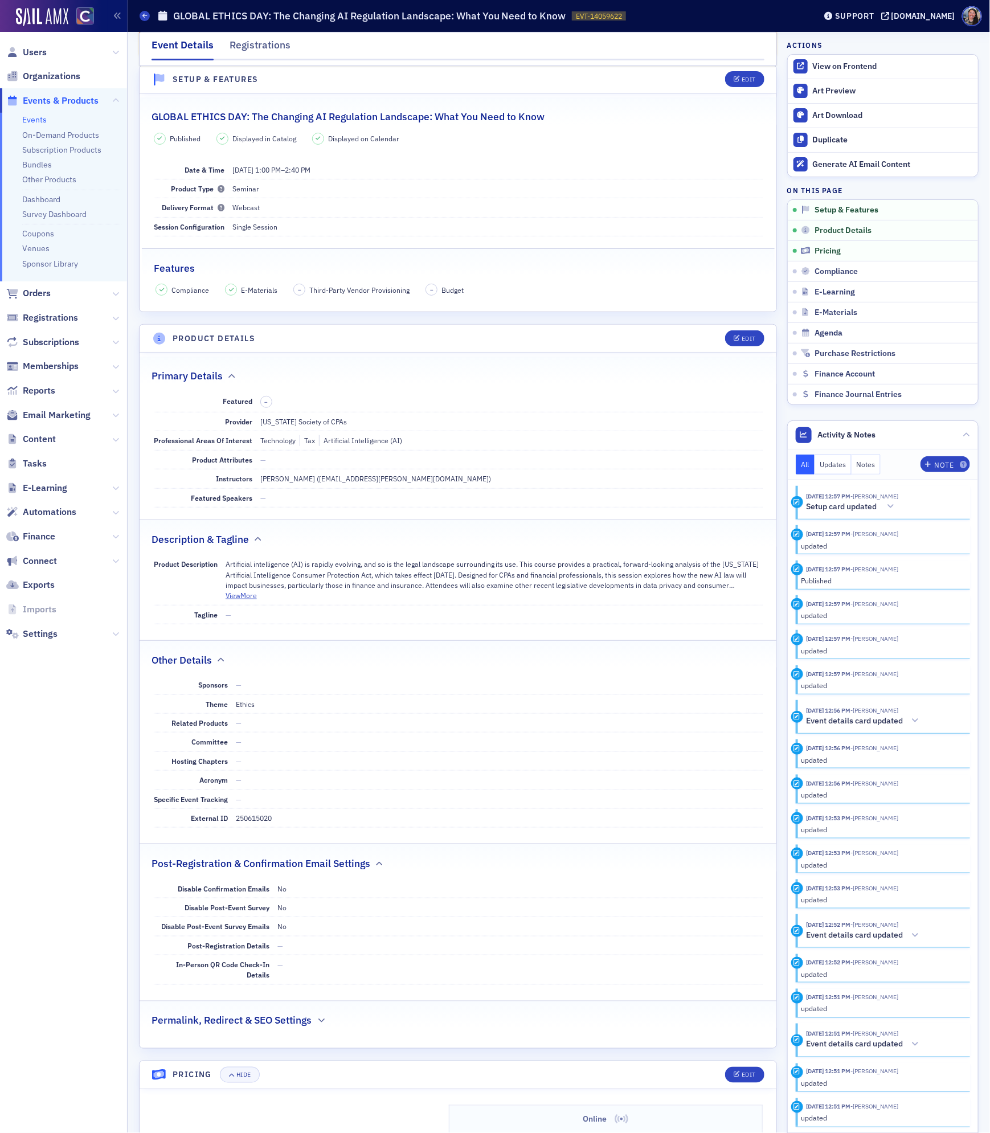
click at [321, 121] on h2 "GLOBAL ETHICS DAY: The Changing AI Regulation Landscape: What You Need to Know" at bounding box center [347, 116] width 393 height 15
copy h2 "GLOBAL ETHICS DAY: The Changing AI Regulation Landscape: What You Need to Know"
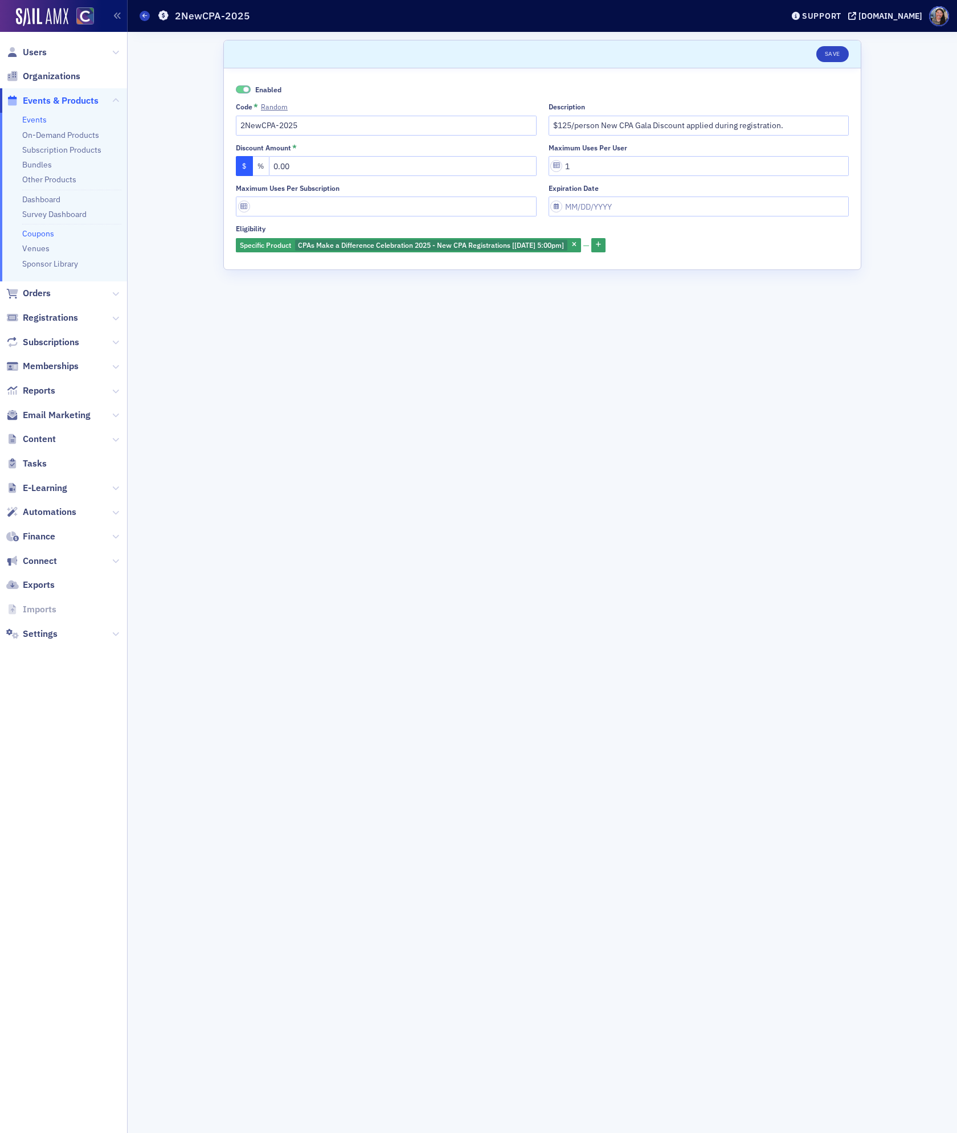
click at [40, 121] on link "Events" at bounding box center [34, 119] width 24 height 10
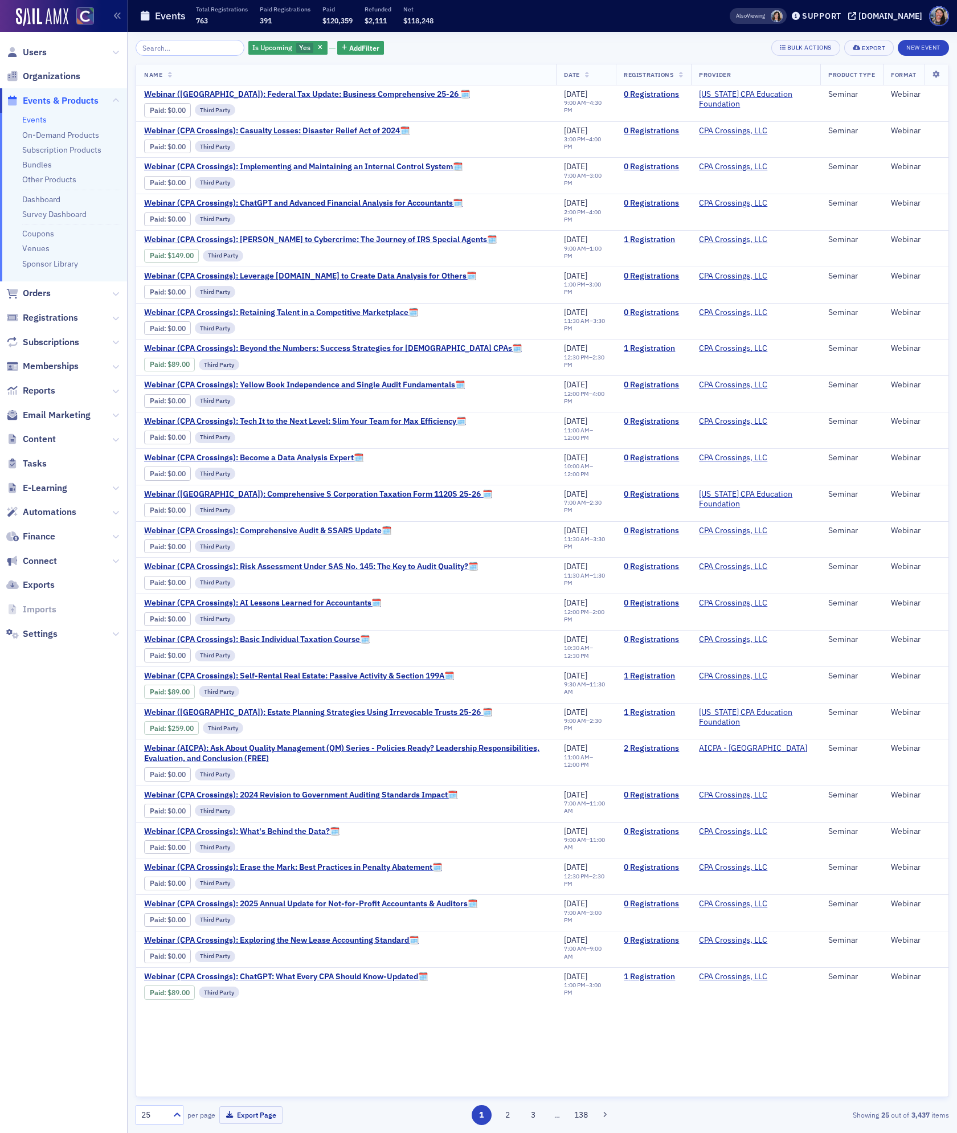
click at [208, 46] on input "search" at bounding box center [190, 48] width 109 height 16
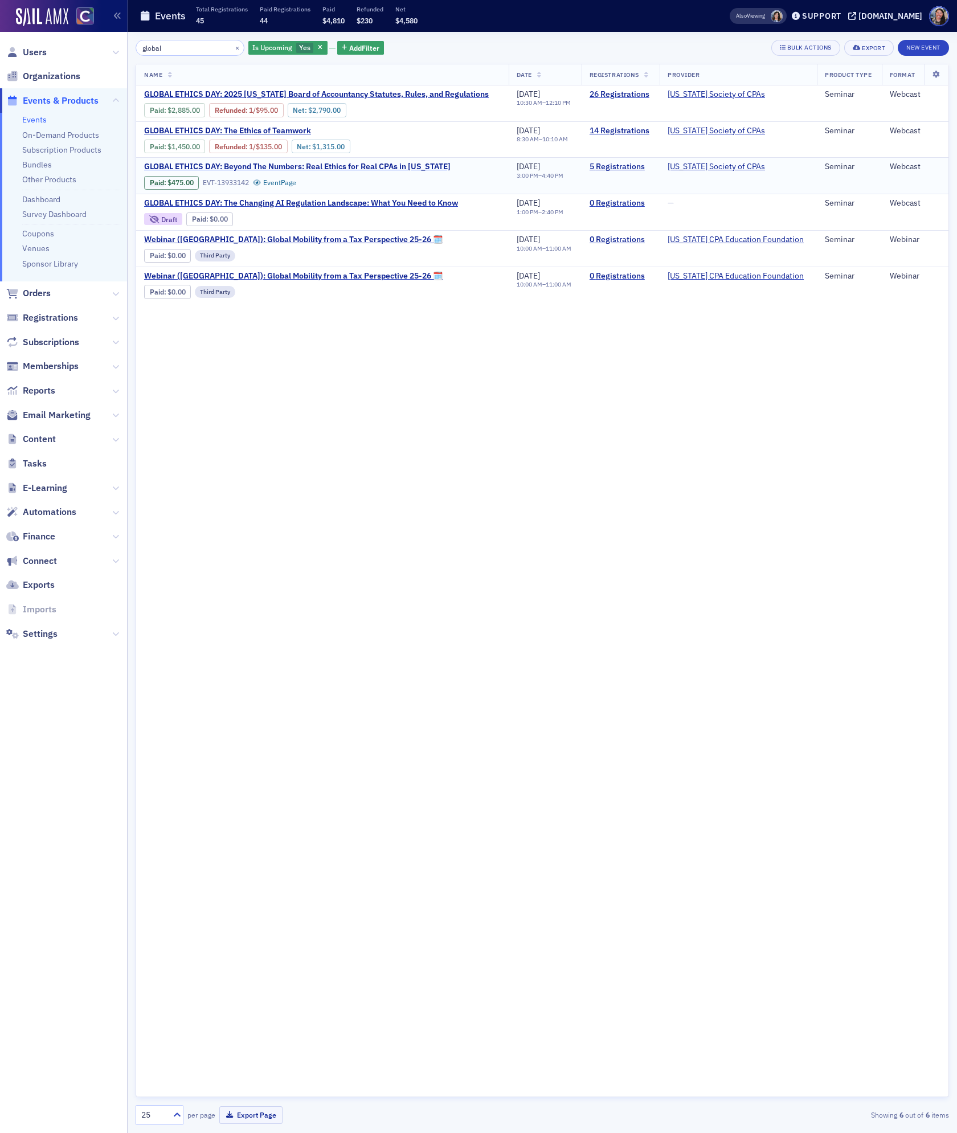
type input "global"
click at [273, 169] on span "GLOBAL ETHICS DAY: Beyond The Numbers: Real Ethics for Real CPAs in [US_STATE]" at bounding box center [297, 167] width 306 height 10
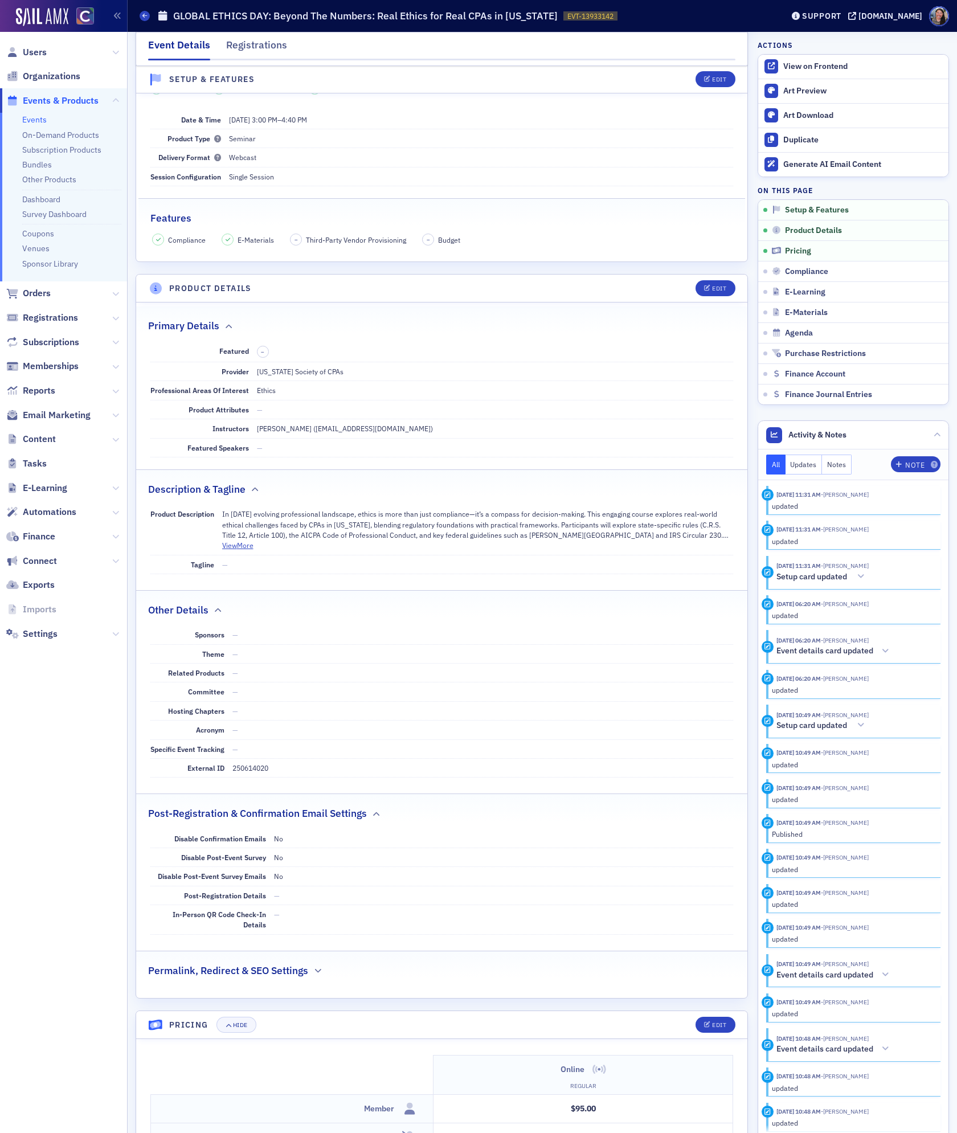
scroll to position [156, 0]
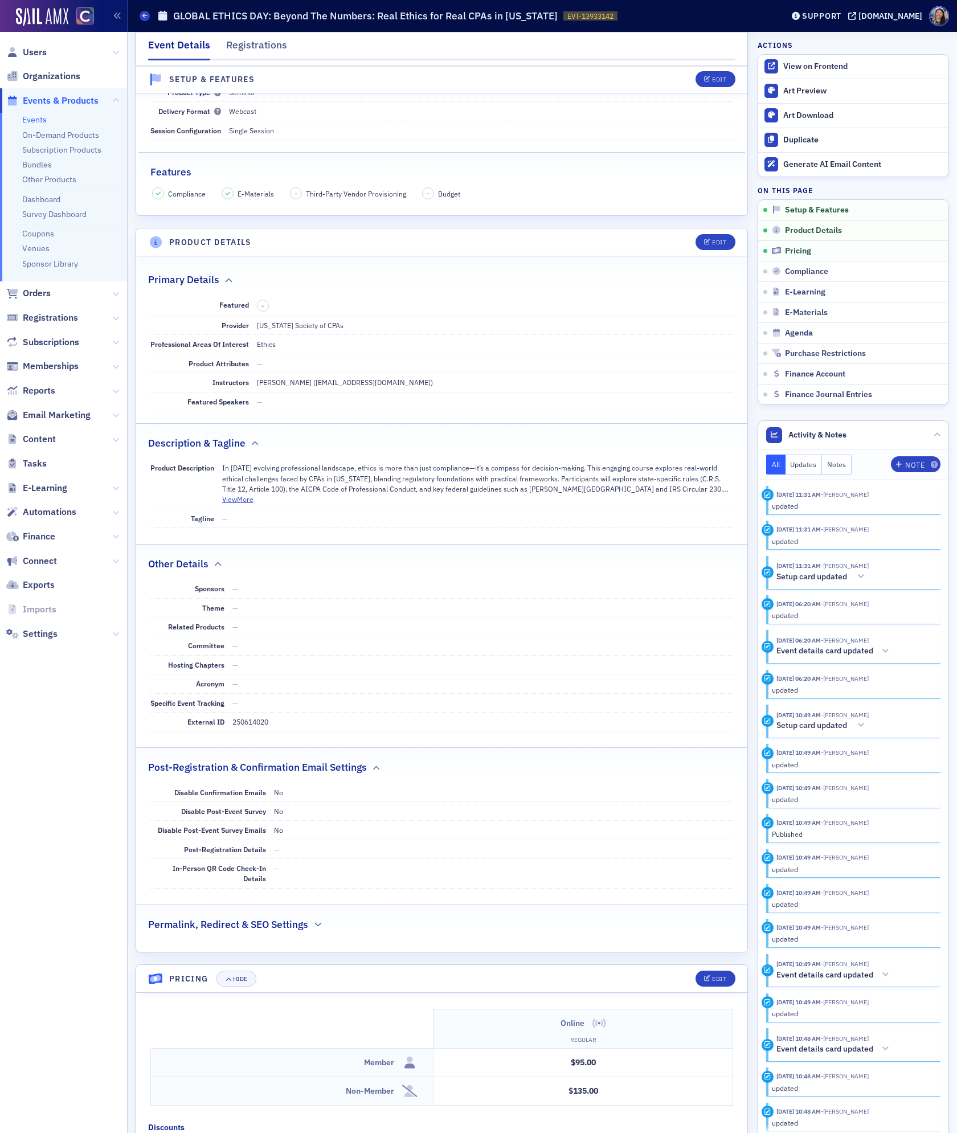
click at [257, 730] on dd "250614020" at bounding box center [482, 721] width 501 height 18
copy dd "250614020"
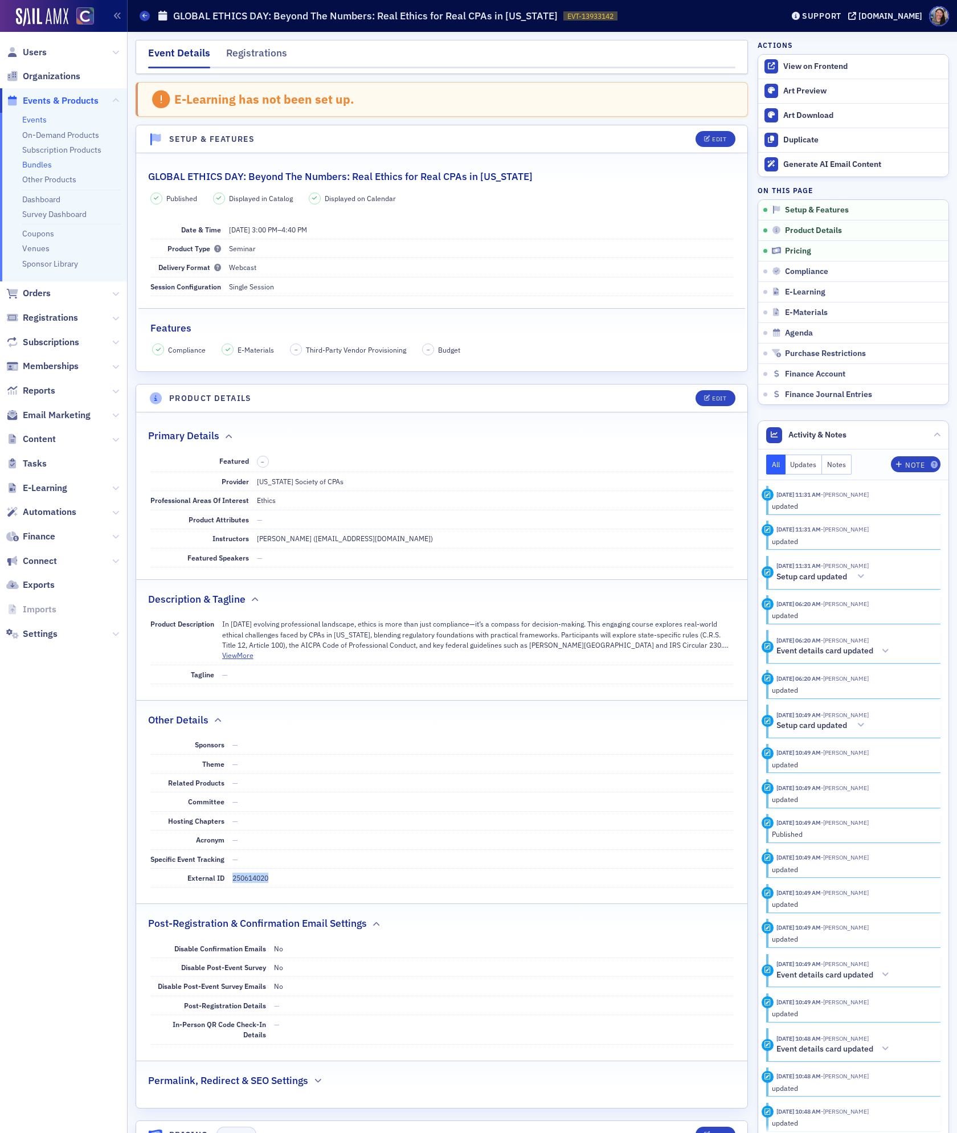
click at [44, 163] on link "Bundles" at bounding box center [37, 164] width 30 height 10
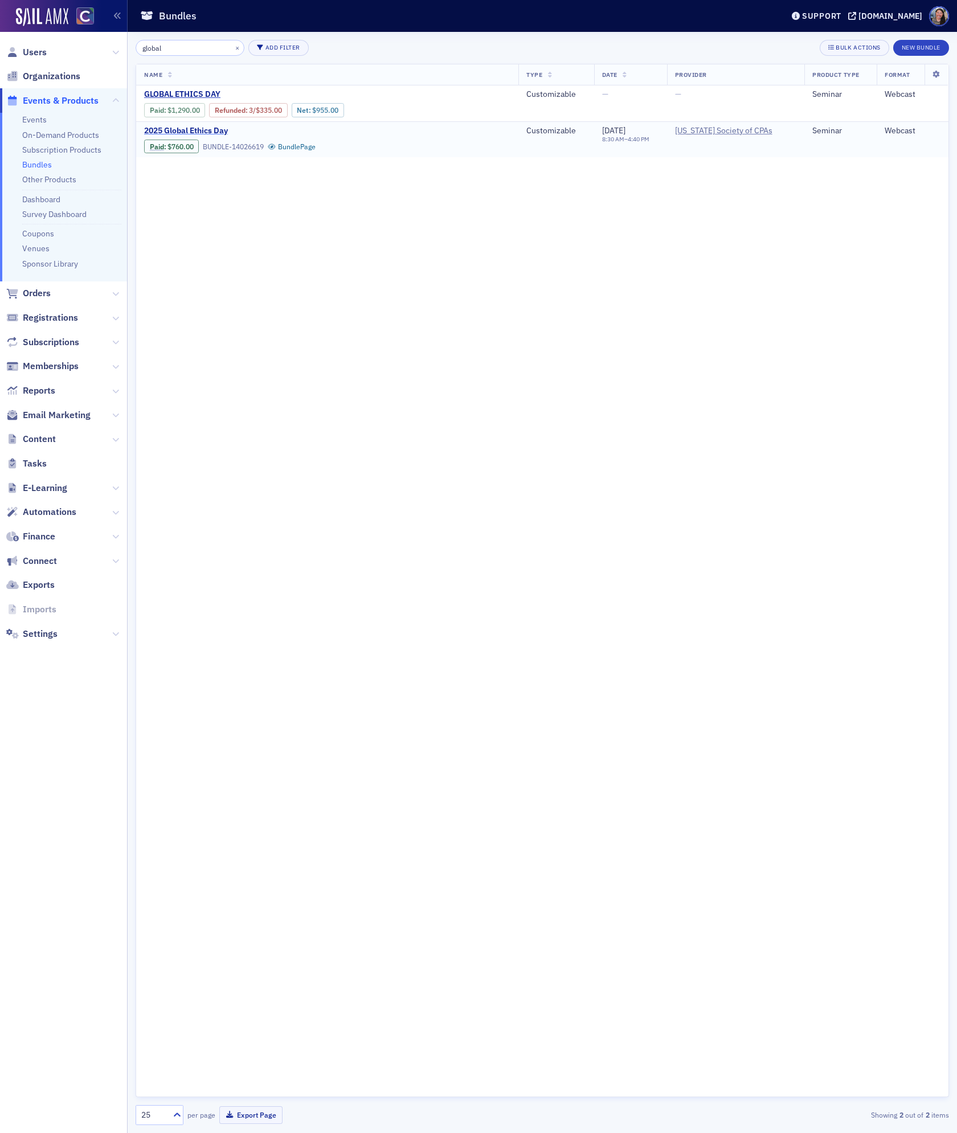
type input "global"
click at [205, 132] on span "2025 Global Ethics Day" at bounding box center [239, 131] width 191 height 10
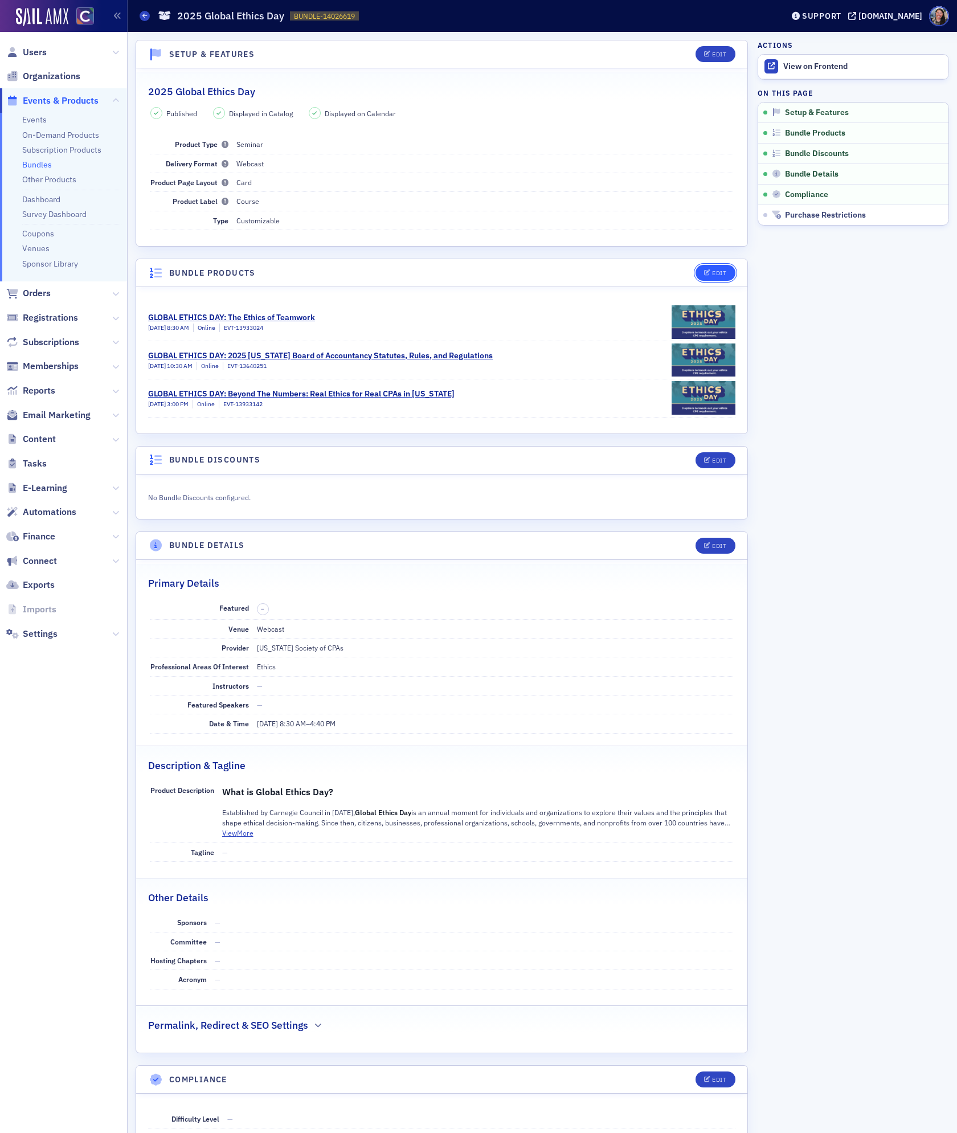
click at [702, 276] on button "Edit" at bounding box center [714, 273] width 39 height 16
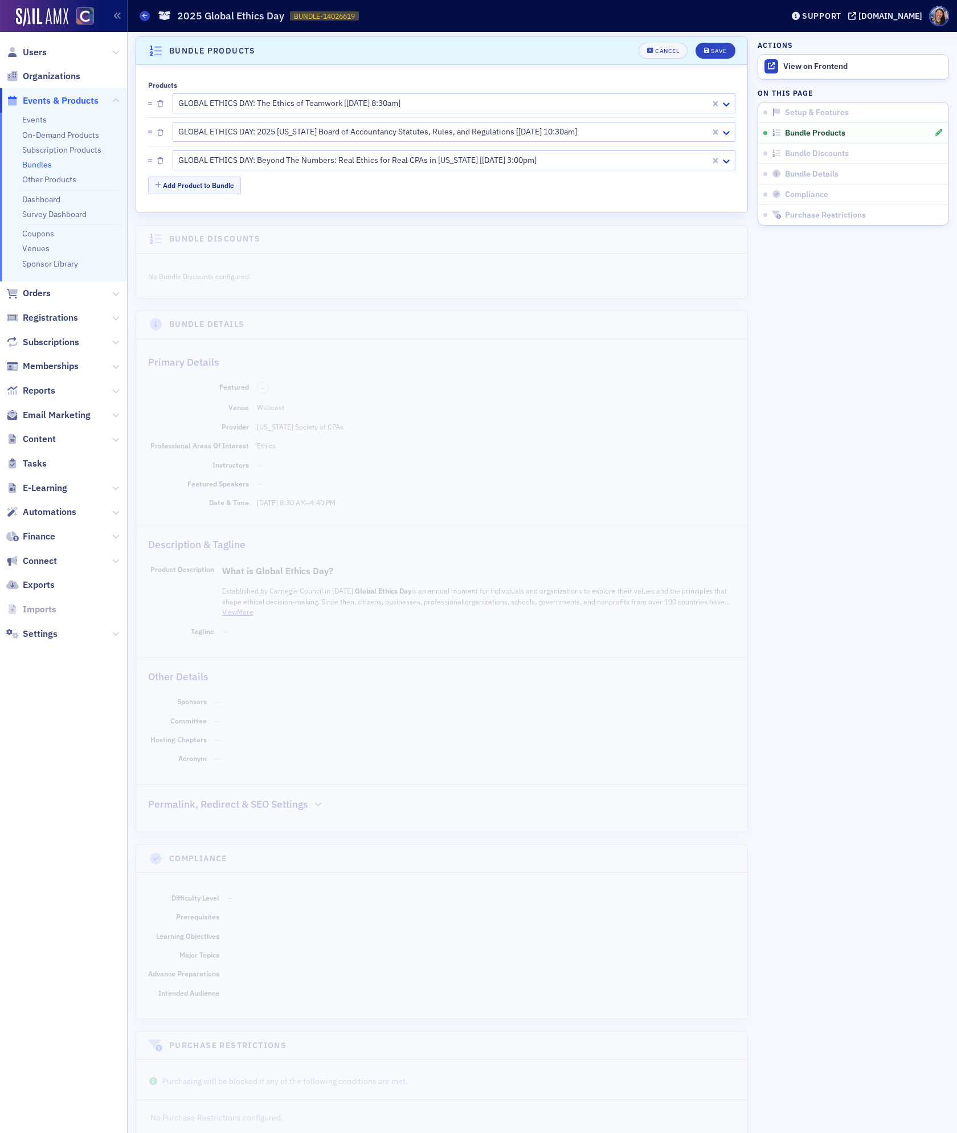
scroll to position [223, 0]
click at [222, 188] on button "Add Product to Bundle" at bounding box center [194, 185] width 93 height 18
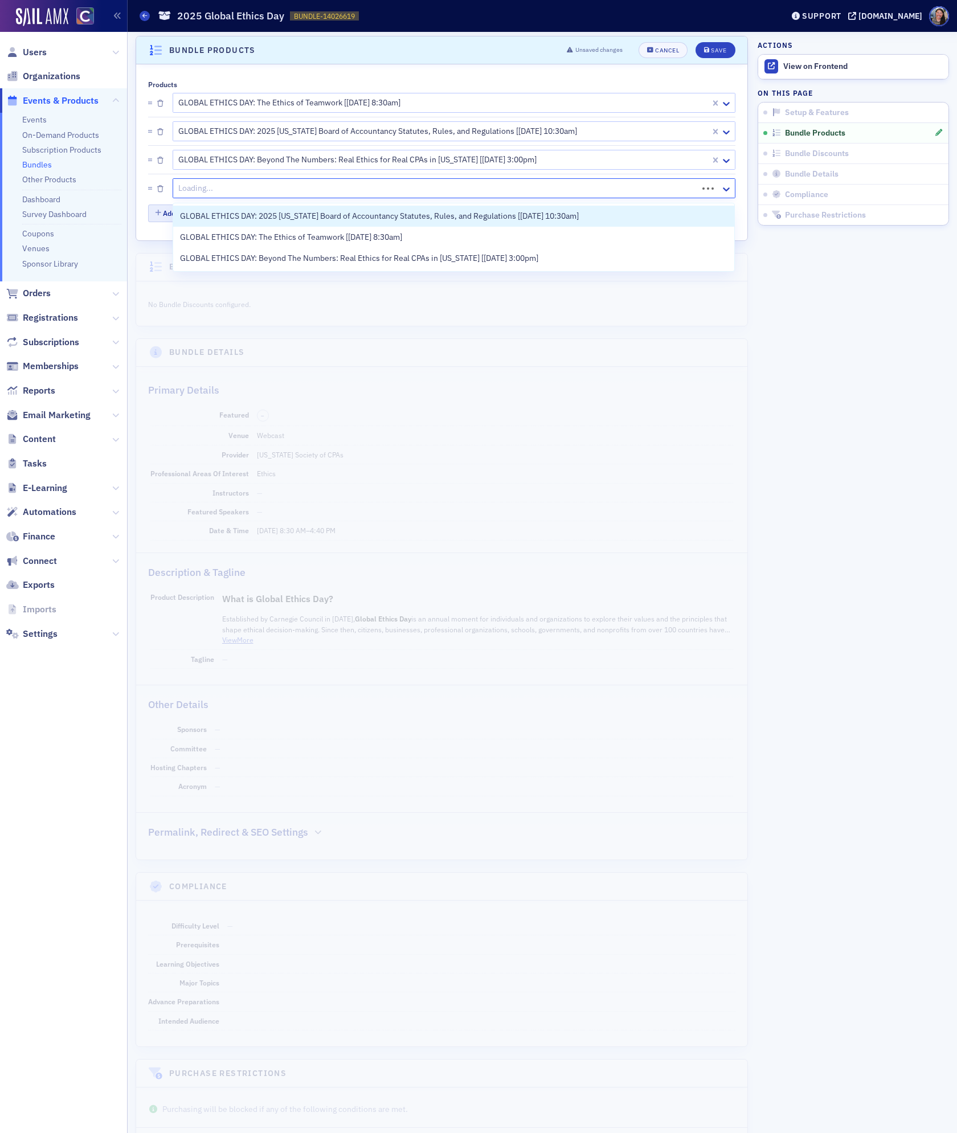
click at [222, 188] on div at bounding box center [436, 188] width 519 height 14
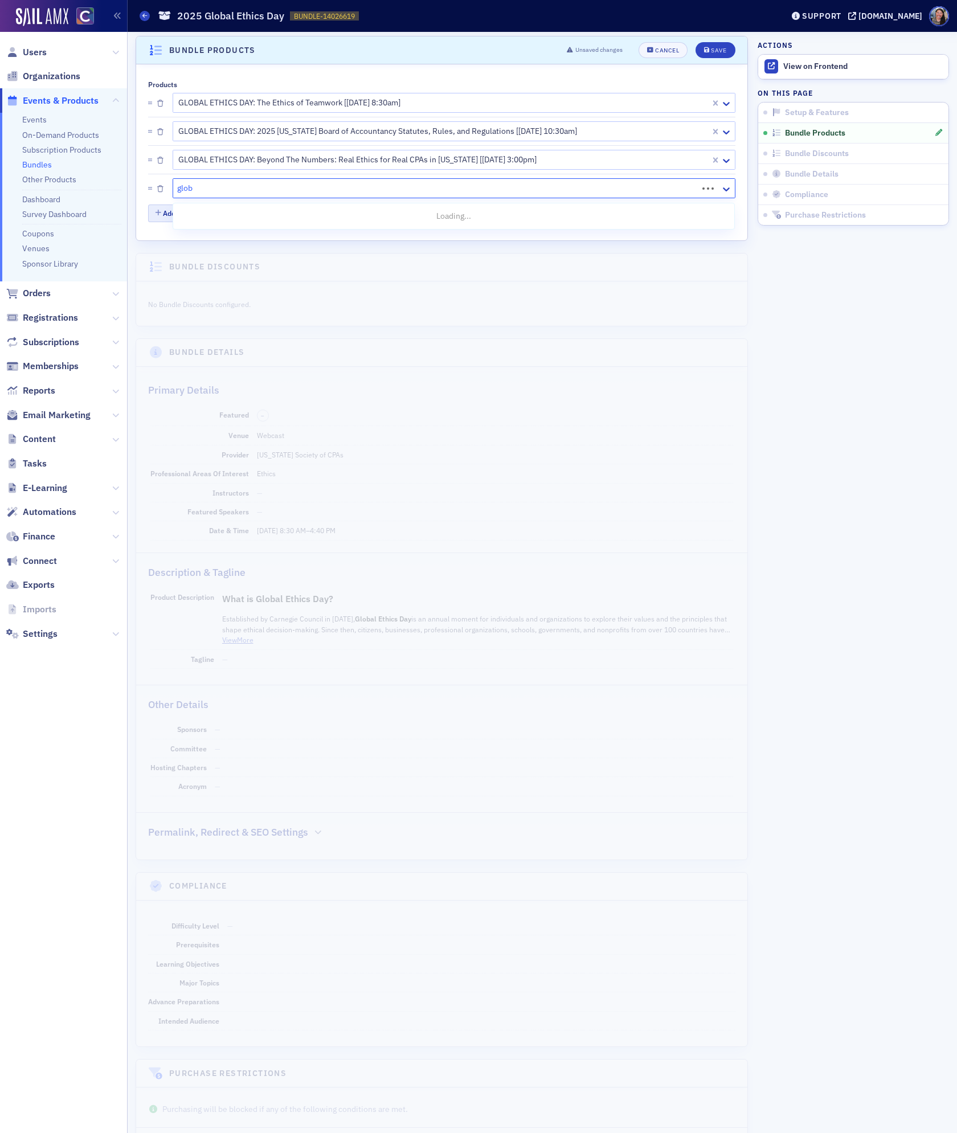
type input "globa"
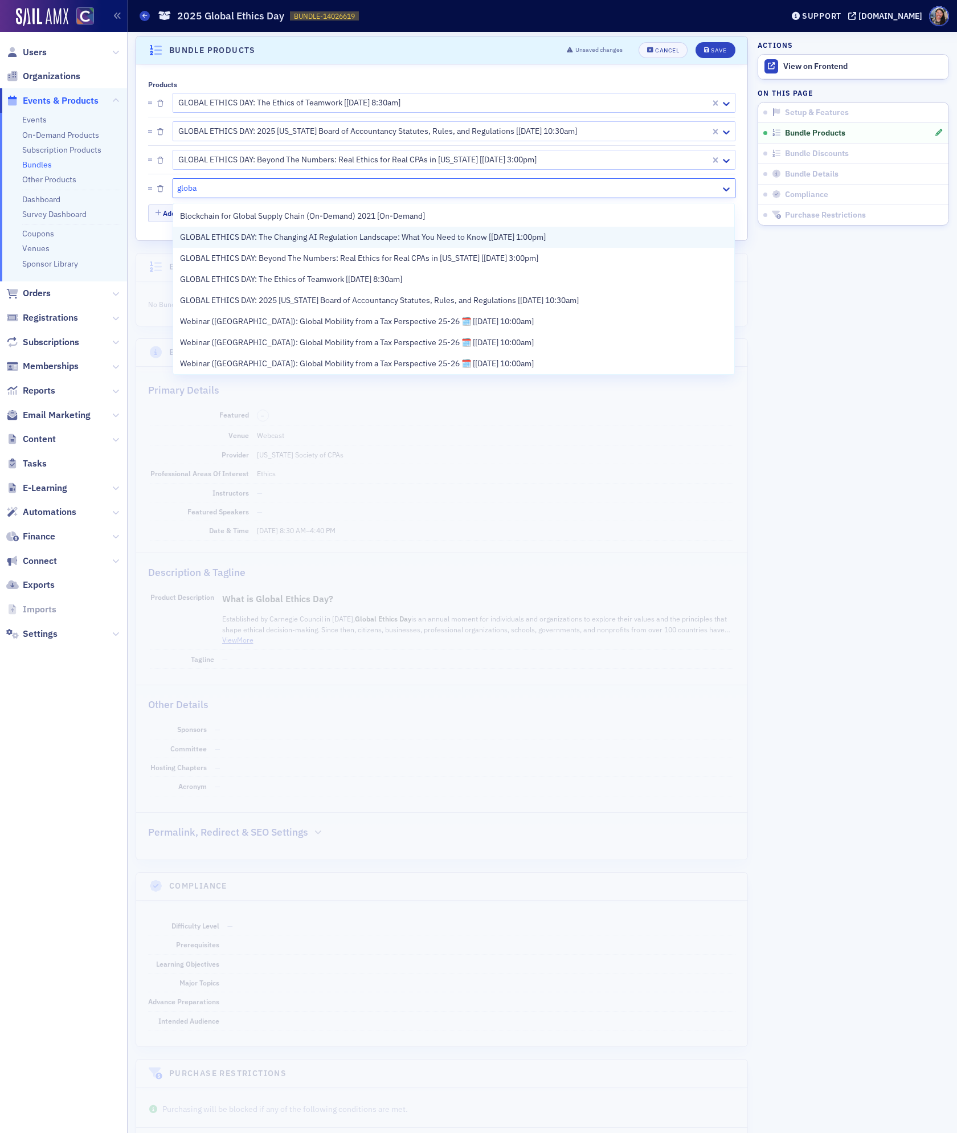
click at [243, 241] on span "GLOBAL ETHICS DAY: The Changing AI Regulation Landscape: What You Need to Know …" at bounding box center [363, 237] width 366 height 12
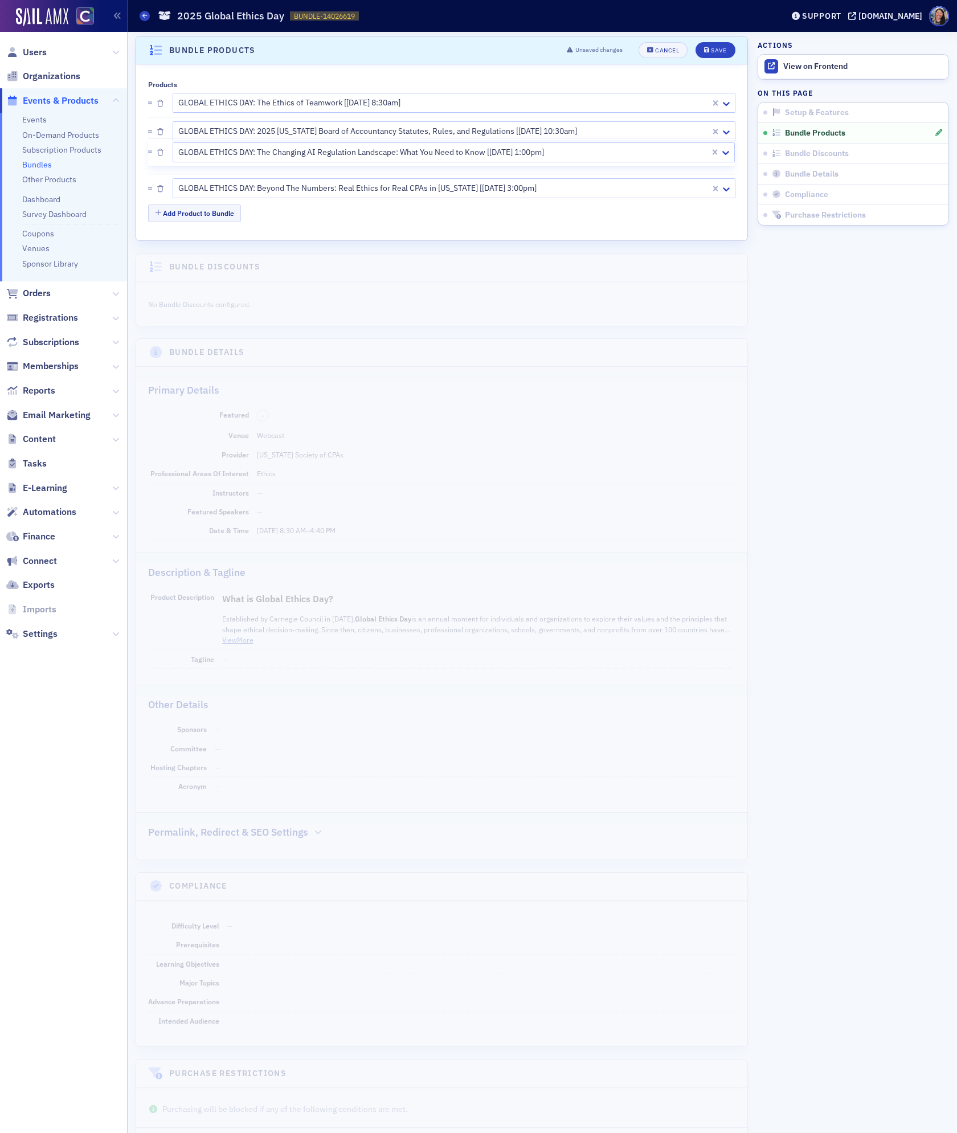
drag, startPoint x: 149, startPoint y: 194, endPoint x: 150, endPoint y: 151, distance: 43.3
click at [150, 151] on div "GLOBAL ETHICS DAY: The Ethics of Teamwork [[DATE] 8:30am] GLOBAL ETHICS DAY: 20…" at bounding box center [441, 145] width 587 height 113
click at [720, 50] on div "Save" at bounding box center [718, 50] width 15 height 6
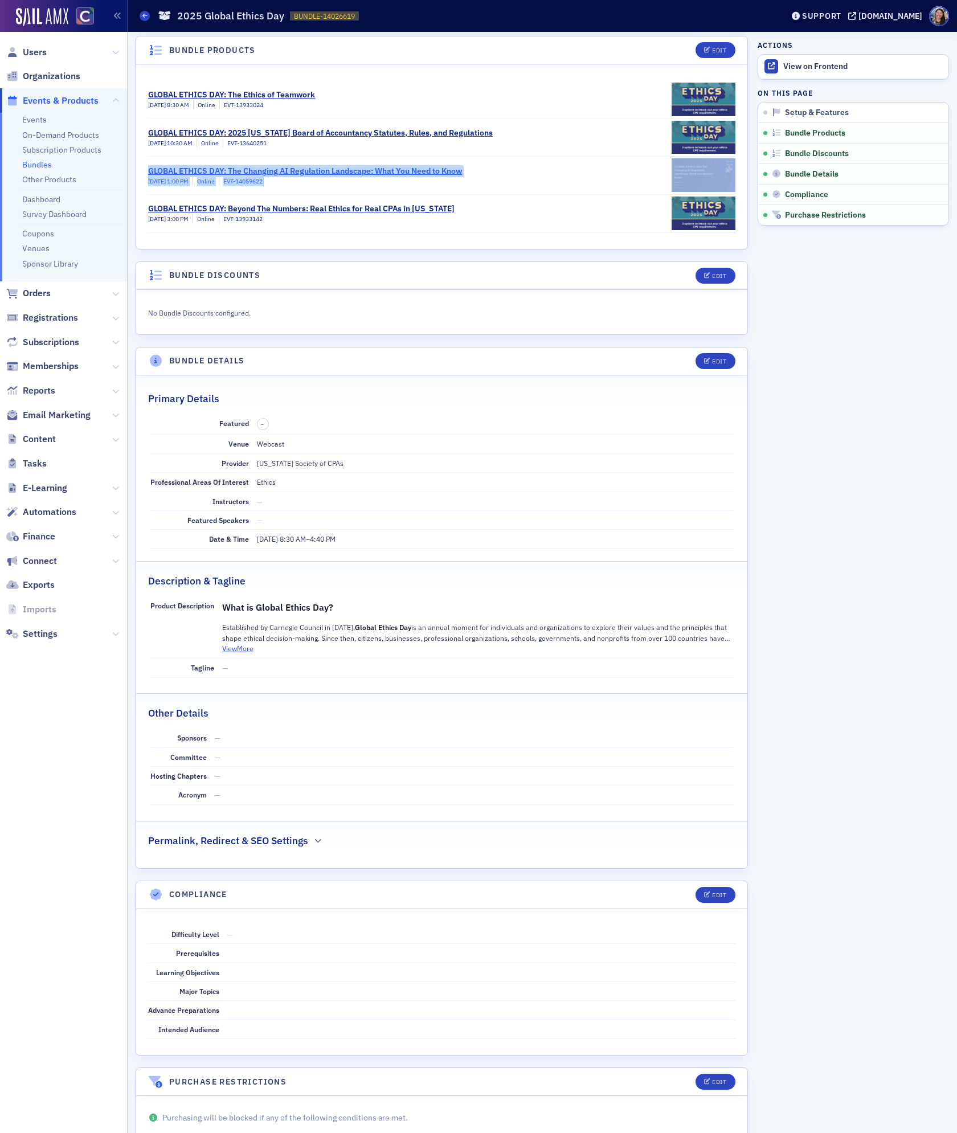
copy div "GLOBAL ETHICS DAY: The Changing AI Regulation Landscape: What You Need to Know …"
click at [146, 15] on icon at bounding box center [144, 15] width 5 height 5
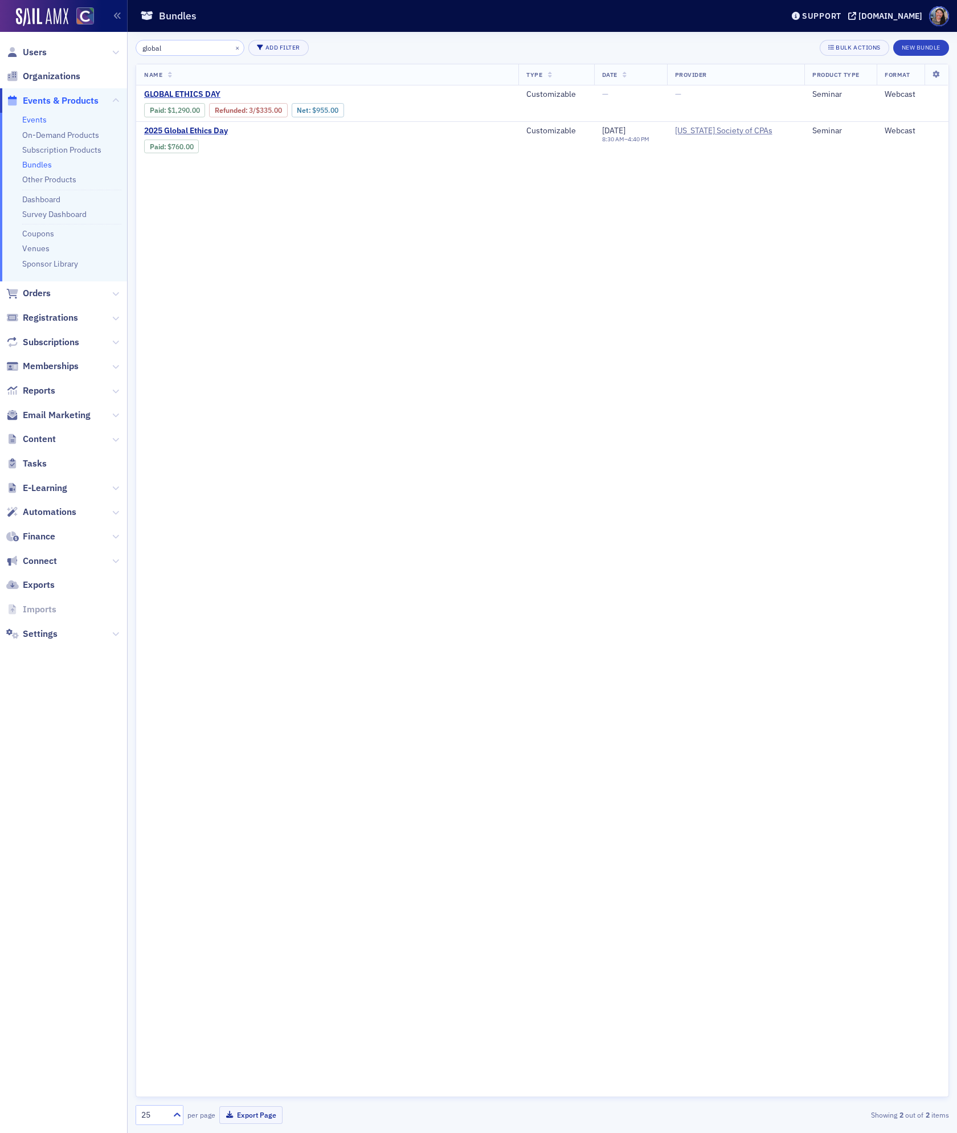
click at [43, 120] on link "Events" at bounding box center [34, 119] width 24 height 10
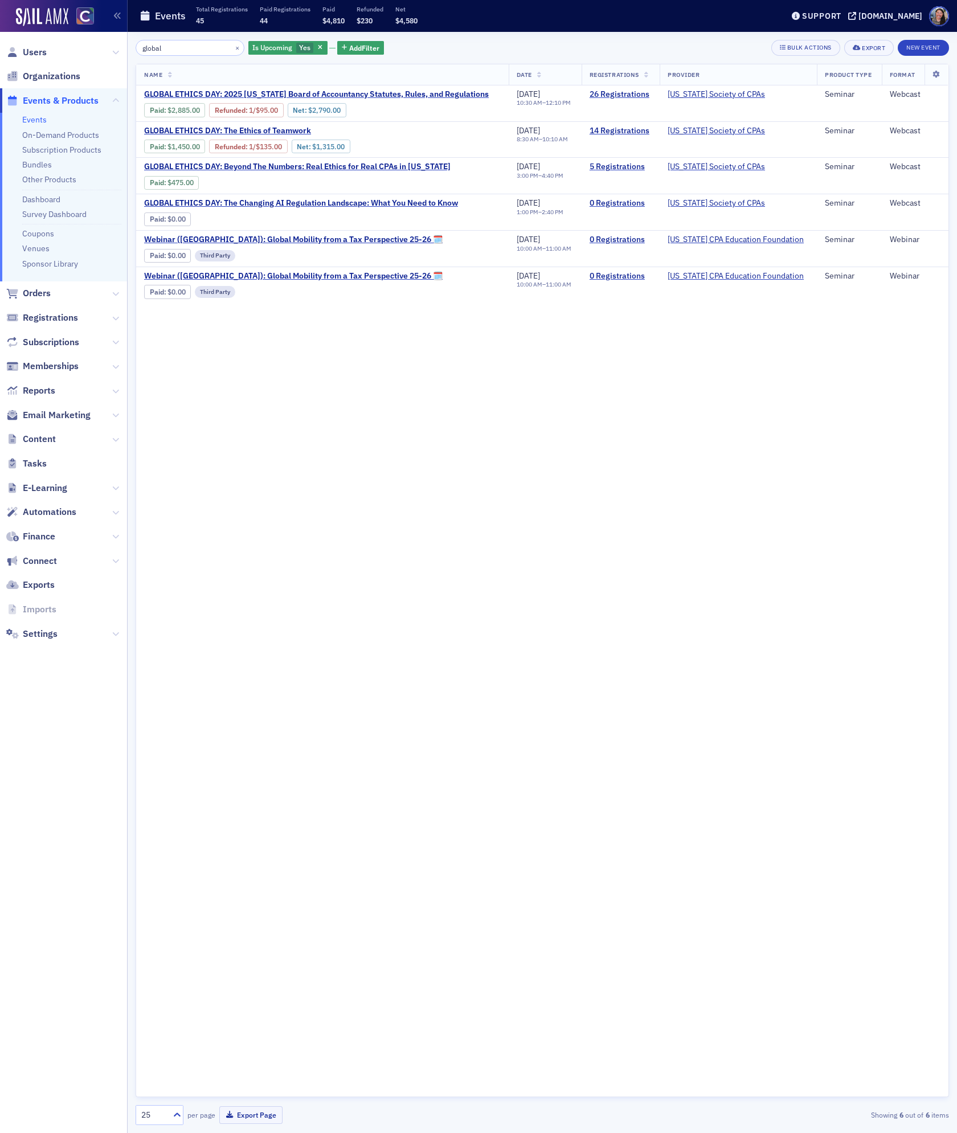
drag, startPoint x: 186, startPoint y: 54, endPoint x: 27, endPoint y: 28, distance: 161.5
click at [27, 28] on div "Users Organizations Events & Products Events On-Demand Products Subscription Pr…" at bounding box center [478, 566] width 957 height 1133
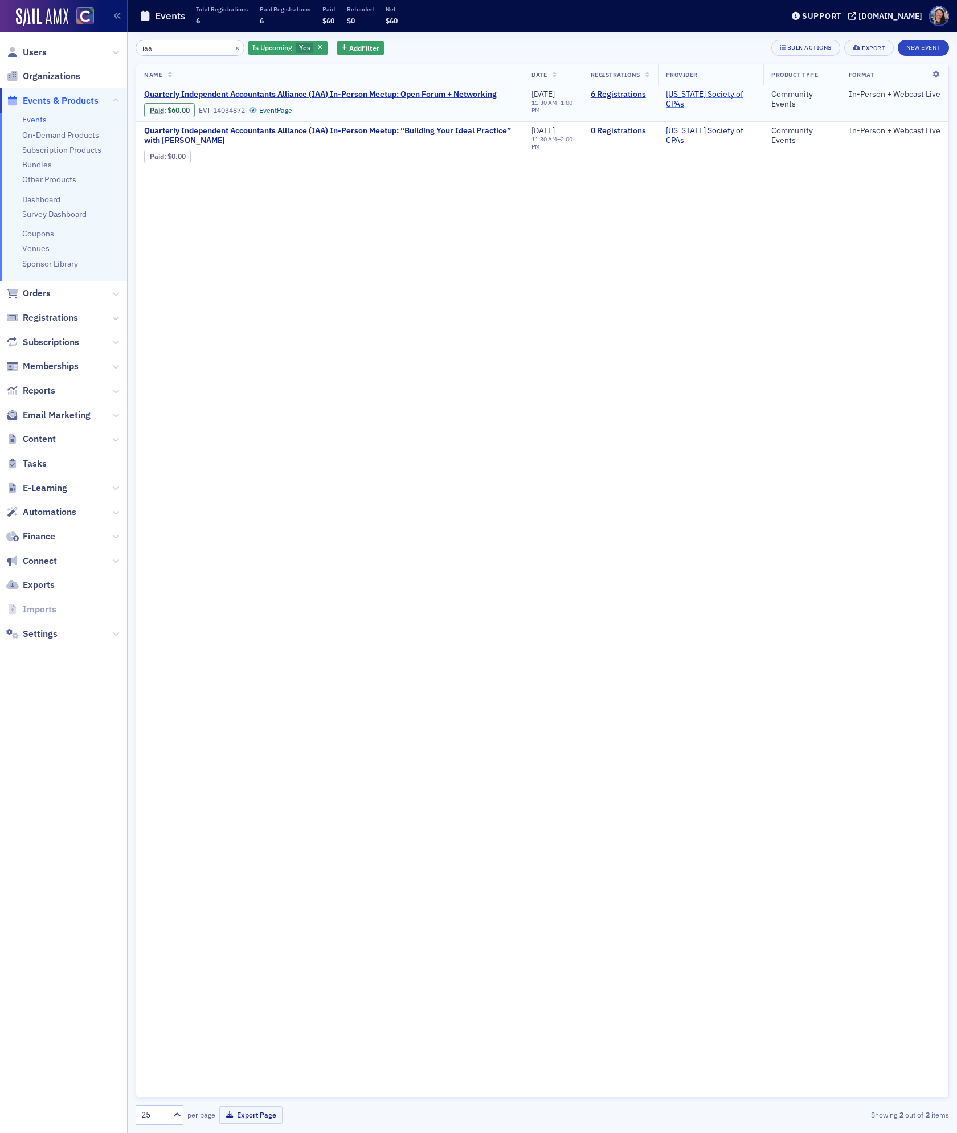
type input "iaa"
click at [293, 93] on span "Quarterly Independent Accountants Alliance (IAA) In-Person Meetup: Open Forum +…" at bounding box center [320, 94] width 352 height 10
click at [477, 95] on span "Quarterly Independent Accountants Alliance (IAA) In-Person Meetup: Open Forum +…" at bounding box center [320, 94] width 352 height 10
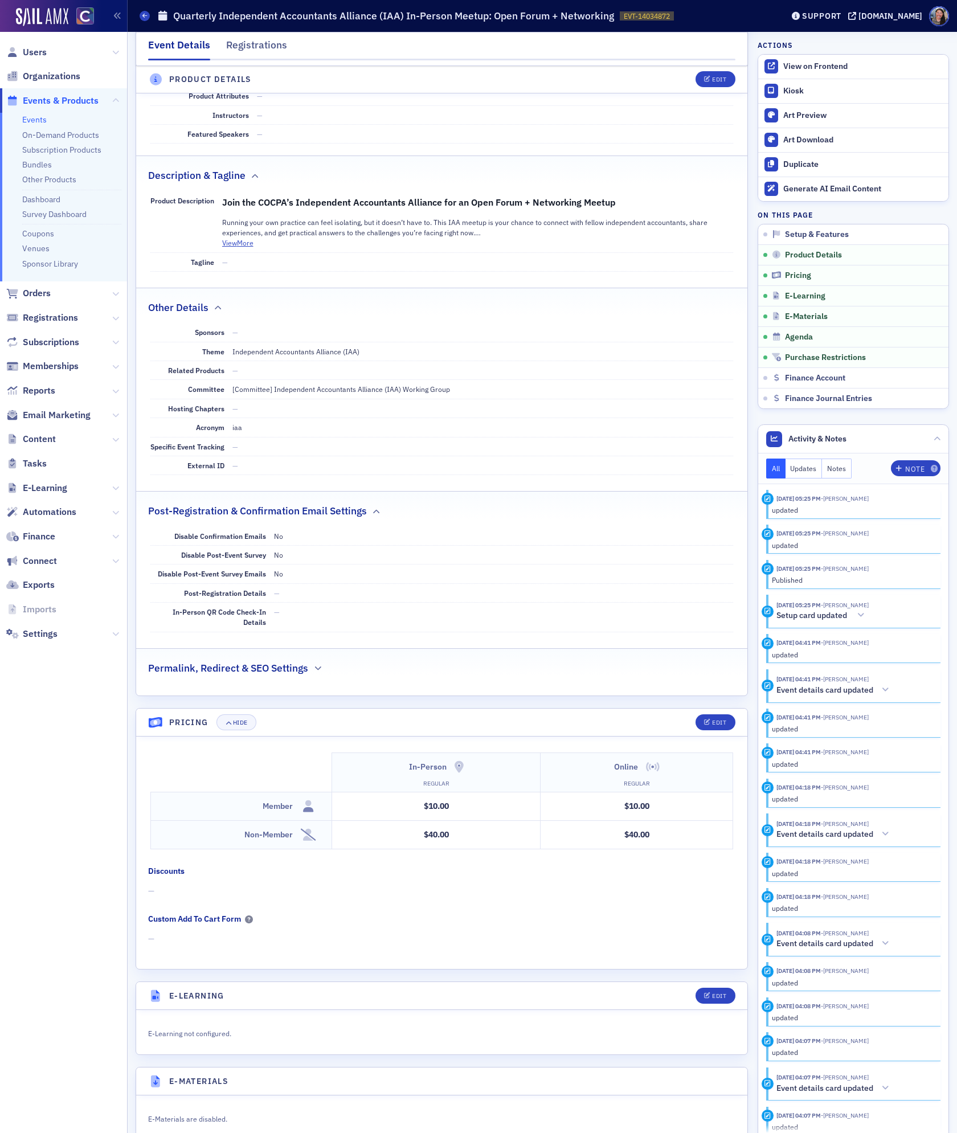
scroll to position [654, 0]
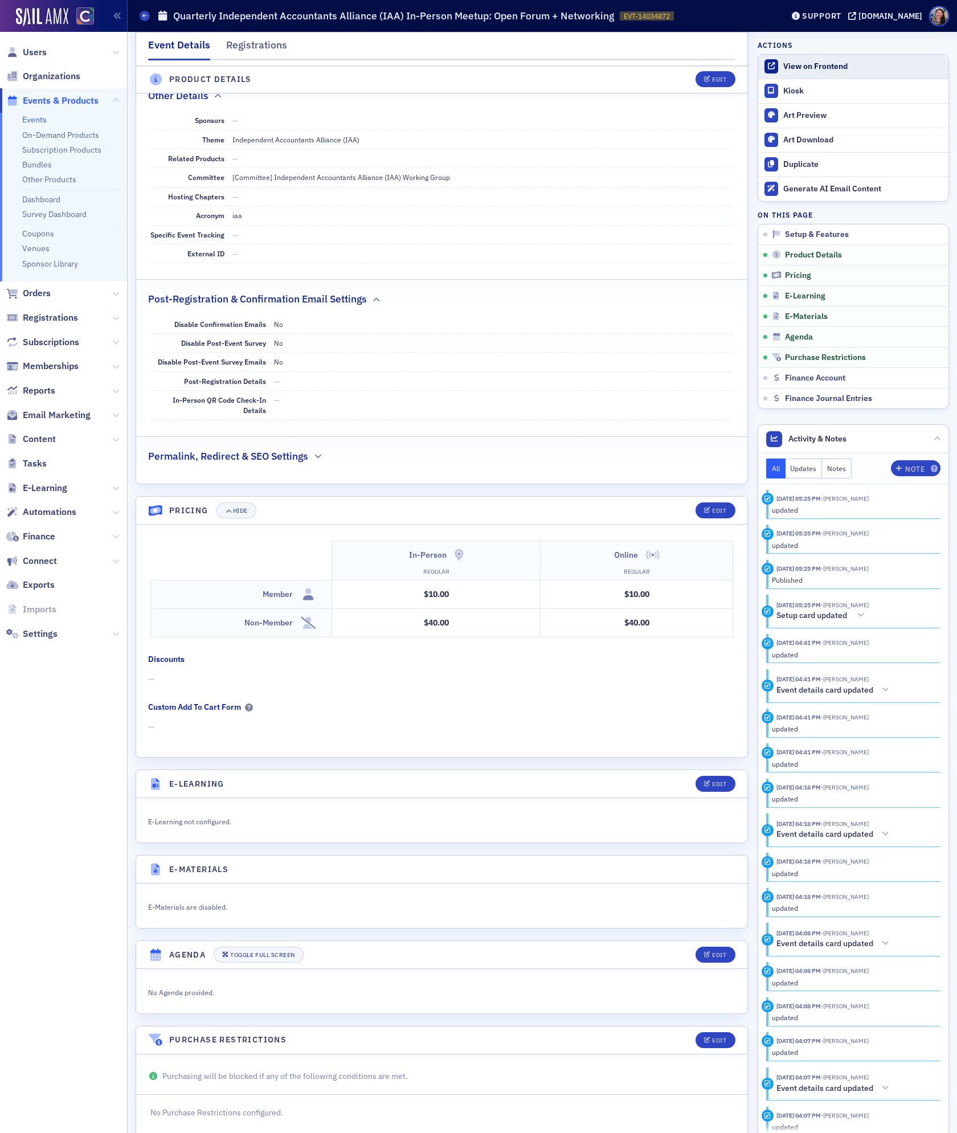
click at [825, 64] on div "View on Frontend" at bounding box center [862, 66] width 159 height 10
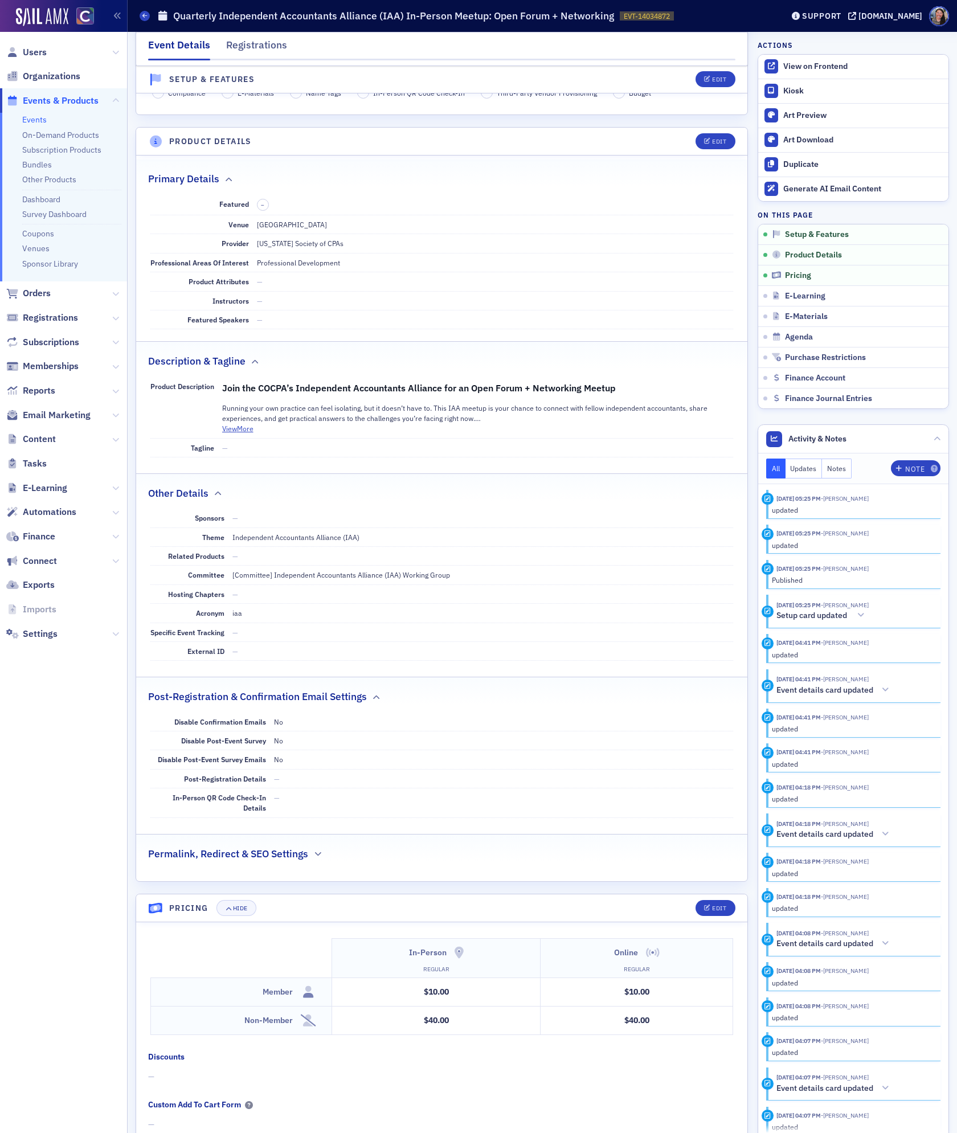
scroll to position [255, 0]
click at [143, 16] on icon at bounding box center [144, 15] width 5 height 5
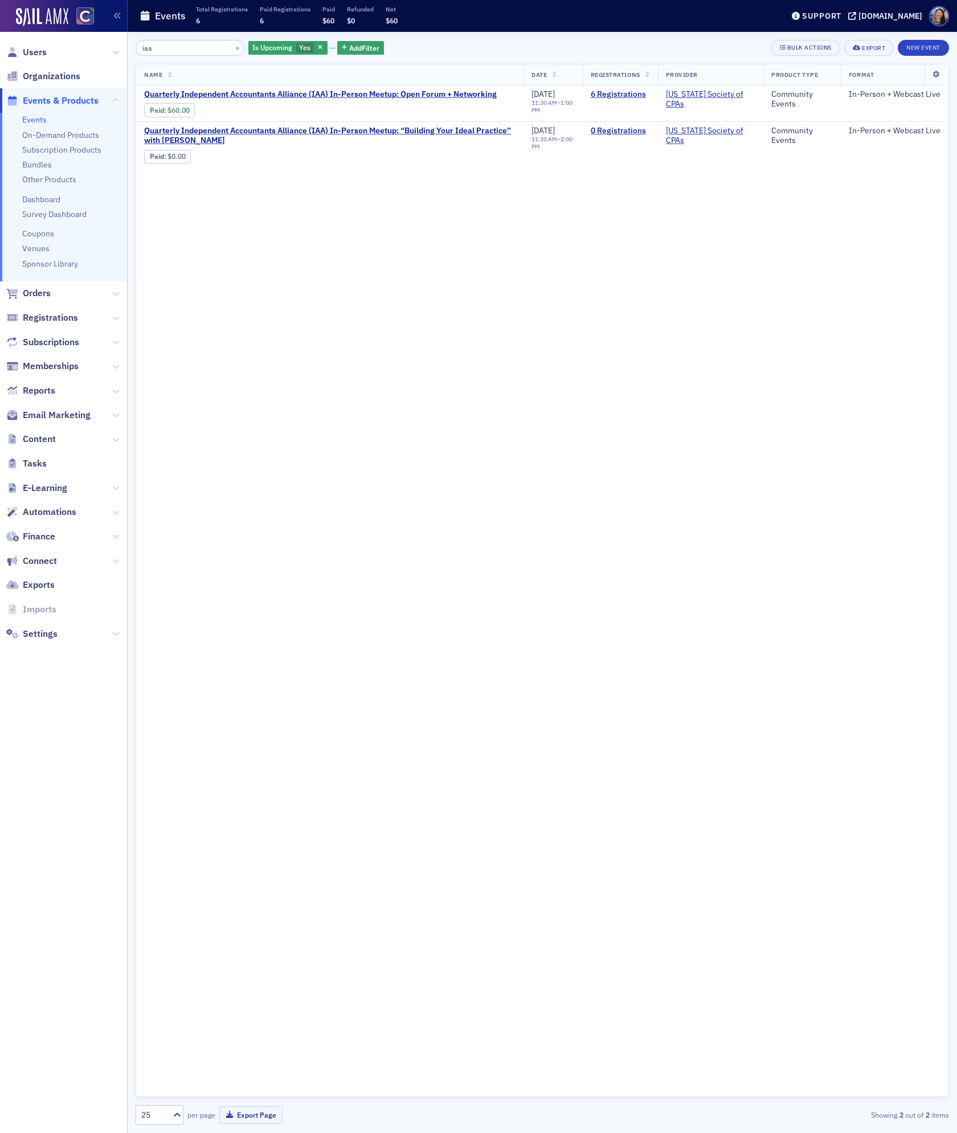
drag, startPoint x: 165, startPoint y: 48, endPoint x: 20, endPoint y: 35, distance: 145.3
click at [20, 35] on div "Users Organizations Events & Products Events On-Demand Products Subscription Pr…" at bounding box center [478, 566] width 957 height 1133
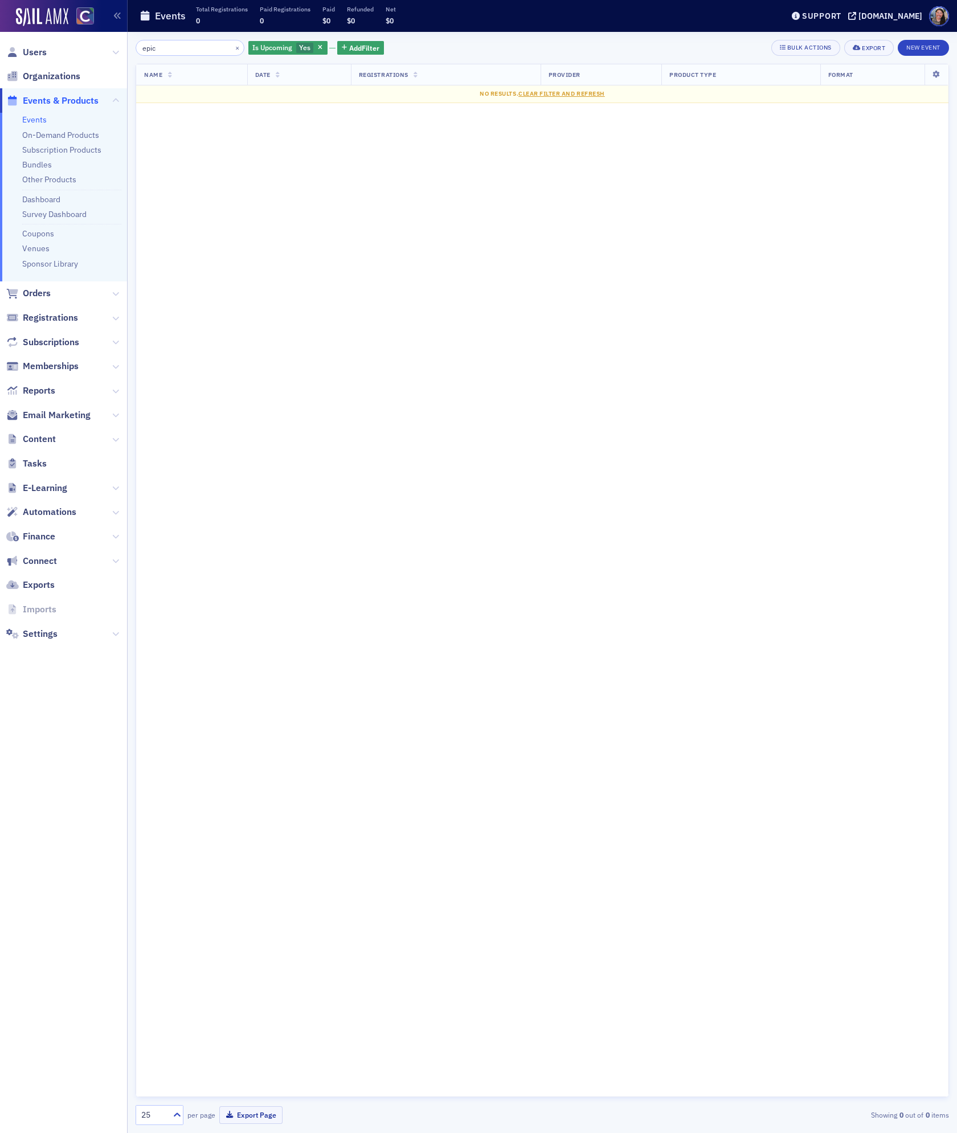
click at [189, 50] on input "epic" at bounding box center [190, 48] width 109 height 16
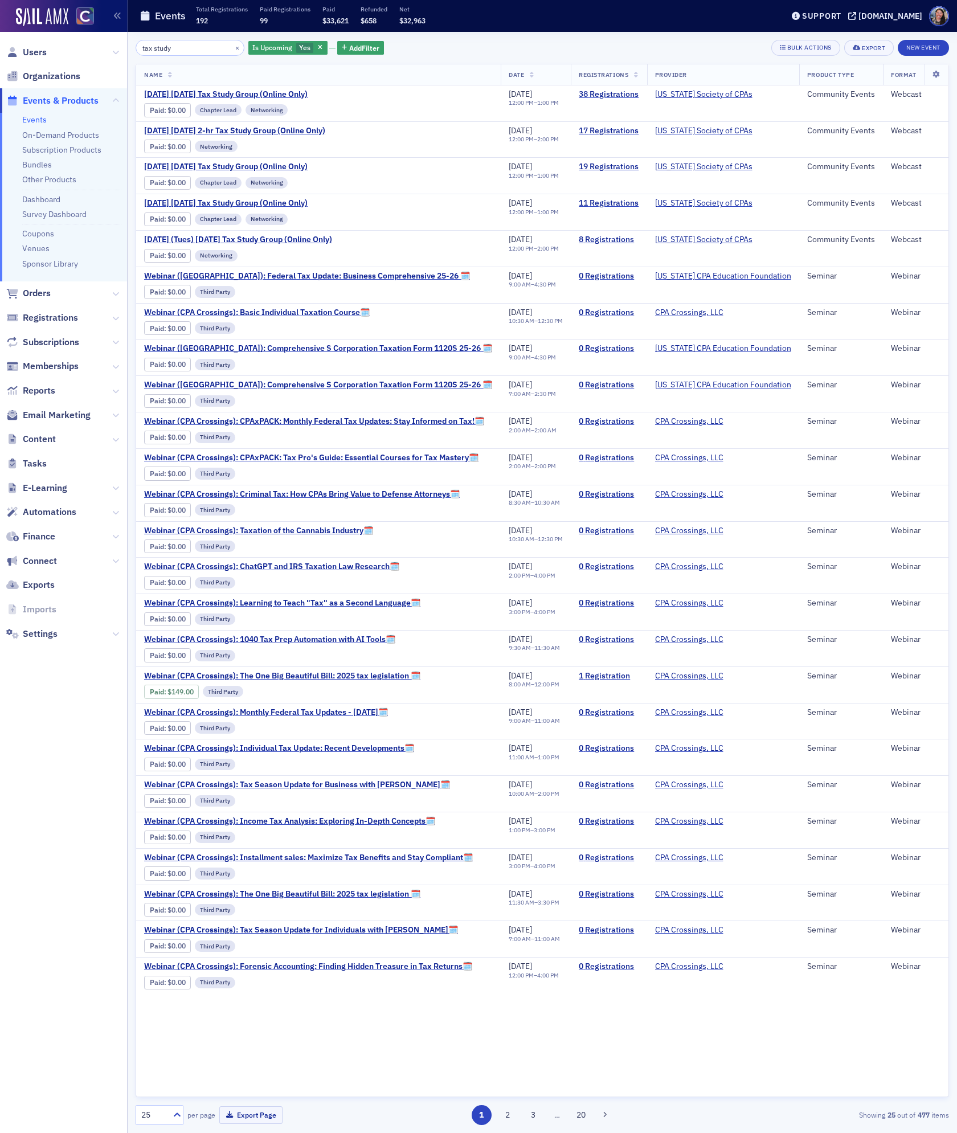
drag, startPoint x: 181, startPoint y: 47, endPoint x: 3, endPoint y: 25, distance: 179.0
click at [3, 25] on div "Users Organizations Events & Products Events On-Demand Products Subscription Pr…" at bounding box center [478, 566] width 957 height 1133
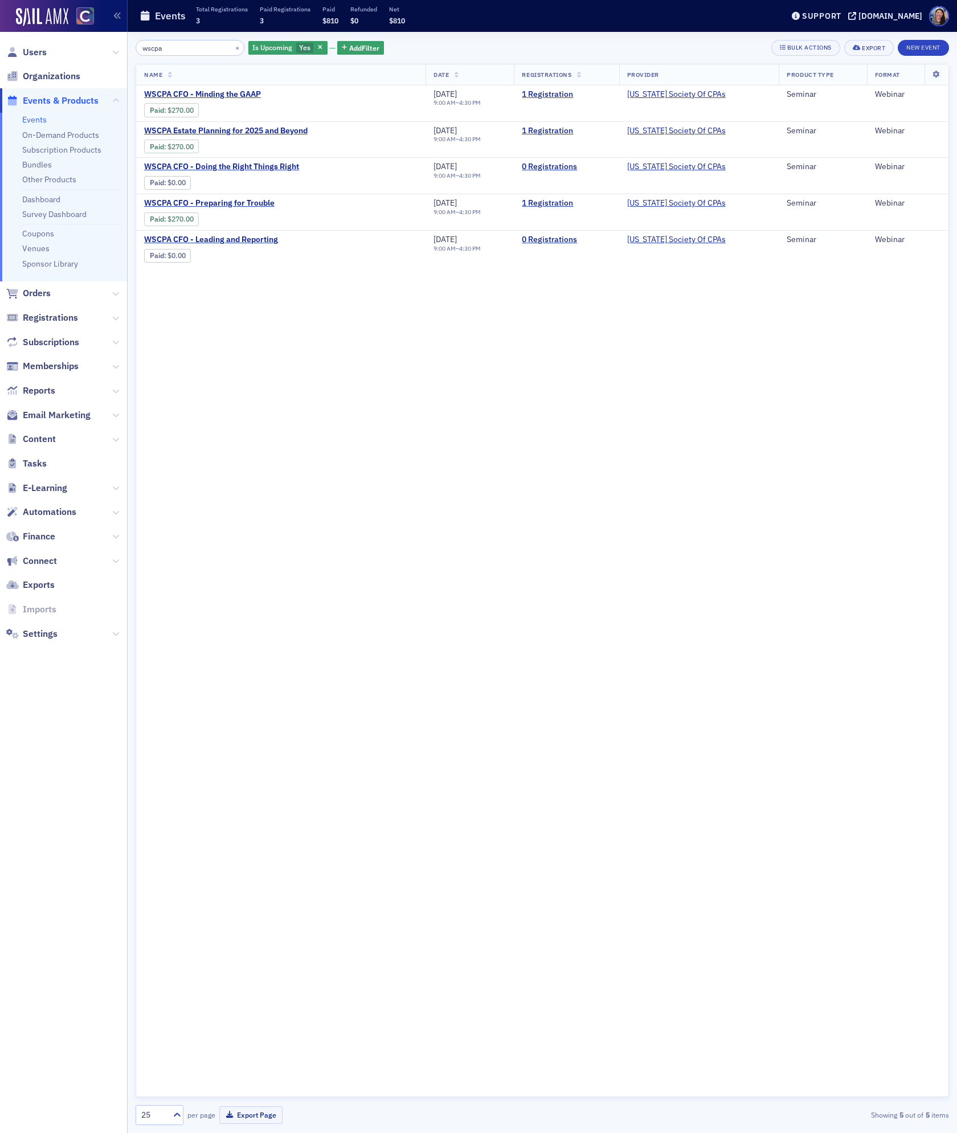
click at [167, 46] on input "wscpa" at bounding box center [190, 48] width 109 height 16
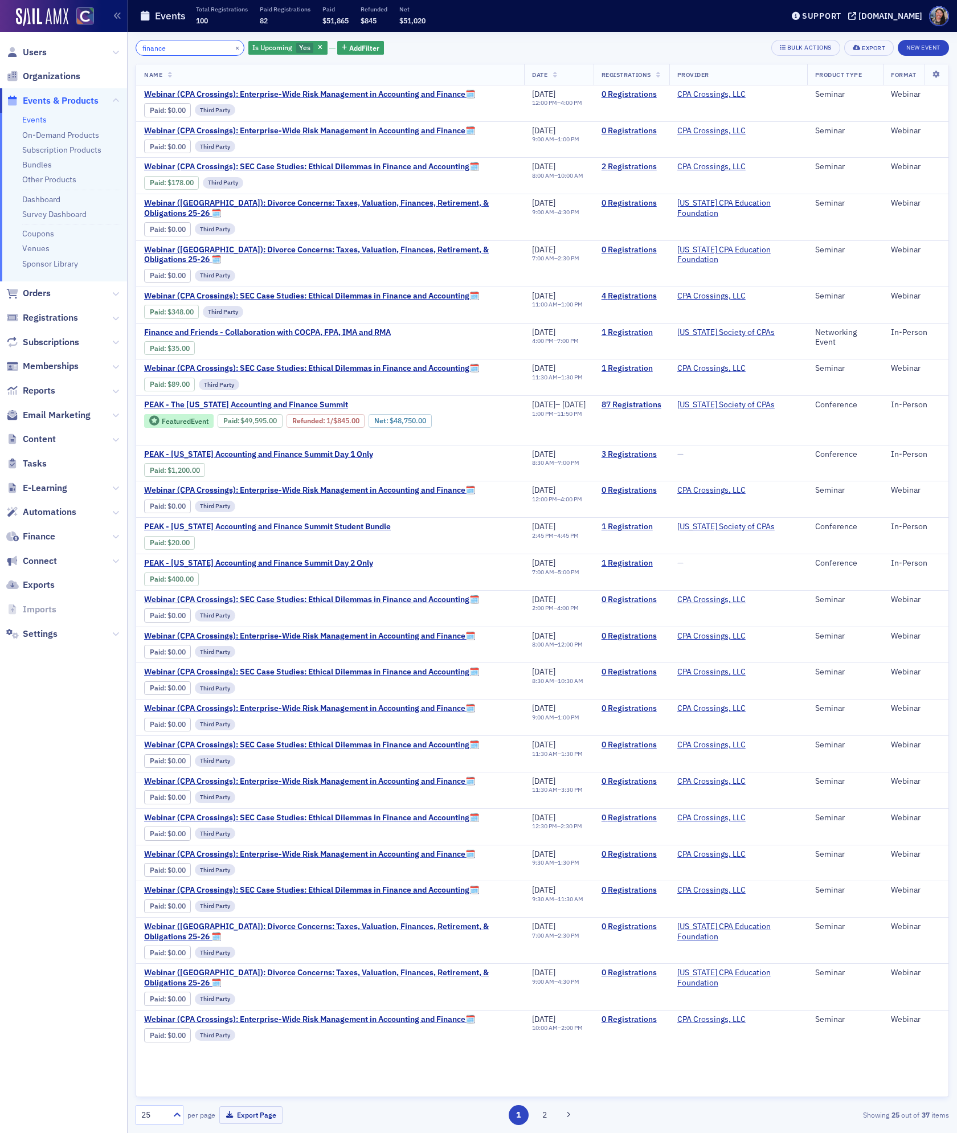
click at [176, 45] on input "finance" at bounding box center [190, 48] width 109 height 16
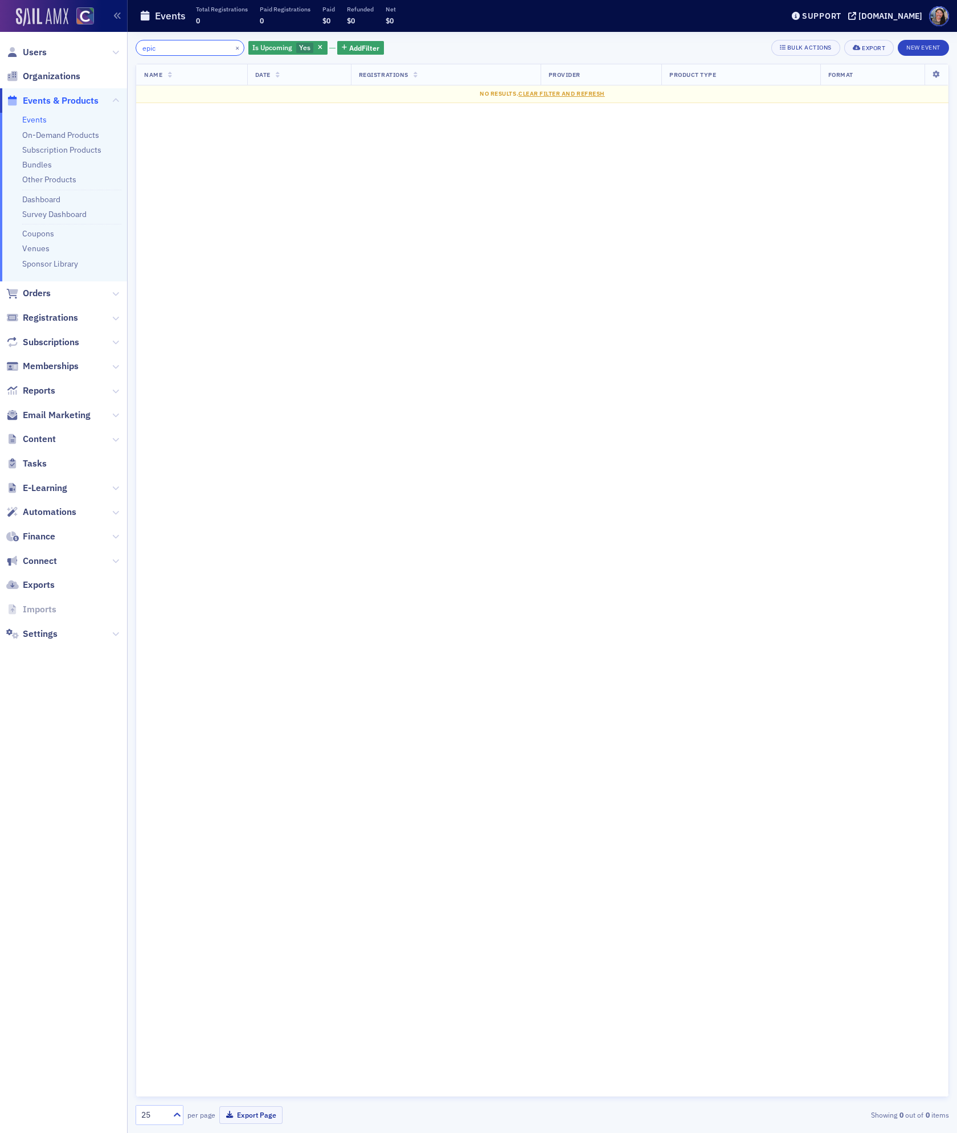
drag, startPoint x: 162, startPoint y: 49, endPoint x: 47, endPoint y: 13, distance: 121.2
click at [47, 10] on div "Users Organizations Events & Products Events On-Demand Products Subscription Pr…" at bounding box center [478, 566] width 957 height 1133
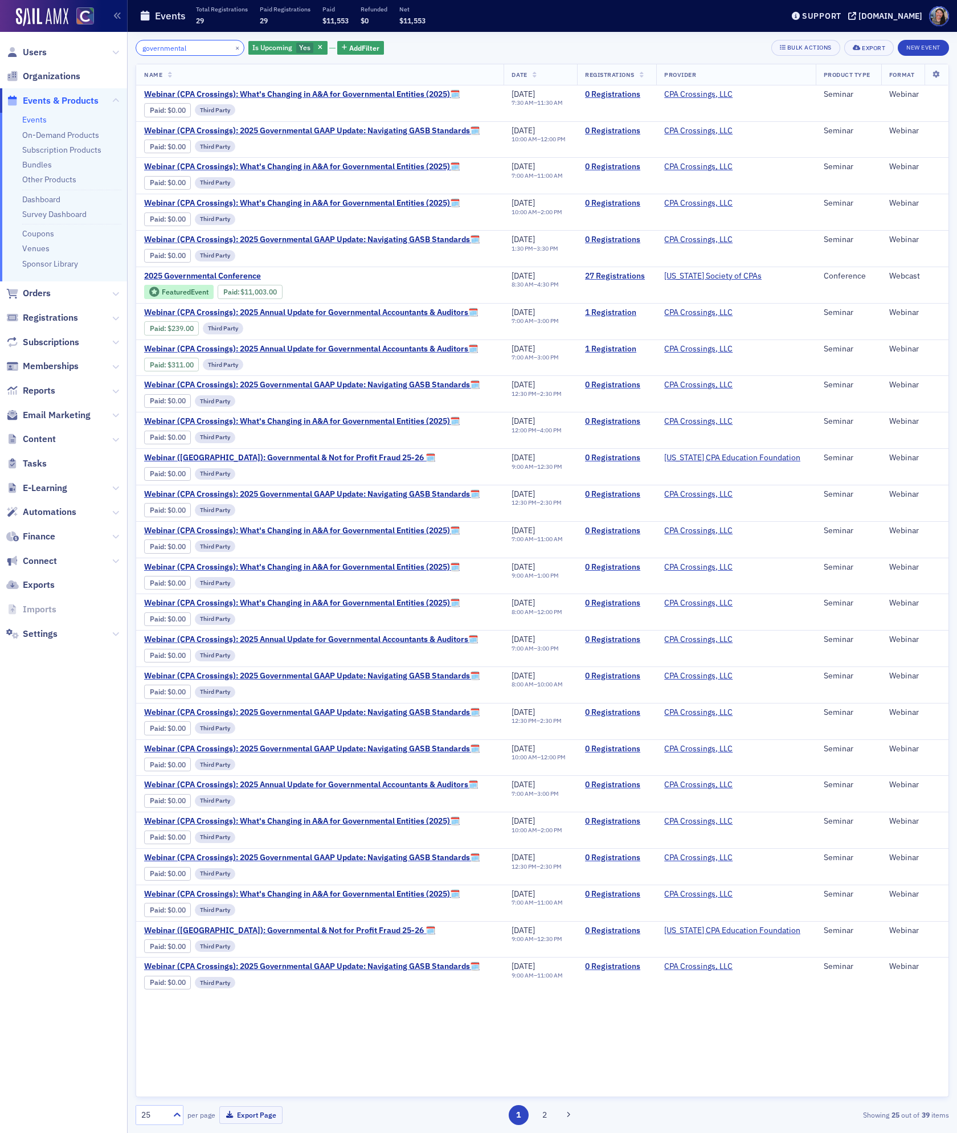
click at [202, 47] on input "governmental" at bounding box center [190, 48] width 109 height 16
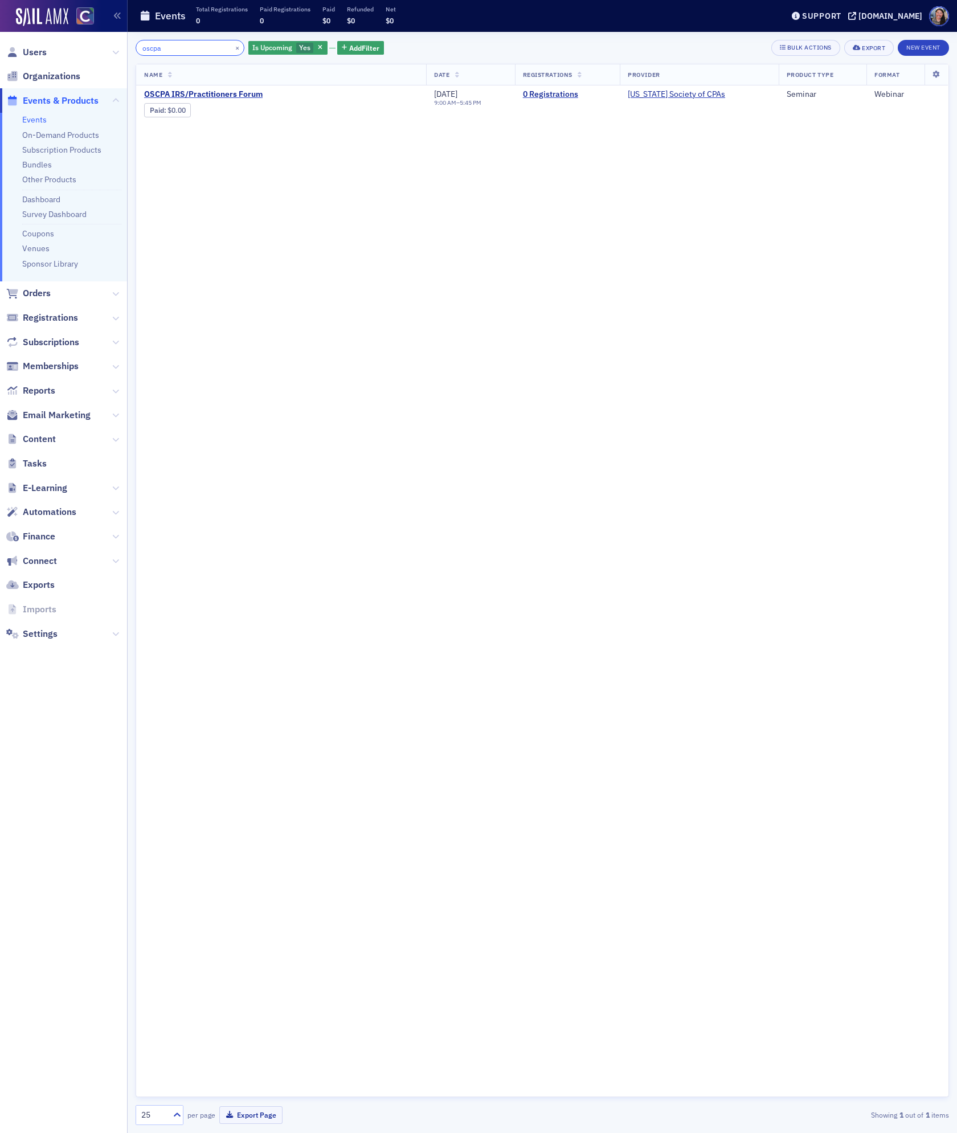
click at [178, 48] on input "oscpa" at bounding box center [190, 48] width 109 height 16
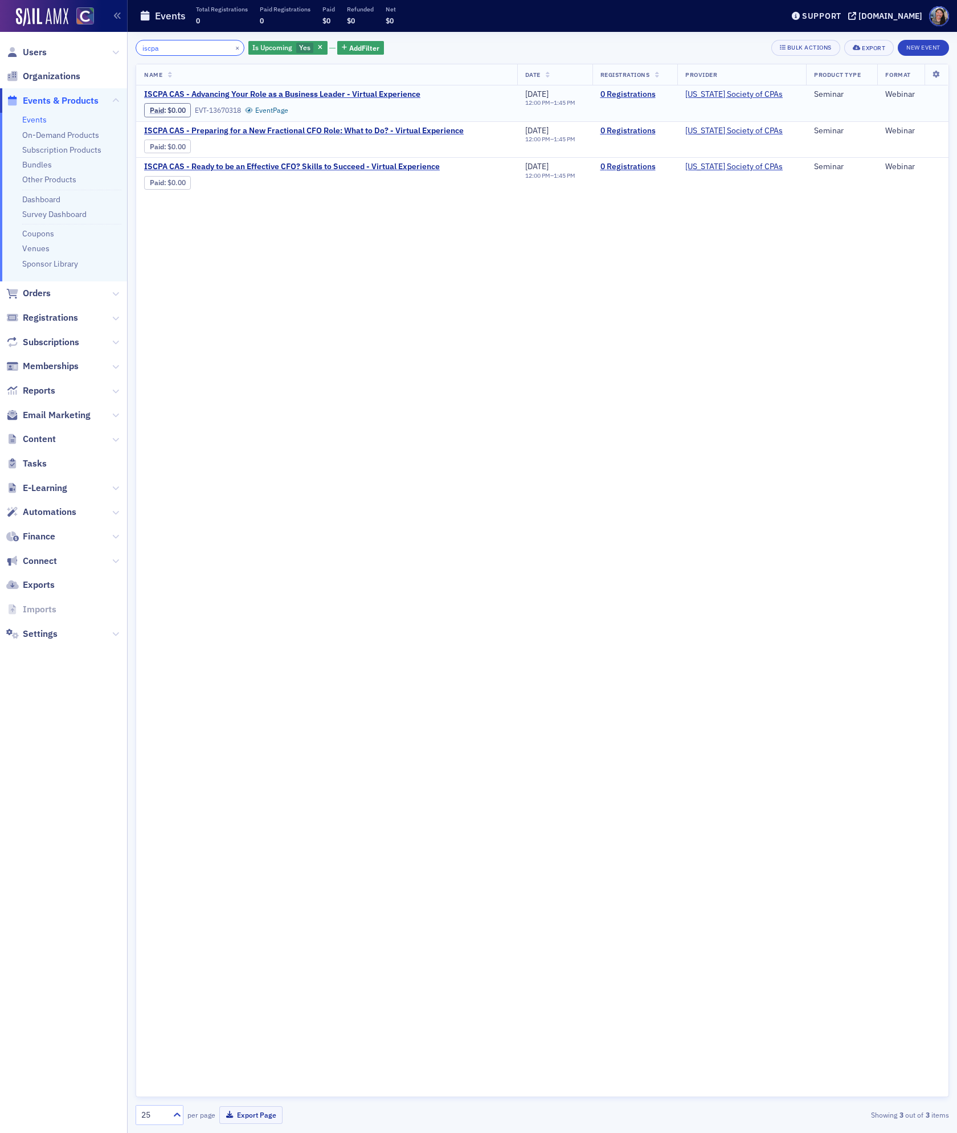
type input "iscpa"
click at [341, 507] on div "Name Date Registrations Provider Product Type Format ISCPA CAS - Advancing Your…" at bounding box center [542, 580] width 813 height 1033
click at [32, 120] on link "Events" at bounding box center [34, 119] width 24 height 10
click at [36, 118] on link "Events" at bounding box center [34, 119] width 24 height 10
drag, startPoint x: 174, startPoint y: 52, endPoint x: 68, endPoint y: 30, distance: 108.7
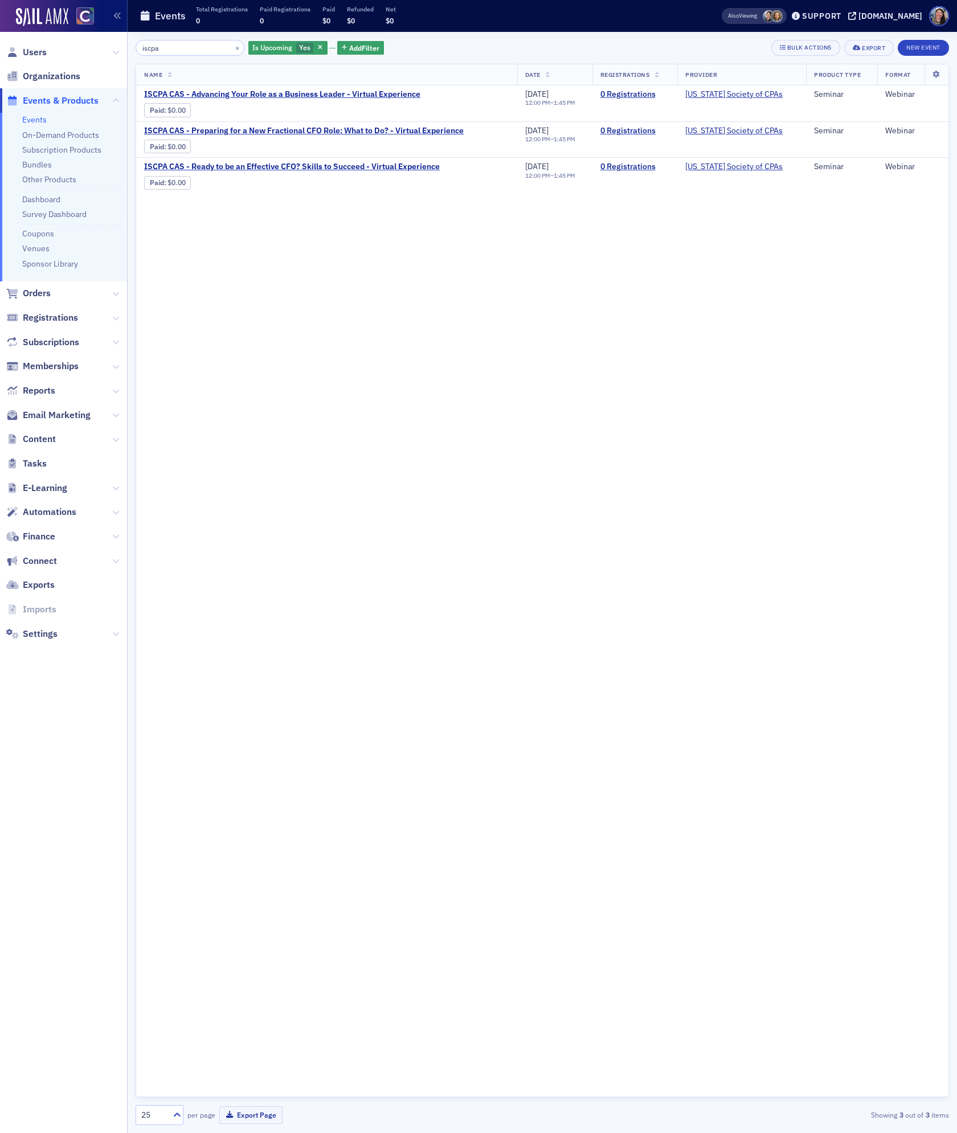
click at [80, 30] on div "Users Organizations Events & Products Events On-Demand Products Subscription Pr…" at bounding box center [478, 566] width 957 height 1133
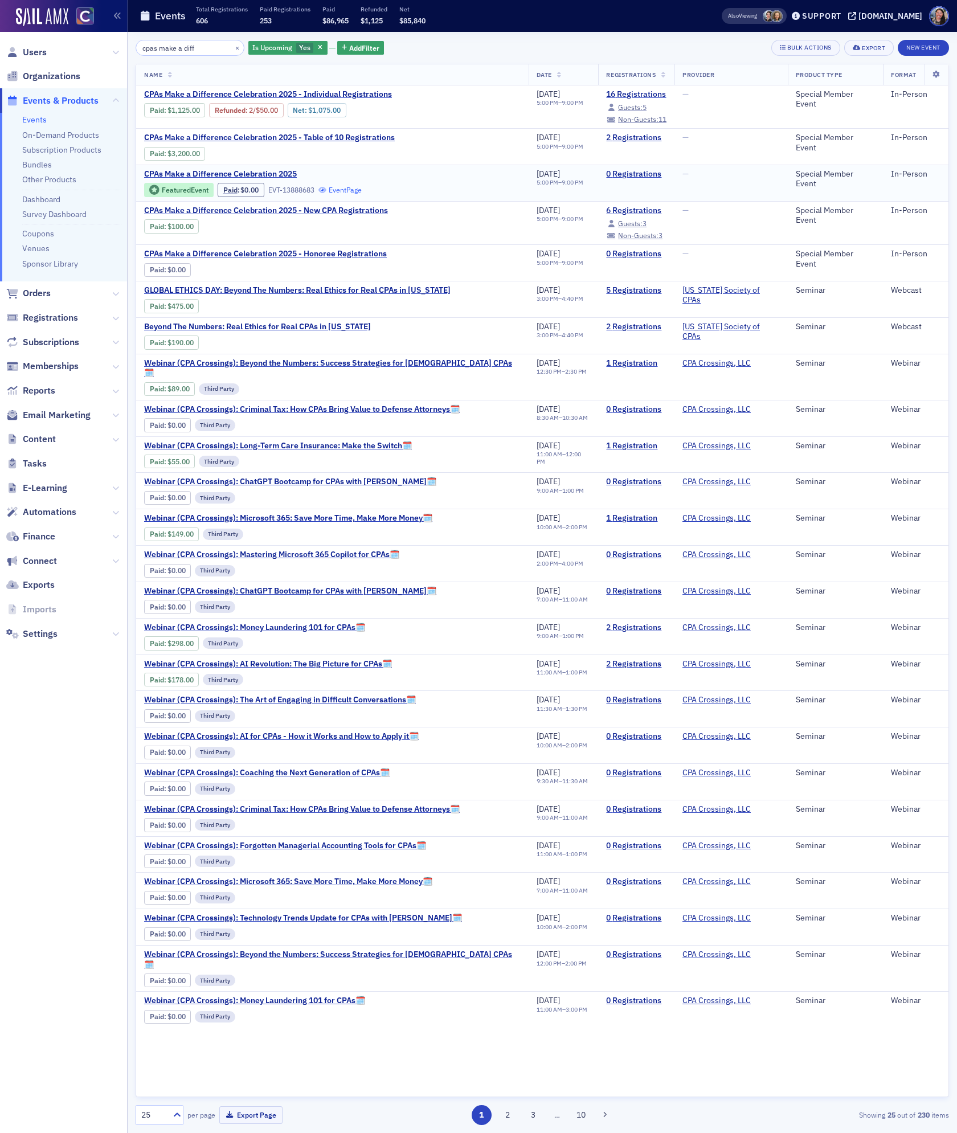
type input "cpas make a diff"
click at [354, 187] on link "Event Page" at bounding box center [339, 190] width 43 height 9
click at [36, 294] on span "Orders" at bounding box center [37, 293] width 28 height 13
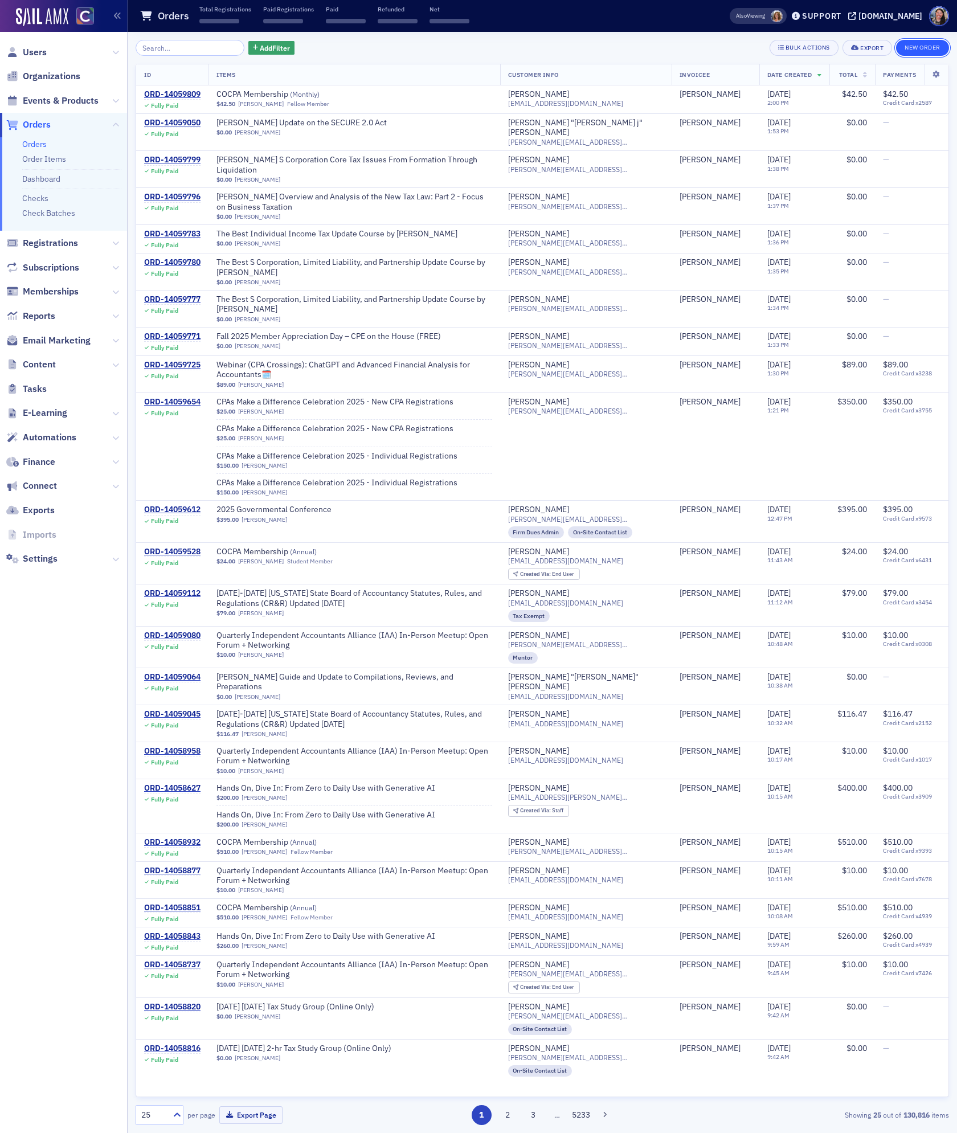
click at [928, 43] on button "New Order" at bounding box center [922, 48] width 53 height 16
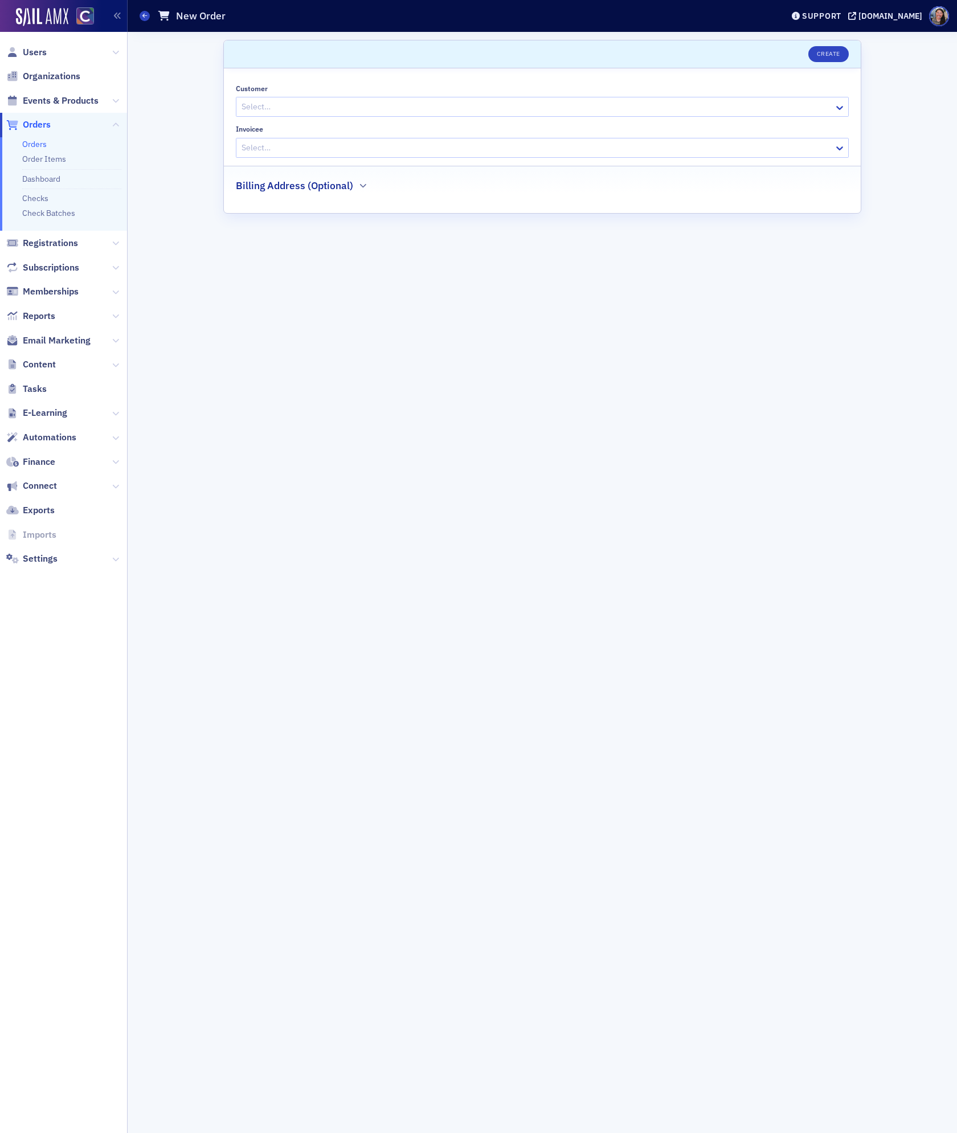
click at [606, 107] on div at bounding box center [536, 107] width 592 height 14
click at [147, 15] on span at bounding box center [145, 16] width 10 height 10
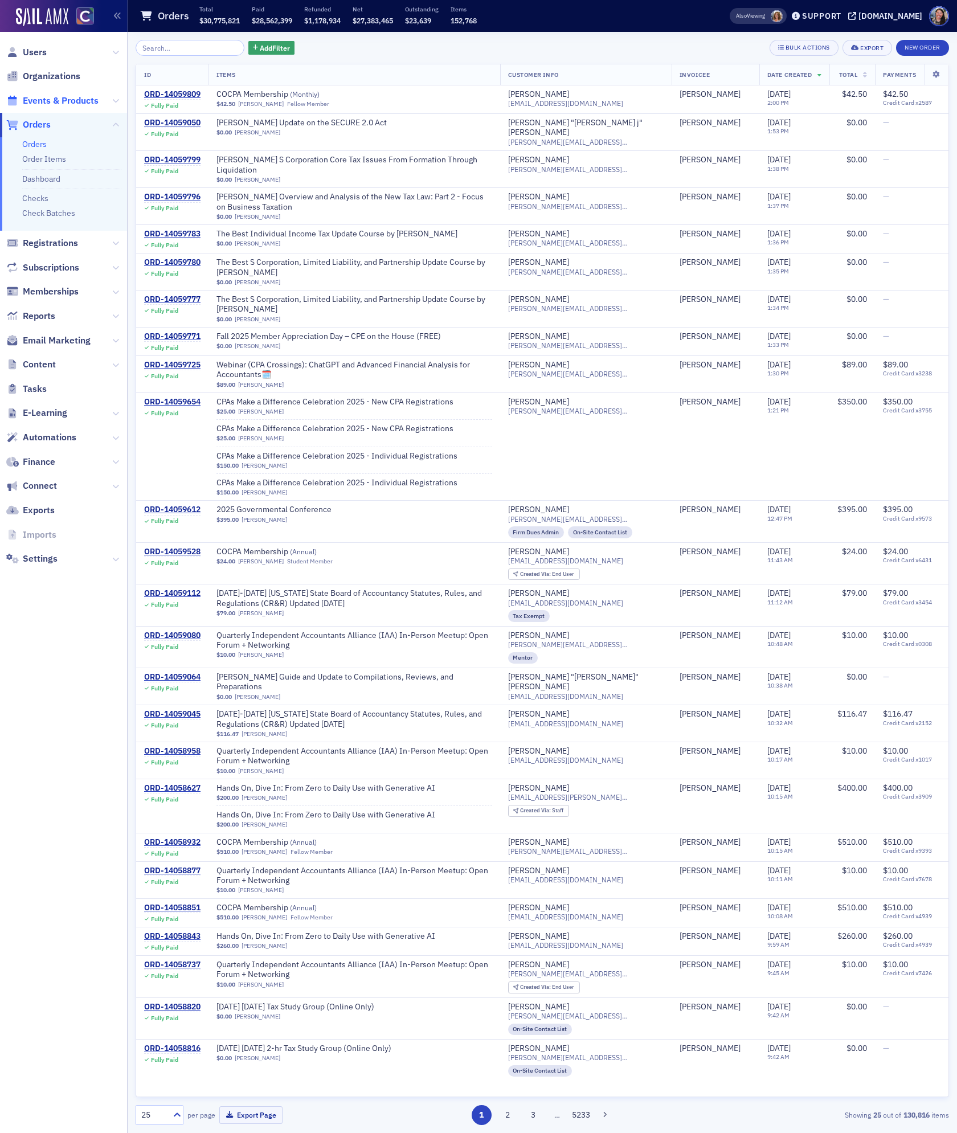
click at [64, 104] on span "Events & Products" at bounding box center [61, 101] width 76 height 13
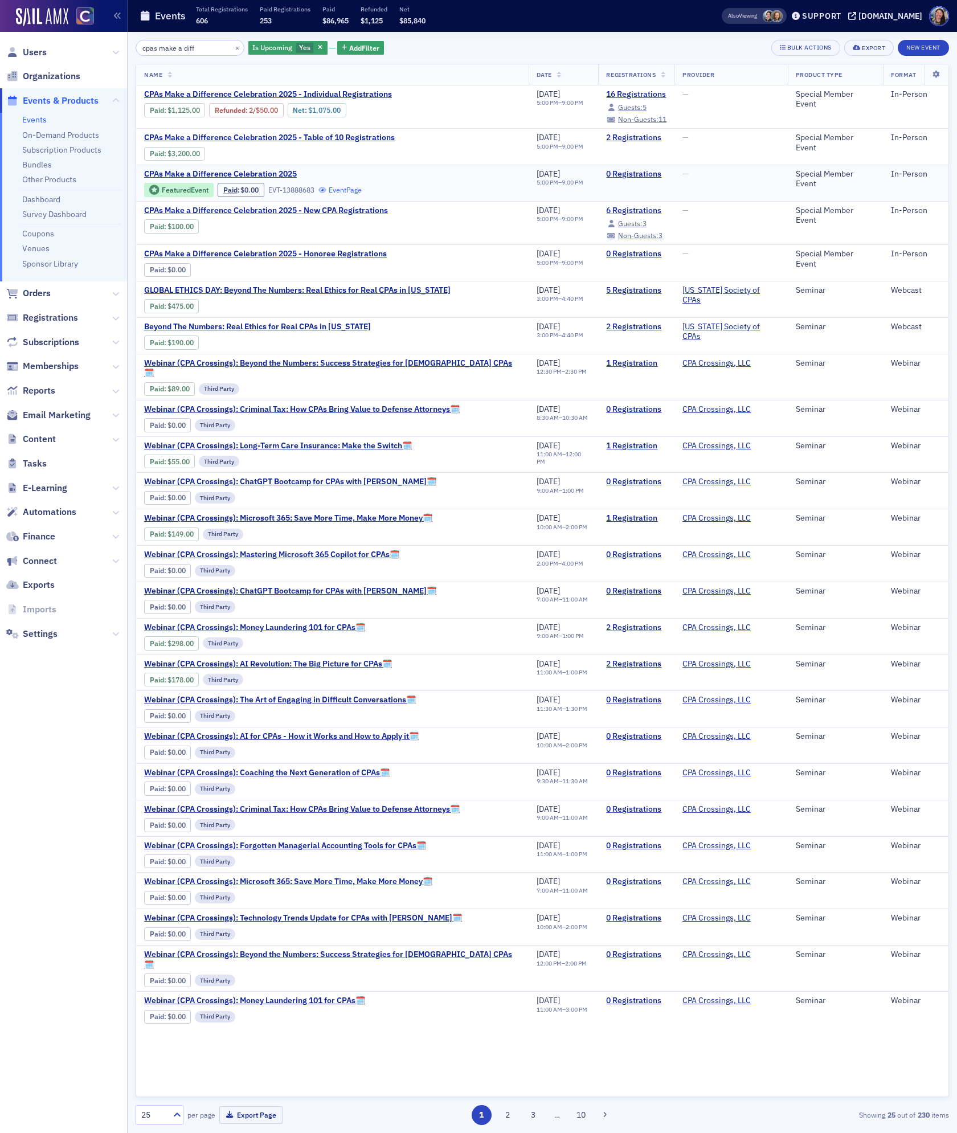
click at [342, 192] on link "Event Page" at bounding box center [339, 190] width 43 height 9
click at [624, 107] on div "Guests: 5" at bounding box center [632, 107] width 28 height 6
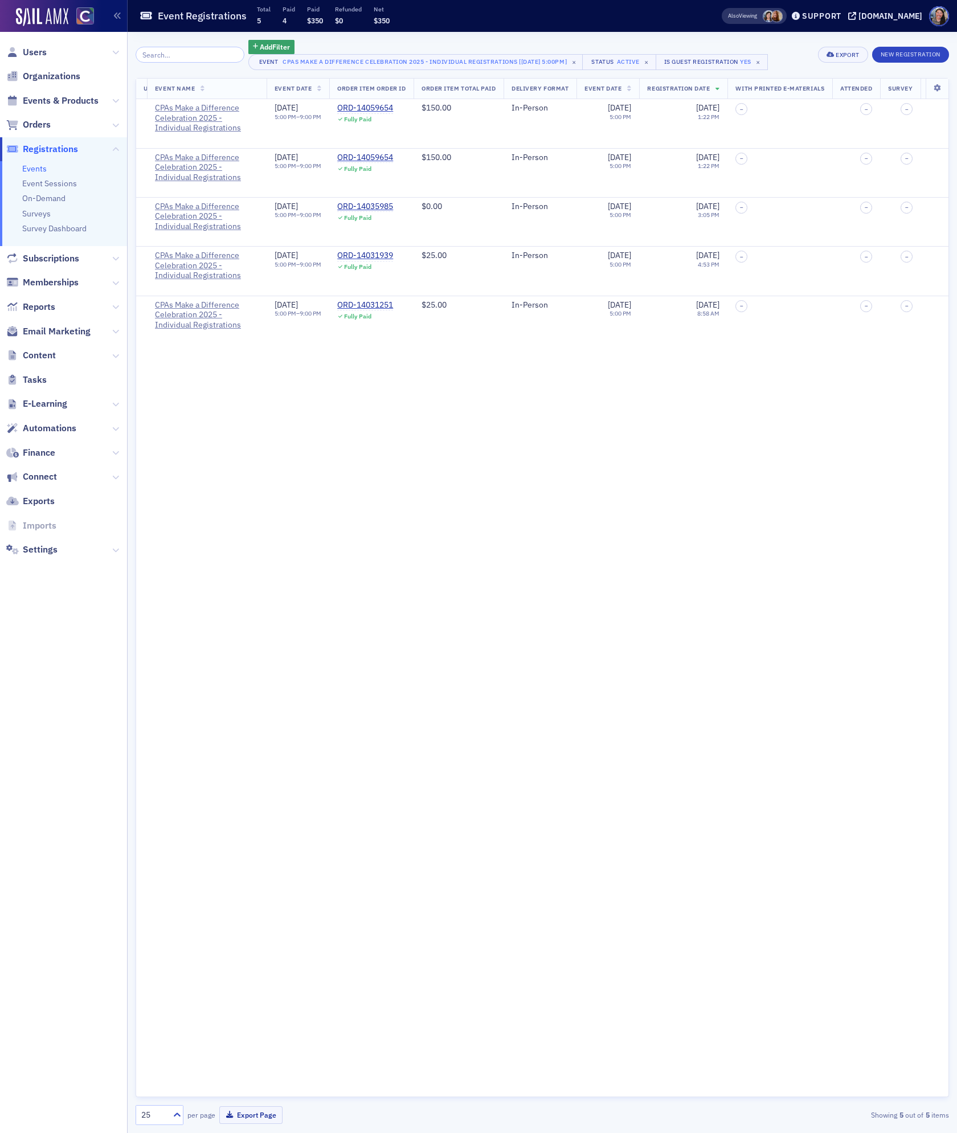
scroll to position [0, 1015]
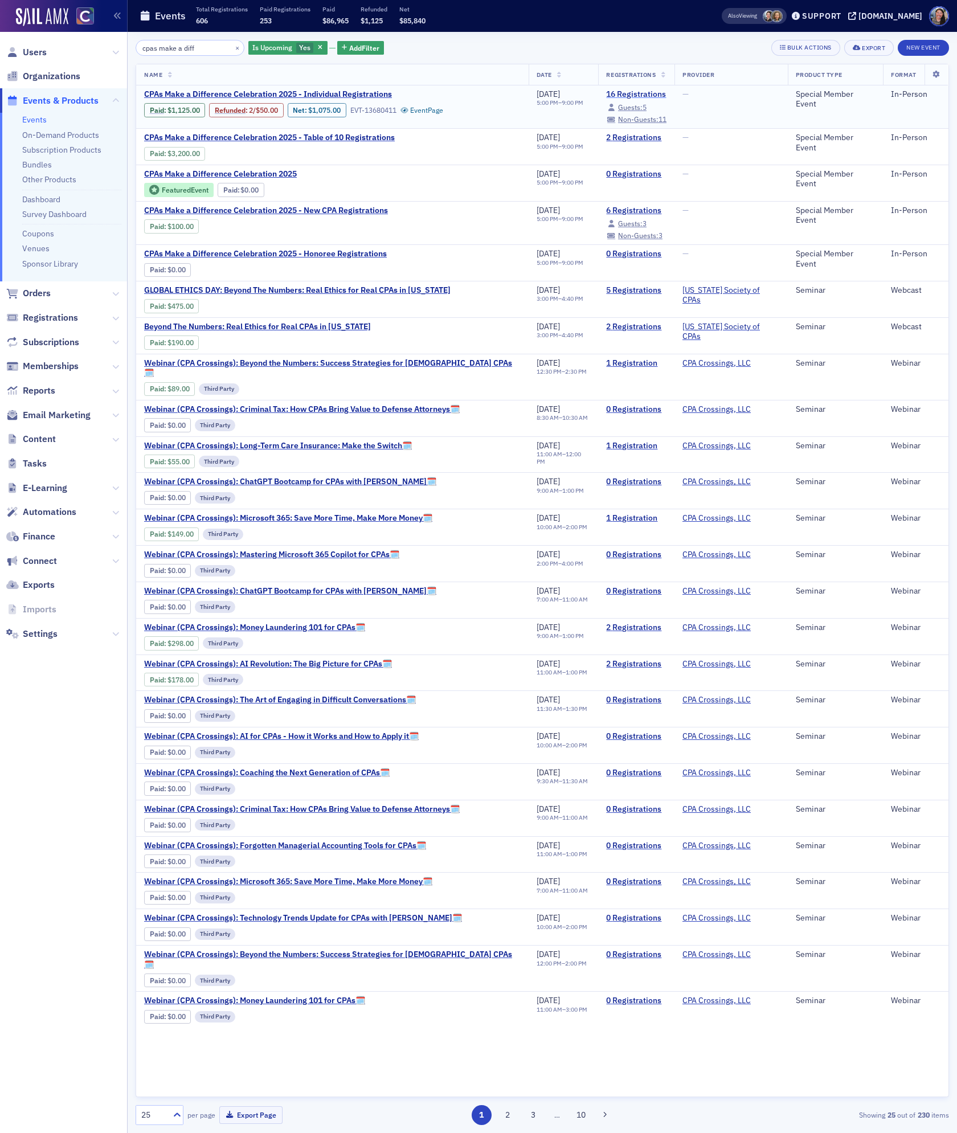
click at [606, 93] on link "16 Registrations" at bounding box center [636, 94] width 60 height 10
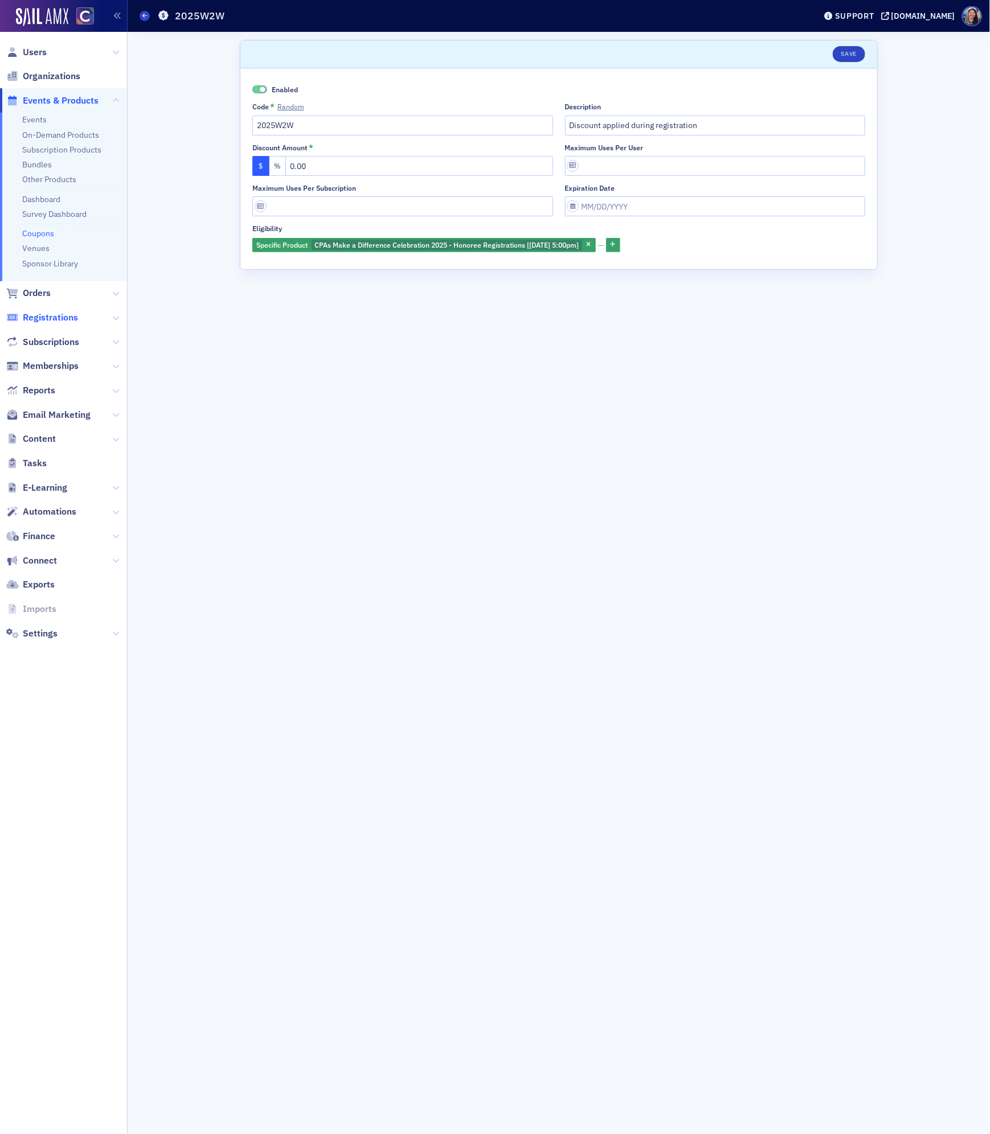
click at [60, 318] on span "Registrations" at bounding box center [50, 317] width 55 height 13
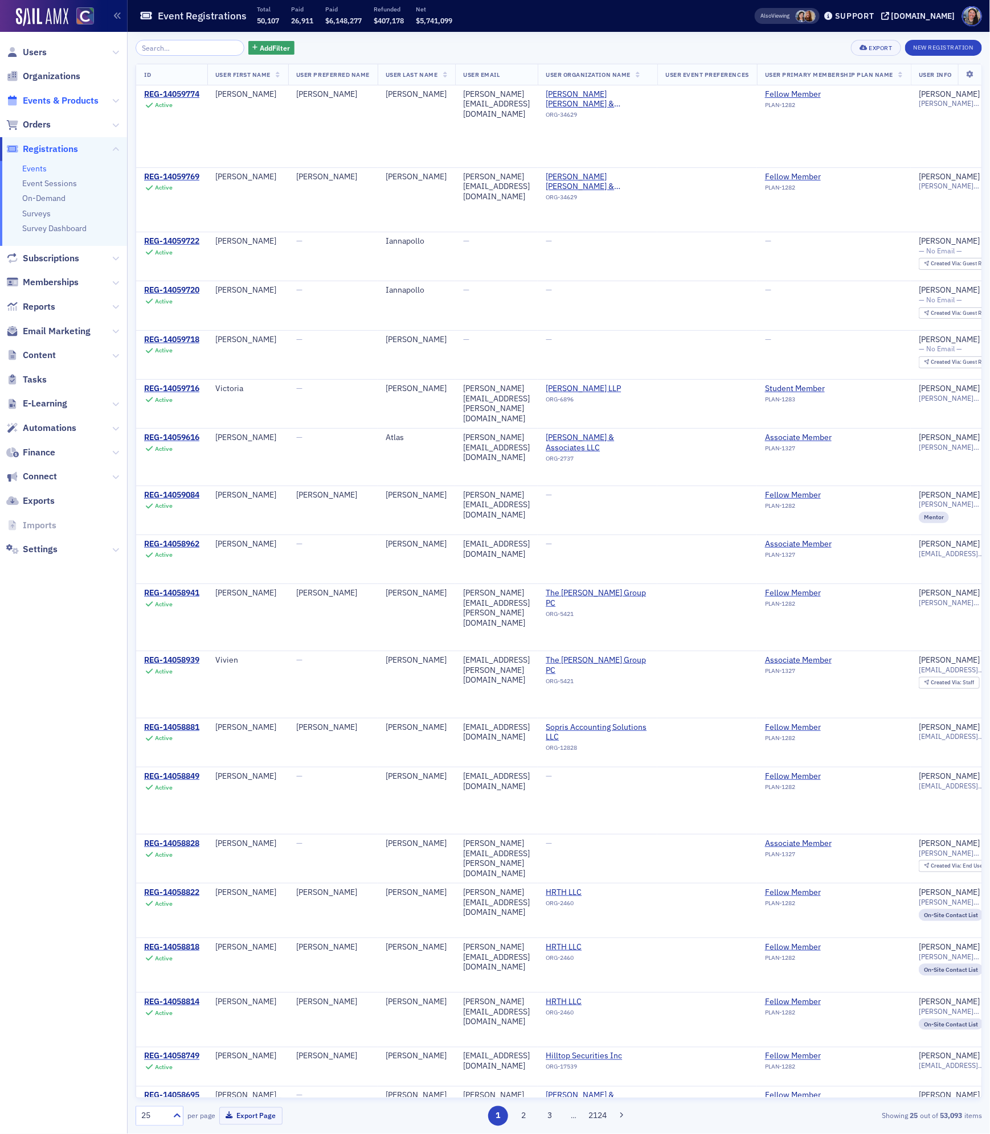
click at [47, 97] on span "Events & Products" at bounding box center [61, 101] width 76 height 13
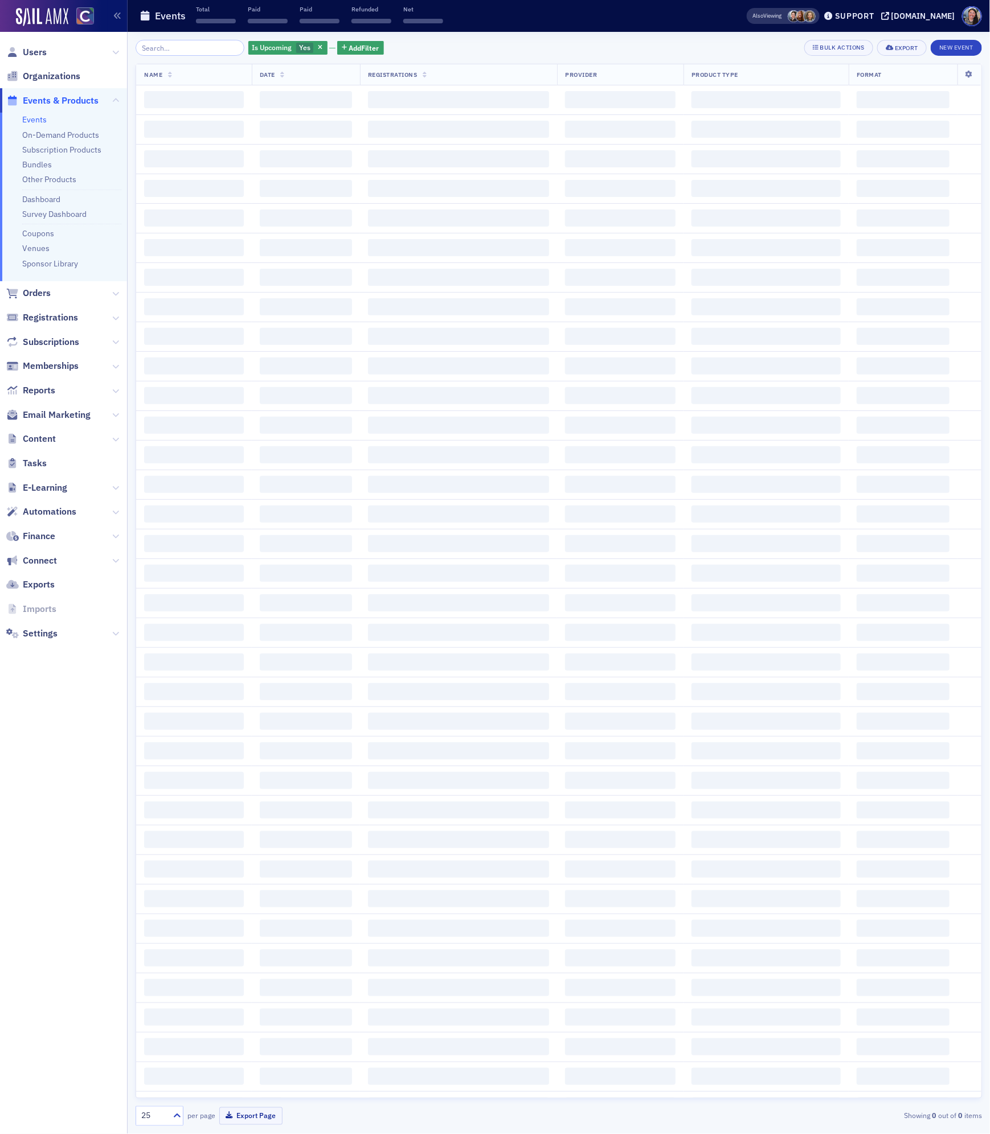
click at [175, 46] on input "search" at bounding box center [190, 48] width 109 height 16
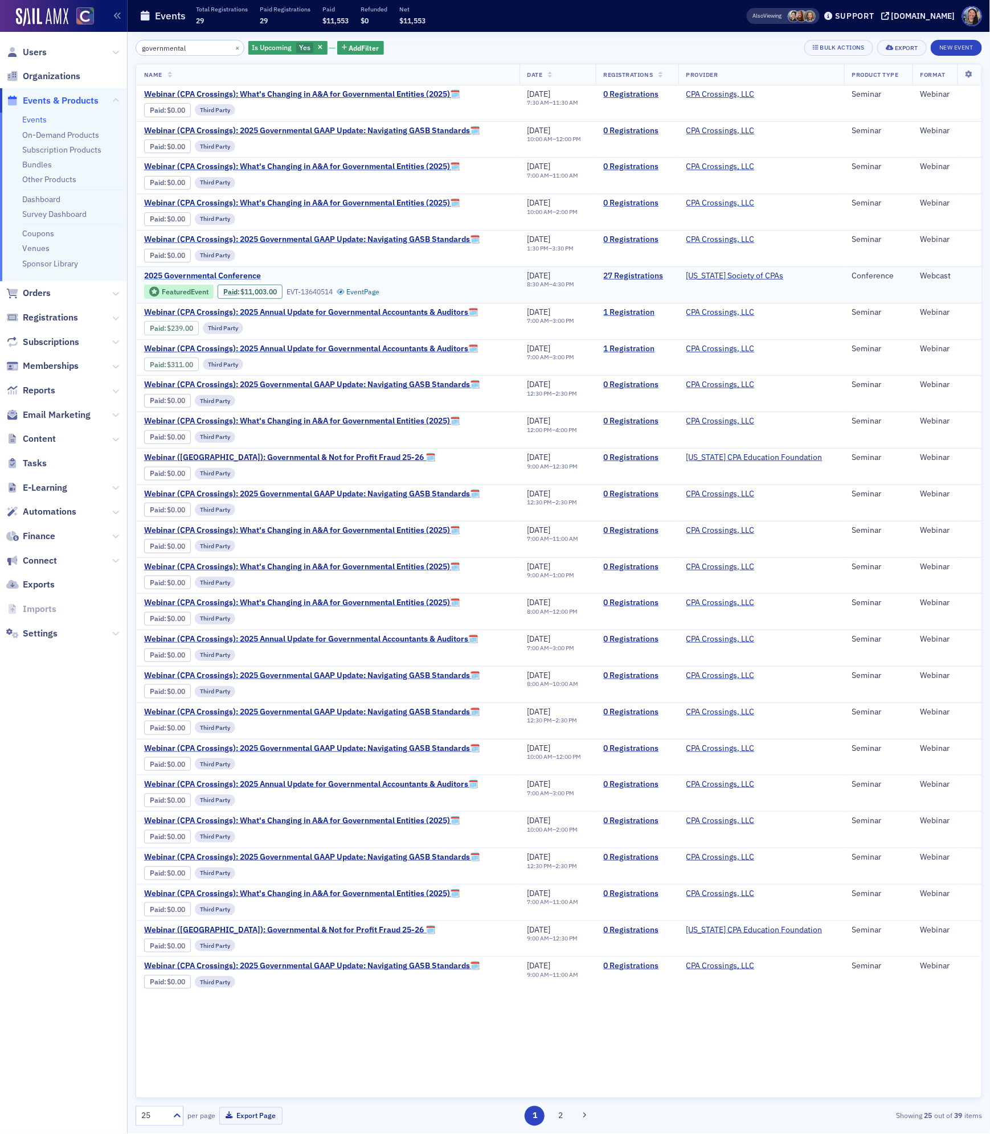
type input "governmental"
click at [183, 278] on span "2025 Governmental Conference" at bounding box center [239, 276] width 191 height 10
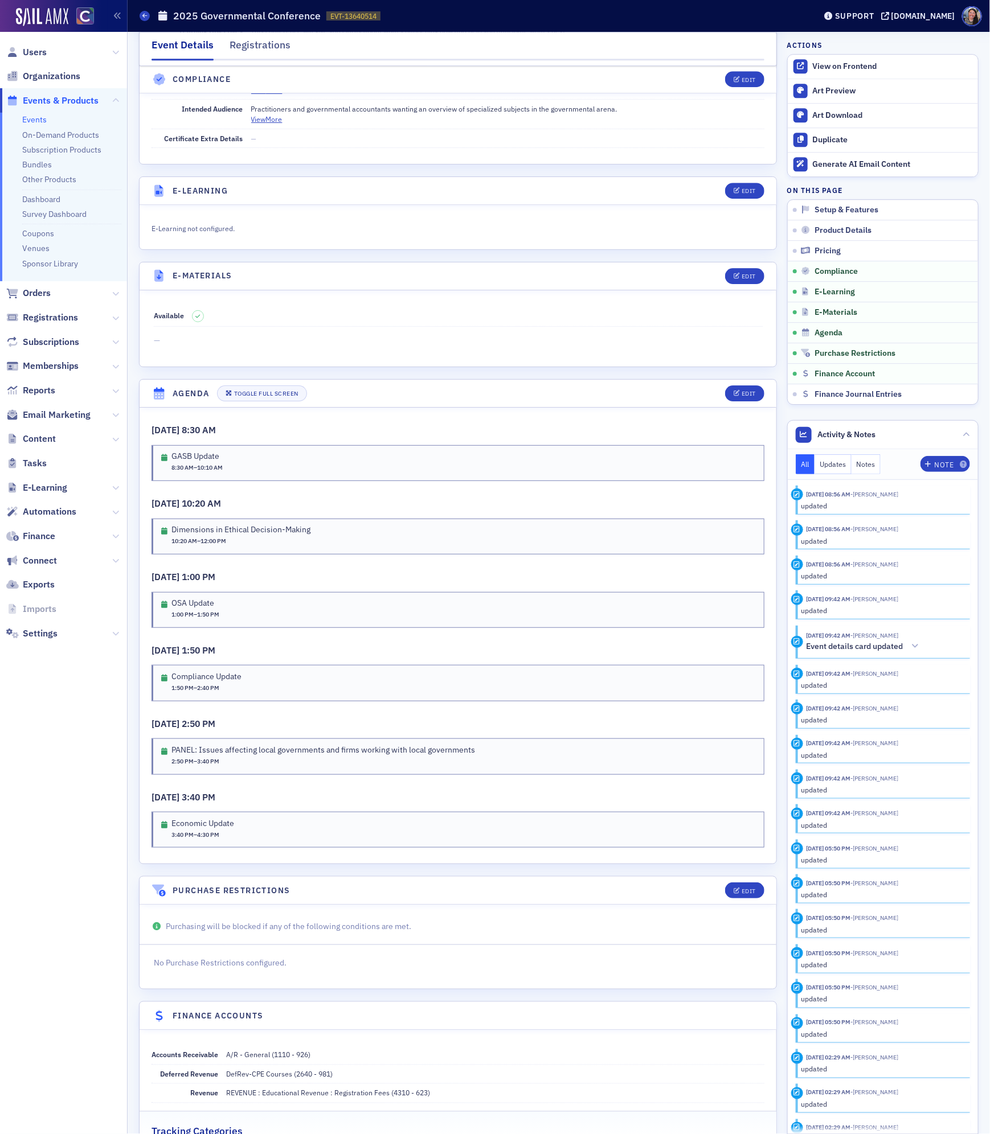
scroll to position [1514, 0]
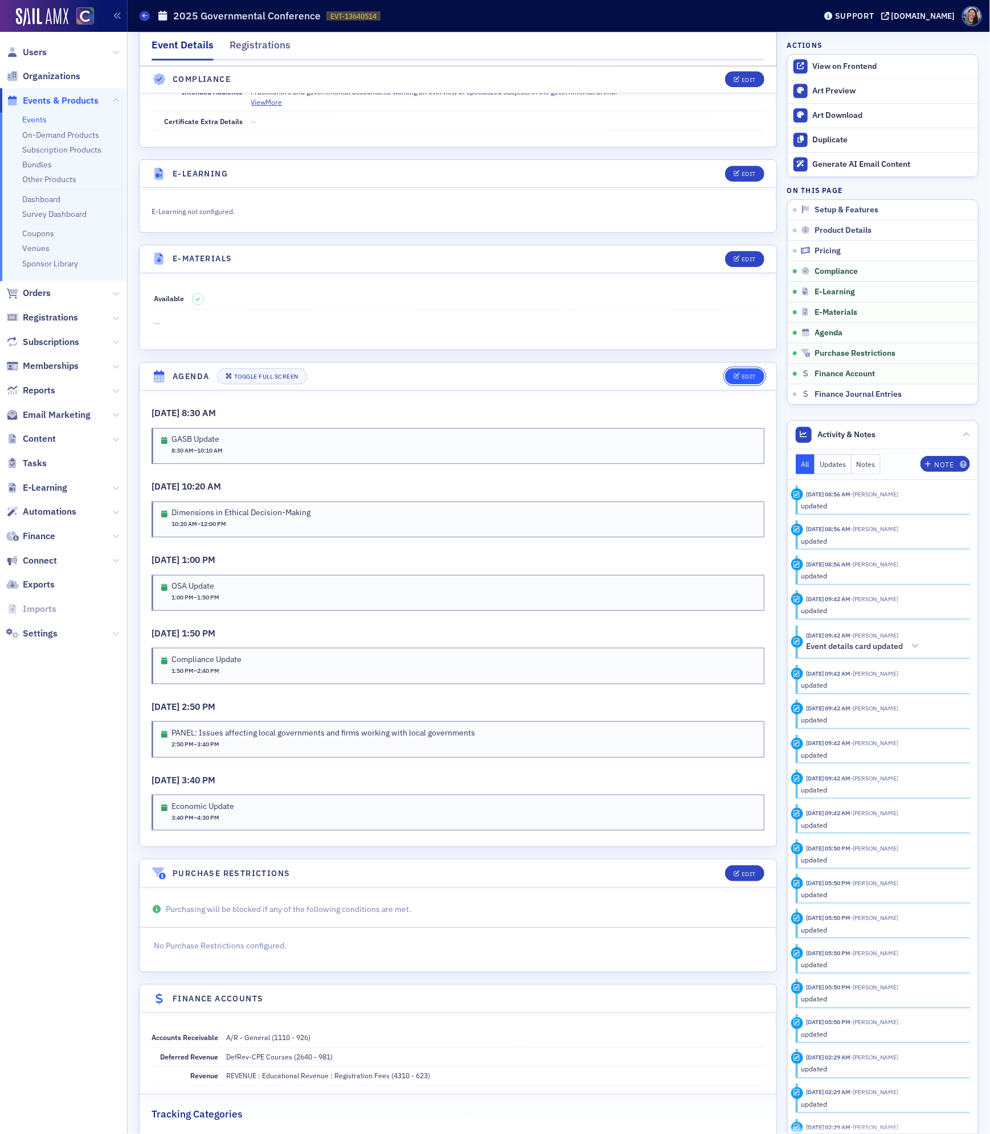
click at [753, 384] on button "Edit" at bounding box center [744, 376] width 39 height 16
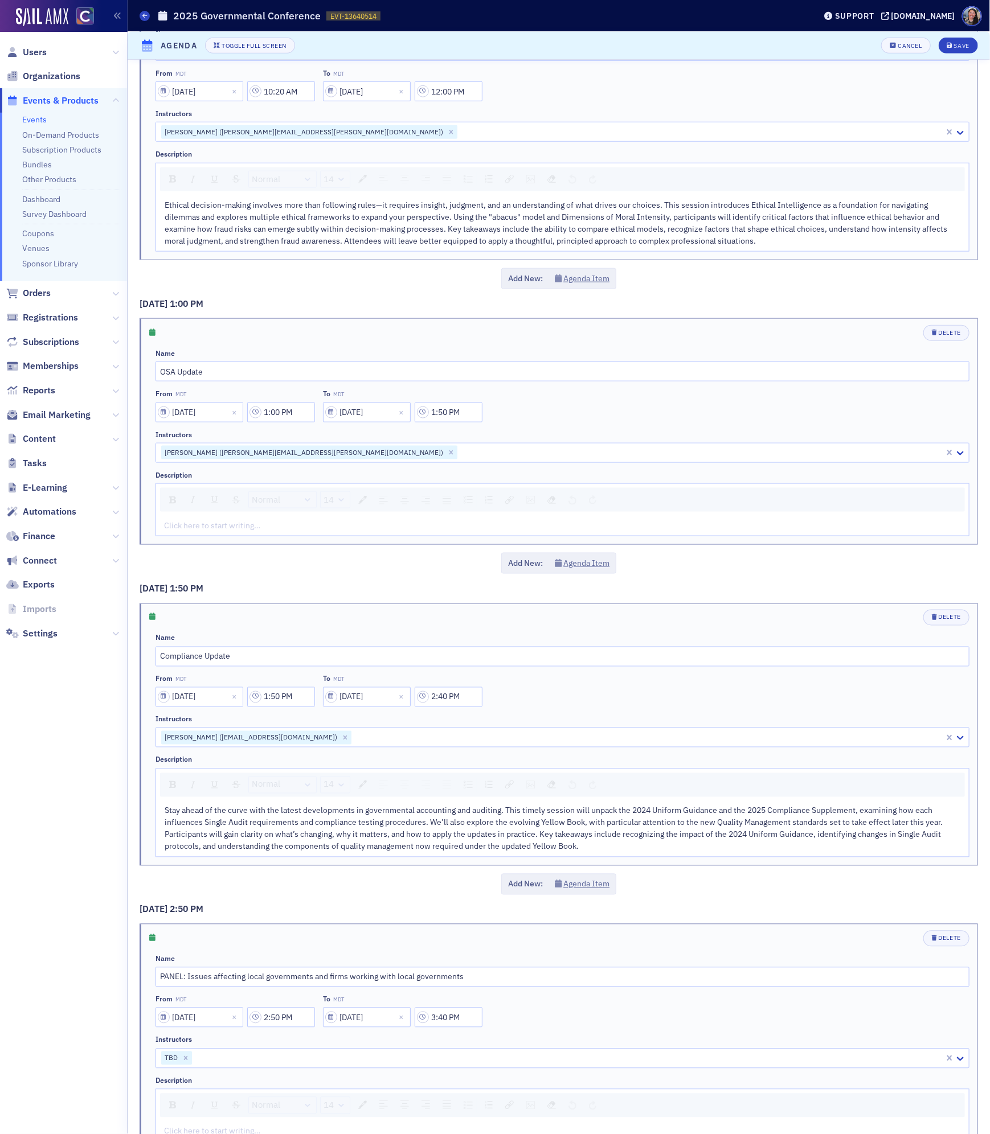
scroll to position [428, 0]
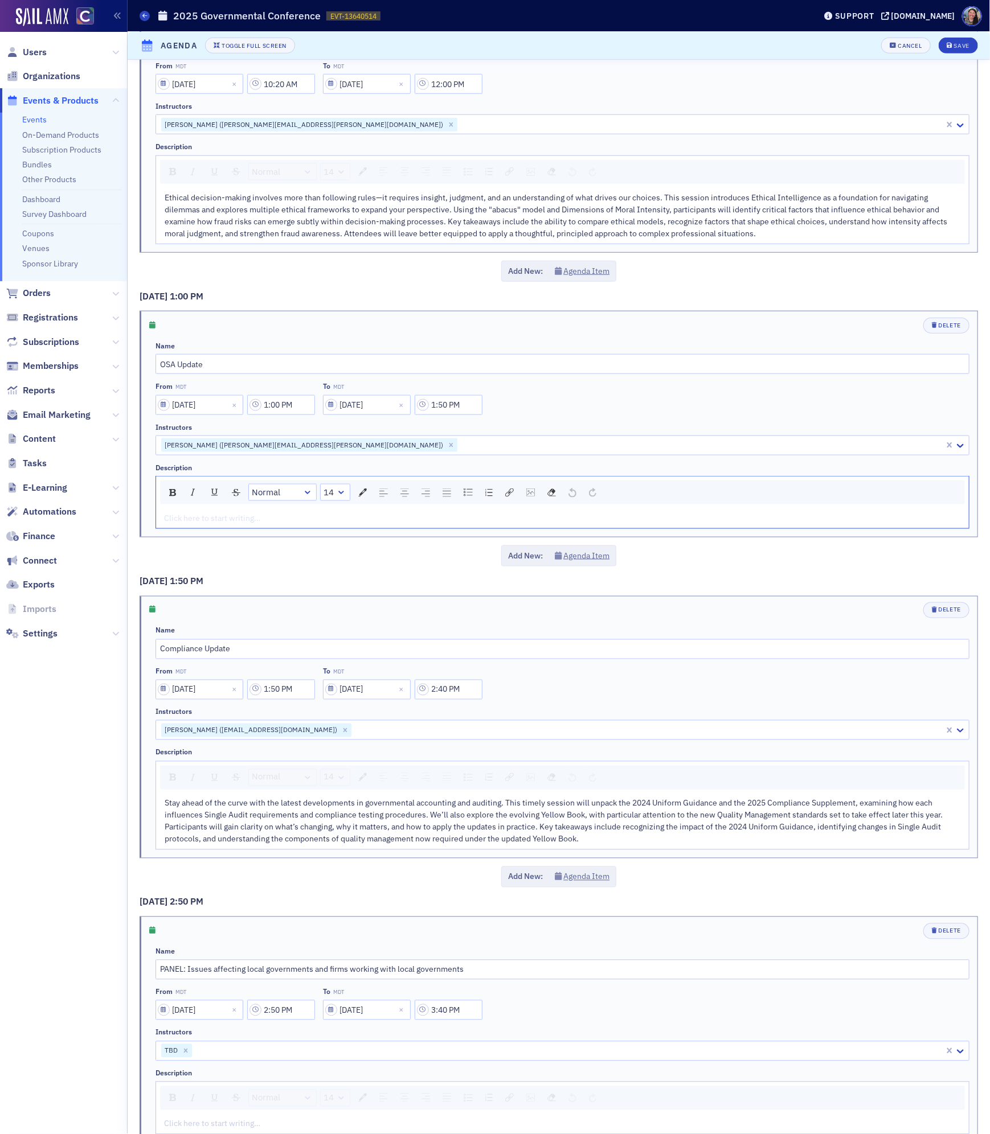
click at [217, 524] on div "rdw-editor" at bounding box center [563, 518] width 796 height 12
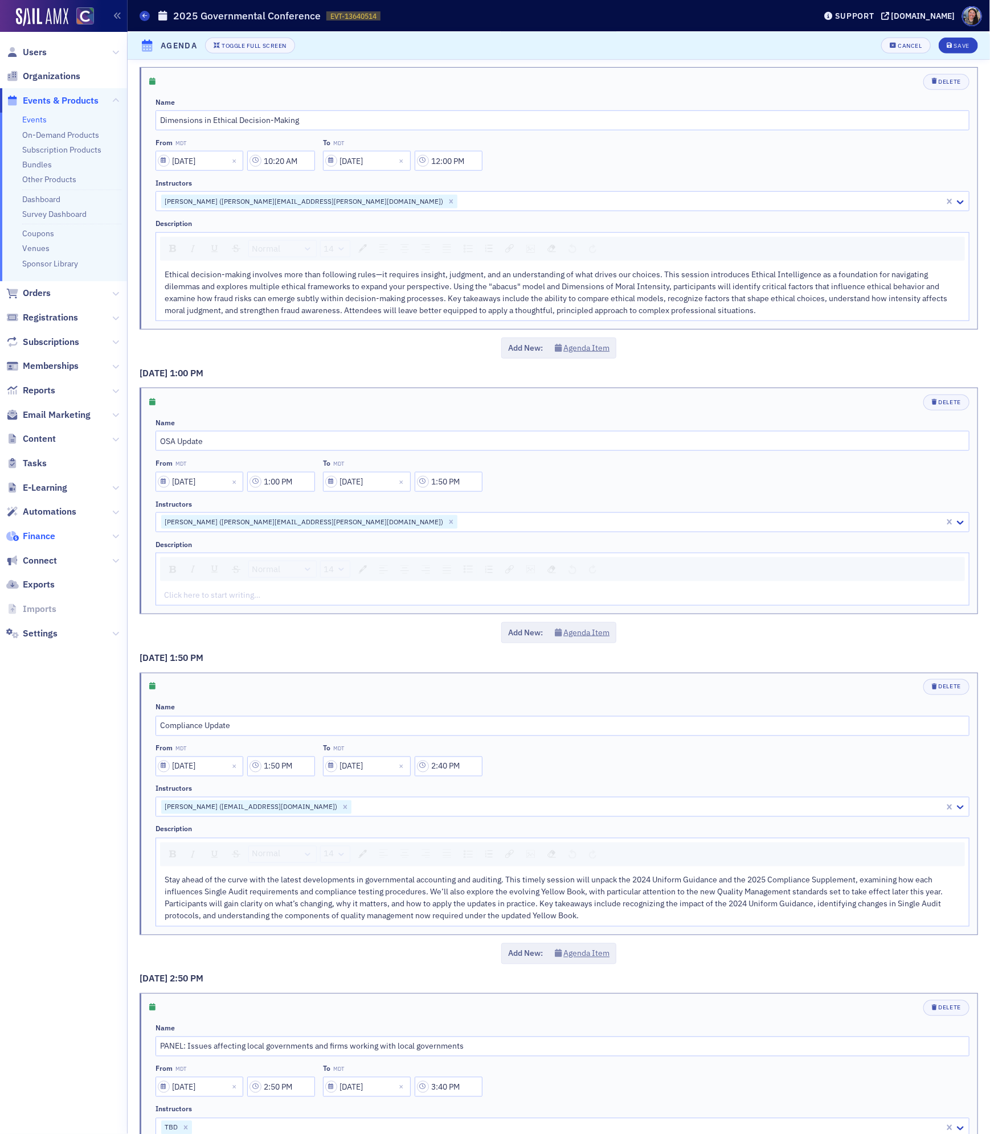
scroll to position [350, 0]
click at [34, 56] on span "Users" at bounding box center [35, 52] width 24 height 13
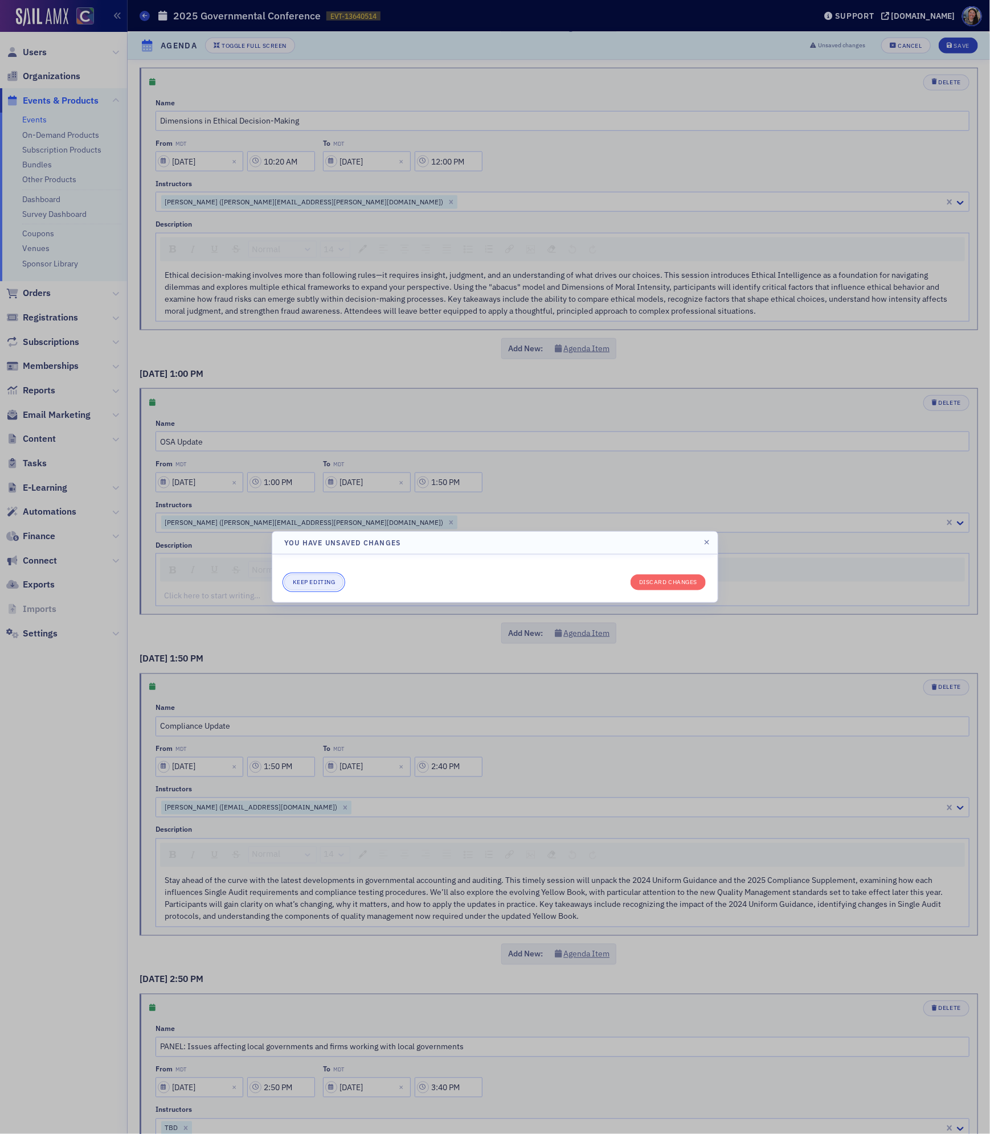
click at [310, 581] on button "Keep editing" at bounding box center [313, 583] width 59 height 16
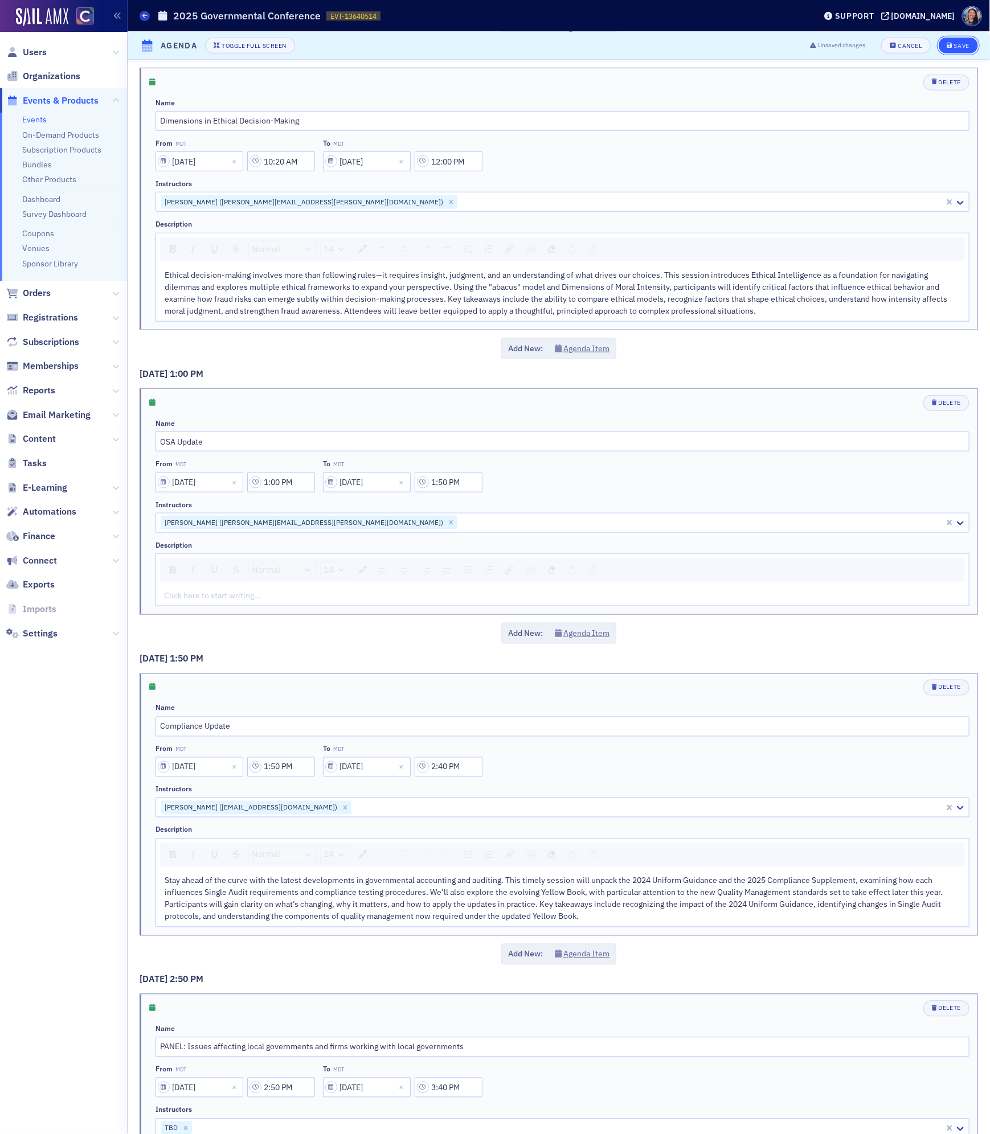
click at [958, 38] on div "Unsaved changes Cancel Save" at bounding box center [890, 46] width 176 height 16
